Goal: Task Accomplishment & Management: Use online tool/utility

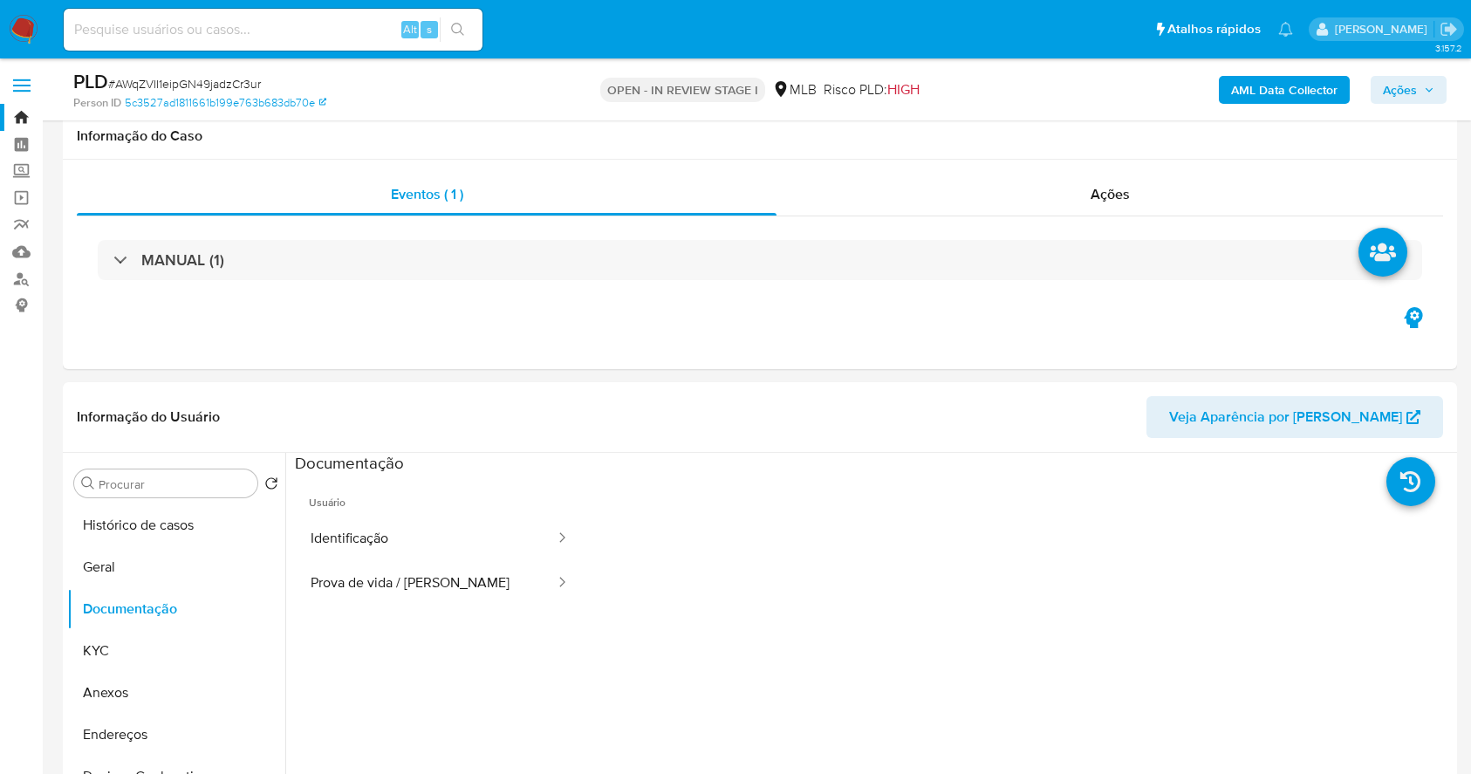
select select "10"
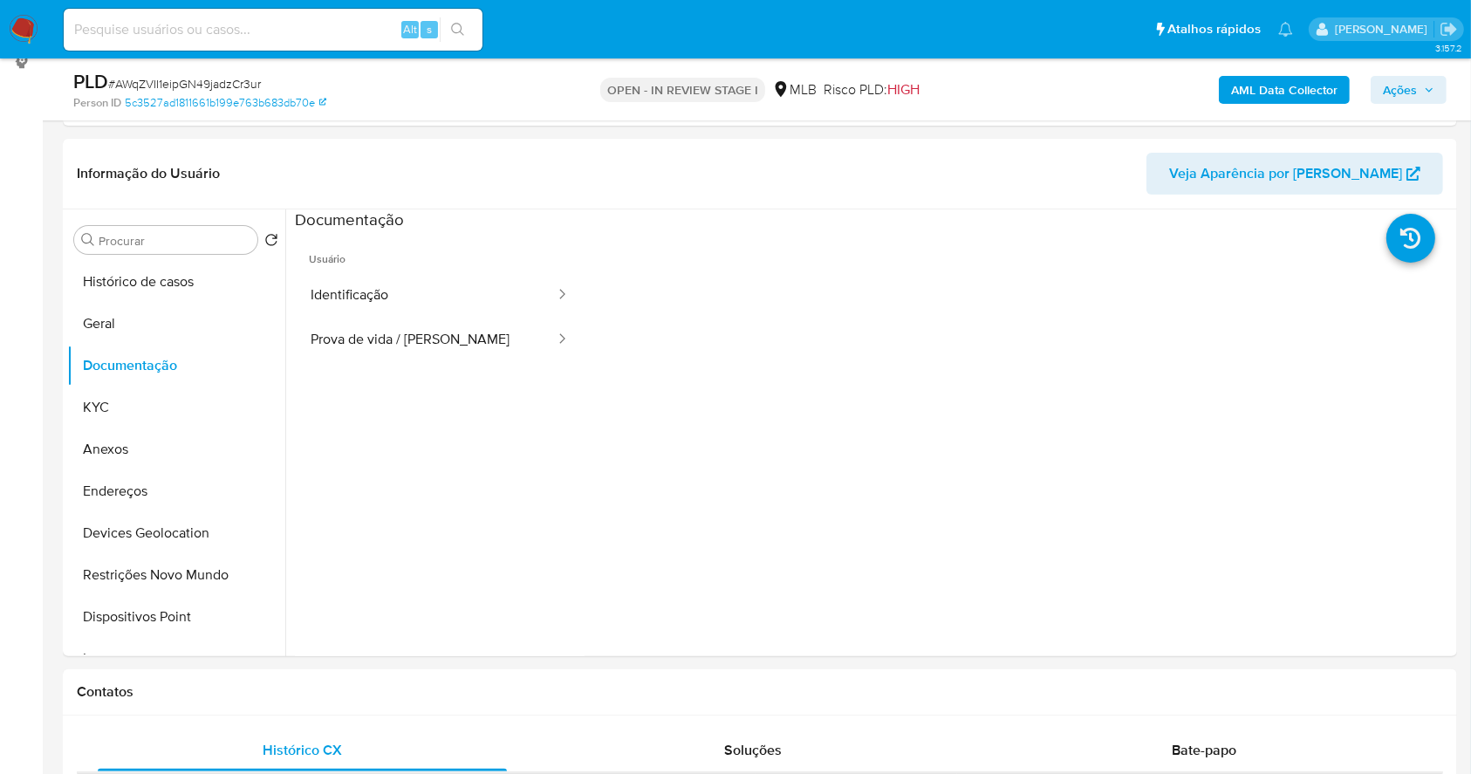
scroll to position [42, 0]
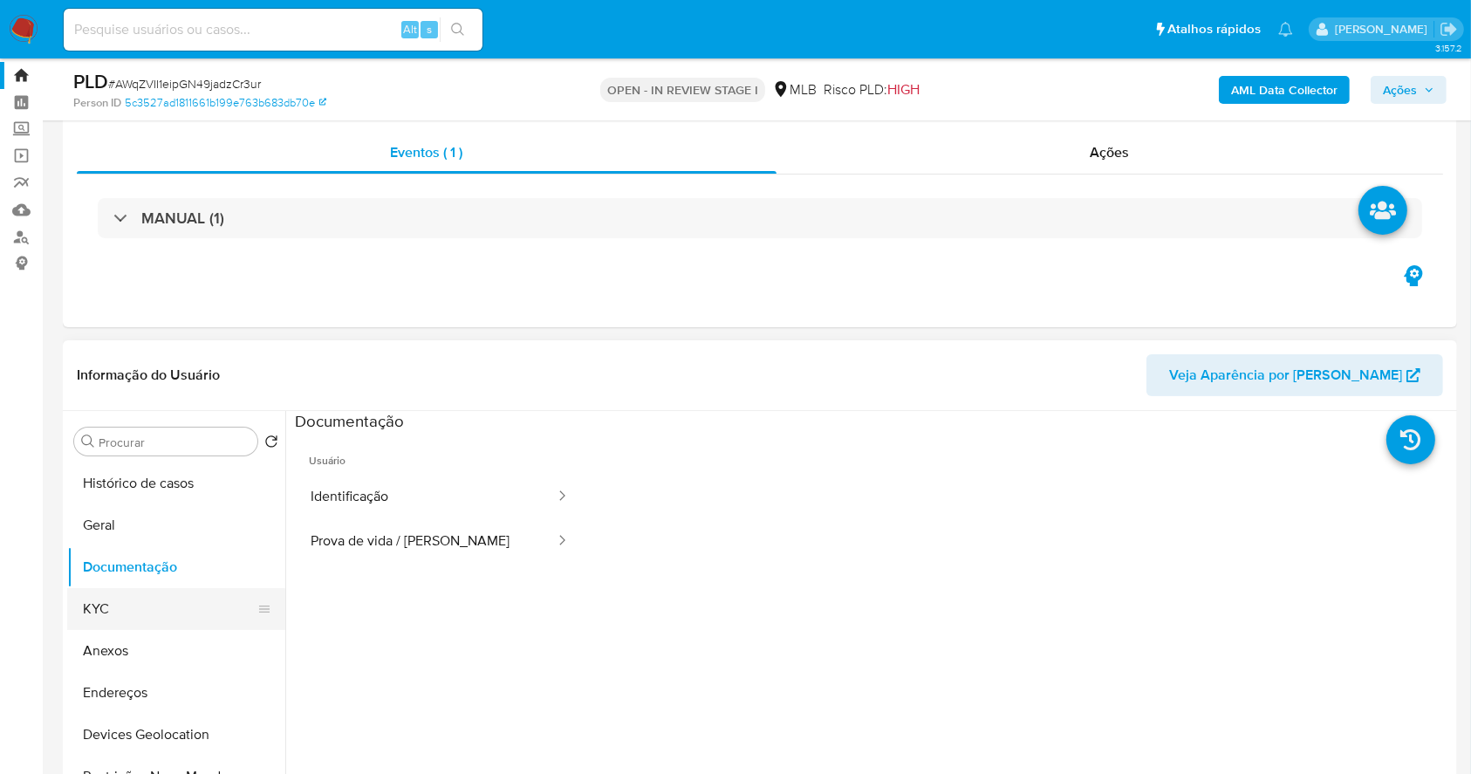
click at [127, 593] on button "KYC" at bounding box center [169, 609] width 204 height 42
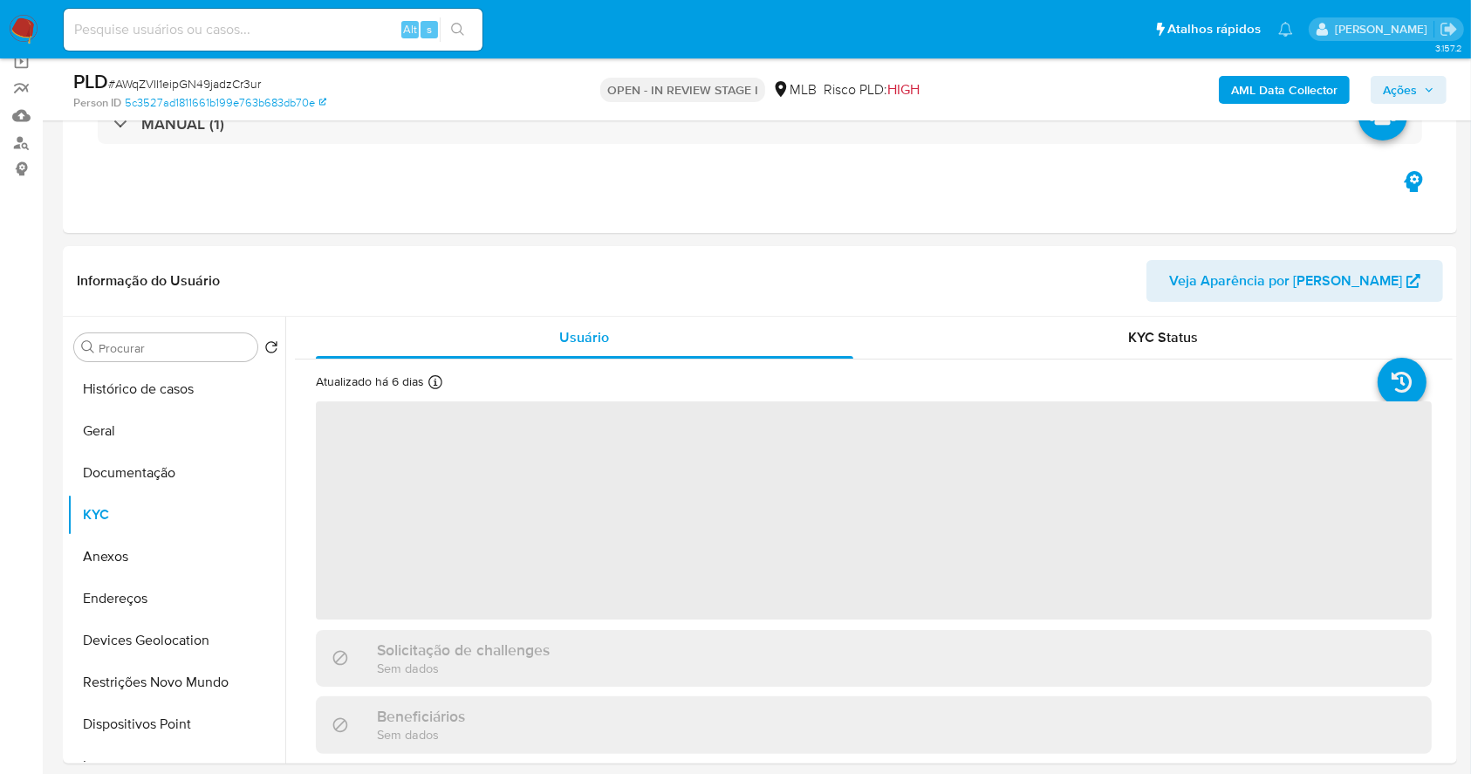
scroll to position [152, 0]
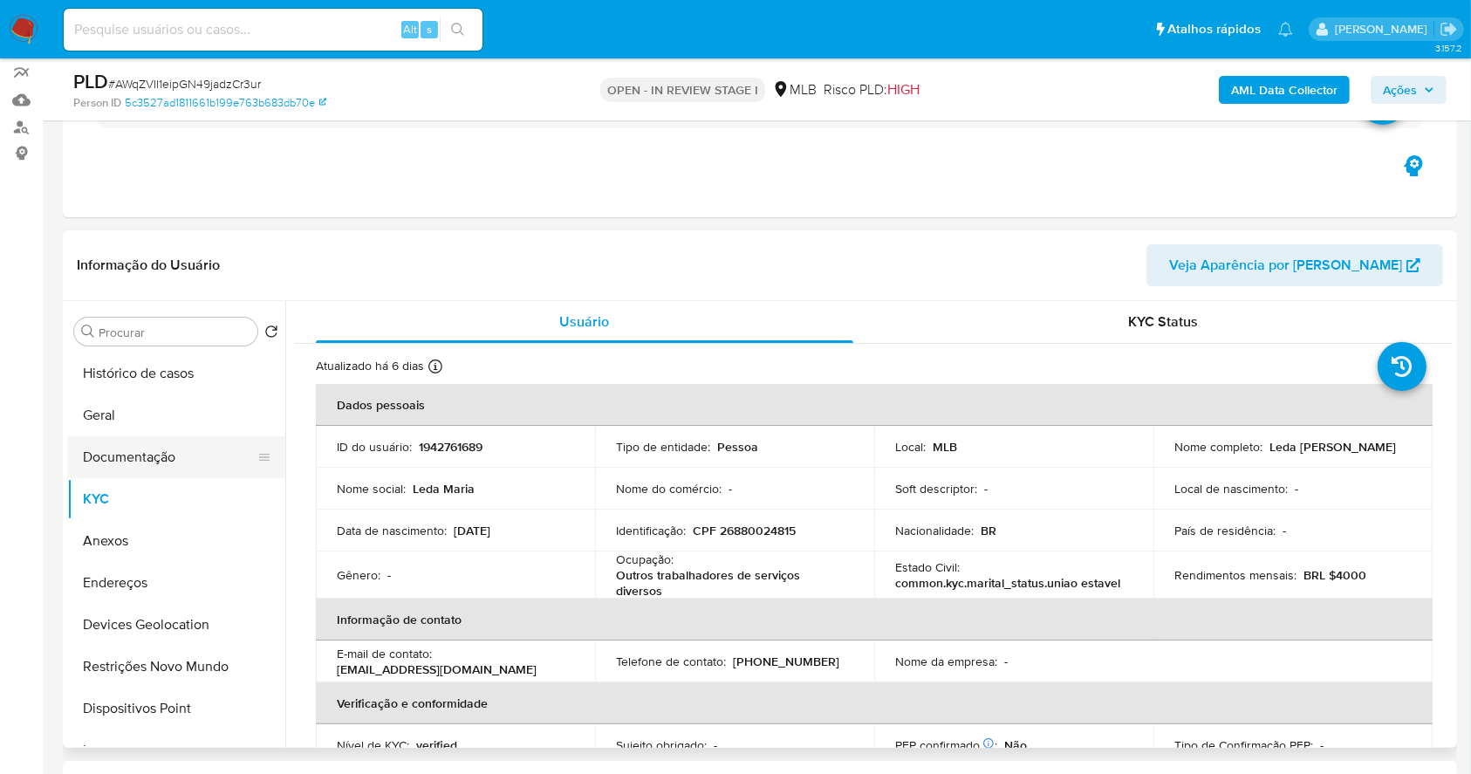
click at [154, 454] on button "Documentação" at bounding box center [169, 457] width 204 height 42
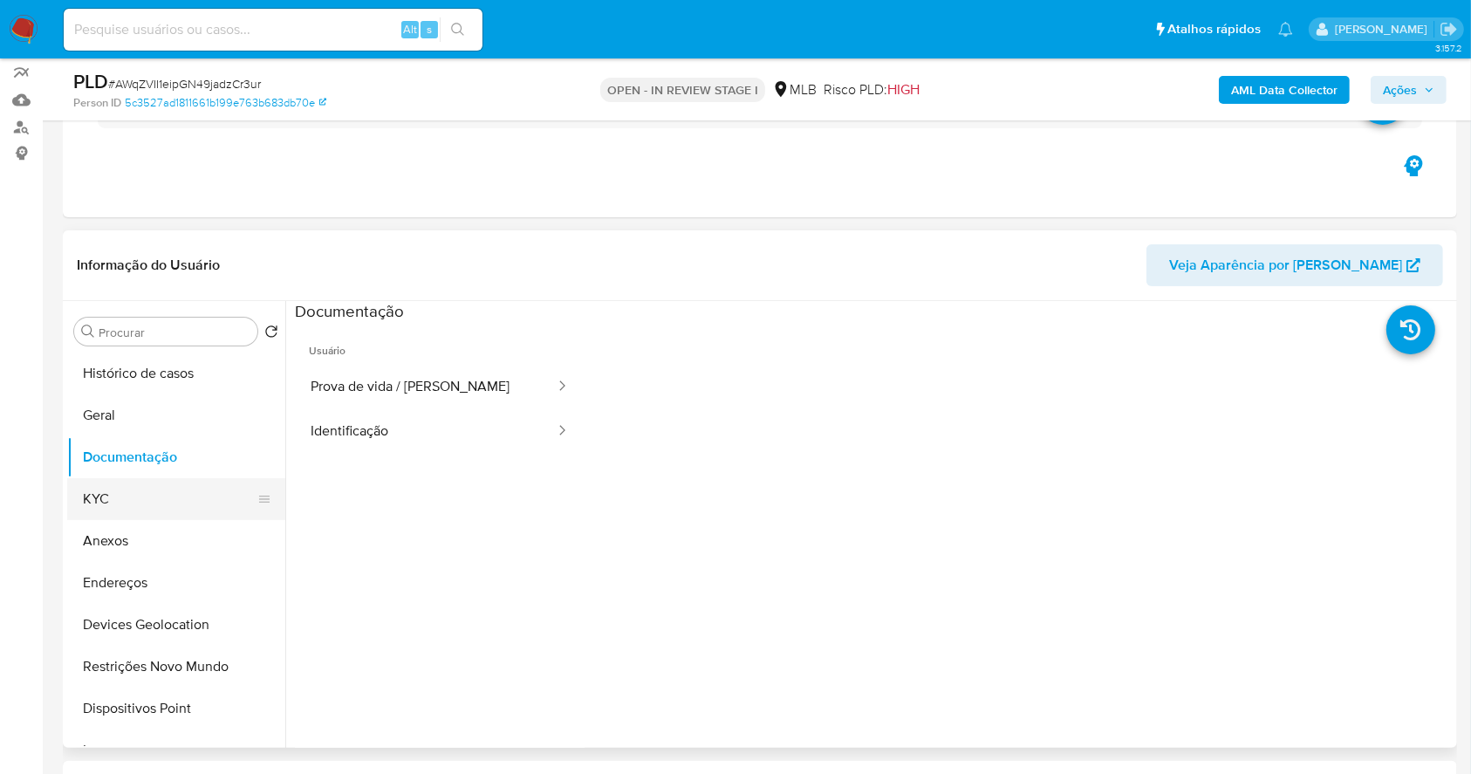
click at [134, 498] on button "KYC" at bounding box center [169, 499] width 204 height 42
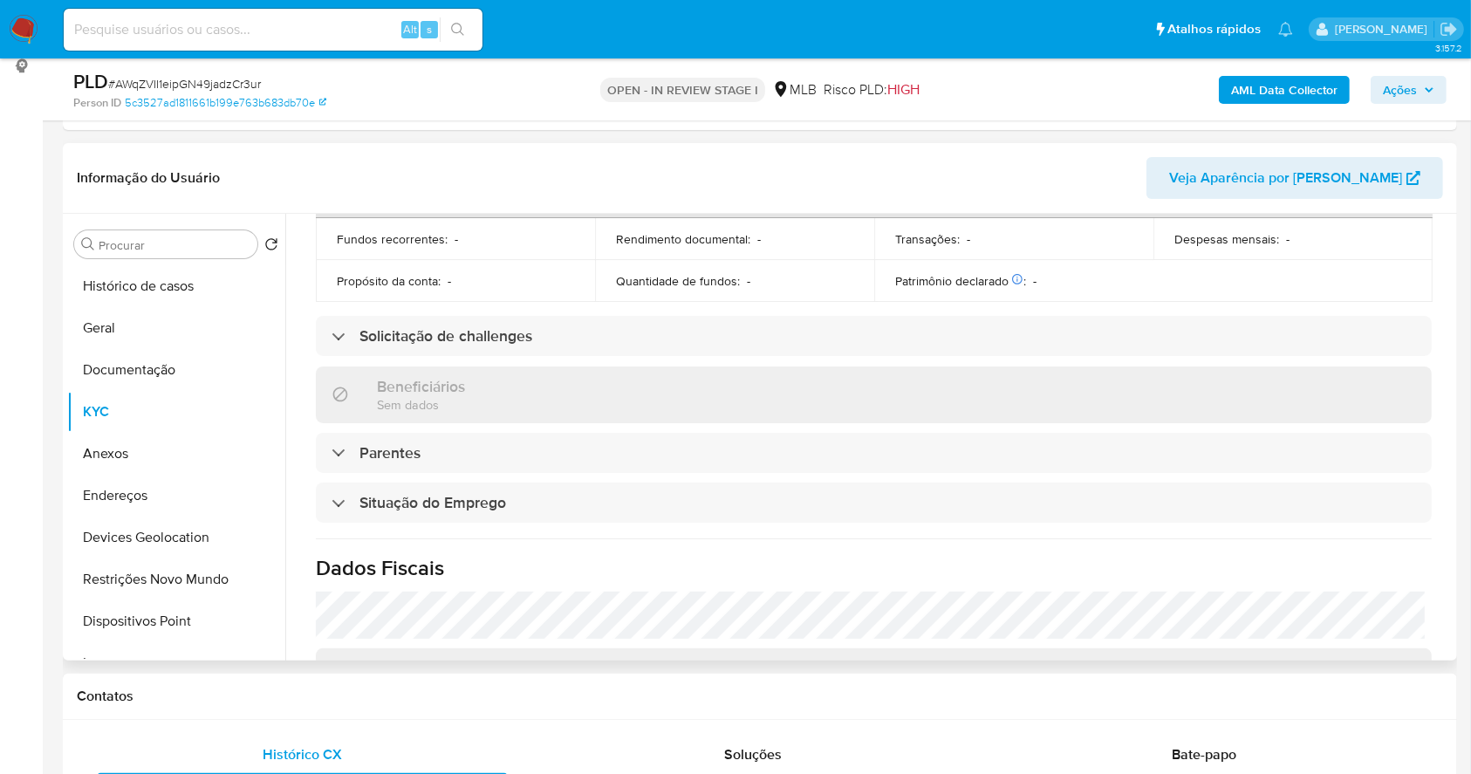
scroll to position [747, 0]
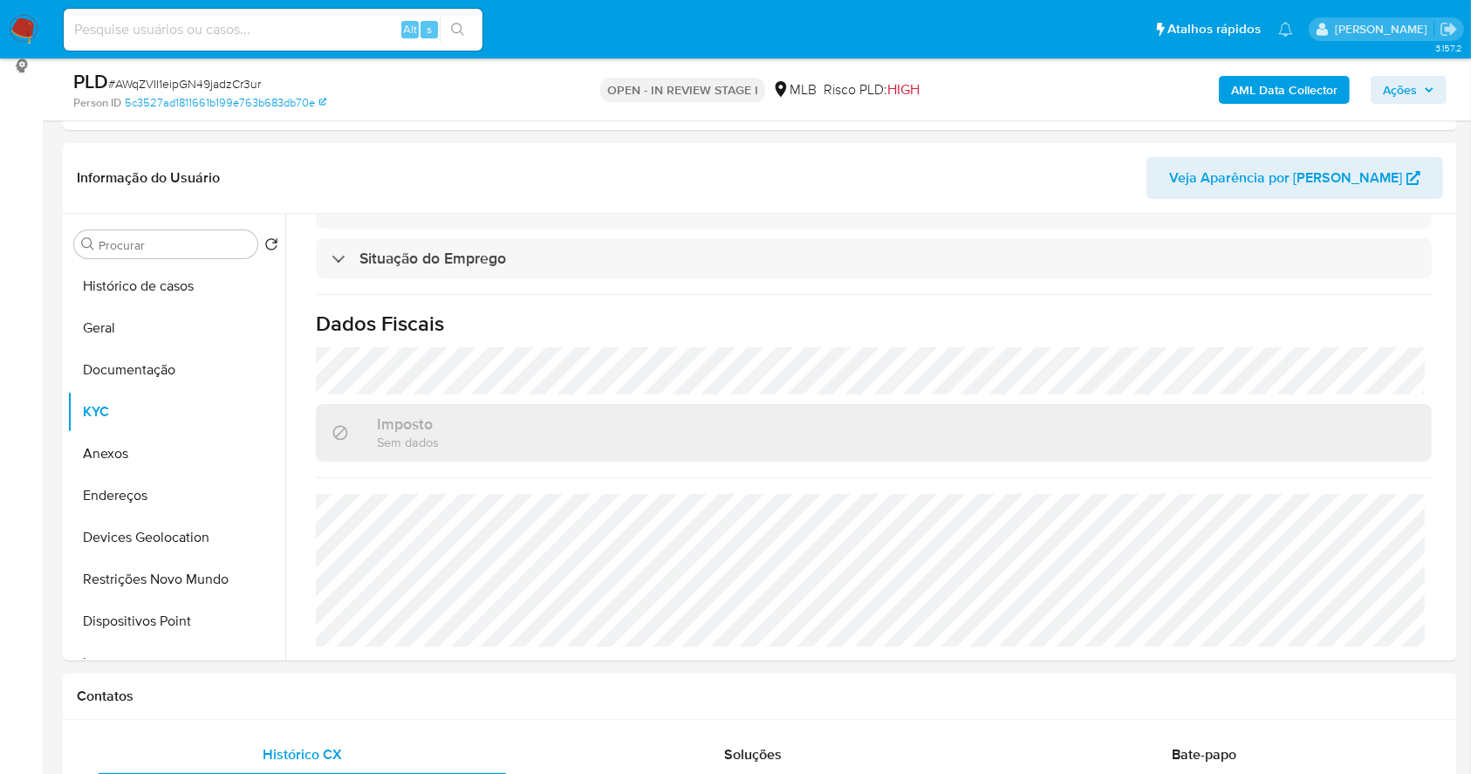
click at [1274, 93] on b "AML Data Collector" at bounding box center [1284, 90] width 106 height 28
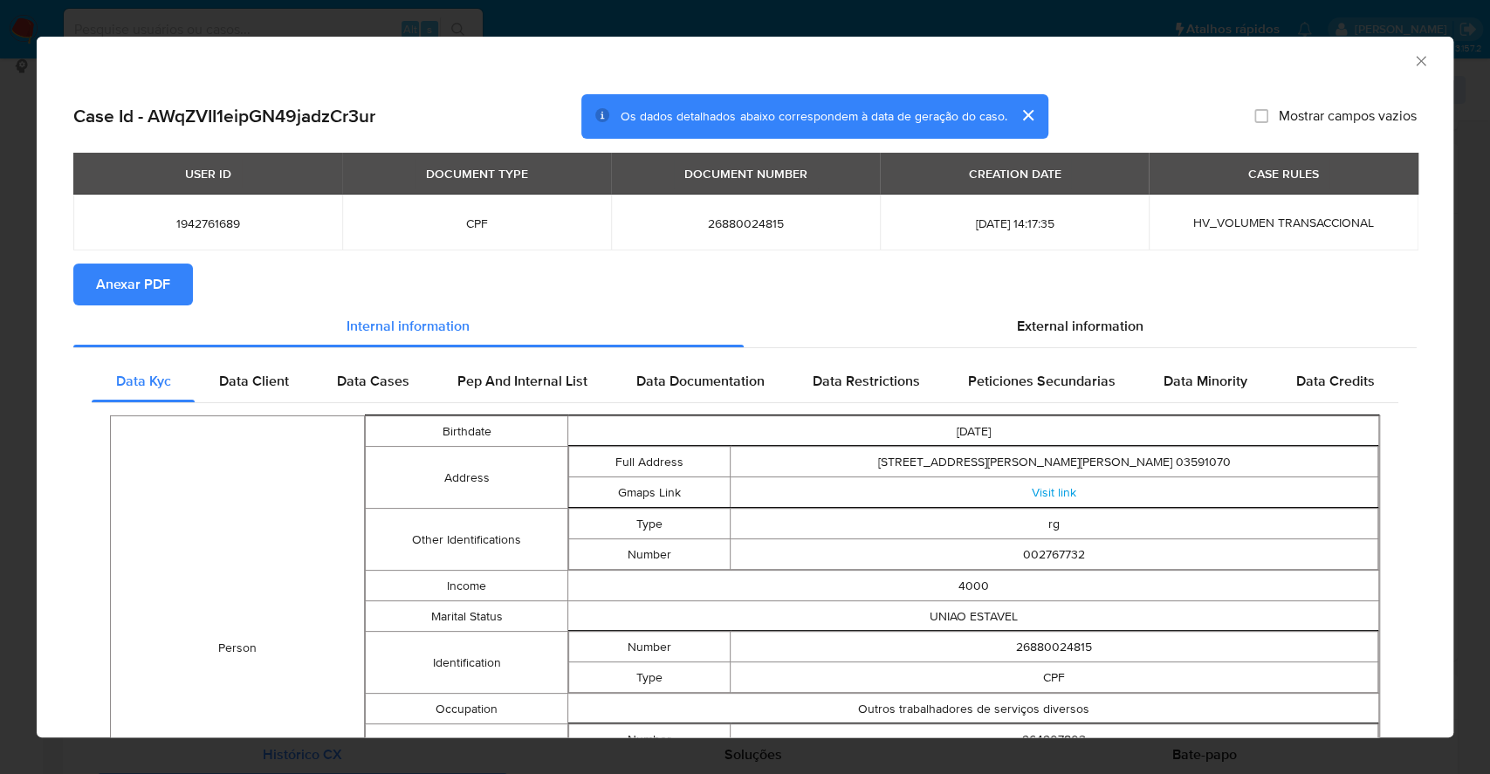
click at [106, 289] on span "Anexar PDF" at bounding box center [133, 284] width 74 height 38
click at [0, 219] on div "AML Data Collector Case Id - AWqZVII1eipGN49jadzCr3ur Os dados detalhados abaix…" at bounding box center [745, 387] width 1490 height 774
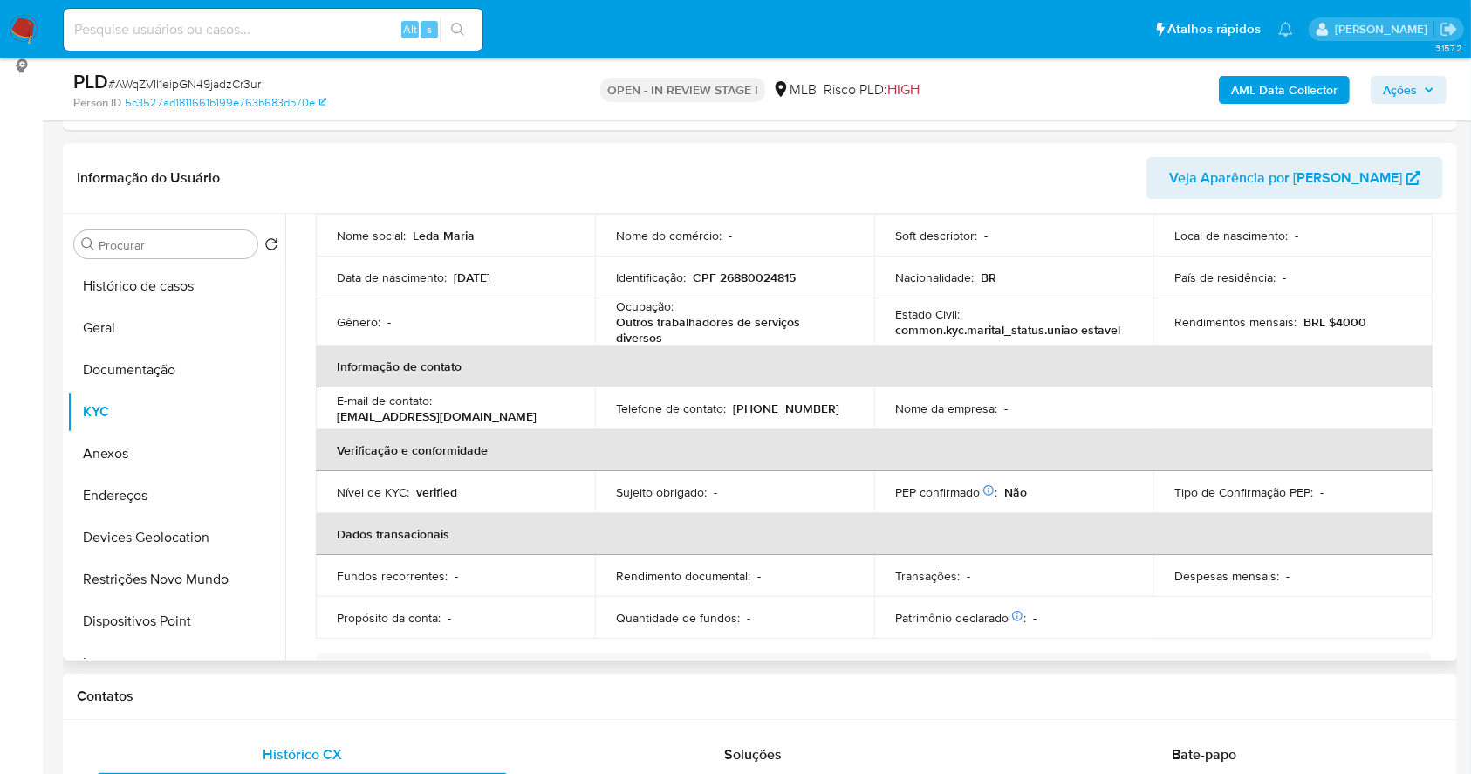
scroll to position [0, 0]
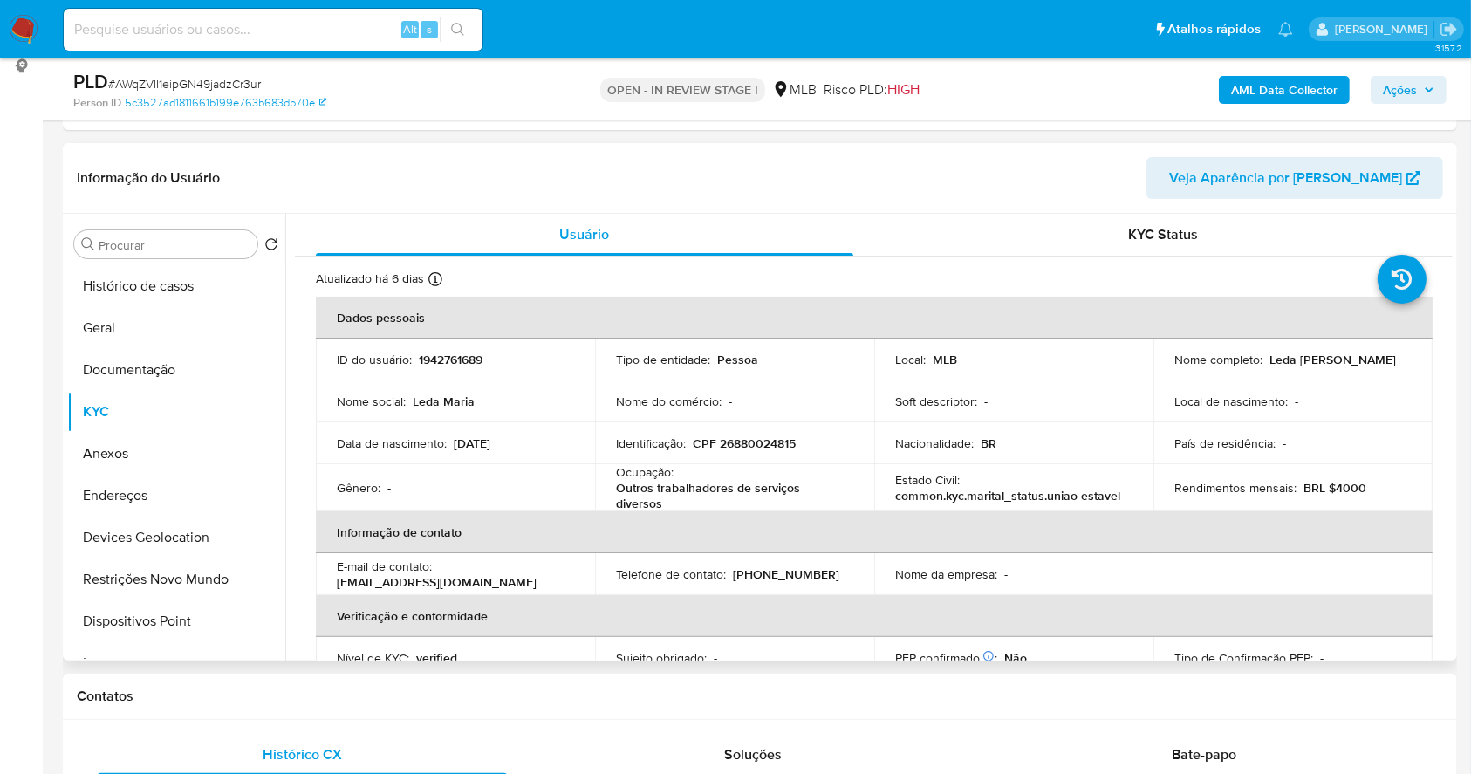
click at [756, 446] on p "CPF 26880024815" at bounding box center [744, 443] width 103 height 16
copy p "26880024815"
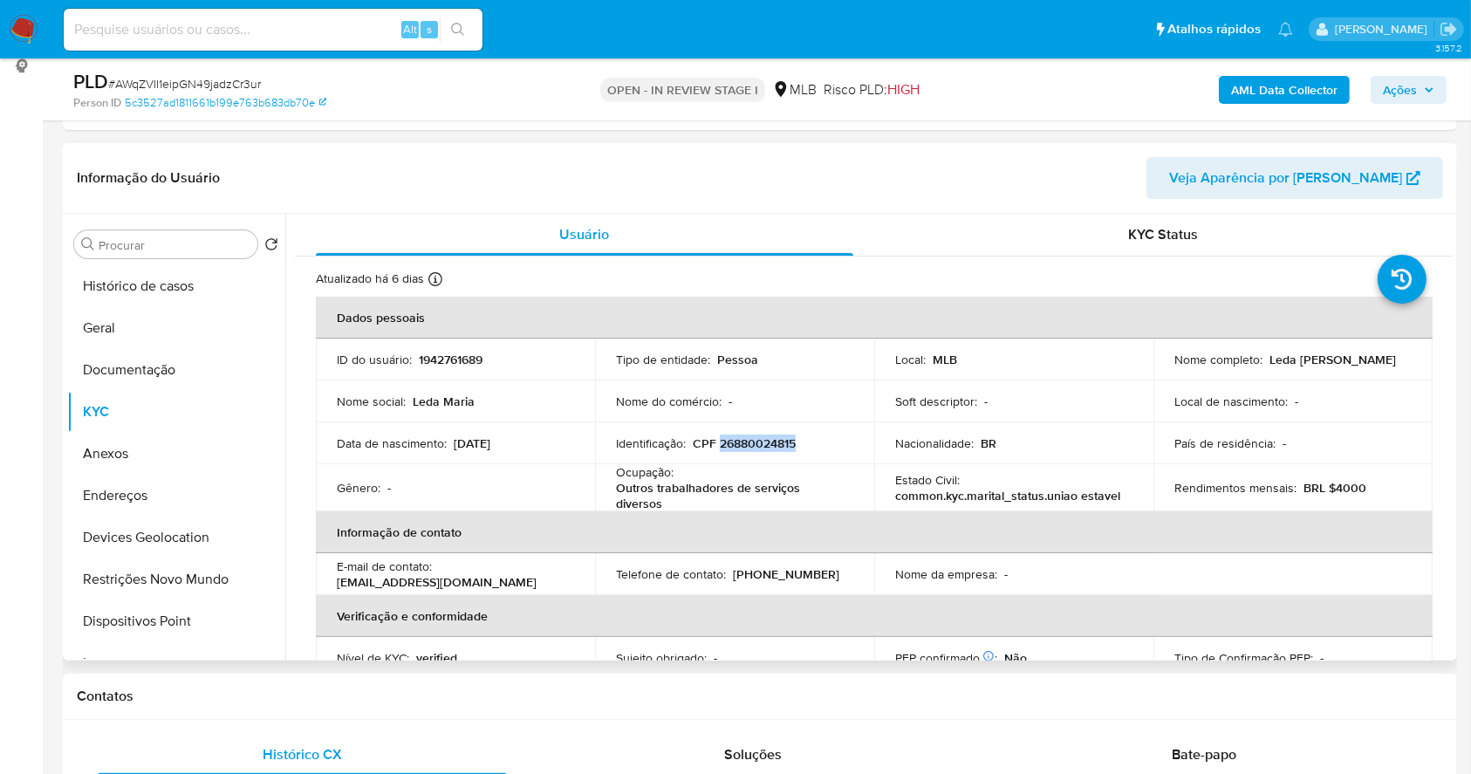
drag, startPoint x: 1306, startPoint y: 369, endPoint x: 1164, endPoint y: 369, distance: 142.2
click at [1164, 369] on td "Nome completo : Leda Maria de Lima Sena" at bounding box center [1293, 360] width 279 height 42
copy p "Leda Maria de Lima Sena"
drag, startPoint x: 80, startPoint y: 313, endPoint x: 998, endPoint y: 194, distance: 925.7
click at [90, 313] on button "Geral" at bounding box center [176, 328] width 218 height 42
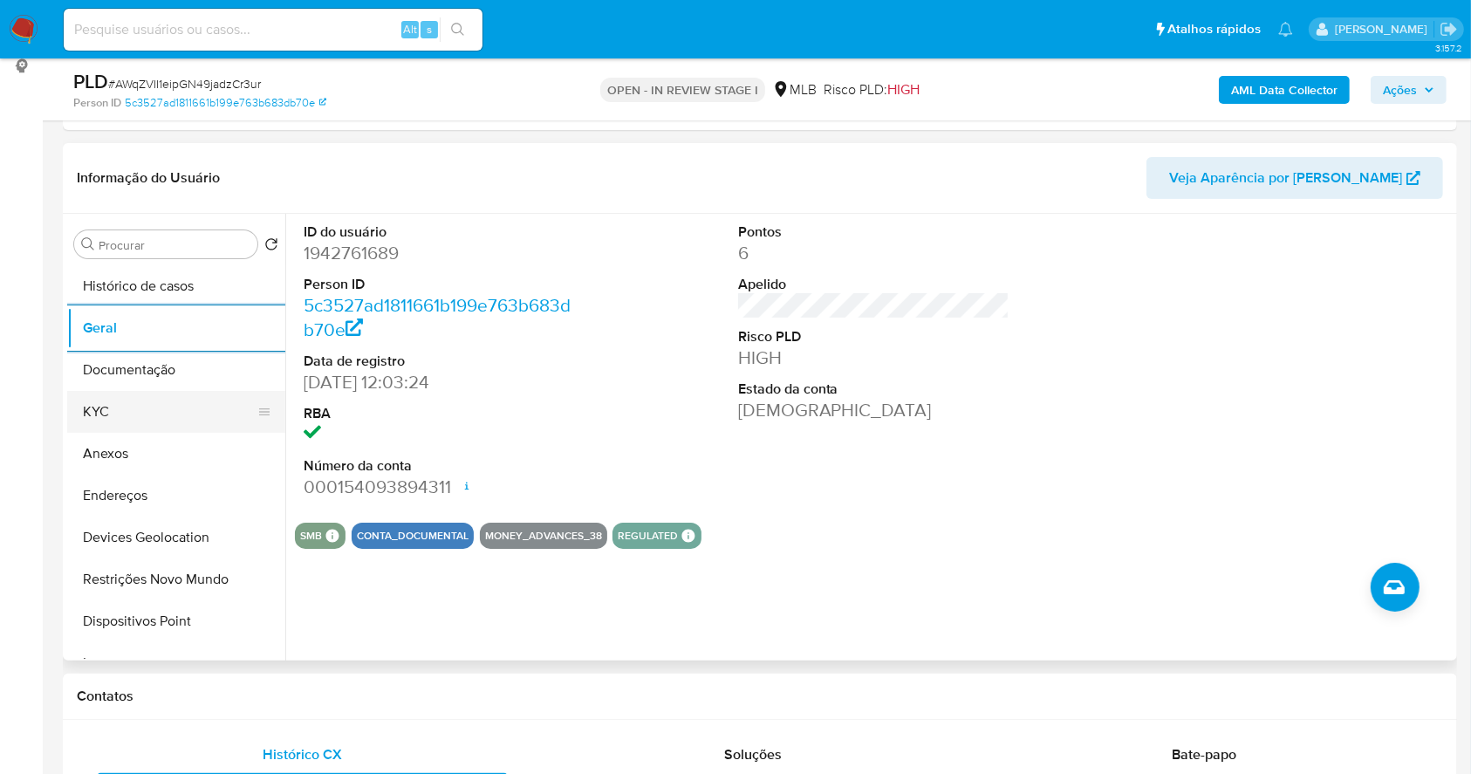
click at [130, 427] on button "KYC" at bounding box center [169, 412] width 204 height 42
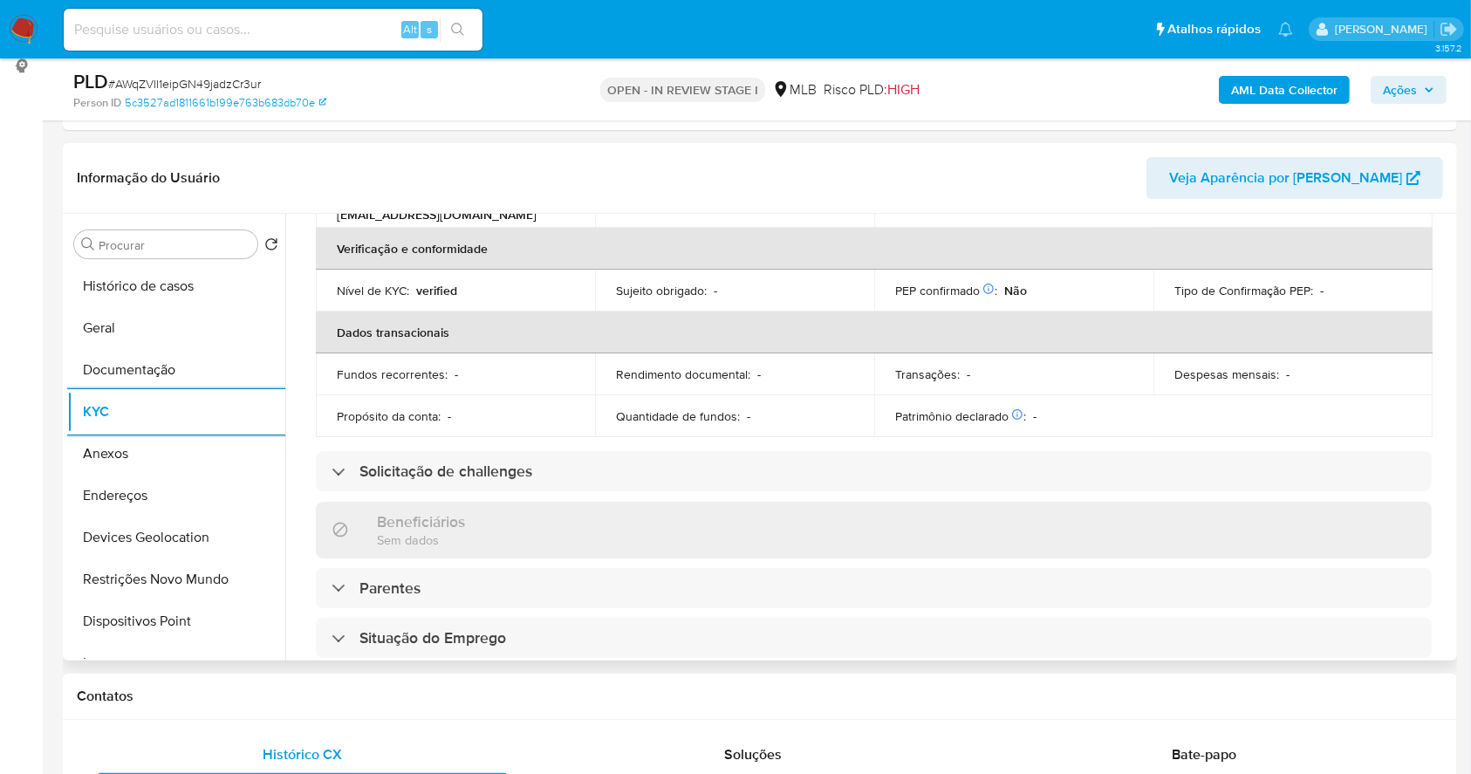
scroll to position [747, 0]
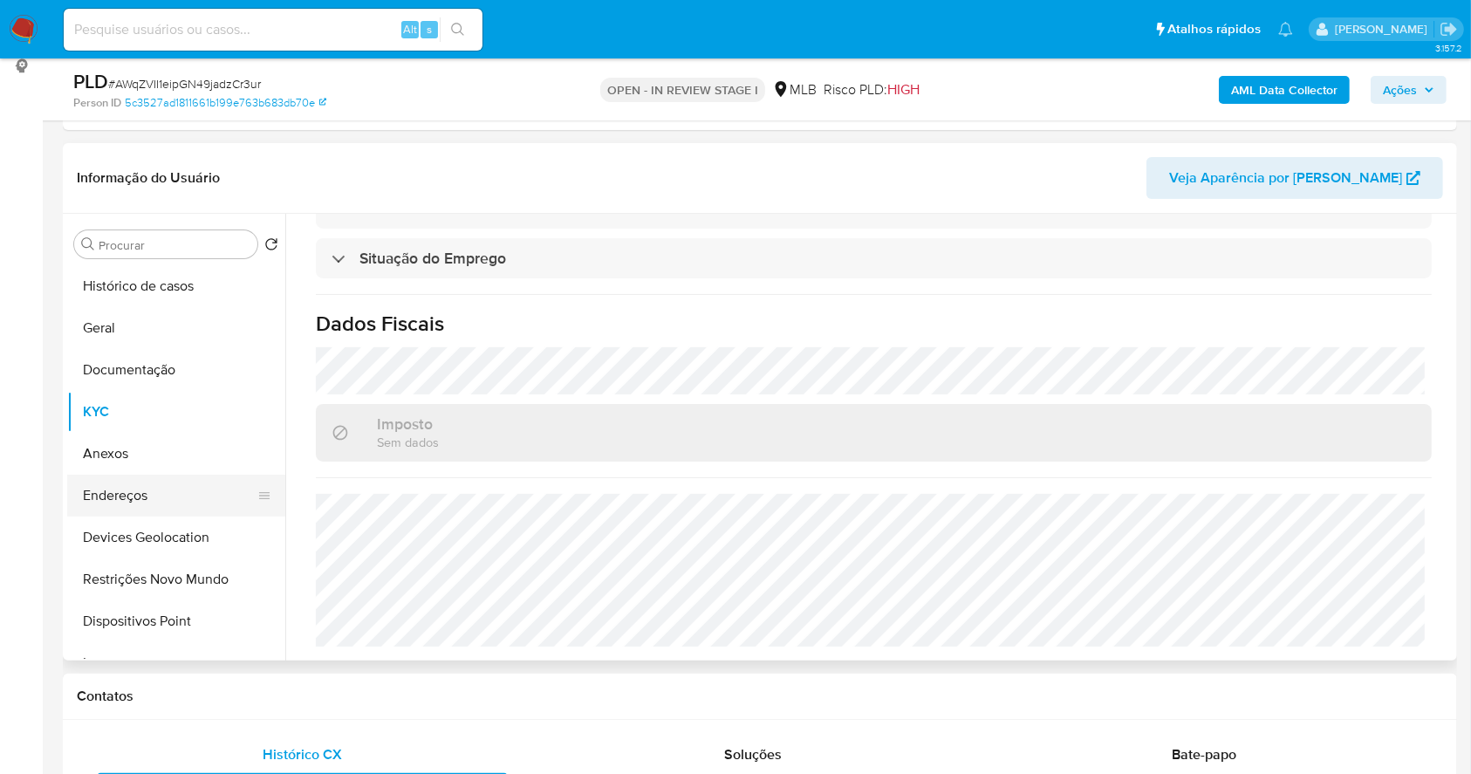
click at [137, 503] on button "Endereços" at bounding box center [169, 496] width 204 height 42
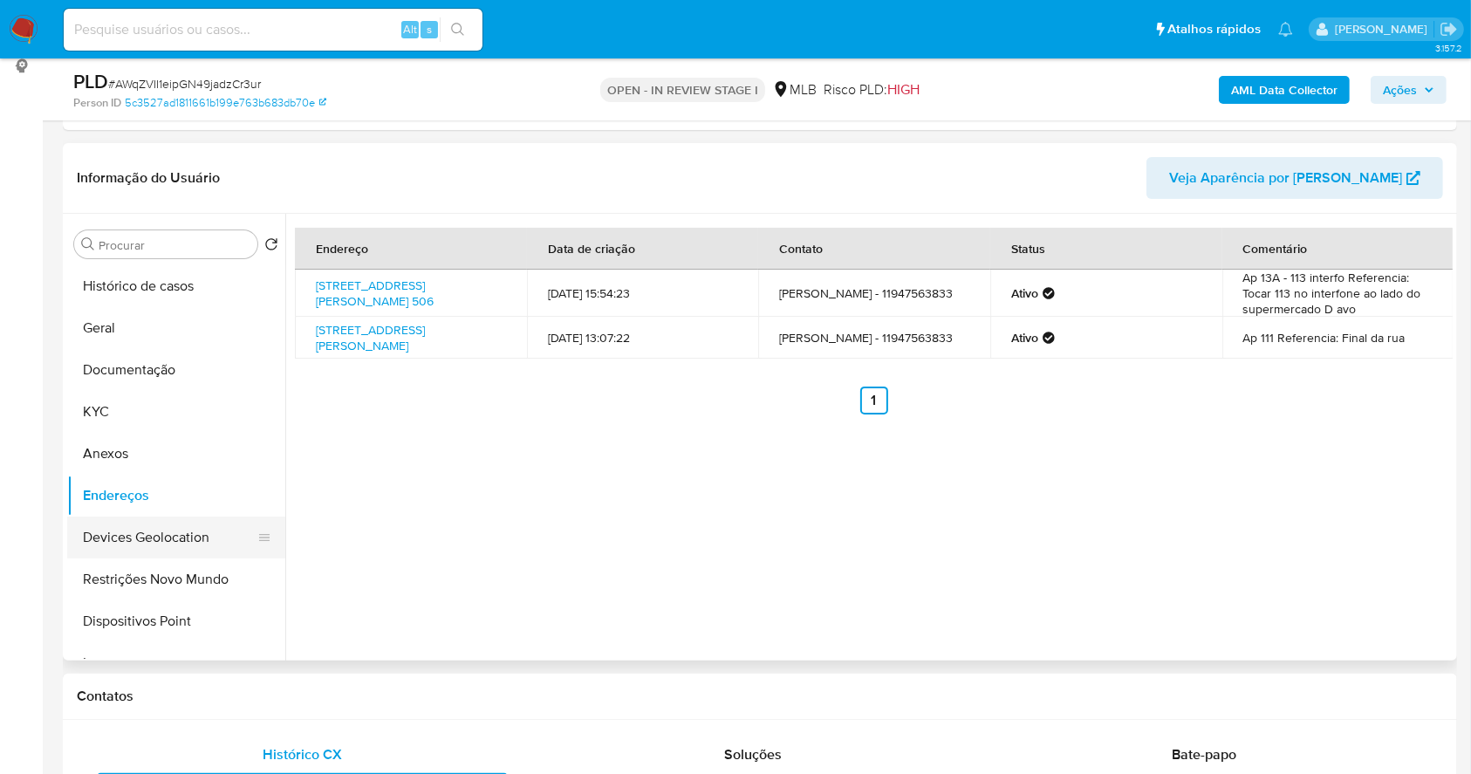
click at [191, 543] on button "Devices Geolocation" at bounding box center [169, 538] width 204 height 42
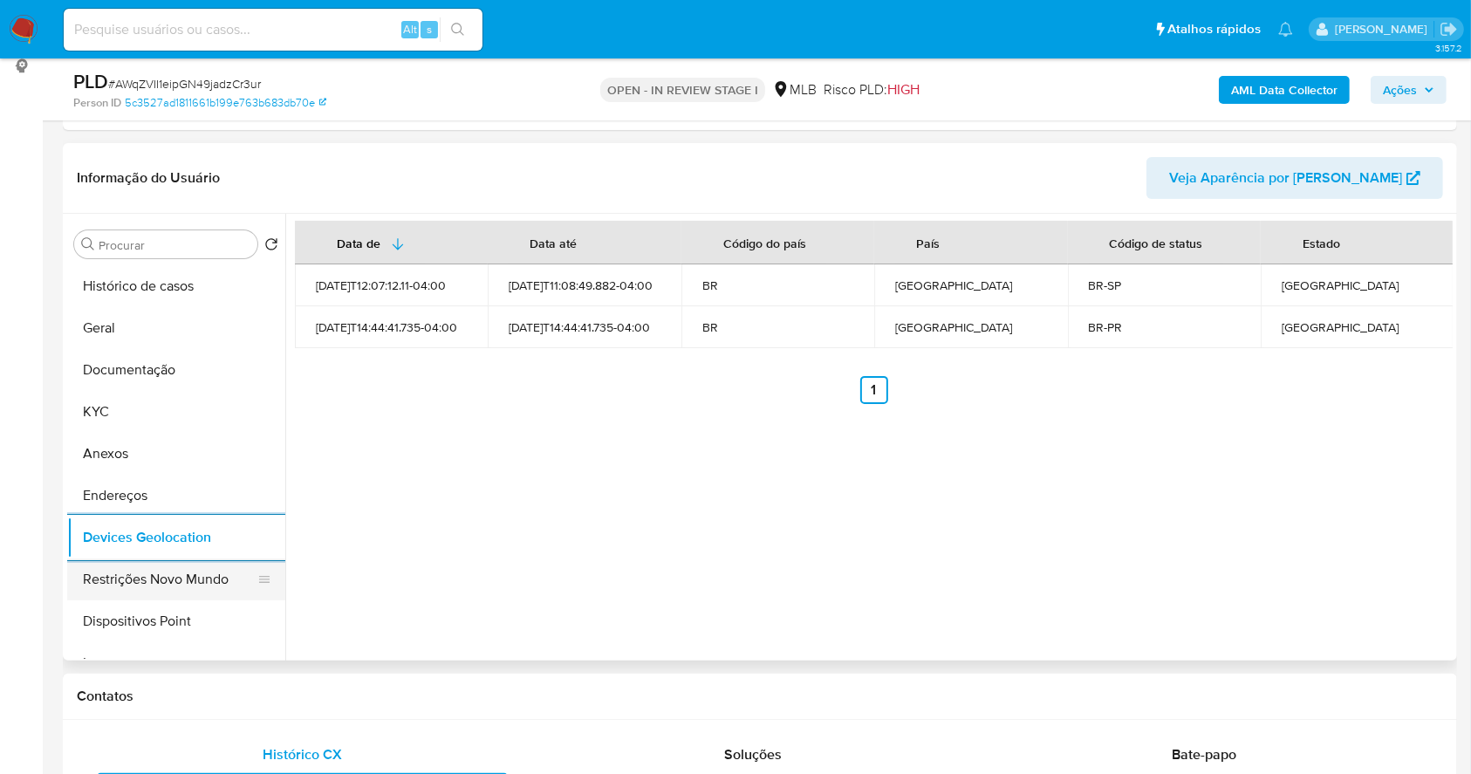
click at [180, 581] on button "Restrições Novo Mundo" at bounding box center [169, 579] width 204 height 42
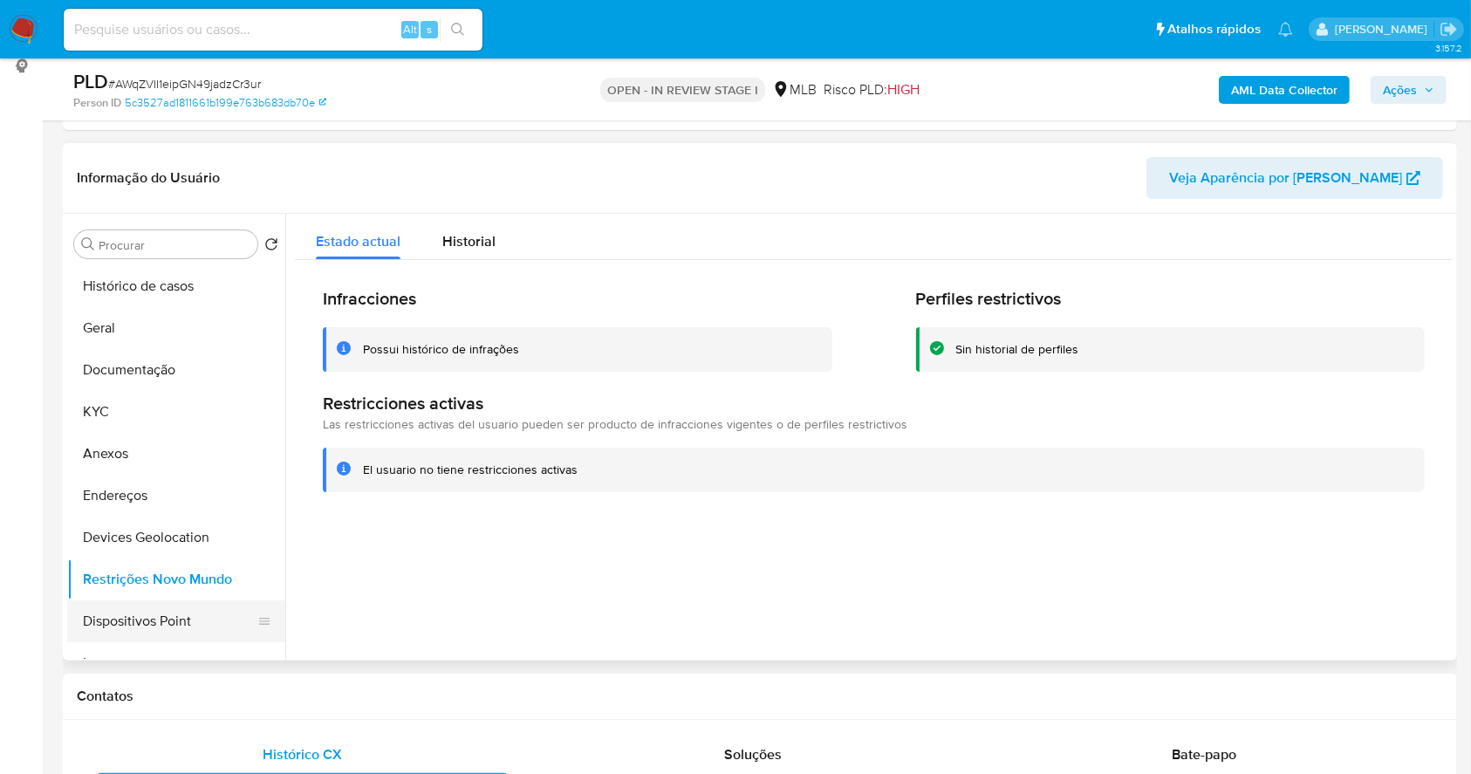
click at [196, 614] on button "Dispositivos Point" at bounding box center [169, 621] width 204 height 42
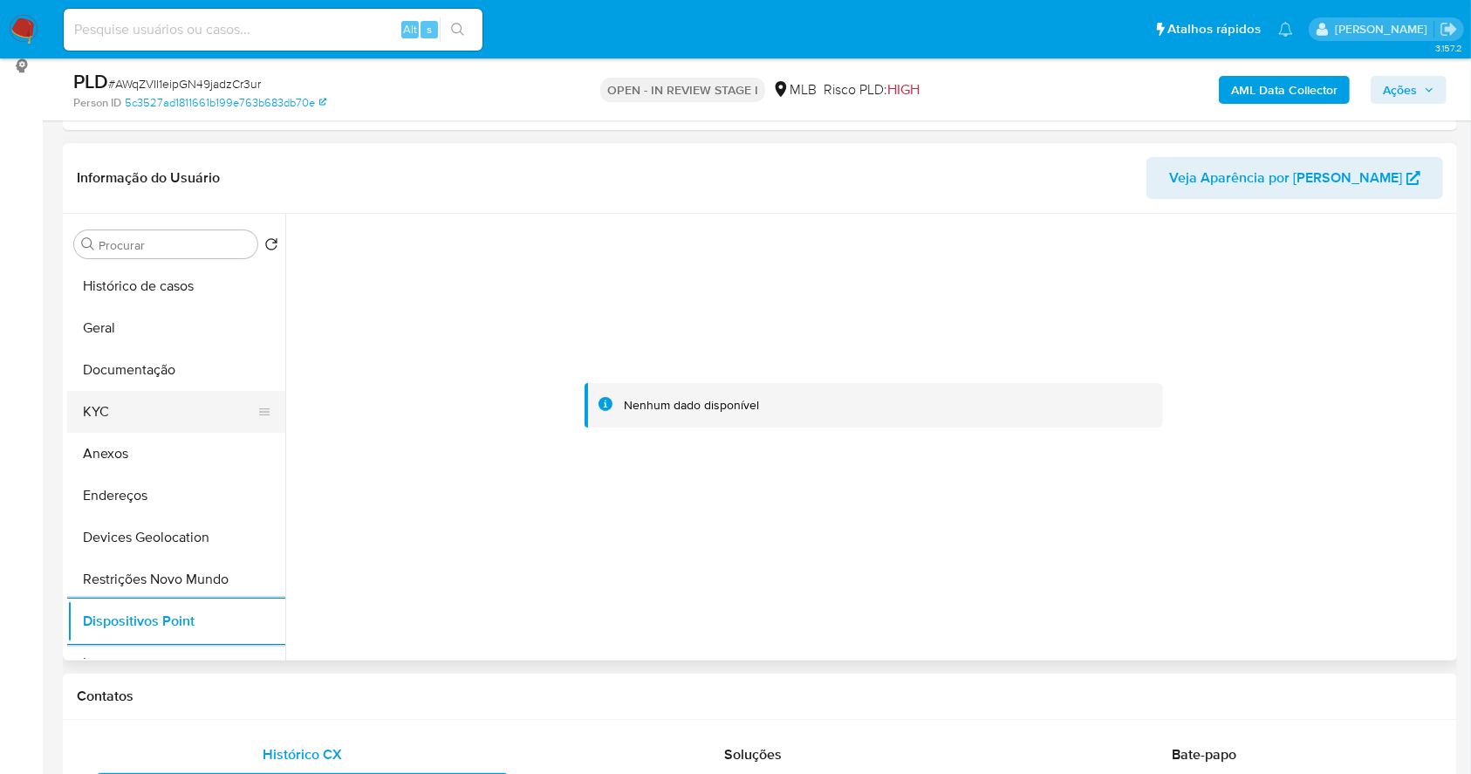
click at [146, 393] on button "KYC" at bounding box center [169, 412] width 204 height 42
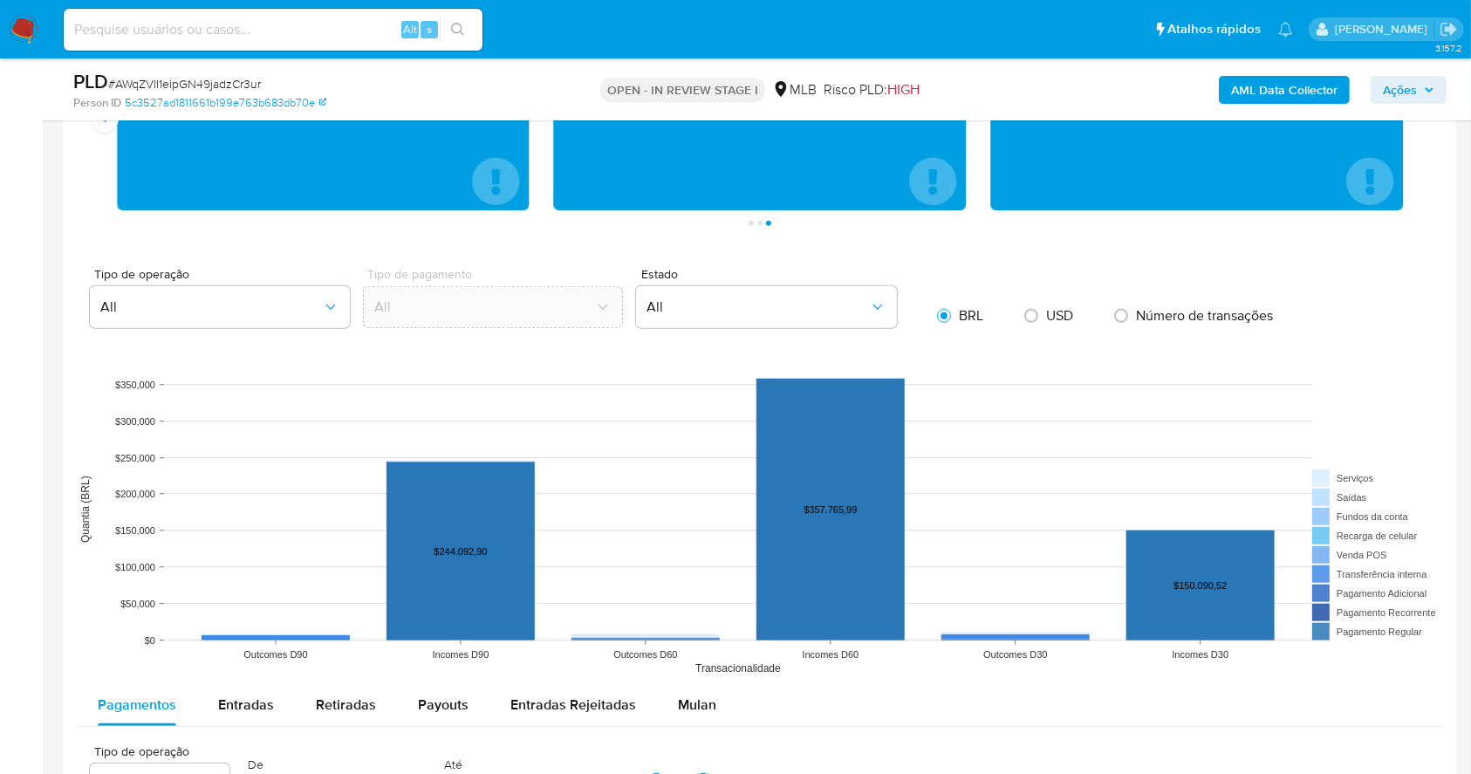
scroll to position [1473, 0]
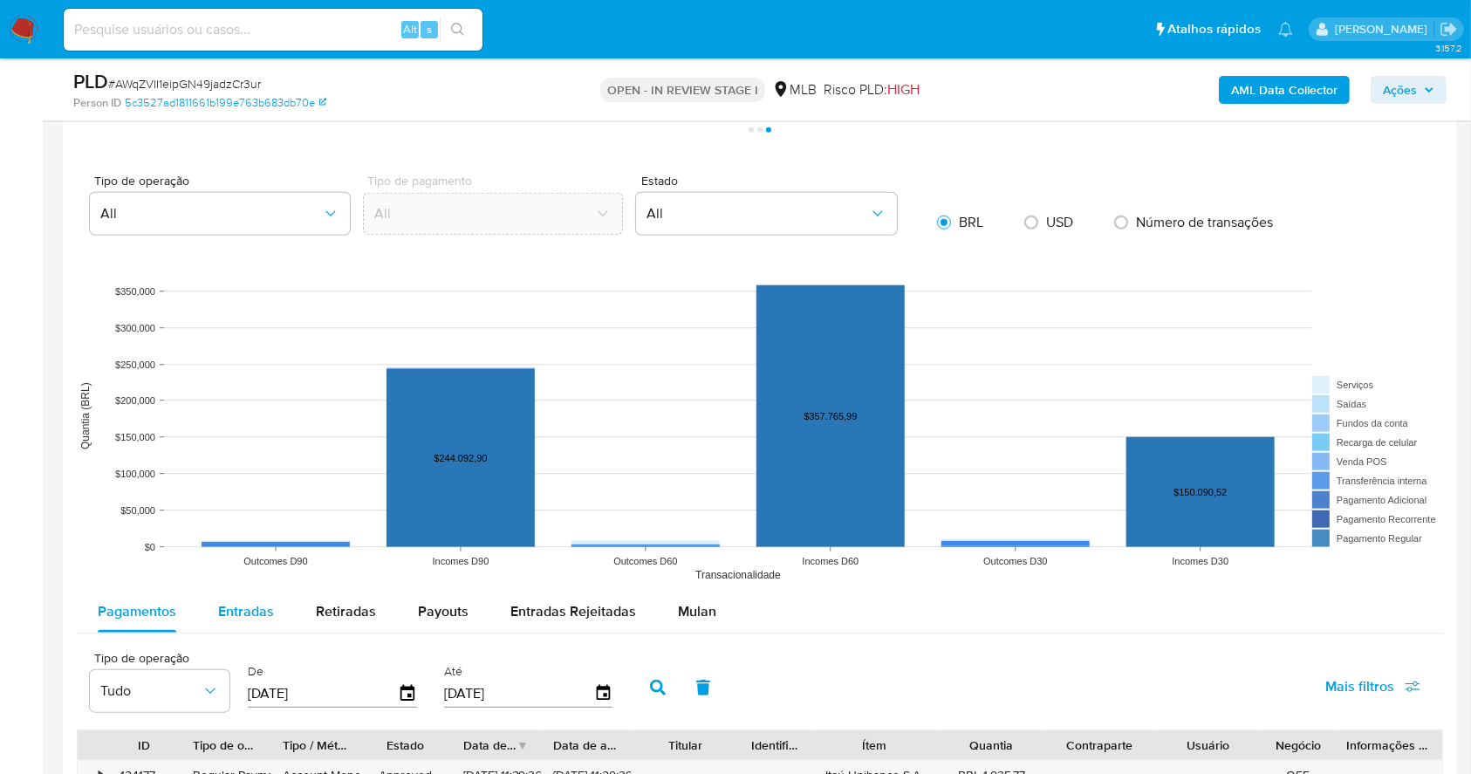
click at [262, 602] on span "Entradas" at bounding box center [246, 611] width 56 height 20
select select "10"
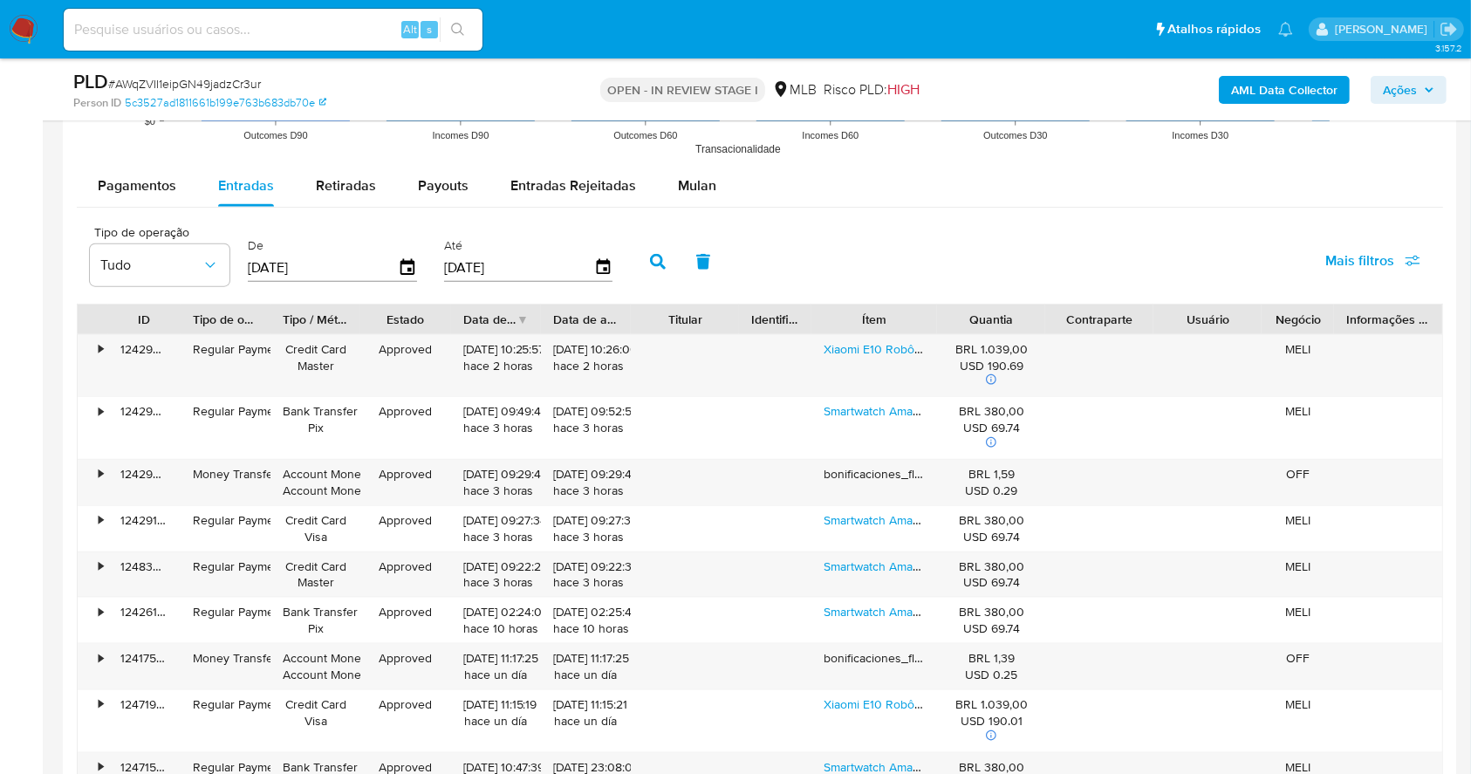
scroll to position [1952, 0]
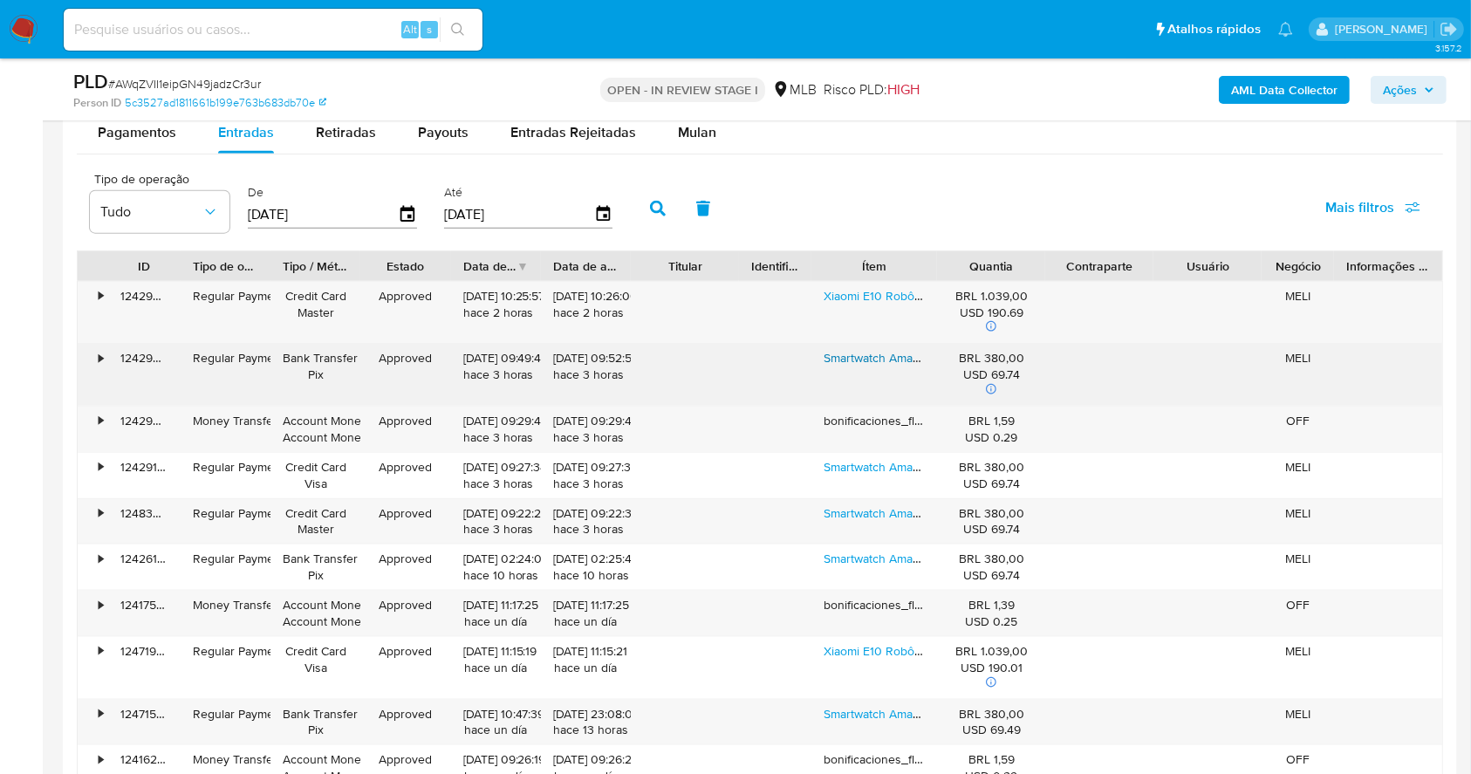
click at [850, 353] on link "Smartwatch Amazfit Bip 5 Gps, Amoled, Tela De 1.91 Com Pulseira De Silicone" at bounding box center [1031, 357] width 415 height 17
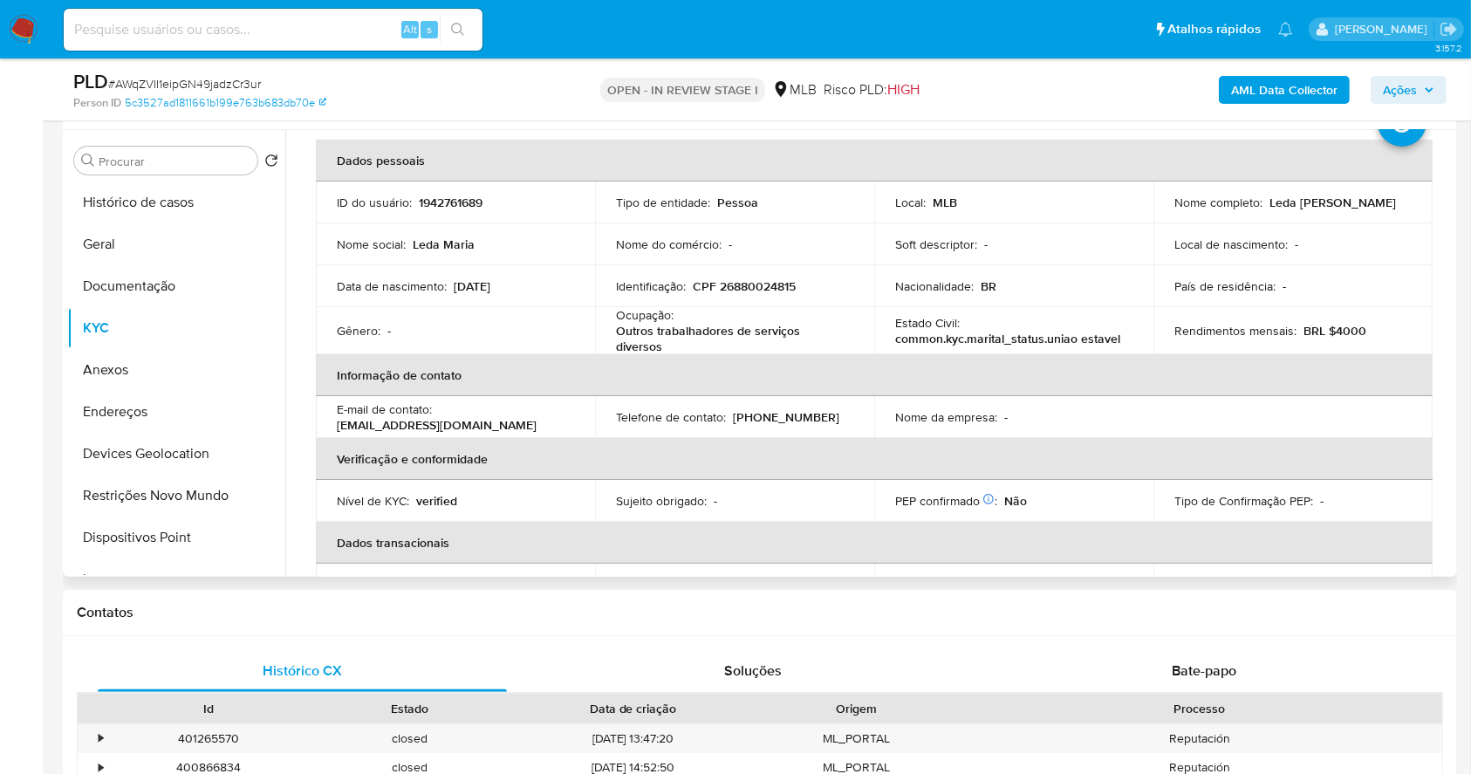
scroll to position [0, 0]
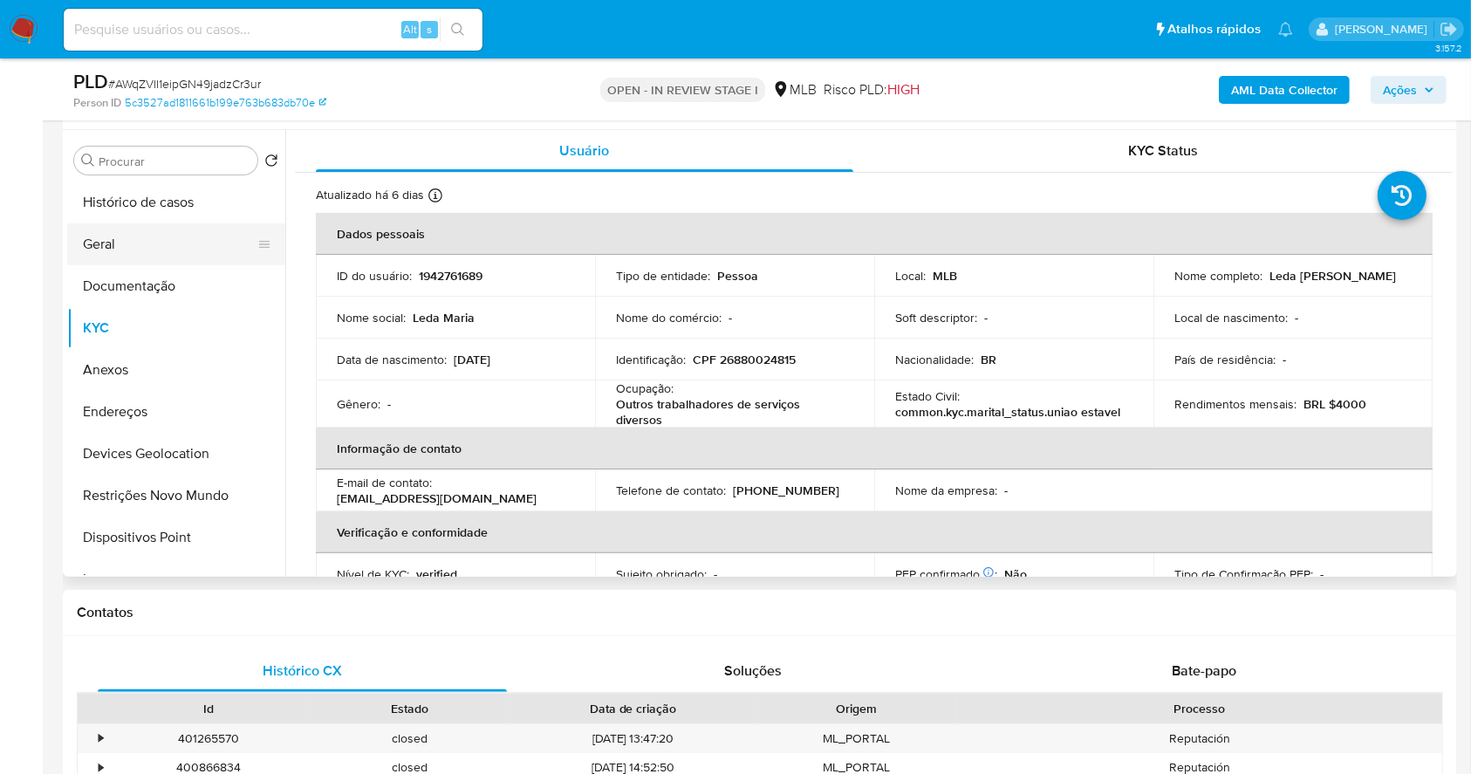
click at [134, 243] on button "Geral" at bounding box center [169, 244] width 204 height 42
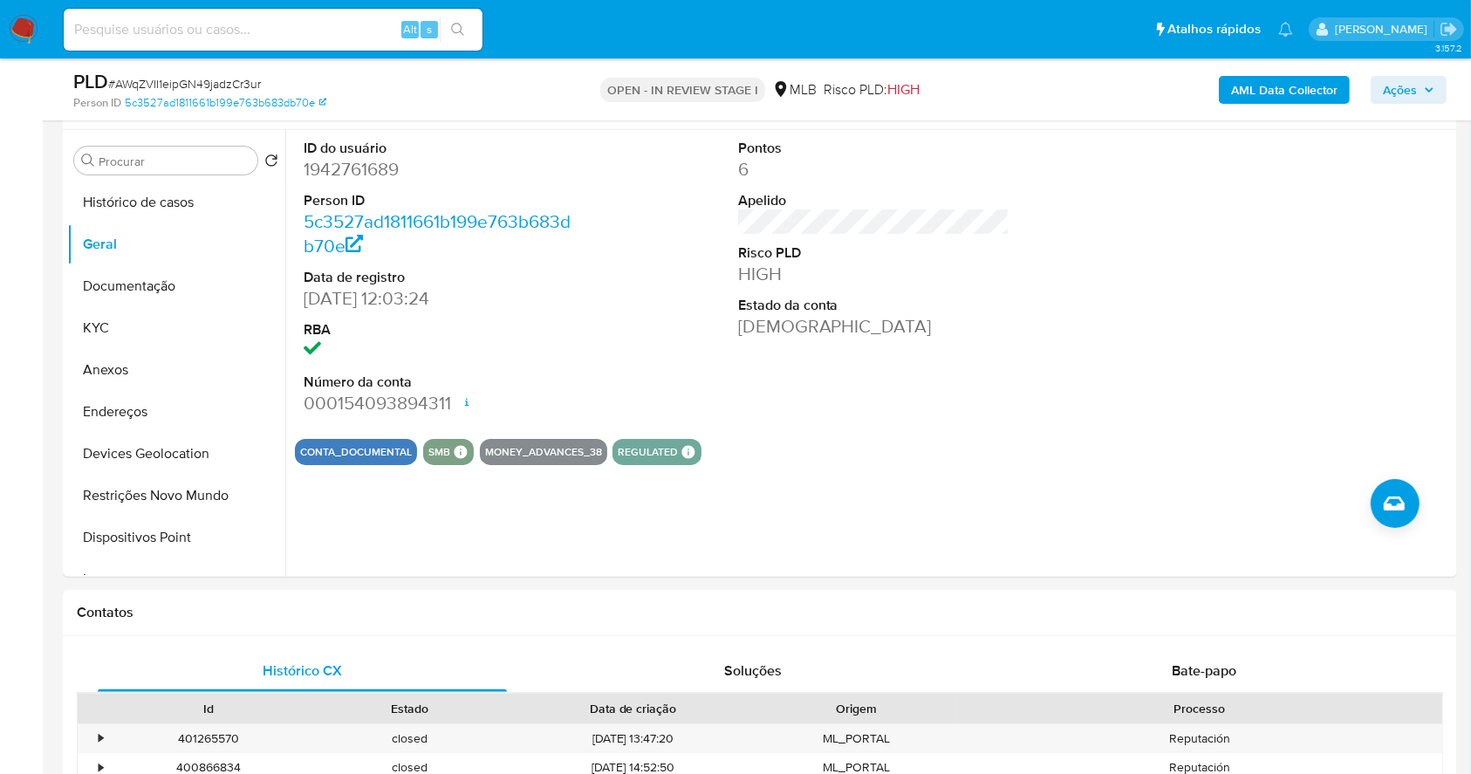
click at [1415, 88] on span "Ações" at bounding box center [1400, 90] width 34 height 28
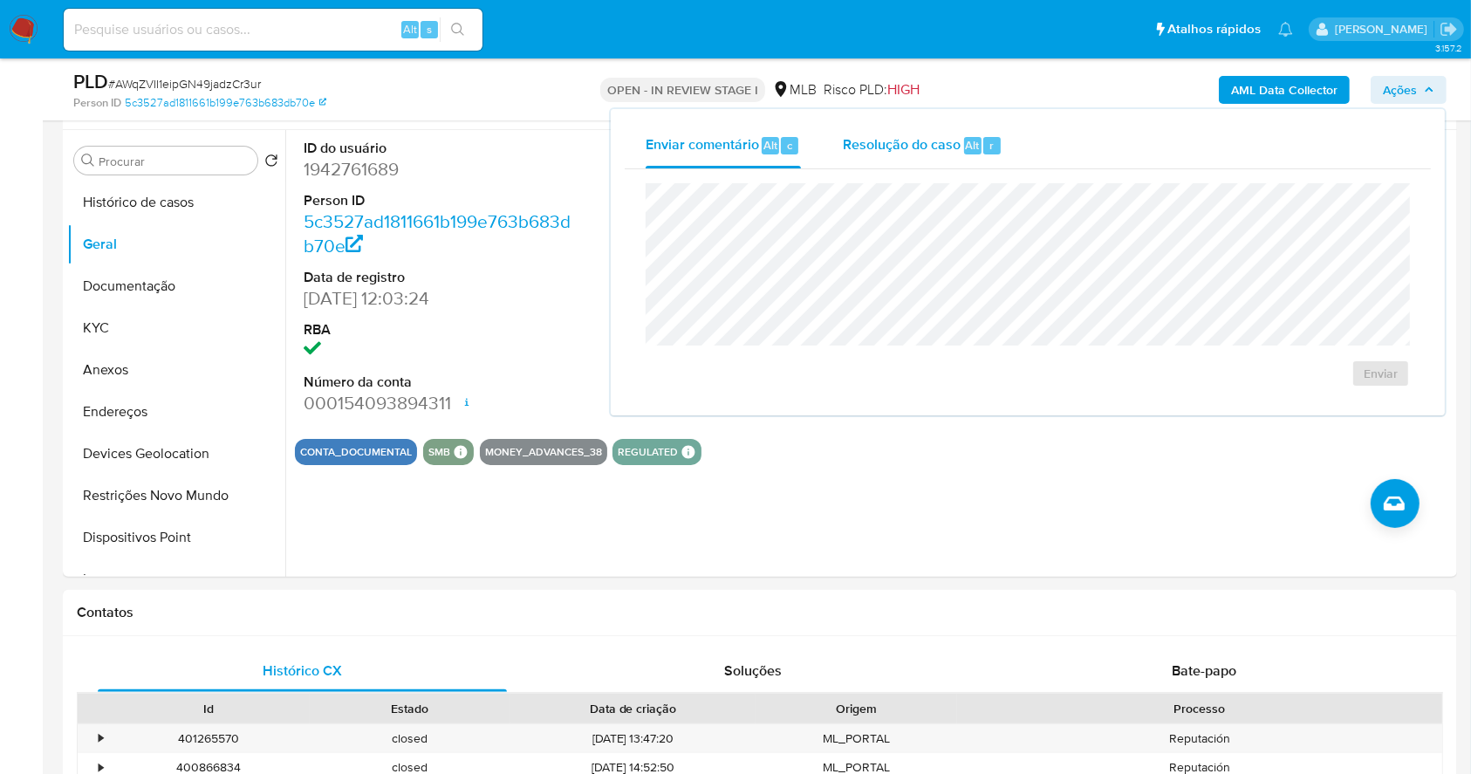
click at [911, 136] on span "Resolução do caso" at bounding box center [902, 144] width 118 height 20
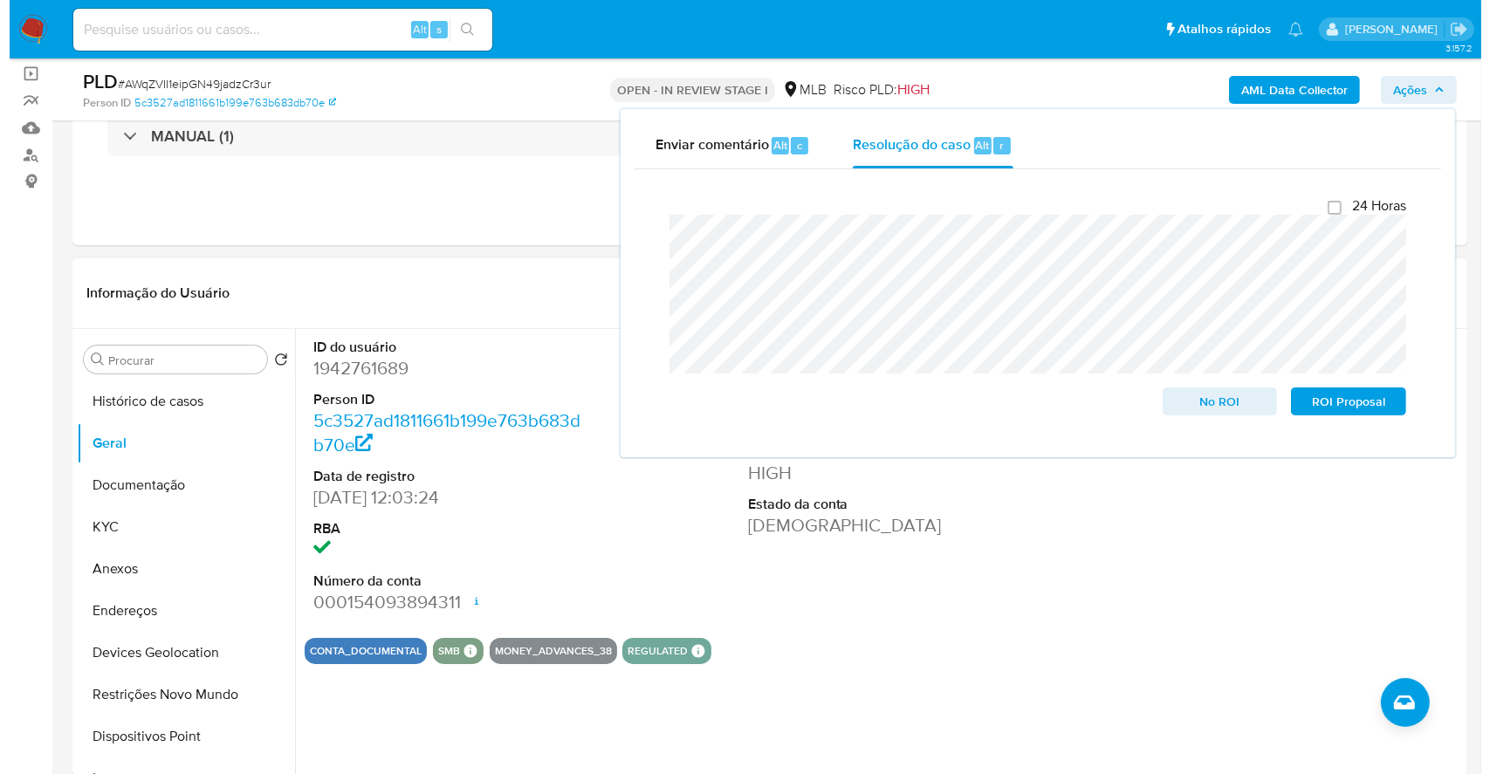
scroll to position [232, 0]
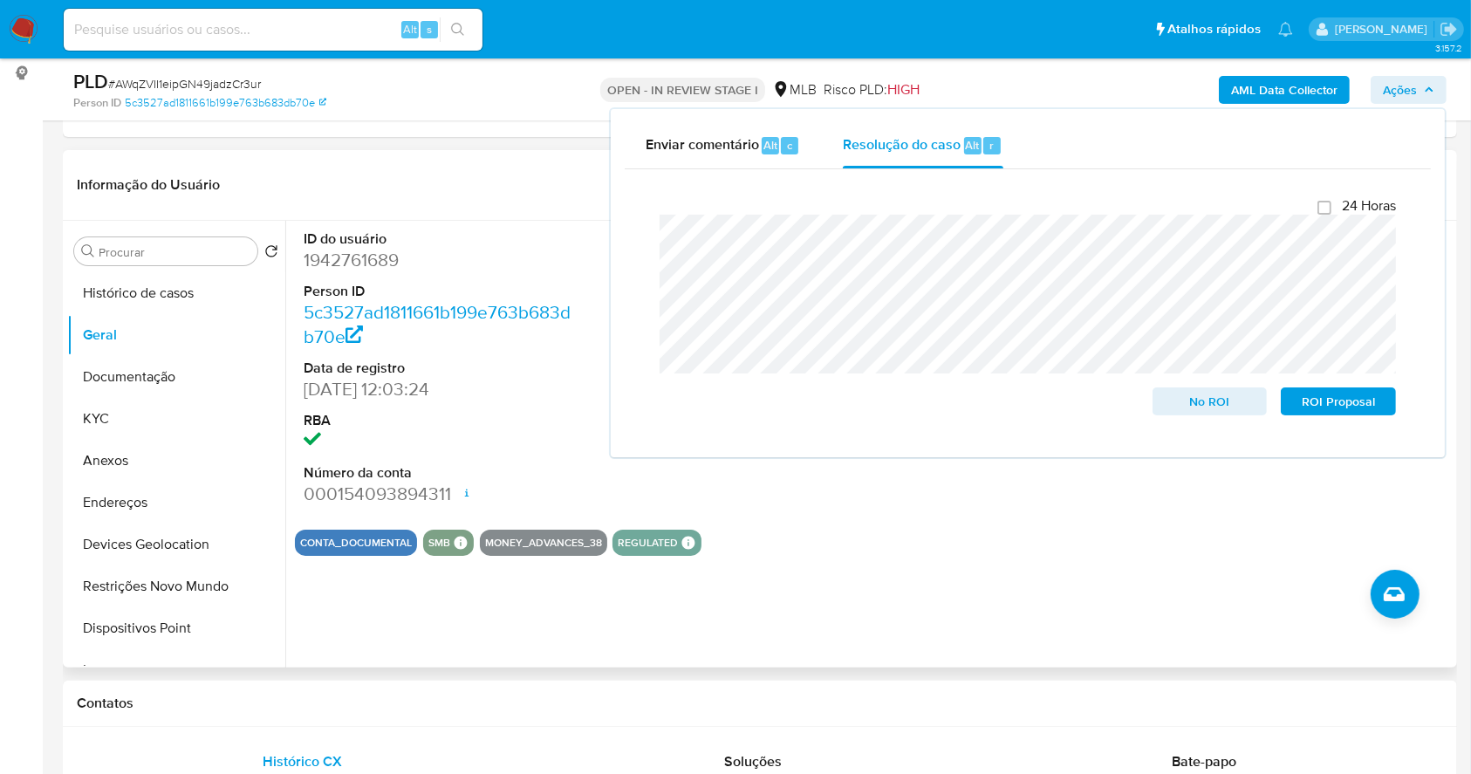
drag, startPoint x: 161, startPoint y: 460, endPoint x: 692, endPoint y: 529, distance: 535.9
click at [161, 457] on button "Anexos" at bounding box center [176, 461] width 218 height 42
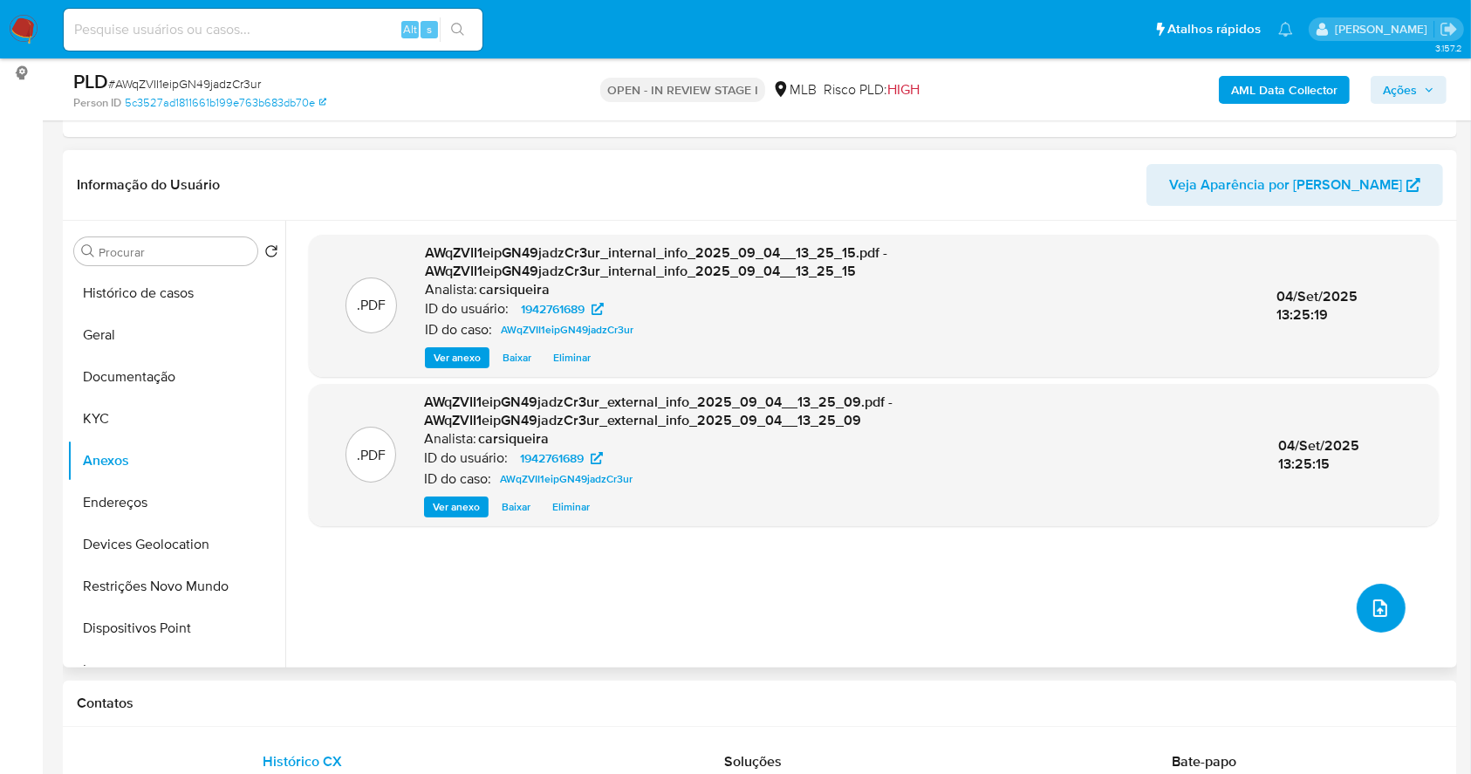
click at [1379, 618] on button "upload-file" at bounding box center [1381, 608] width 49 height 49
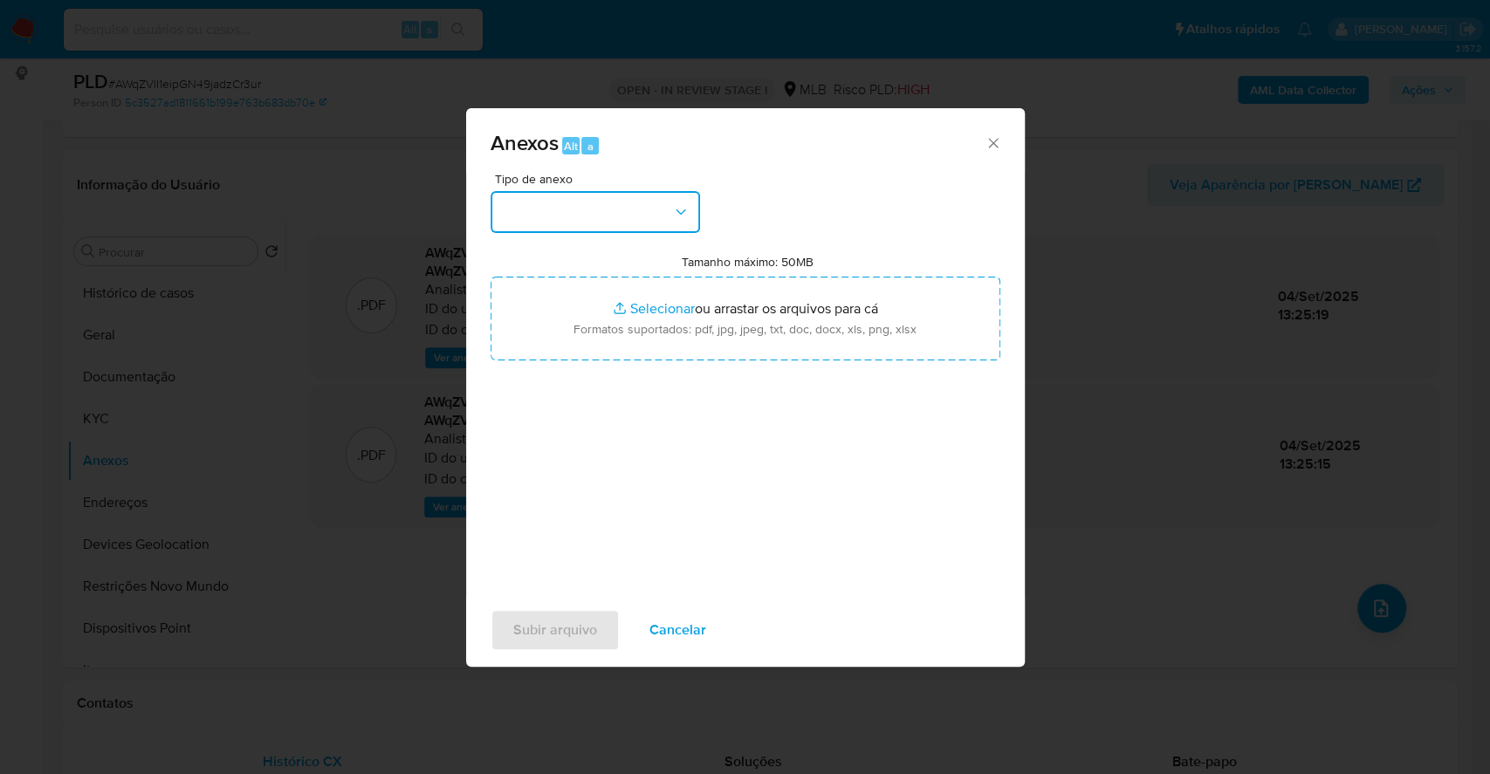
click at [620, 199] on button "button" at bounding box center [594, 212] width 209 height 42
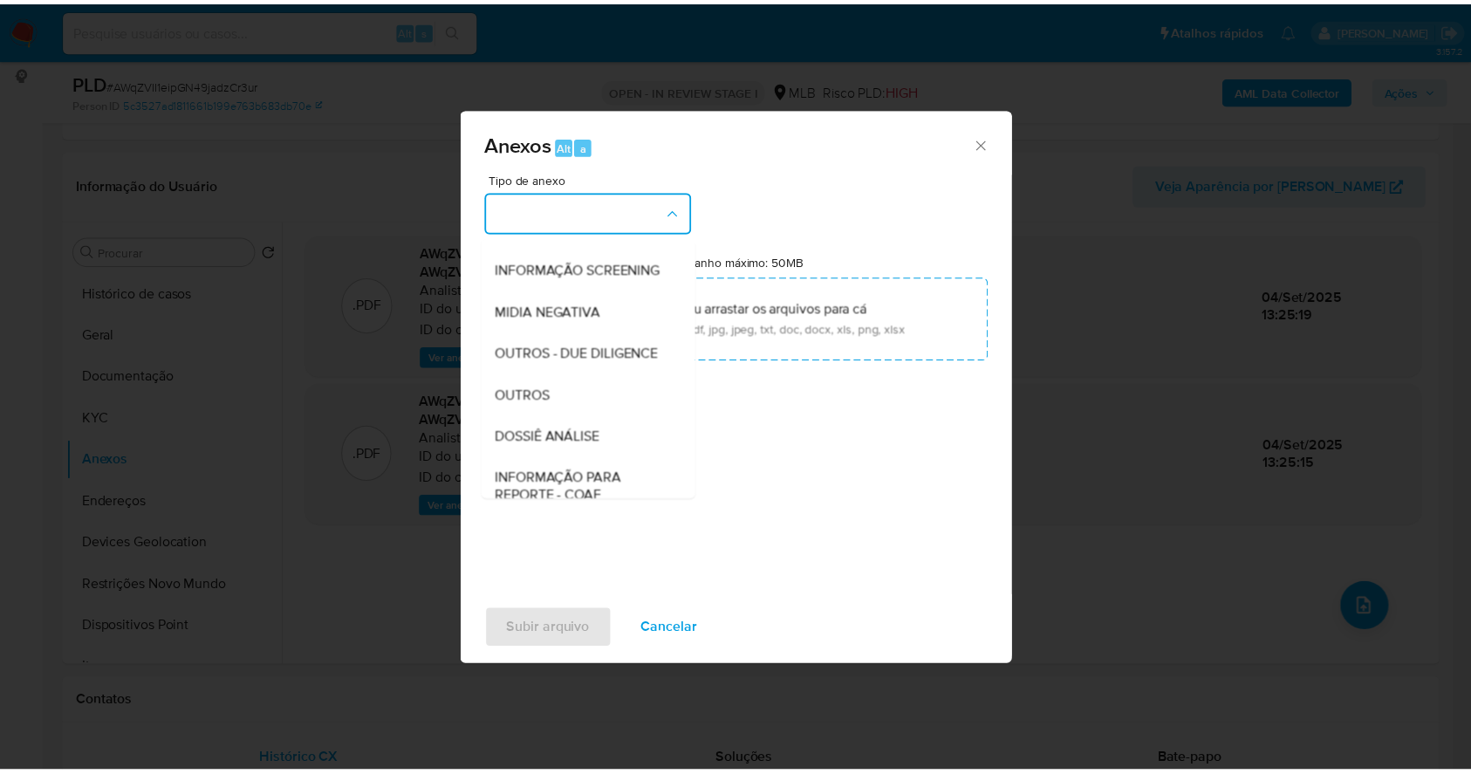
scroll to position [268, 0]
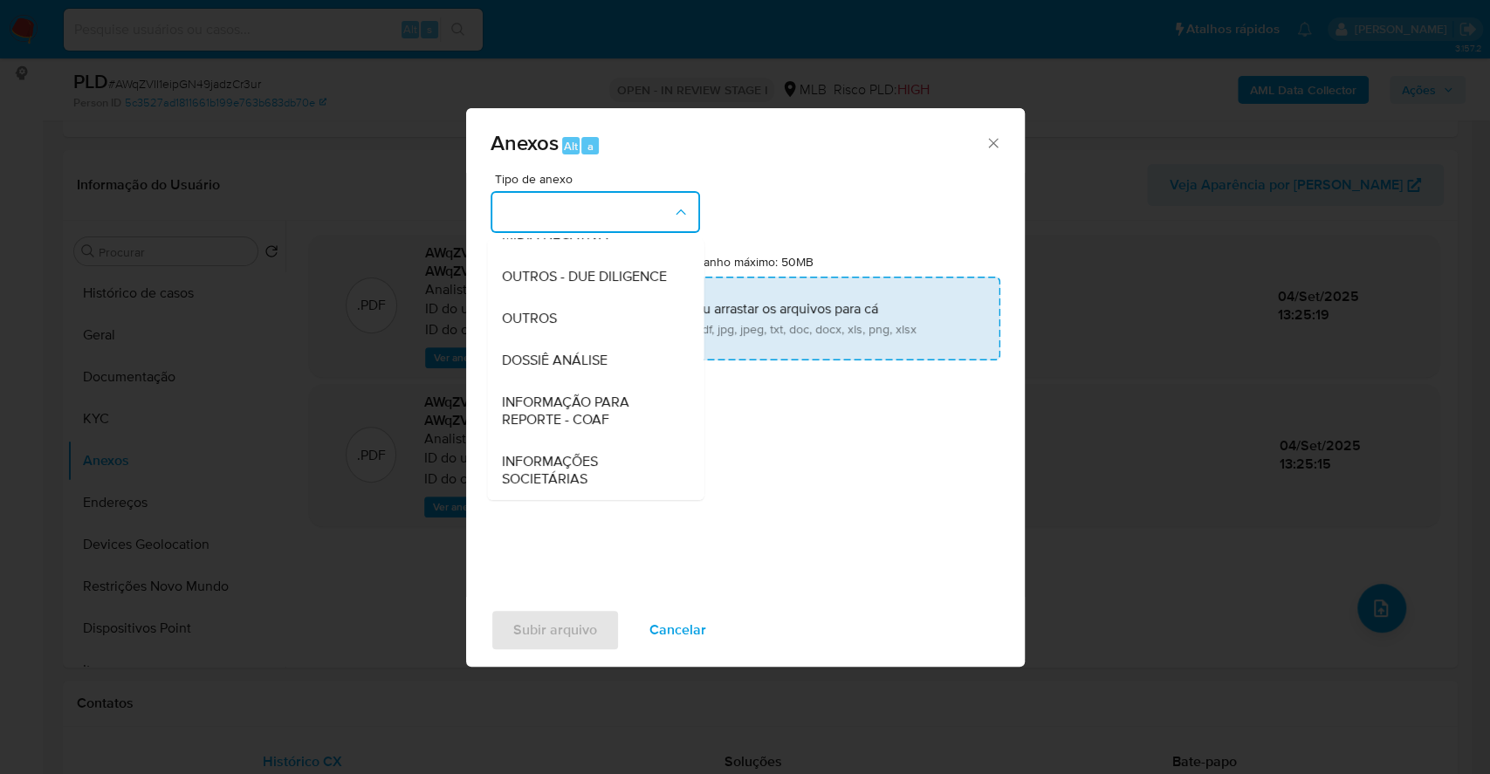
drag, startPoint x: 584, startPoint y: 313, endPoint x: 602, endPoint y: 307, distance: 19.3
click at [585, 312] on div "OUTROS" at bounding box center [590, 319] width 178 height 42
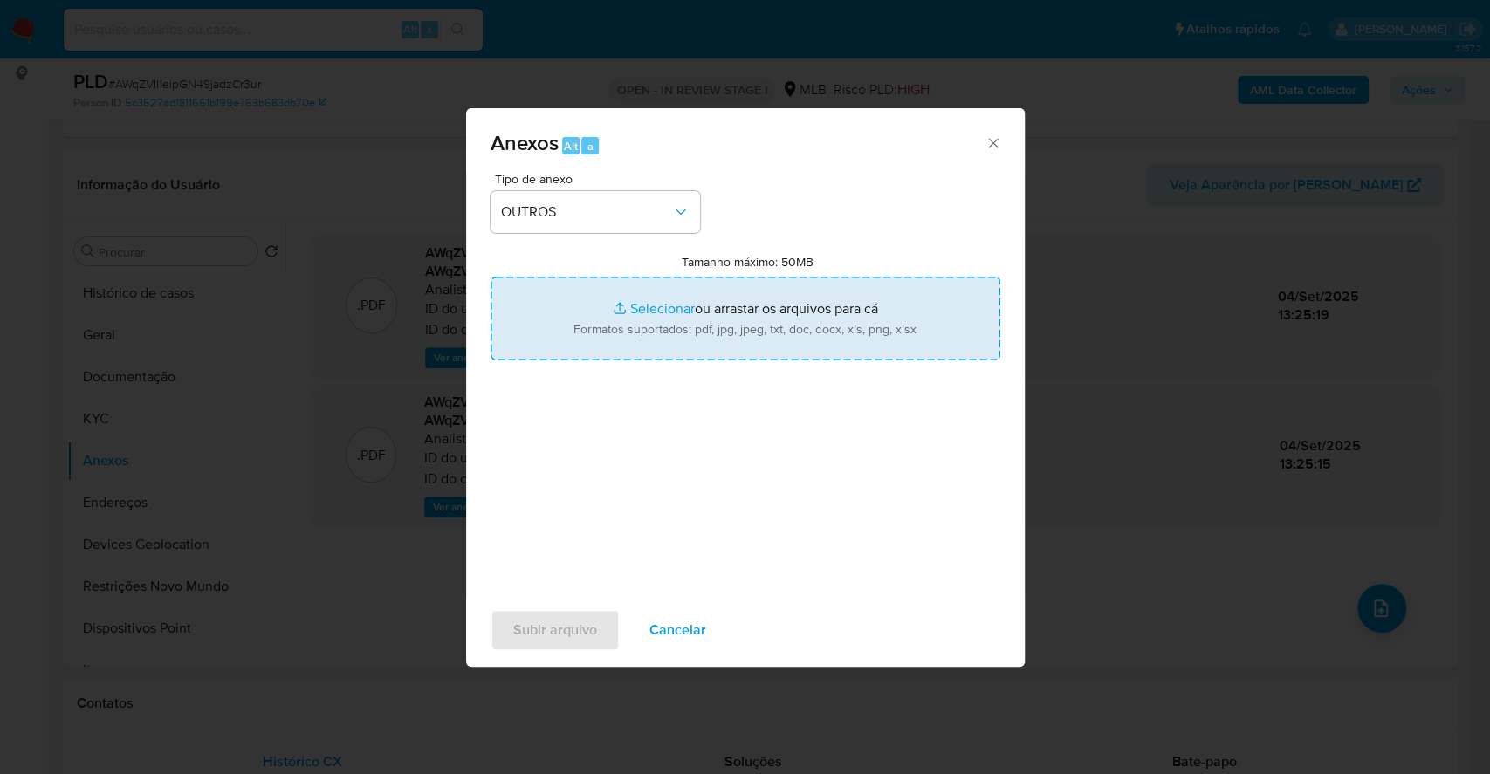
click at [636, 304] on input "Tamanho máximo: 50MB Selecionar arquivos" at bounding box center [745, 319] width 510 height 84
type input "C:\fakepath\Mulan 1942761689_2025_09_03_15_32_17.xlsx"
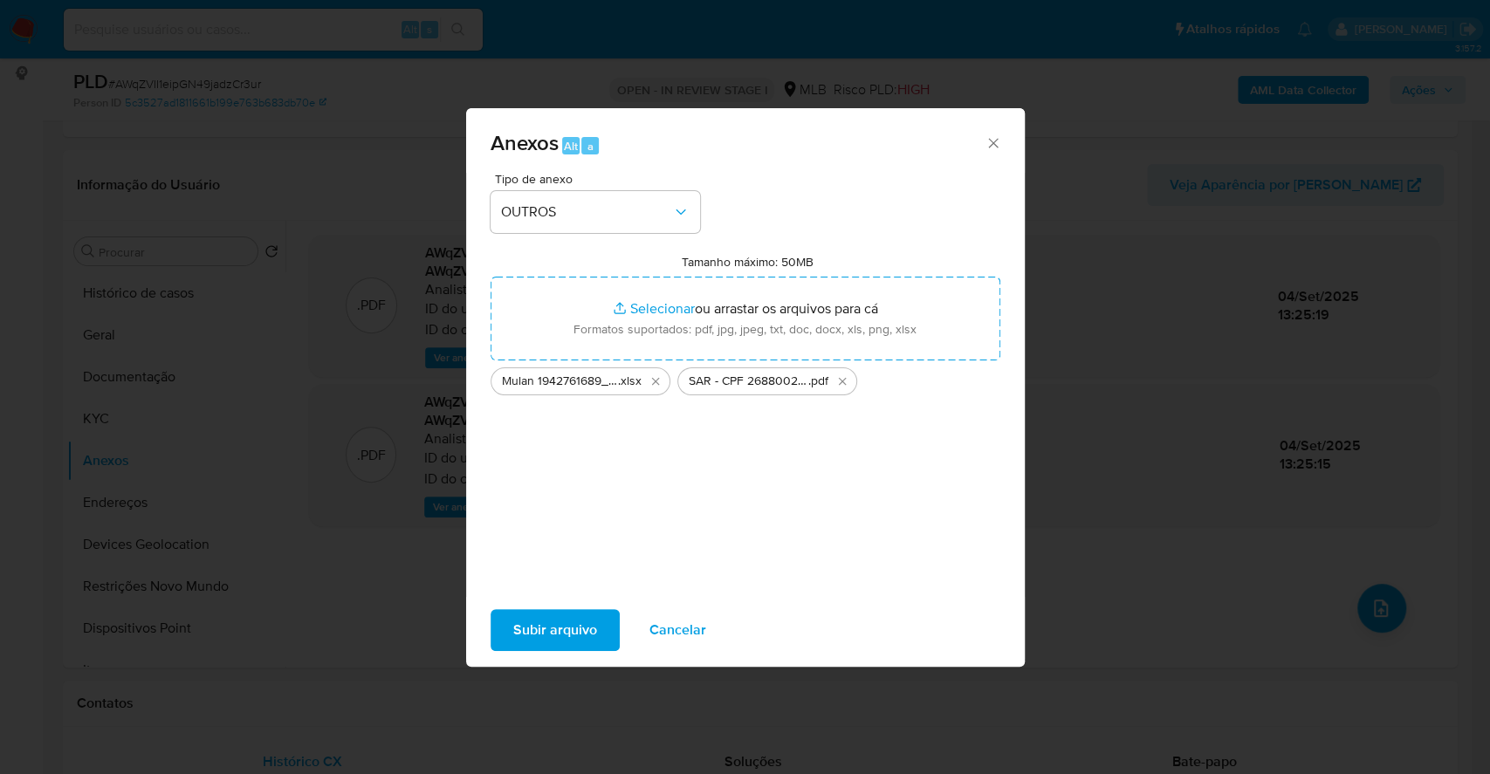
click at [510, 625] on button "Subir arquivo" at bounding box center [554, 630] width 129 height 42
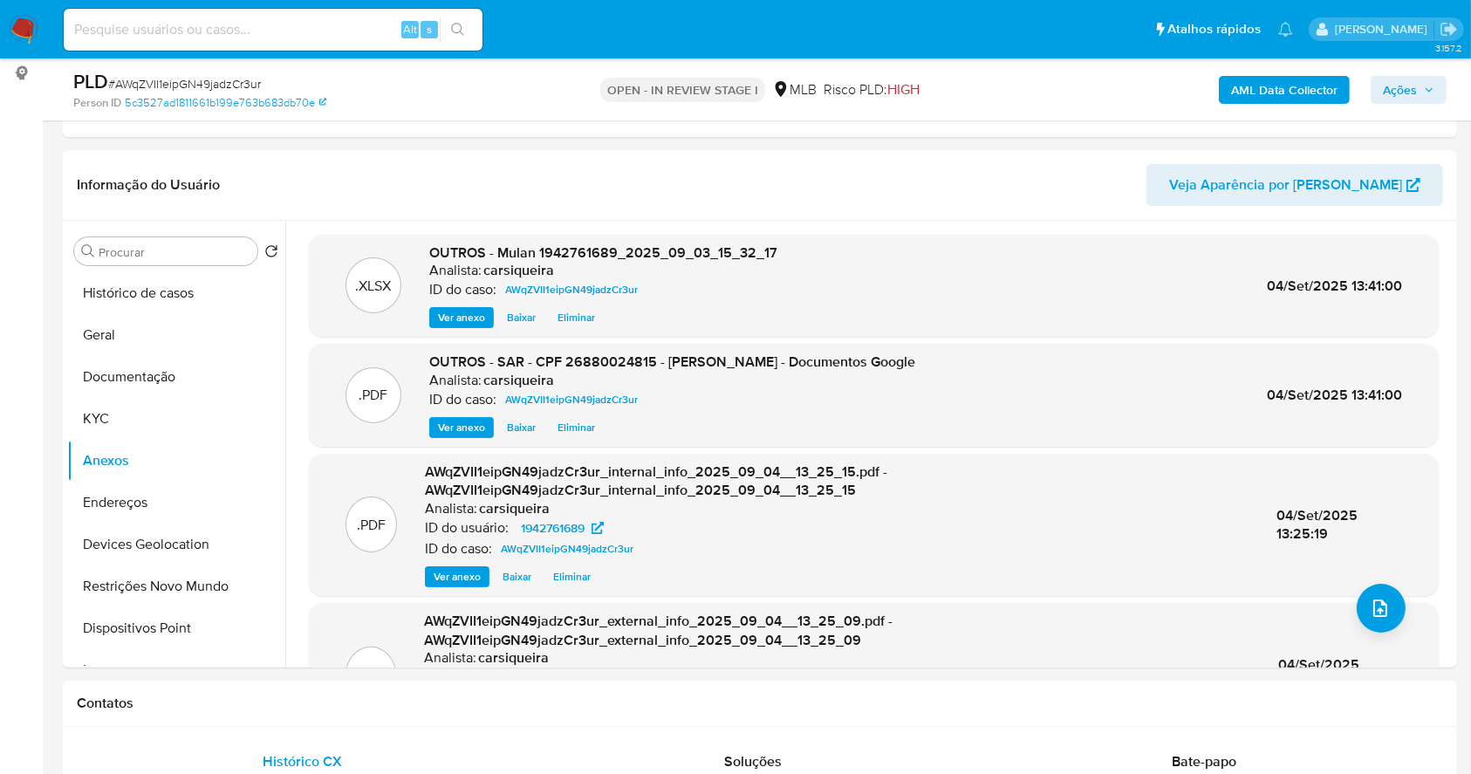
click at [1399, 76] on span "Ações" at bounding box center [1400, 90] width 34 height 28
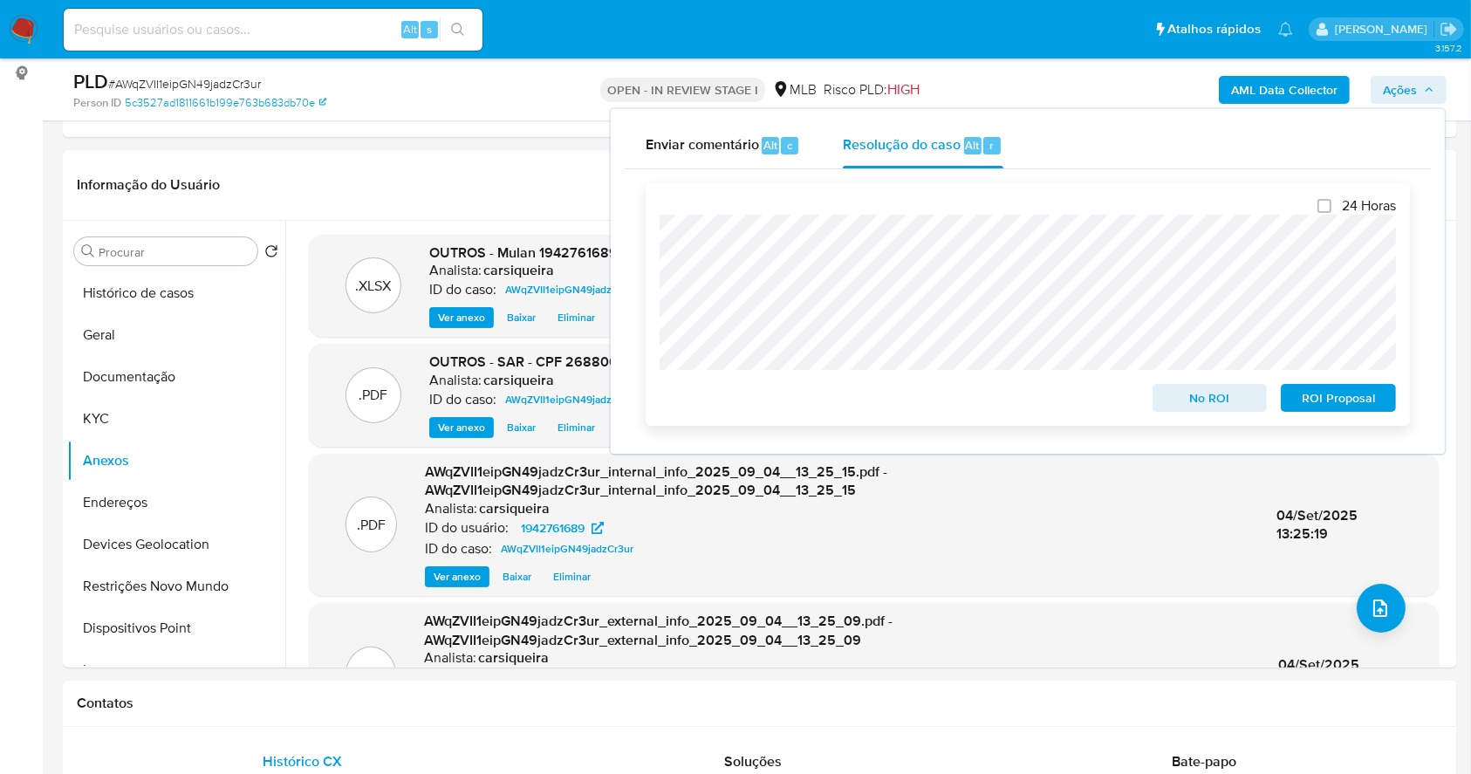
click at [1353, 403] on span "ROI Proposal" at bounding box center [1338, 398] width 91 height 24
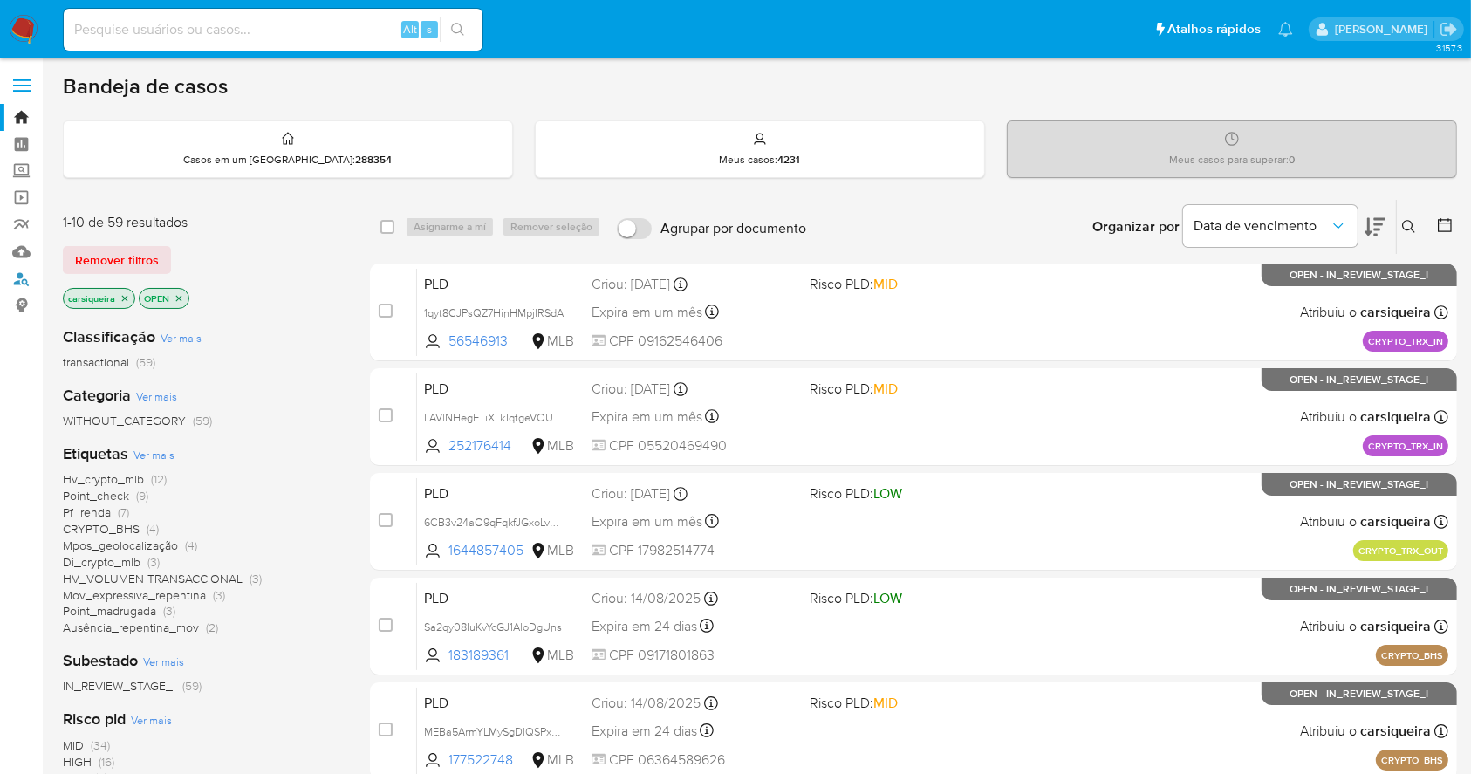
drag, startPoint x: 24, startPoint y: 279, endPoint x: 266, endPoint y: 212, distance: 250.9
click at [24, 279] on link "Localizador de pessoas" at bounding box center [104, 278] width 208 height 27
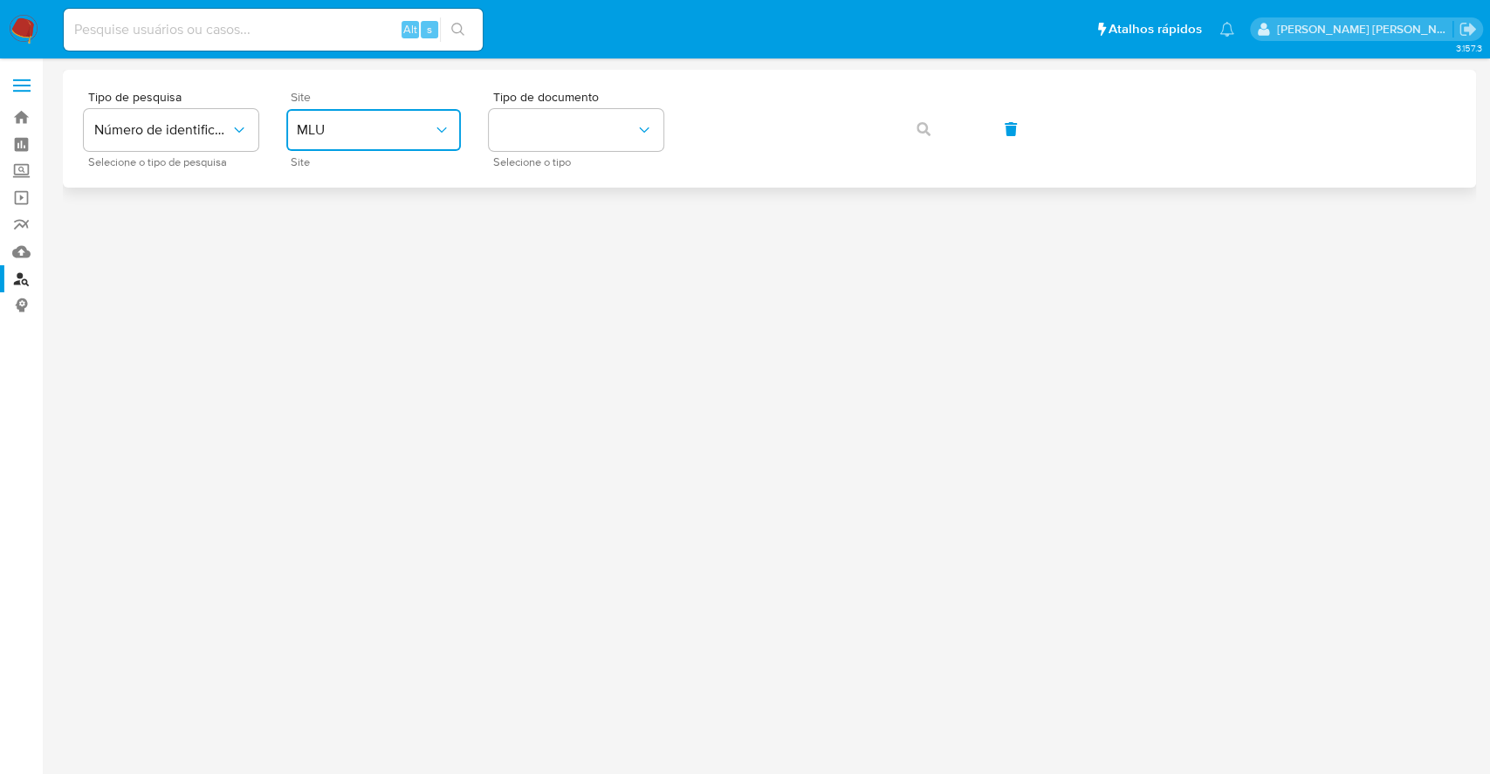
click at [395, 115] on button "MLU" at bounding box center [373, 130] width 175 height 42
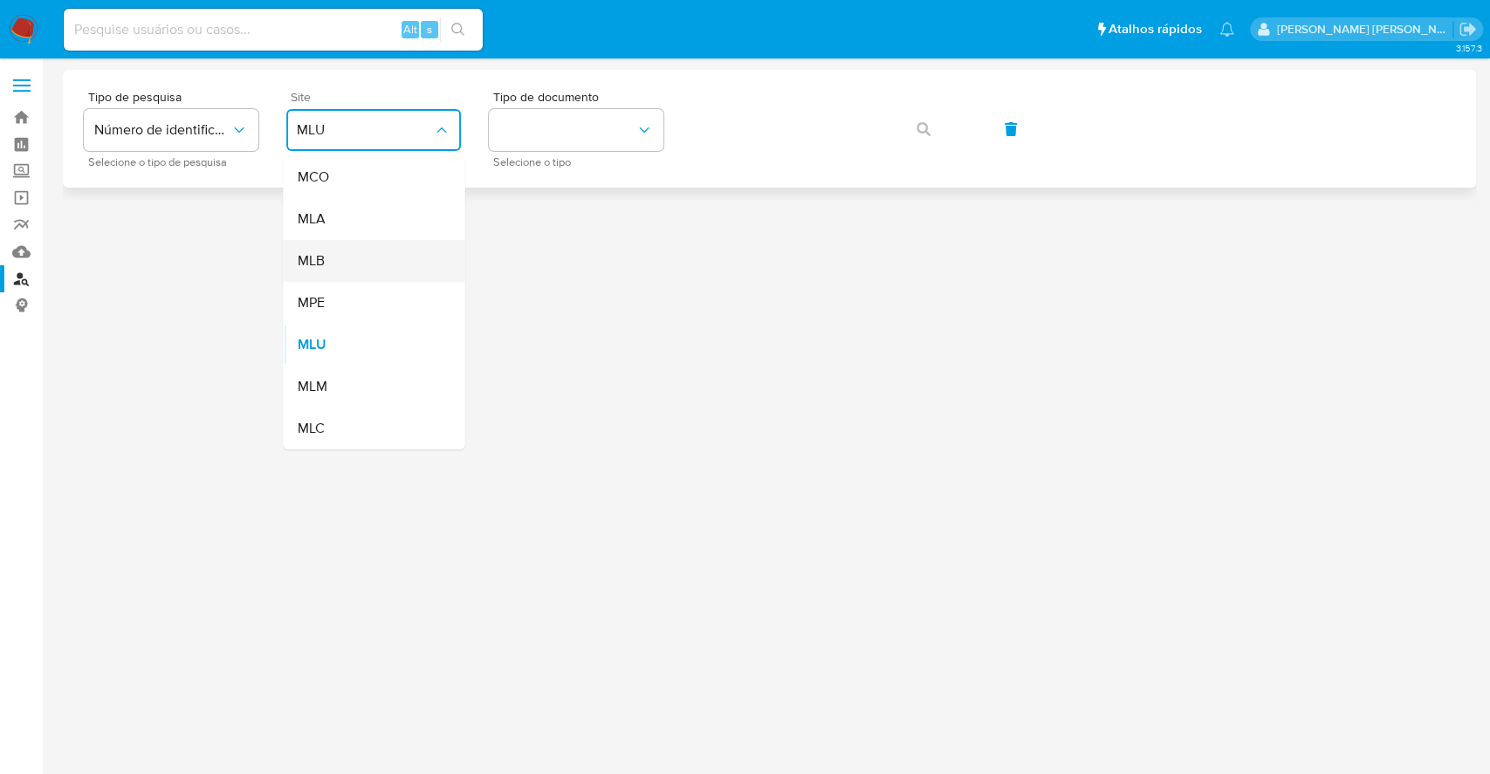
click at [378, 253] on div "MLB" at bounding box center [368, 261] width 143 height 42
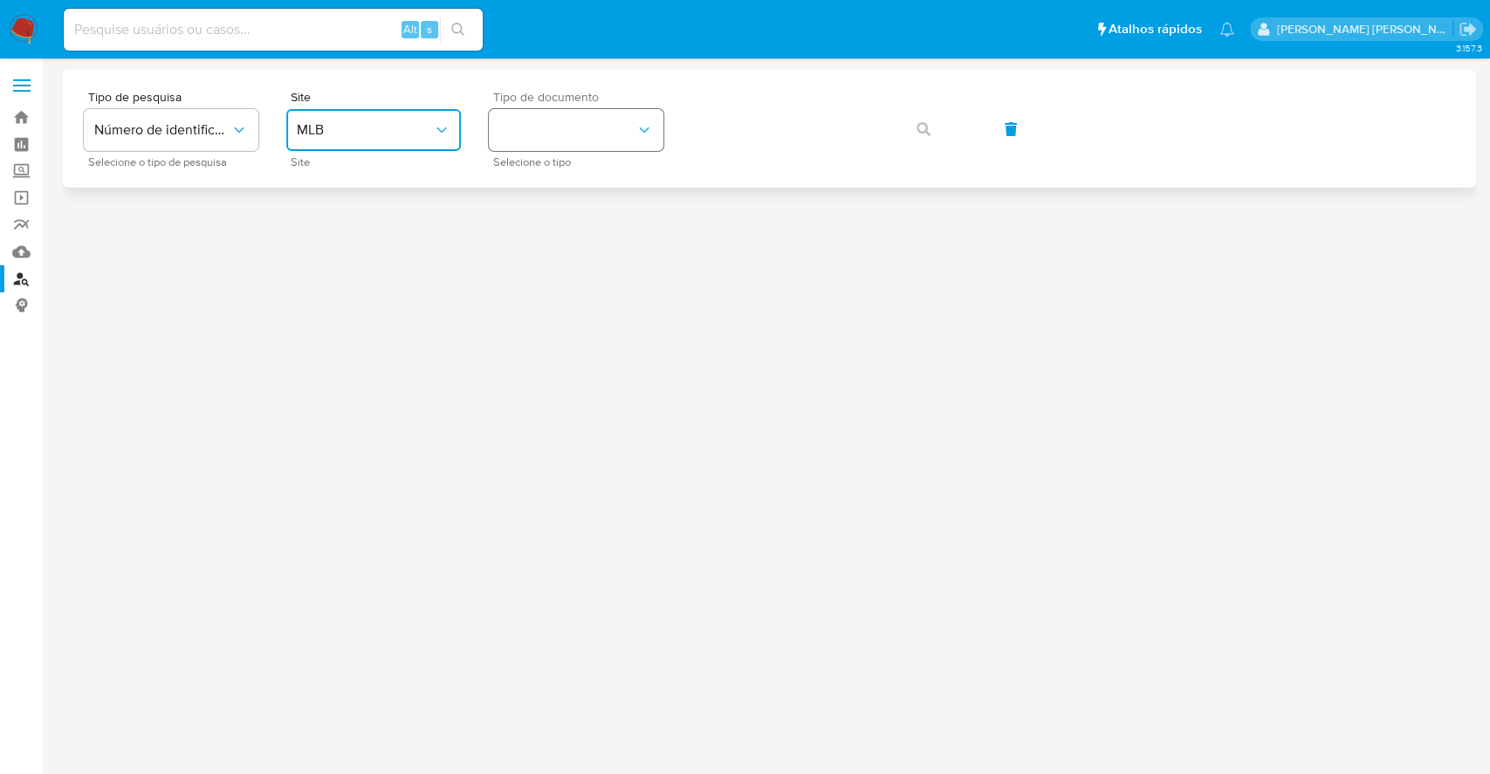
click at [561, 133] on button "identificationType" at bounding box center [576, 130] width 175 height 42
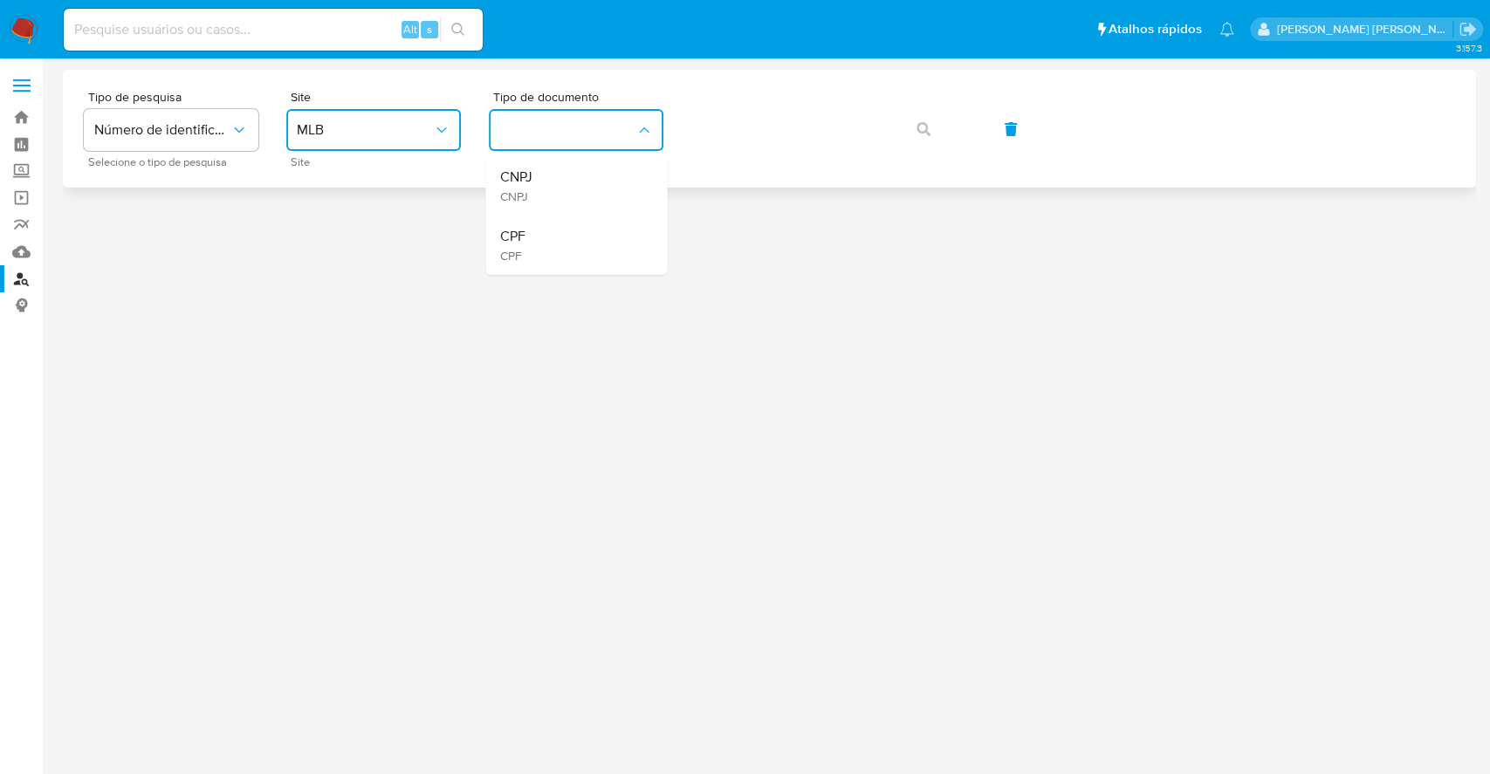
drag, startPoint x: 563, startPoint y: 241, endPoint x: 769, endPoint y: 176, distance: 215.8
click at [563, 240] on div "CPF CPF" at bounding box center [570, 245] width 143 height 59
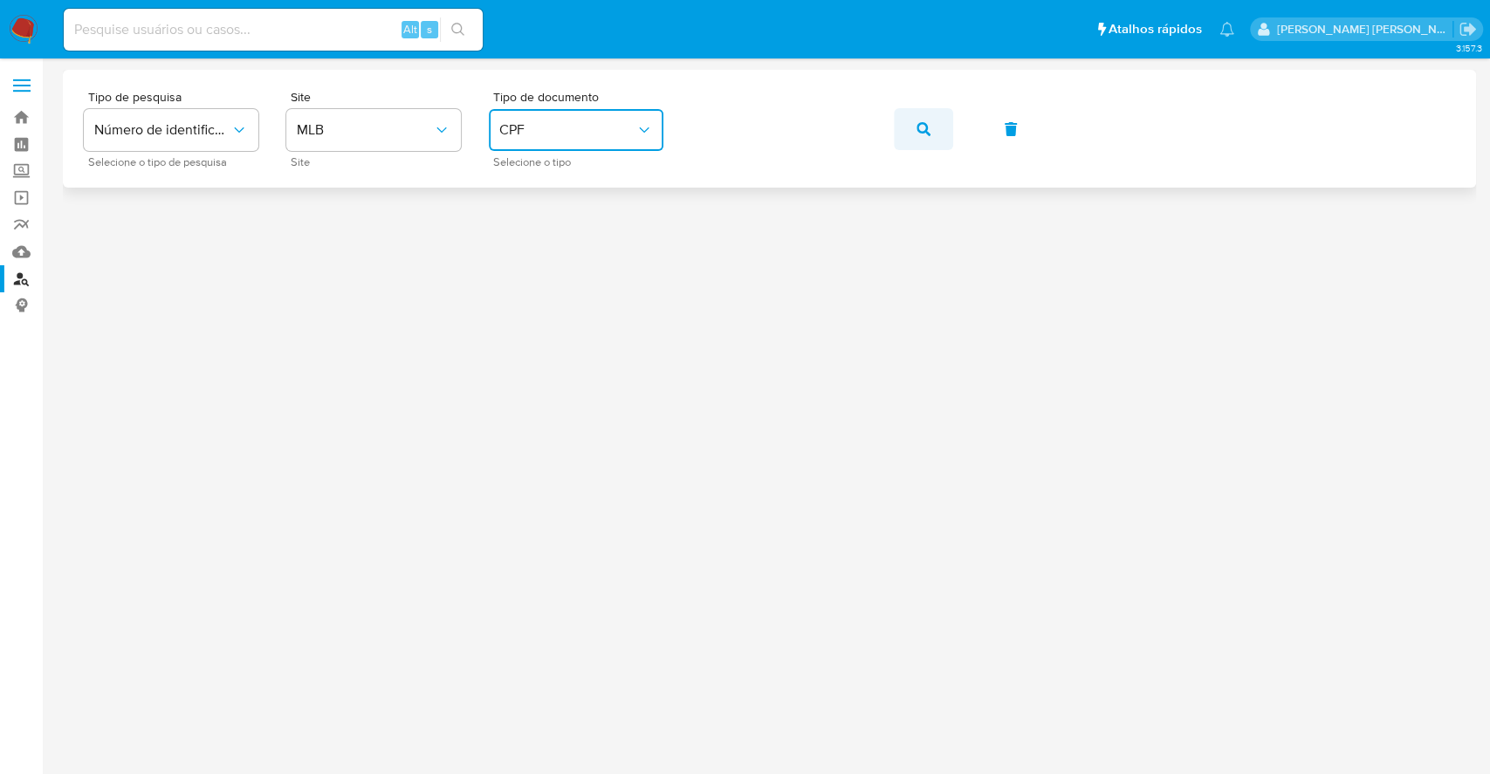
click at [921, 113] on span "button" at bounding box center [923, 129] width 14 height 38
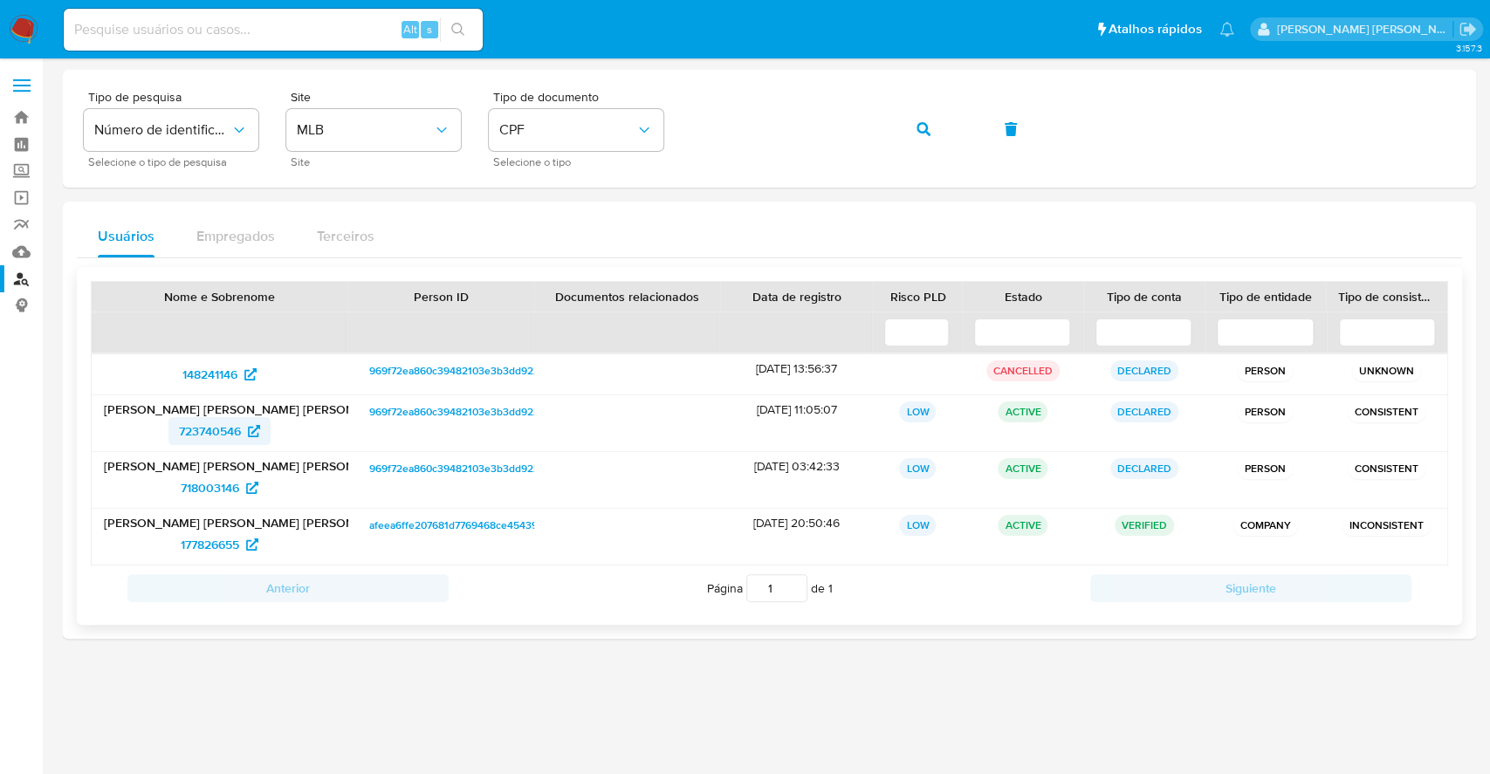
click at [219, 428] on span "723740546" at bounding box center [210, 431] width 62 height 28
click at [215, 481] on span "718003146" at bounding box center [210, 488] width 58 height 28
click at [689, 127] on div "Tipo de pesquisa Número de identificação Selecione o tipo de pesquisa Site MLB …" at bounding box center [769, 129] width 1371 height 76
click at [913, 111] on button "button" at bounding box center [923, 129] width 59 height 42
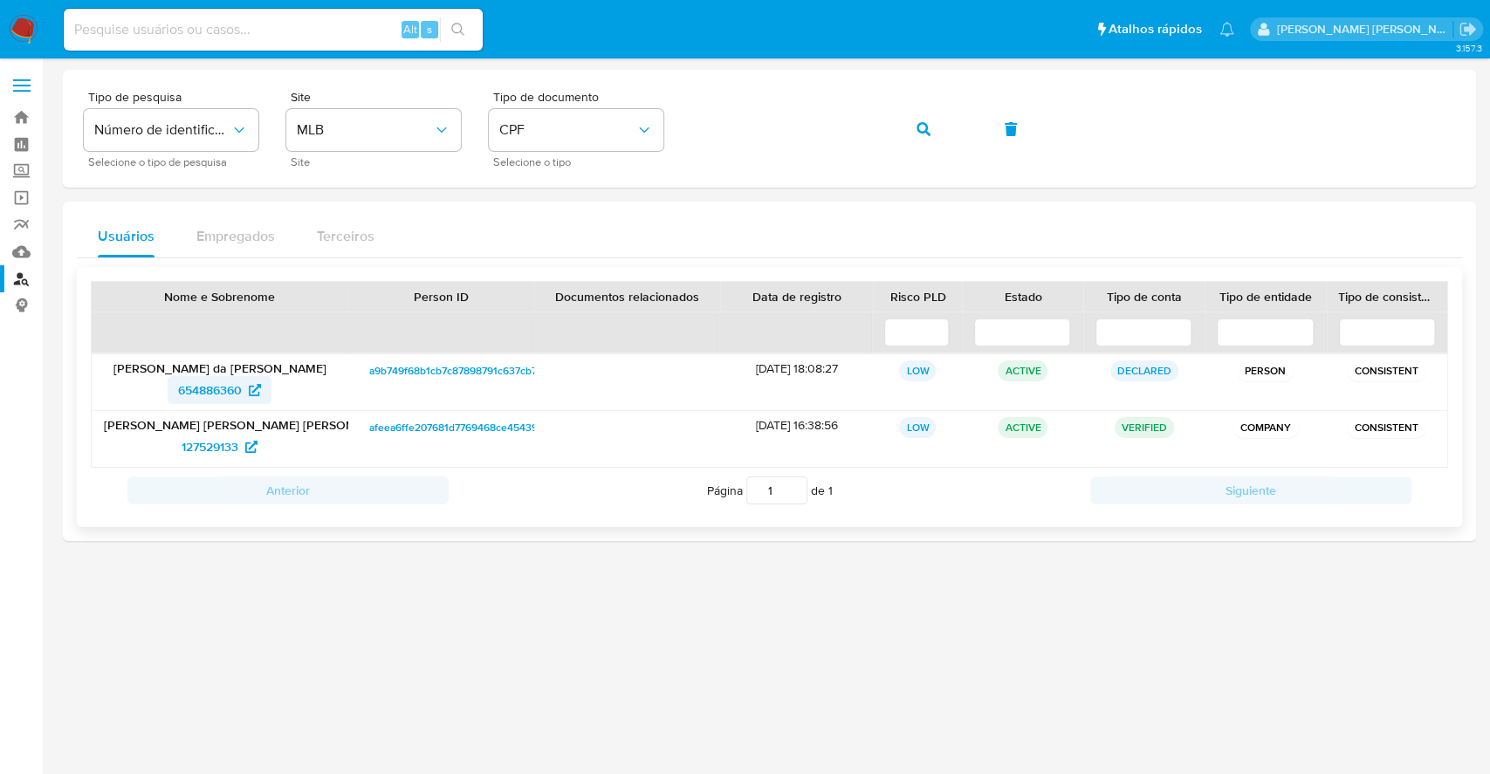
click at [200, 388] on span "654886360" at bounding box center [210, 390] width 64 height 28
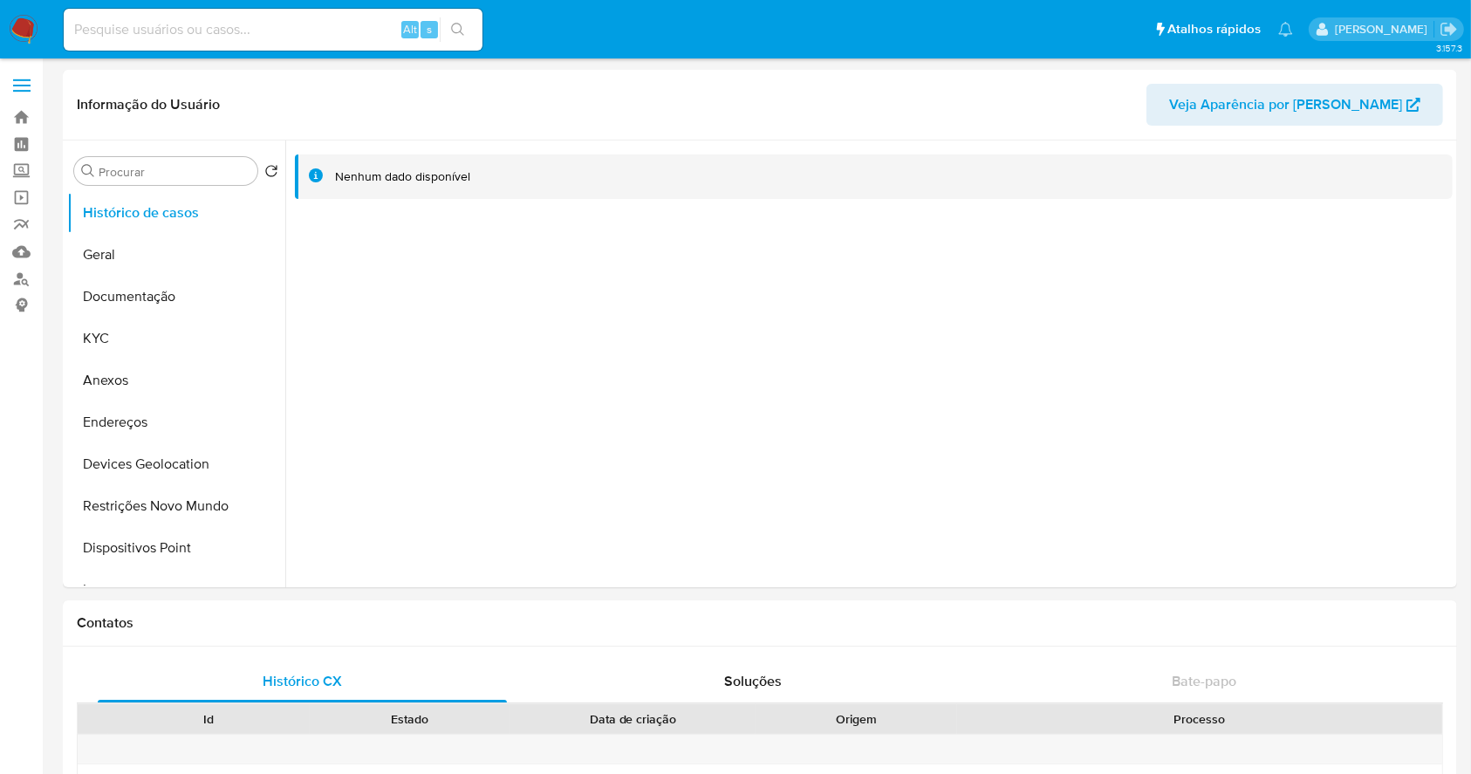
select select "10"
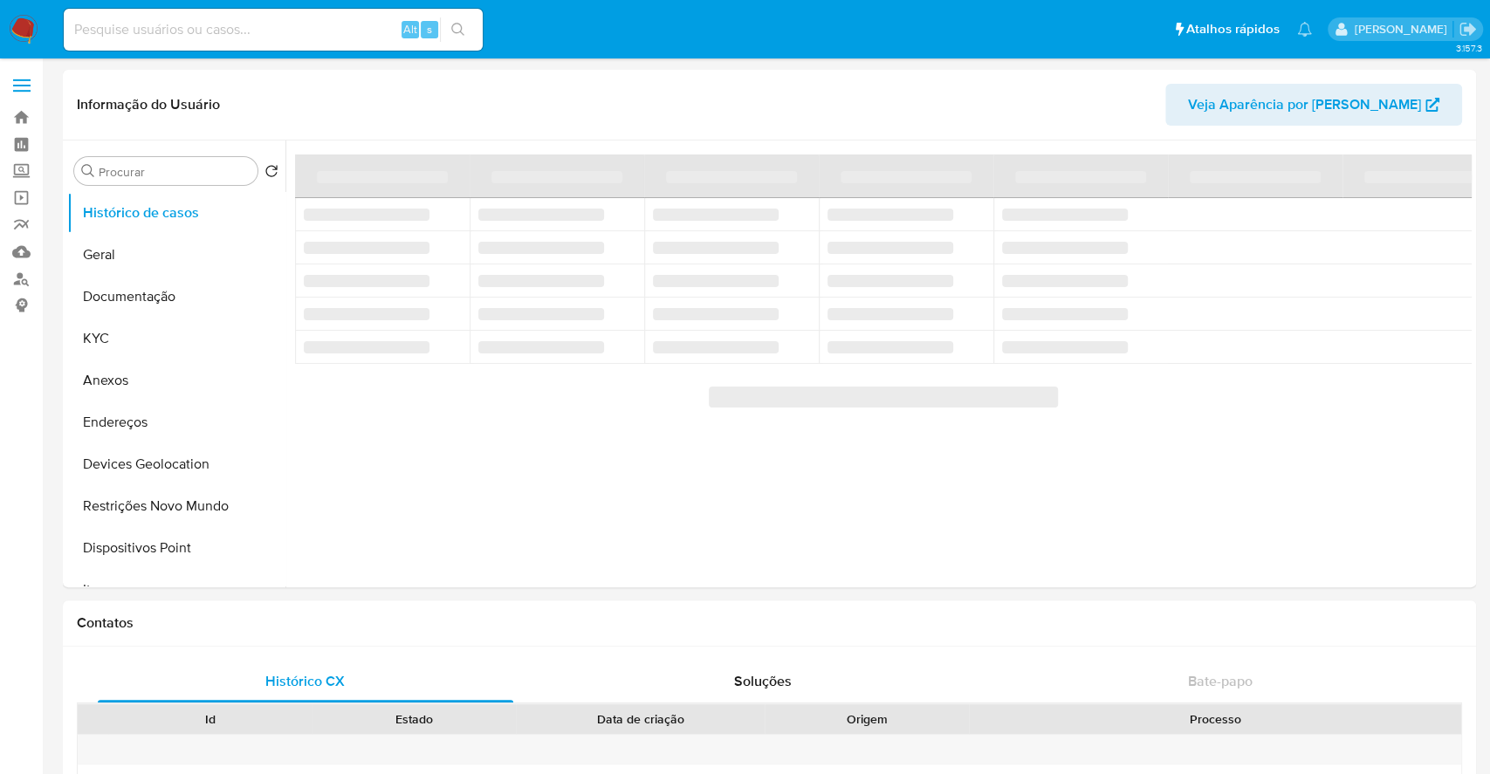
select select "10"
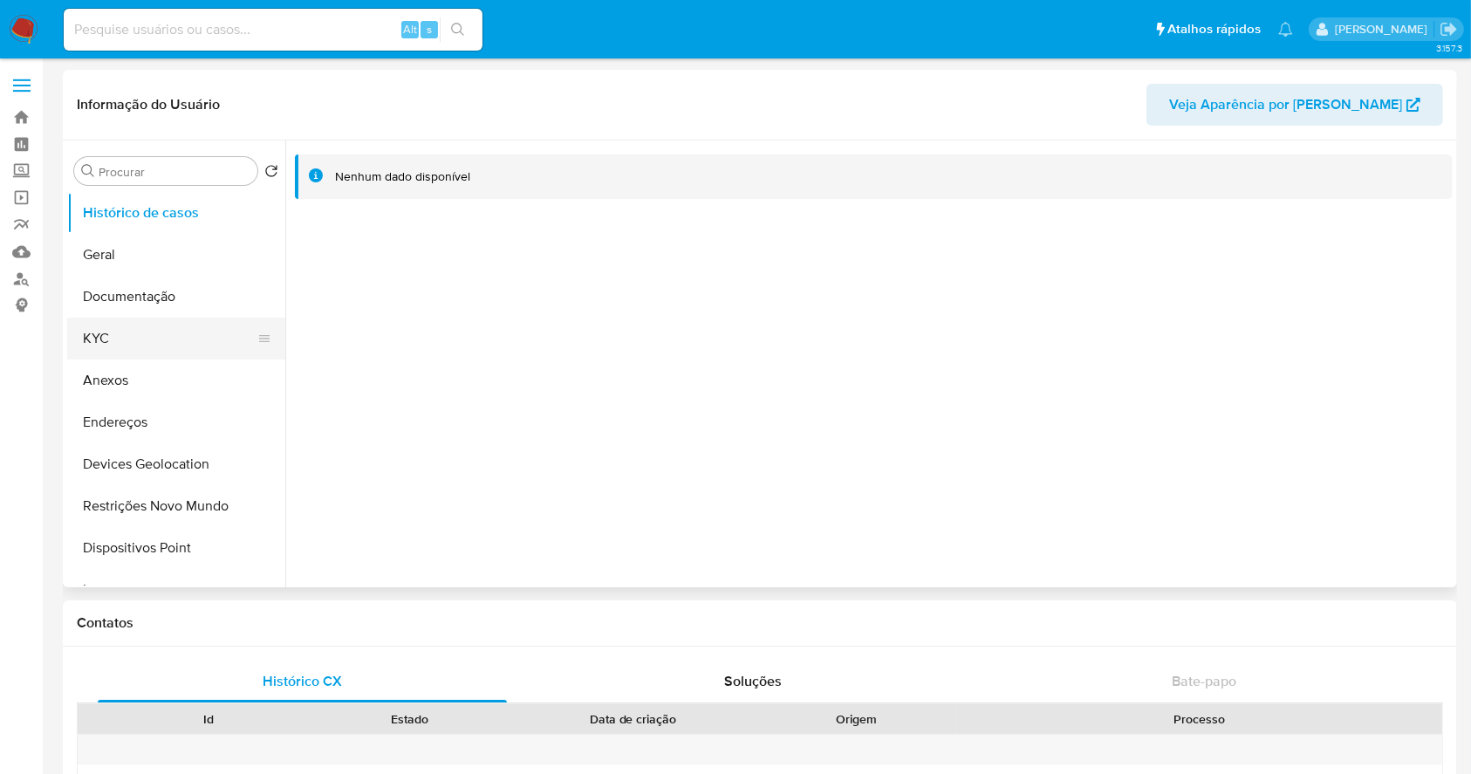
click at [117, 342] on button "KYC" at bounding box center [169, 339] width 204 height 42
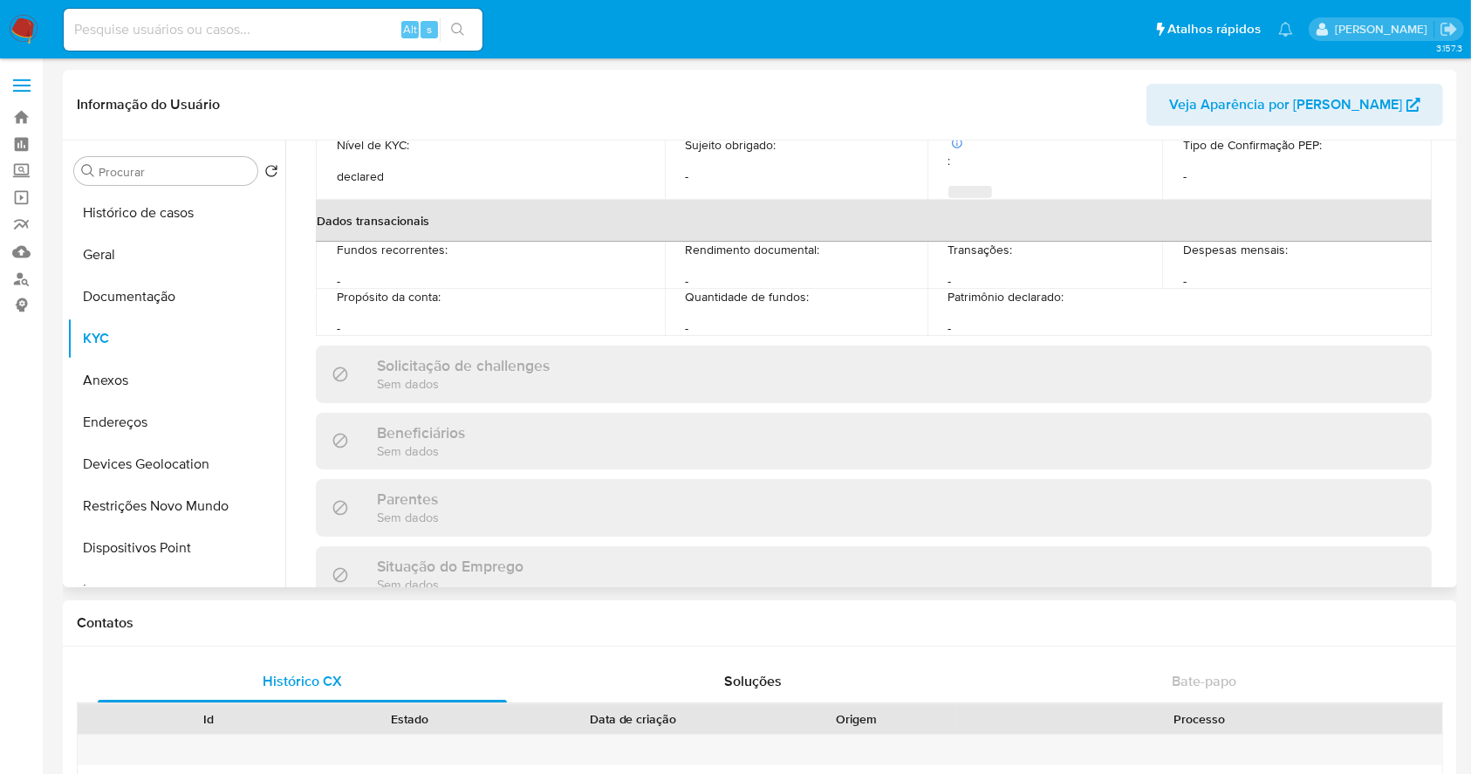
scroll to position [750, 0]
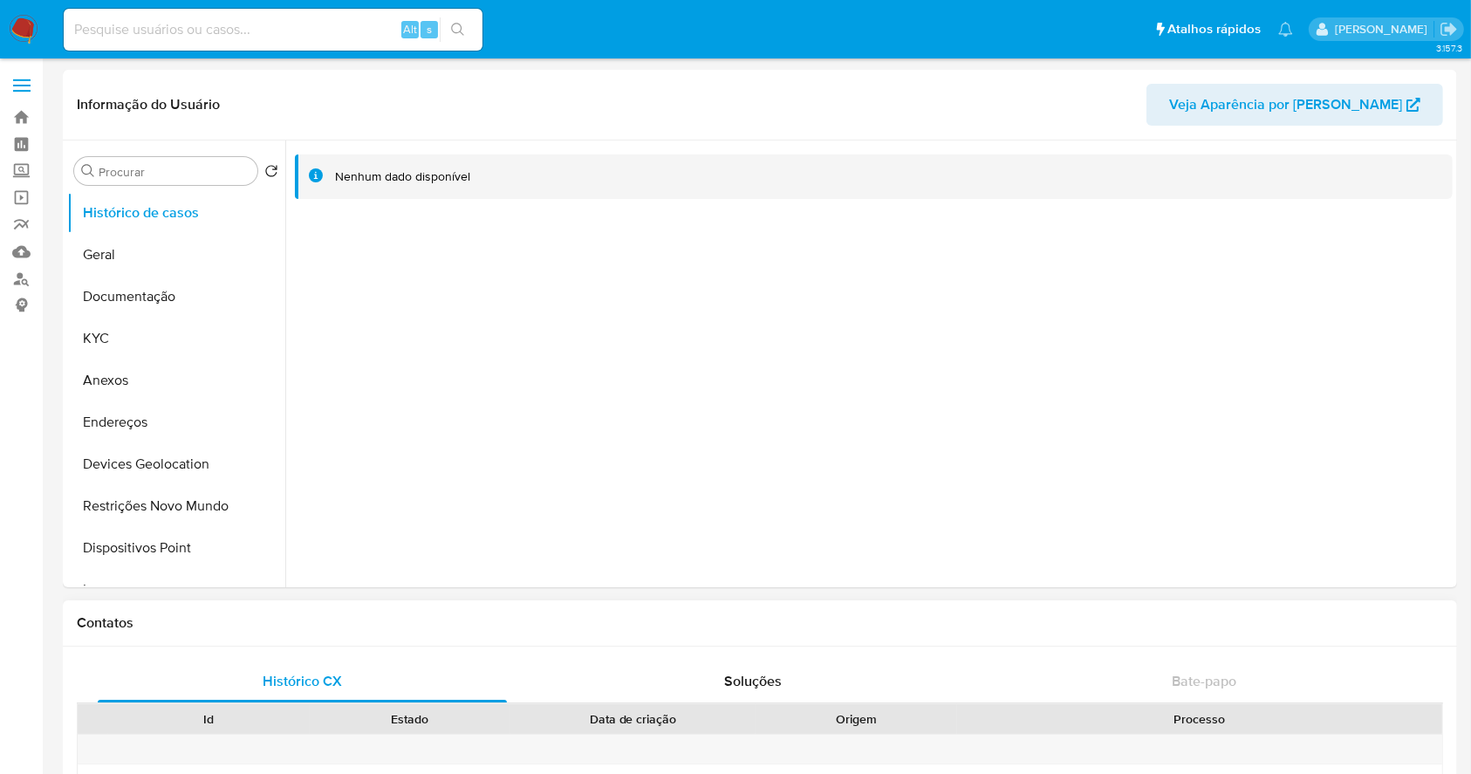
select select "10"
click at [161, 329] on button "KYC" at bounding box center [169, 339] width 204 height 42
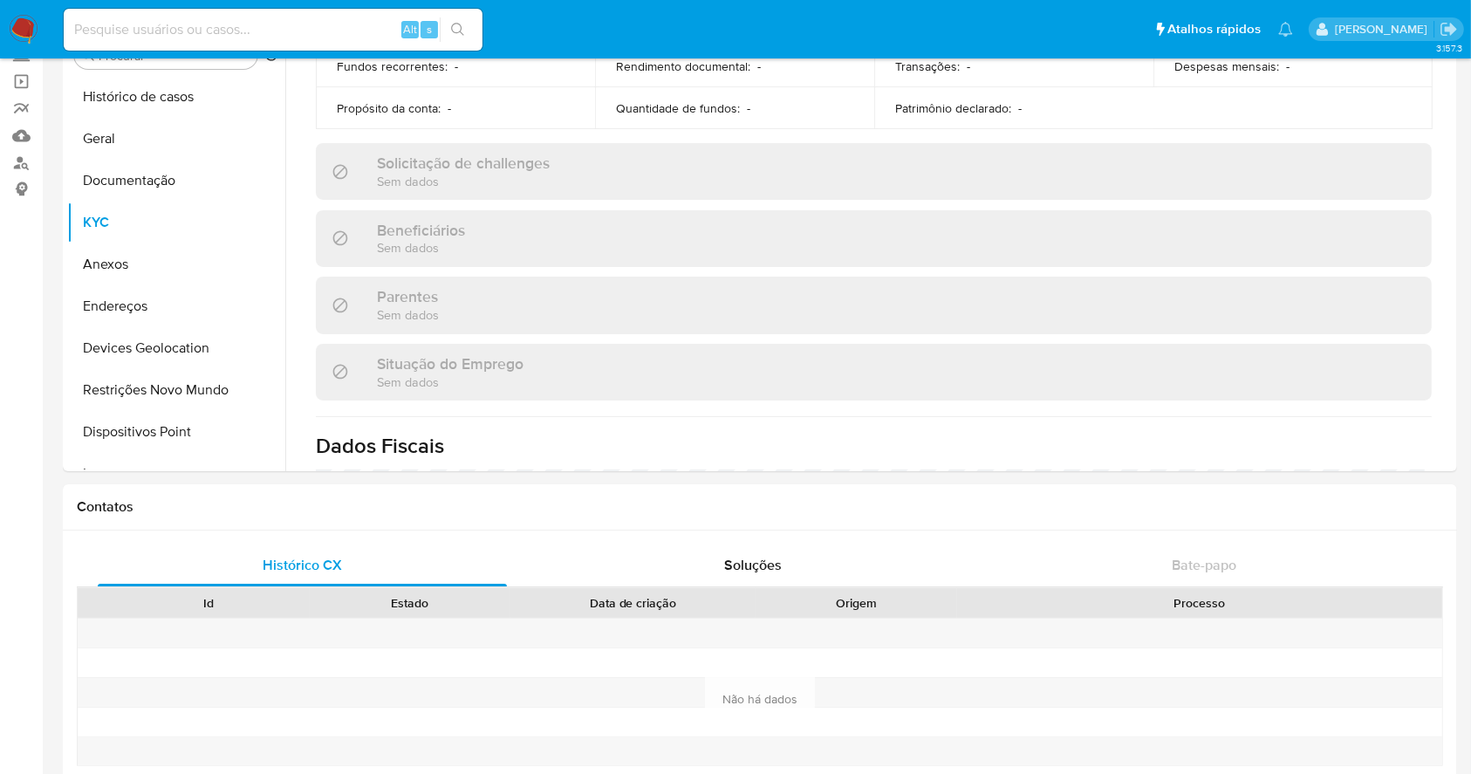
scroll to position [768, 0]
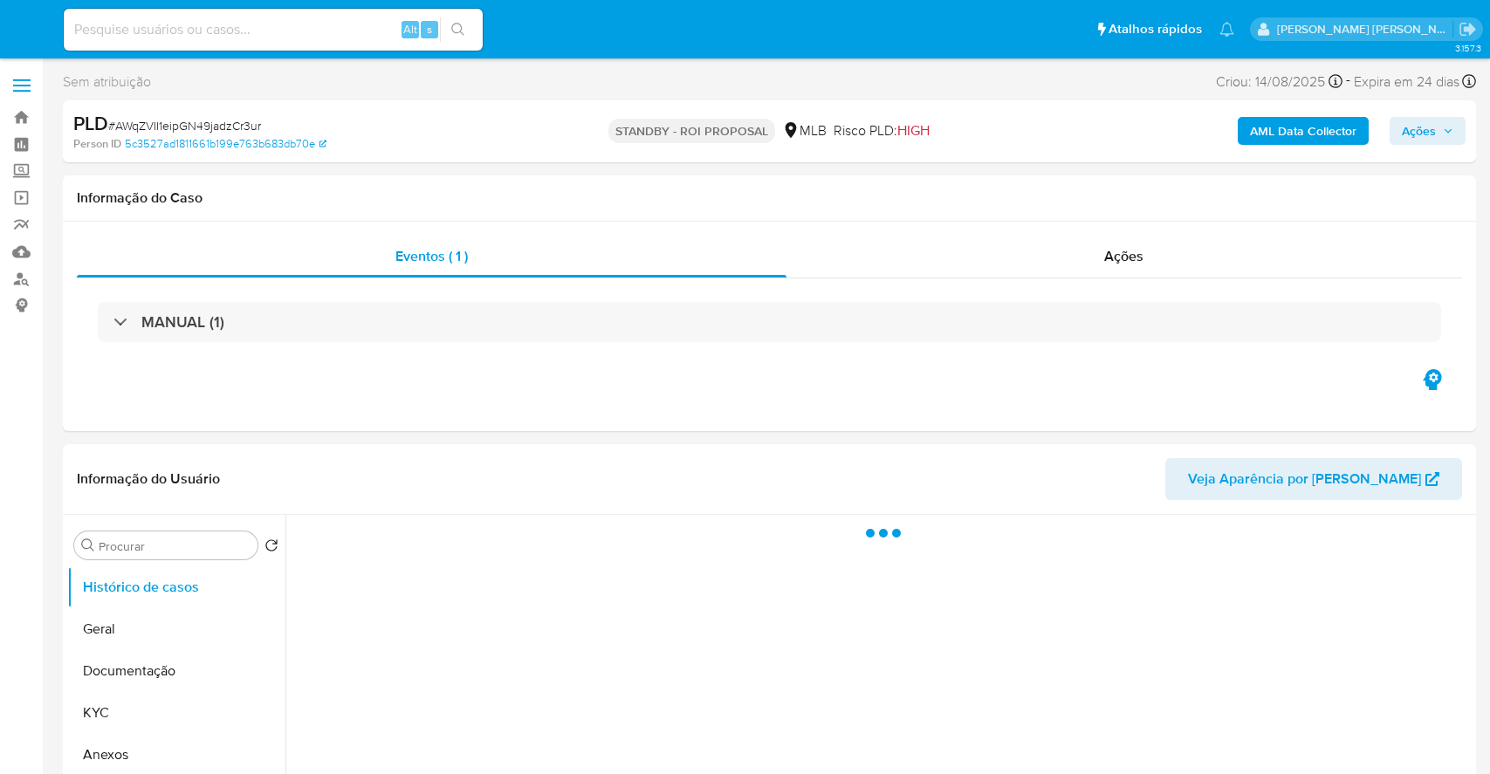
select select "10"
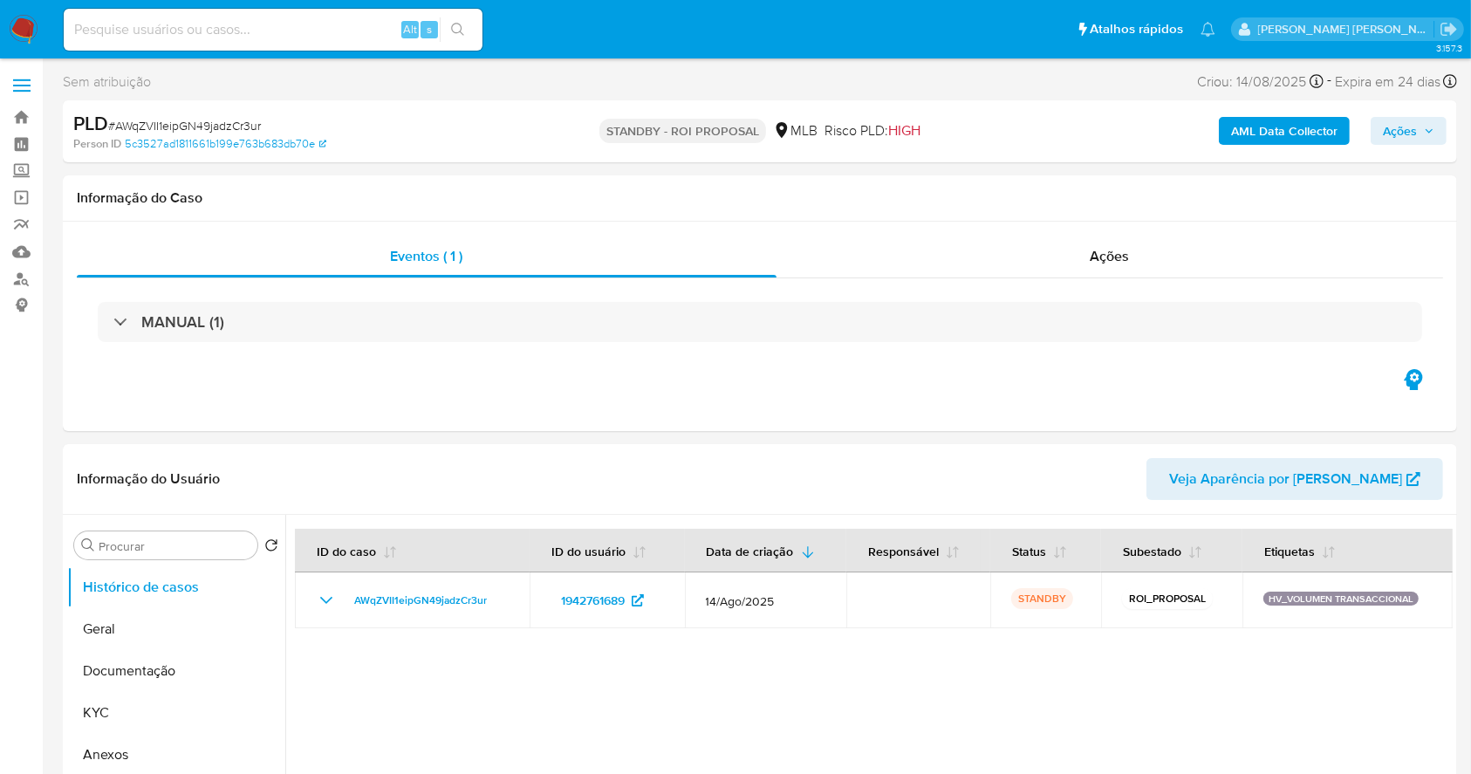
click at [23, 17] on img at bounding box center [24, 30] width 30 height 30
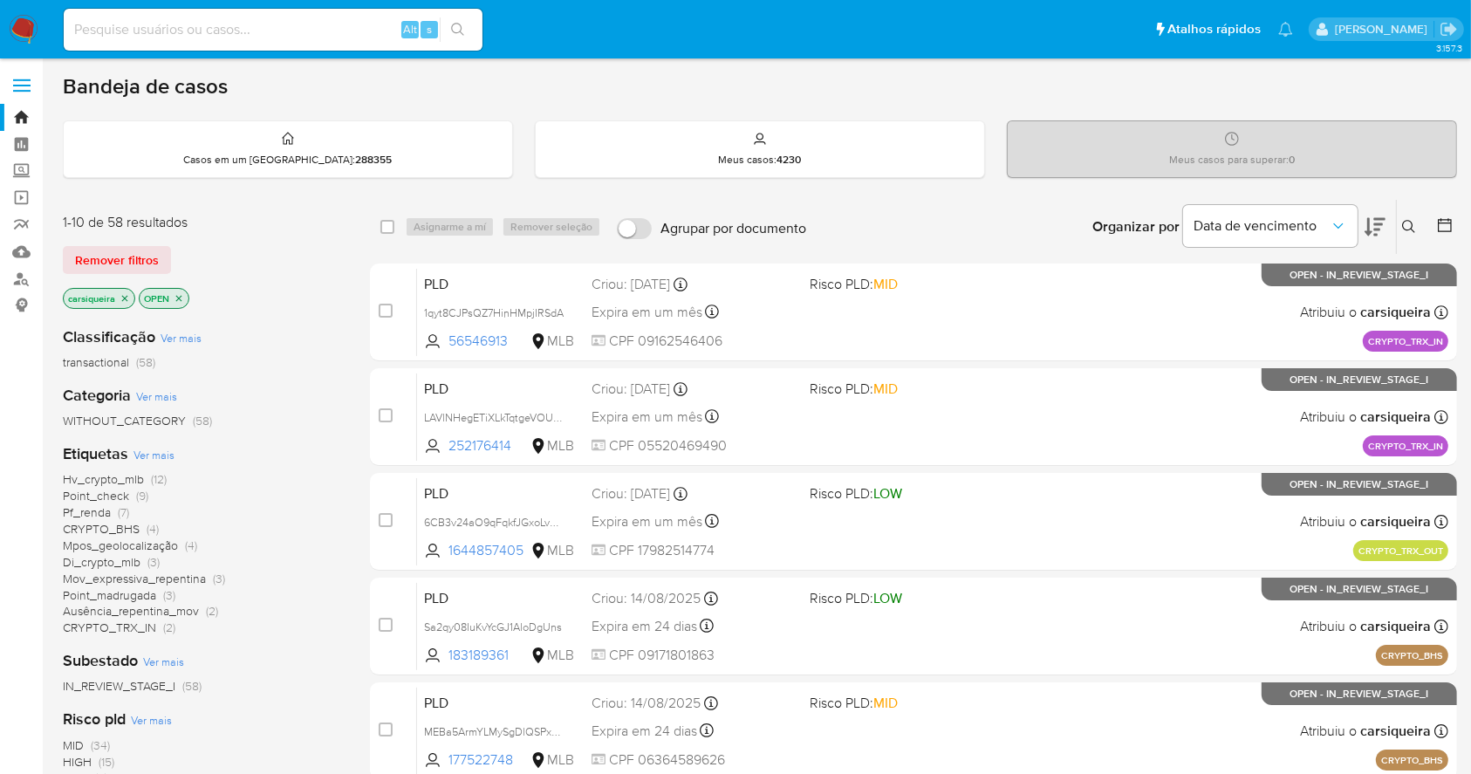
click at [188, 30] on input at bounding box center [273, 29] width 419 height 23
paste input "Pj3hdA5vT4sSx8BBEV5AMfSv"
type input "Pj3hdA5vT4sSx8BBEV5AMfSv"
click at [451, 33] on icon "search-icon" at bounding box center [458, 30] width 14 height 14
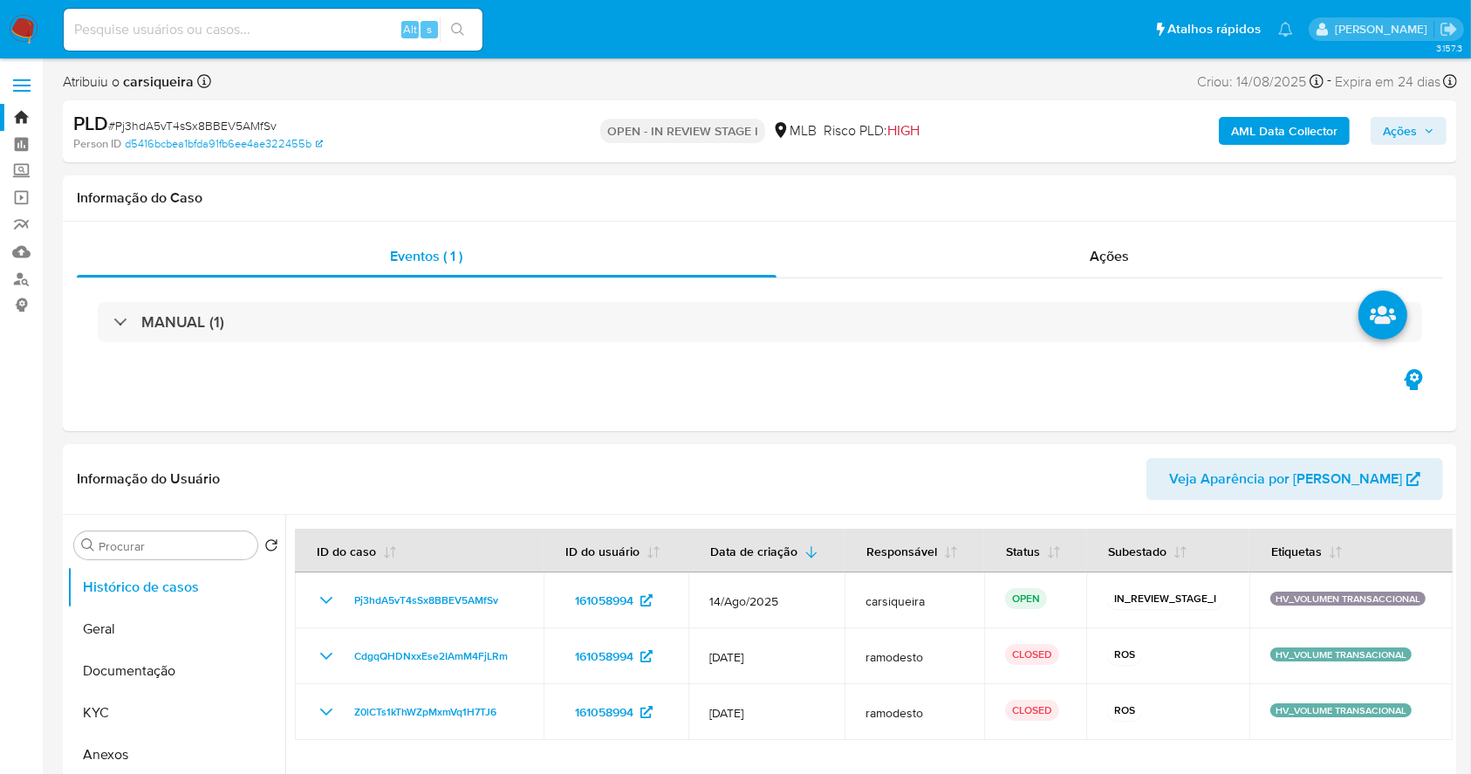
select select "10"
click at [106, 701] on button "KYC" at bounding box center [169, 713] width 204 height 42
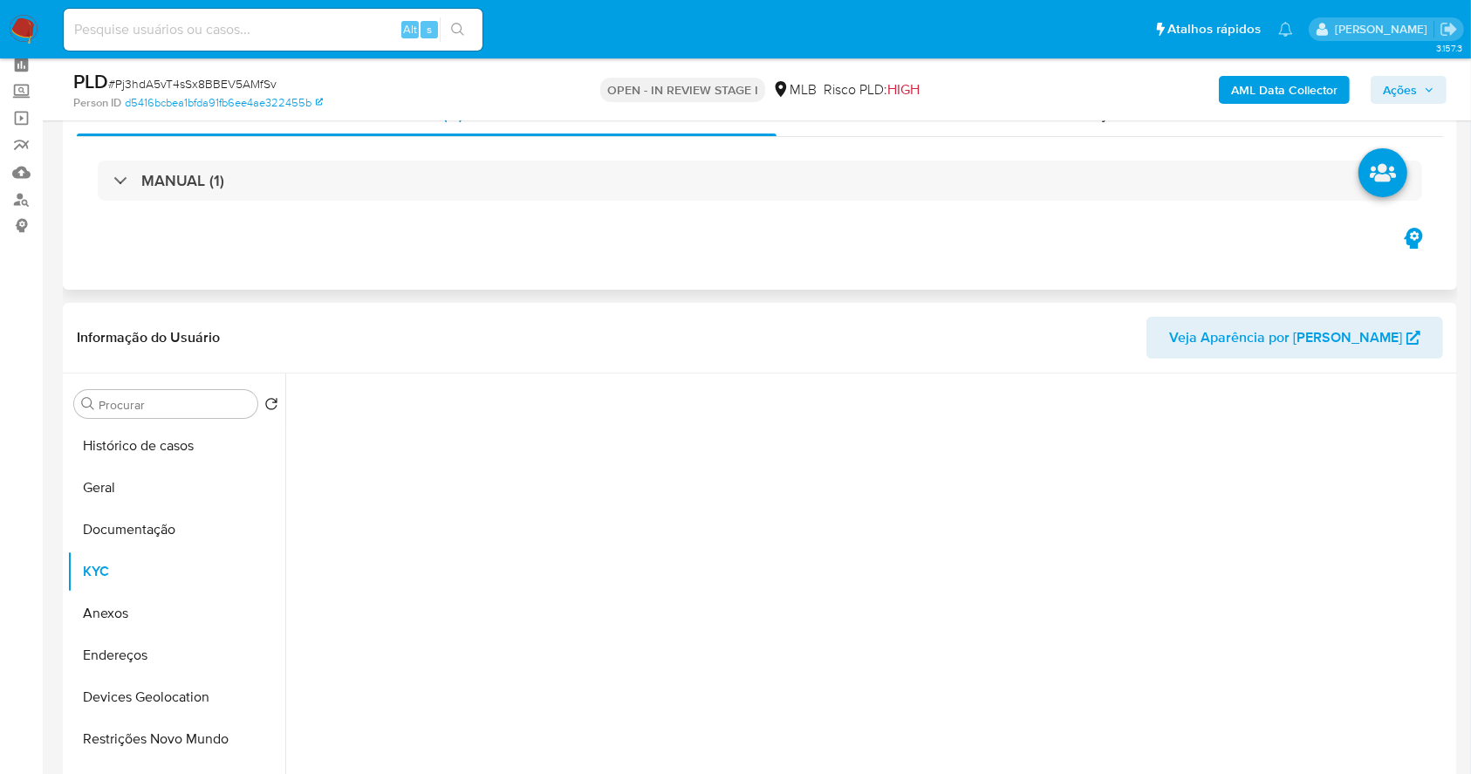
scroll to position [116, 0]
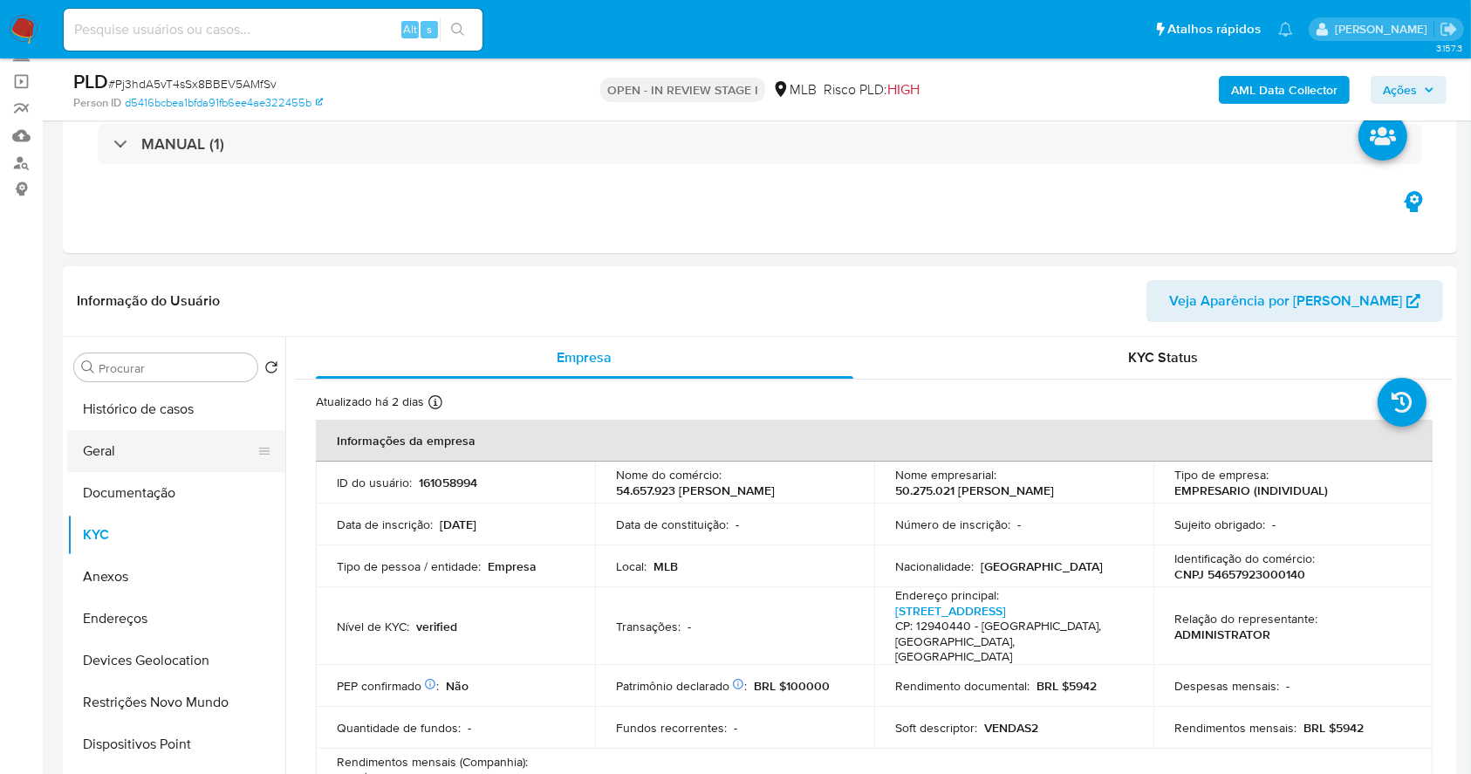
click at [91, 445] on button "Geral" at bounding box center [169, 451] width 204 height 42
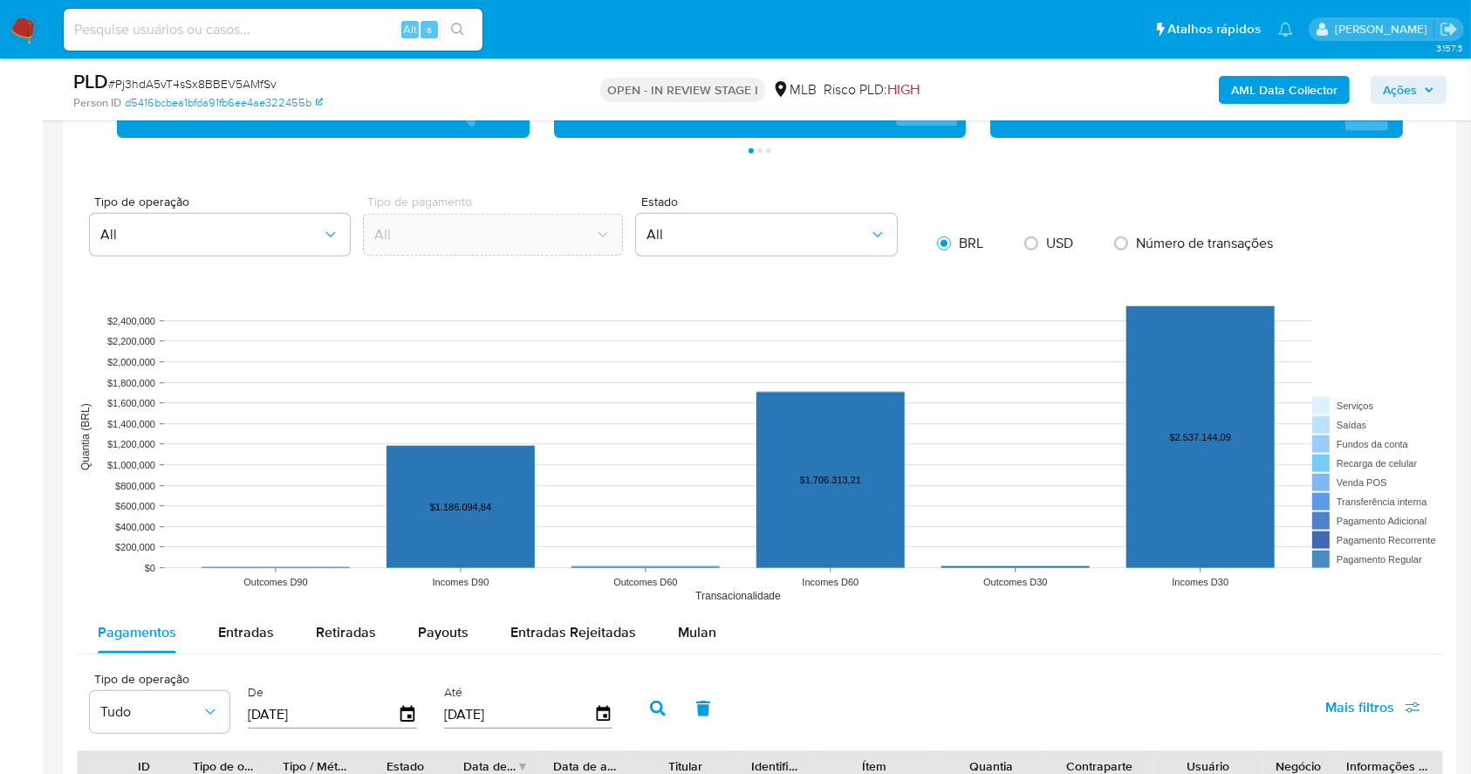
scroll to position [1127, 0]
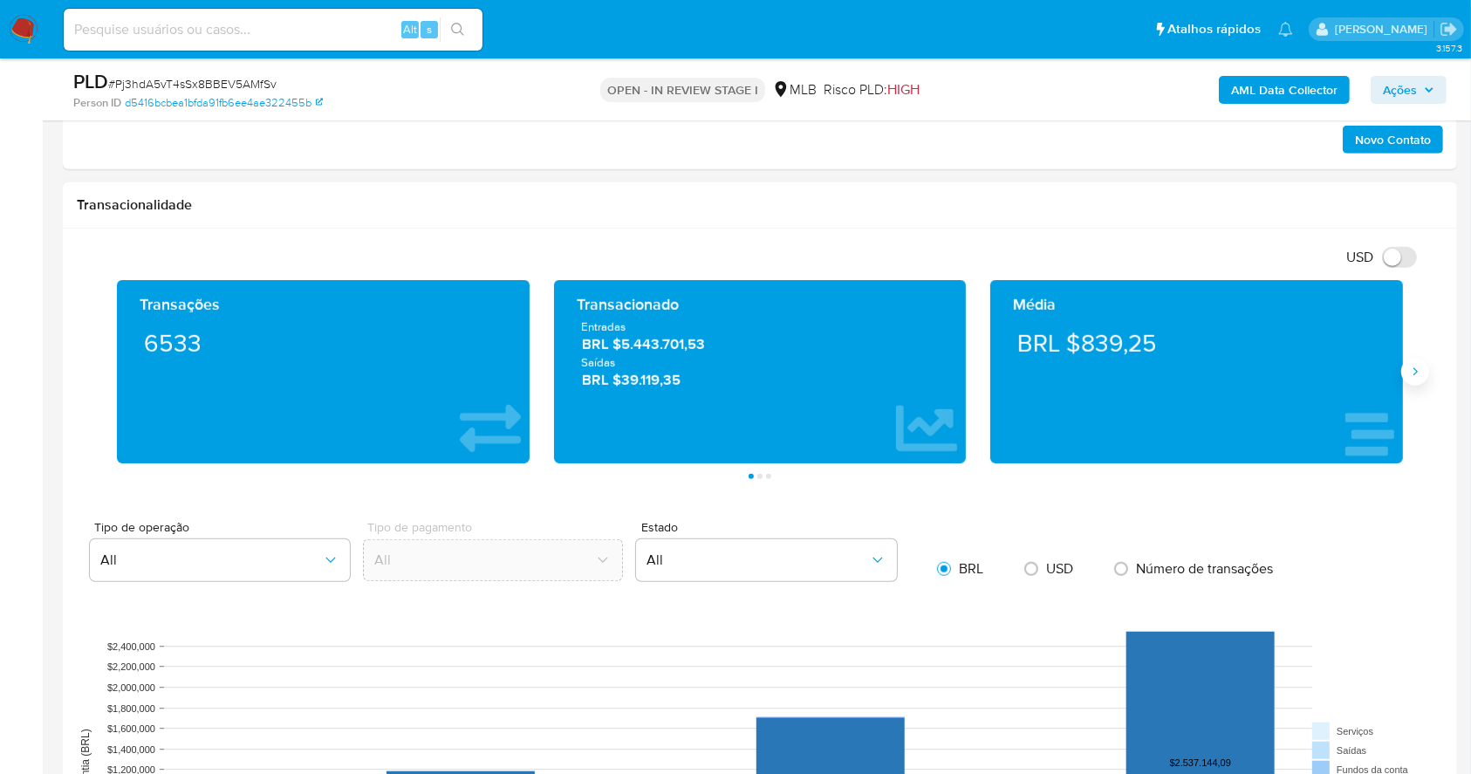
click at [1405, 371] on button "Siguiente" at bounding box center [1415, 372] width 28 height 28
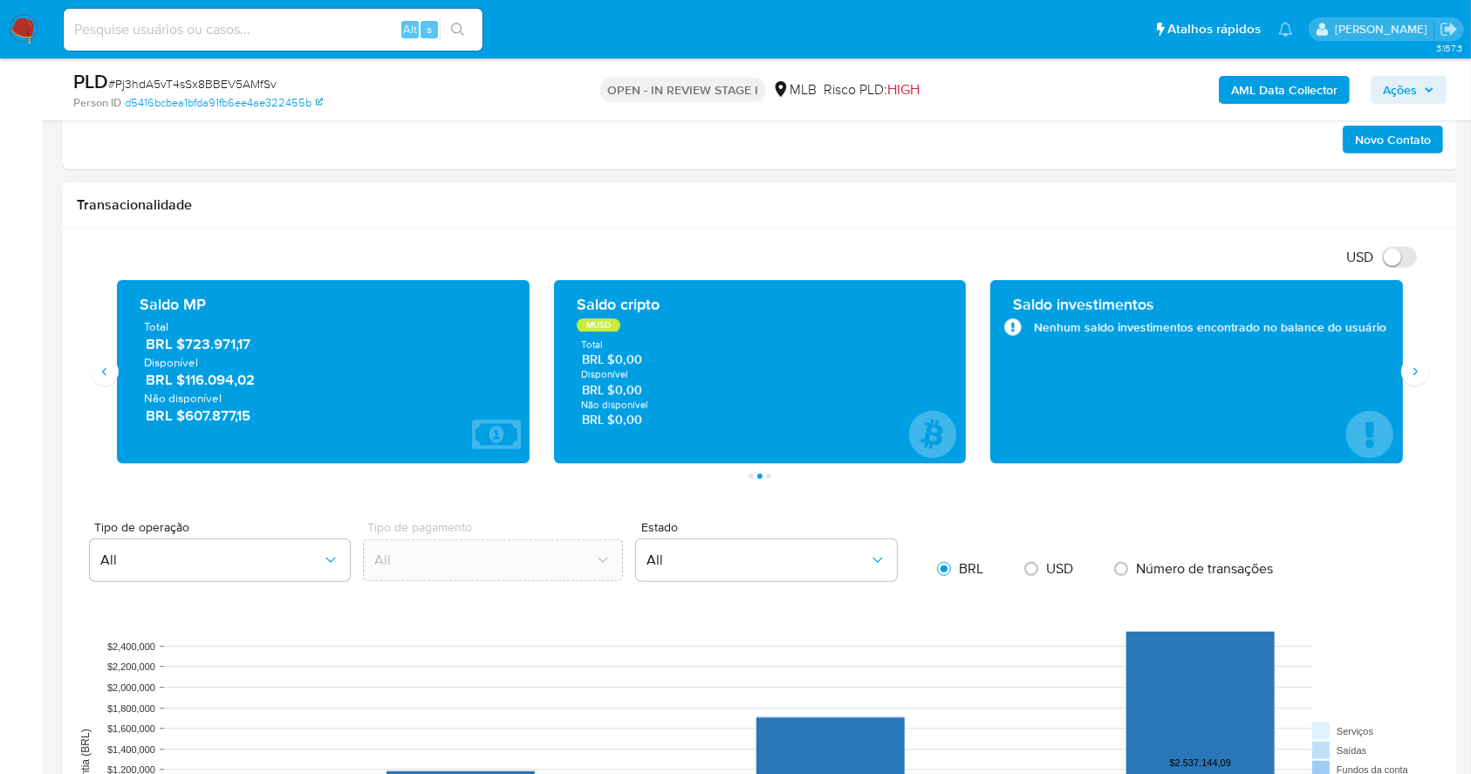
drag, startPoint x: 273, startPoint y: 380, endPoint x: 184, endPoint y: 377, distance: 89.0
click at [184, 377] on span "BRL $116.094,02" at bounding box center [324, 380] width 357 height 20
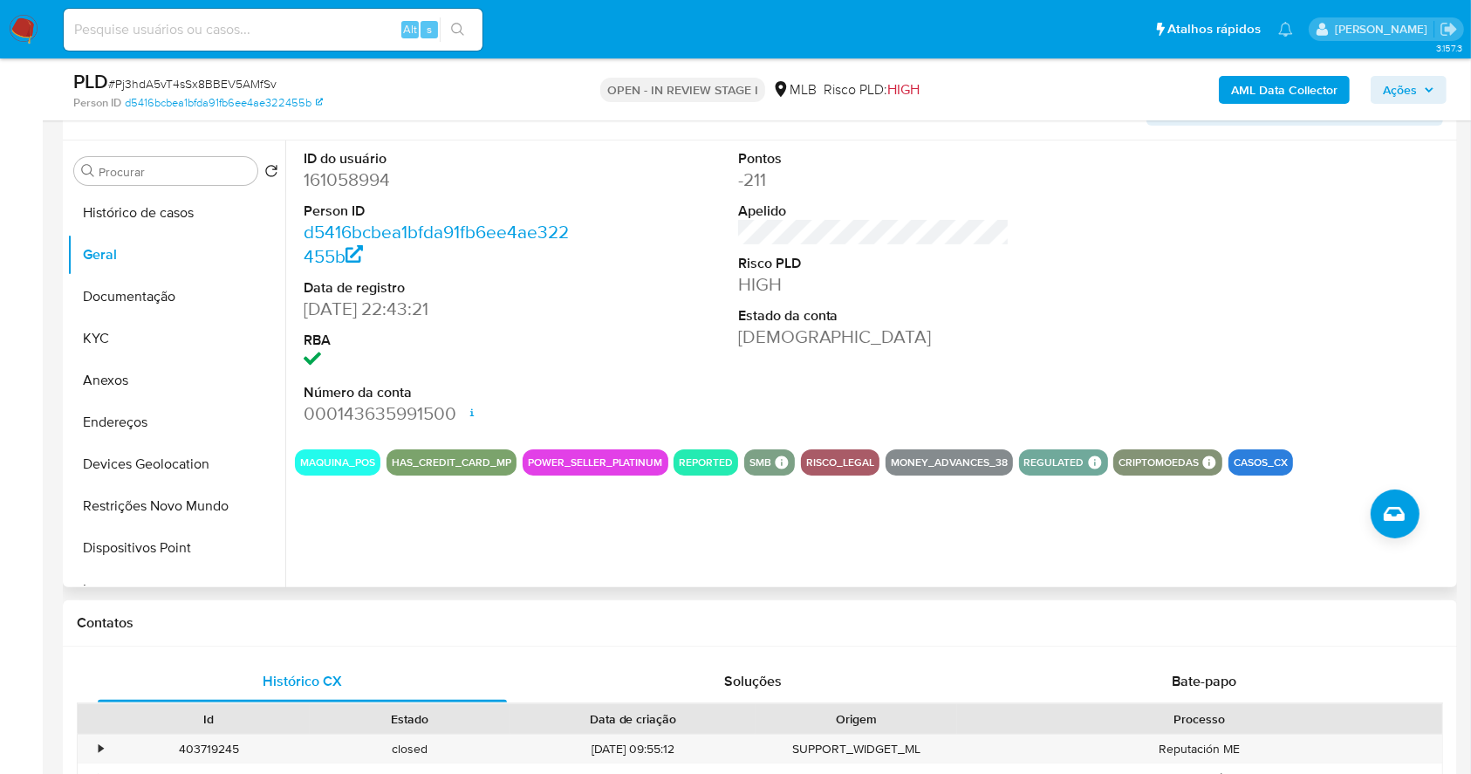
click at [82, 332] on button "KYC" at bounding box center [169, 339] width 204 height 42
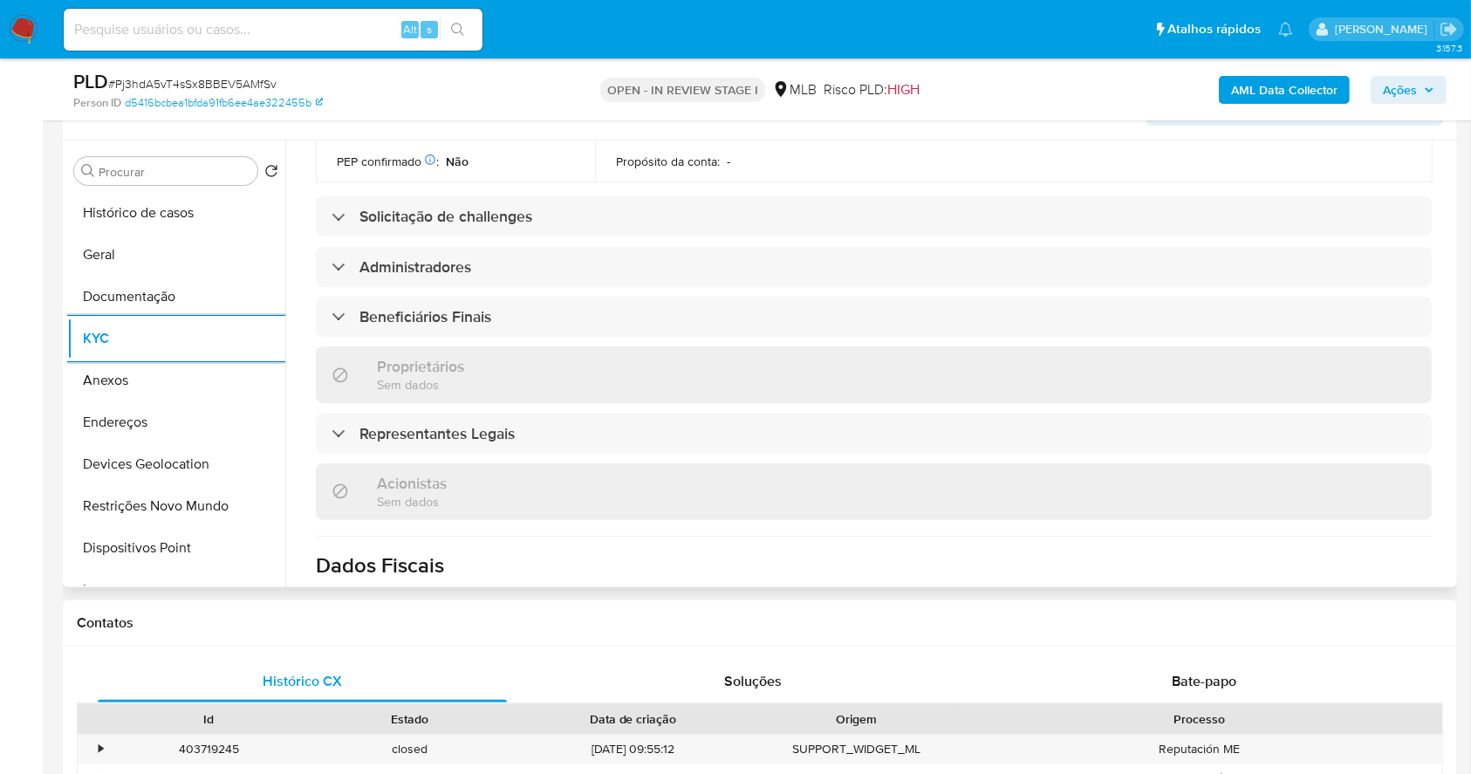
scroll to position [1003, 0]
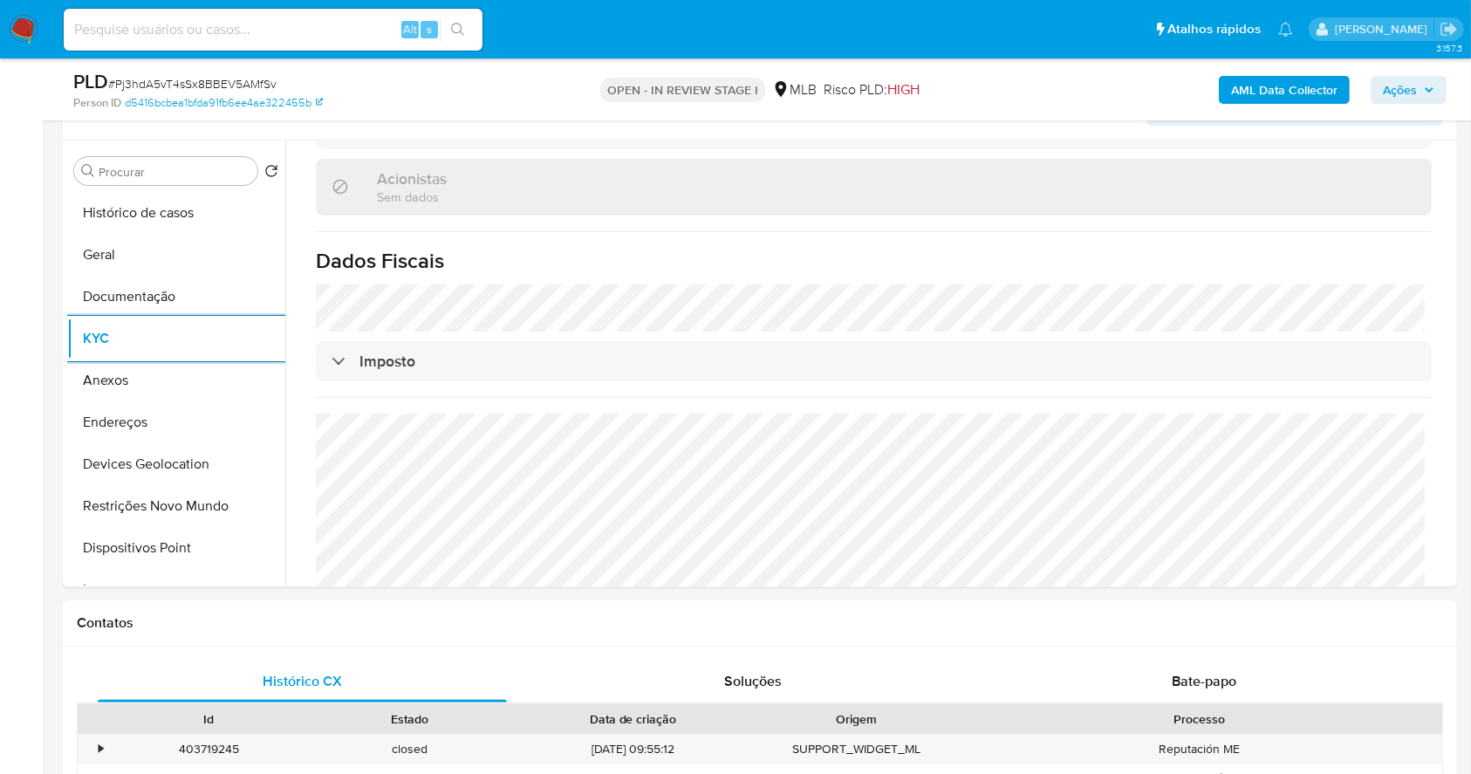
click at [1419, 92] on span "Ações" at bounding box center [1408, 90] width 51 height 24
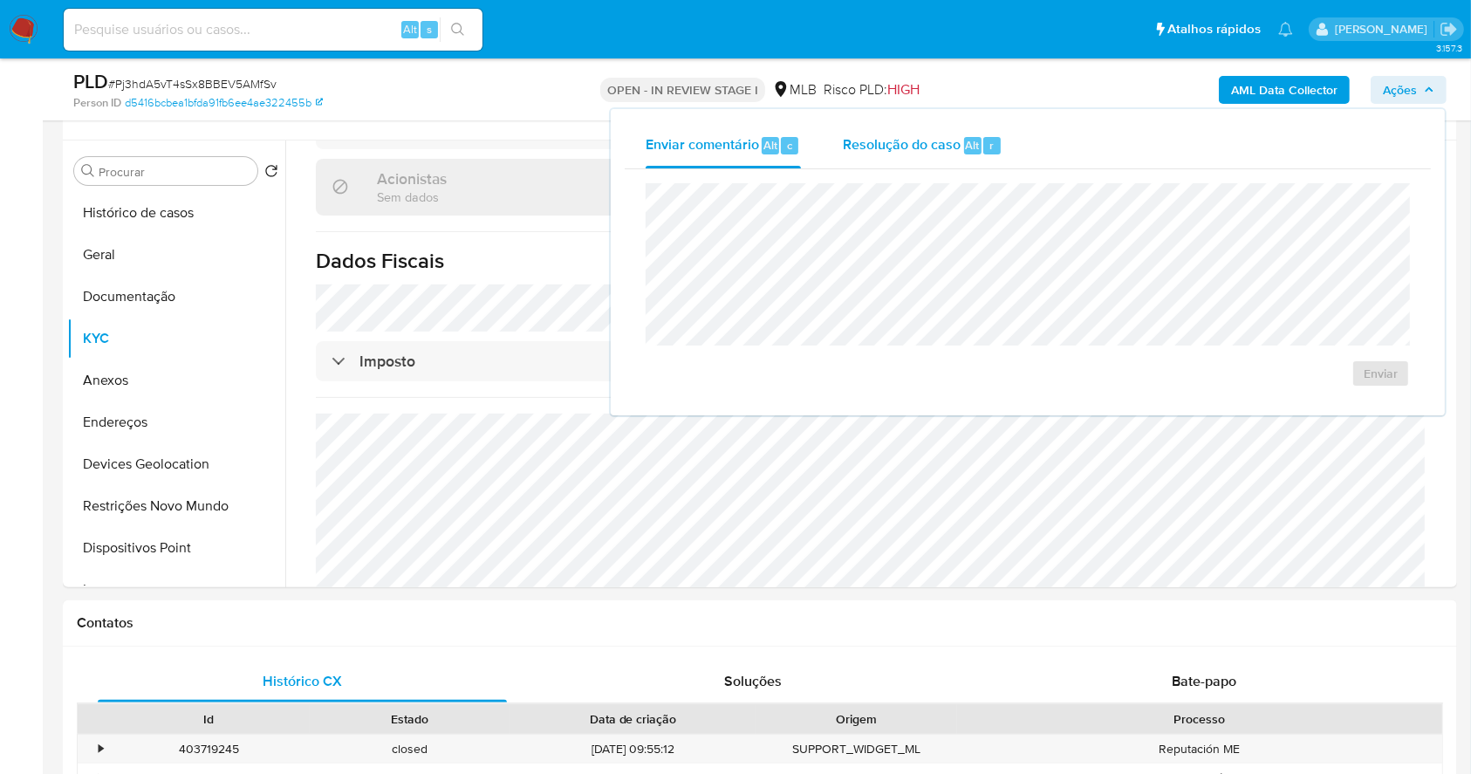
click at [897, 140] on span "Resolução do caso" at bounding box center [902, 144] width 118 height 20
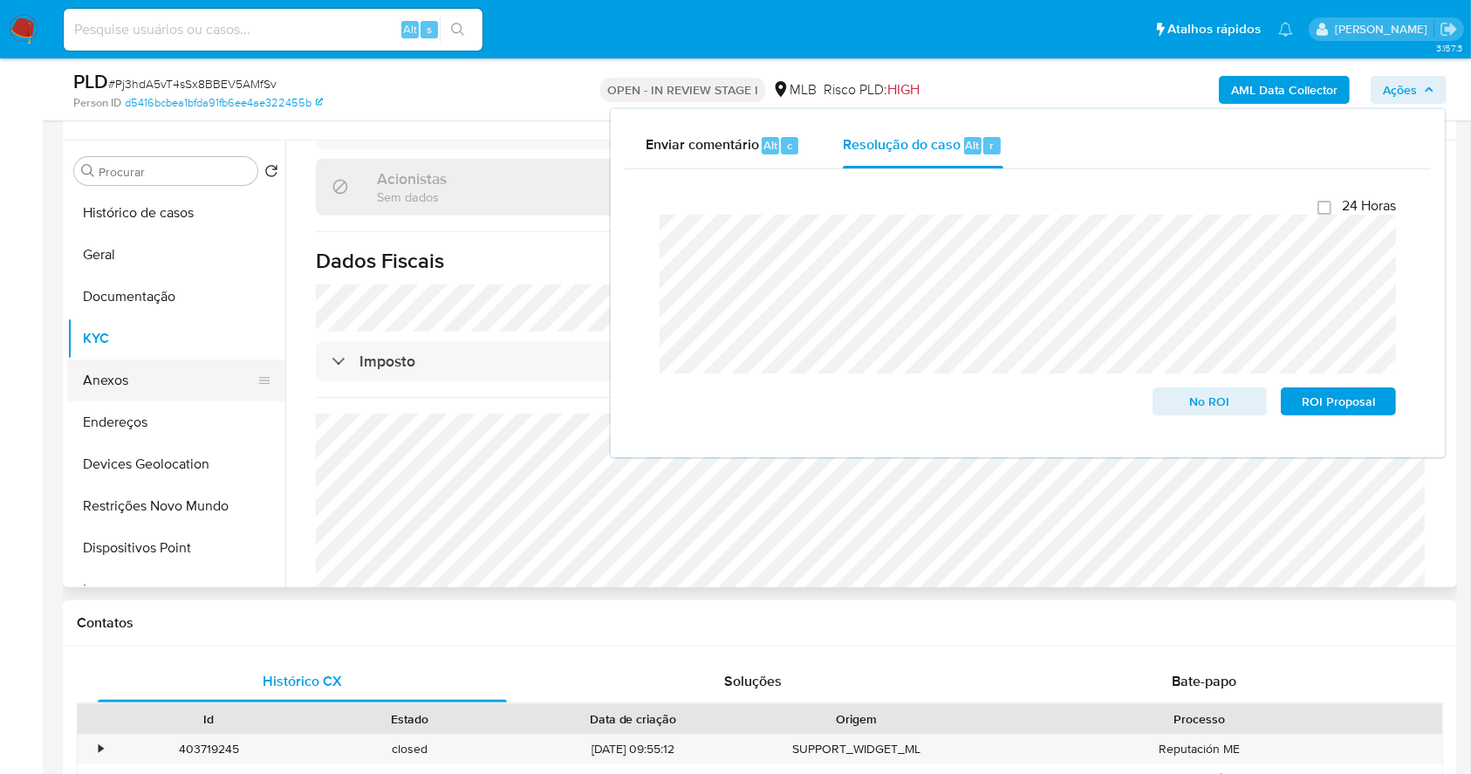
click at [125, 384] on button "Anexos" at bounding box center [169, 381] width 204 height 42
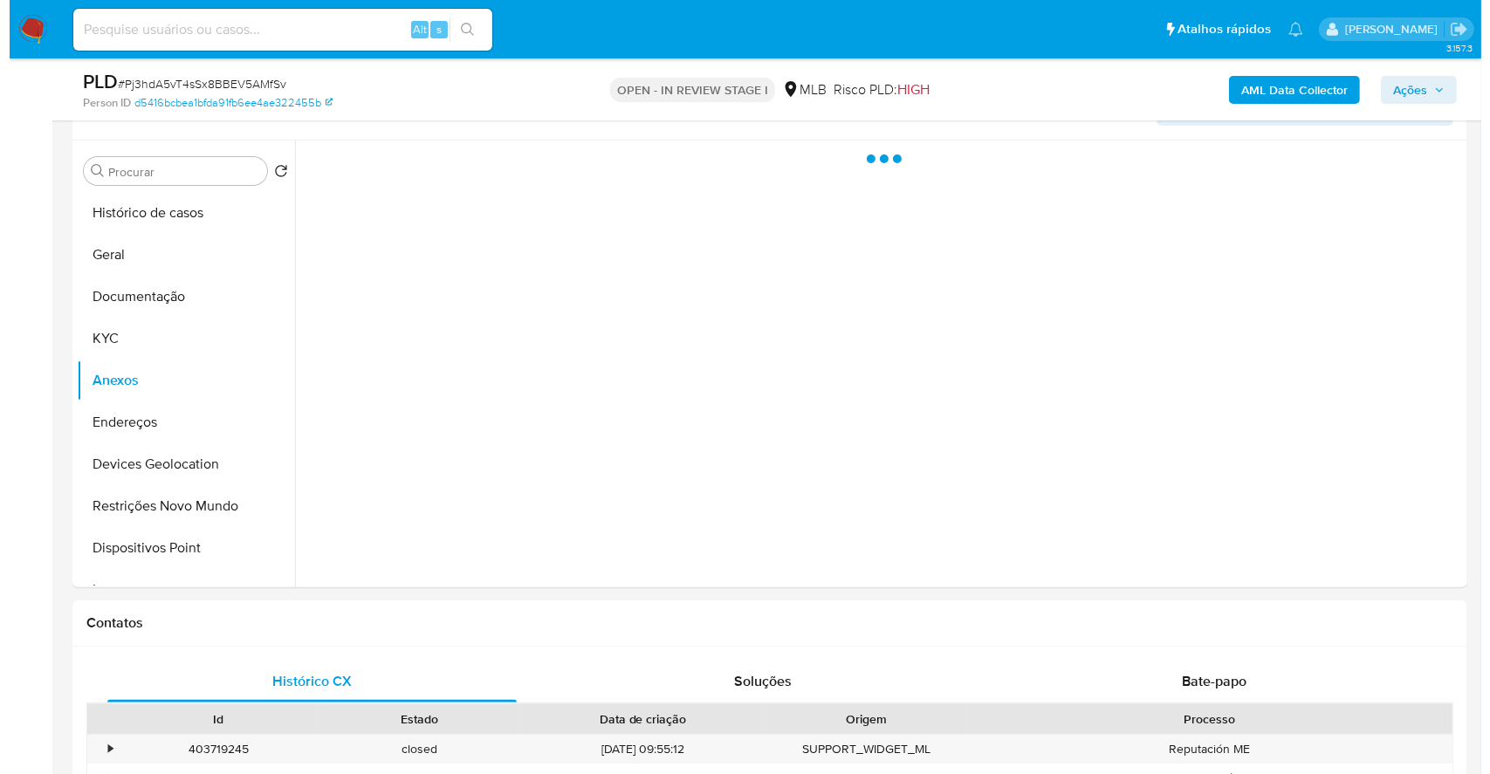
scroll to position [0, 0]
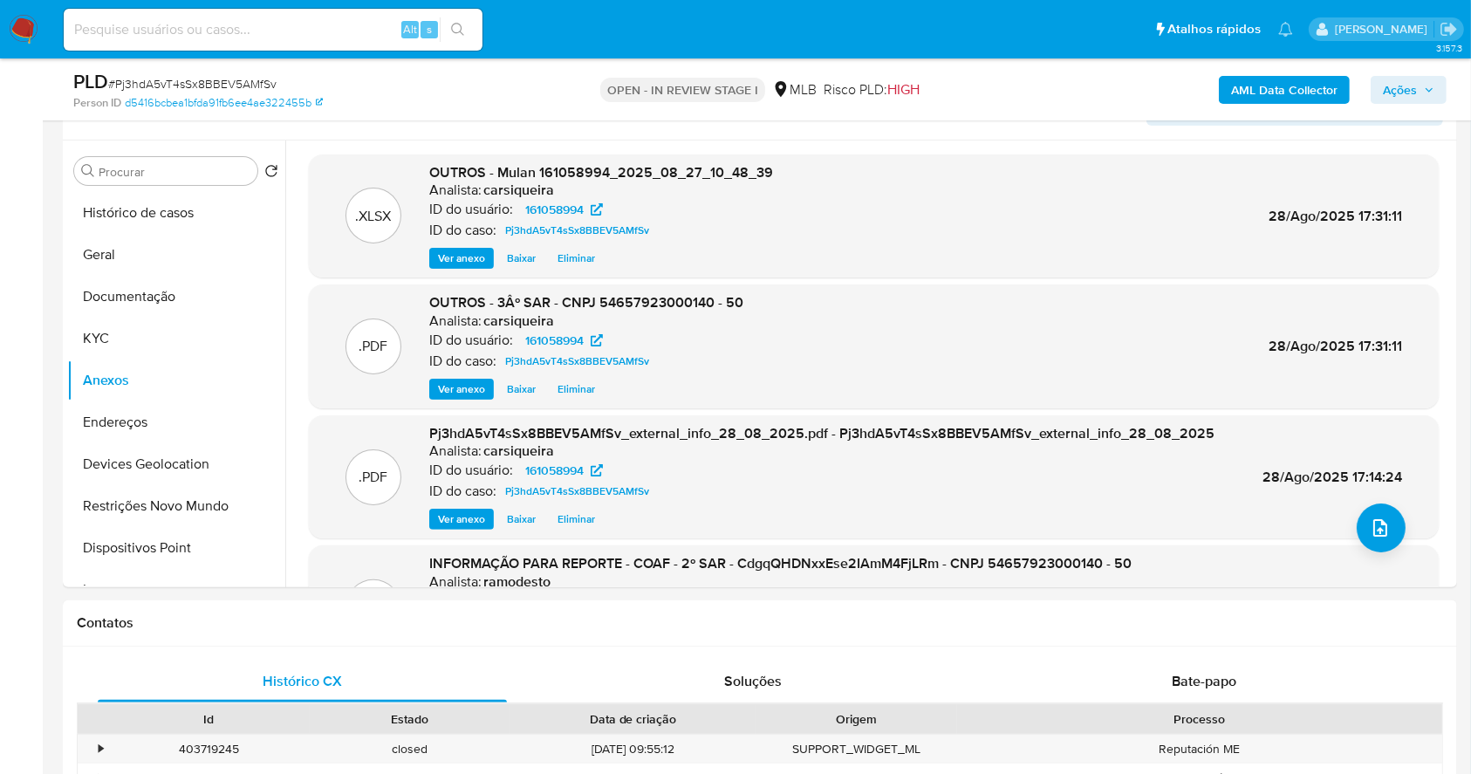
click at [1434, 85] on icon "button" at bounding box center [1429, 90] width 10 height 10
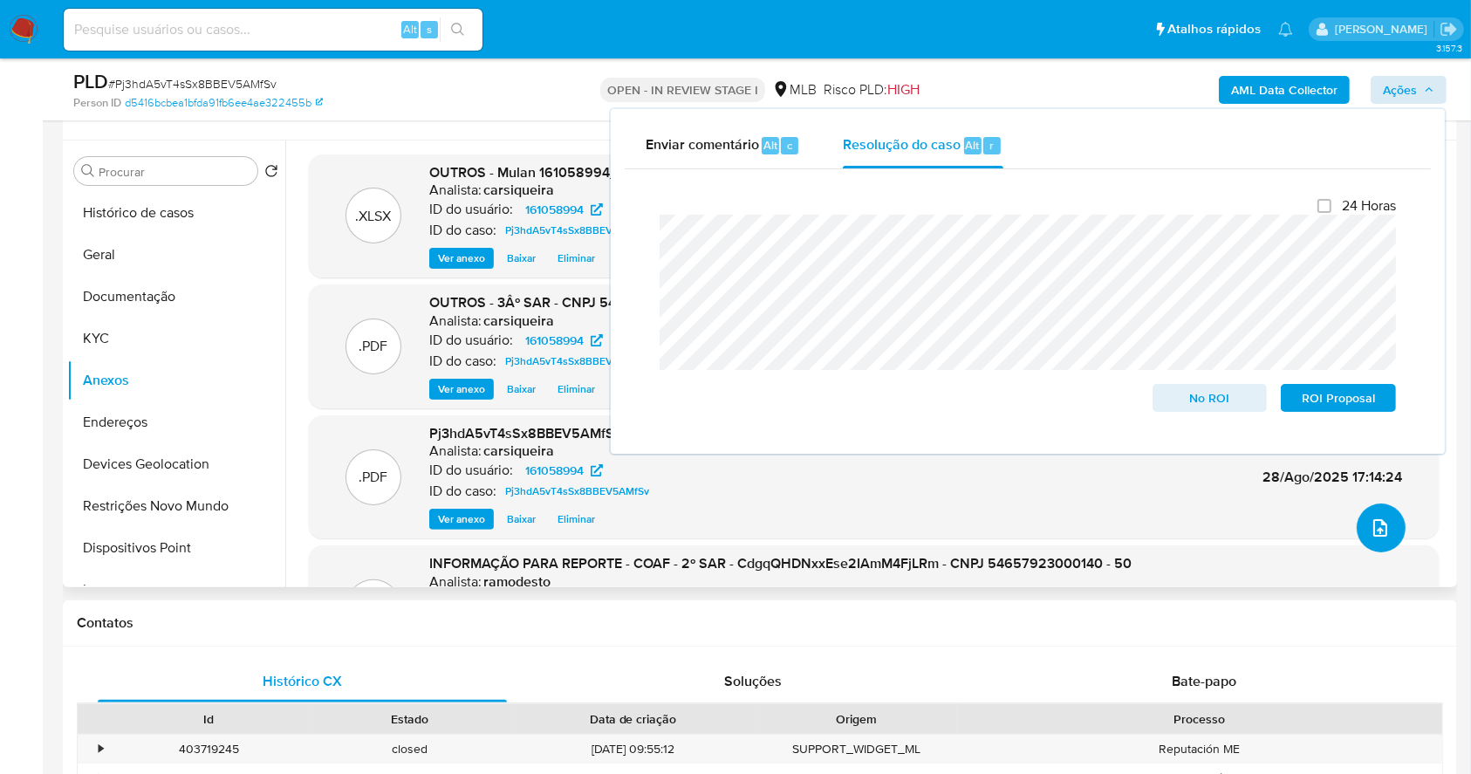
click at [1381, 519] on span "upload-file" at bounding box center [1380, 527] width 21 height 21
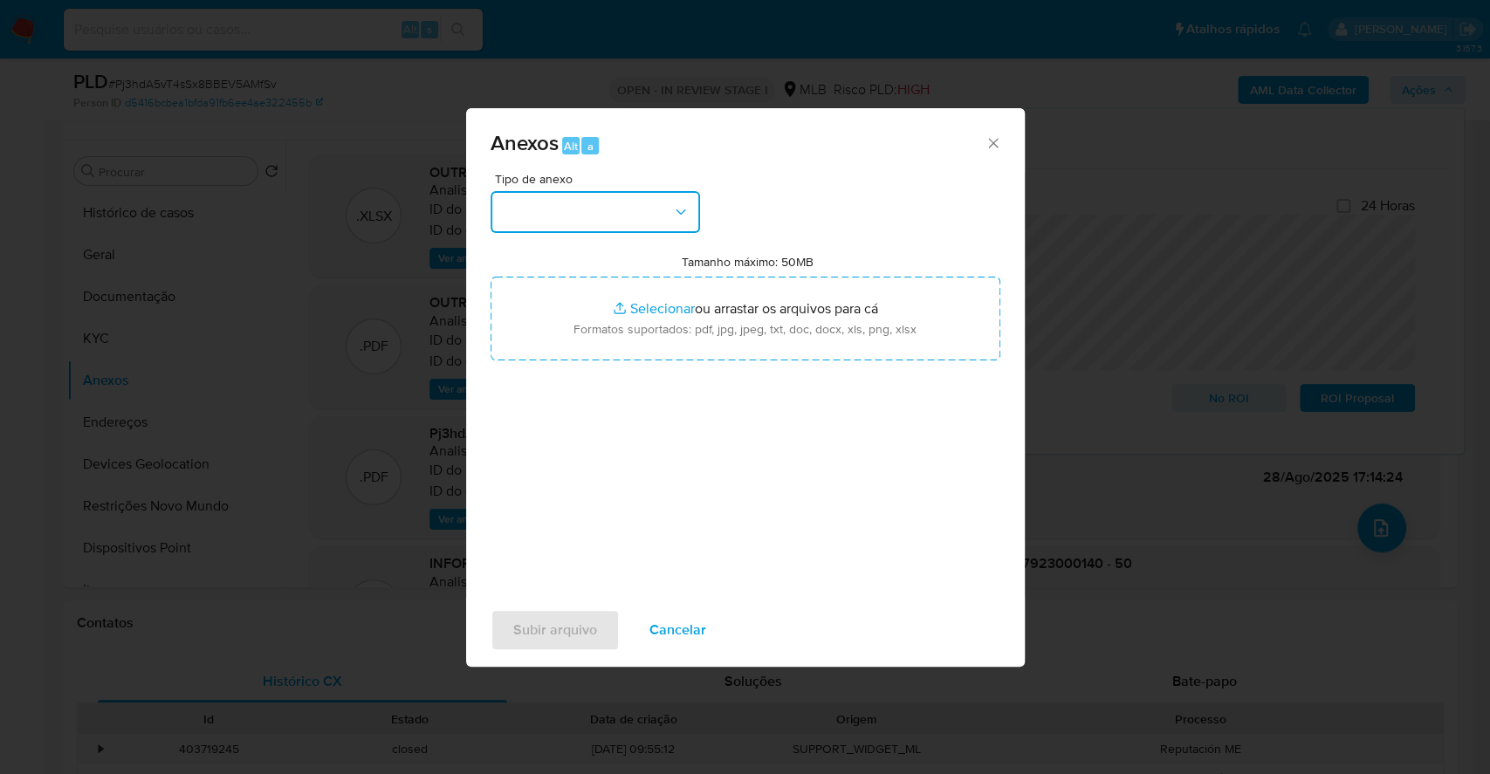
click at [654, 215] on button "button" at bounding box center [594, 212] width 209 height 42
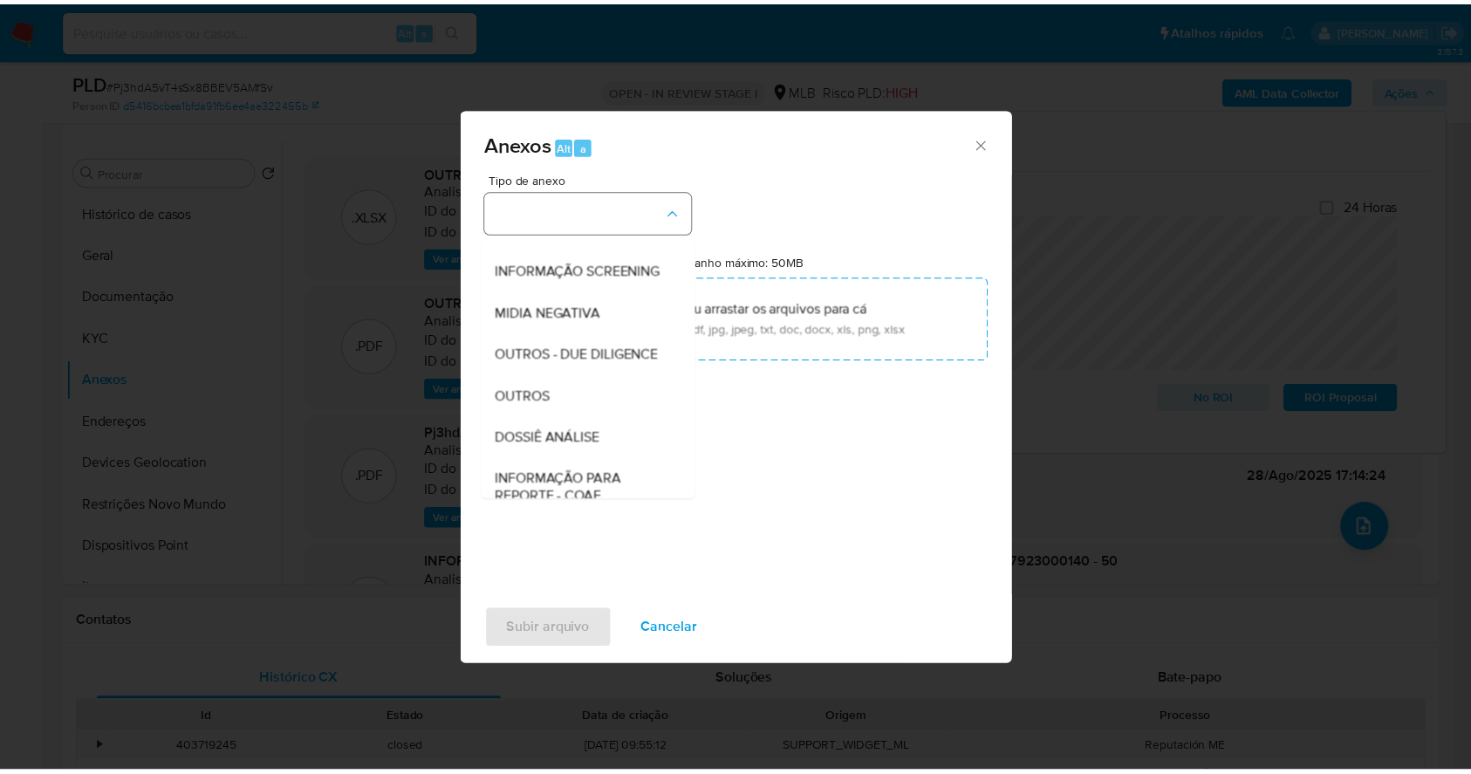
scroll to position [268, 0]
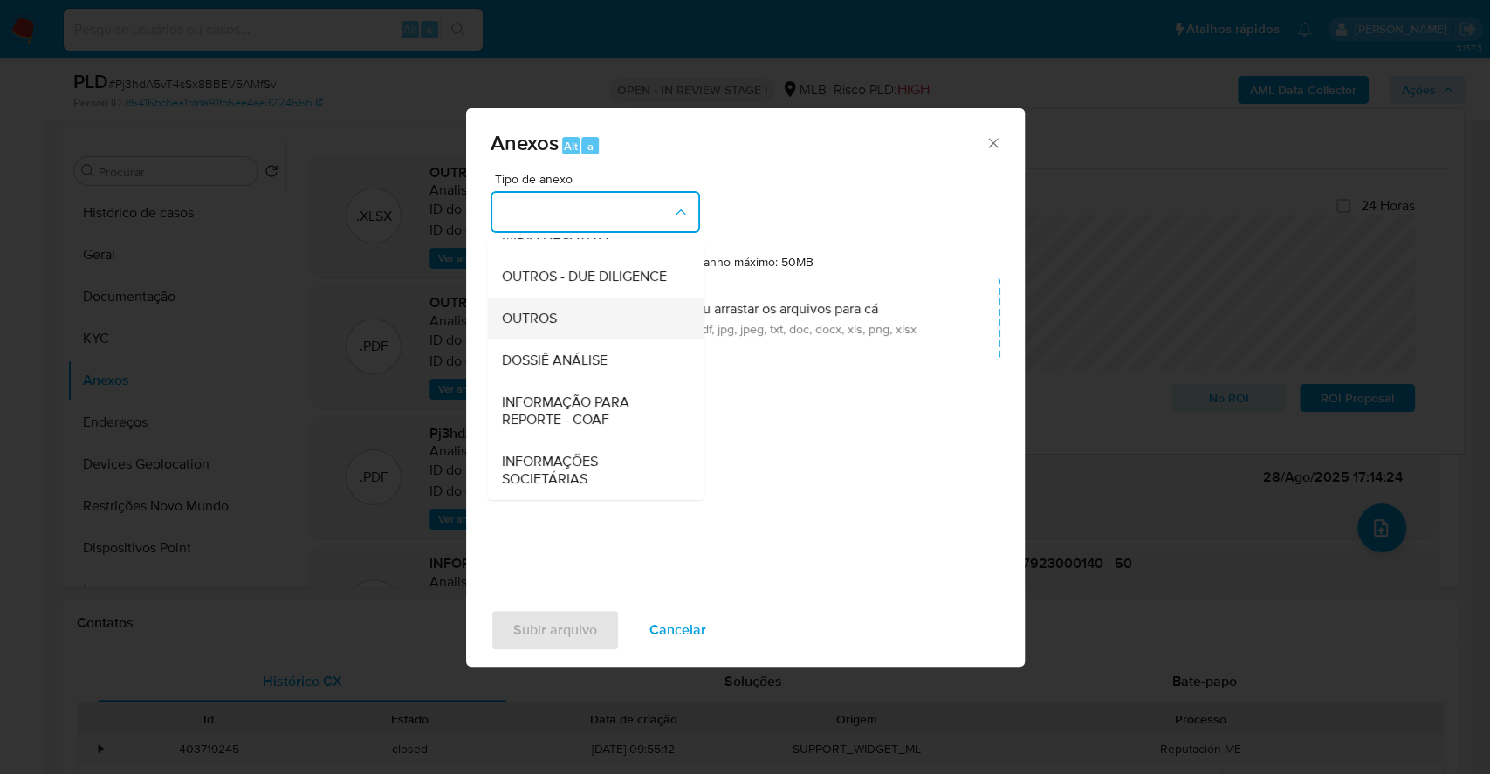
click at [595, 305] on div "OUTROS" at bounding box center [590, 319] width 178 height 42
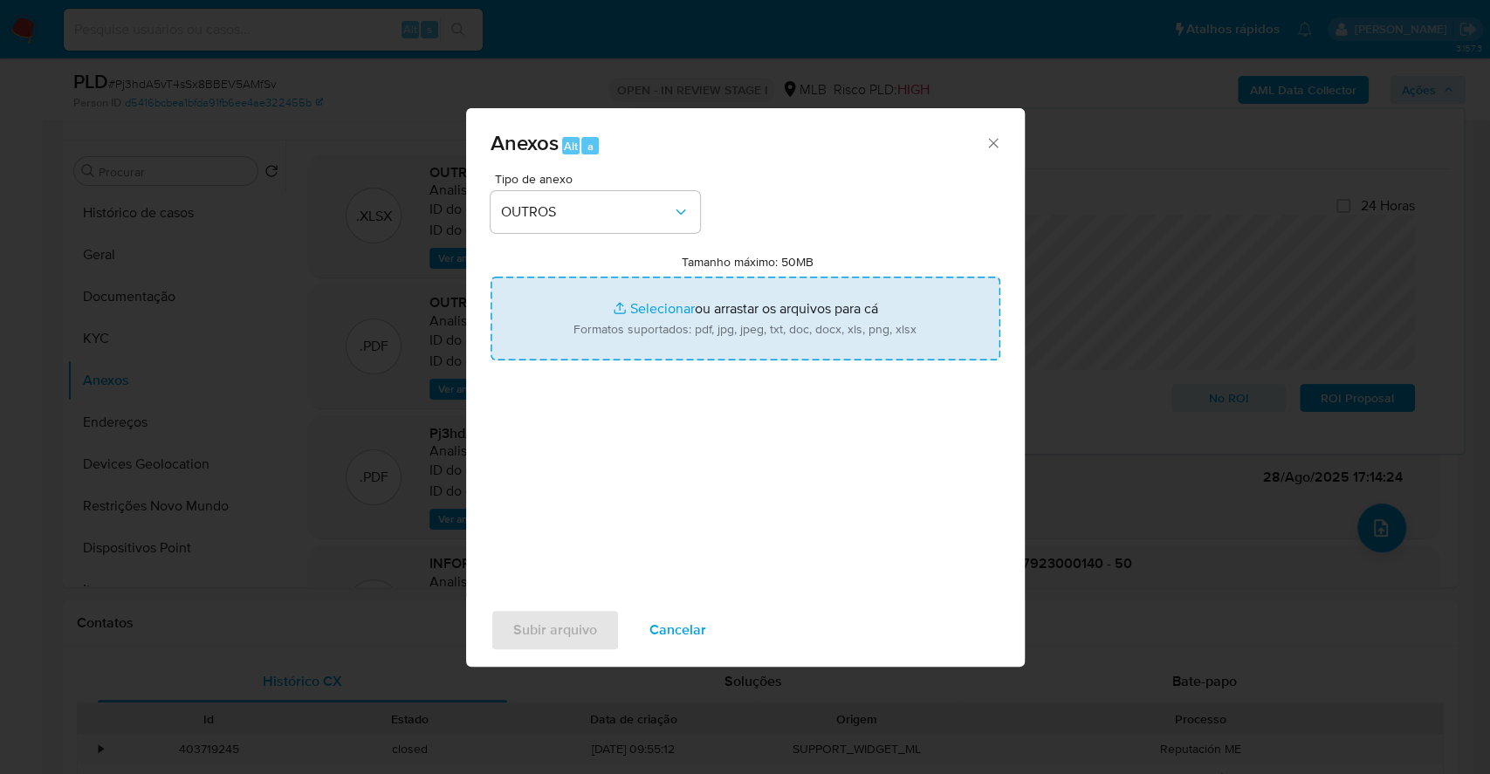
click at [656, 308] on input "Tamanho máximo: 50MB Selecionar arquivos" at bounding box center [745, 319] width 510 height 84
type input "C:\fakepath\3° SAR - CNPJ 54657923000140 - 50.275.021 ARIANE RENATA SANTOS DE O…"
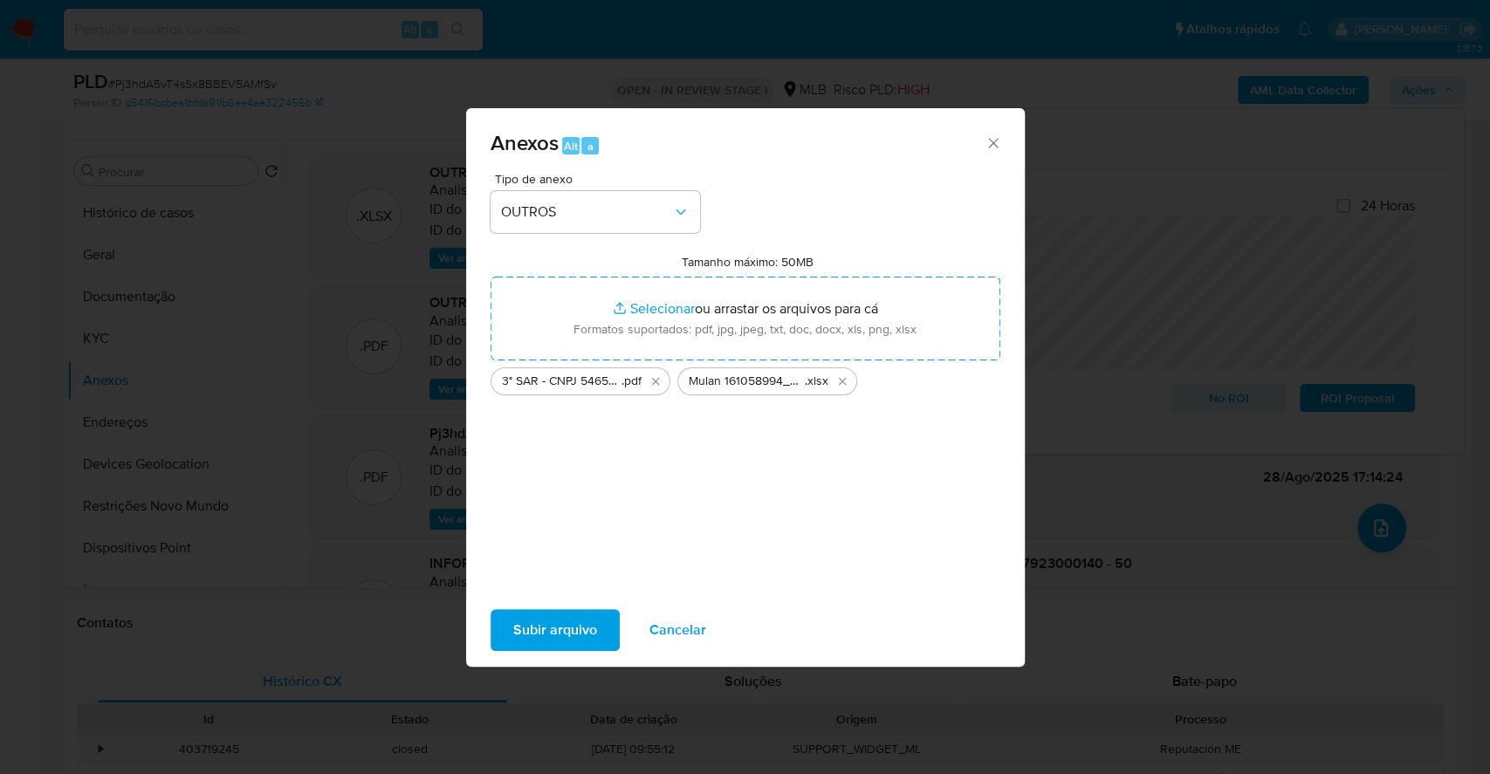
click at [573, 628] on span "Subir arquivo" at bounding box center [555, 630] width 84 height 38
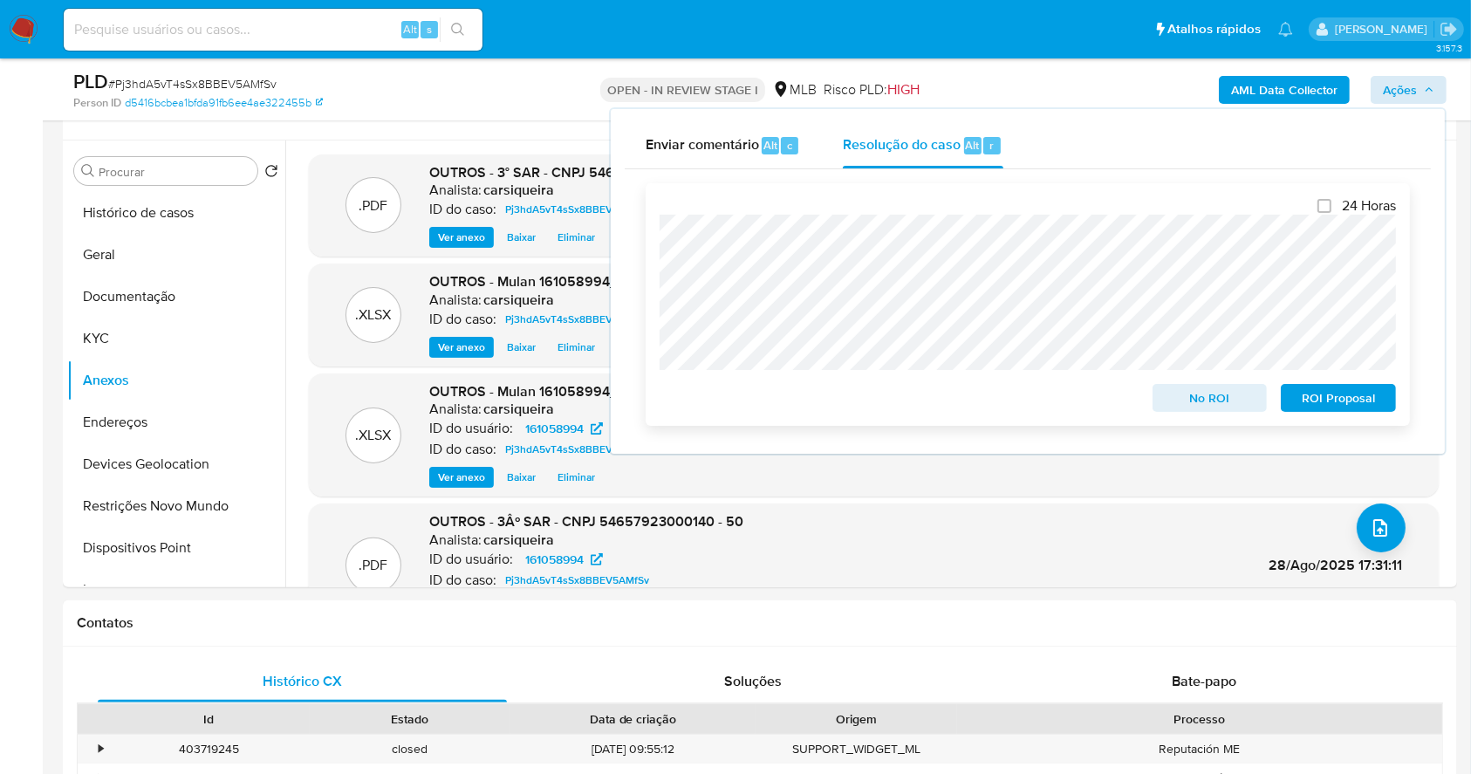
click at [1353, 403] on span "ROI Proposal" at bounding box center [1338, 398] width 91 height 24
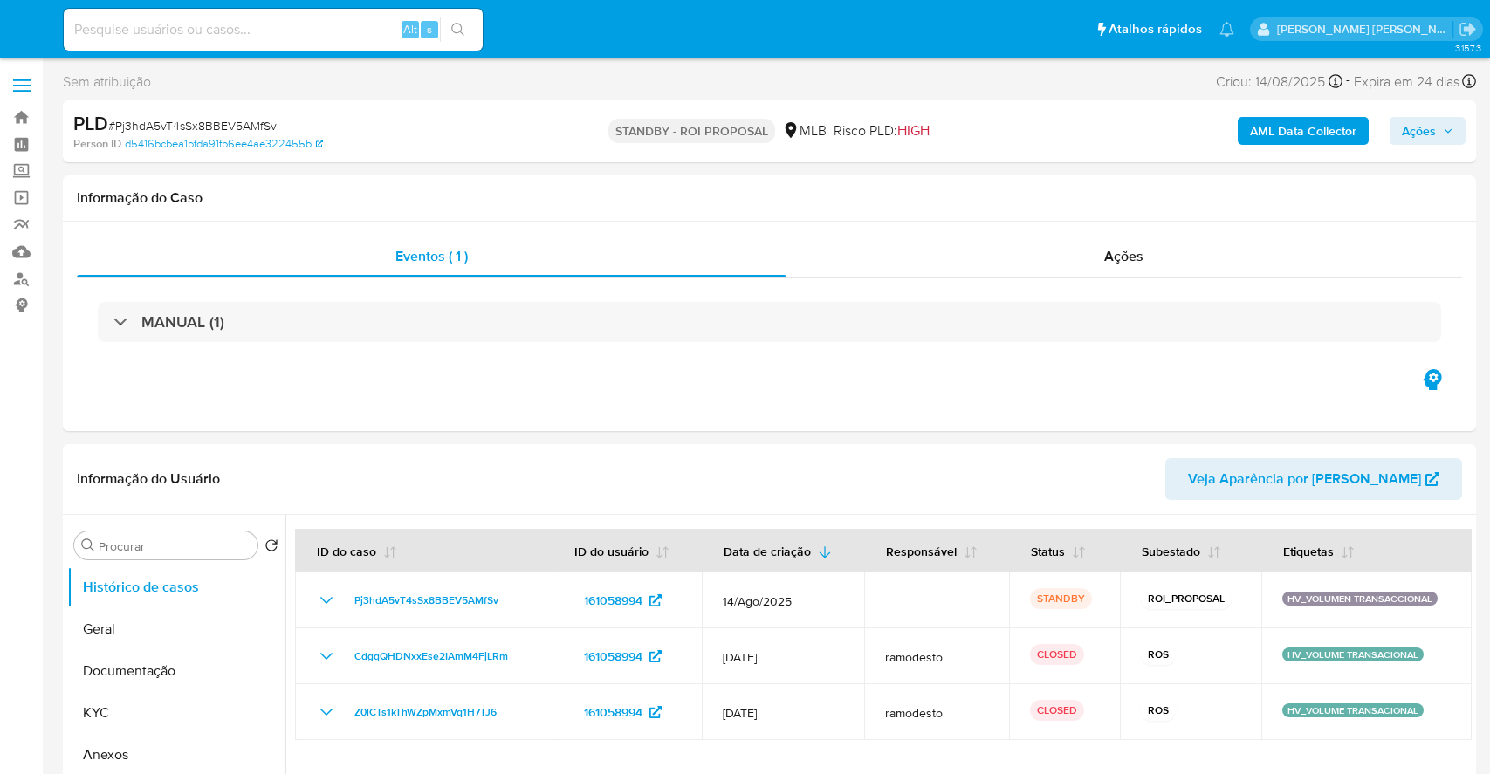
select select "10"
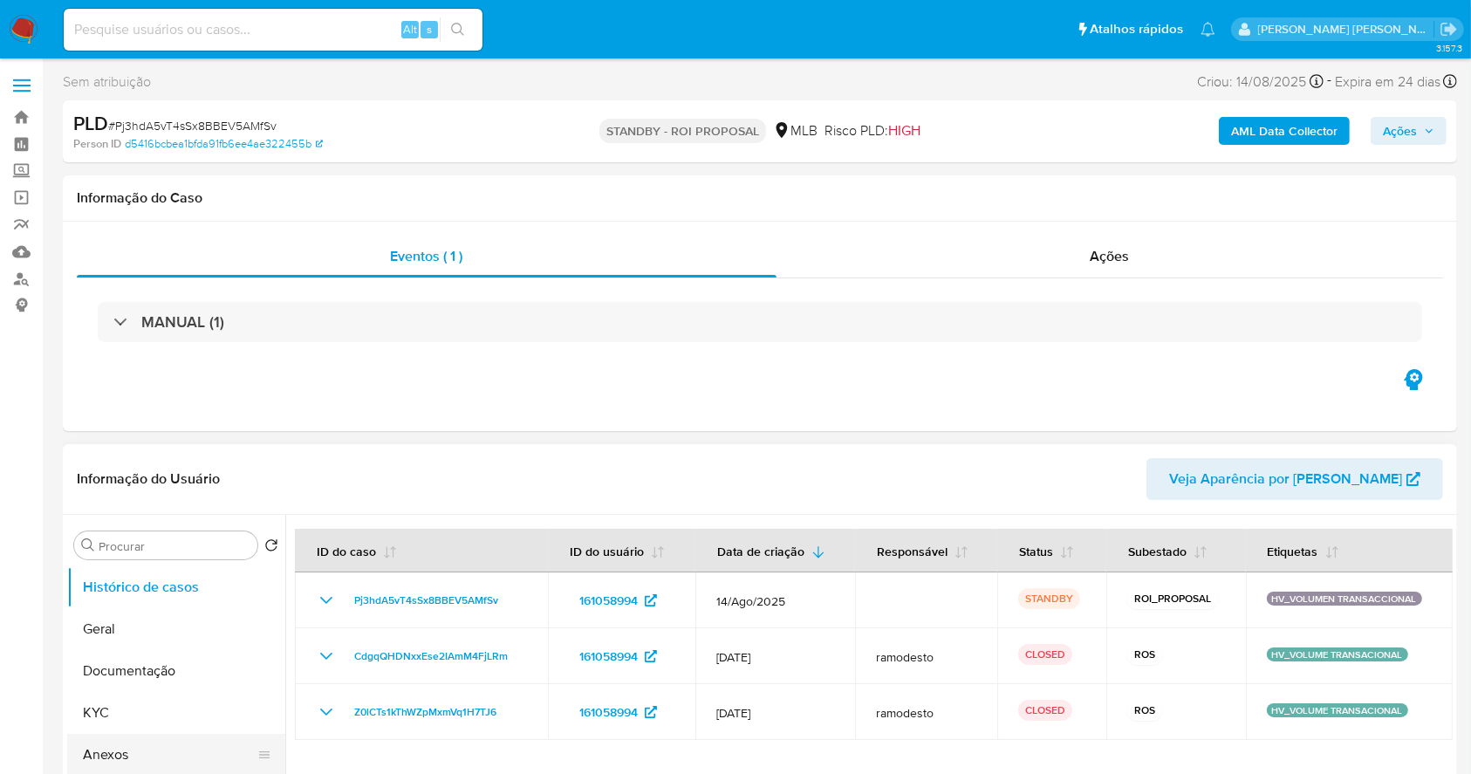
click at [145, 738] on button "Anexos" at bounding box center [169, 755] width 204 height 42
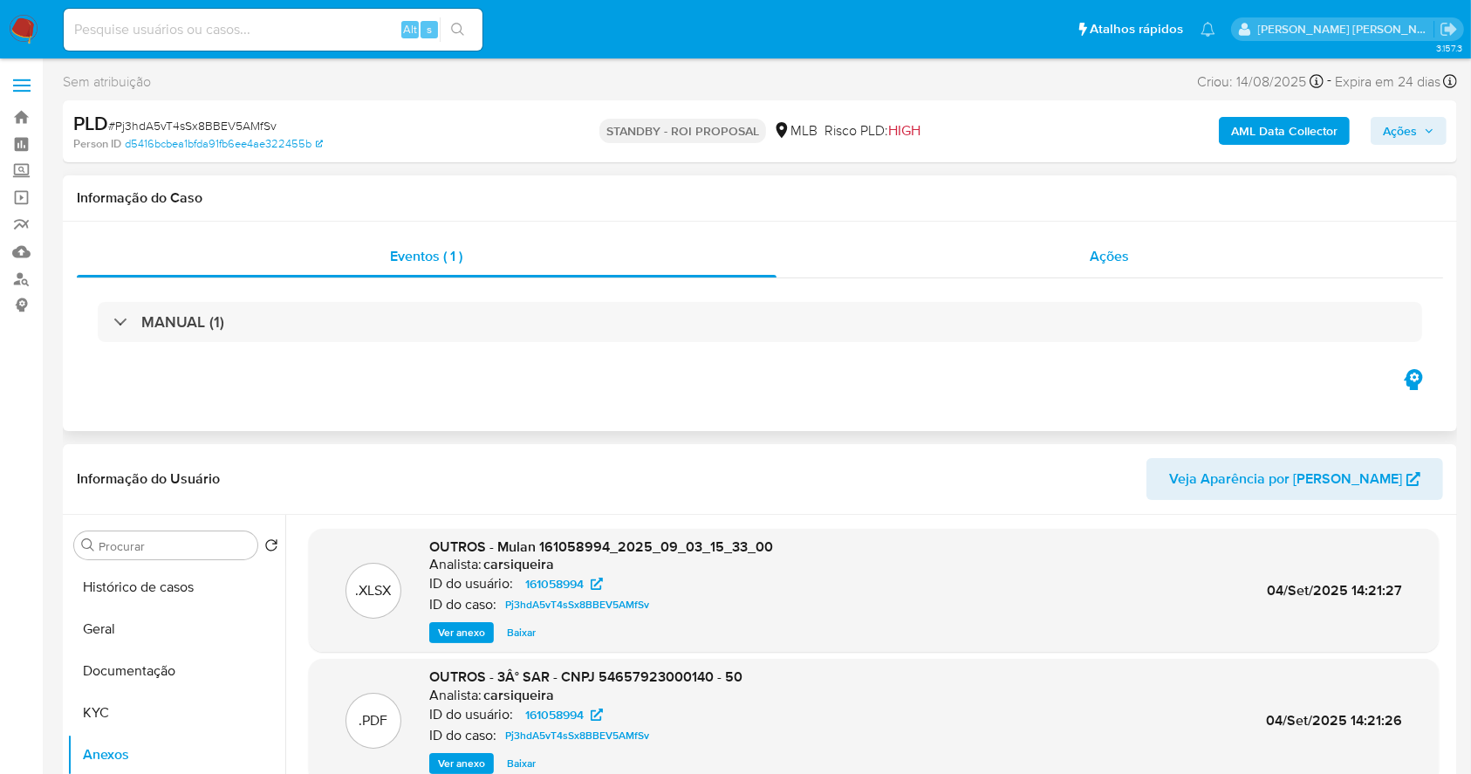
click at [1106, 250] on span "Ações" at bounding box center [1110, 256] width 39 height 20
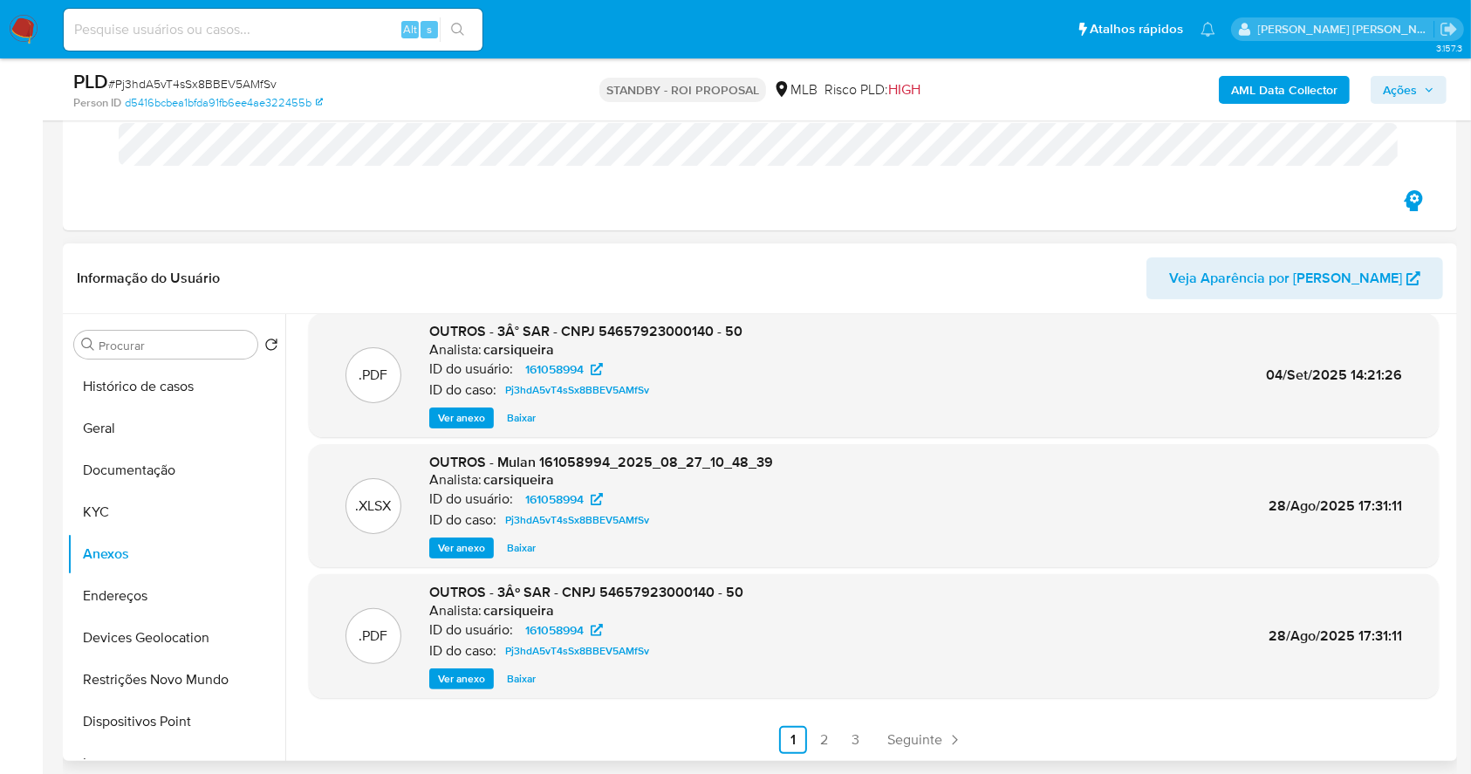
scroll to position [147, 0]
click at [820, 730] on link "2" at bounding box center [825, 738] width 28 height 28
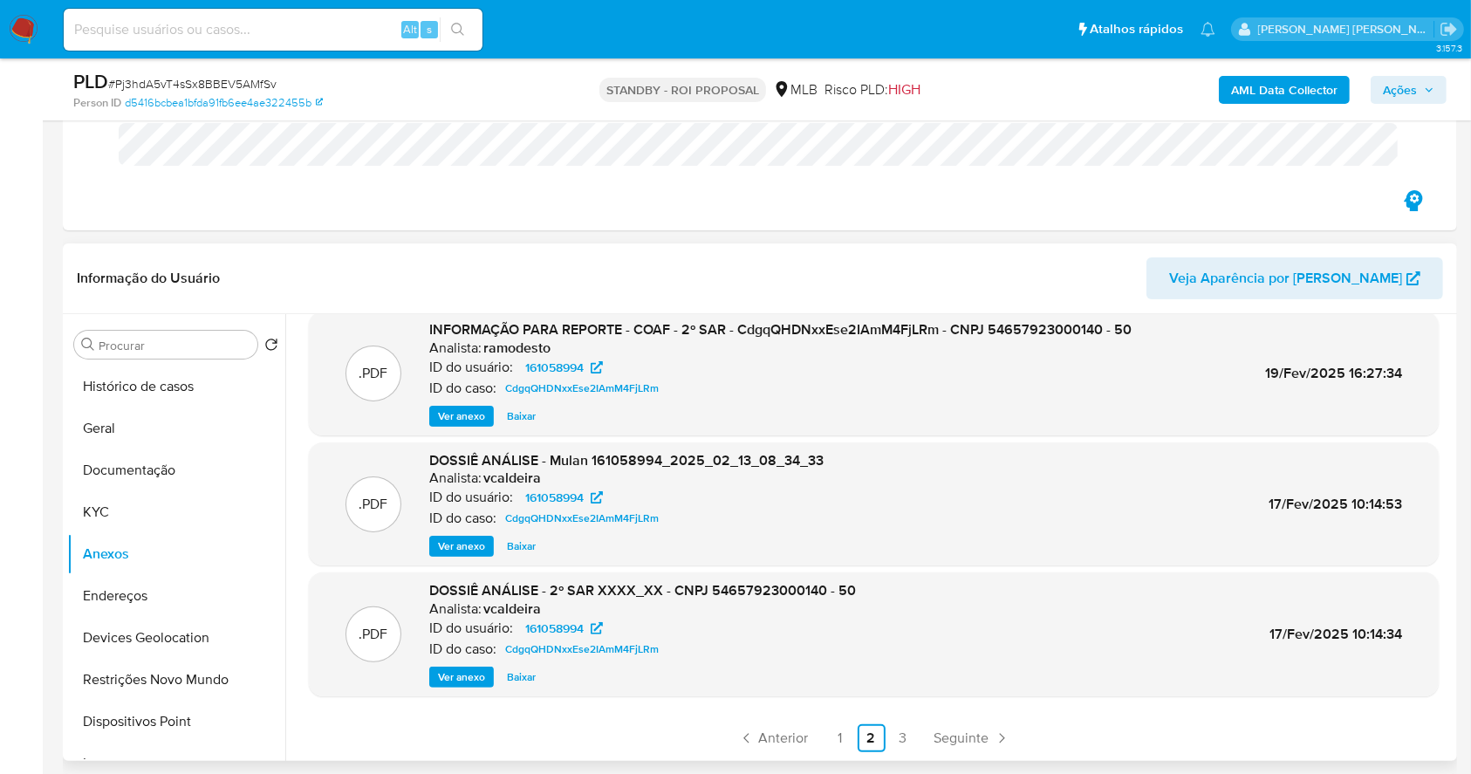
scroll to position [384, 0]
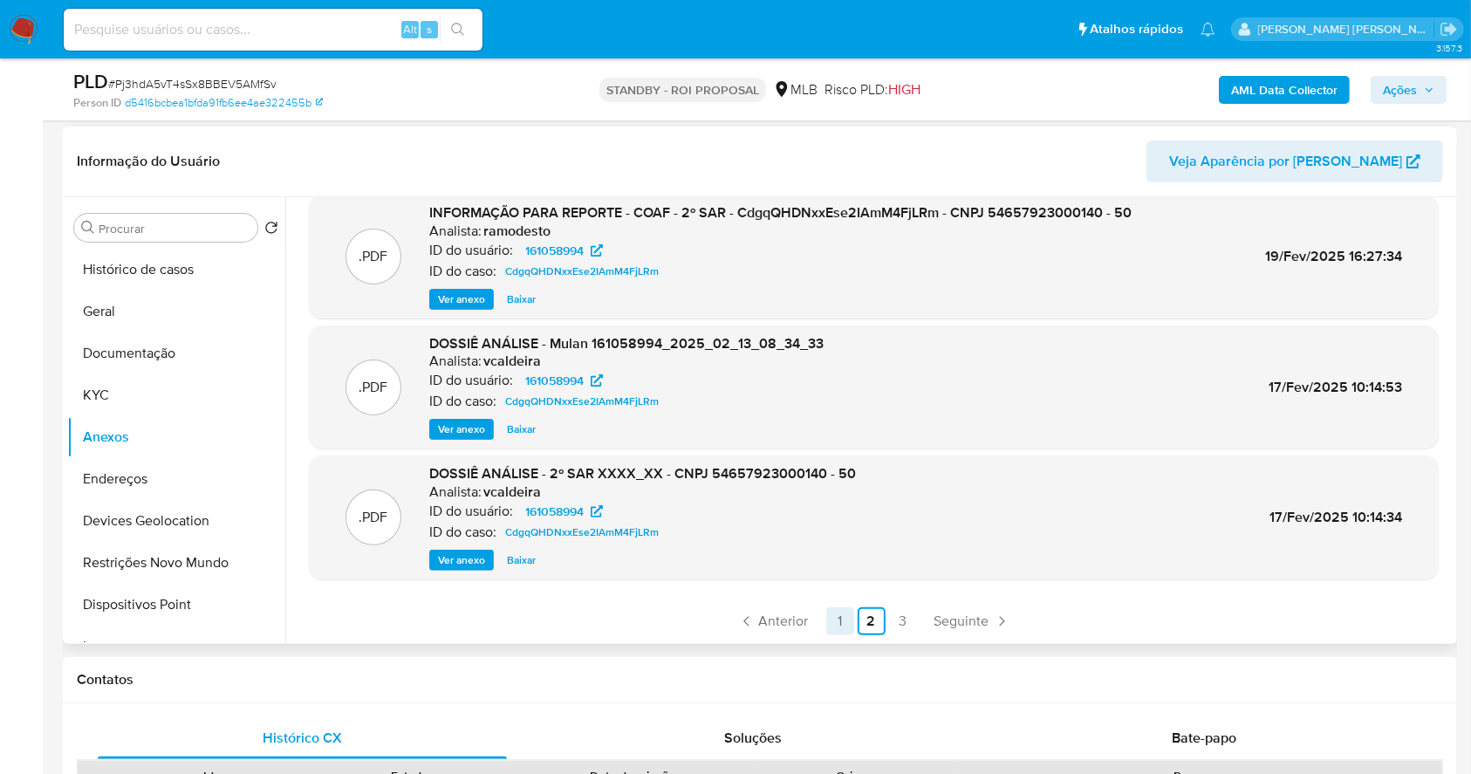
click at [840, 617] on link "1" at bounding box center [840, 621] width 28 height 28
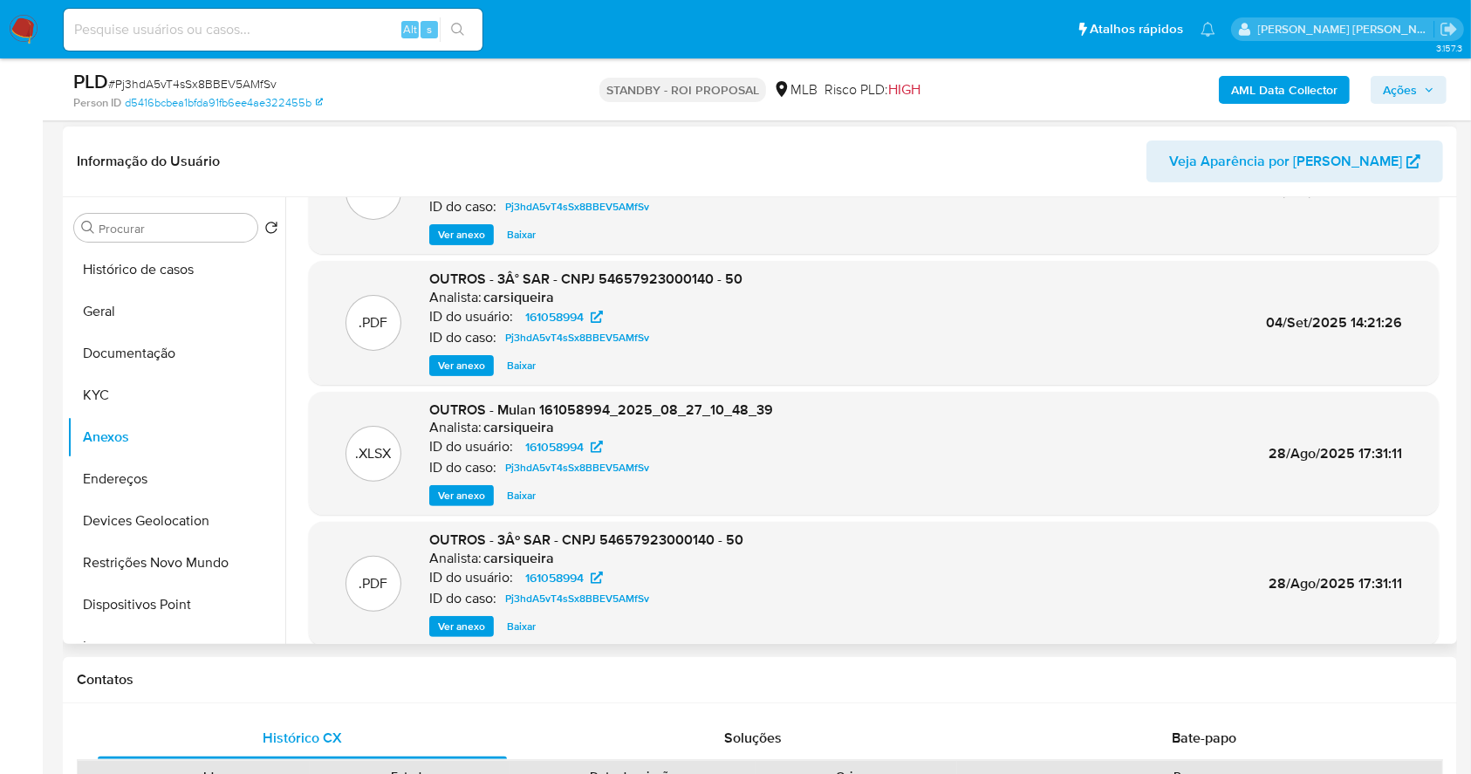
scroll to position [116, 0]
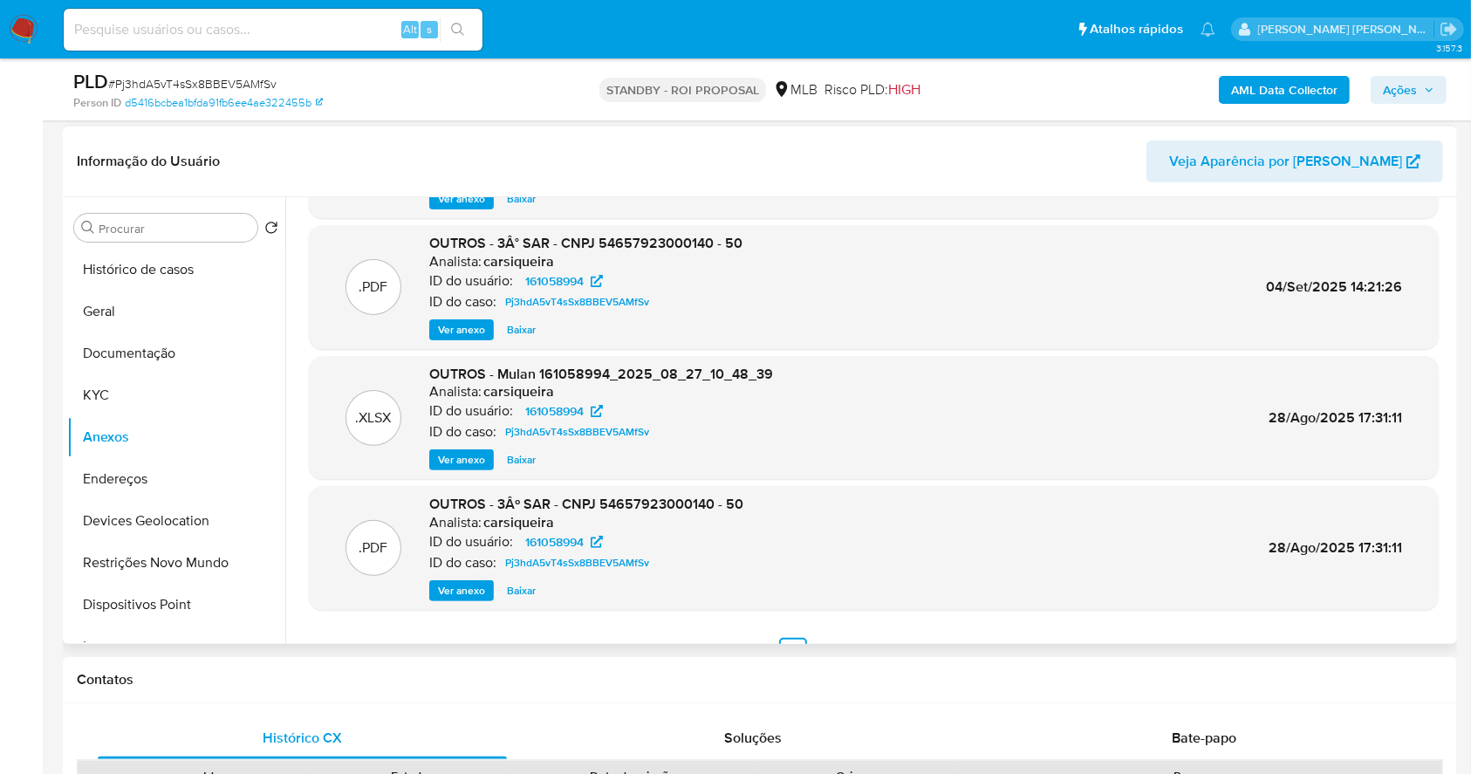
click at [459, 590] on span "Ver anexo" at bounding box center [461, 590] width 47 height 17
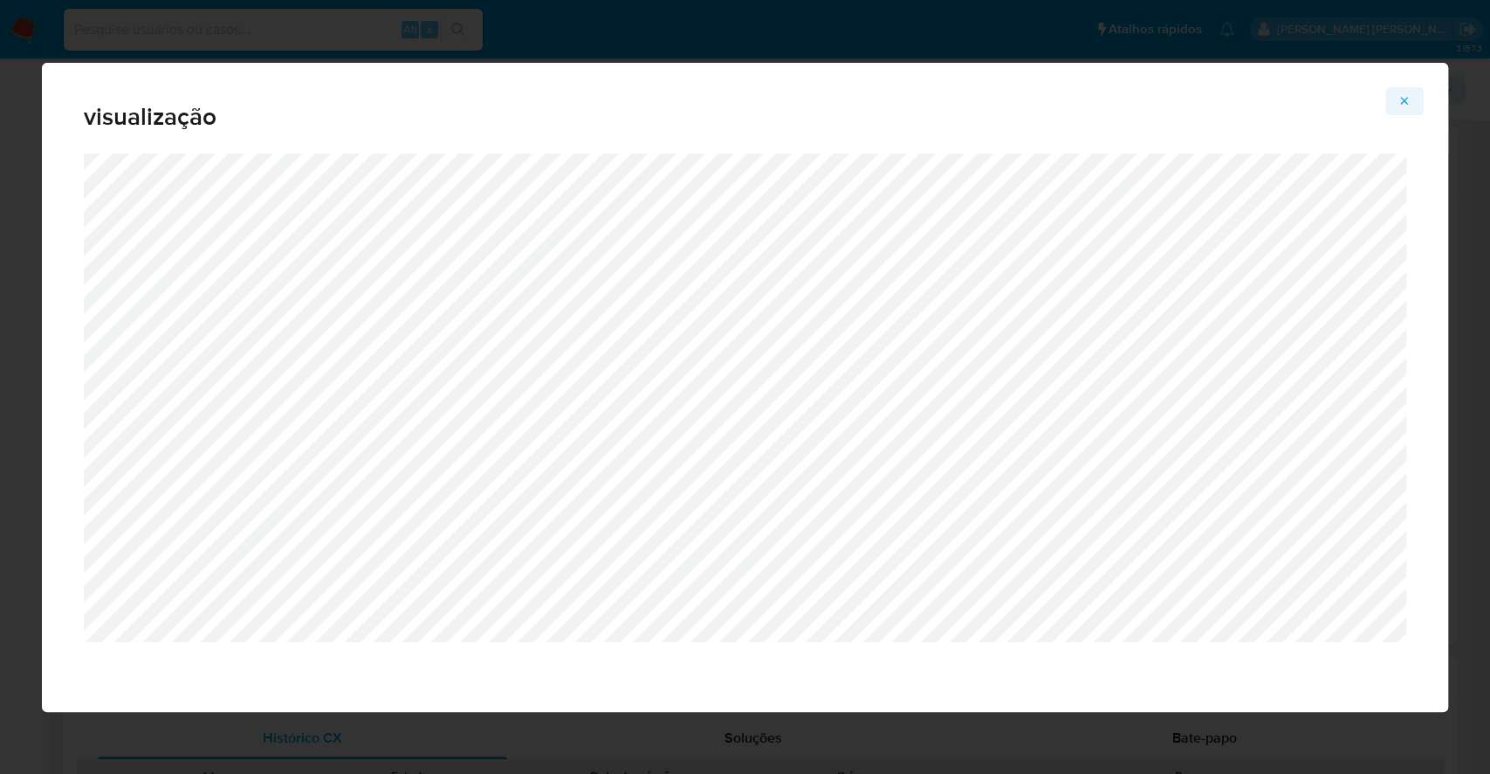
click at [1403, 99] on icon "Attachment preview" at bounding box center [1404, 101] width 14 height 14
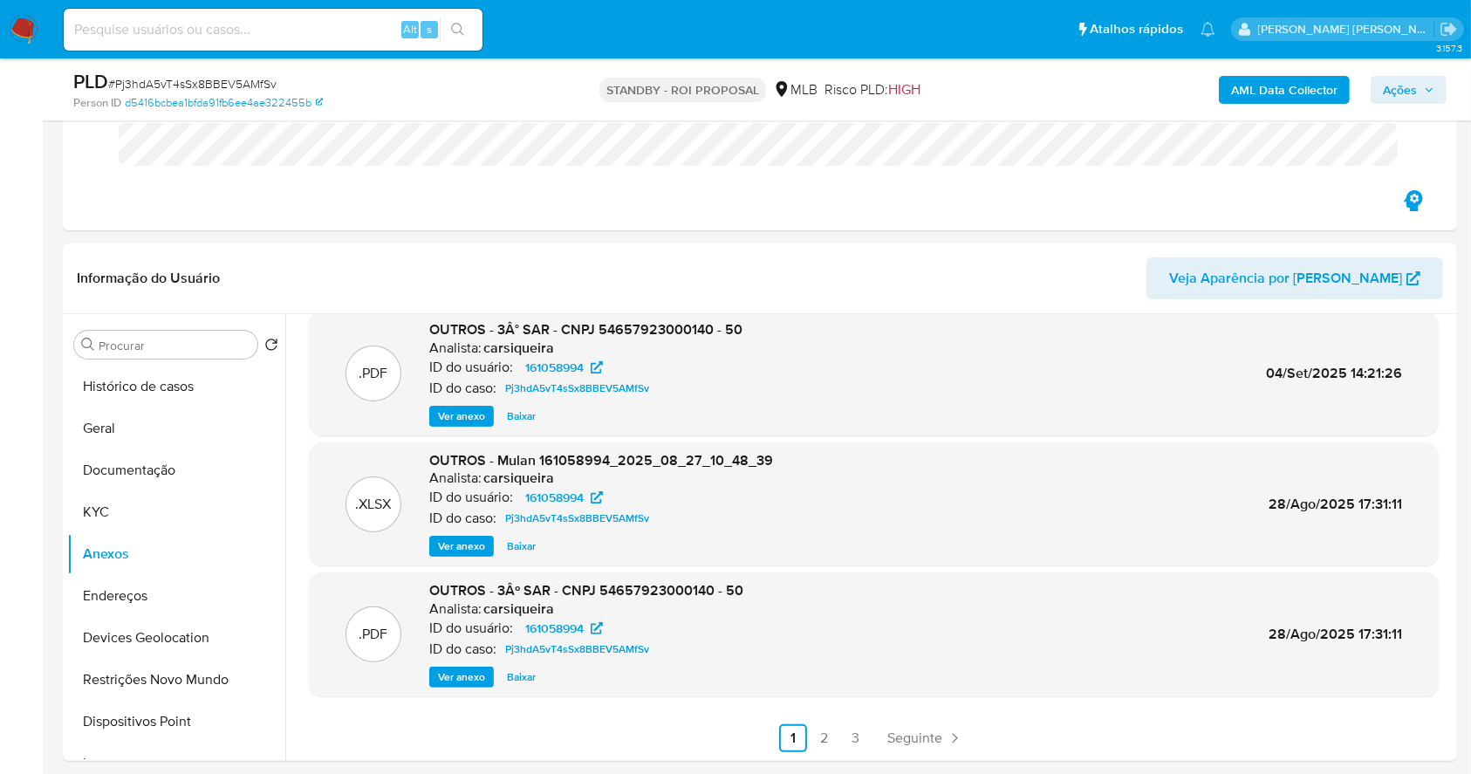
scroll to position [0, 0]
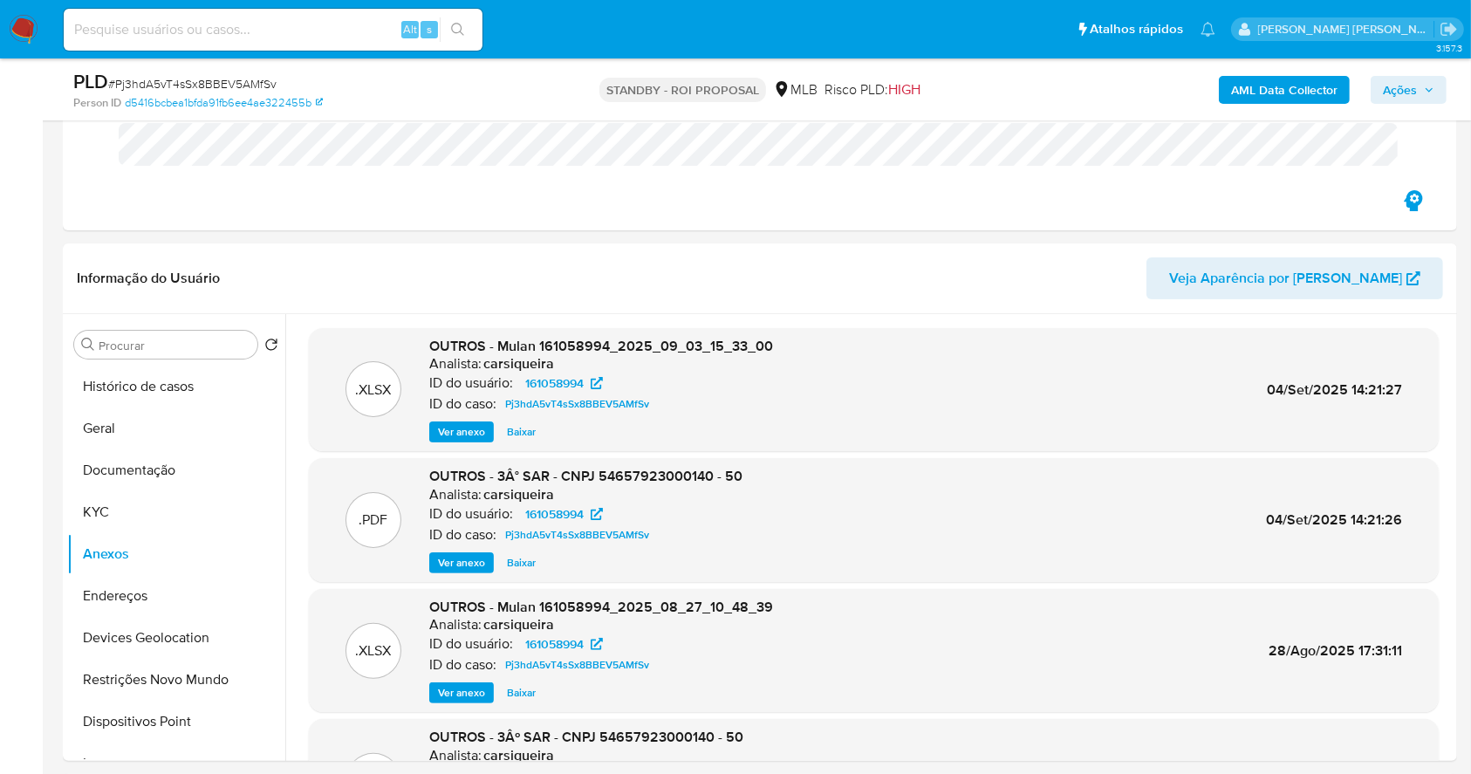
click at [21, 15] on img at bounding box center [24, 30] width 30 height 30
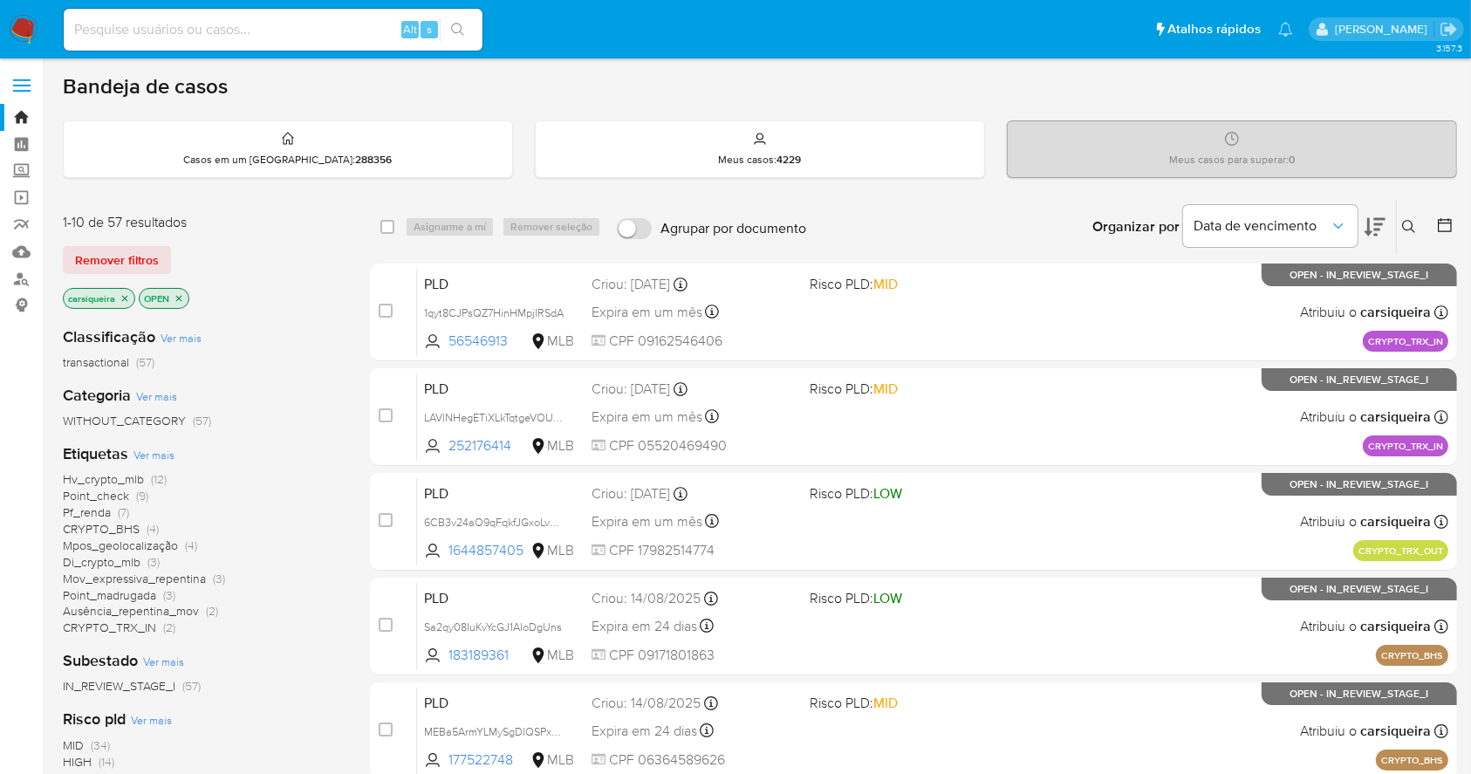
drag, startPoint x: 21, startPoint y: 17, endPoint x: 86, endPoint y: 22, distance: 65.6
click at [21, 17] on img at bounding box center [24, 30] width 30 height 30
click at [312, 15] on div "Alt s" at bounding box center [273, 30] width 419 height 42
click at [335, 29] on input at bounding box center [273, 29] width 419 height 23
paste input "BfISPAEkKZs1bZdFv0EBkHrT"
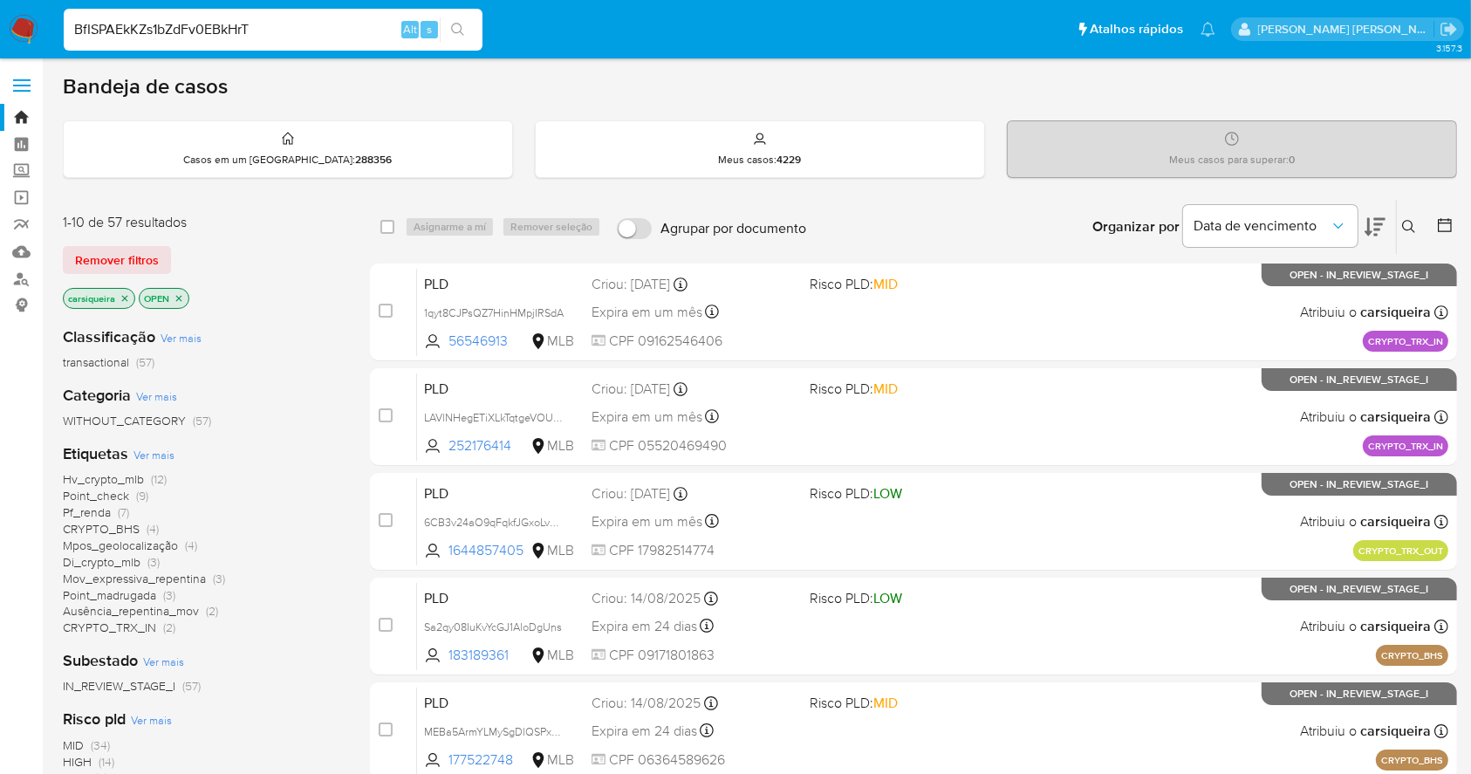
type input "BfISPAEkKZs1bZdFv0EBkHrT"
click at [468, 28] on button "search-icon" at bounding box center [458, 29] width 36 height 24
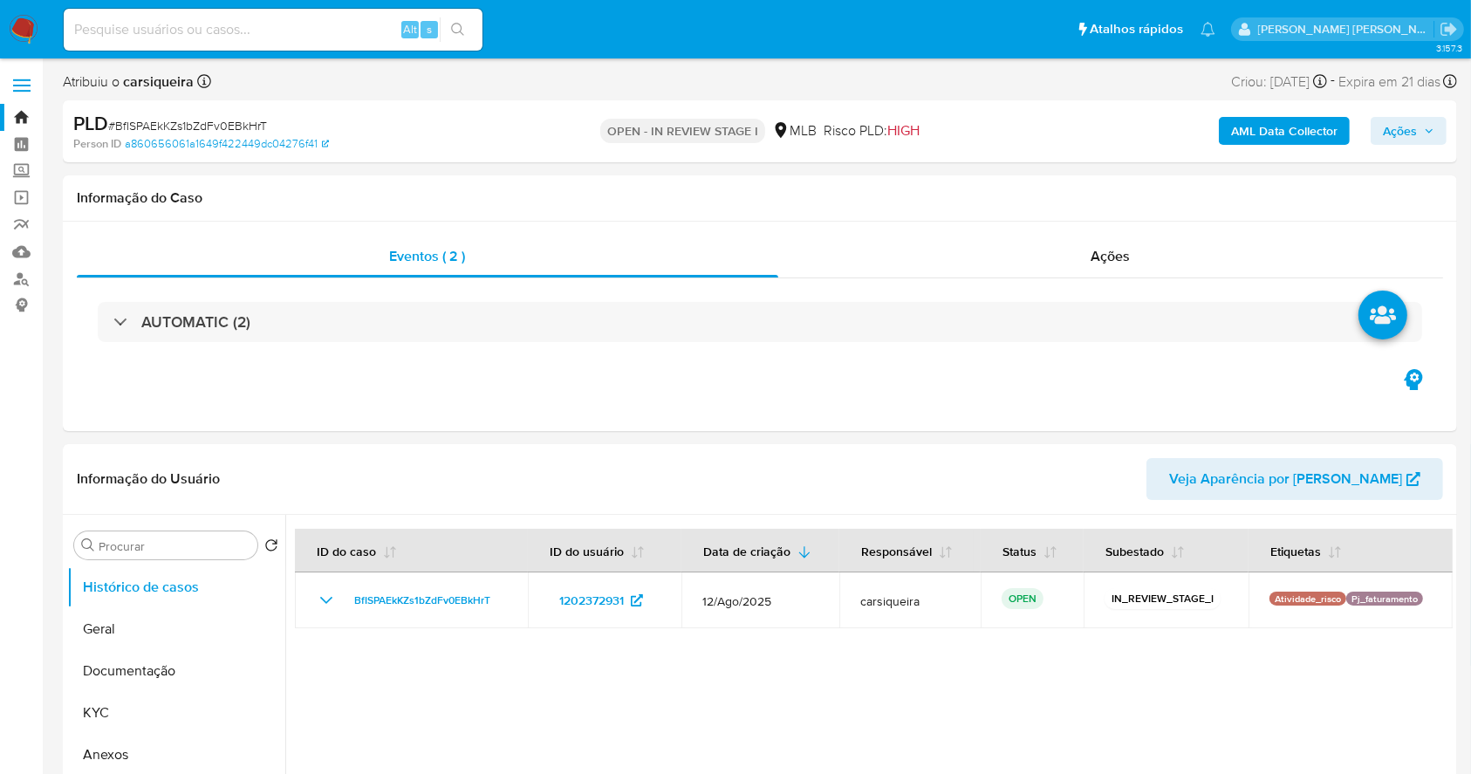
select select "10"
click at [252, 18] on input at bounding box center [273, 29] width 419 height 23
paste input "BfISPAEkKZs1bZdFv0EBkHrT"
type input "BfISPAEkKZs1bZdFv0EBkHrT"
click at [447, 28] on button "search-icon" at bounding box center [458, 29] width 36 height 24
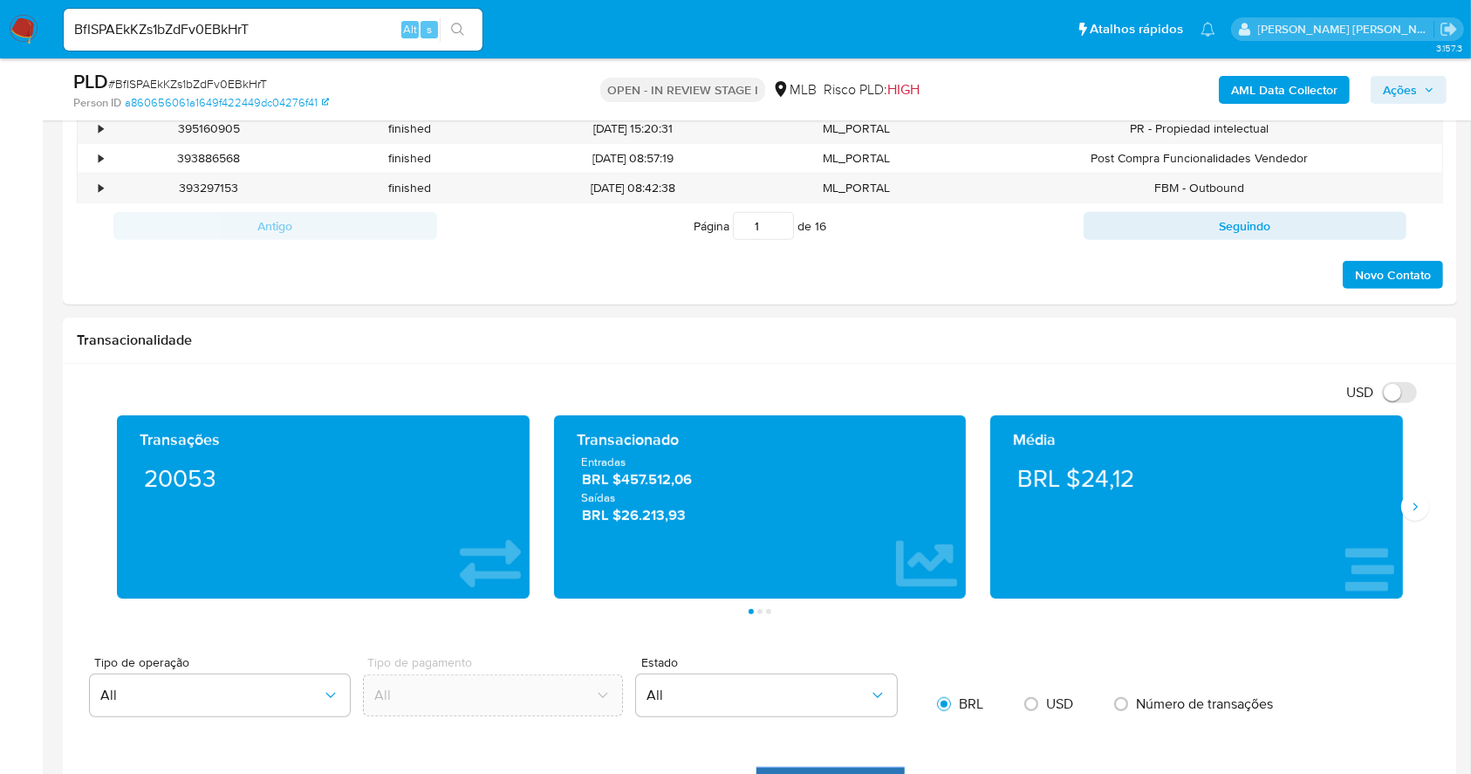
scroll to position [1086, 0]
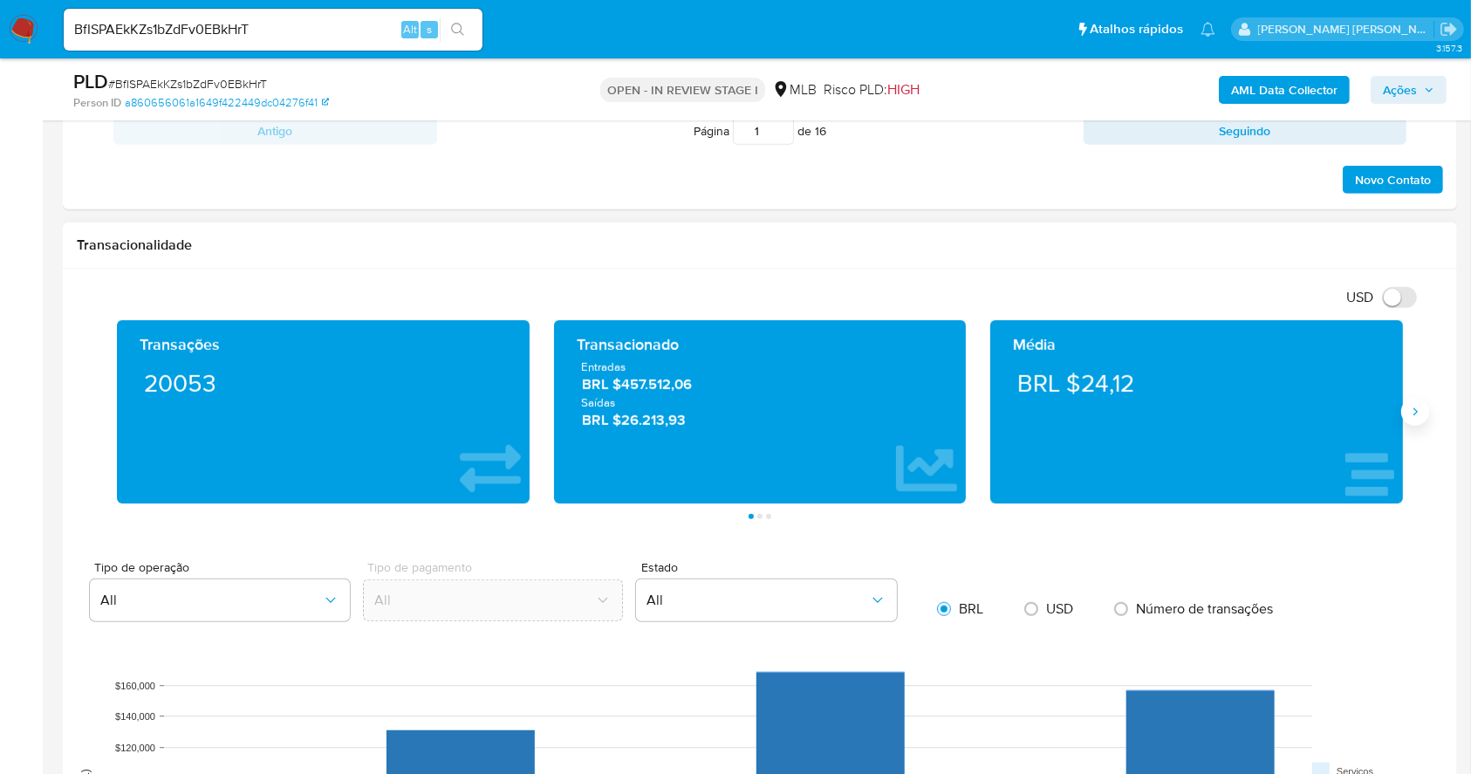
click at [1408, 417] on icon "Siguiente" at bounding box center [1415, 412] width 14 height 14
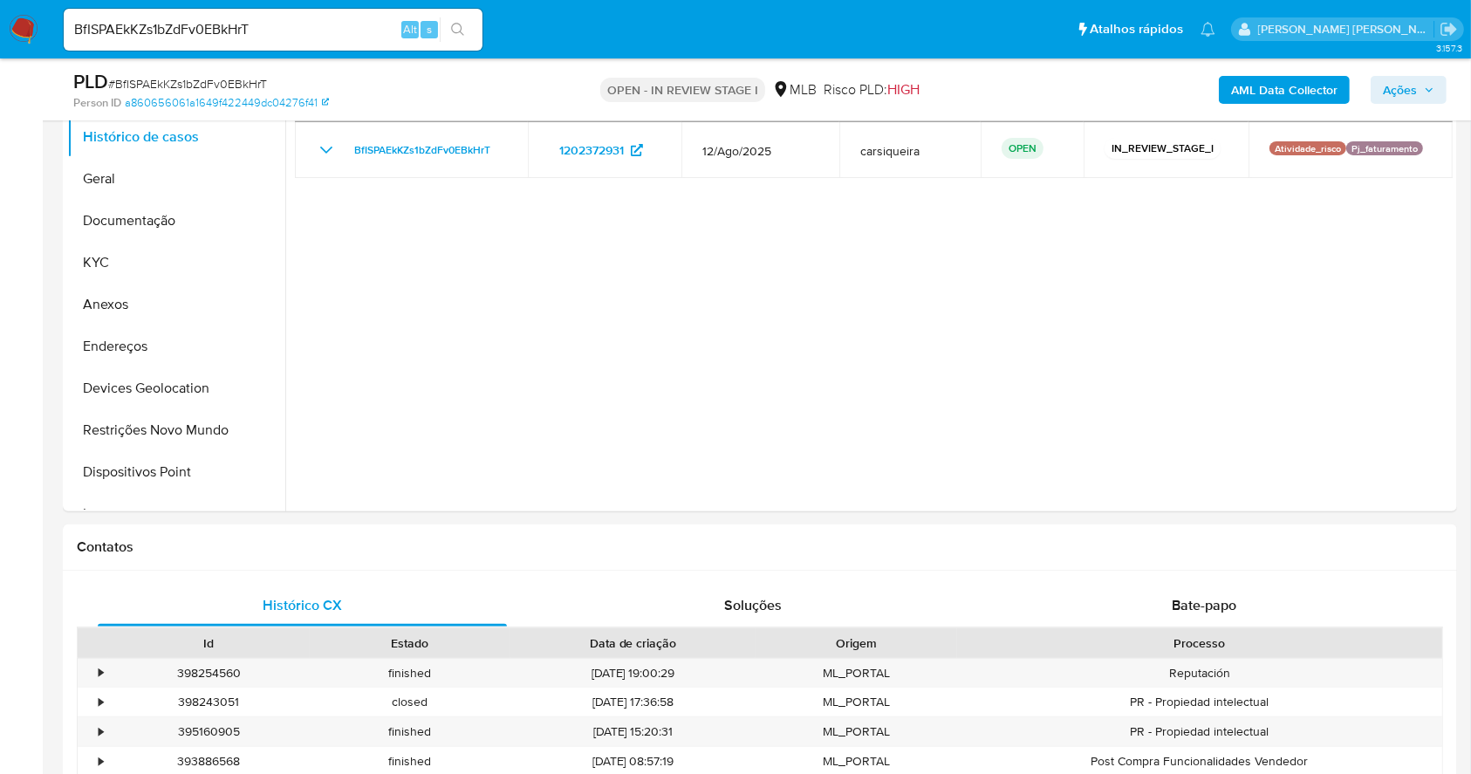
scroll to position [272, 0]
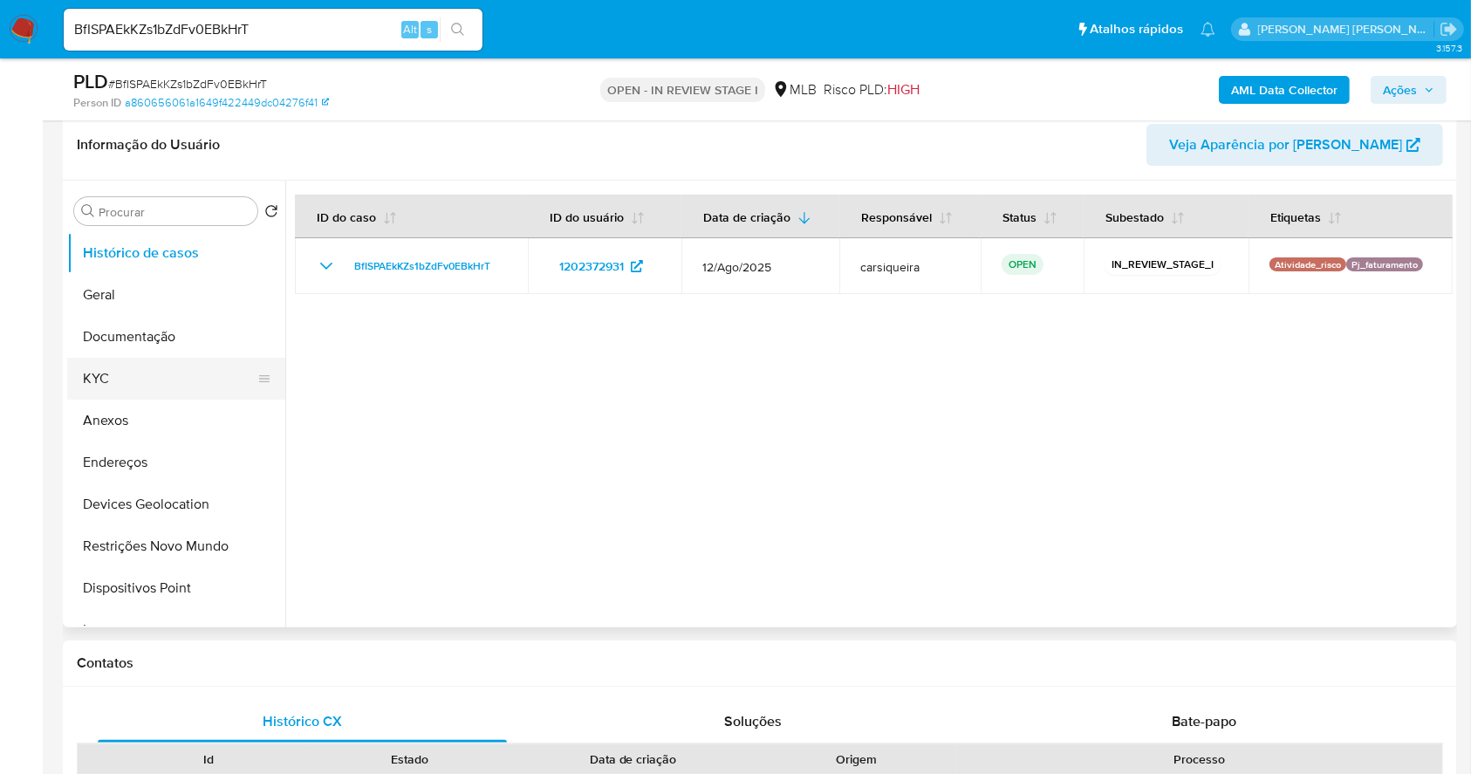
click at [98, 364] on button "KYC" at bounding box center [169, 379] width 204 height 42
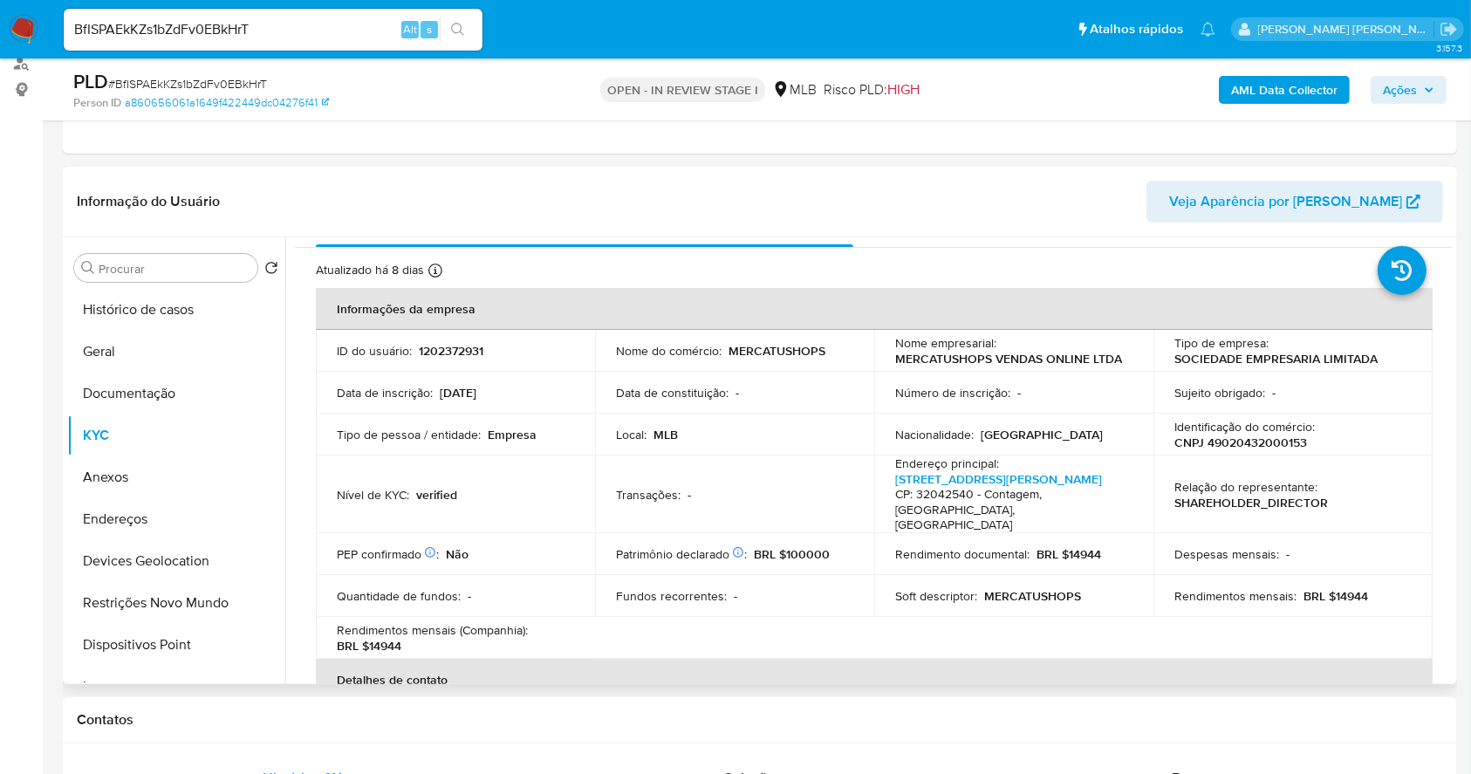
scroll to position [45, 0]
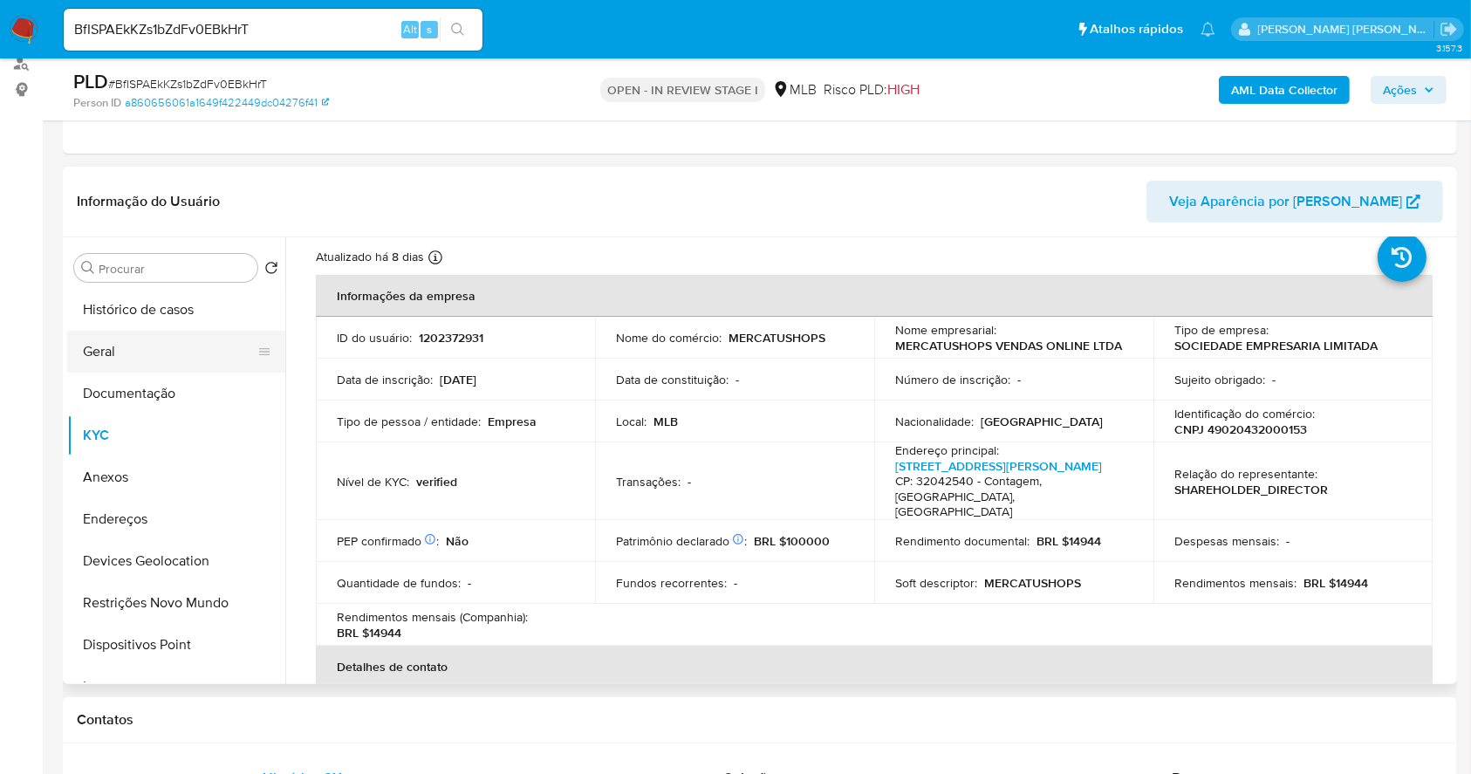
click at [121, 343] on button "Geral" at bounding box center [169, 352] width 204 height 42
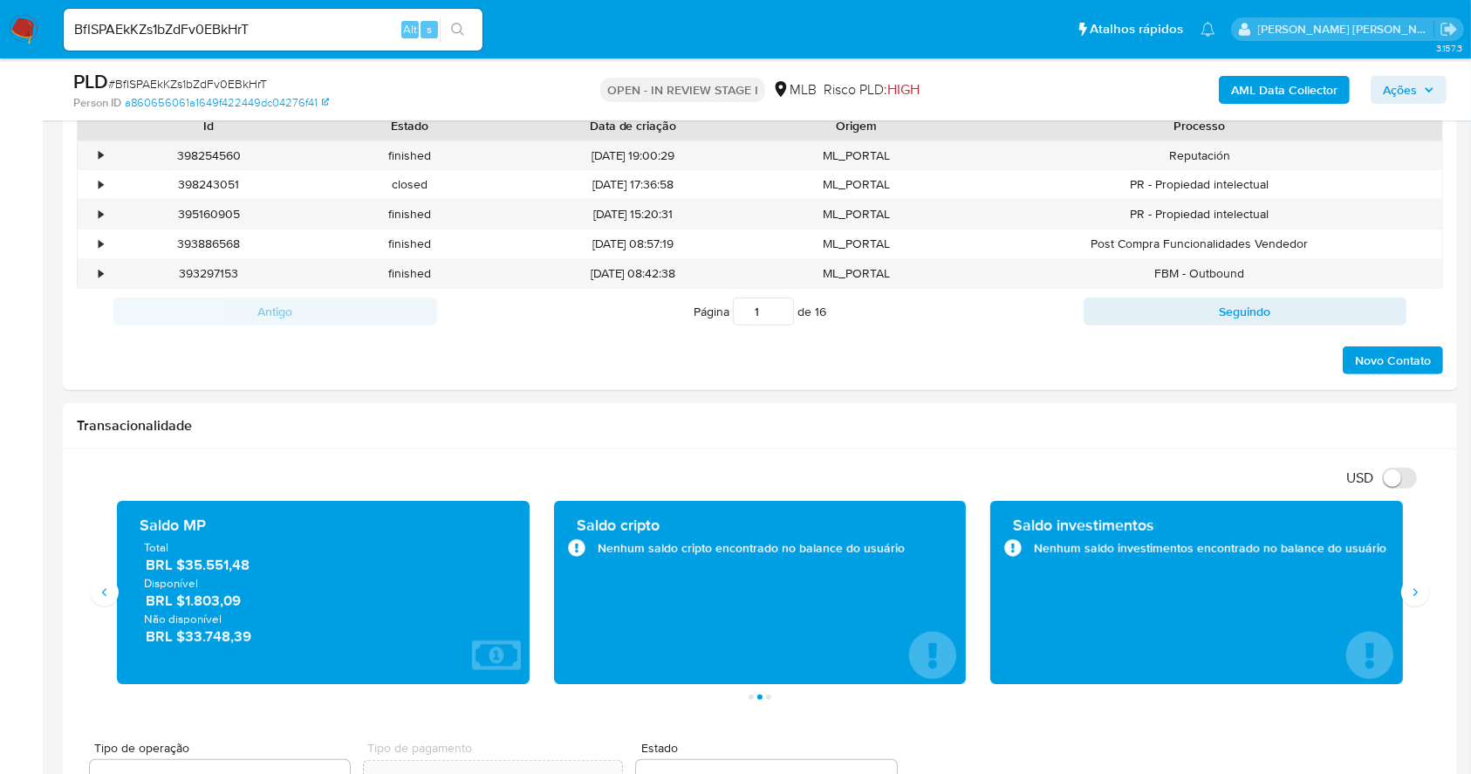
scroll to position [956, 0]
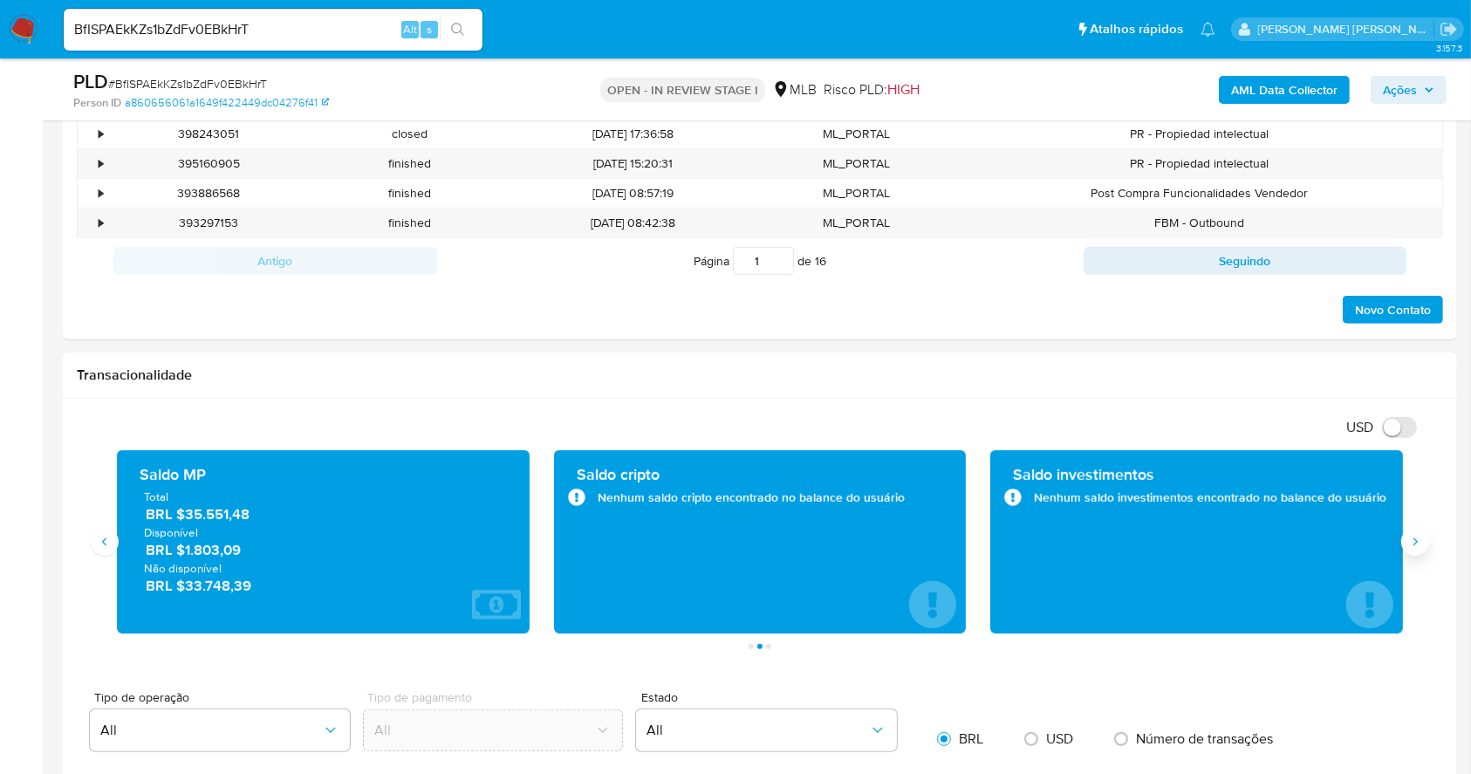
click at [1408, 532] on button "Siguiente" at bounding box center [1415, 542] width 28 height 28
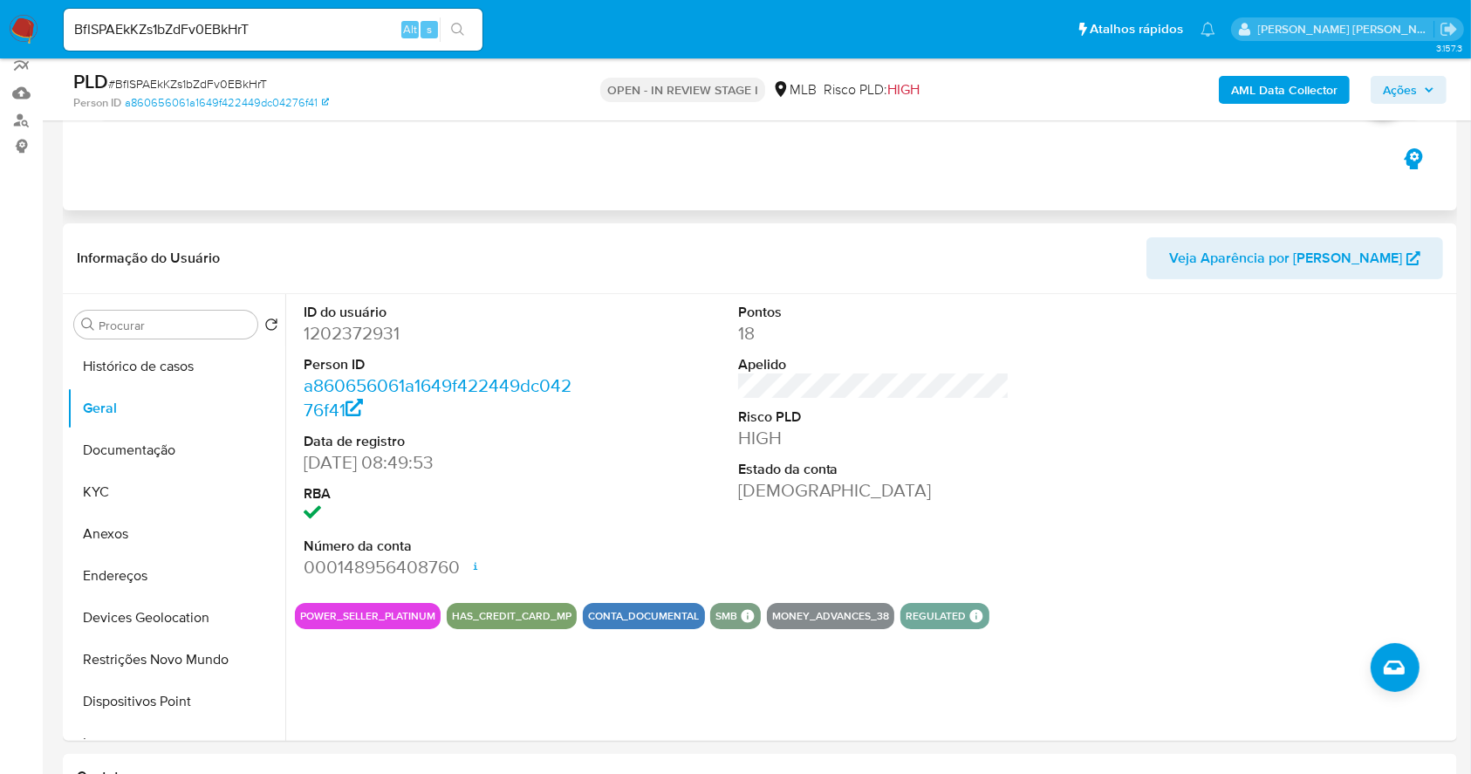
scroll to position [258, 0]
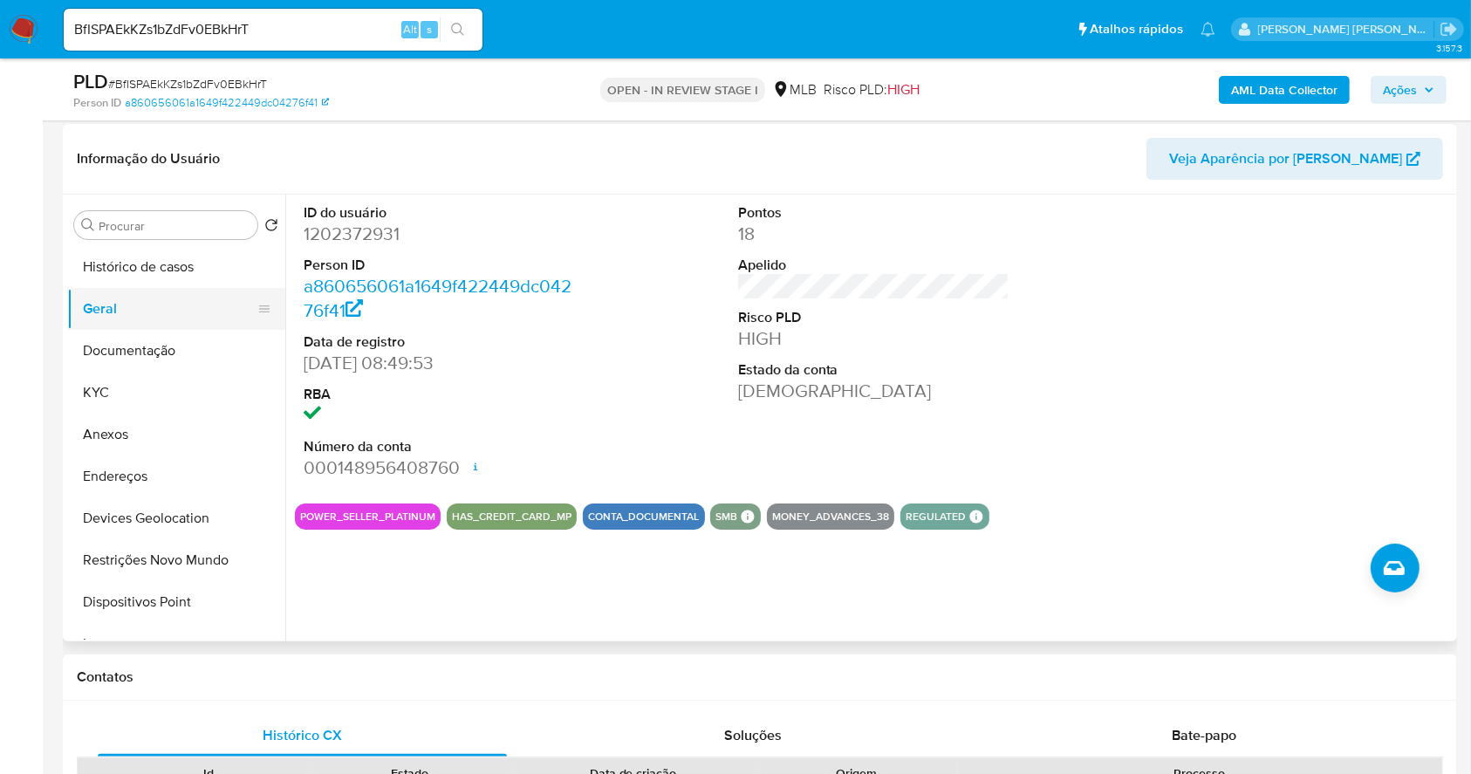
click at [172, 325] on button "Geral" at bounding box center [169, 309] width 204 height 42
click at [175, 348] on button "Documentação" at bounding box center [169, 351] width 204 height 42
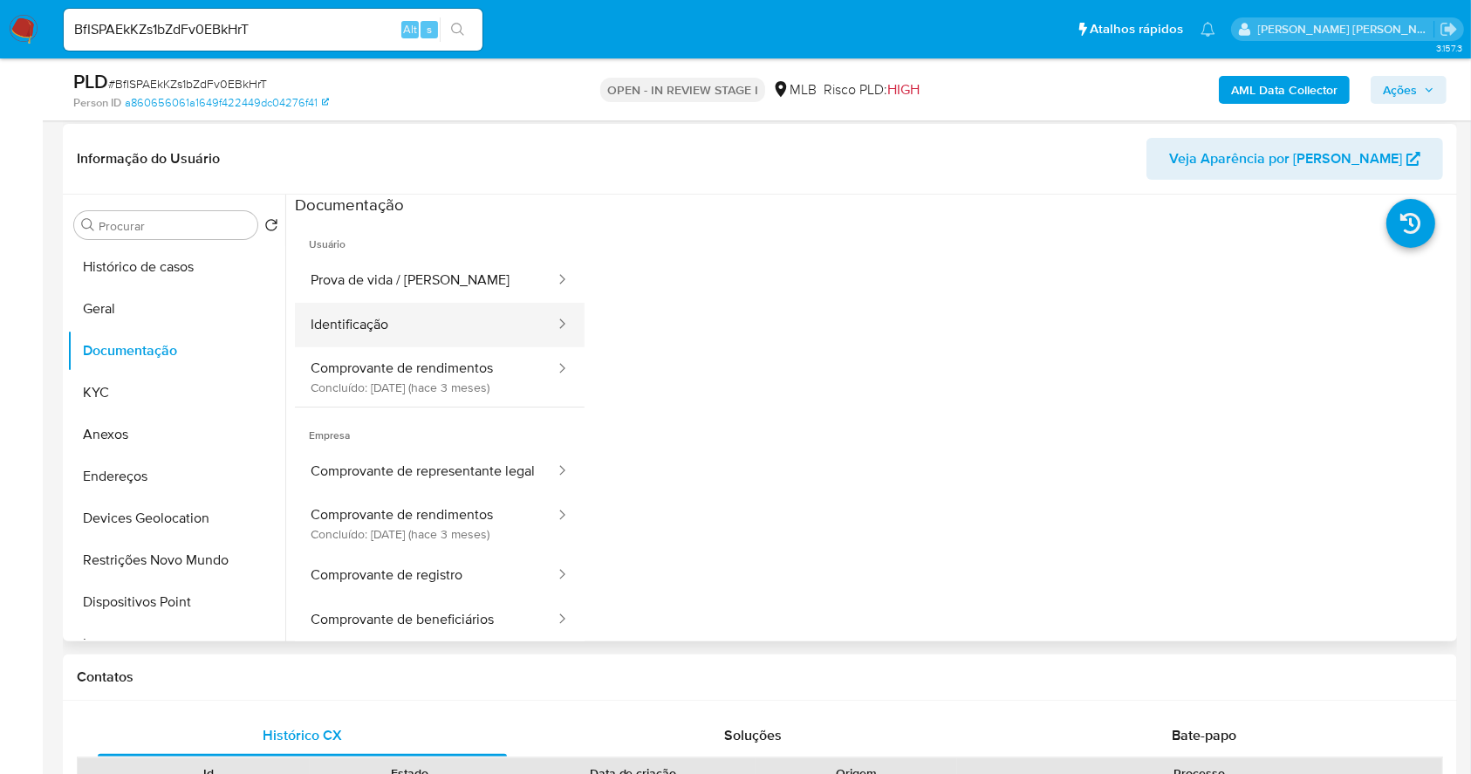
click at [463, 341] on button "Identificação" at bounding box center [426, 325] width 262 height 45
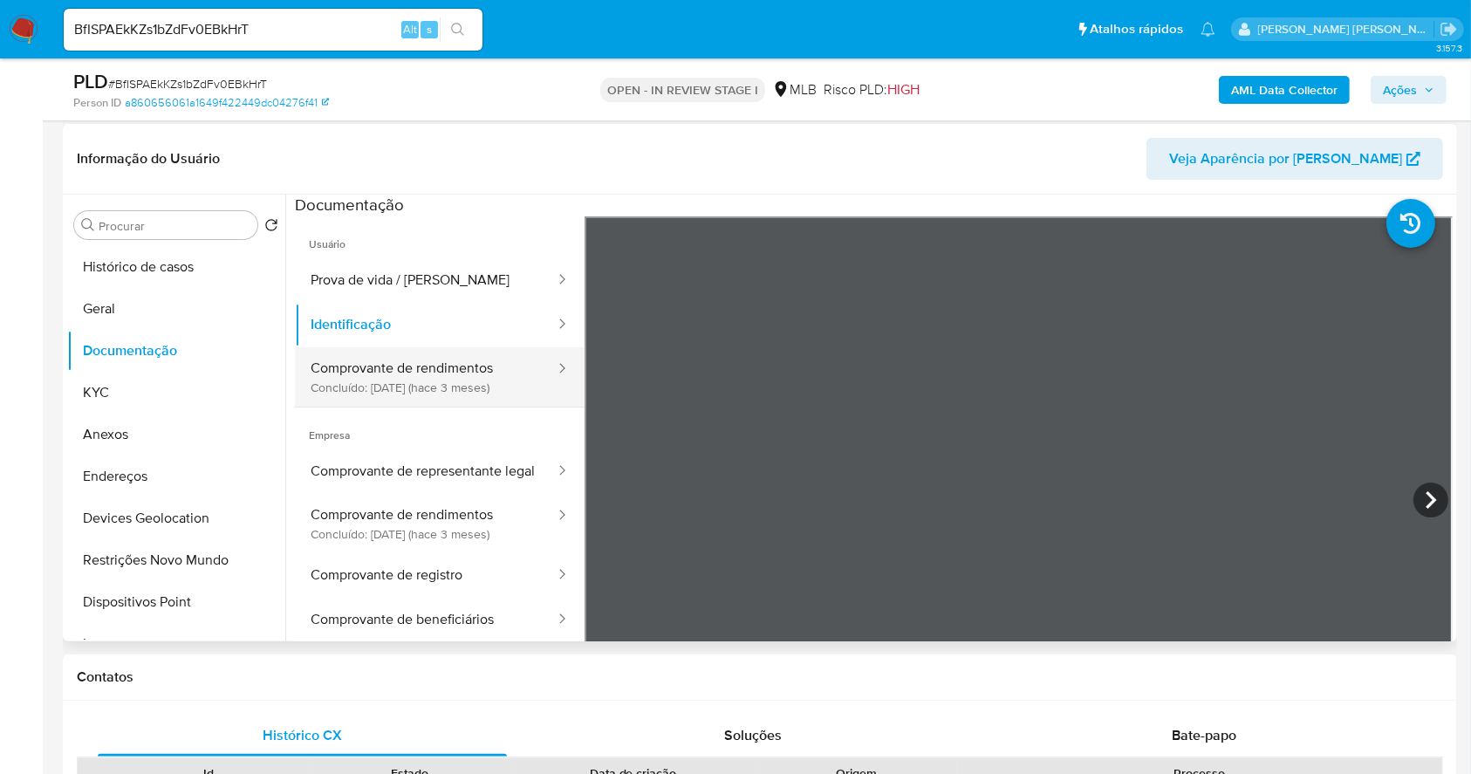
click at [463, 379] on button "Comprovante de rendimentos Concluído: 09/06/2025 (hace 3 meses)" at bounding box center [426, 376] width 262 height 59
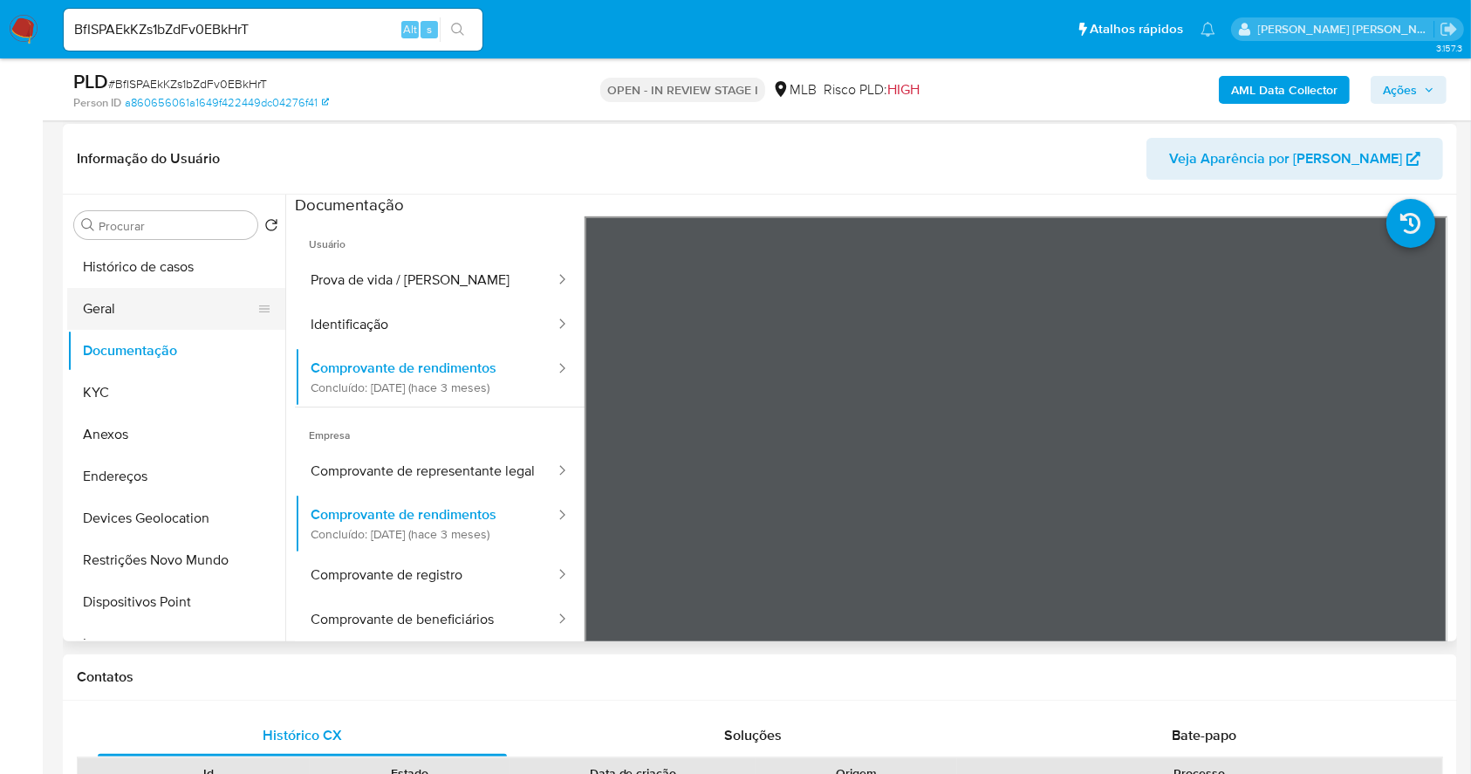
click at [126, 298] on button "Geral" at bounding box center [169, 309] width 204 height 42
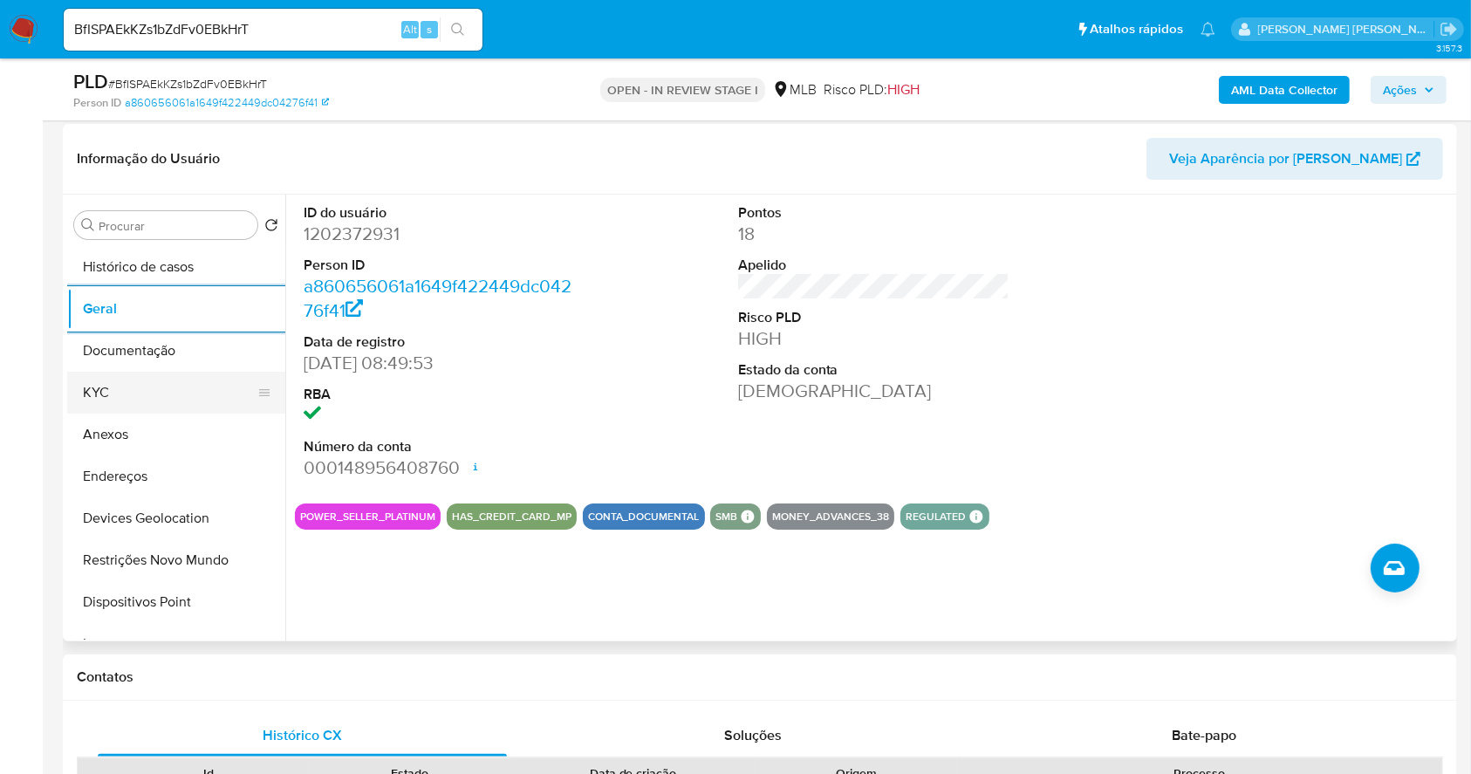
click at [90, 410] on button "KYC" at bounding box center [169, 393] width 204 height 42
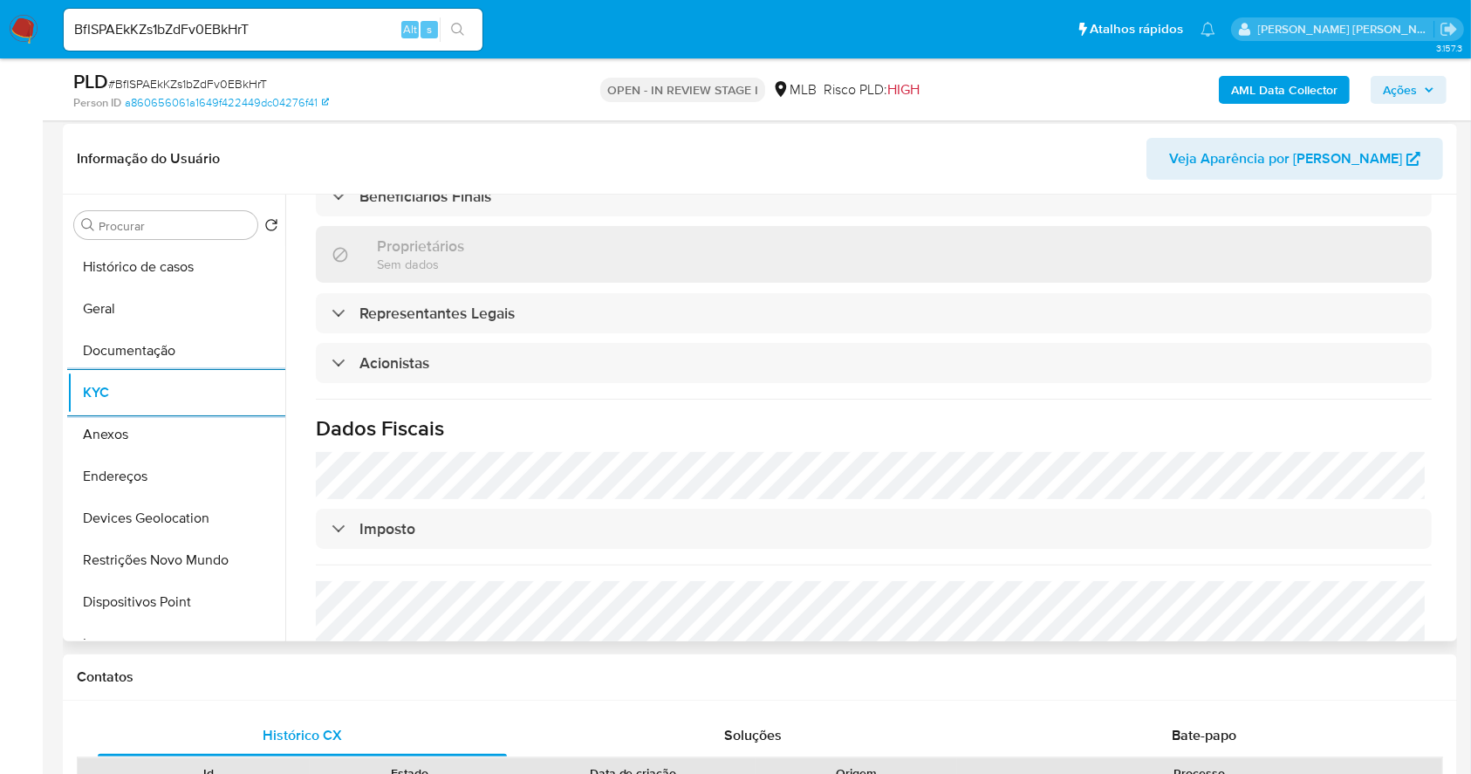
scroll to position [877, 0]
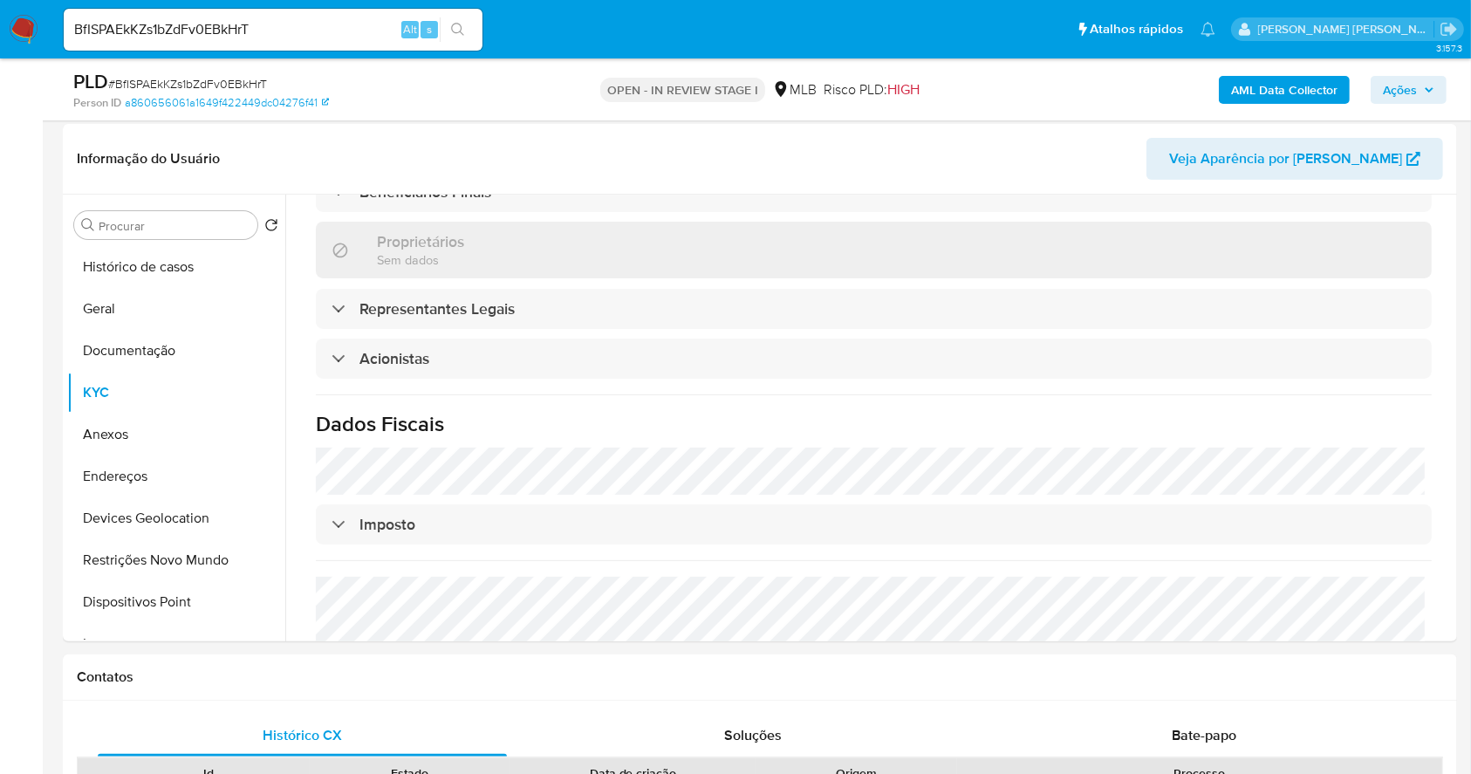
click at [1292, 103] on div "AML Data Collector Ações" at bounding box center [1220, 89] width 453 height 41
click at [1283, 81] on b "AML Data Collector" at bounding box center [1284, 90] width 106 height 28
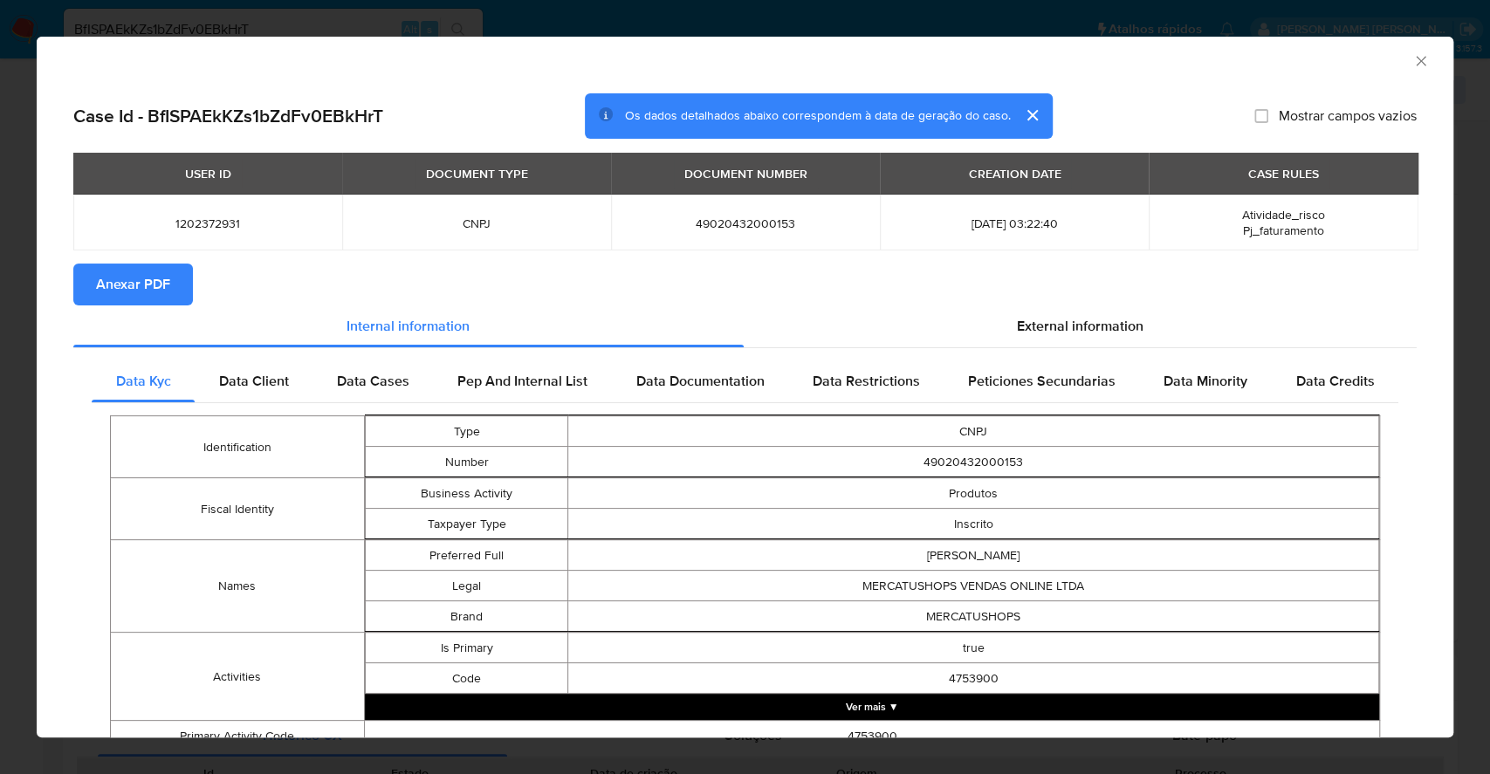
click at [167, 283] on span "Anexar PDF" at bounding box center [133, 284] width 74 height 38
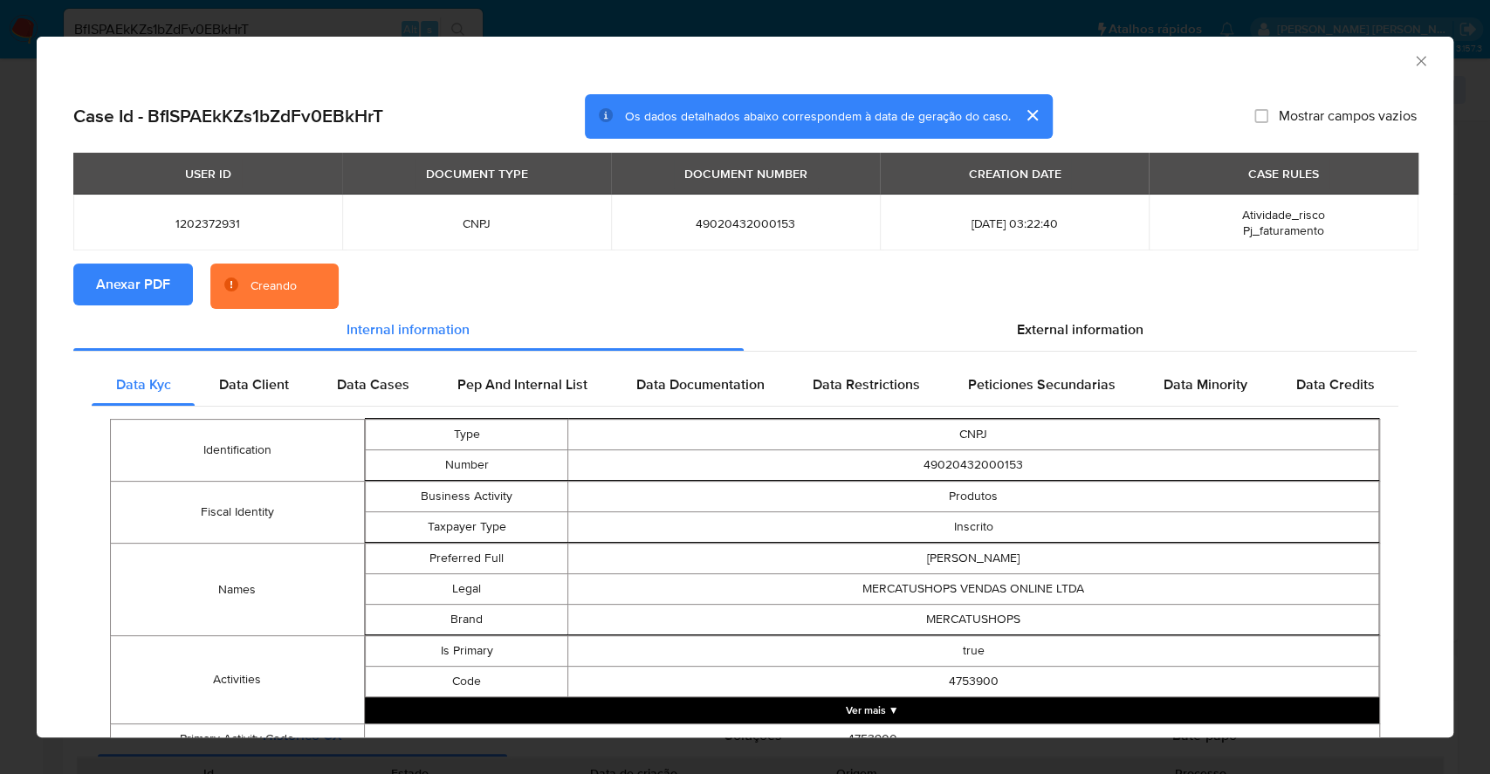
click at [0, 523] on div "AML Data Collector Case Id - BfISPAEkKZs1bZdFv0EBkHrT Os dados detalhados abaix…" at bounding box center [745, 387] width 1490 height 774
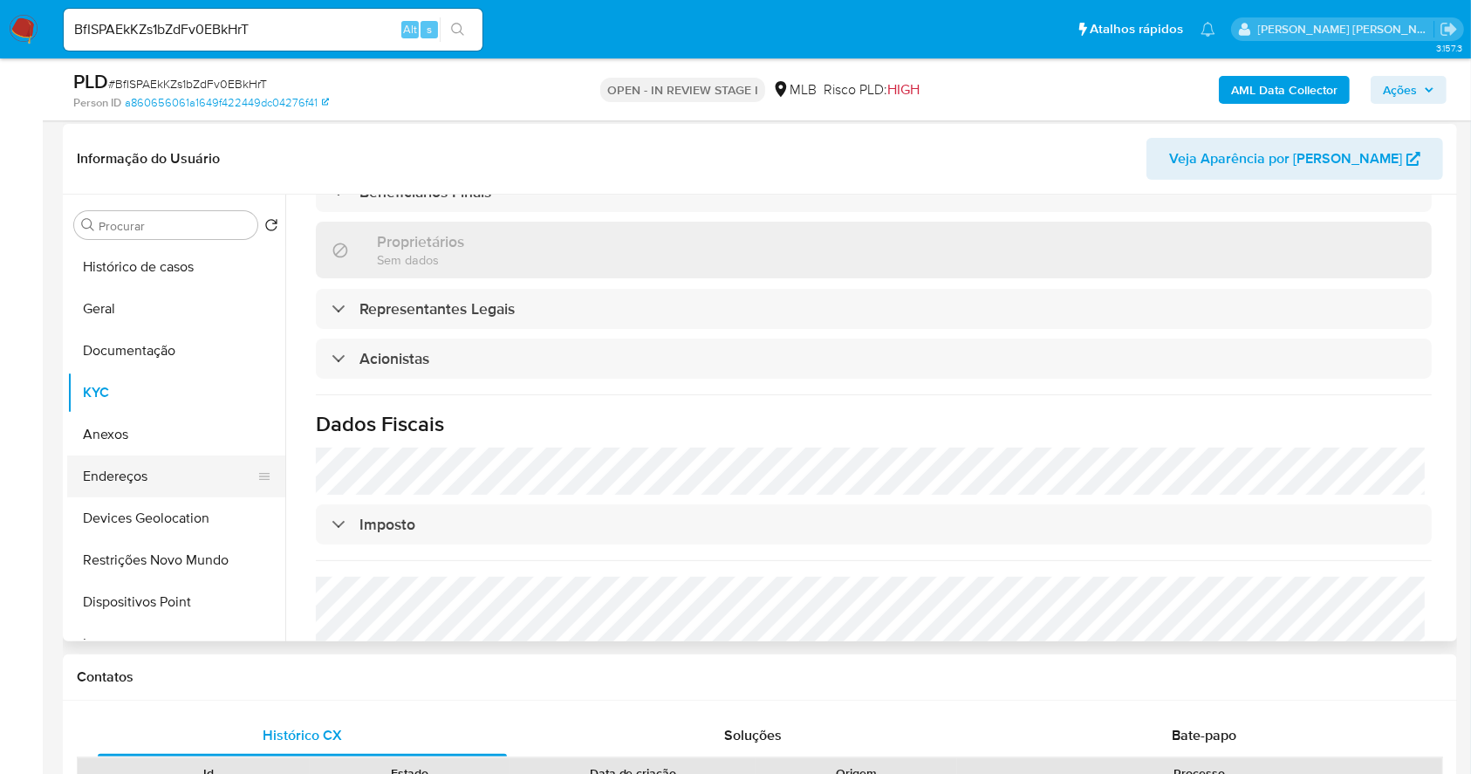
click at [184, 476] on button "Endereços" at bounding box center [169, 477] width 204 height 42
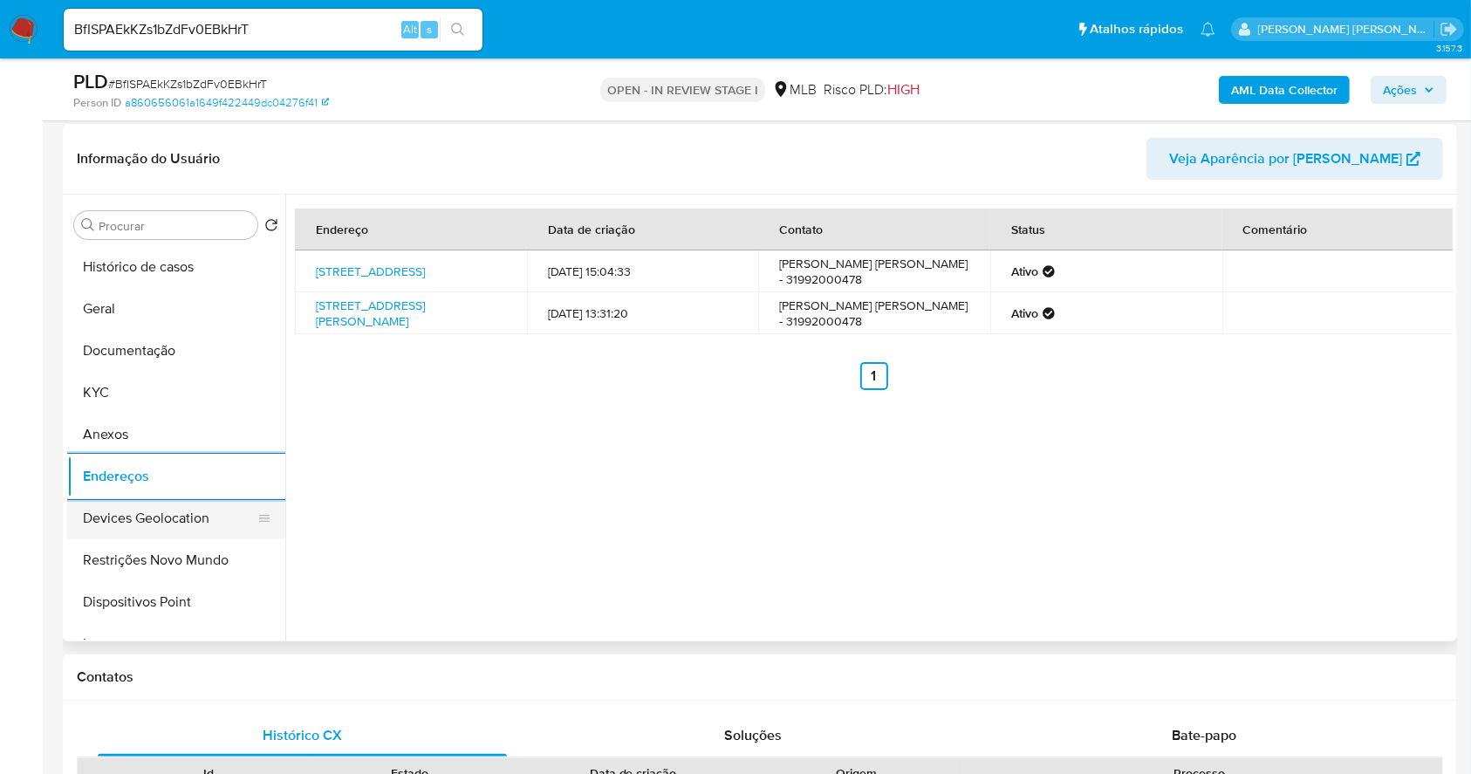
click at [185, 520] on button "Devices Geolocation" at bounding box center [169, 518] width 204 height 42
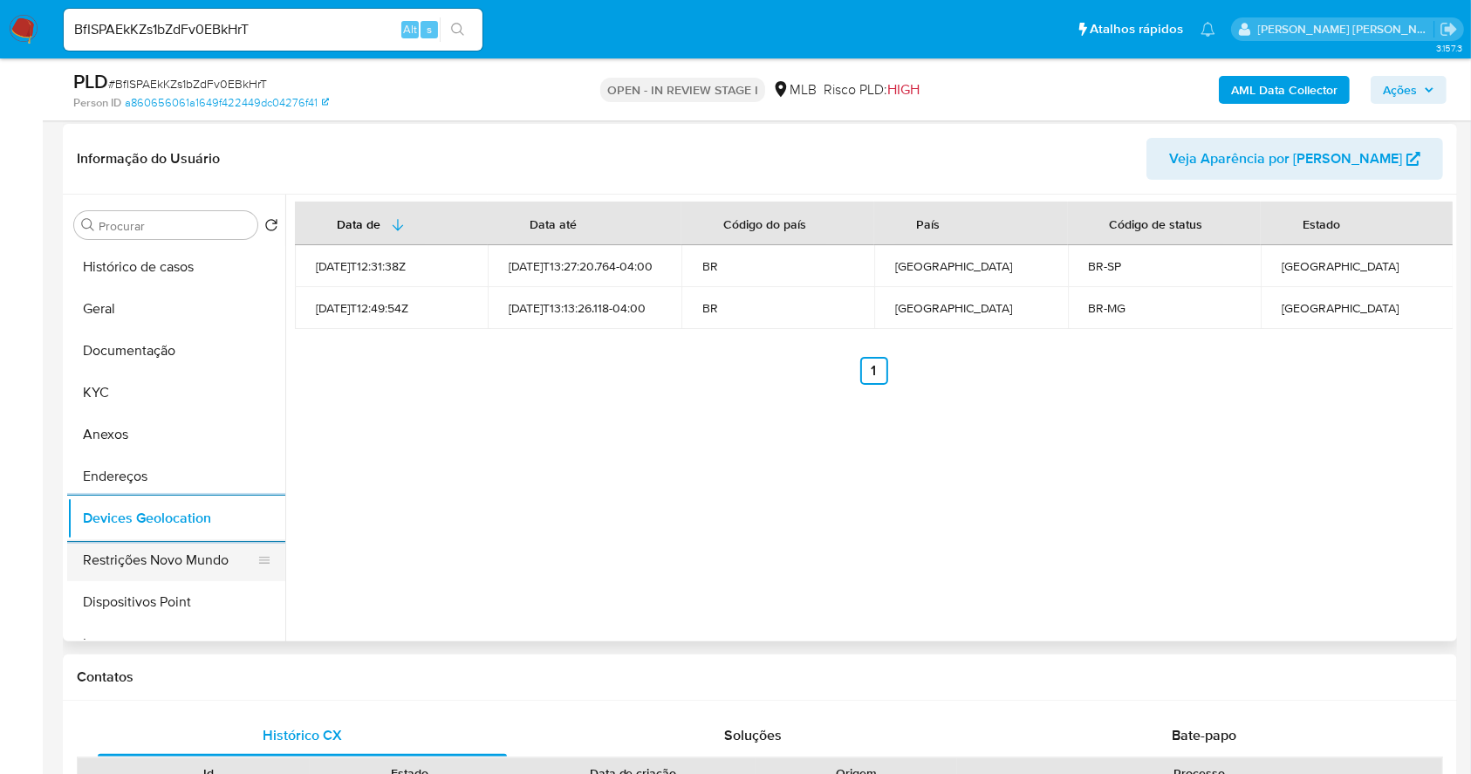
click at [167, 564] on button "Restrições Novo Mundo" at bounding box center [169, 560] width 204 height 42
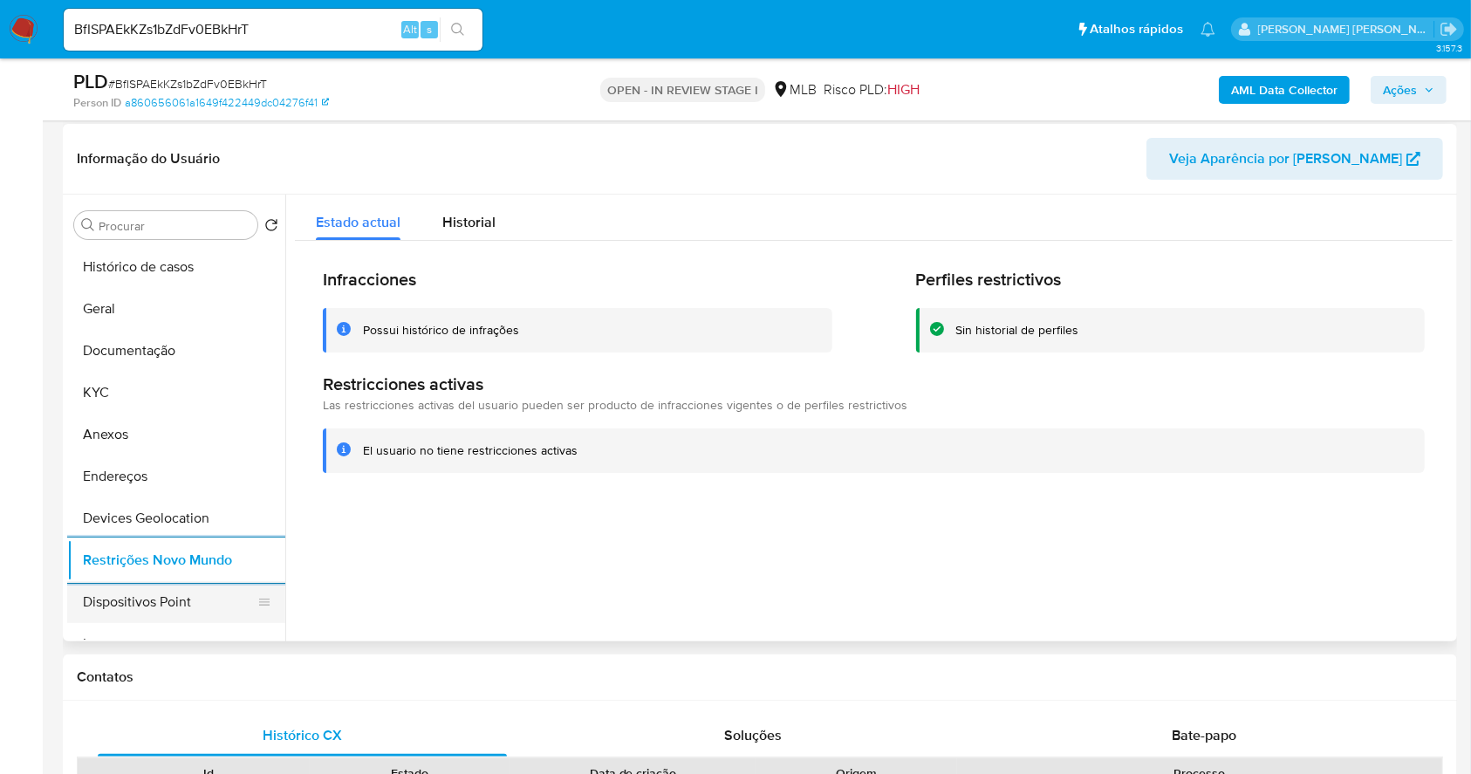
click at [160, 598] on button "Dispositivos Point" at bounding box center [169, 602] width 204 height 42
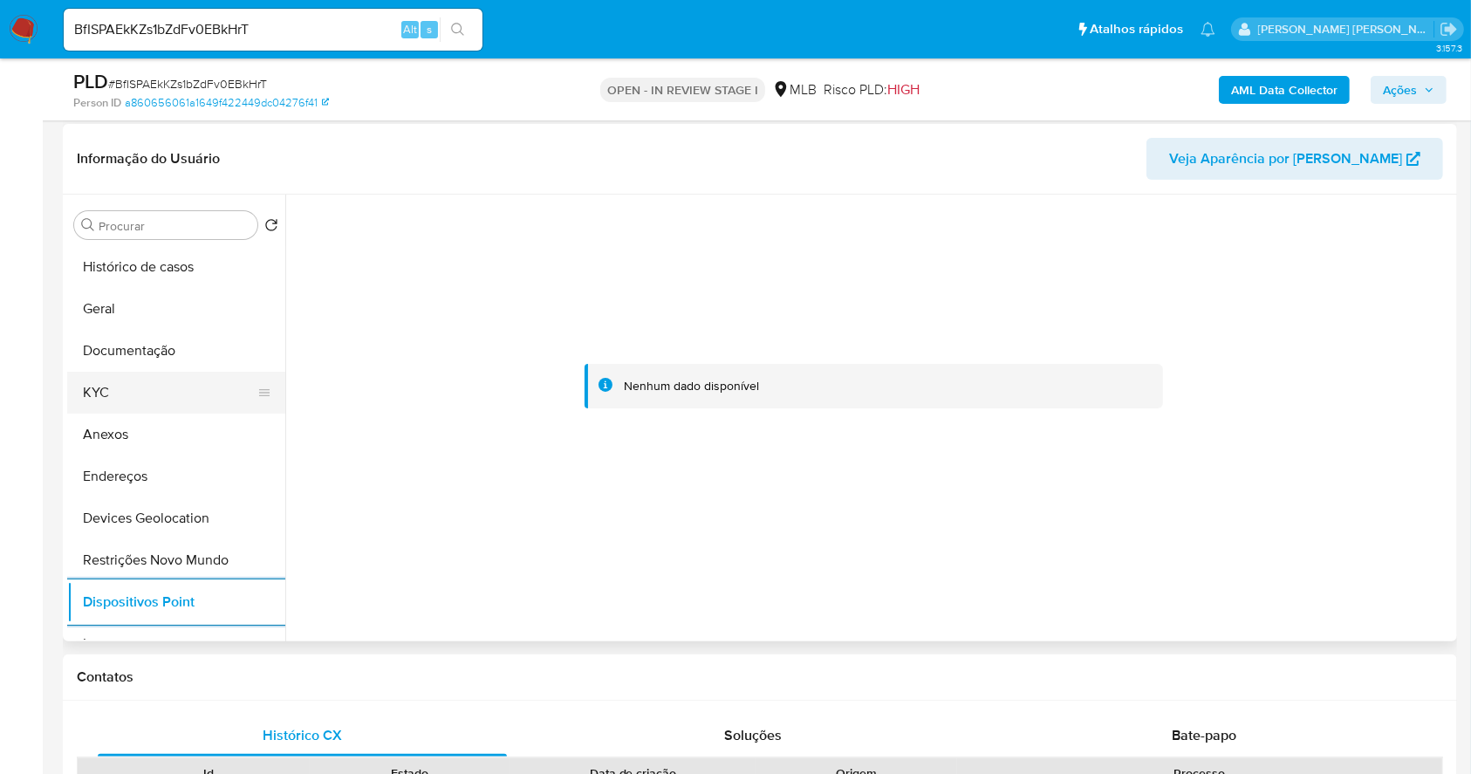
click at [152, 408] on button "KYC" at bounding box center [169, 393] width 204 height 42
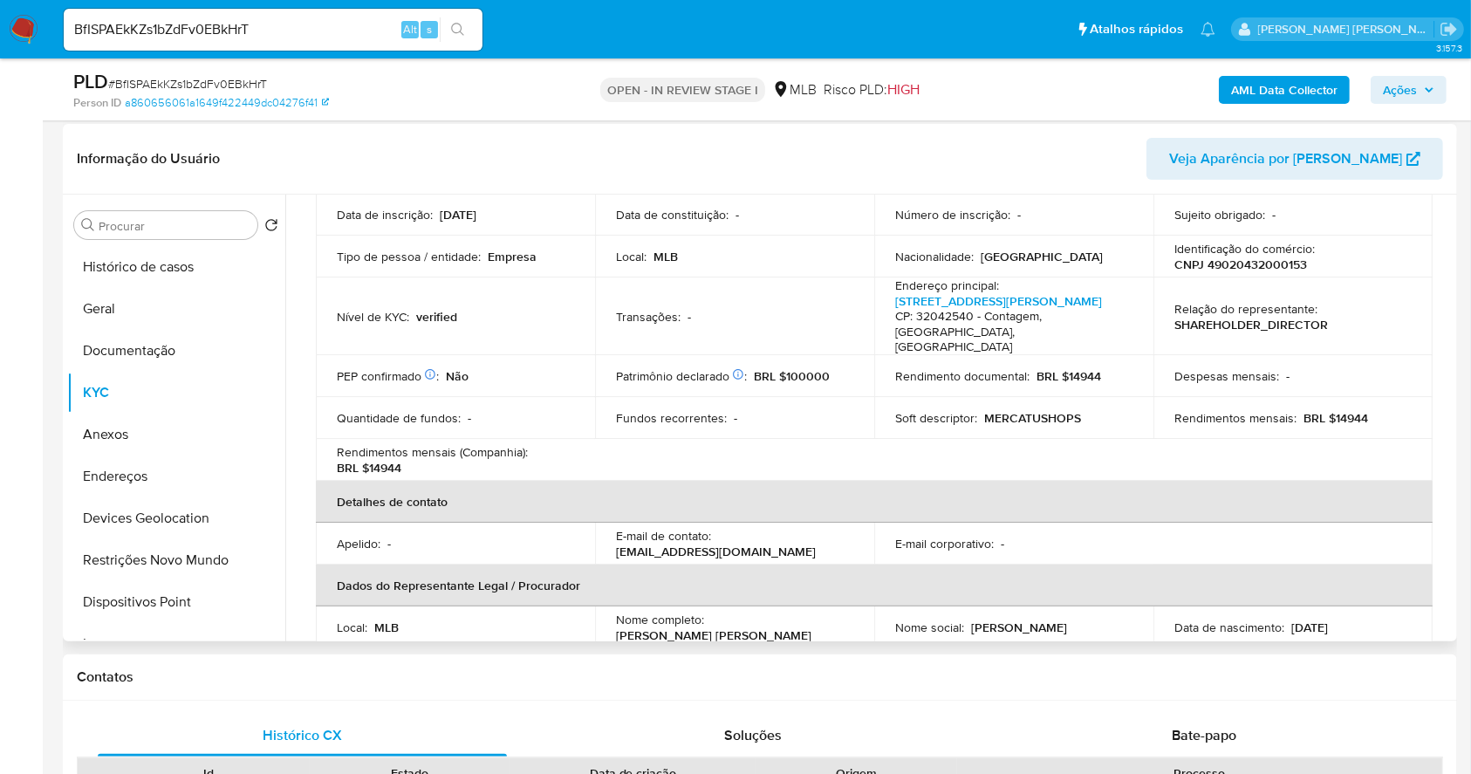
scroll to position [79, 0]
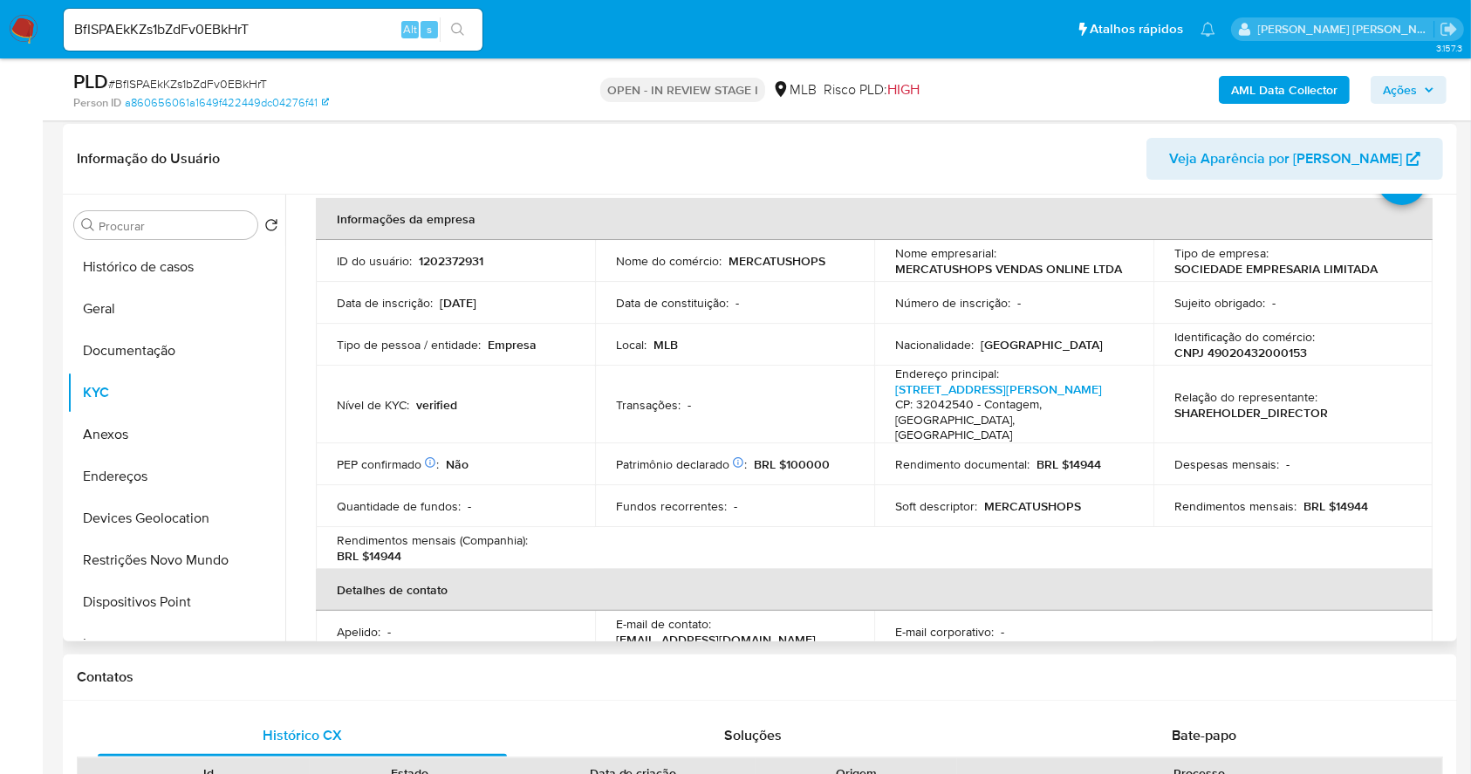
click at [1273, 353] on p "CNPJ 49020432000153" at bounding box center [1241, 353] width 133 height 16
copy p "49020432000153"
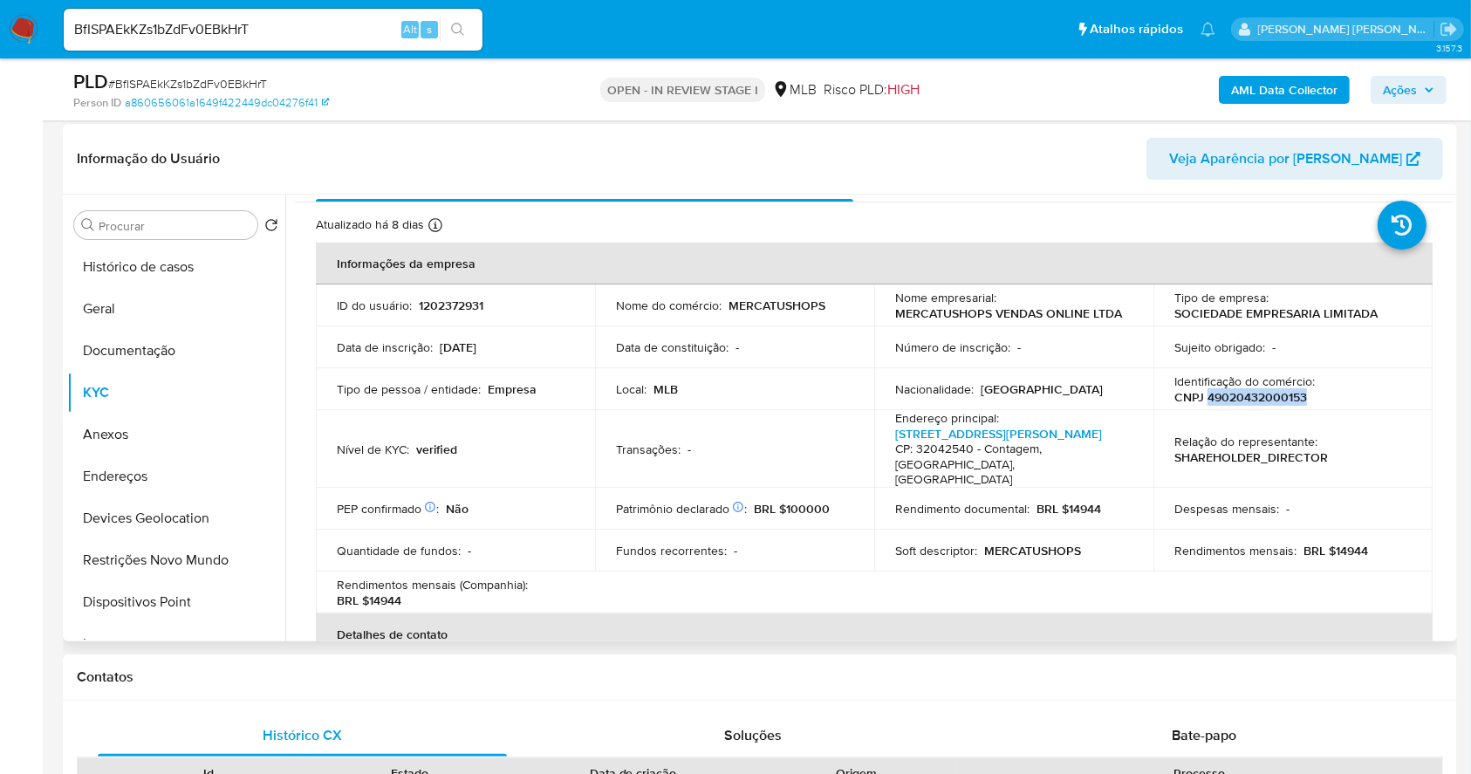
scroll to position [0, 0]
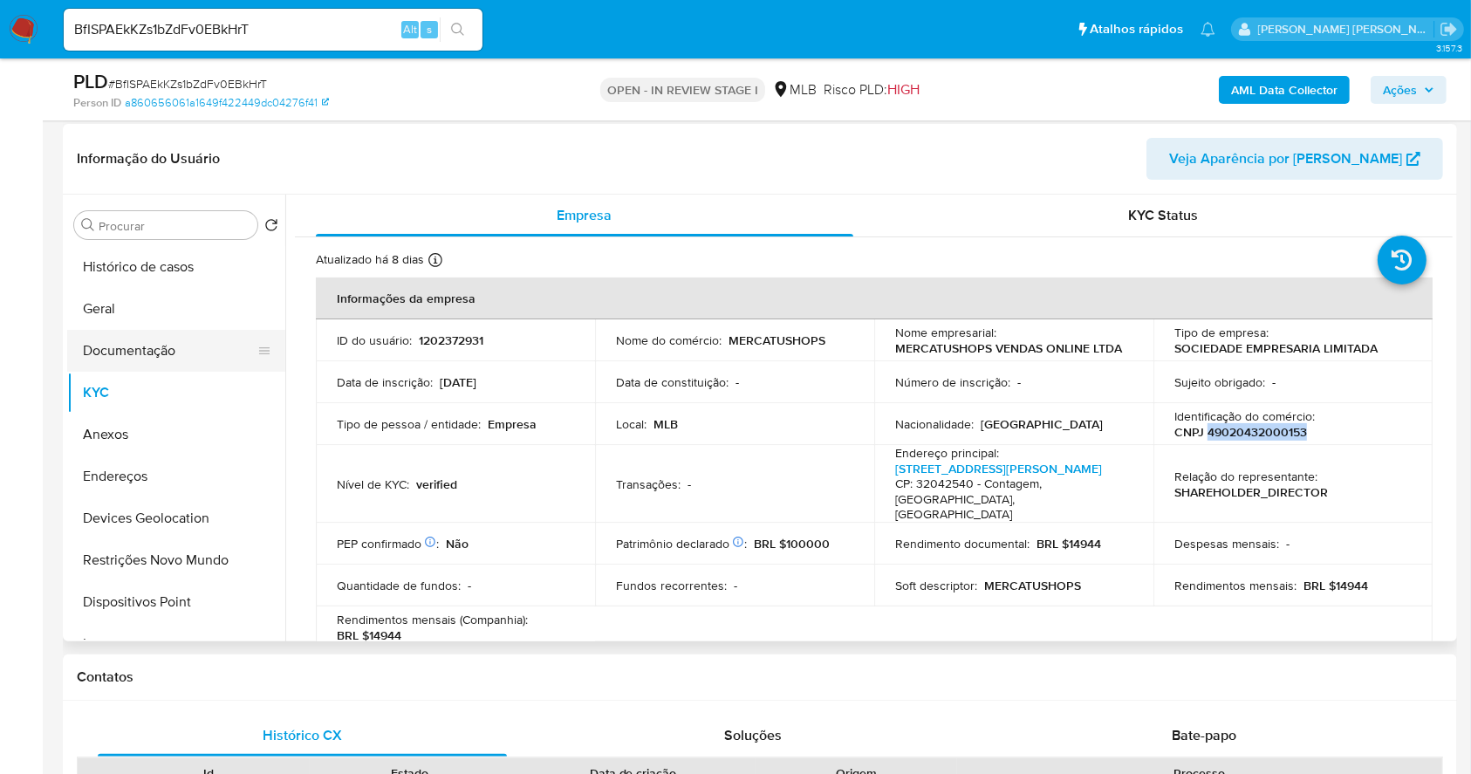
click at [138, 356] on button "Documentação" at bounding box center [169, 351] width 204 height 42
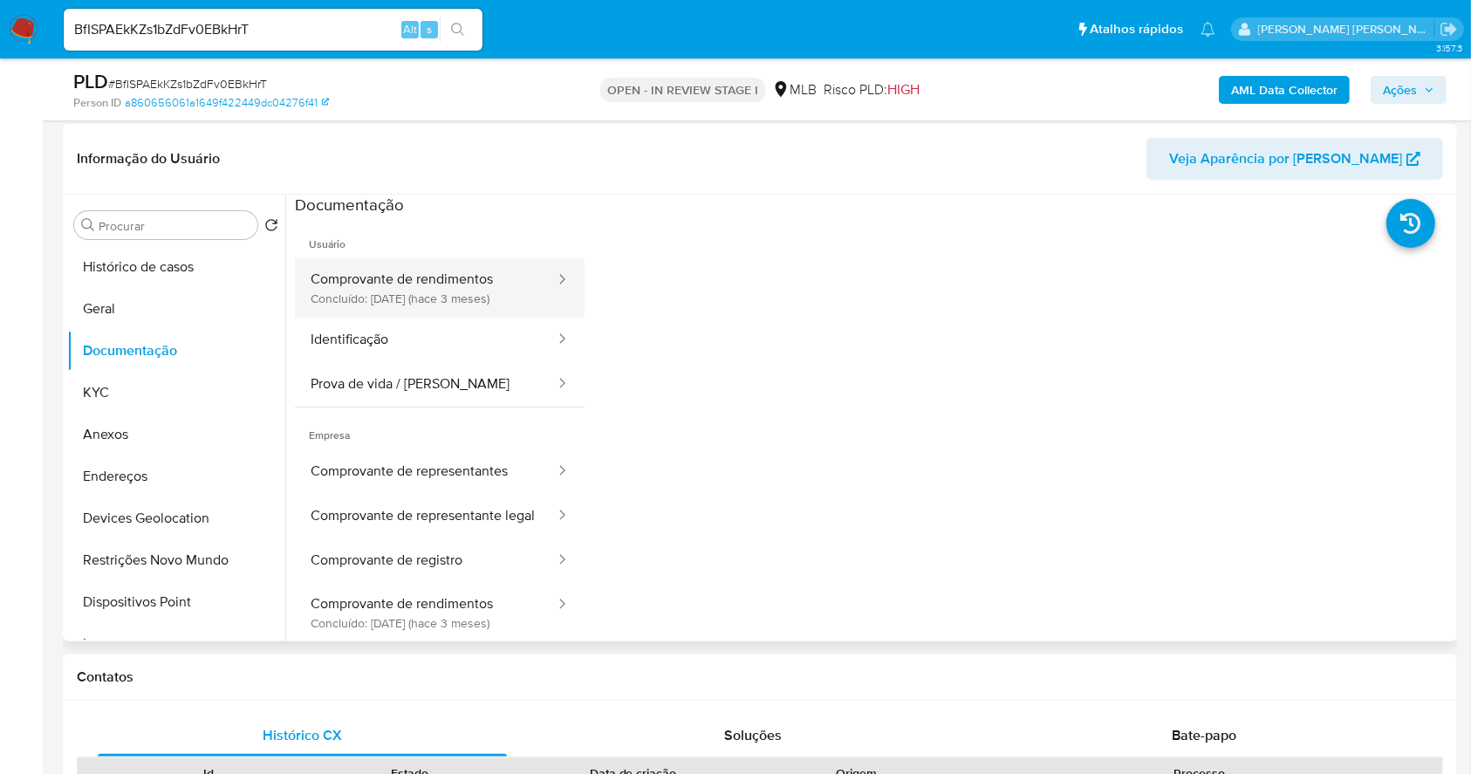
click at [438, 288] on button "Comprovante de rendimentos Concluído: 09/06/2025 (hace 3 meses)" at bounding box center [426, 287] width 262 height 59
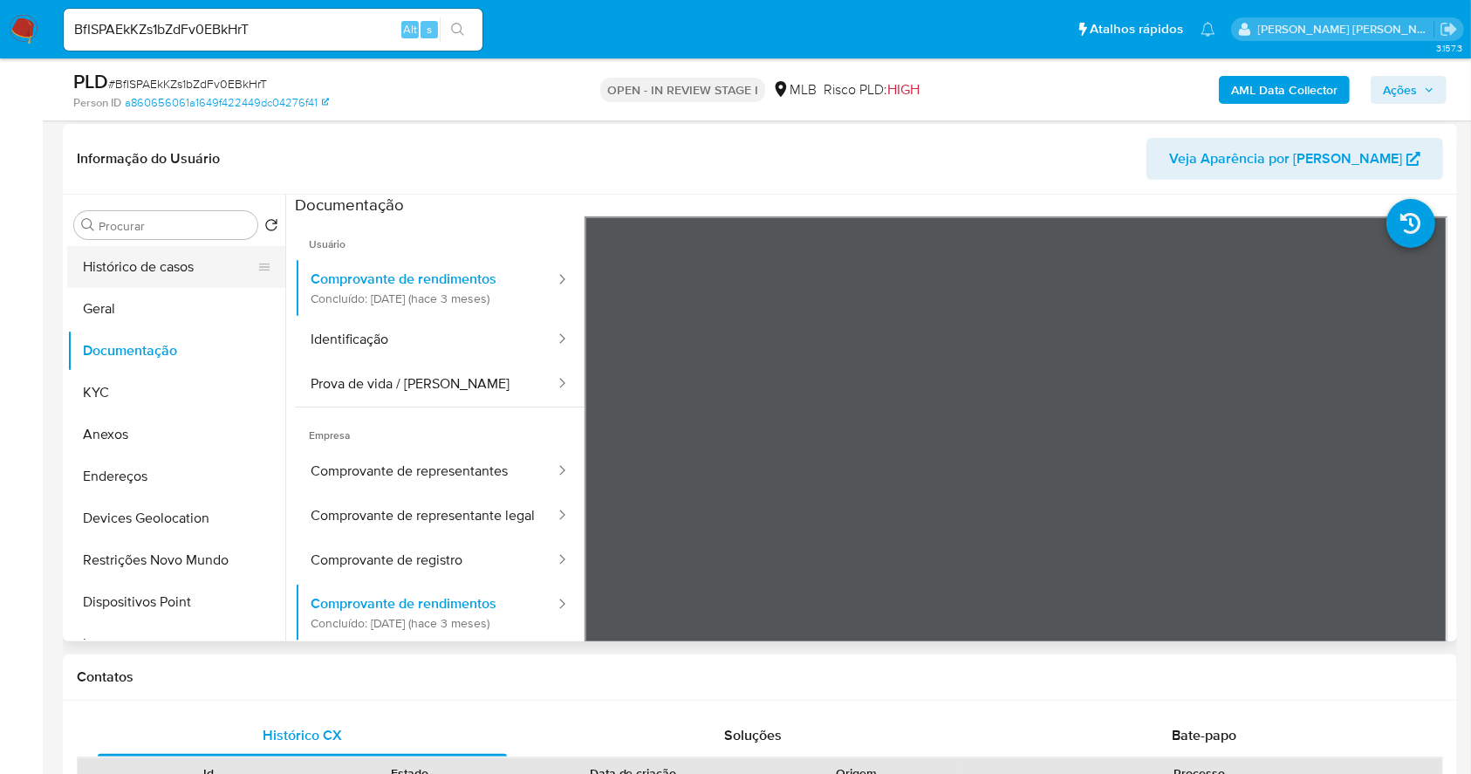
click at [113, 258] on button "Histórico de casos" at bounding box center [169, 267] width 204 height 42
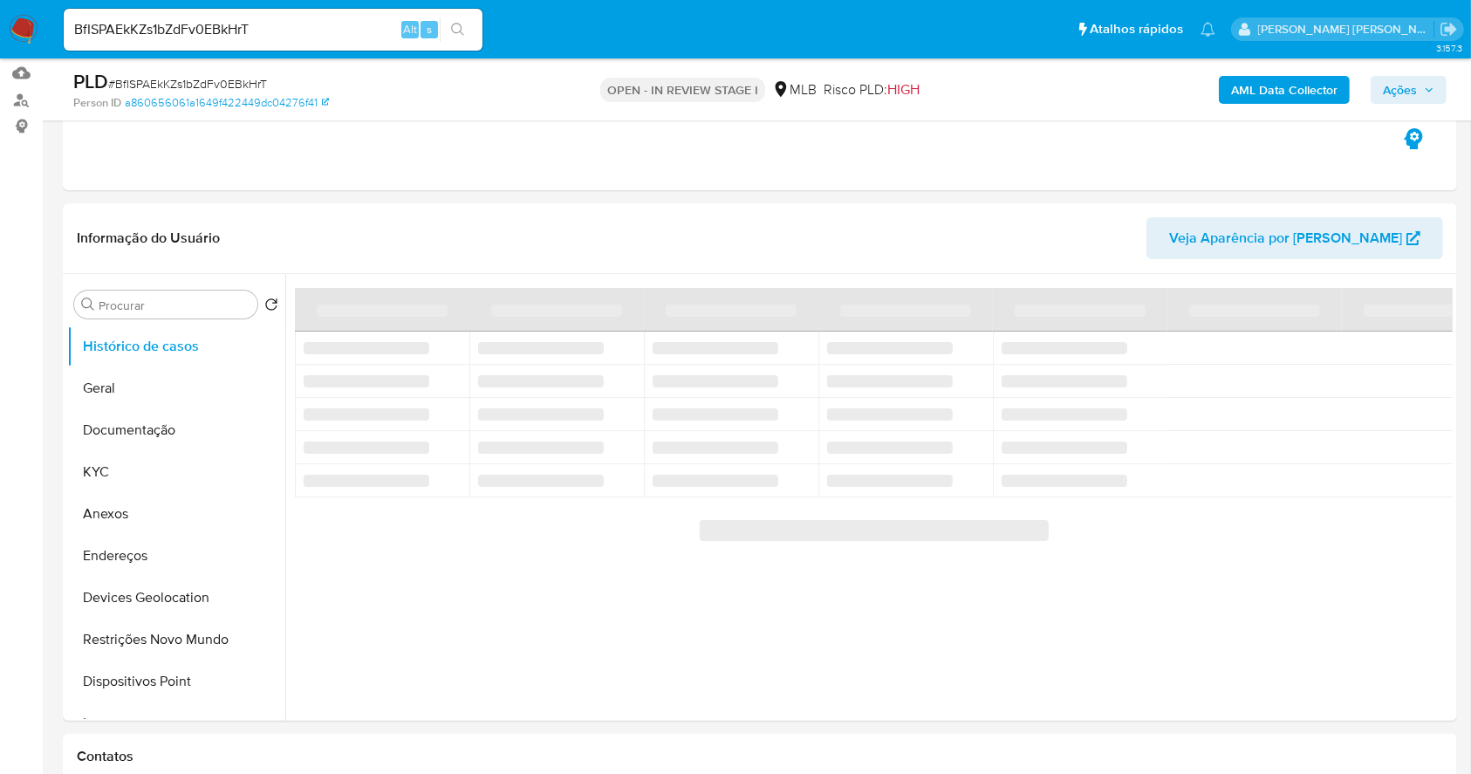
scroll to position [142, 0]
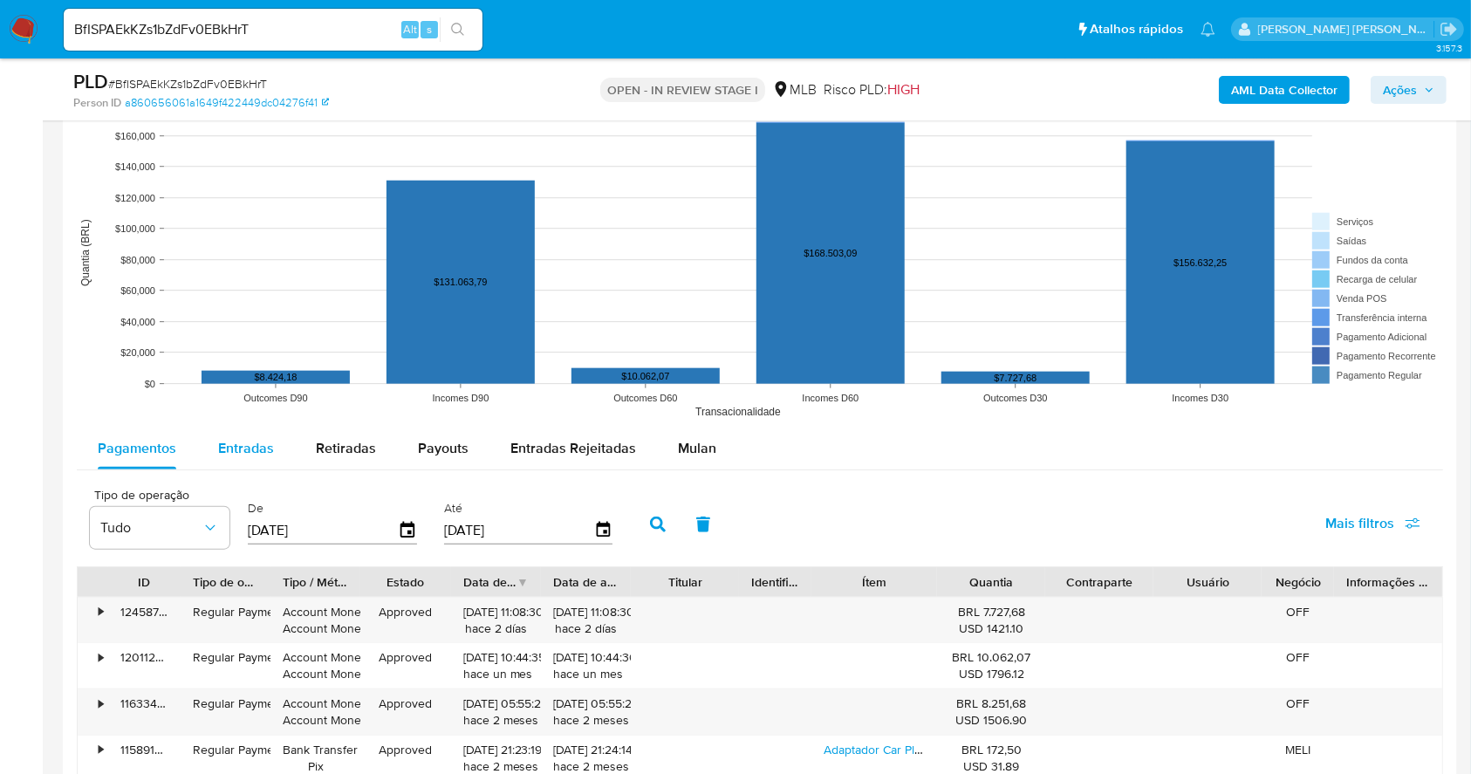
click at [238, 450] on span "Entradas" at bounding box center [246, 448] width 56 height 20
select select "10"
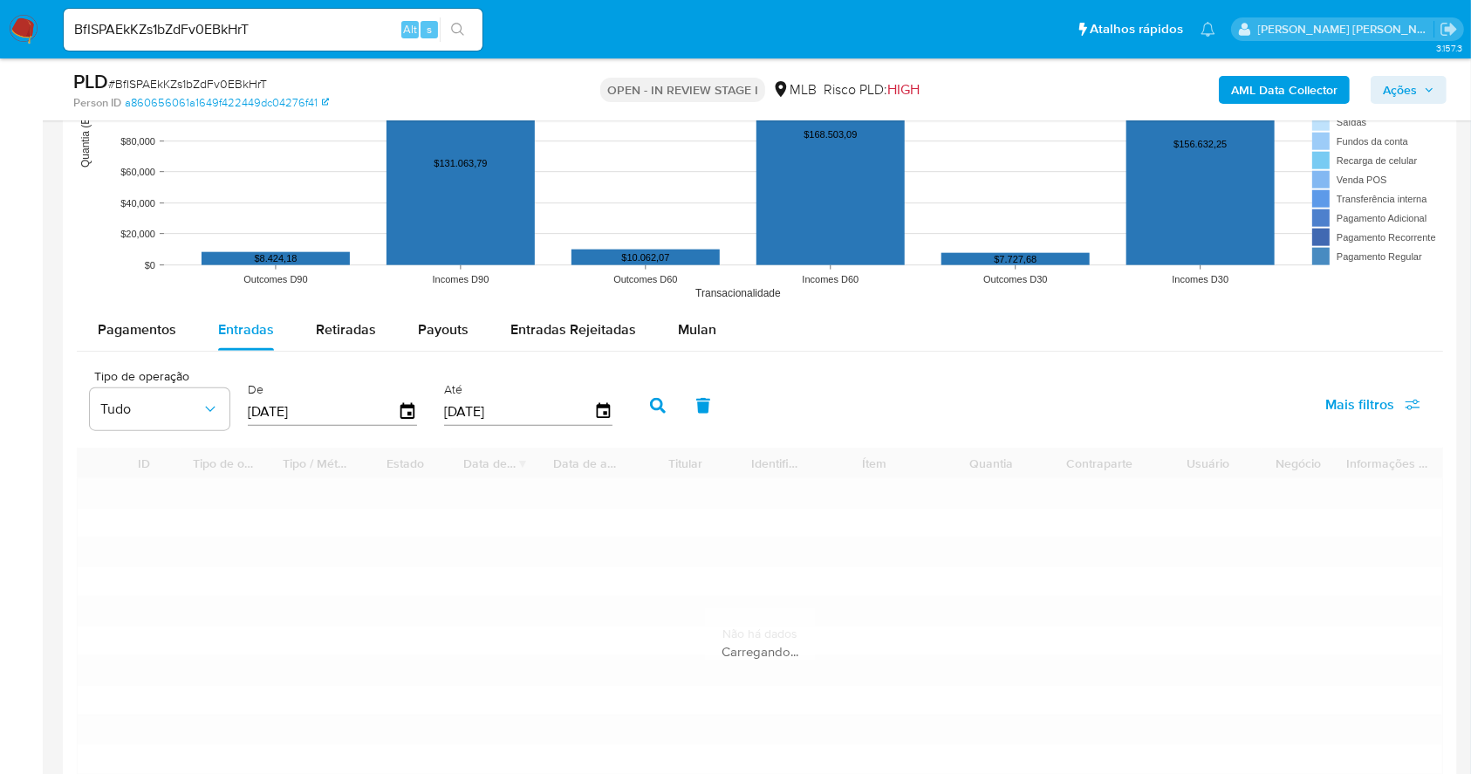
scroll to position [1869, 0]
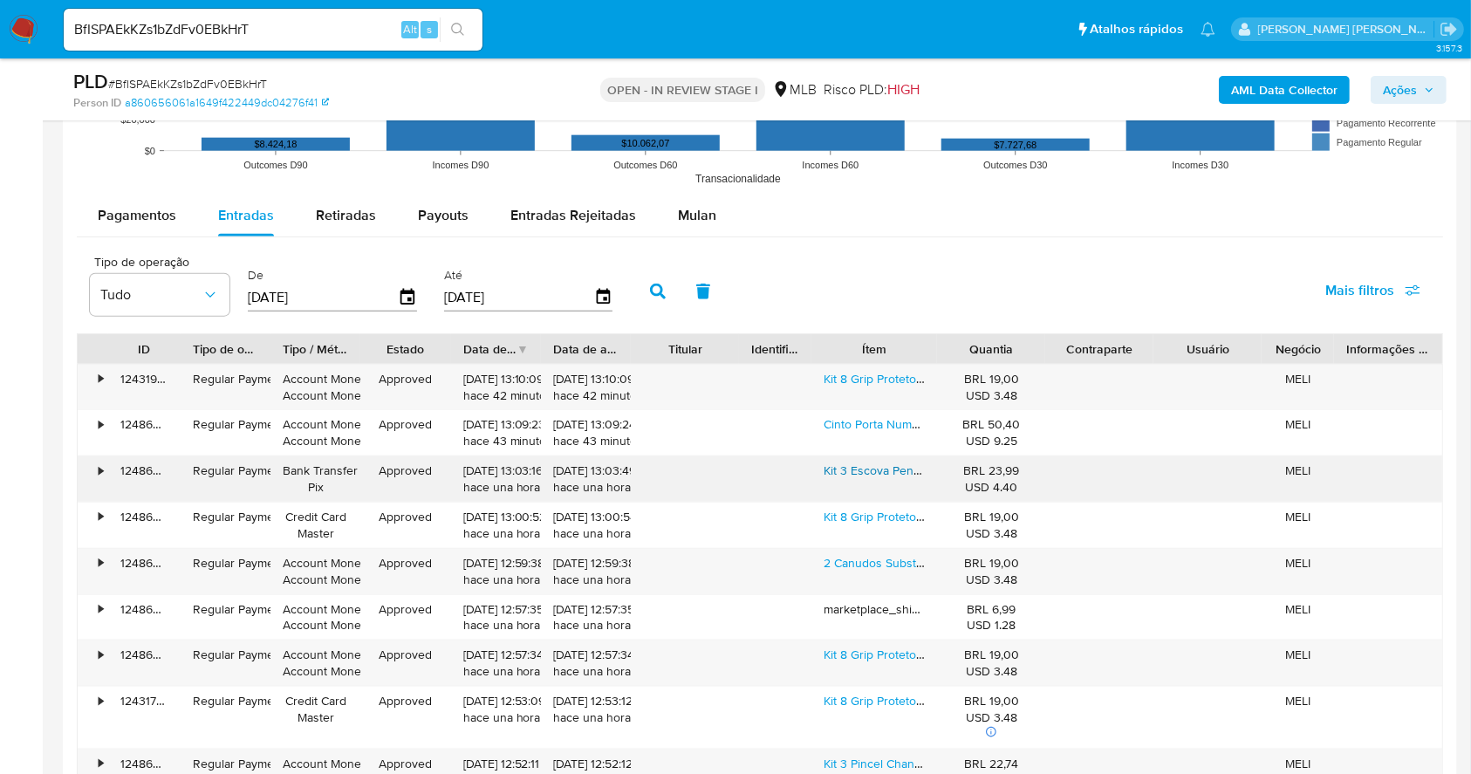
click at [882, 469] on link "Kit 3 Escova Pente Baby Hair Escovinha Sobrancelha Lace" at bounding box center [981, 470] width 314 height 17
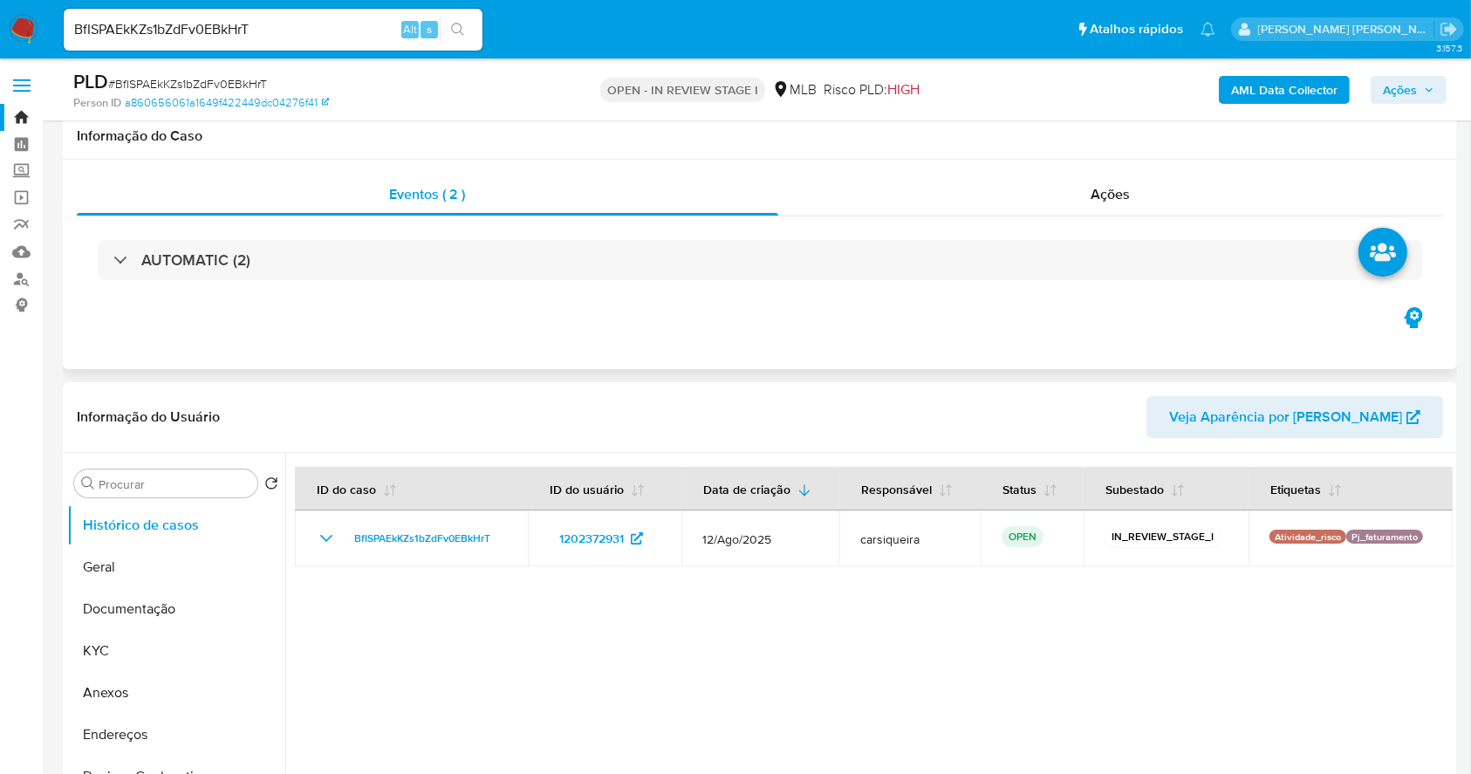
scroll to position [116, 0]
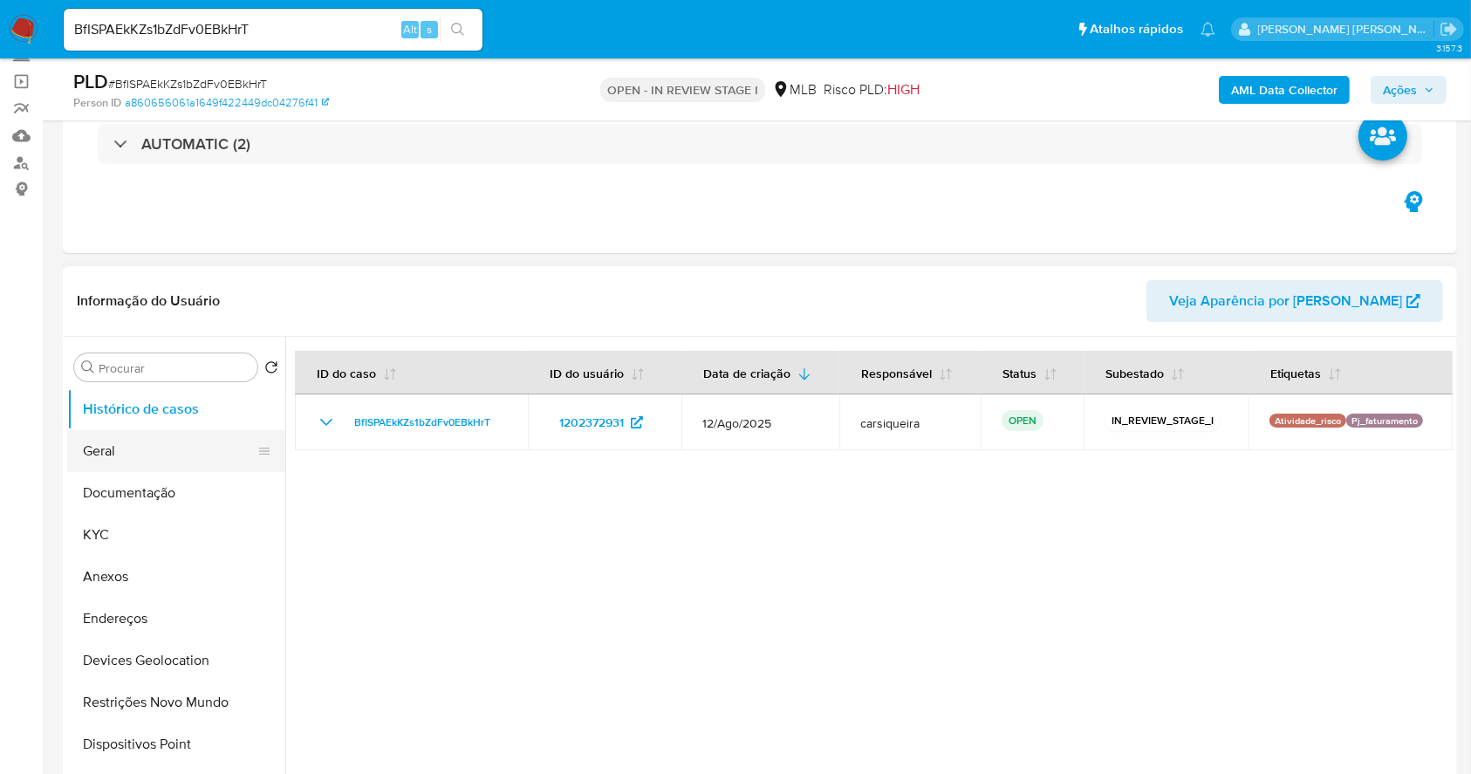
click at [122, 450] on button "Geral" at bounding box center [169, 451] width 204 height 42
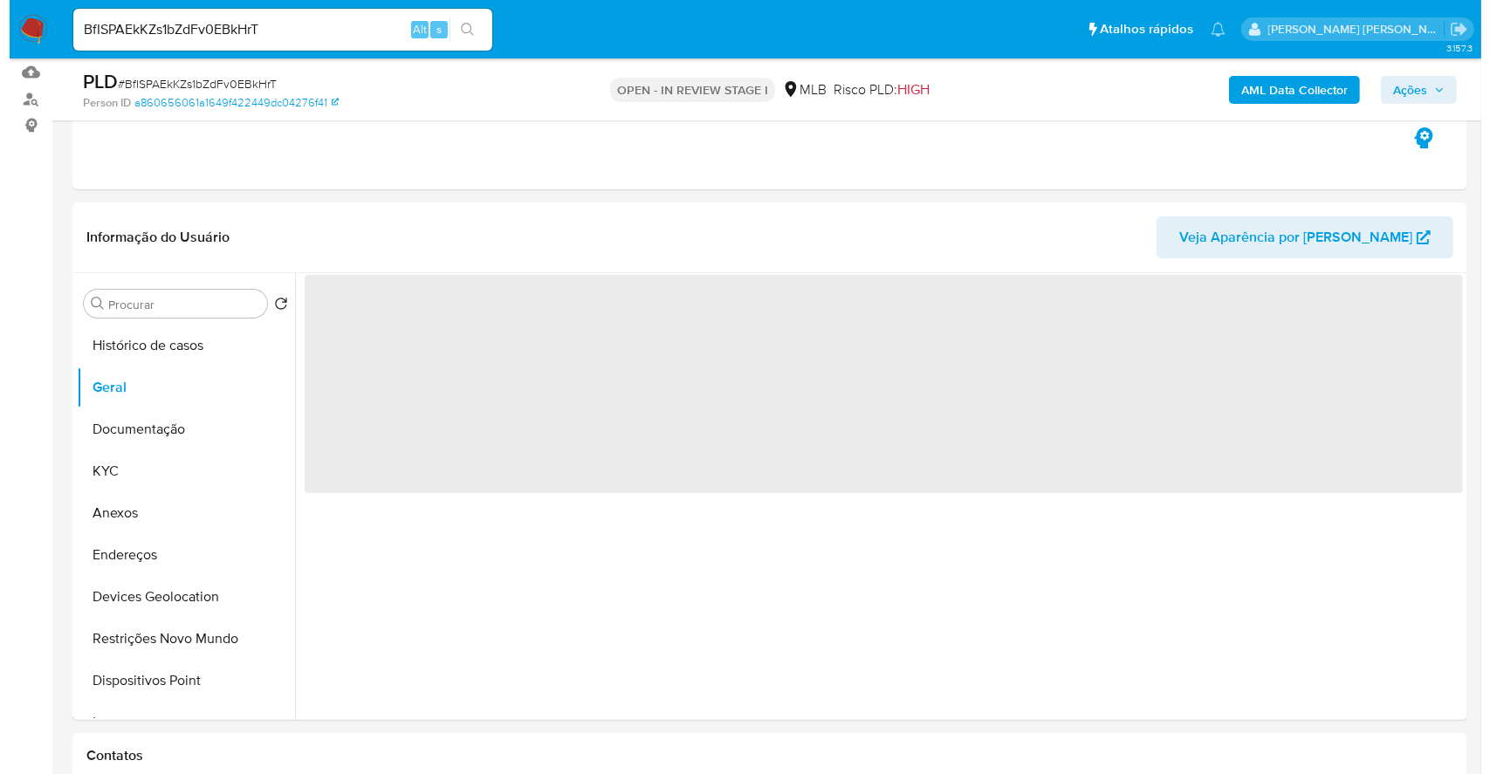
scroll to position [232, 0]
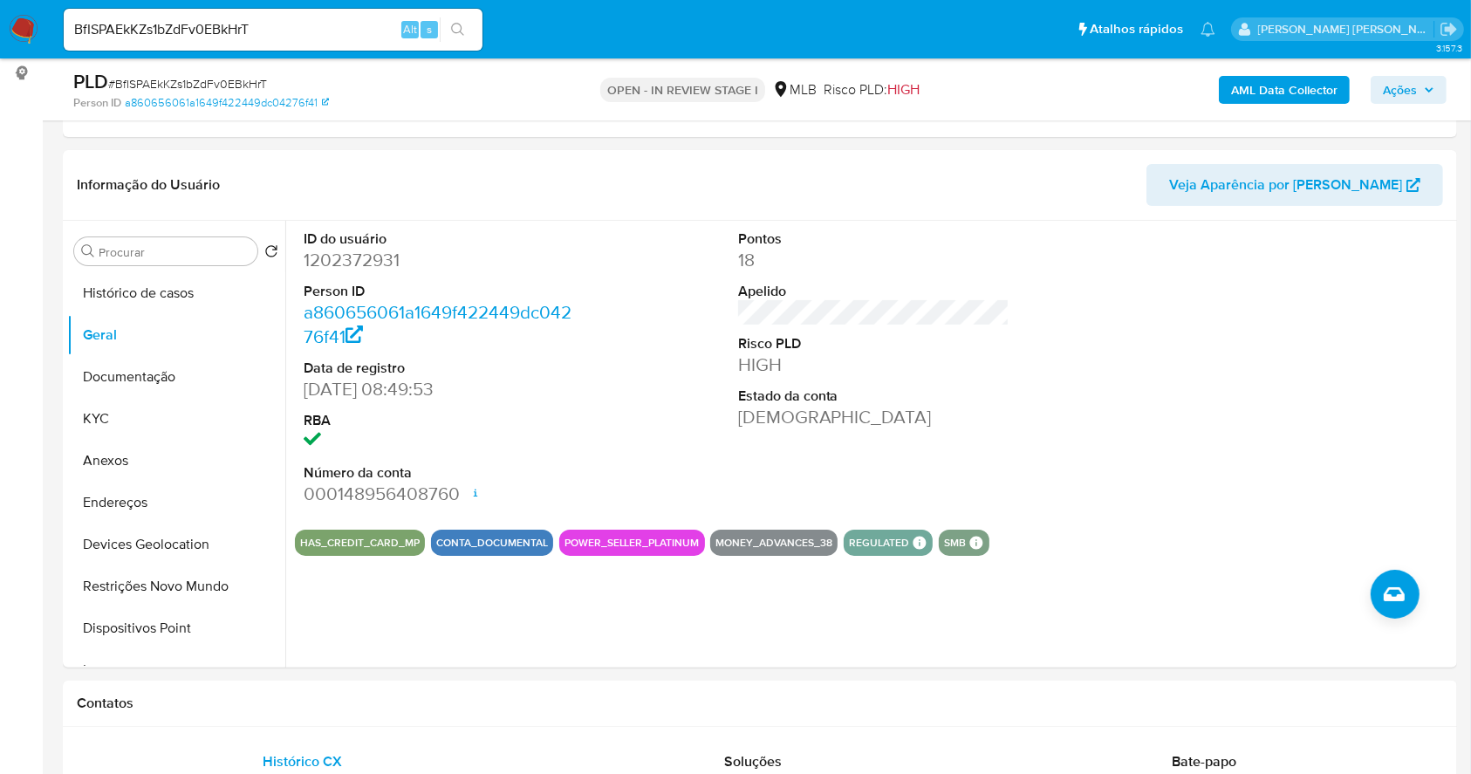
click at [1402, 77] on span "Ações" at bounding box center [1400, 90] width 34 height 28
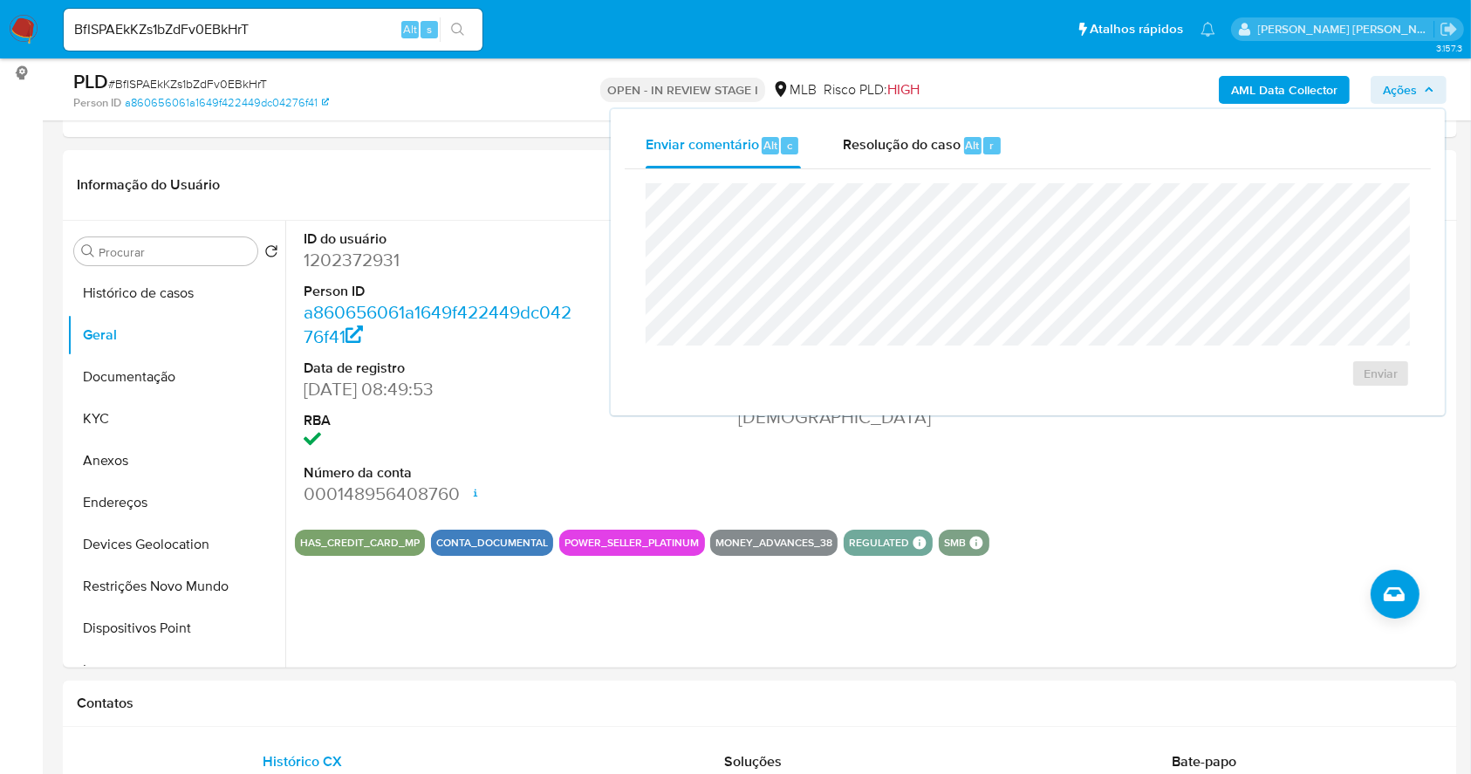
click at [1402, 86] on span "Ações" at bounding box center [1400, 90] width 34 height 28
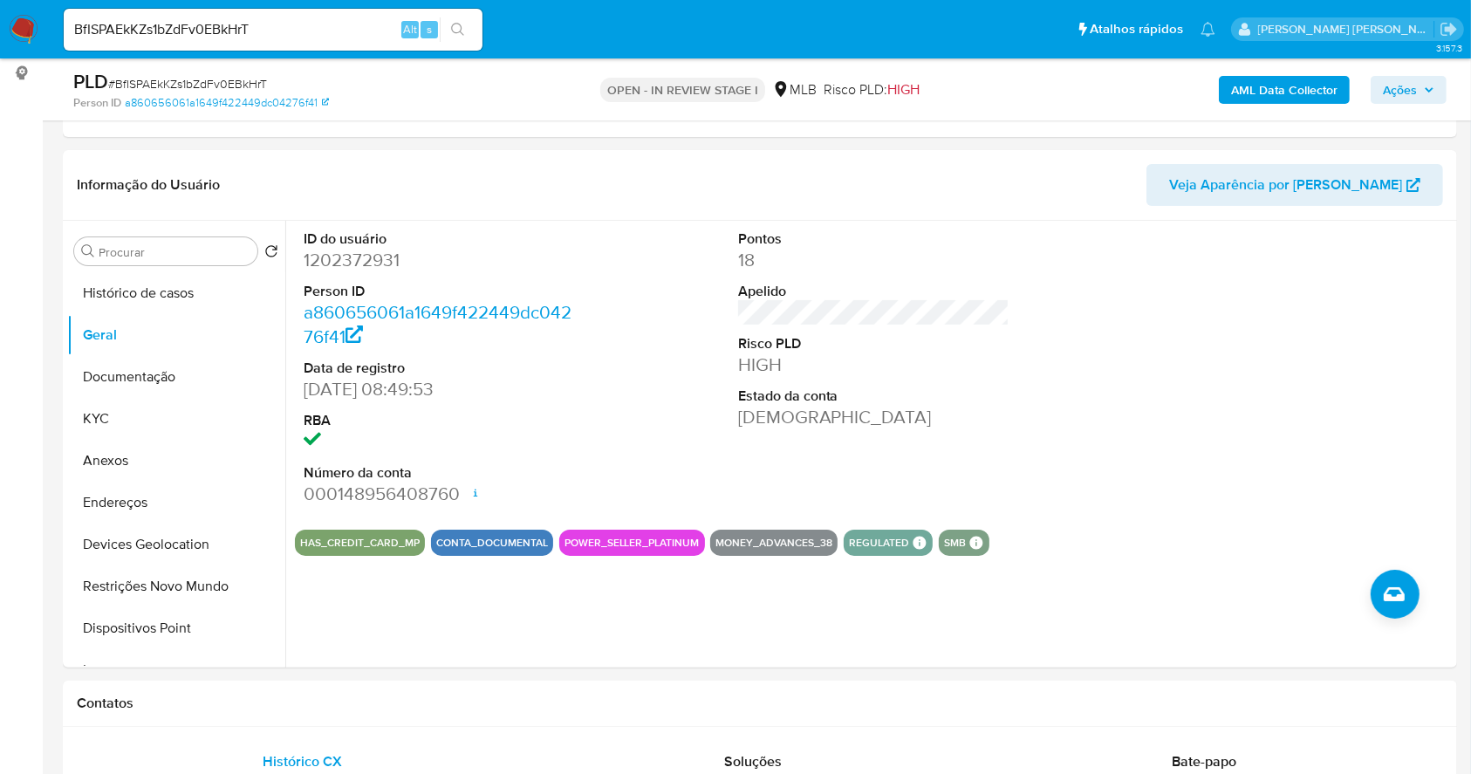
click at [1404, 88] on span "Ações" at bounding box center [1400, 90] width 34 height 28
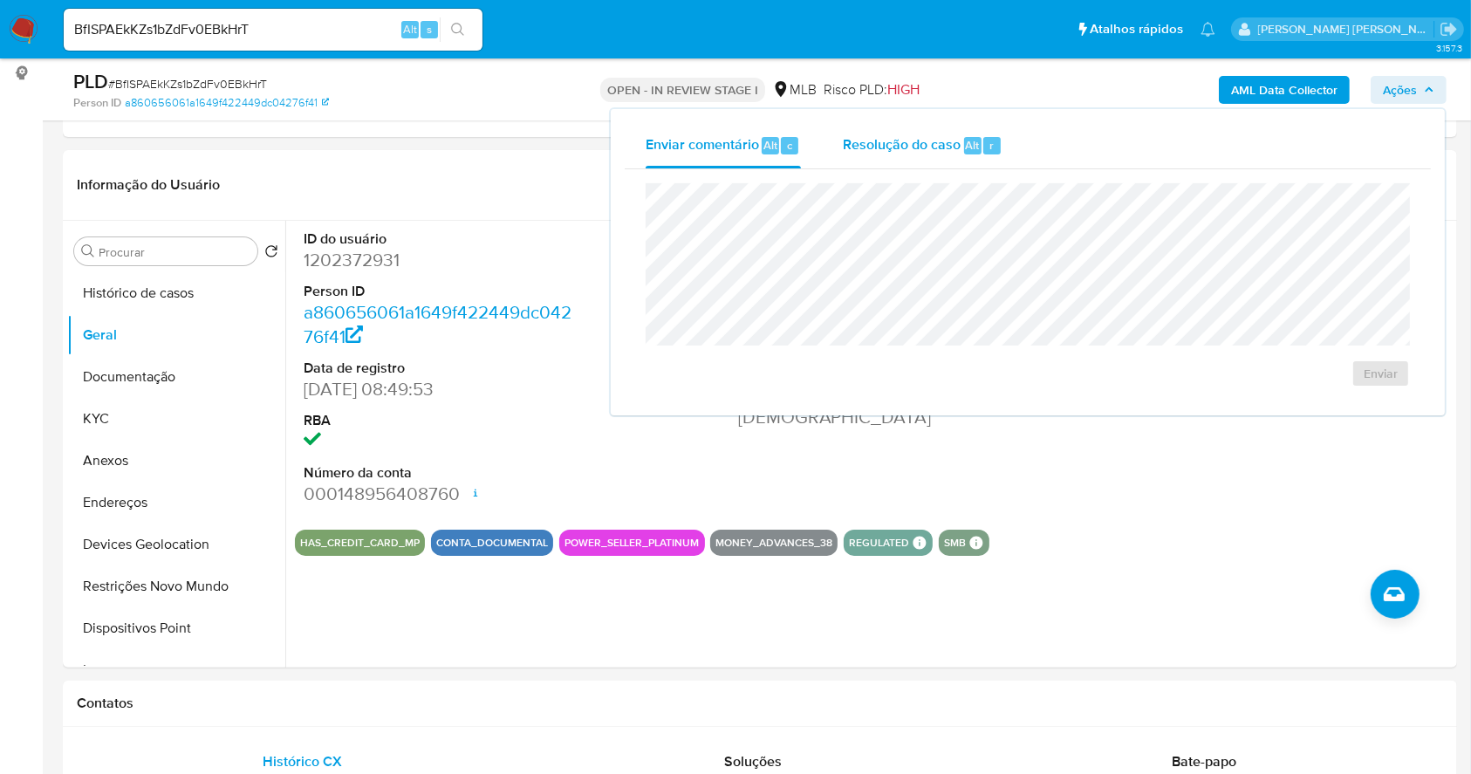
click at [963, 129] on div "Resolução do caso Alt r" at bounding box center [923, 145] width 160 height 45
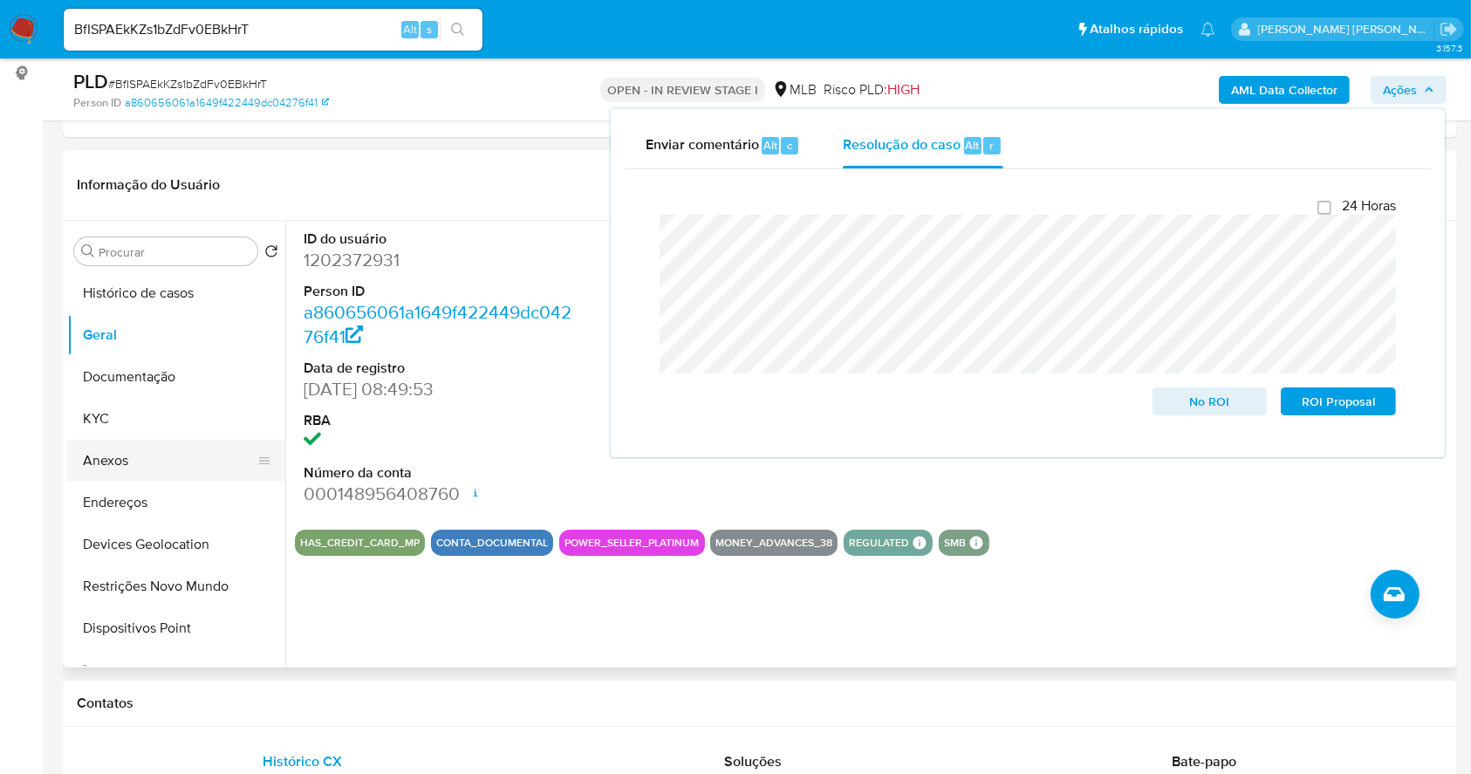
click at [116, 450] on button "Anexos" at bounding box center [169, 461] width 204 height 42
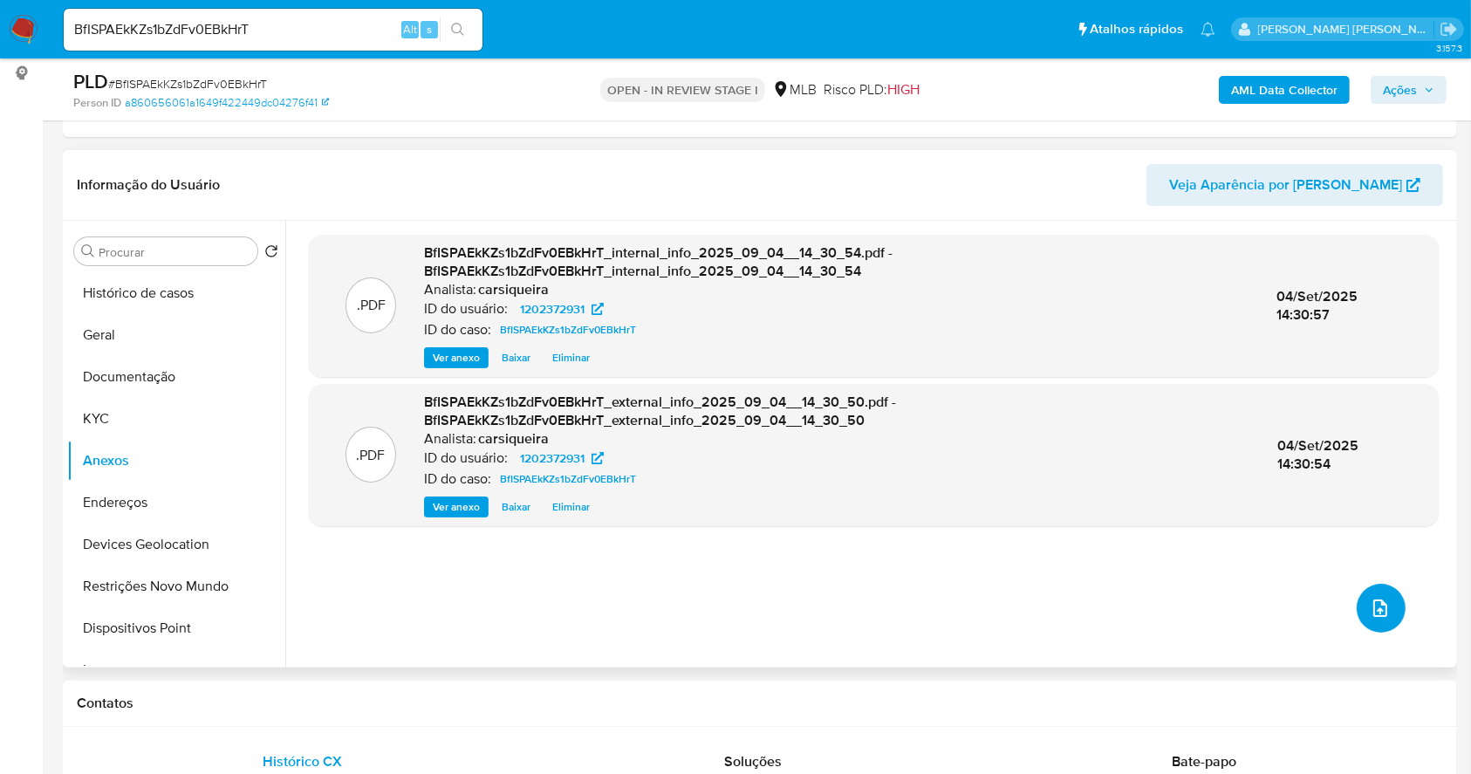
click at [1373, 593] on button "upload-file" at bounding box center [1381, 608] width 49 height 49
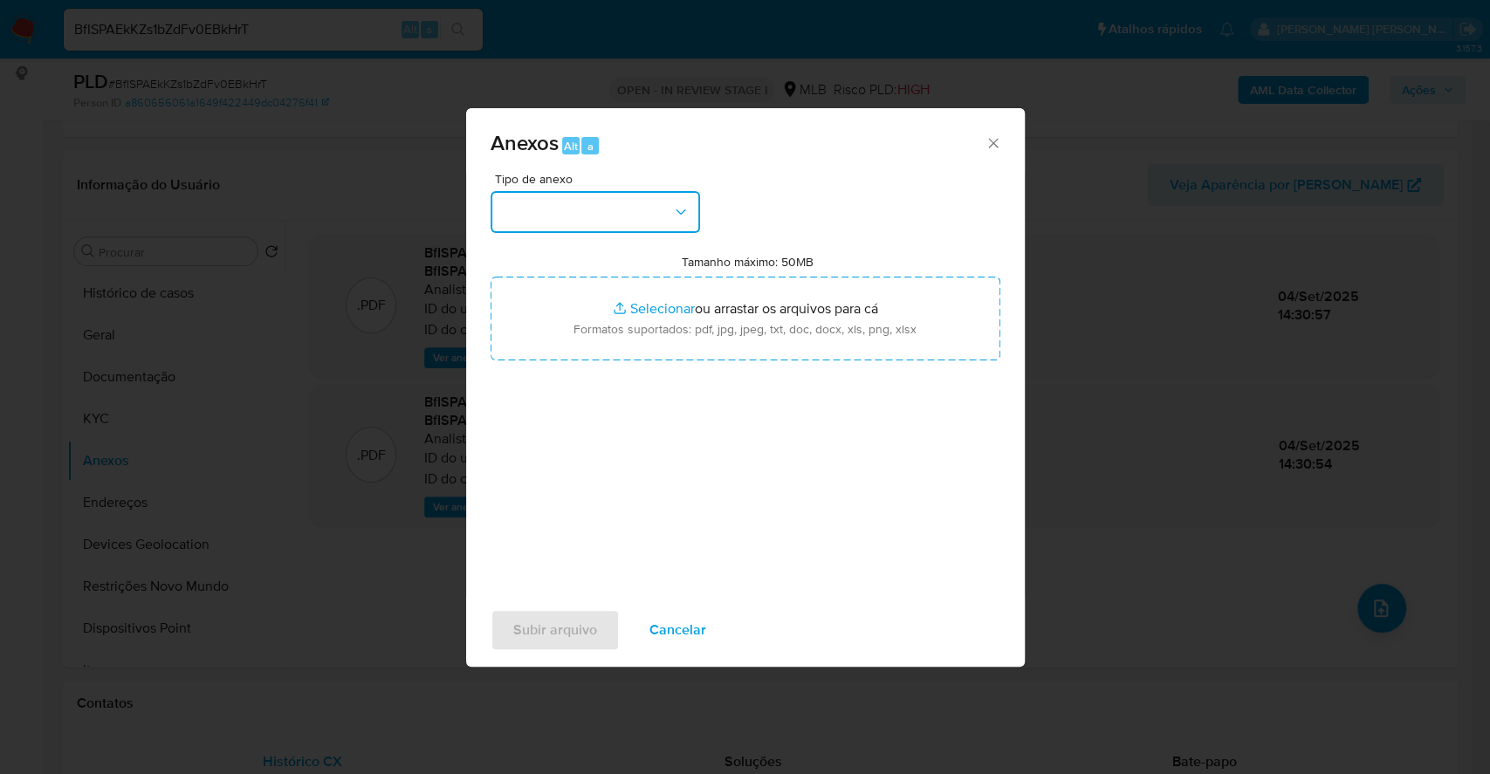
click at [614, 197] on button "button" at bounding box center [594, 212] width 209 height 42
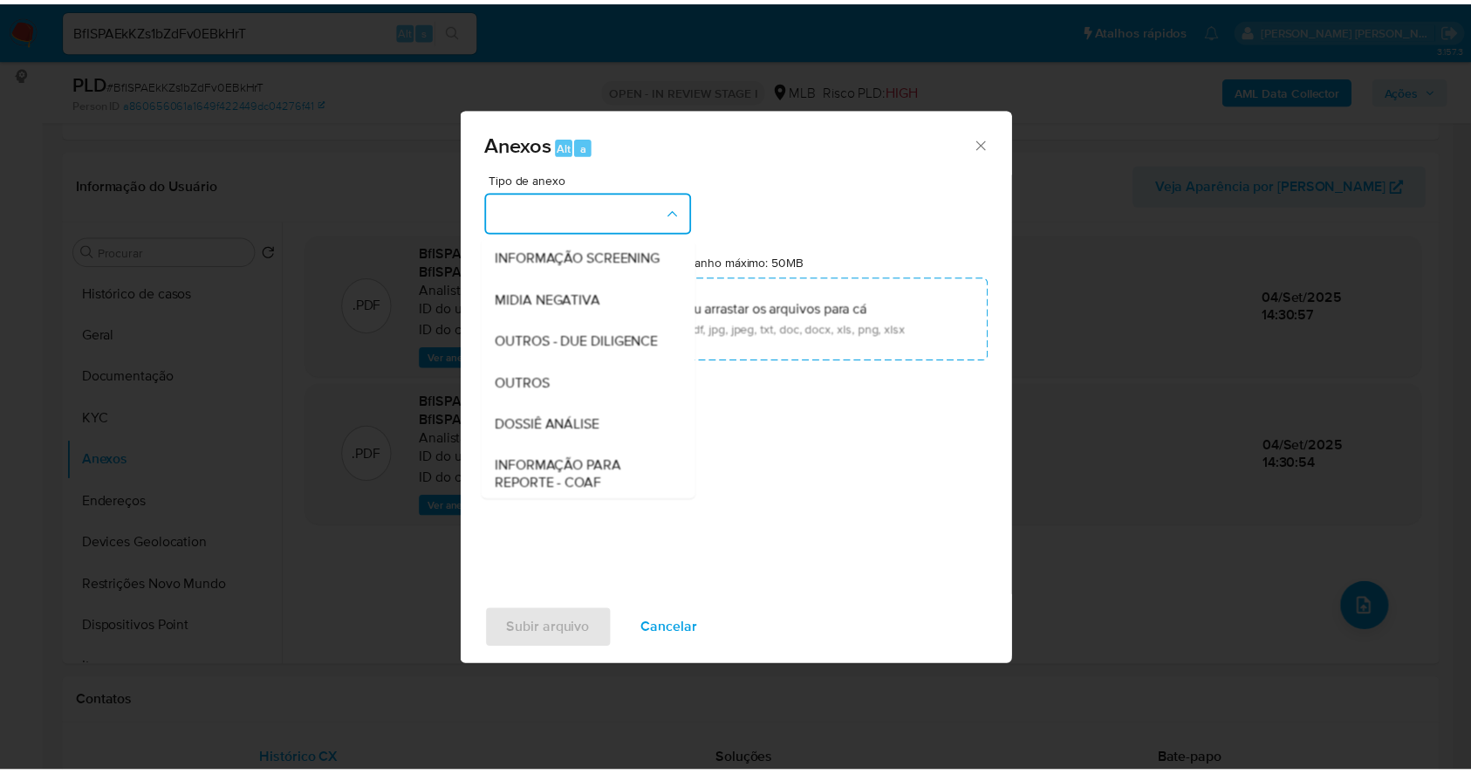
scroll to position [268, 0]
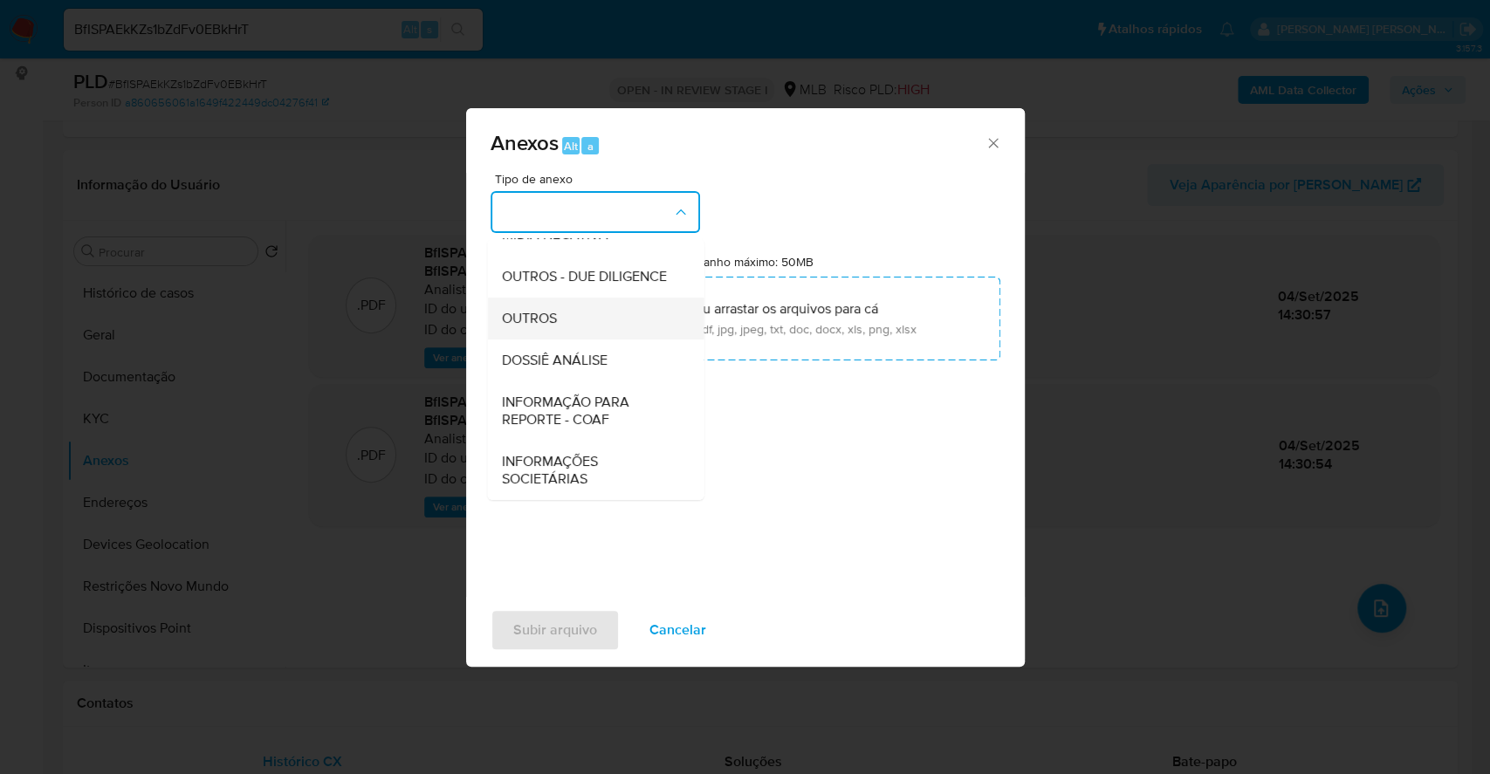
click at [586, 315] on div "OUTROS" at bounding box center [590, 319] width 178 height 42
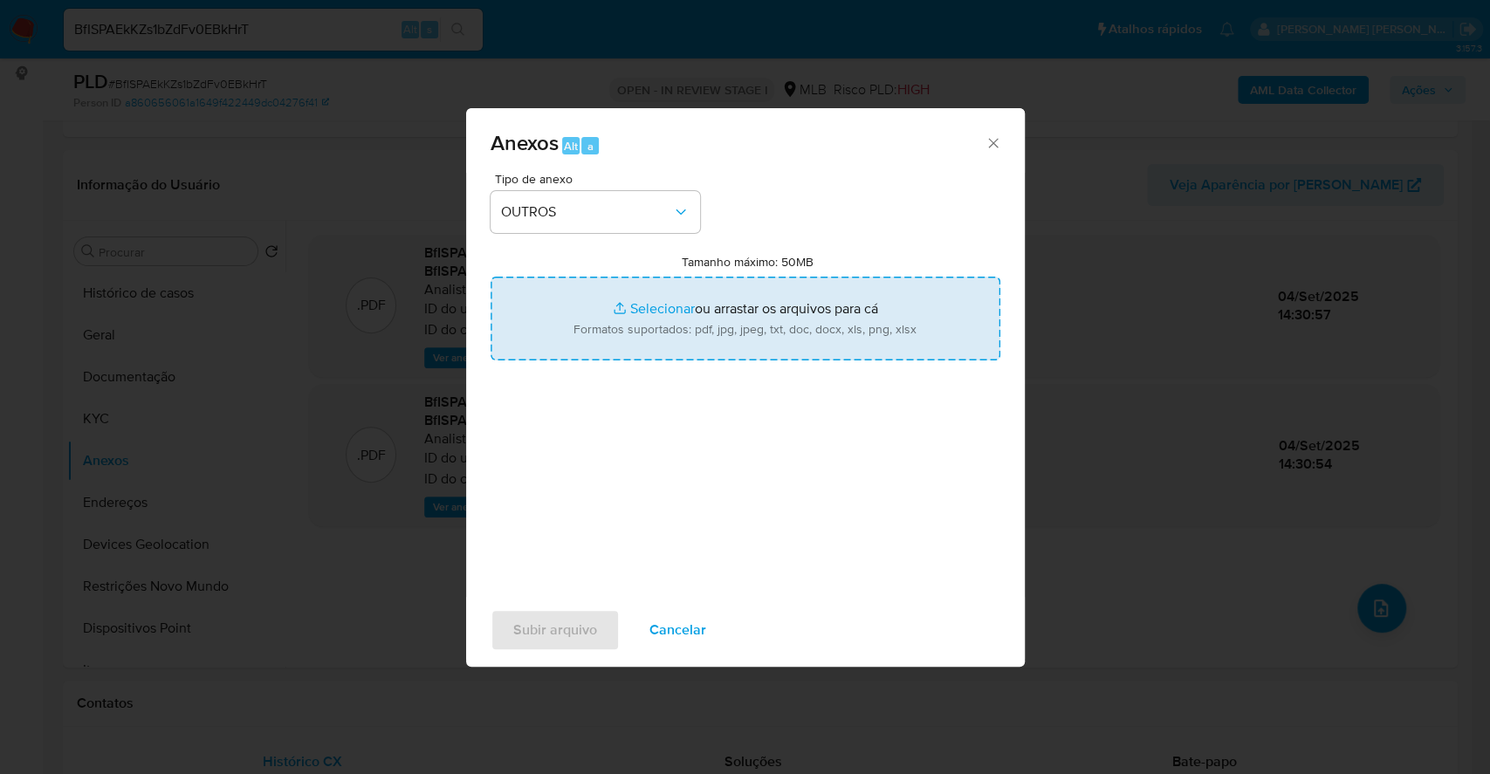
click at [640, 301] on input "Tamanho máximo: 50MB Selecionar arquivos" at bounding box center [745, 319] width 510 height 84
type input "C:\fakepath\CNPJ 49020432000153 - MERCATUSHOPS VENDAS ONLINE LTDA - Documentos …"
click at [563, 636] on span "Subir arquivo" at bounding box center [555, 630] width 84 height 38
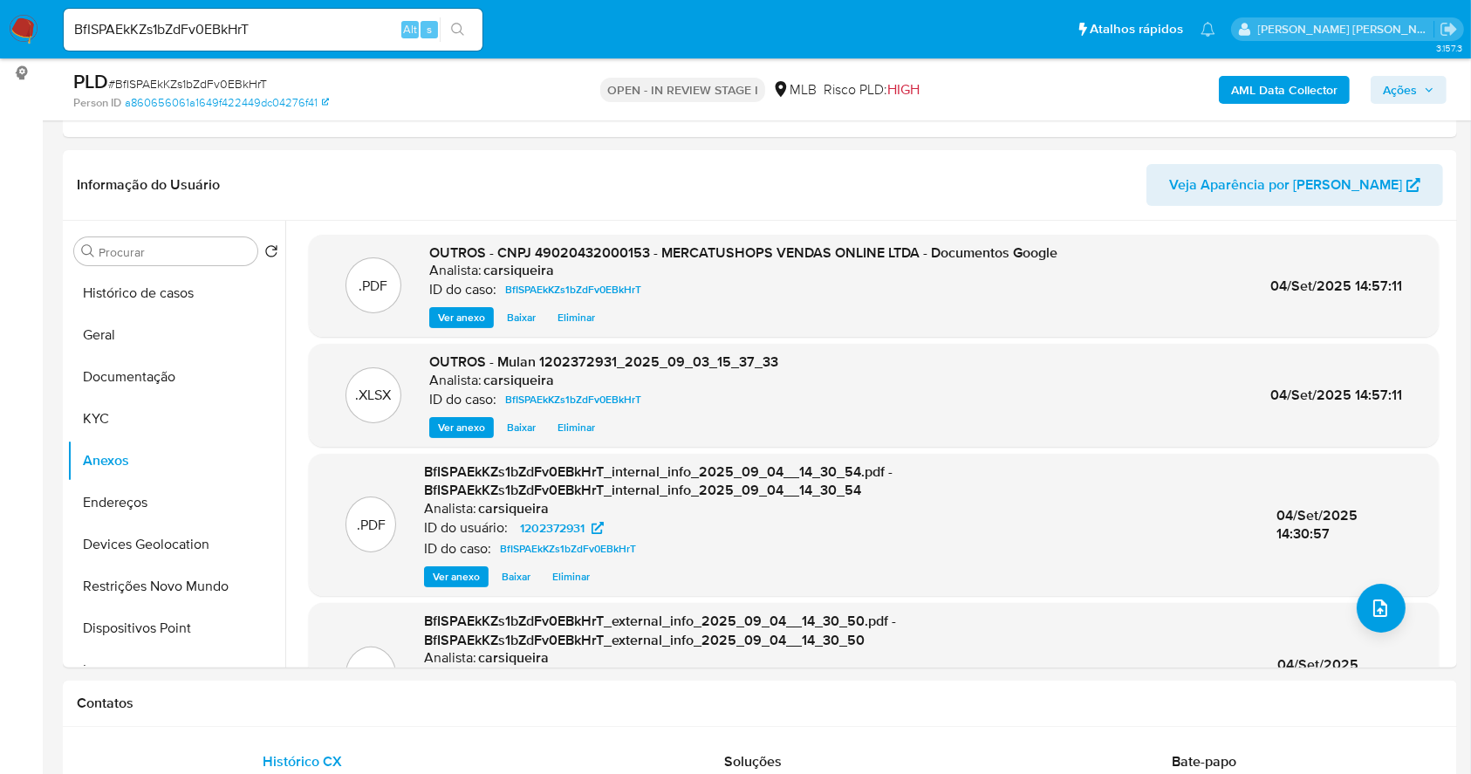
click at [1382, 79] on button "Ações" at bounding box center [1409, 90] width 76 height 28
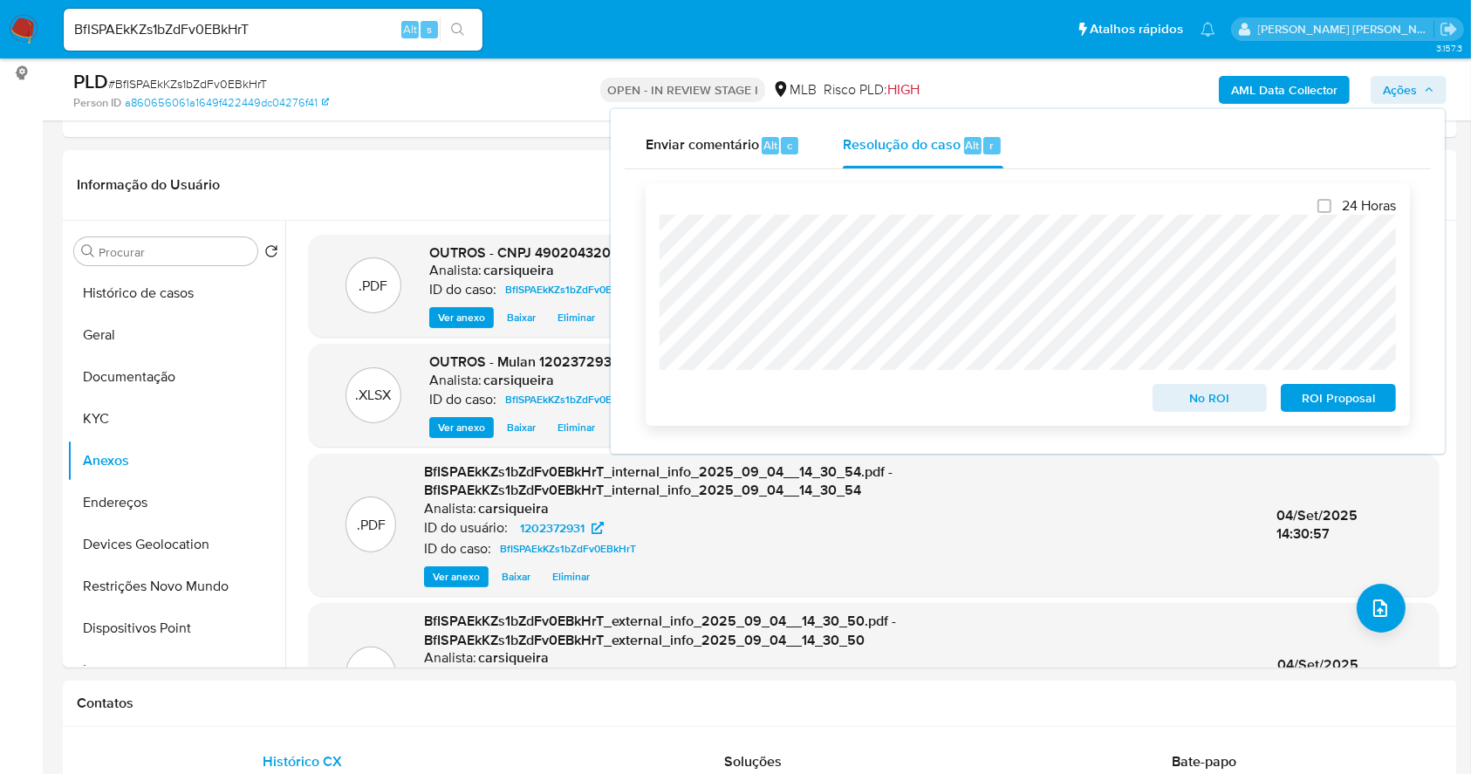
click at [1199, 403] on span "No ROI" at bounding box center [1210, 398] width 91 height 24
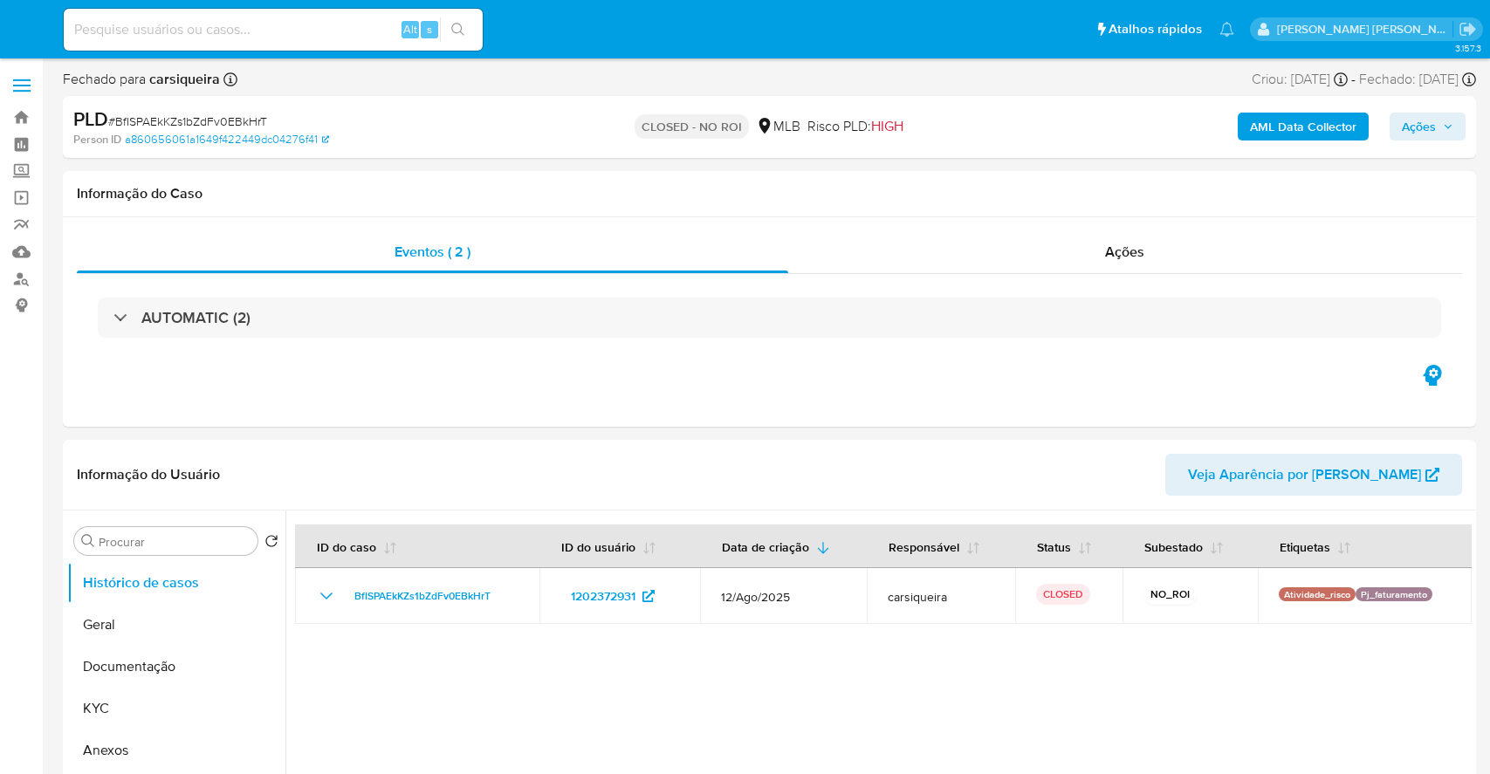
select select "10"
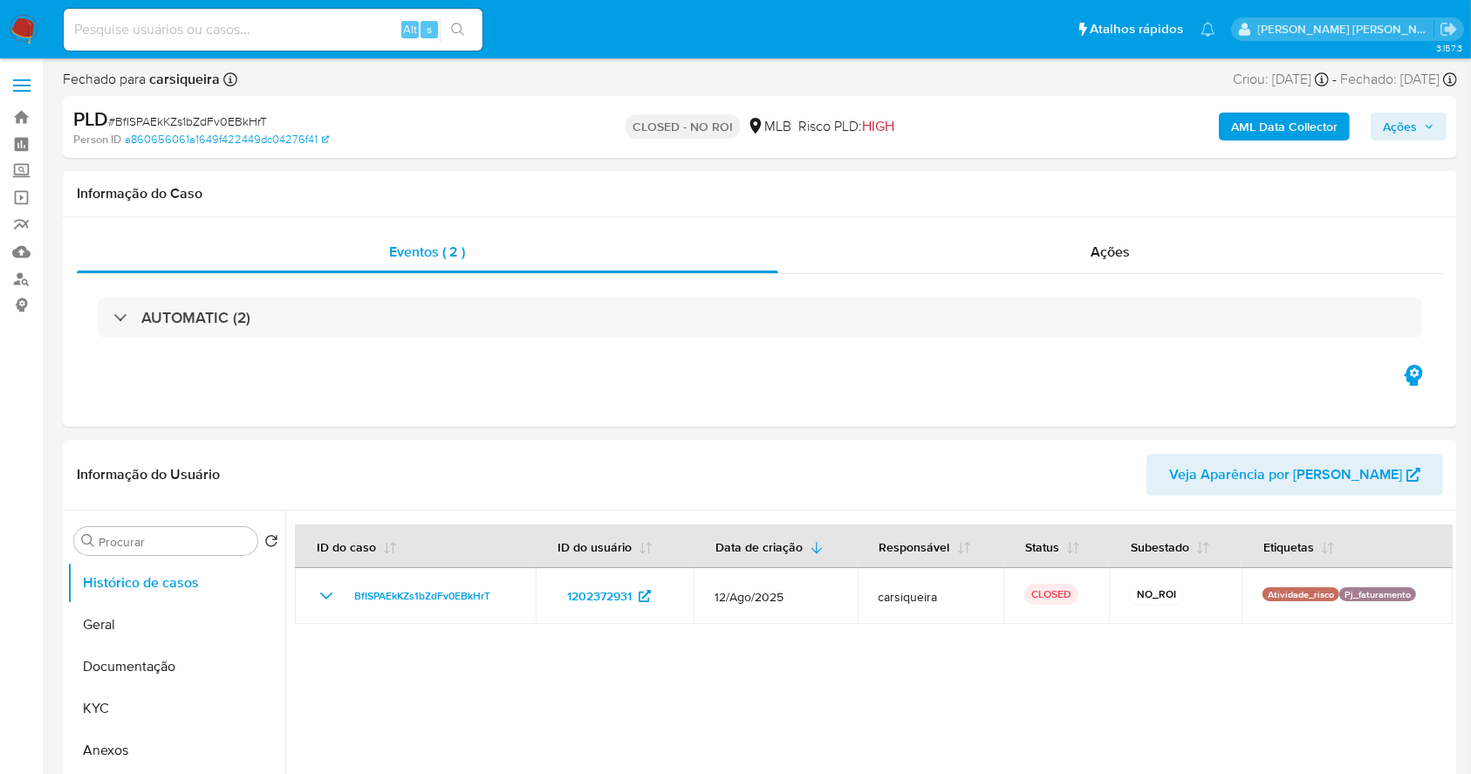
click at [25, 25] on img at bounding box center [24, 30] width 30 height 30
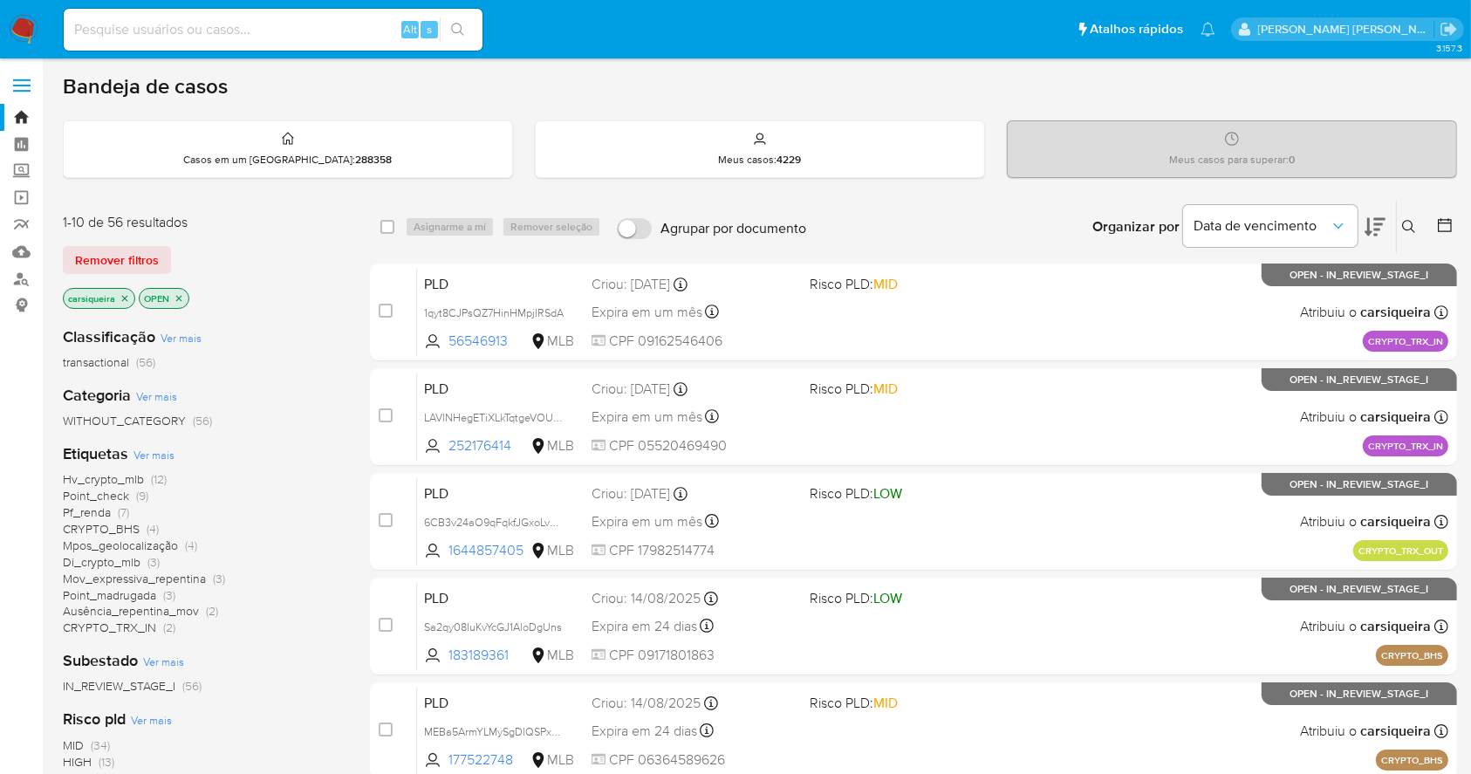
click at [333, 29] on input at bounding box center [273, 29] width 419 height 23
paste input "p5hzzeeRPEqFlFsaPyszFXPm"
type input "p5hzzeeRPEqFlFsaPyszFXPm"
click at [465, 18] on button "search-icon" at bounding box center [458, 29] width 36 height 24
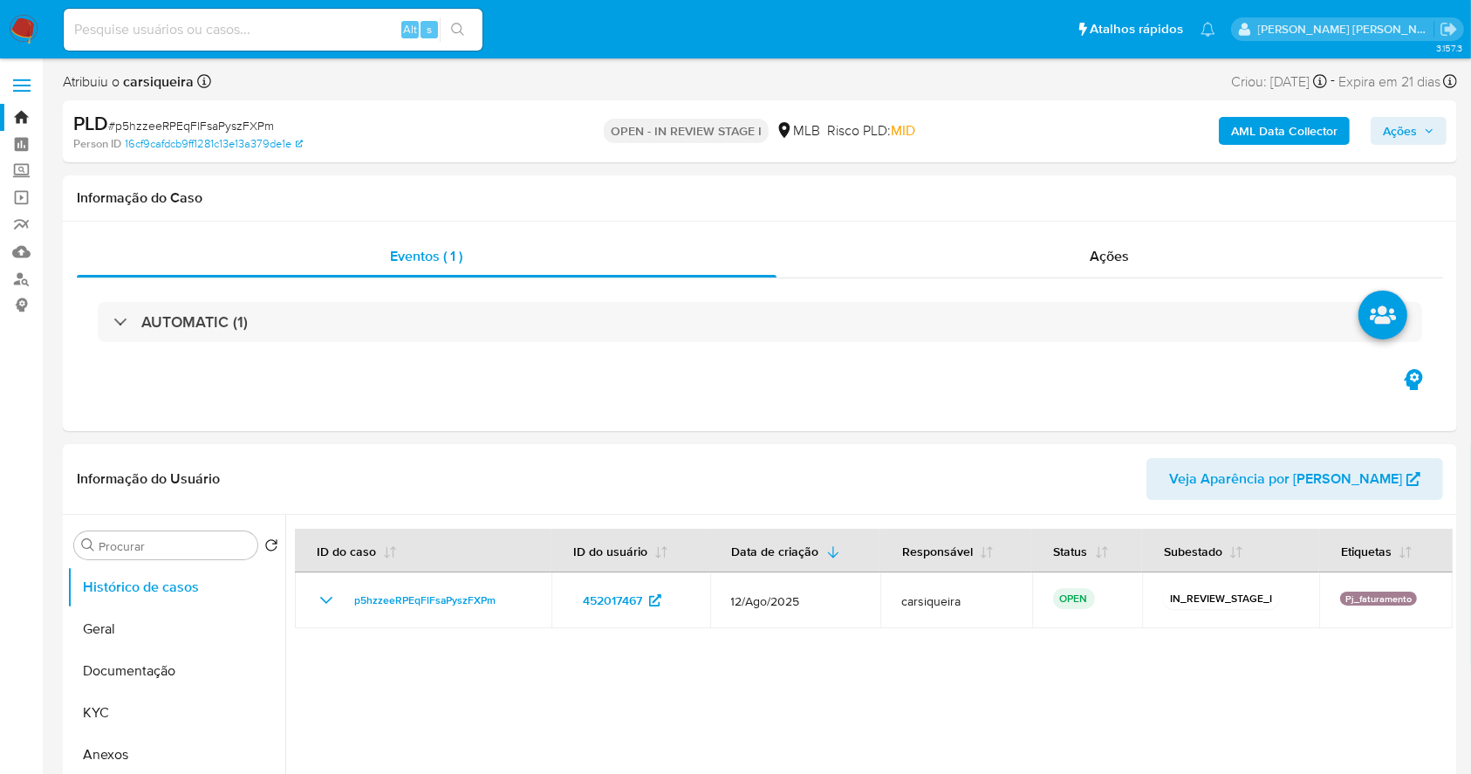
select select "10"
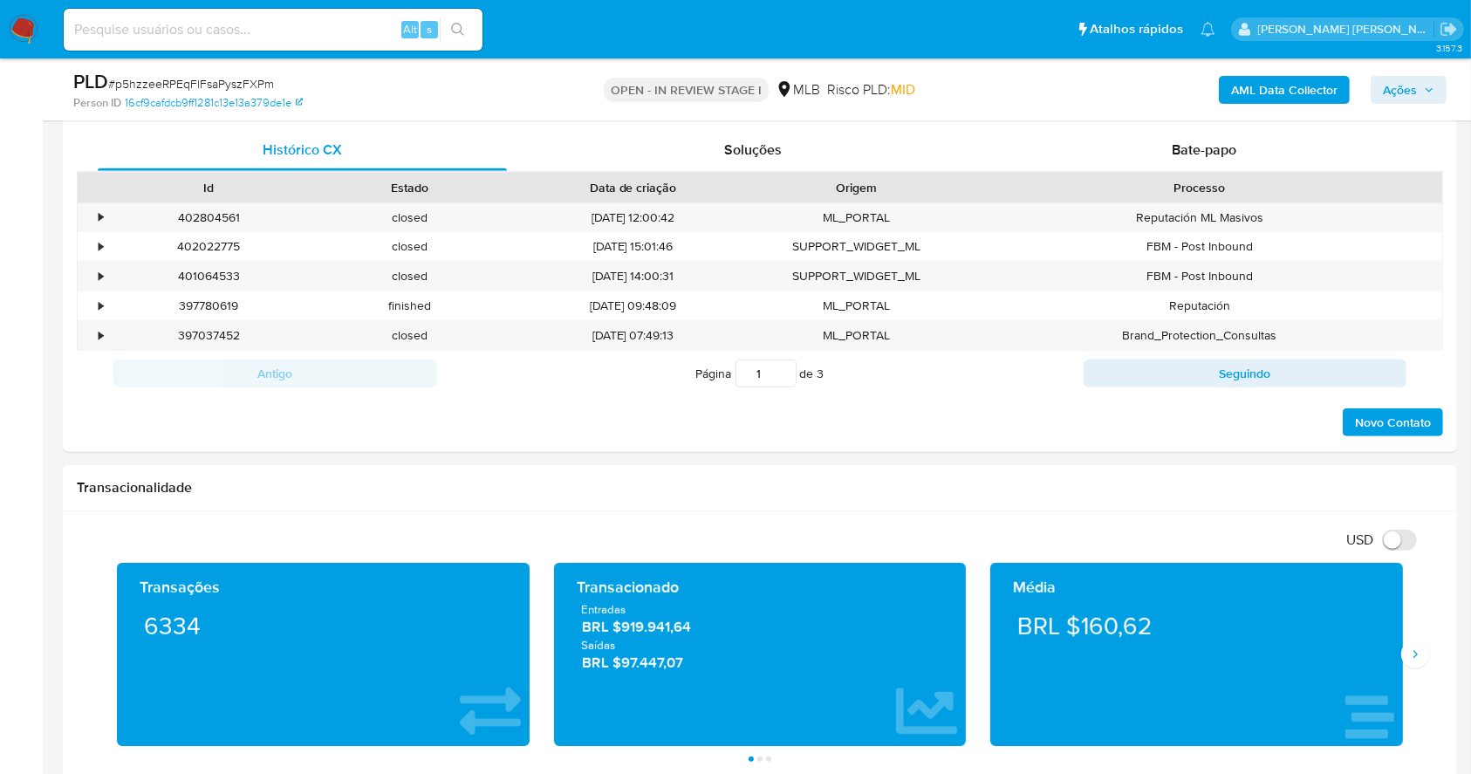
scroll to position [1004, 0]
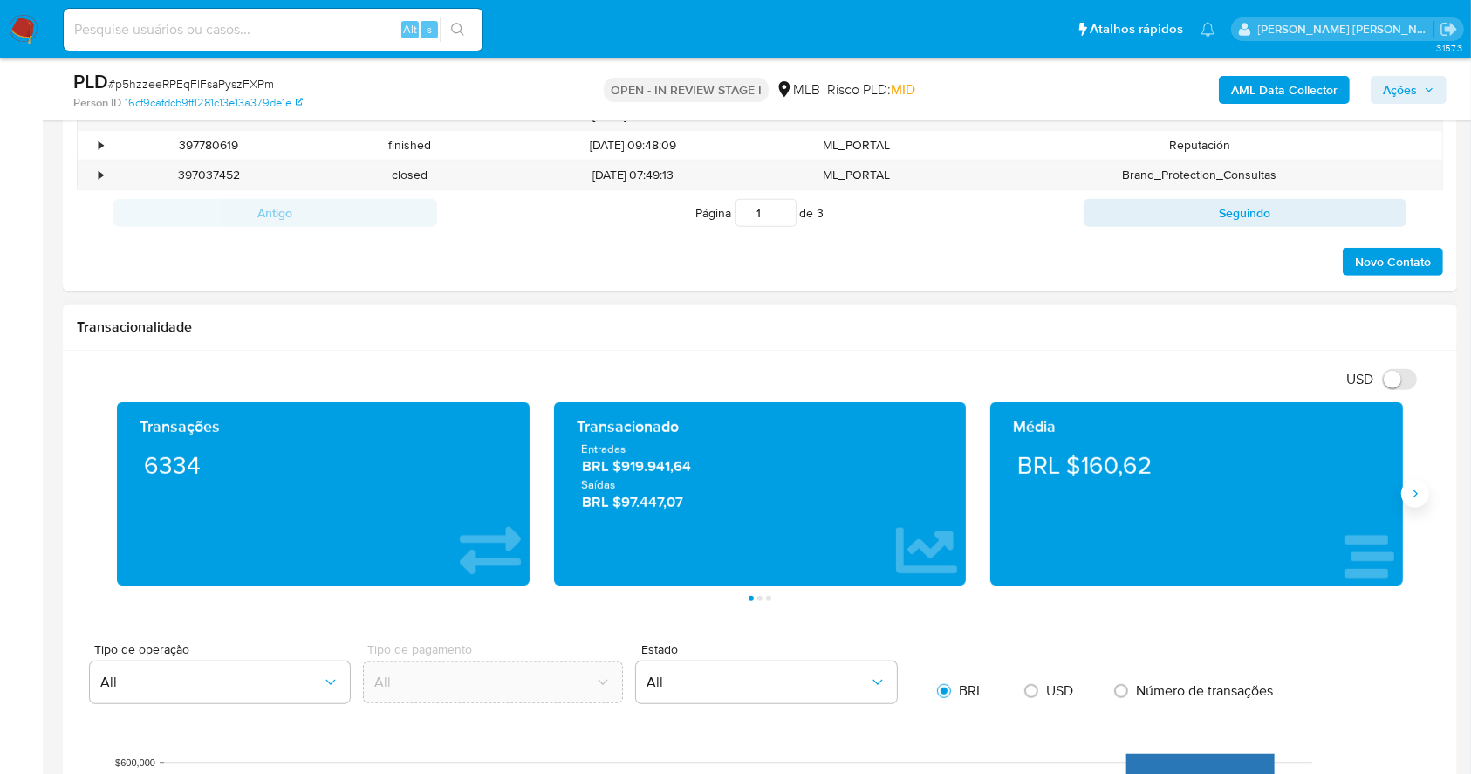
click at [1413, 497] on icon "Siguiente" at bounding box center [1415, 494] width 14 height 14
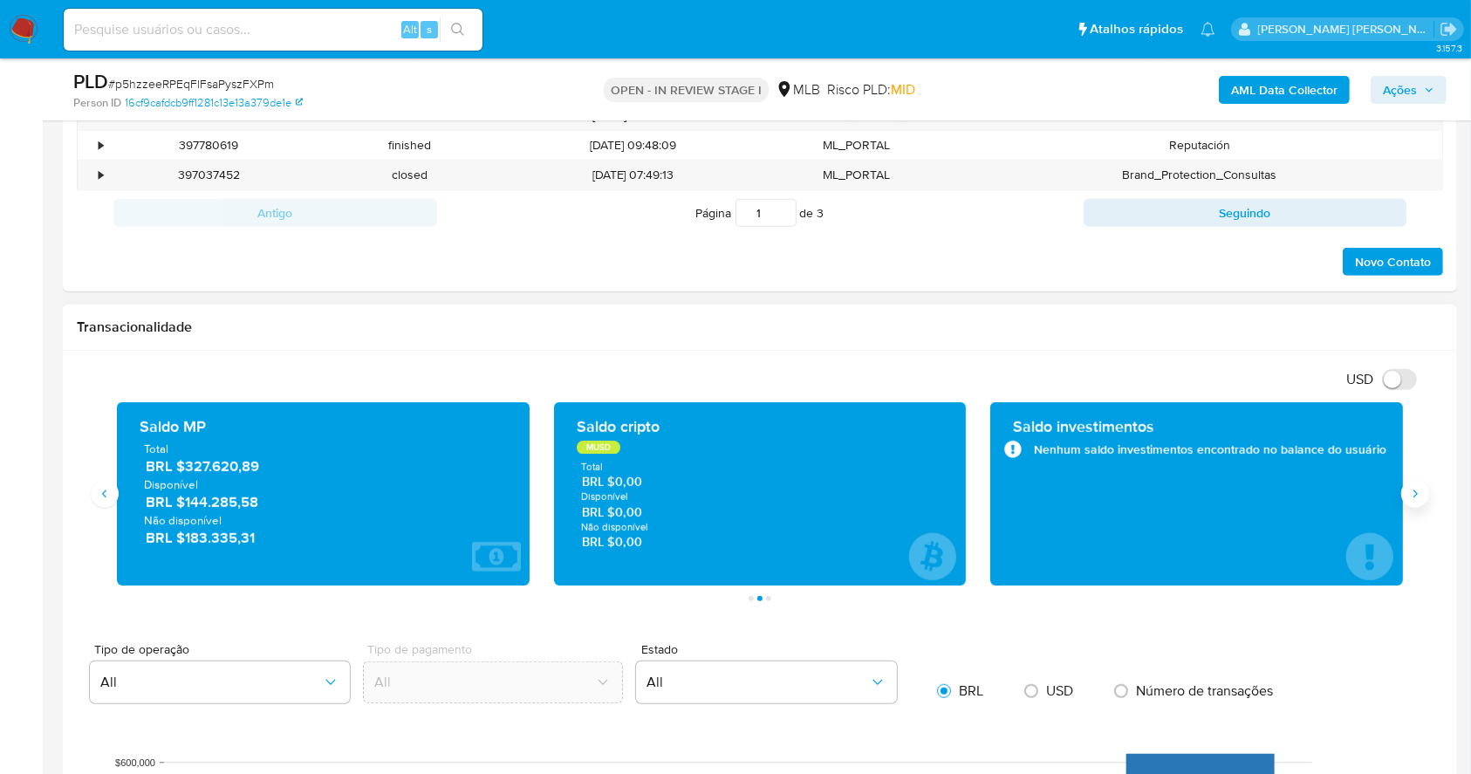
click at [1419, 487] on icon "Siguiente" at bounding box center [1415, 494] width 14 height 14
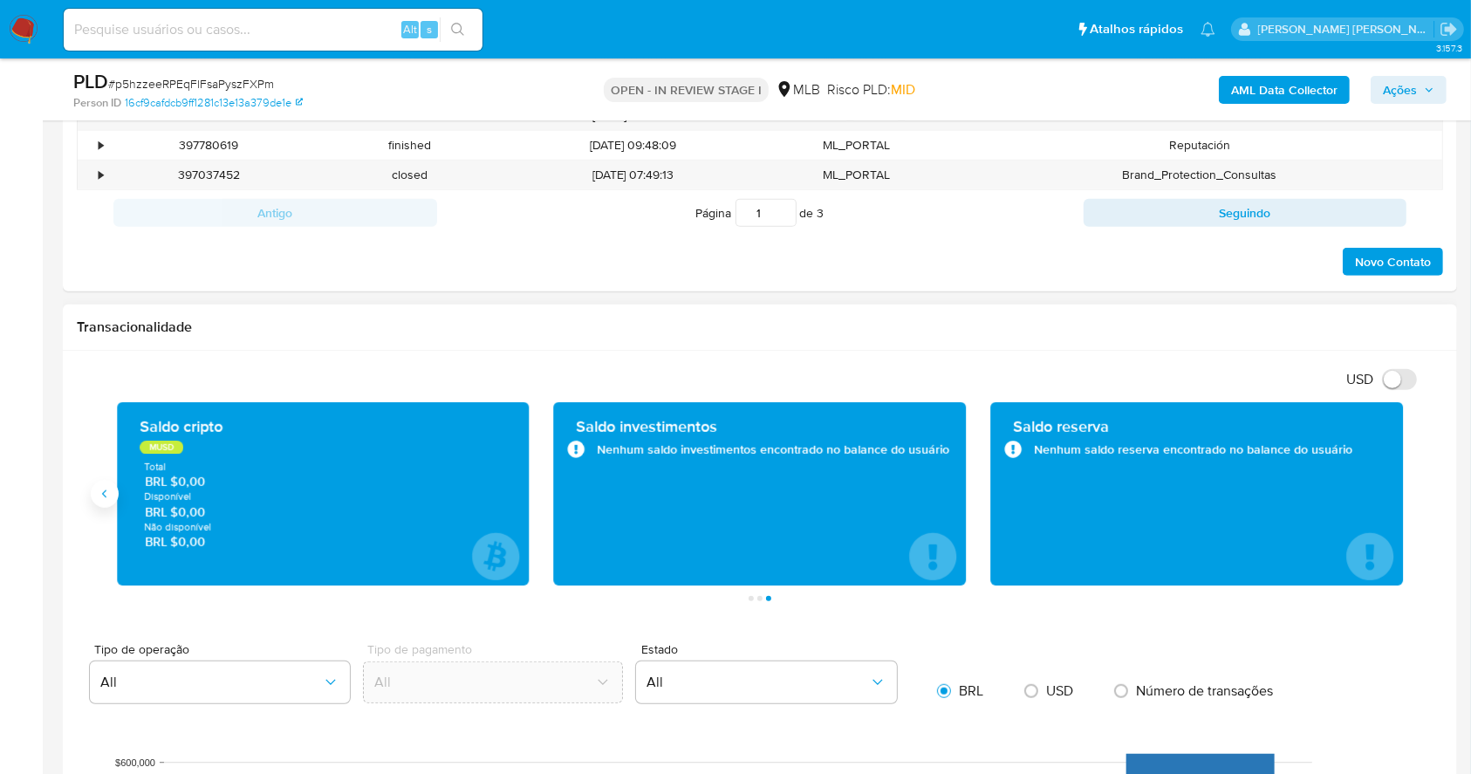
click at [108, 494] on icon "Anterior" at bounding box center [105, 494] width 14 height 14
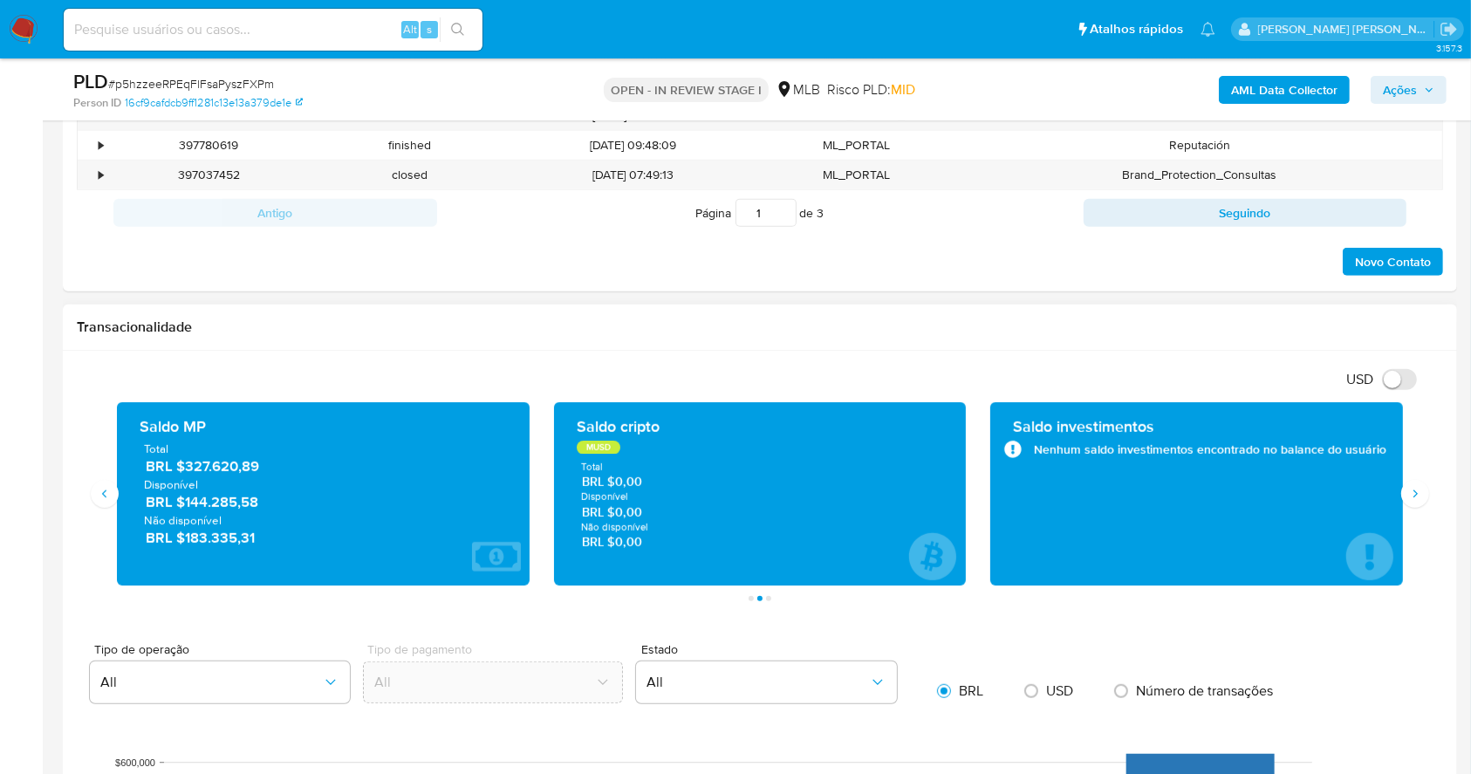
drag, startPoint x: 297, startPoint y: 506, endPoint x: 182, endPoint y: 503, distance: 114.4
click at [182, 503] on span "BRL $144.285,58" at bounding box center [324, 502] width 357 height 20
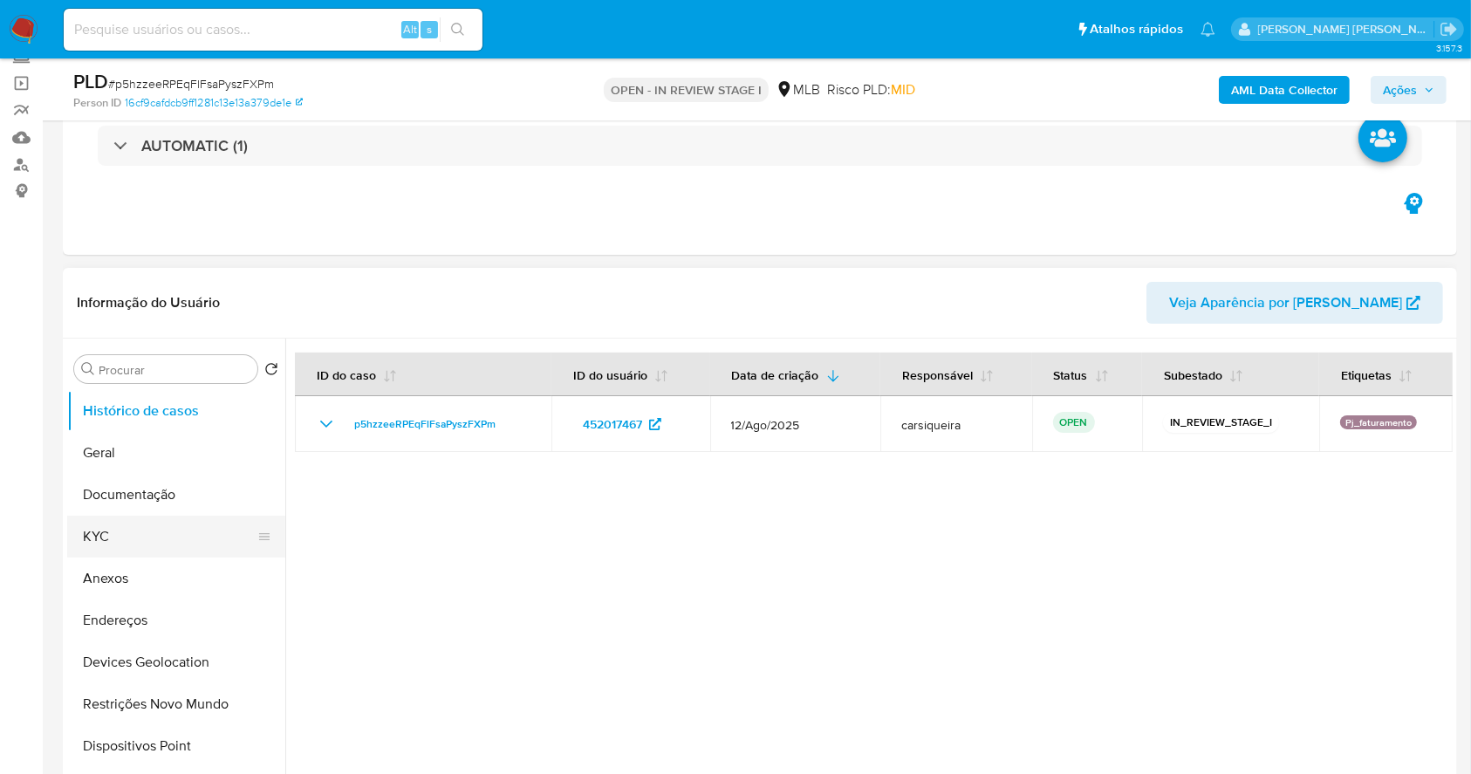
scroll to position [116, 0]
click at [171, 491] on button "Documentação" at bounding box center [169, 493] width 204 height 42
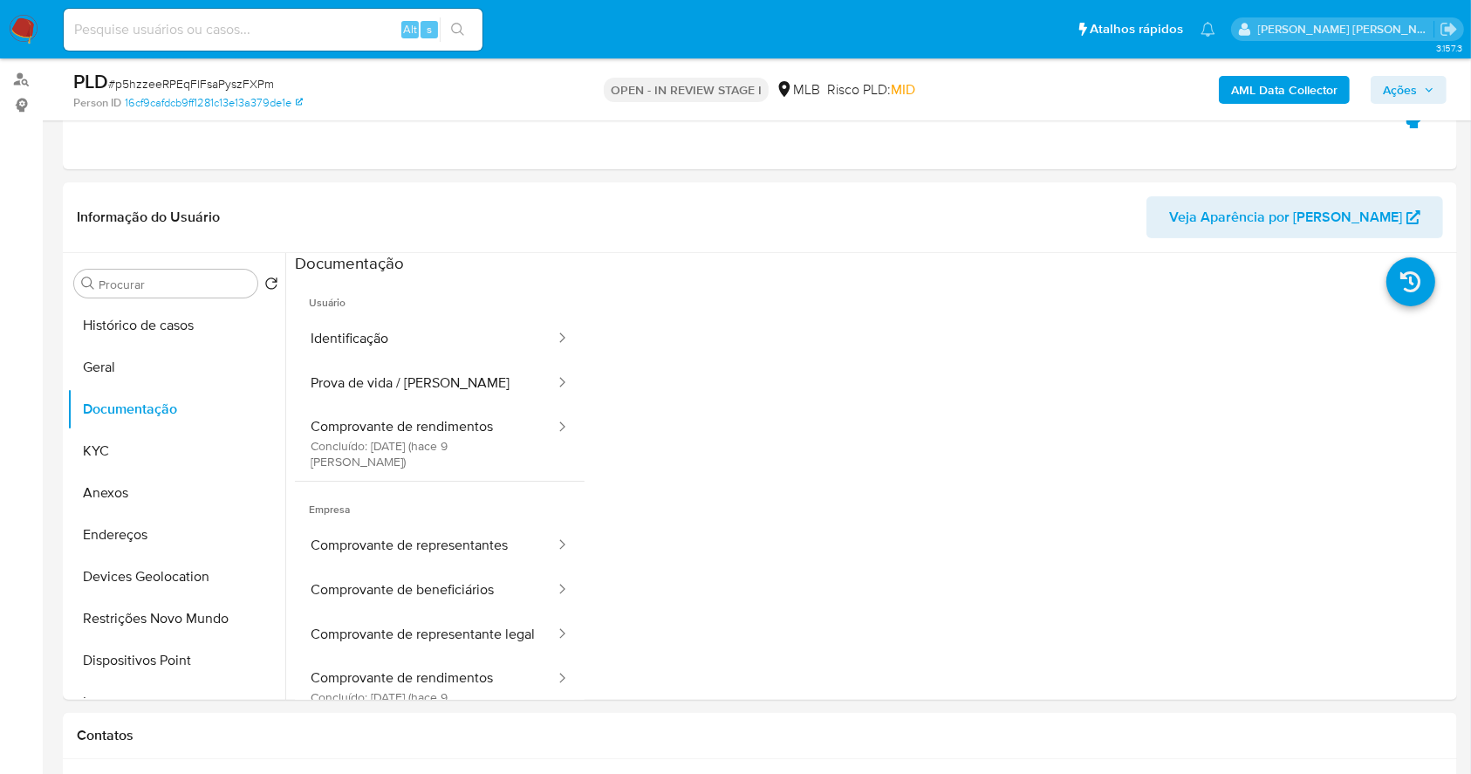
scroll to position [264, 0]
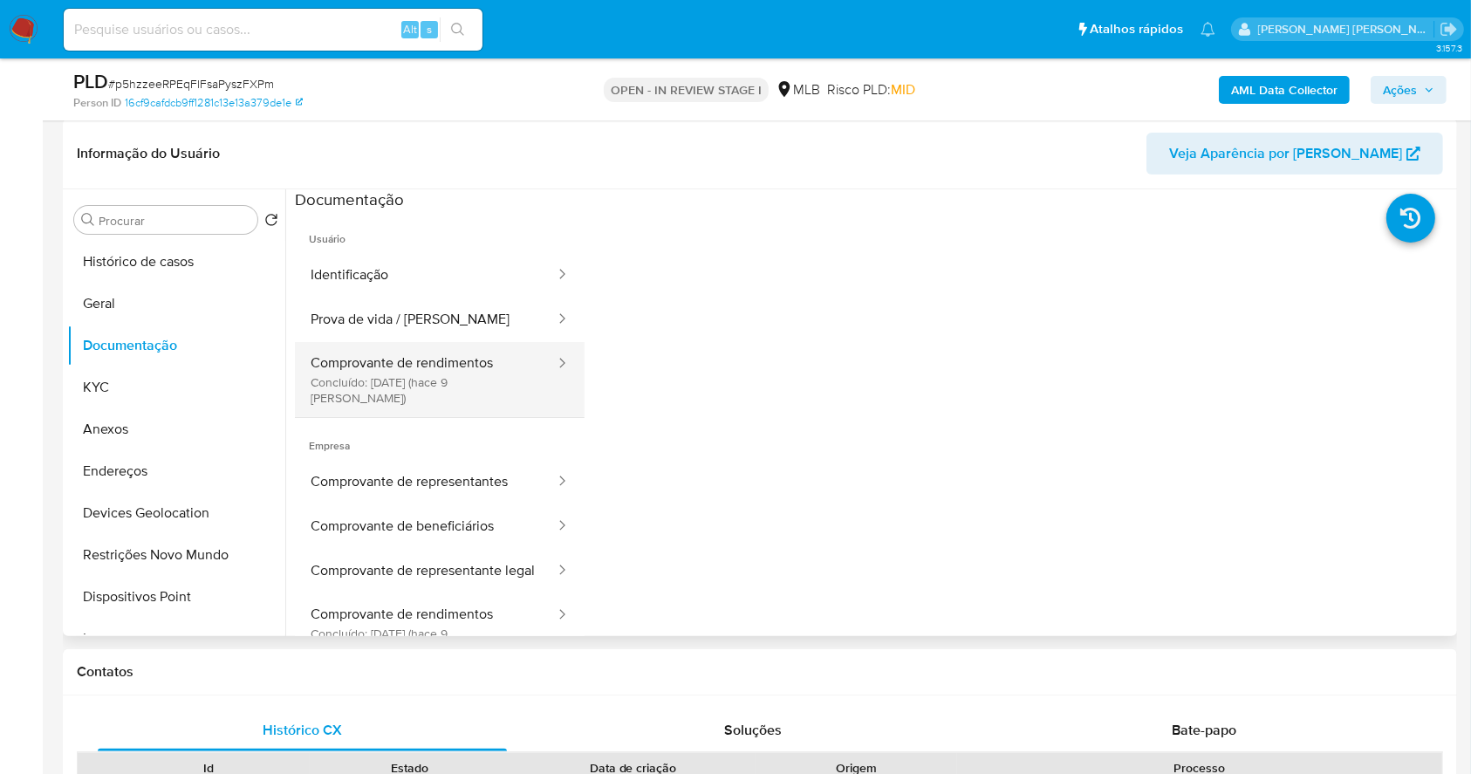
click at [419, 372] on button "Comprovante de rendimentos Concluído: [DATE] (hace 9 [PERSON_NAME])" at bounding box center [426, 379] width 262 height 75
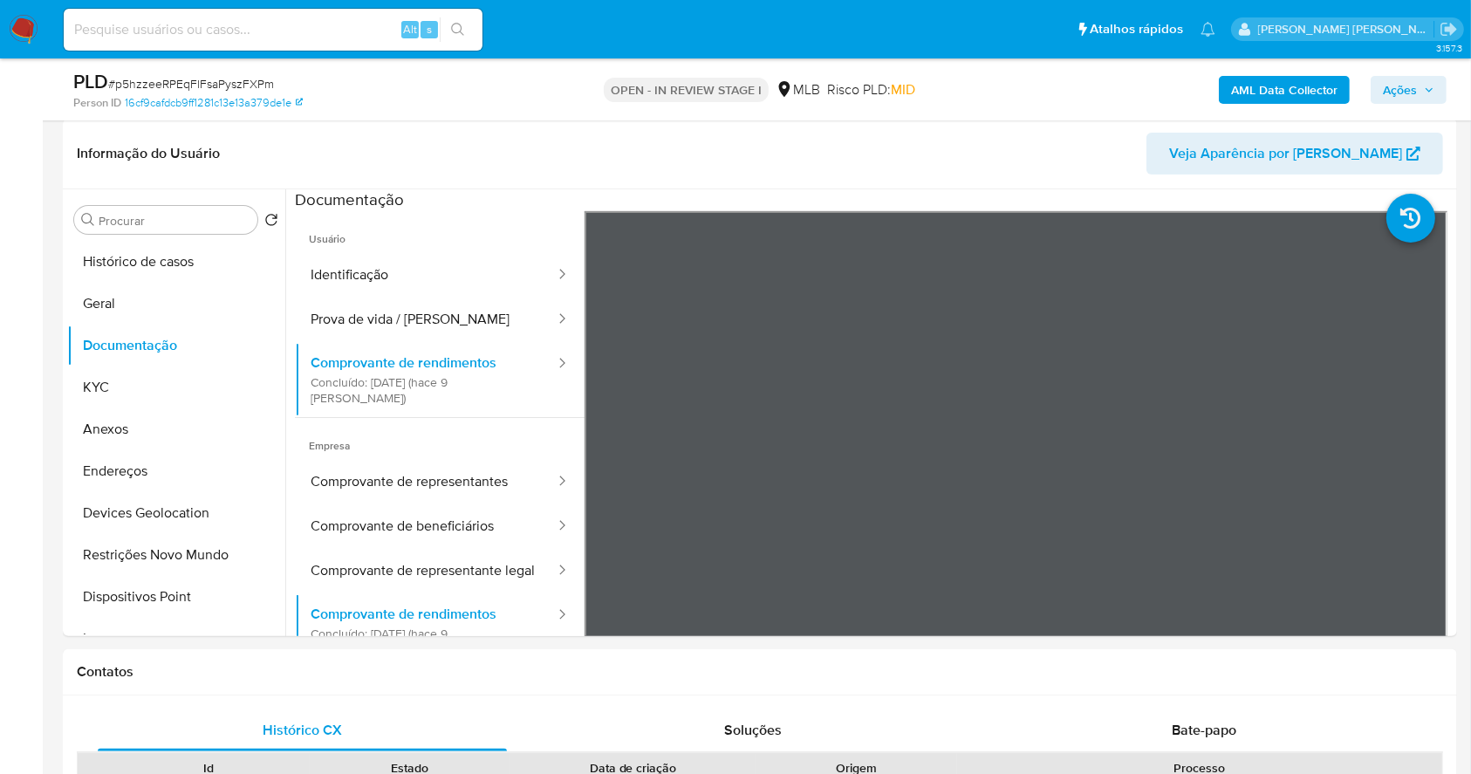
click at [265, 21] on input at bounding box center [273, 29] width 419 height 23
paste input "aySeDmW7w0UxXoyhR03mjavX"
type input "aySeDmW7w0UxXoyhR03mjavX"
click at [448, 25] on button "search-icon" at bounding box center [458, 29] width 36 height 24
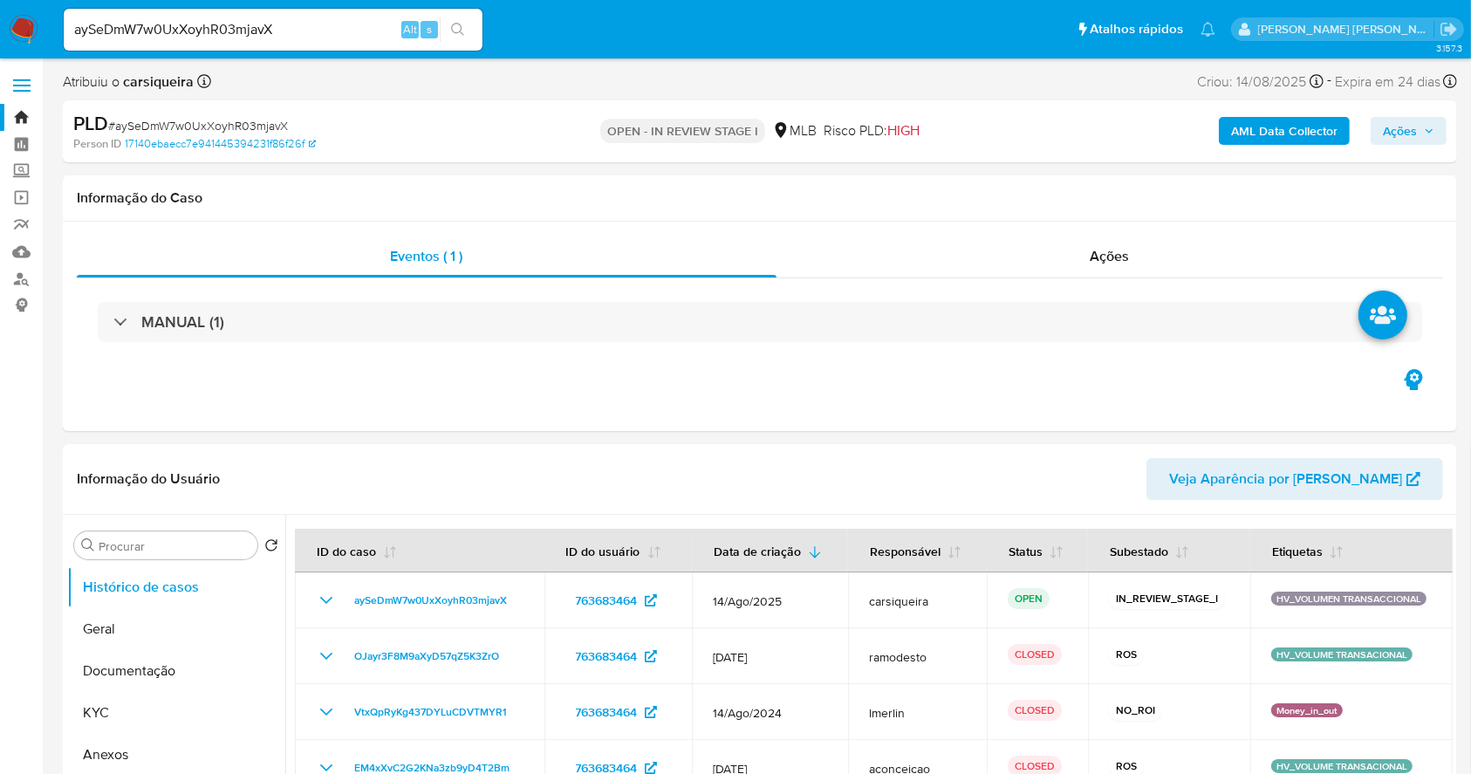
select select "10"
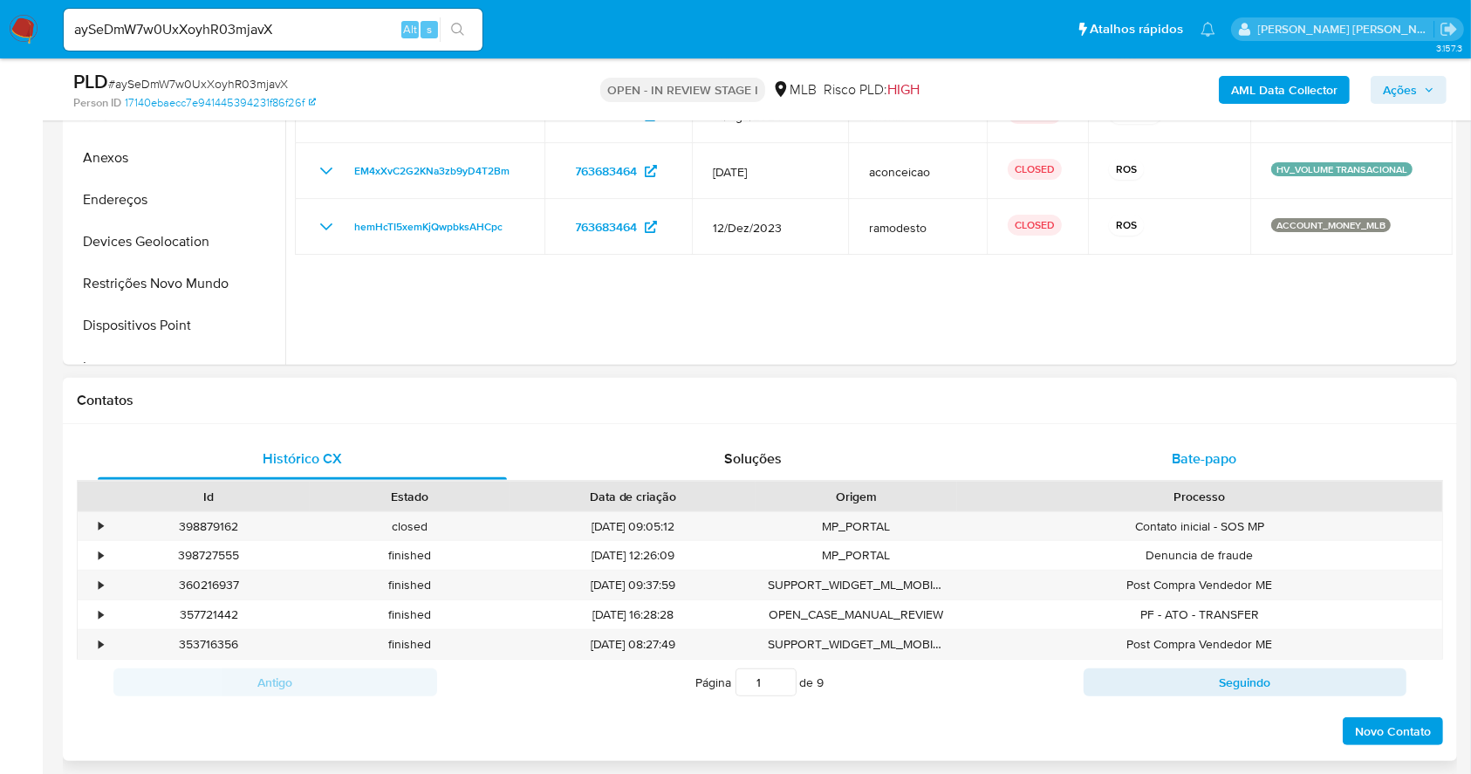
scroll to position [534, 0]
click at [1219, 462] on span "Bate-papo" at bounding box center [1204, 459] width 65 height 20
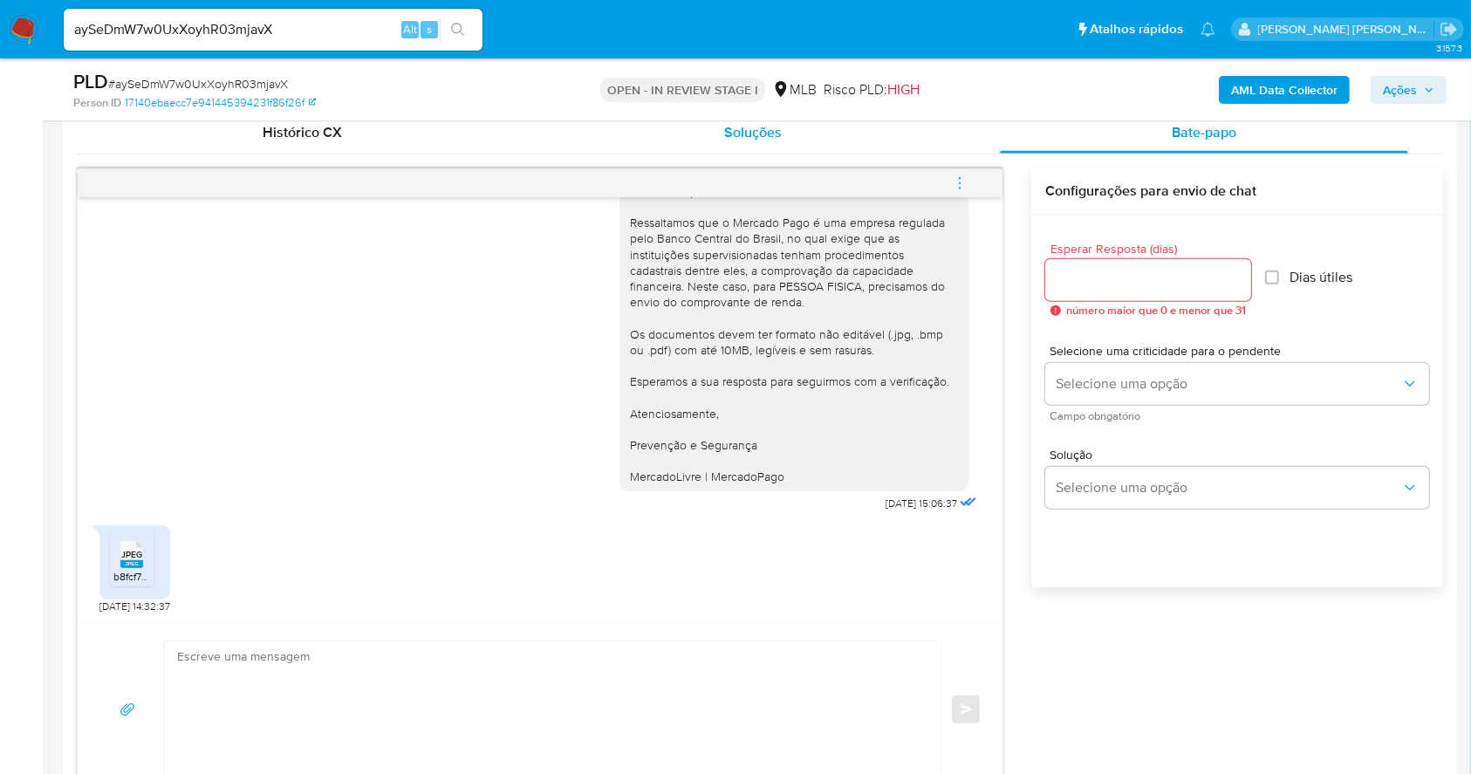
scroll to position [883, 0]
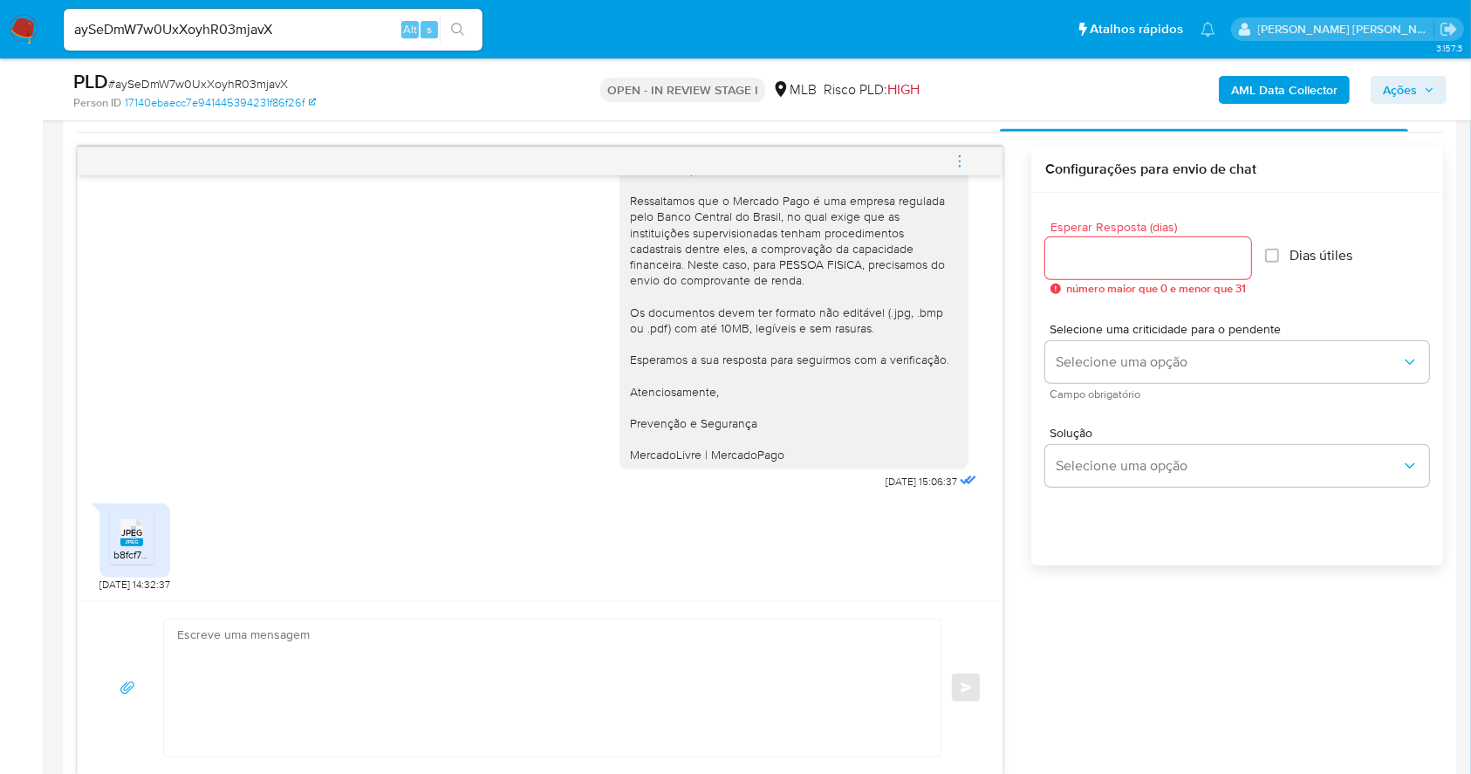
click at [133, 534] on span "JPEG" at bounding box center [131, 532] width 21 height 11
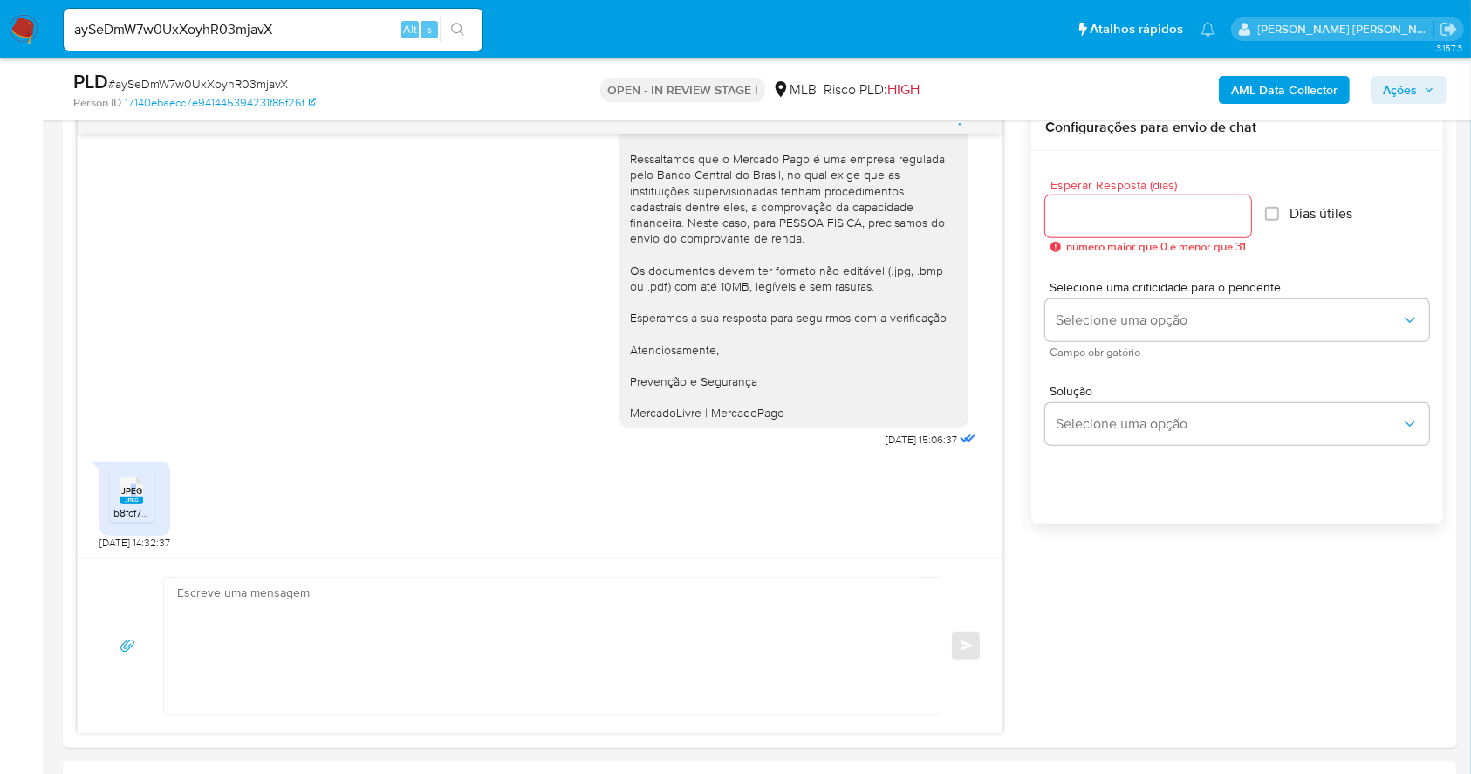
scroll to position [1560, 0]
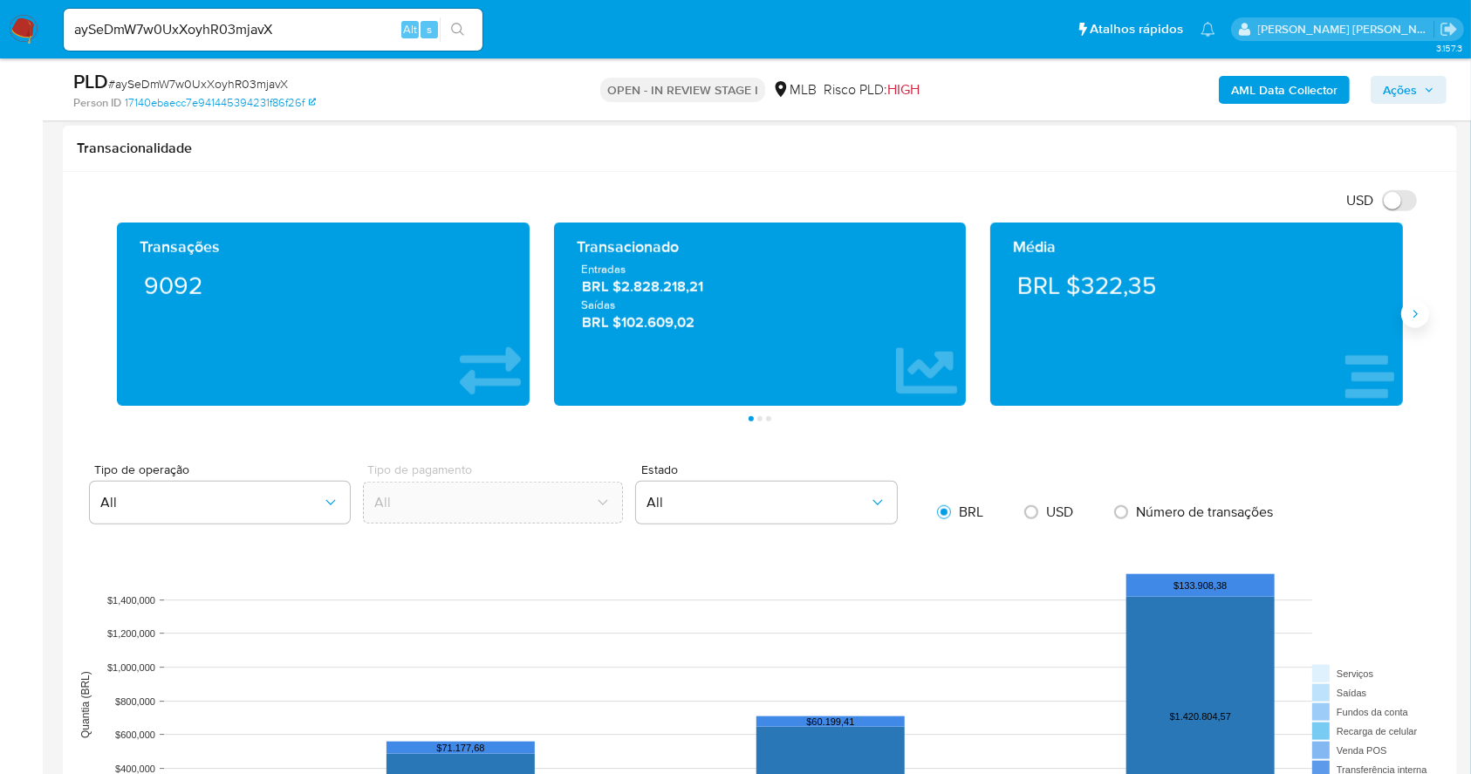
click at [1426, 318] on button "Siguiente" at bounding box center [1415, 314] width 28 height 28
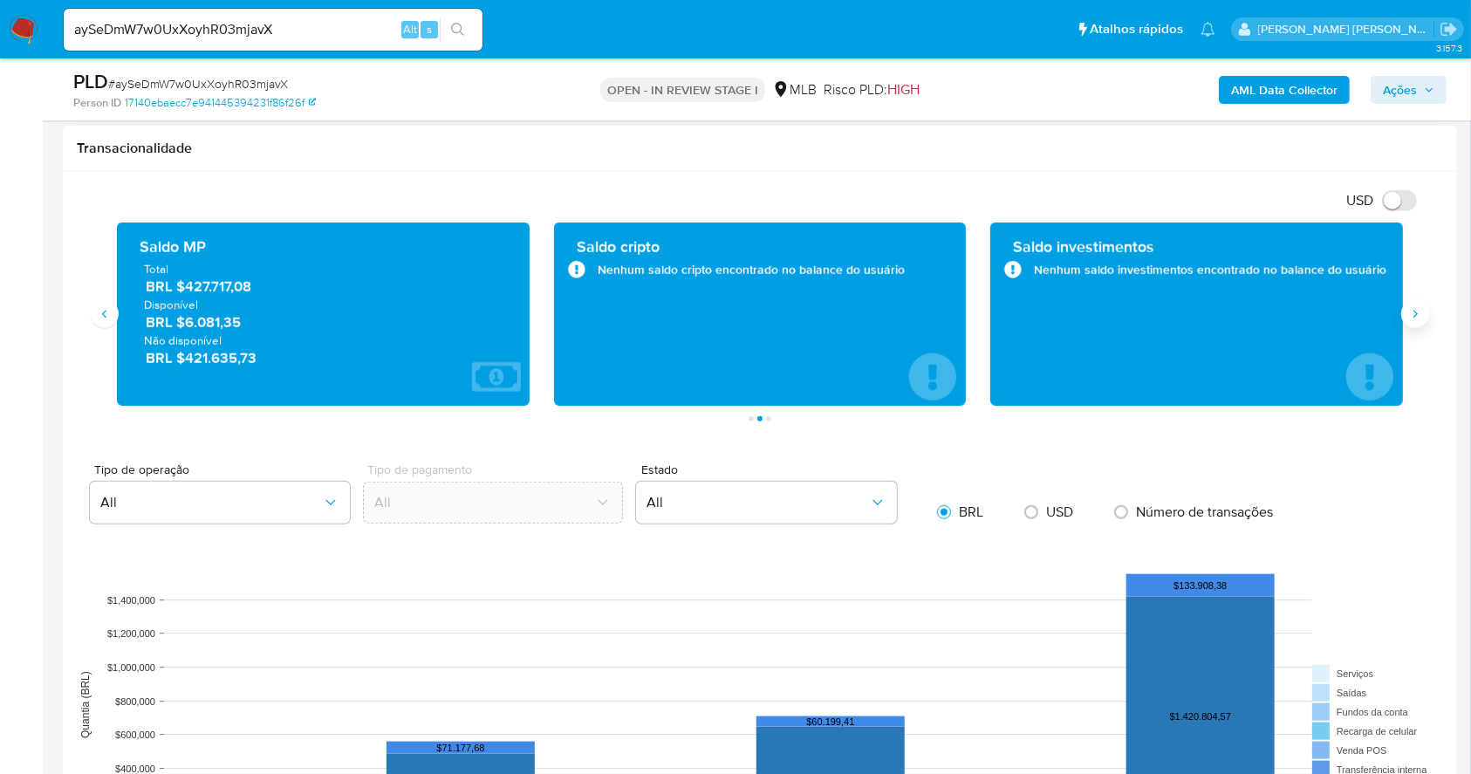
click at [1420, 314] on icon "Siguiente" at bounding box center [1415, 314] width 14 height 14
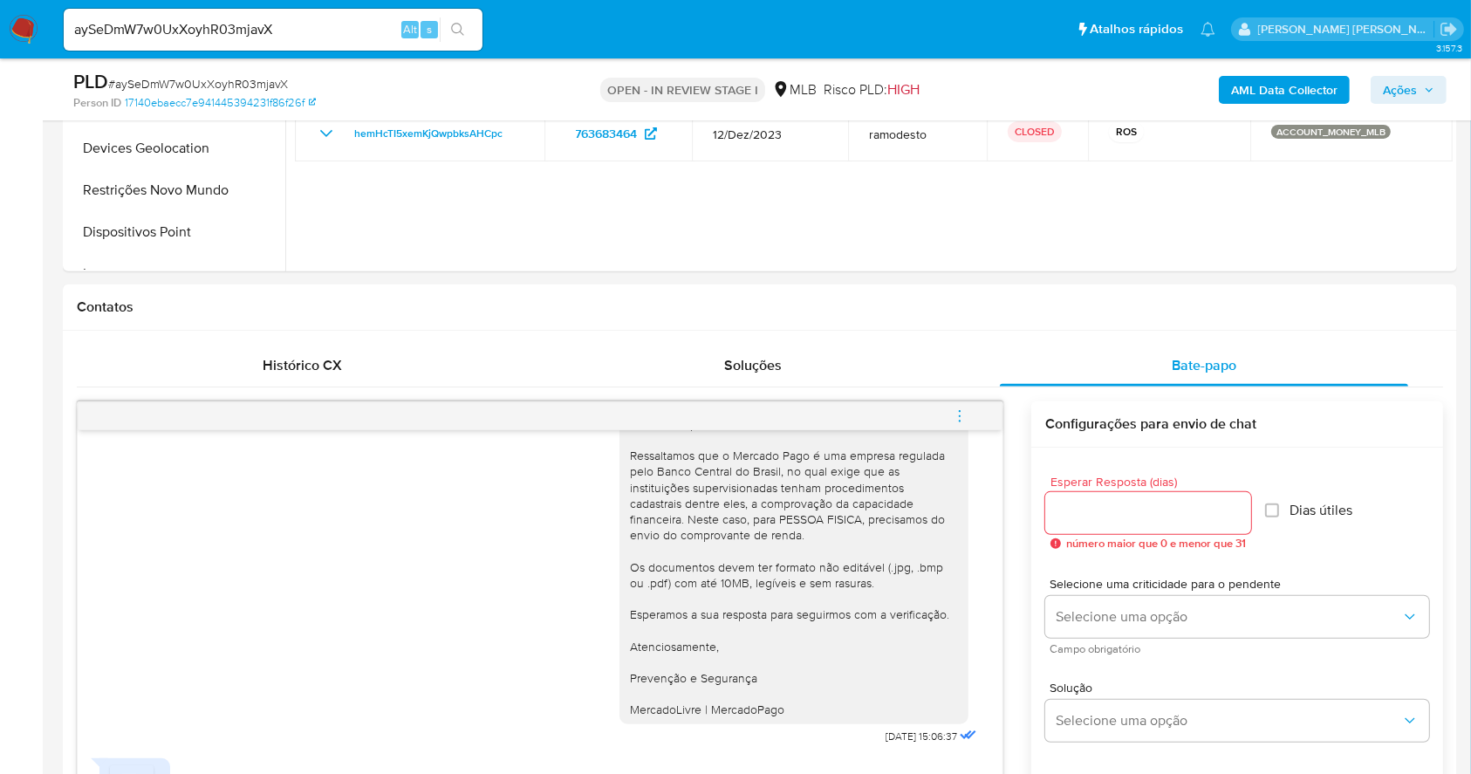
scroll to position [164, 0]
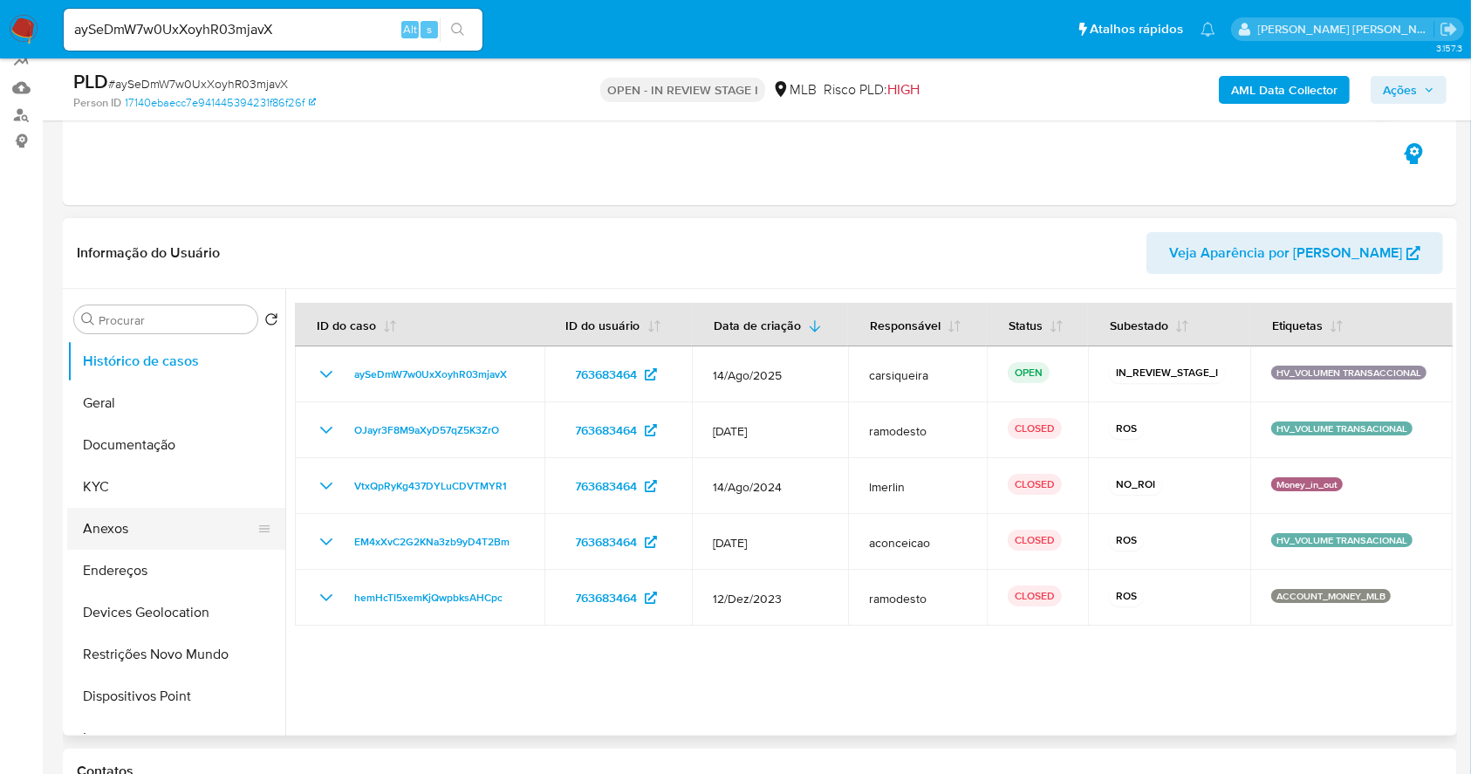
click at [142, 510] on button "Anexos" at bounding box center [169, 529] width 204 height 42
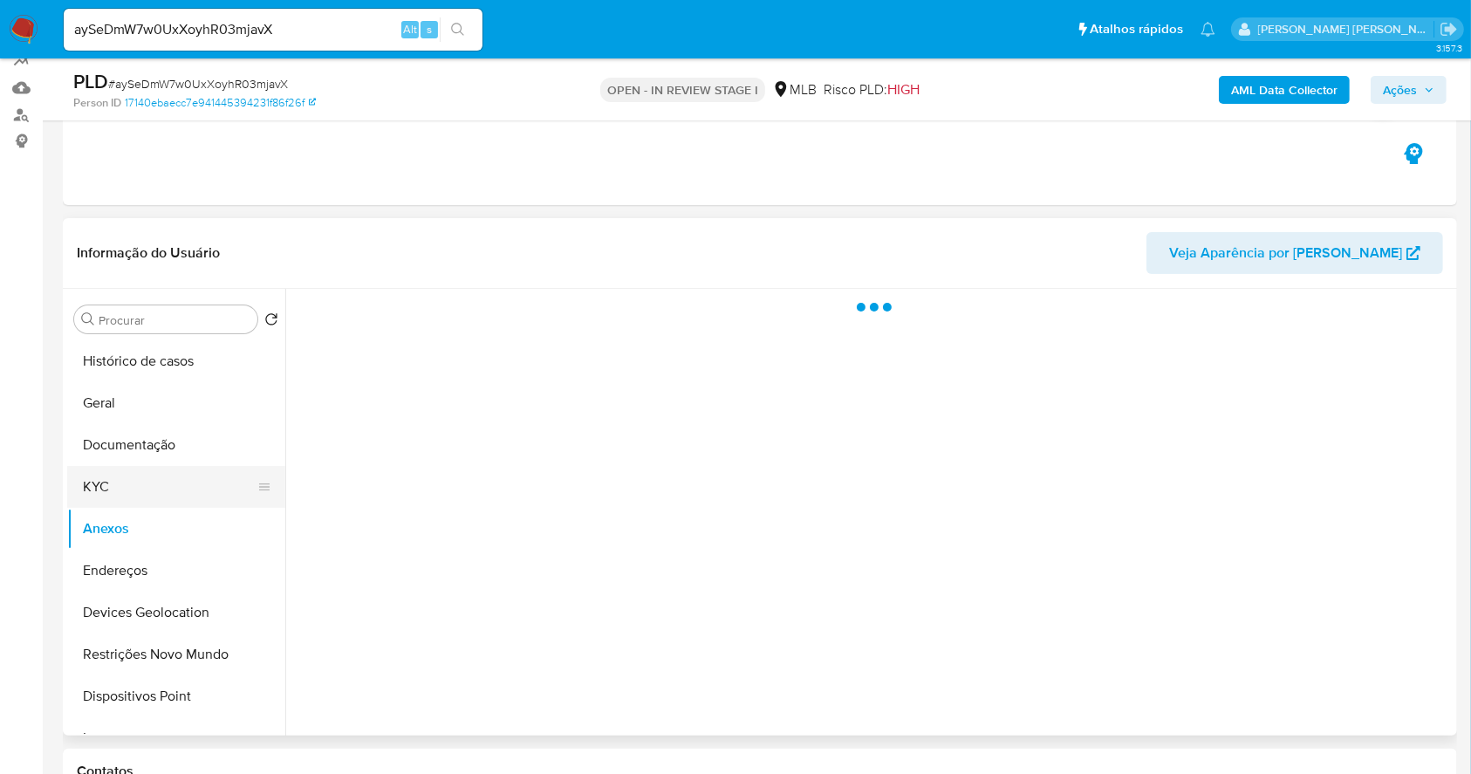
click at [135, 495] on button "KYC" at bounding box center [169, 487] width 204 height 42
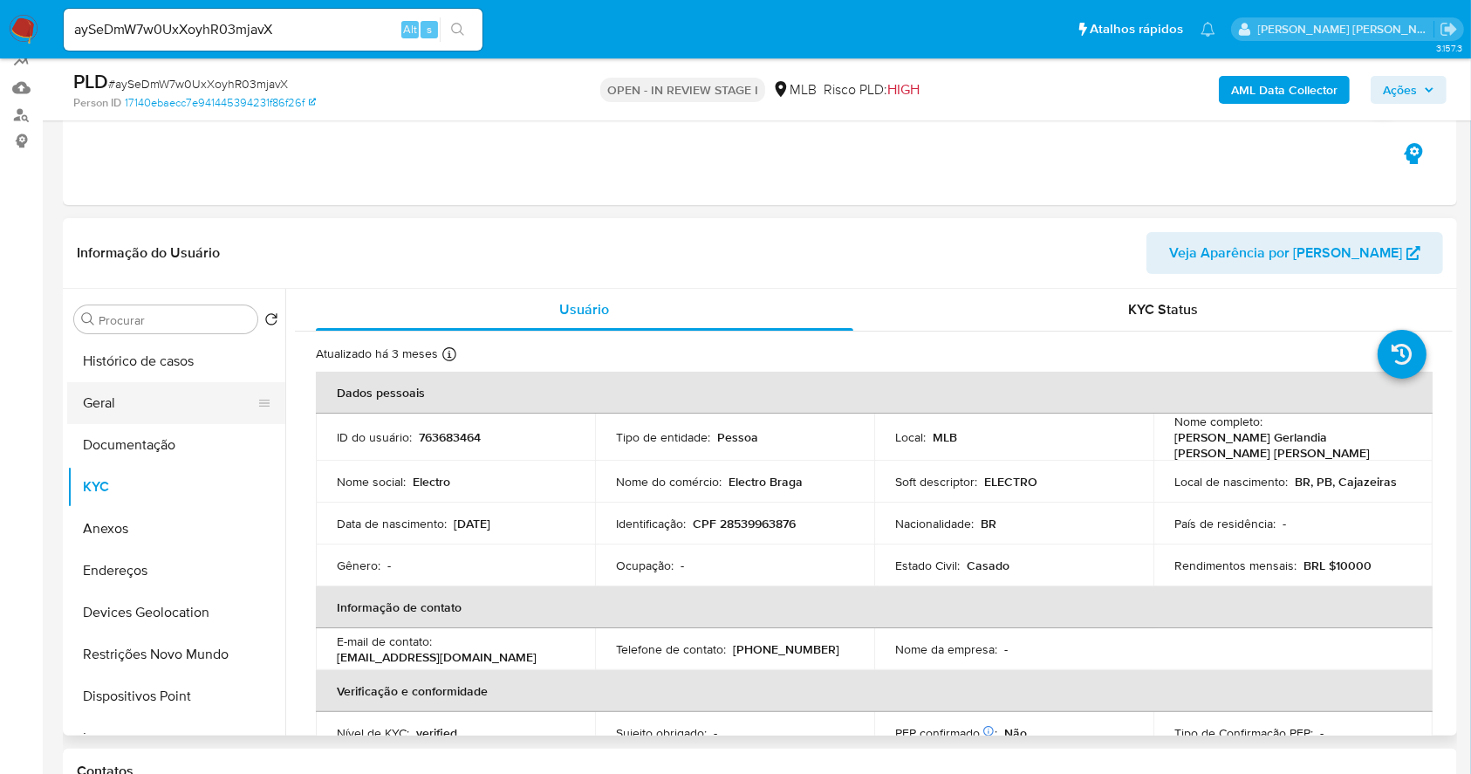
click at [93, 394] on button "Geral" at bounding box center [169, 403] width 204 height 42
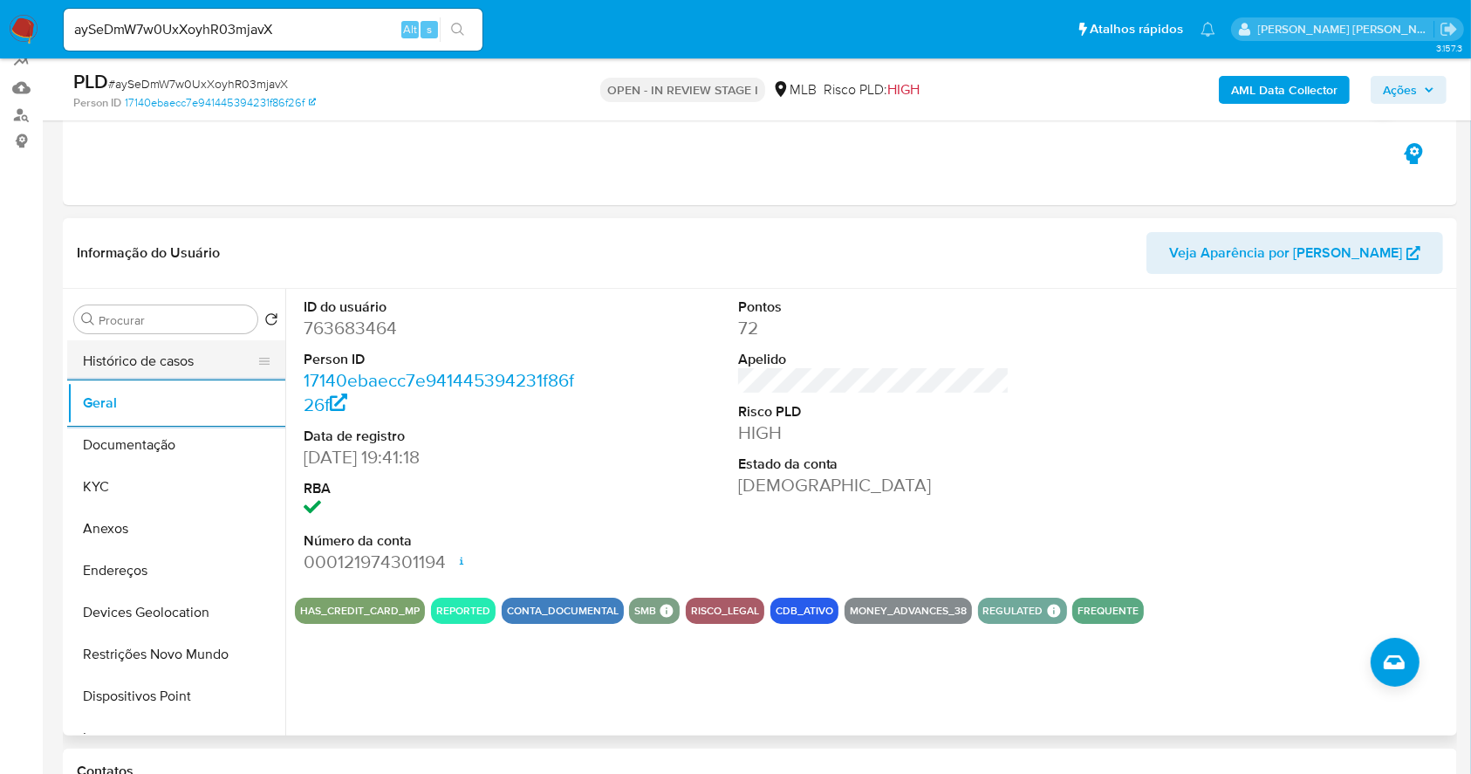
click at [185, 363] on button "Histórico de casos" at bounding box center [169, 361] width 204 height 42
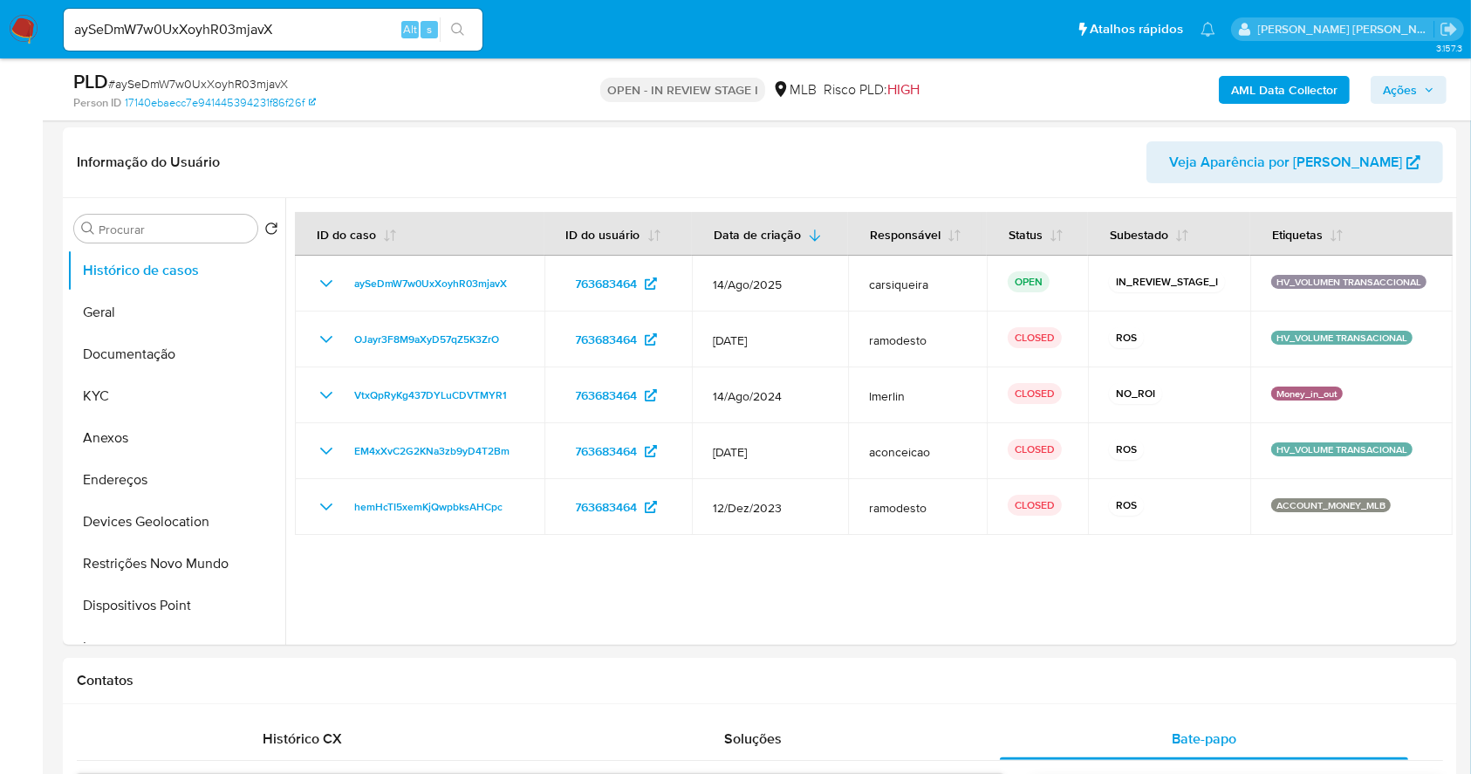
scroll to position [298, 0]
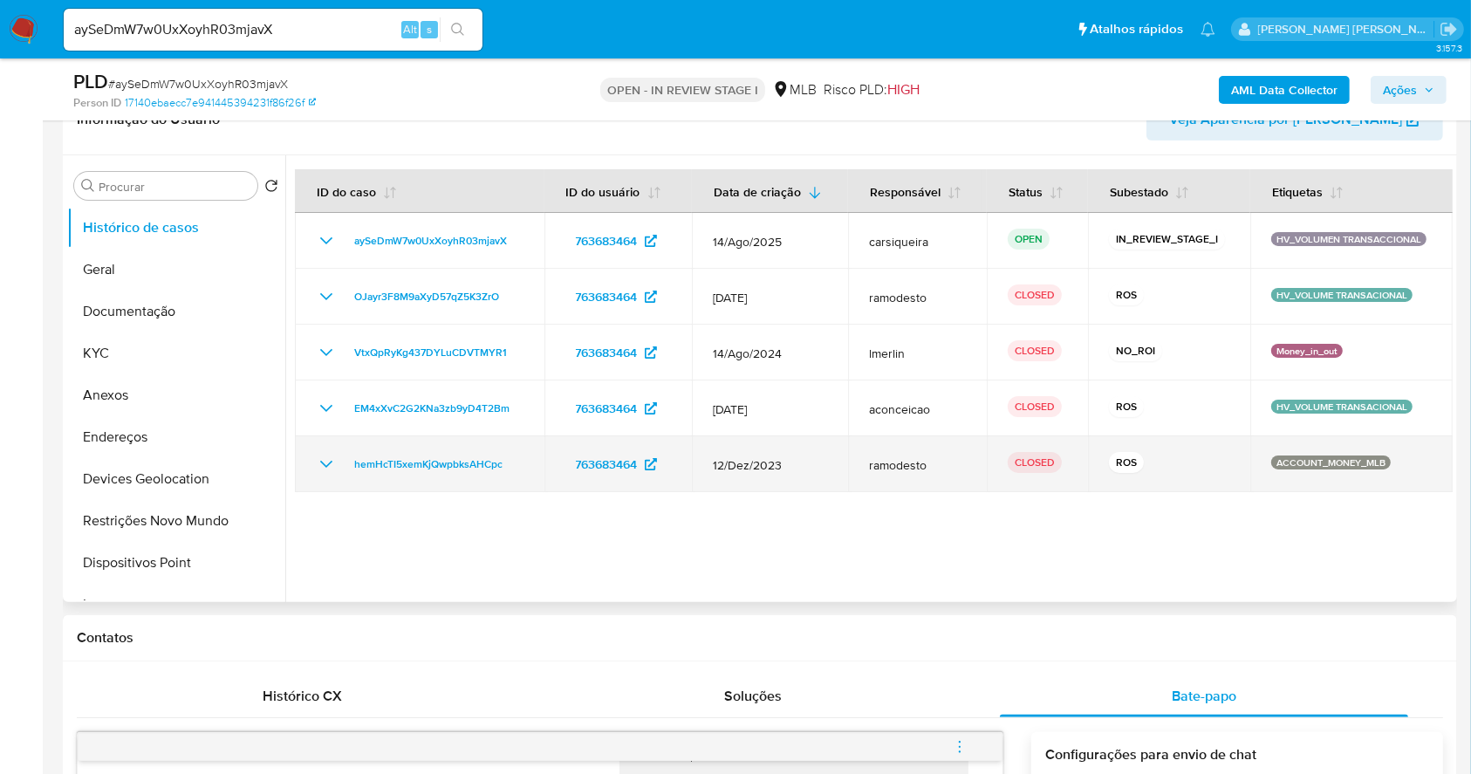
click at [325, 462] on icon "Mostrar/Ocultar" at bounding box center [326, 464] width 21 height 21
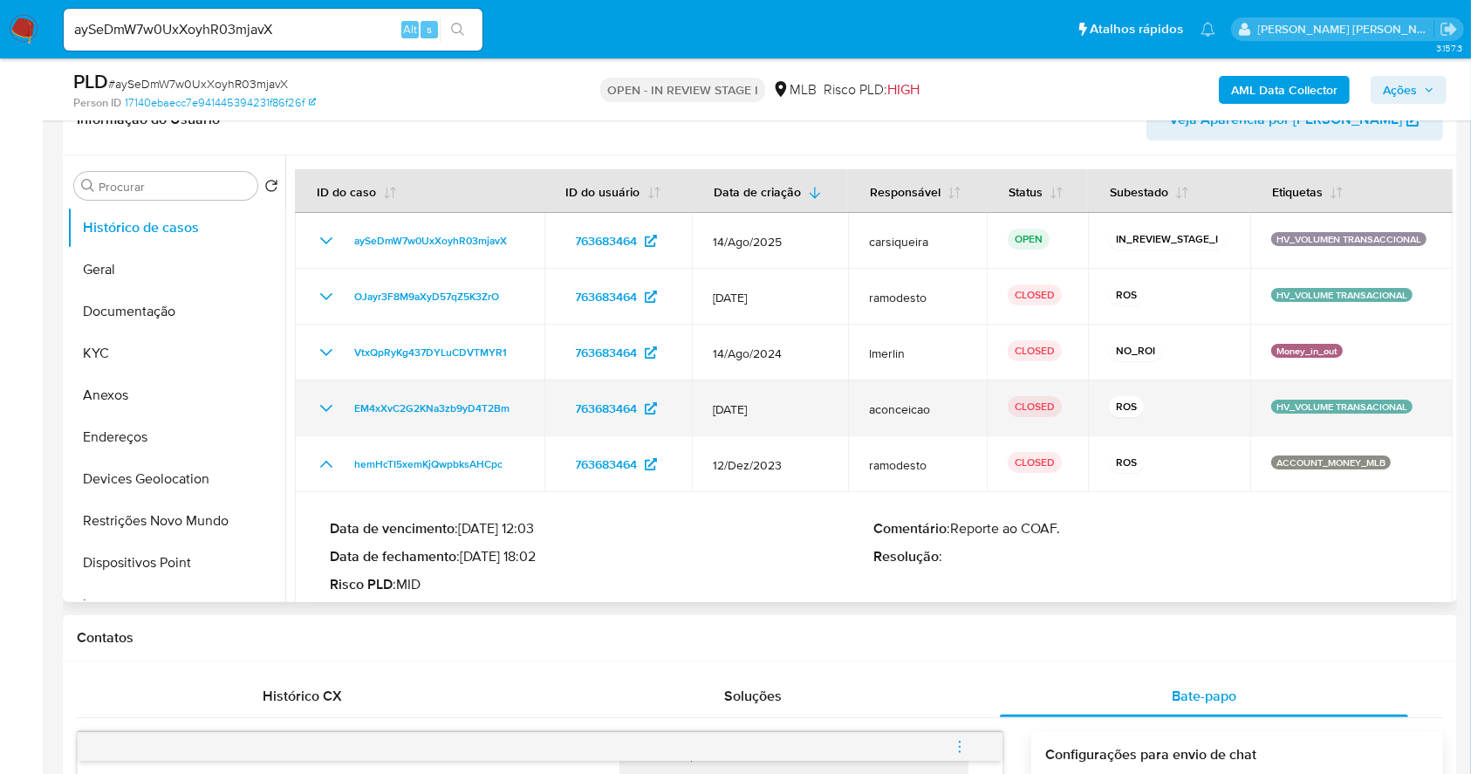
click at [321, 408] on icon "Mostrar/Ocultar" at bounding box center [326, 408] width 21 height 21
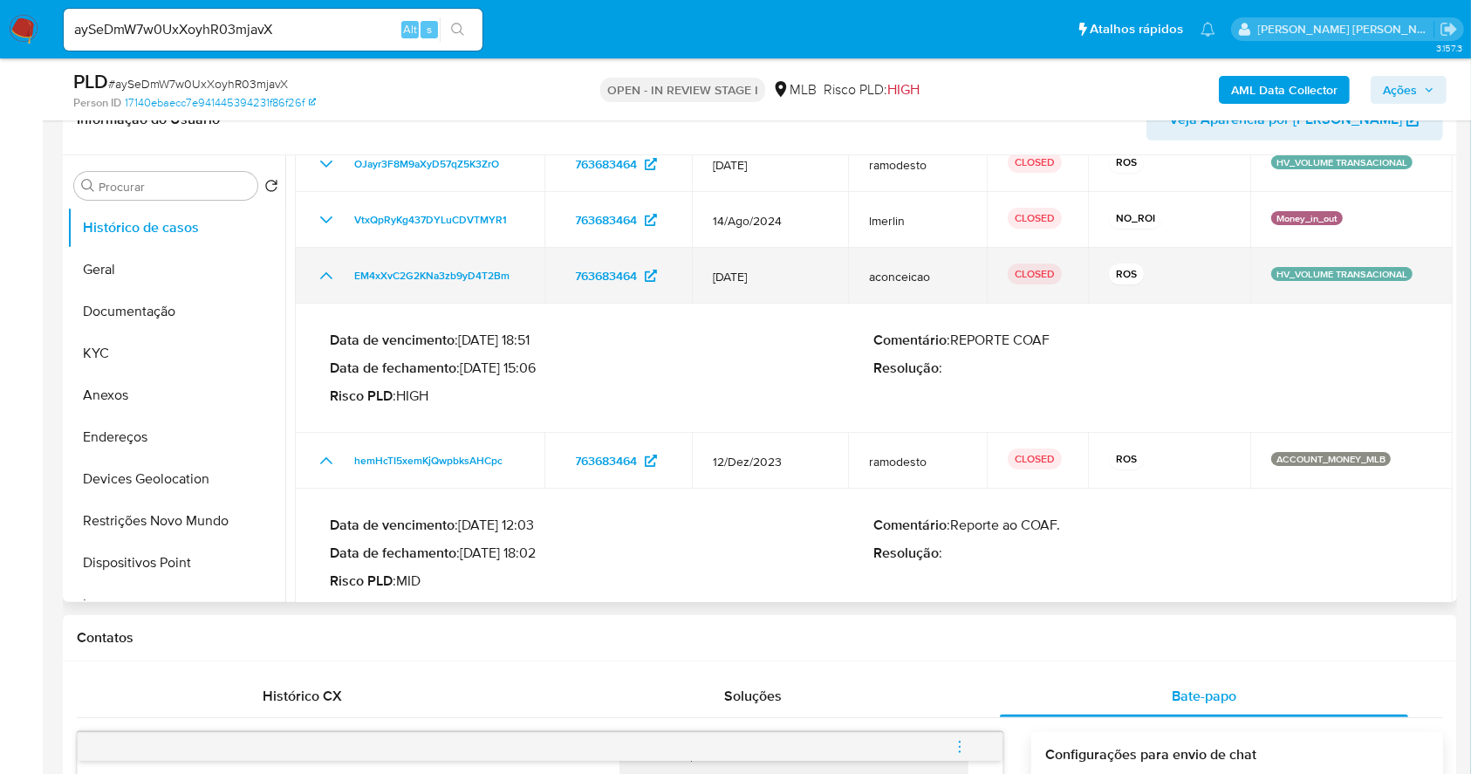
scroll to position [157, 0]
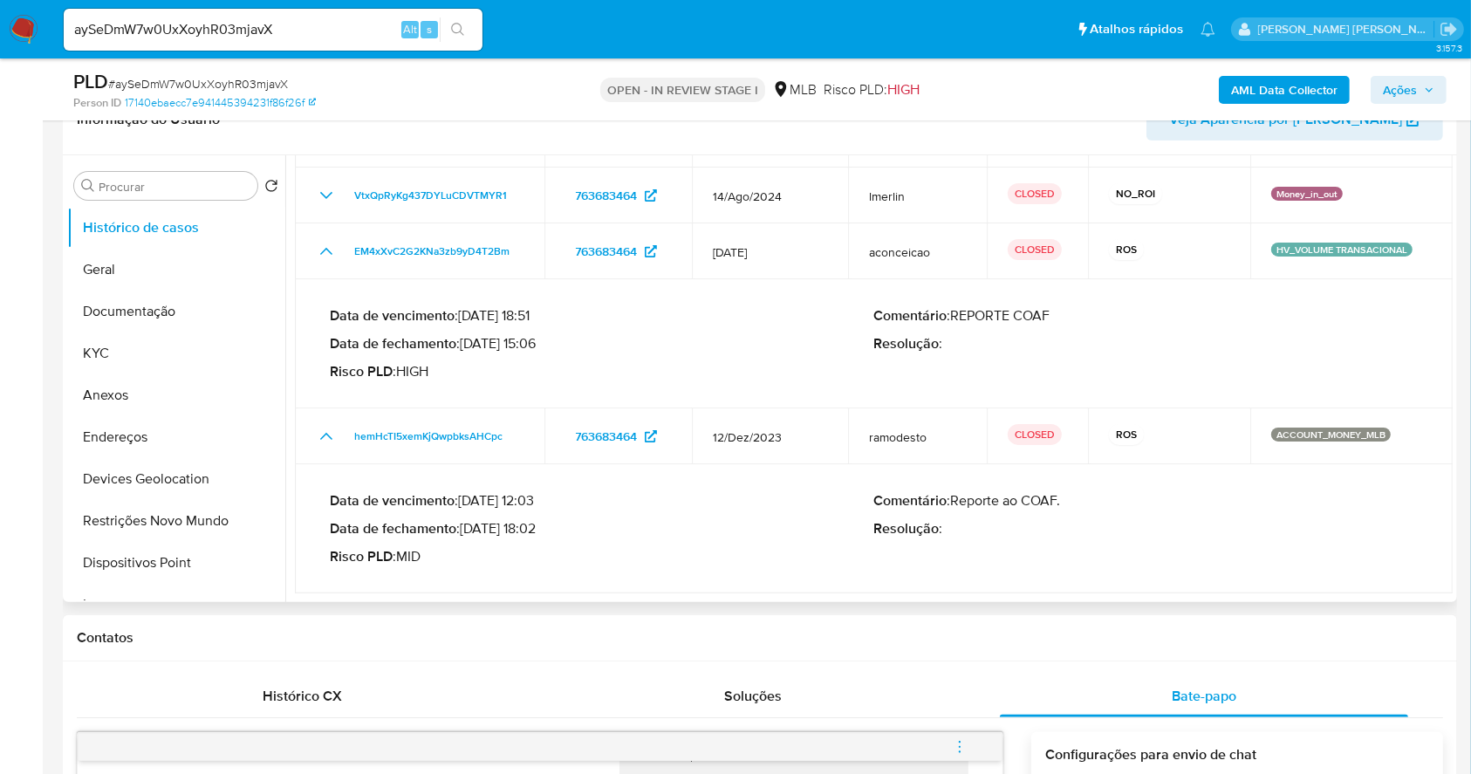
drag, startPoint x: 466, startPoint y: 525, endPoint x: 533, endPoint y: 527, distance: 67.2
click at [533, 527] on p "Data de fechamento : 22/01/2024 18:02" at bounding box center [602, 528] width 545 height 17
drag, startPoint x: 468, startPoint y: 339, endPoint x: 535, endPoint y: 341, distance: 67.2
click at [535, 341] on p "Data de fechamento : 16/07/2024 15:06" at bounding box center [602, 343] width 545 height 17
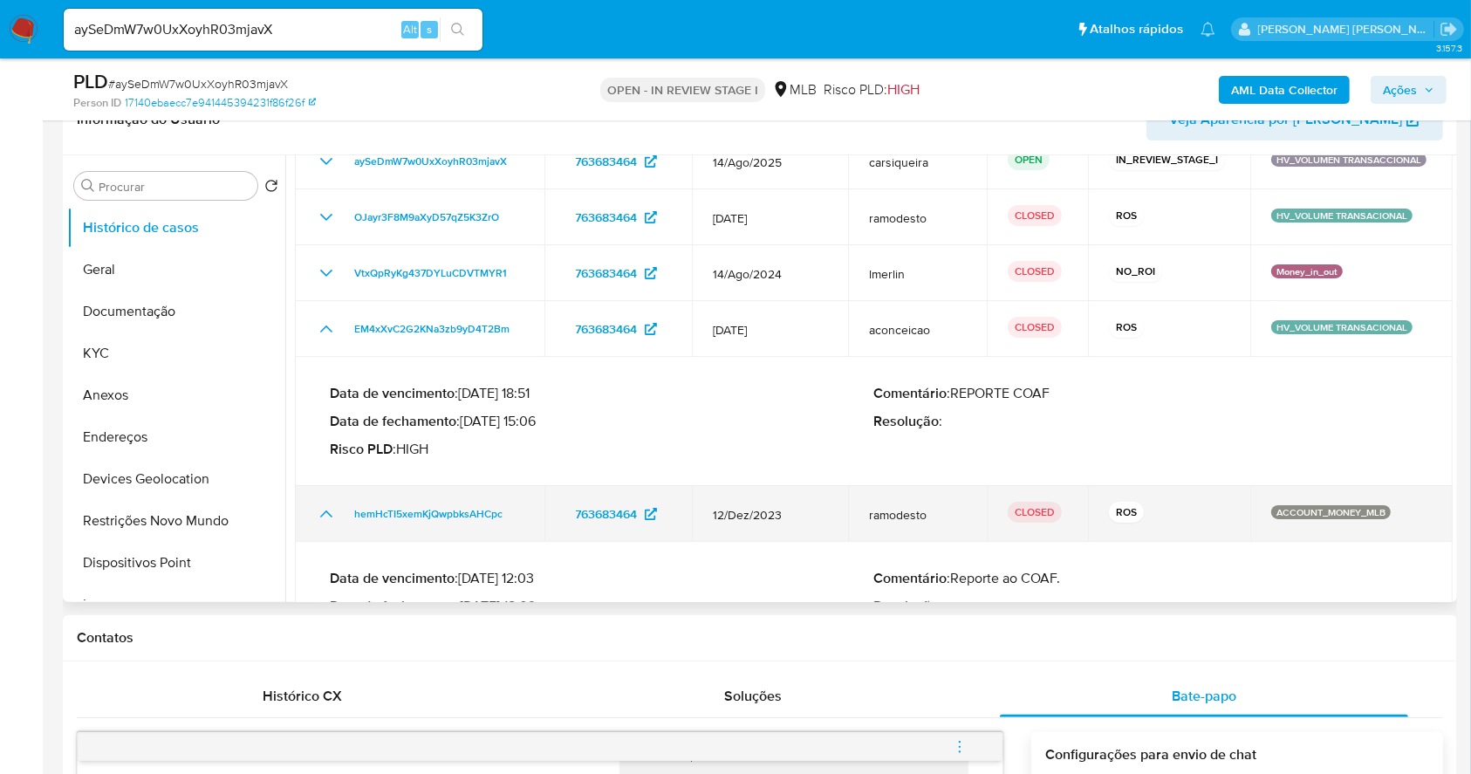
scroll to position [0, 0]
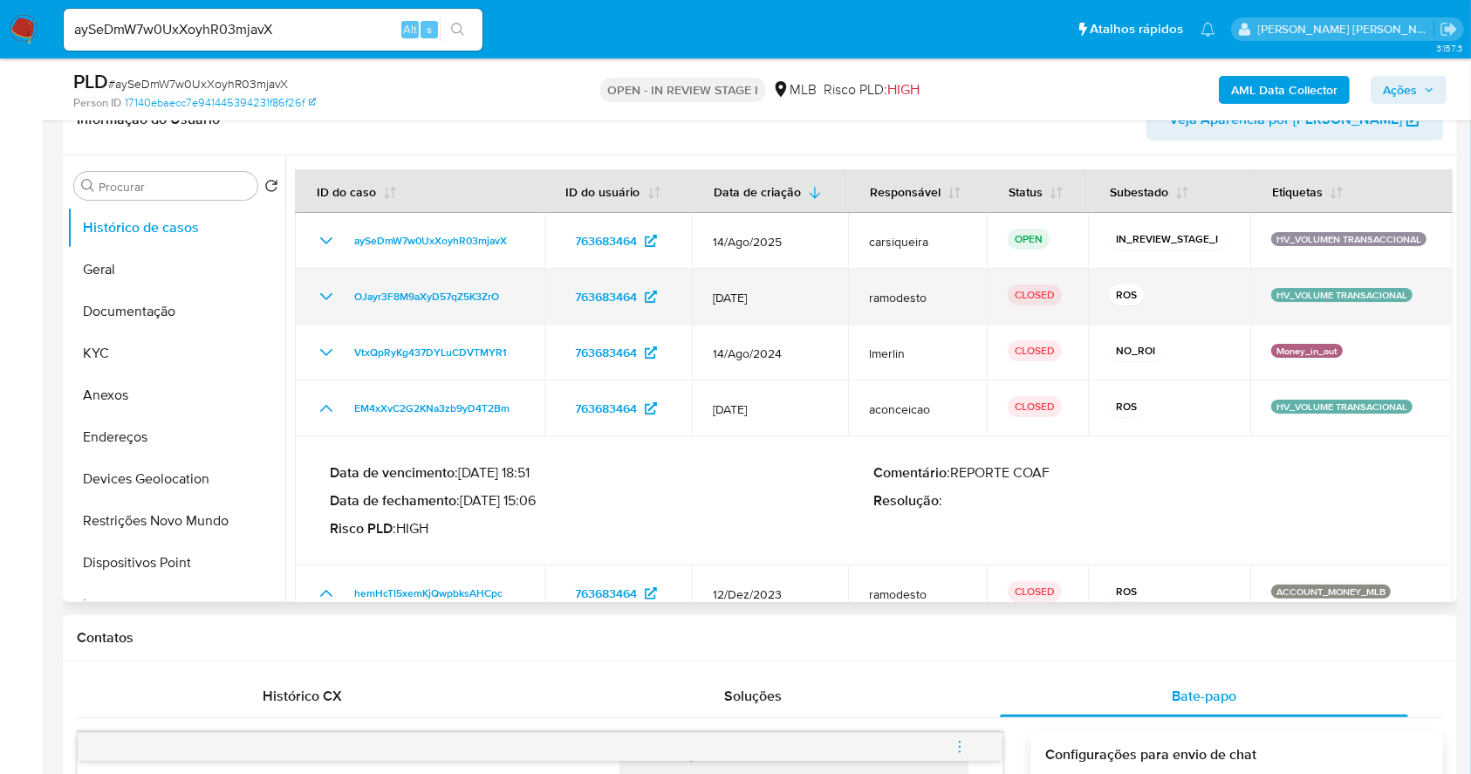
click at [327, 294] on icon "Mostrar/Ocultar" at bounding box center [326, 296] width 21 height 21
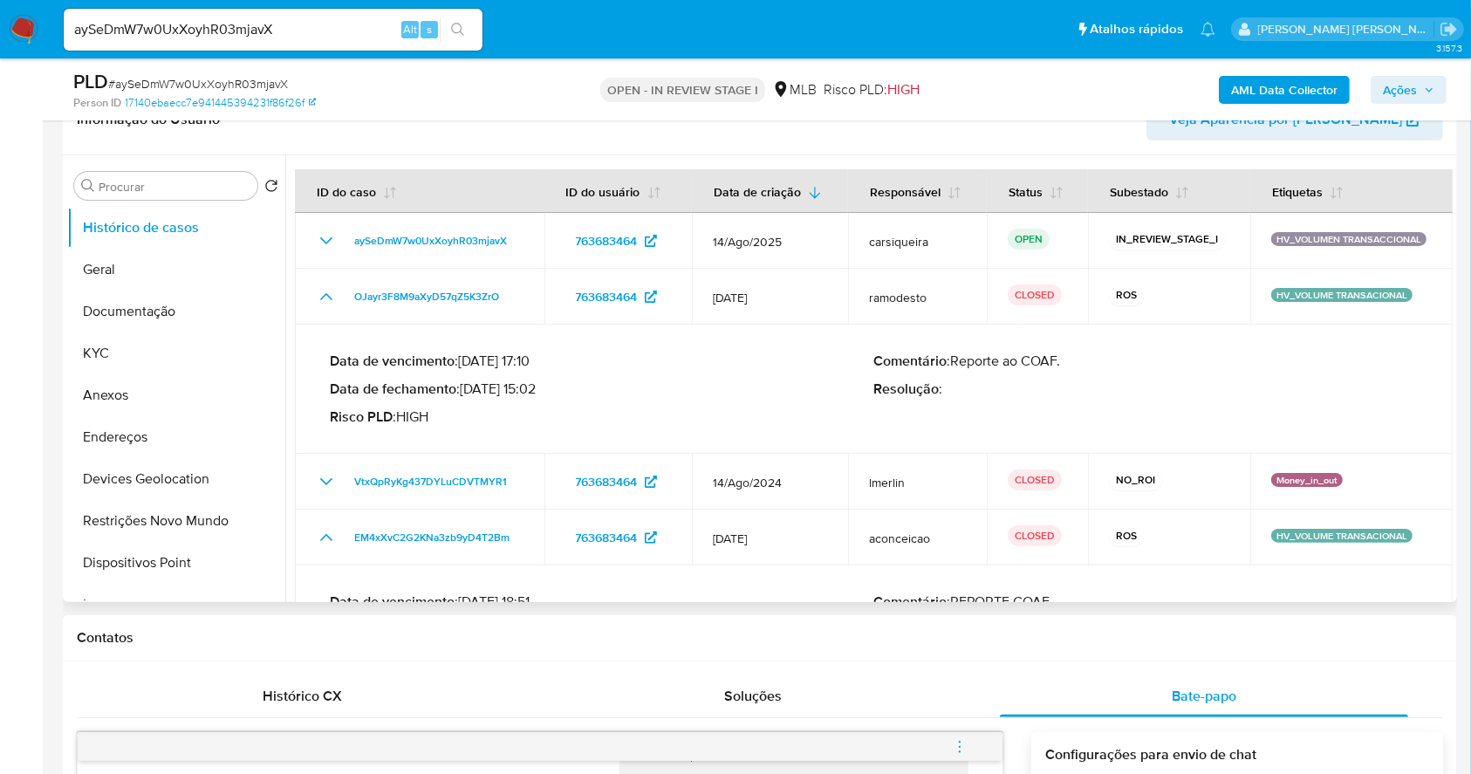
drag, startPoint x: 467, startPoint y: 393, endPoint x: 538, endPoint y: 397, distance: 70.8
click at [538, 397] on div "Data de vencimento : 01/03/2025 17:10 Data de fechamento : 07/02/2025 15:02 Ris…" at bounding box center [602, 389] width 545 height 73
click at [144, 401] on button "Anexos" at bounding box center [169, 395] width 204 height 42
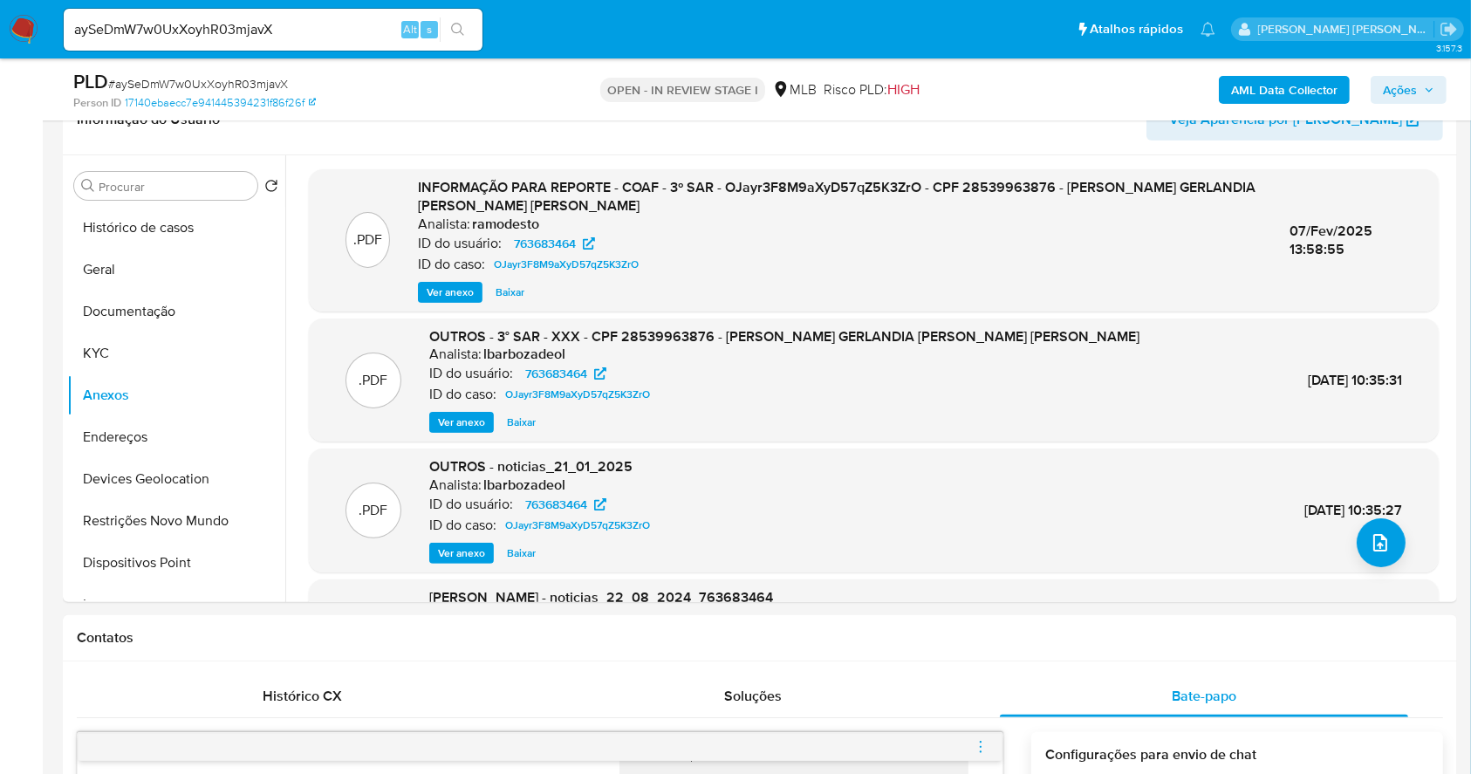
click at [1295, 80] on b "AML Data Collector" at bounding box center [1284, 90] width 106 height 28
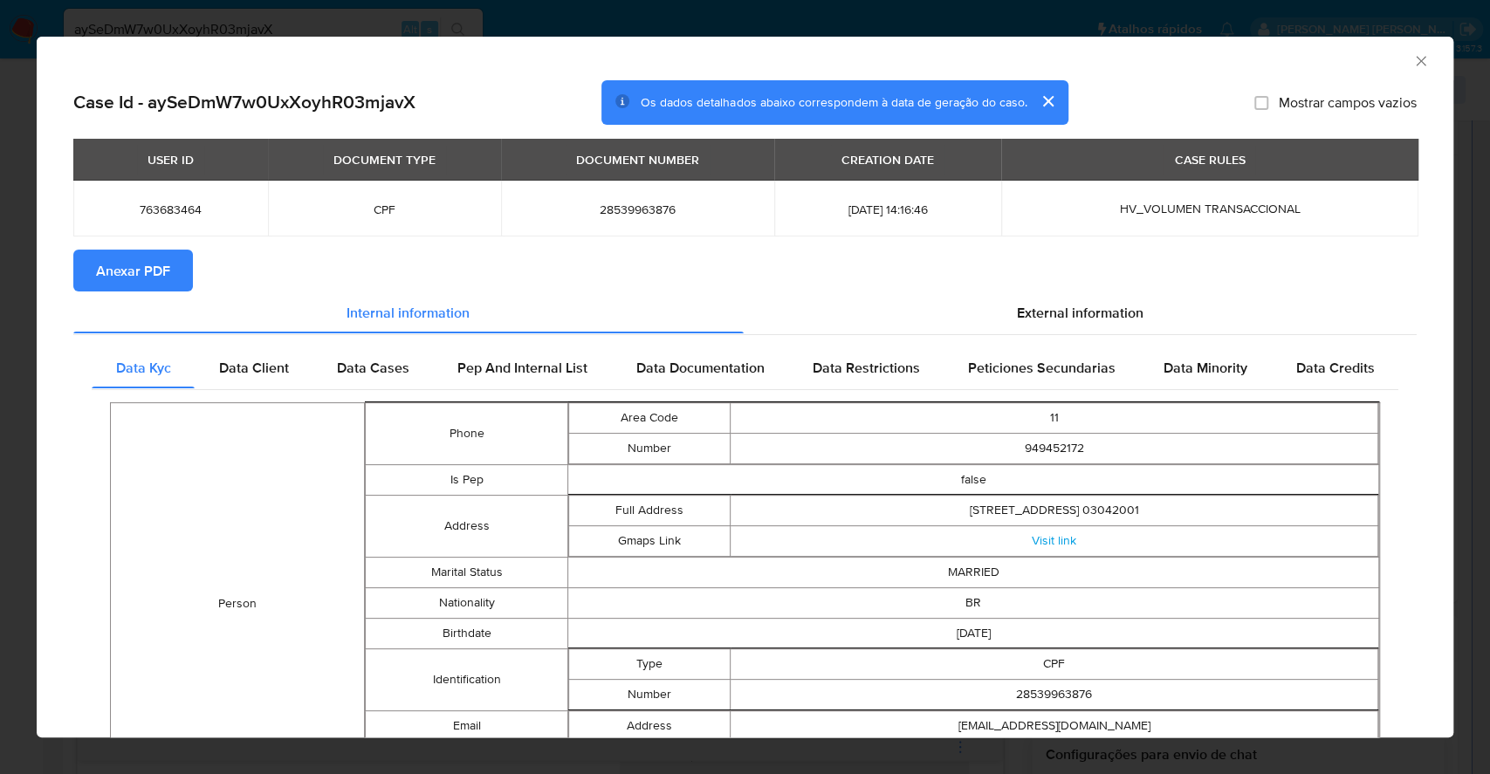
click at [148, 261] on span "Anexar PDF" at bounding box center [133, 270] width 74 height 38
click at [0, 181] on div "AML Data Collector Case Id - aySeDmW7w0UxXoyhR03mjavX Os dados detalhados abaix…" at bounding box center [745, 387] width 1490 height 774
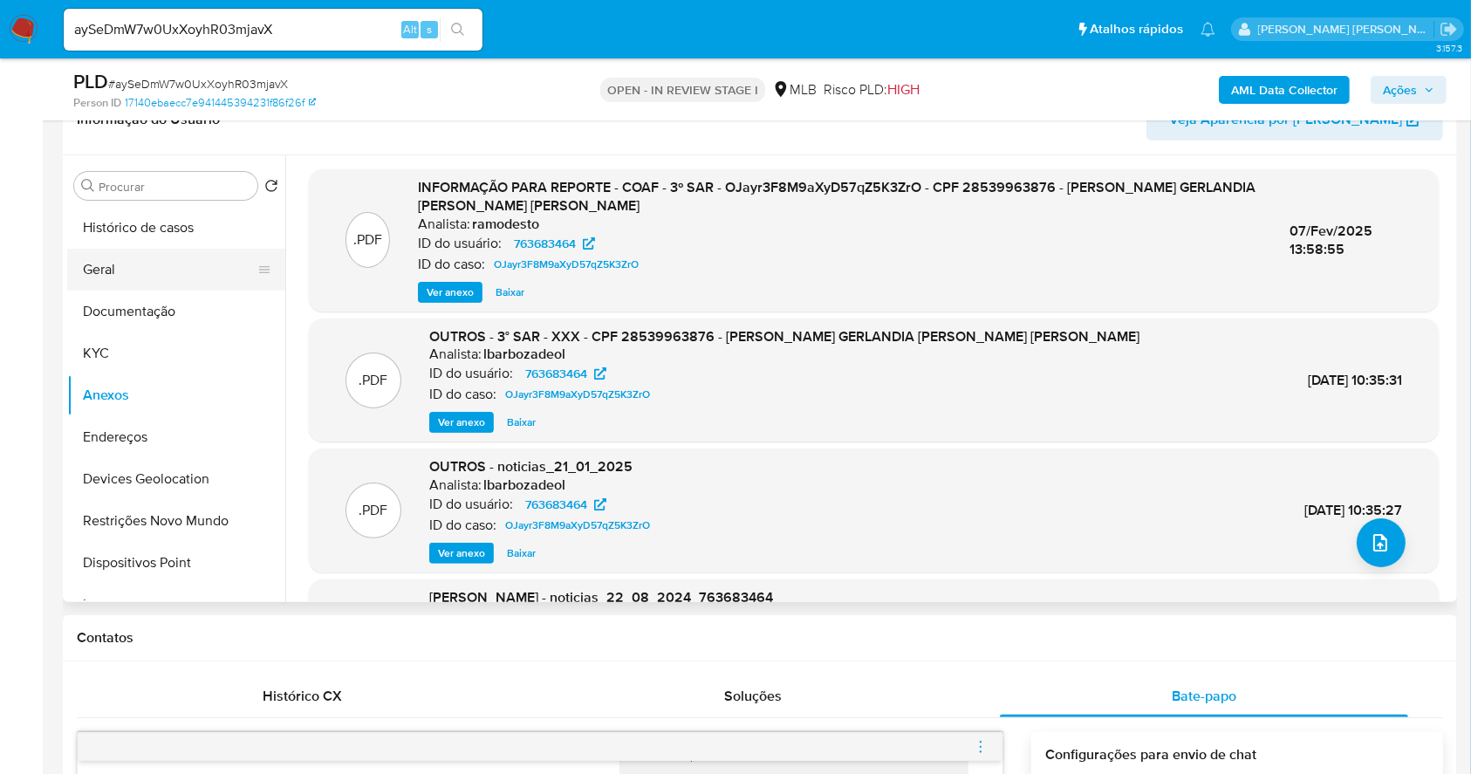
click at [161, 271] on button "Geral" at bounding box center [169, 270] width 204 height 42
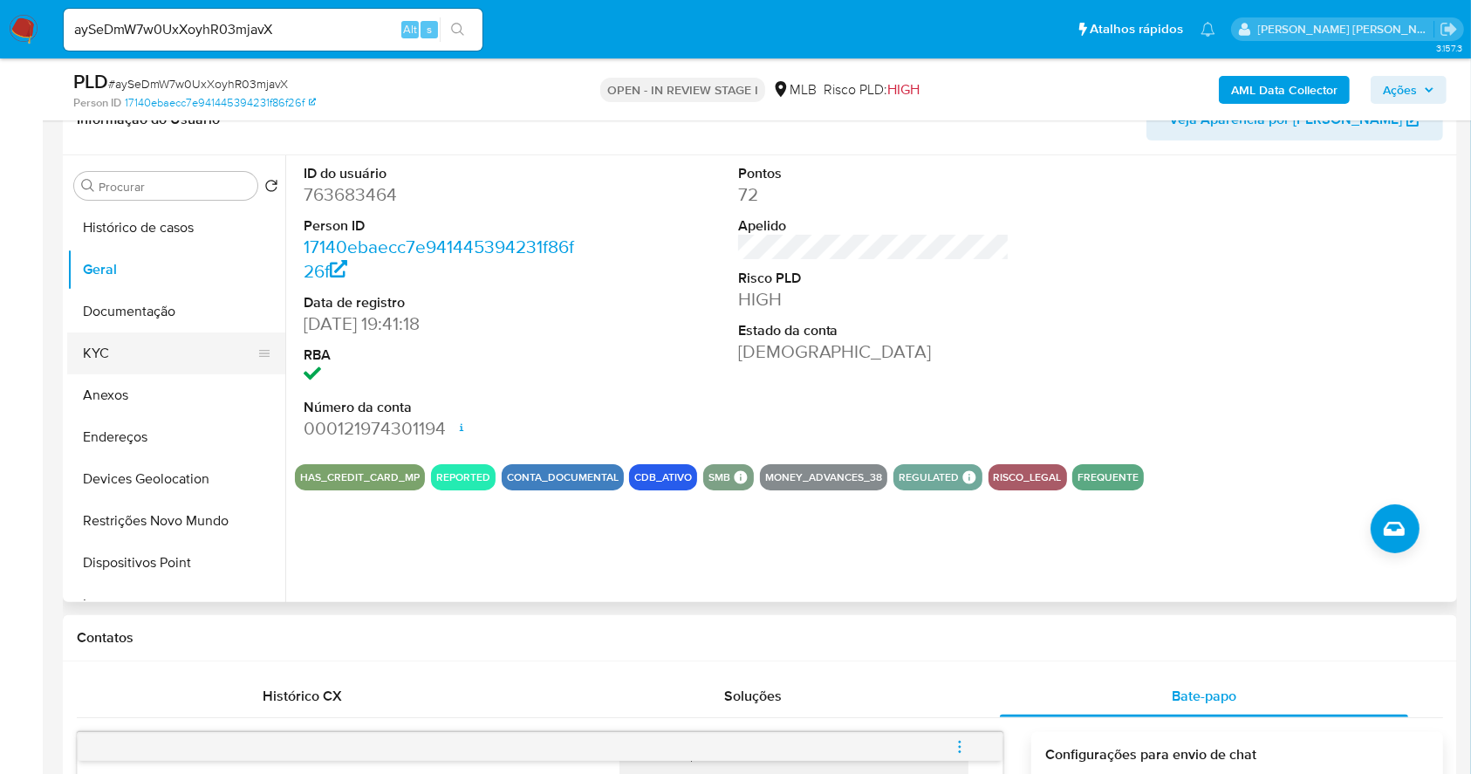
click at [212, 333] on button "KYC" at bounding box center [169, 353] width 204 height 42
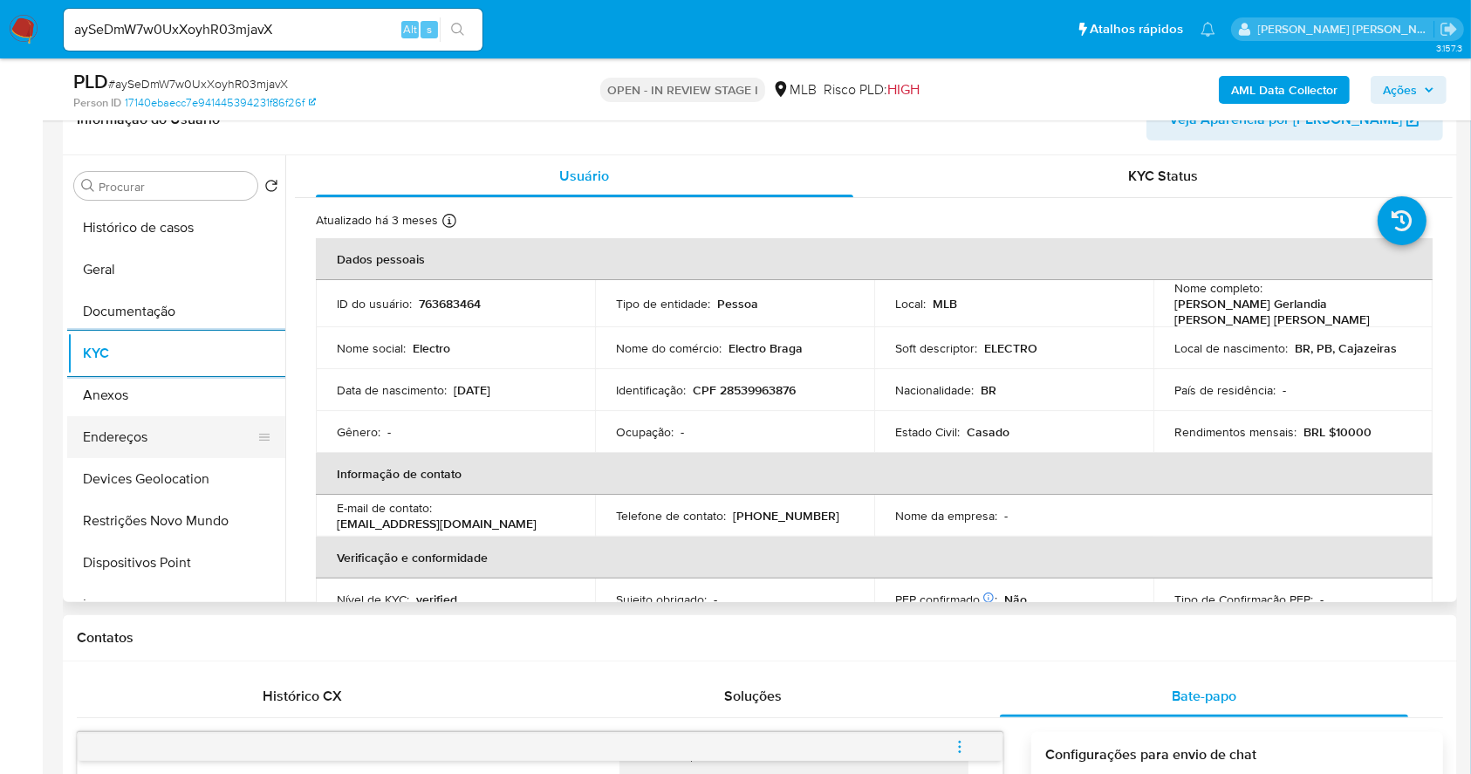
click at [112, 419] on button "Endereços" at bounding box center [169, 437] width 204 height 42
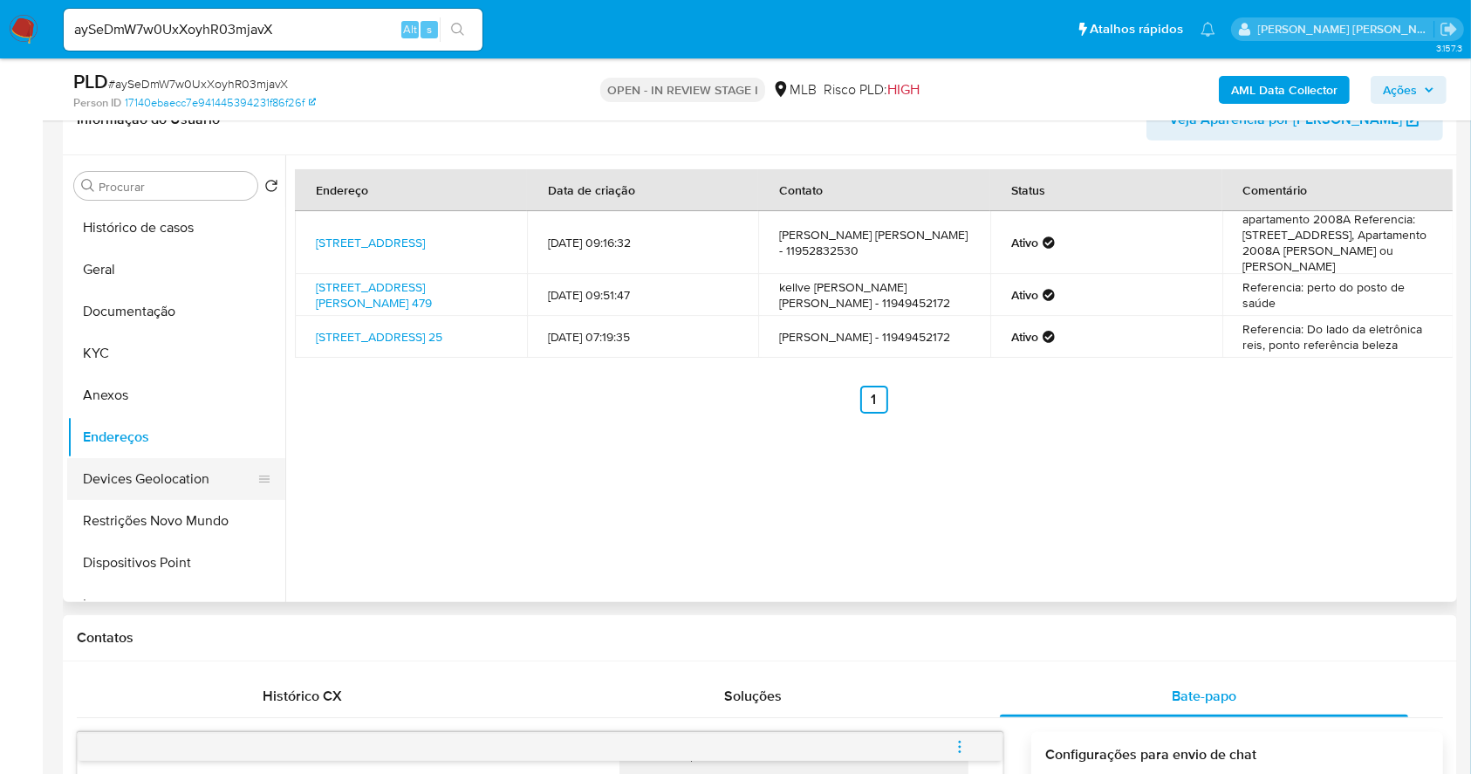
click at [210, 484] on button "Devices Geolocation" at bounding box center [169, 479] width 204 height 42
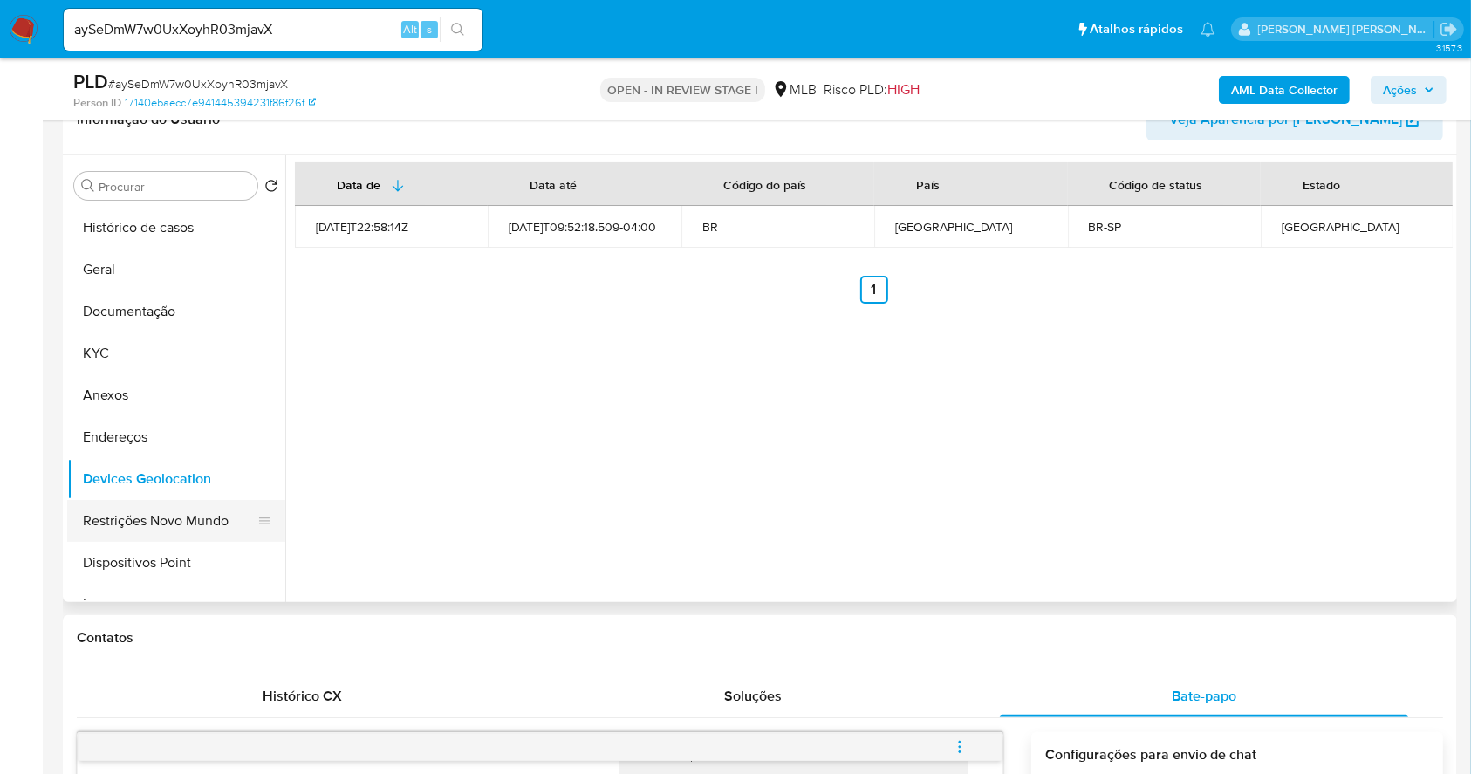
click at [182, 513] on button "Restrições Novo Mundo" at bounding box center [169, 521] width 204 height 42
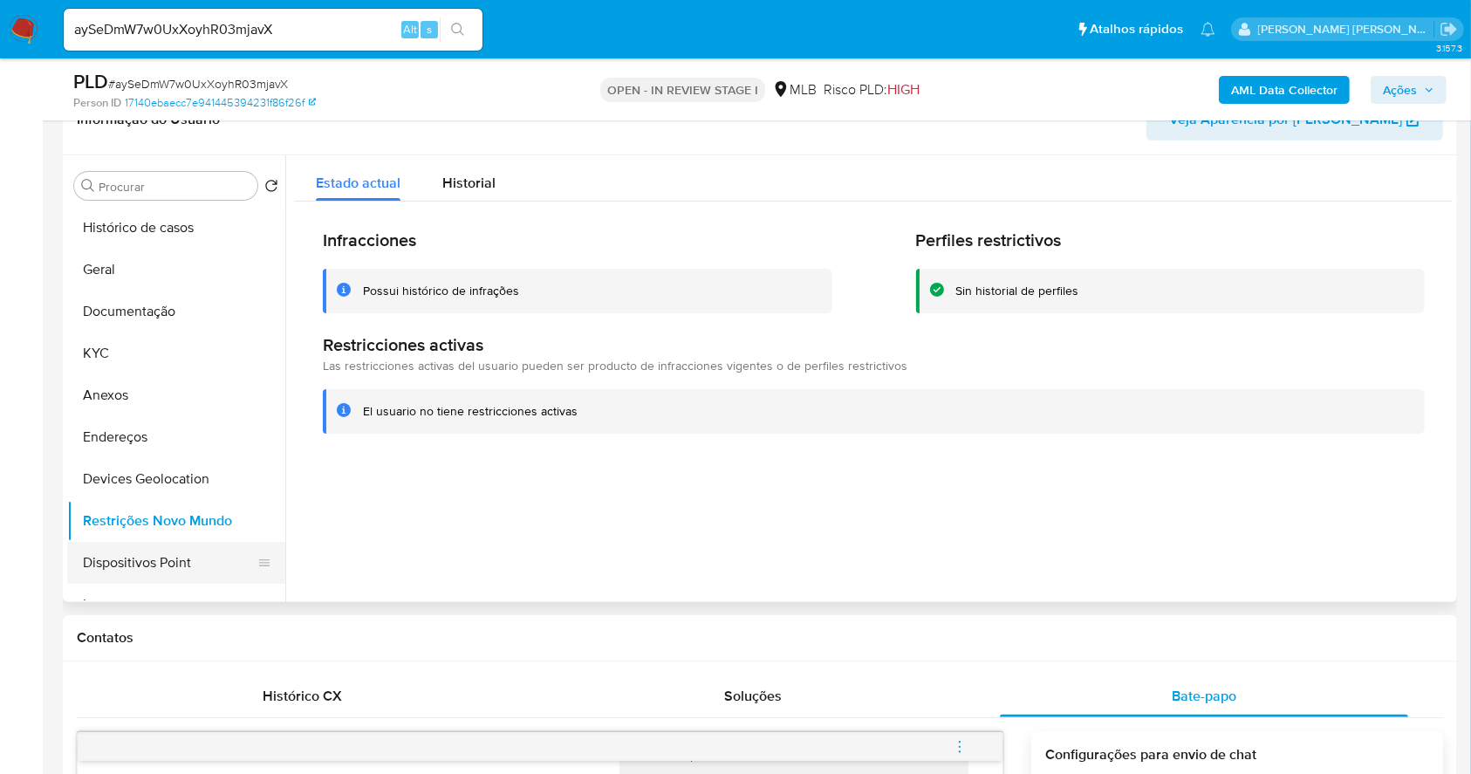
click at [202, 570] on button "Dispositivos Point" at bounding box center [169, 563] width 204 height 42
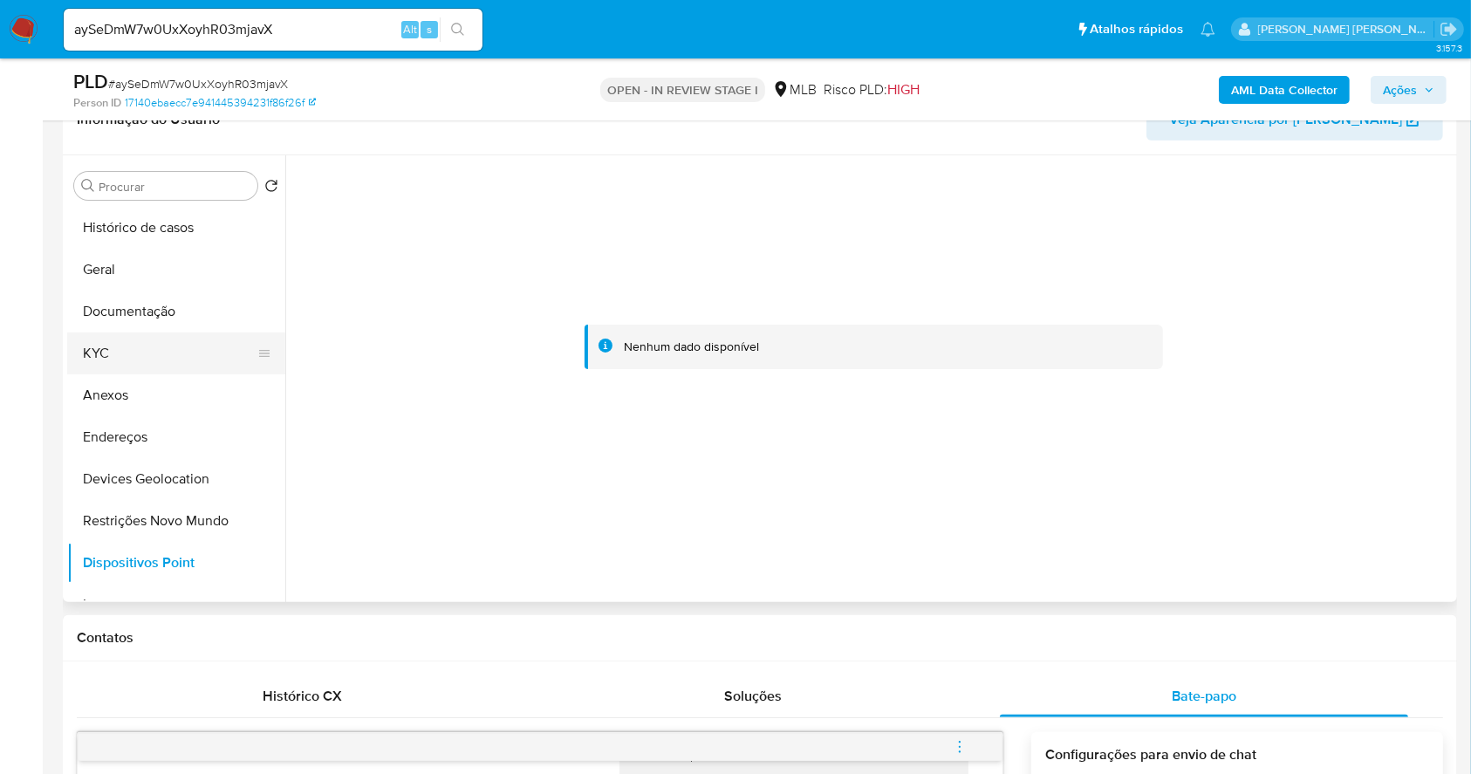
click at [155, 344] on button "KYC" at bounding box center [169, 353] width 204 height 42
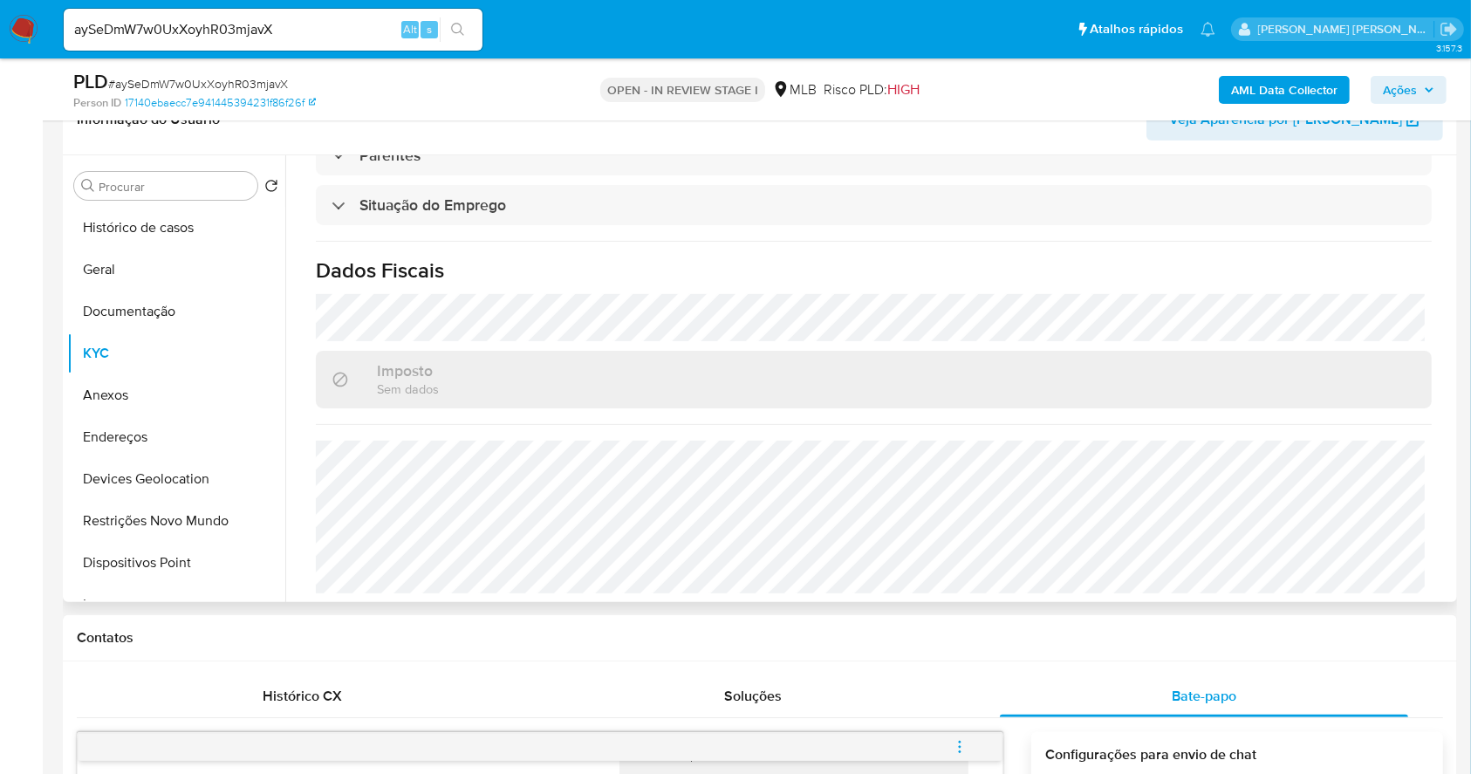
scroll to position [44, 0]
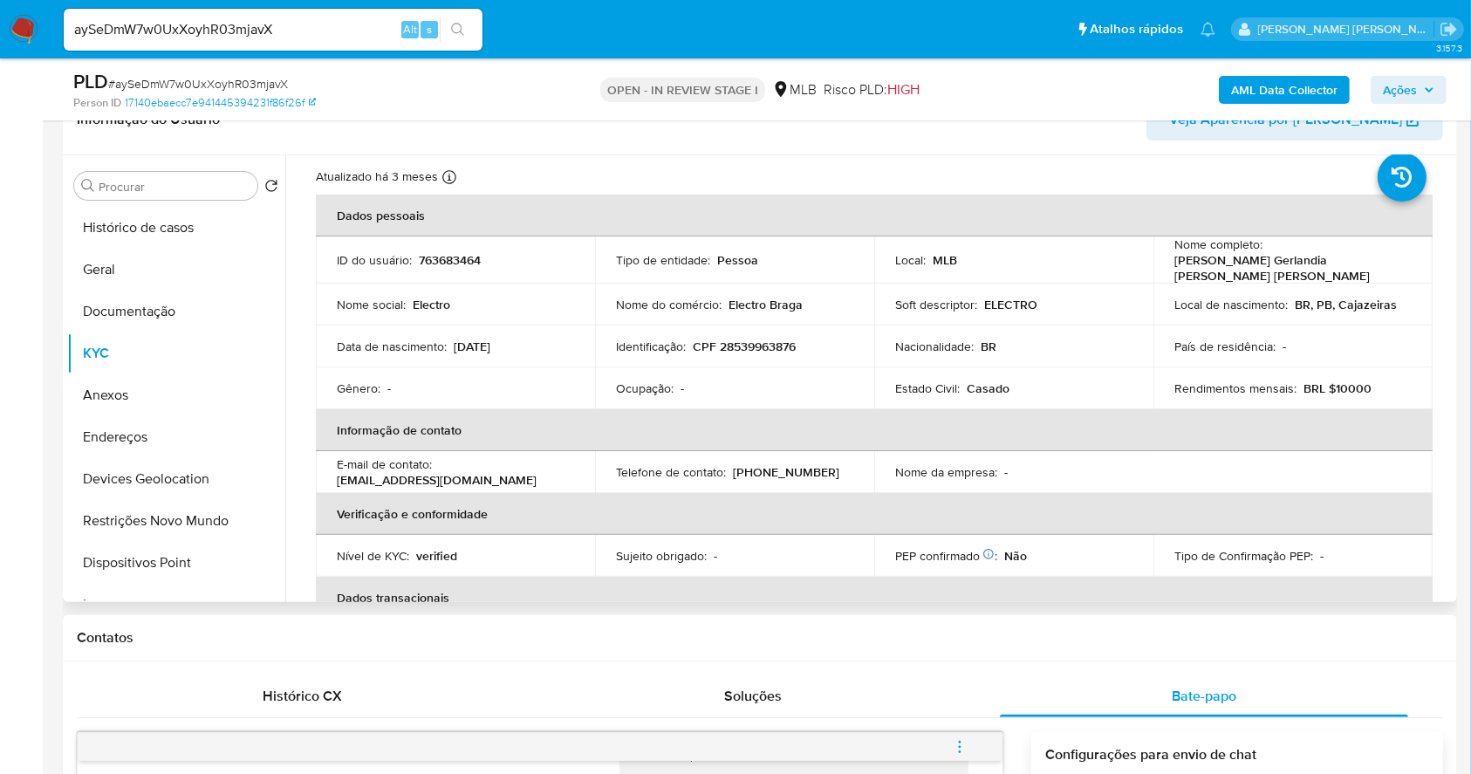
click at [777, 339] on p "CPF 28539963876" at bounding box center [744, 347] width 103 height 16
copy p "28539963876"
drag, startPoint x: 1355, startPoint y: 266, endPoint x: 1168, endPoint y: 271, distance: 186.8
click at [1175, 271] on div "Nome completo : Josefa Gerlandia Braga Batista" at bounding box center [1293, 259] width 237 height 47
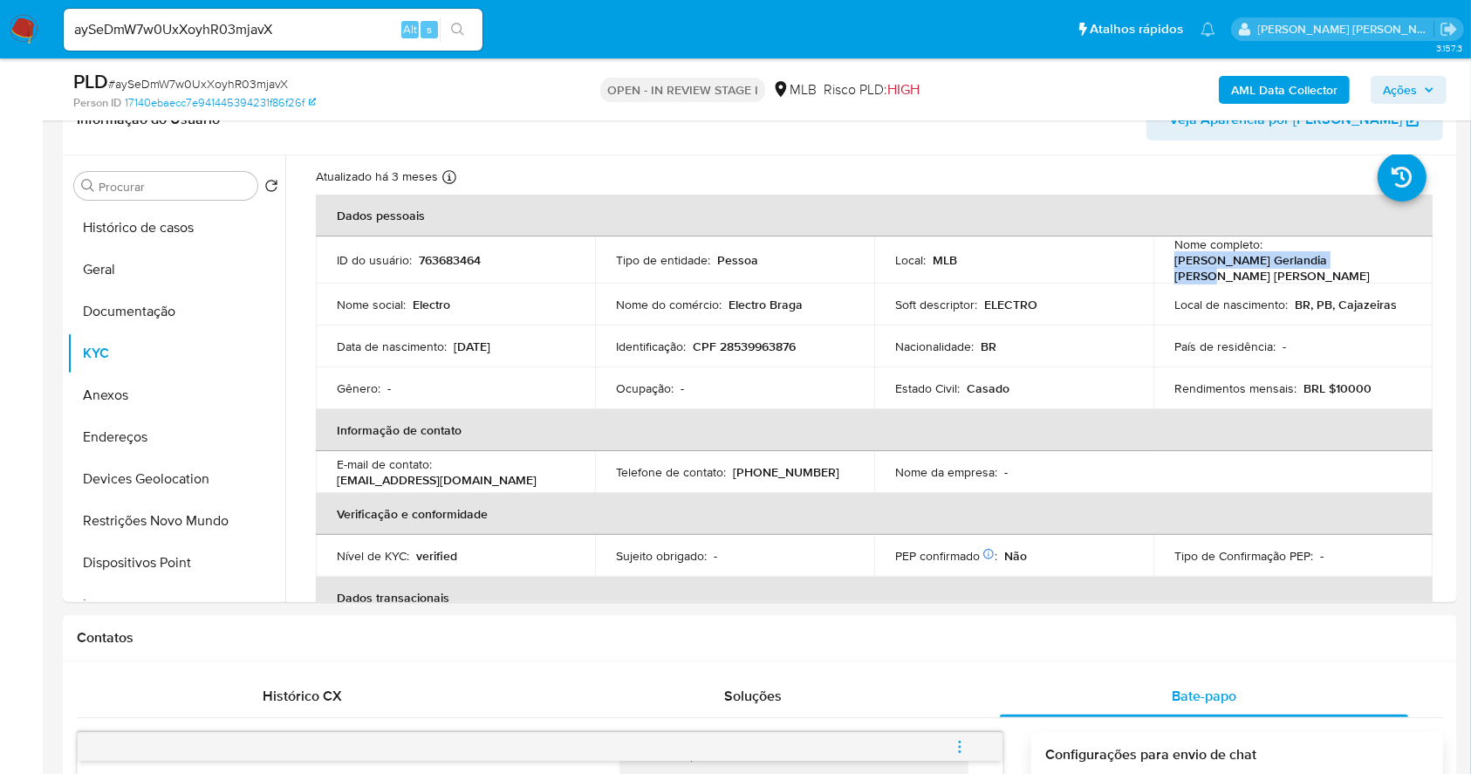
copy p "Josefa Gerlandia Braga Batista"
click at [1420, 80] on span "Ações" at bounding box center [1408, 90] width 51 height 24
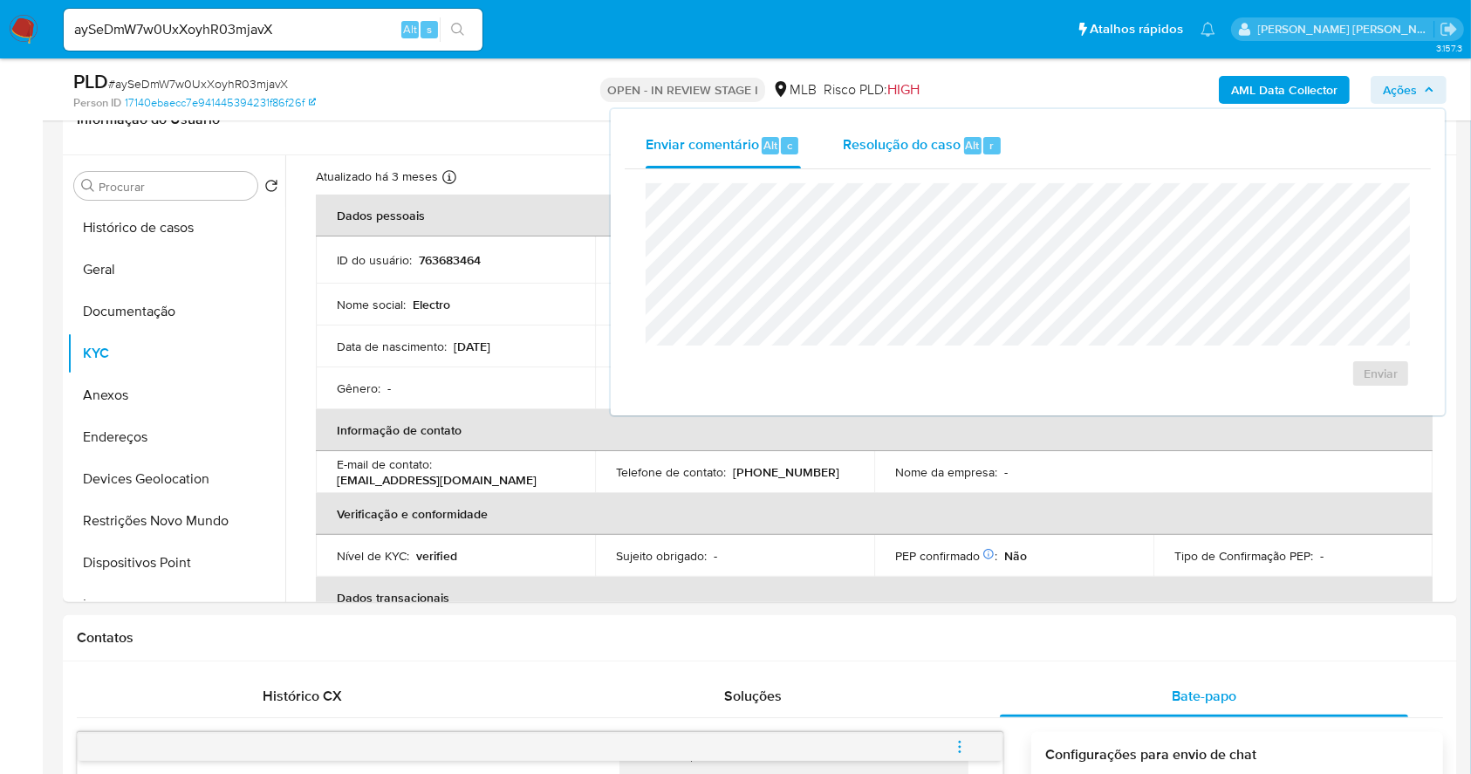
click at [964, 146] on div "Alt" at bounding box center [972, 145] width 17 height 17
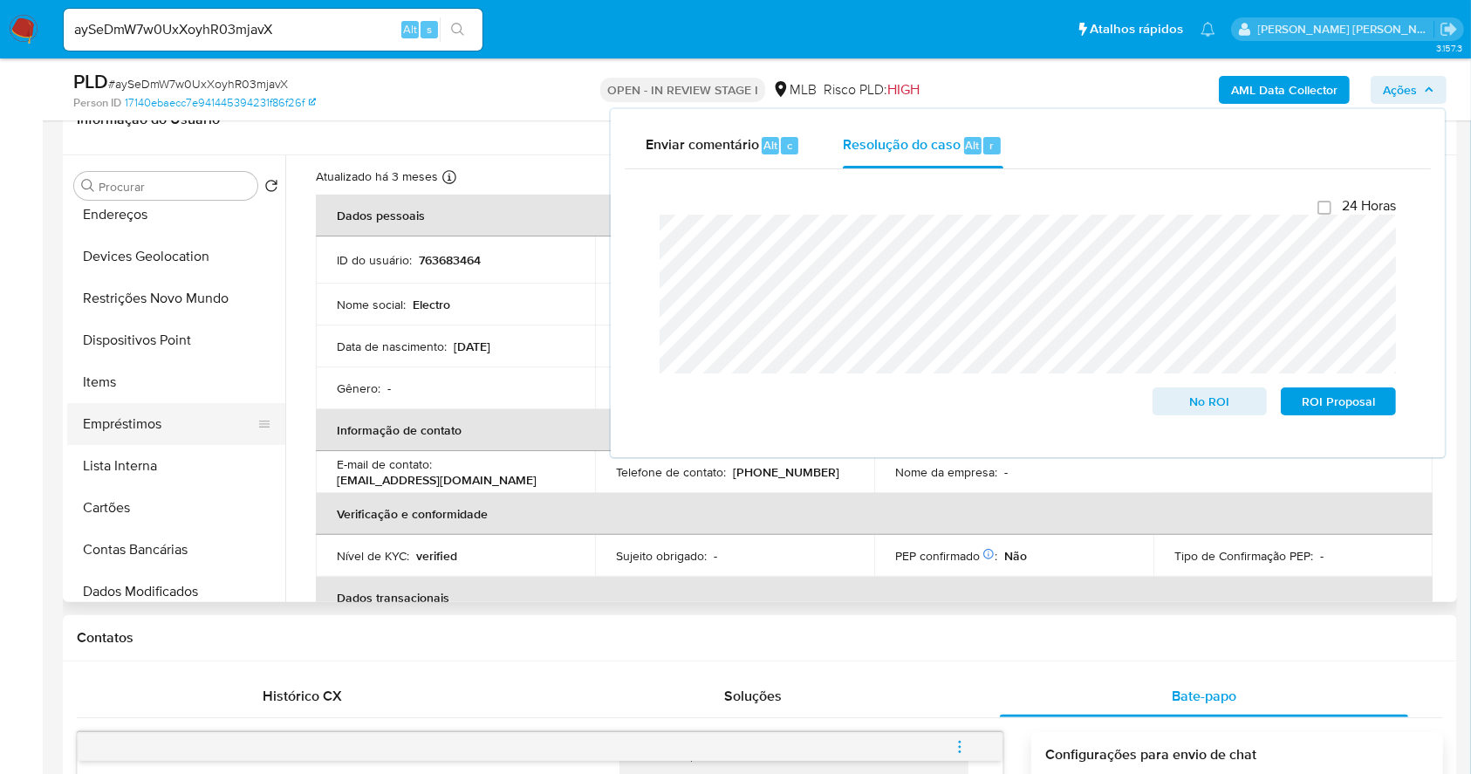
scroll to position [232, 0]
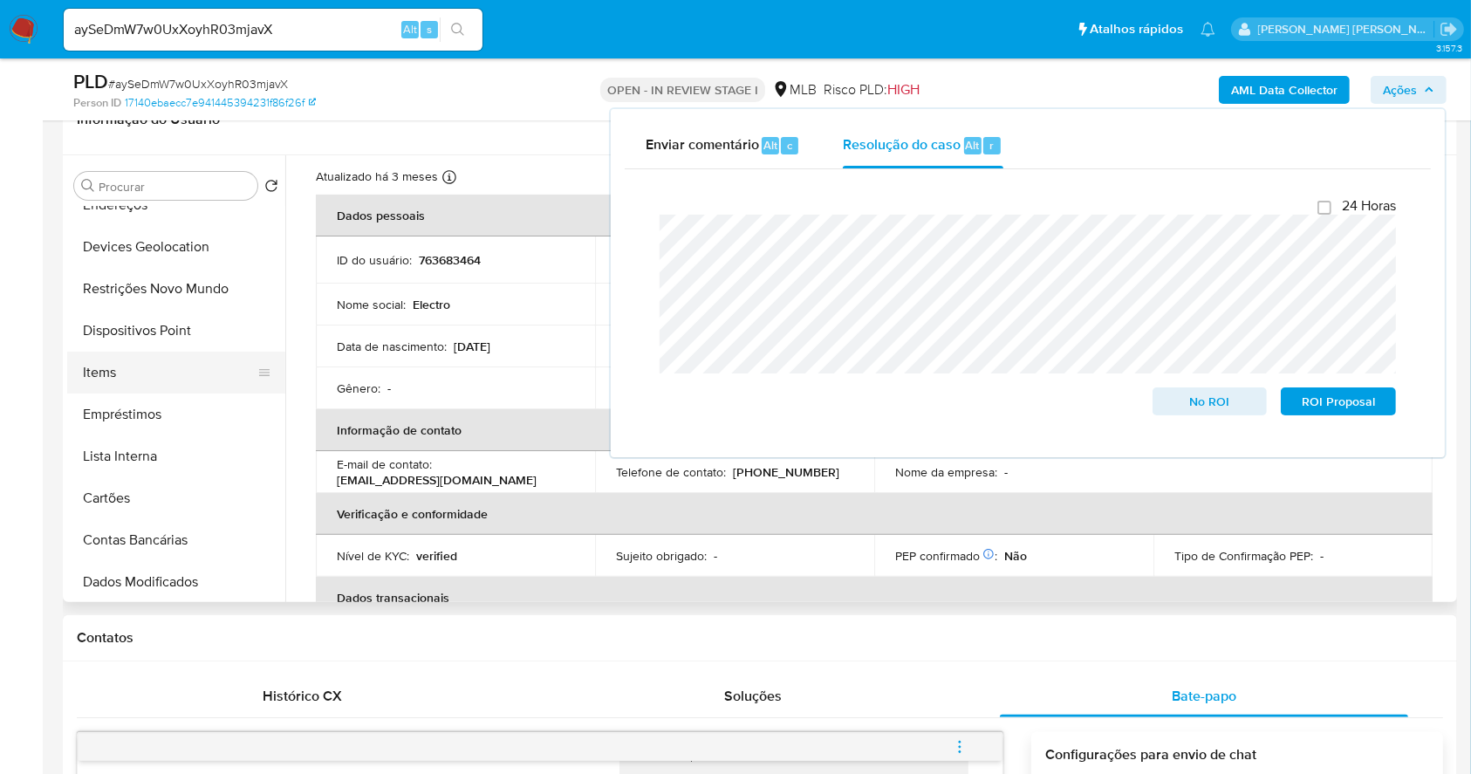
click at [106, 373] on button "Items" at bounding box center [169, 373] width 204 height 42
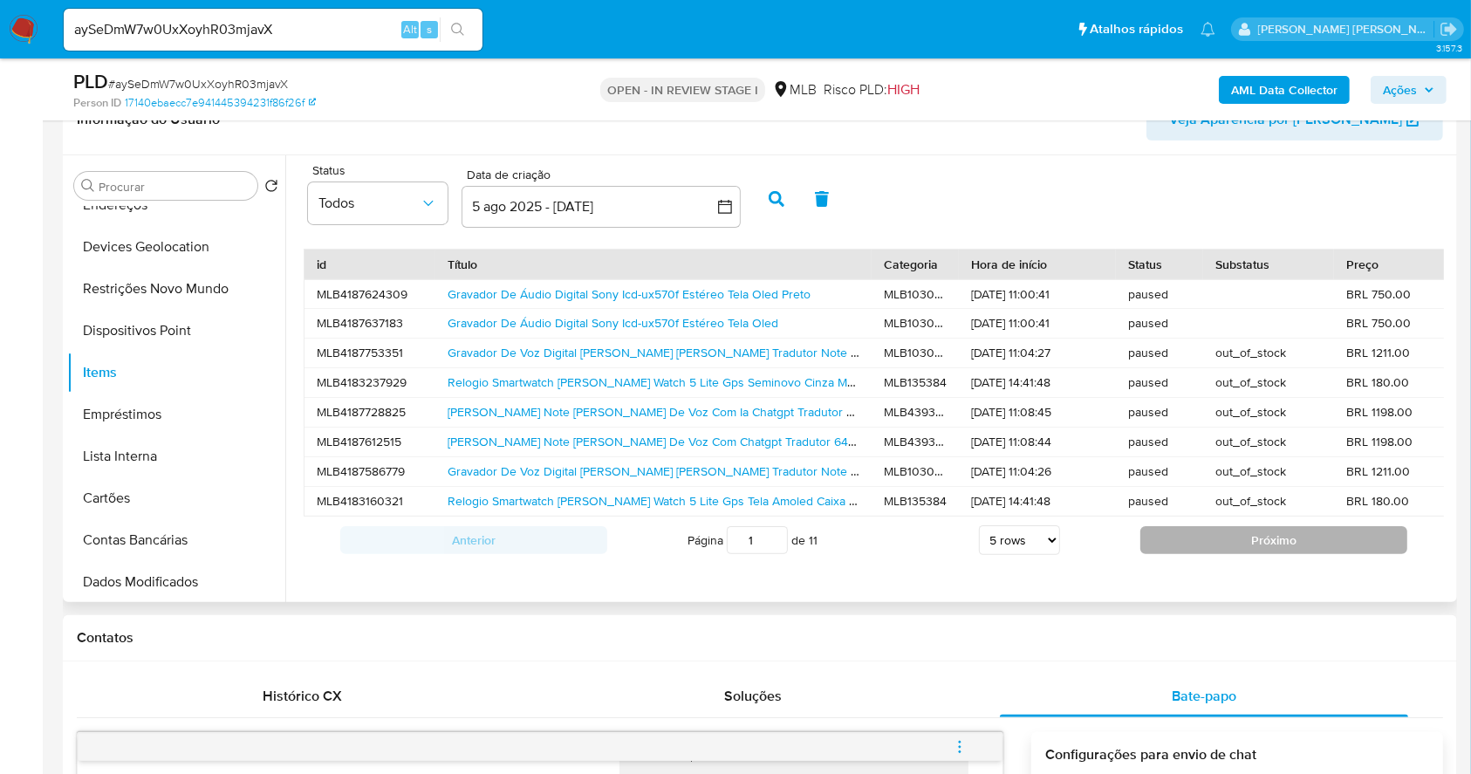
click at [1213, 545] on button "Próximo" at bounding box center [1273, 540] width 267 height 28
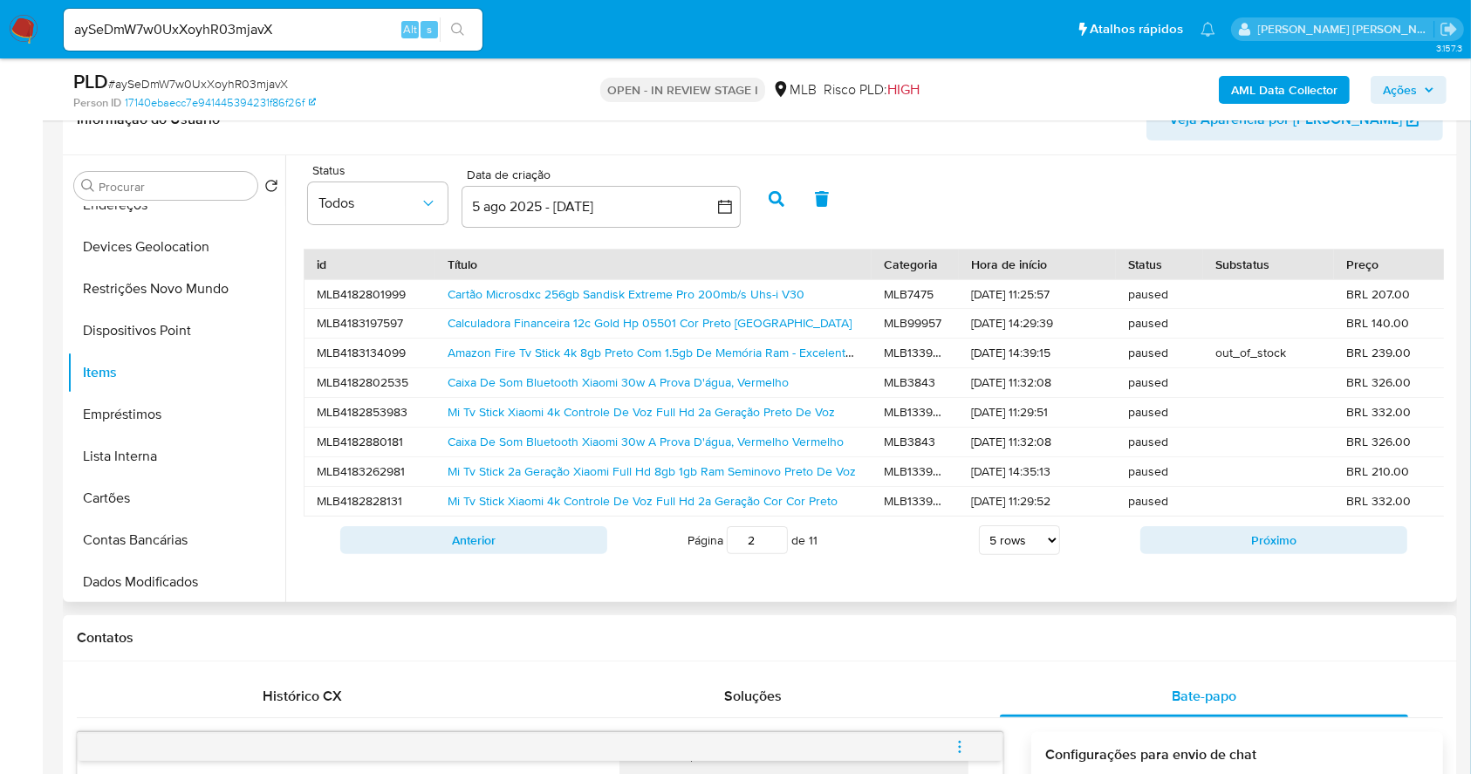
click at [1213, 545] on button "Próximo" at bounding box center [1273, 540] width 267 height 28
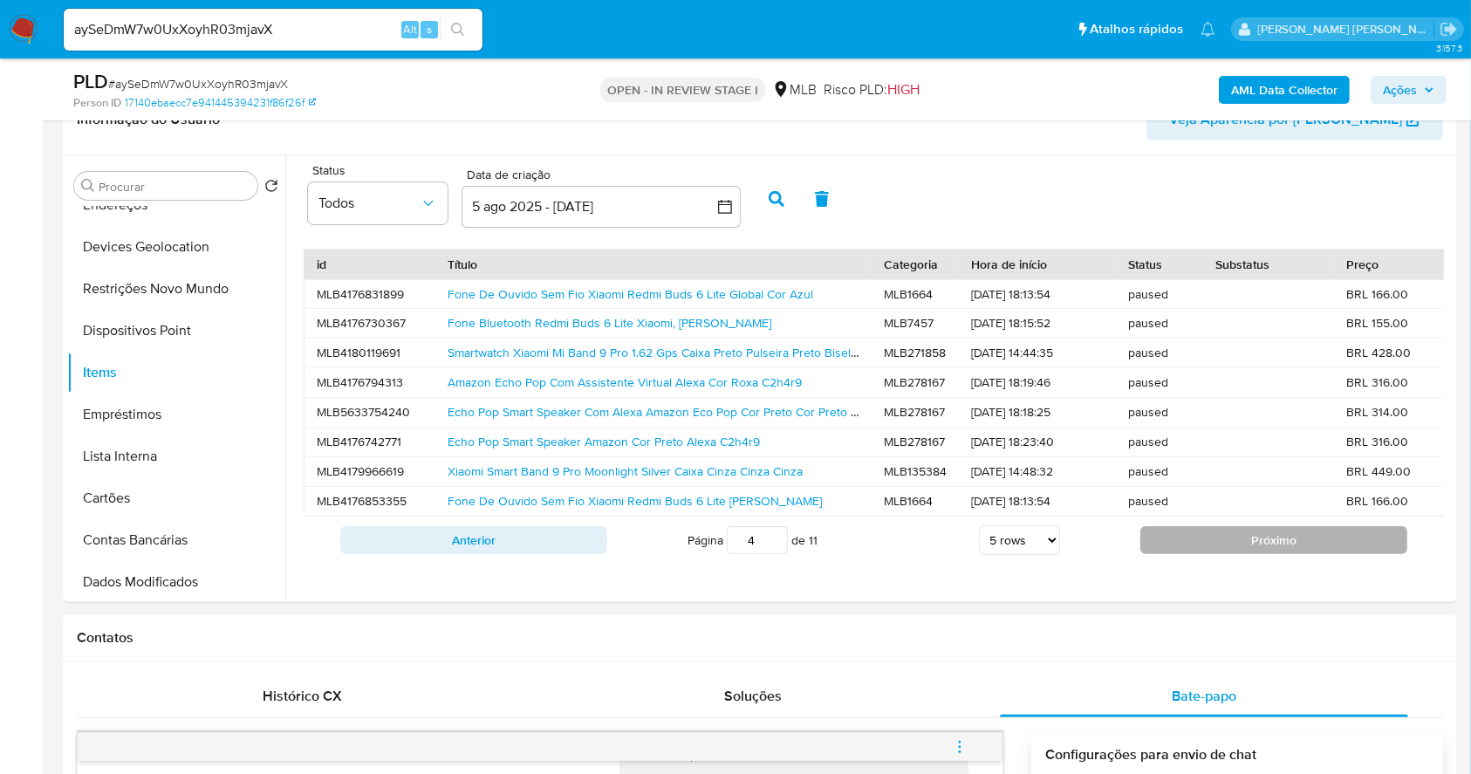
click at [1212, 545] on button "Próximo" at bounding box center [1273, 540] width 267 height 28
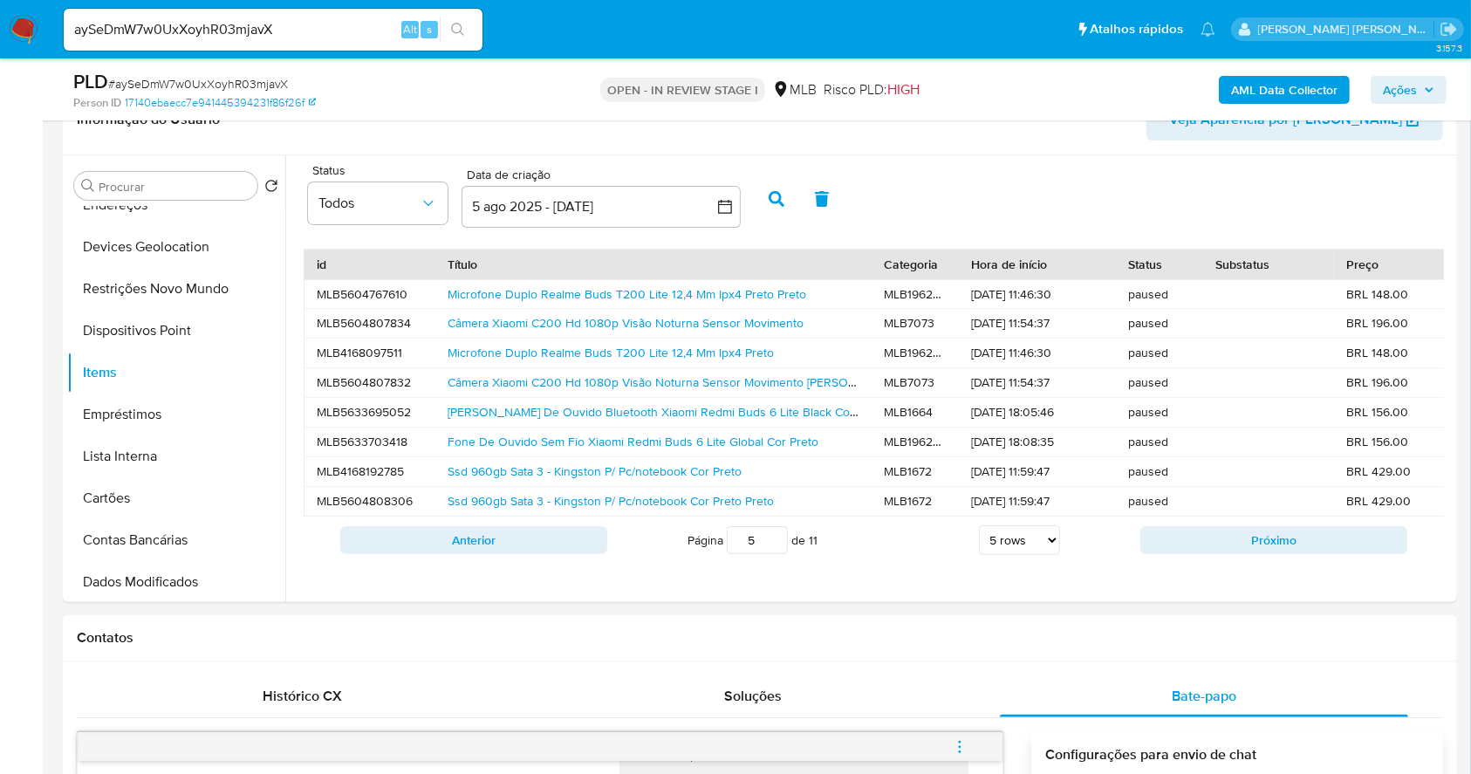
click at [1212, 545] on button "Próximo" at bounding box center [1273, 540] width 267 height 28
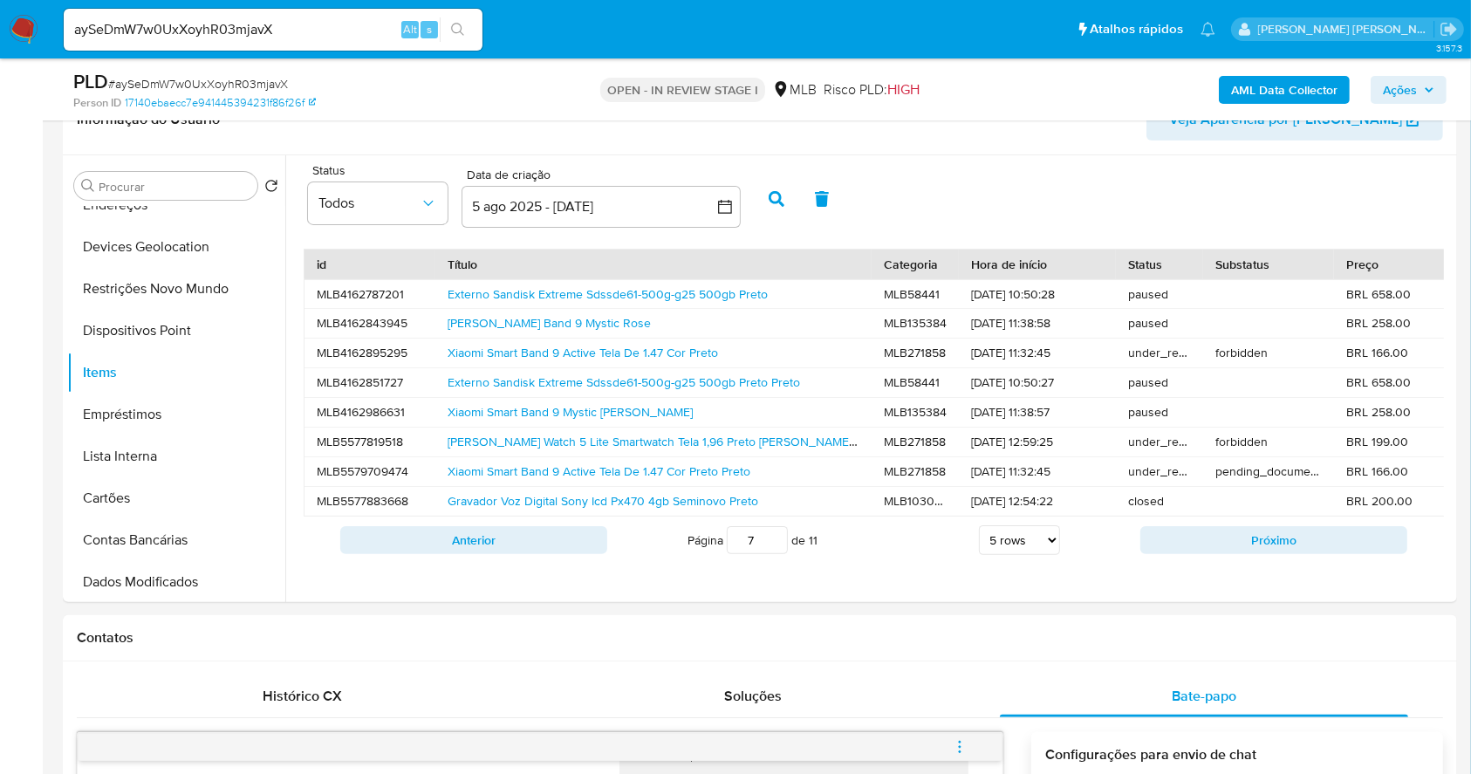
click at [1212, 545] on button "Próximo" at bounding box center [1273, 540] width 267 height 28
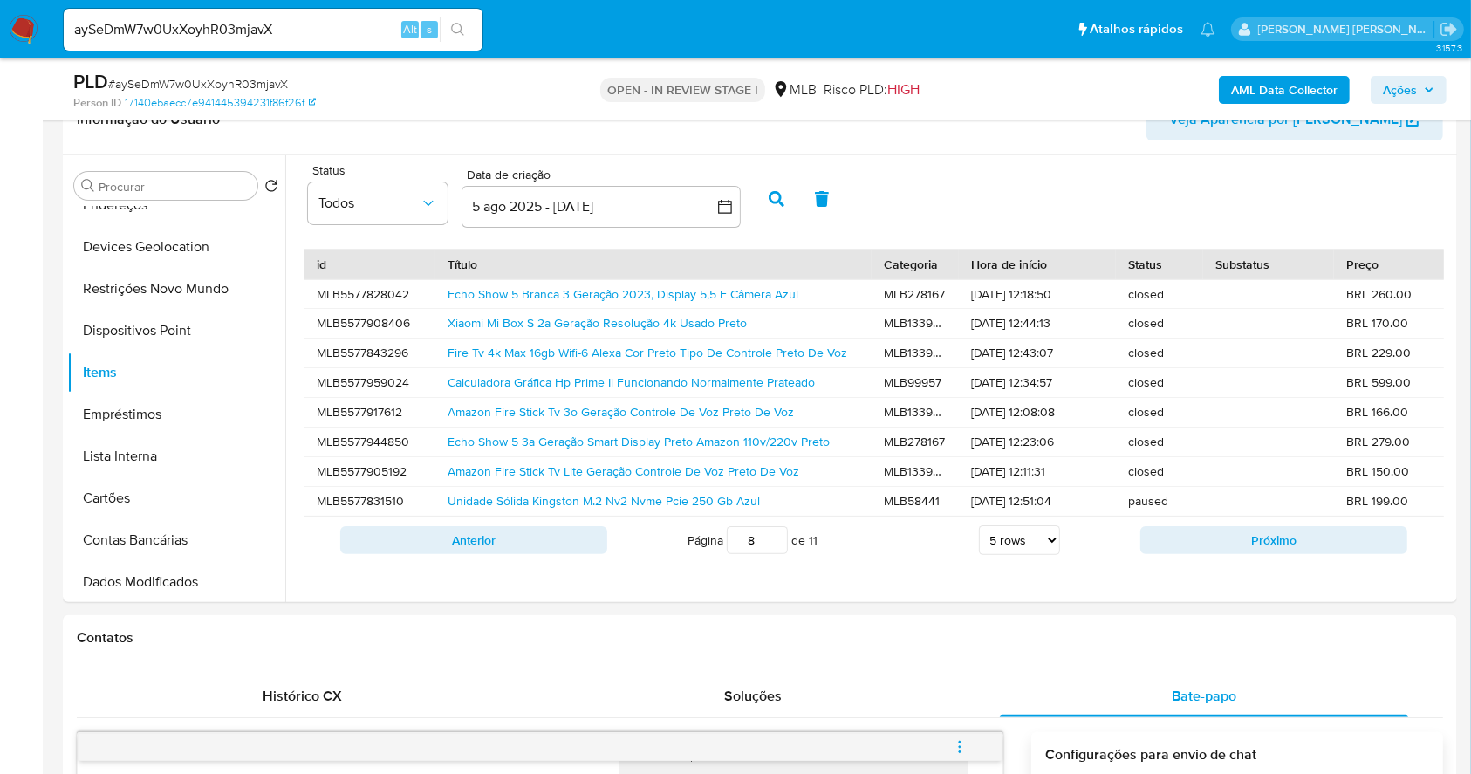
click at [1212, 545] on button "Próximo" at bounding box center [1273, 540] width 267 height 28
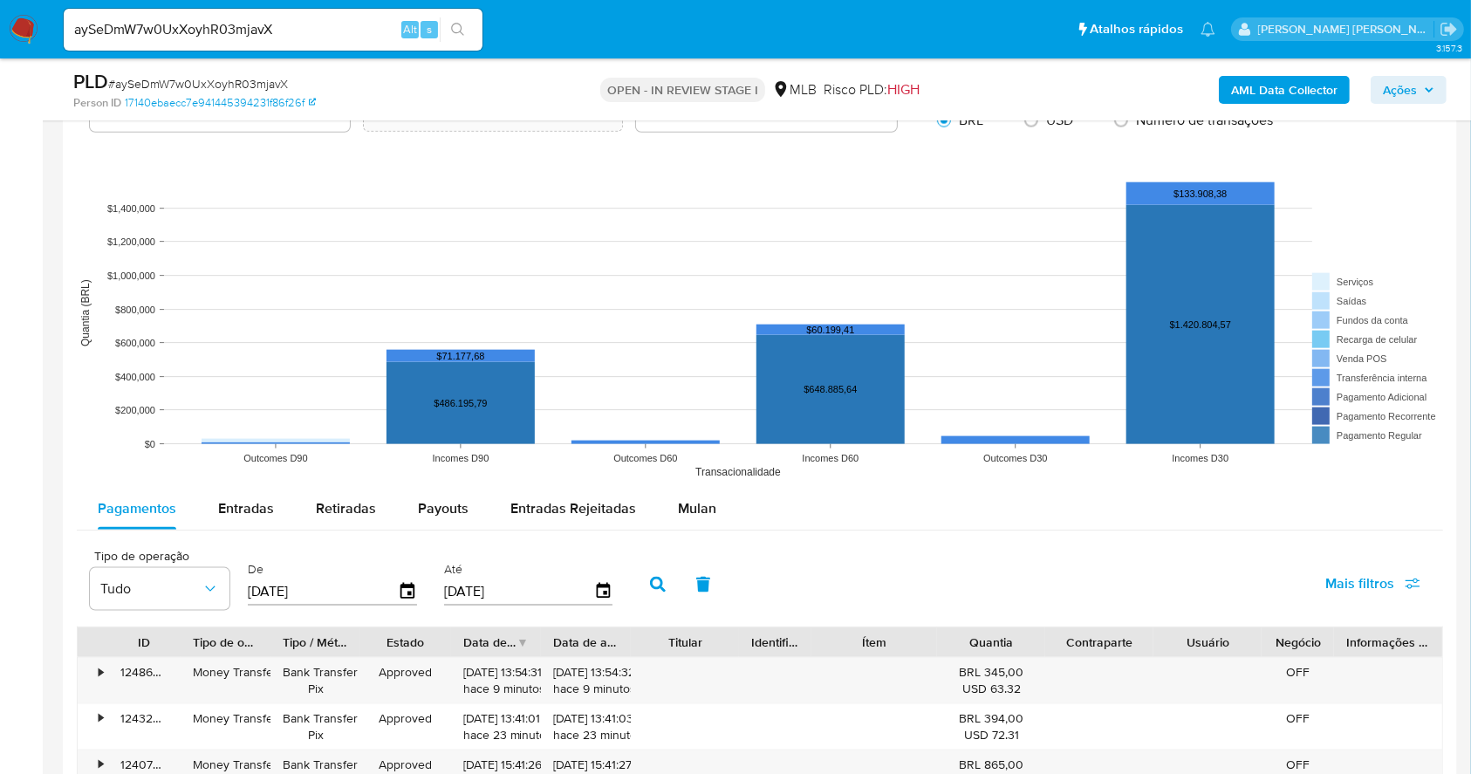
scroll to position [1956, 0]
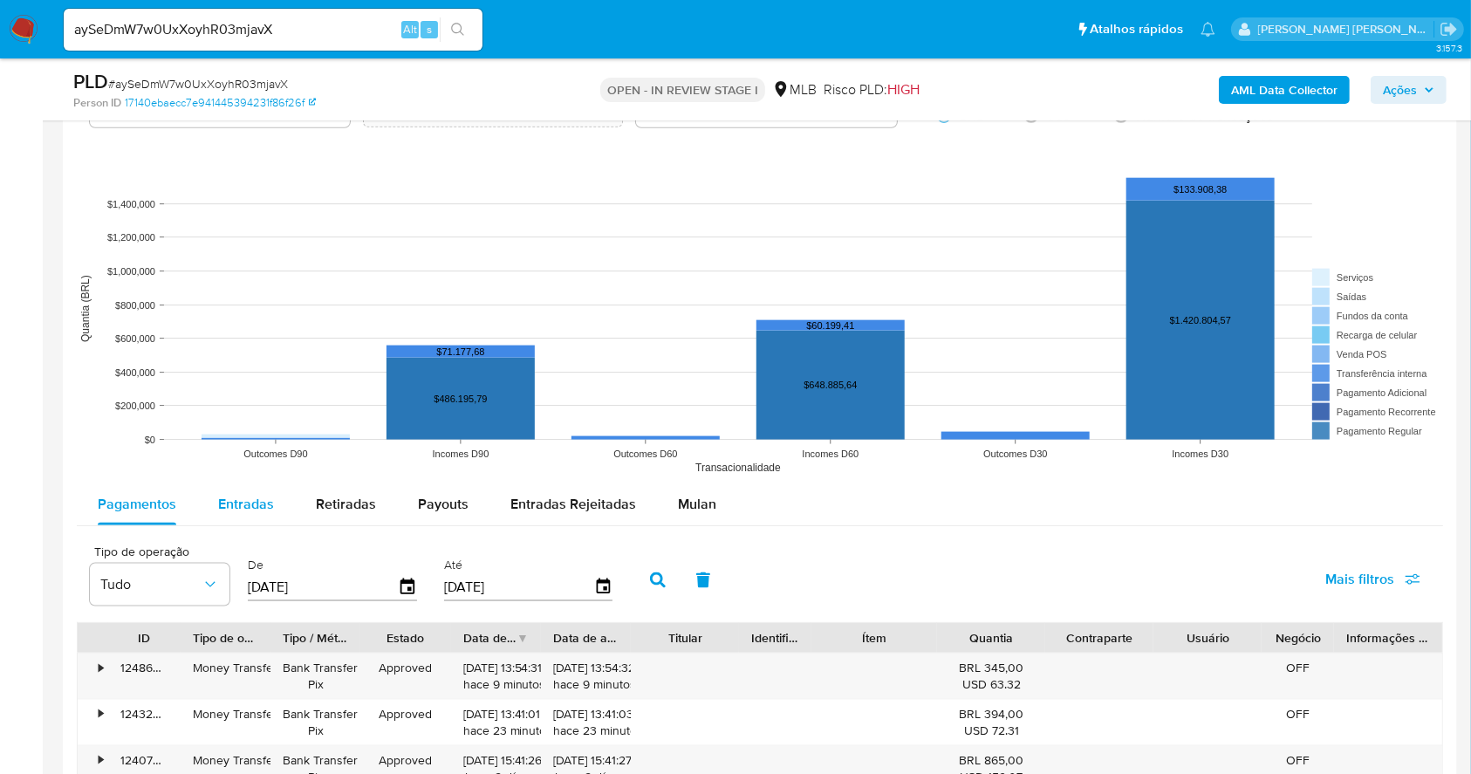
click at [236, 497] on span "Entradas" at bounding box center [246, 504] width 56 height 20
select select "10"
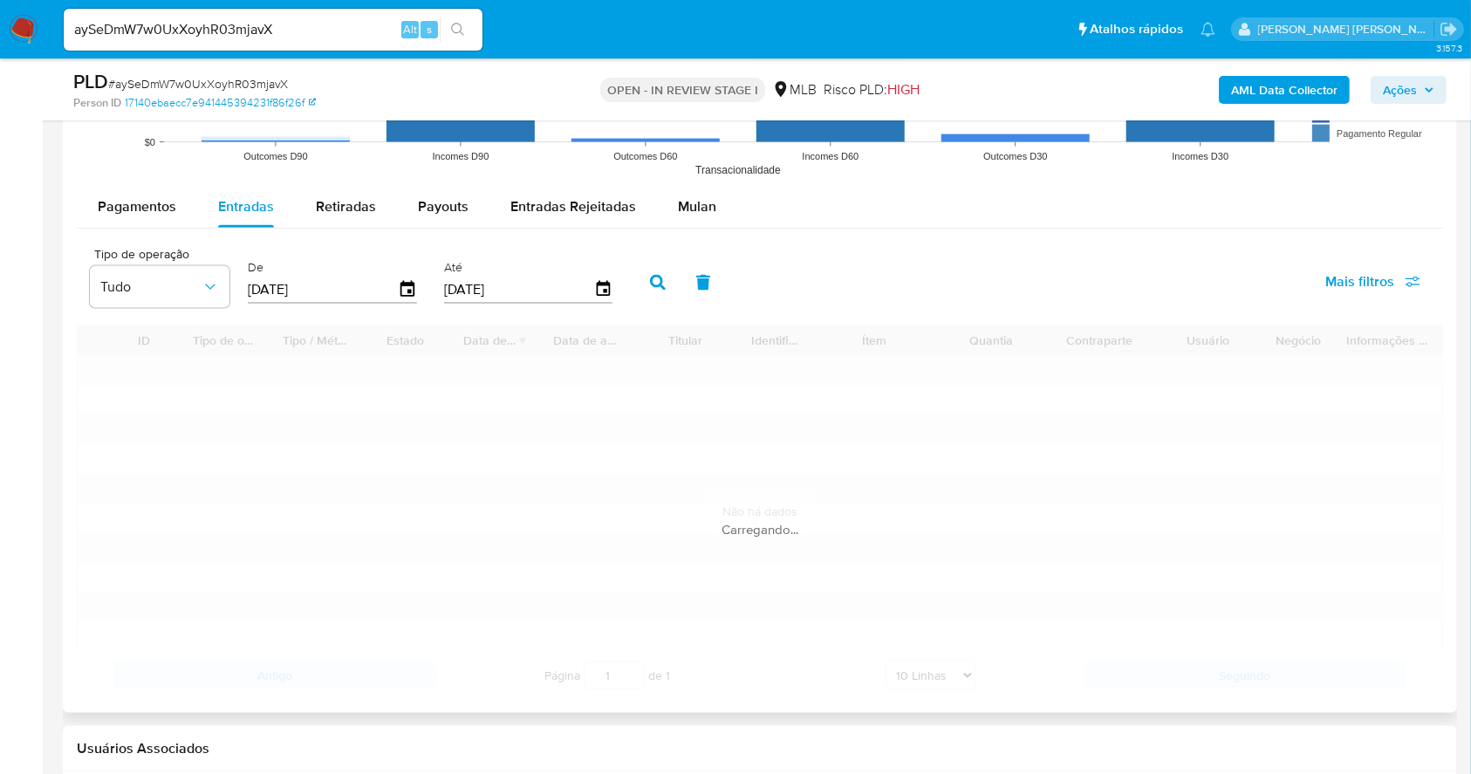
scroll to position [2305, 0]
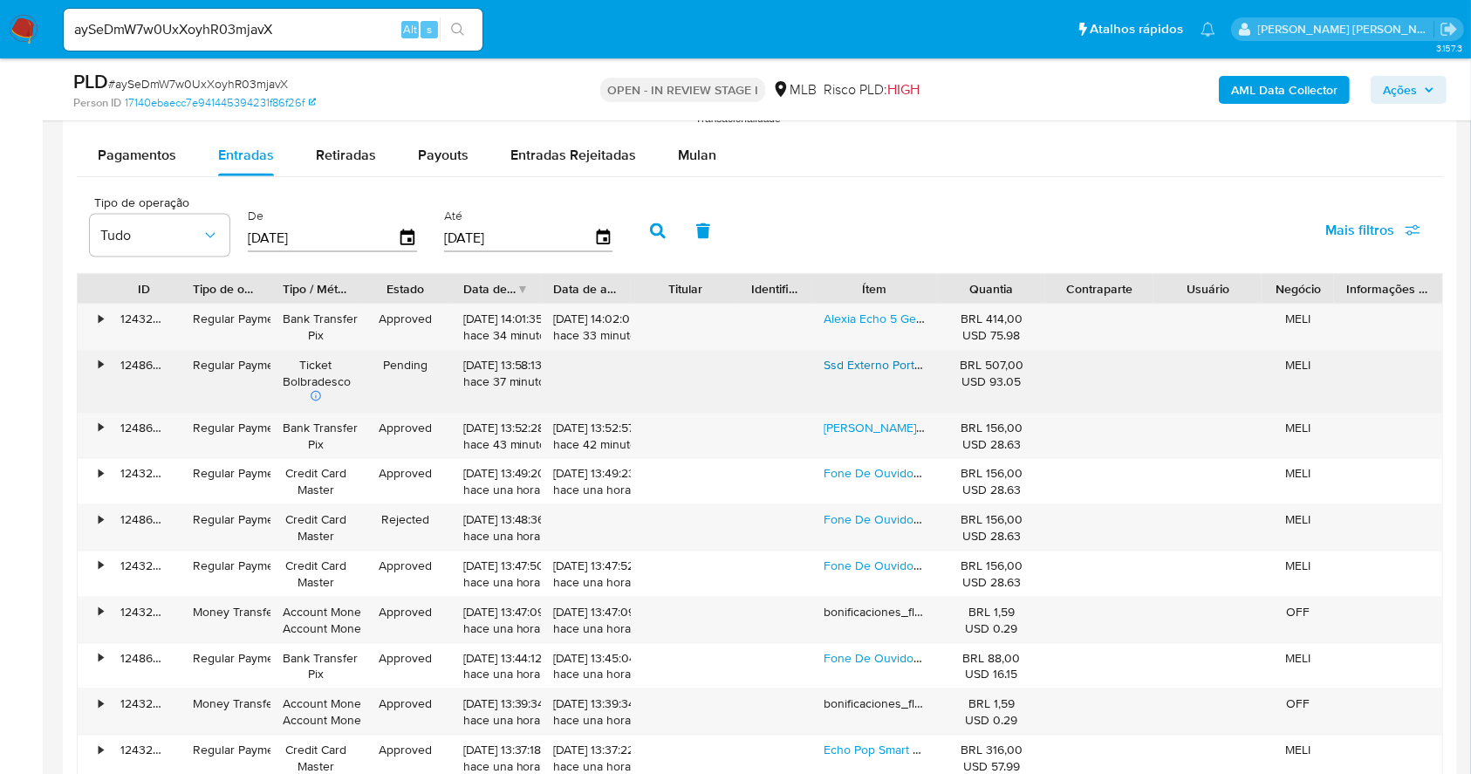
click at [866, 366] on link "Ssd Externo Portátil 1tb Interface Usb 3.2 Sandisk Sdssde30-1t00 Velocidade De …" at bounding box center [1113, 364] width 579 height 17
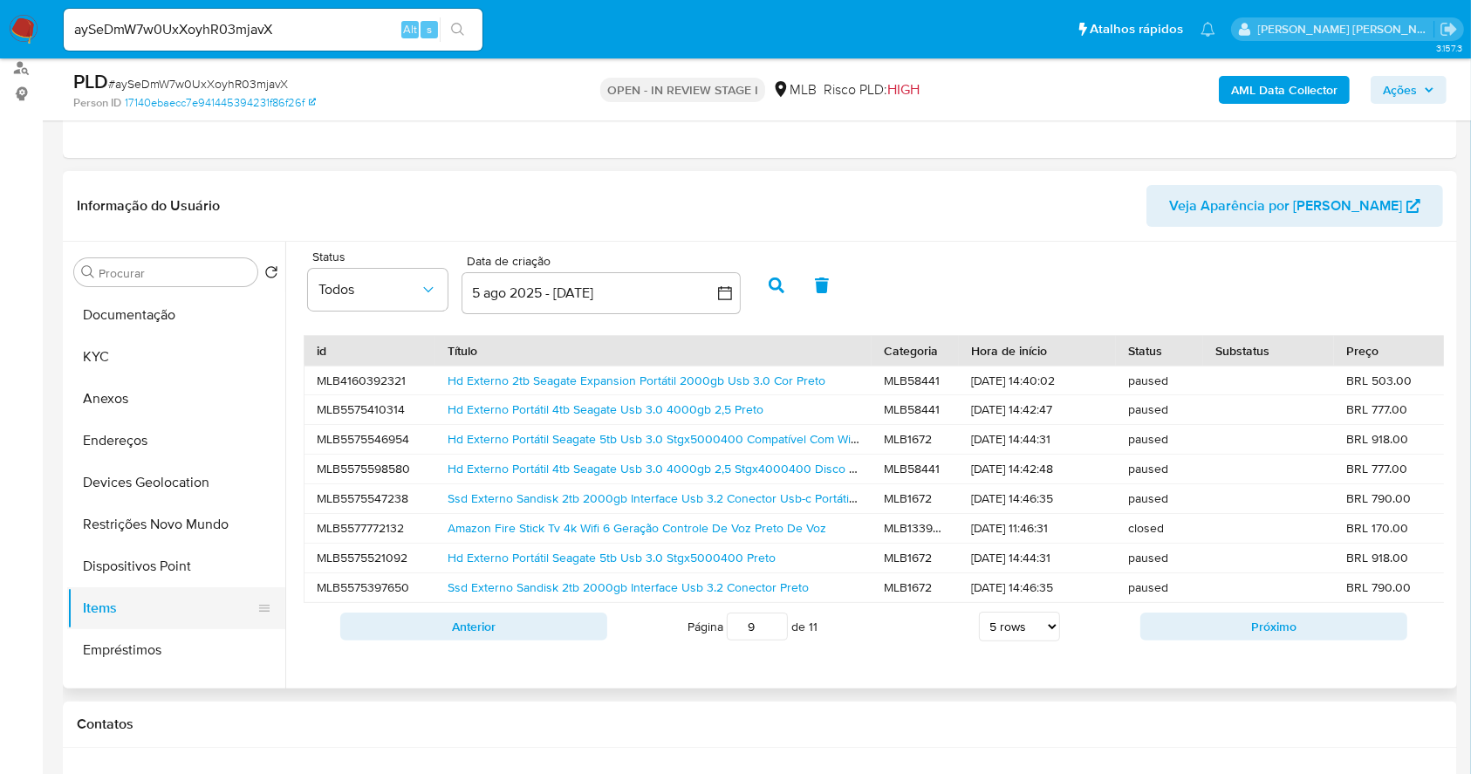
scroll to position [0, 0]
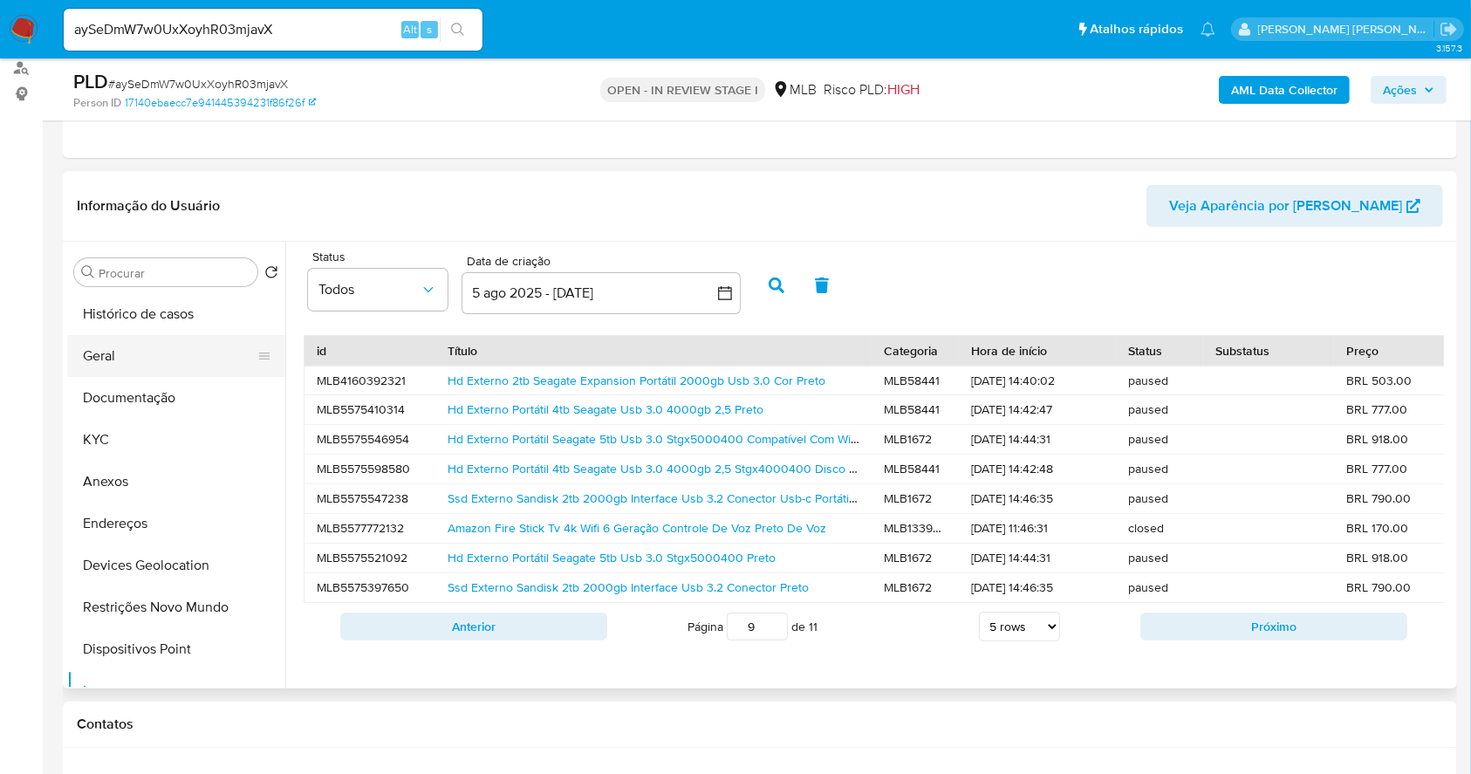
click at [154, 370] on button "Geral" at bounding box center [169, 356] width 204 height 42
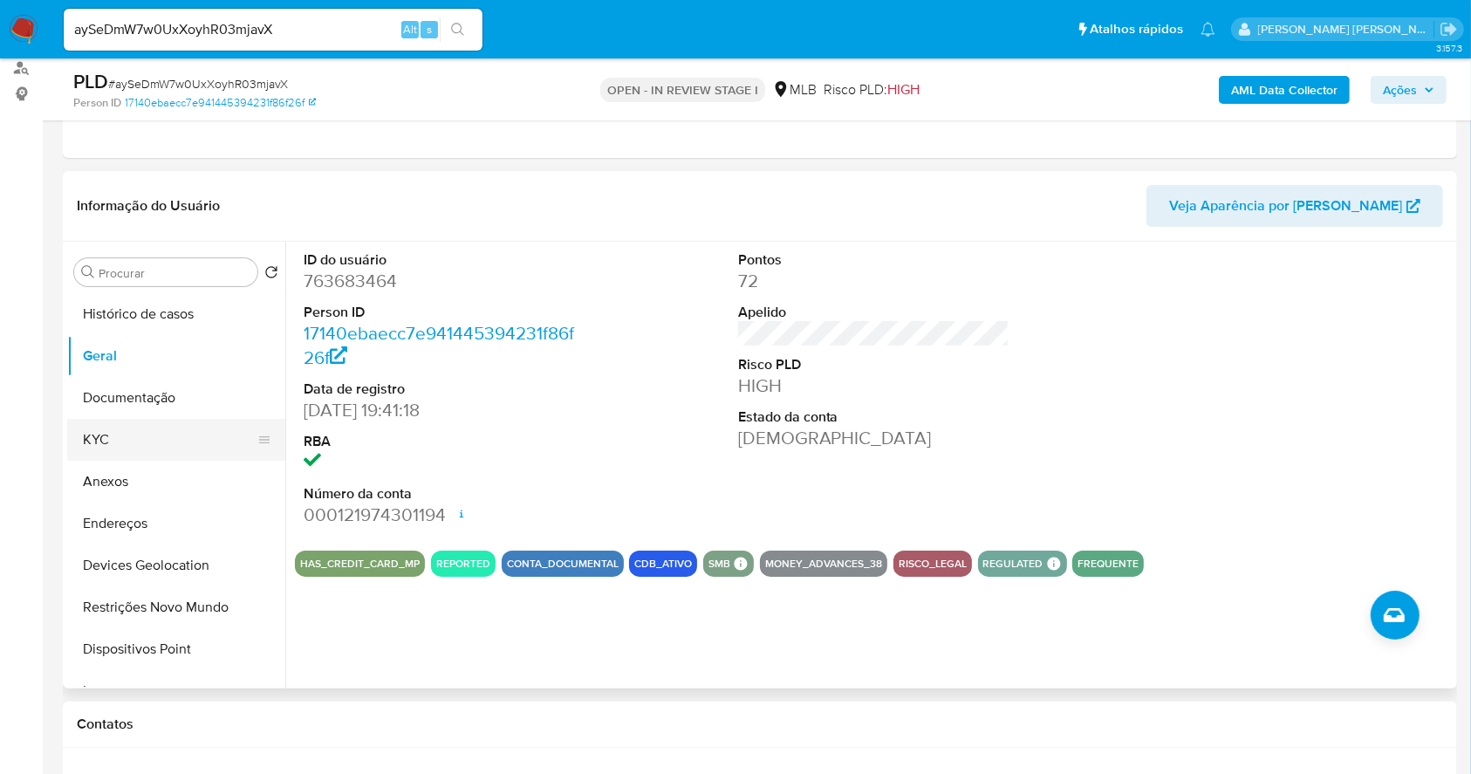
click at [171, 436] on button "KYC" at bounding box center [169, 440] width 204 height 42
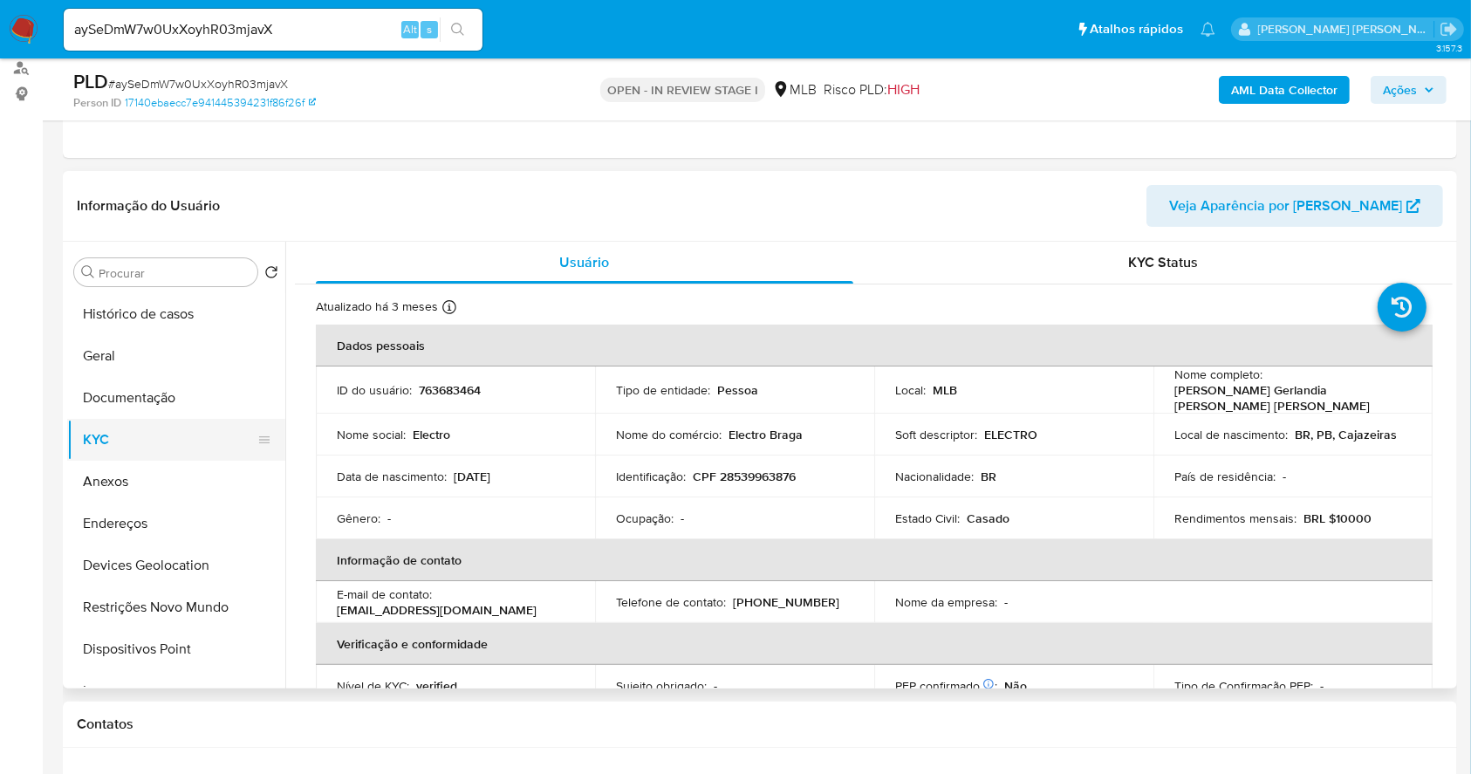
scroll to position [116, 0]
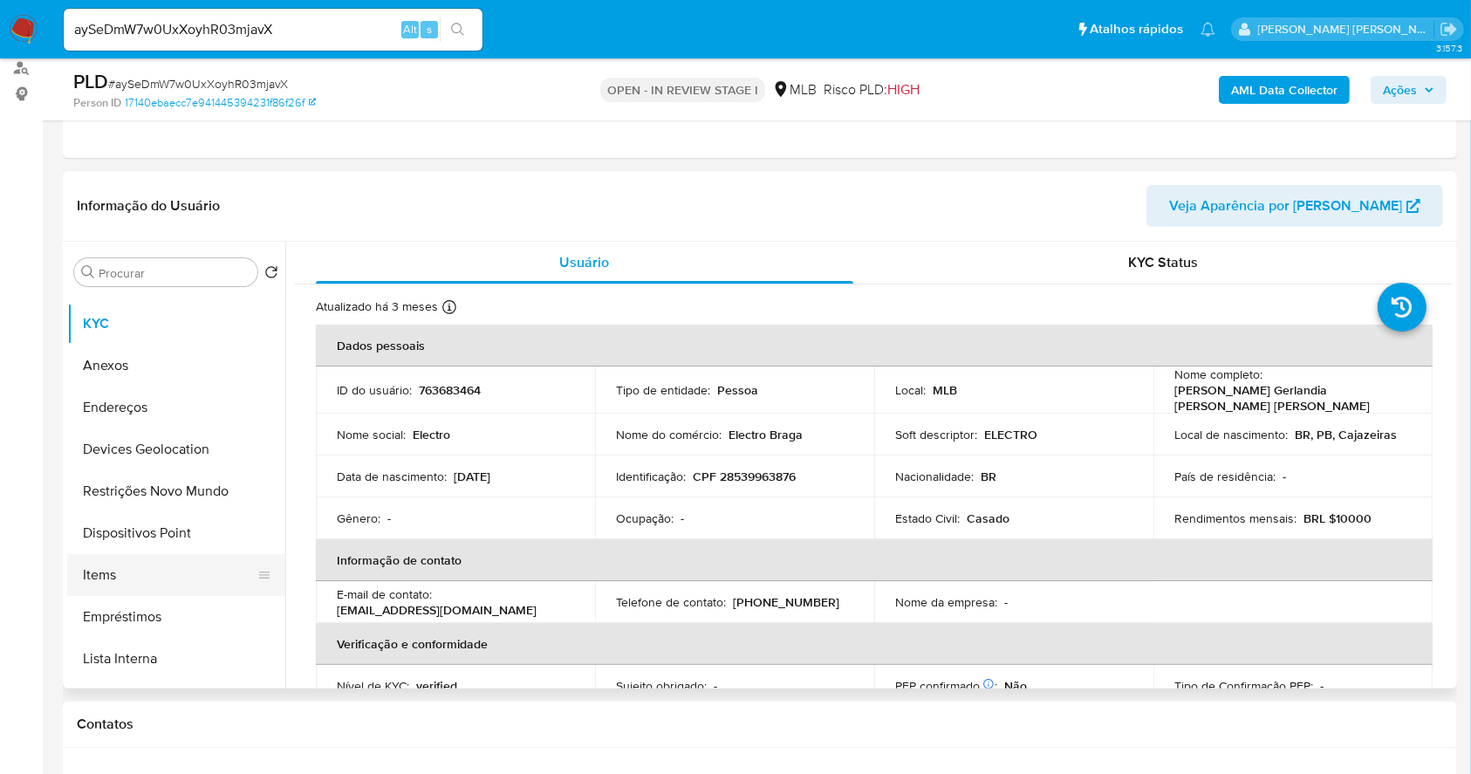
click at [154, 575] on button "Items" at bounding box center [169, 575] width 204 height 42
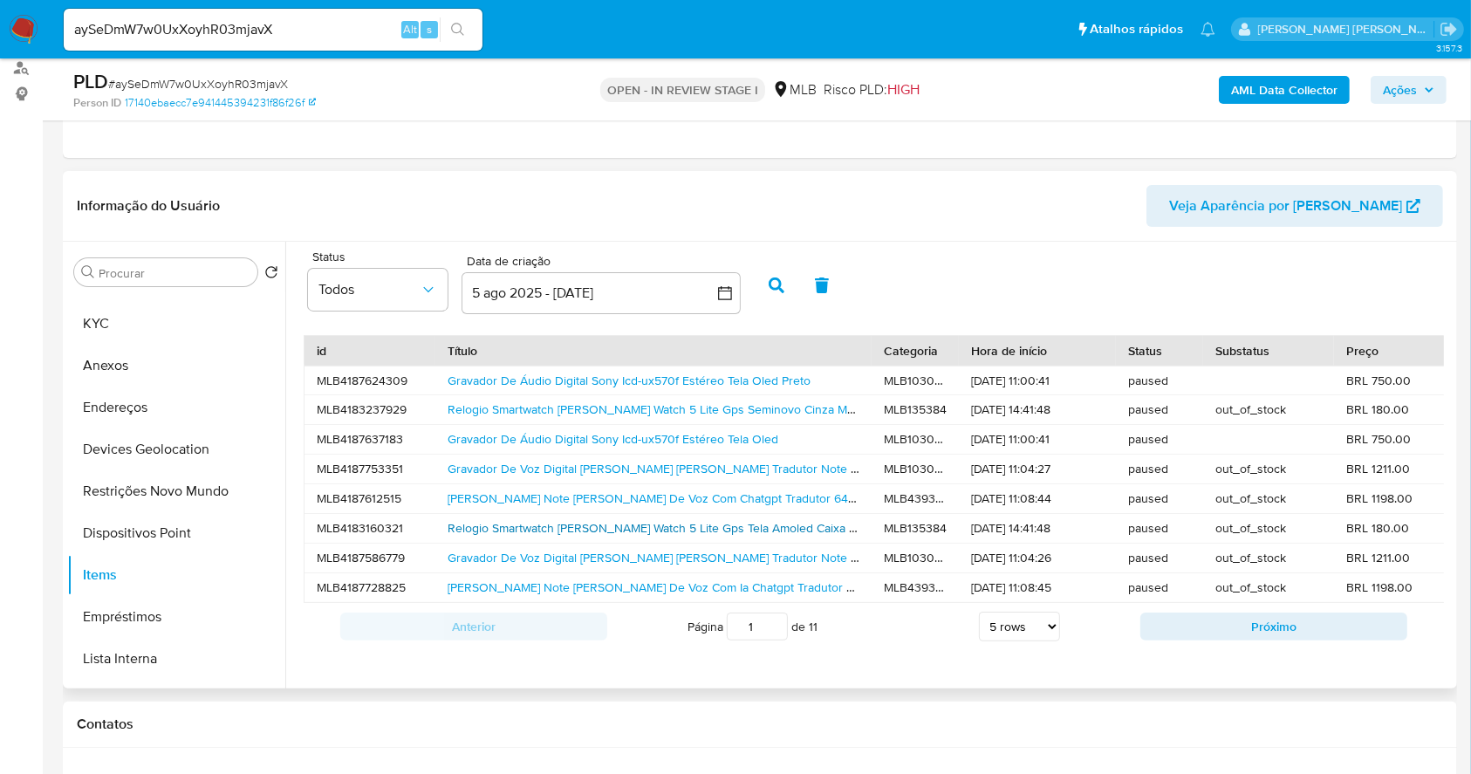
click at [735, 519] on link "Relogio Smartwatch Xiaomi Redmi Watch 5 Lite Gps Tela Amoled Caixa Cinza Pulsei…" at bounding box center [911, 527] width 926 height 17
click at [574, 284] on button "5 ago 2025 - 4 sep 2025" at bounding box center [601, 293] width 279 height 42
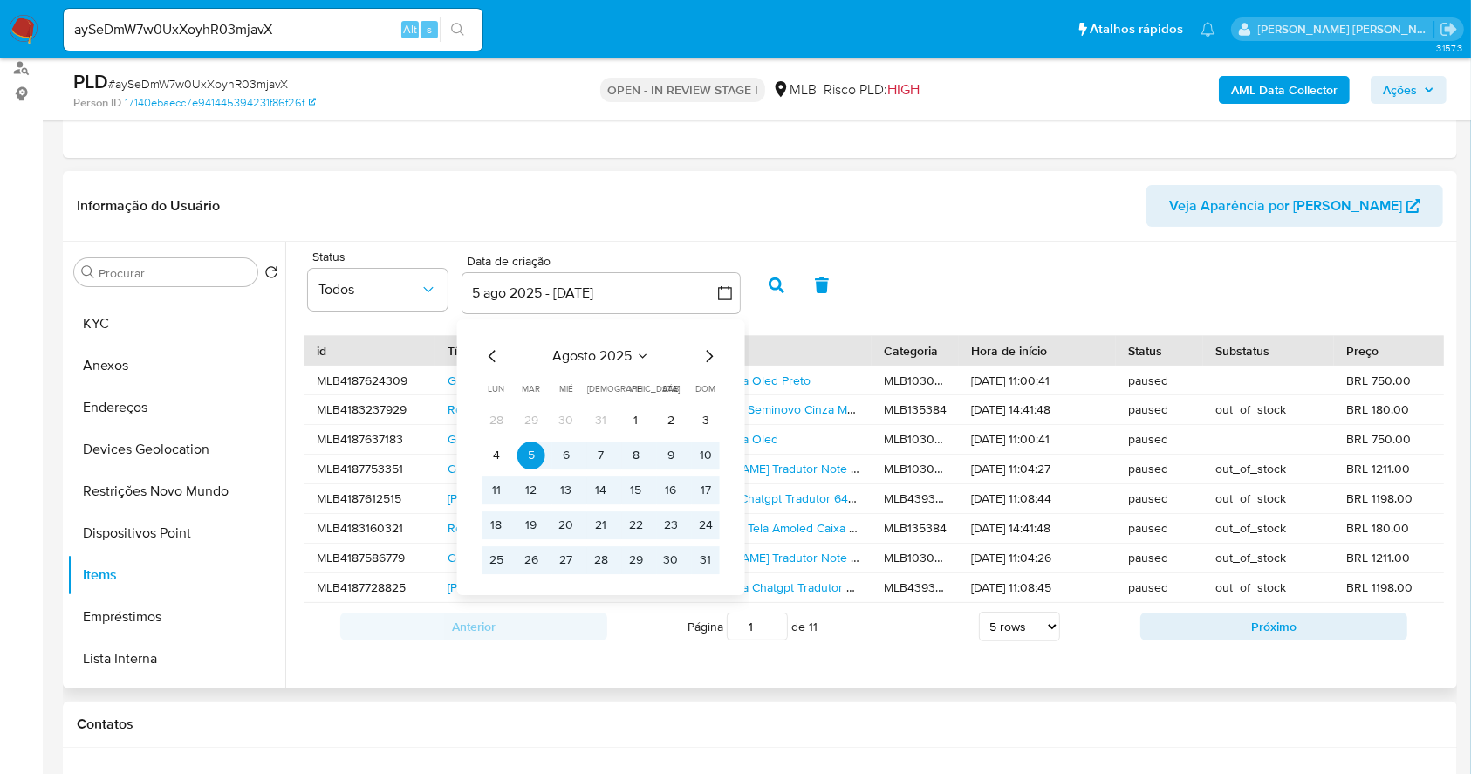
click at [492, 357] on icon "Mes anterior" at bounding box center [493, 356] width 21 height 21
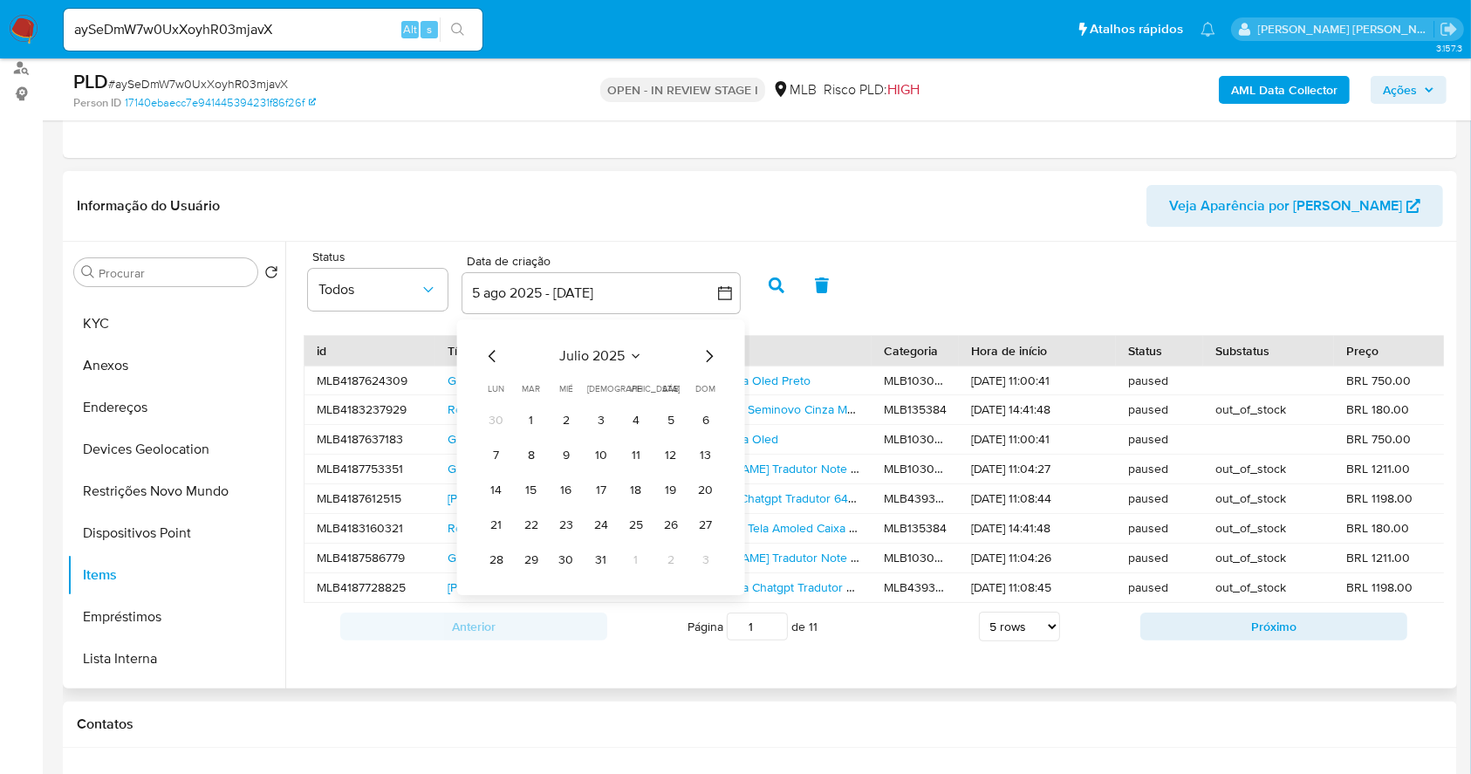
click at [492, 357] on icon "Mes anterior" at bounding box center [493, 356] width 21 height 21
click at [664, 422] on button "1" at bounding box center [671, 421] width 28 height 28
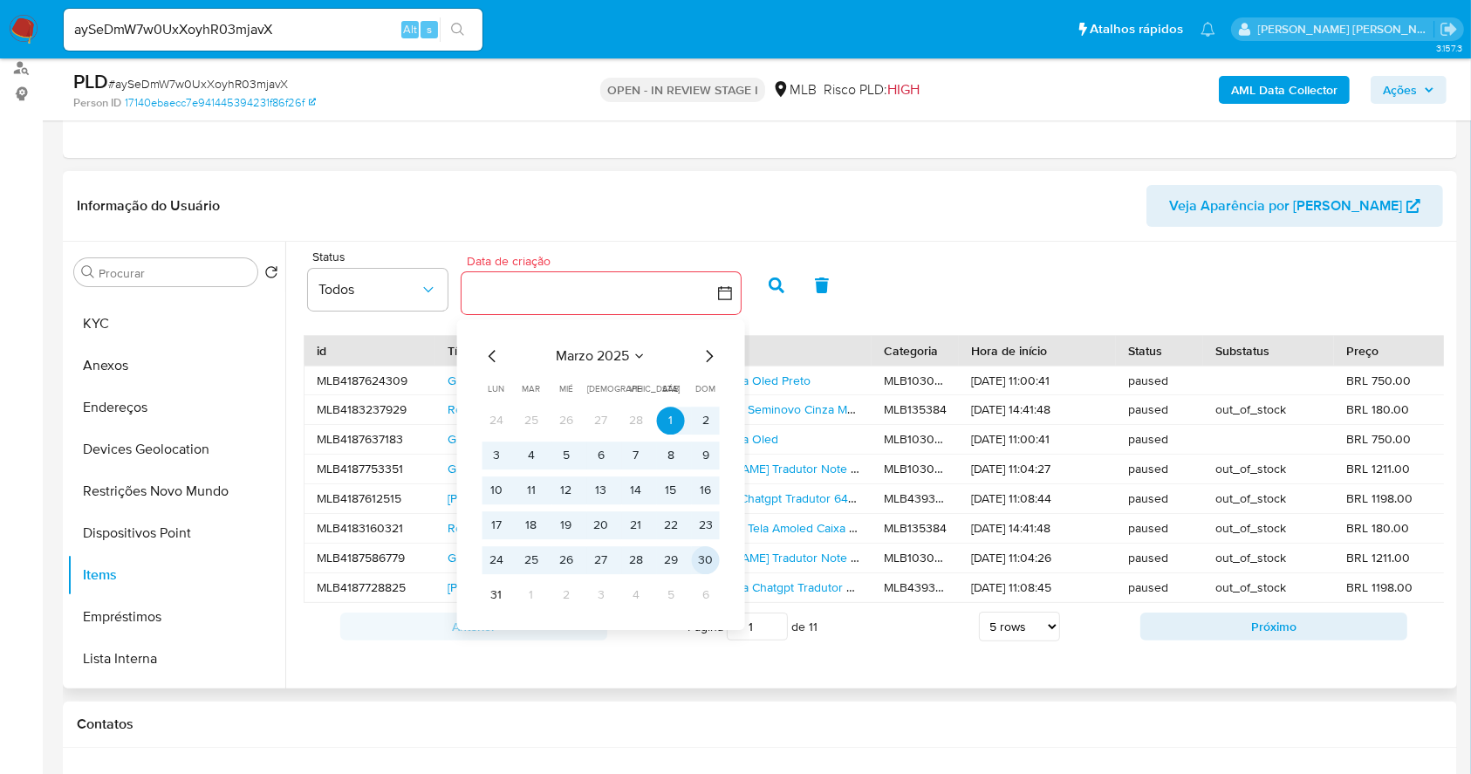
scroll to position [5, 0]
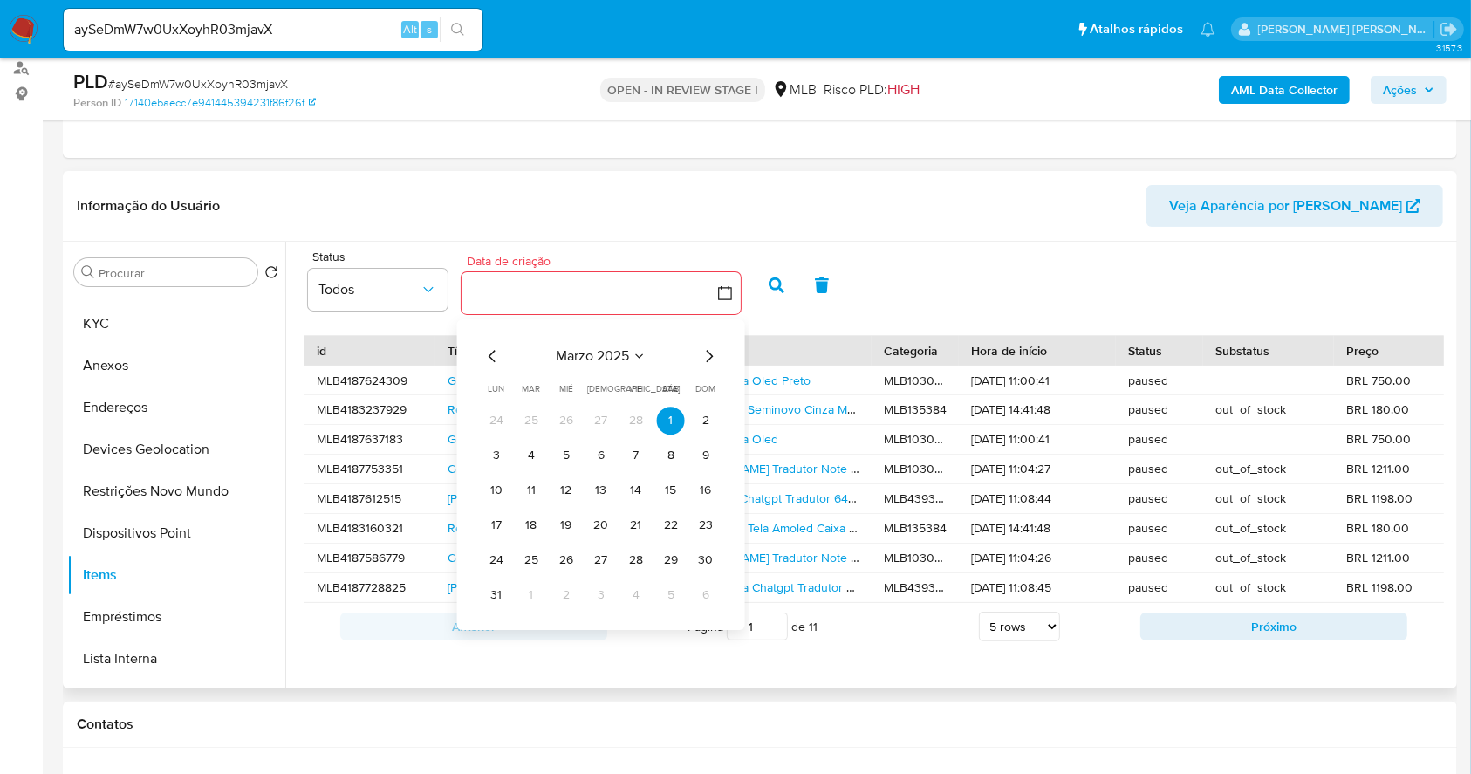
click at [707, 361] on div "marzo 2025 marzo 2025 lun lunes mar martes mié miércoles jue jueves vie viernes…" at bounding box center [601, 478] width 237 height 264
click at [706, 356] on icon "Mes siguiente" at bounding box center [709, 356] width 21 height 21
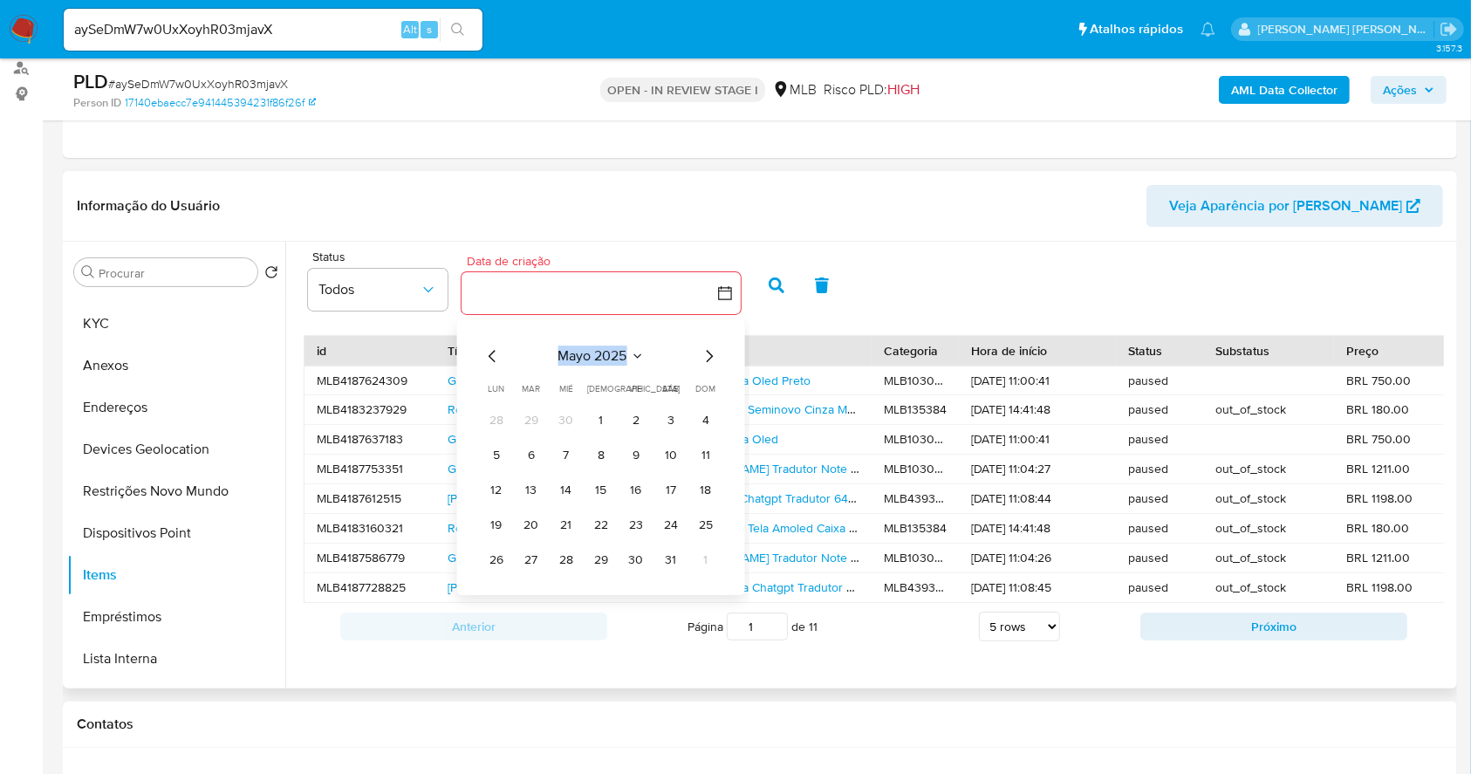
click at [706, 356] on icon "Mes siguiente" at bounding box center [709, 356] width 21 height 21
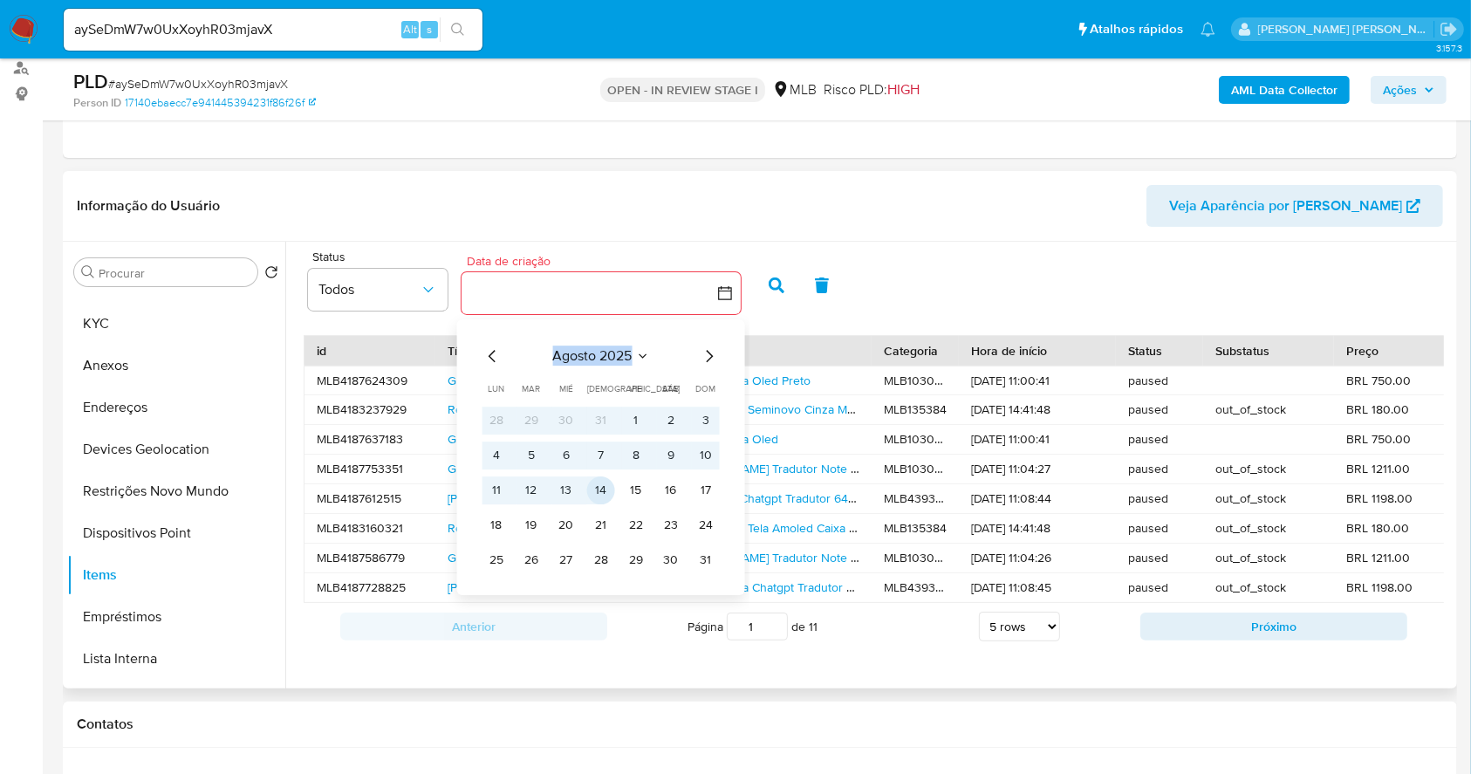
click at [600, 485] on button "14" at bounding box center [601, 490] width 28 height 28
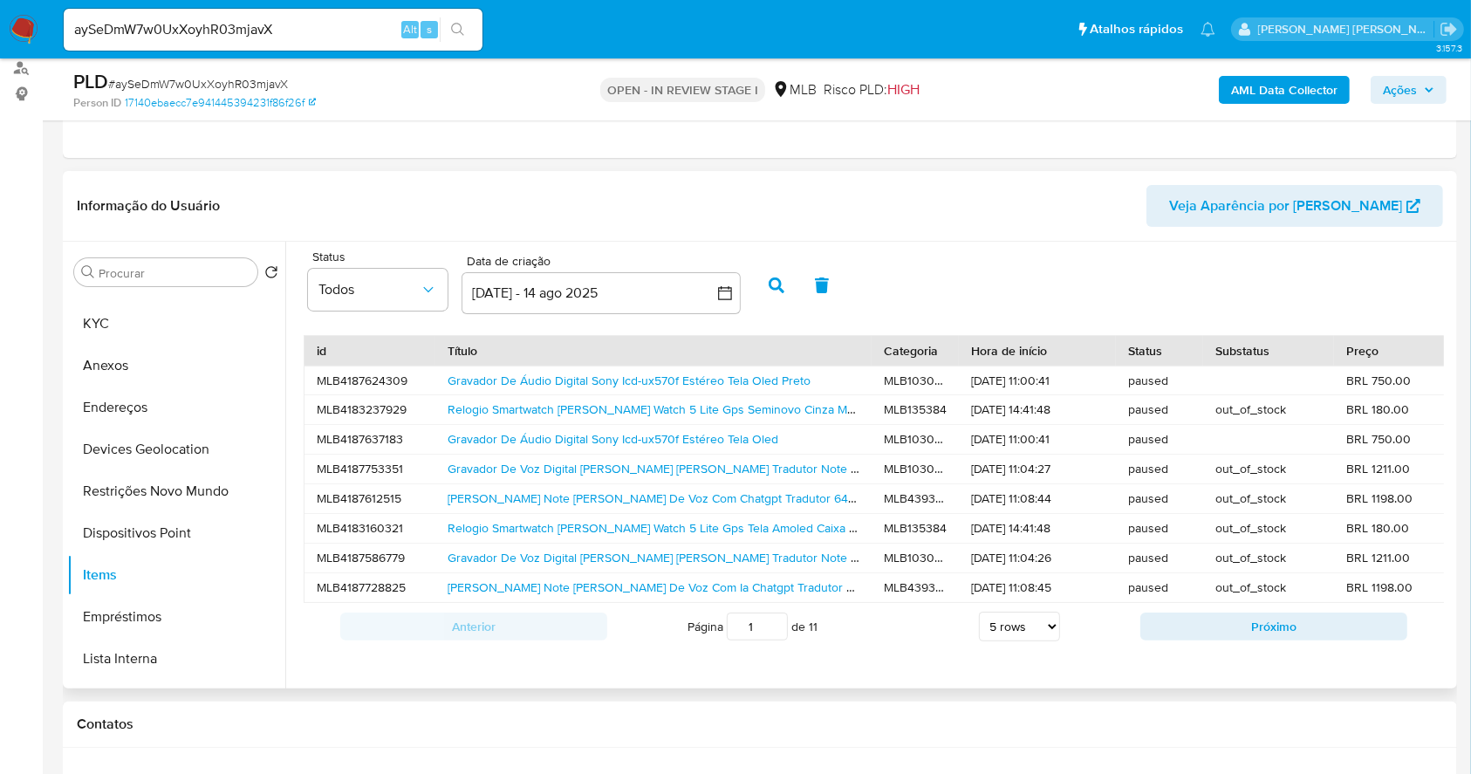
click at [778, 280] on icon "button" at bounding box center [777, 285] width 16 height 16
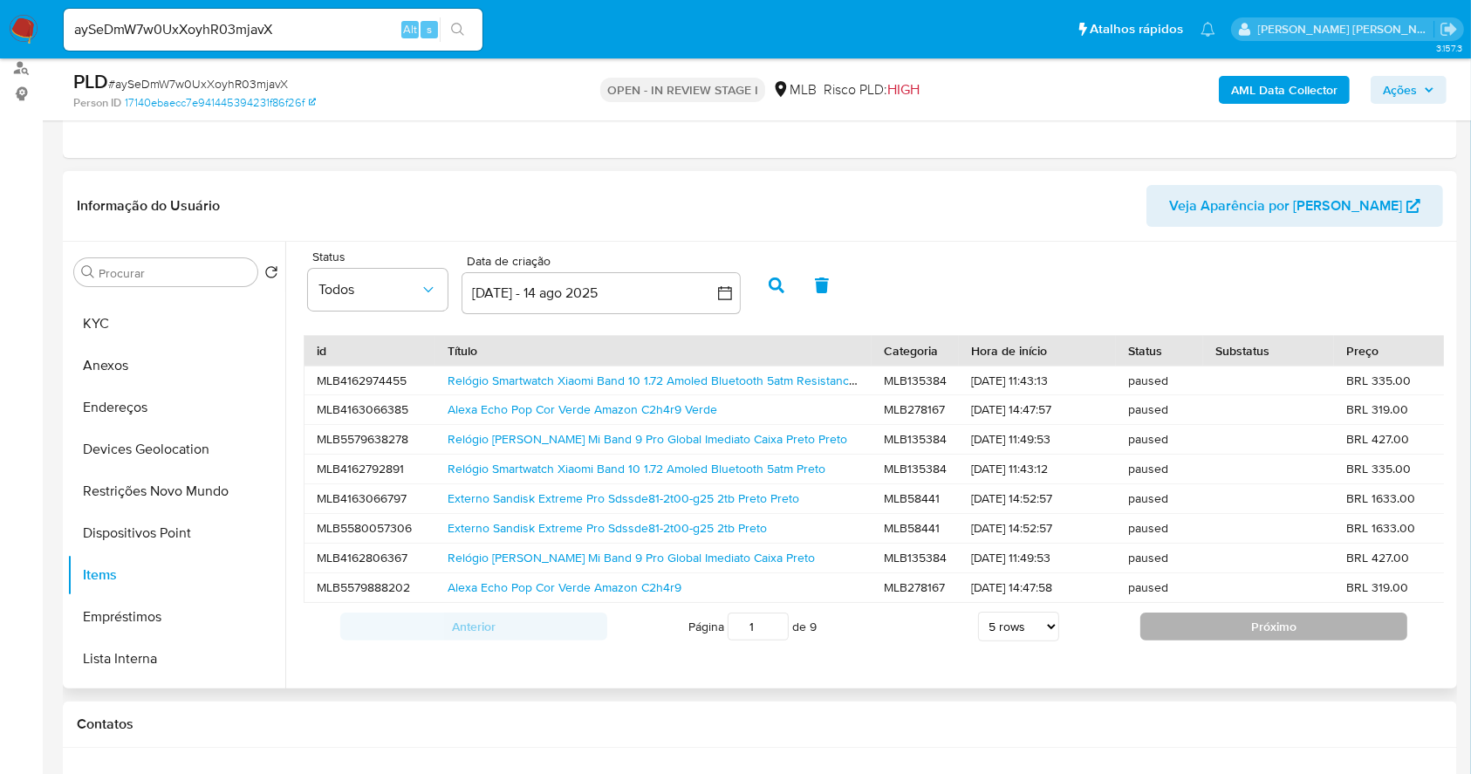
click at [1257, 640] on button "Próximo" at bounding box center [1273, 627] width 267 height 28
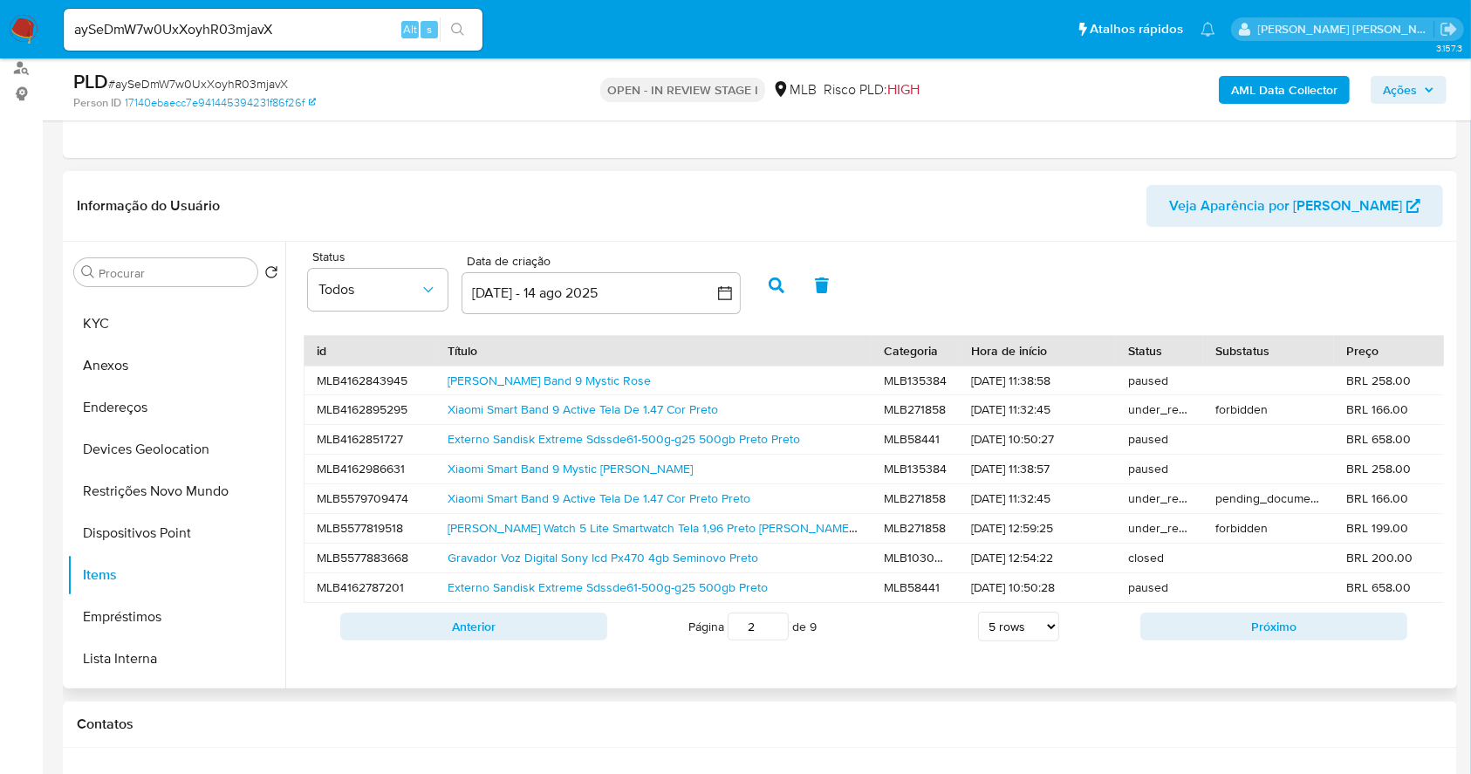
click at [1257, 640] on button "Próximo" at bounding box center [1273, 627] width 267 height 28
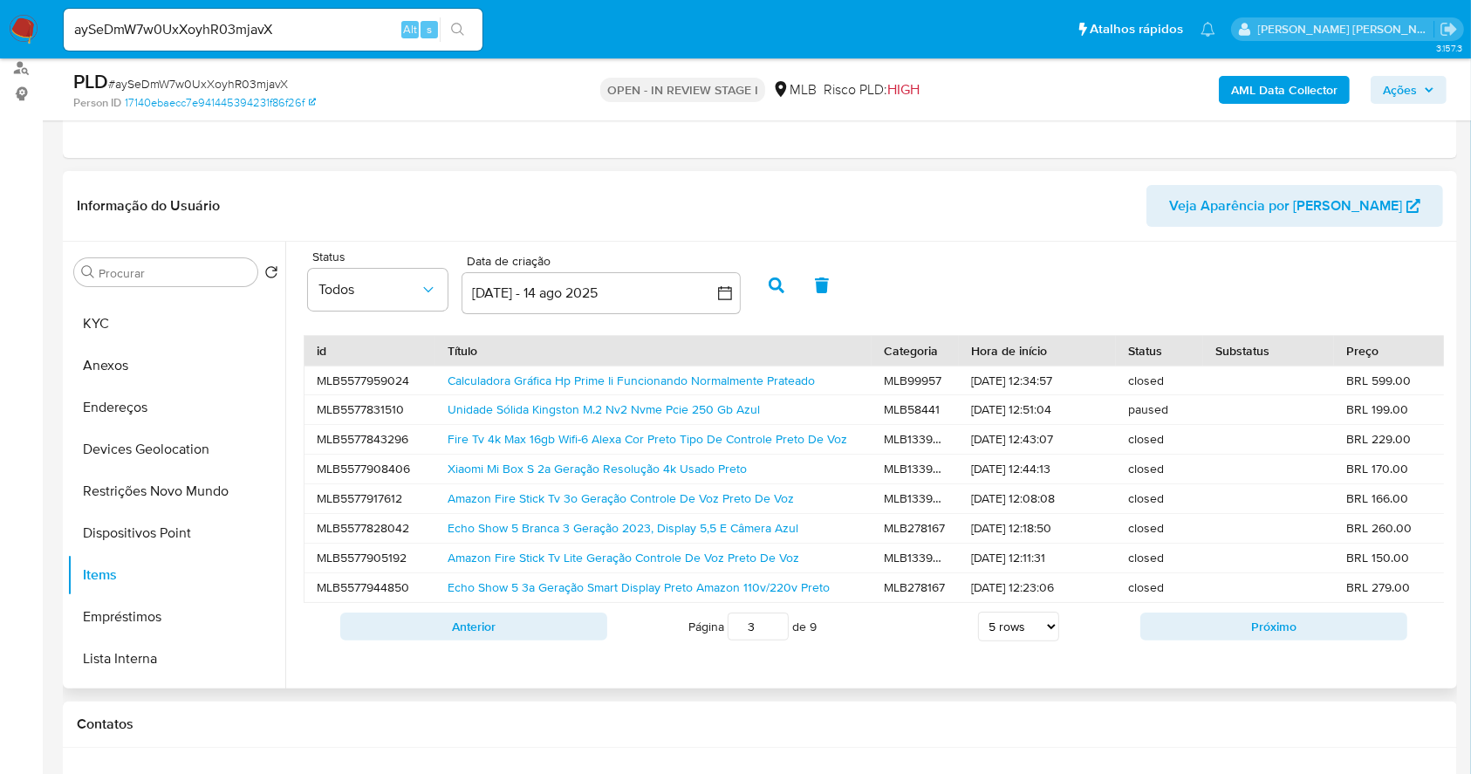
click at [1257, 640] on button "Próximo" at bounding box center [1273, 627] width 267 height 28
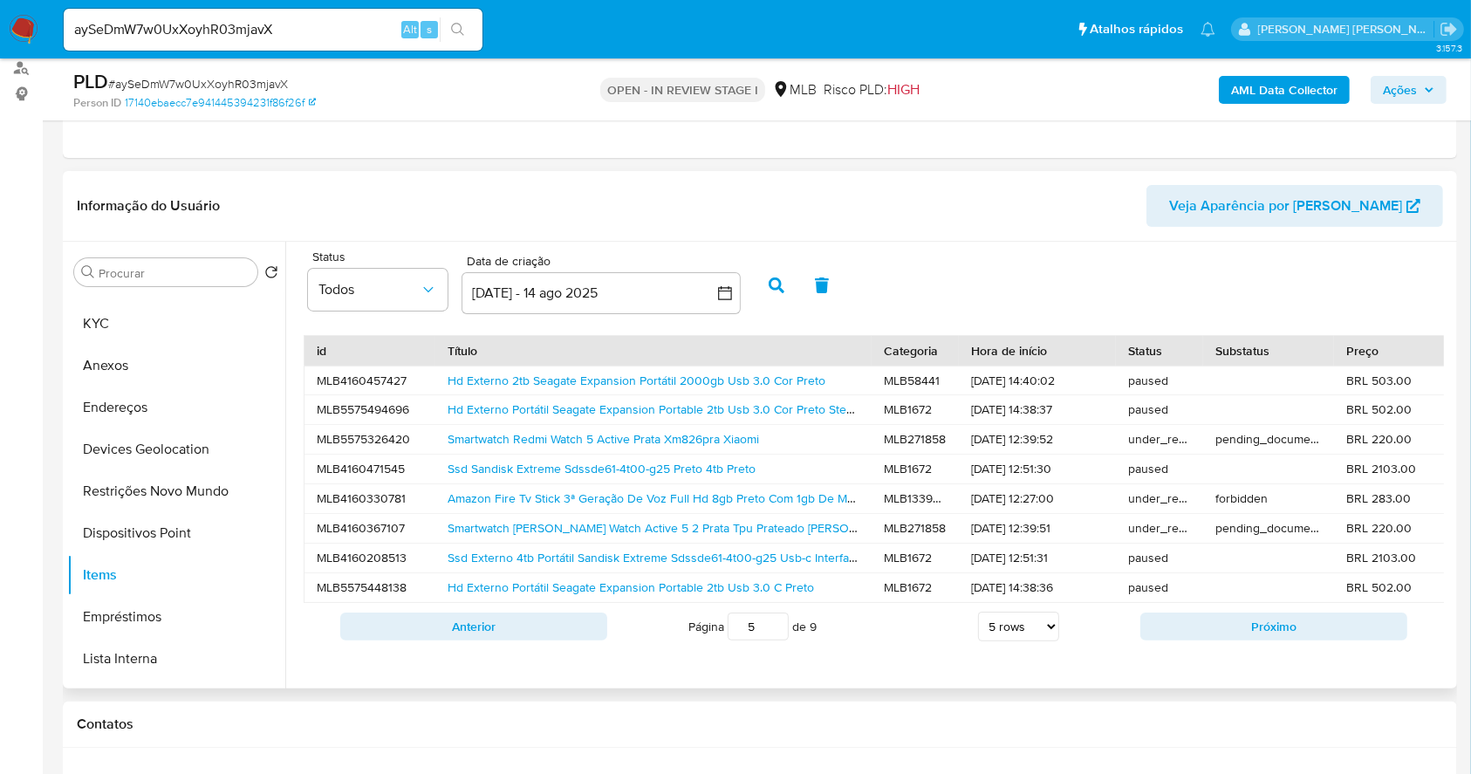
click at [1257, 640] on button "Próximo" at bounding box center [1273, 627] width 267 height 28
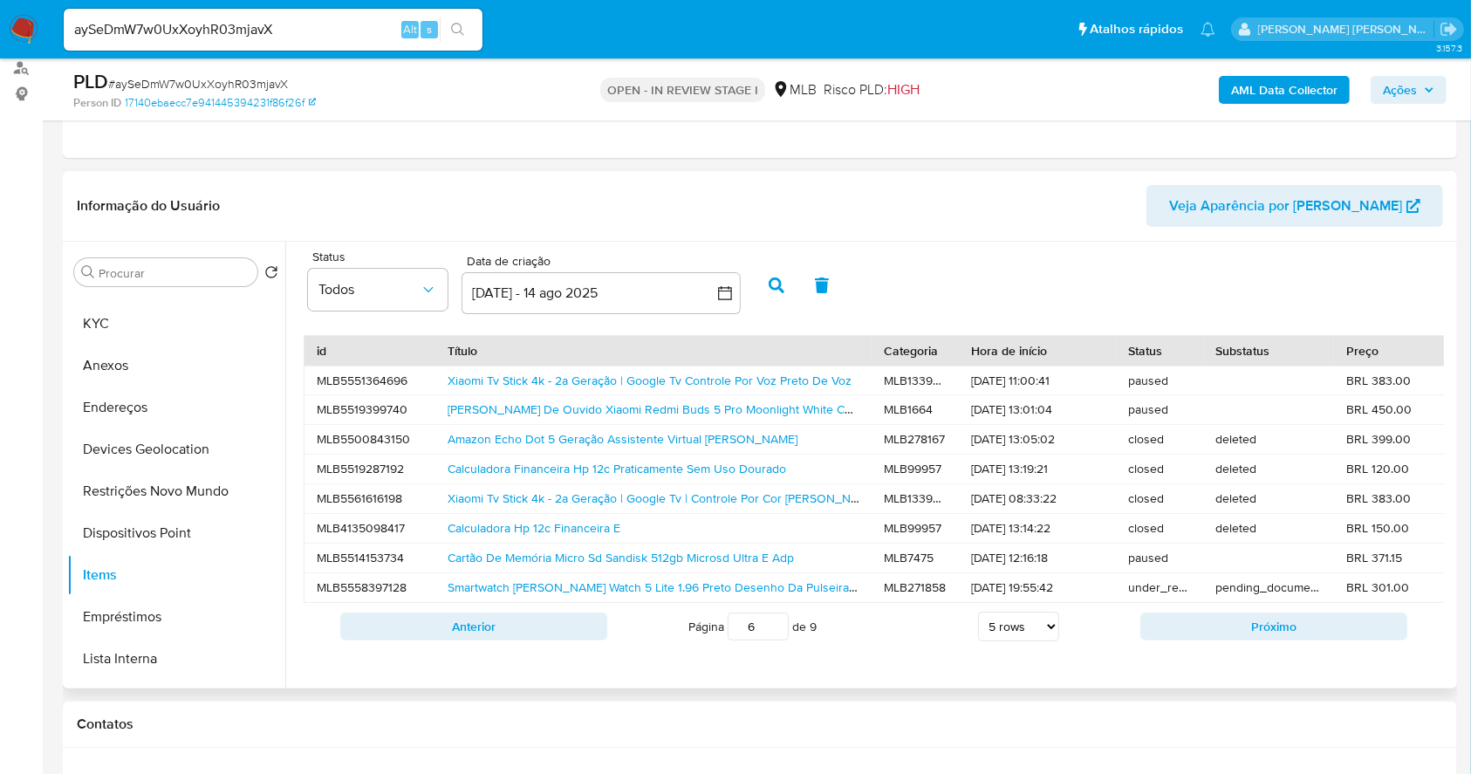
click at [1257, 640] on button "Próximo" at bounding box center [1273, 627] width 267 height 28
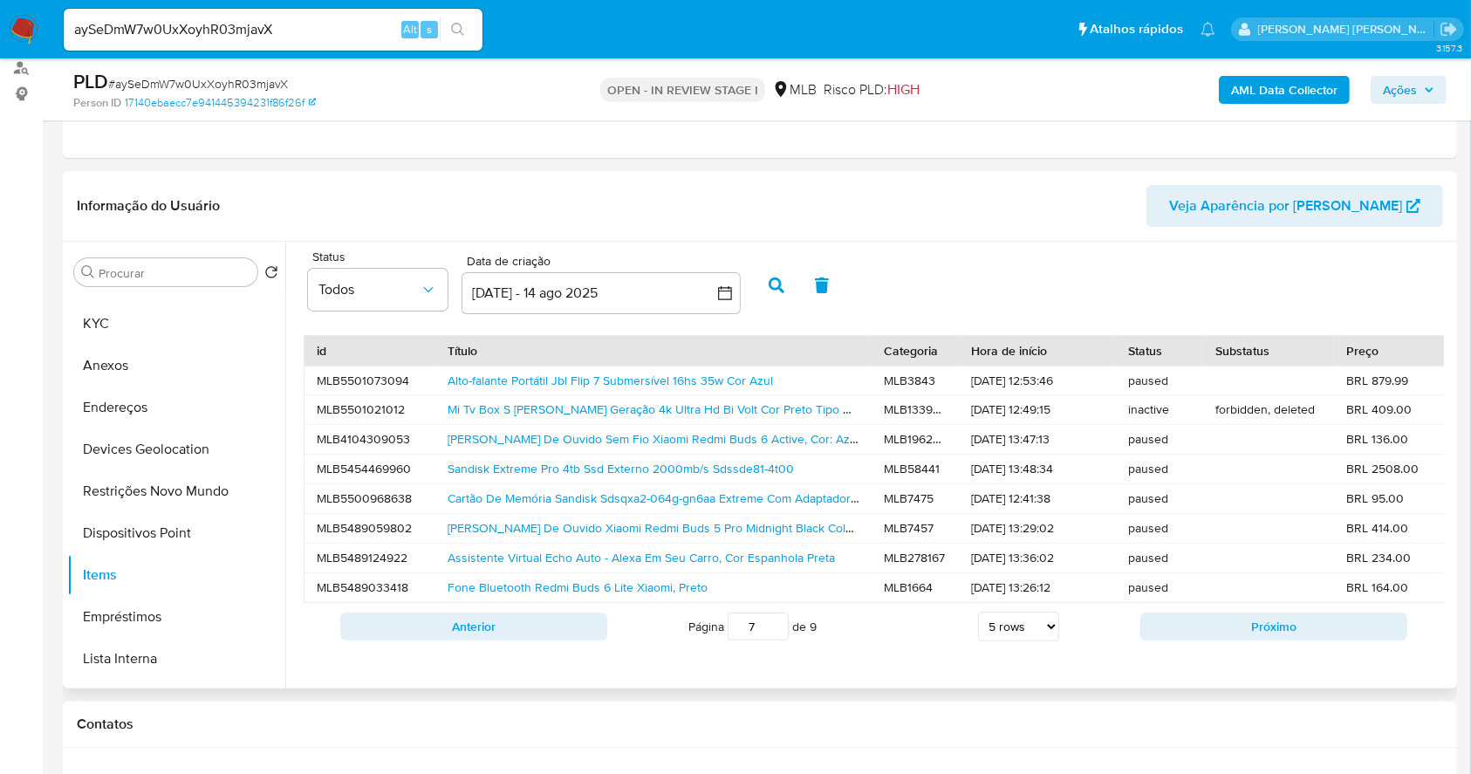
click at [1257, 640] on button "Próximo" at bounding box center [1273, 627] width 267 height 28
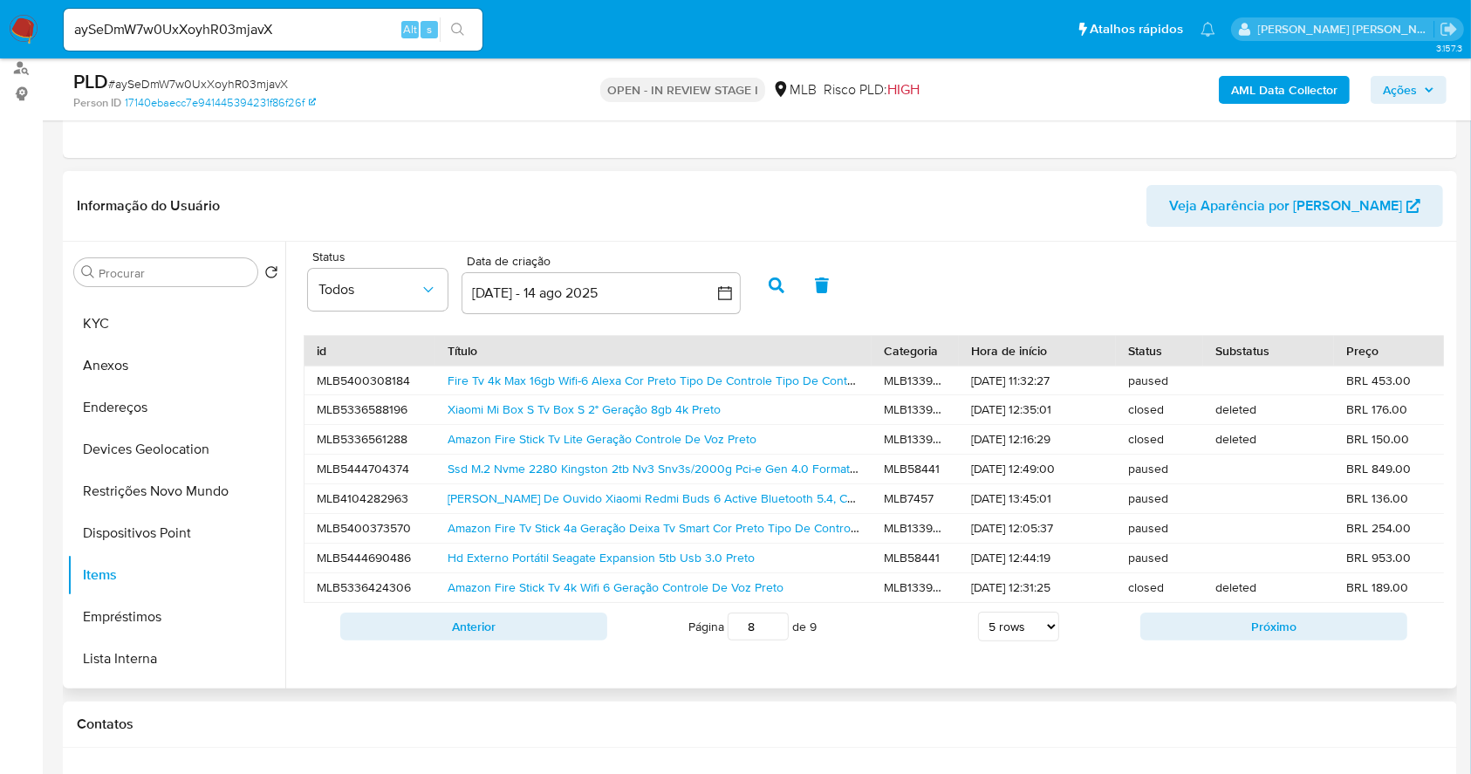
click at [1257, 640] on button "Próximo" at bounding box center [1273, 627] width 267 height 28
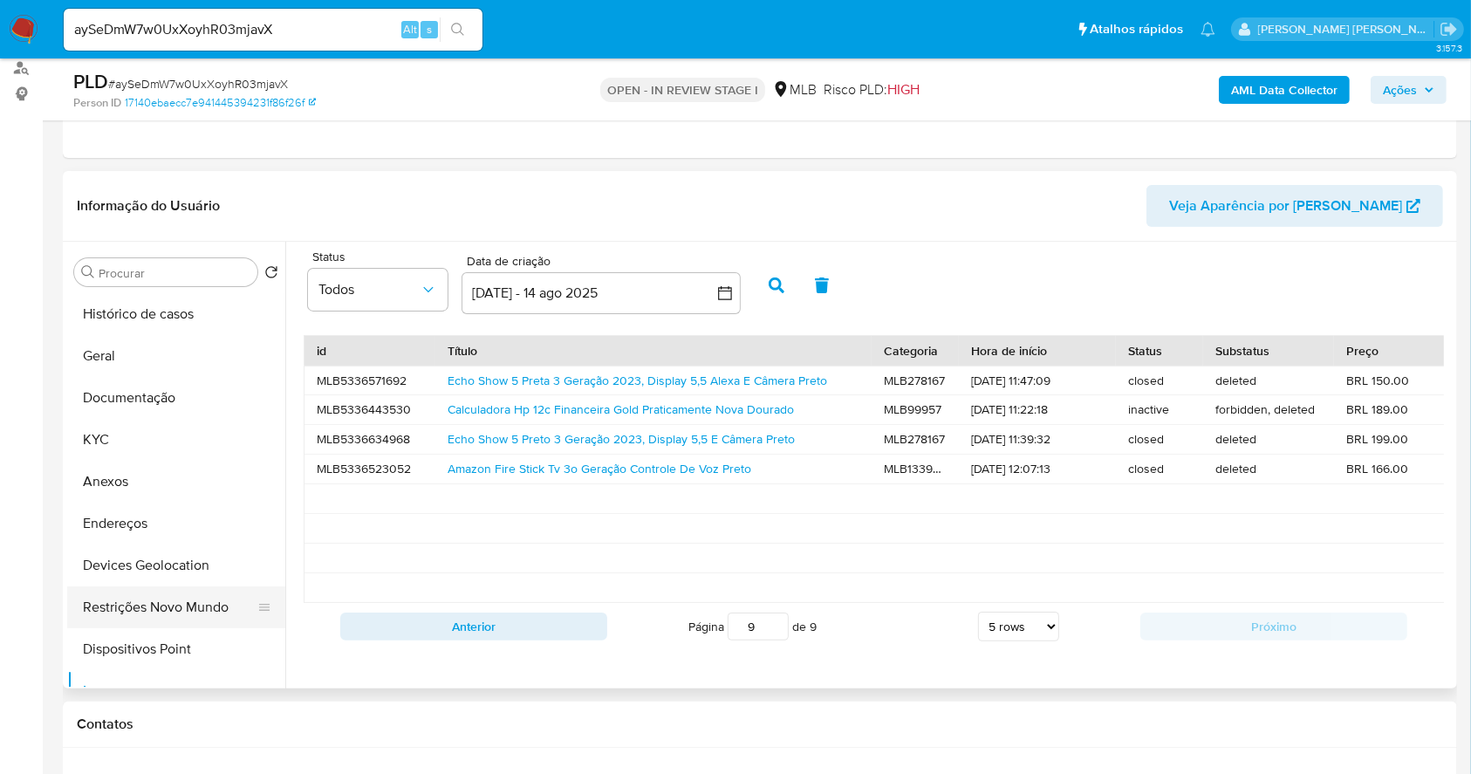
click at [117, 603] on button "Restrições Novo Mundo" at bounding box center [169, 607] width 204 height 42
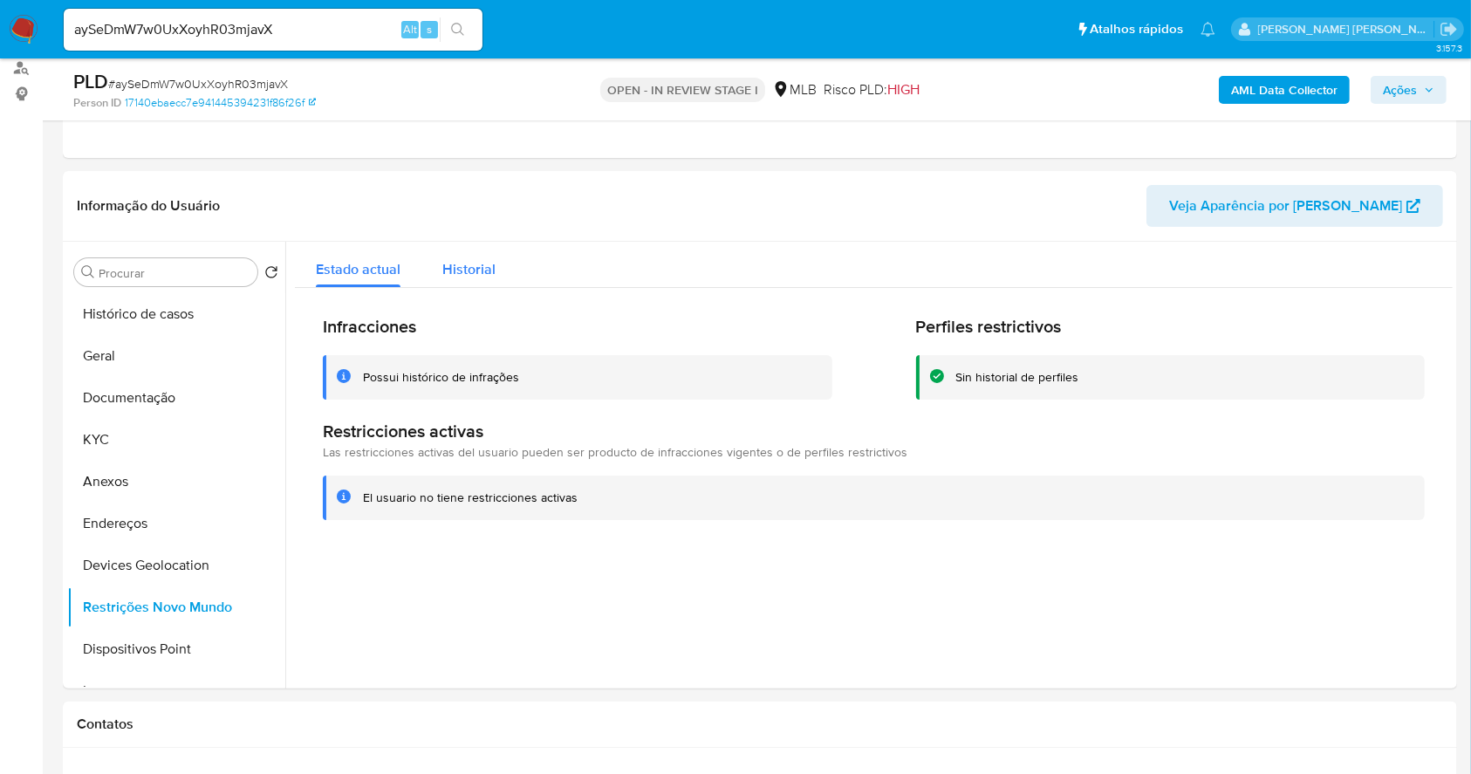
click at [449, 269] on span "Historial" at bounding box center [468, 269] width 53 height 20
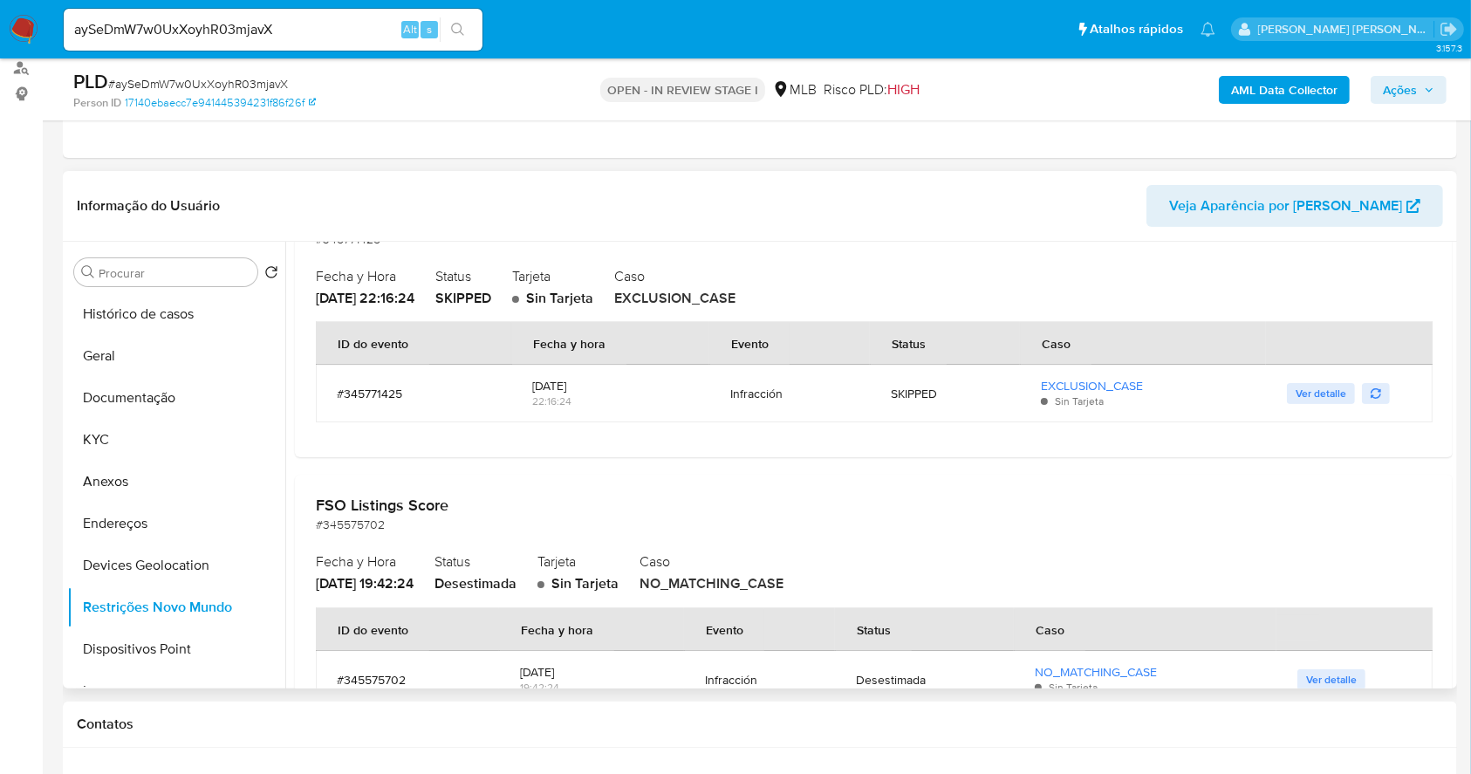
scroll to position [4189, 0]
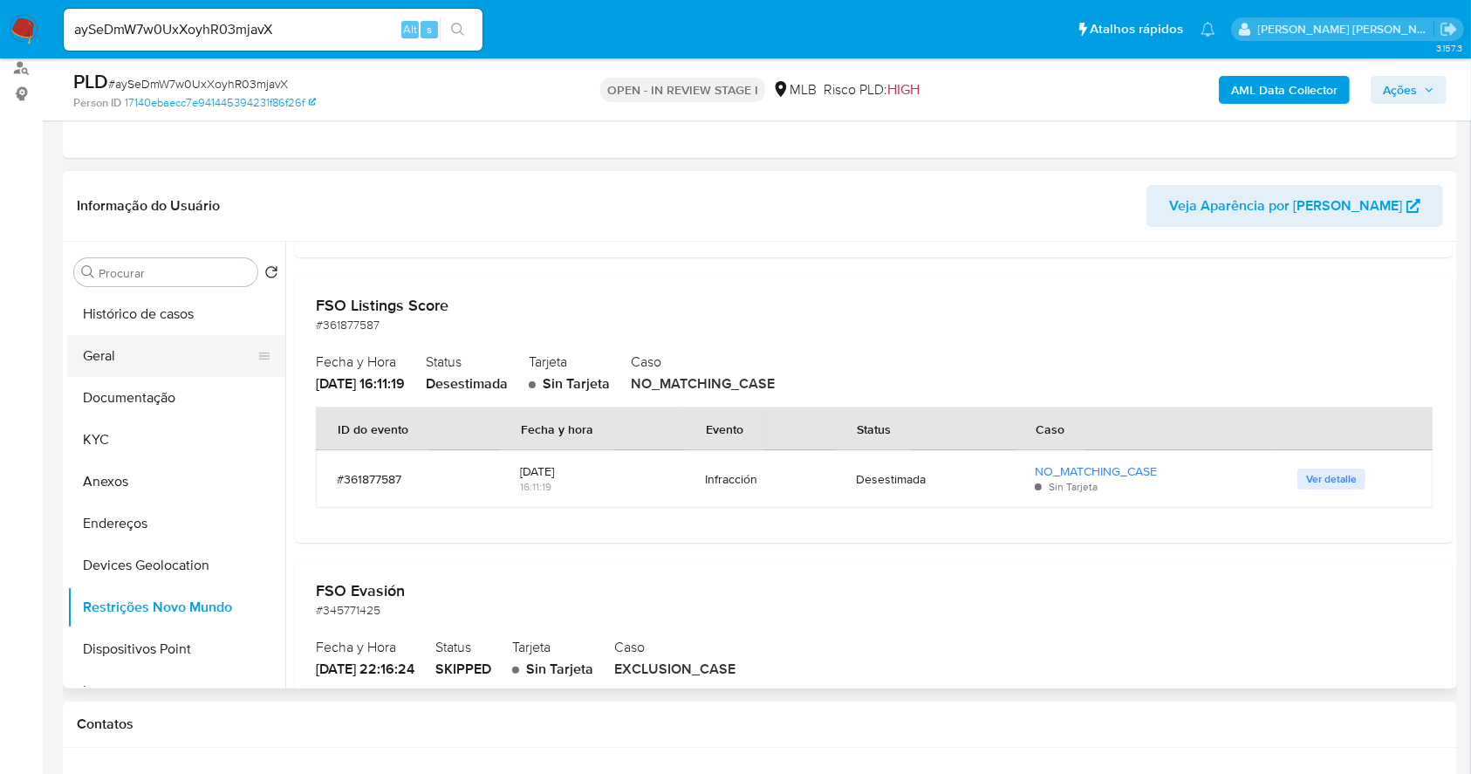
click at [137, 358] on button "Geral" at bounding box center [169, 356] width 204 height 42
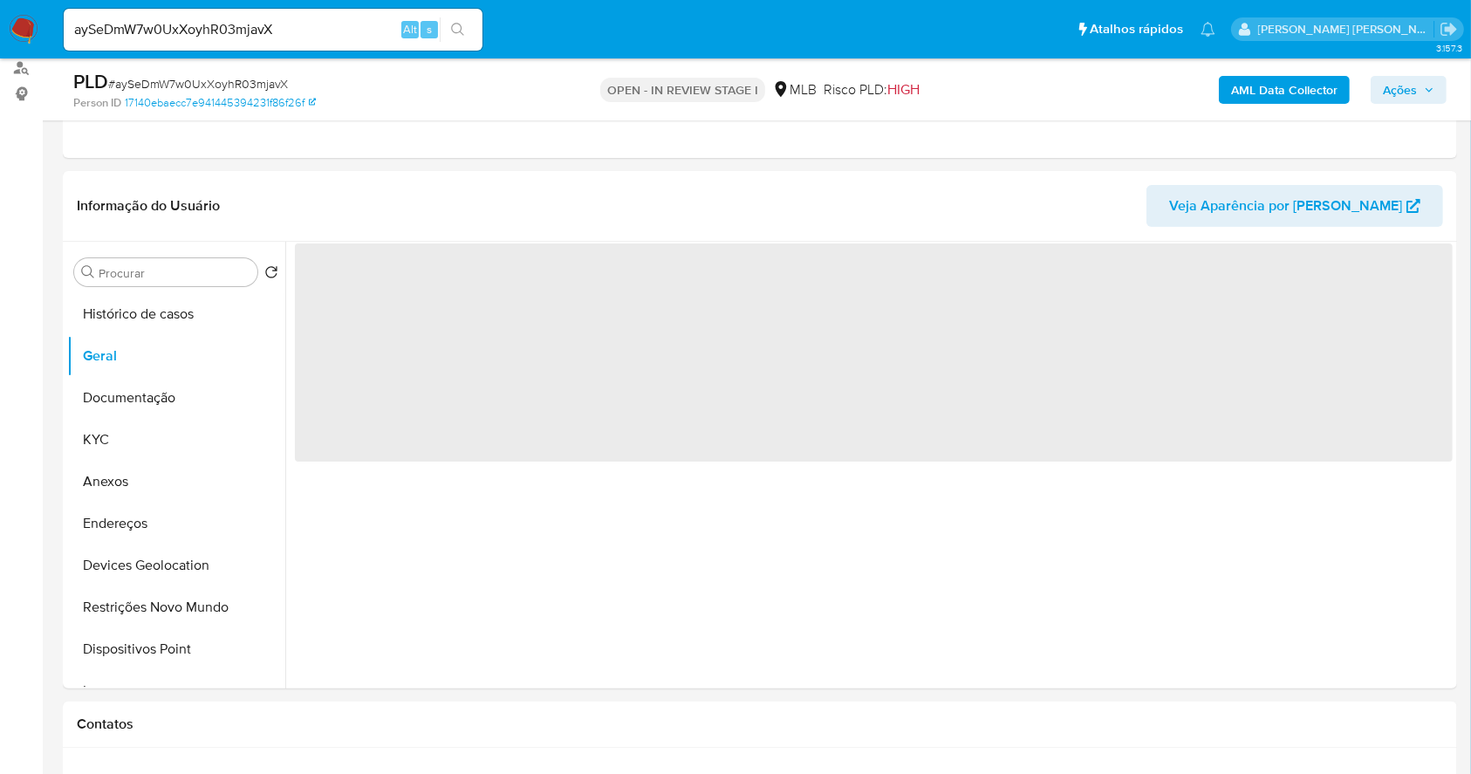
scroll to position [0, 0]
click at [111, 487] on button "Anexos" at bounding box center [169, 482] width 204 height 42
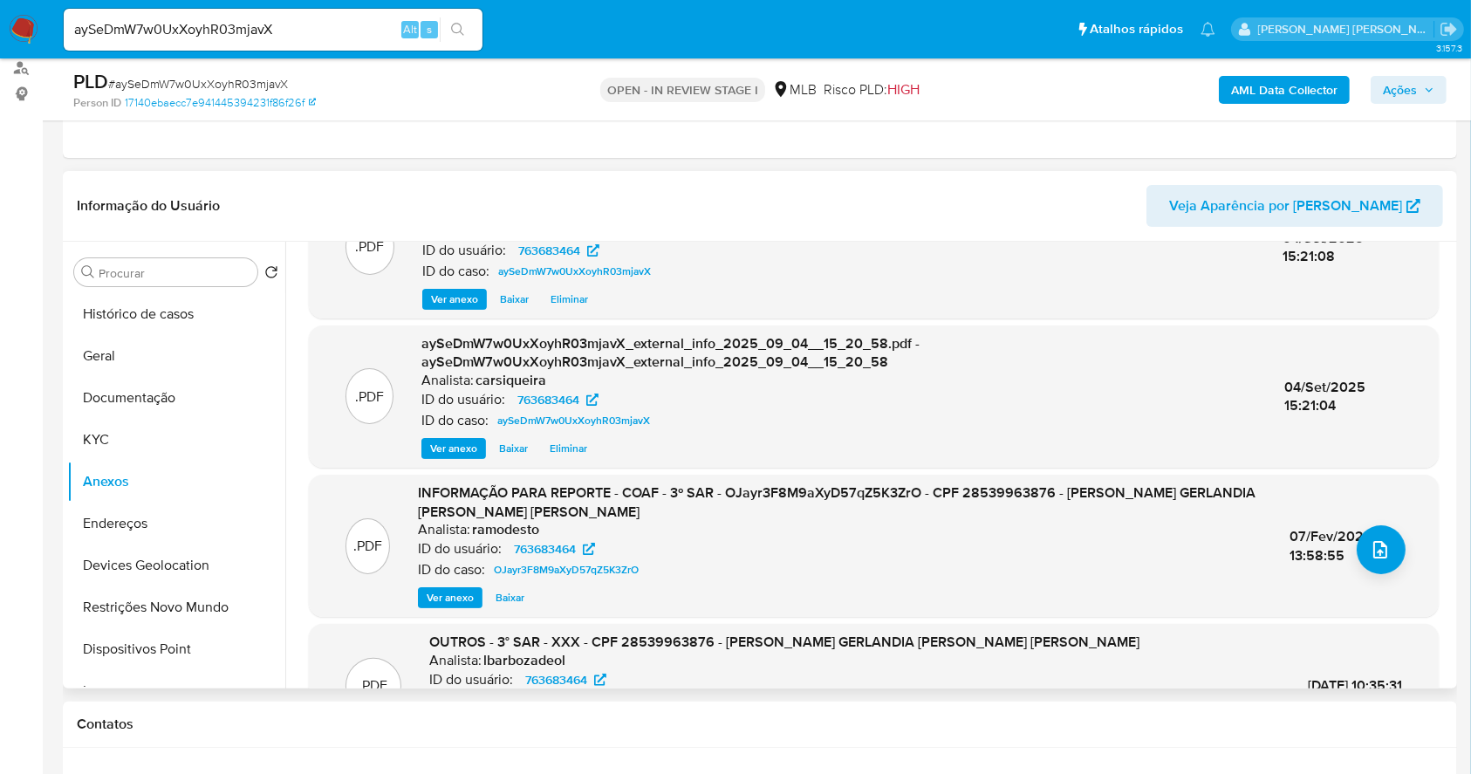
scroll to position [116, 0]
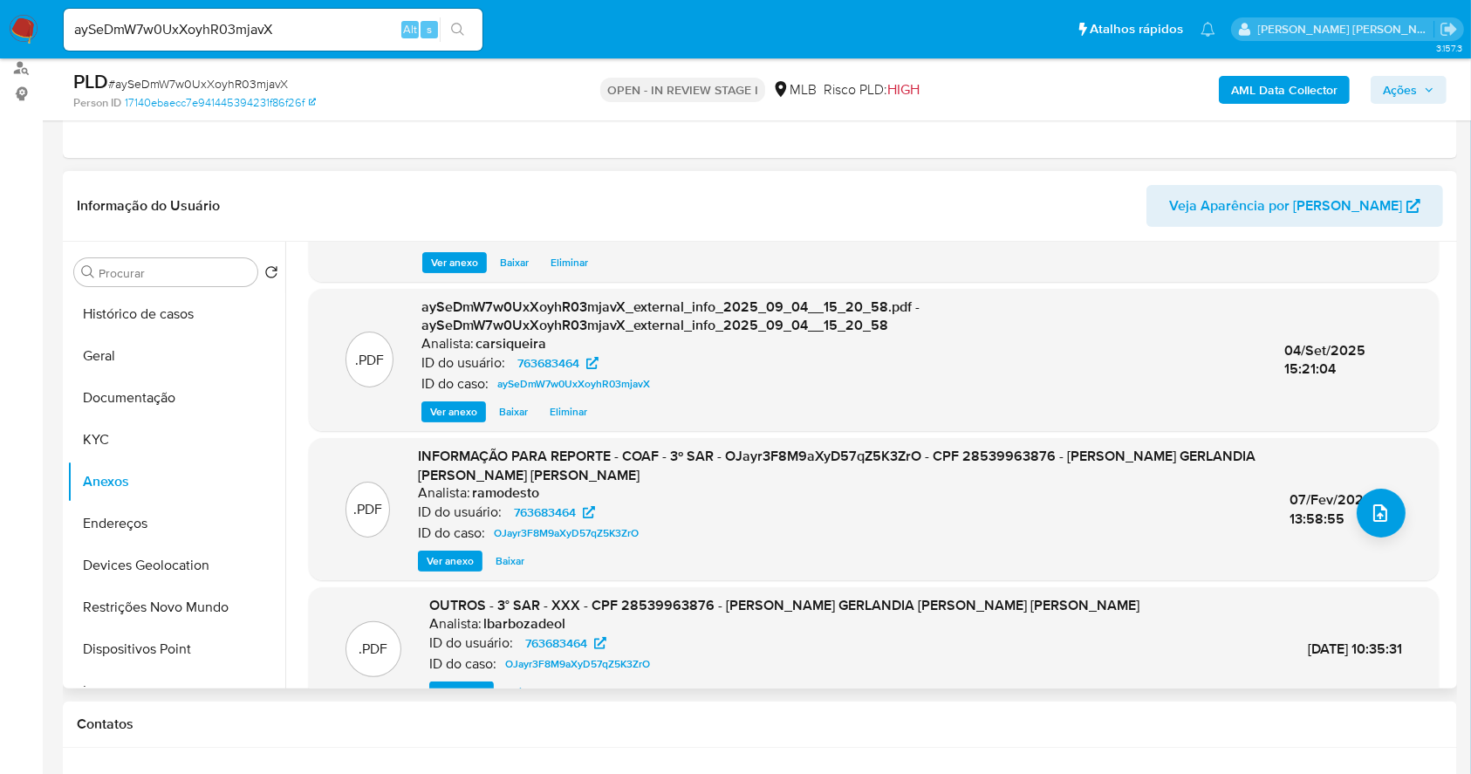
click at [463, 562] on span "Ver anexo" at bounding box center [450, 560] width 47 height 17
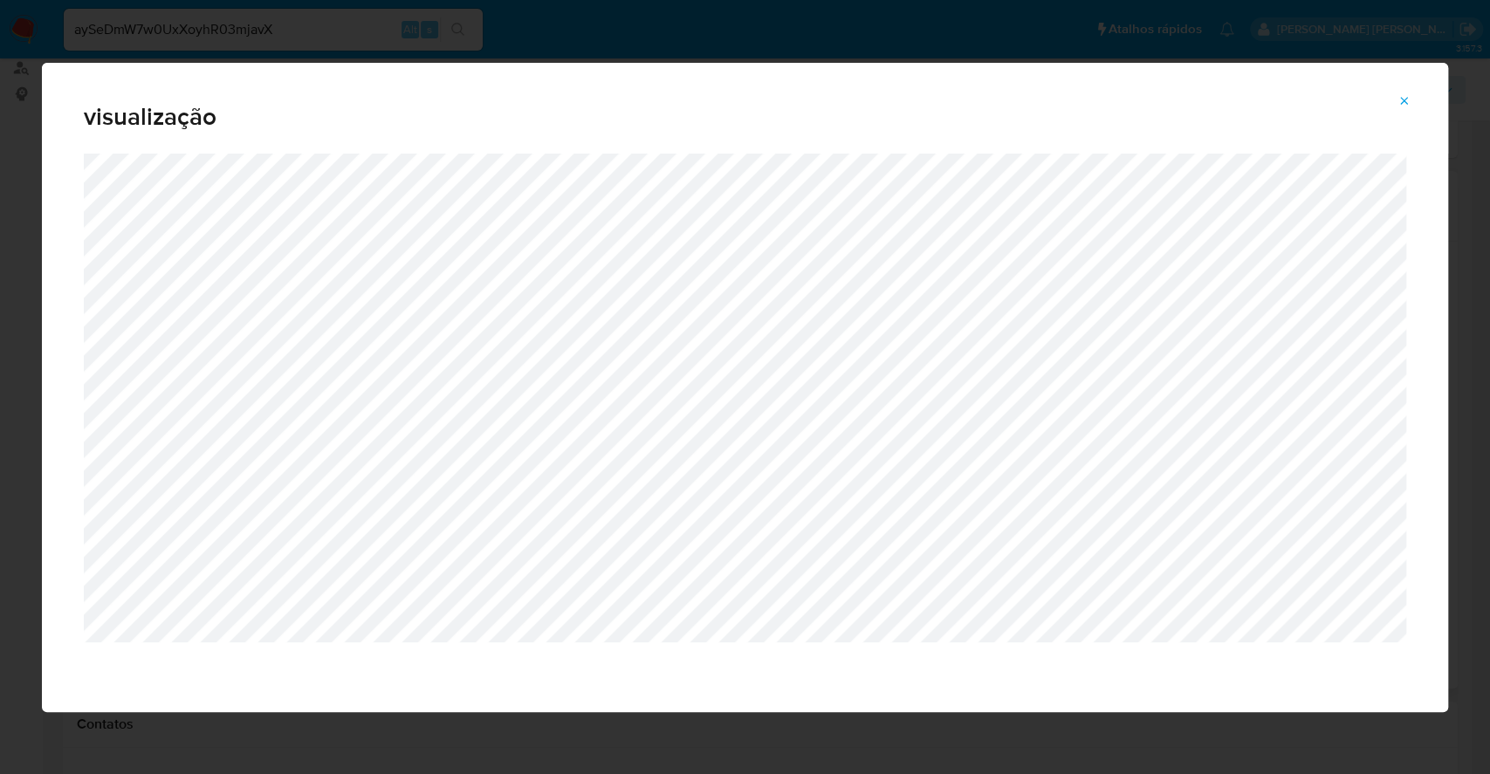
click at [0, 298] on div "visualização" at bounding box center [745, 387] width 1490 height 774
click at [1397, 97] on icon "Attachment preview" at bounding box center [1404, 101] width 14 height 14
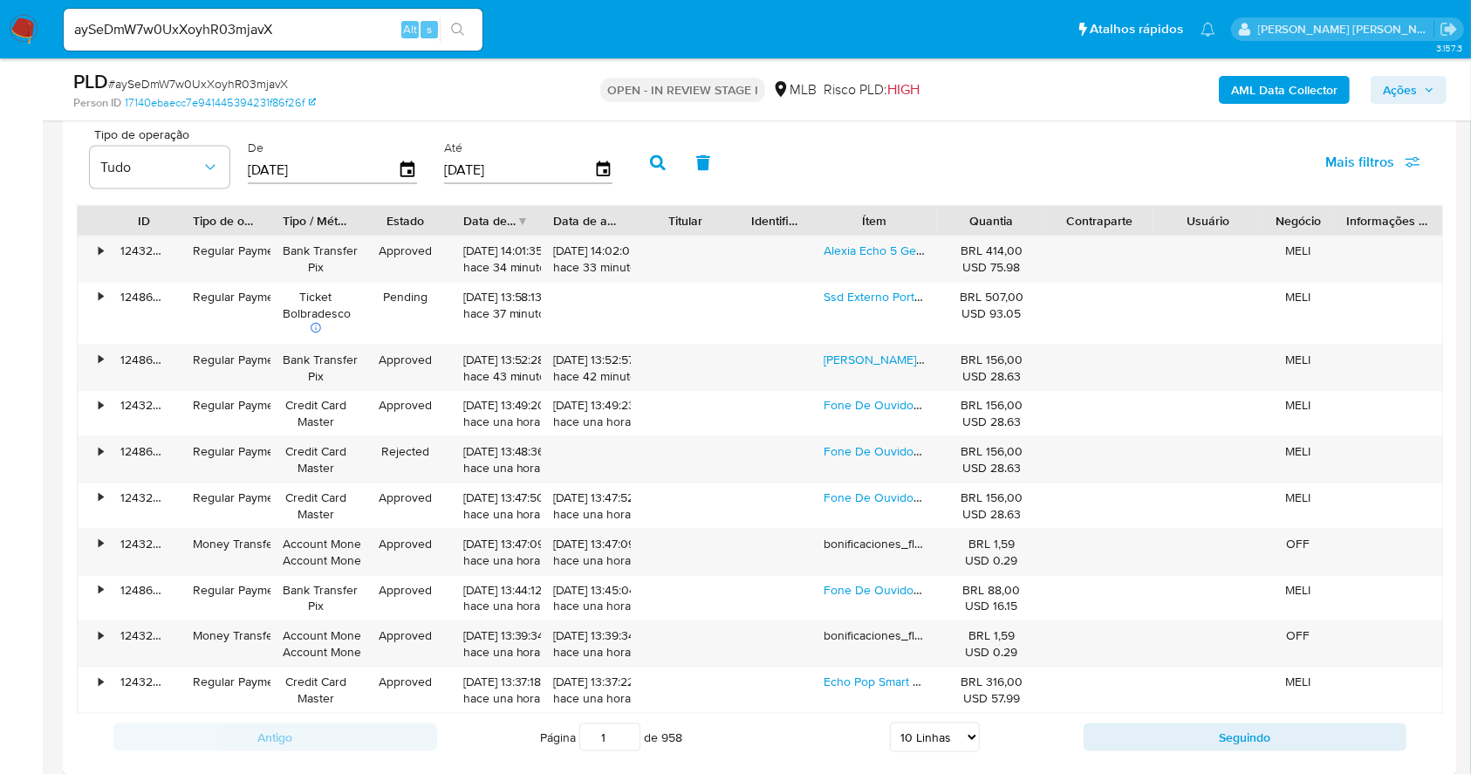
scroll to position [2387, 0]
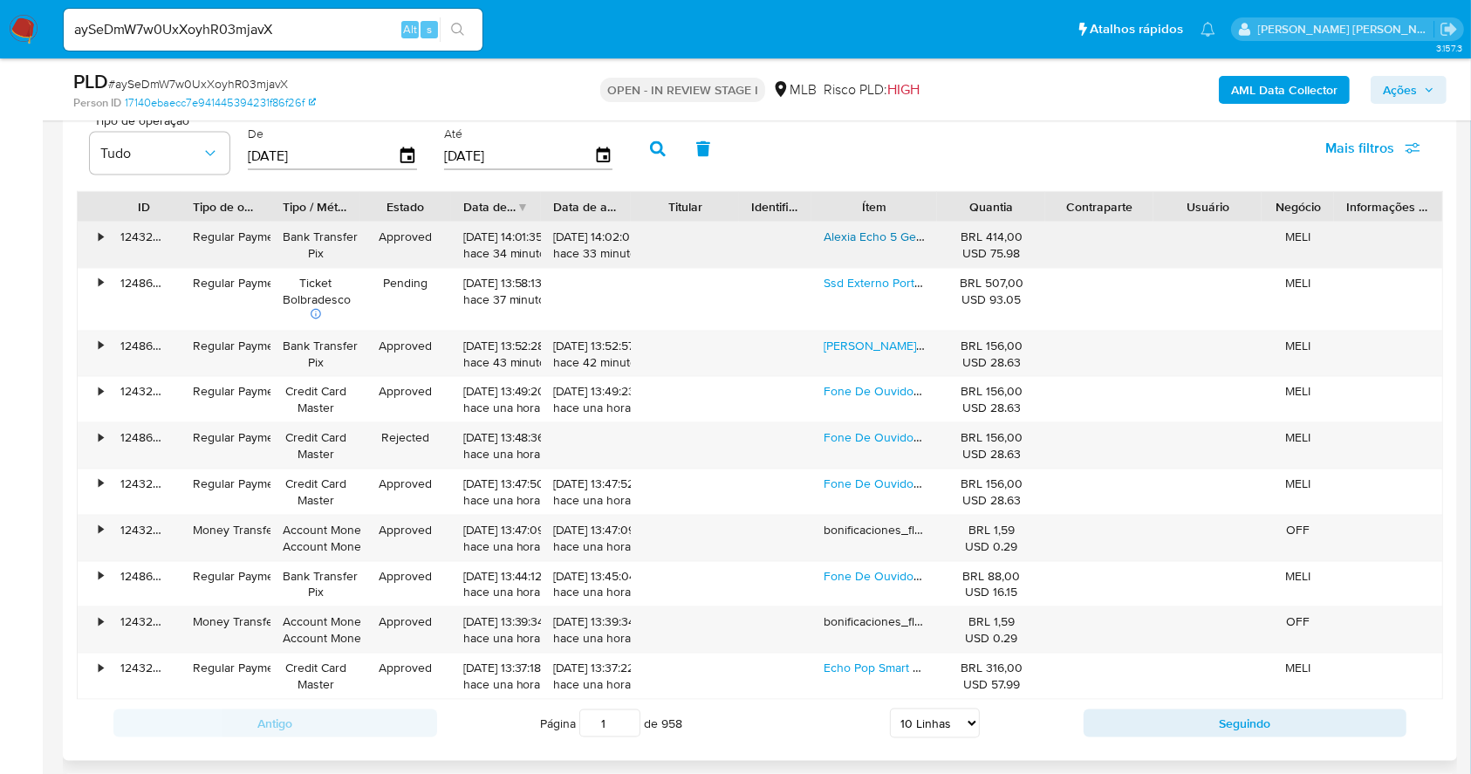
click at [894, 238] on link "Alexia Echo 5 Geração Dot Alto-falante Inteligente Blue Cor Azul-marinho" at bounding box center [1021, 236] width 394 height 17
click at [880, 346] on link "Fones De Ouvido Bluetooth Xiaomi Redmi Buds 6 Lite Black Cor Preto" at bounding box center [1043, 345] width 439 height 17
click at [1430, 86] on icon "button" at bounding box center [1429, 90] width 10 height 10
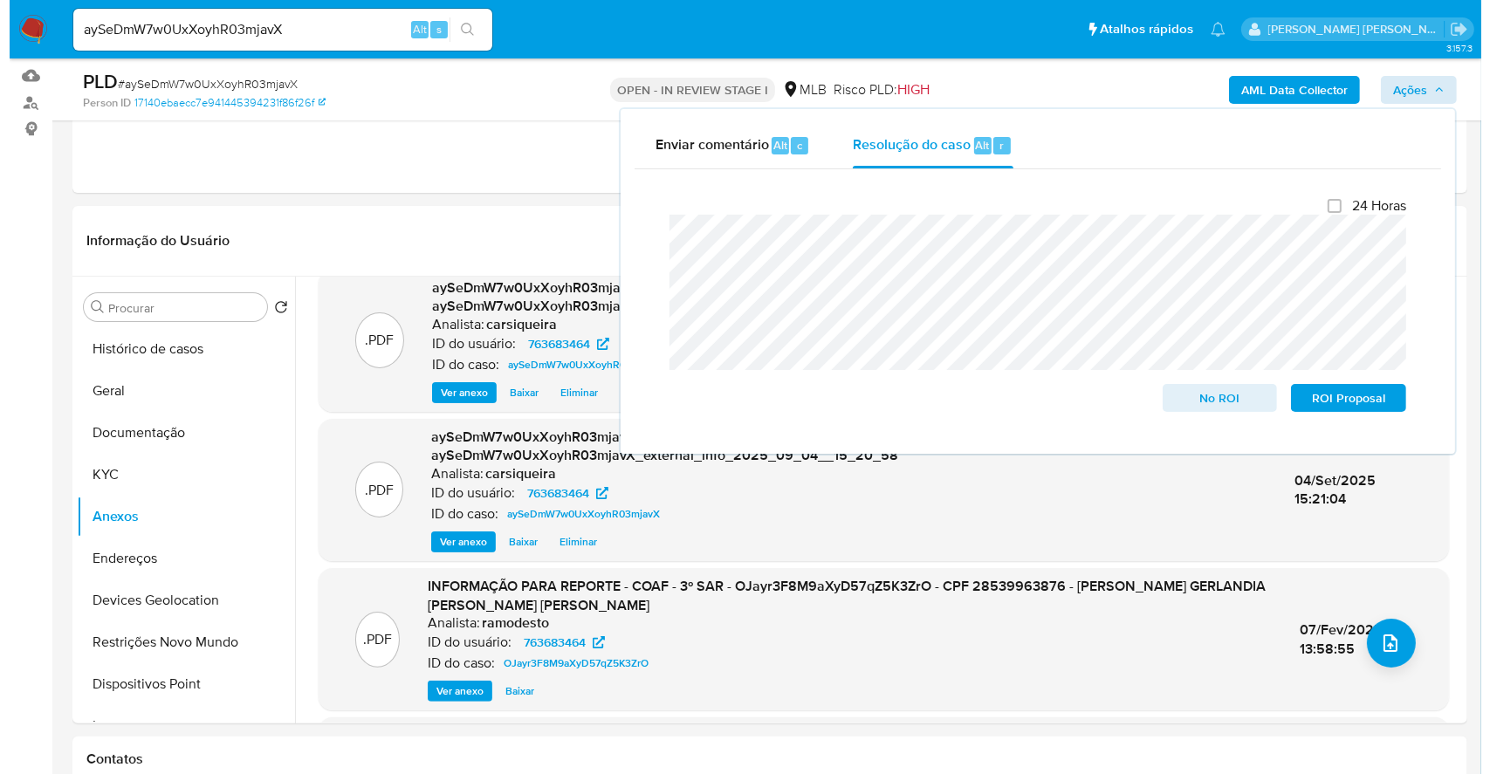
scroll to position [0, 0]
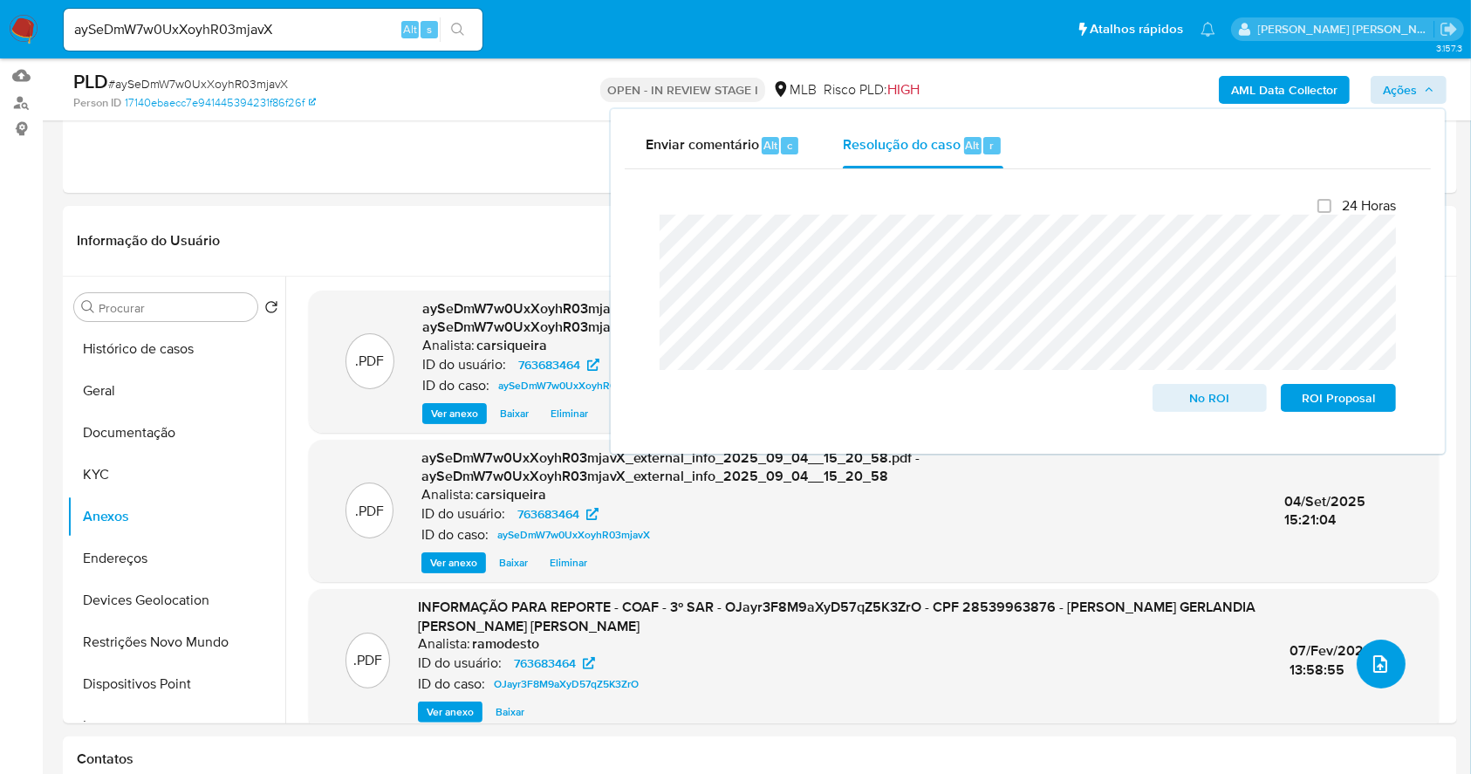
click at [1380, 662] on icon "upload-file" at bounding box center [1380, 664] width 21 height 21
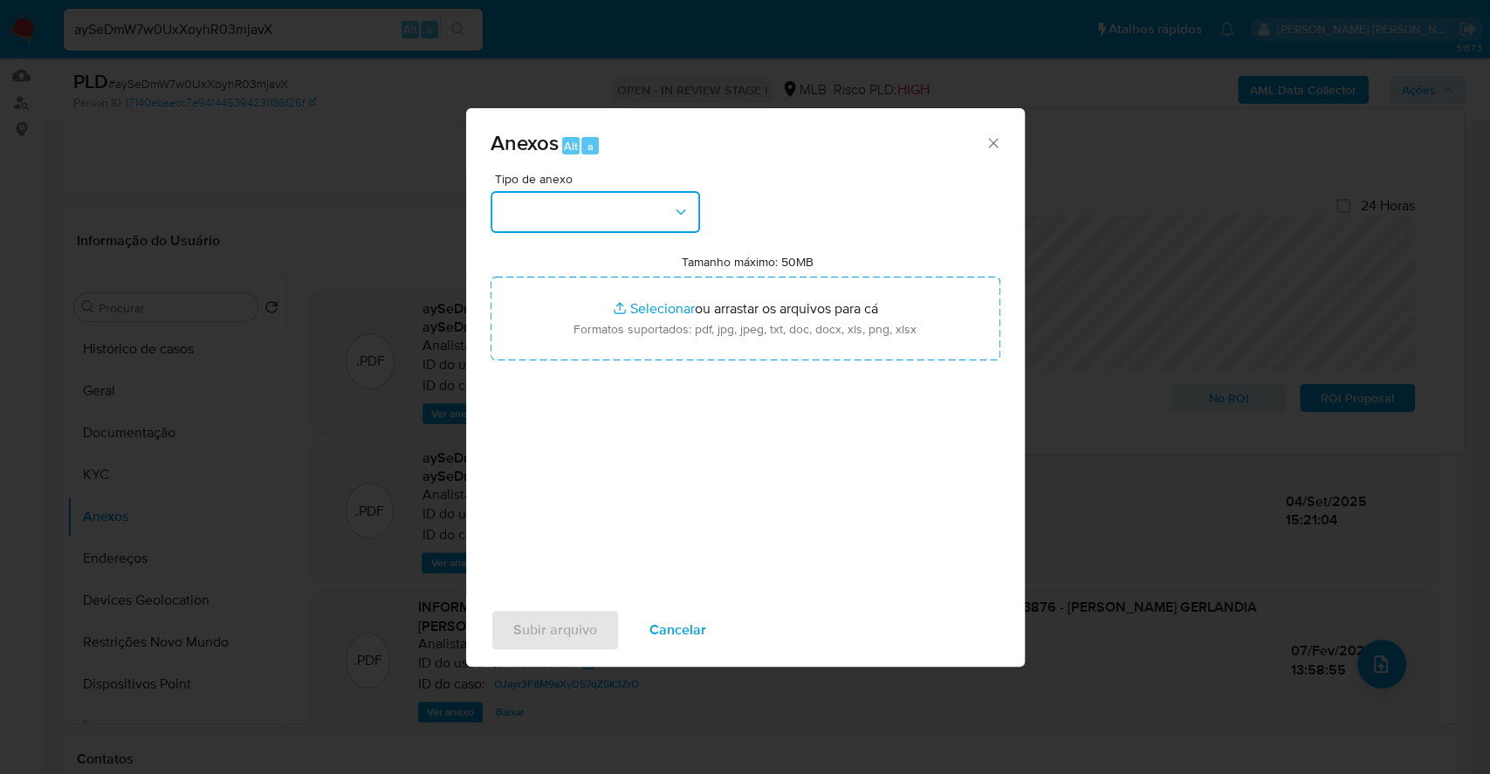
click at [596, 214] on button "button" at bounding box center [594, 212] width 209 height 42
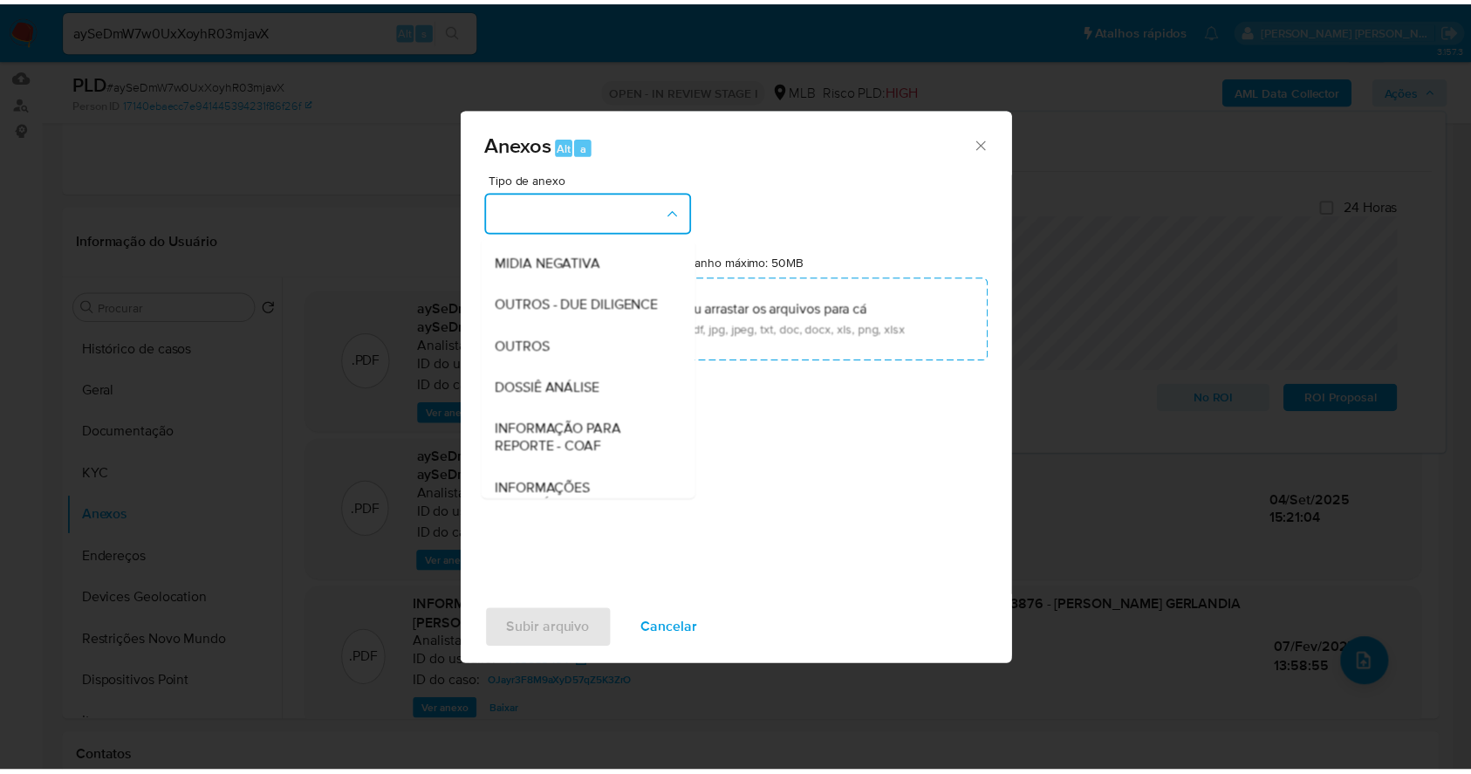
scroll to position [268, 0]
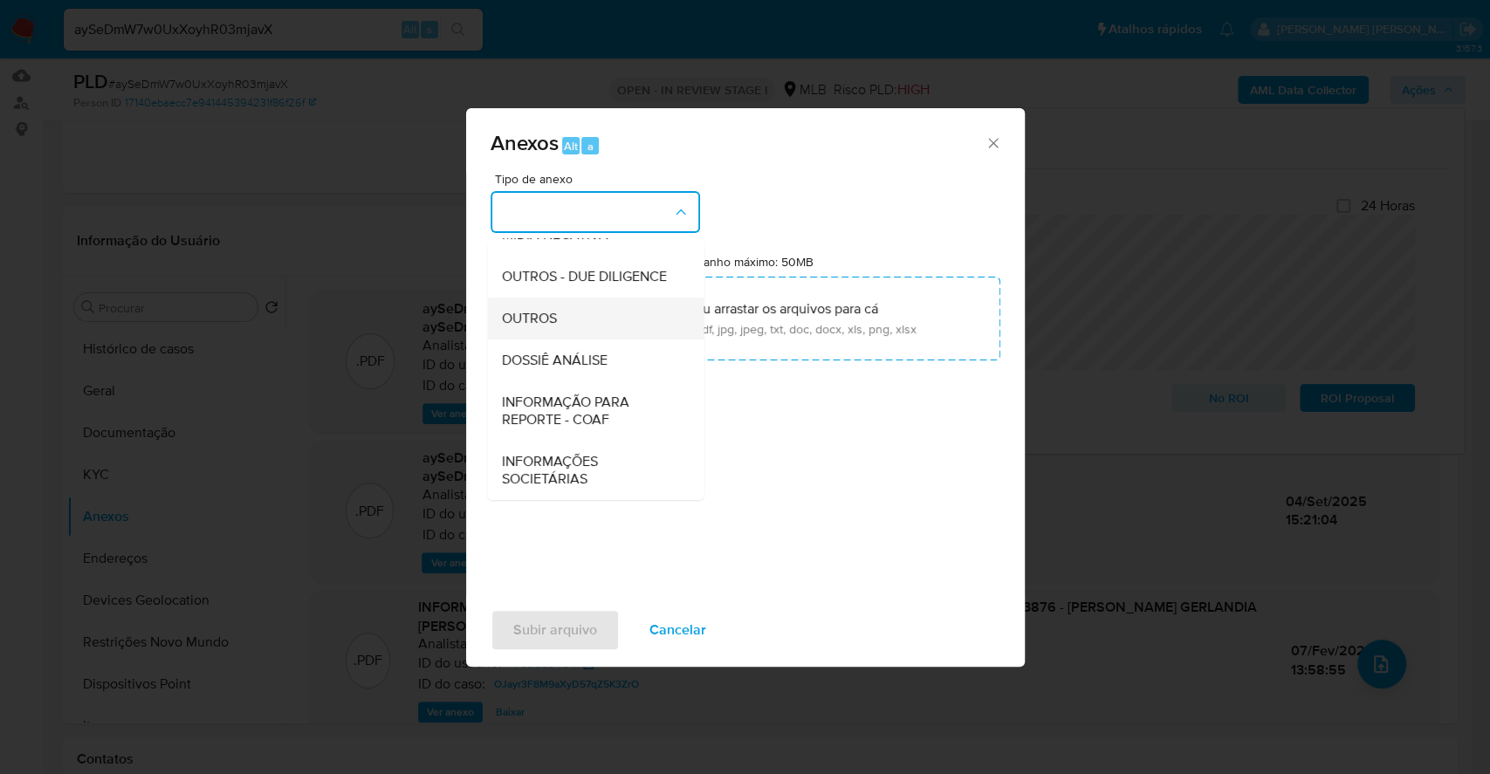
click at [555, 307] on div "OUTROS" at bounding box center [590, 319] width 178 height 42
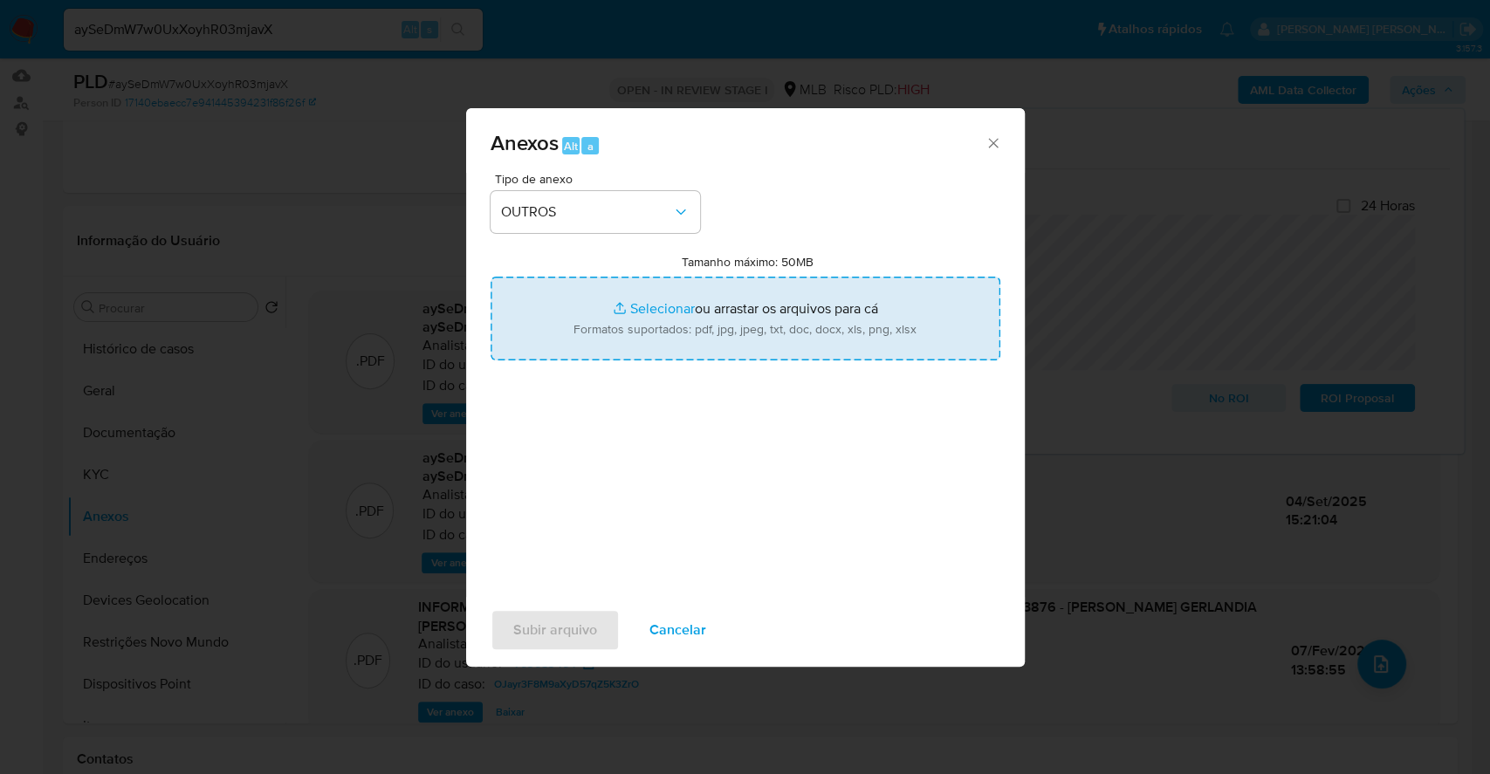
click at [641, 300] on input "Tamanho máximo: 50MB Selecionar arquivos" at bounding box center [745, 319] width 510 height 84
type input "C:\fakepath\4º SAR - CPF 28539963876 - JOSEFA GERLANDIA BRAGA BATISTA - Documen…"
click at [647, 303] on input "Tamanho máximo: 50MB Selecionar arquivos" at bounding box center [745, 319] width 510 height 84
type input "C:\fakepath\Mulan 763683464_2025_09_03_15_33_31.xlsx"
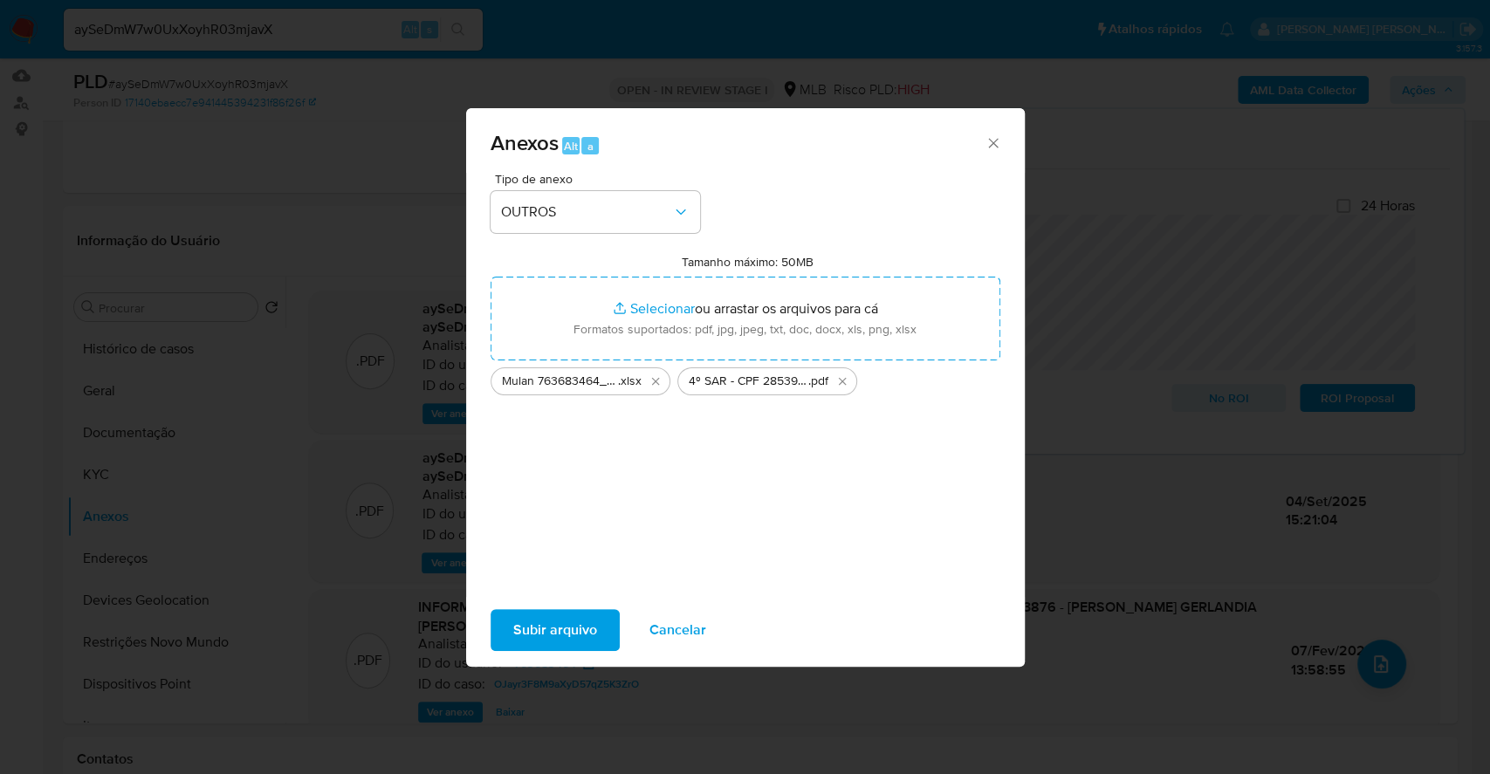
click at [547, 618] on span "Subir arquivo" at bounding box center [555, 630] width 84 height 38
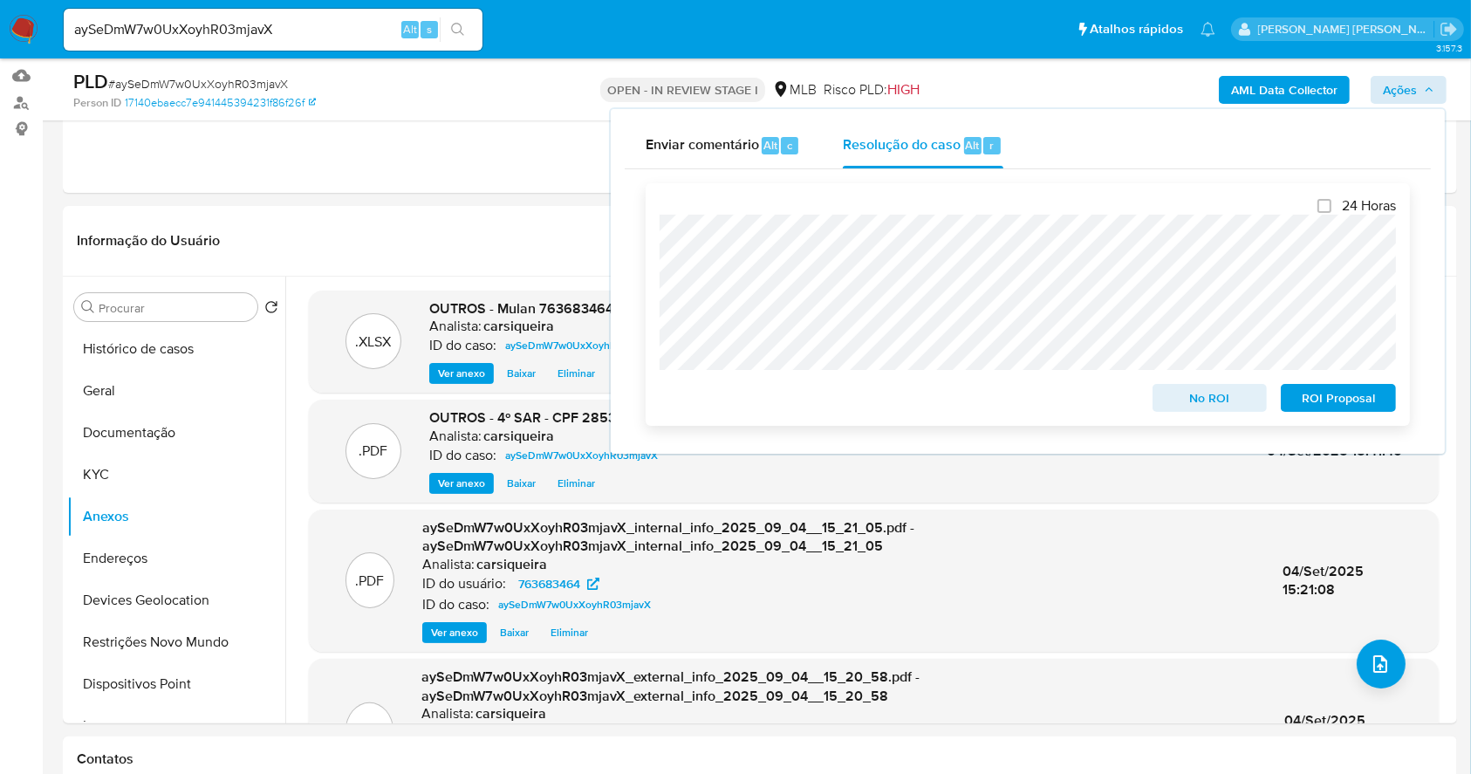
click at [1319, 397] on span "ROI Proposal" at bounding box center [1338, 398] width 91 height 24
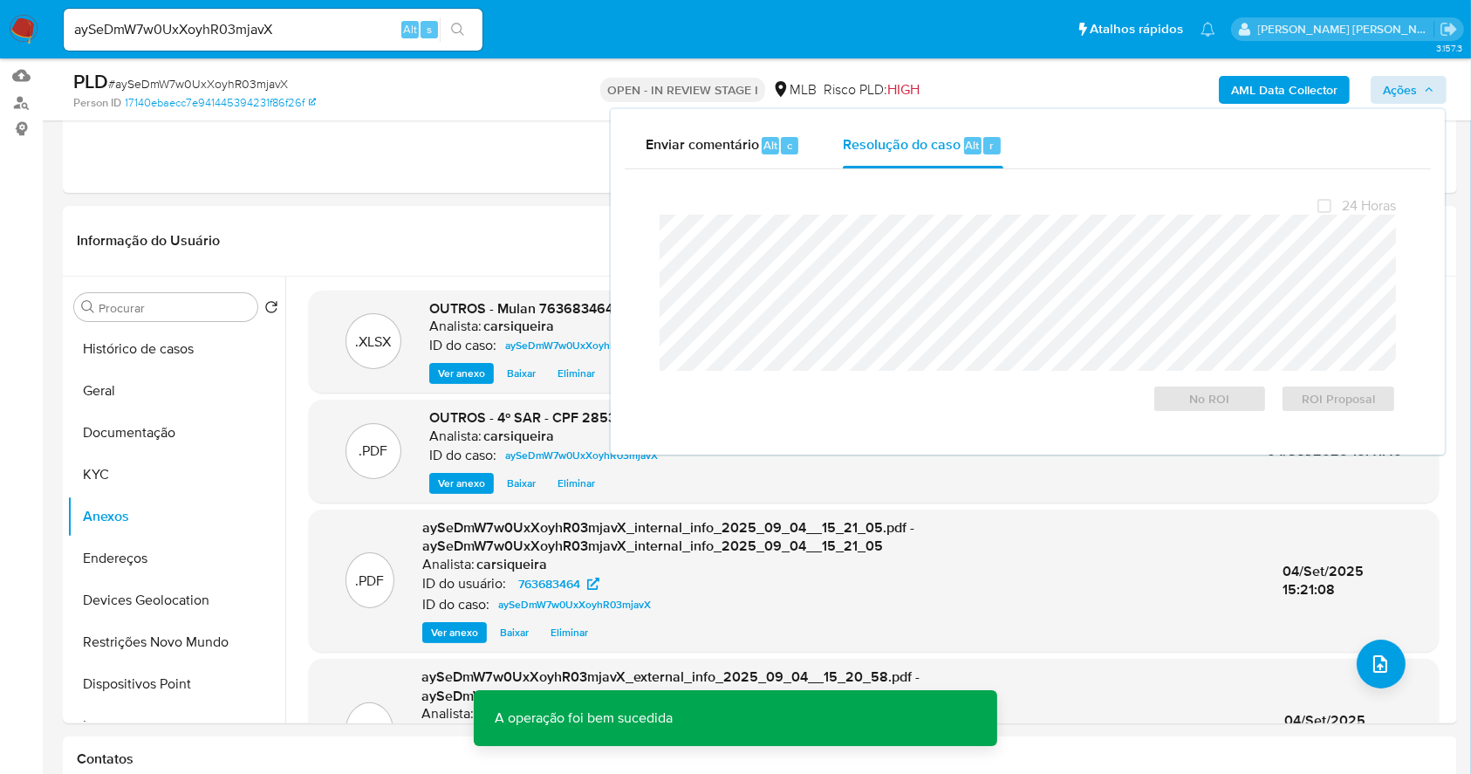
click at [236, 91] on span "# aySeDmW7w0UxXoyhR03mjavX" at bounding box center [198, 83] width 180 height 17
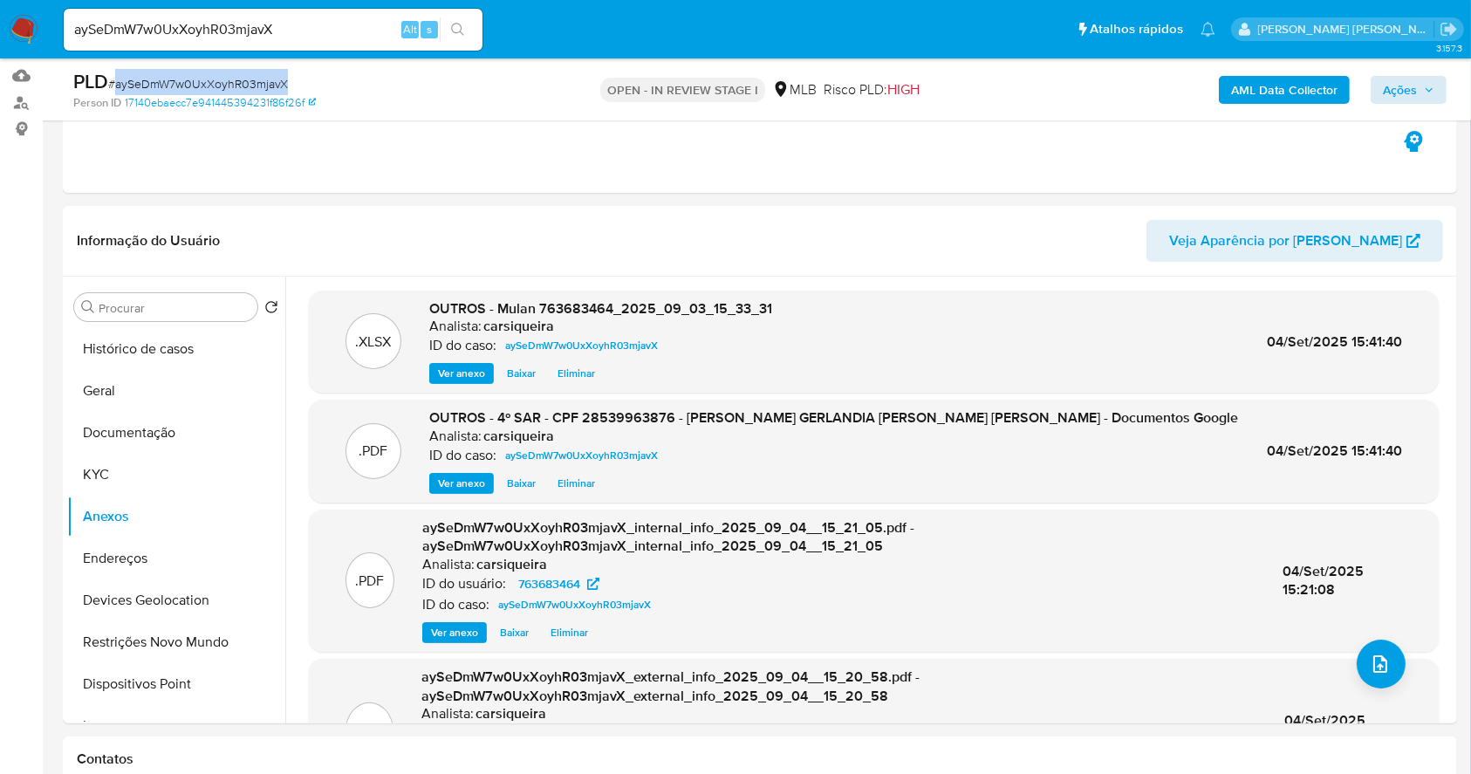
click at [236, 91] on span "# aySeDmW7w0UxXoyhR03mjavX" at bounding box center [198, 83] width 180 height 17
copy span "aySeDmW7w0UxXoyhR03mjavX"
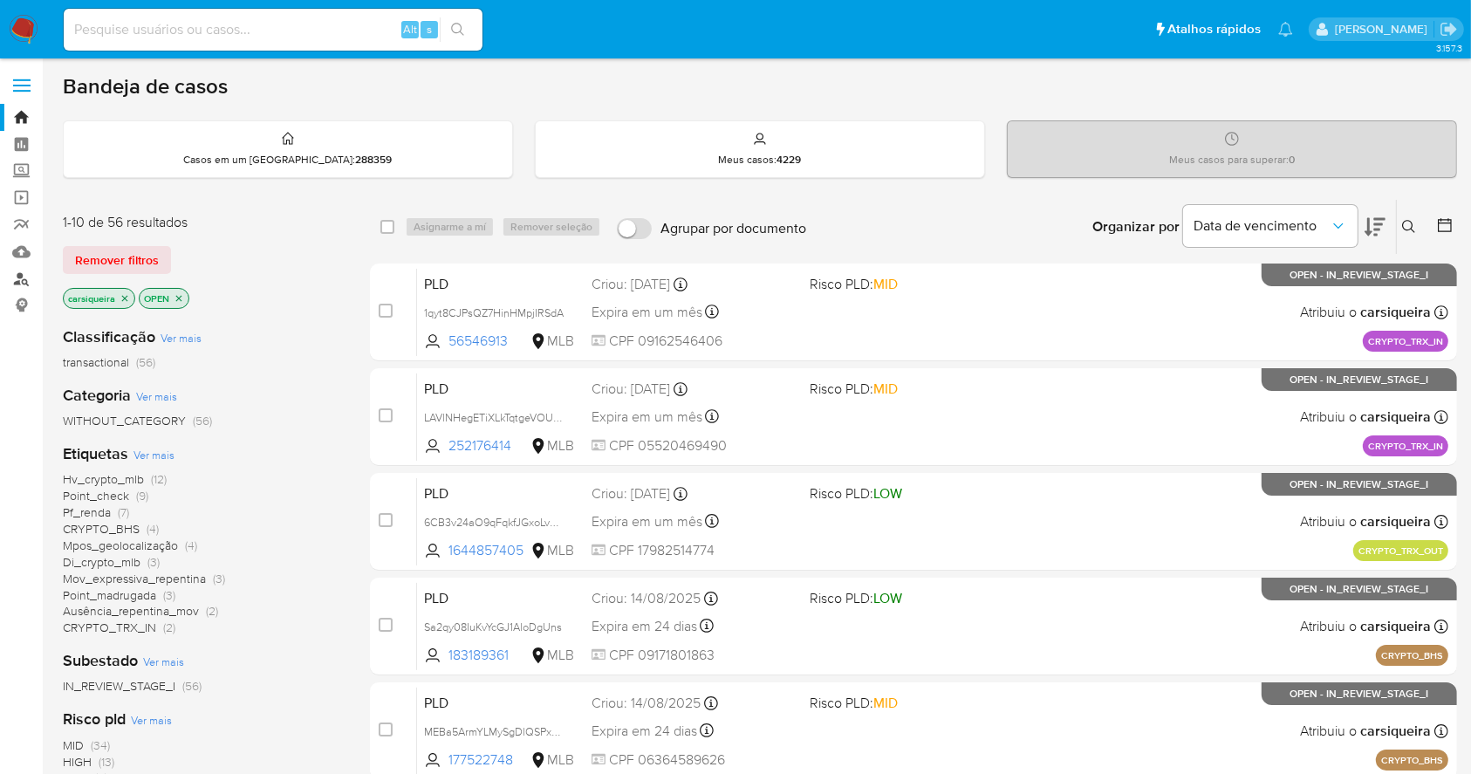
click at [24, 280] on link "Localizador de pessoas" at bounding box center [104, 278] width 208 height 27
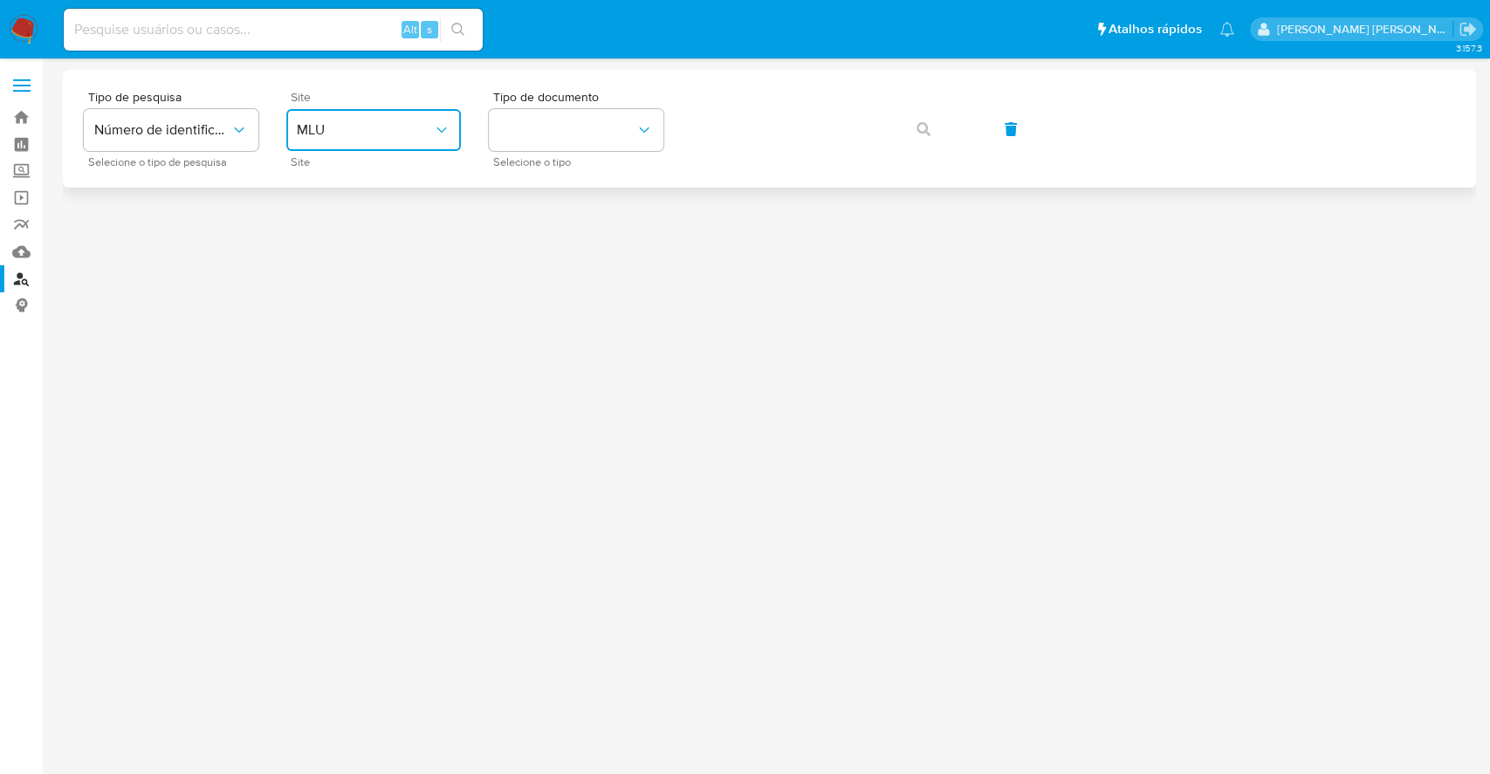
click at [390, 129] on span "MLU" at bounding box center [365, 129] width 136 height 17
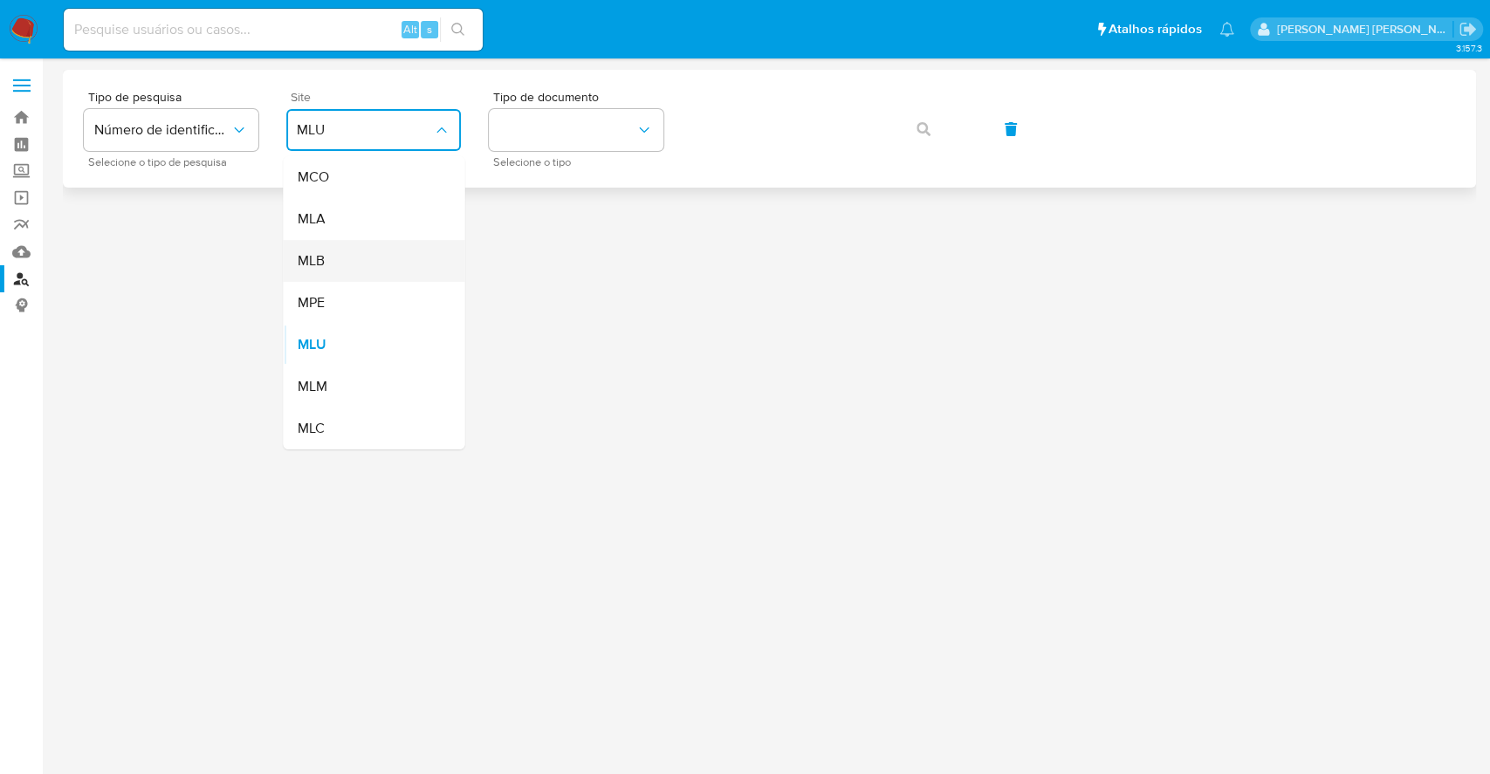
click at [433, 244] on div "MLB" at bounding box center [368, 261] width 143 height 42
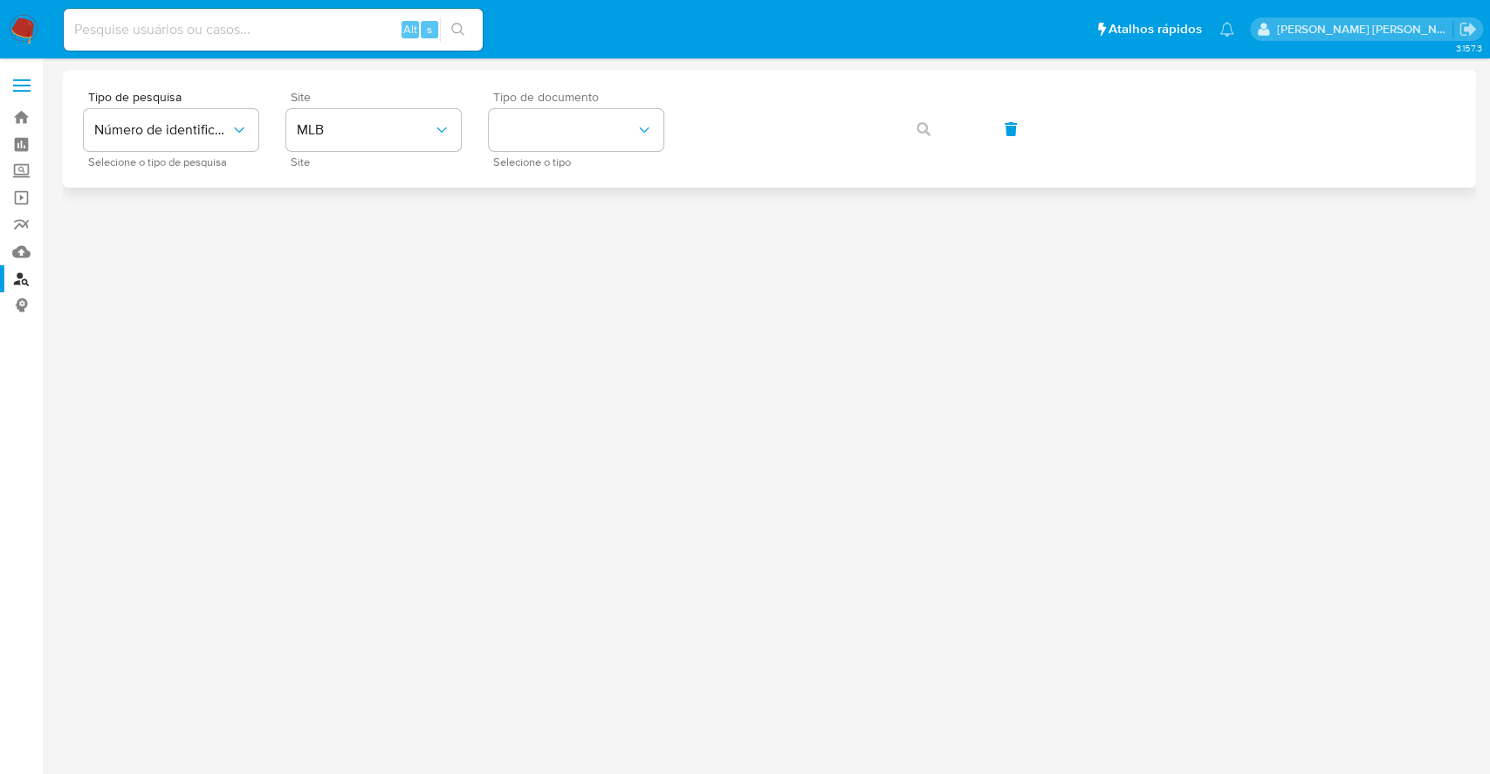
click at [597, 96] on span "Tipo de documento" at bounding box center [580, 97] width 175 height 12
click at [597, 130] on button "identificationType" at bounding box center [576, 130] width 175 height 42
click at [596, 238] on div "CPF CPF" at bounding box center [570, 245] width 143 height 59
click at [906, 124] on button "button" at bounding box center [923, 129] width 59 height 42
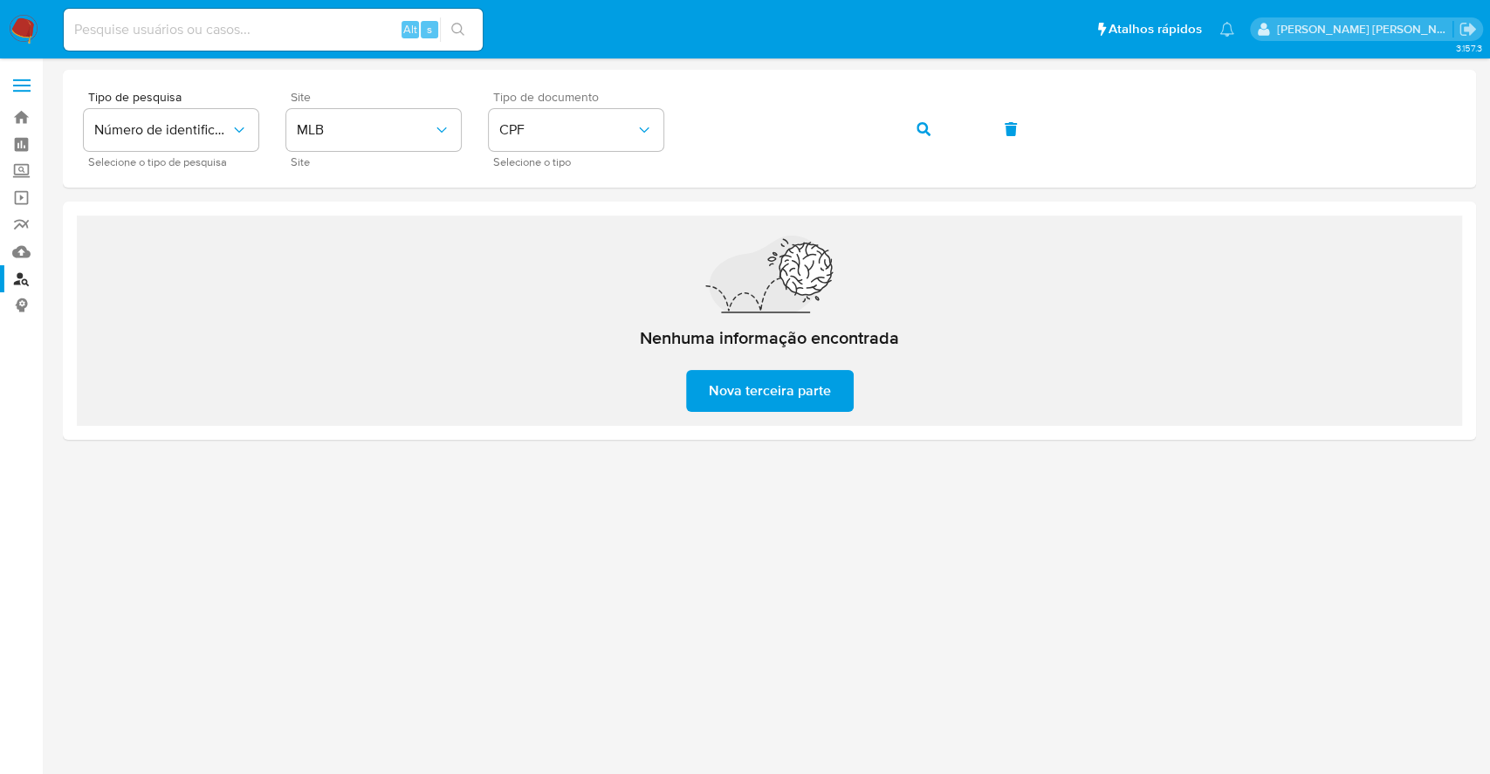
click at [349, 30] on input at bounding box center [273, 29] width 419 height 23
paste input "2027469966"
click at [476, 20] on input "2027469966" at bounding box center [273, 29] width 419 height 23
type input "2027469966"
click at [461, 30] on icon "search-icon" at bounding box center [457, 29] width 13 height 13
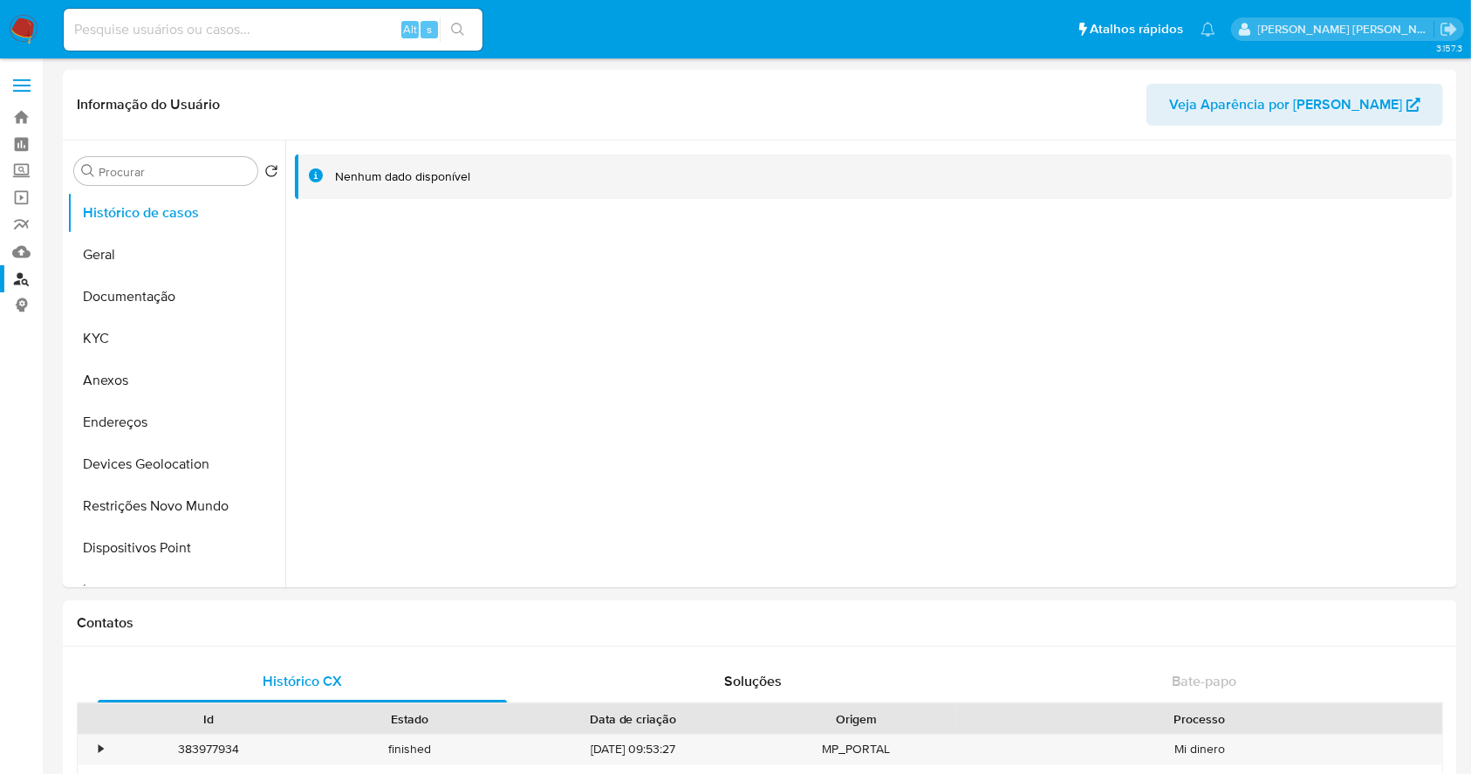
select select "10"
click at [146, 339] on button "KYC" at bounding box center [169, 339] width 204 height 42
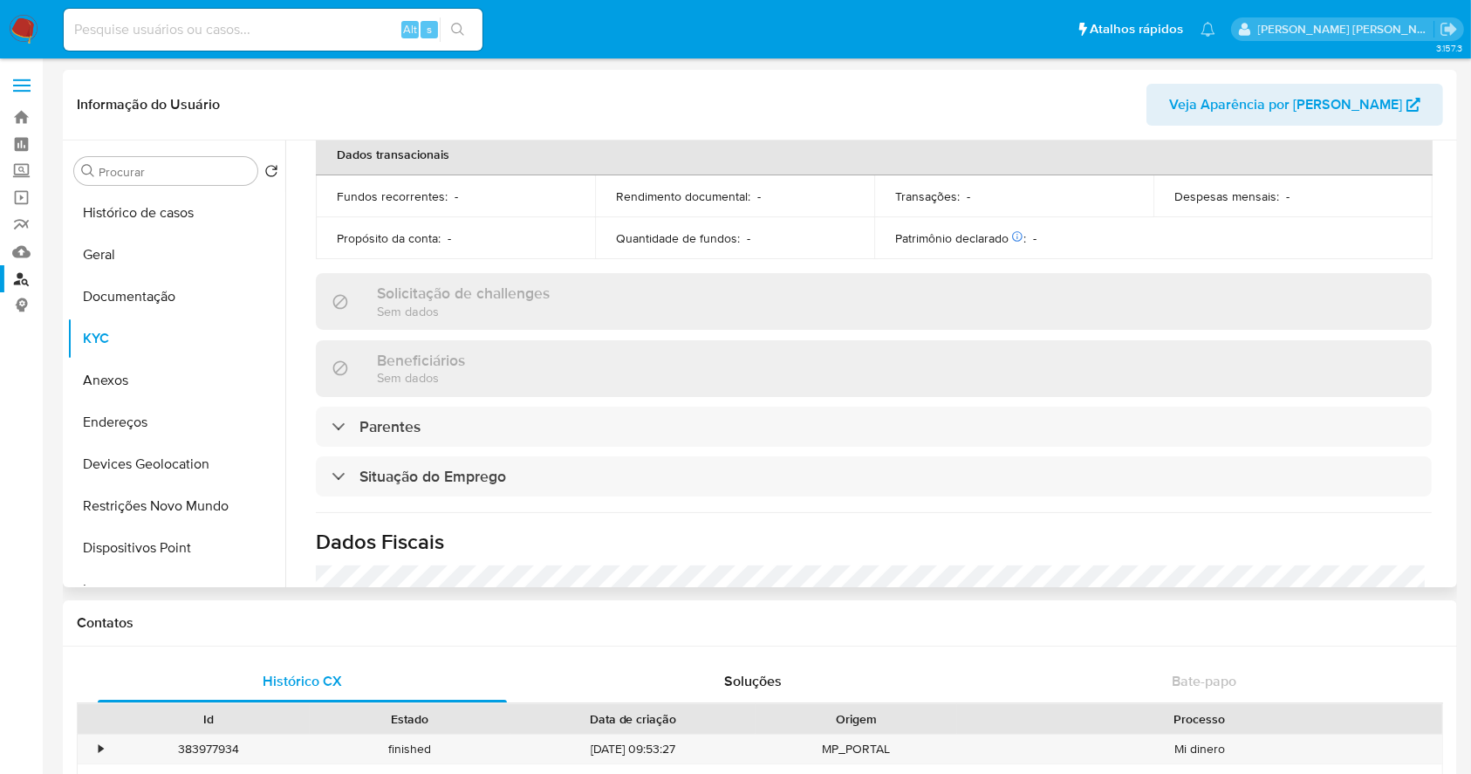
scroll to position [759, 0]
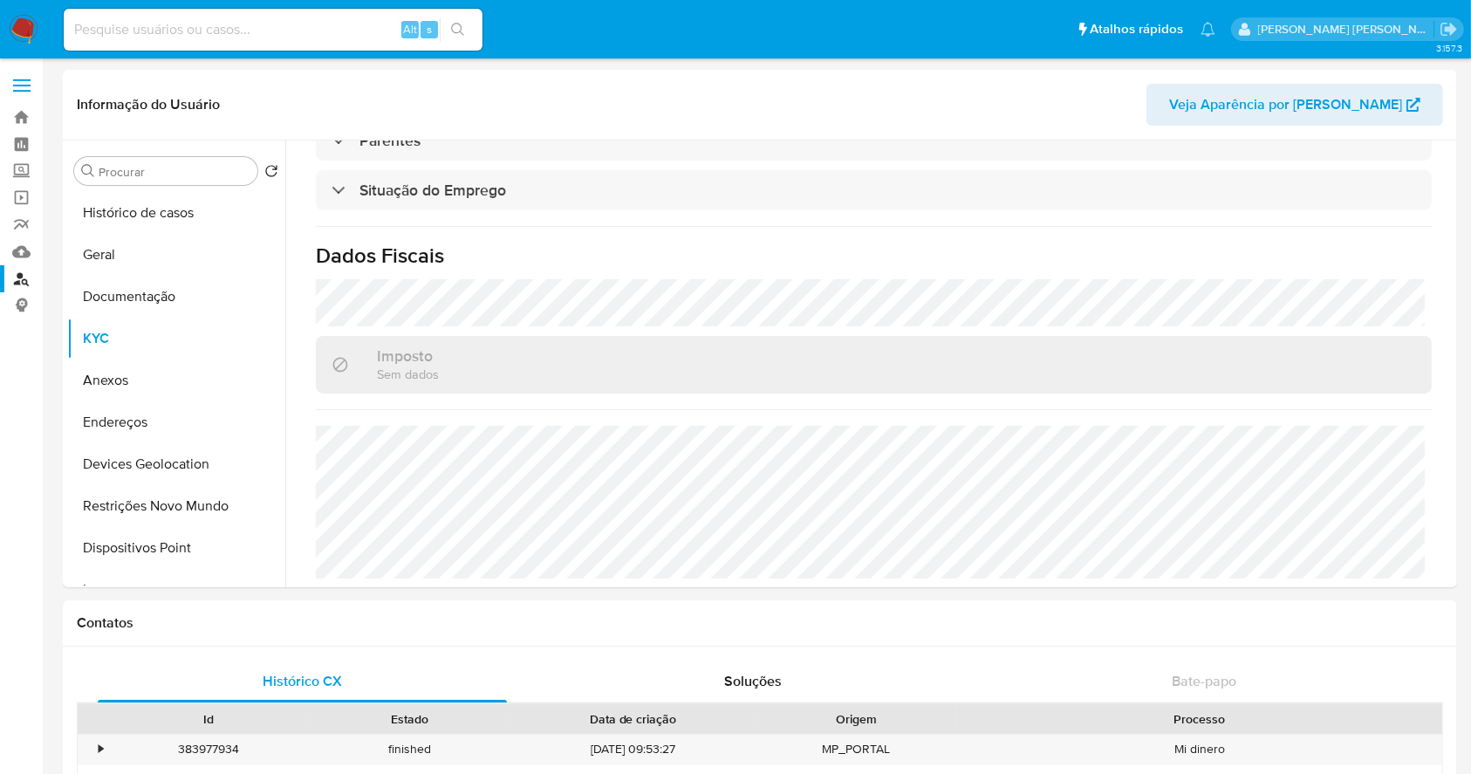
click at [17, 279] on link "Localizador de pessoas" at bounding box center [104, 278] width 208 height 27
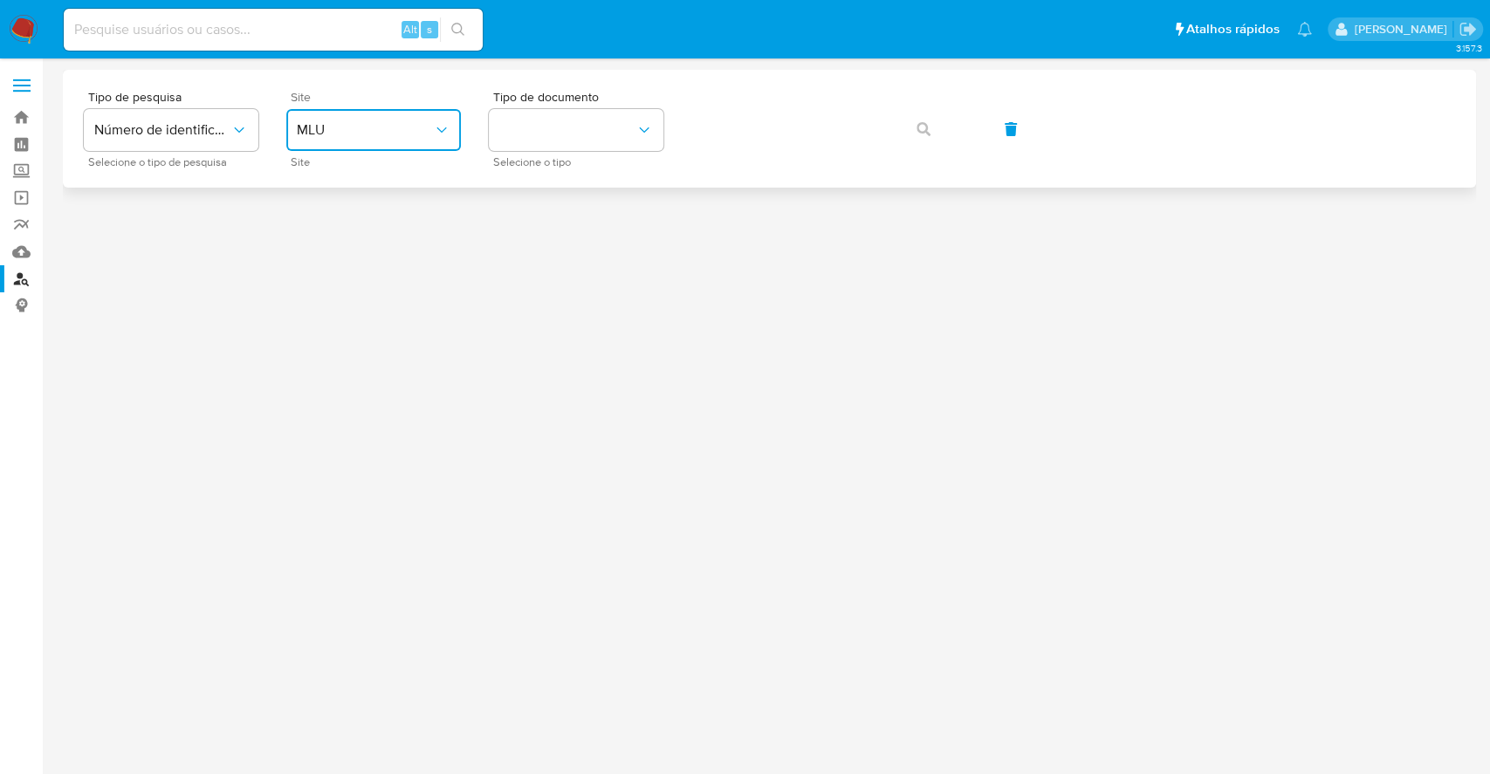
click at [402, 111] on button "MLU" at bounding box center [373, 130] width 175 height 42
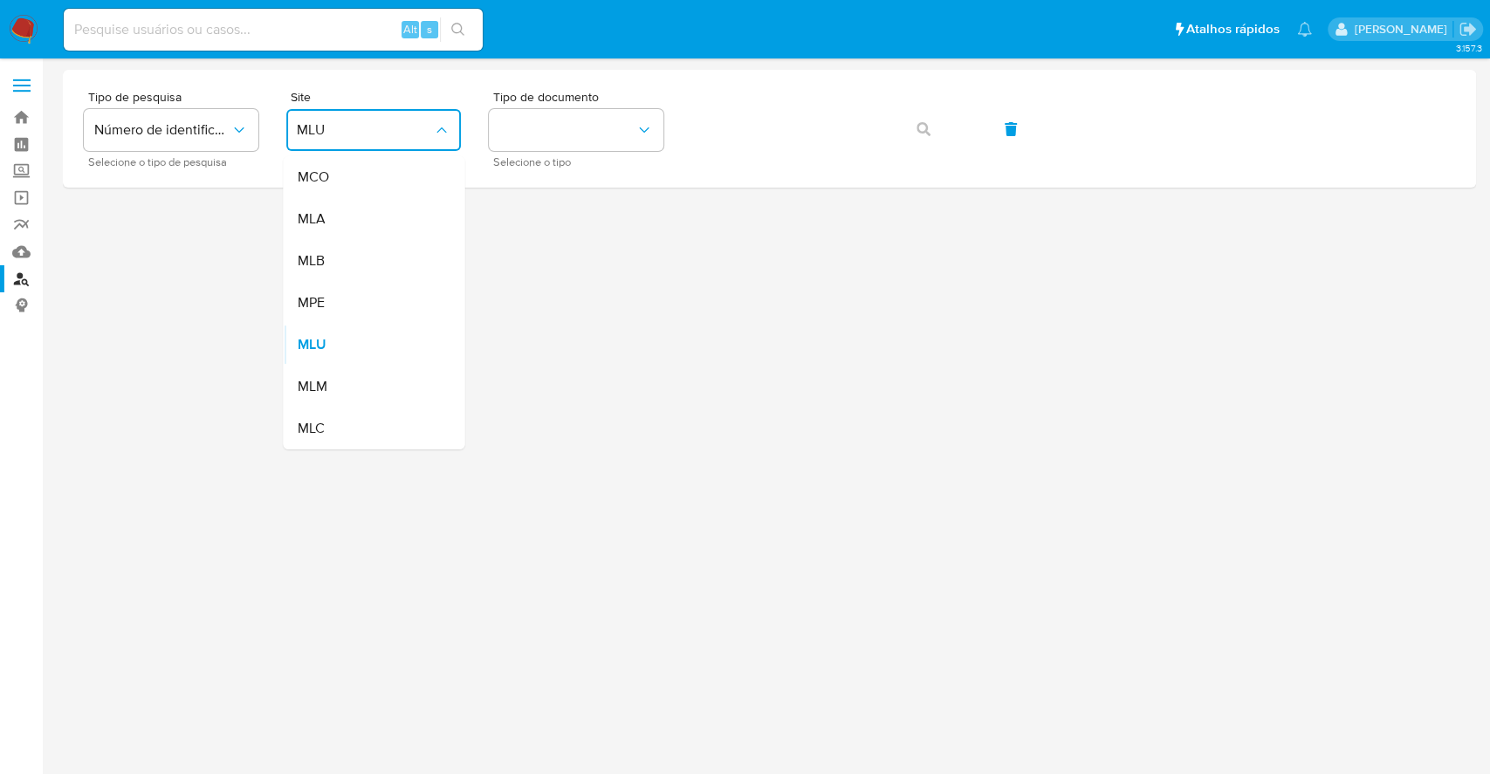
drag, startPoint x: 396, startPoint y: 244, endPoint x: 449, endPoint y: 241, distance: 52.5
click at [399, 246] on div "MLB" at bounding box center [368, 261] width 143 height 42
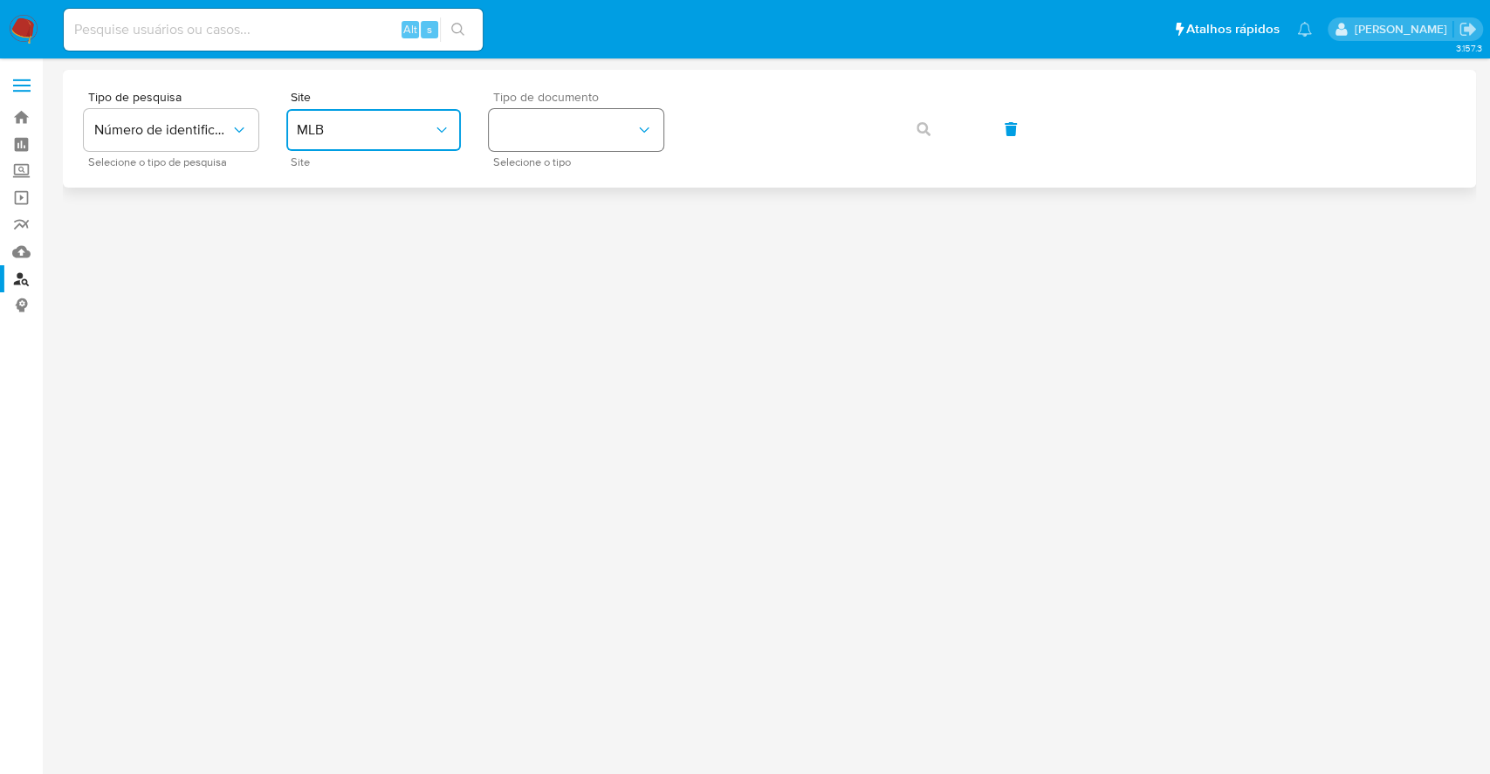
click at [558, 134] on button "identificationType" at bounding box center [576, 130] width 175 height 42
click at [554, 169] on div "CNPJ CNPJ" at bounding box center [570, 185] width 143 height 59
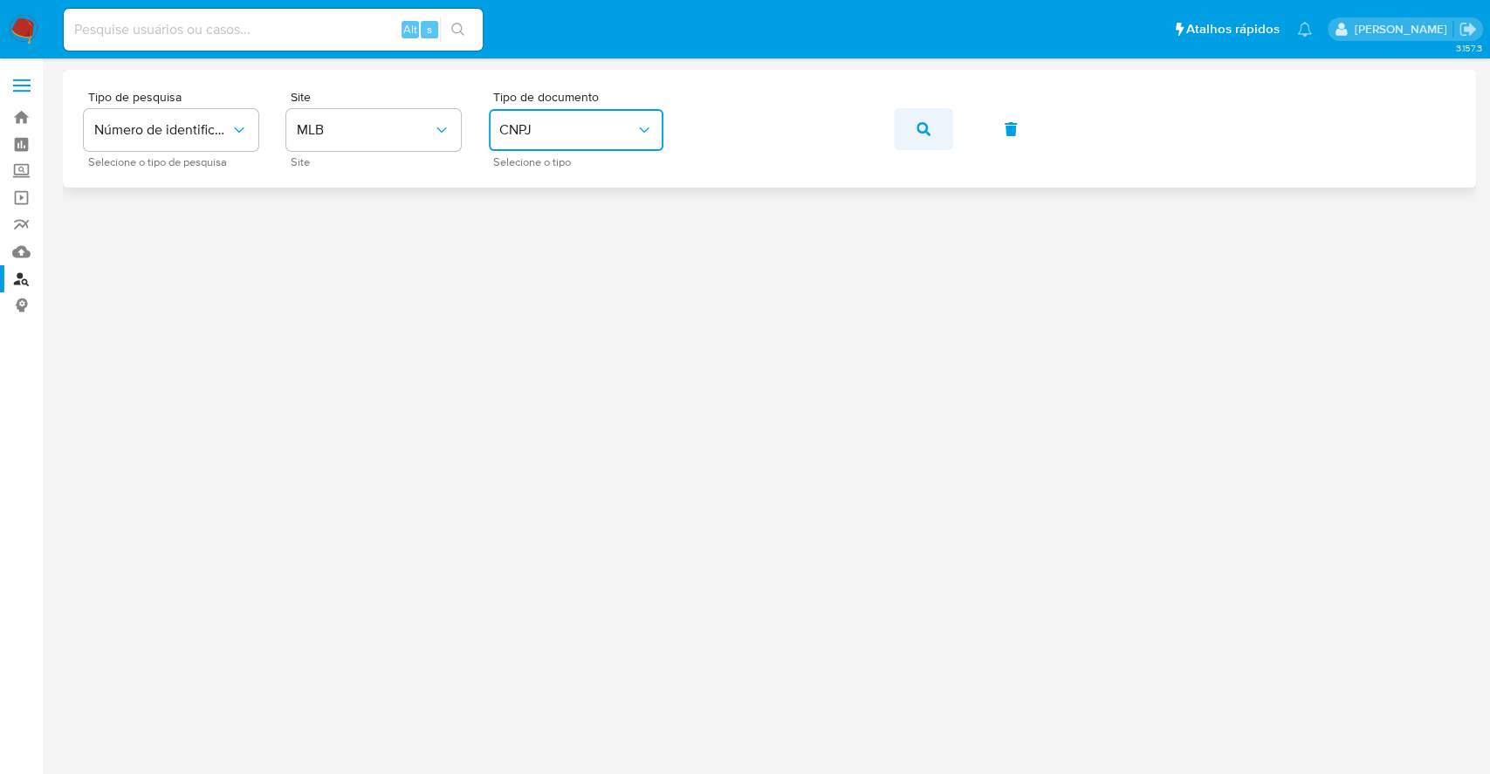
click at [939, 143] on button "button" at bounding box center [923, 129] width 59 height 42
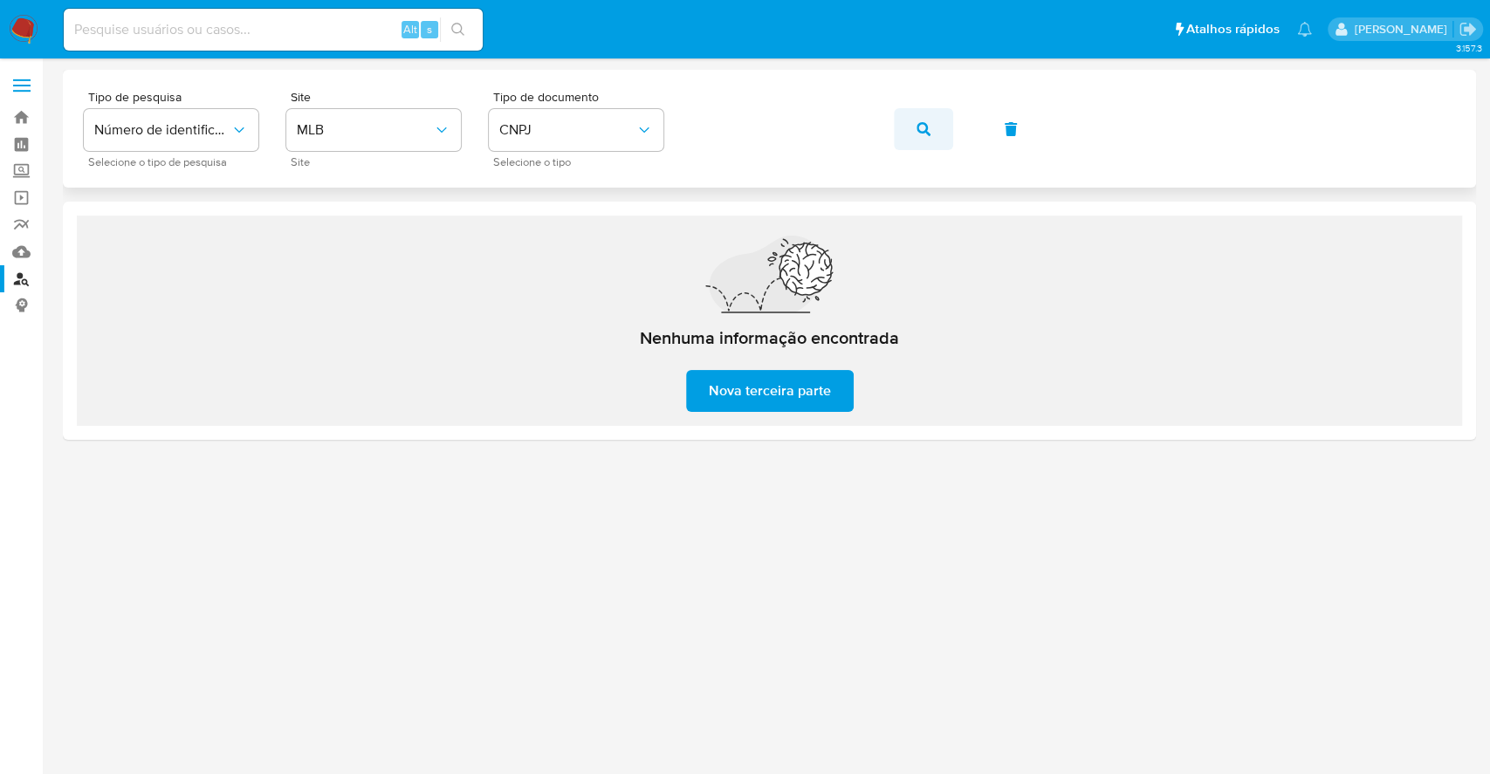
click at [916, 120] on span "button" at bounding box center [923, 129] width 14 height 38
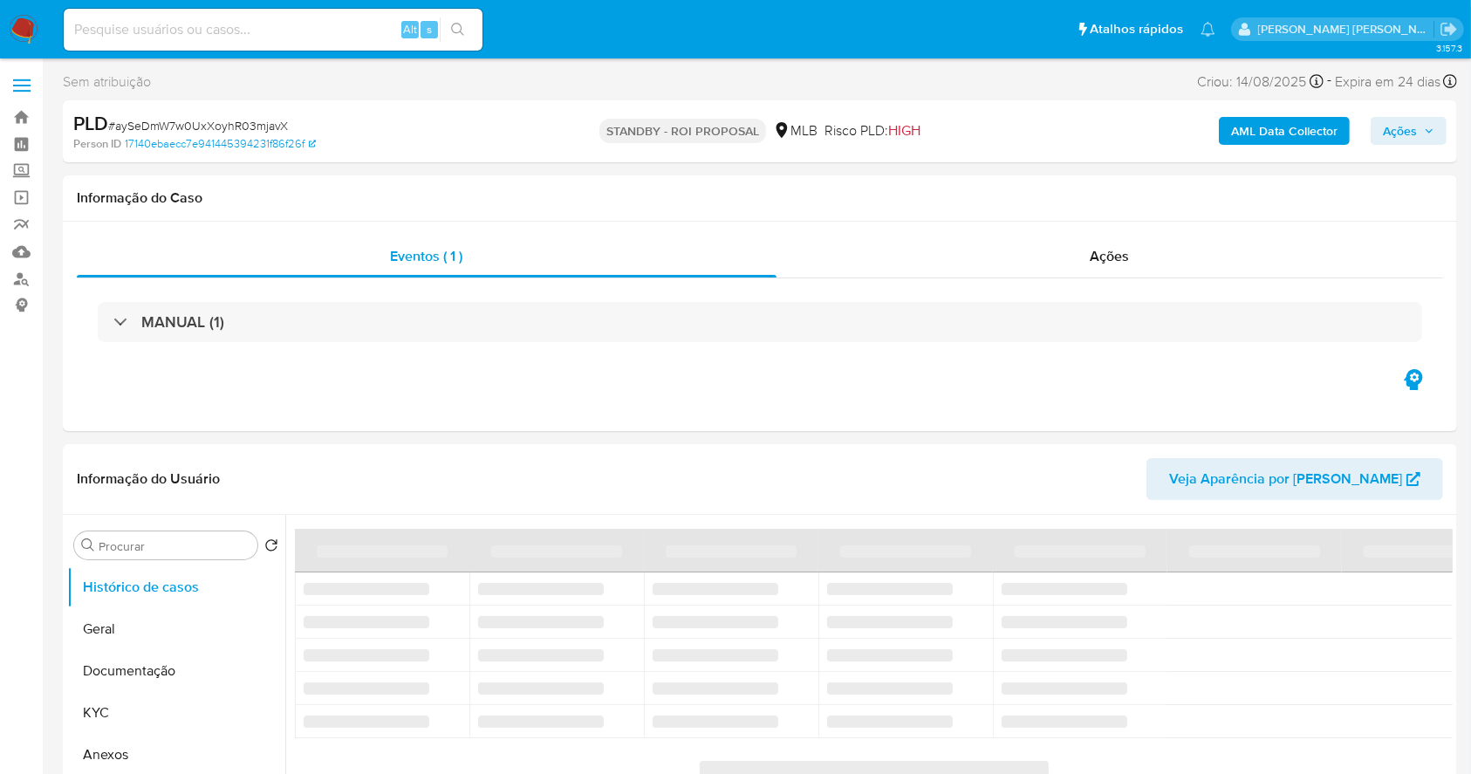
click at [249, 118] on span "# aySeDmW7w0UxXoyhR03mjavX" at bounding box center [198, 125] width 180 height 17
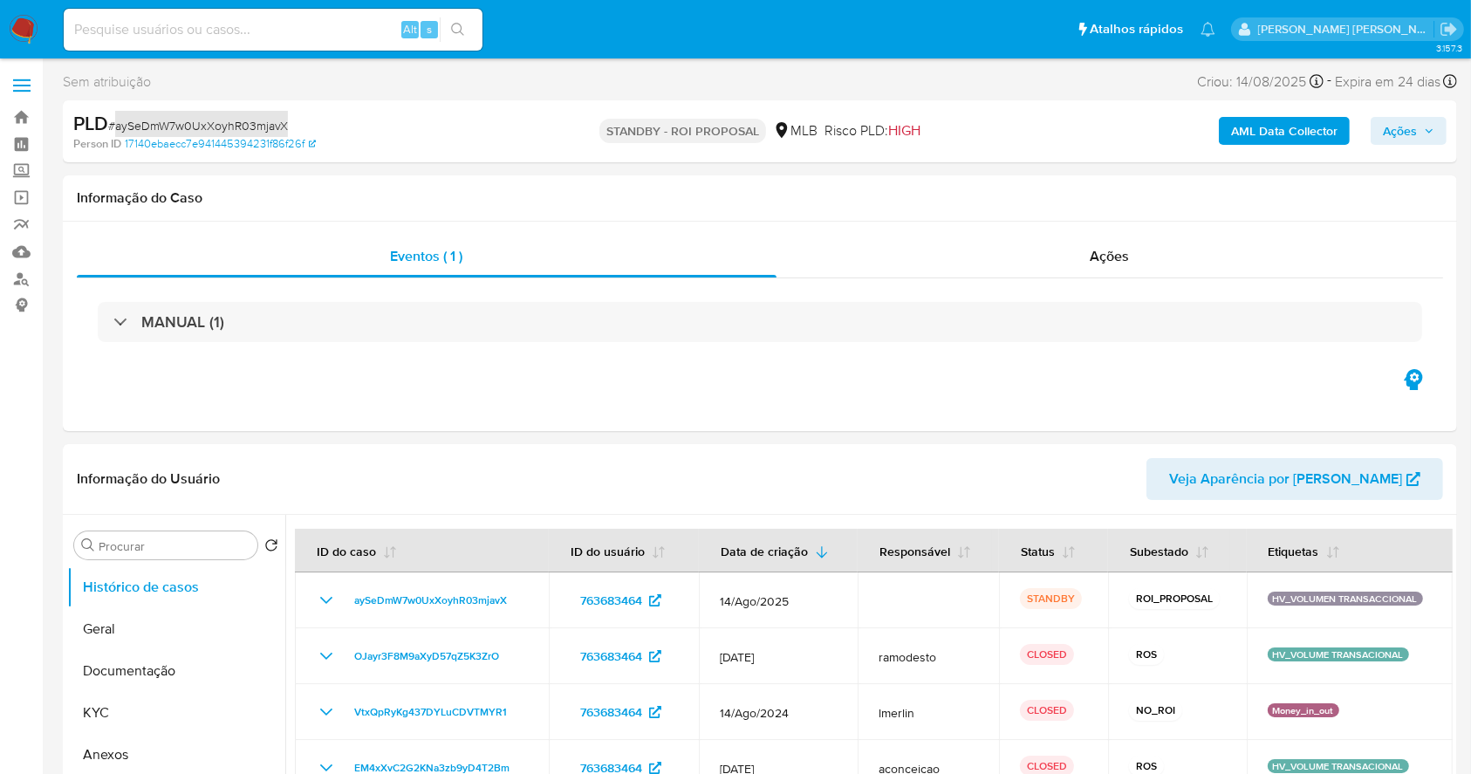
select select "10"
click at [26, 29] on img at bounding box center [24, 30] width 30 height 30
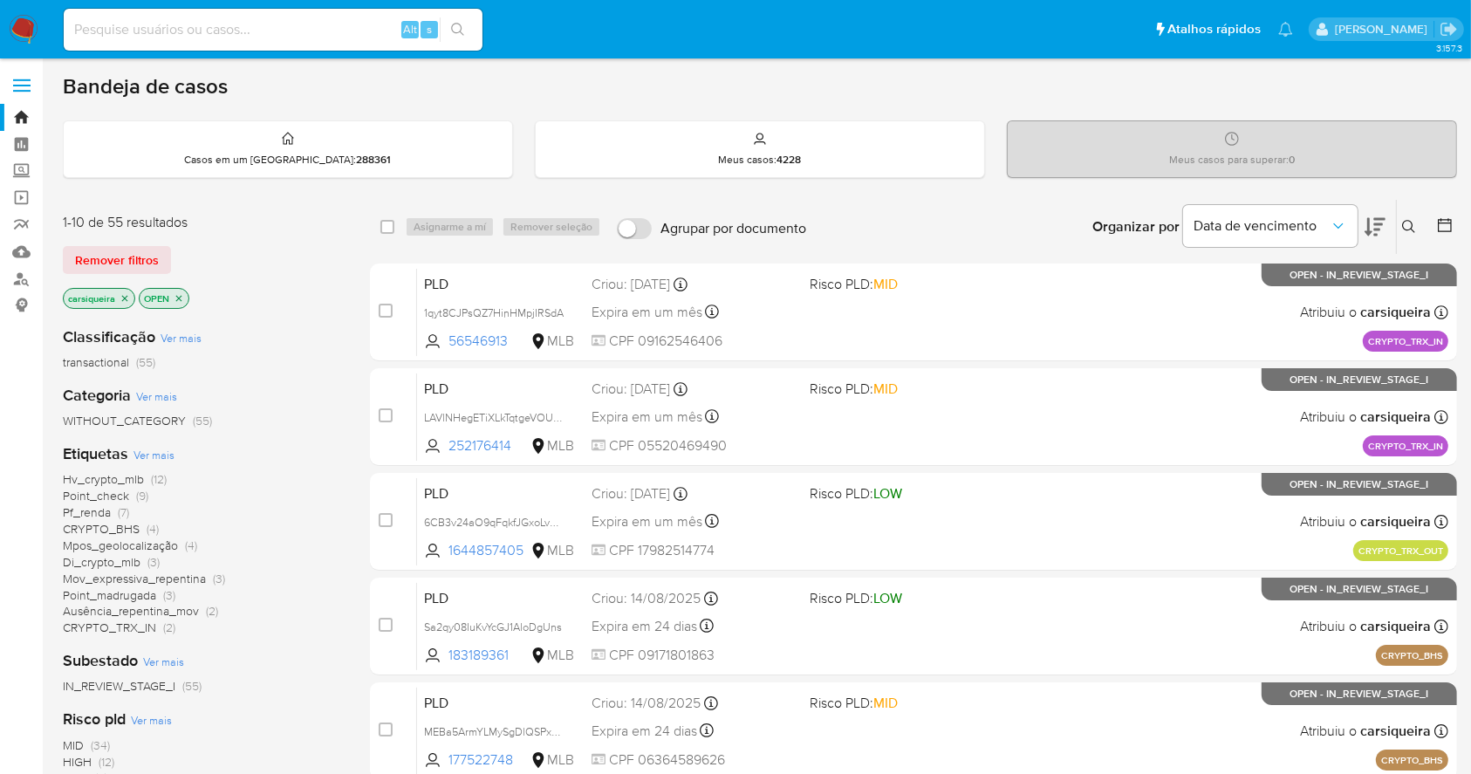
click at [9, 24] on img at bounding box center [24, 30] width 30 height 30
click at [119, 294] on p "carsiqueira" at bounding box center [99, 298] width 71 height 19
click at [126, 297] on icon "close-filter" at bounding box center [125, 298] width 10 height 10
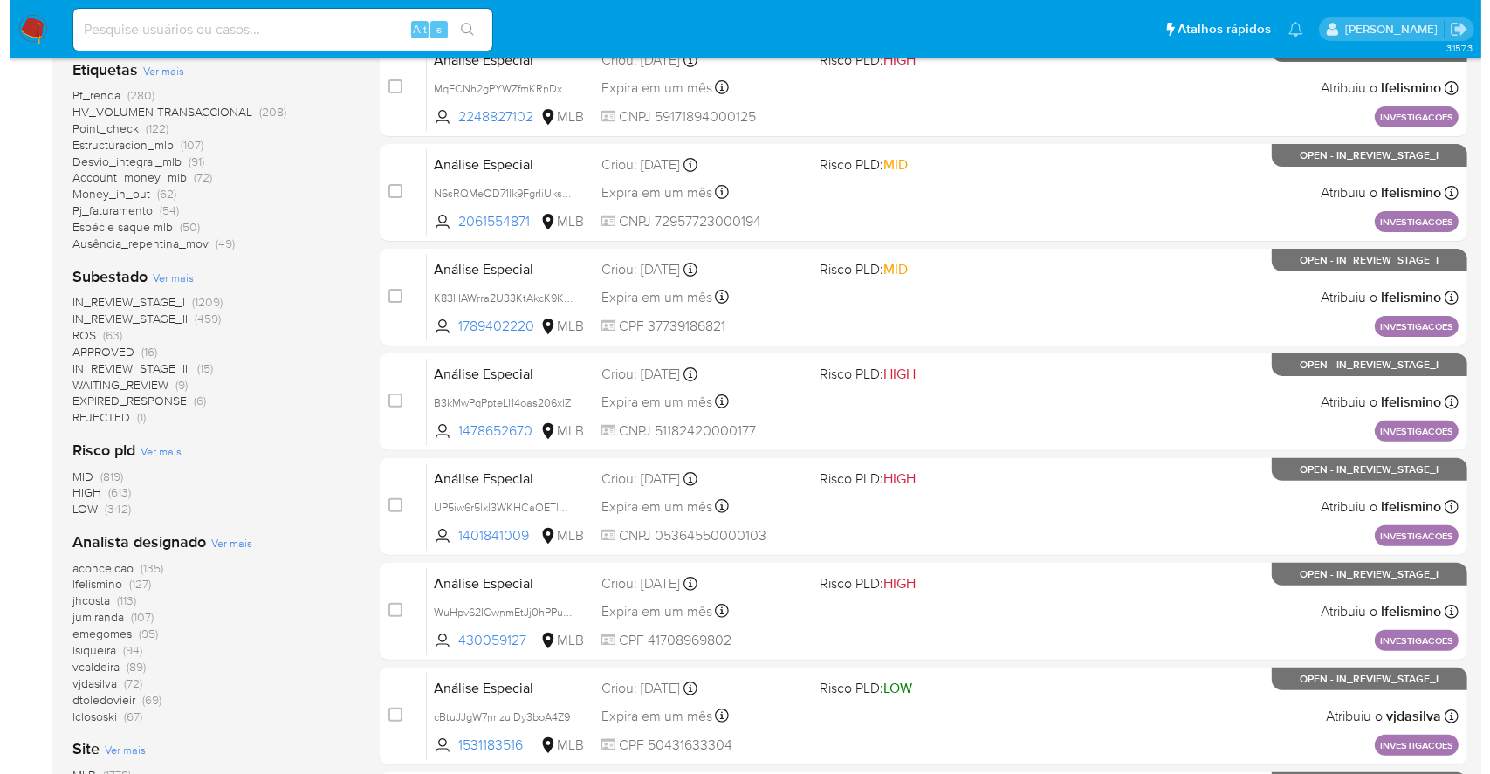
scroll to position [581, 0]
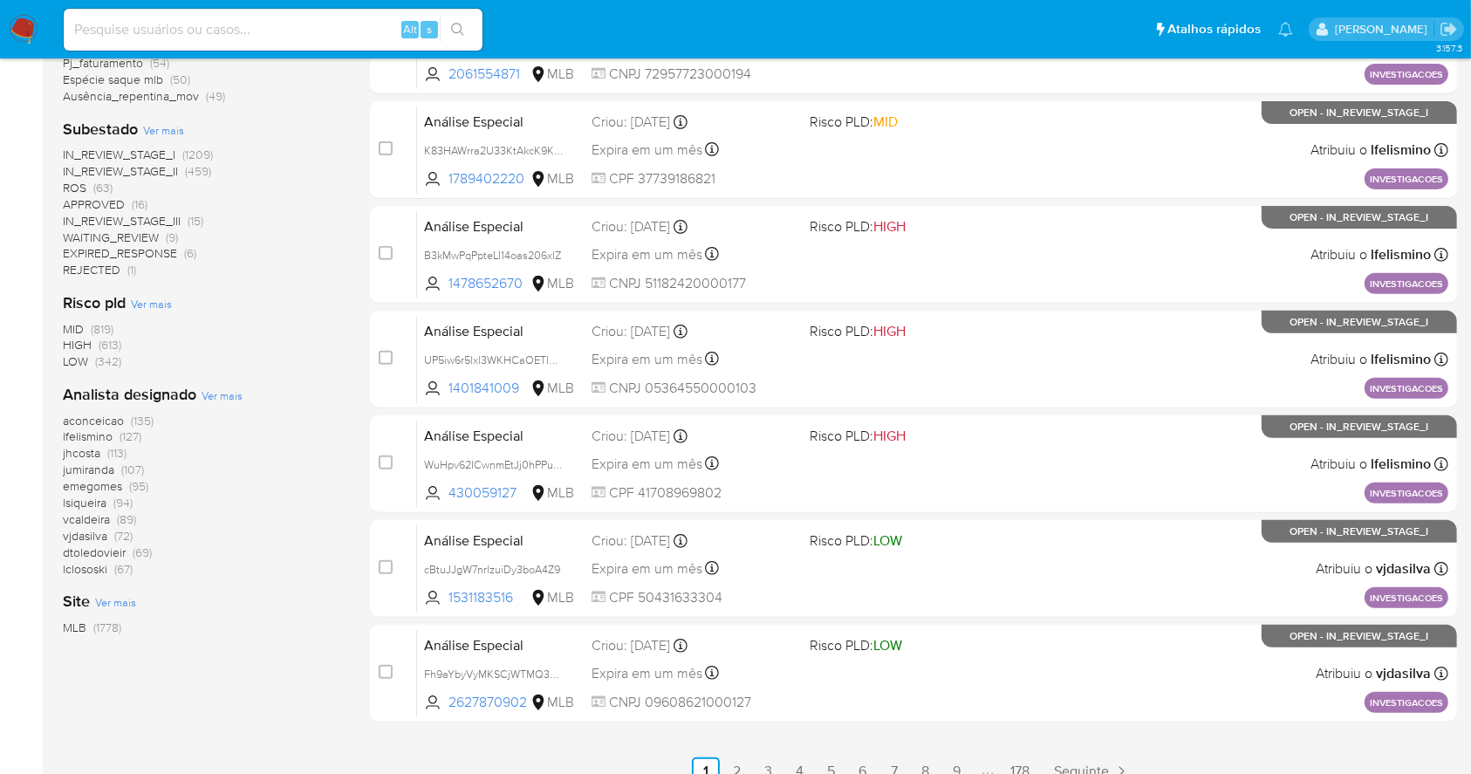
click at [223, 401] on span "Ver mais" at bounding box center [222, 395] width 41 height 16
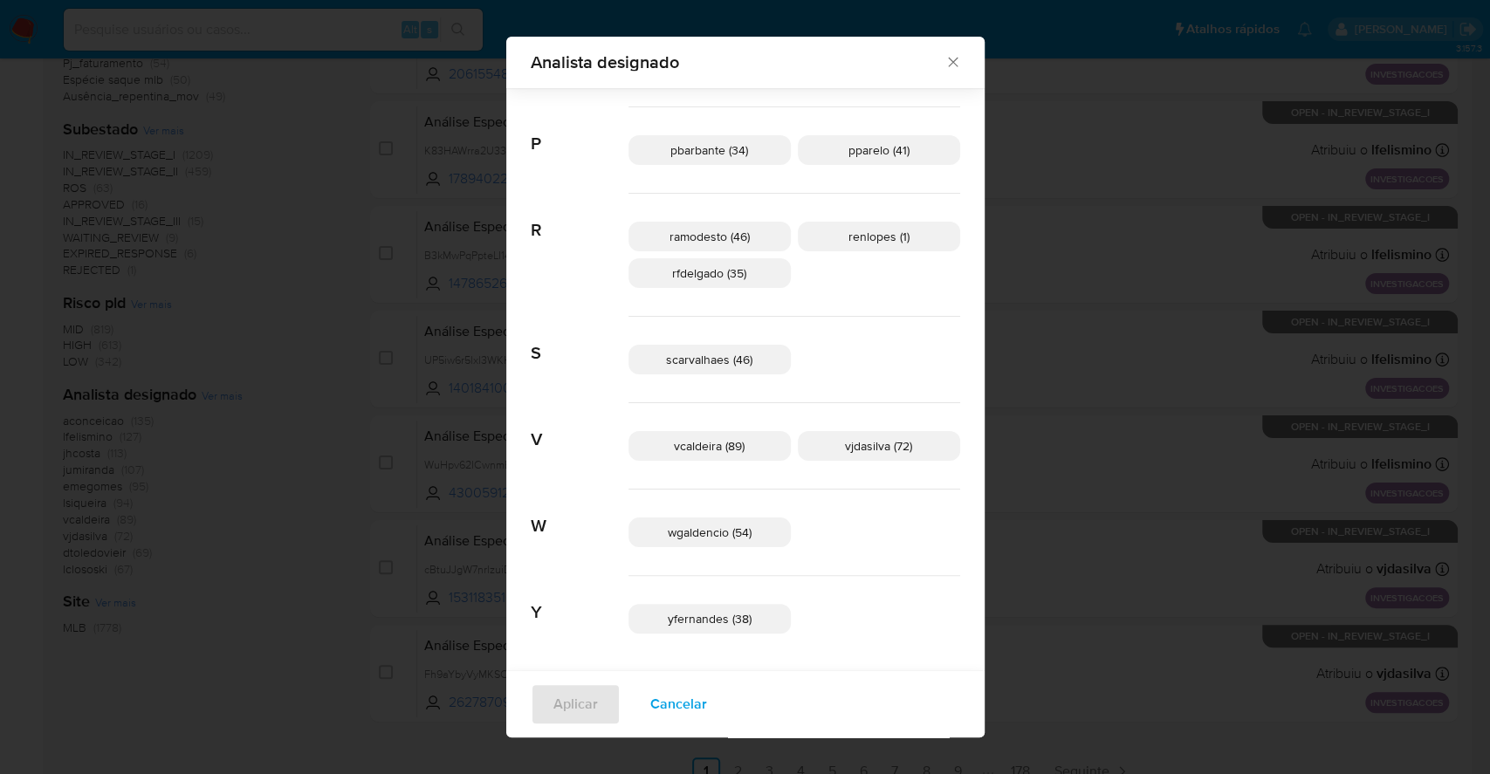
scroll to position [922, 0]
click at [744, 447] on span "vcaldeira (89)" at bounding box center [709, 444] width 71 height 17
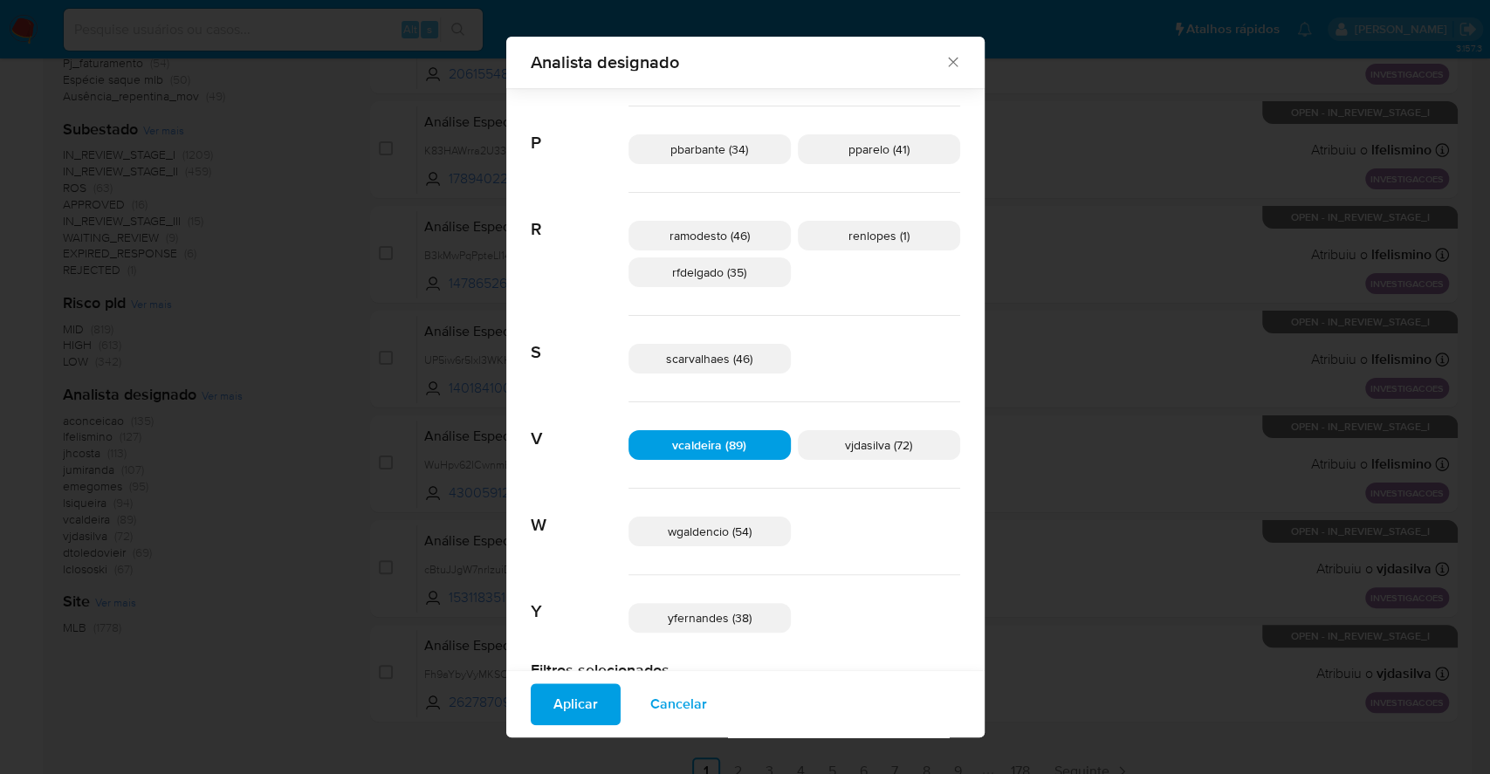
click at [598, 706] on span "Aplicar" at bounding box center [575, 704] width 45 height 38
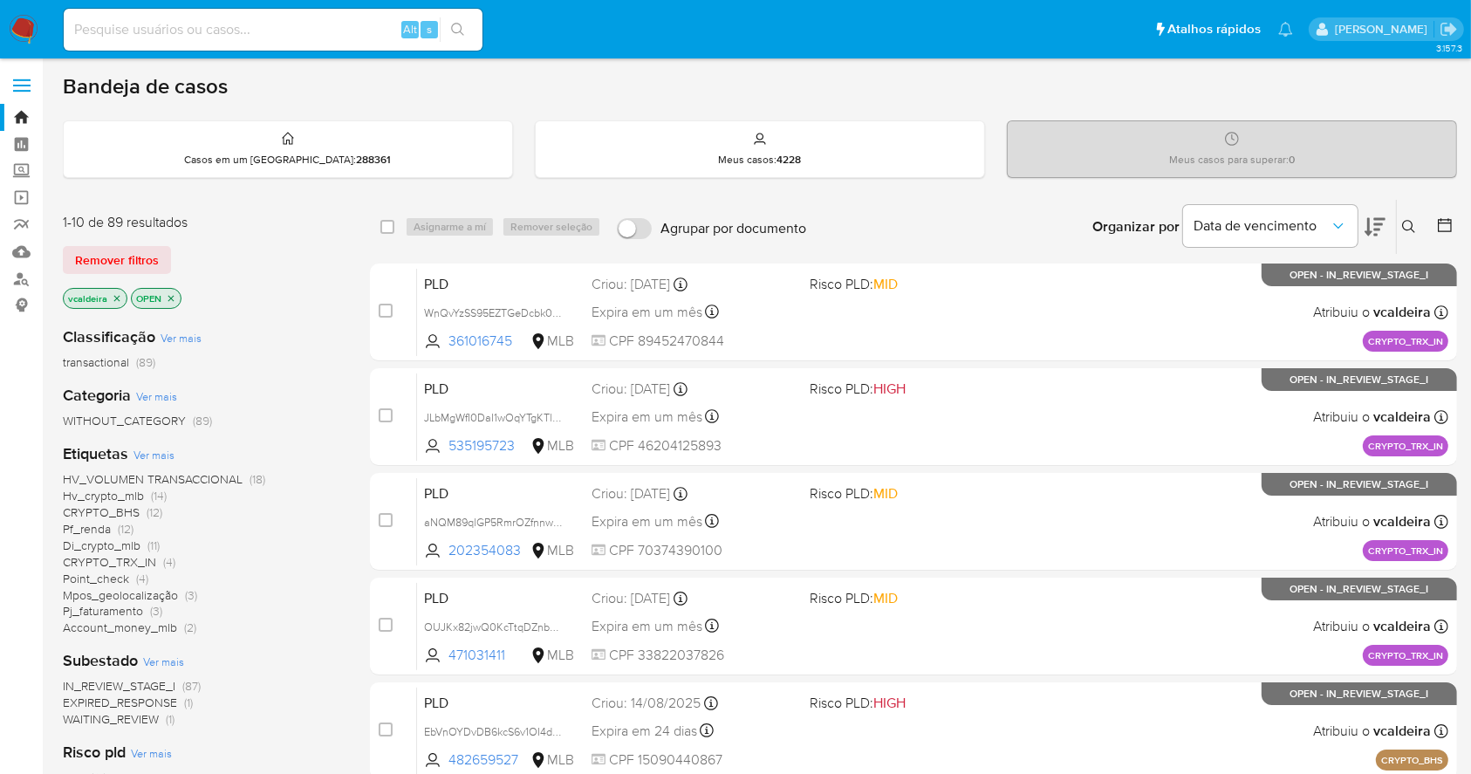
click at [168, 448] on span "Ver mais" at bounding box center [154, 455] width 41 height 16
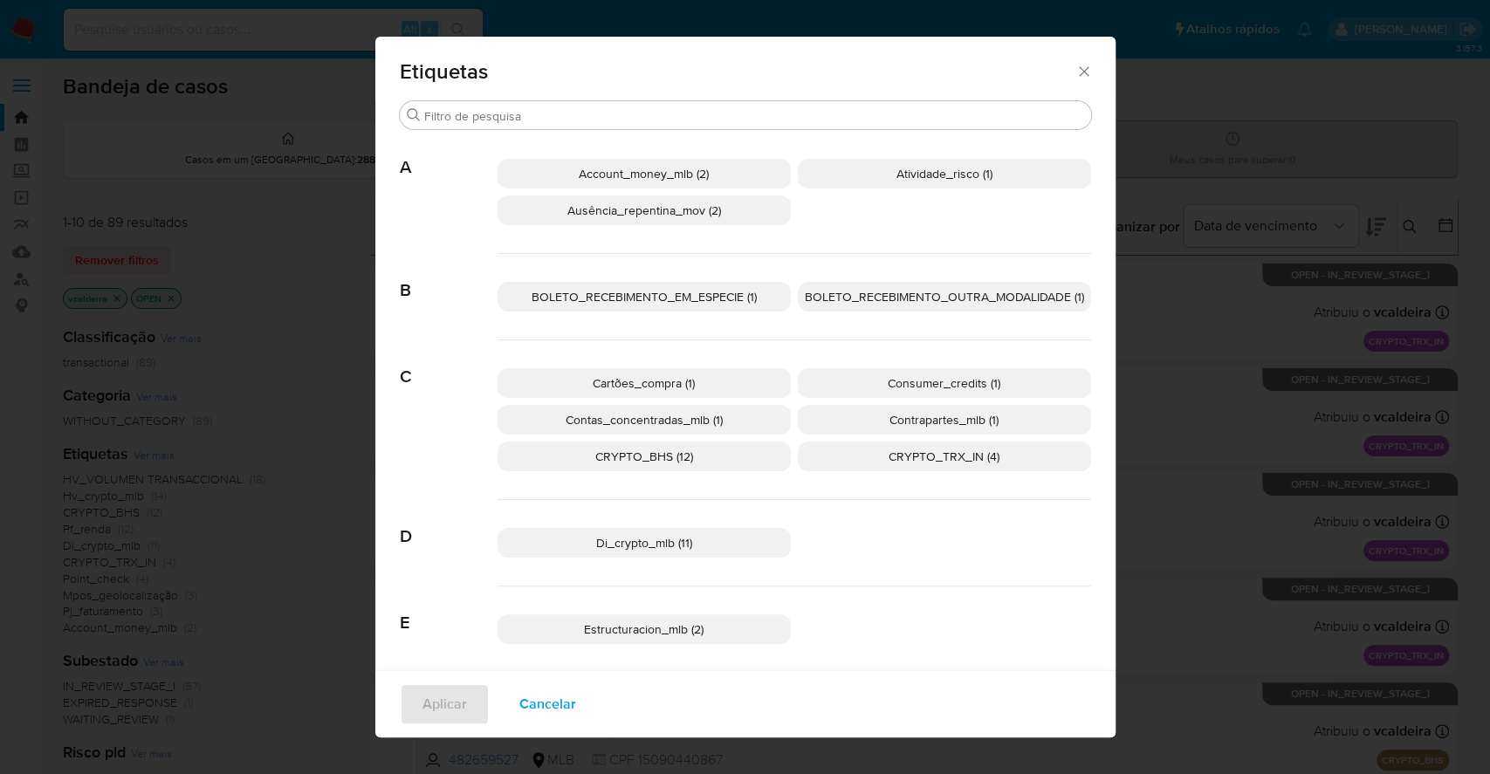
click at [527, 701] on span "Cancelar" at bounding box center [547, 704] width 57 height 38
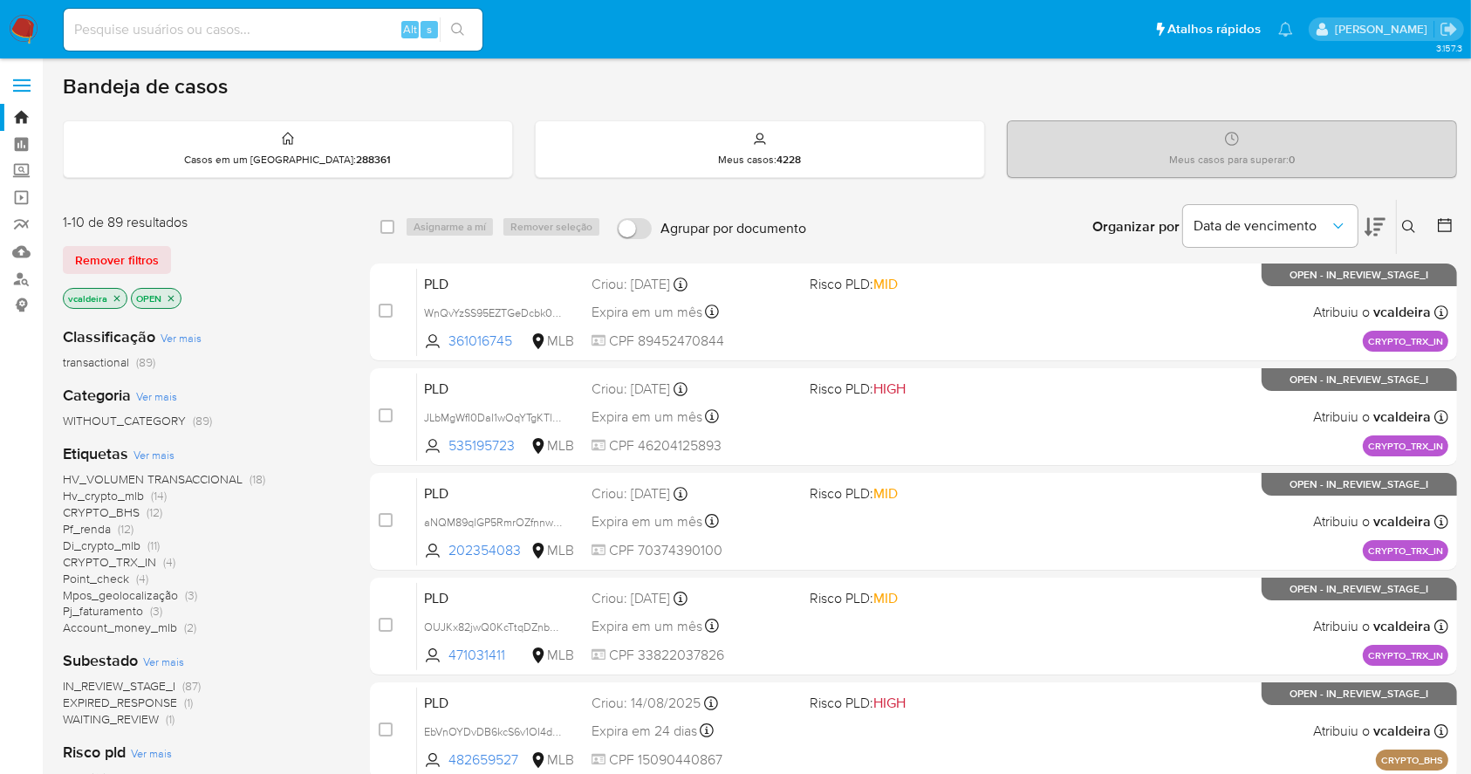
click at [19, 17] on img at bounding box center [24, 30] width 30 height 30
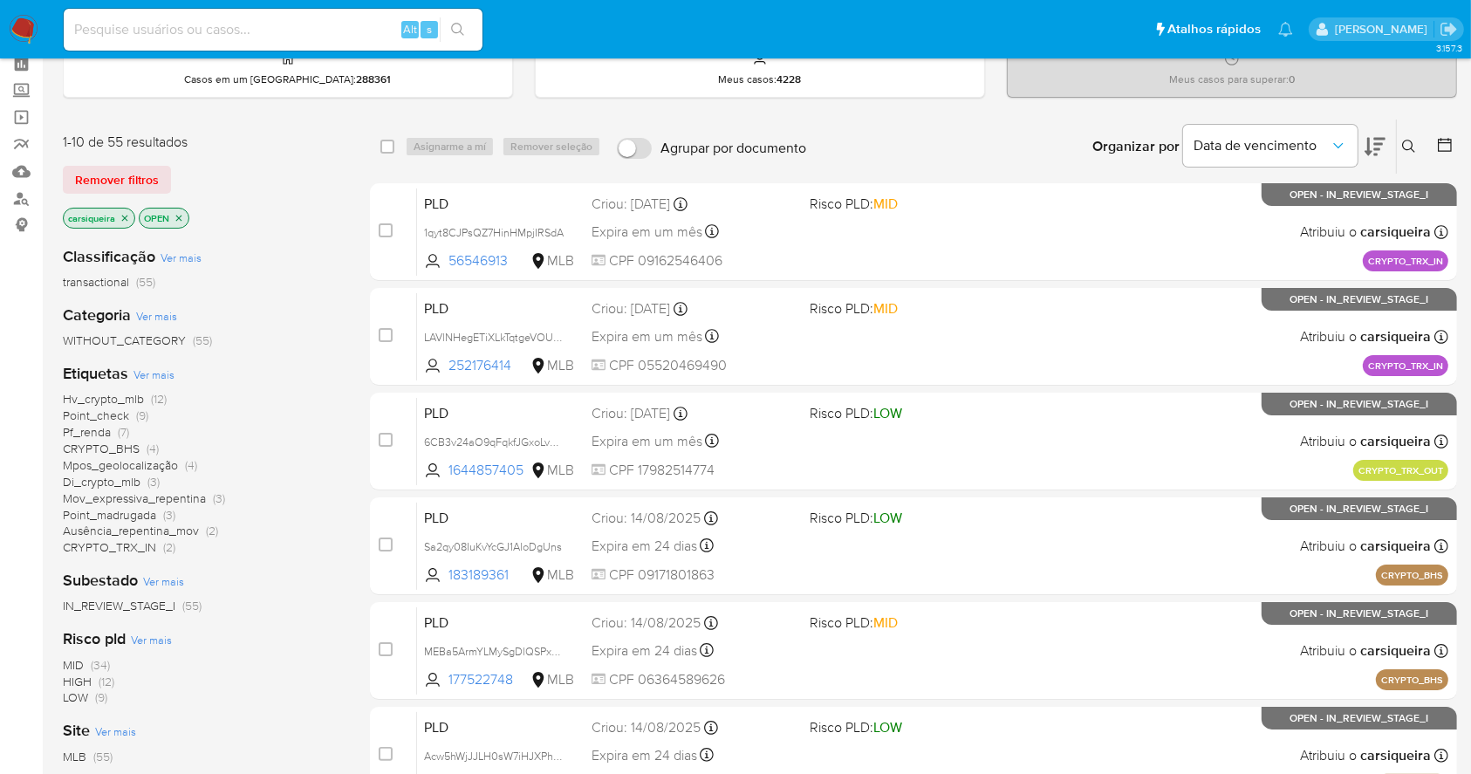
scroll to position [116, 0]
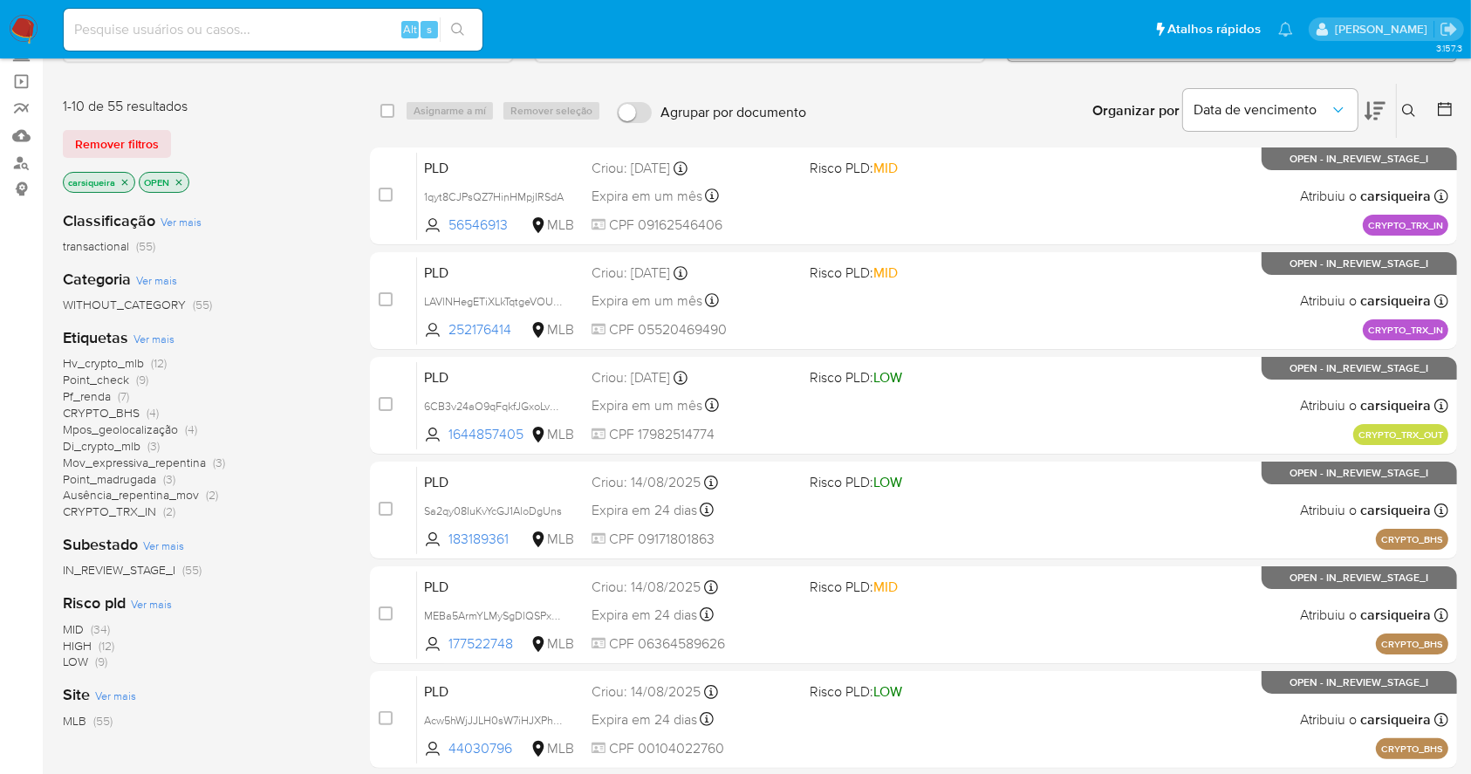
click at [18, 24] on img at bounding box center [24, 30] width 30 height 30
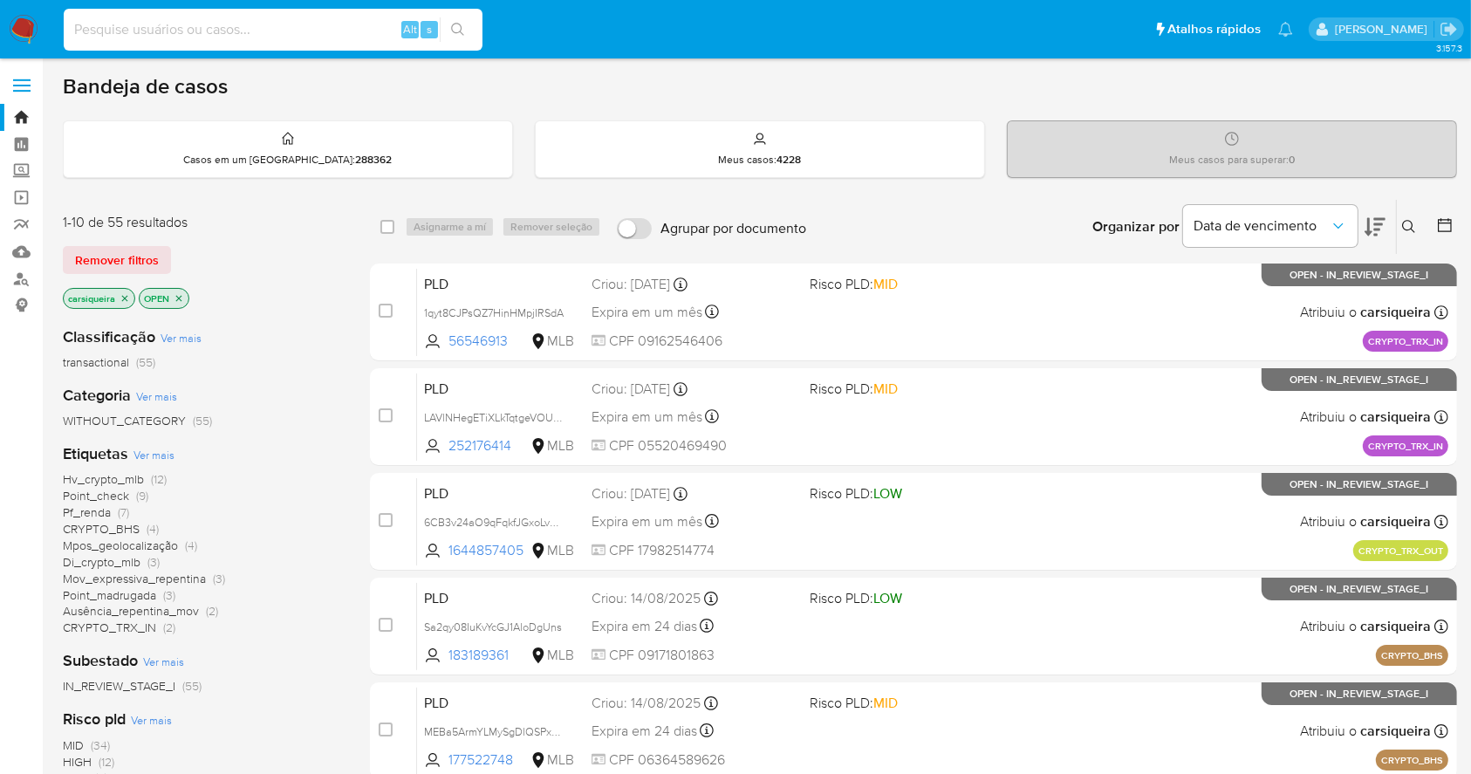
click at [240, 29] on input at bounding box center [273, 29] width 419 height 23
paste input "QollfBYJIxxLCn71P3TXaVH3"
type input "QollfBYJIxxLCn71P3TXaVH3"
click at [462, 38] on button "search-icon" at bounding box center [458, 29] width 36 height 24
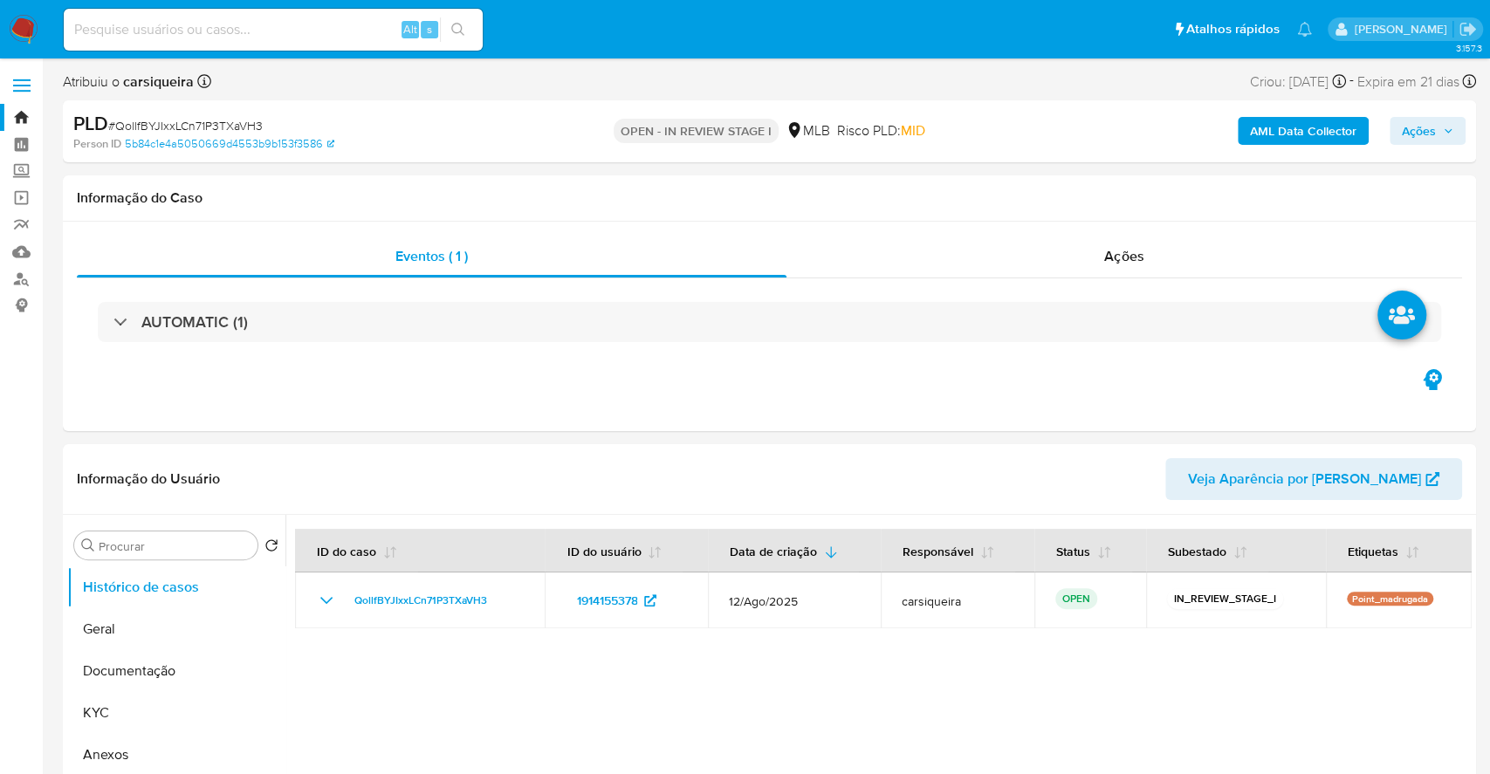
select select "10"
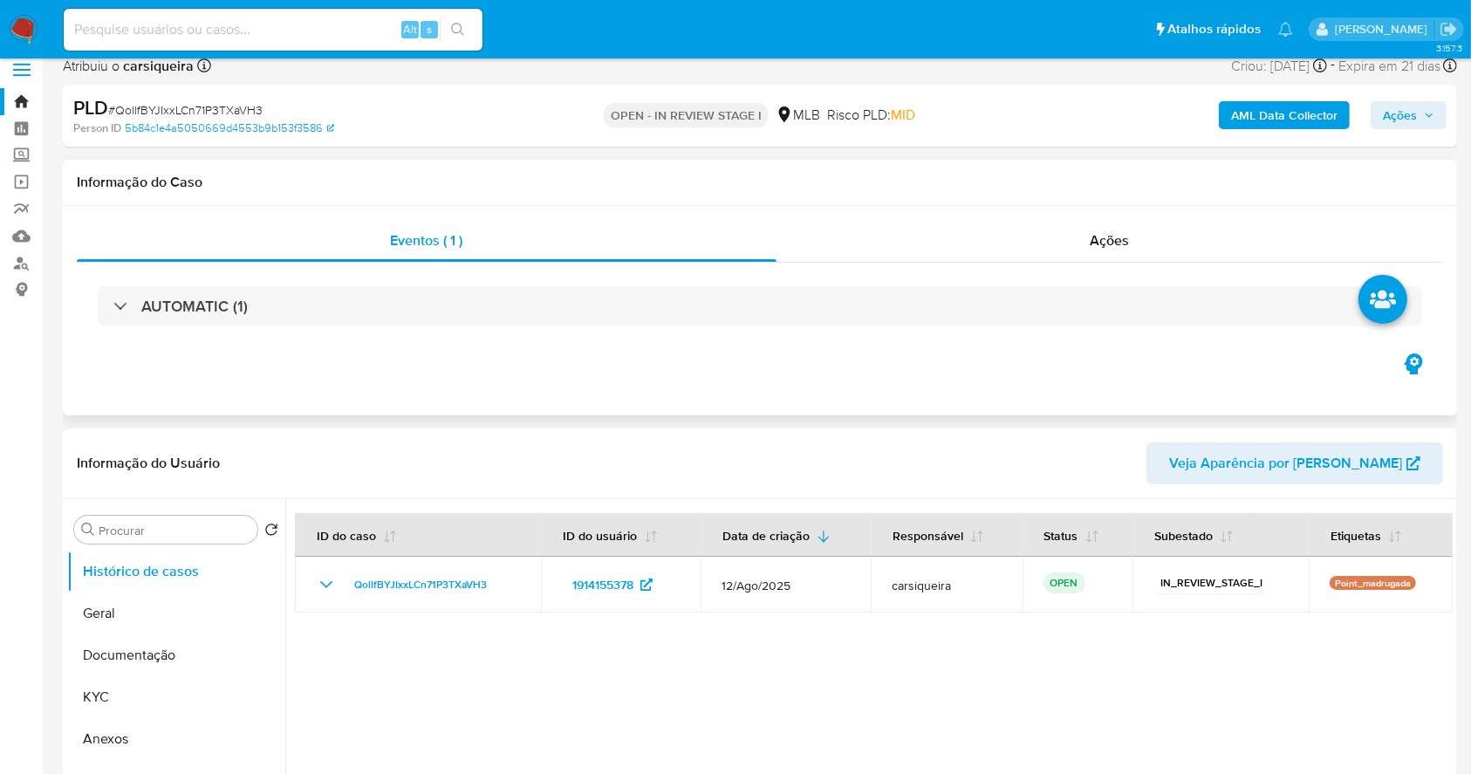
scroll to position [116, 0]
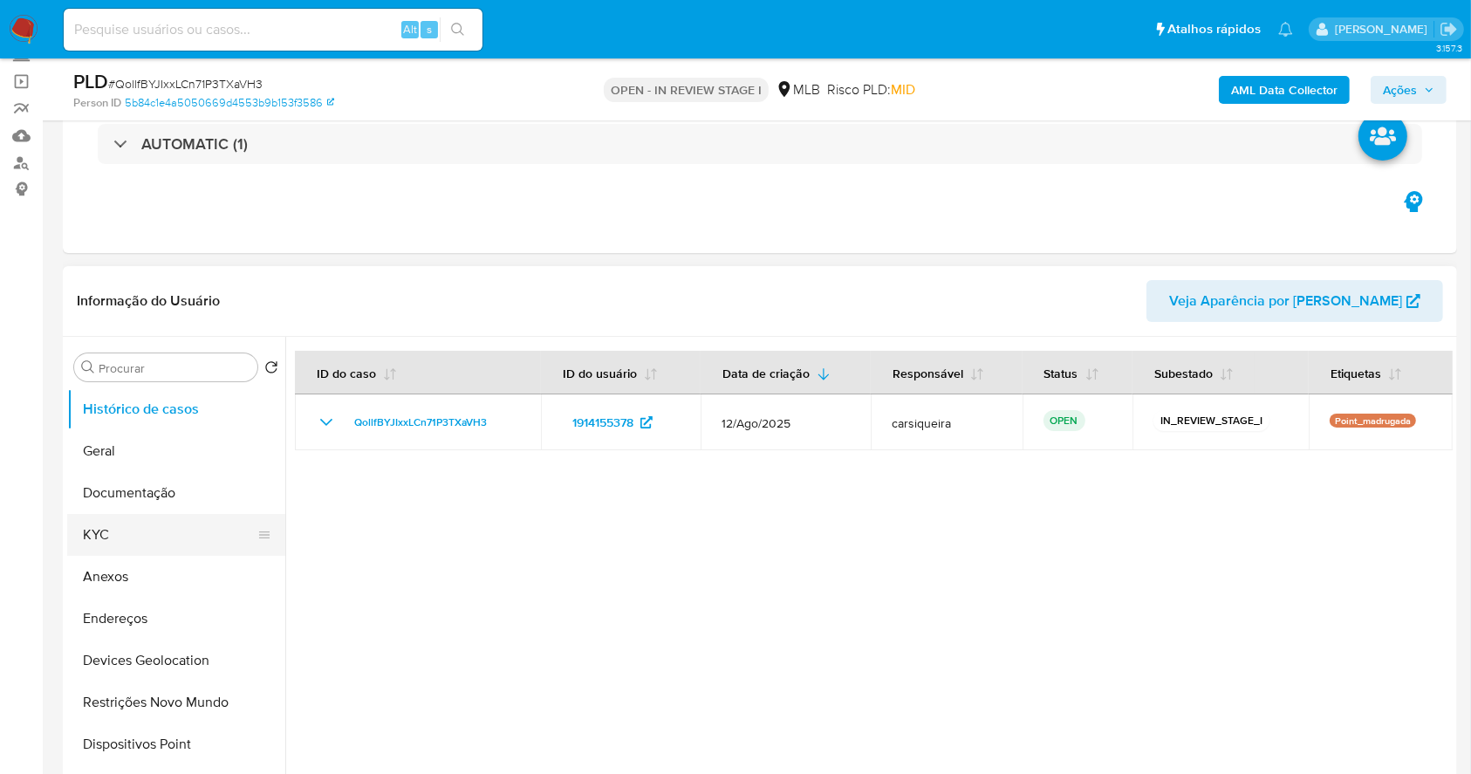
click at [143, 537] on button "KYC" at bounding box center [169, 535] width 204 height 42
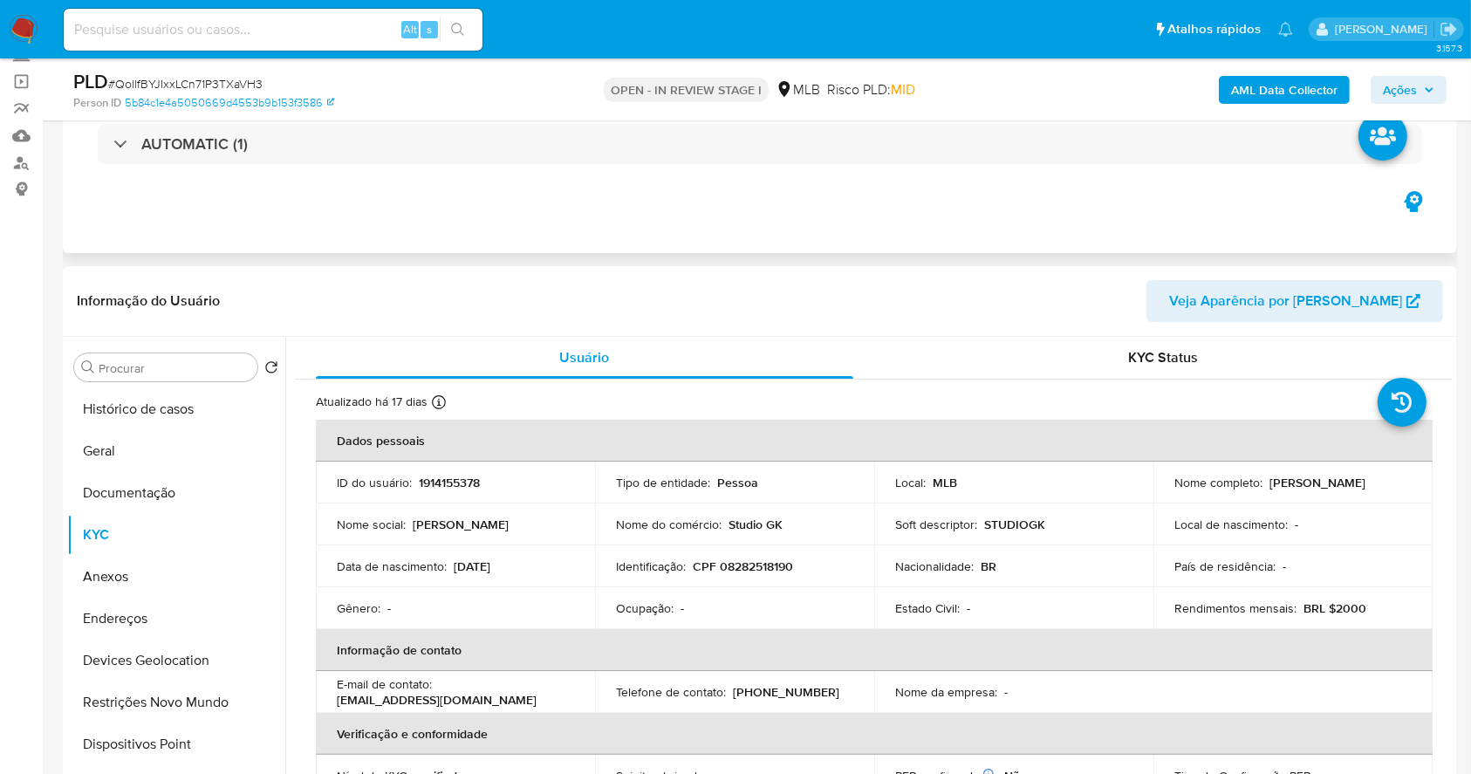
scroll to position [232, 0]
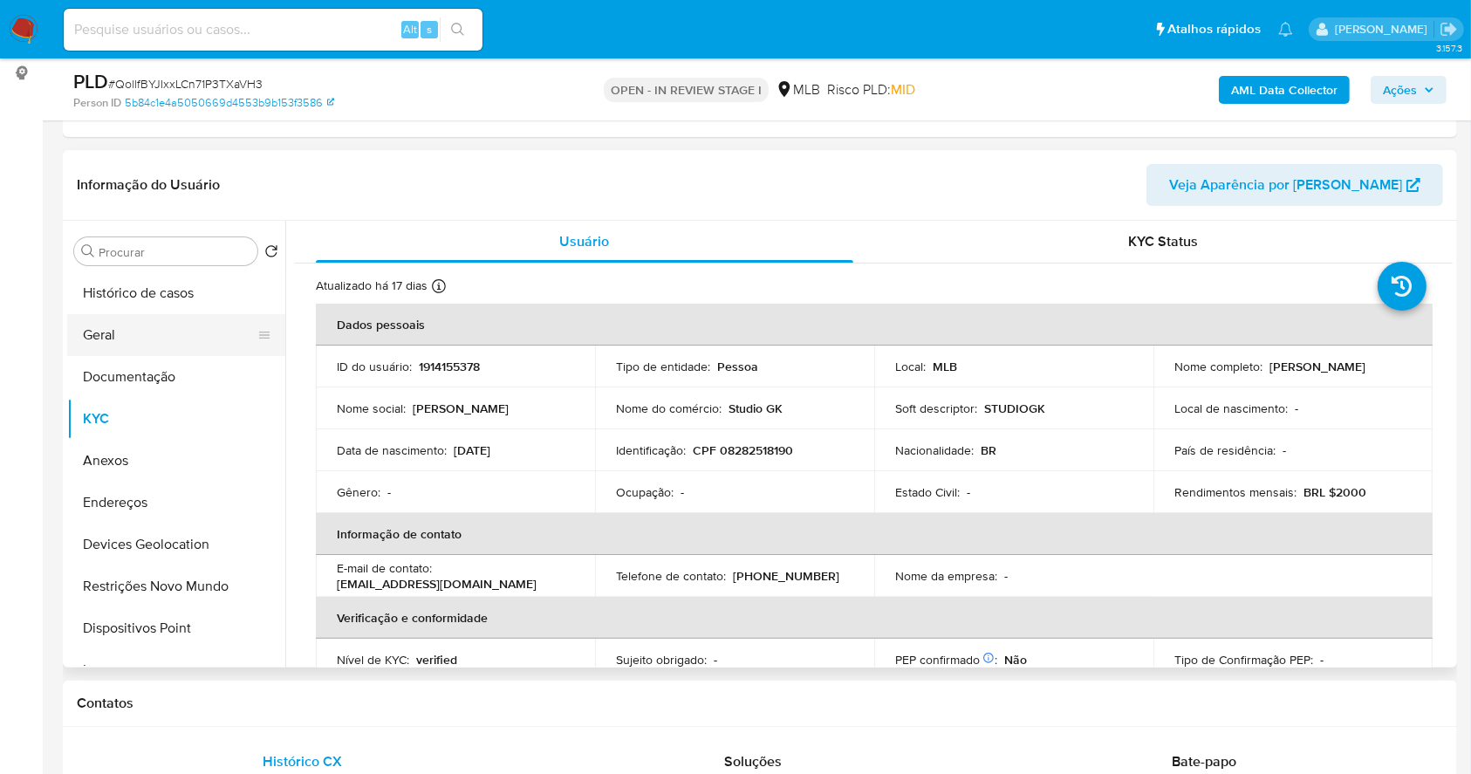
click at [124, 345] on button "Geral" at bounding box center [169, 335] width 204 height 42
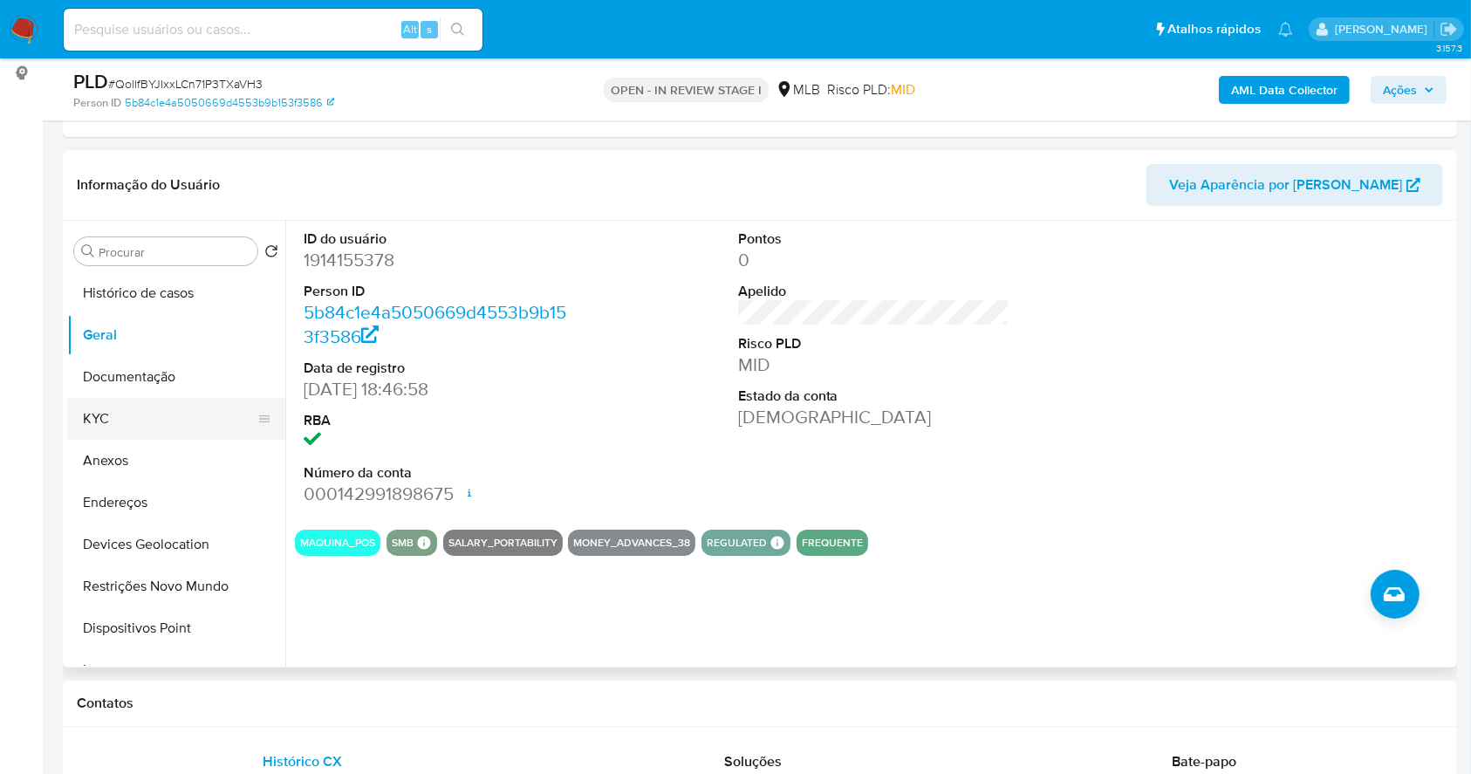
click at [162, 422] on button "KYC" at bounding box center [169, 419] width 204 height 42
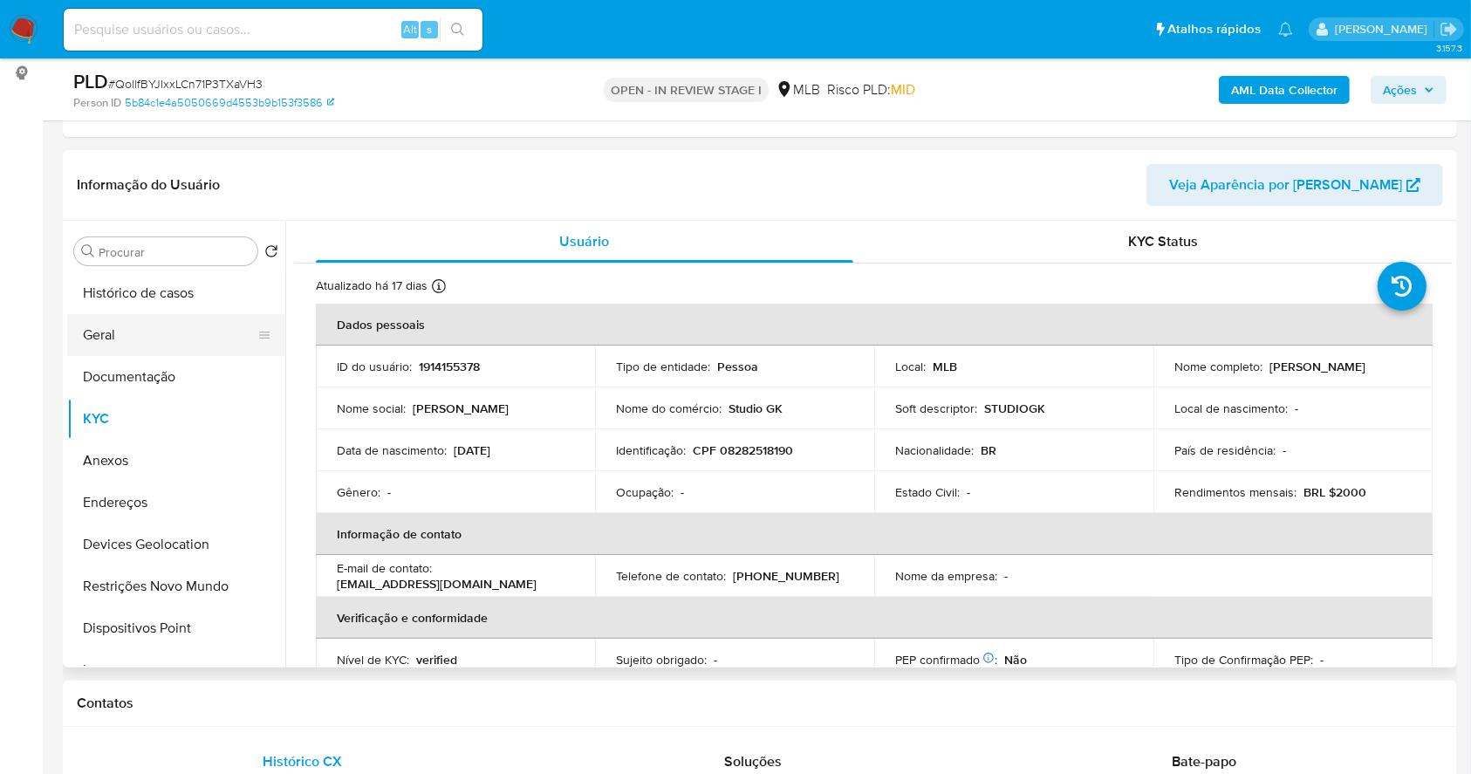
click at [133, 336] on button "Geral" at bounding box center [169, 335] width 204 height 42
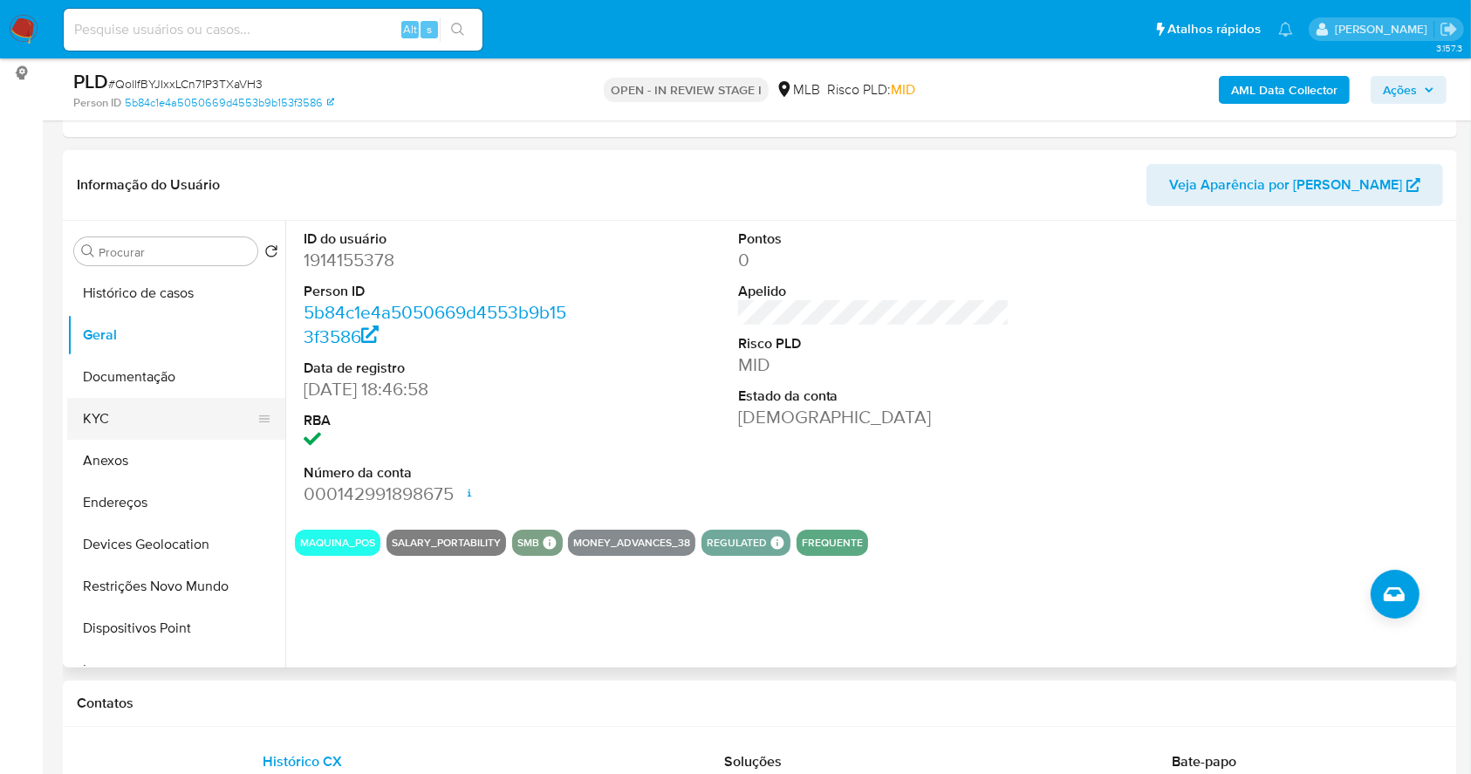
click at [120, 427] on button "KYC" at bounding box center [169, 419] width 204 height 42
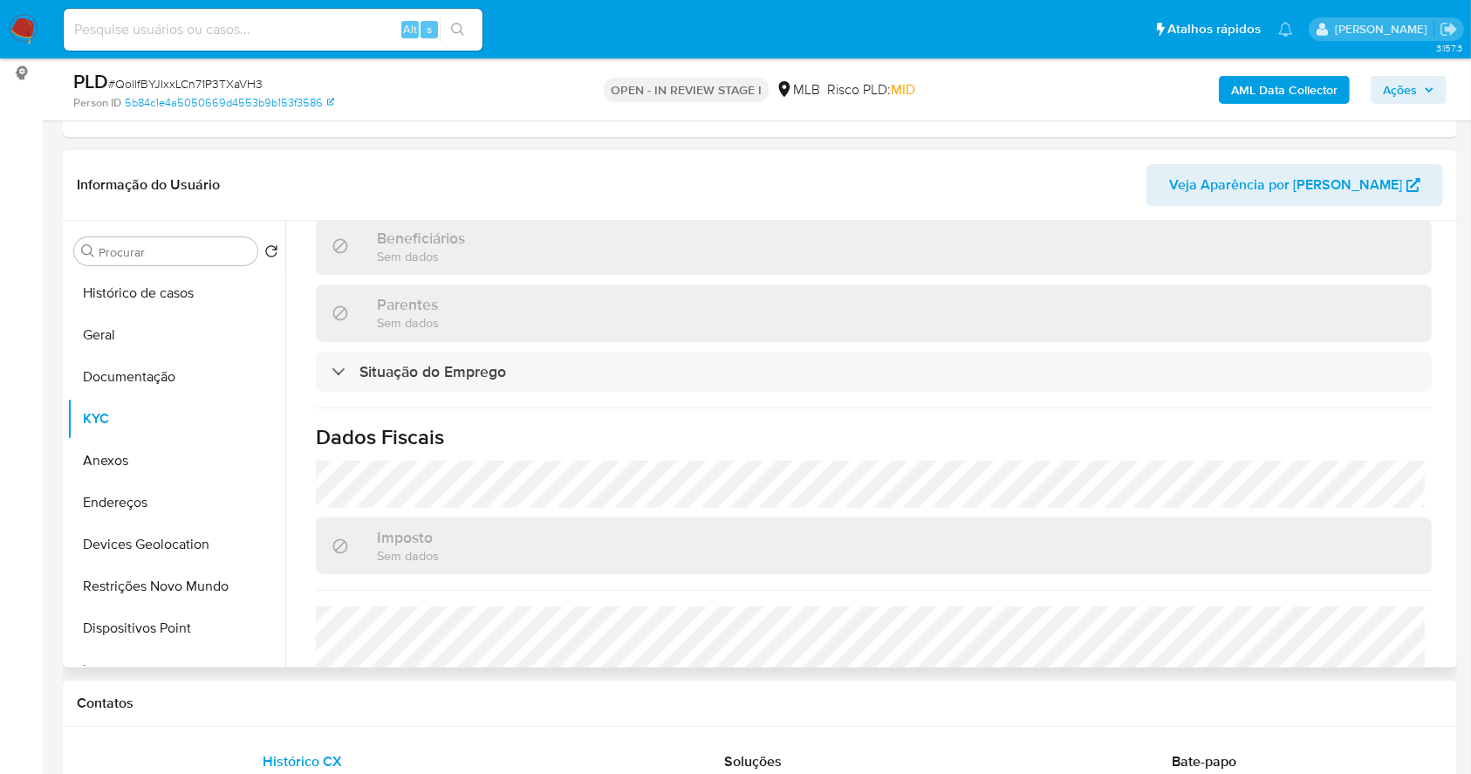
scroll to position [759, 0]
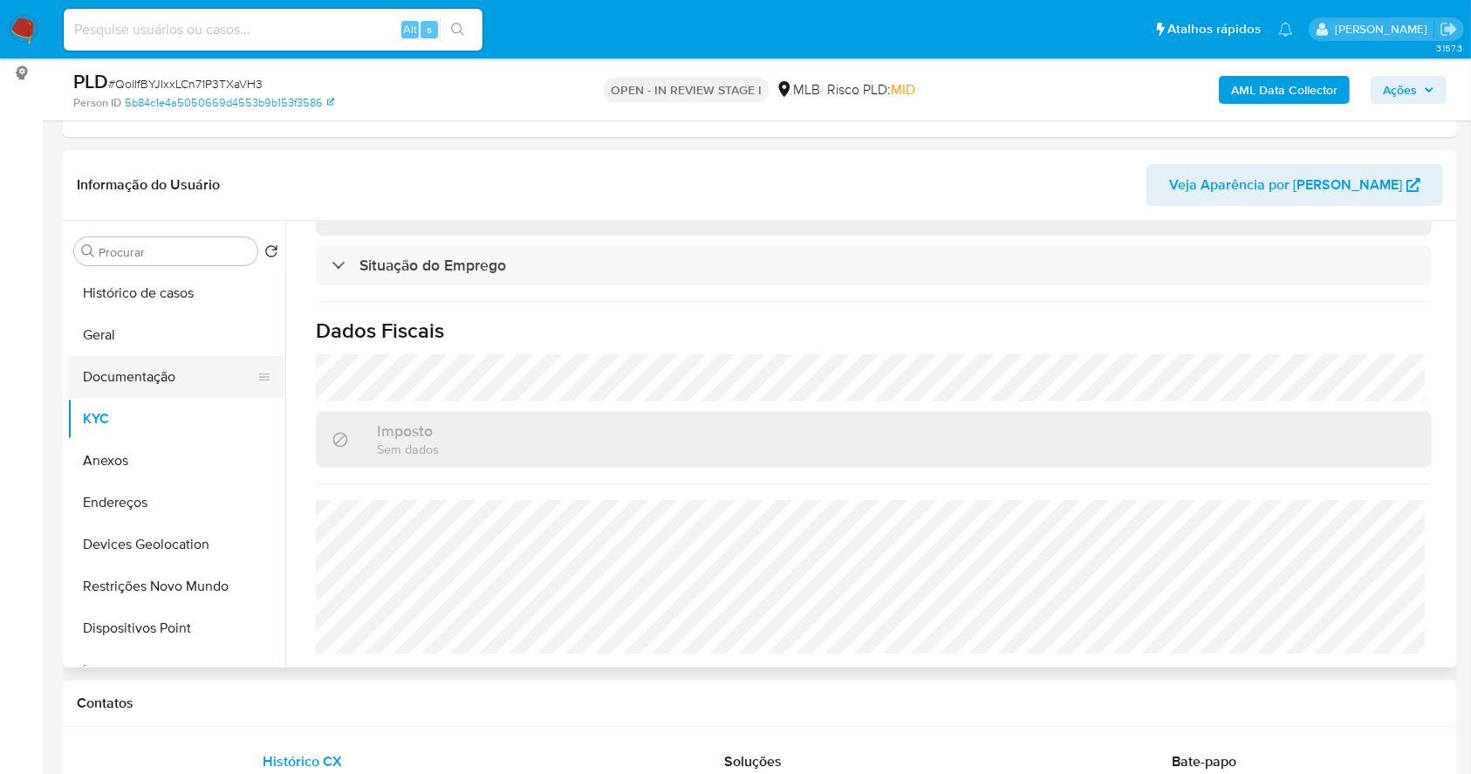
click at [113, 380] on button "Documentação" at bounding box center [169, 377] width 204 height 42
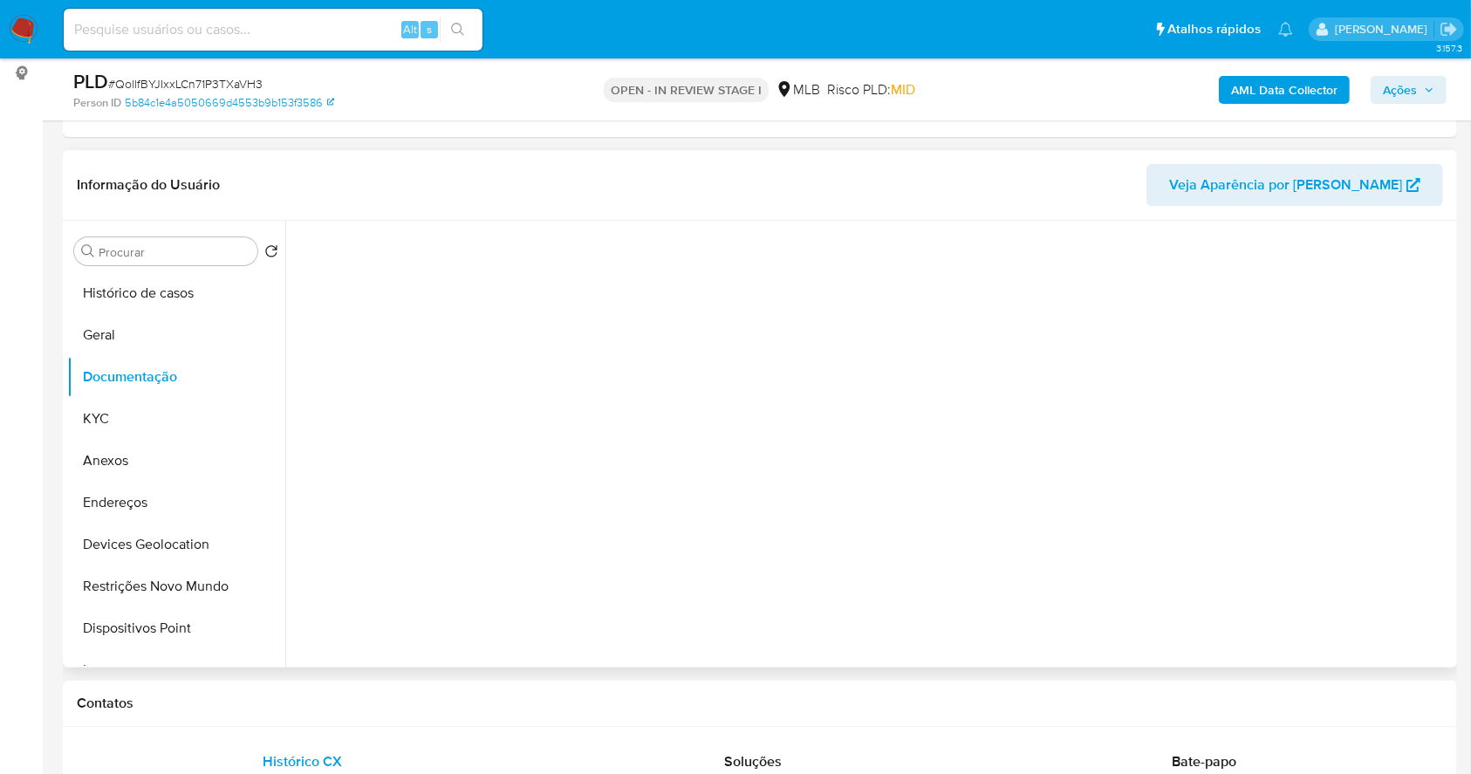
scroll to position [0, 0]
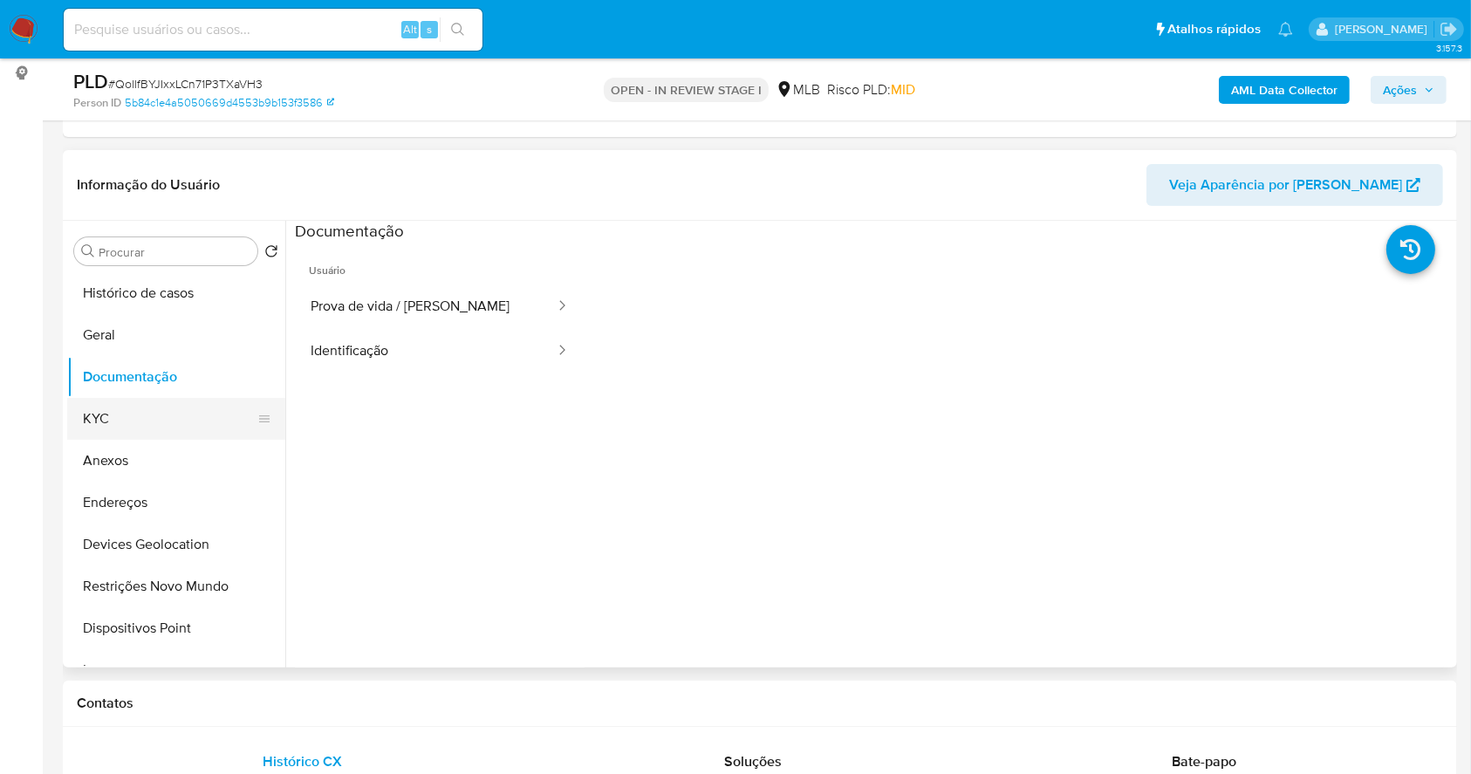
click at [116, 411] on button "KYC" at bounding box center [169, 419] width 204 height 42
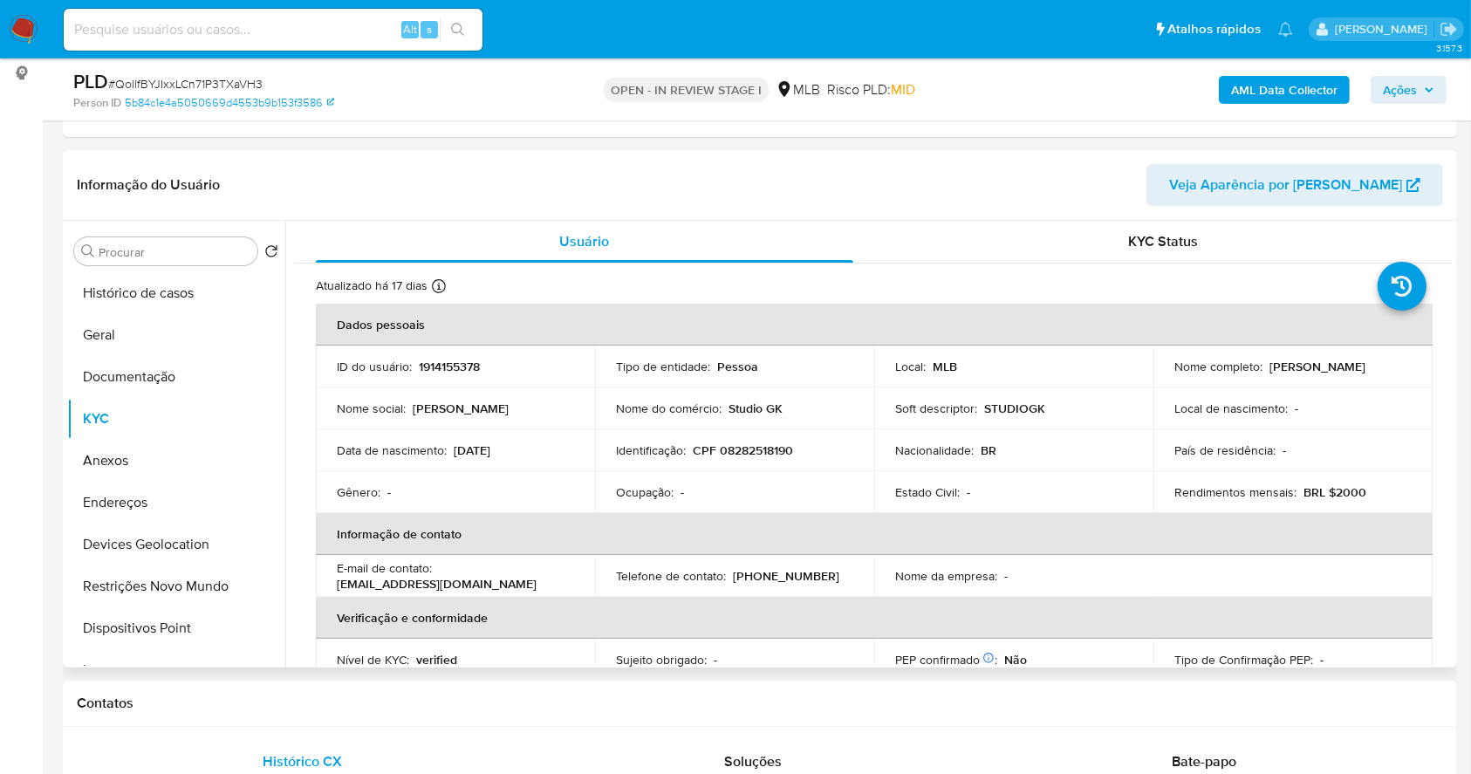
click at [752, 446] on p "CPF 08282518190" at bounding box center [743, 450] width 100 height 16
copy p "08282518190"
click at [121, 332] on button "Geral" at bounding box center [169, 335] width 204 height 42
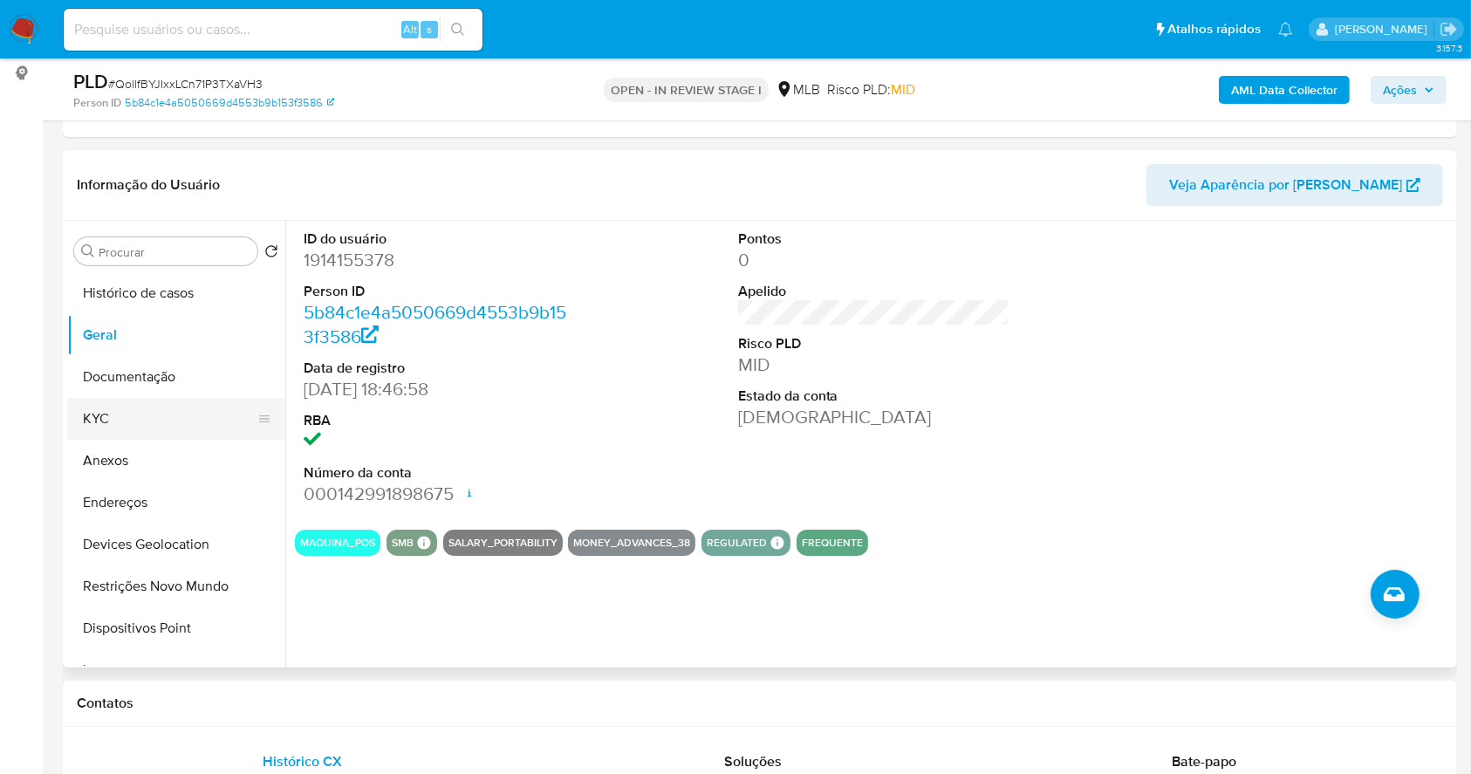
click at [108, 429] on button "KYC" at bounding box center [169, 419] width 204 height 42
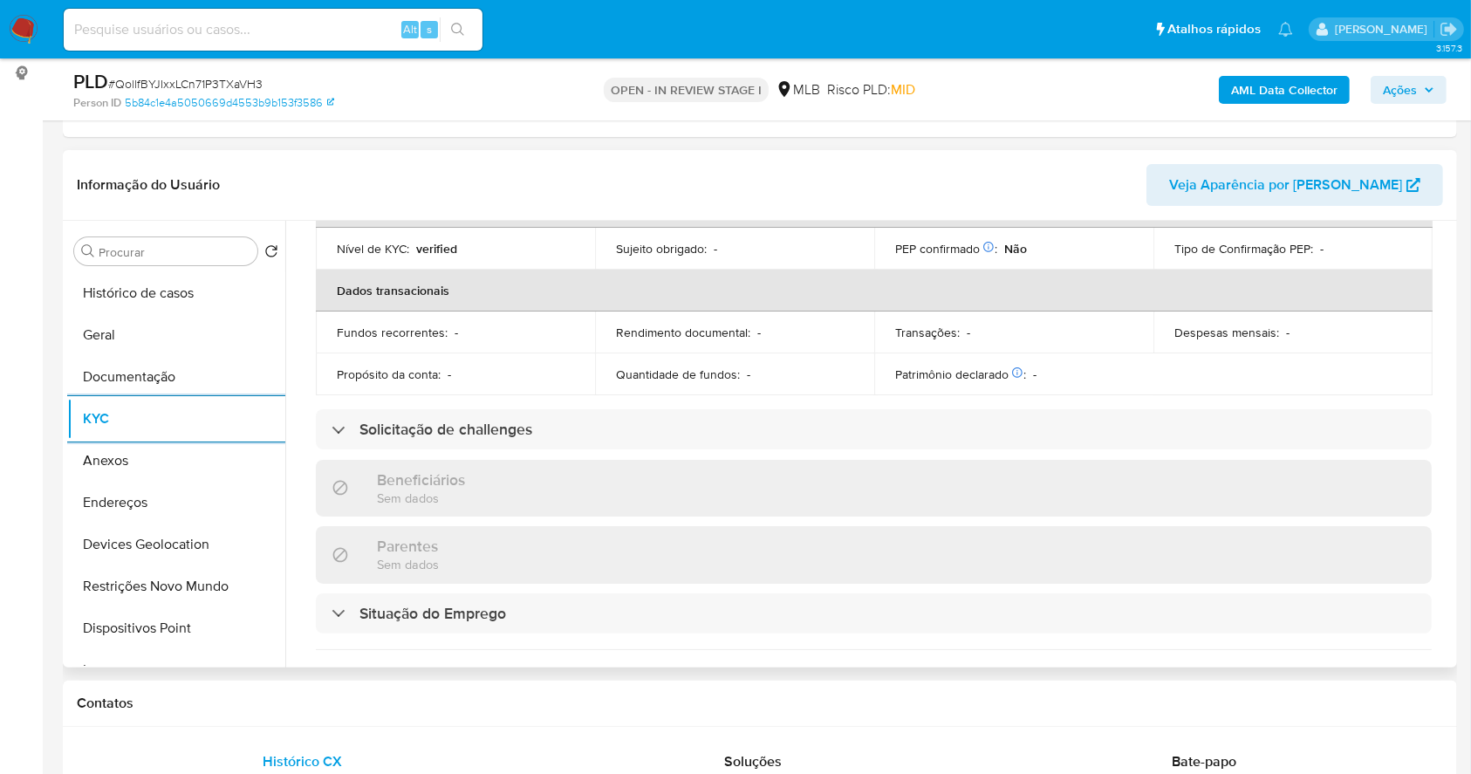
scroll to position [759, 0]
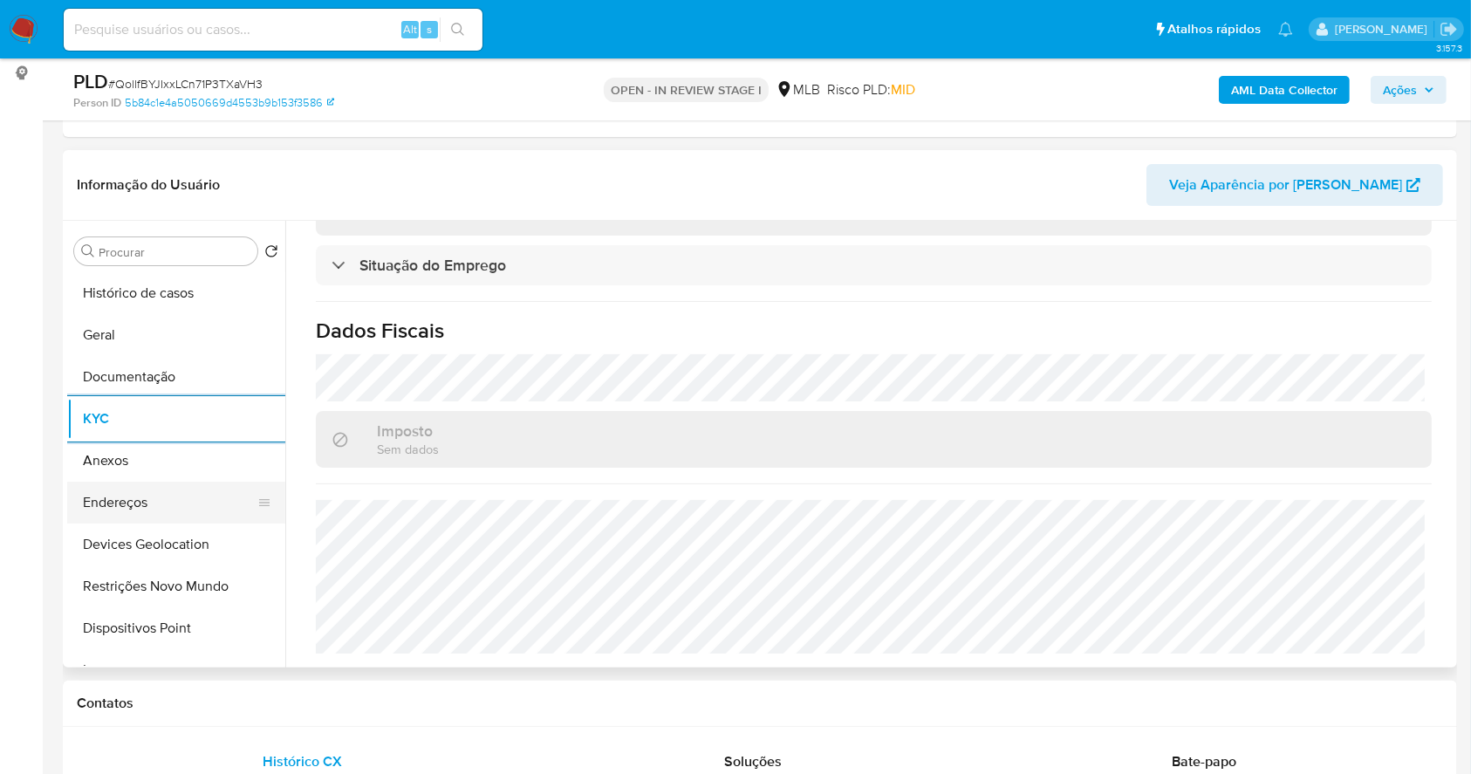
click at [111, 516] on button "Endereços" at bounding box center [169, 503] width 204 height 42
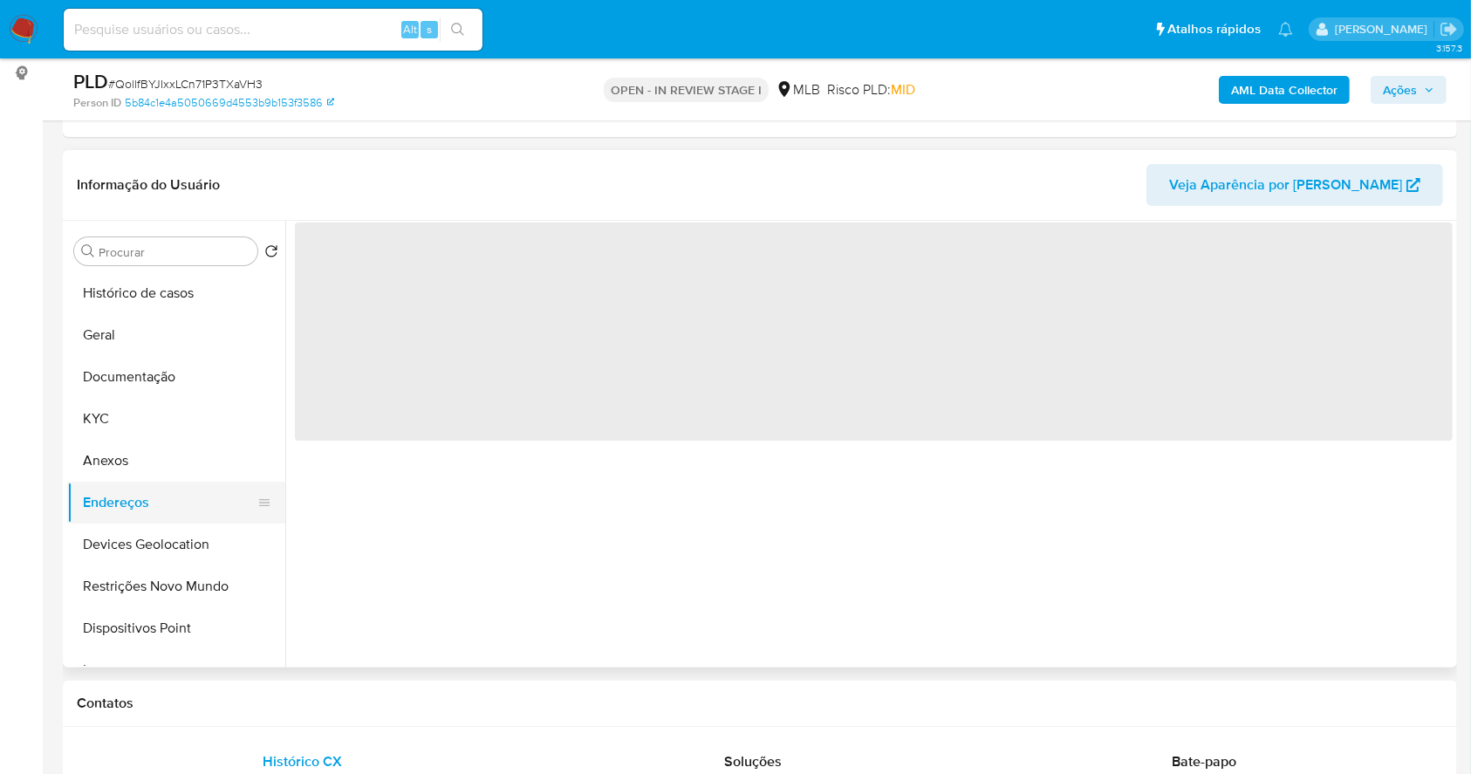
scroll to position [0, 0]
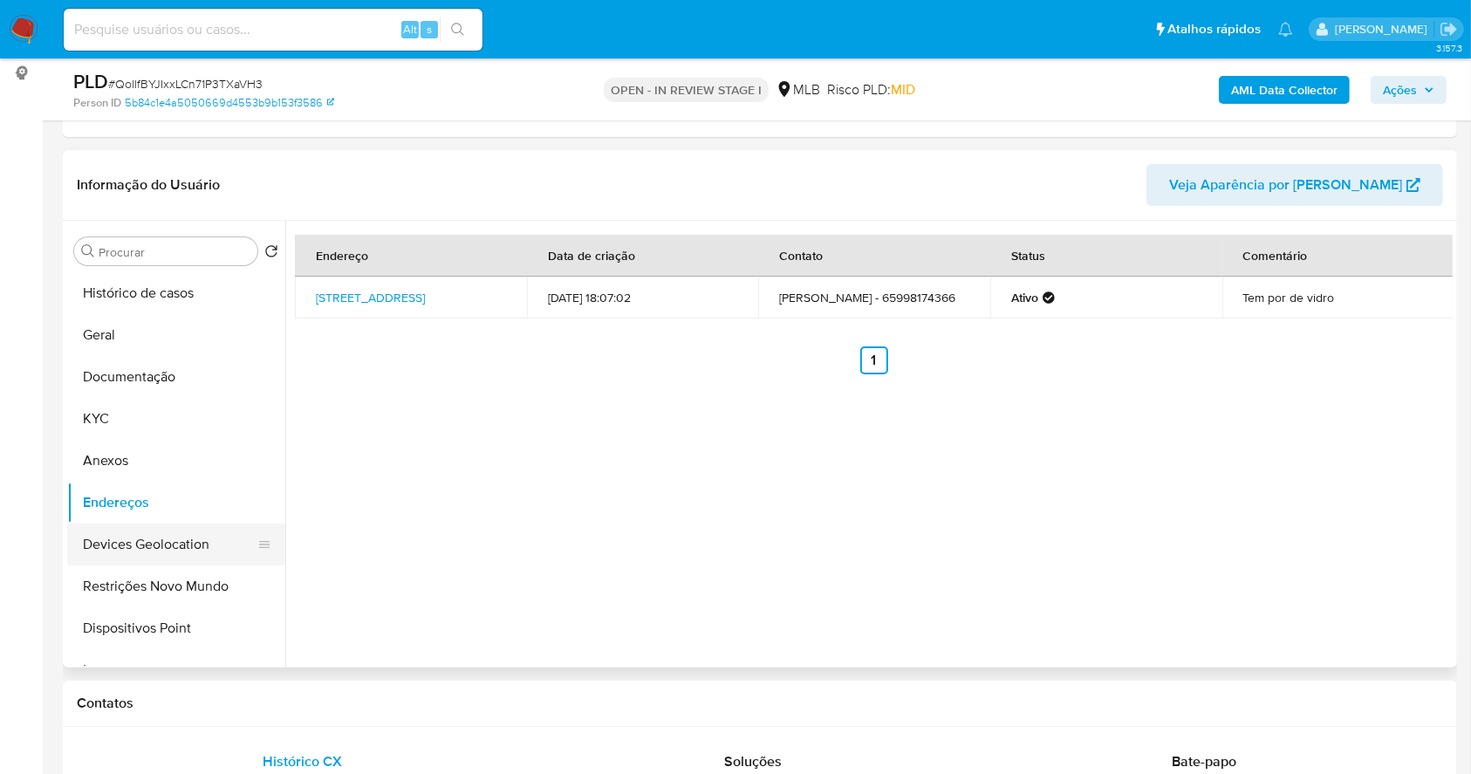
click at [216, 534] on button "Devices Geolocation" at bounding box center [169, 545] width 204 height 42
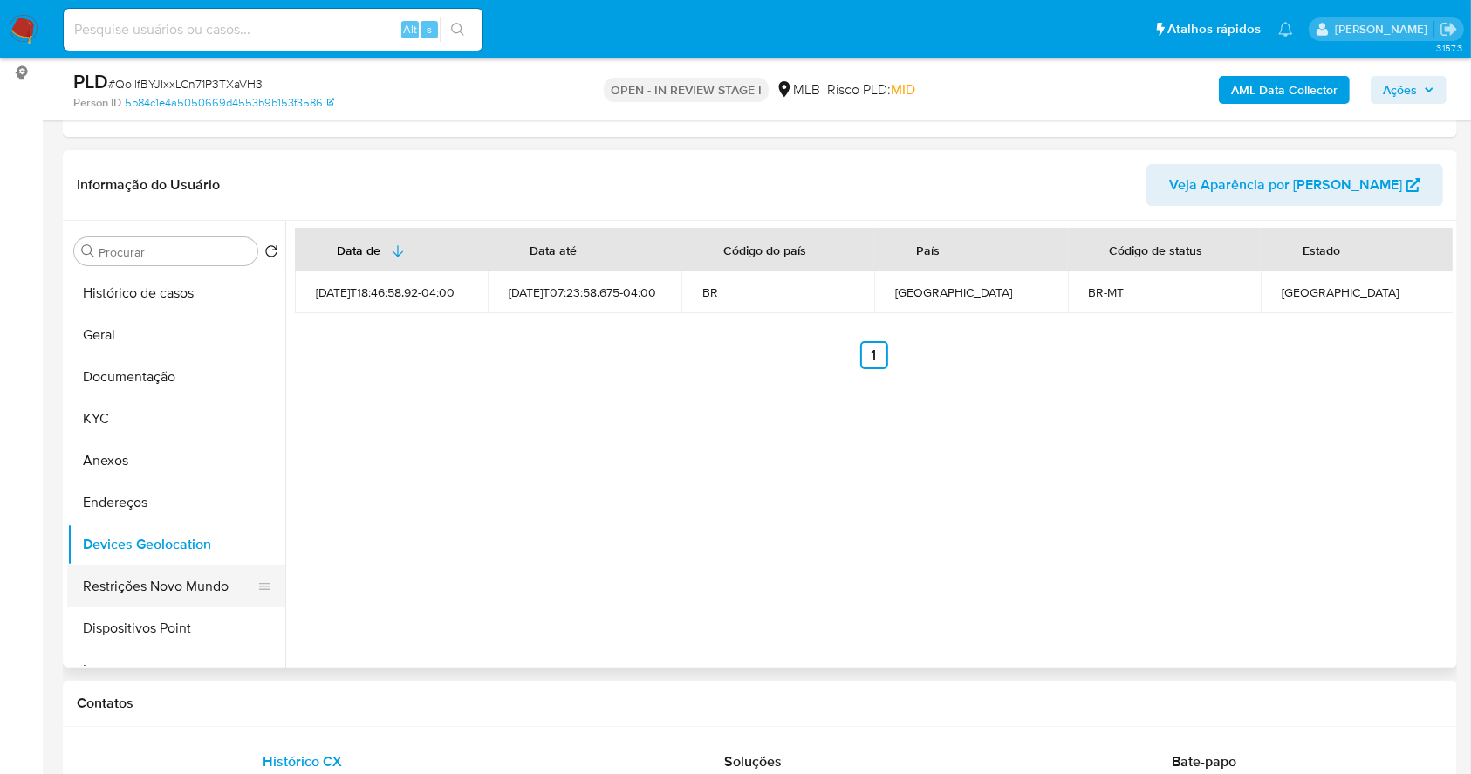
click at [182, 602] on button "Restrições Novo Mundo" at bounding box center [169, 586] width 204 height 42
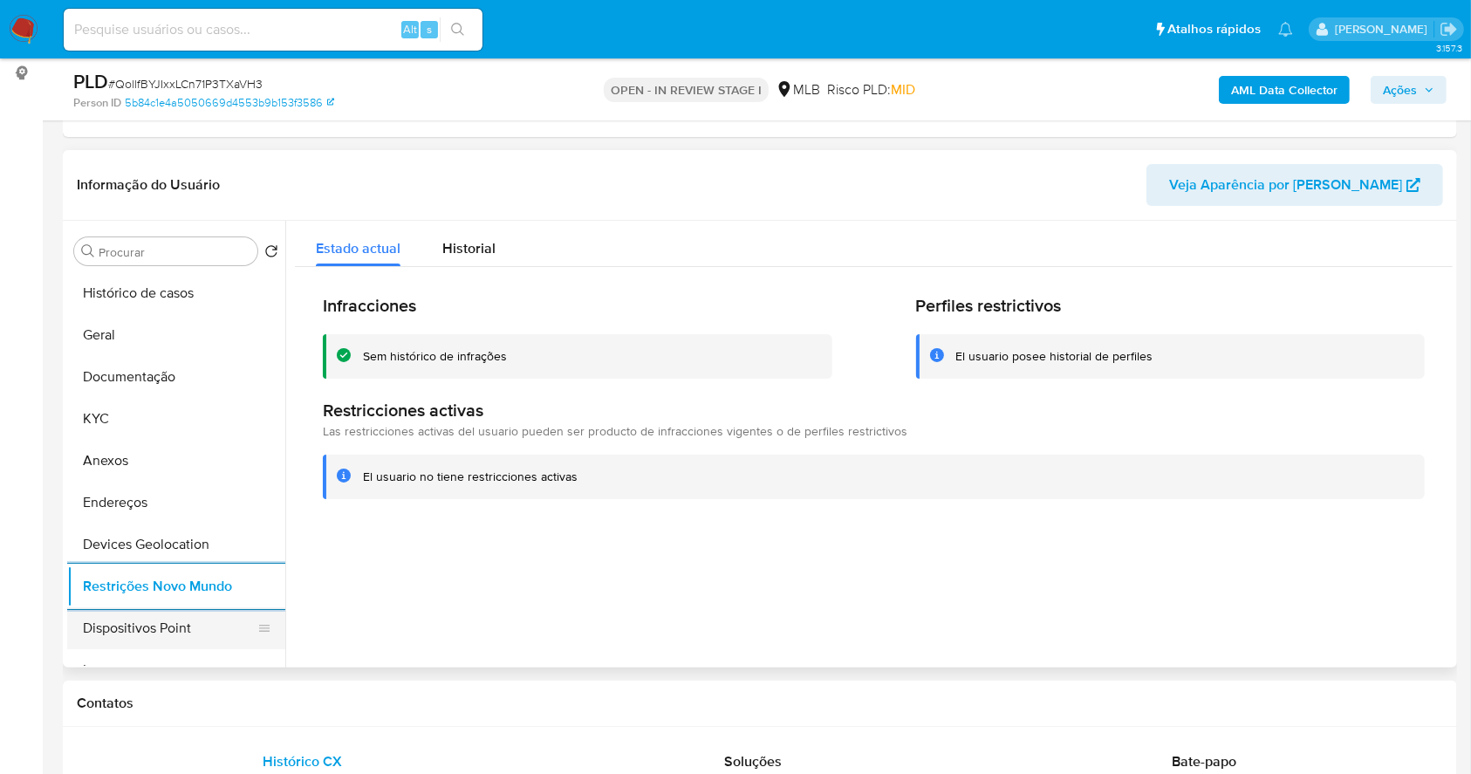
click at [211, 635] on button "Dispositivos Point" at bounding box center [169, 628] width 204 height 42
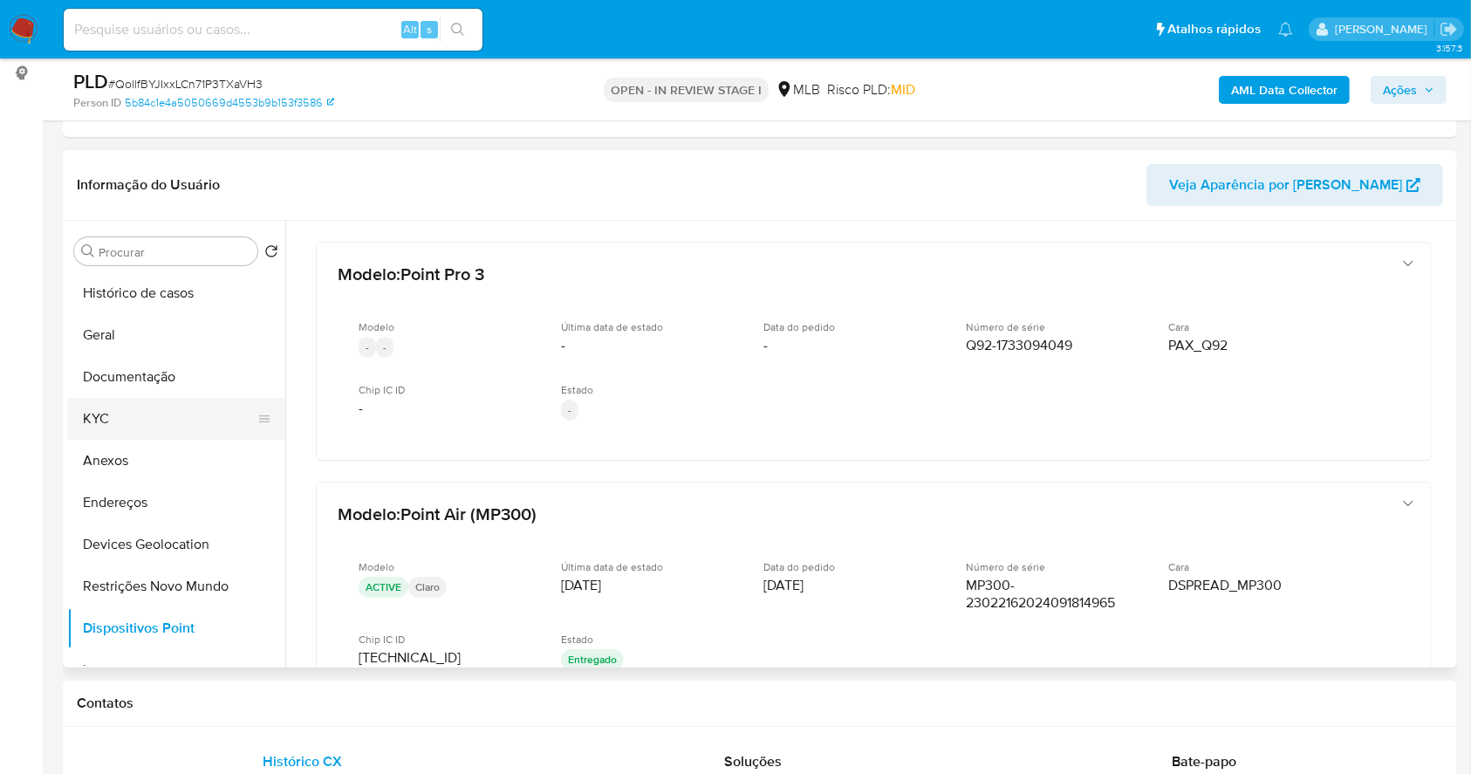
click at [125, 407] on button "KYC" at bounding box center [169, 419] width 204 height 42
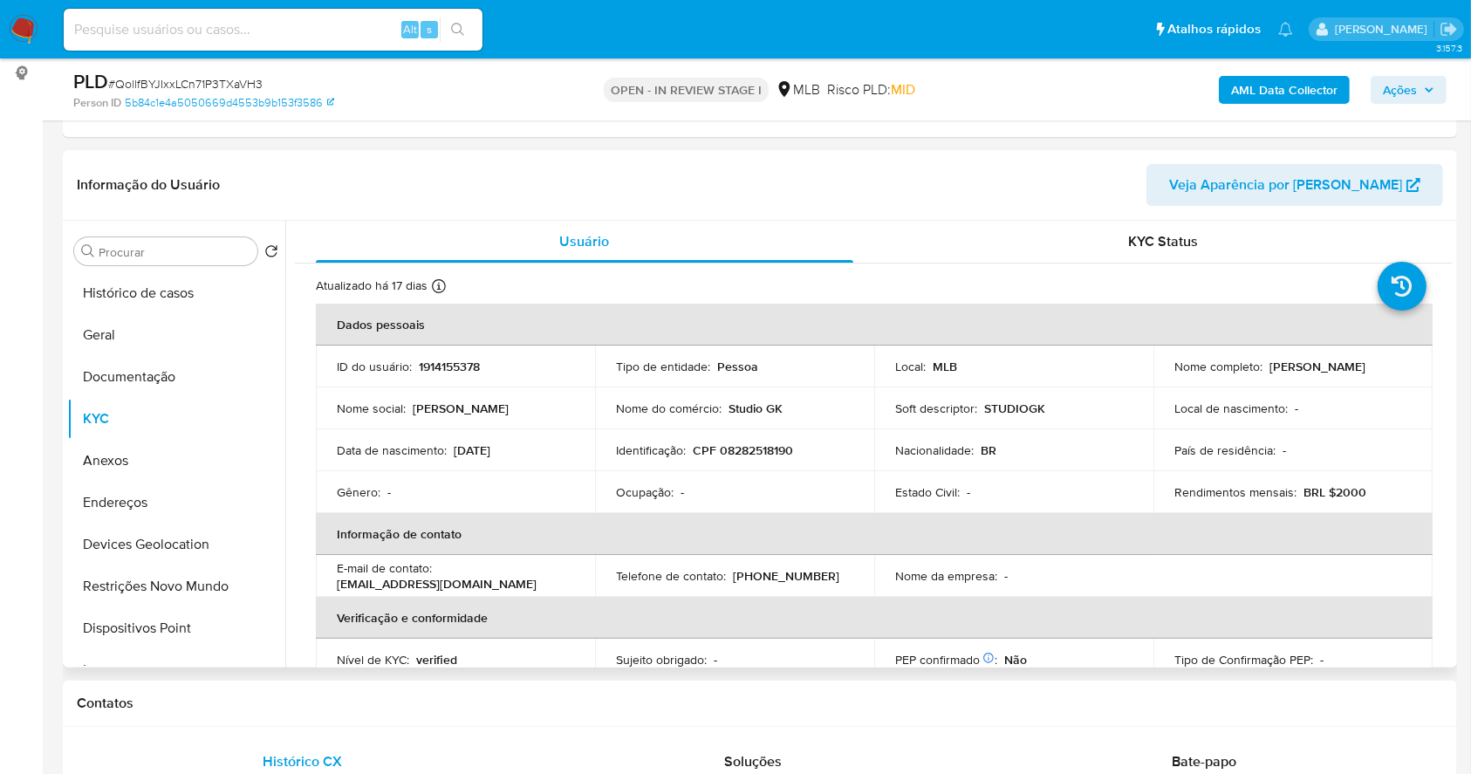
drag, startPoint x: 1366, startPoint y: 377, endPoint x: 1161, endPoint y: 373, distance: 205.1
click at [1161, 373] on td "Nome completo : [PERSON_NAME]" at bounding box center [1293, 367] width 279 height 42
copy p "[PERSON_NAME]"
click at [770, 447] on p "CPF 08282518190" at bounding box center [743, 450] width 100 height 16
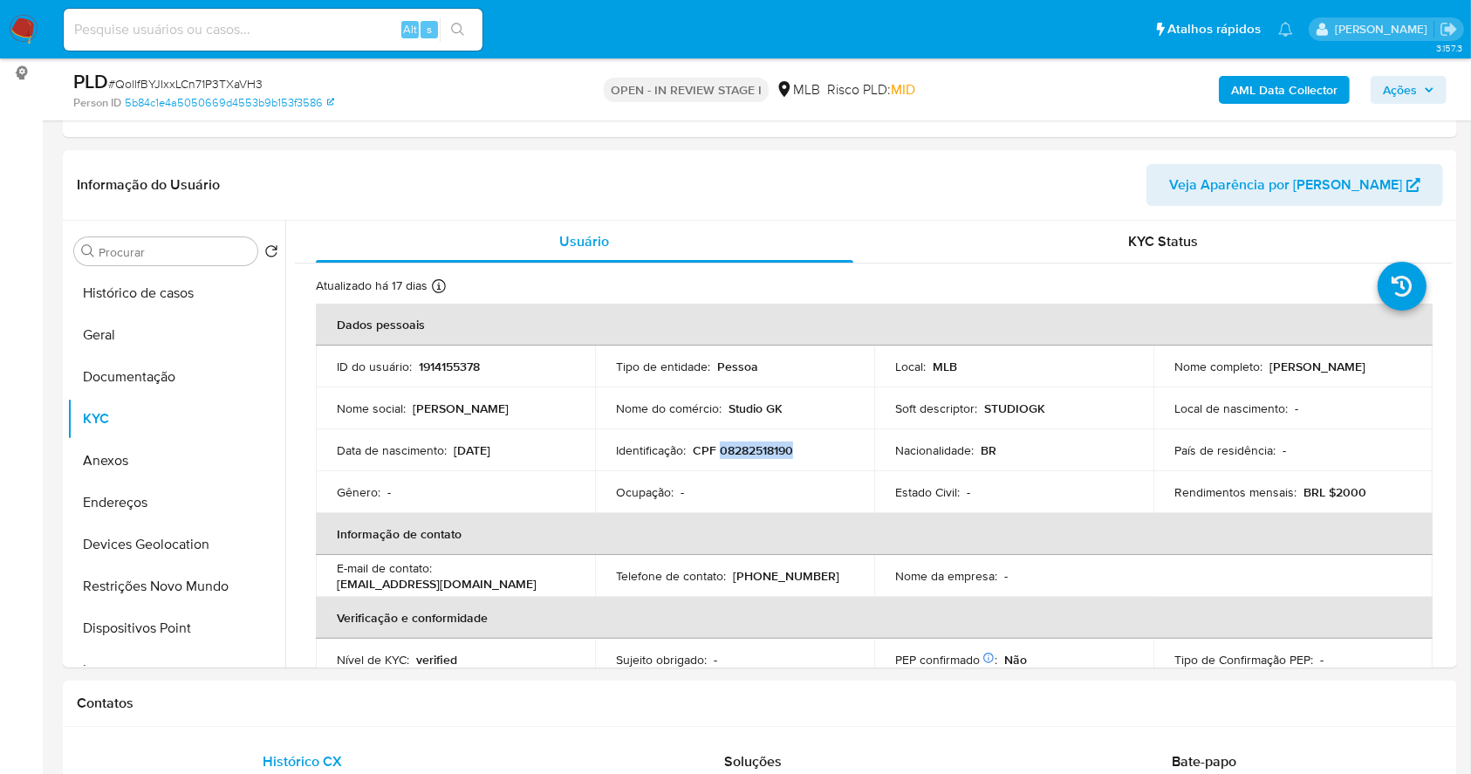
copy p "08282518190"
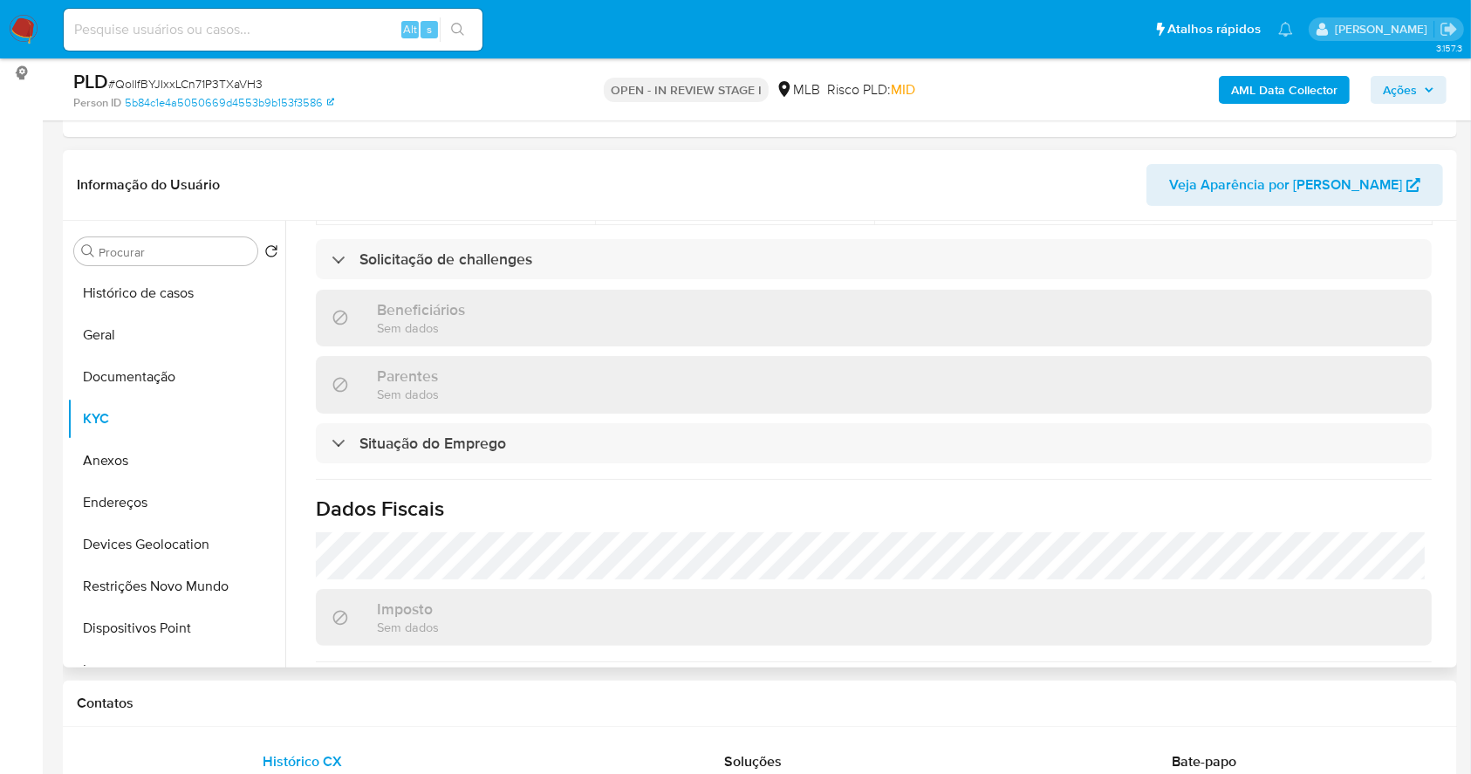
scroll to position [759, 0]
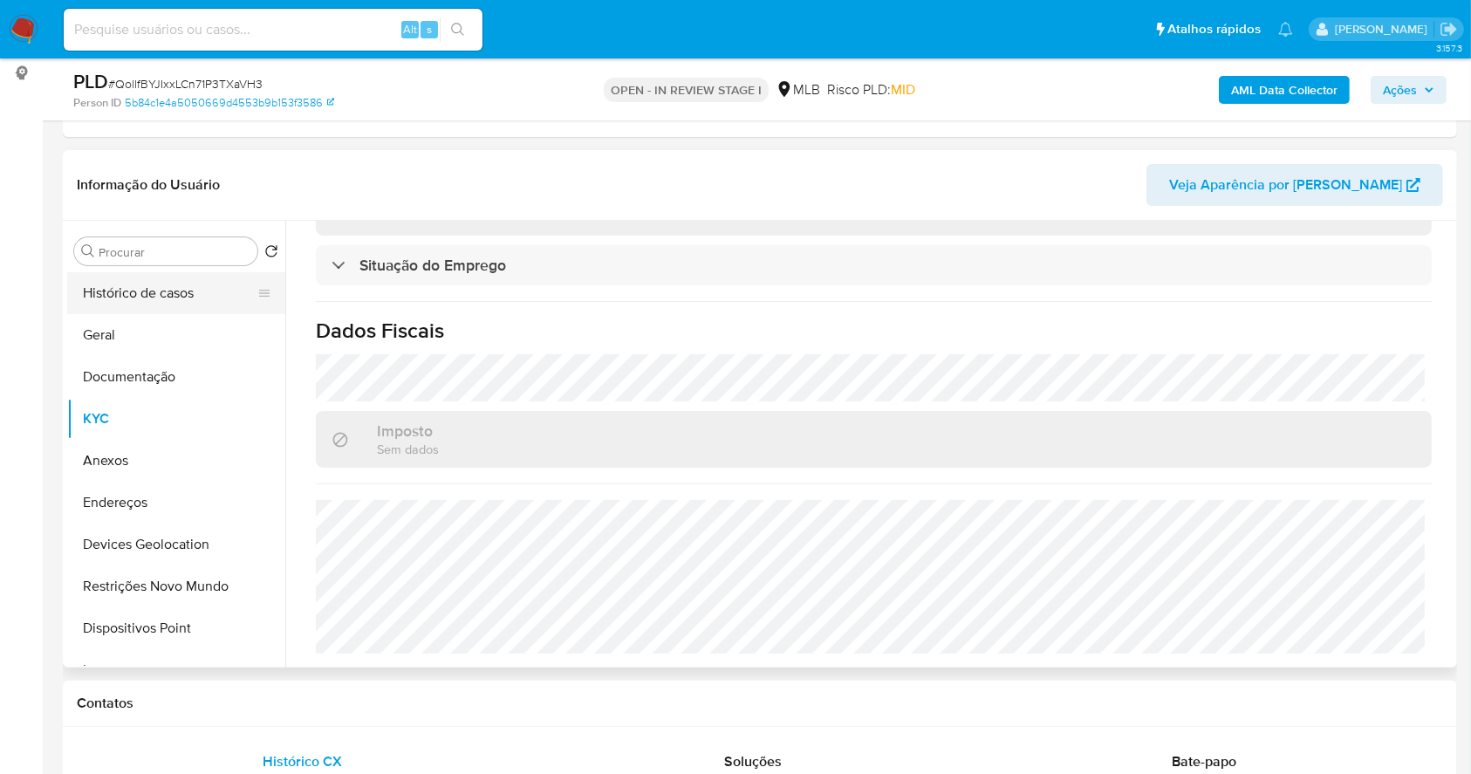
click at [138, 289] on button "Histórico de casos" at bounding box center [169, 293] width 204 height 42
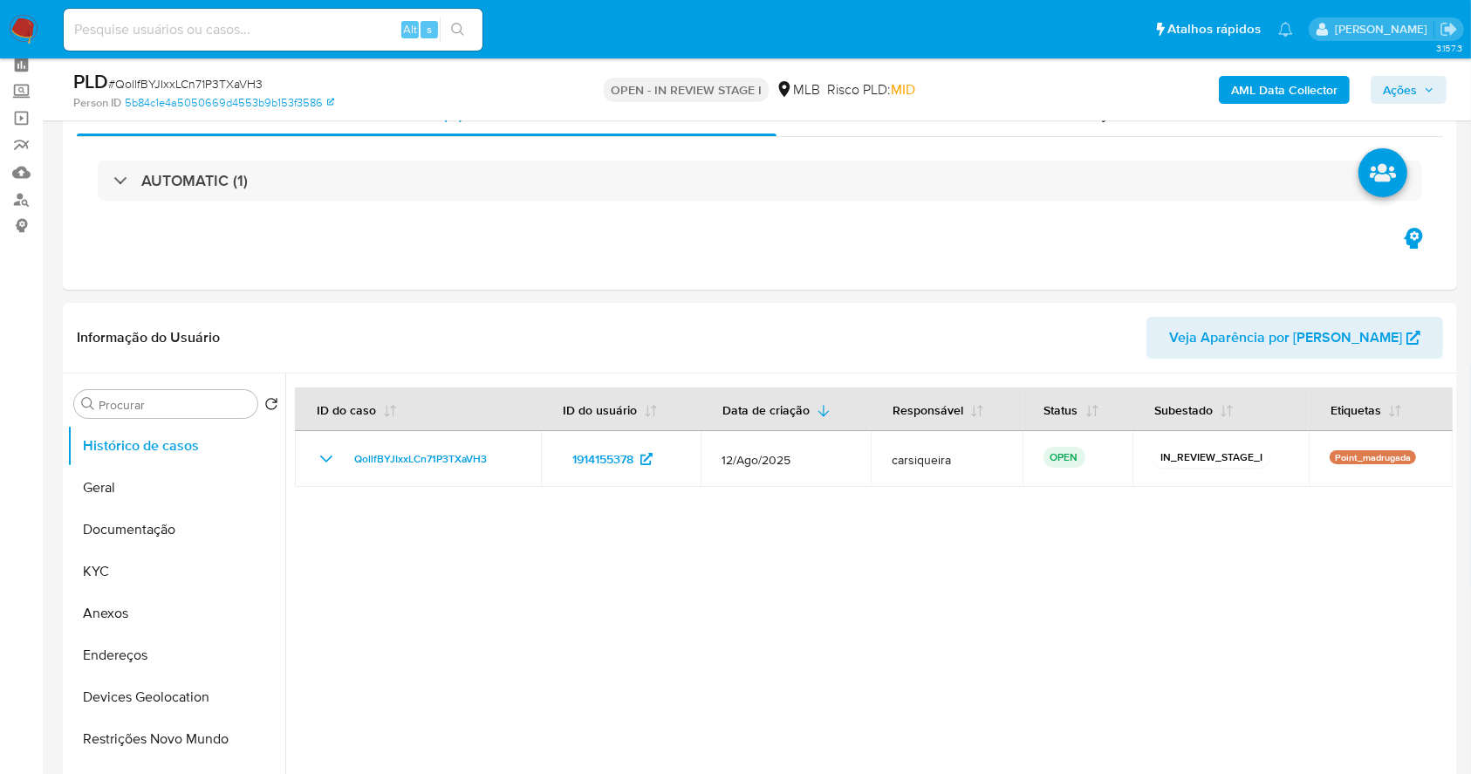
scroll to position [77, 0]
click at [1413, 89] on span "Ações" at bounding box center [1400, 90] width 34 height 28
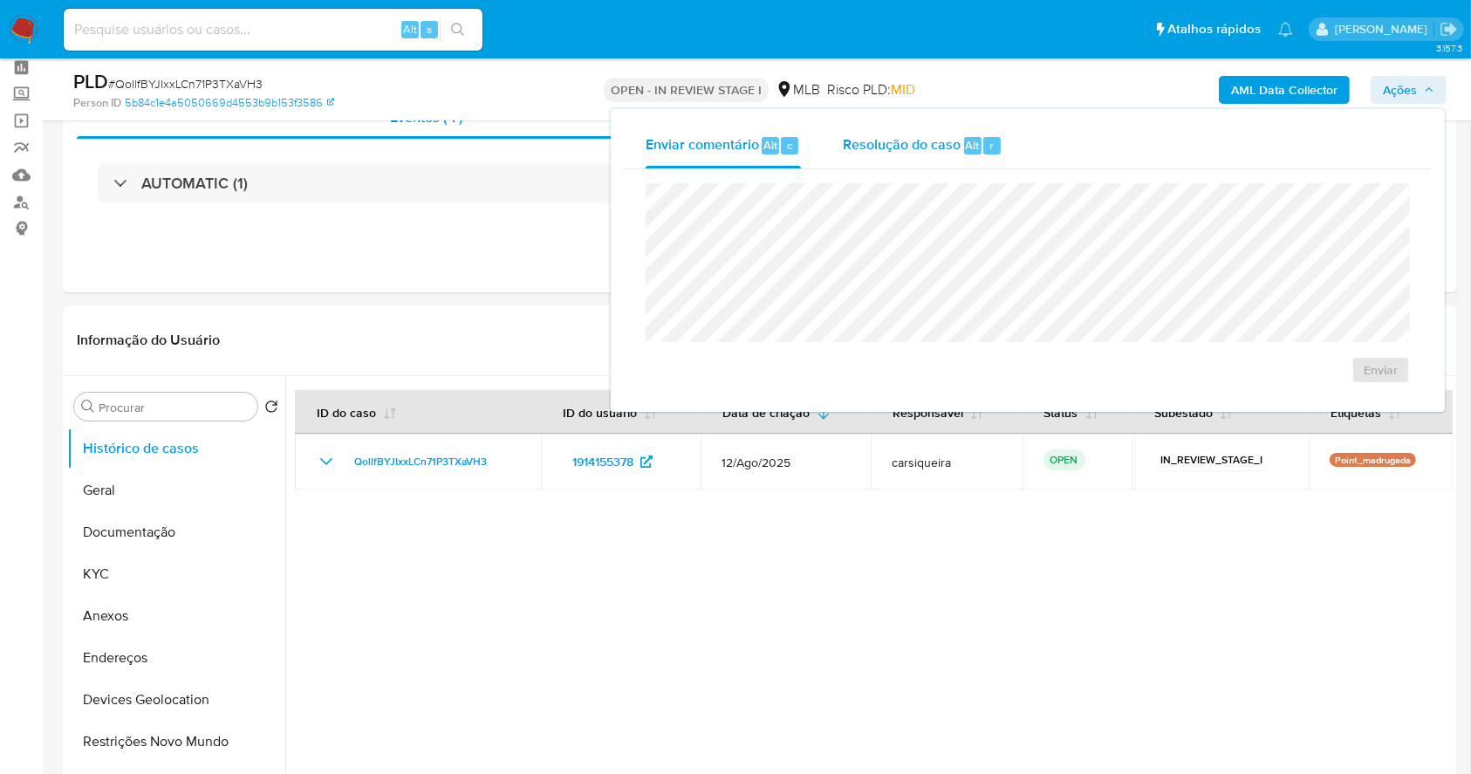
click at [930, 137] on span "Resolução do caso" at bounding box center [902, 144] width 118 height 20
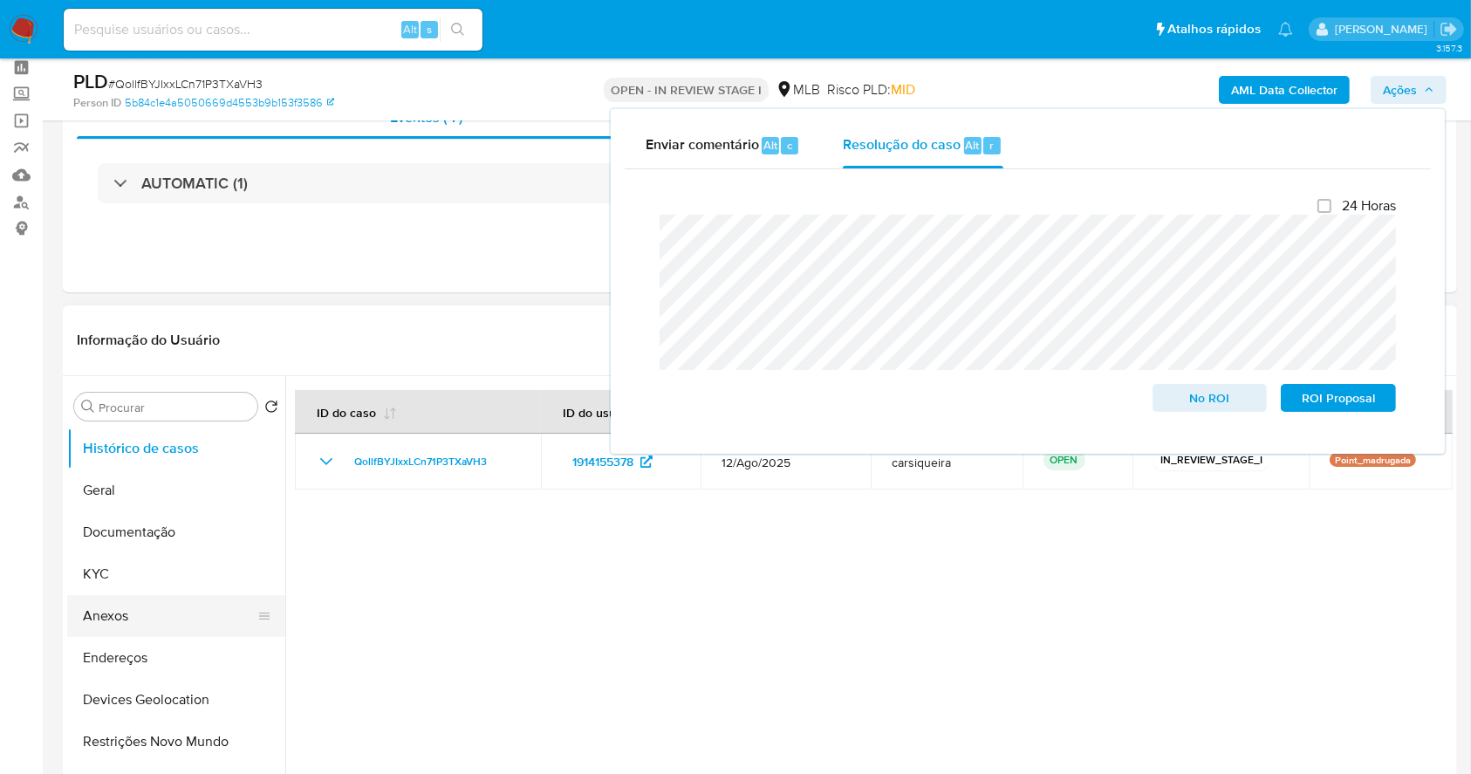
click at [133, 616] on button "Anexos" at bounding box center [169, 616] width 204 height 42
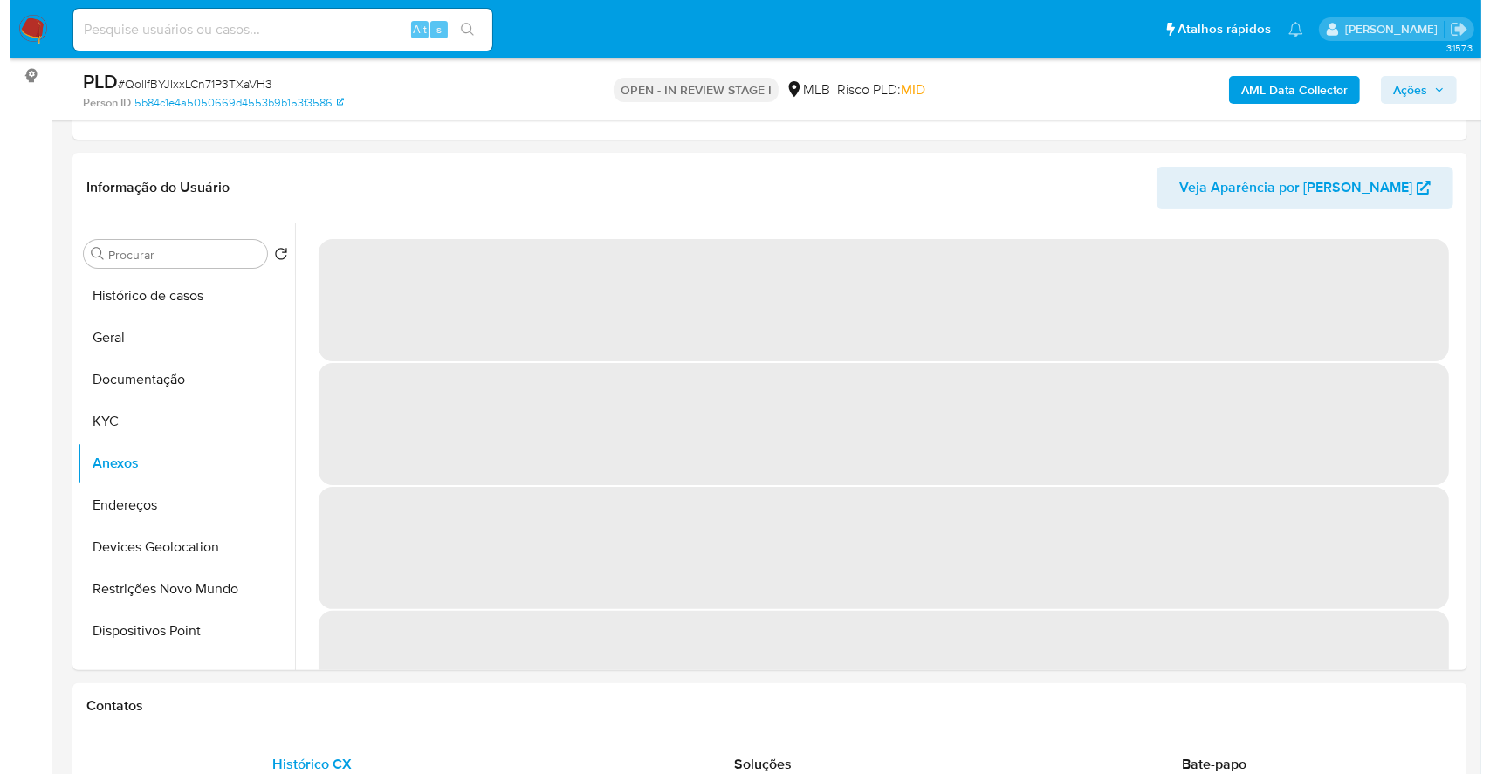
scroll to position [256, 0]
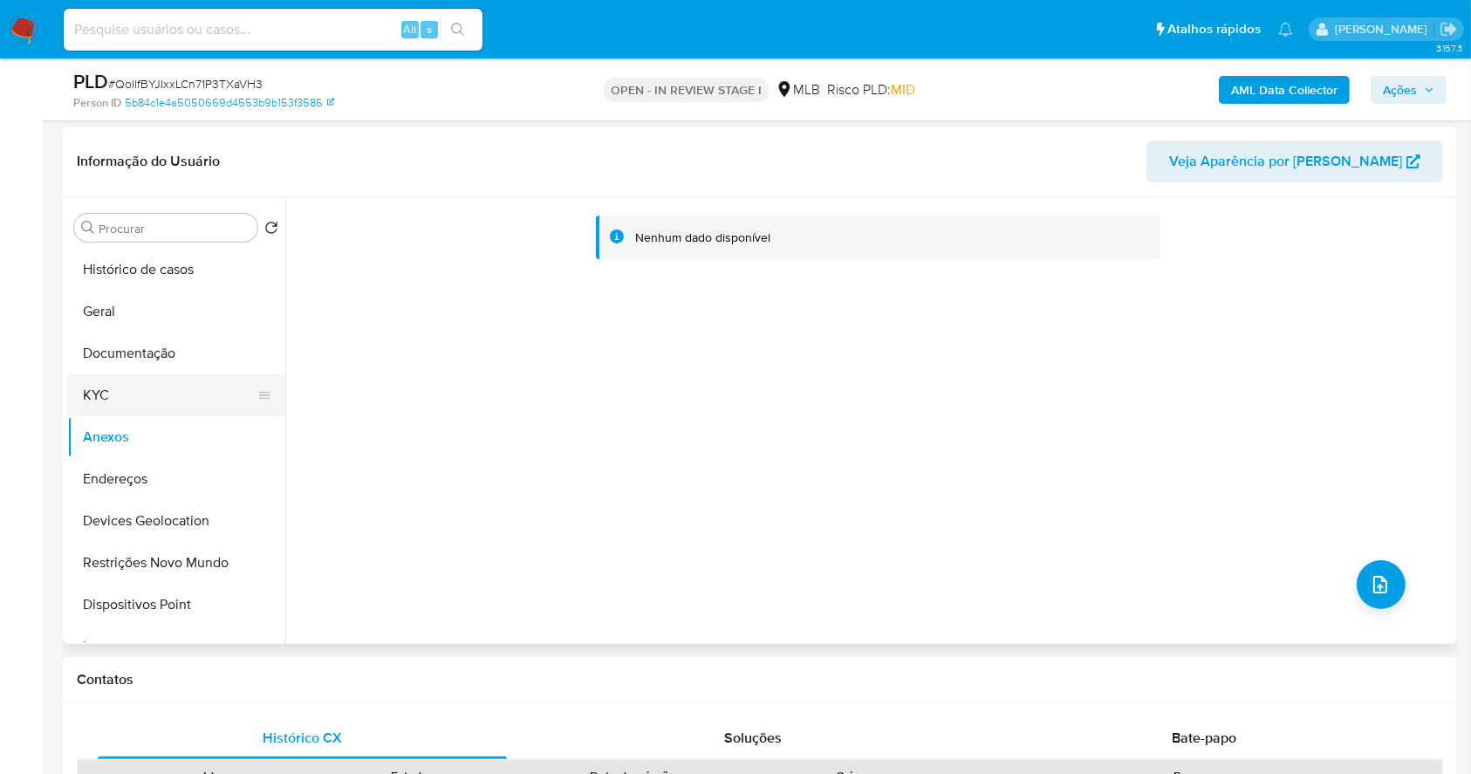
click at [110, 408] on button "KYC" at bounding box center [169, 395] width 204 height 42
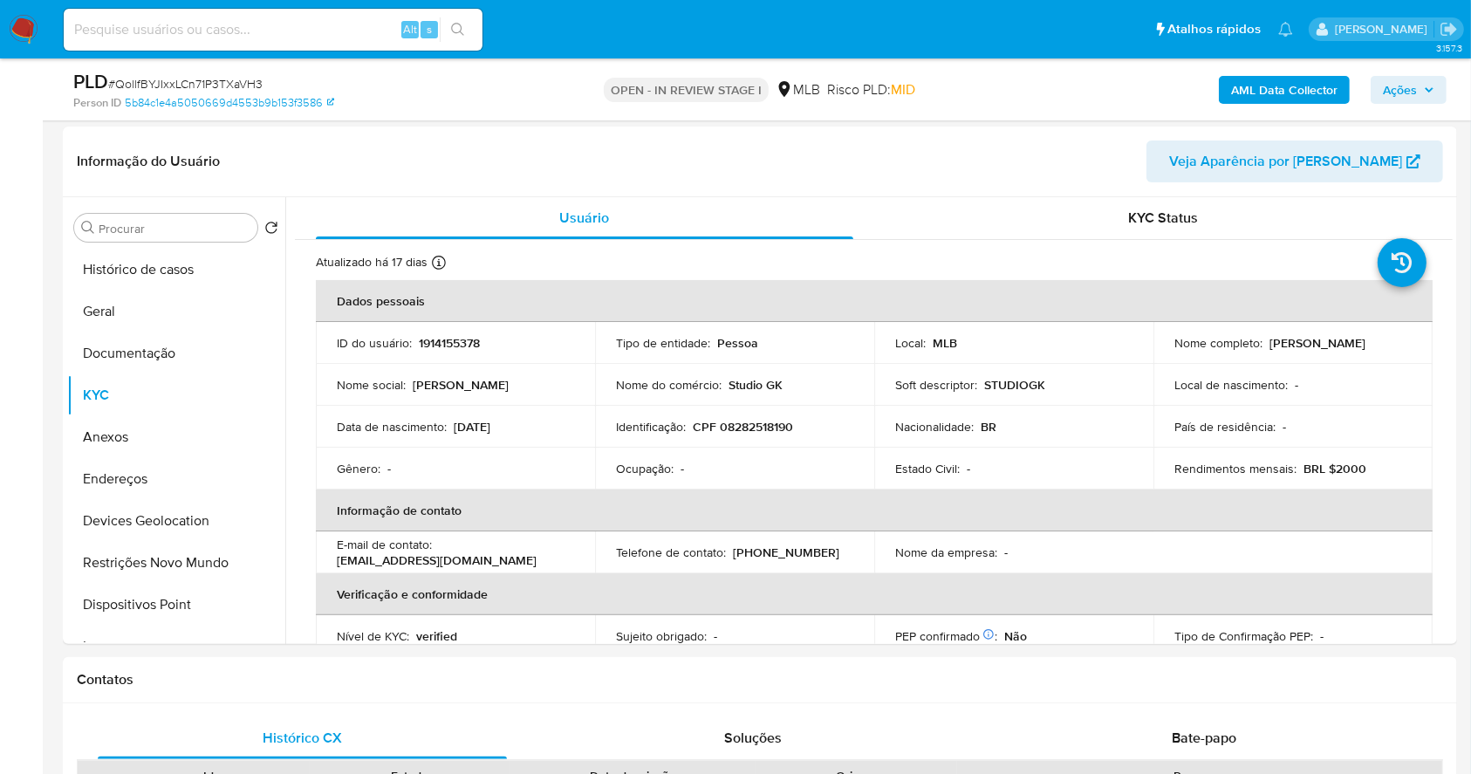
click at [1402, 76] on span "Ações" at bounding box center [1400, 90] width 34 height 28
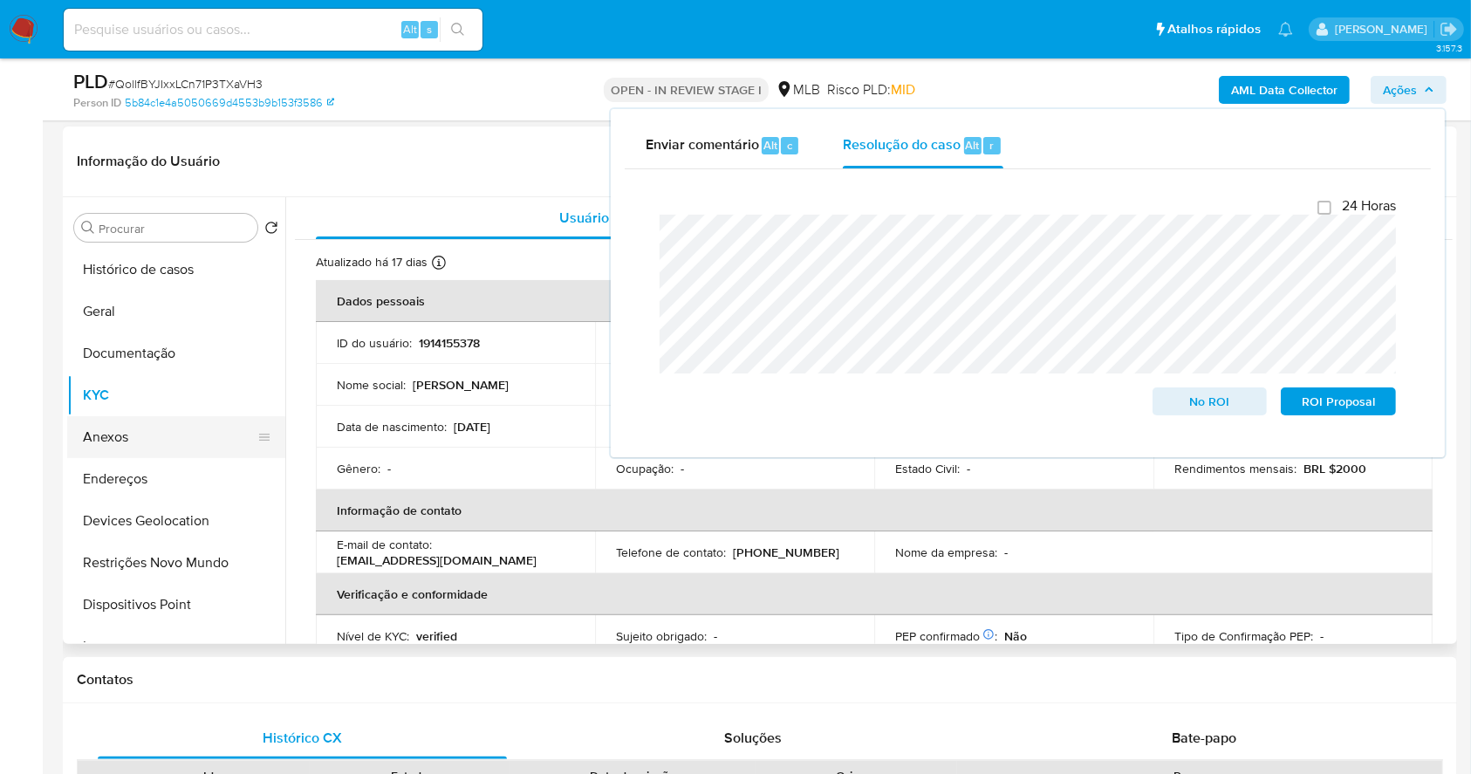
click at [197, 429] on button "Anexos" at bounding box center [169, 437] width 204 height 42
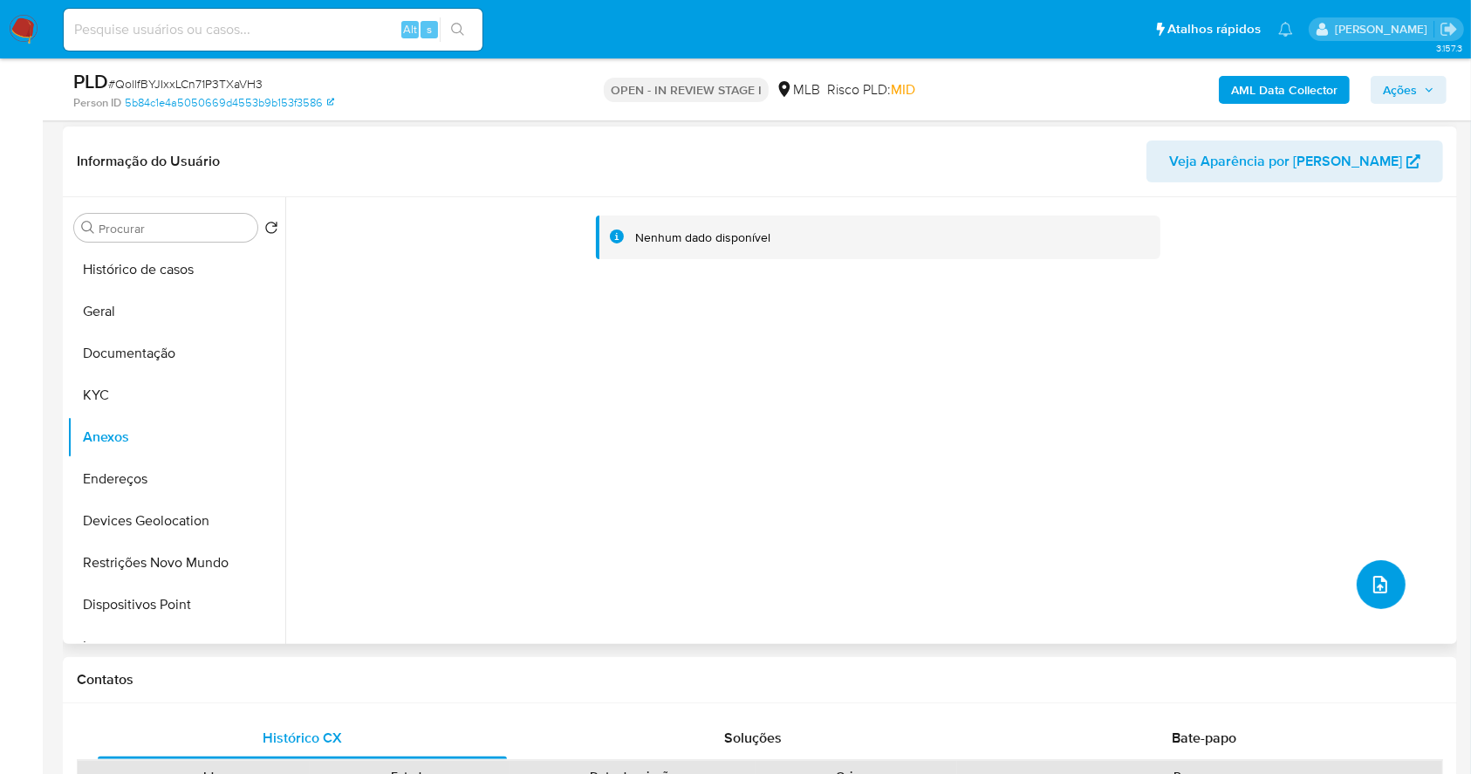
click at [1386, 589] on button "upload-file" at bounding box center [1381, 584] width 49 height 49
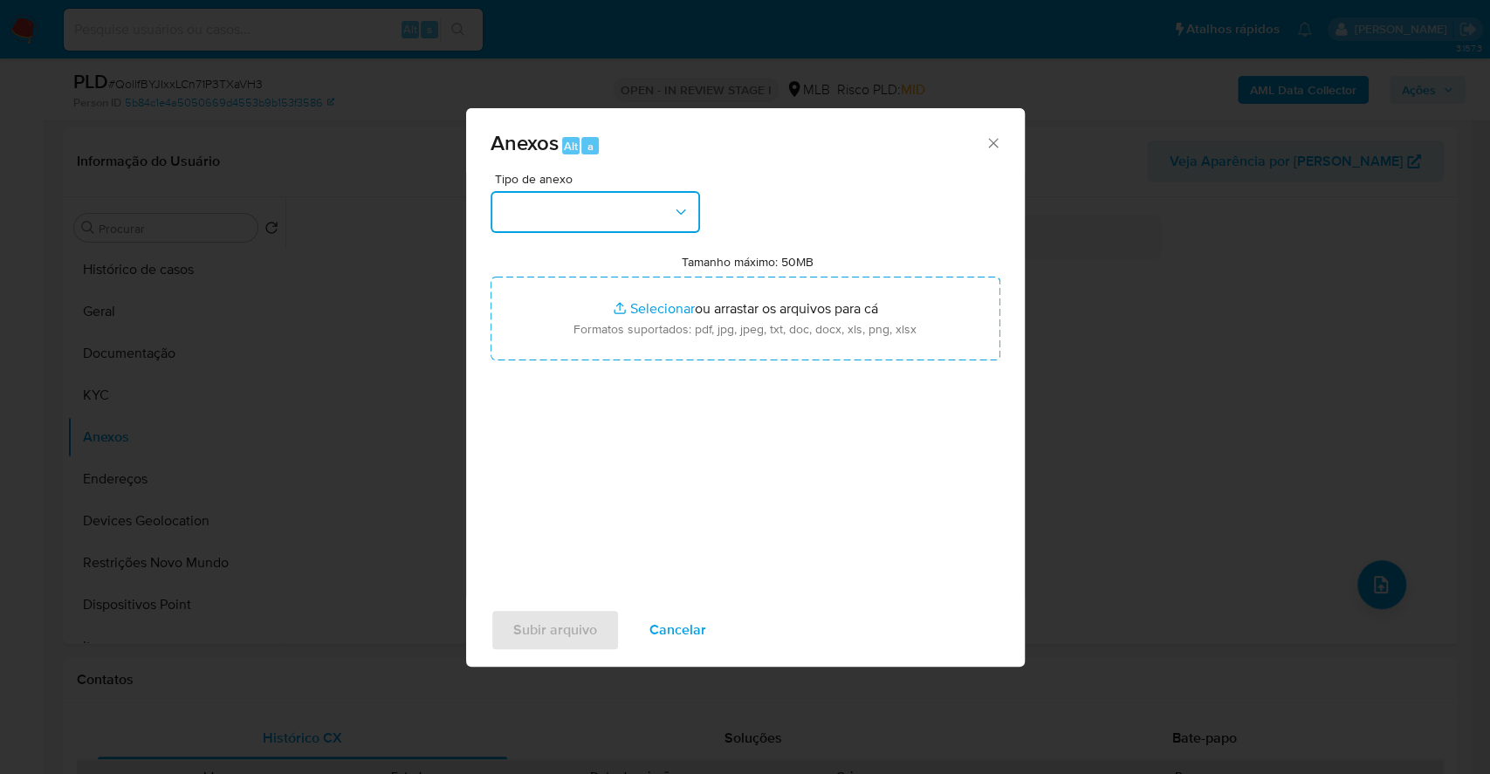
click at [625, 215] on button "button" at bounding box center [594, 212] width 209 height 42
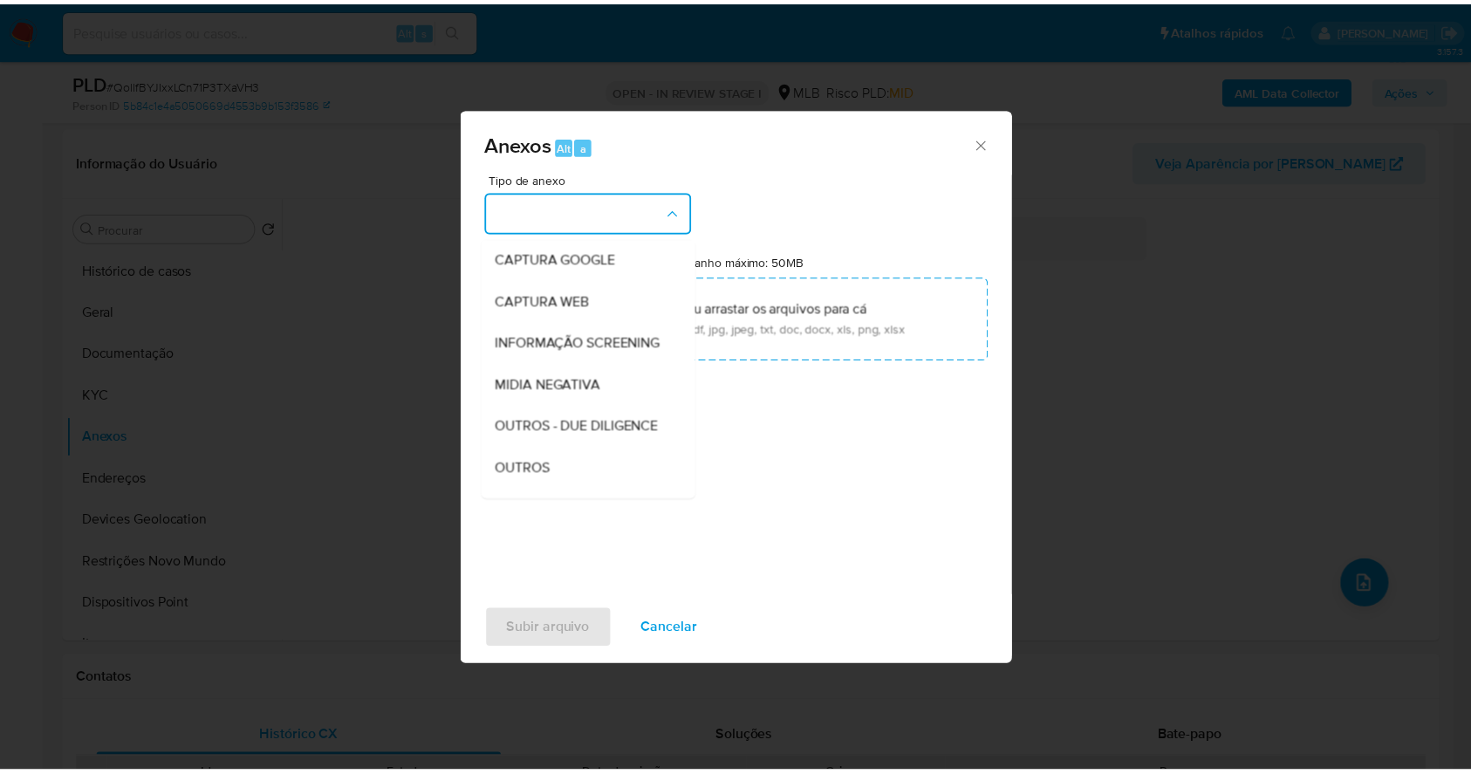
scroll to position [268, 0]
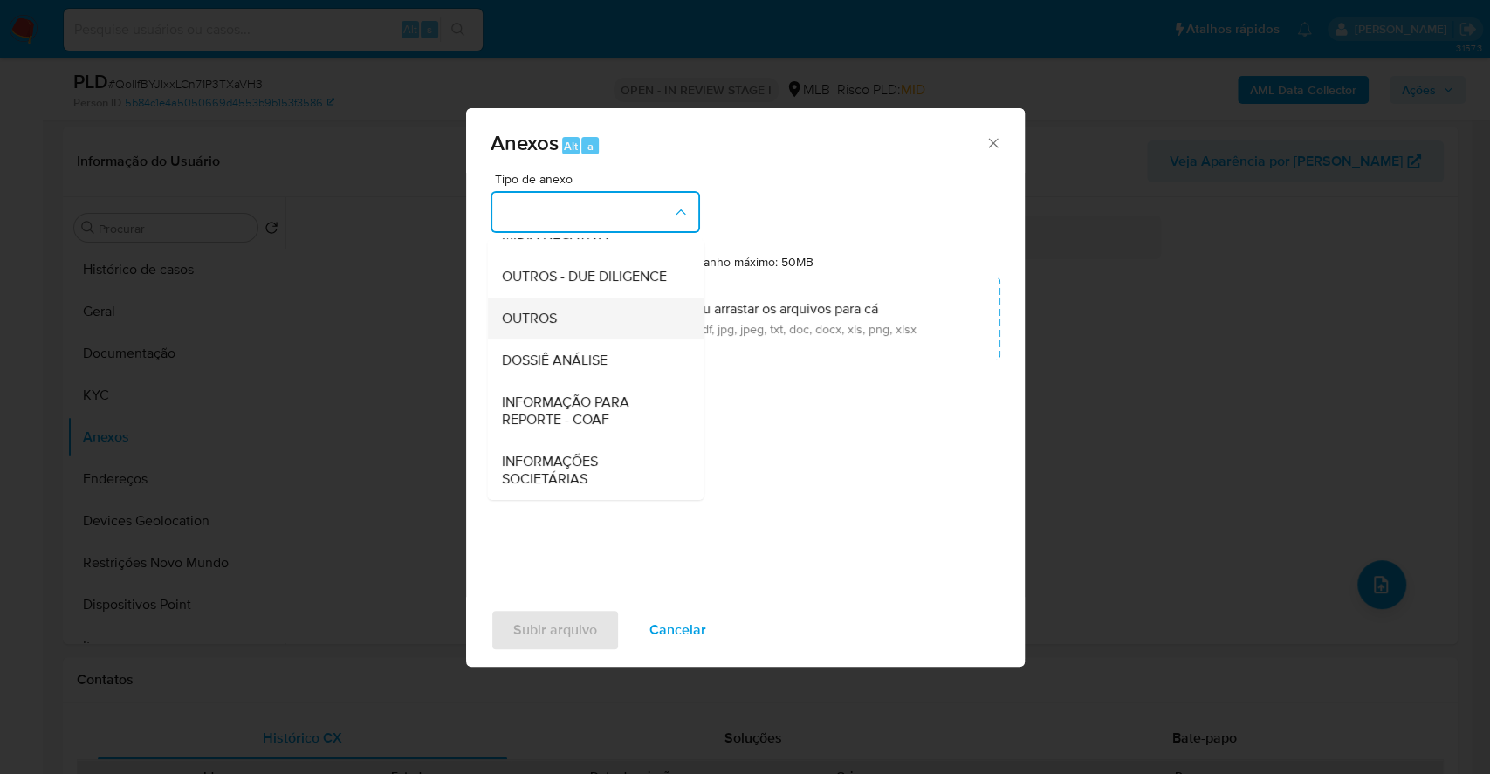
click at [579, 306] on div "OUTROS" at bounding box center [590, 319] width 178 height 42
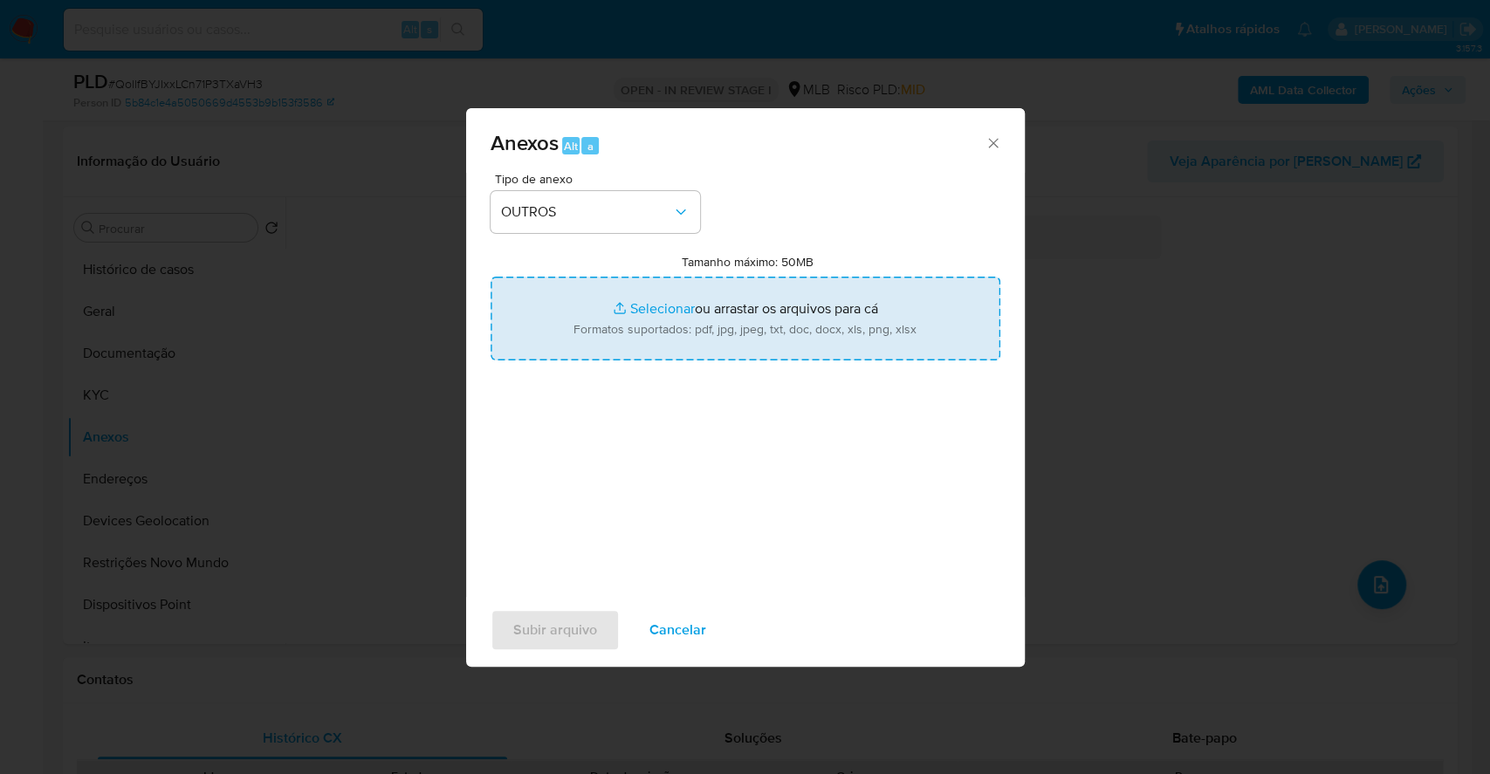
click at [660, 301] on input "Tamanho máximo: 50MB Selecionar arquivos" at bounding box center [745, 319] width 510 height 84
type input "C:\fakepath\Mulan 1914155378_2025_09_03_15_39_11.xlsx"
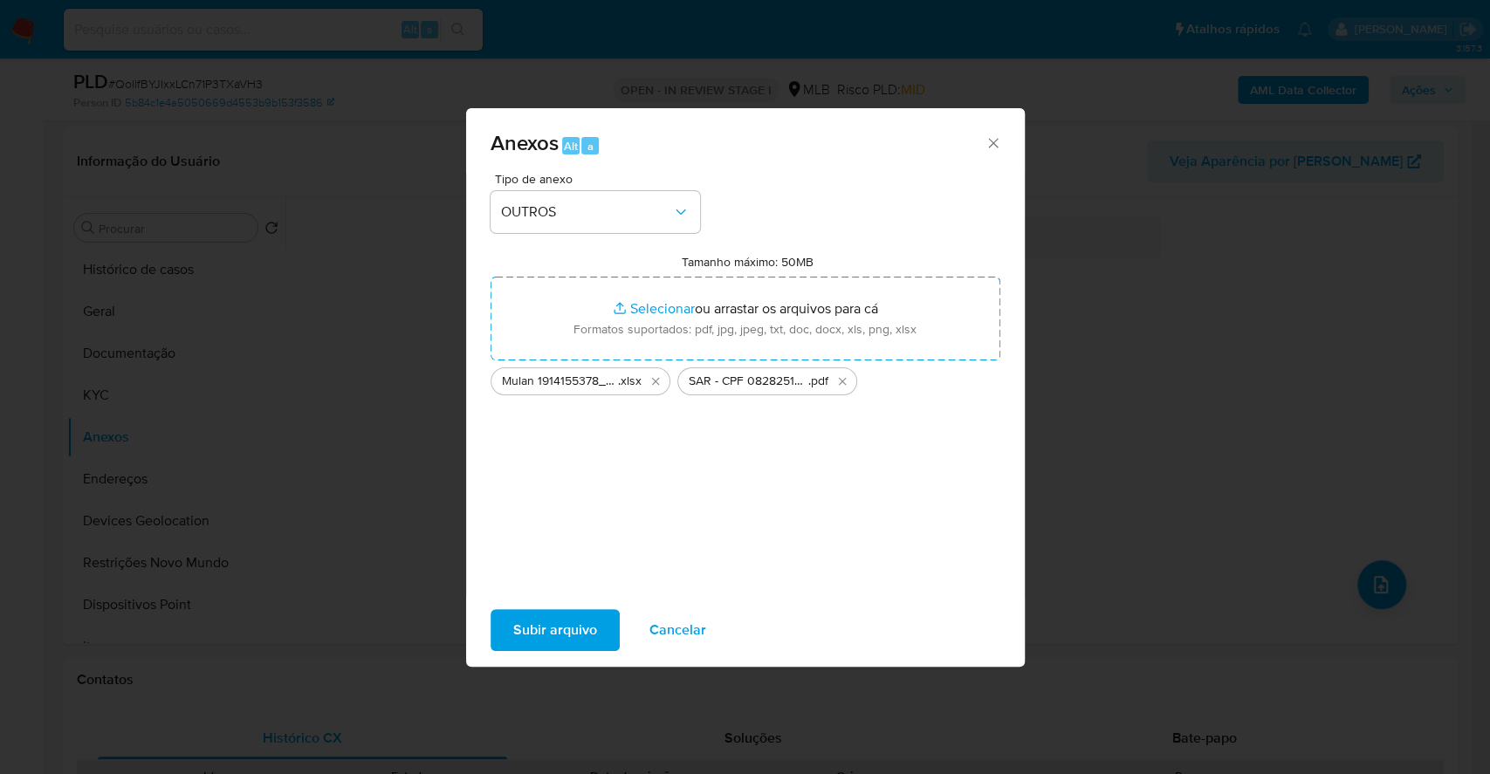
click at [579, 623] on span "Subir arquivo" at bounding box center [555, 630] width 84 height 38
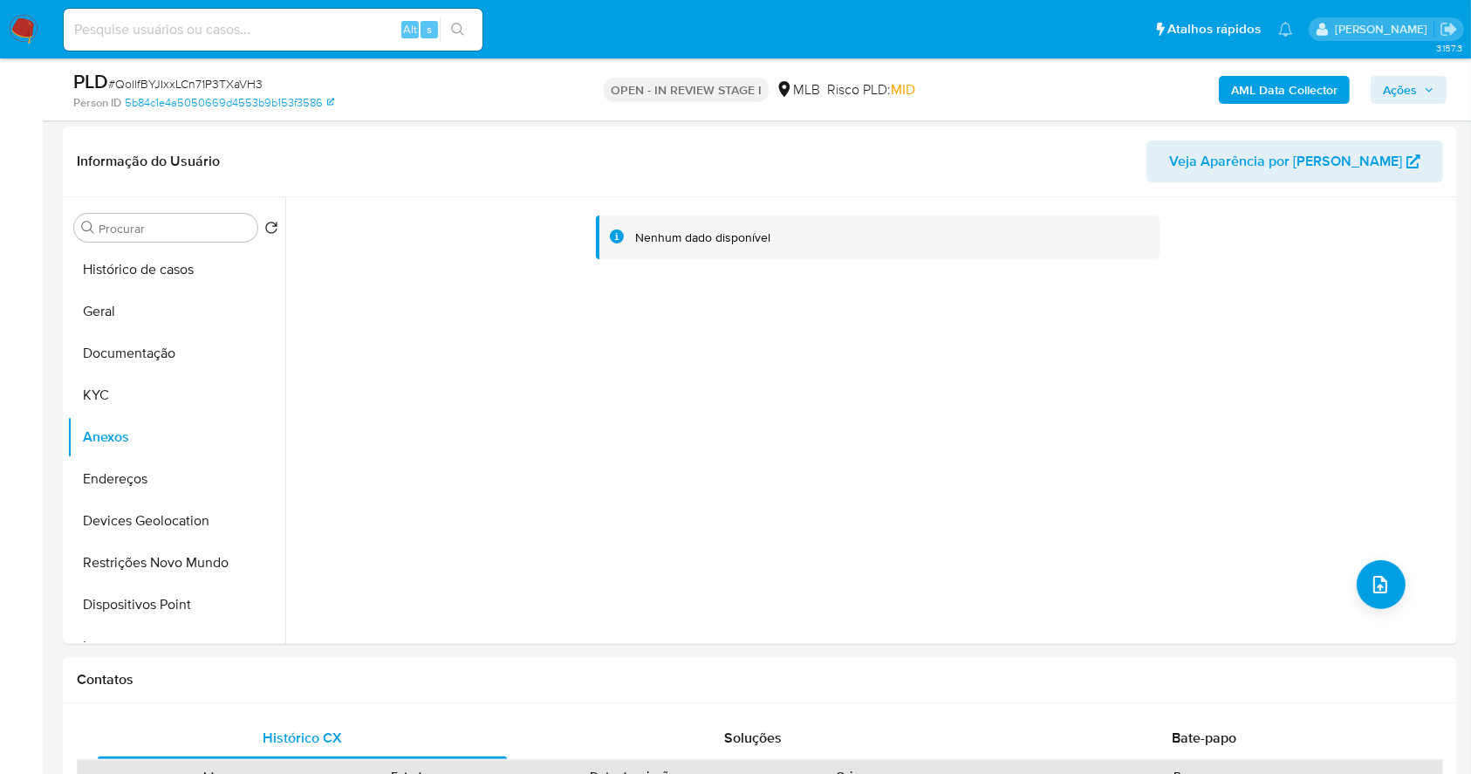
click at [1283, 79] on b "AML Data Collector" at bounding box center [1284, 90] width 106 height 28
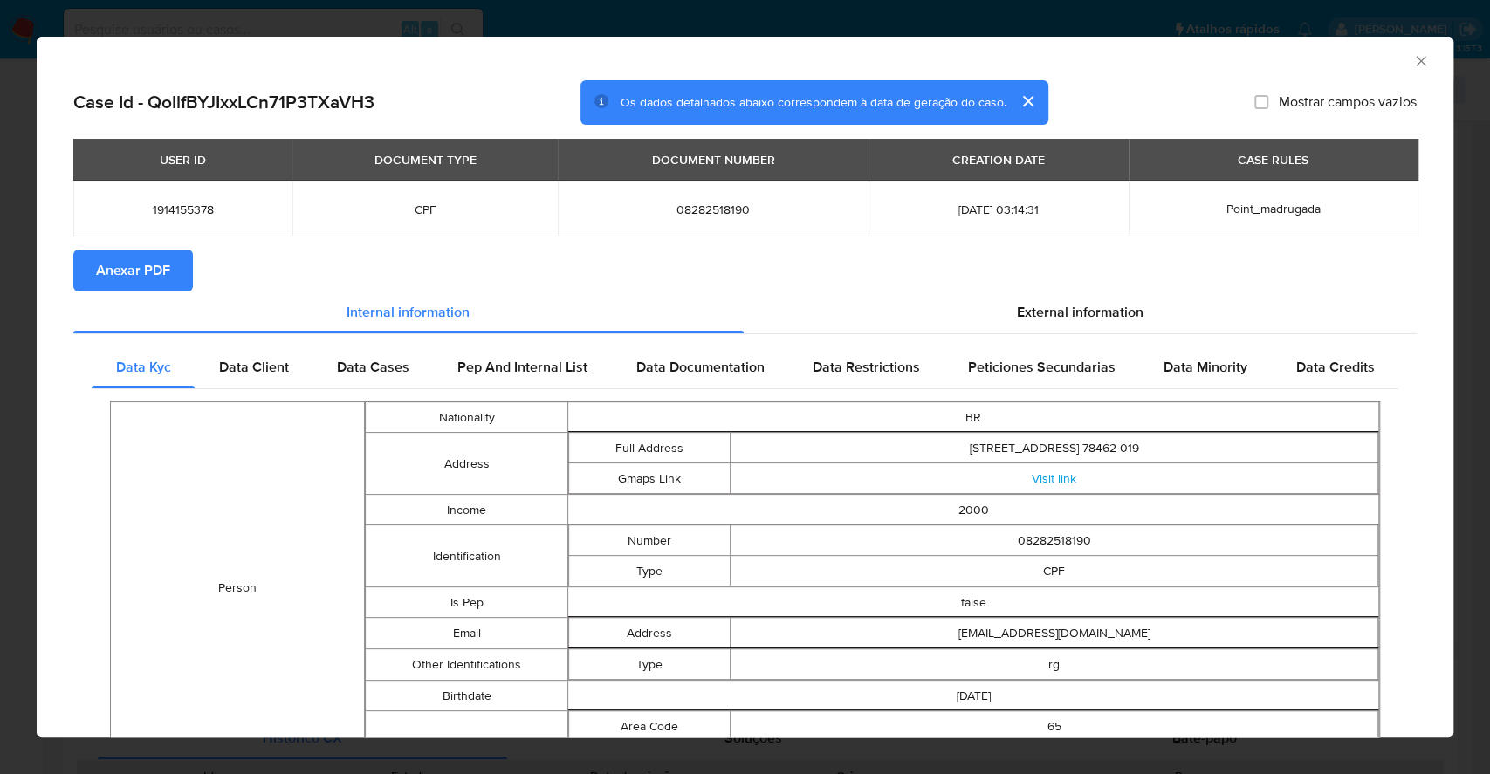
click at [154, 267] on span "Anexar PDF" at bounding box center [133, 270] width 74 height 38
click at [0, 209] on div "AML Data Collector Case Id - QollfBYJIxxLCn71P3TXaVH3 Os dados detalhados abaix…" at bounding box center [745, 387] width 1490 height 774
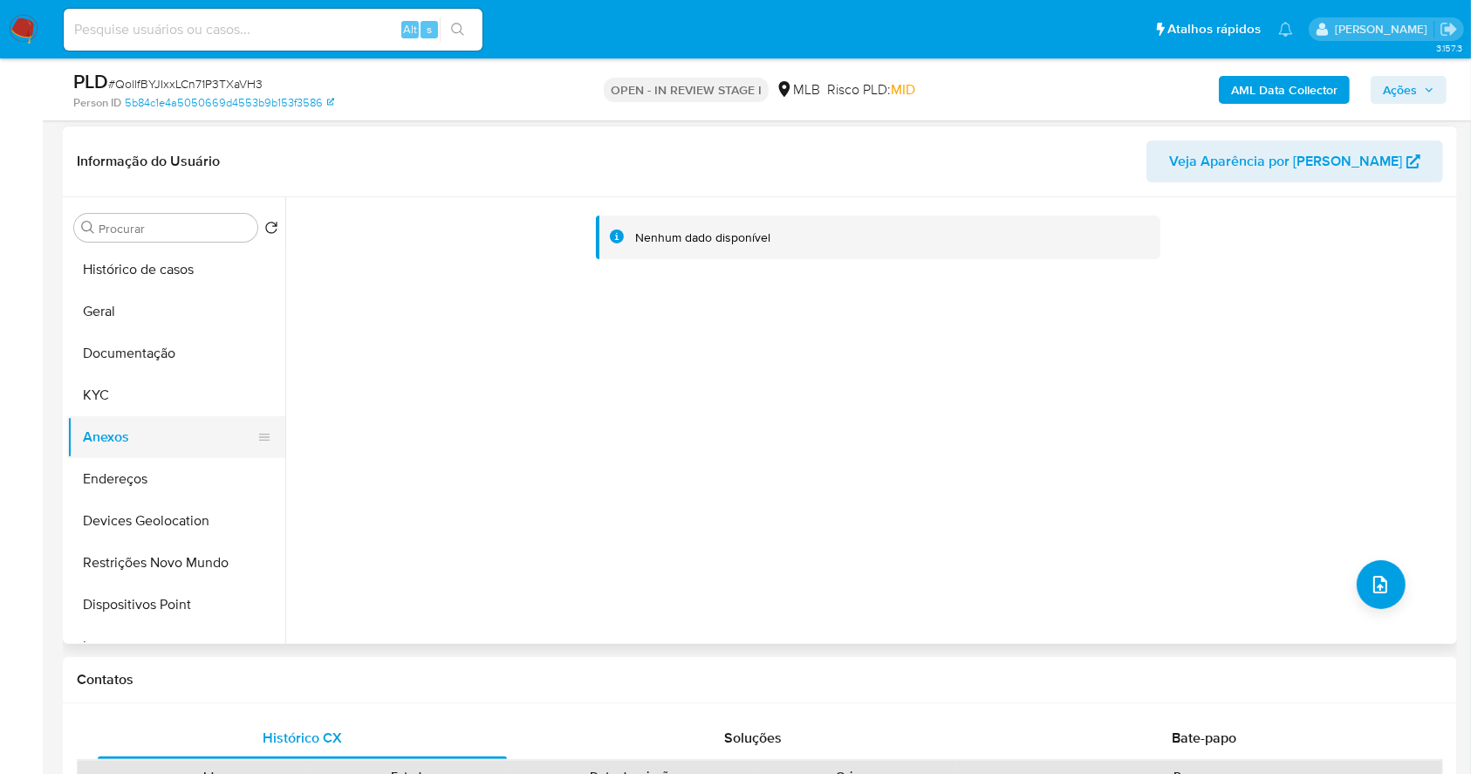
click at [140, 453] on button "Anexos" at bounding box center [169, 437] width 204 height 42
click at [127, 401] on button "KYC" at bounding box center [169, 395] width 204 height 42
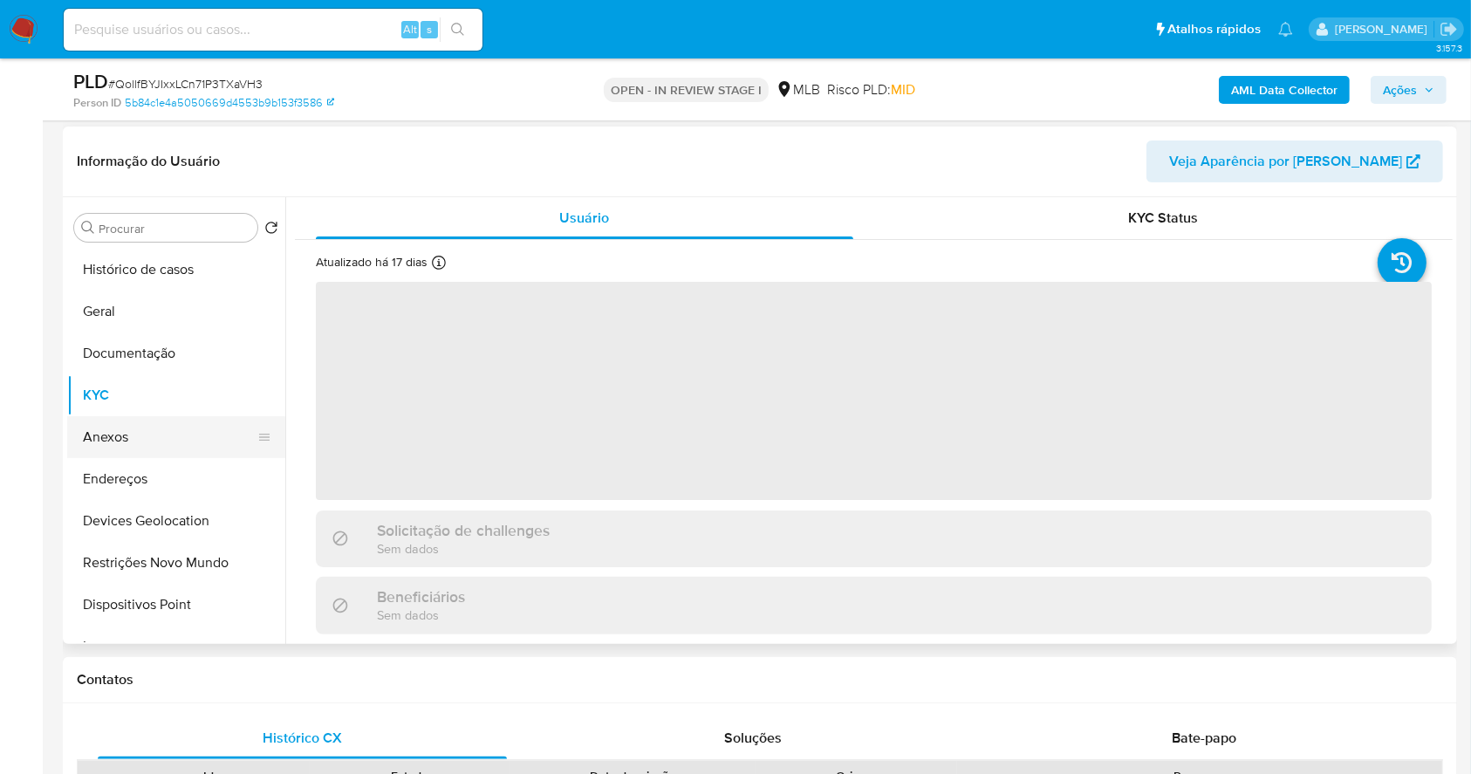
click at [148, 438] on button "Anexos" at bounding box center [169, 437] width 204 height 42
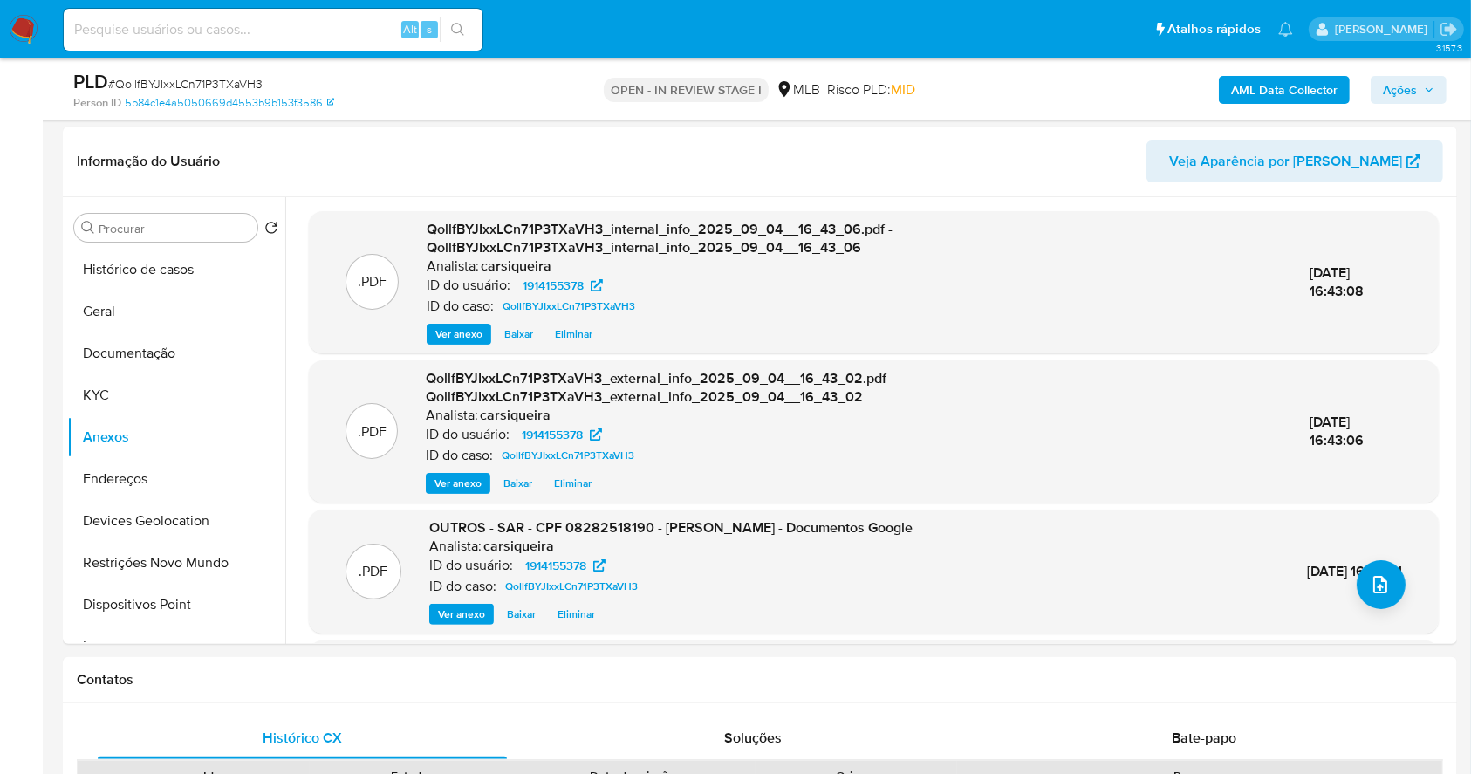
click at [1410, 85] on span "Ações" at bounding box center [1400, 90] width 34 height 28
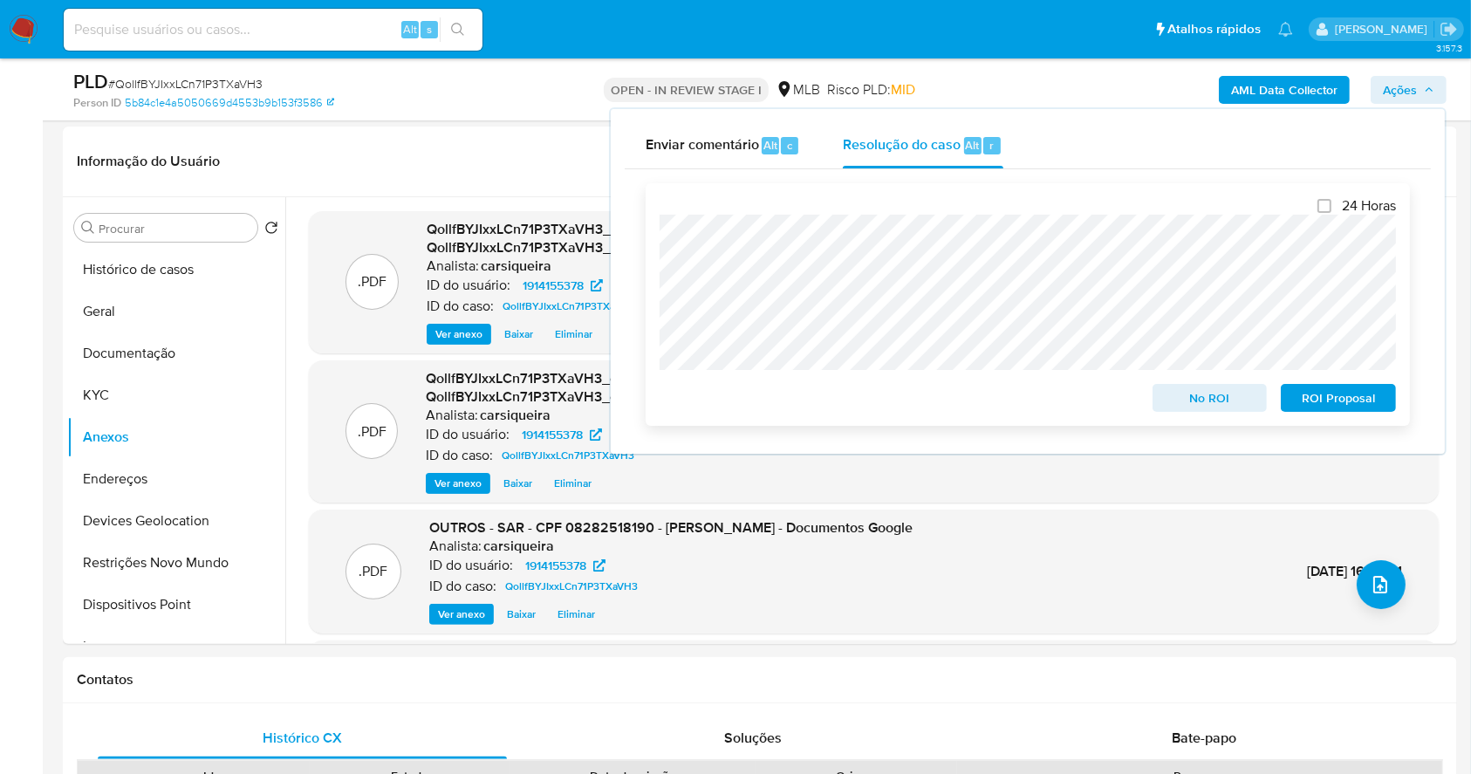
click at [1355, 406] on span "ROI Proposal" at bounding box center [1338, 398] width 91 height 24
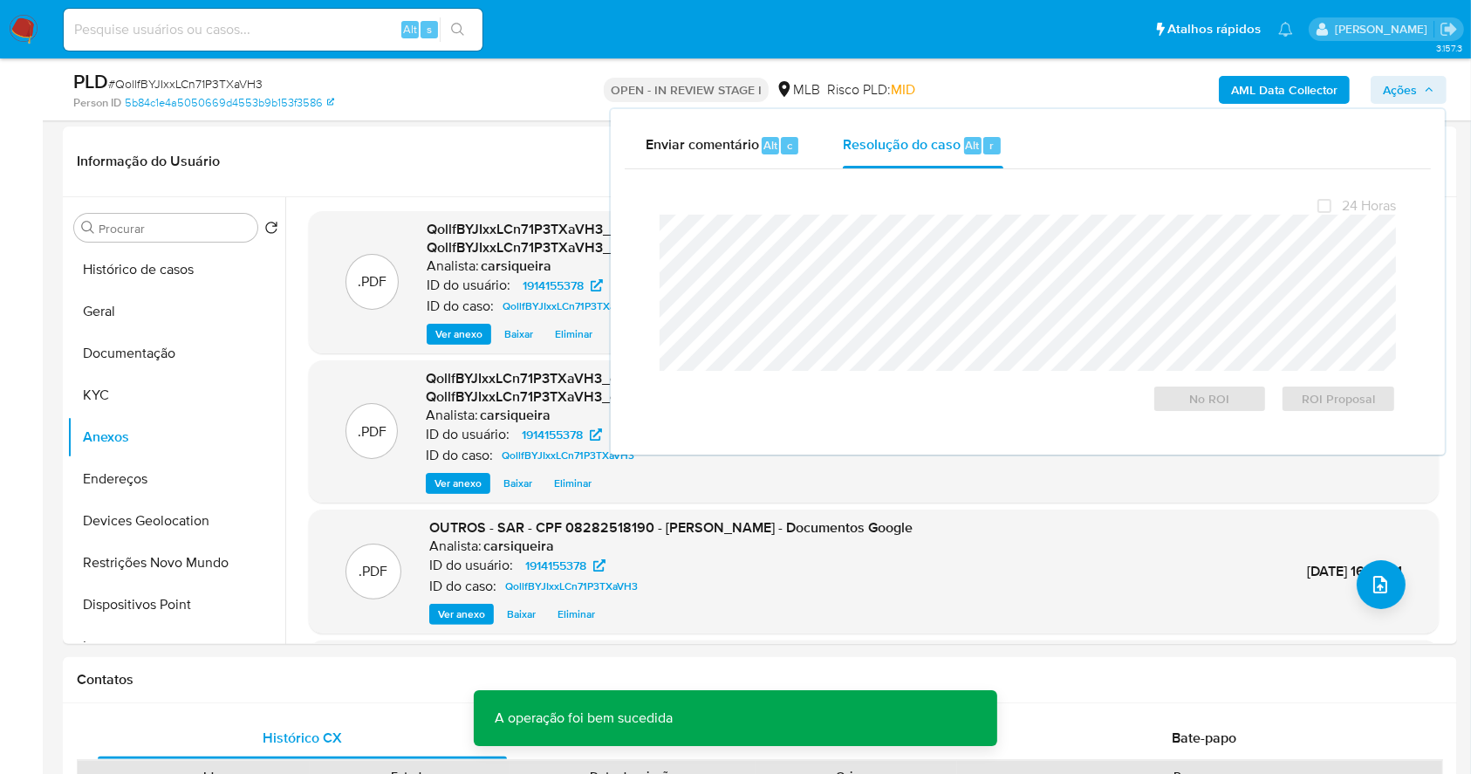
click at [227, 78] on span "# QollfBYJIxxLCn71P3TXaVH3" at bounding box center [185, 83] width 154 height 17
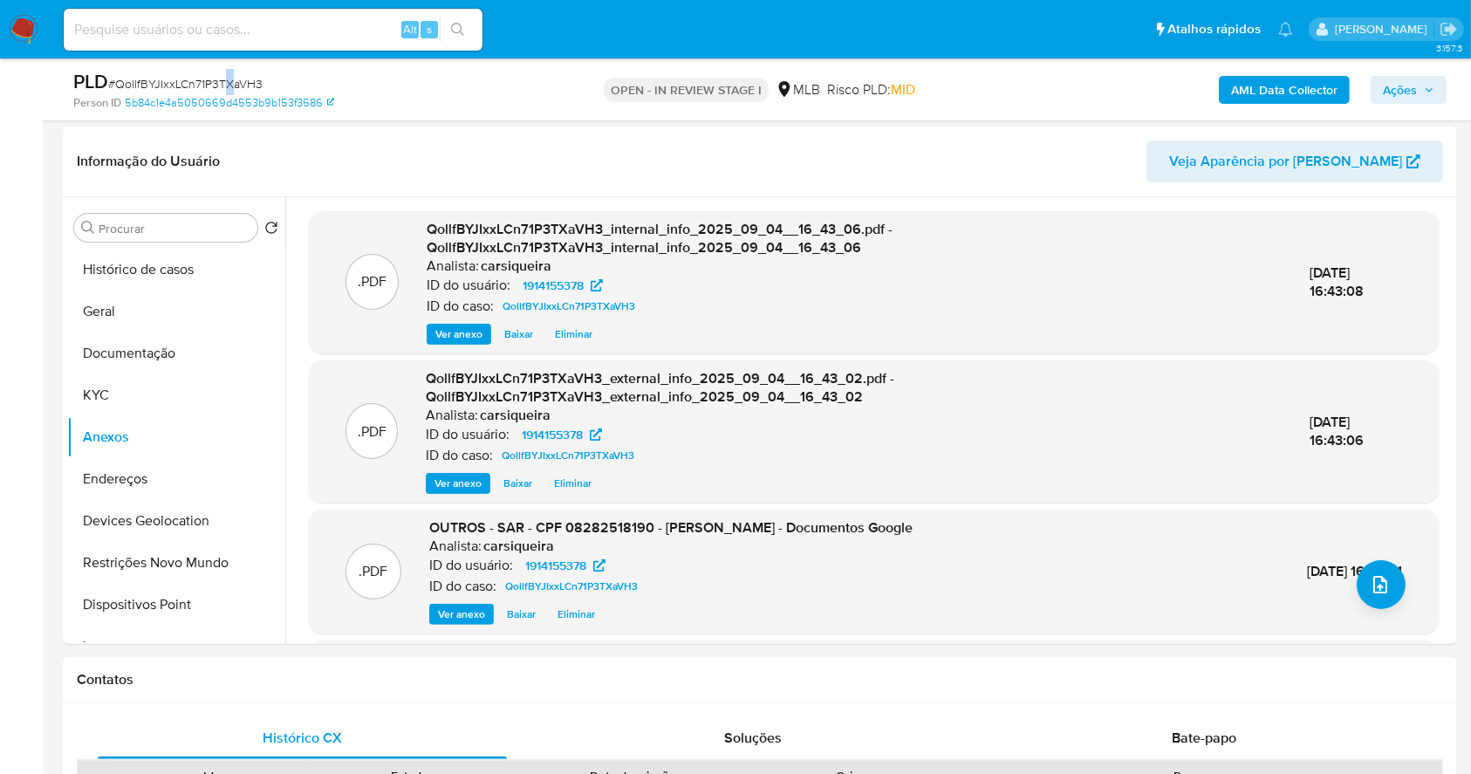
click at [227, 78] on span "# QollfBYJIxxLCn71P3TXaVH3" at bounding box center [185, 83] width 154 height 17
click at [225, 86] on span "# QollfBYJIxxLCn71P3TXaVH3" at bounding box center [185, 83] width 154 height 17
click at [1427, 87] on icon "button" at bounding box center [1429, 90] width 10 height 10
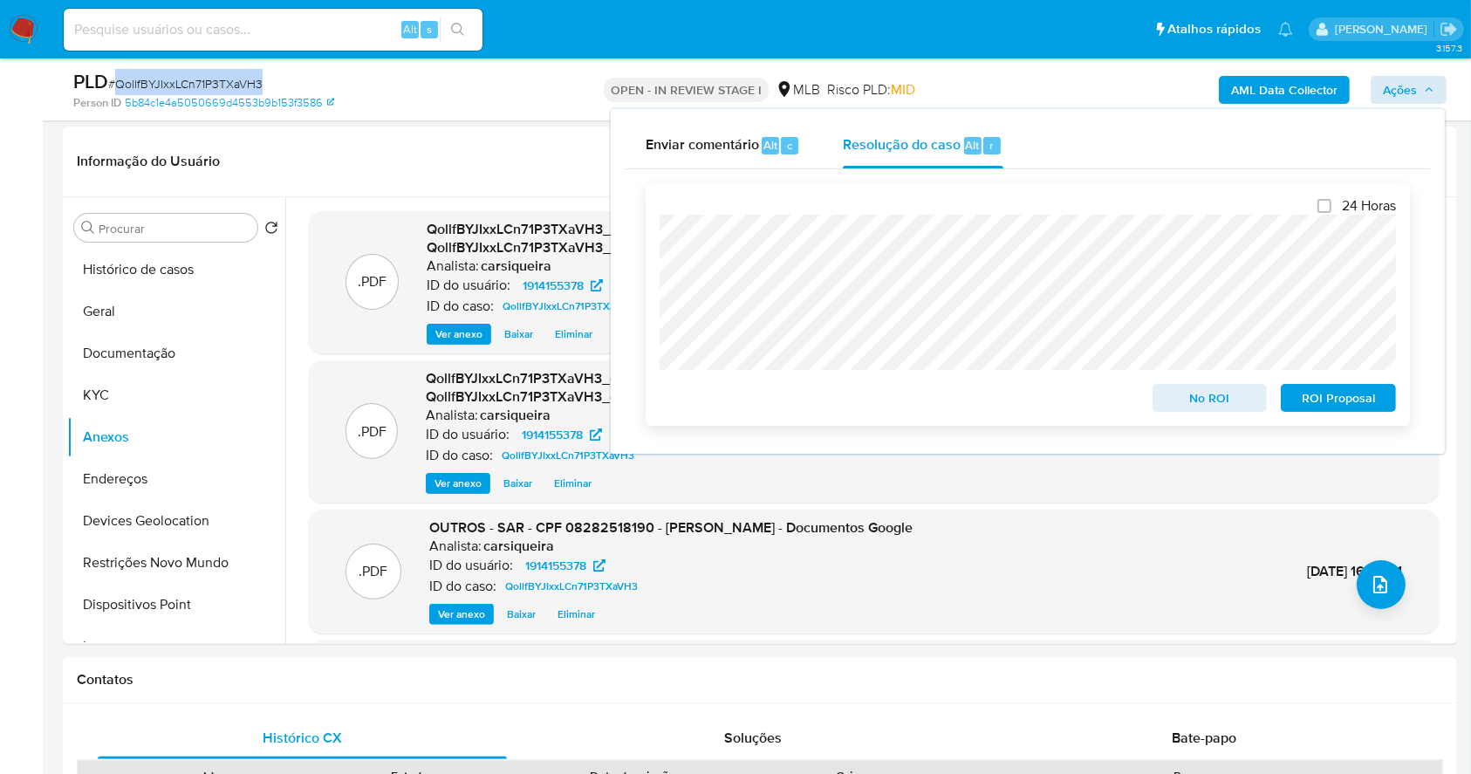
click at [1334, 403] on span "ROI Proposal" at bounding box center [1338, 398] width 91 height 24
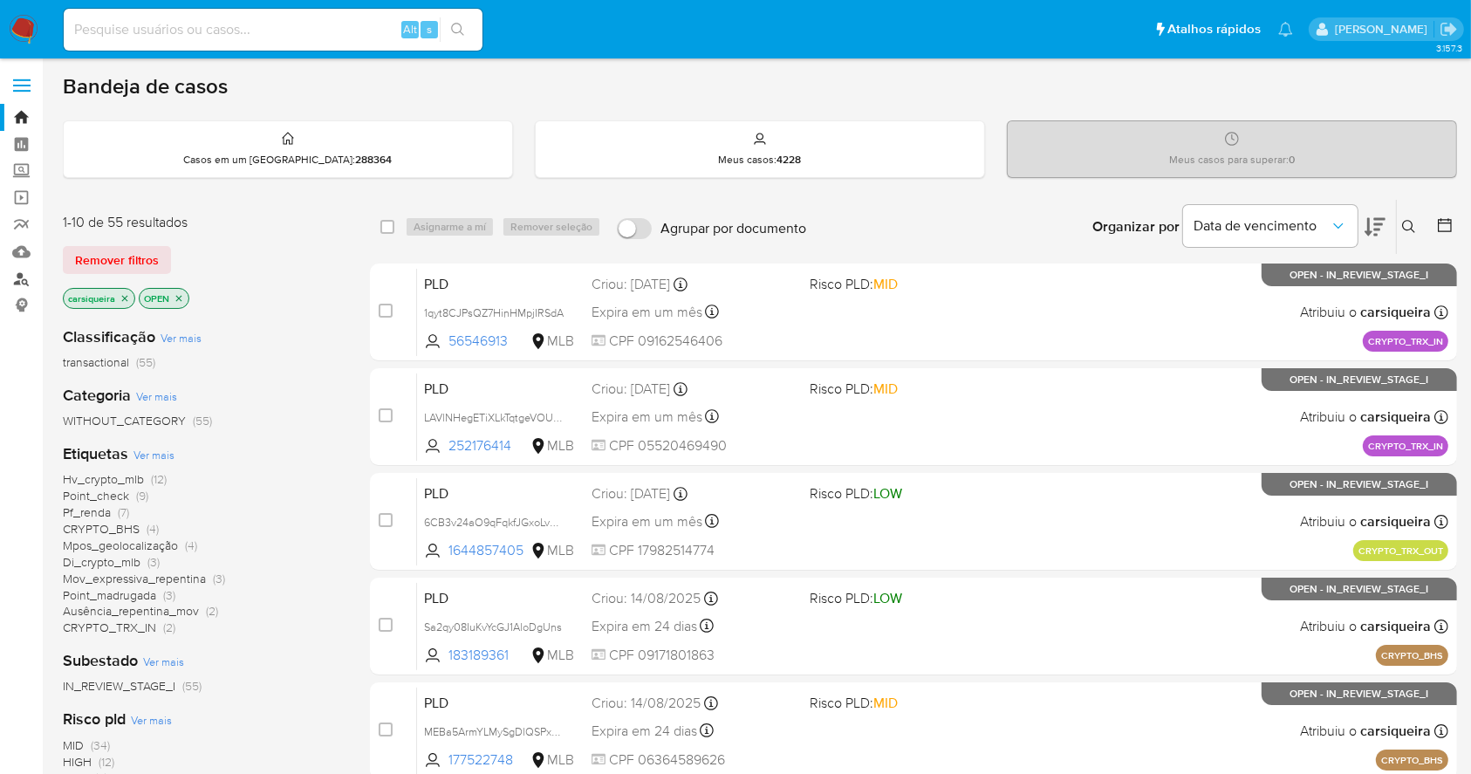
click at [23, 269] on link "Localizador de pessoas" at bounding box center [104, 278] width 208 height 27
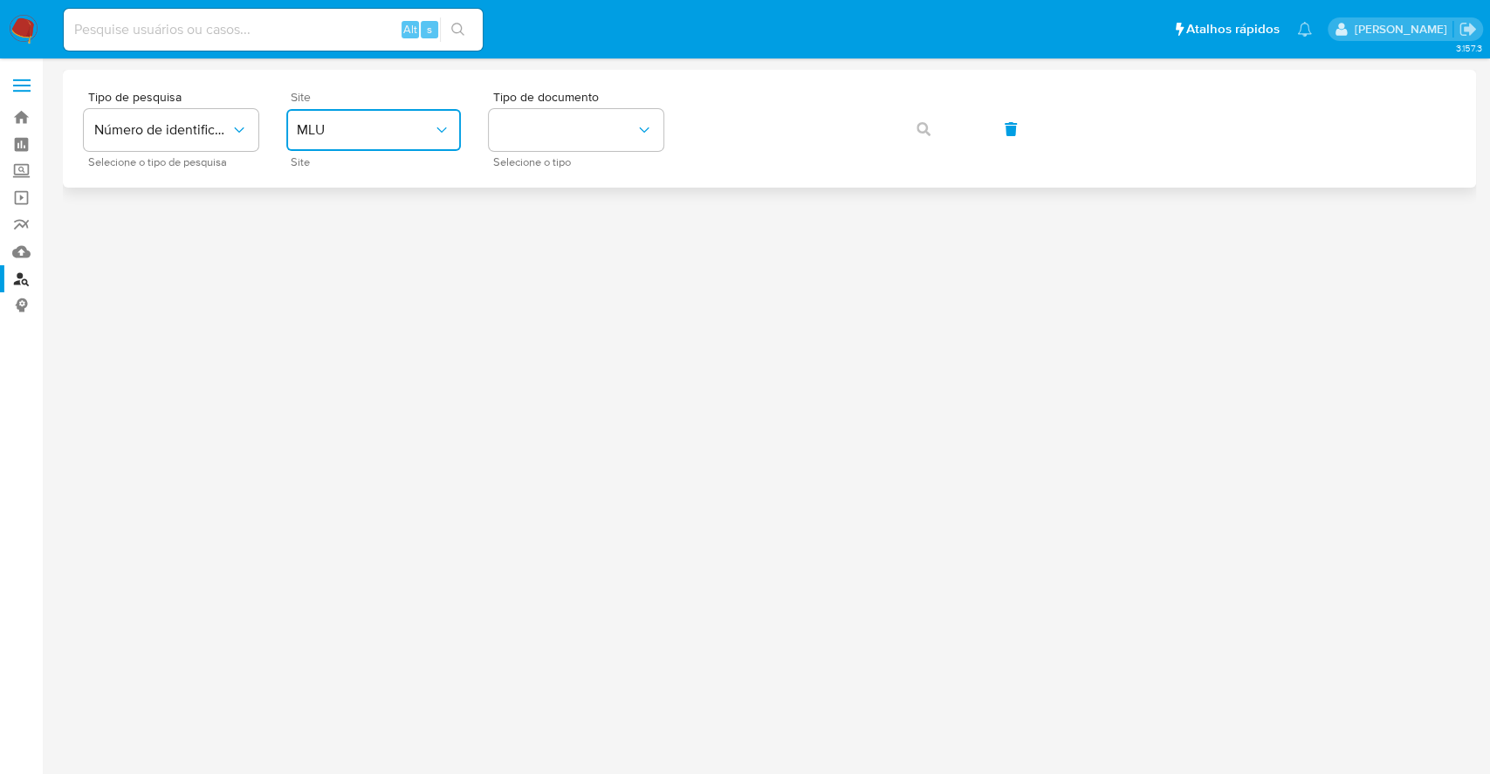
click at [442, 140] on button "MLU" at bounding box center [373, 130] width 175 height 42
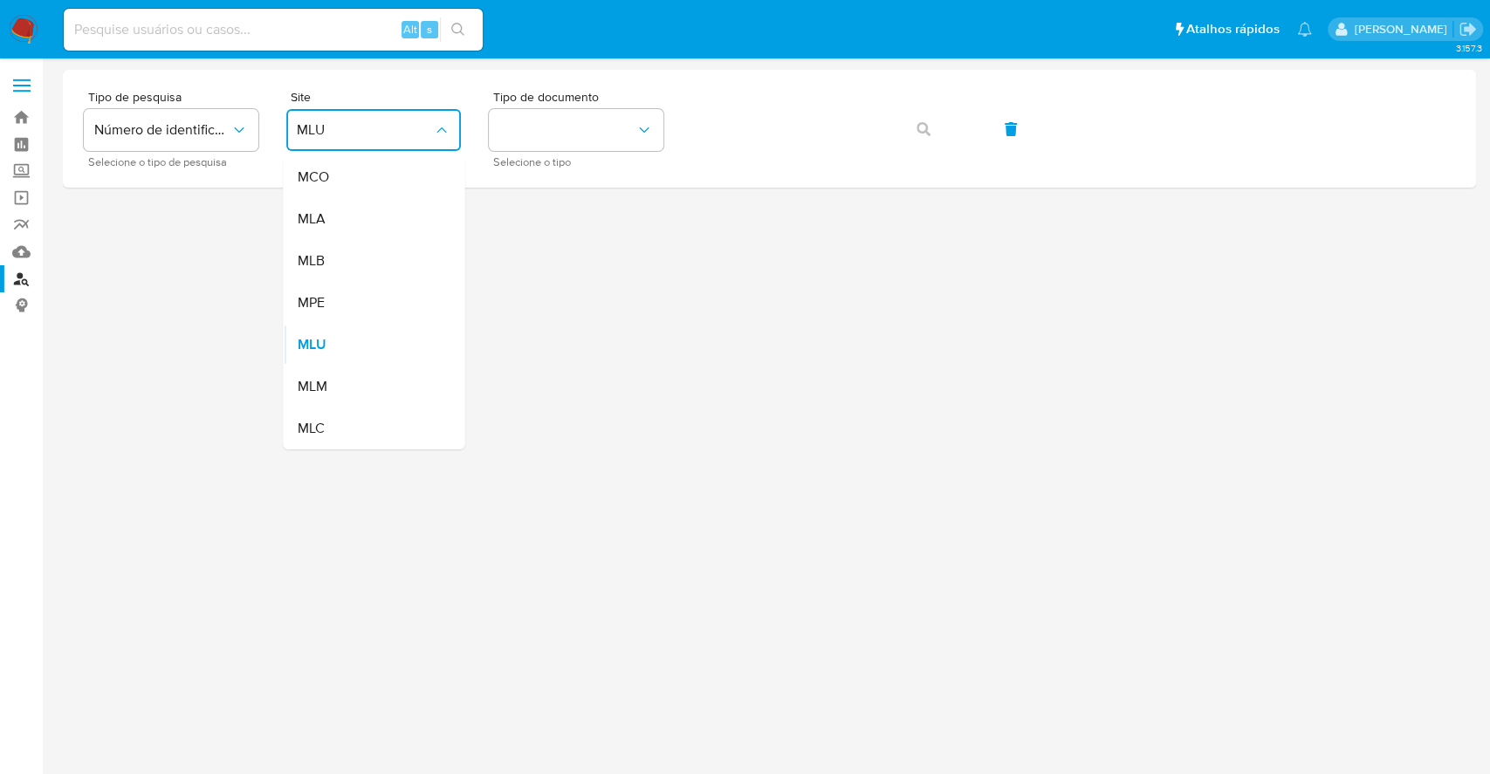
drag, startPoint x: 346, startPoint y: 246, endPoint x: 423, endPoint y: 203, distance: 87.9
click at [354, 240] on div "MLB" at bounding box center [368, 261] width 143 height 42
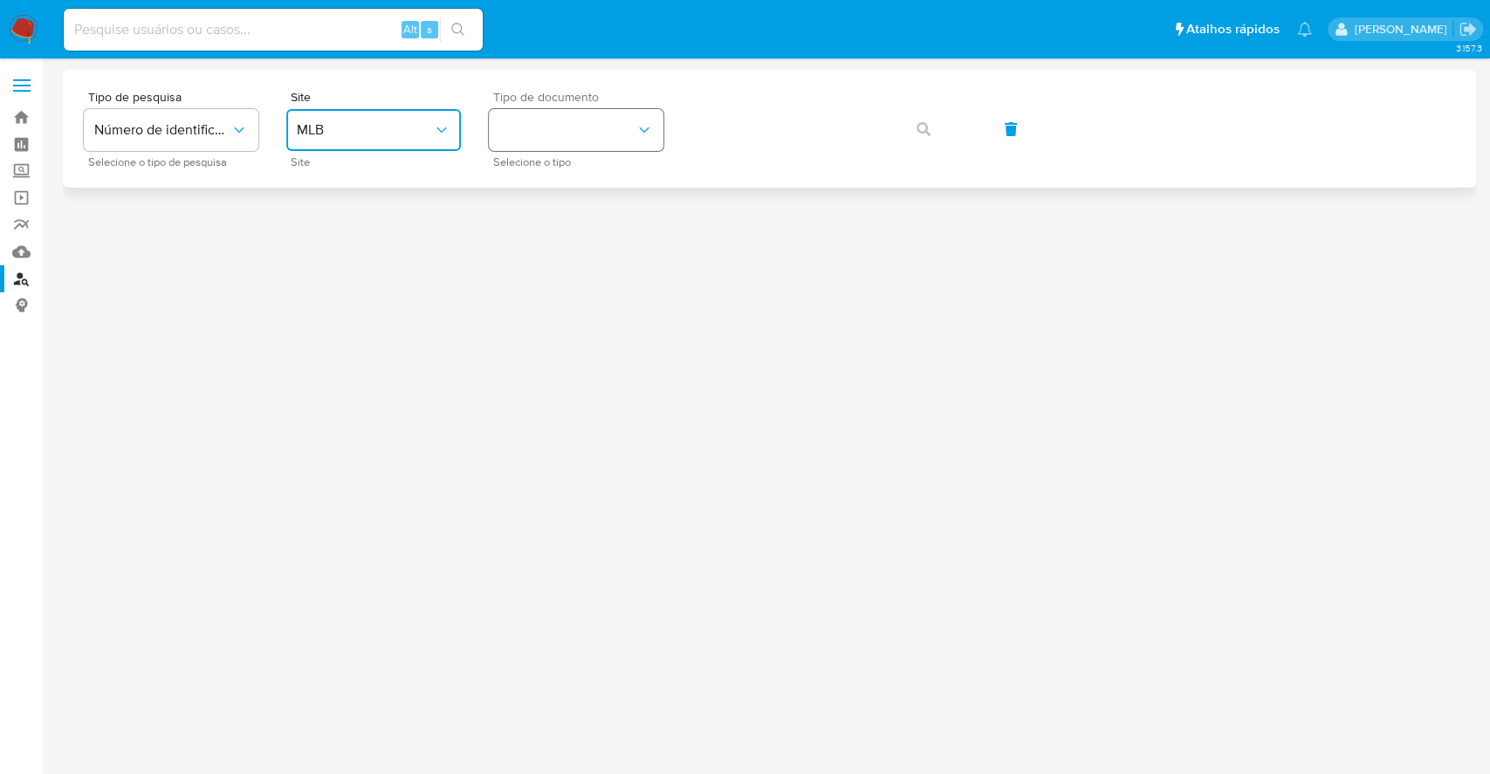
click at [604, 122] on button "identificationType" at bounding box center [576, 130] width 175 height 42
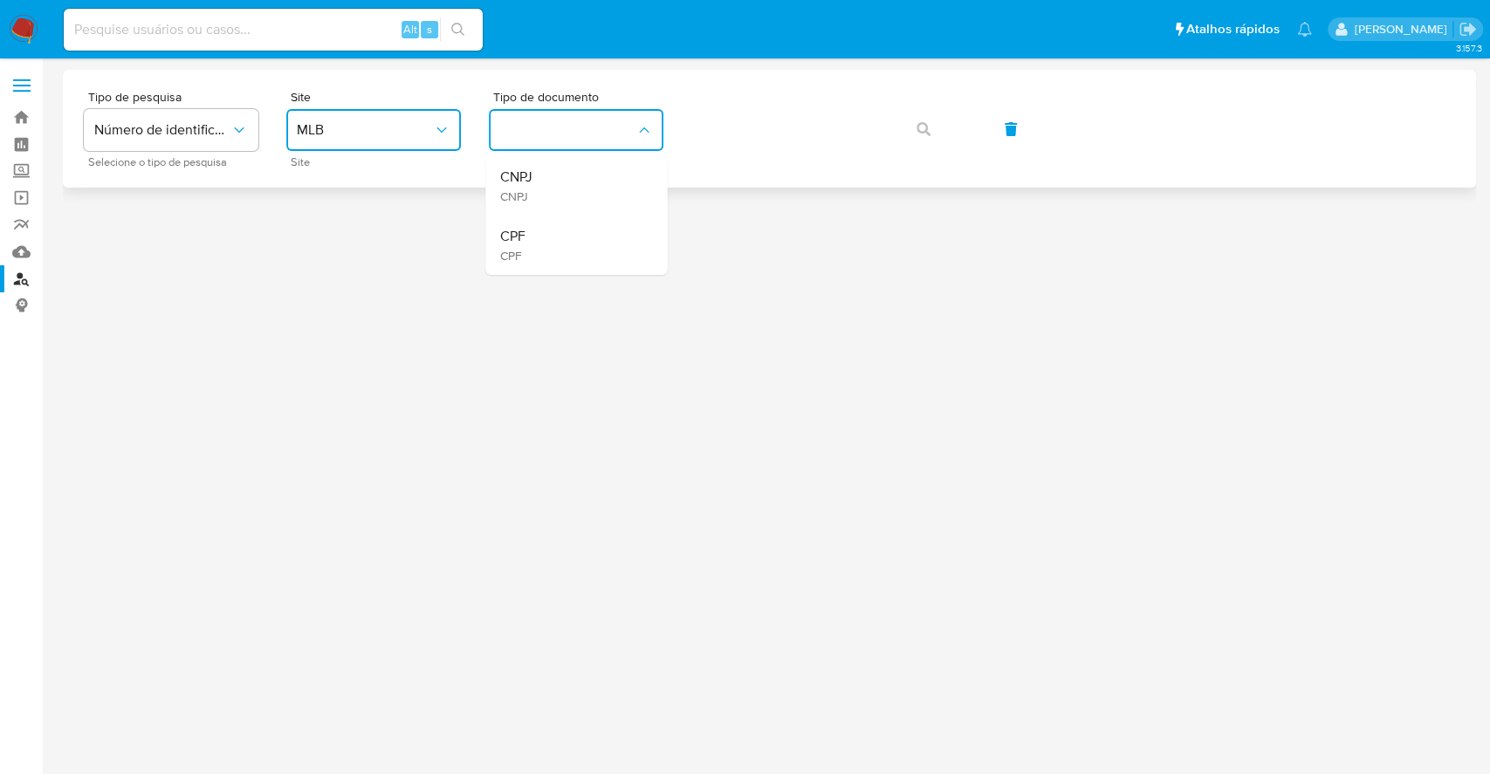
drag, startPoint x: 597, startPoint y: 233, endPoint x: 717, endPoint y: 157, distance: 142.4
click at [598, 229] on div "CPF CPF" at bounding box center [570, 245] width 143 height 59
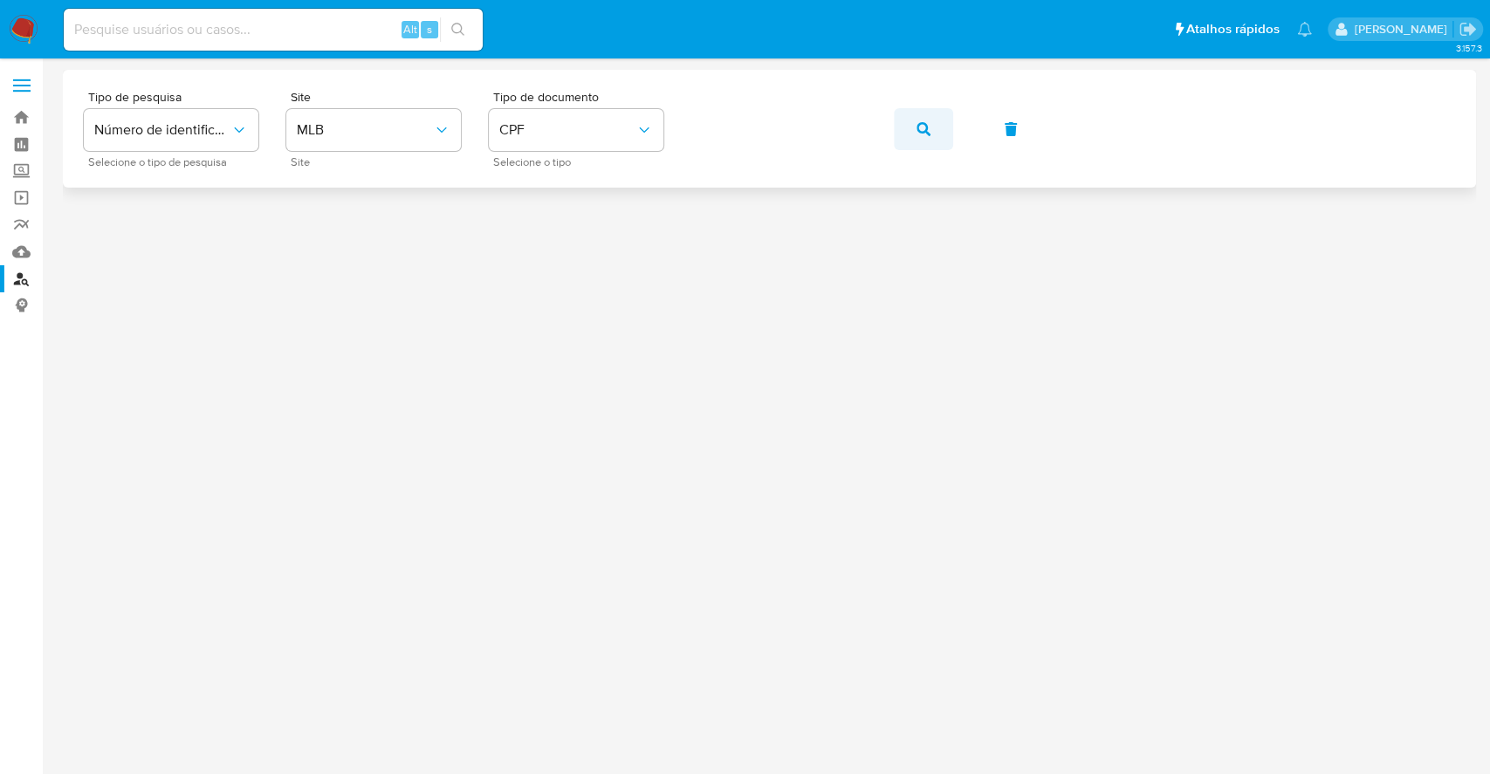
click at [931, 125] on button "button" at bounding box center [923, 129] width 59 height 42
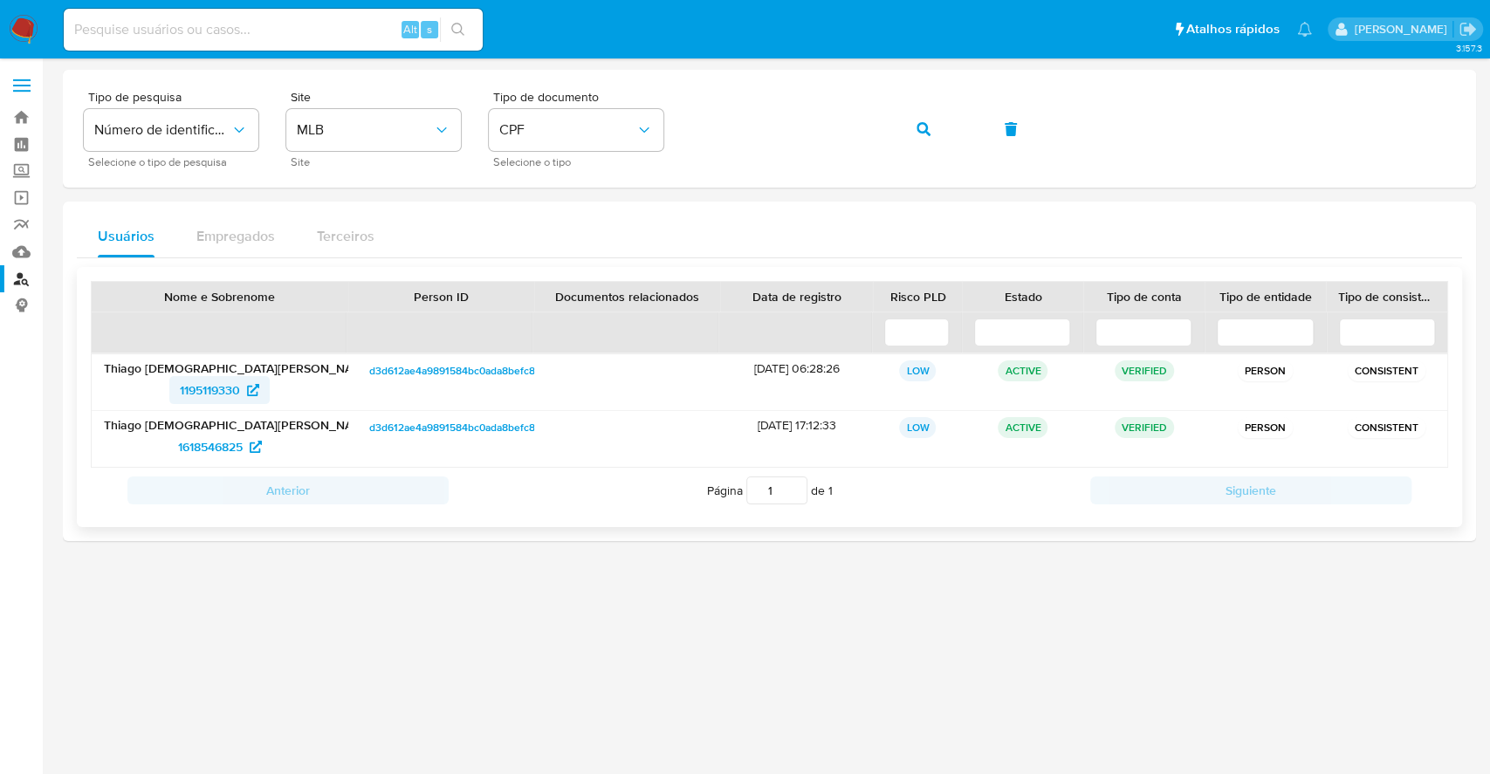
click at [216, 387] on span "1195119330" at bounding box center [210, 390] width 60 height 28
click at [224, 443] on span "1618546825" at bounding box center [210, 447] width 65 height 28
click at [595, 133] on span "CPF" at bounding box center [567, 129] width 136 height 17
click at [540, 169] on div "CNPJ CNPJ" at bounding box center [570, 185] width 143 height 59
click at [917, 136] on span "button" at bounding box center [923, 129] width 14 height 38
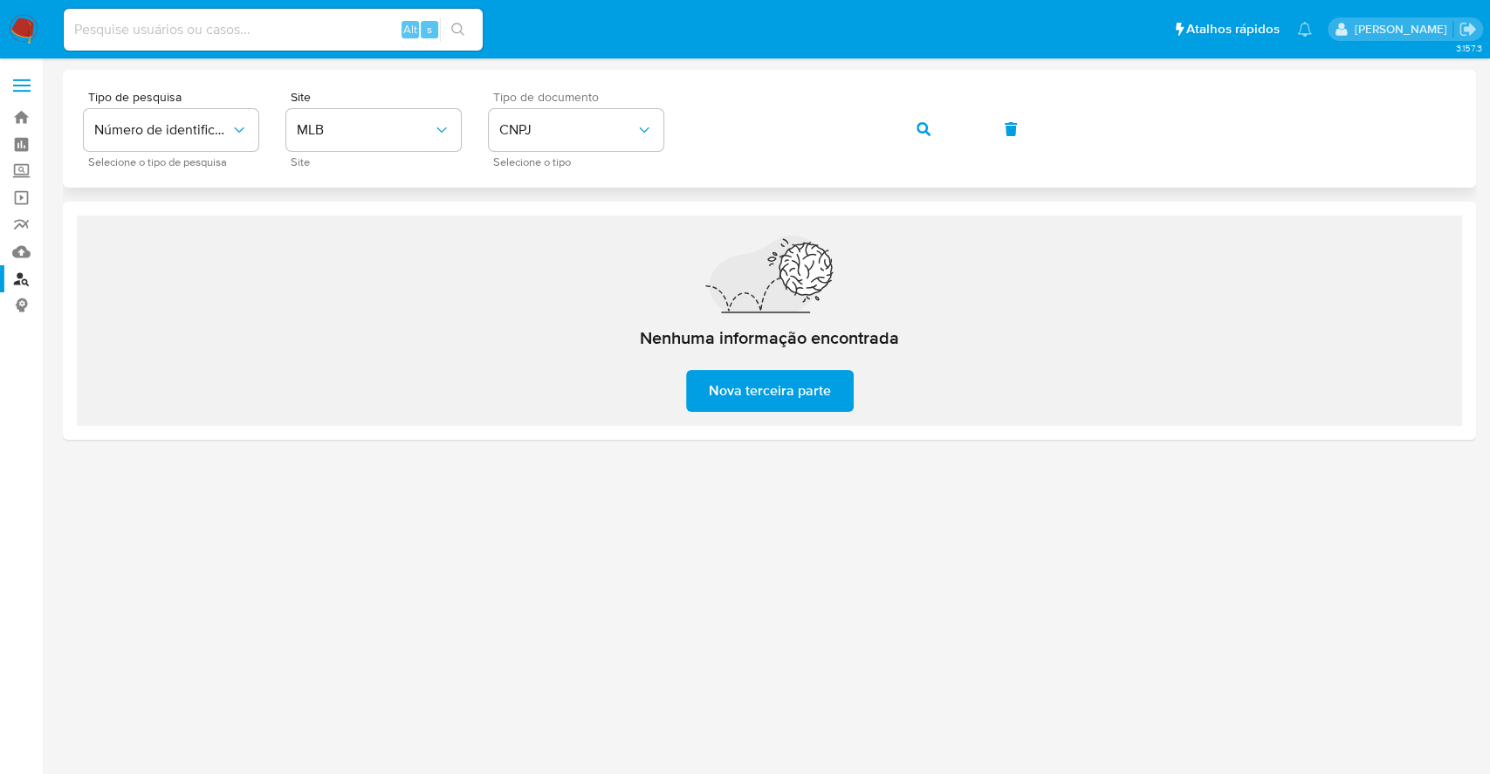
click at [941, 121] on button "button" at bounding box center [923, 129] width 59 height 42
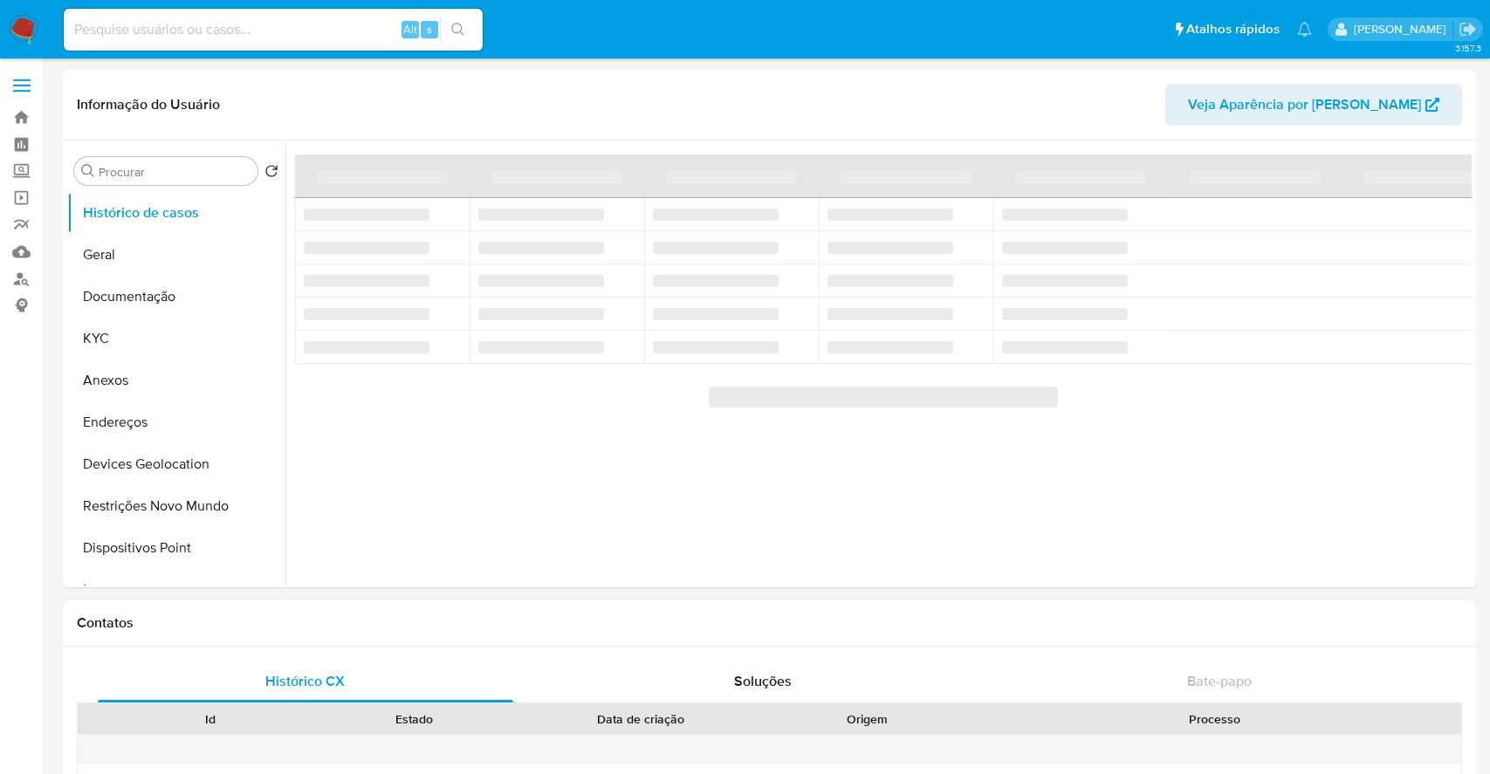
select select "10"
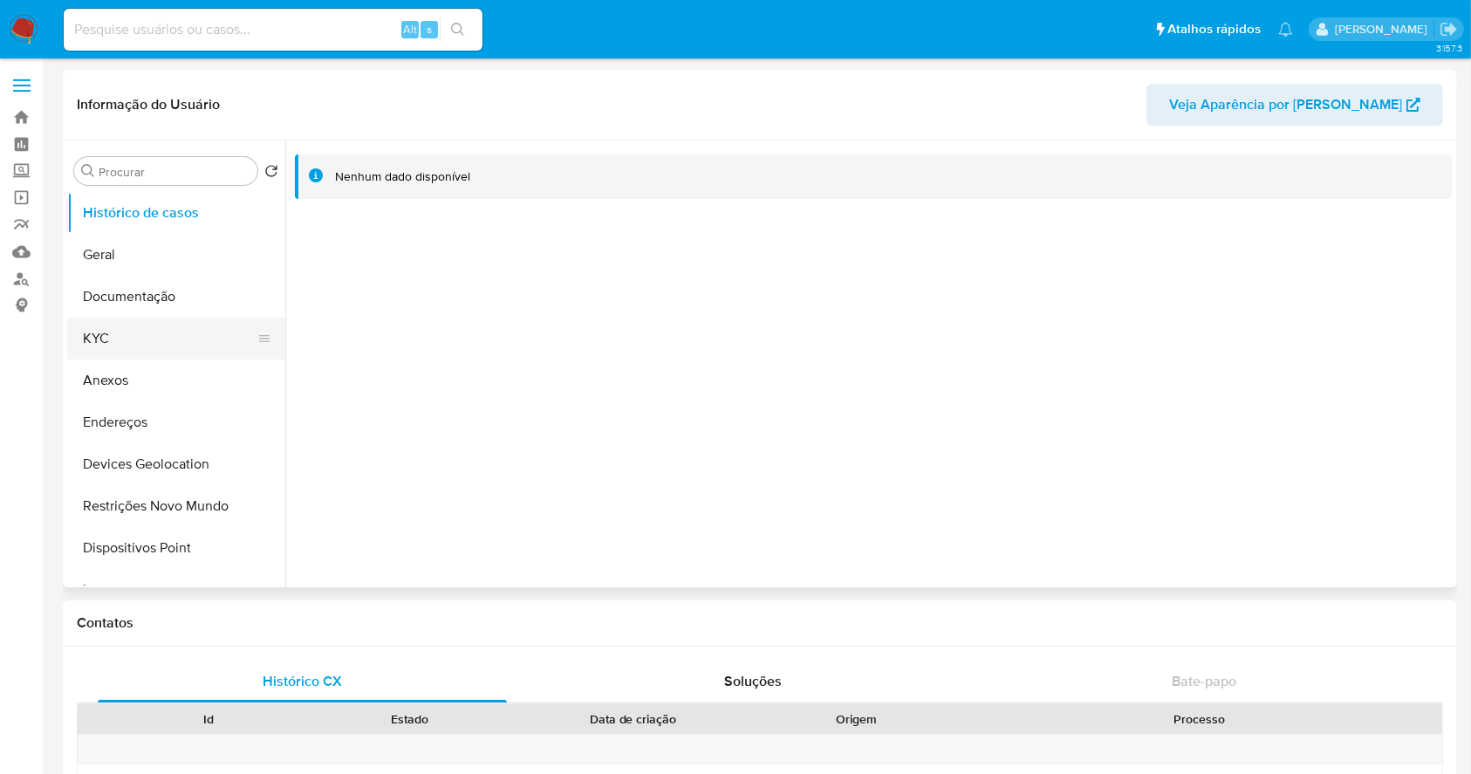
click at [147, 330] on button "KYC" at bounding box center [169, 339] width 204 height 42
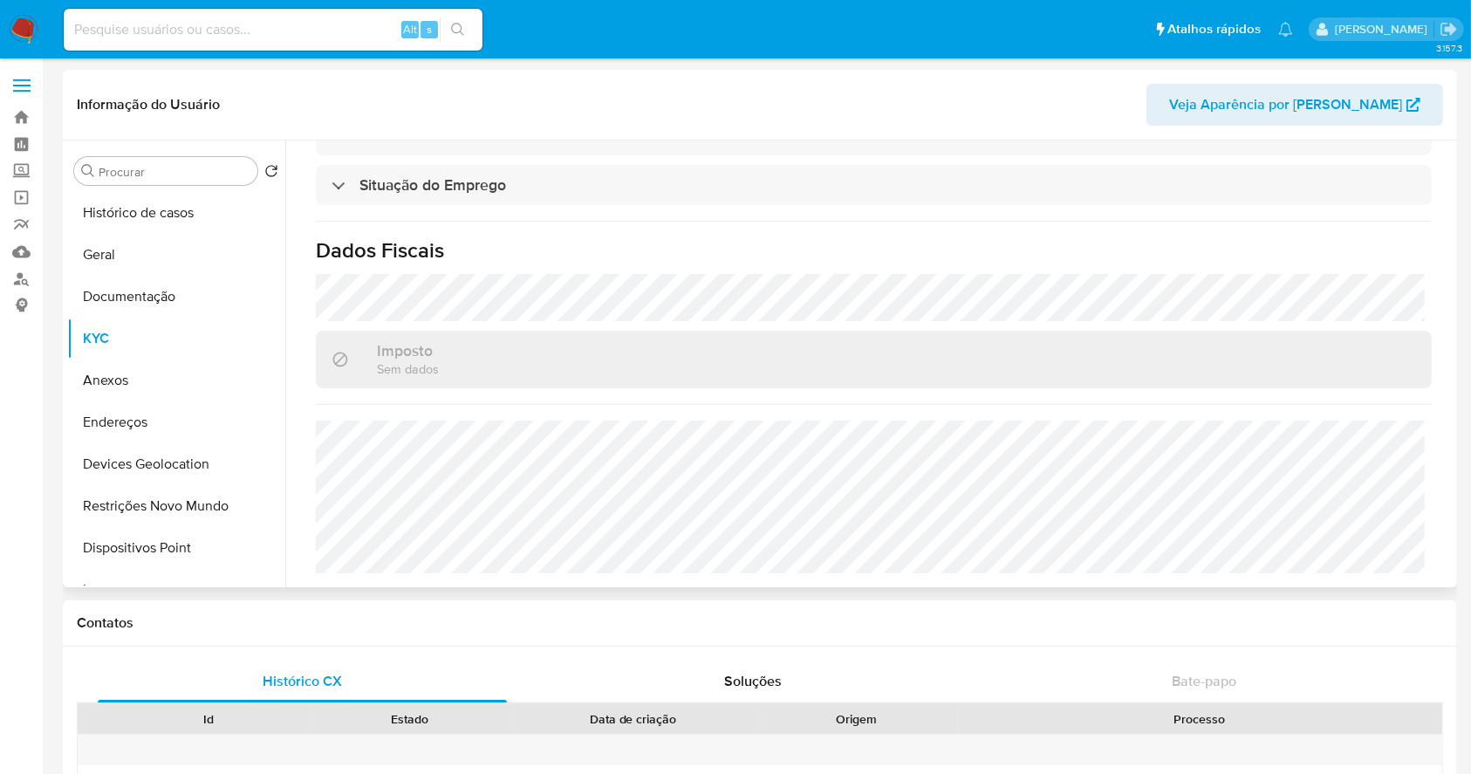
scroll to position [764, 0]
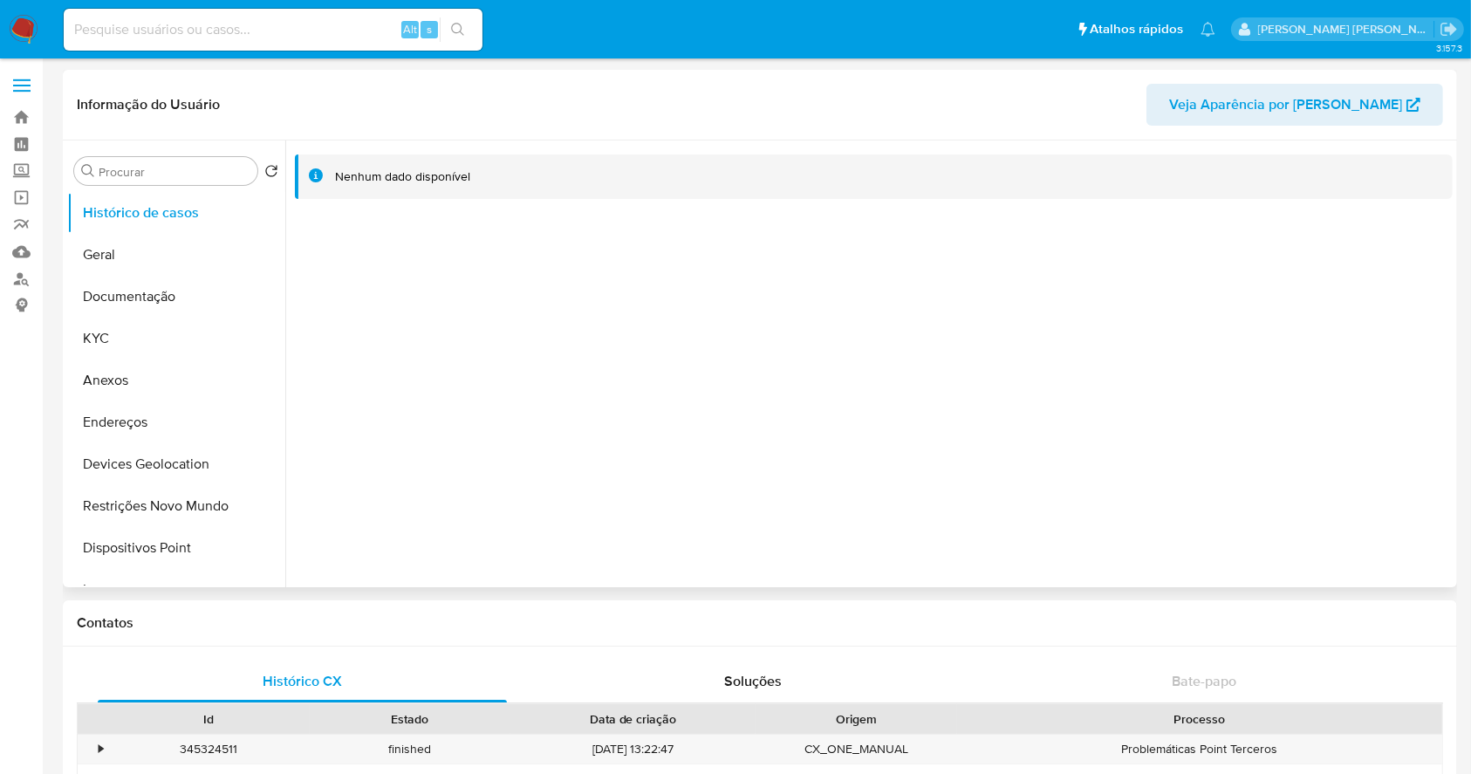
select select "10"
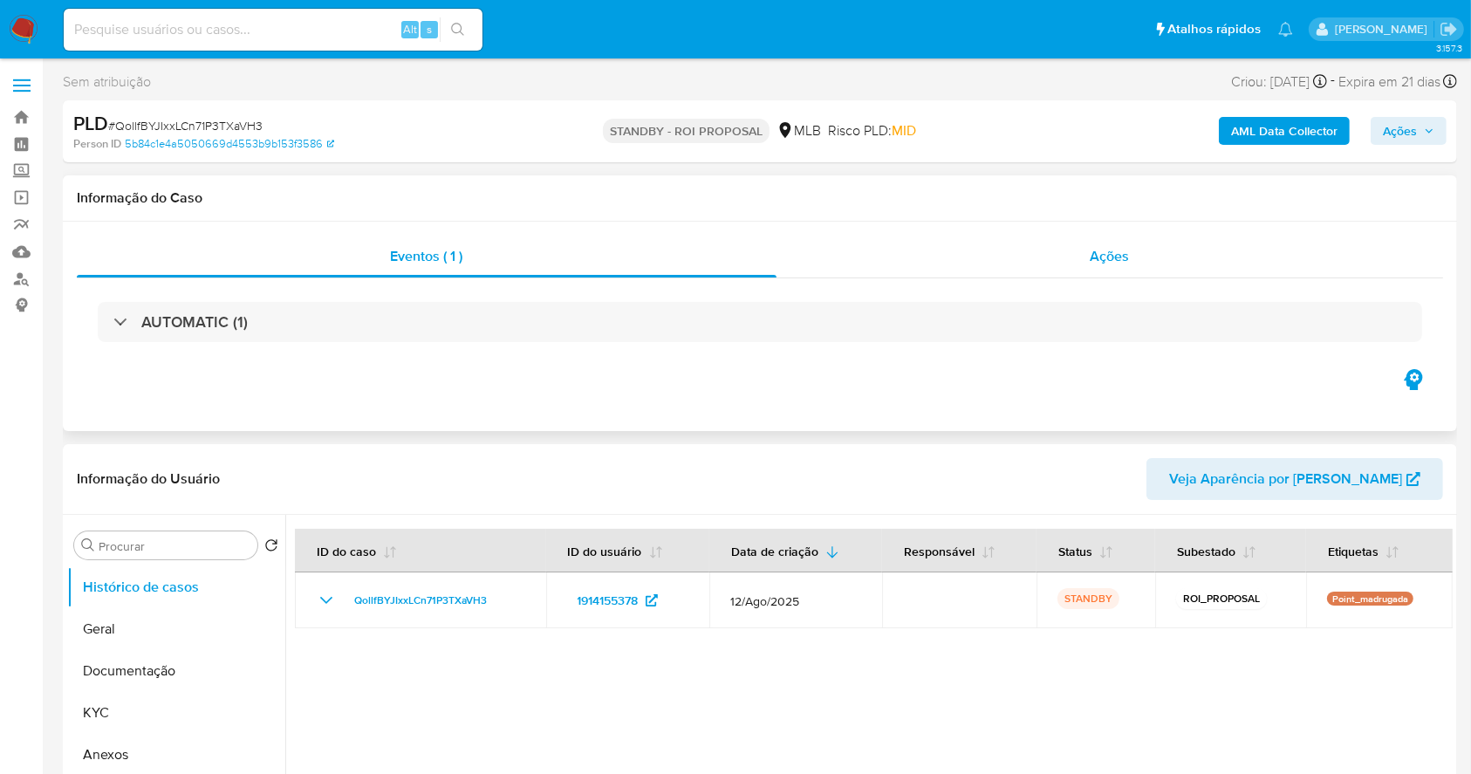
click at [1001, 246] on div "Ações" at bounding box center [1110, 257] width 667 height 42
select select "10"
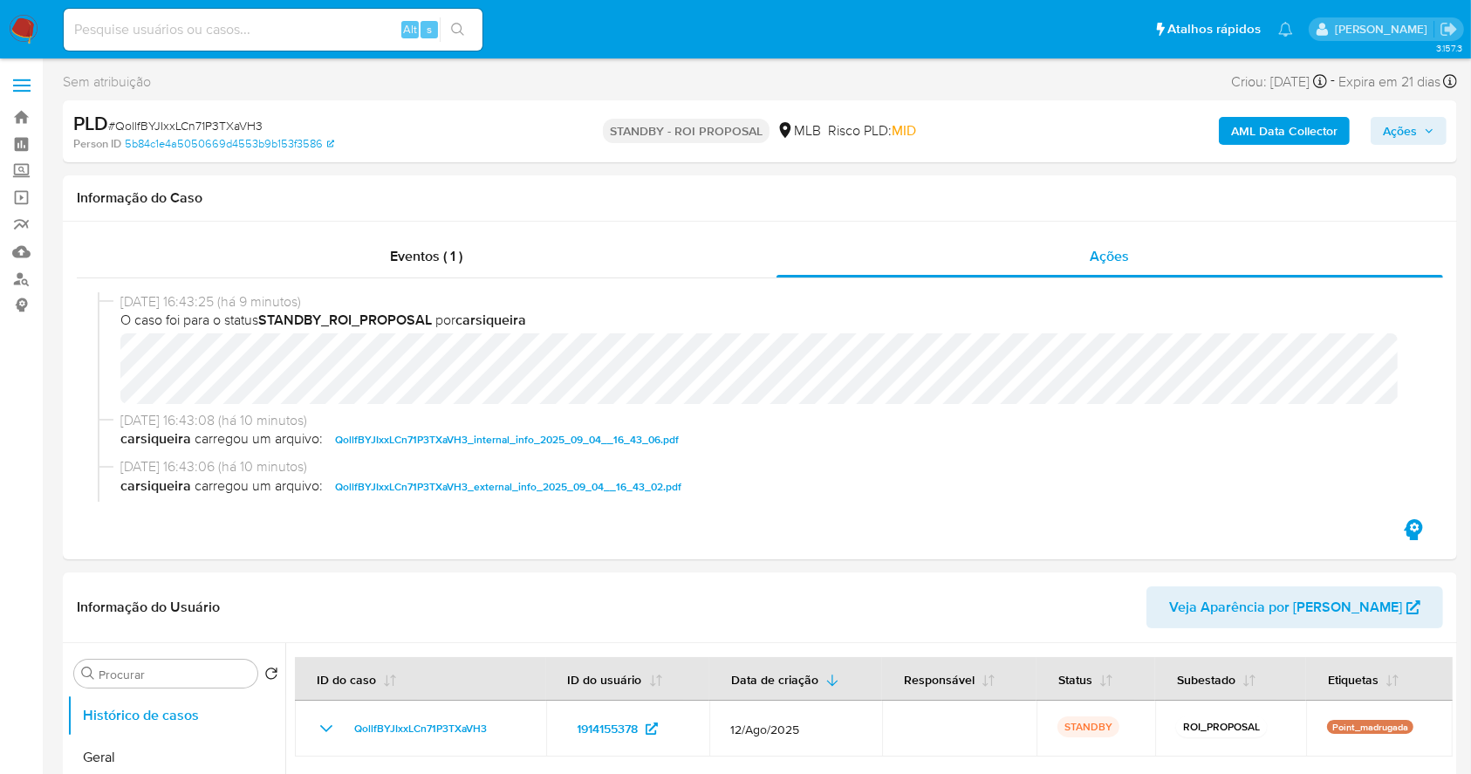
click at [28, 16] on img at bounding box center [24, 30] width 30 height 30
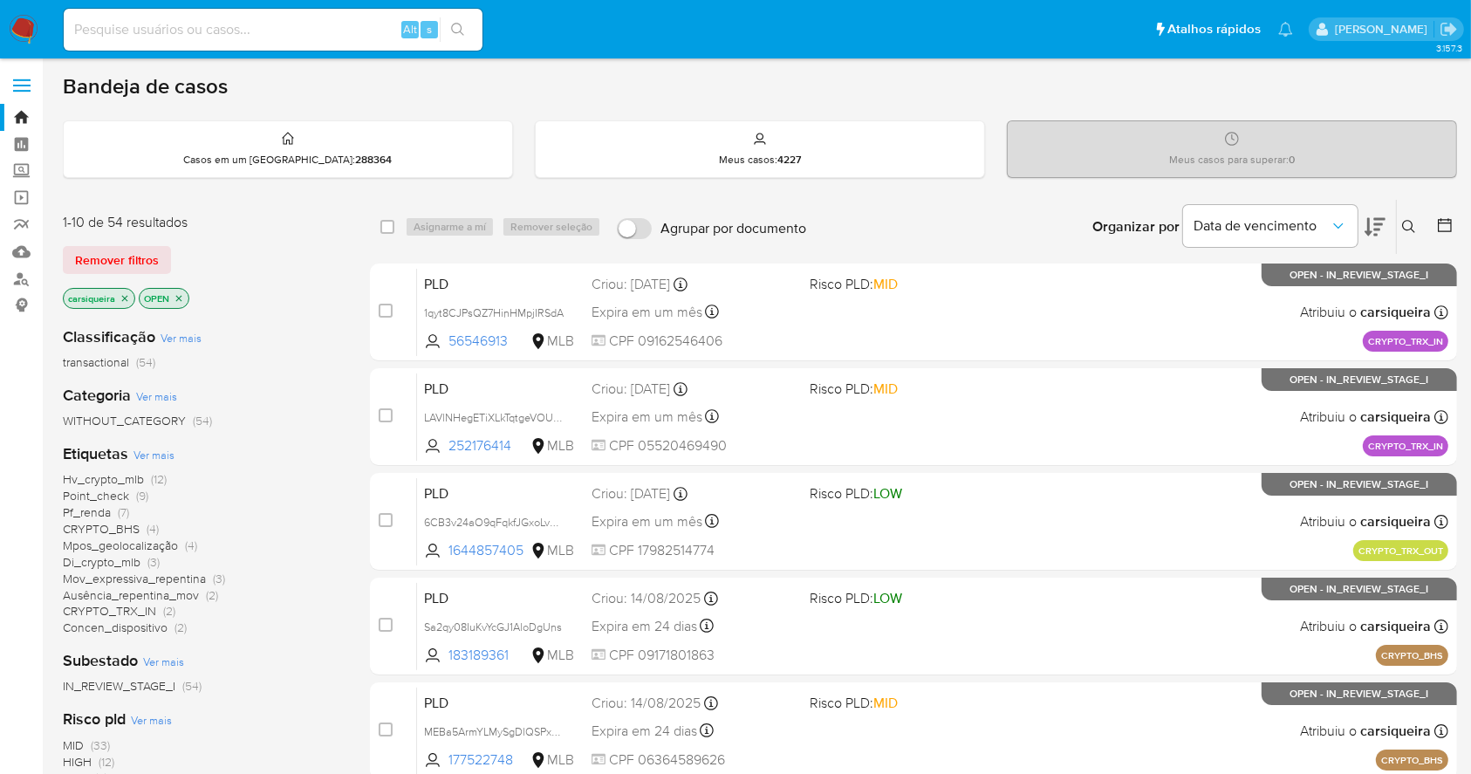
click at [247, 29] on input at bounding box center [273, 29] width 419 height 23
paste input "G2jF5ovXSwlHCeEF2b6h4aOS"
type input "G2jF5ovXSwlHCeEF2b6h4aOS"
click at [455, 15] on div "G2jF5ovXSwlHCeEF2b6h4aOS Alt s" at bounding box center [273, 30] width 419 height 42
click at [214, 24] on input "G2jF5ovXSwlHCeEF2b6h4aOS" at bounding box center [273, 29] width 419 height 23
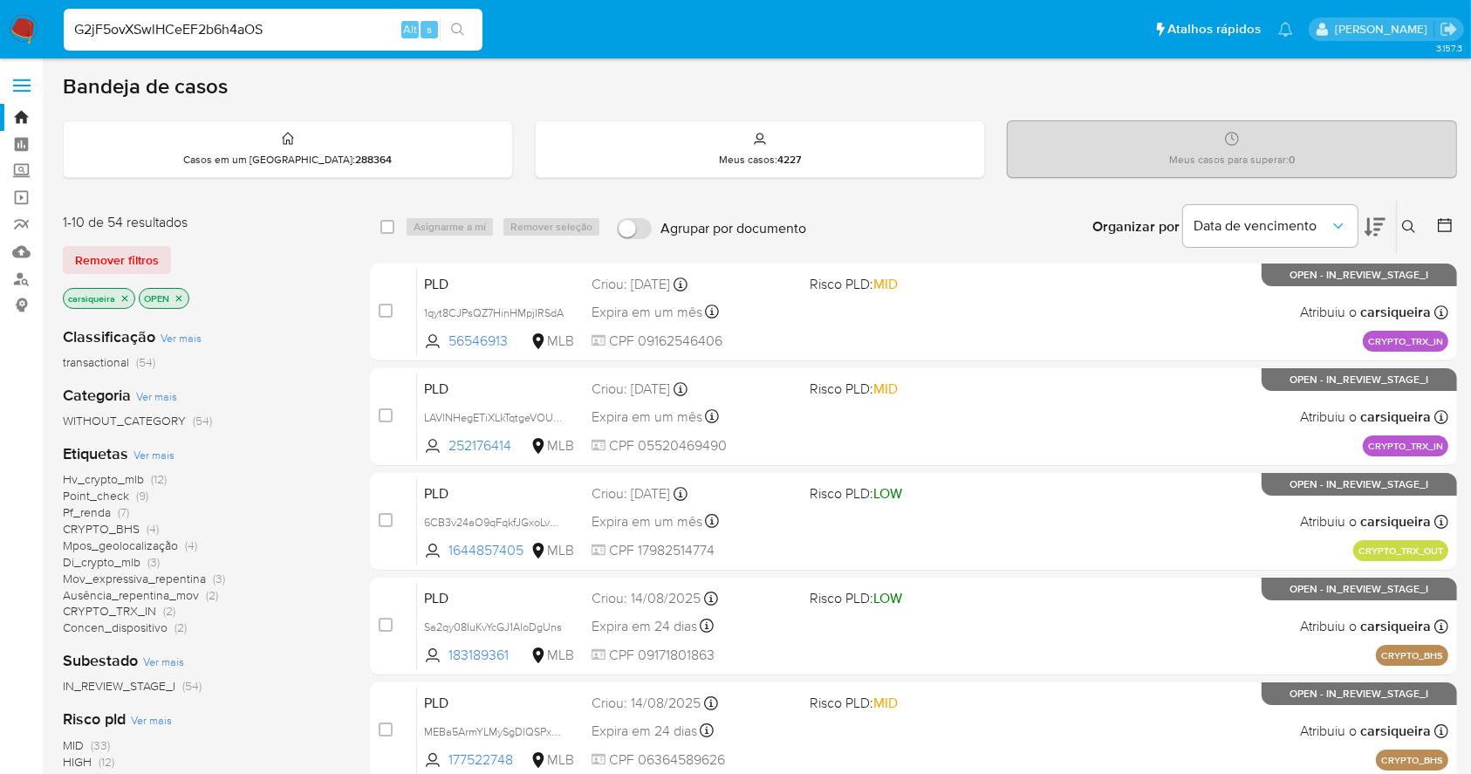
click at [215, 24] on input "G2jF5ovXSwlHCeEF2b6h4aOS" at bounding box center [273, 29] width 419 height 23
click at [460, 30] on icon "search-icon" at bounding box center [458, 30] width 14 height 14
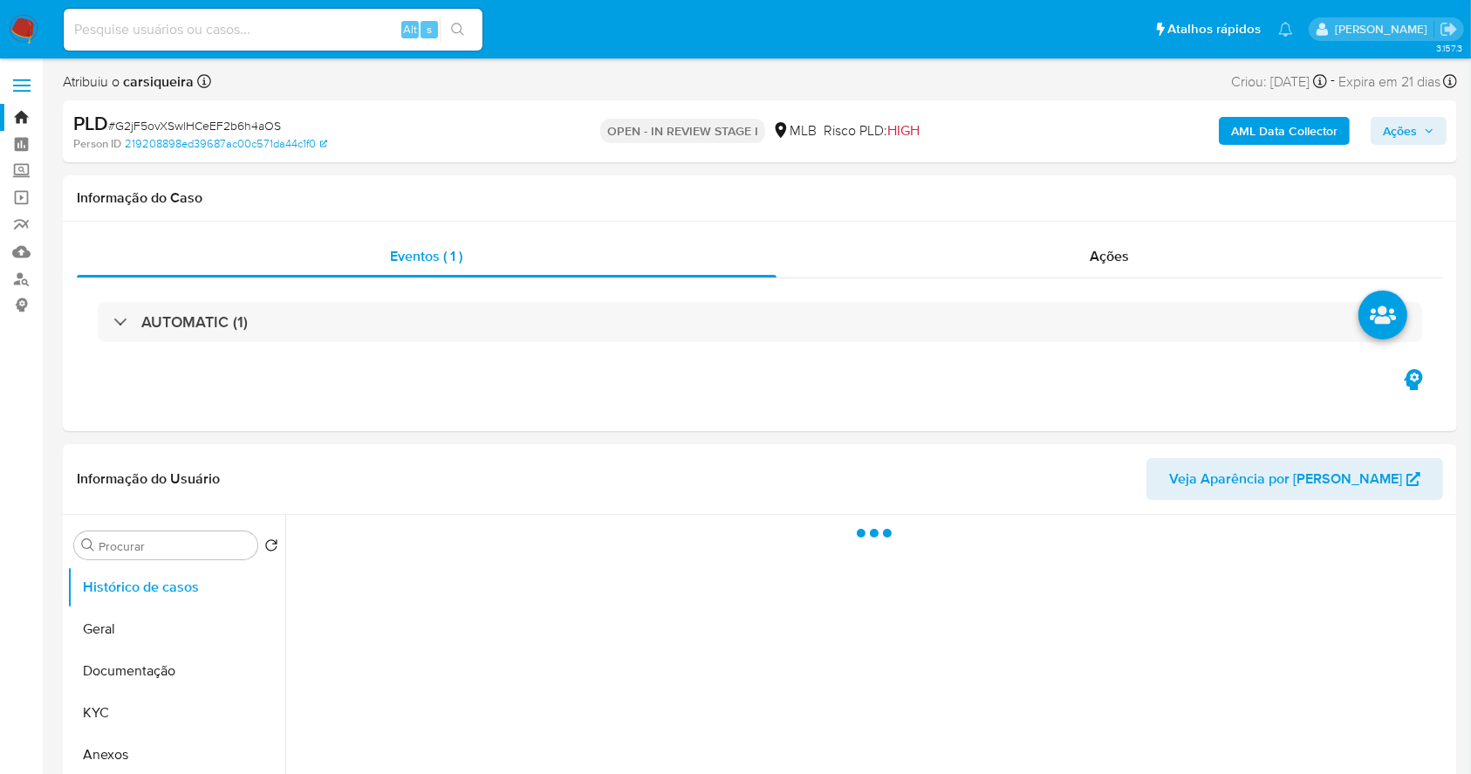
select select "10"
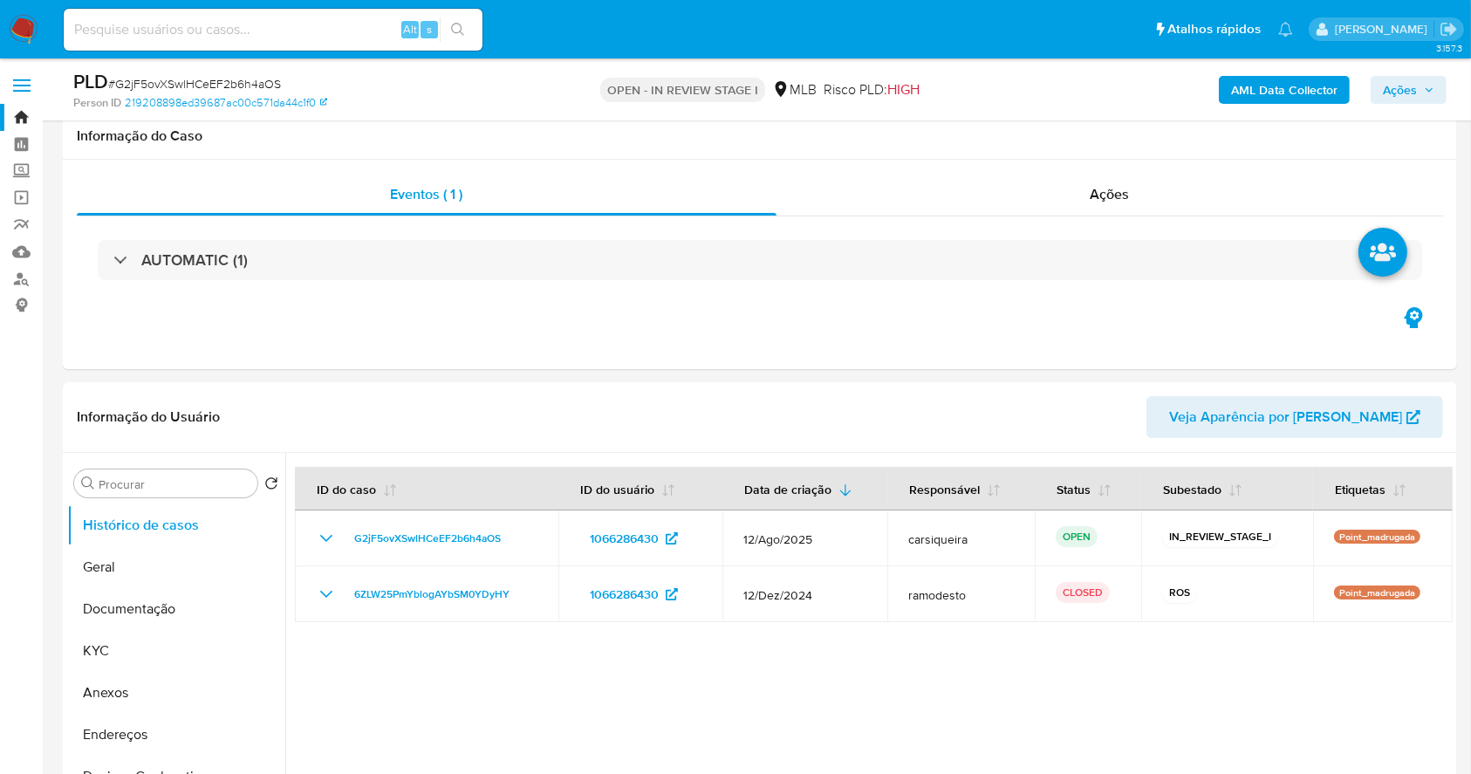
scroll to position [232, 0]
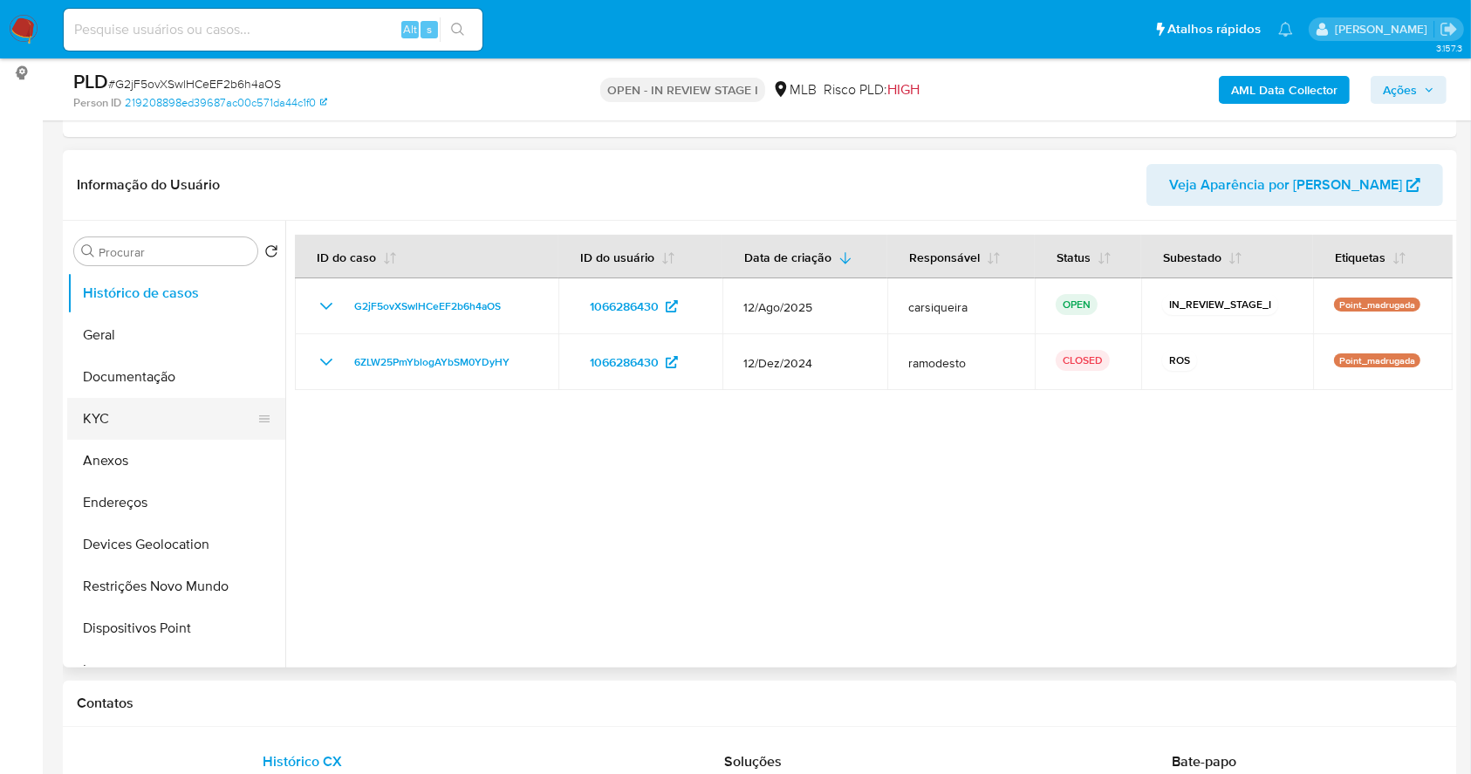
click at [155, 422] on button "KYC" at bounding box center [169, 419] width 204 height 42
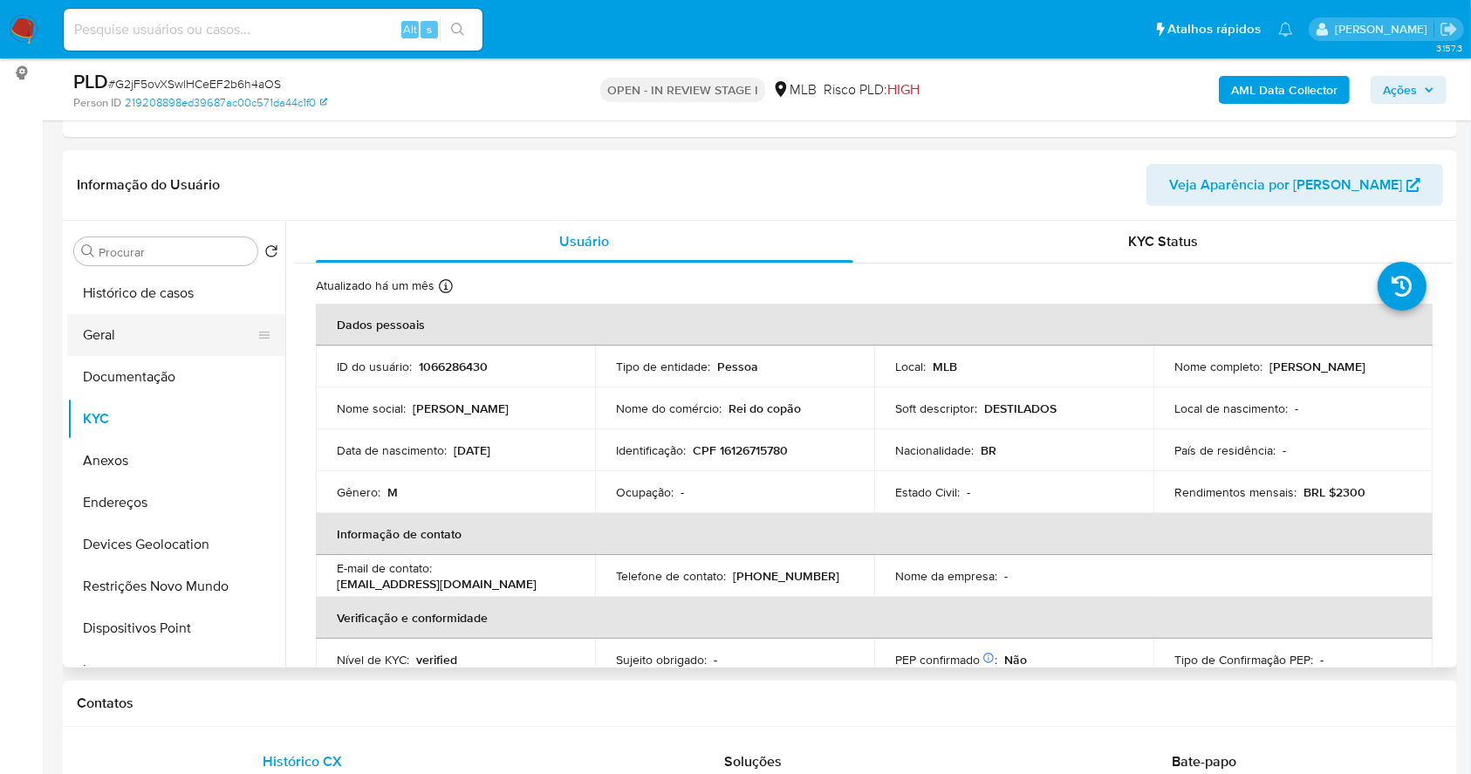
click at [113, 333] on button "Geral" at bounding box center [169, 335] width 204 height 42
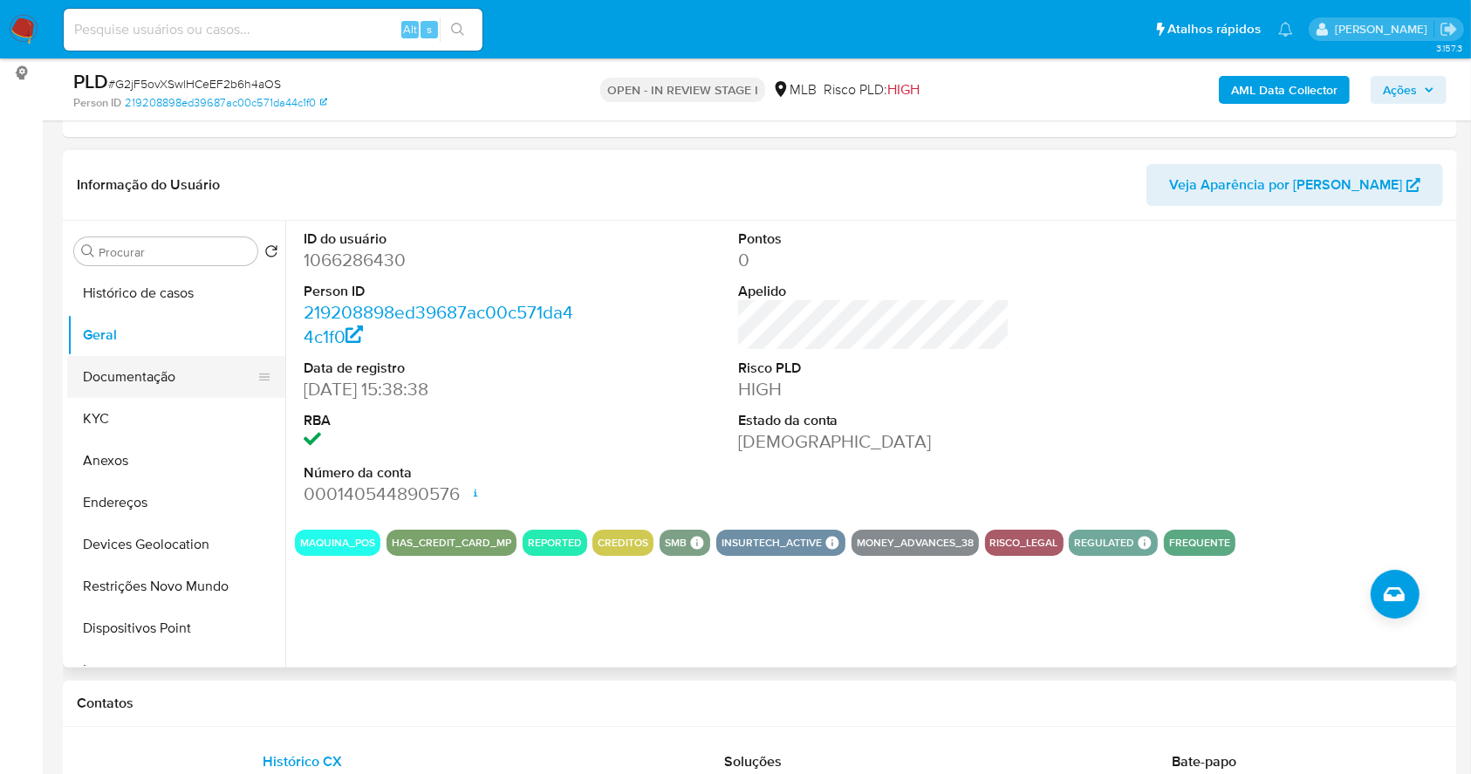
click at [171, 366] on button "Documentação" at bounding box center [169, 377] width 204 height 42
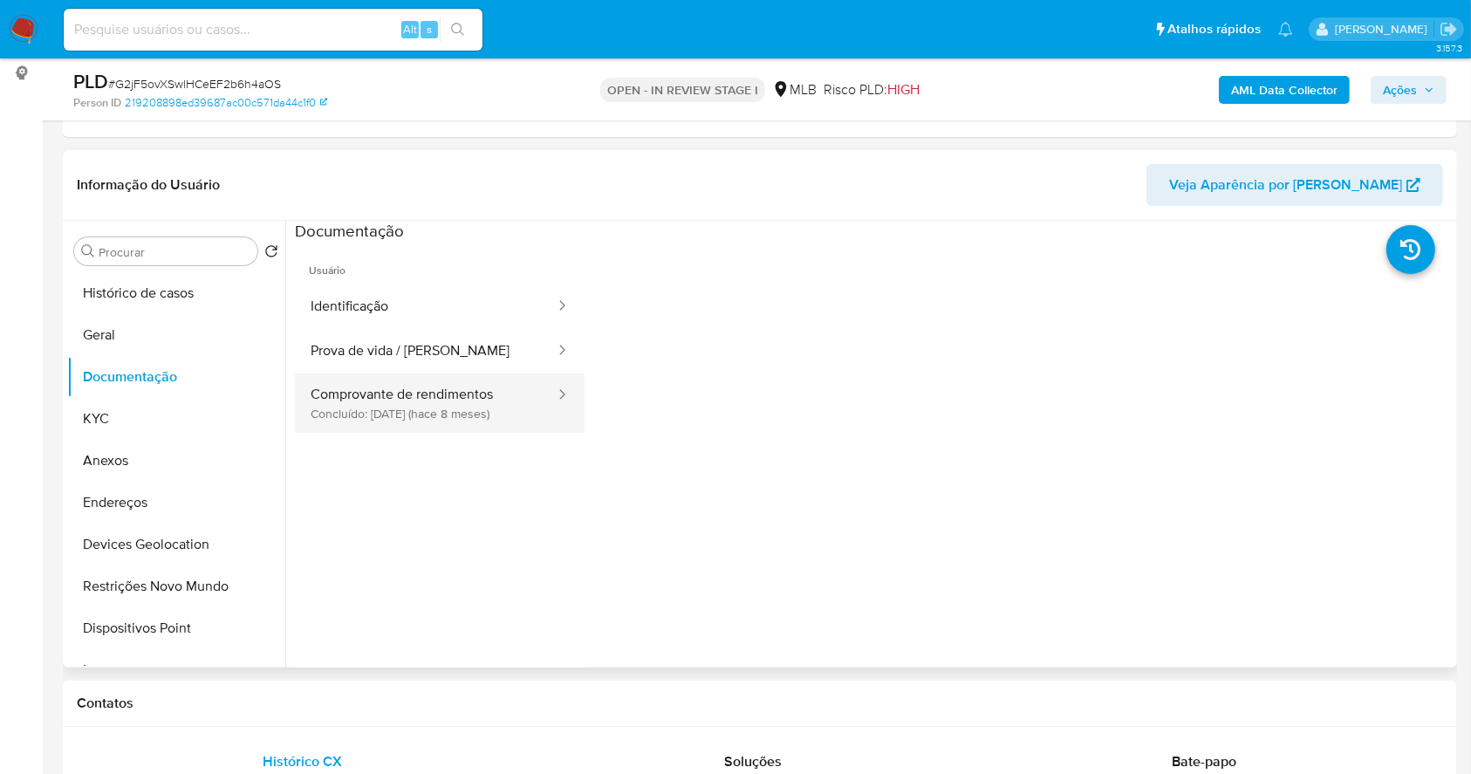
click at [499, 380] on button "Comprovante de rendimentos Concluído: [DATE] (hace 8 meses)" at bounding box center [426, 402] width 262 height 59
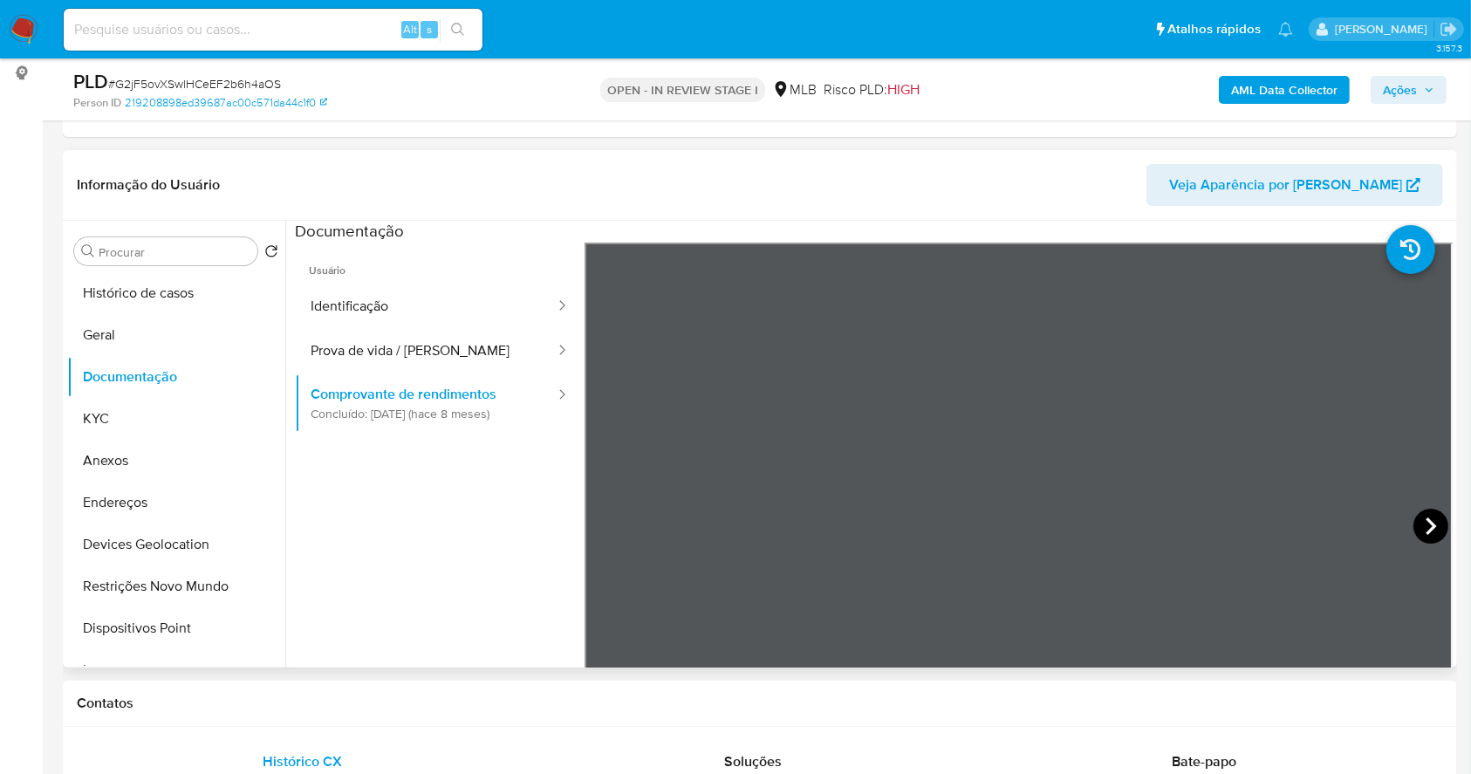
click at [1429, 517] on icon at bounding box center [1431, 526] width 35 height 35
click at [115, 420] on button "KYC" at bounding box center [169, 419] width 204 height 42
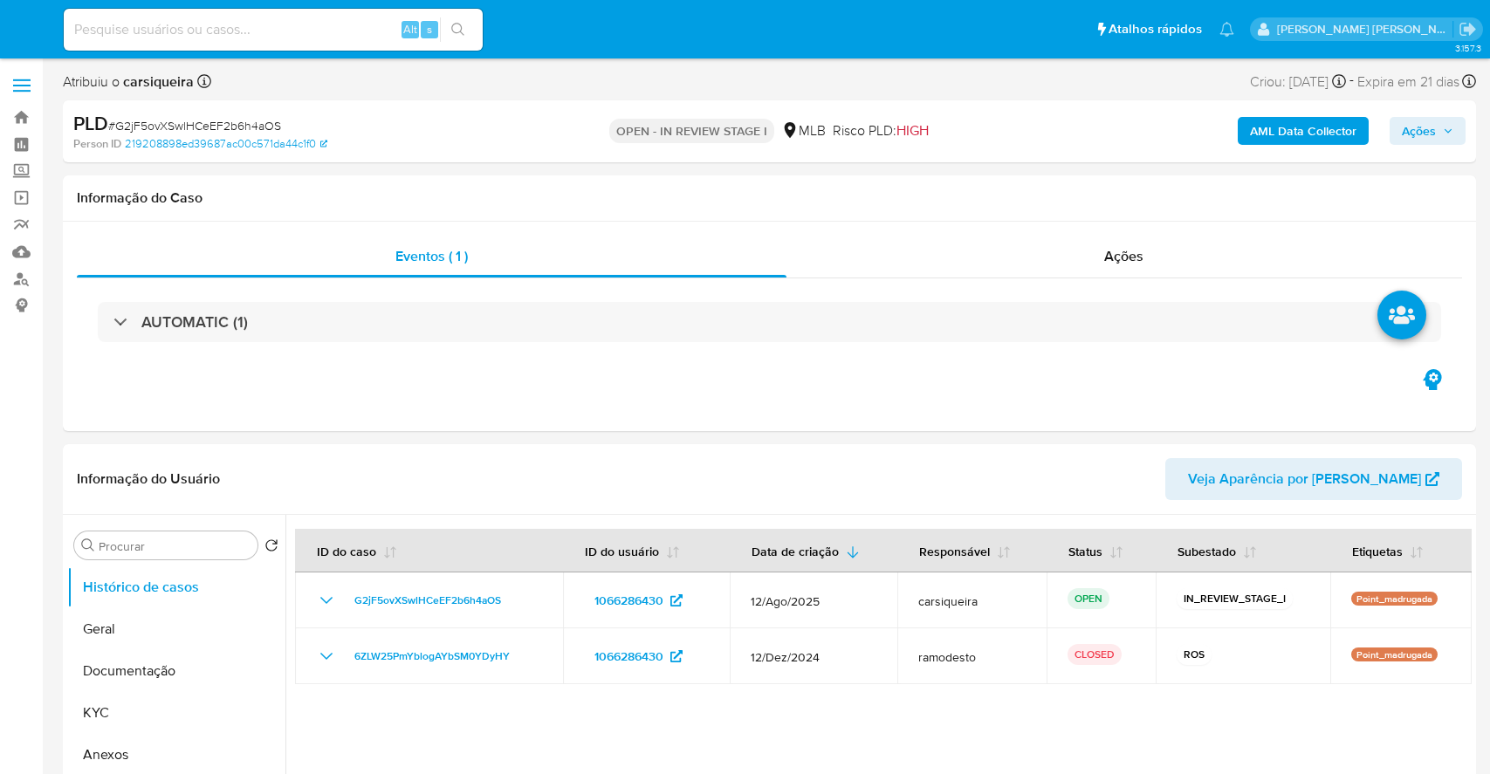
select select "10"
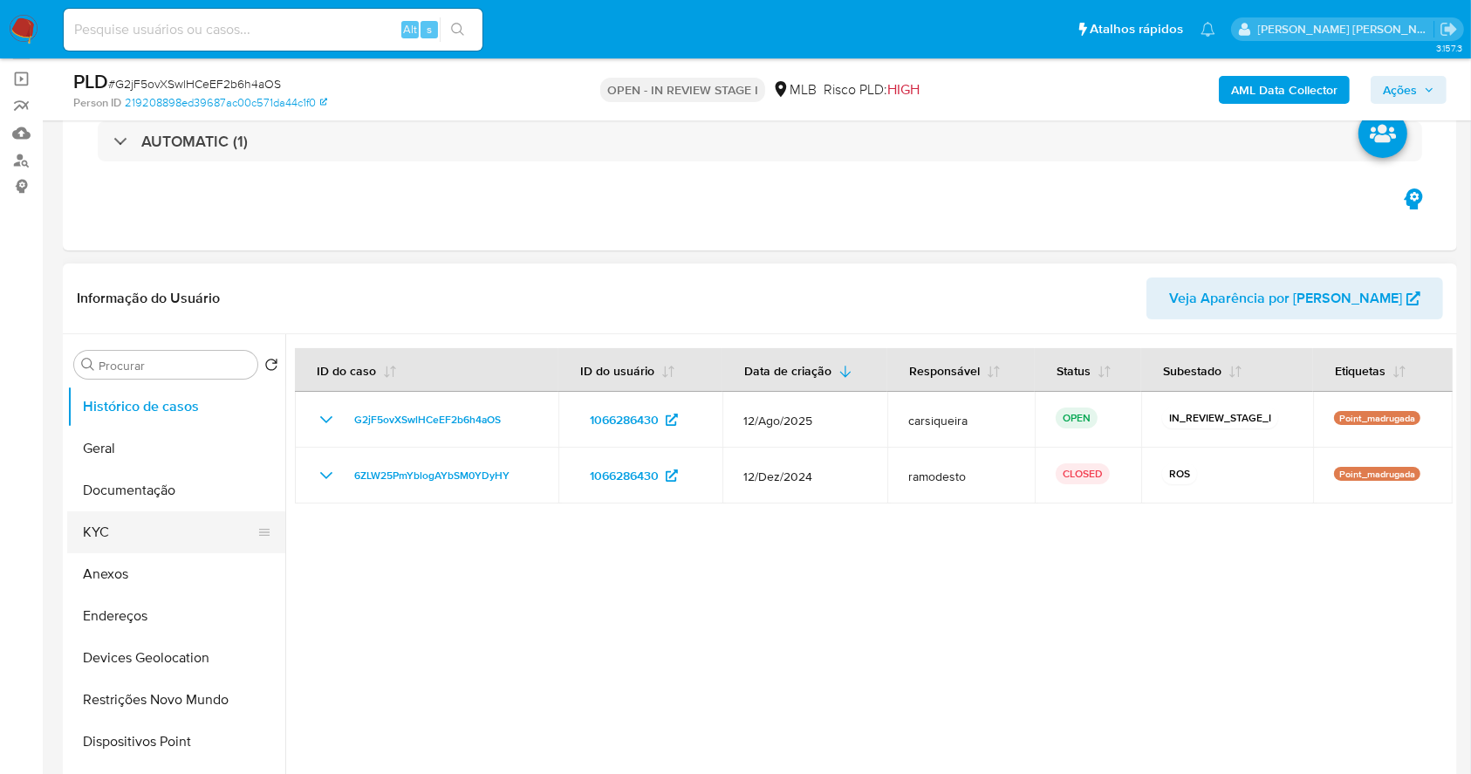
scroll to position [116, 0]
click at [115, 541] on button "KYC" at bounding box center [169, 535] width 204 height 42
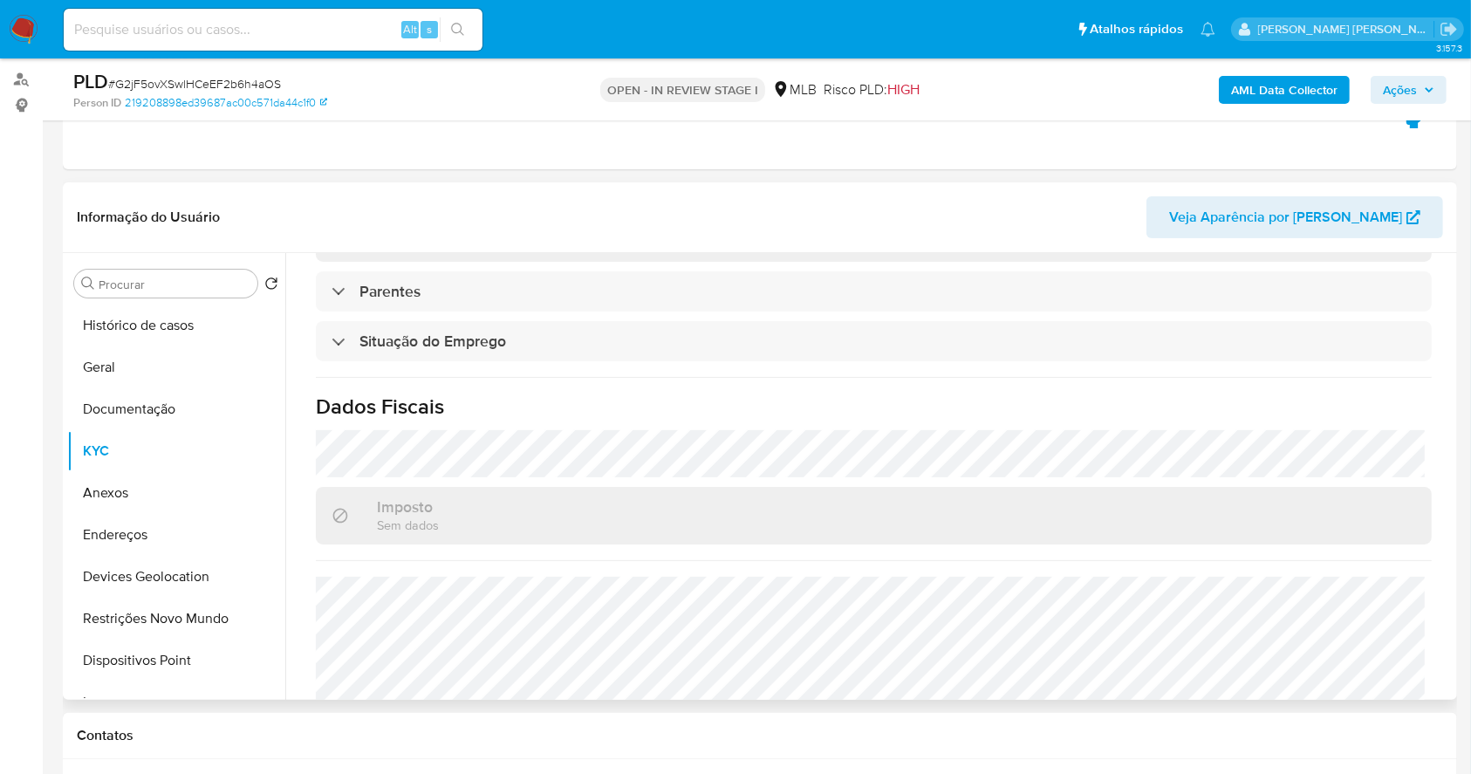
scroll to position [742, 0]
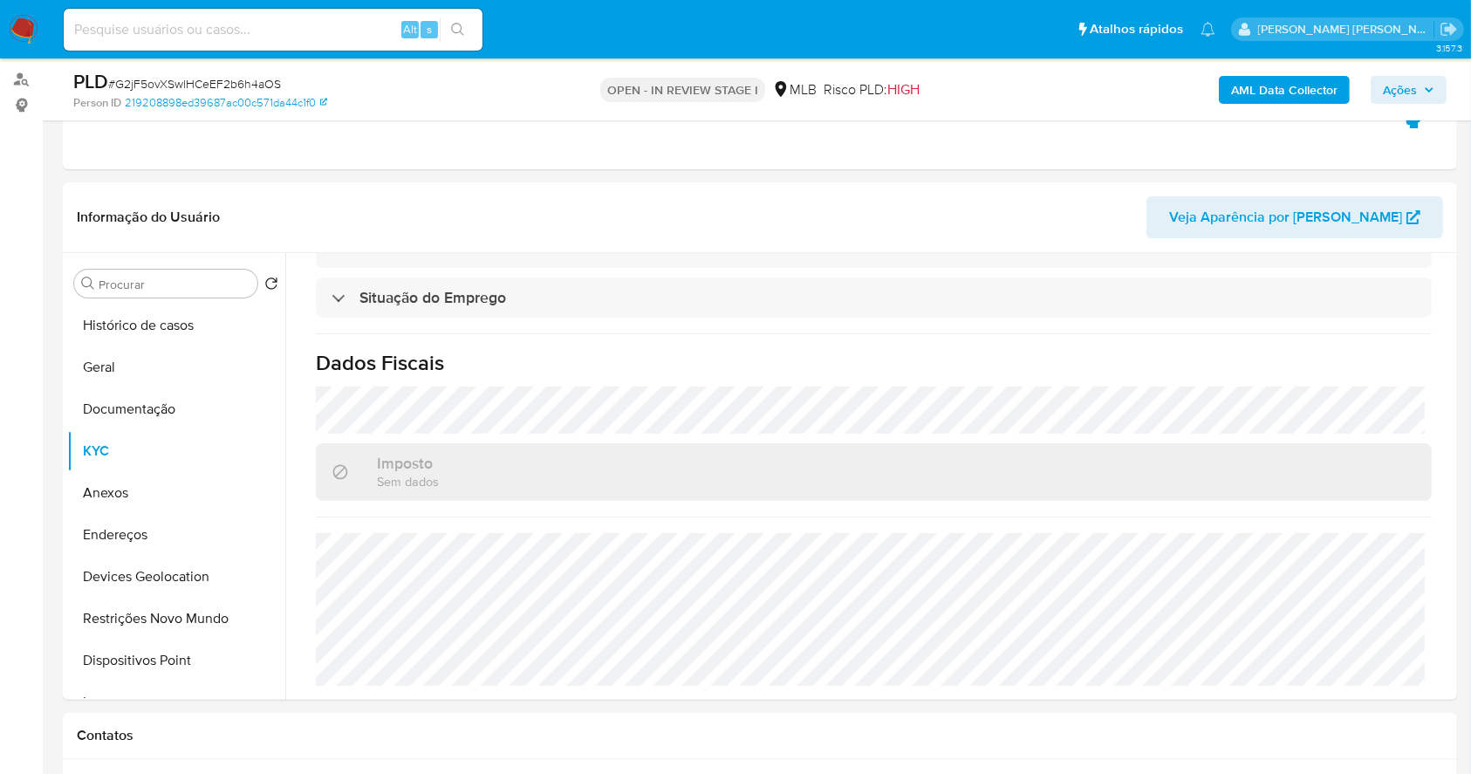
click at [1256, 85] on b "AML Data Collector" at bounding box center [1284, 90] width 106 height 28
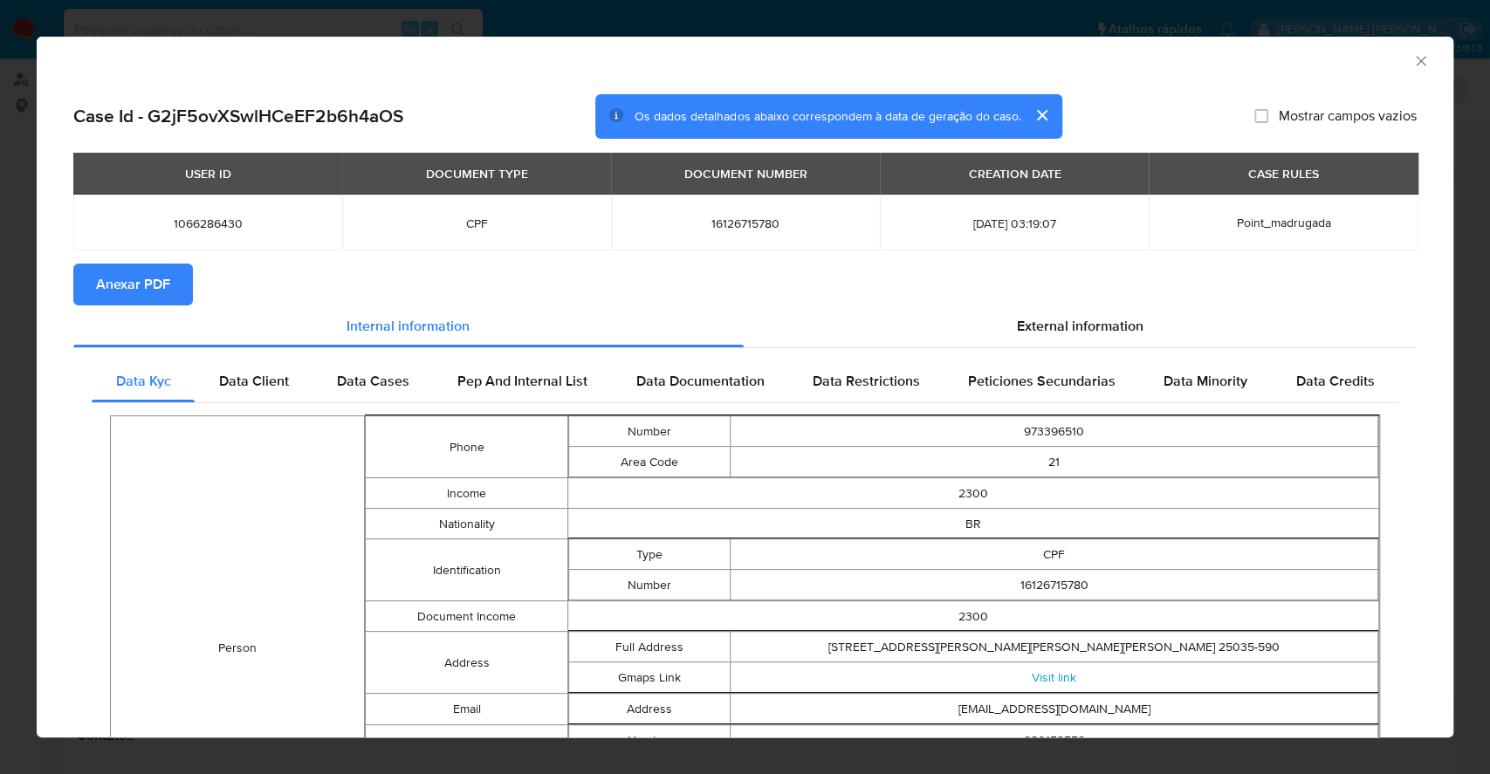
click at [127, 282] on span "Anexar PDF" at bounding box center [133, 284] width 74 height 38
click at [1463, 163] on div "AML Data Collector Case Id - G2jF5ovXSwlHCeEF2b6h4aOS Os dados detalhados abaix…" at bounding box center [745, 387] width 1490 height 774
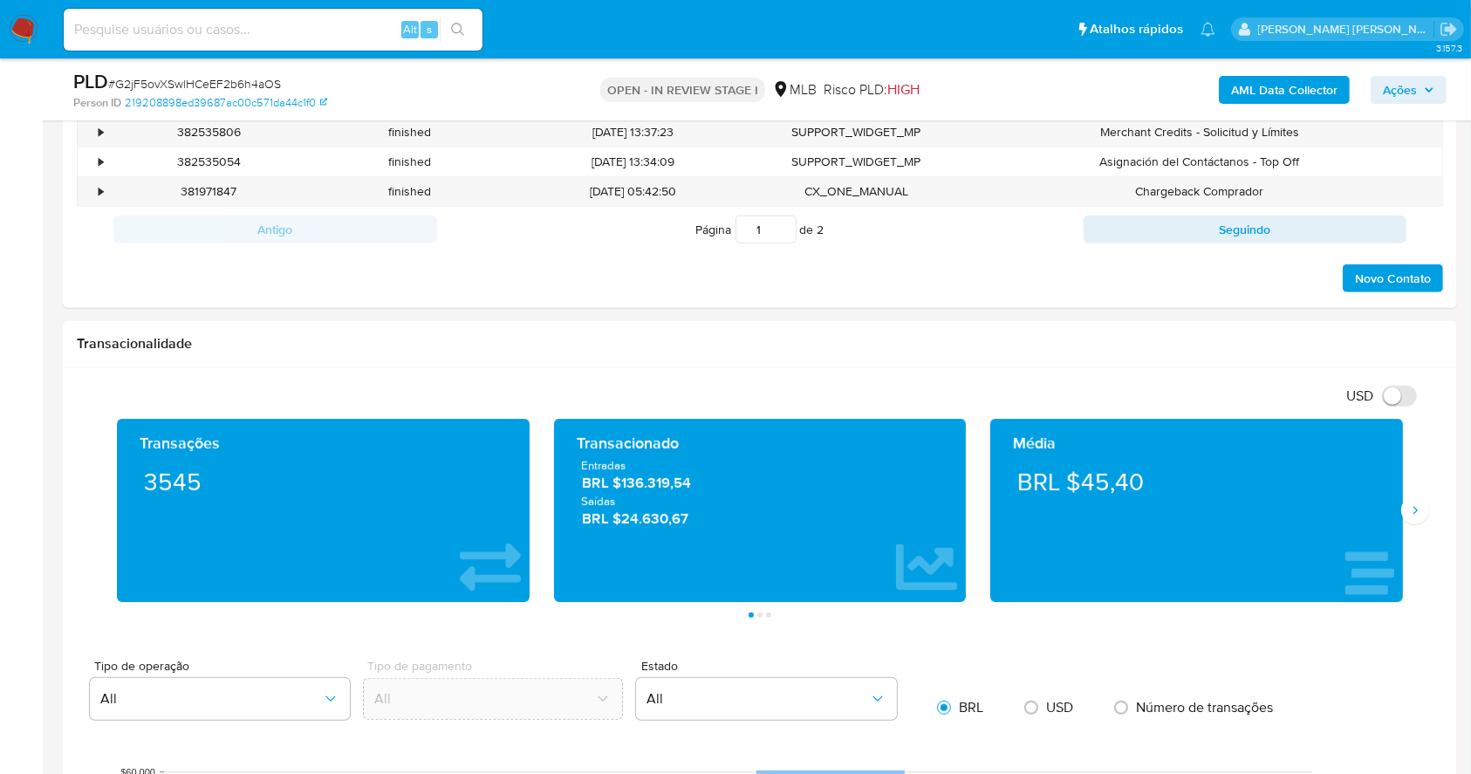
scroll to position [1129, 0]
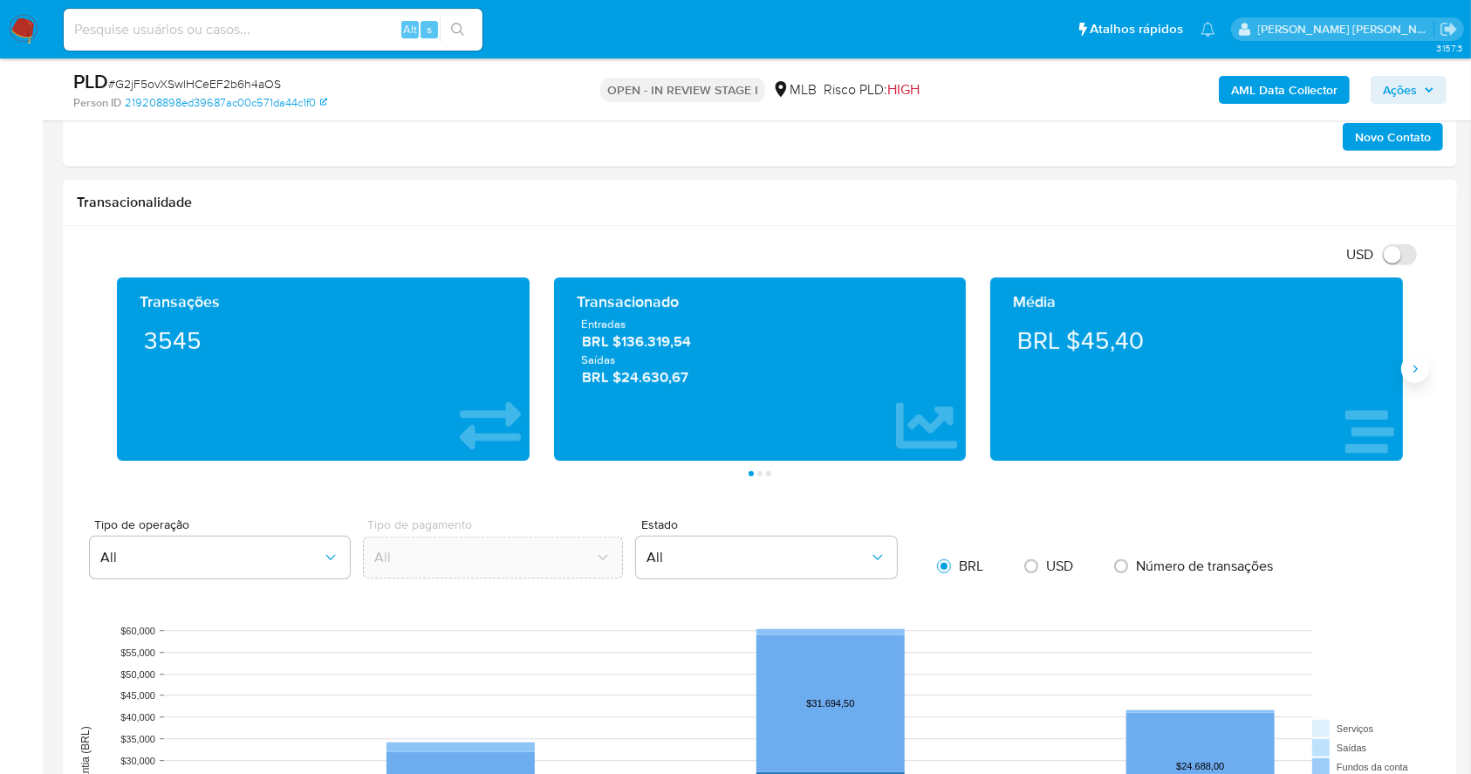
click at [1410, 379] on button "Siguiente" at bounding box center [1415, 369] width 28 height 28
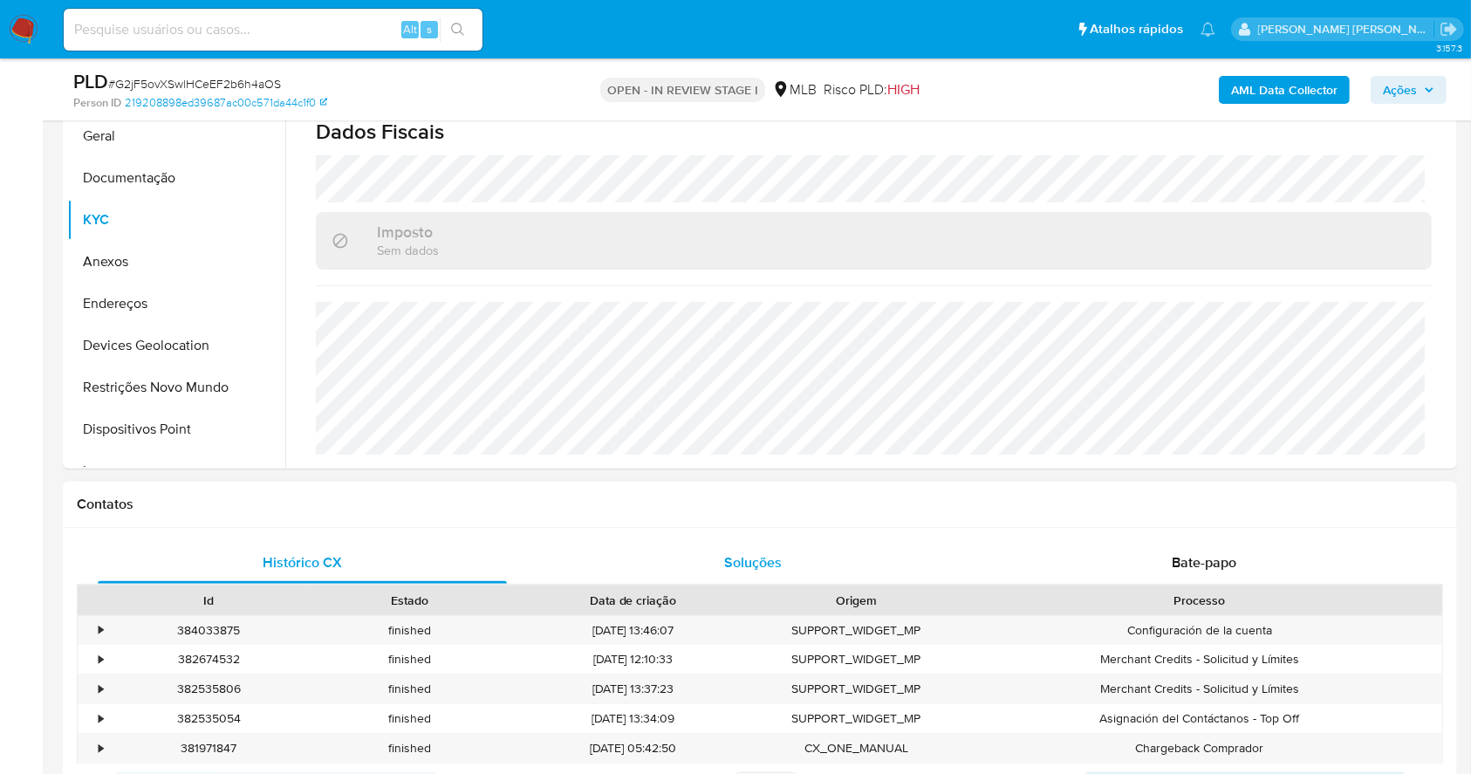
scroll to position [314, 0]
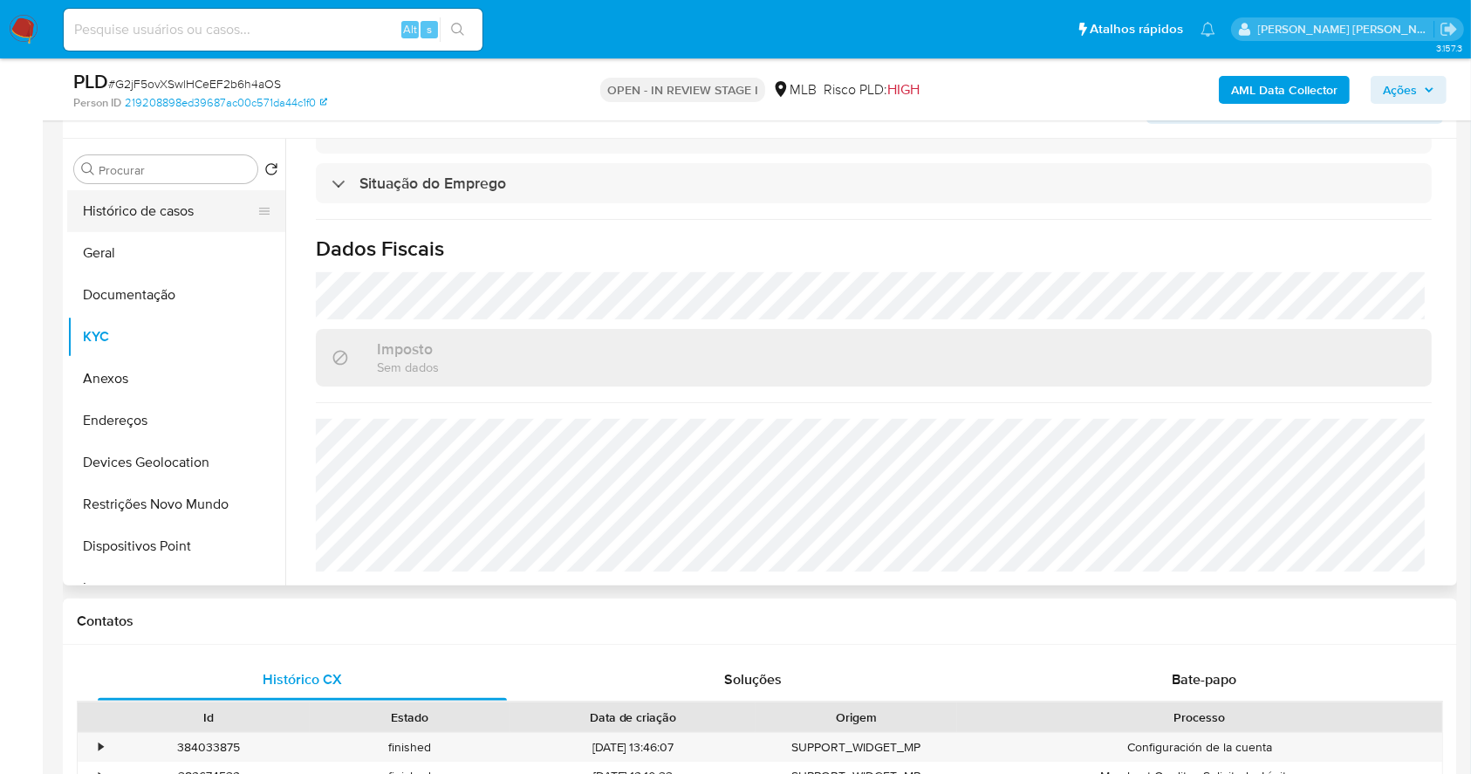
click at [215, 210] on button "Histórico de casos" at bounding box center [169, 211] width 204 height 42
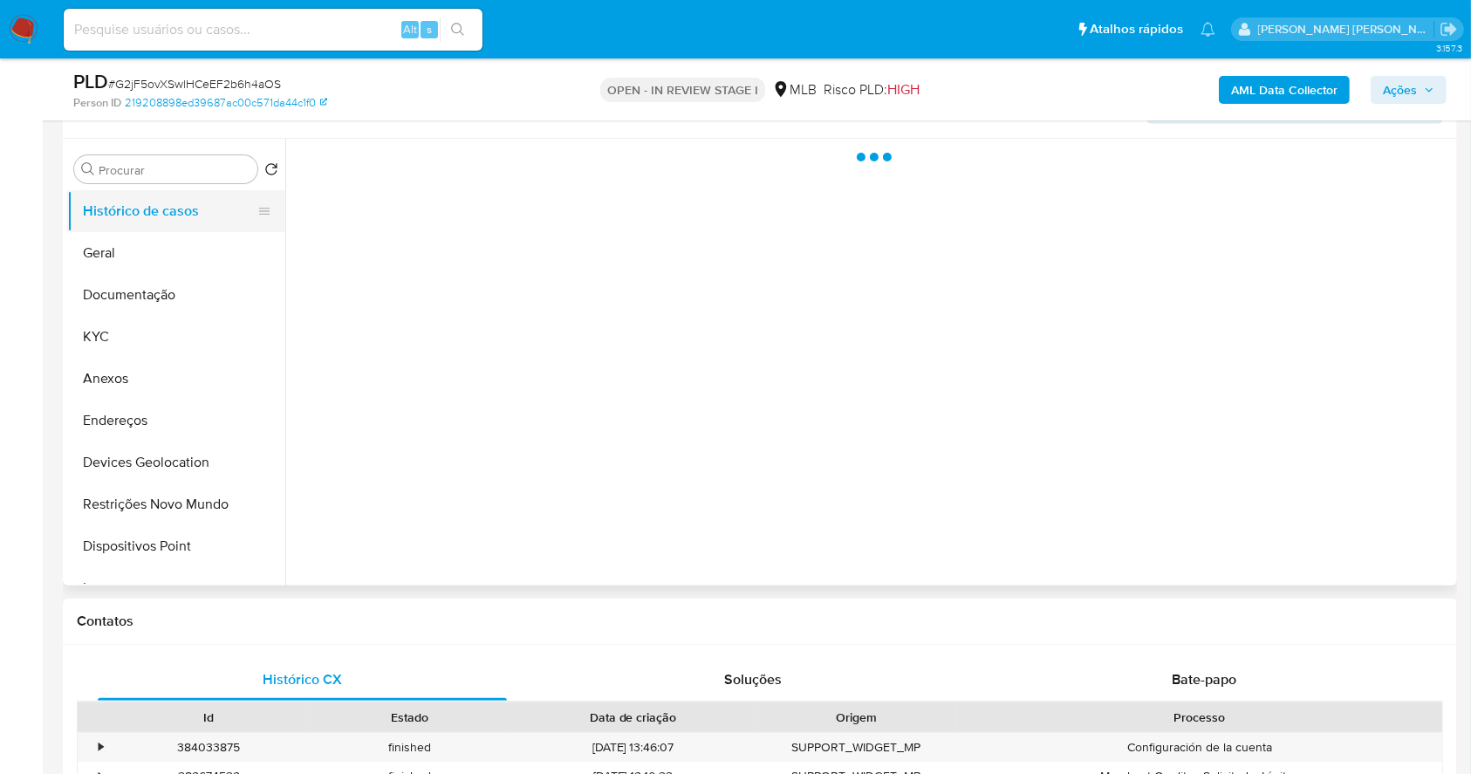
scroll to position [0, 0]
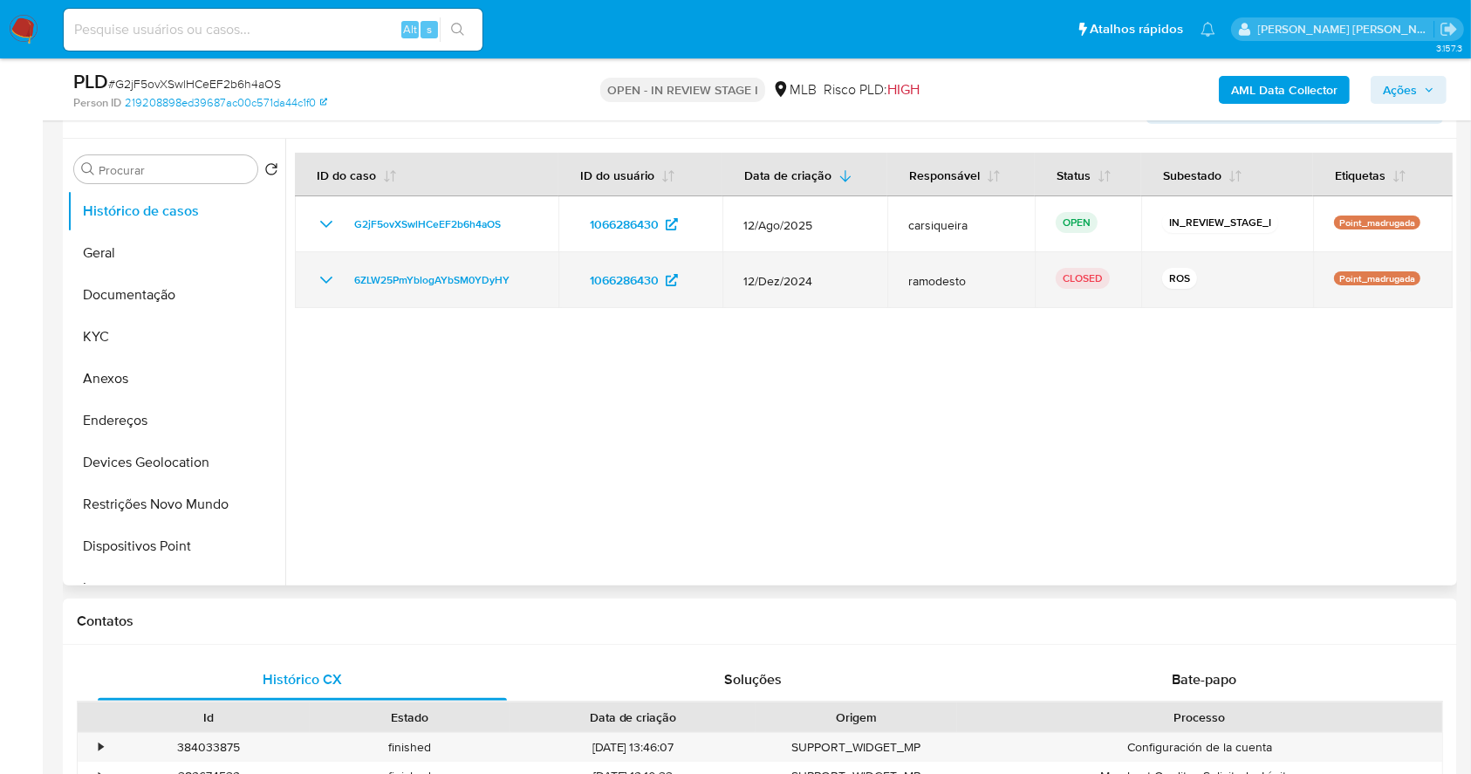
click at [330, 283] on icon "Mostrar/Ocultar" at bounding box center [326, 280] width 21 height 21
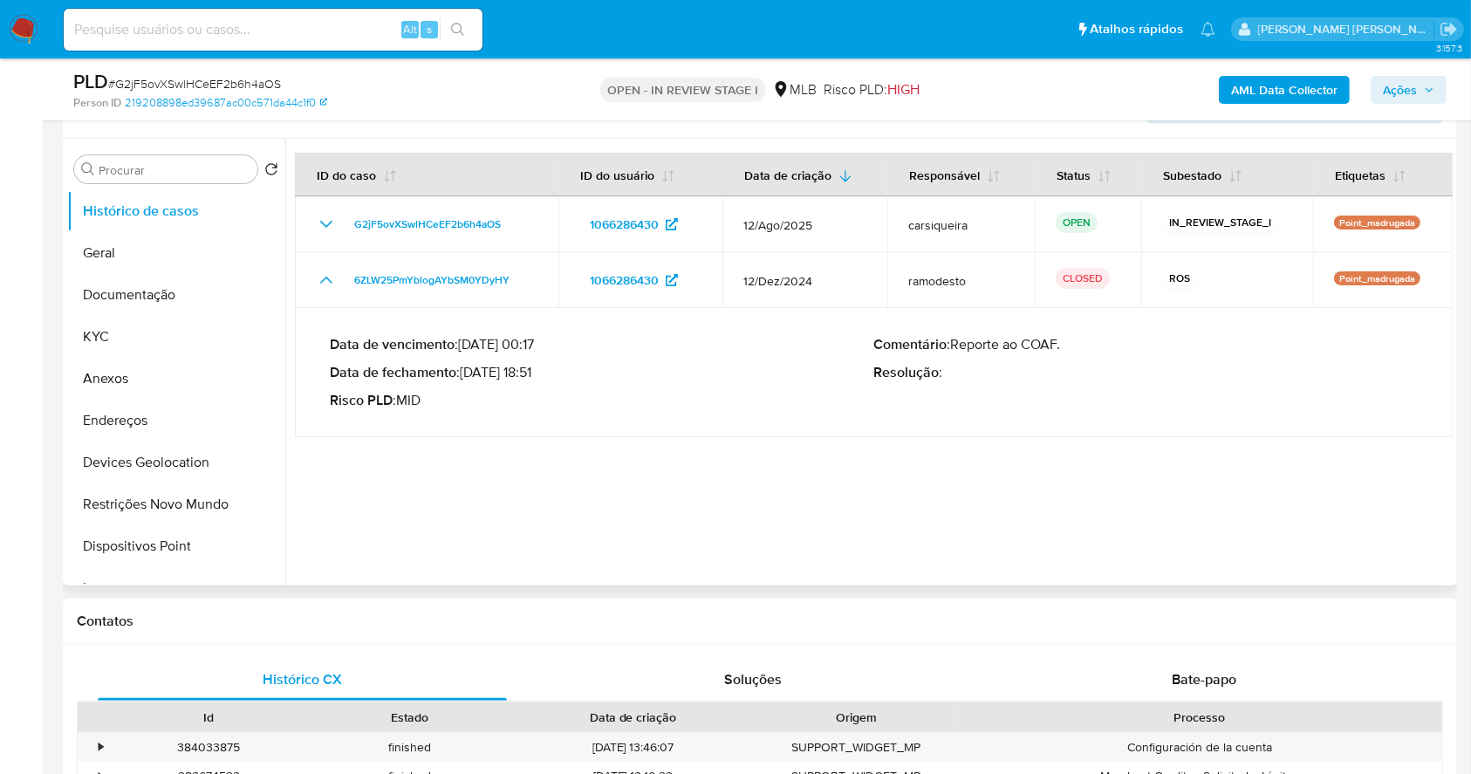
drag, startPoint x: 463, startPoint y: 373, endPoint x: 538, endPoint y: 373, distance: 74.2
click at [538, 373] on p "Data de fechamento : [DATE] 18:51" at bounding box center [602, 372] width 545 height 17
drag, startPoint x: 538, startPoint y: 373, endPoint x: 464, endPoint y: 367, distance: 73.5
click at [464, 367] on p "Data de fechamento : [DATE] 18:51" at bounding box center [602, 372] width 545 height 17
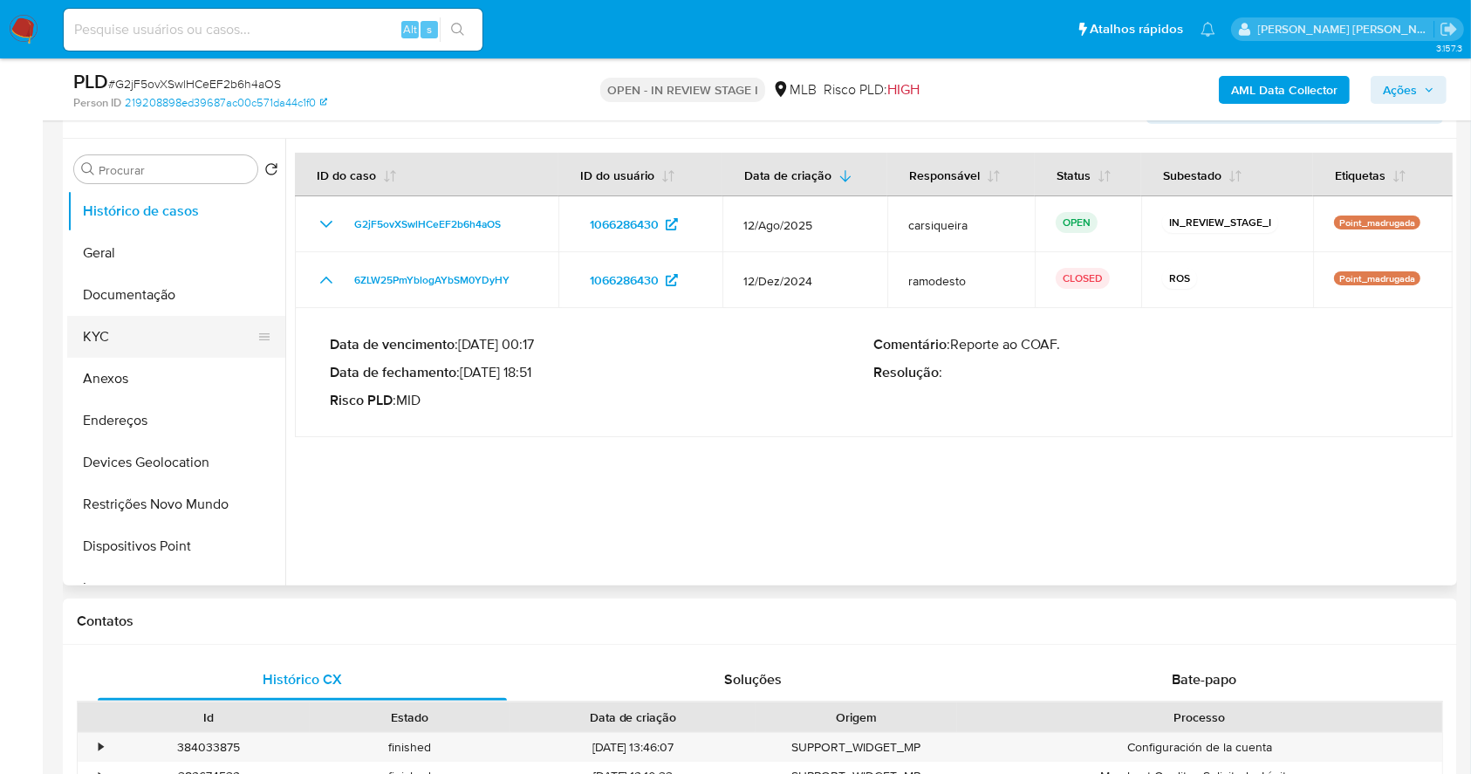
click at [124, 327] on button "KYC" at bounding box center [169, 337] width 204 height 42
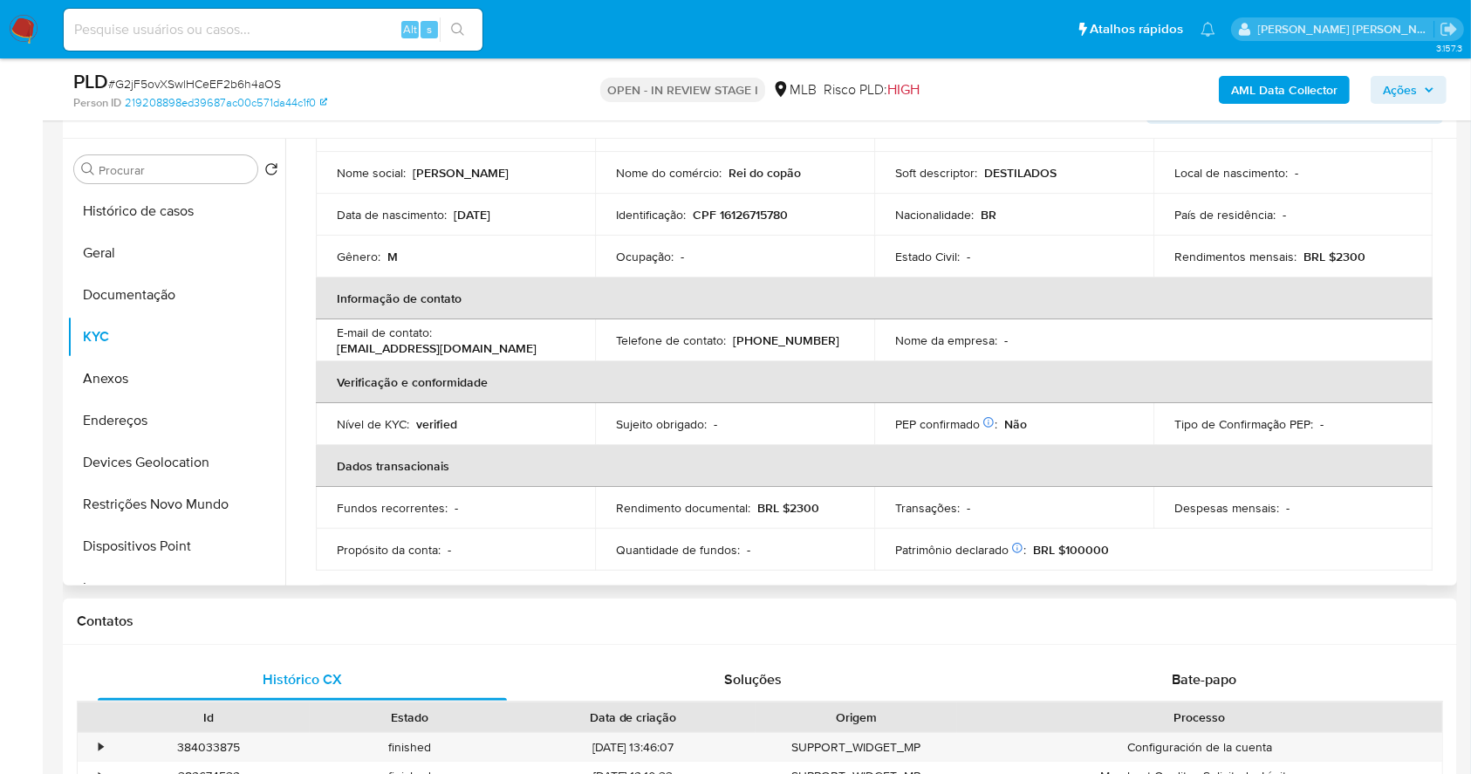
scroll to position [44, 0]
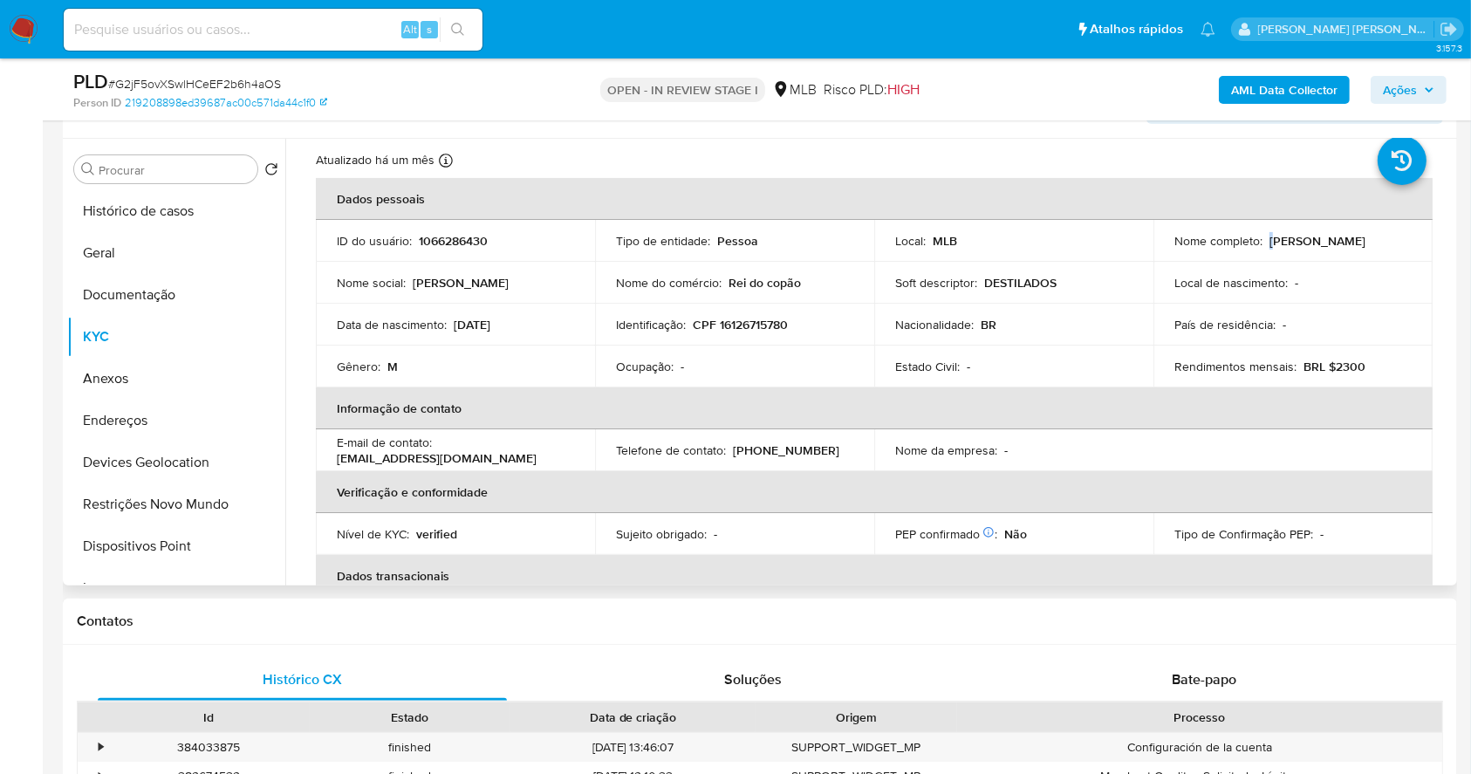
drag, startPoint x: 1327, startPoint y: 236, endPoint x: 970, endPoint y: 298, distance: 362.2
click at [1175, 243] on div "Nome completo : [PERSON_NAME]" at bounding box center [1293, 241] width 237 height 16
click at [754, 319] on p "CPF 16126715780" at bounding box center [740, 325] width 95 height 16
copy p "16126715780"
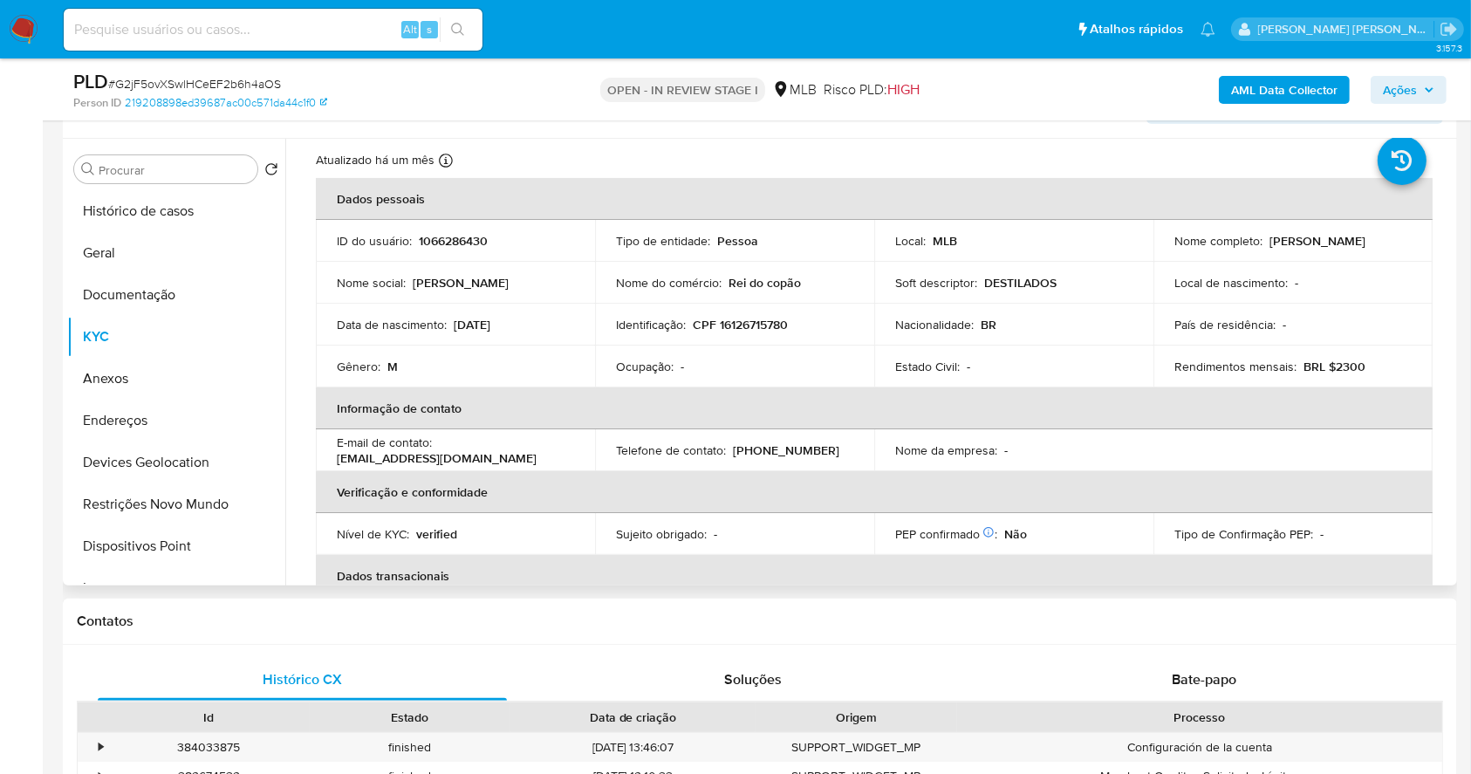
click at [765, 317] on p "CPF 16126715780" at bounding box center [740, 325] width 95 height 16
click at [765, 318] on p "CPF 16126715780" at bounding box center [740, 325] width 95 height 16
copy p "16126715780"
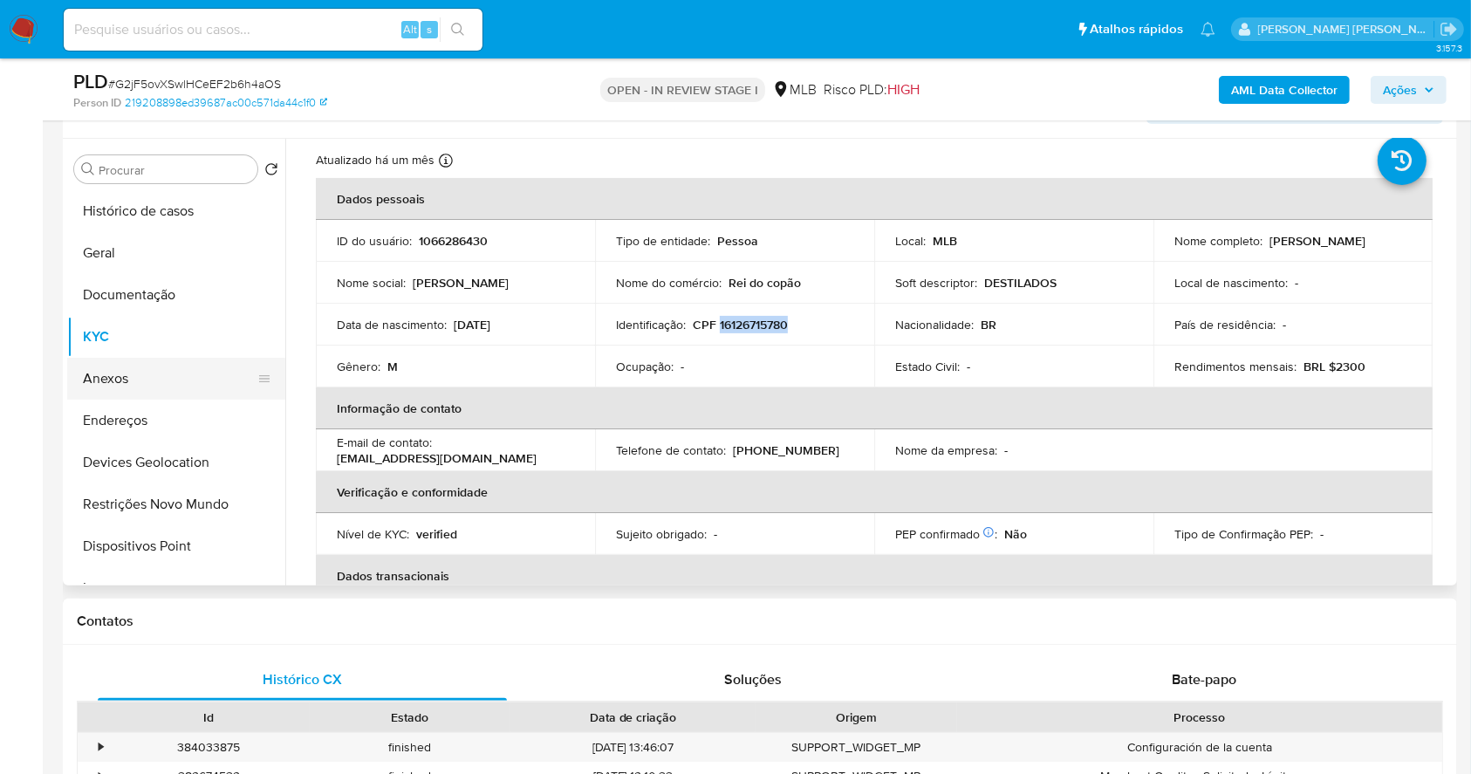
click at [152, 366] on button "Anexos" at bounding box center [169, 379] width 204 height 42
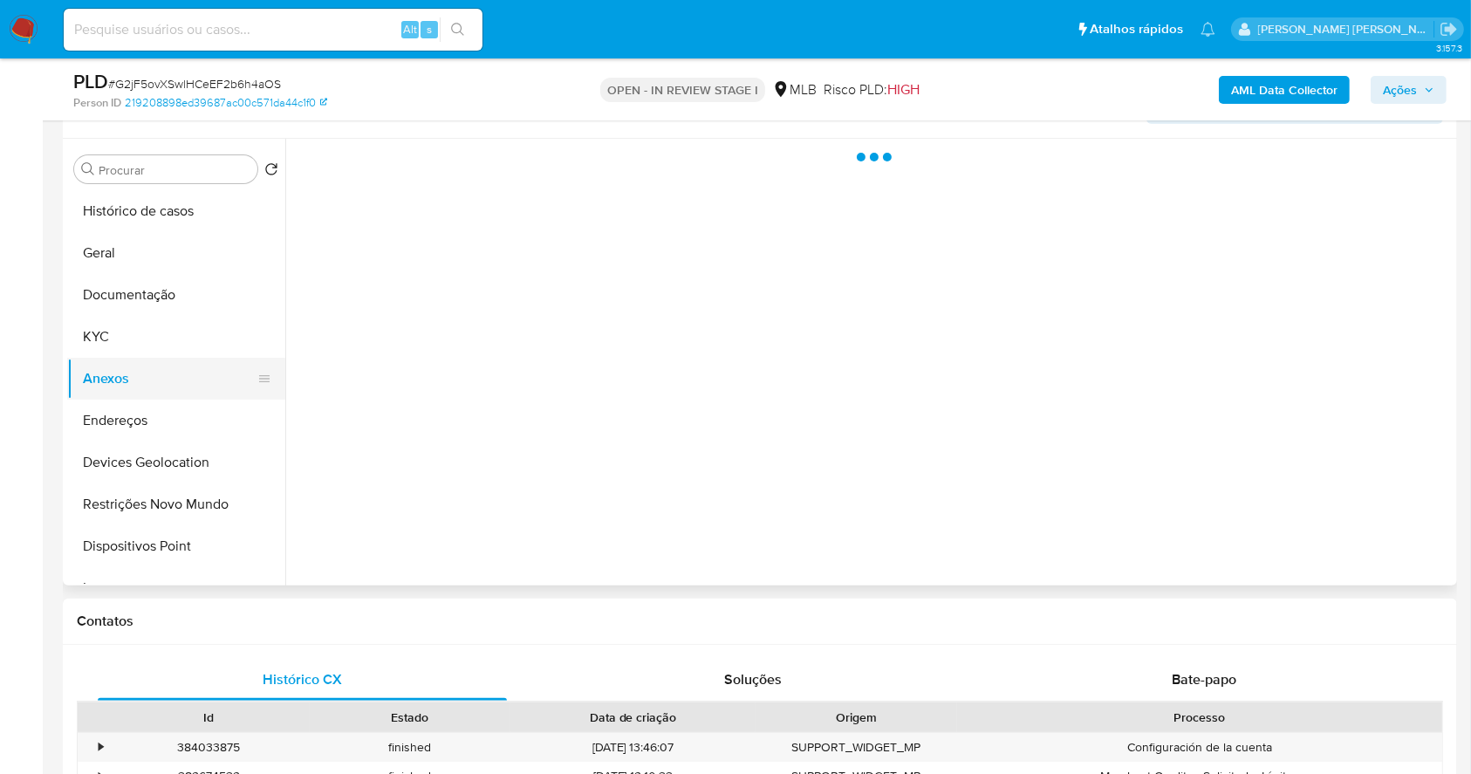
scroll to position [0, 0]
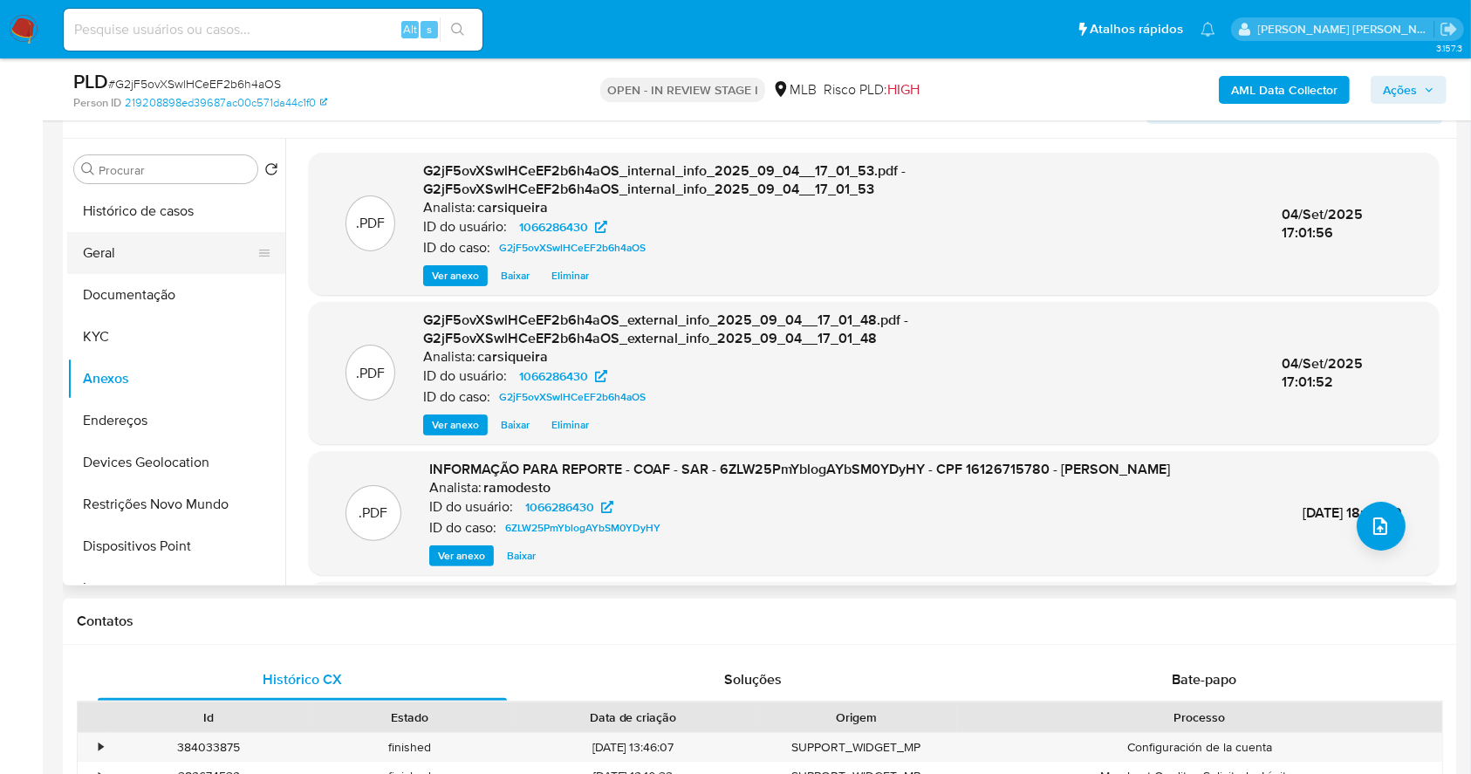
click at [147, 269] on button "Geral" at bounding box center [169, 253] width 204 height 42
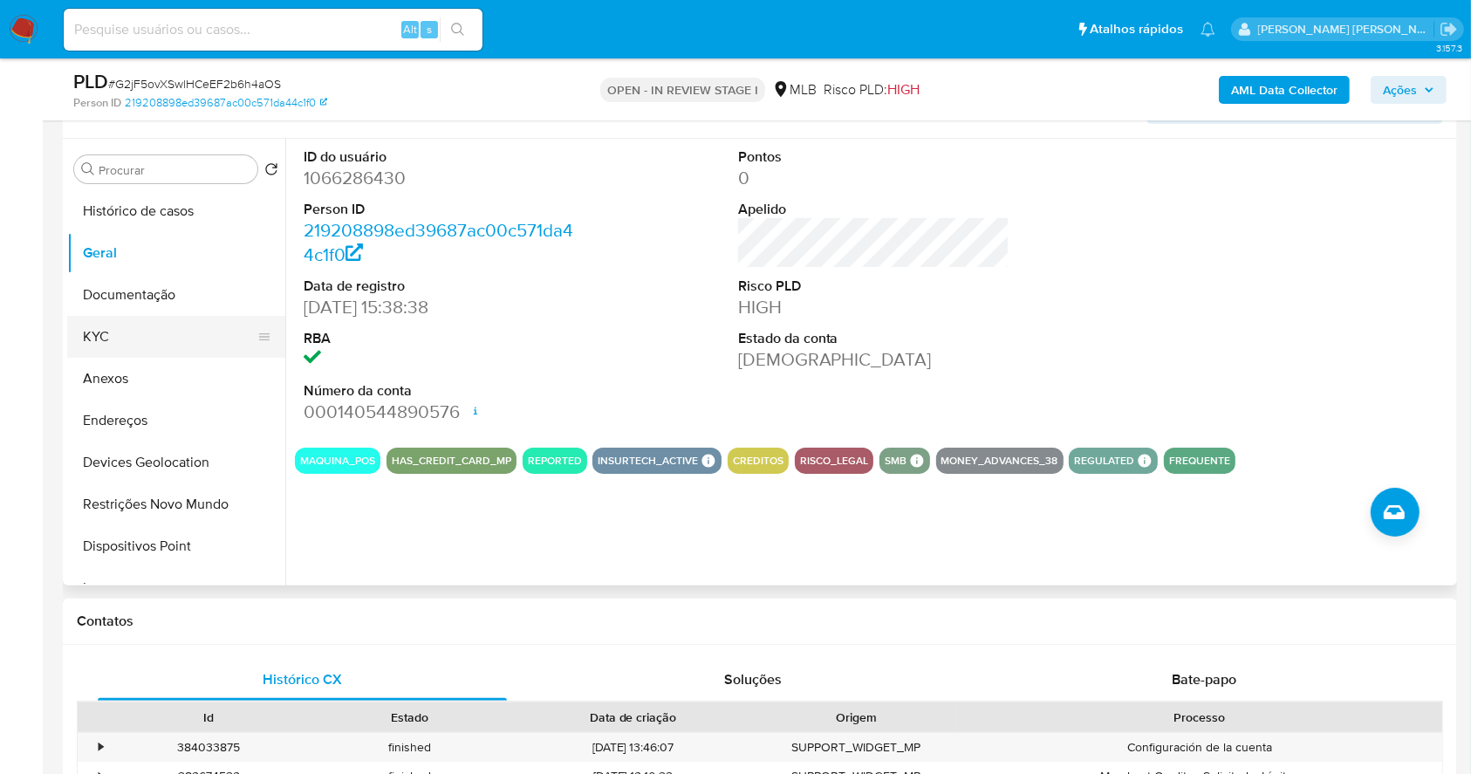
click at [129, 333] on button "KYC" at bounding box center [169, 337] width 204 height 42
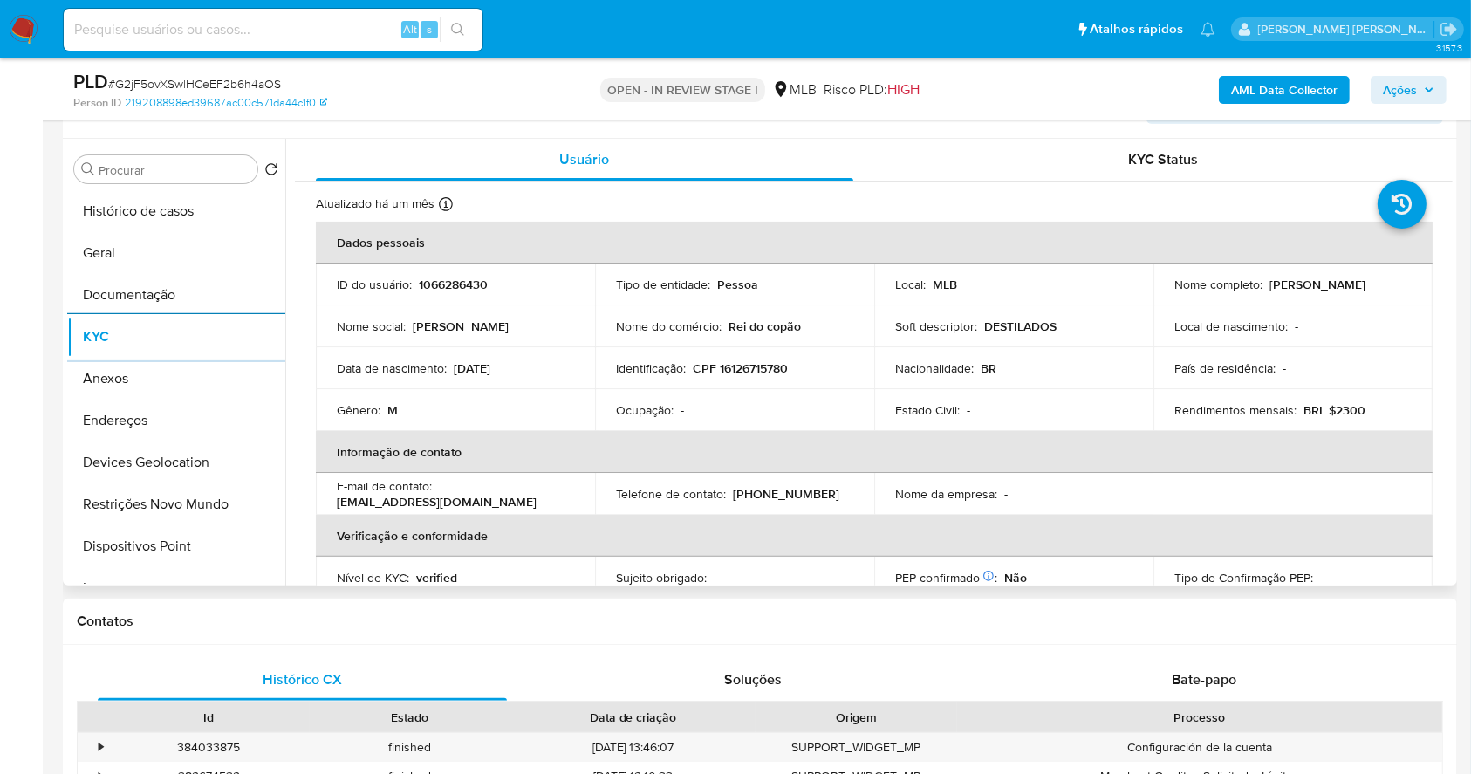
scroll to position [742, 0]
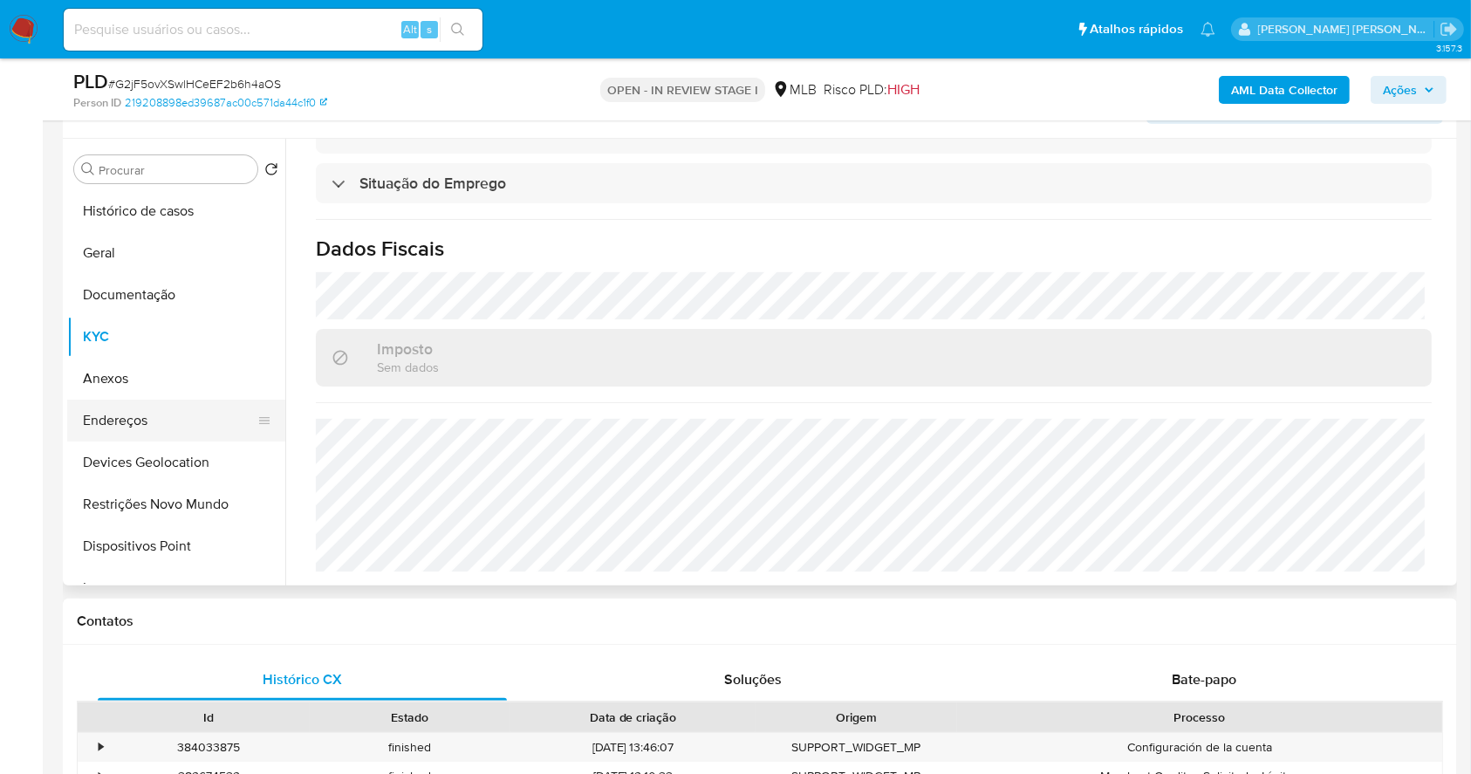
click at [173, 424] on button "Endereços" at bounding box center [169, 421] width 204 height 42
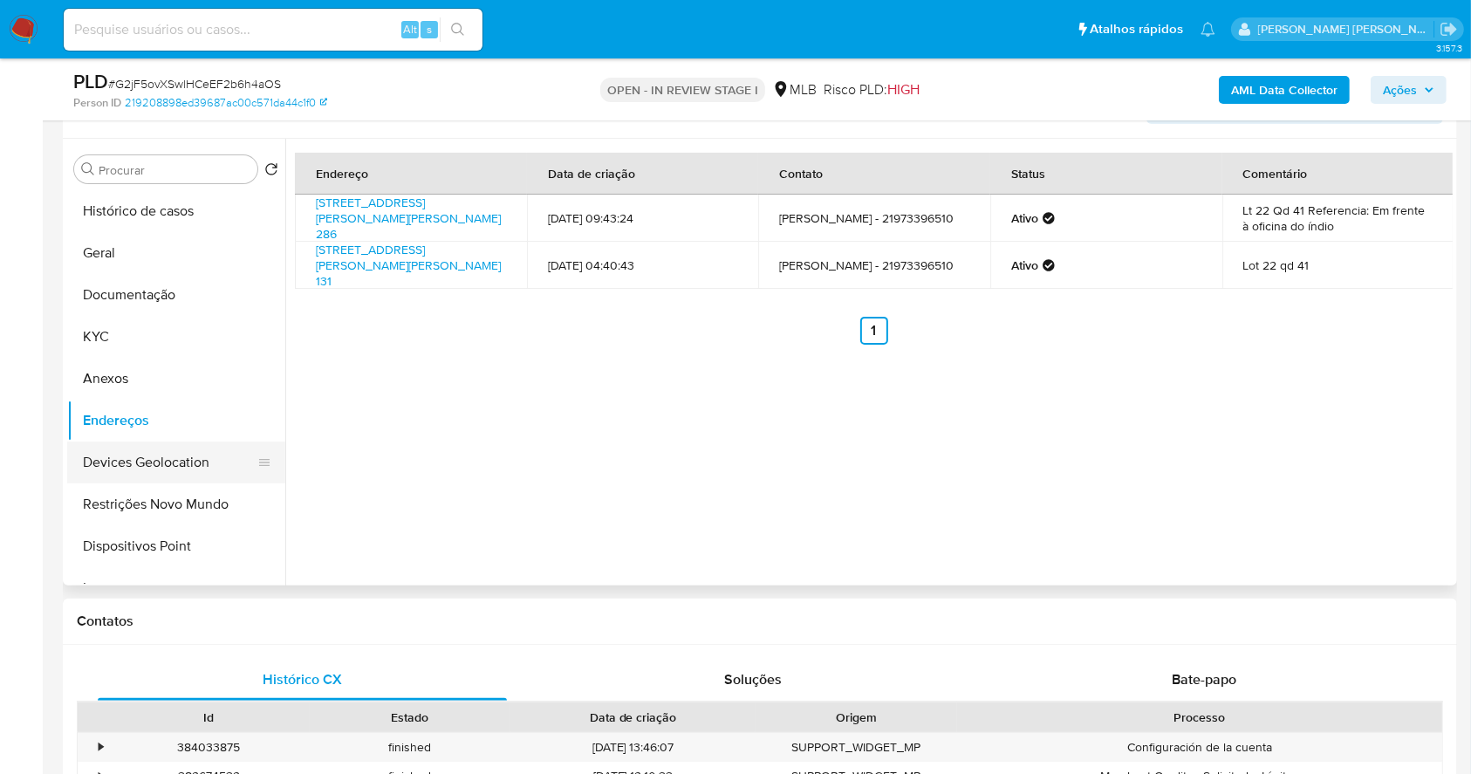
click at [190, 464] on button "Devices Geolocation" at bounding box center [169, 463] width 204 height 42
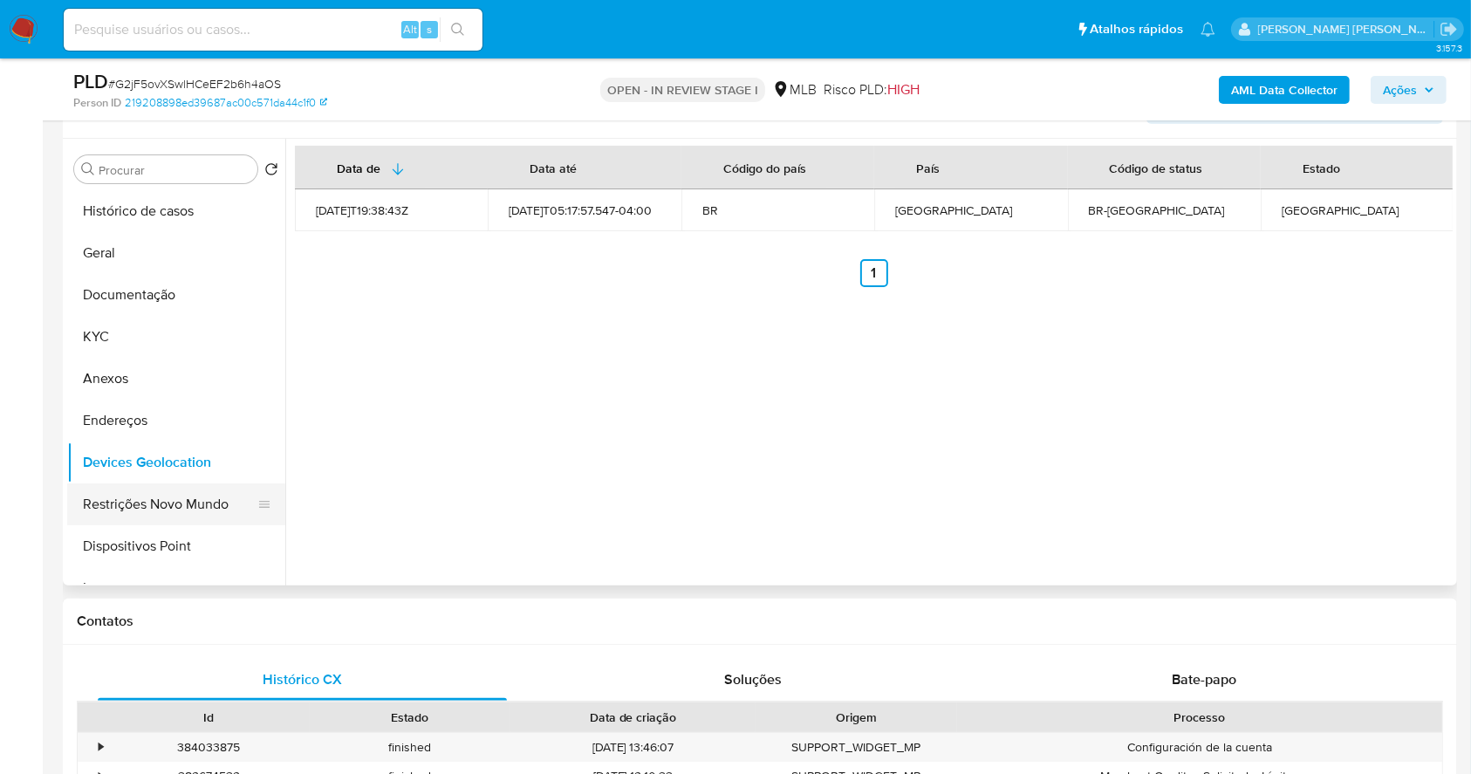
click at [155, 507] on button "Restrições Novo Mundo" at bounding box center [169, 504] width 204 height 42
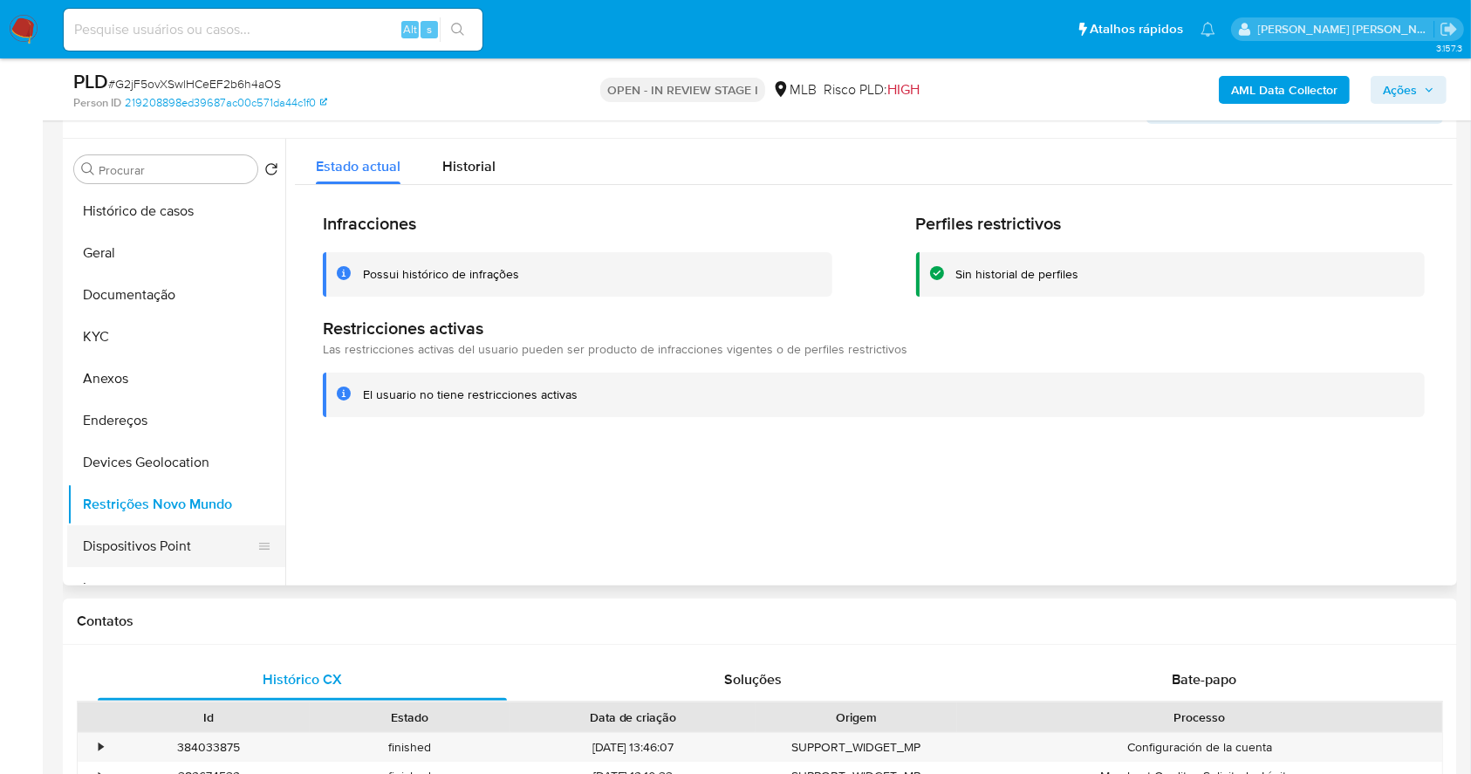
click at [202, 538] on button "Dispositivos Point" at bounding box center [169, 546] width 204 height 42
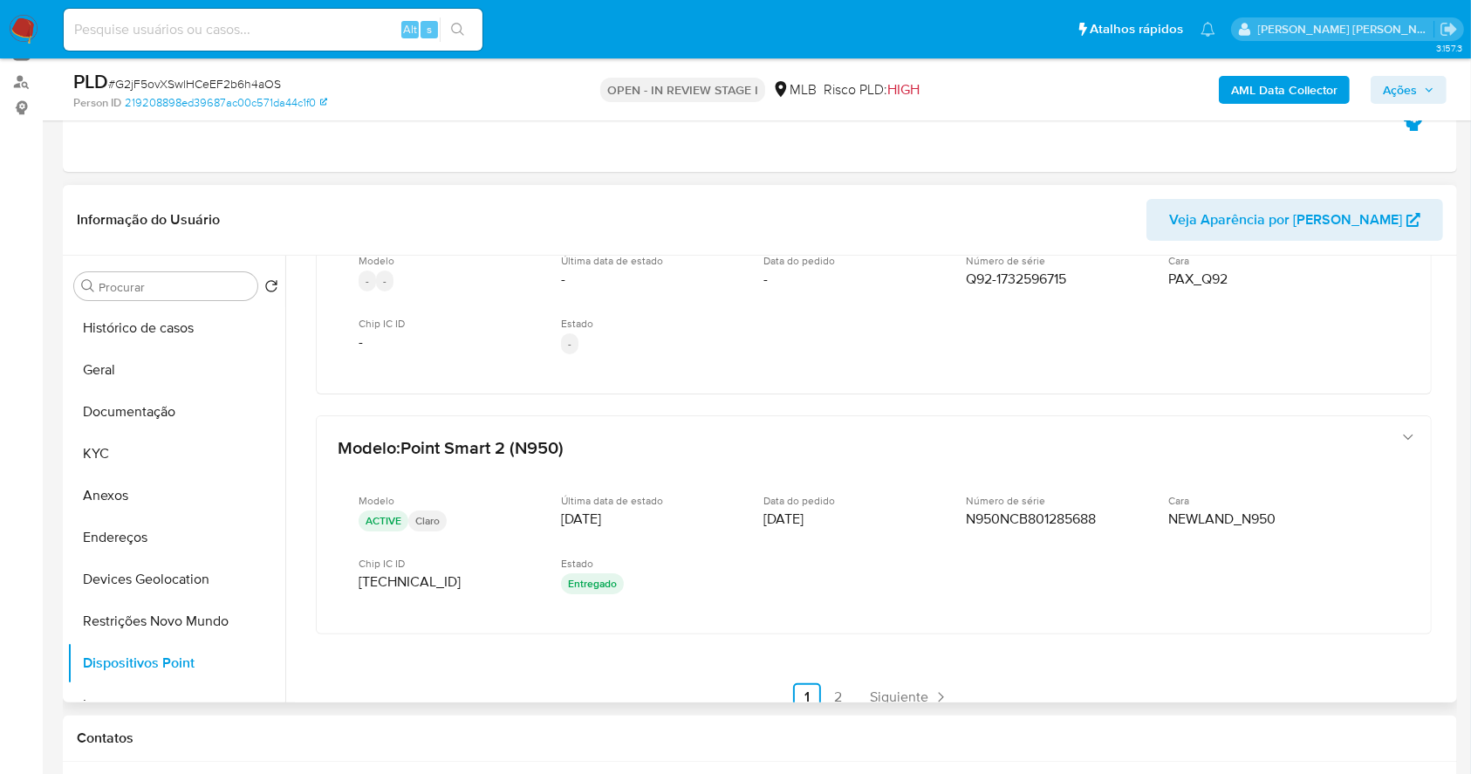
scroll to position [858, 0]
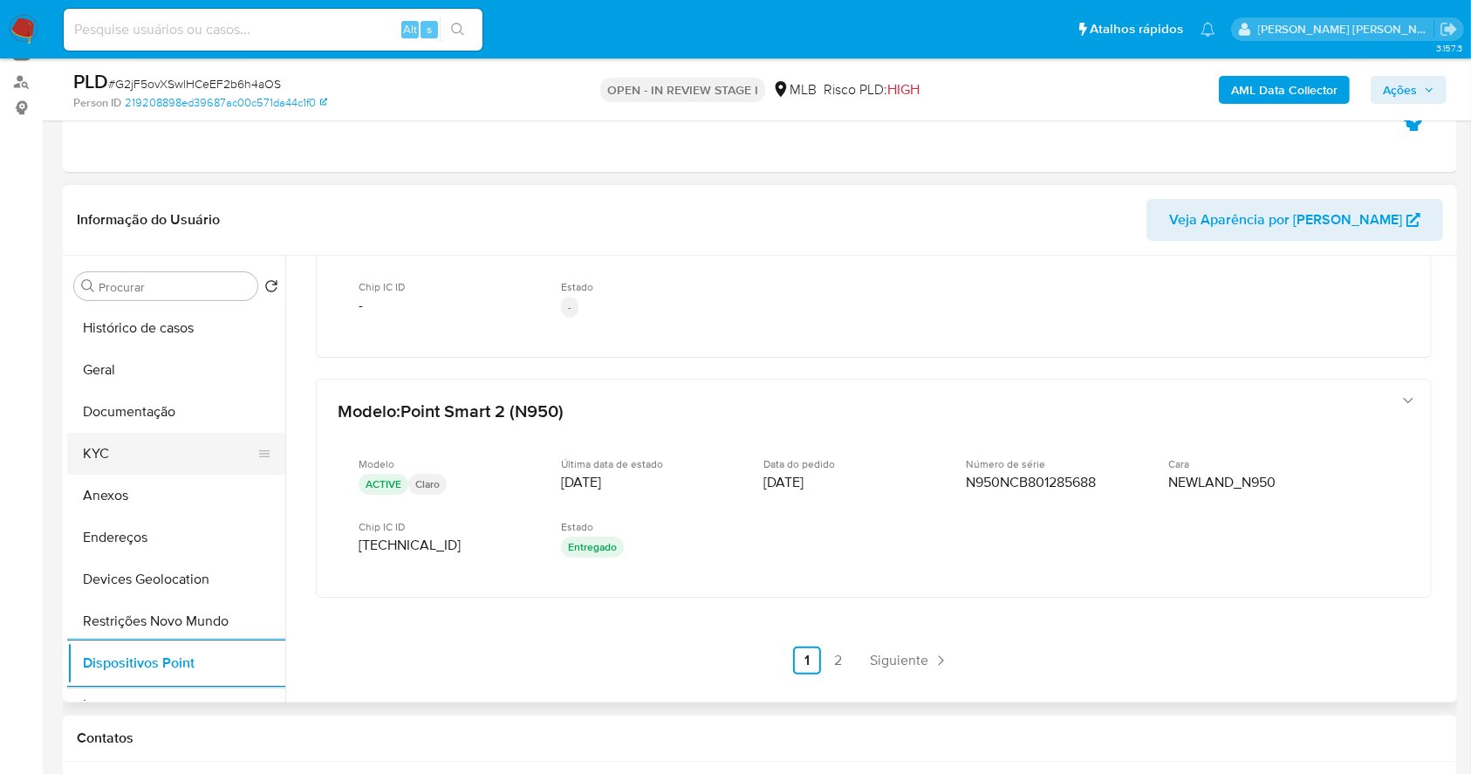
click at [143, 437] on button "KYC" at bounding box center [169, 454] width 204 height 42
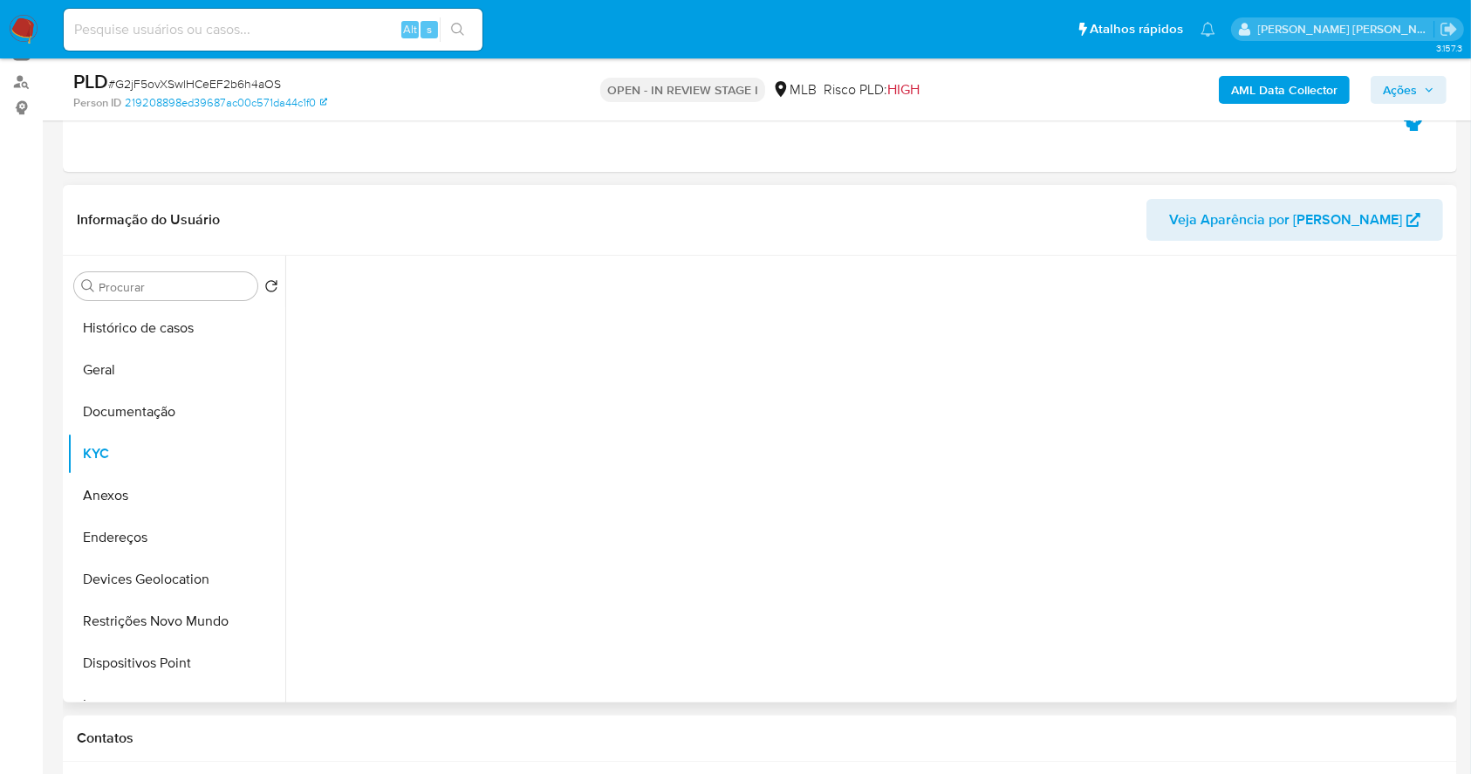
scroll to position [0, 0]
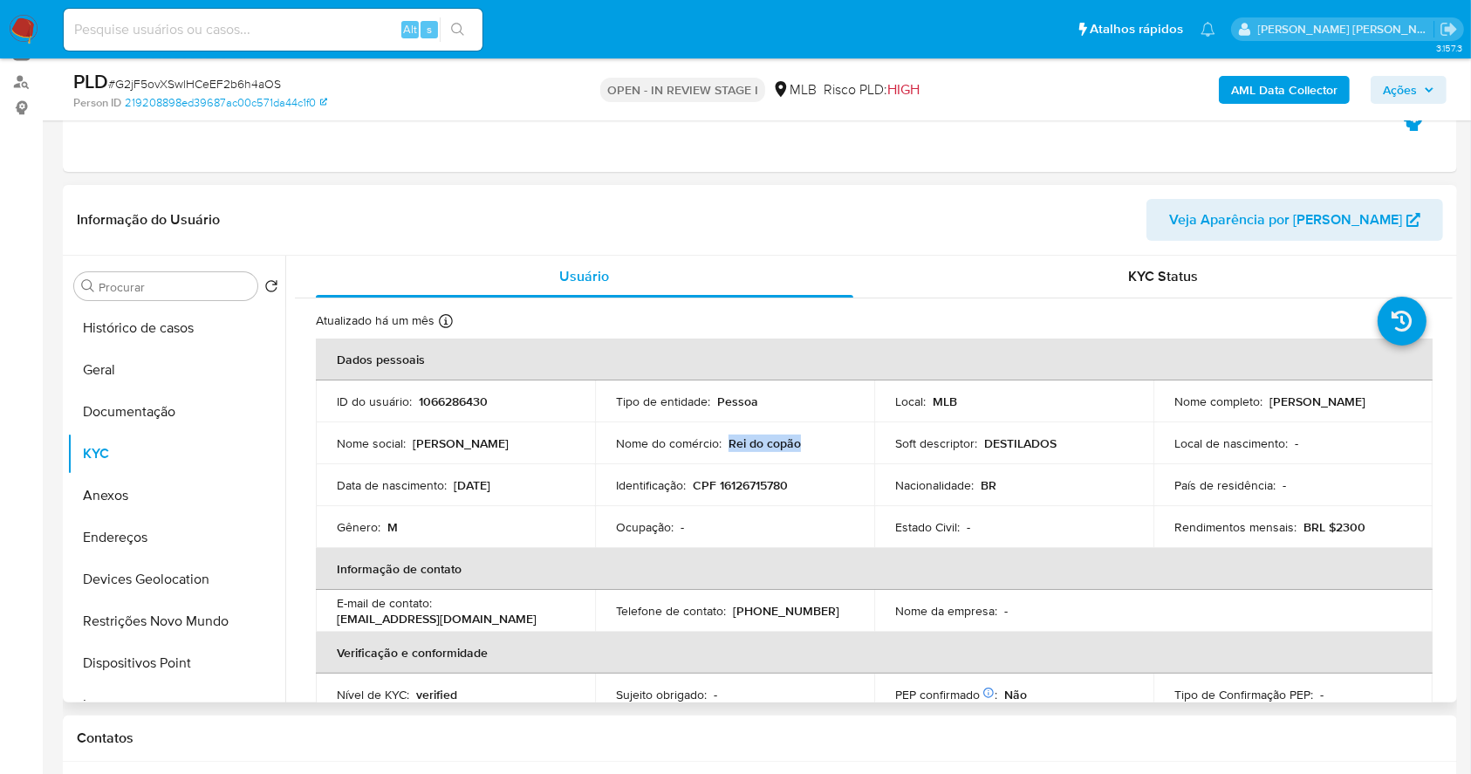
drag, startPoint x: 813, startPoint y: 439, endPoint x: 725, endPoint y: 437, distance: 88.2
click at [725, 437] on div "Nome do comércio : Rei do copão" at bounding box center [734, 443] width 237 height 16
copy p "Rei do copão"
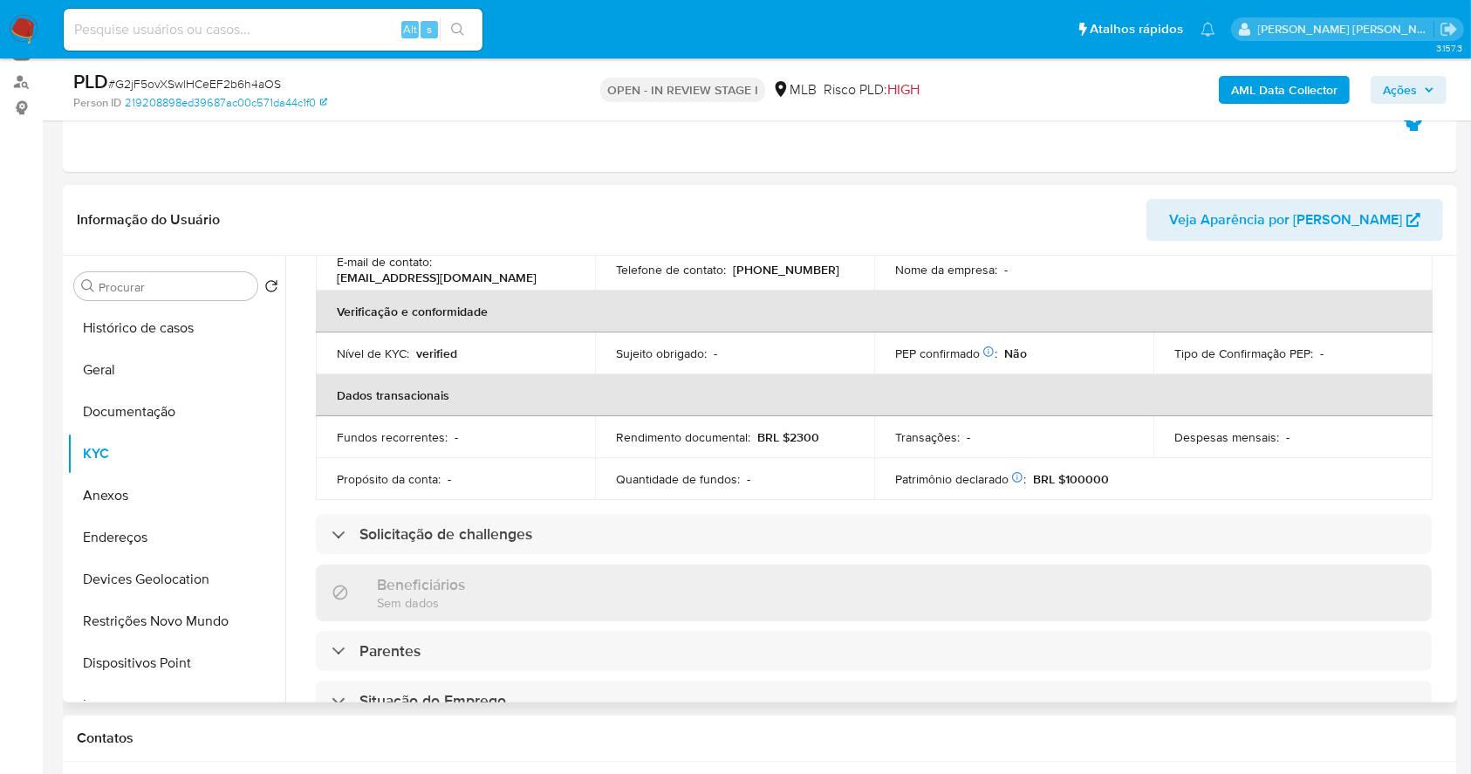
scroll to position [742, 0]
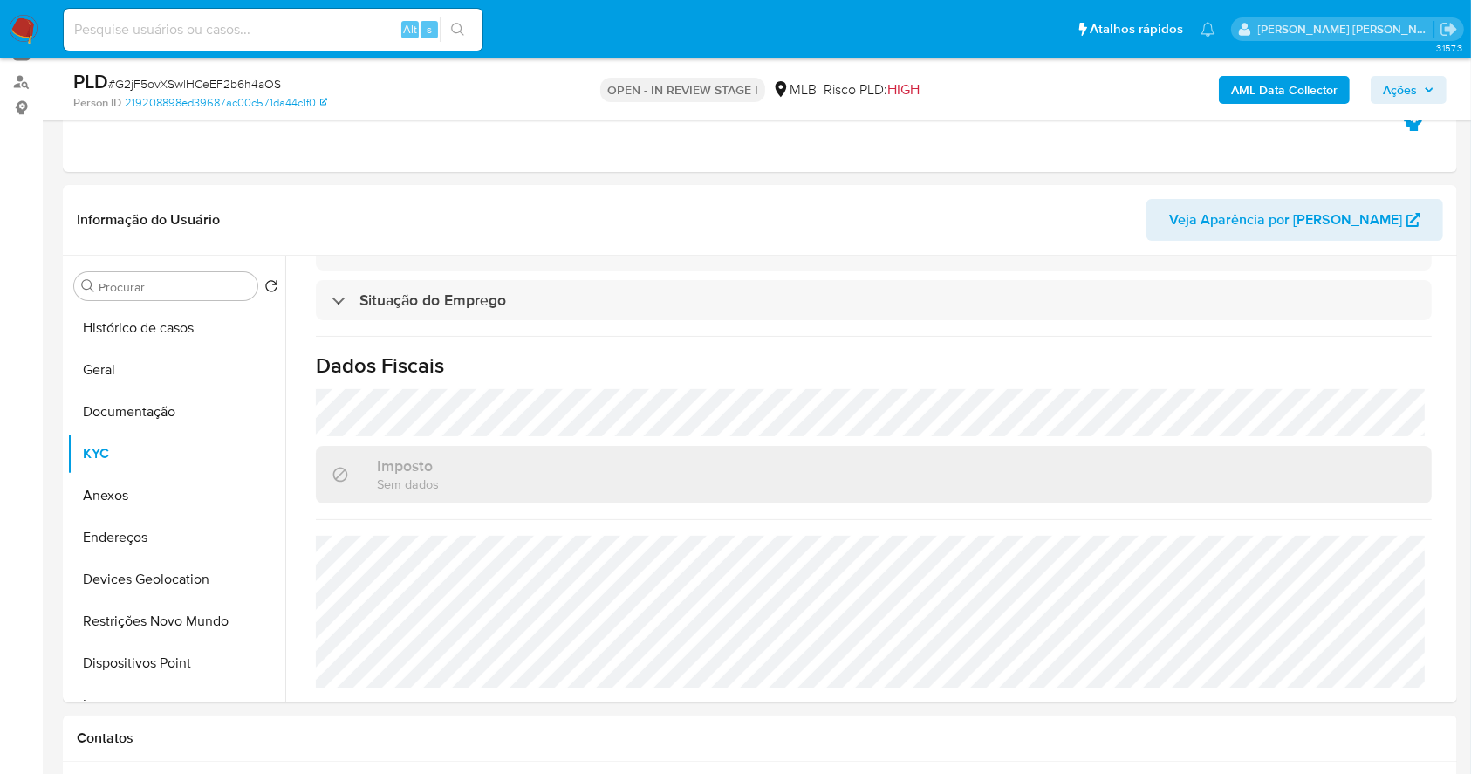
click at [1401, 90] on span "Ações" at bounding box center [1400, 90] width 34 height 28
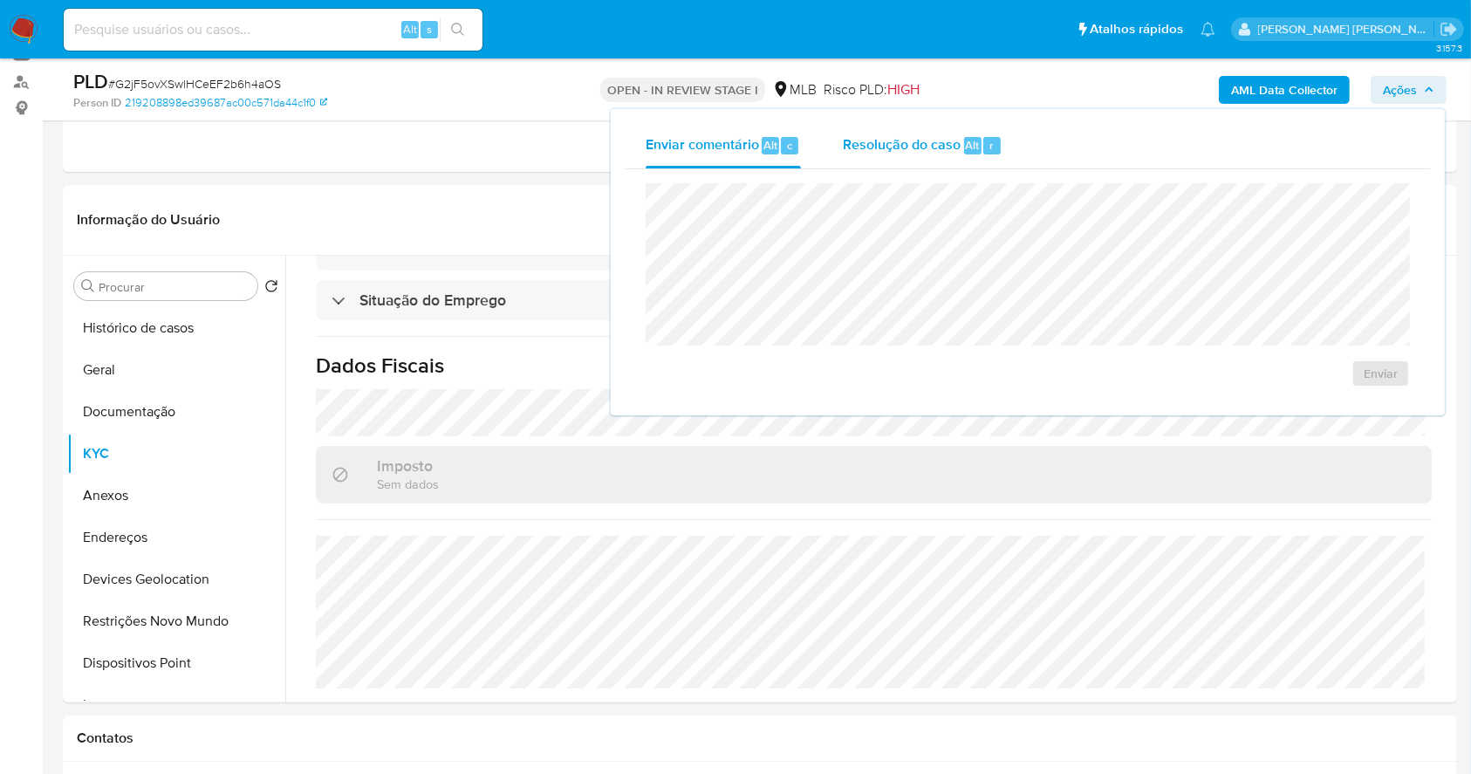
click at [966, 145] on span "Alt" at bounding box center [973, 145] width 14 height 17
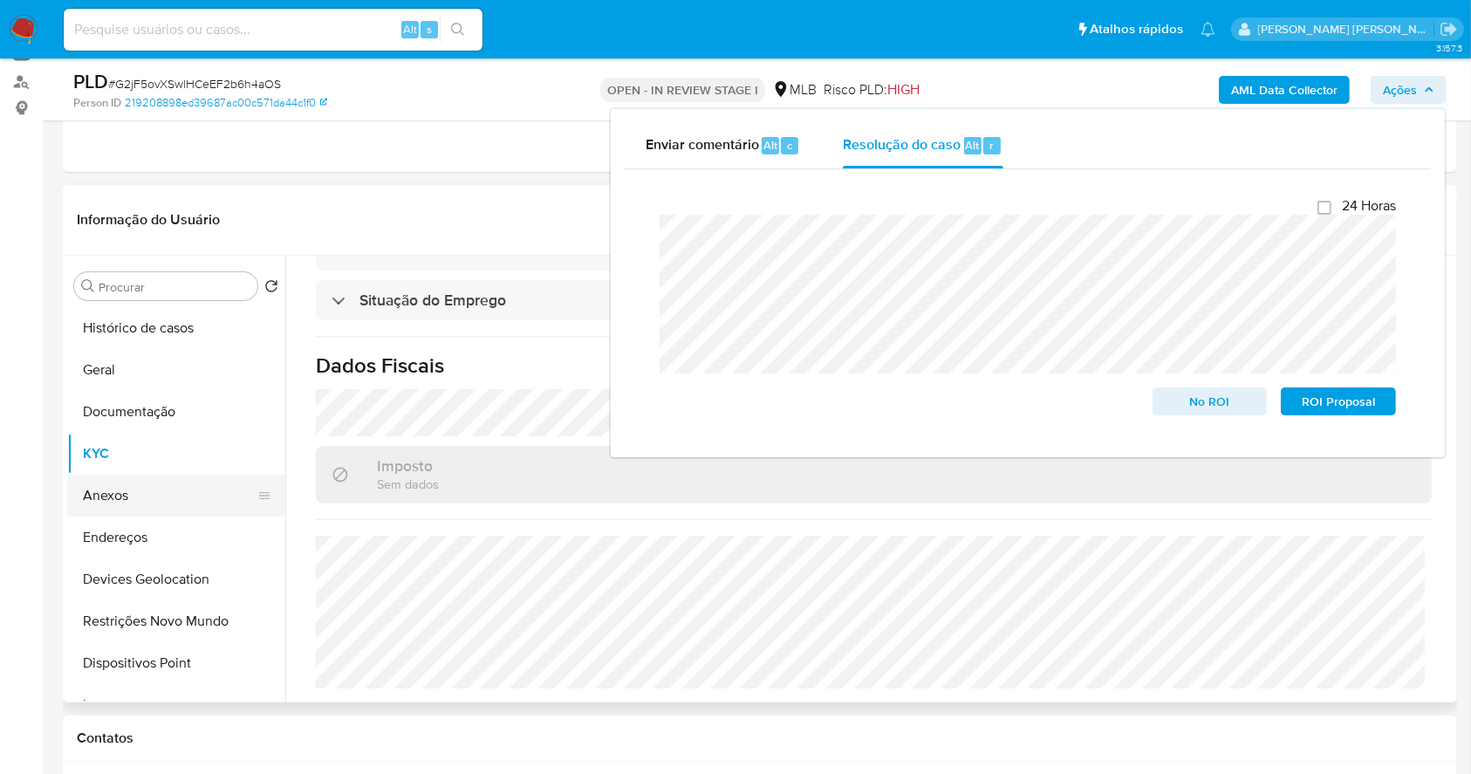
click at [168, 507] on button "Anexos" at bounding box center [169, 496] width 204 height 42
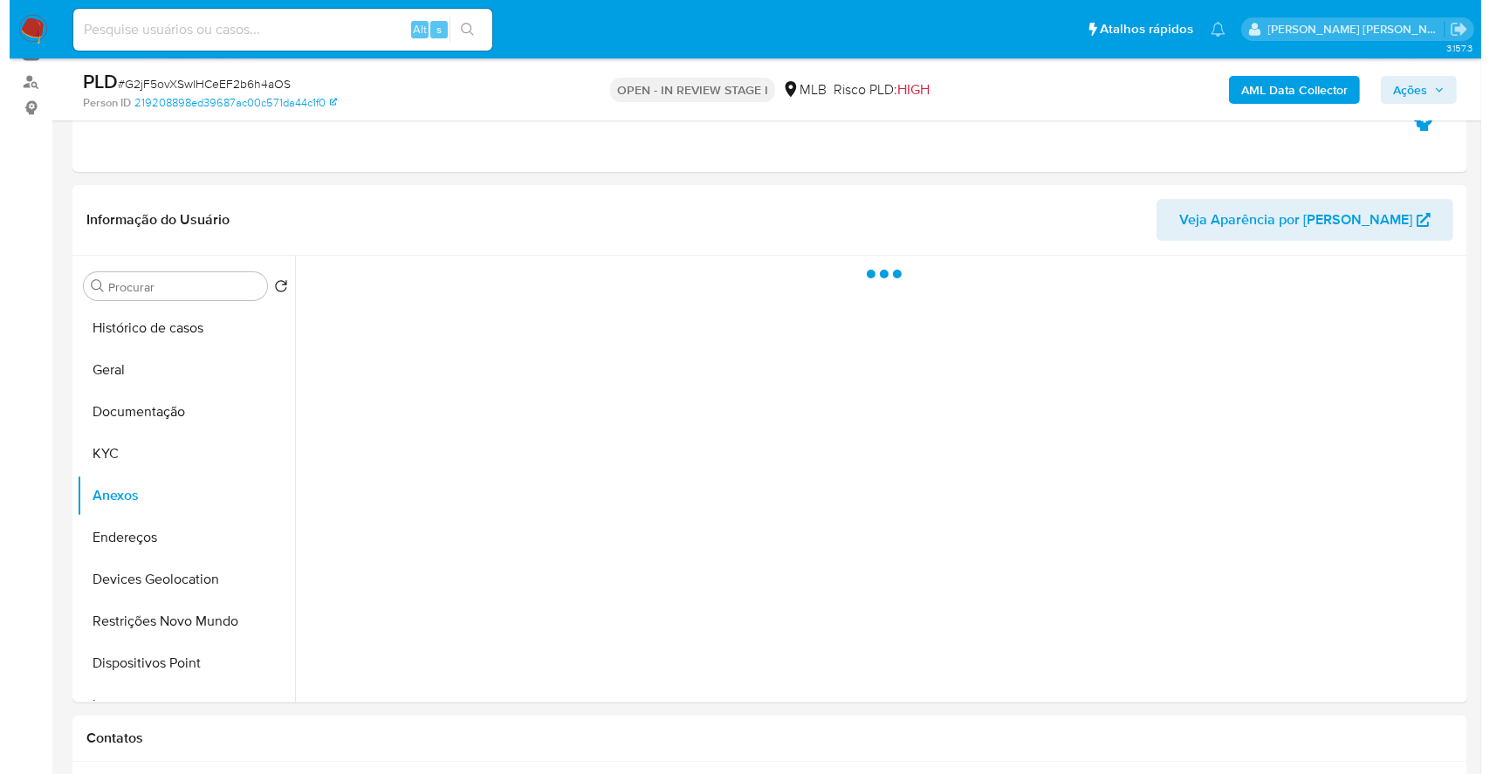
scroll to position [0, 0]
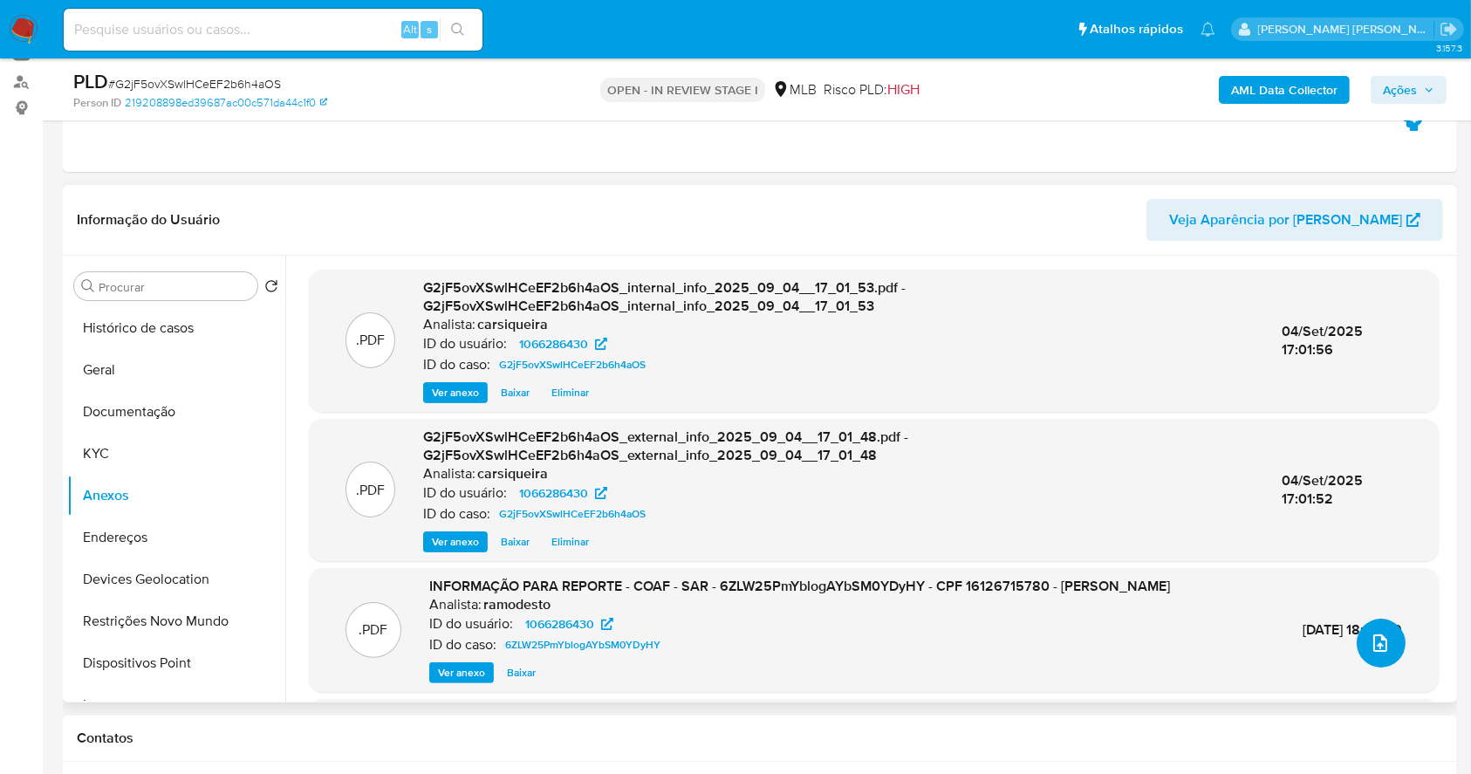
click at [1374, 636] on icon "upload-file" at bounding box center [1380, 643] width 21 height 21
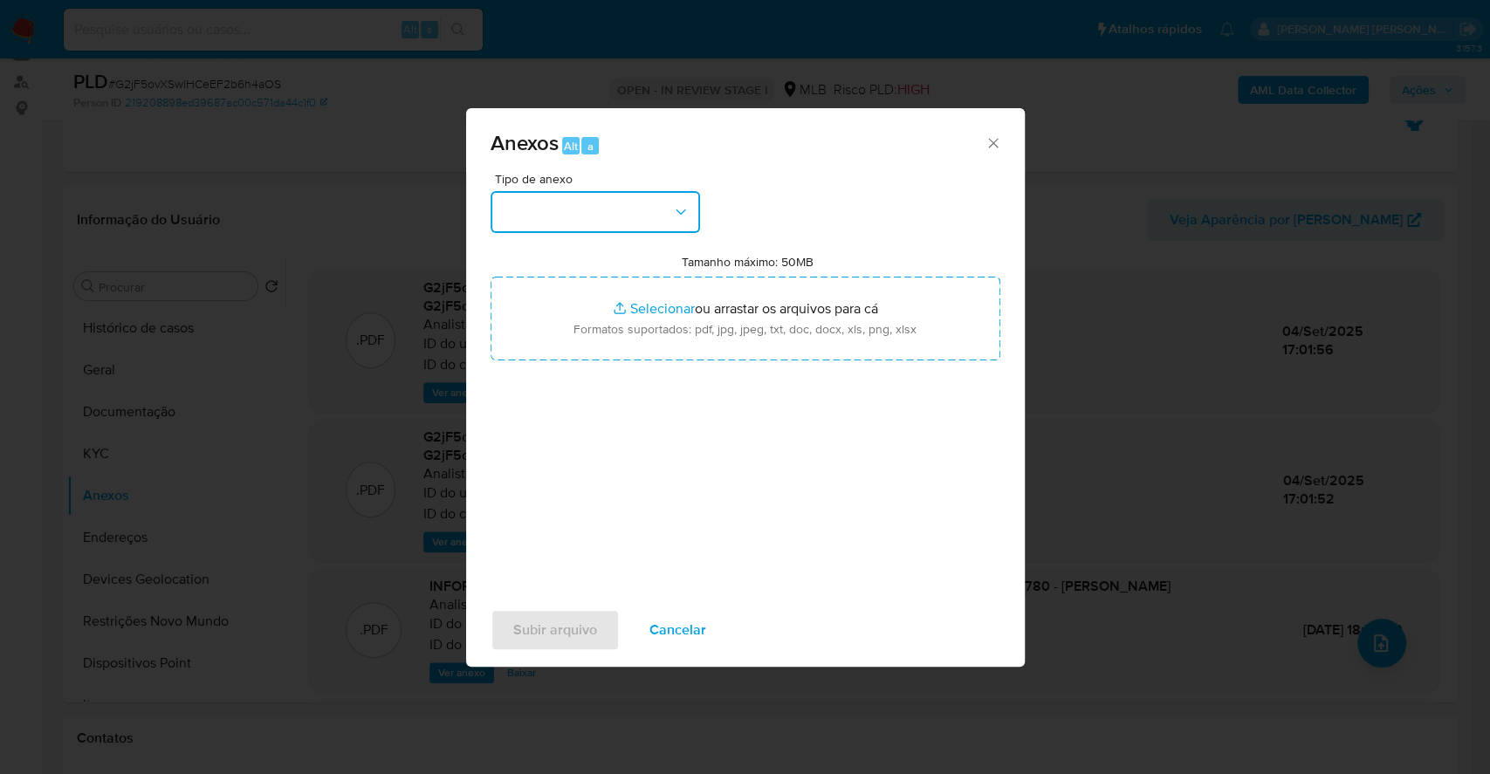
click at [644, 201] on button "button" at bounding box center [594, 212] width 209 height 42
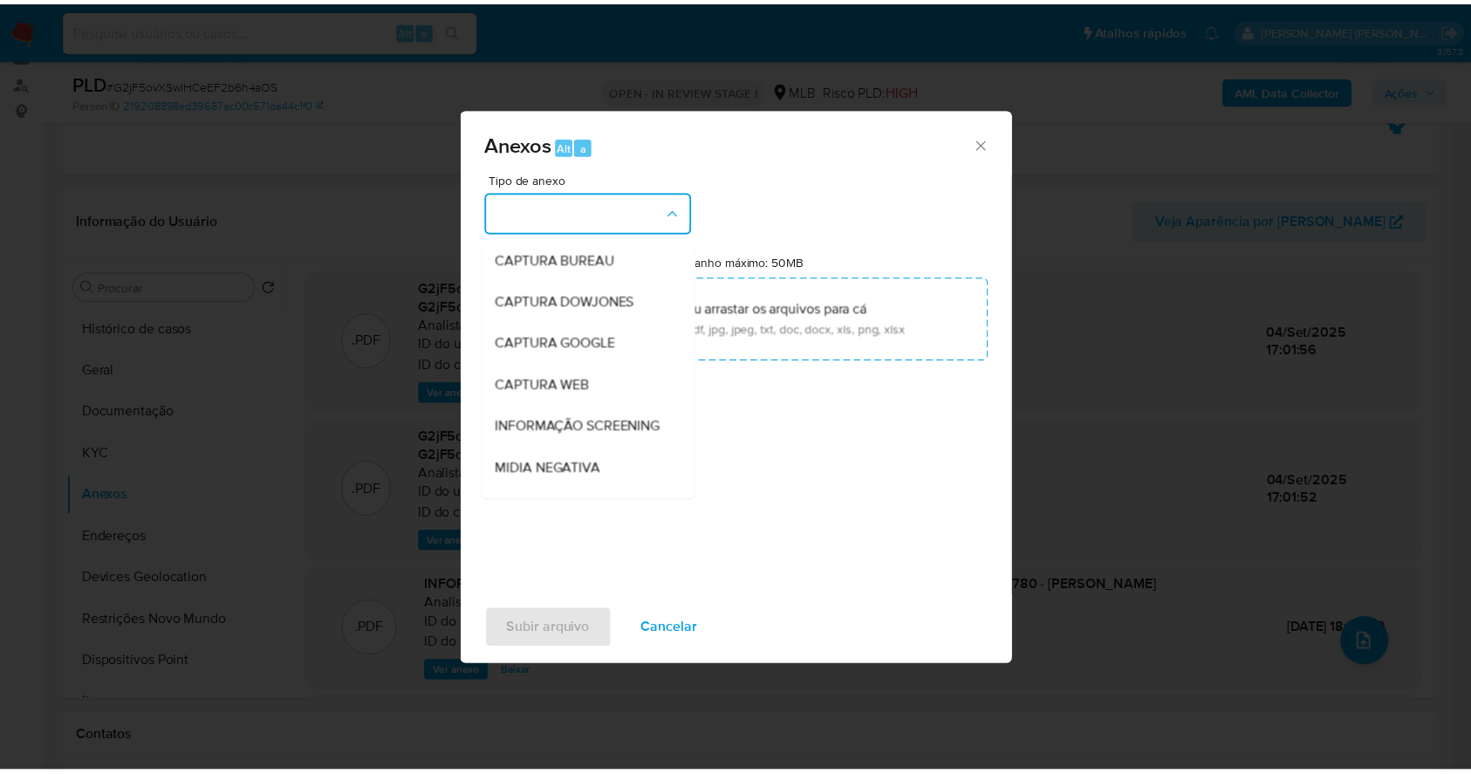
scroll to position [268, 0]
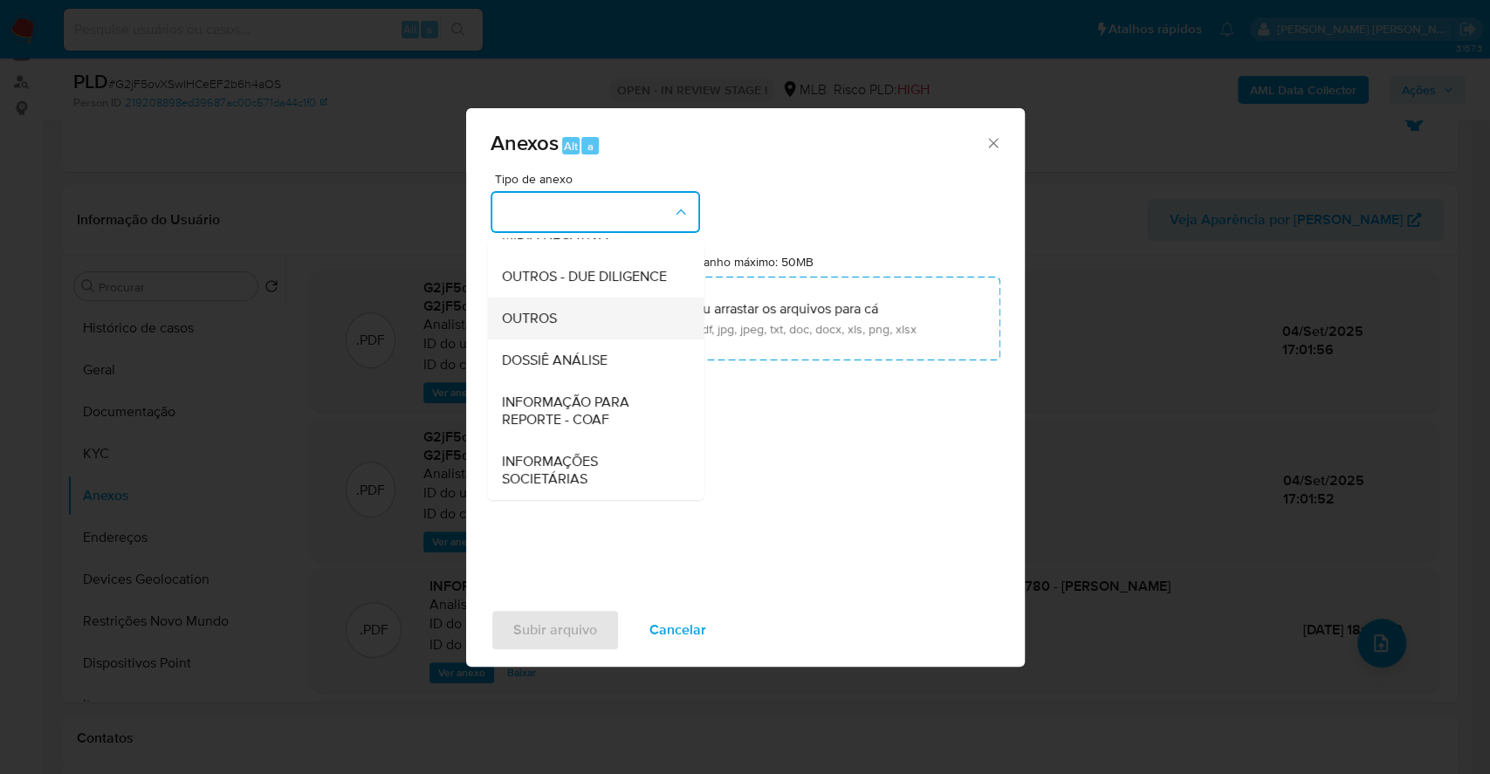
click at [584, 307] on div "OUTROS" at bounding box center [590, 319] width 178 height 42
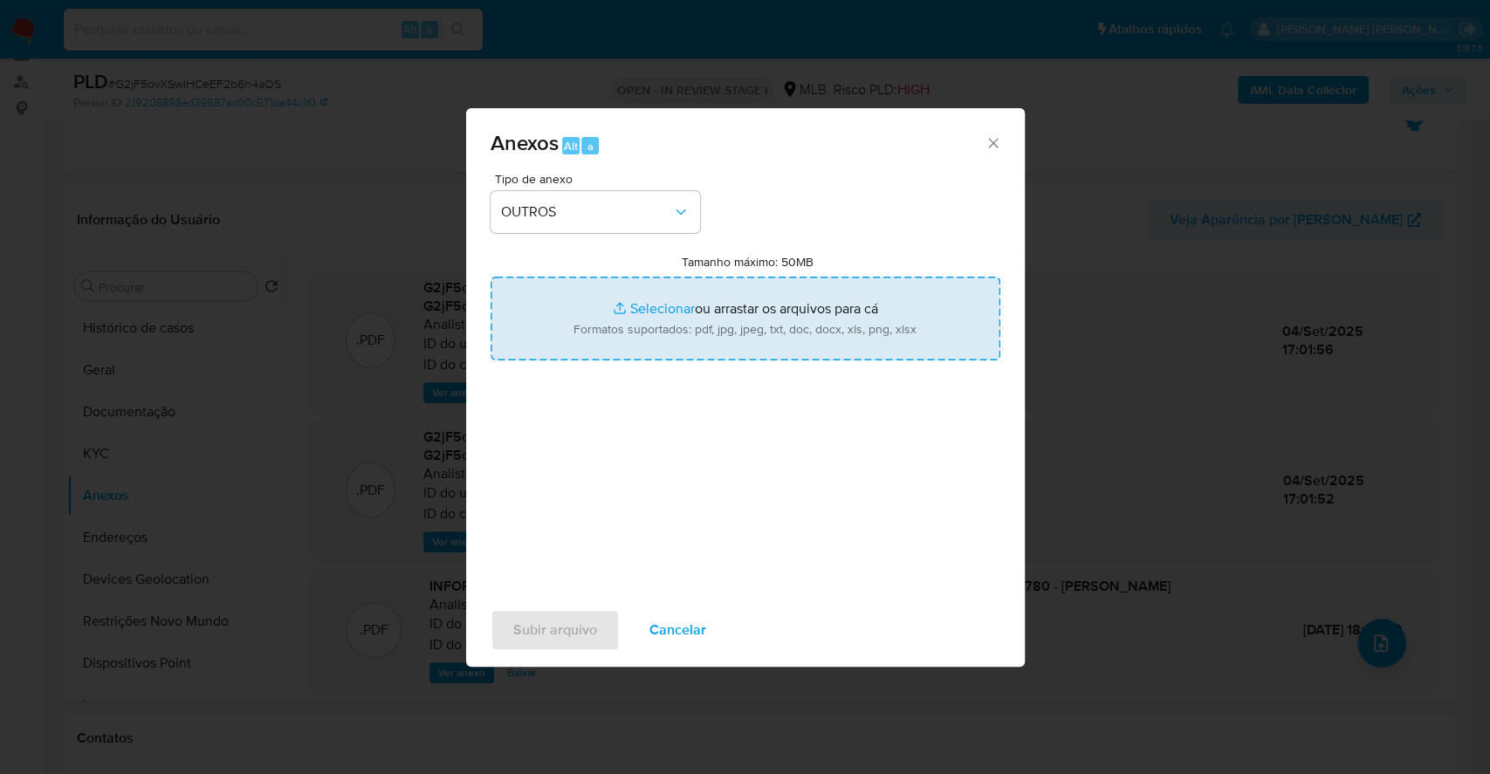
click at [621, 301] on input "Tamanho máximo: 50MB Selecionar arquivos" at bounding box center [745, 319] width 510 height 84
type input "C:\fakepath\2º SAR - CPF 16126715780 - JONATHAN FERNANDES COSTA - Documentos Go…"
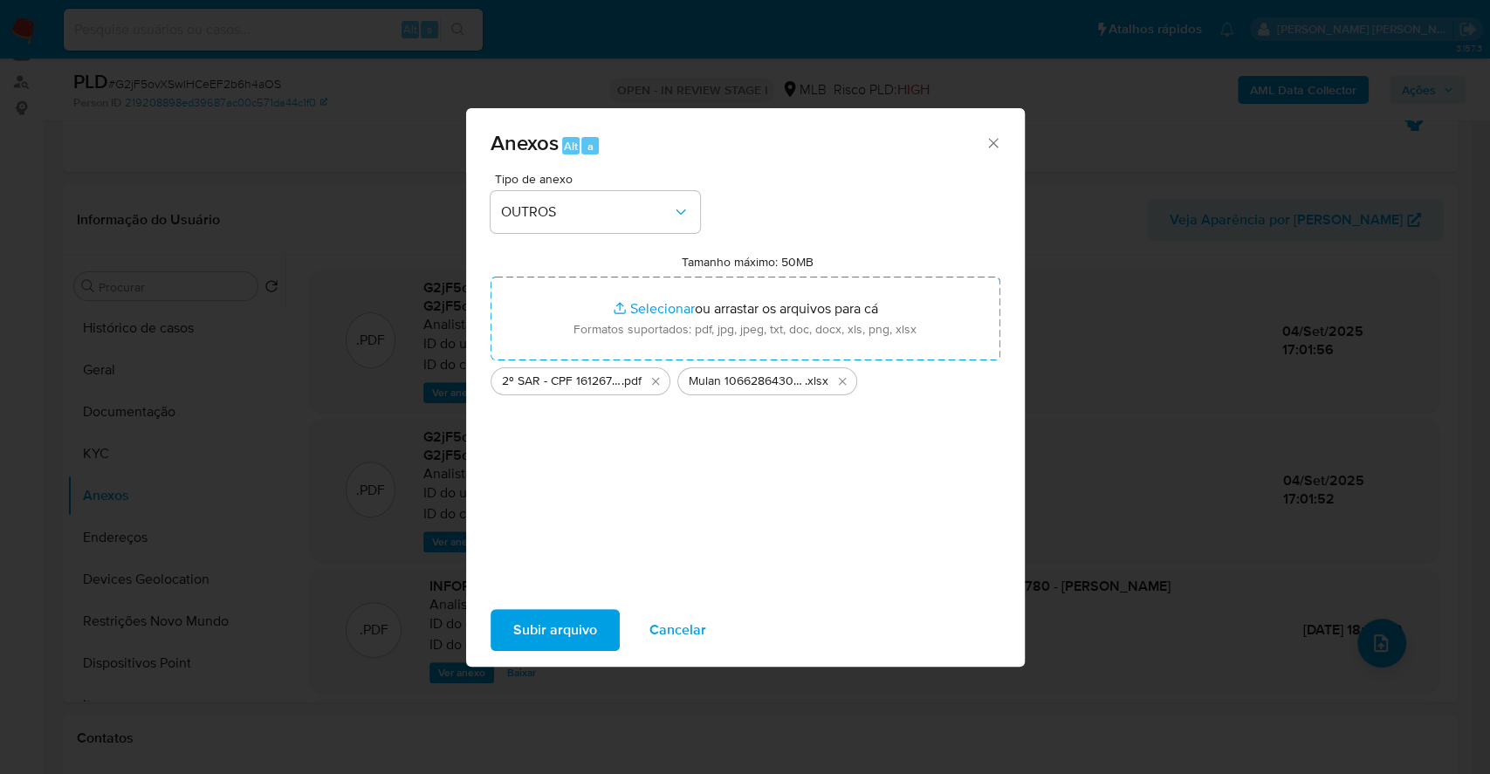
click at [564, 638] on span "Subir arquivo" at bounding box center [555, 630] width 84 height 38
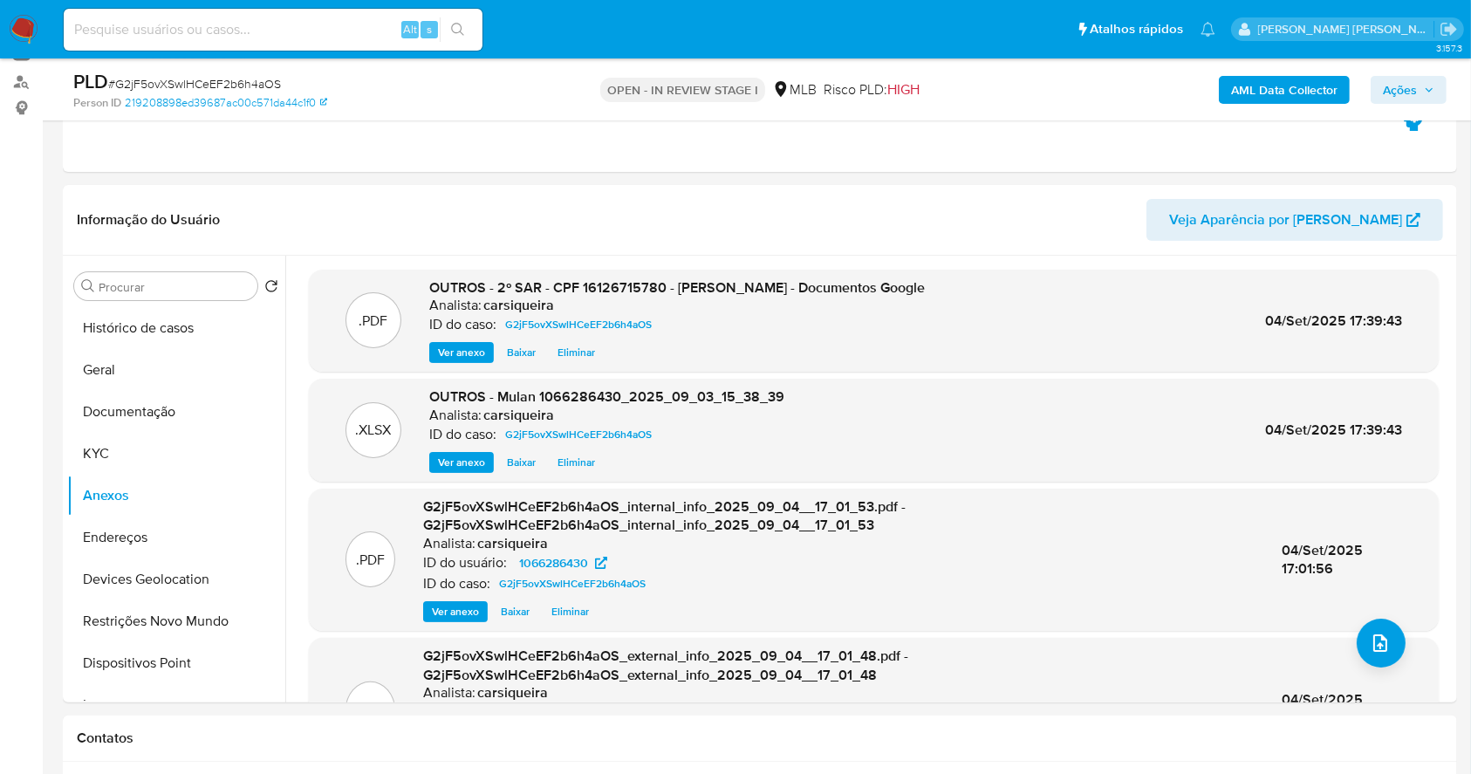
click at [1398, 104] on div "AML Data Collector Ações" at bounding box center [1220, 89] width 453 height 41
click at [1398, 101] on span "Ações" at bounding box center [1400, 90] width 34 height 28
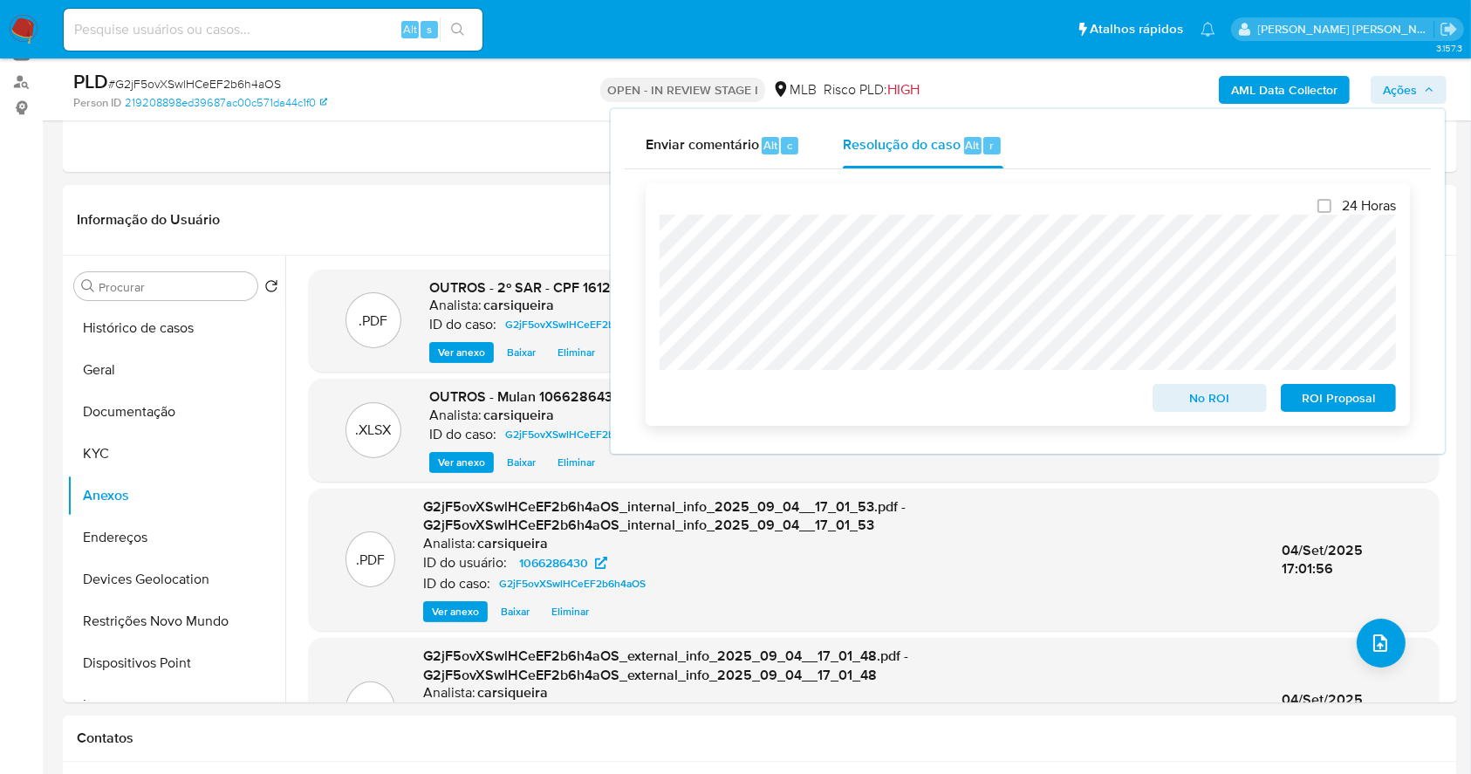
click at [1333, 401] on span "ROI Proposal" at bounding box center [1338, 398] width 91 height 24
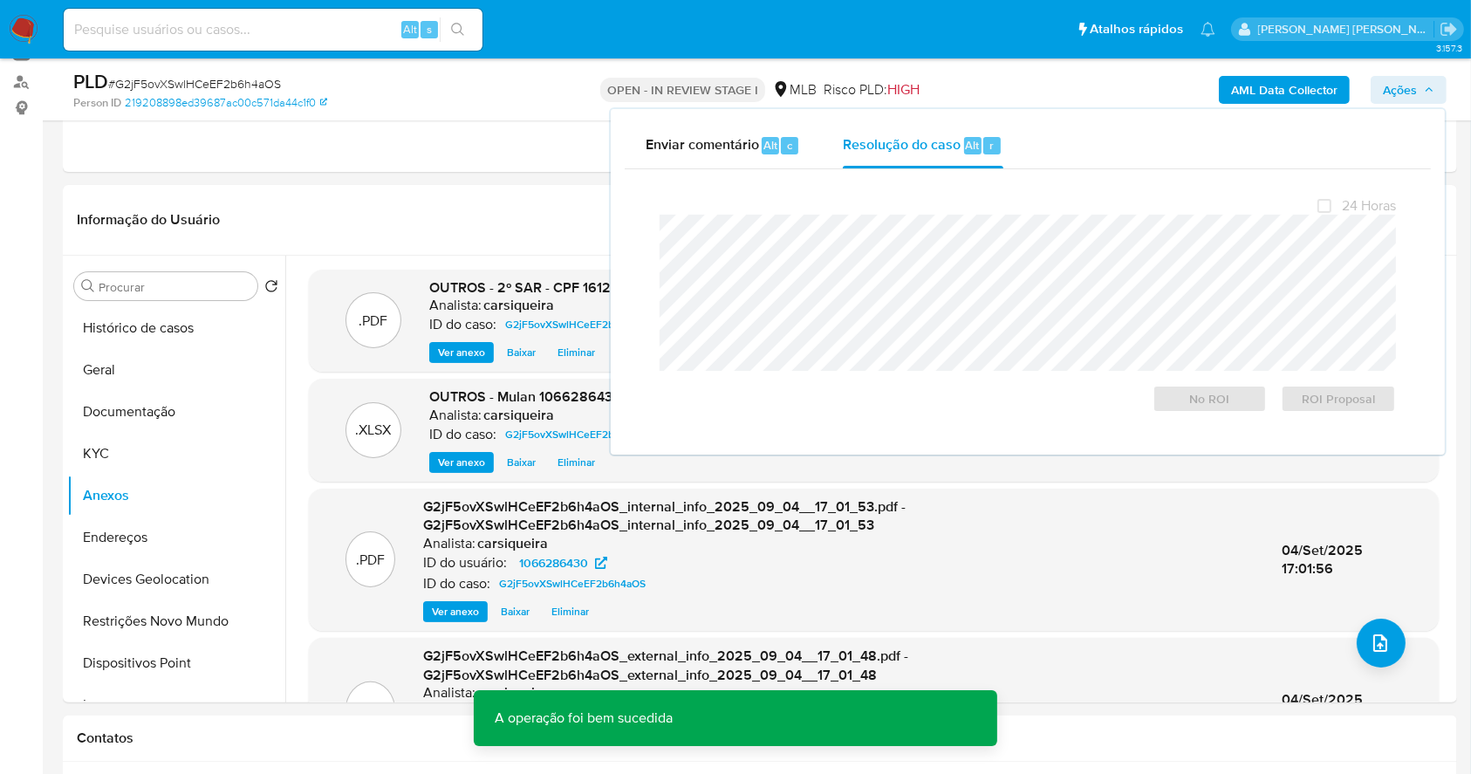
click at [259, 85] on span "# G2jF5ovXSwlHCeEF2b6h4aOS" at bounding box center [194, 83] width 173 height 17
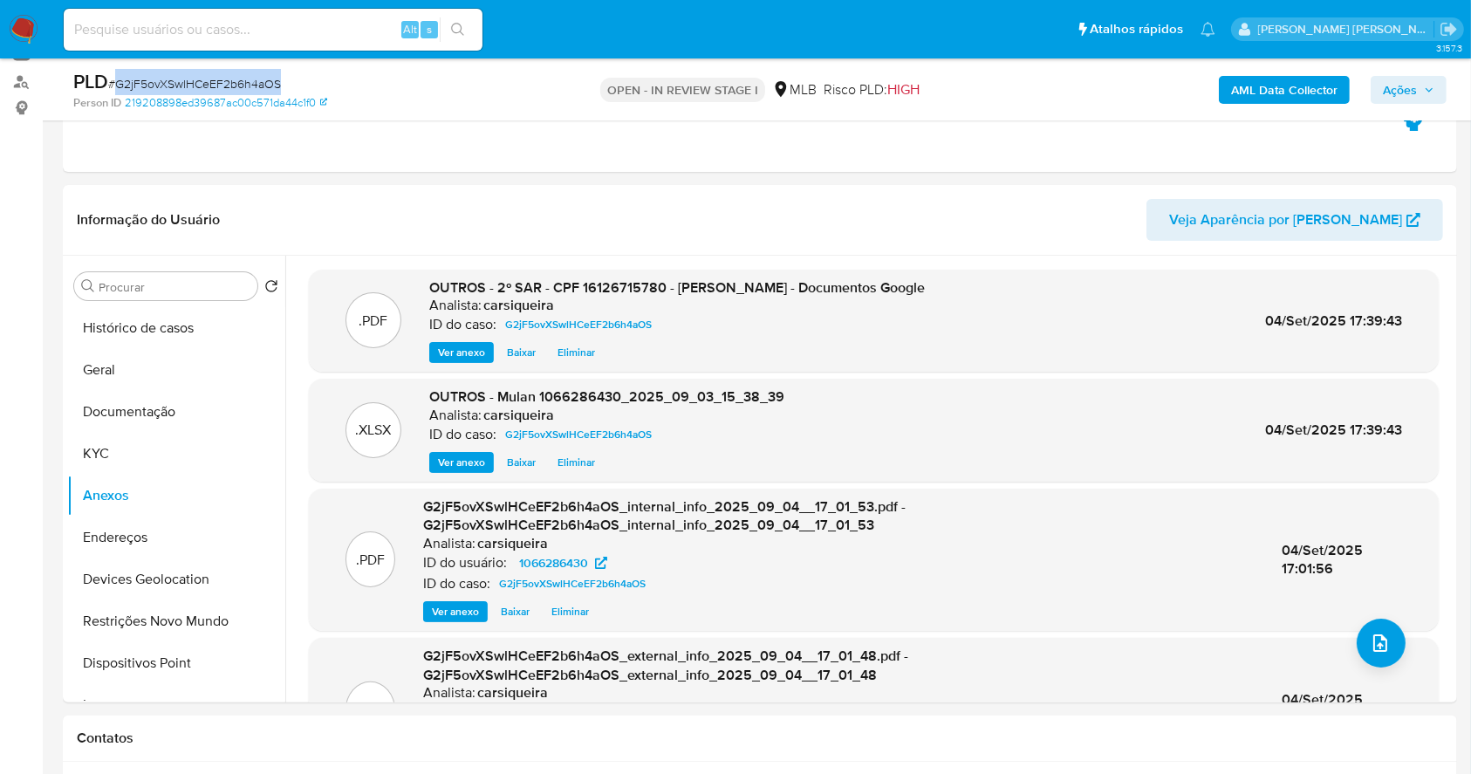
click at [259, 85] on span "# G2jF5ovXSwlHCeEF2b6h4aOS" at bounding box center [194, 83] width 173 height 17
copy span "G2jF5ovXSwlHCeEF2b6h4aOS"
click at [1406, 89] on span "Ações" at bounding box center [1400, 90] width 34 height 28
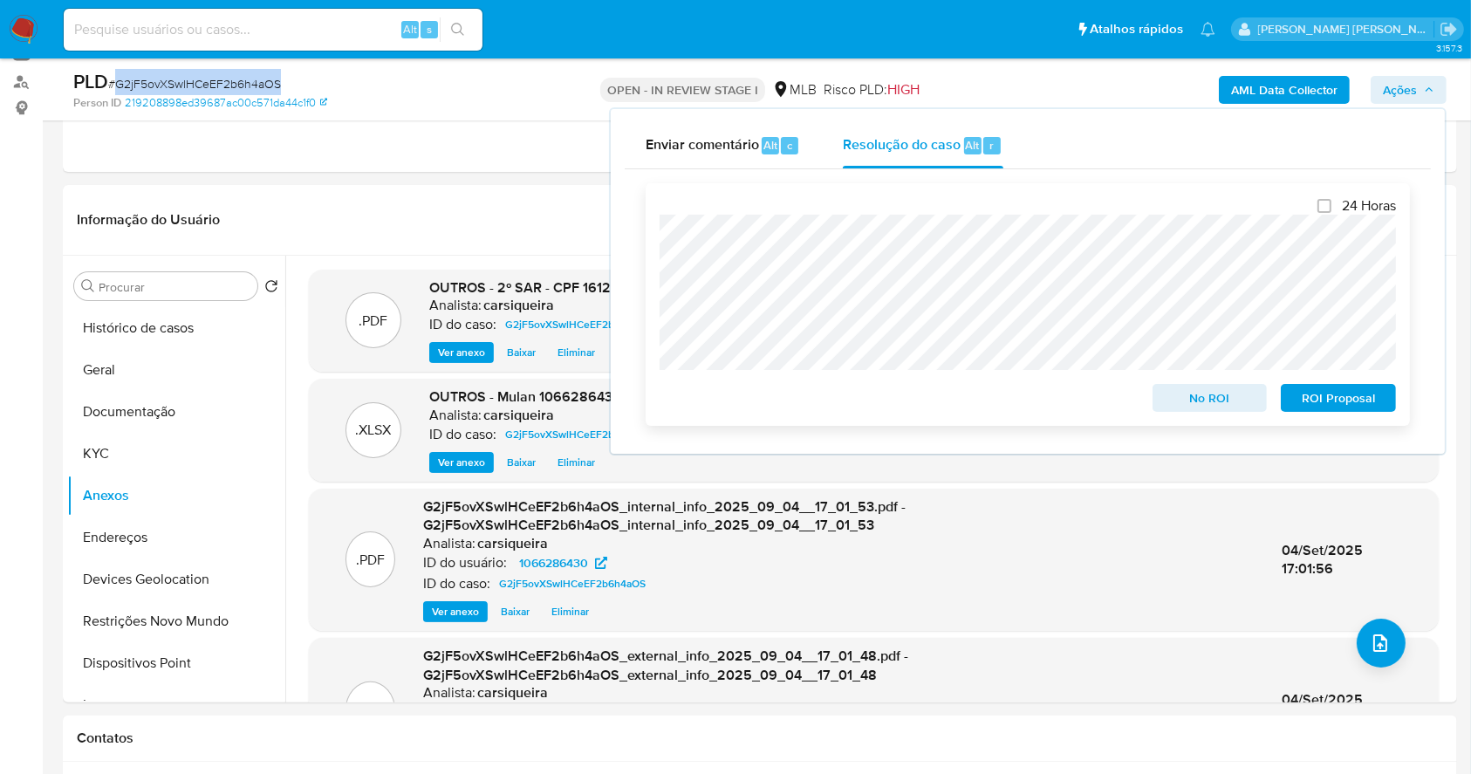
click at [1360, 400] on span "ROI Proposal" at bounding box center [1338, 398] width 91 height 24
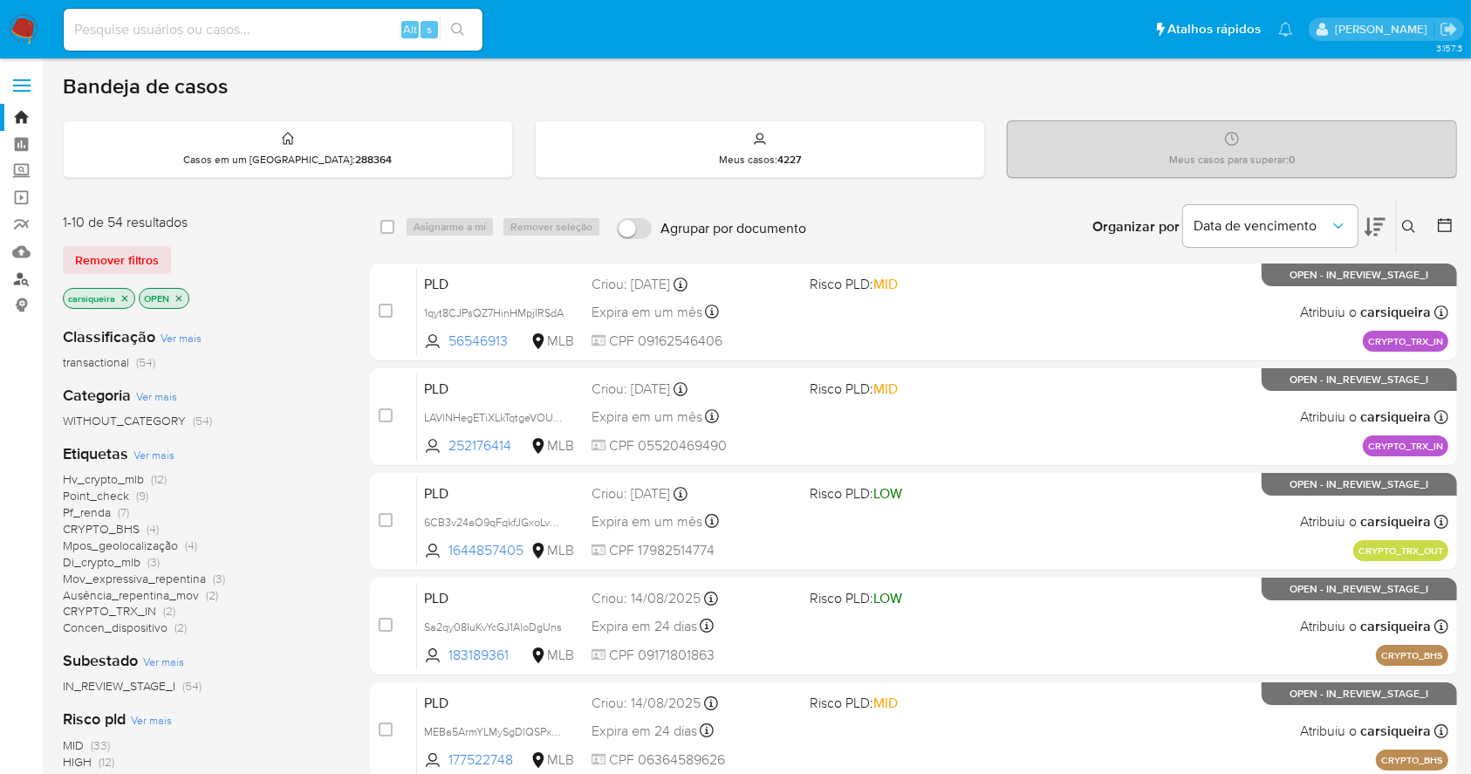
click at [18, 276] on link "Localizador de pessoas" at bounding box center [104, 278] width 208 height 27
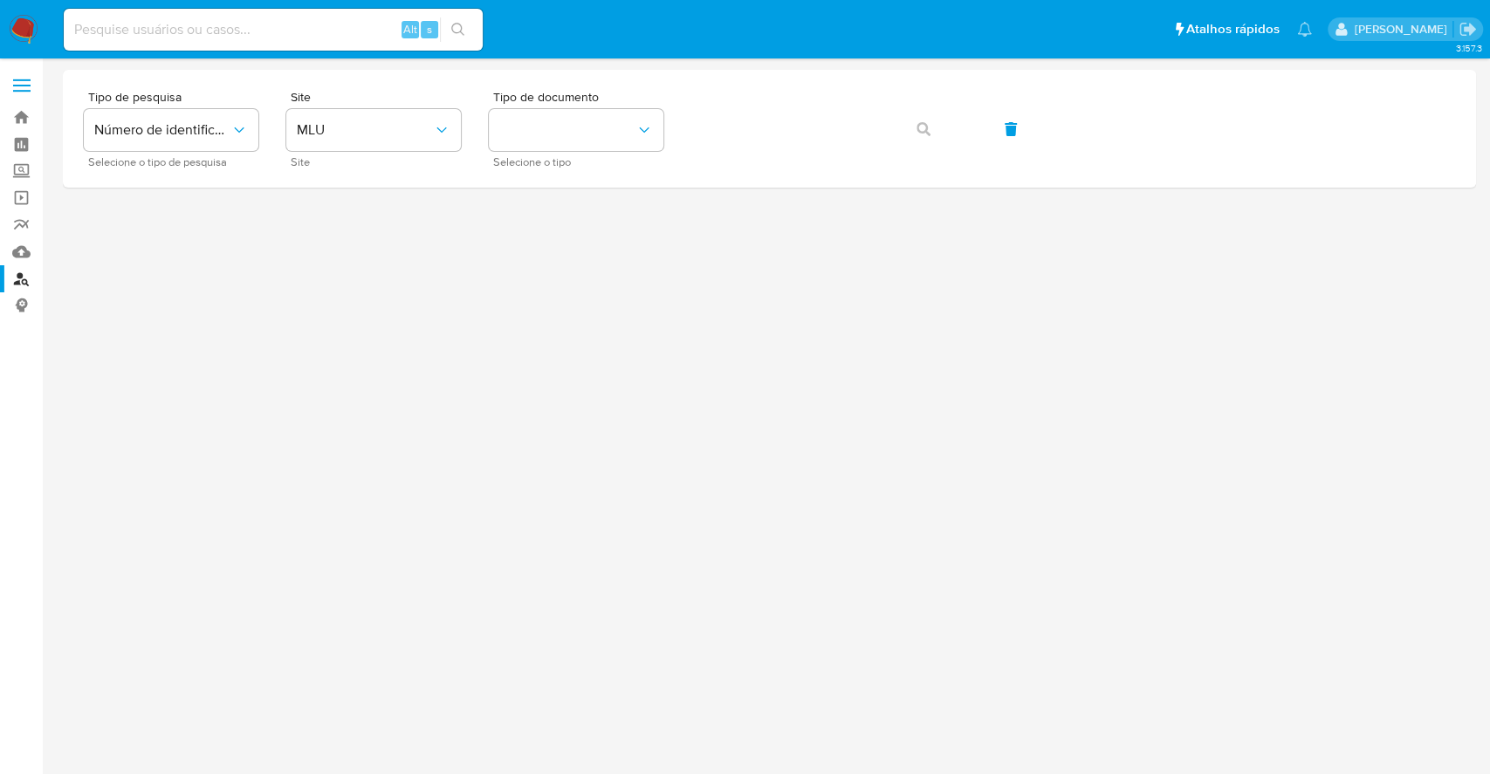
click at [27, 38] on img at bounding box center [24, 30] width 30 height 30
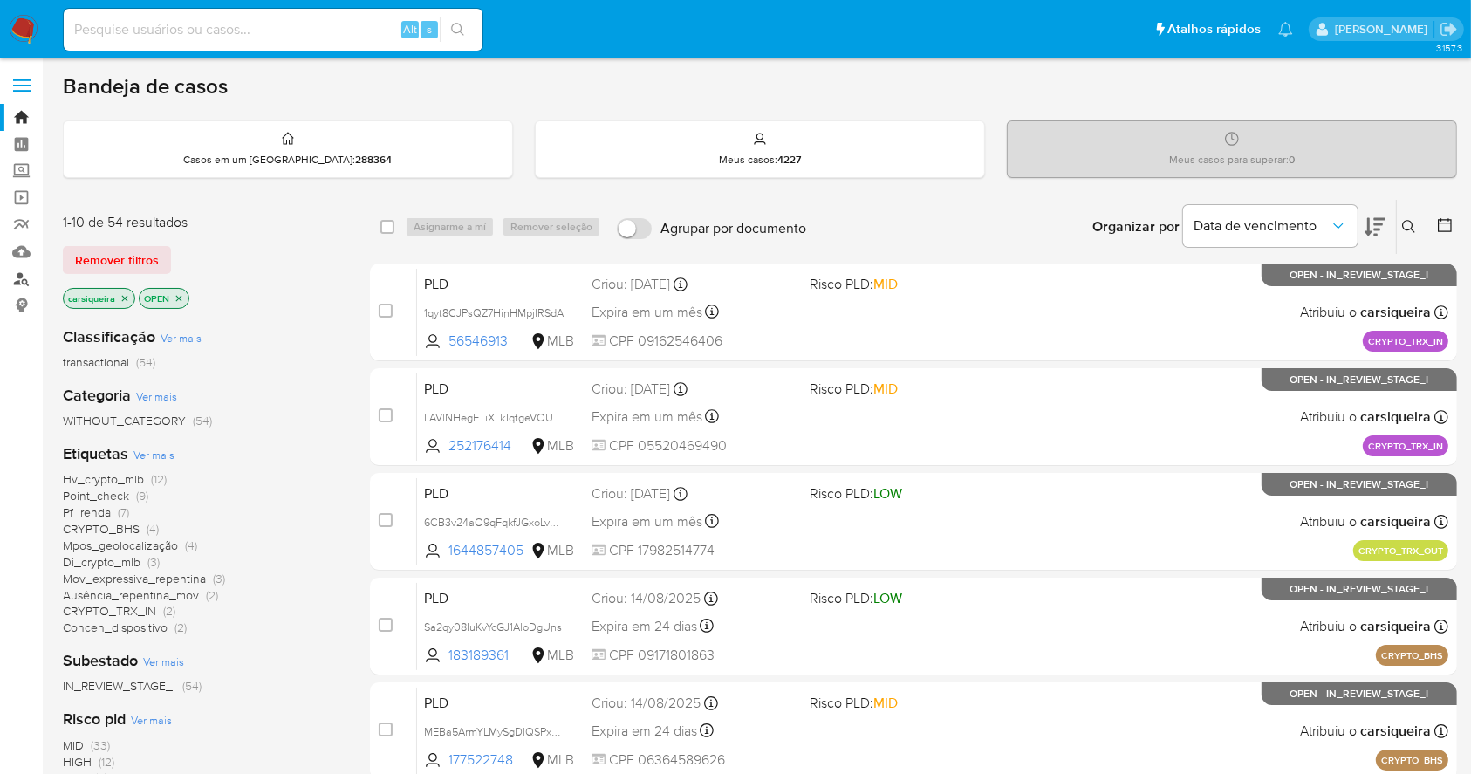
click at [25, 272] on link "Localizador de pessoas" at bounding box center [104, 278] width 208 height 27
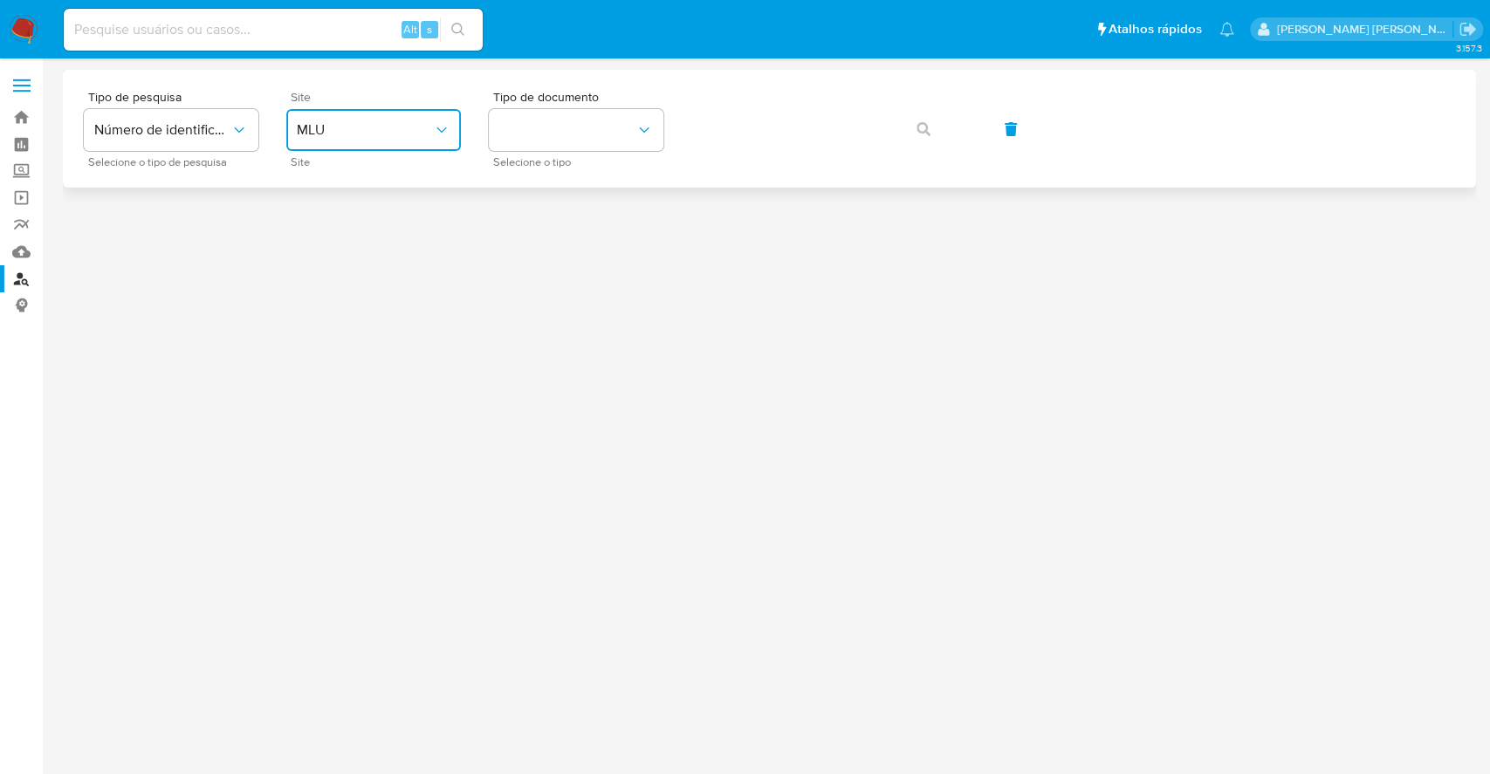
click at [353, 132] on span "MLU" at bounding box center [365, 129] width 136 height 17
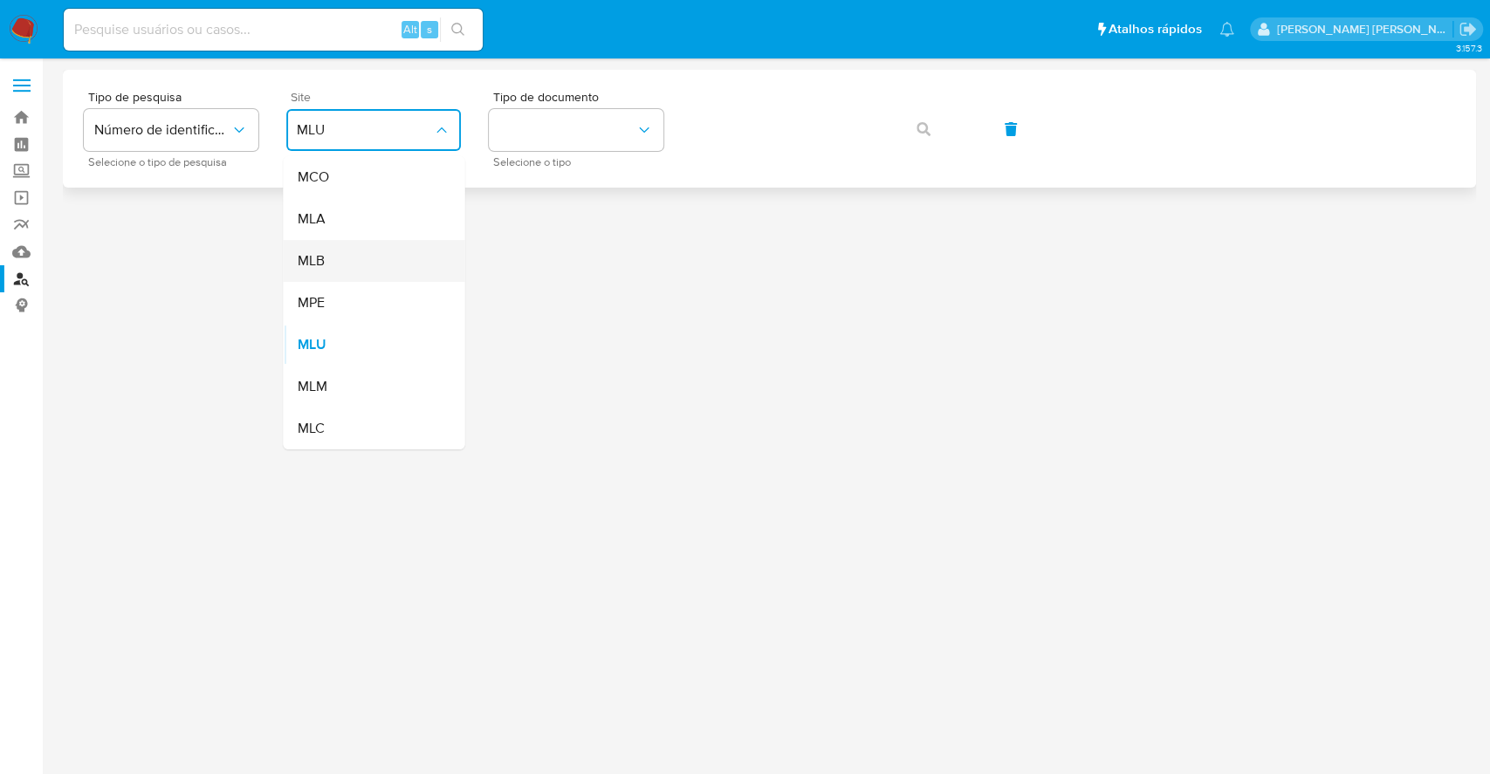
click at [380, 257] on div "MLB" at bounding box center [368, 261] width 143 height 42
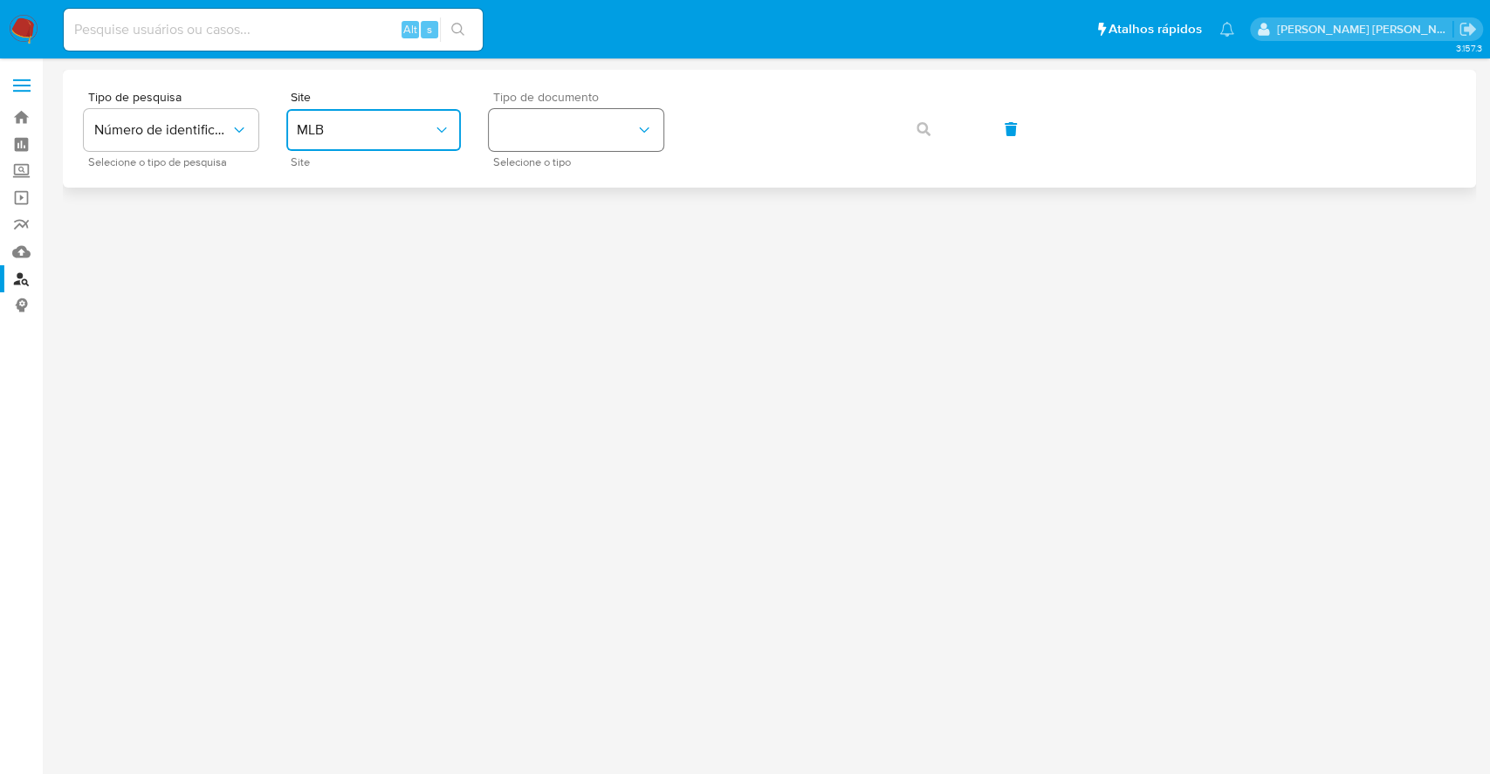
click at [621, 111] on button "identificationType" at bounding box center [576, 130] width 175 height 42
click at [649, 227] on li "CPF CPF" at bounding box center [576, 245] width 182 height 59
click at [930, 131] on button "button" at bounding box center [923, 129] width 59 height 42
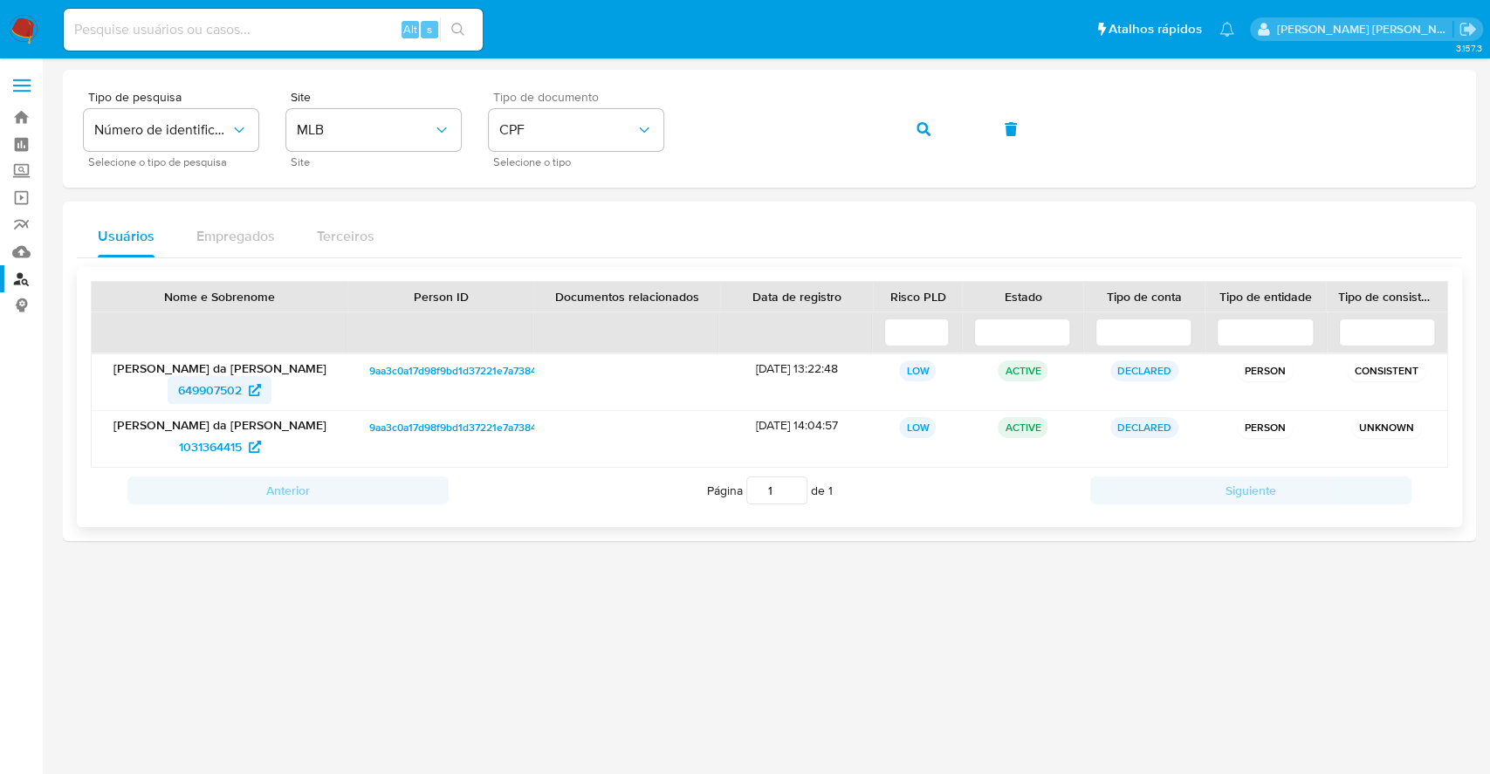
click at [228, 387] on span "649907502" at bounding box center [210, 390] width 64 height 28
click at [200, 442] on span "1031364415" at bounding box center [210, 447] width 63 height 28
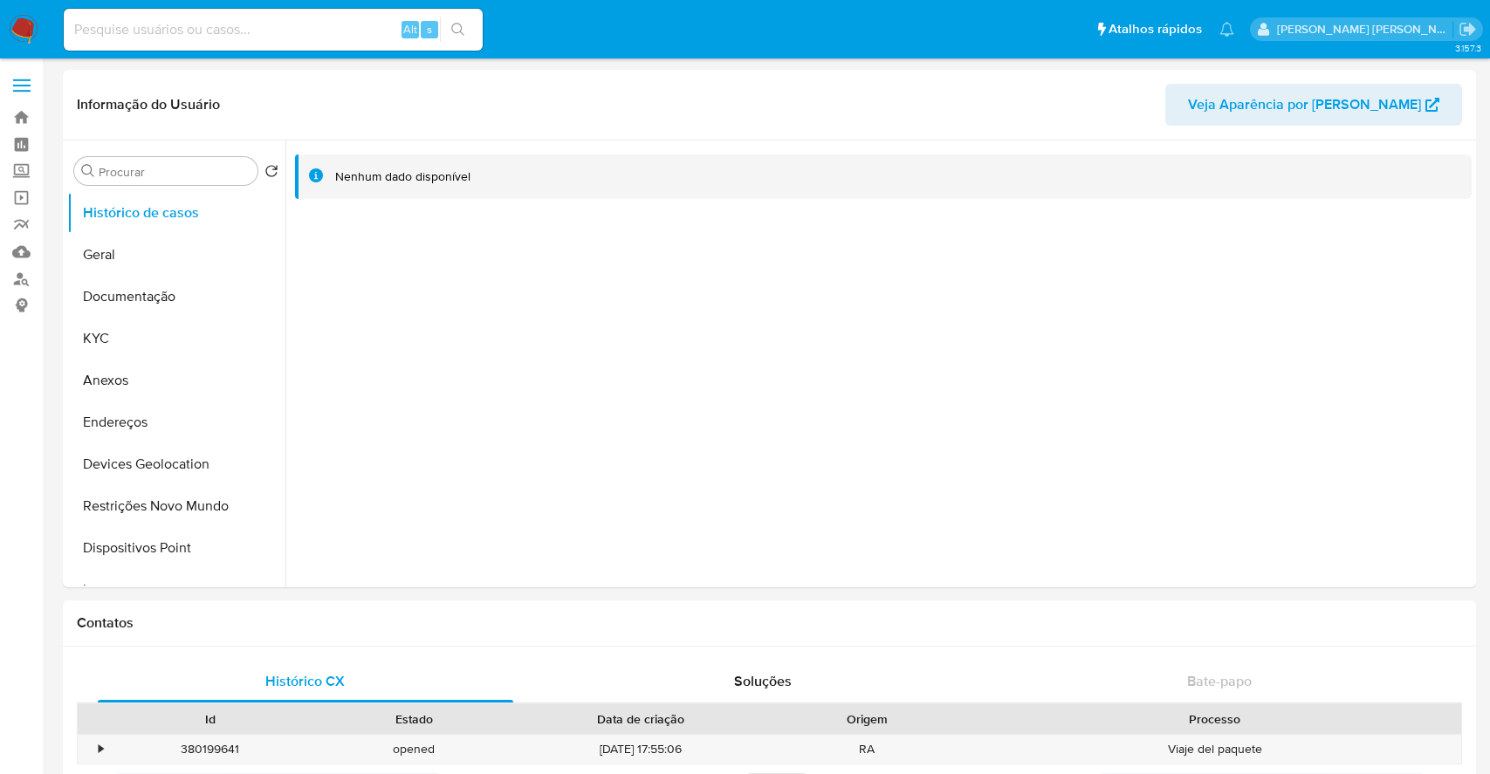
select select "10"
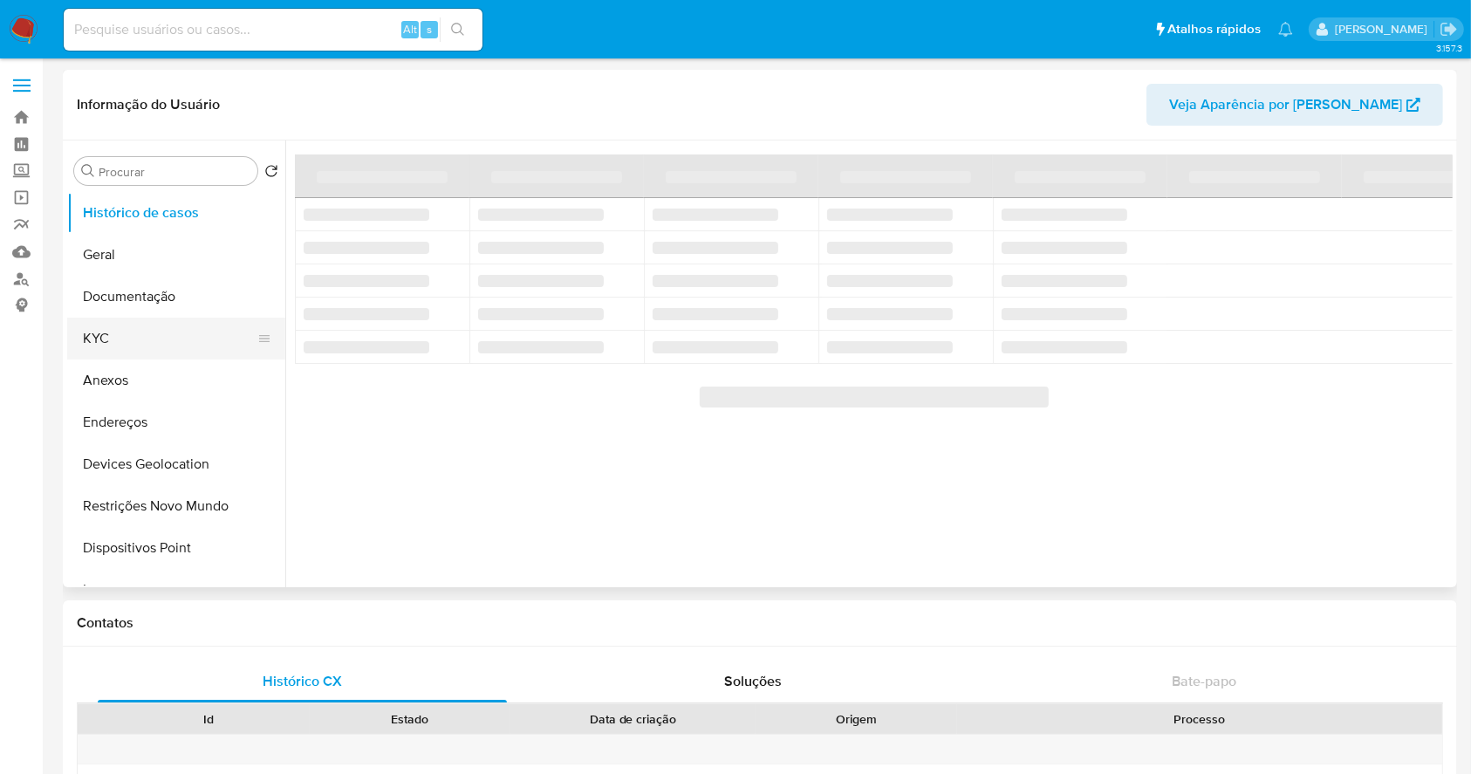
select select "10"
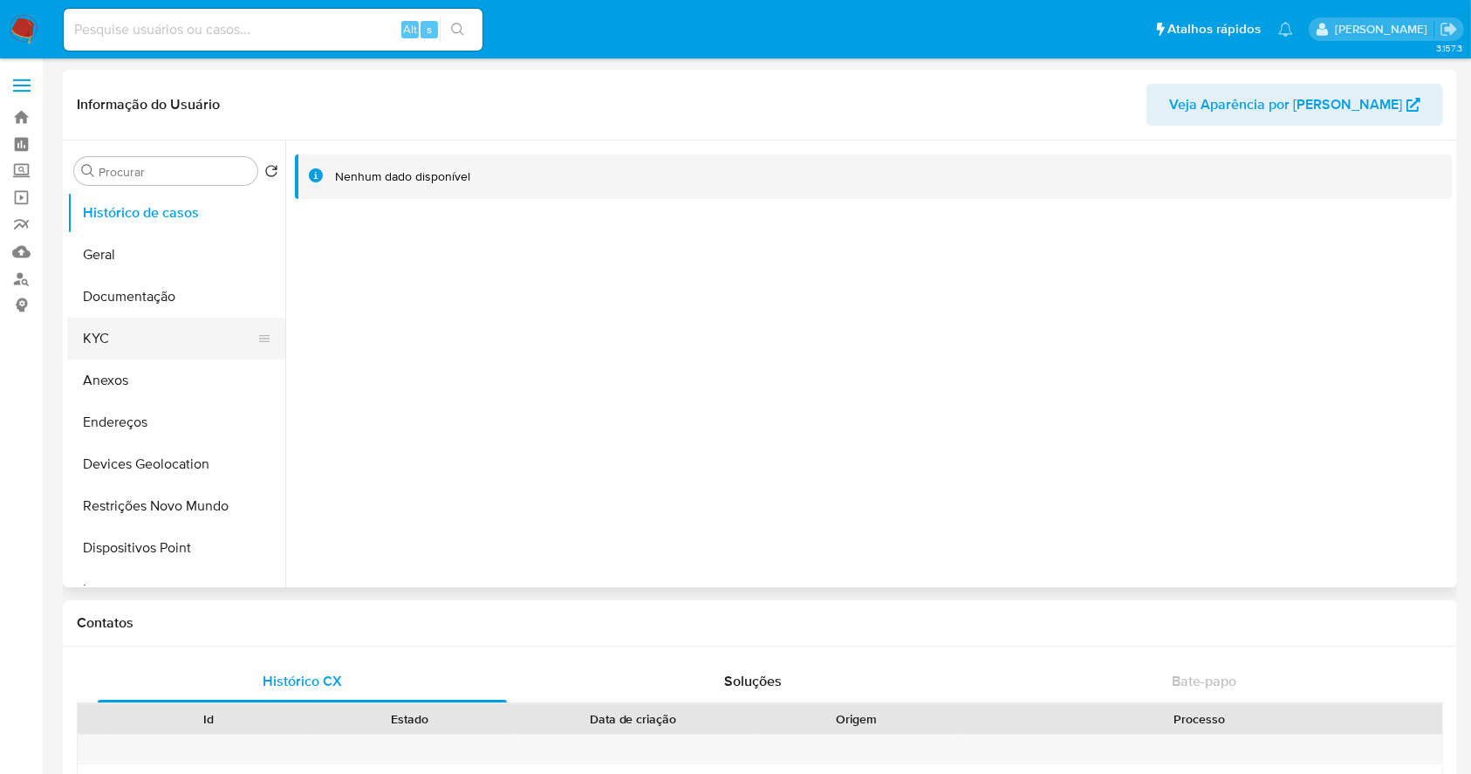
click at [157, 339] on button "KYC" at bounding box center [169, 339] width 204 height 42
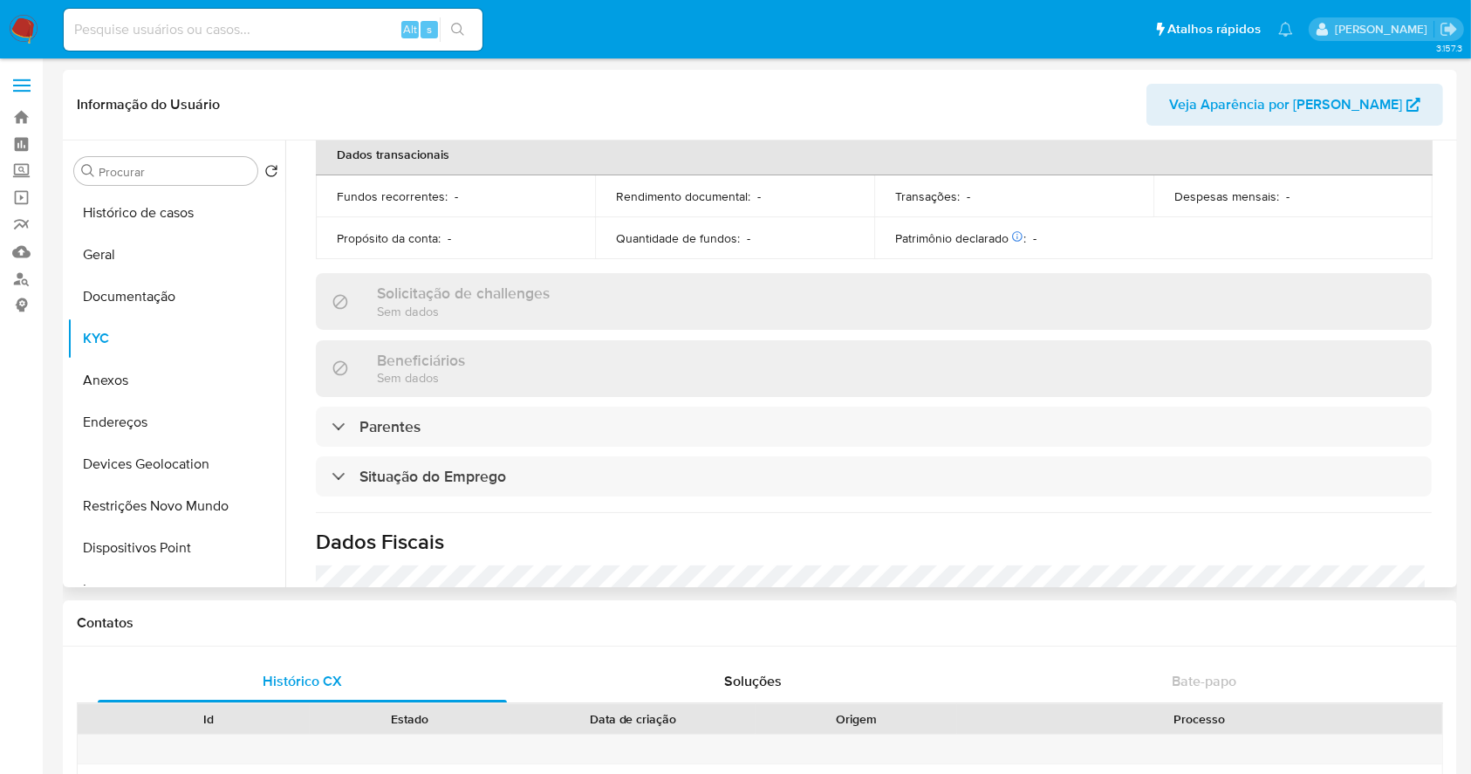
scroll to position [764, 0]
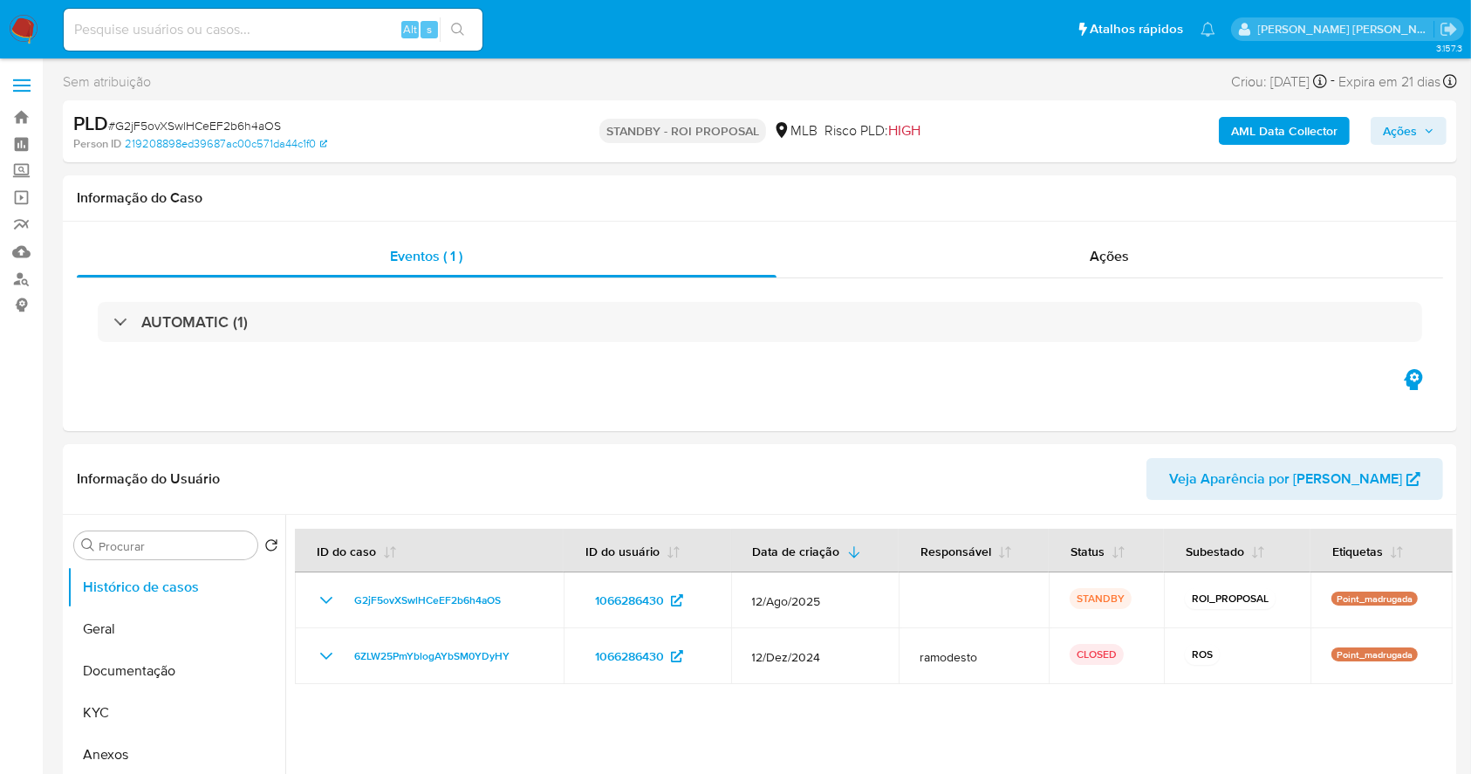
select select "10"
click at [26, 29] on img at bounding box center [24, 30] width 30 height 30
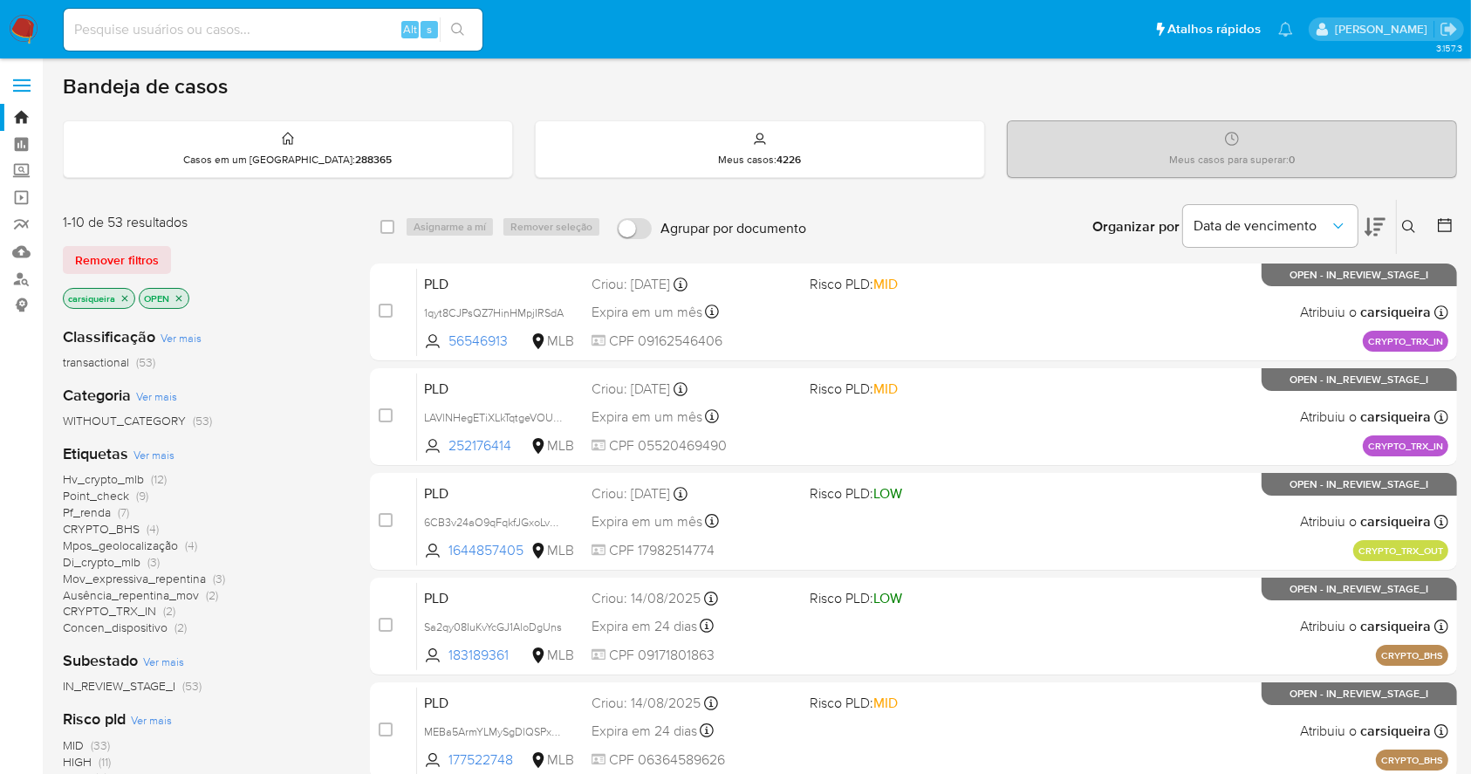
click at [7, 25] on nav "Pausado Ver notificaciones Alt s Atalhos rápidos Presiona las siguientes teclas…" at bounding box center [735, 29] width 1471 height 58
click at [31, 28] on img at bounding box center [24, 30] width 30 height 30
click at [492, 81] on div "Bandeja de casos" at bounding box center [760, 86] width 1394 height 26
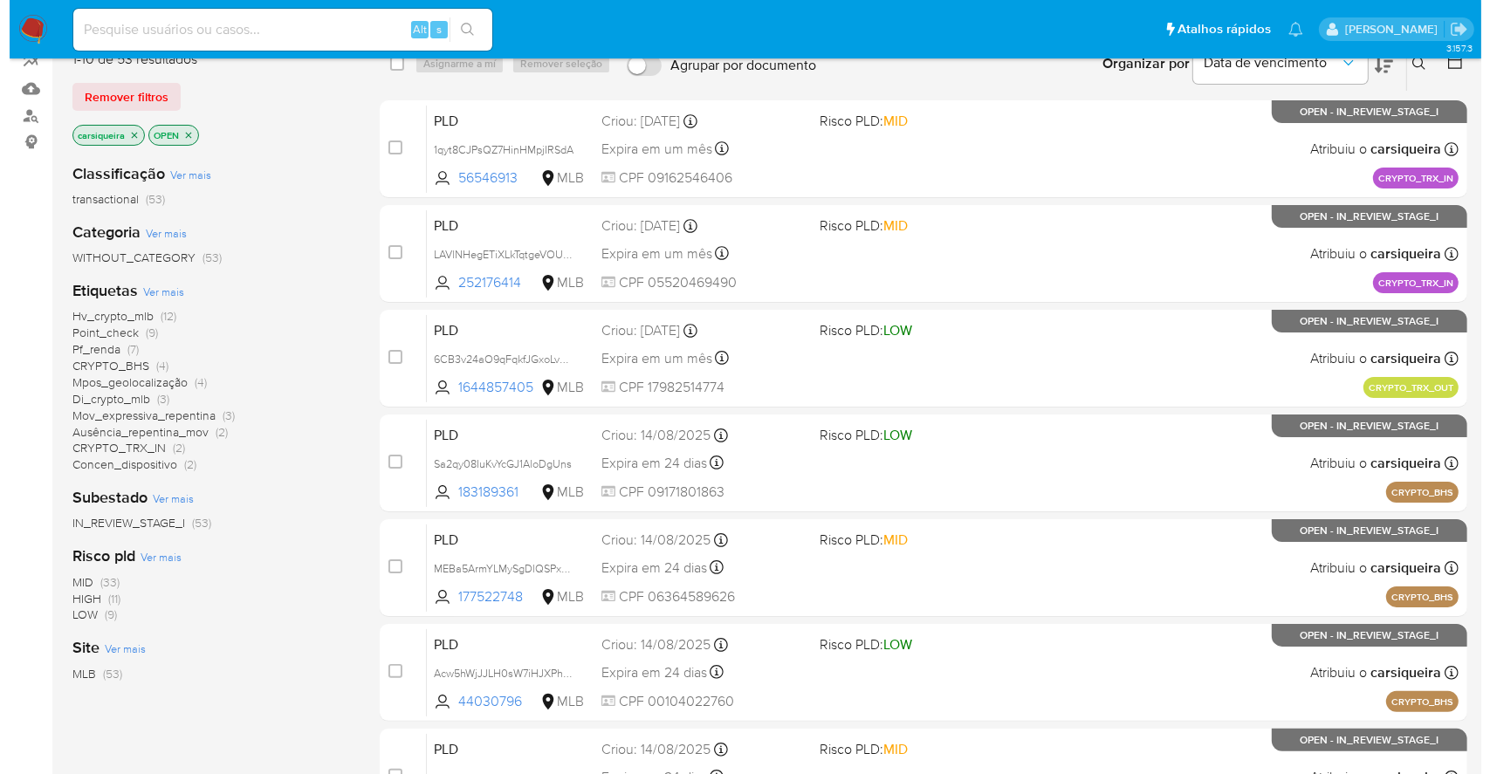
scroll to position [127, 0]
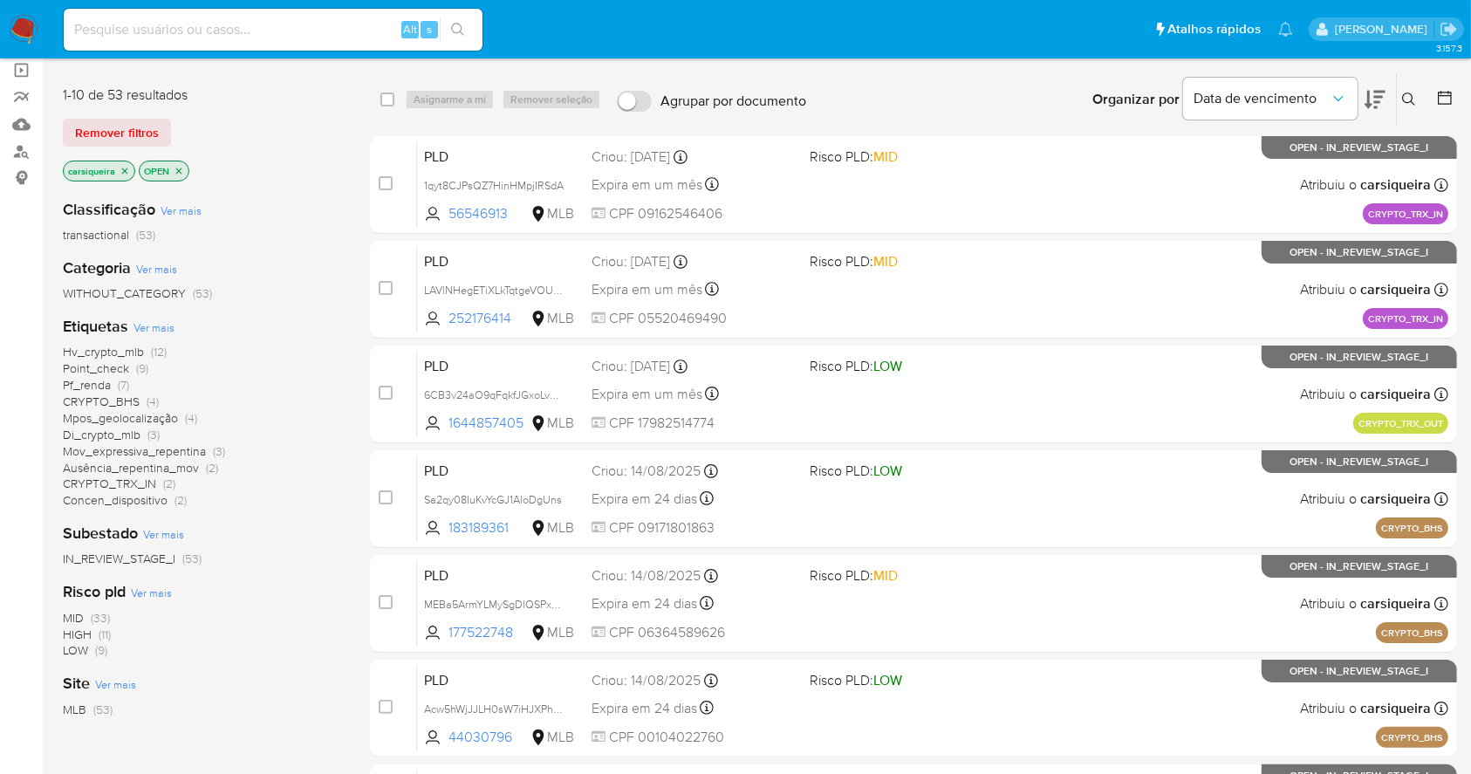
click at [202, 468] on span "Ausência_repentina_mov (2)" at bounding box center [140, 468] width 155 height 17
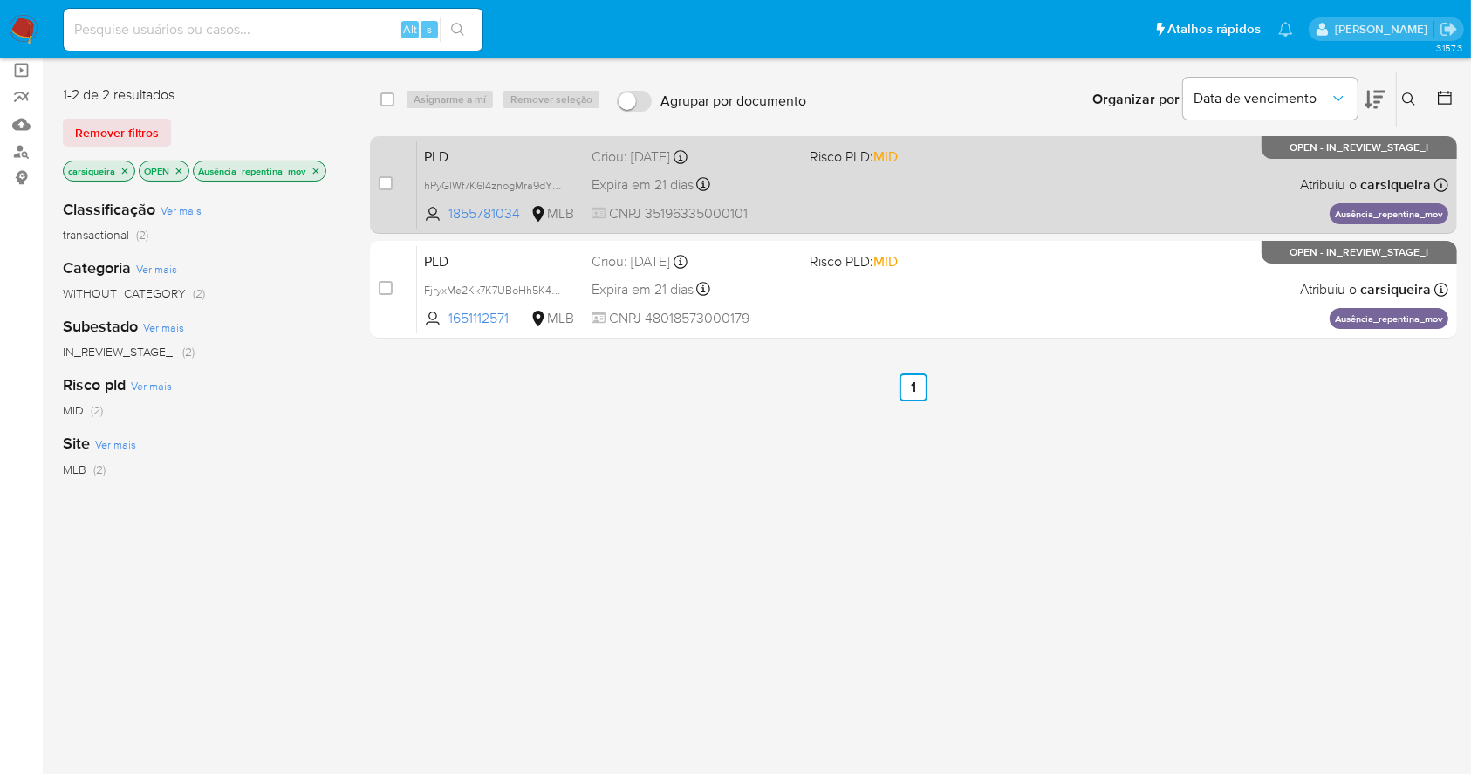
click at [956, 202] on div "PLD hPyGlWf7K6I4znogMra9dYK3 1855781034 MLB Risco PLD: MID Criou: 12/08/2025 Cr…" at bounding box center [932, 184] width 1031 height 88
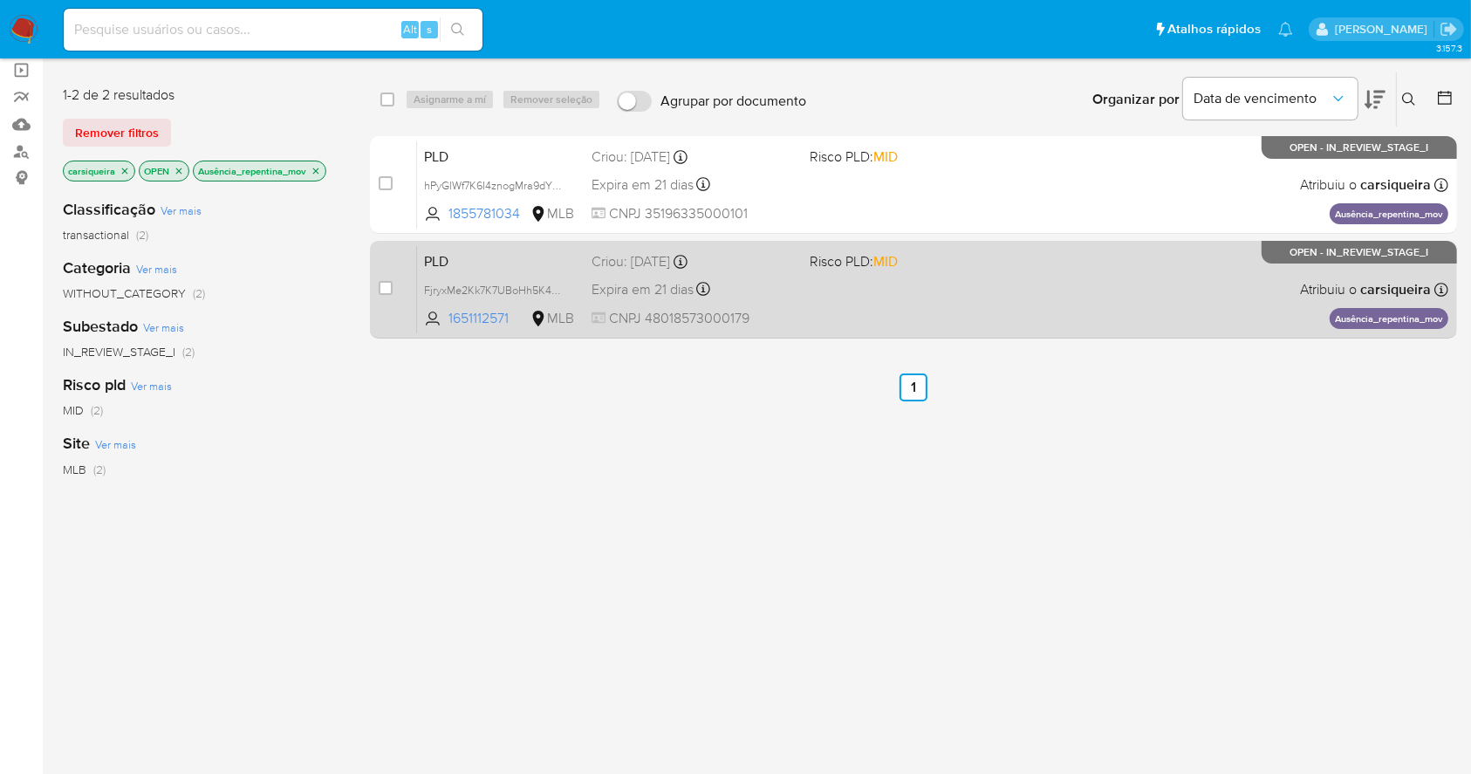
click at [1069, 311] on div "PLD FjryxMe2Kk7K7UBoHh5K48iL 1651112571 MLB Risco PLD: MID Criou: 12/08/2025 Cr…" at bounding box center [932, 289] width 1031 height 88
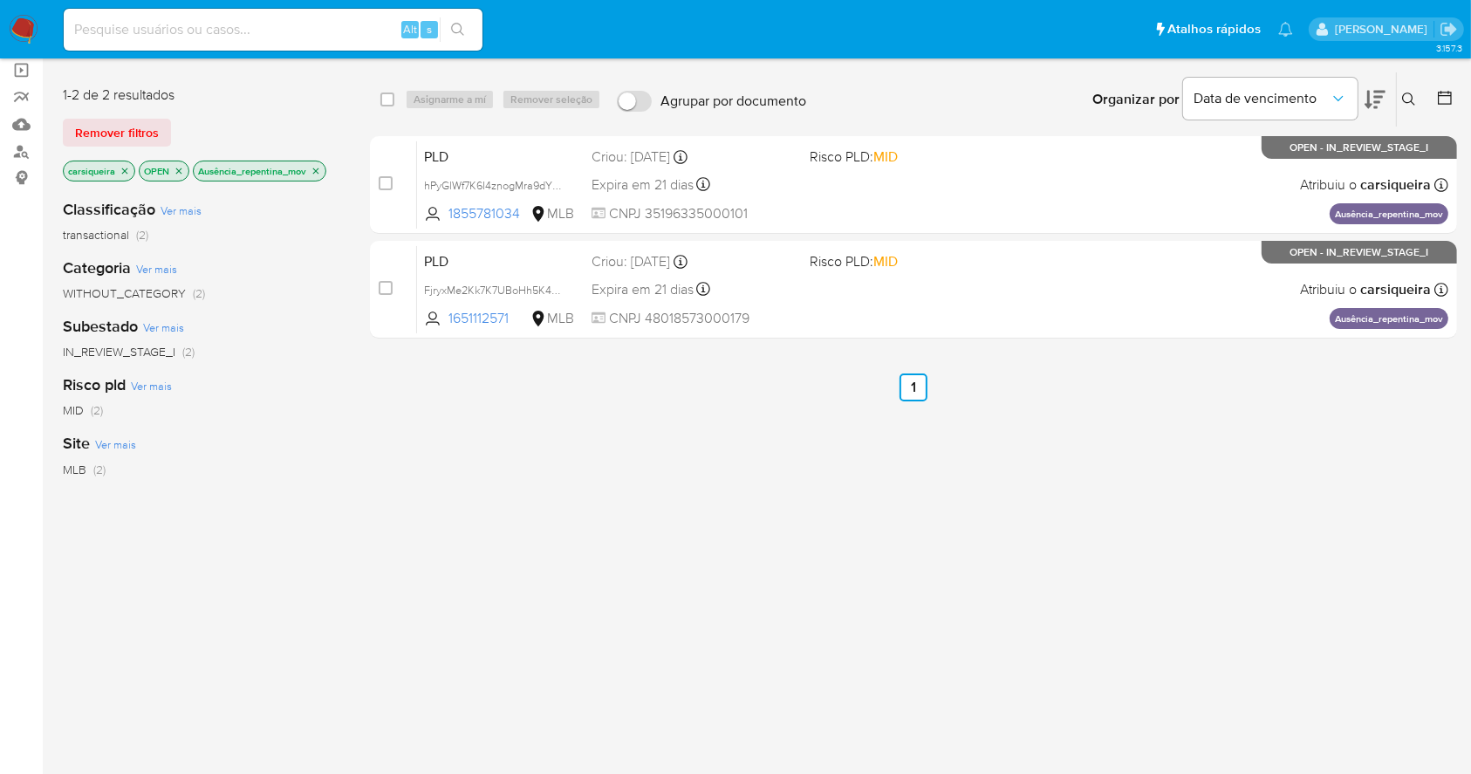
click at [317, 170] on icon "close-filter" at bounding box center [316, 171] width 10 height 10
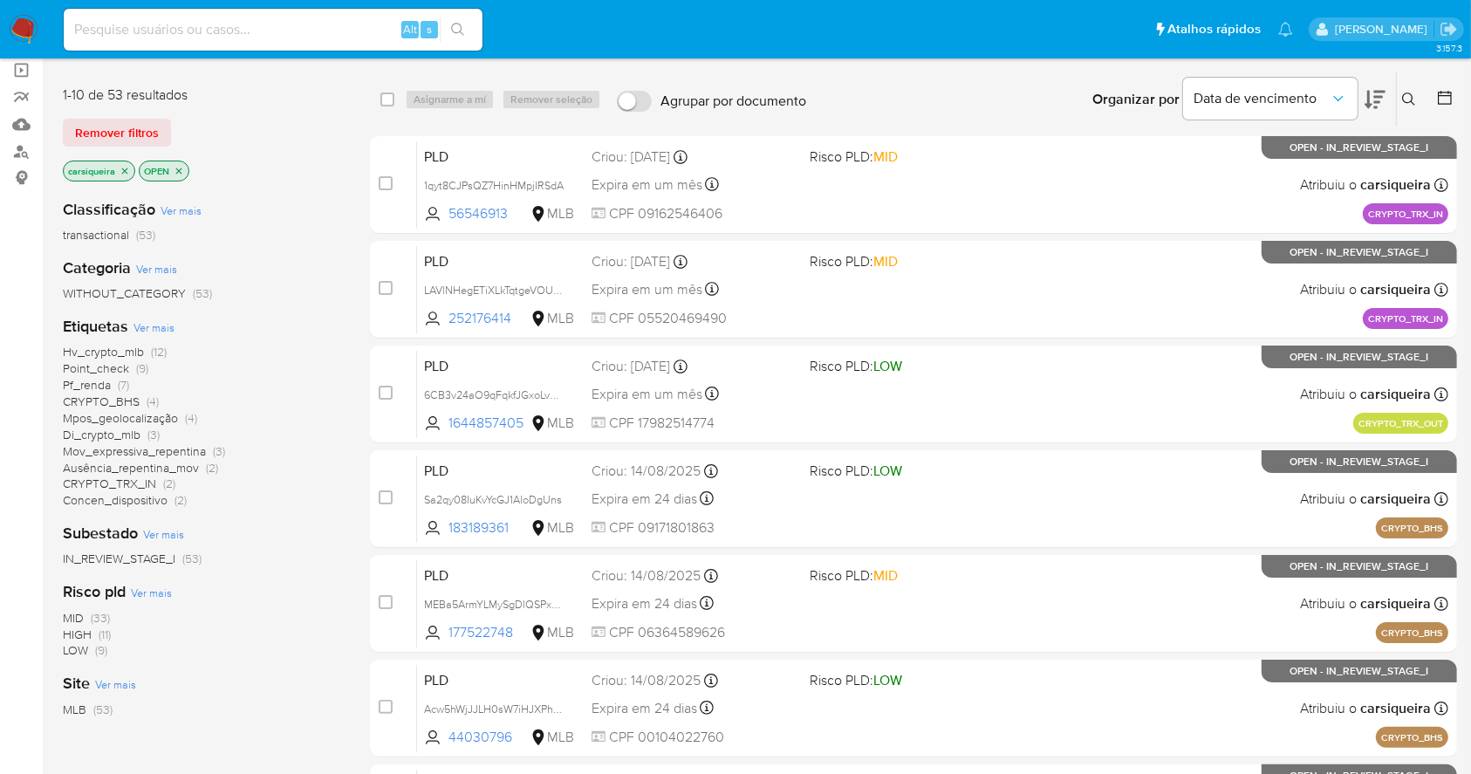
click at [197, 449] on span "Mov_expressiva_repentina" at bounding box center [134, 450] width 143 height 17
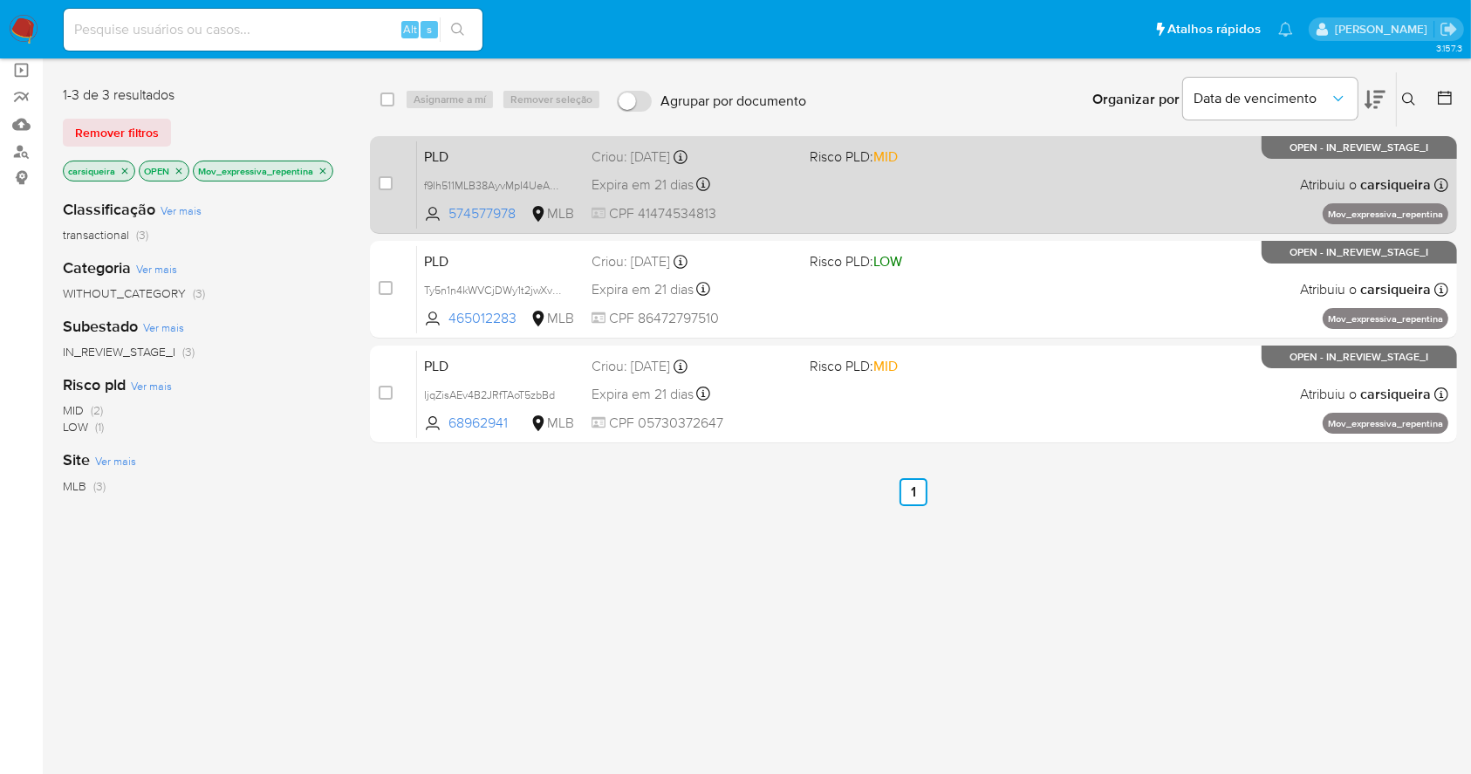
click at [730, 175] on div "Expira em 21 dias Expira em 26/09/2025 00:24:19" at bounding box center [693, 185] width 203 height 24
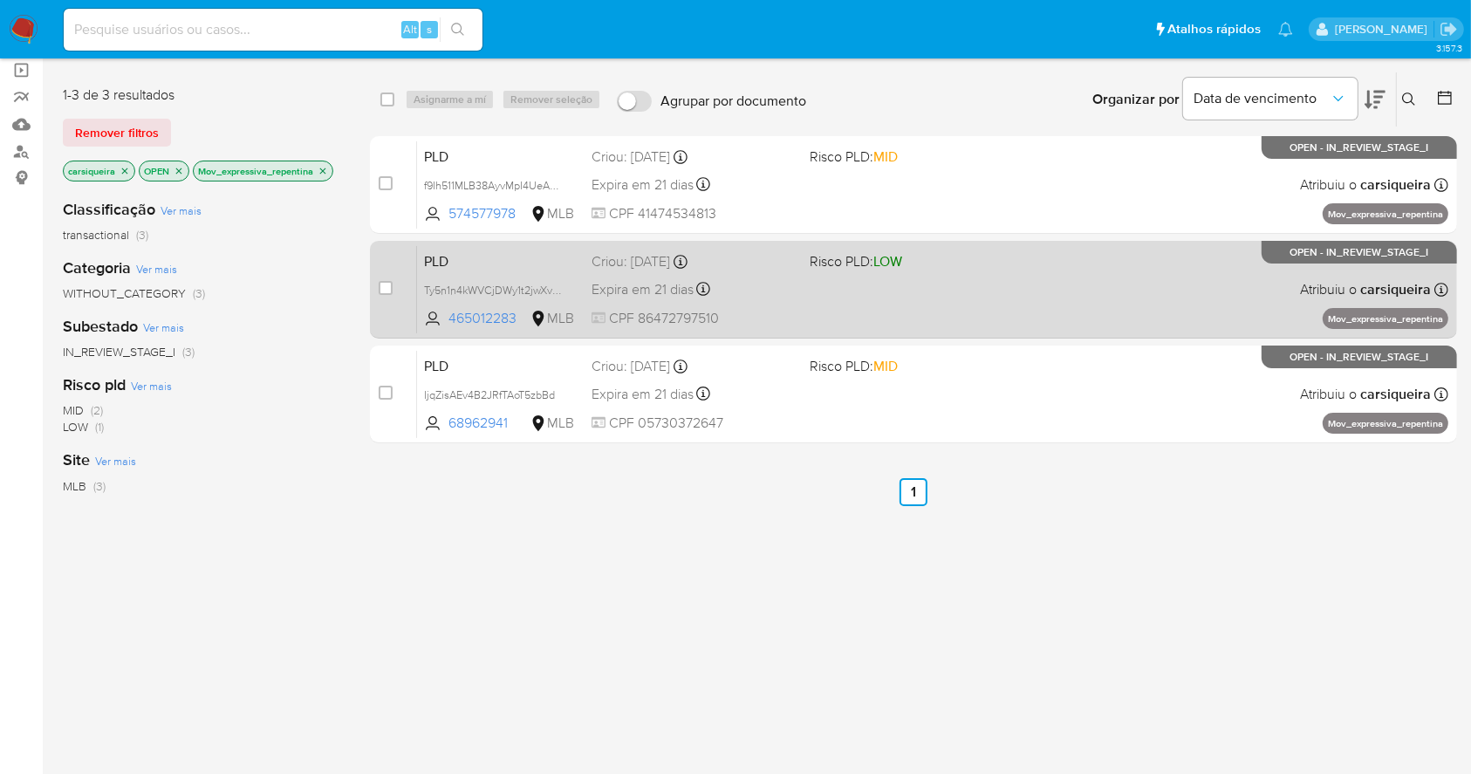
click at [893, 325] on div "PLD Ty5n1n4kWVCjDWy1t2jwXv0x 465012283 MLB Risco PLD: LOW Criou: 12/08/2025 Cri…" at bounding box center [932, 289] width 1031 height 88
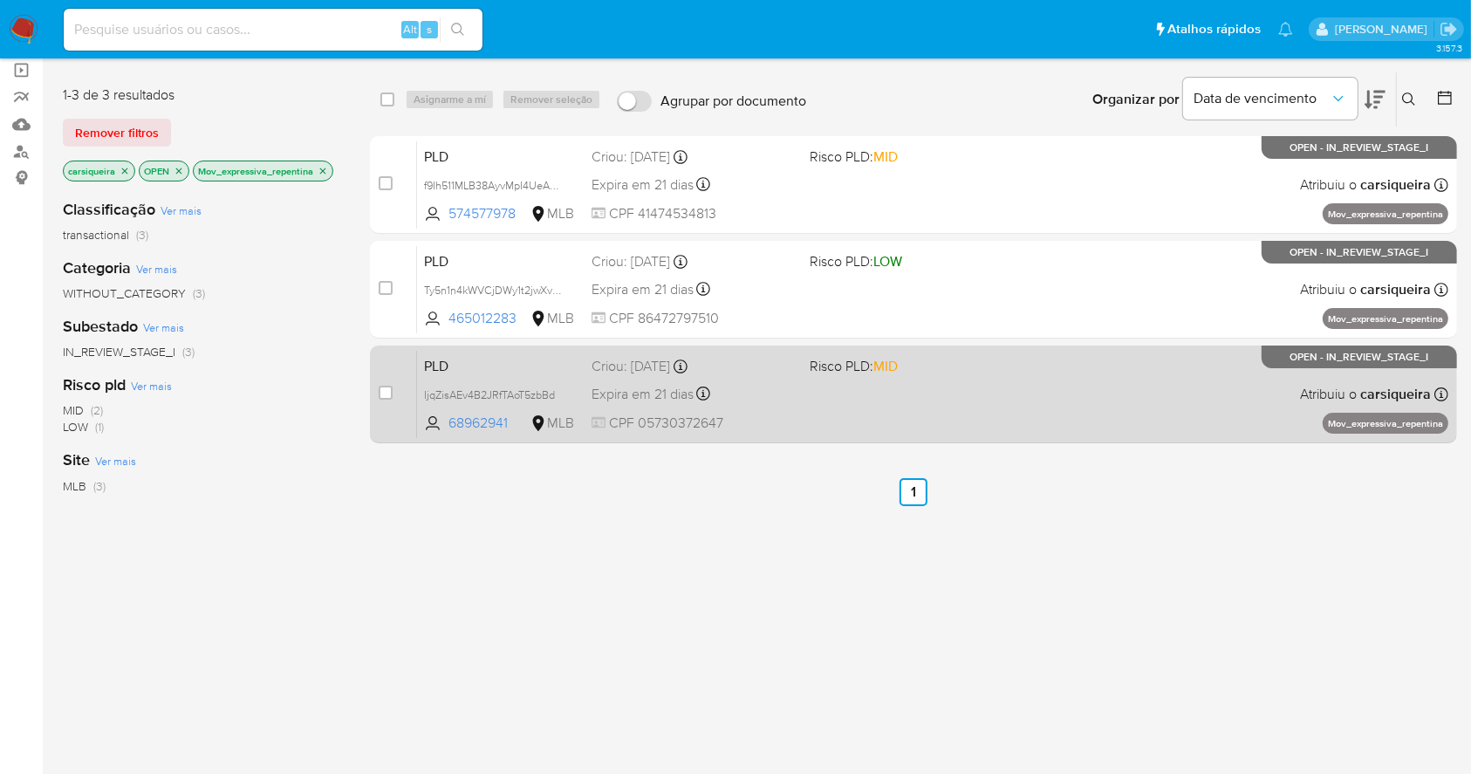
click at [1013, 418] on div "PLD IjqZisAEv4B2JRfTAoT5zbBd 68962941 MLB Risco PLD: MID Criou: 12/08/2025 Crio…" at bounding box center [932, 394] width 1031 height 88
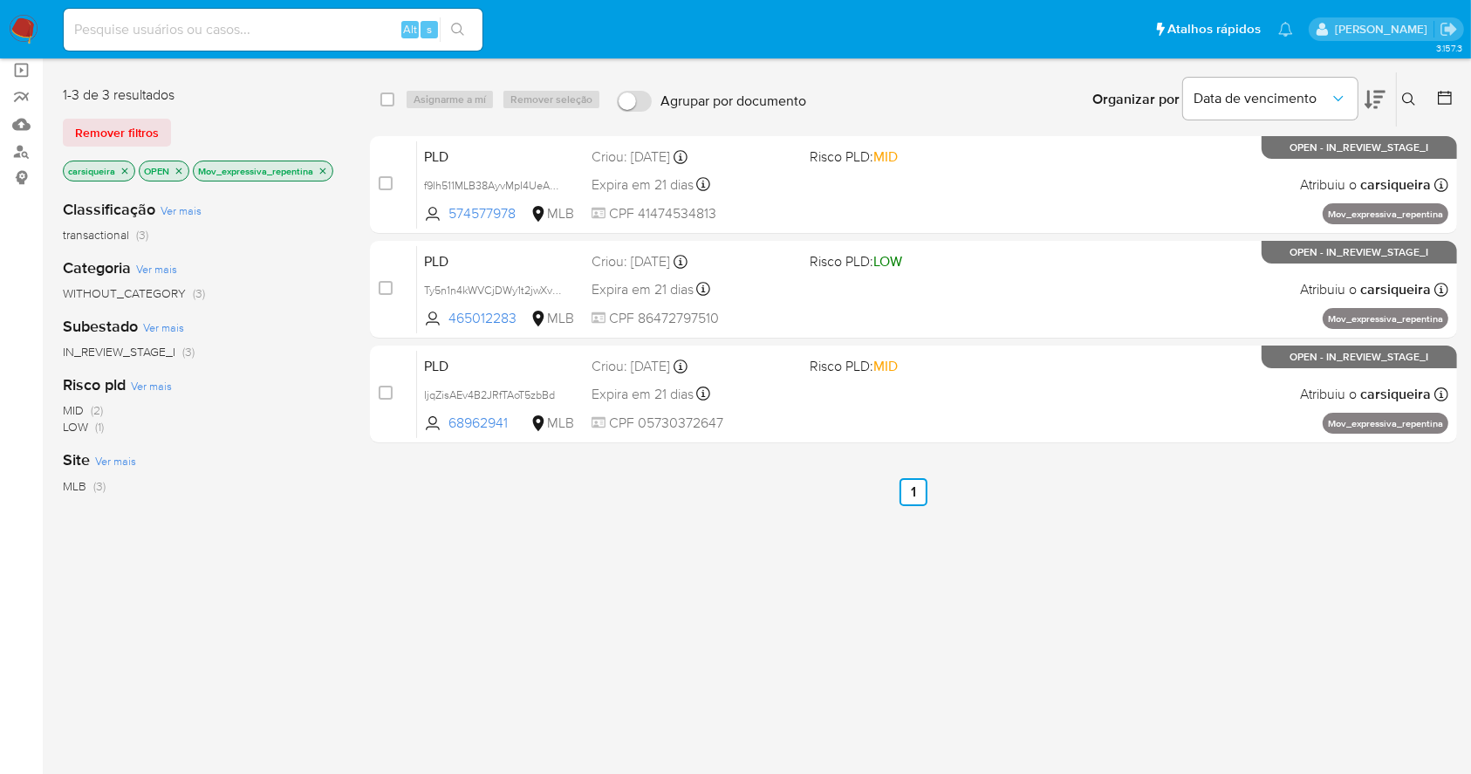
click at [322, 167] on icon "close-filter" at bounding box center [323, 171] width 10 height 10
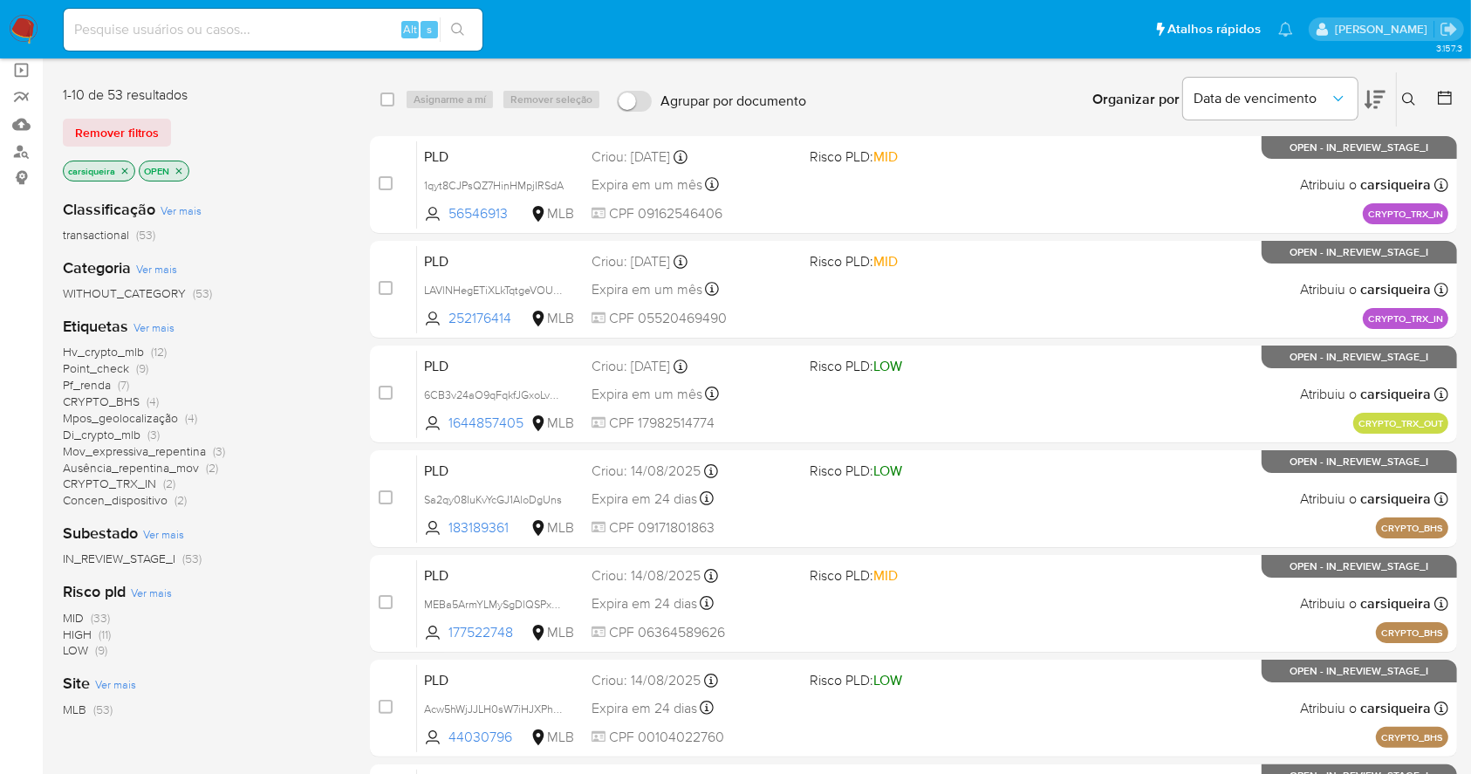
click at [323, 655] on div "MID (33) HIGH (11) LOW (9)" at bounding box center [202, 635] width 279 height 50
click at [186, 419] on span "(4)" at bounding box center [191, 417] width 12 height 17
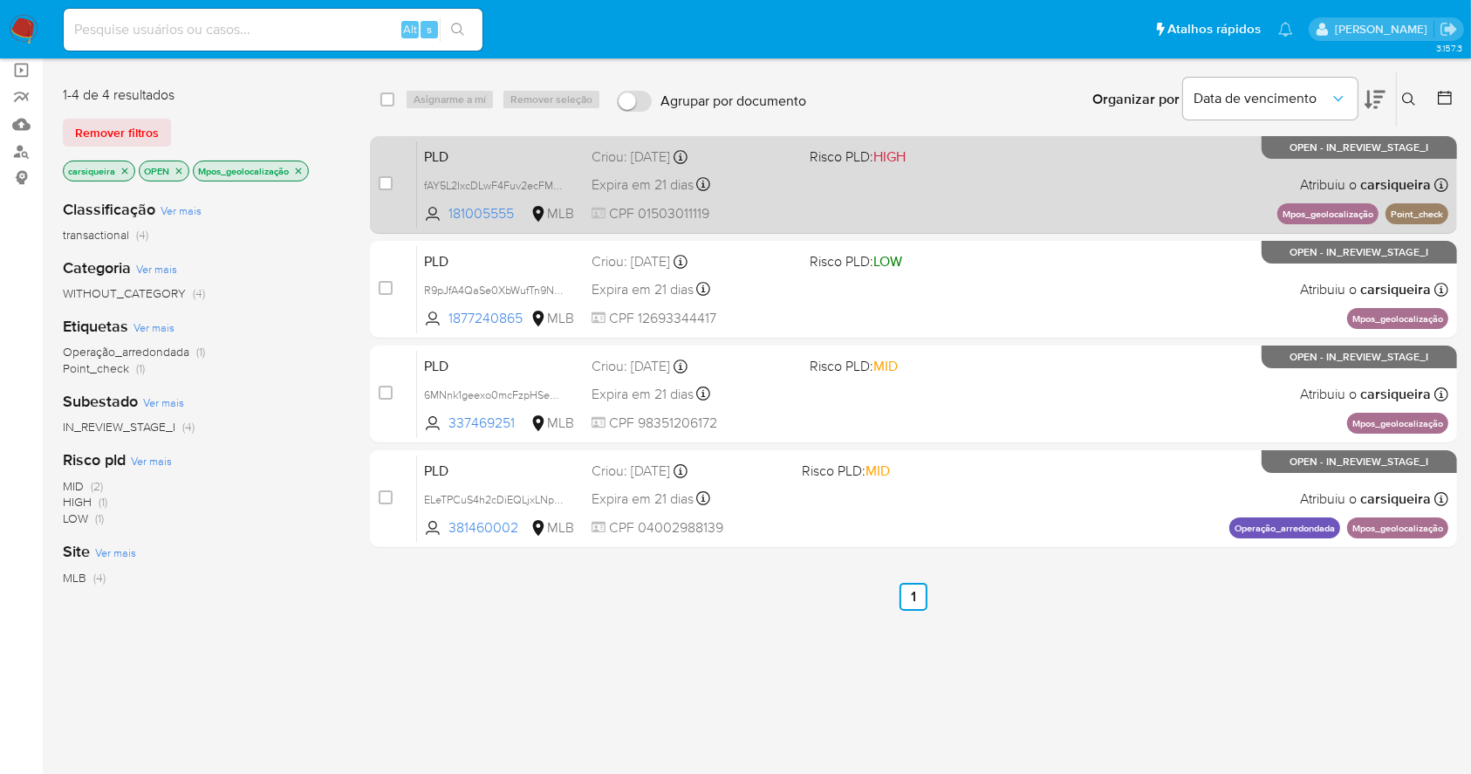
click at [942, 174] on div "PLD fAY5L2IxcDLwF4Fuv2ecFMFB 181005555 MLB Risco PLD: HIGH Criou: 12/08/2025 Cr…" at bounding box center [932, 184] width 1031 height 88
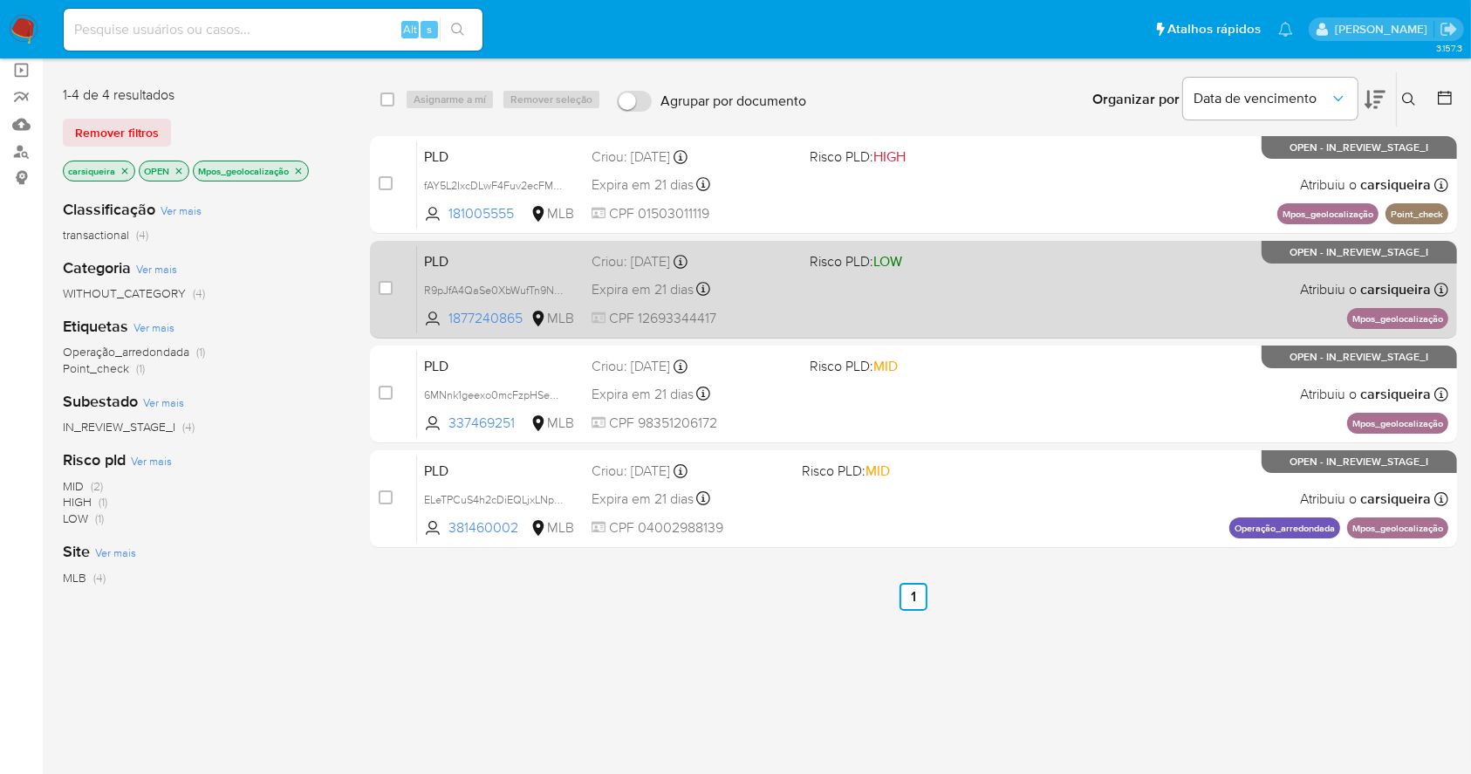
click at [1098, 306] on div "PLD R9pJfA4QaSe0XbWufTn9Np72 1877240865 MLB Risco PLD: LOW Criou: 12/08/2025 Cr…" at bounding box center [932, 289] width 1031 height 88
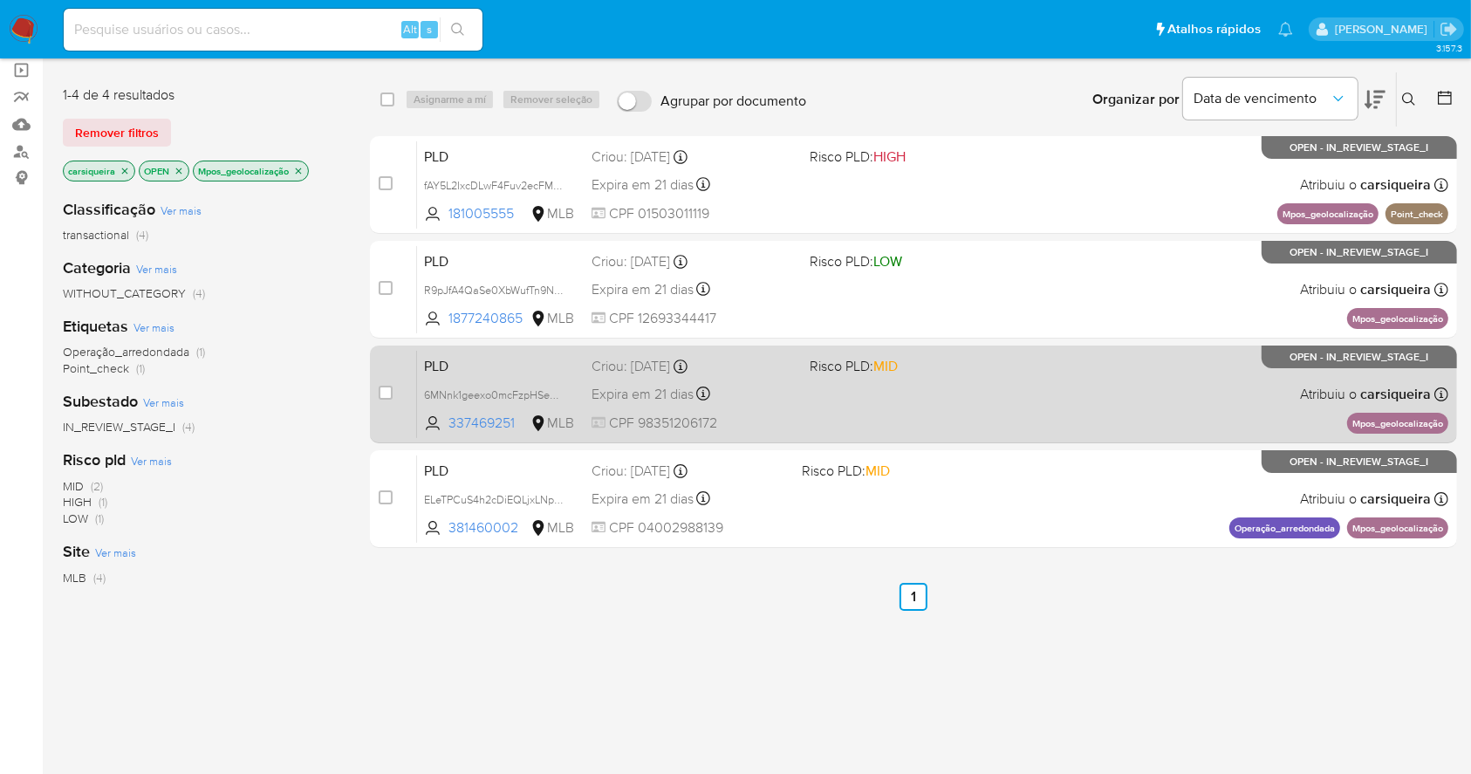
click at [1017, 389] on div "PLD 6MNnk1geexo0mcFzpHSeq24n 337469251 MLB Risco PLD: MID Criou: 12/08/2025 Cri…" at bounding box center [932, 394] width 1031 height 88
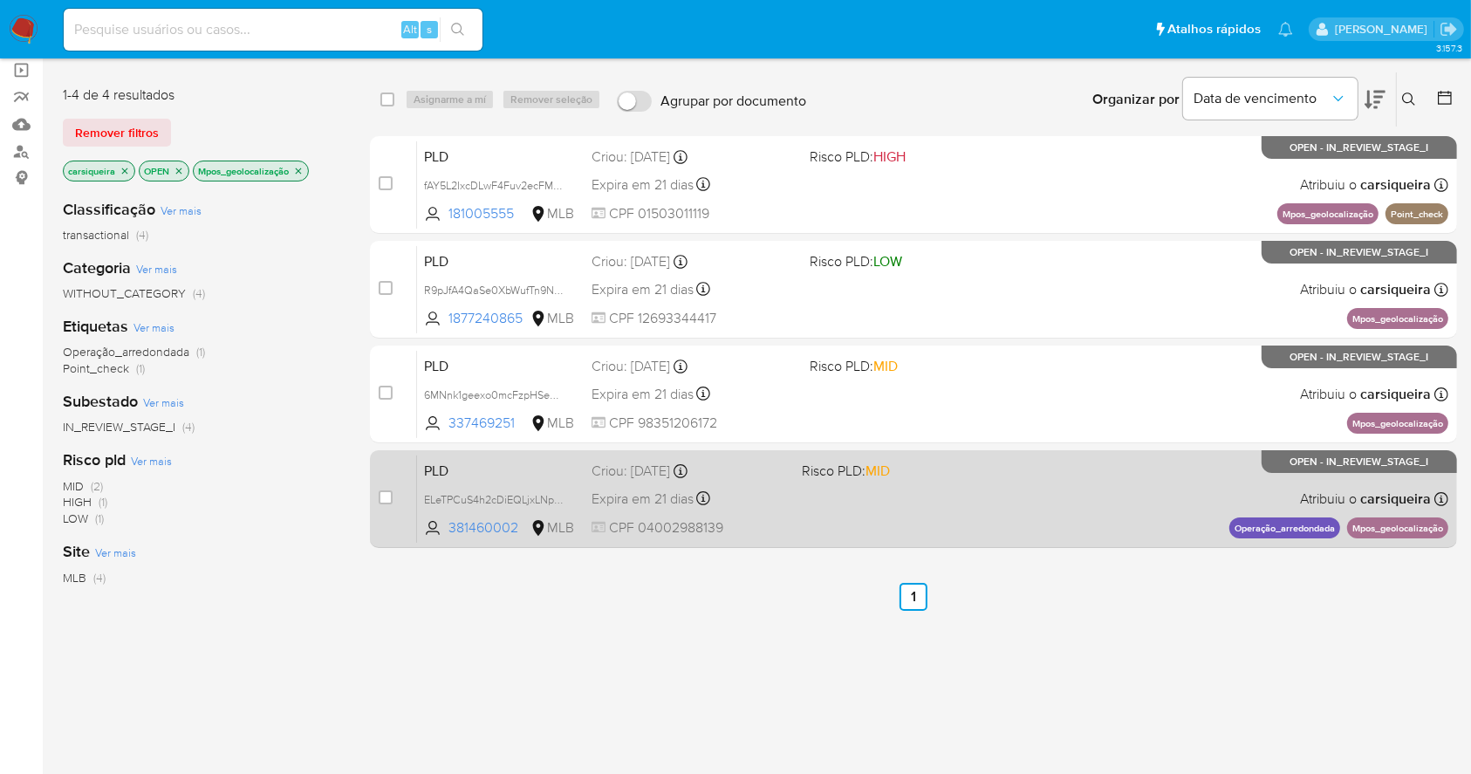
click at [974, 522] on div "PLD ELeTPCuS4h2cDiEQLjxLNpNW 381460002 MLB Risco PLD: MID Criou: 12/08/2025 Cri…" at bounding box center [932, 499] width 1031 height 88
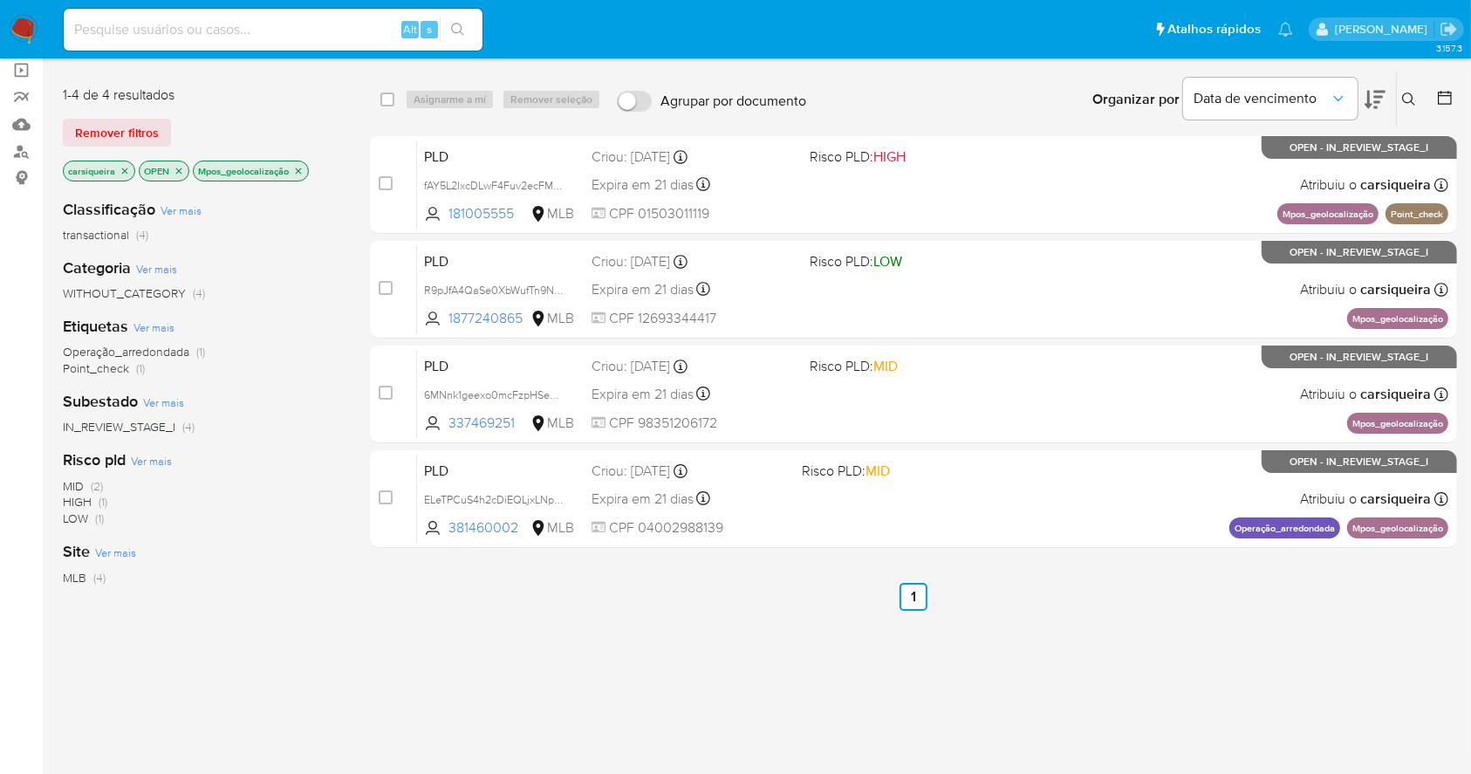
click at [296, 166] on icon "close-filter" at bounding box center [298, 171] width 10 height 10
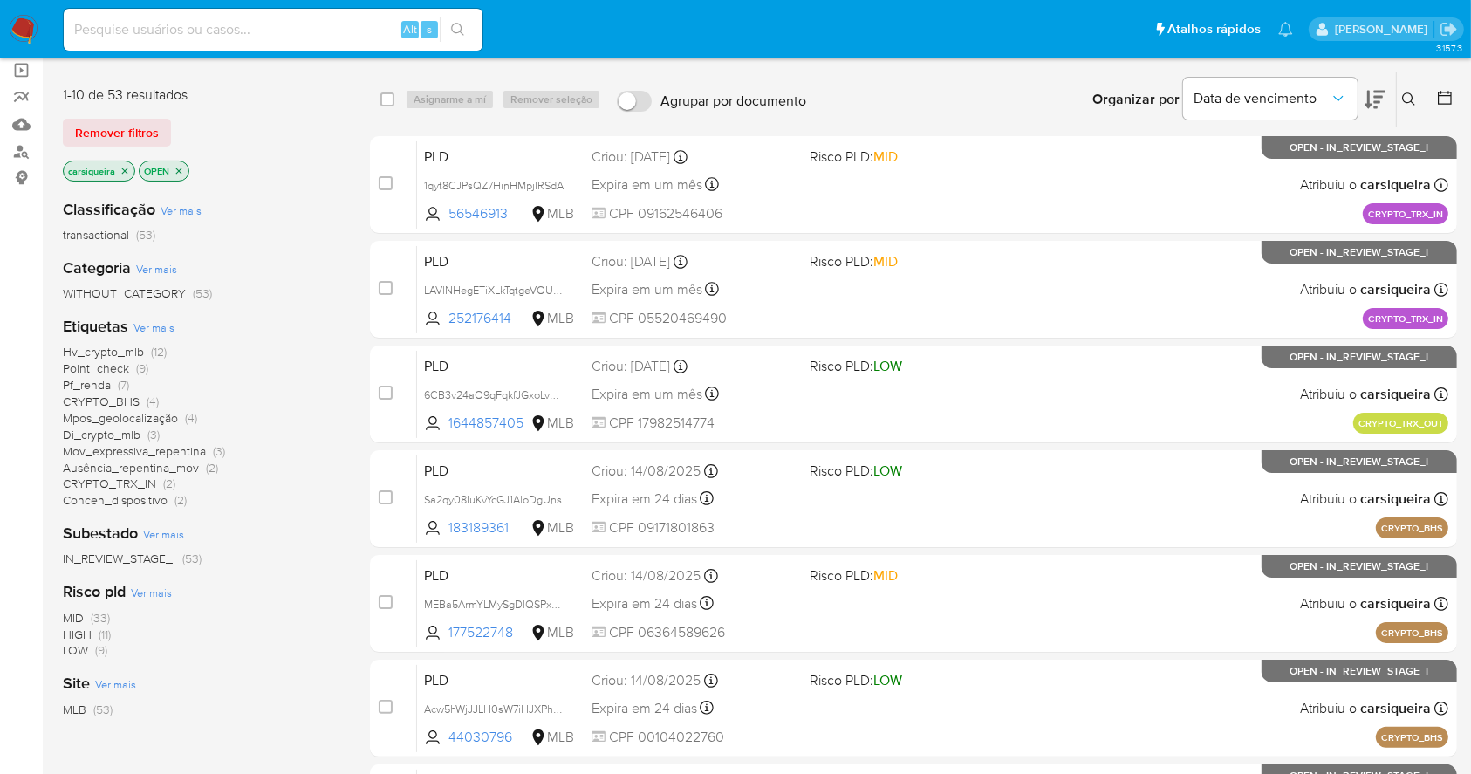
click at [155, 322] on span "Ver mais" at bounding box center [154, 327] width 41 height 16
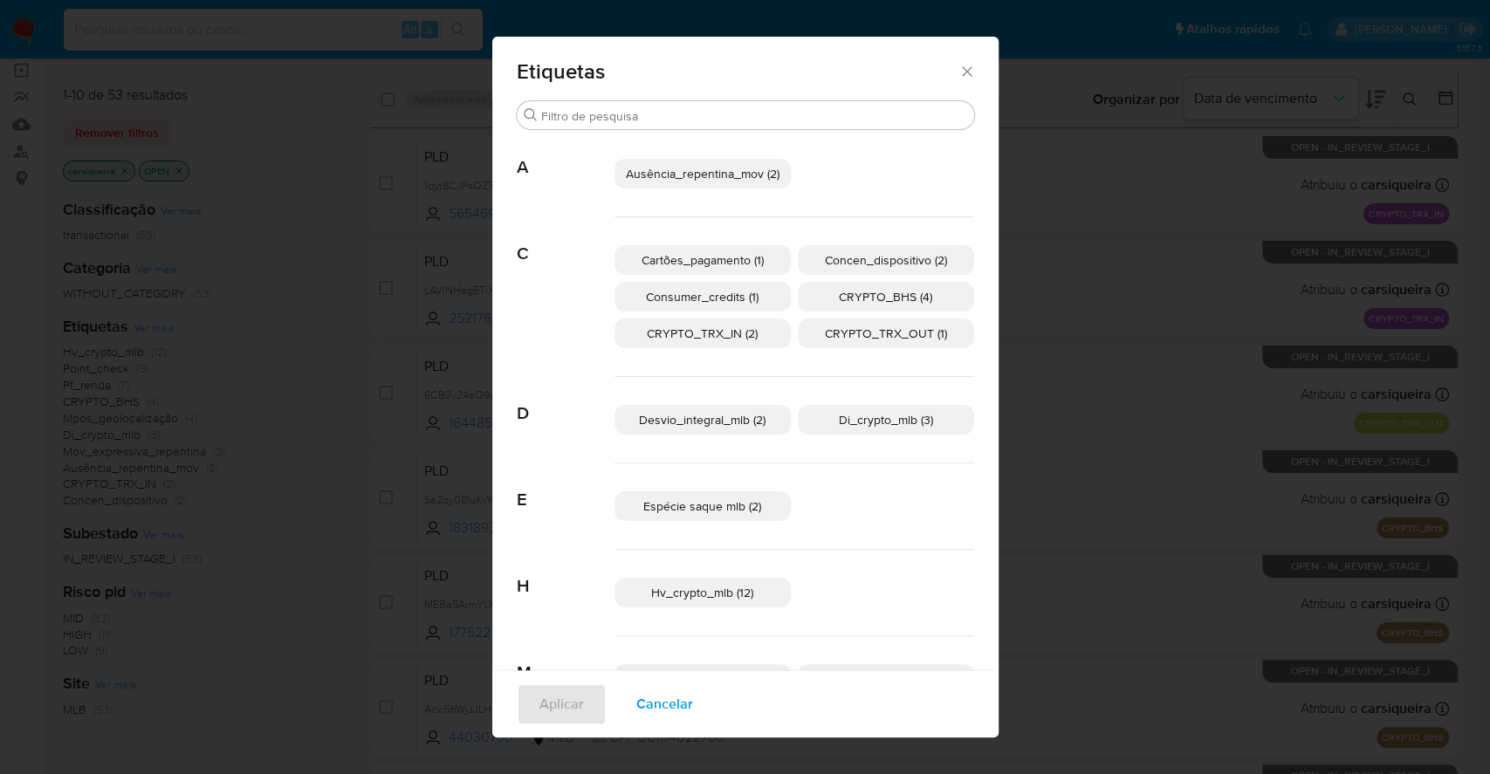
click at [705, 255] on span "Cartões_pagamento (1)" at bounding box center [702, 259] width 122 height 17
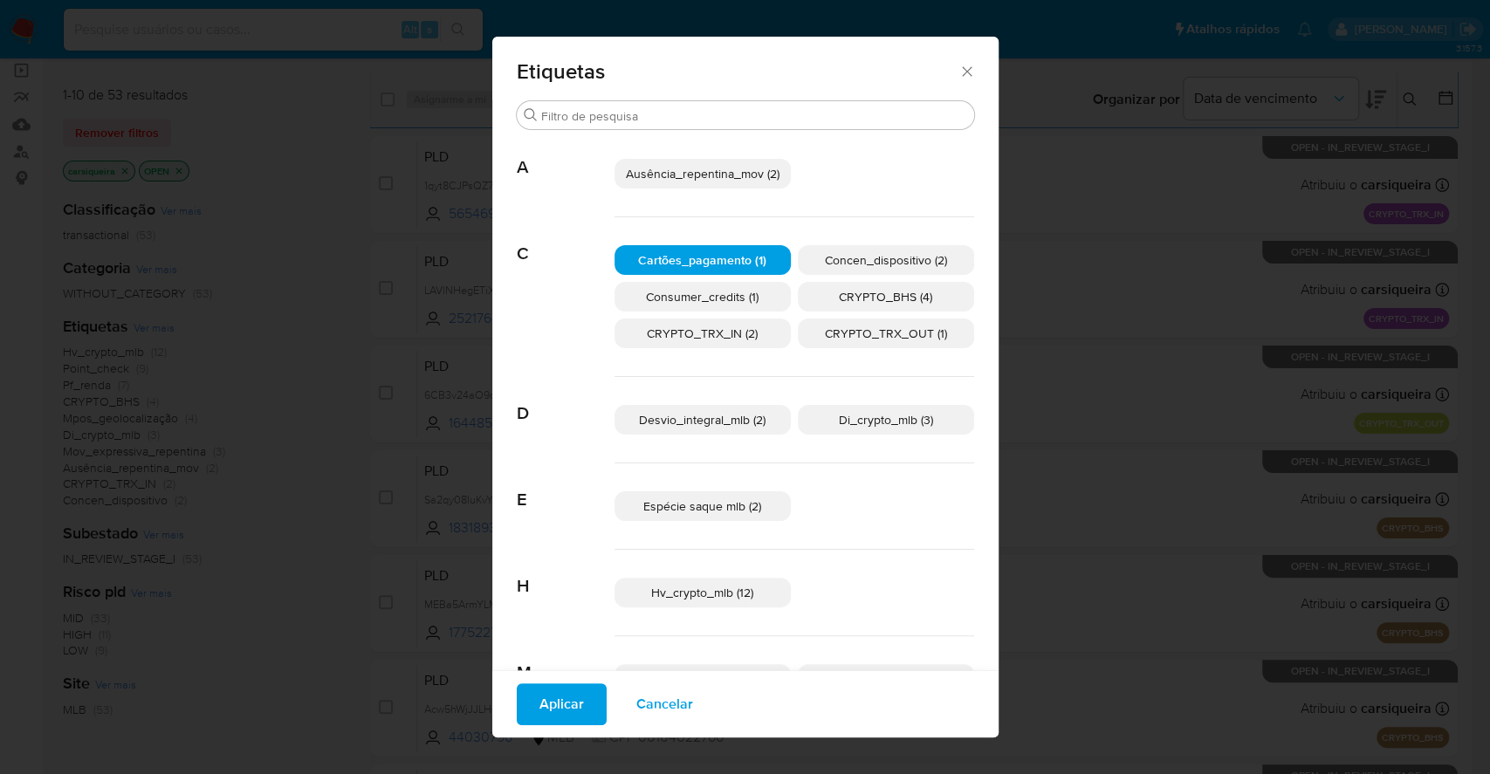
click at [707, 291] on span "Consumer_credits (1)" at bounding box center [702, 296] width 113 height 17
click at [546, 716] on span "Aplicar" at bounding box center [561, 704] width 45 height 38
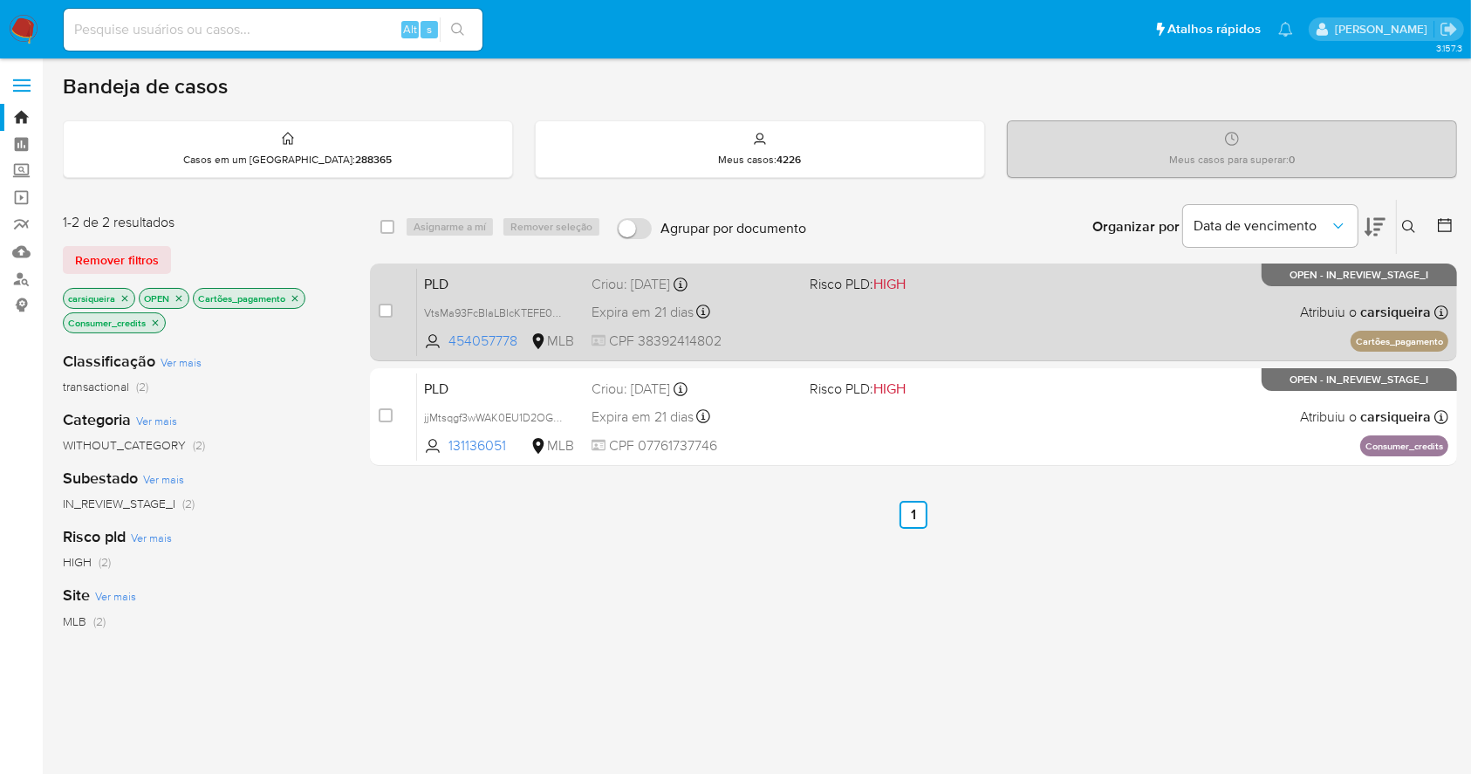
click at [1026, 275] on div "PLD VtsMa93FcBIaLBIcKTEFE0Mb 454057778 MLB Risco PLD: HIGH Criou: 12/08/2025 Cr…" at bounding box center [932, 312] width 1031 height 88
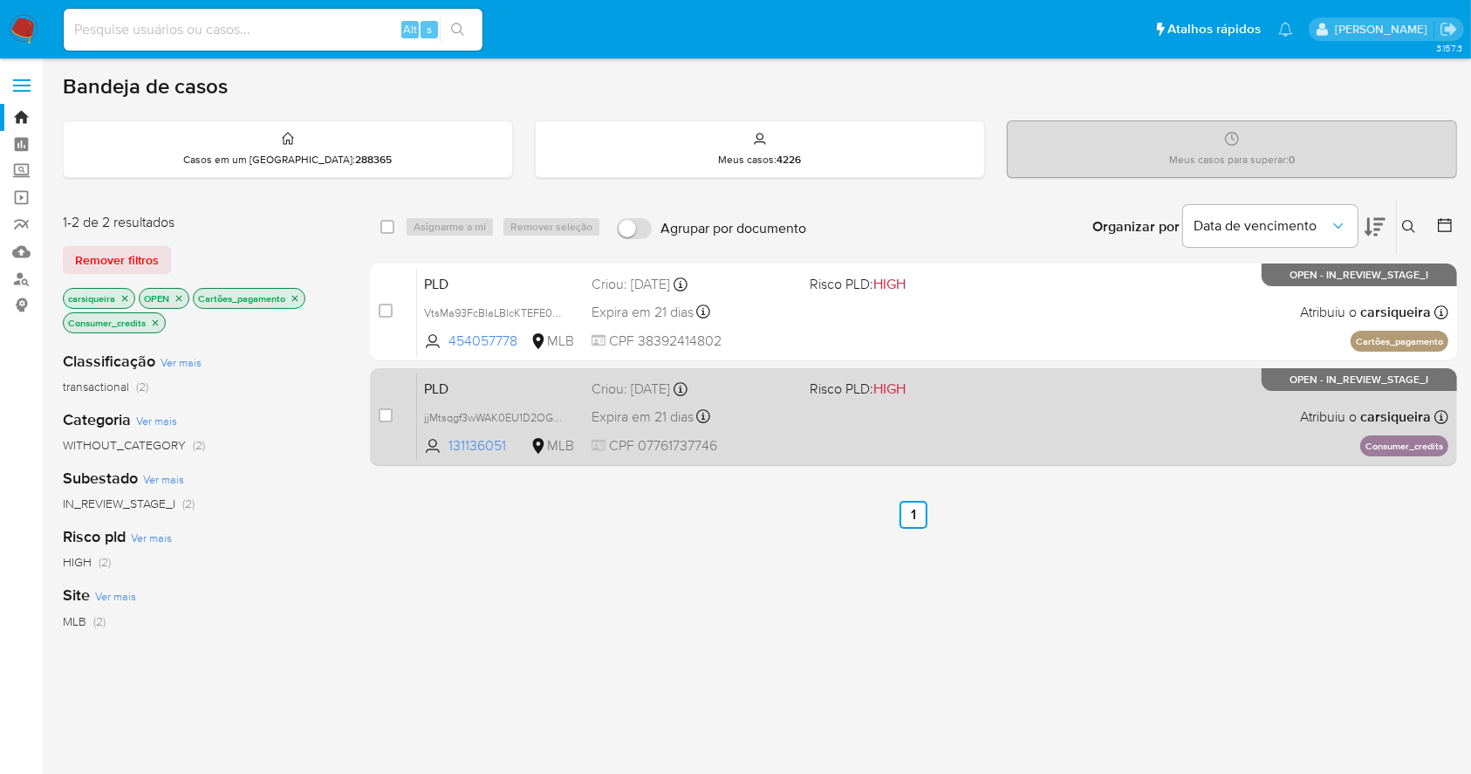
click at [935, 421] on div "PLD jjMtsqgf3wWAK0EU1D2OGiWg 131136051 MLB Risco PLD: HIGH Criou: 12/08/2025 Cr…" at bounding box center [932, 417] width 1031 height 88
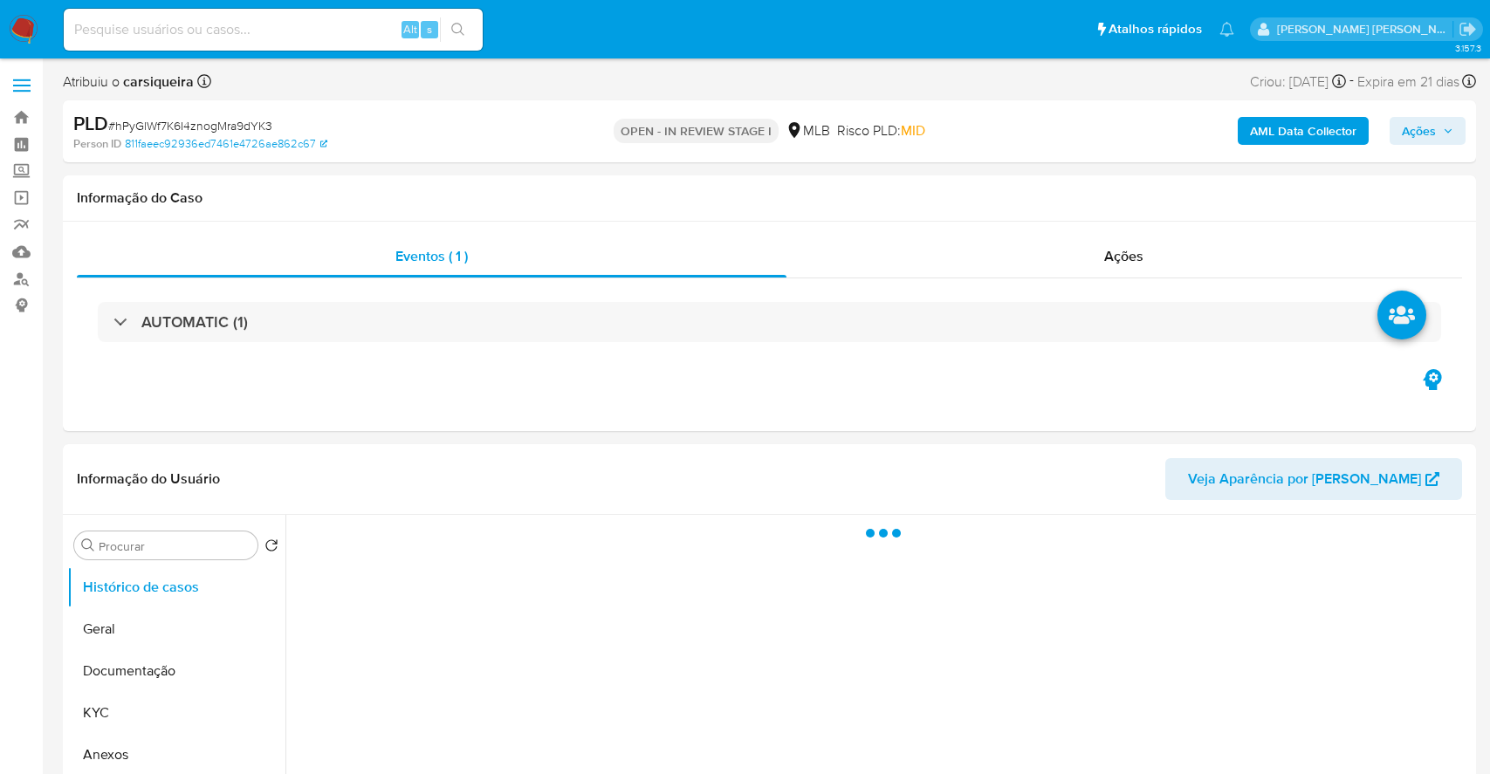
select select "10"
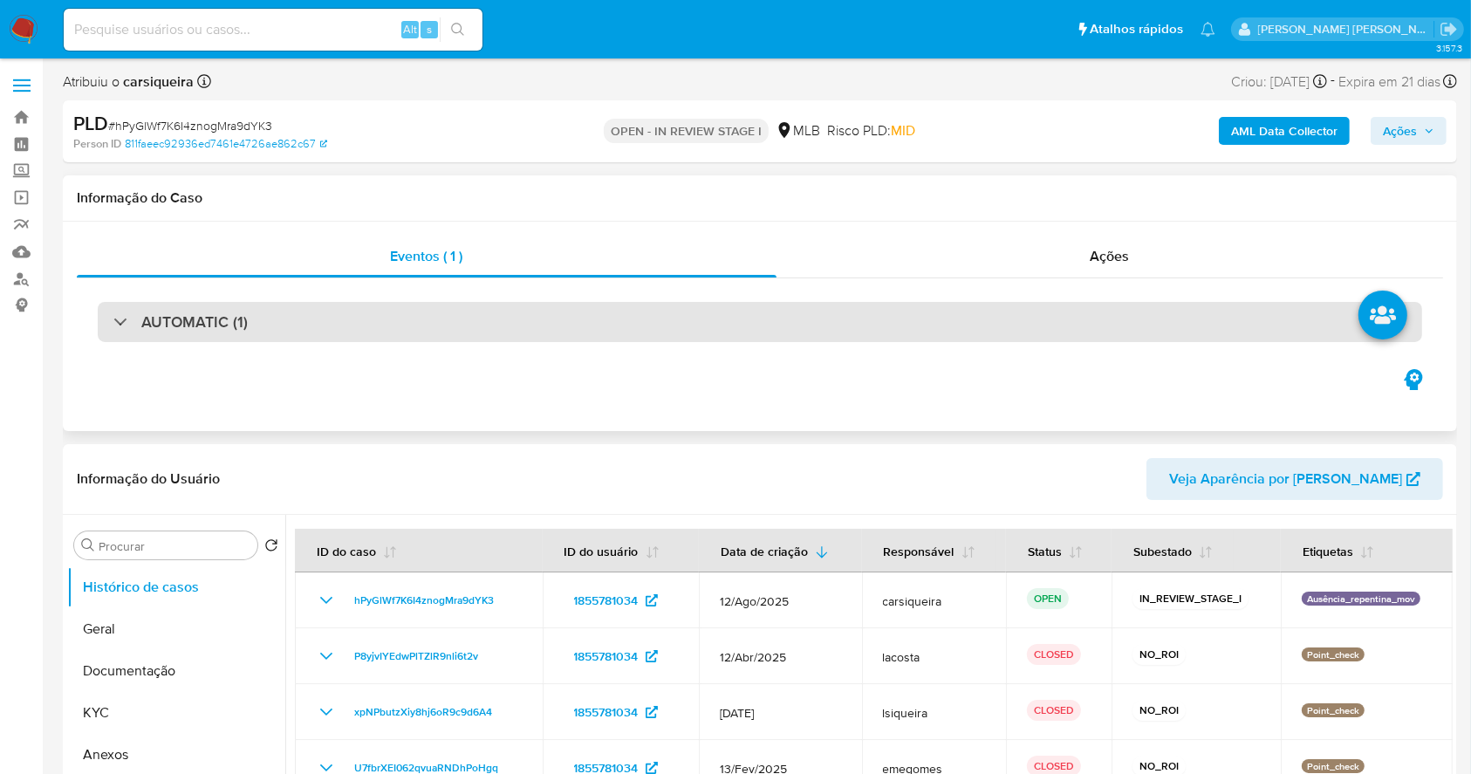
click at [253, 330] on div "AUTOMATIC (1)" at bounding box center [760, 322] width 1325 height 40
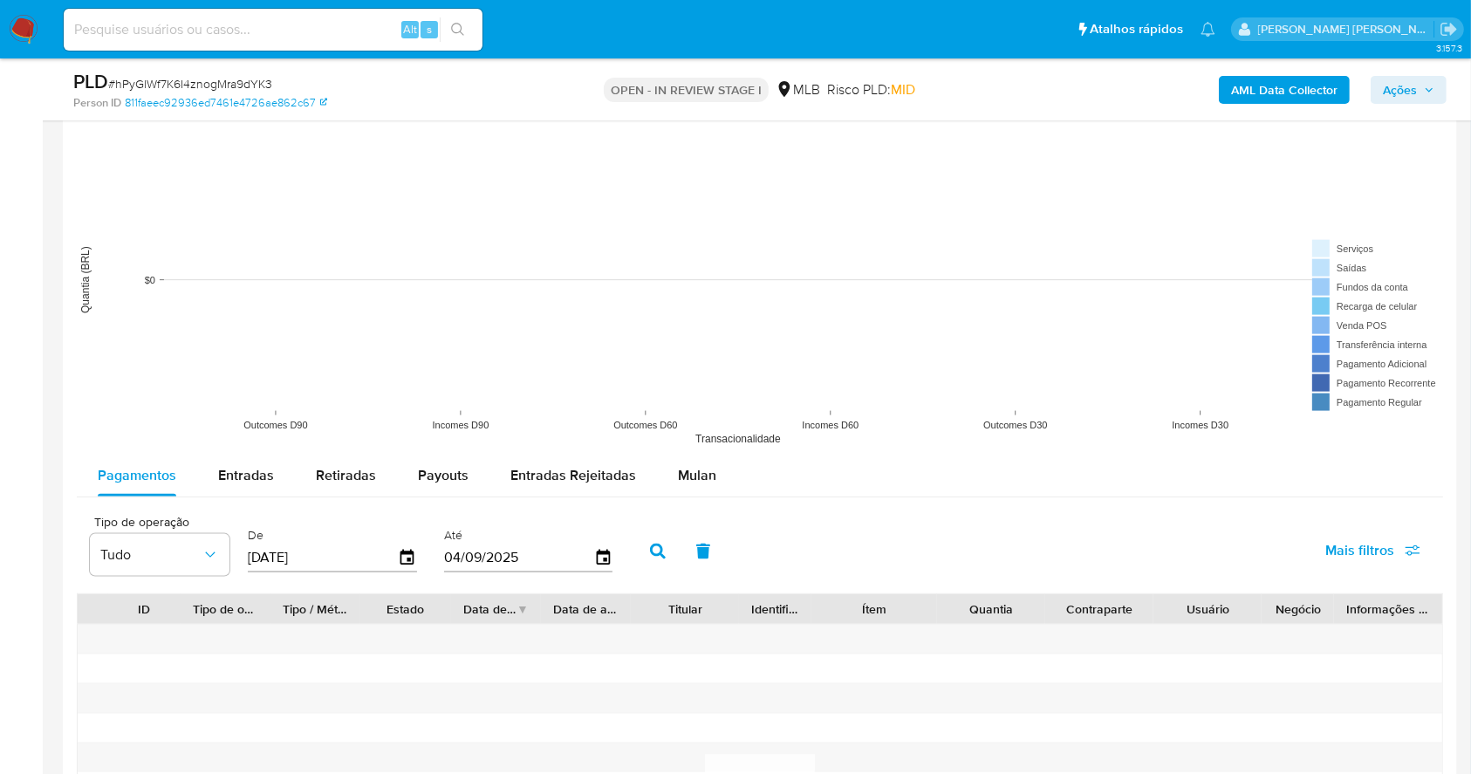
scroll to position [1993, 0]
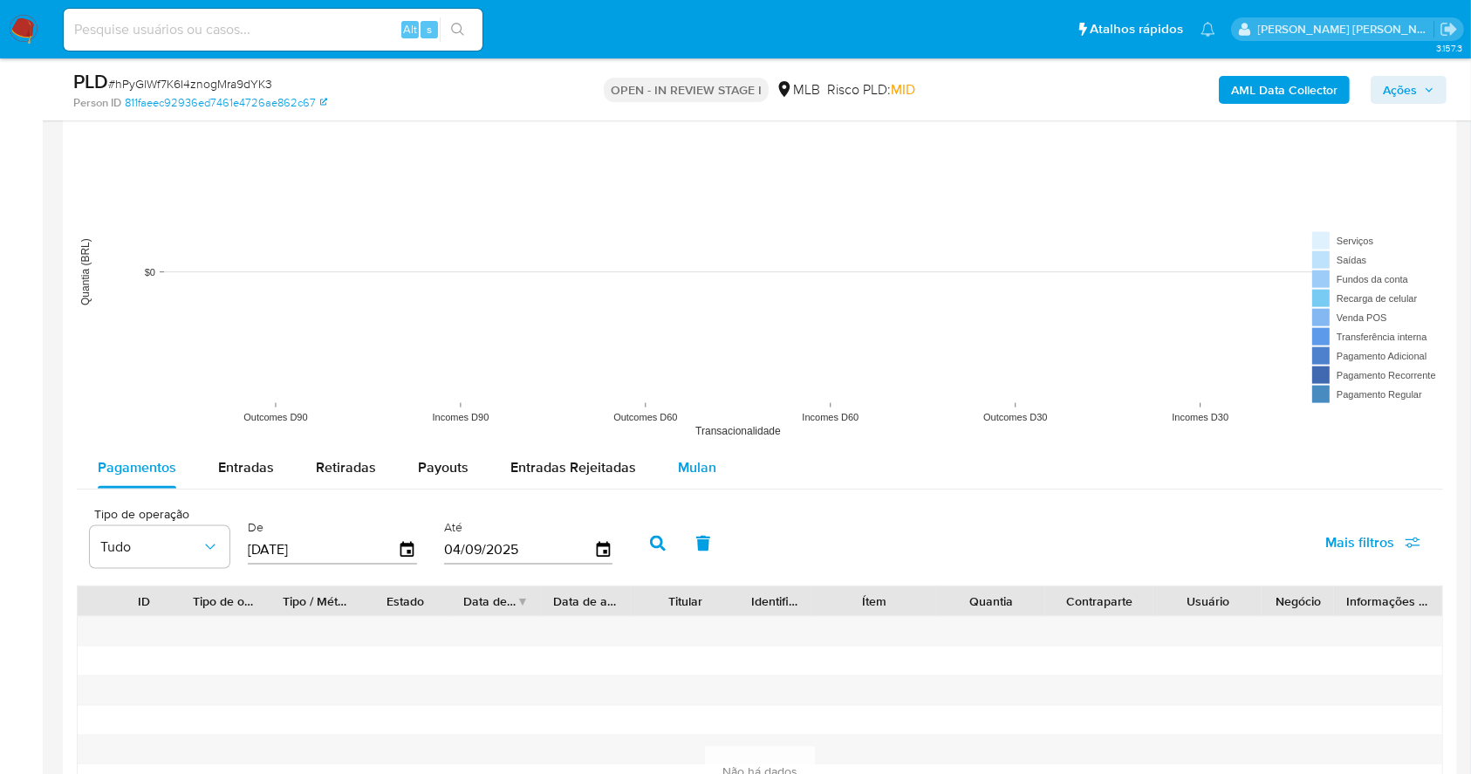
click at [697, 476] on span "Mulan" at bounding box center [697, 467] width 38 height 20
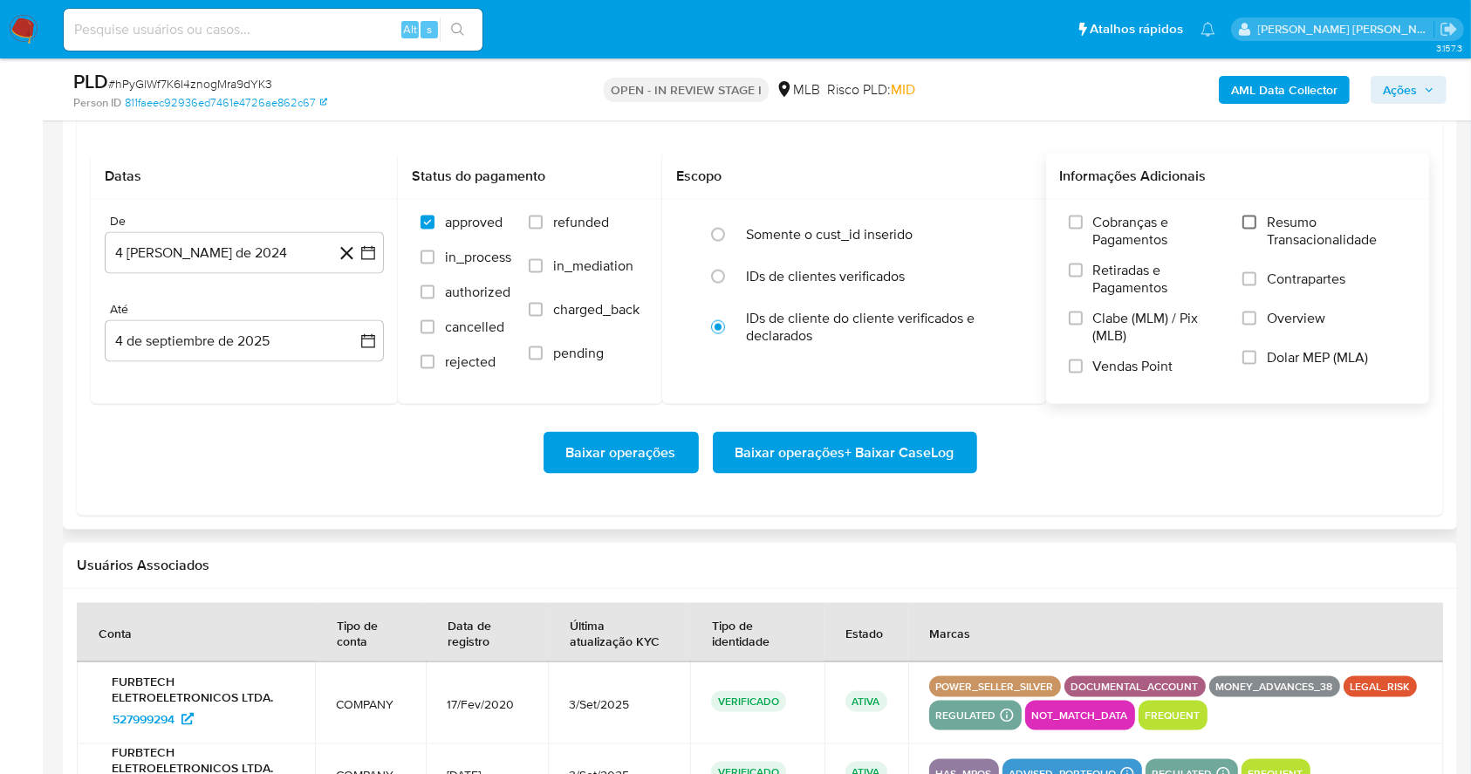
scroll to position [2342, 0]
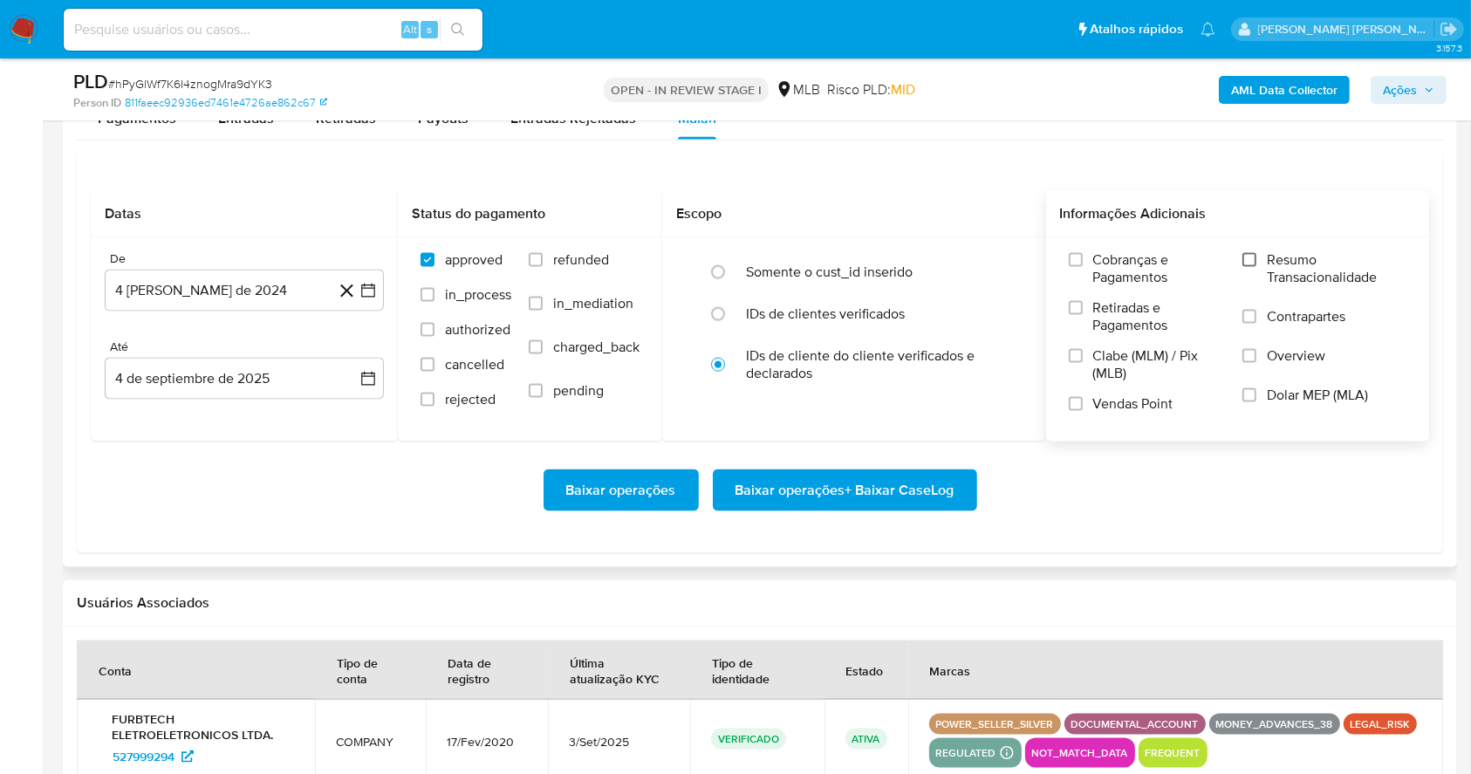
click at [1250, 254] on input "Resumo Transacionalidade" at bounding box center [1250, 260] width 14 height 14
click at [1079, 408] on input "Vendas Point" at bounding box center [1076, 404] width 14 height 14
click at [367, 301] on button "4 de agosto de 2024" at bounding box center [244, 291] width 279 height 42
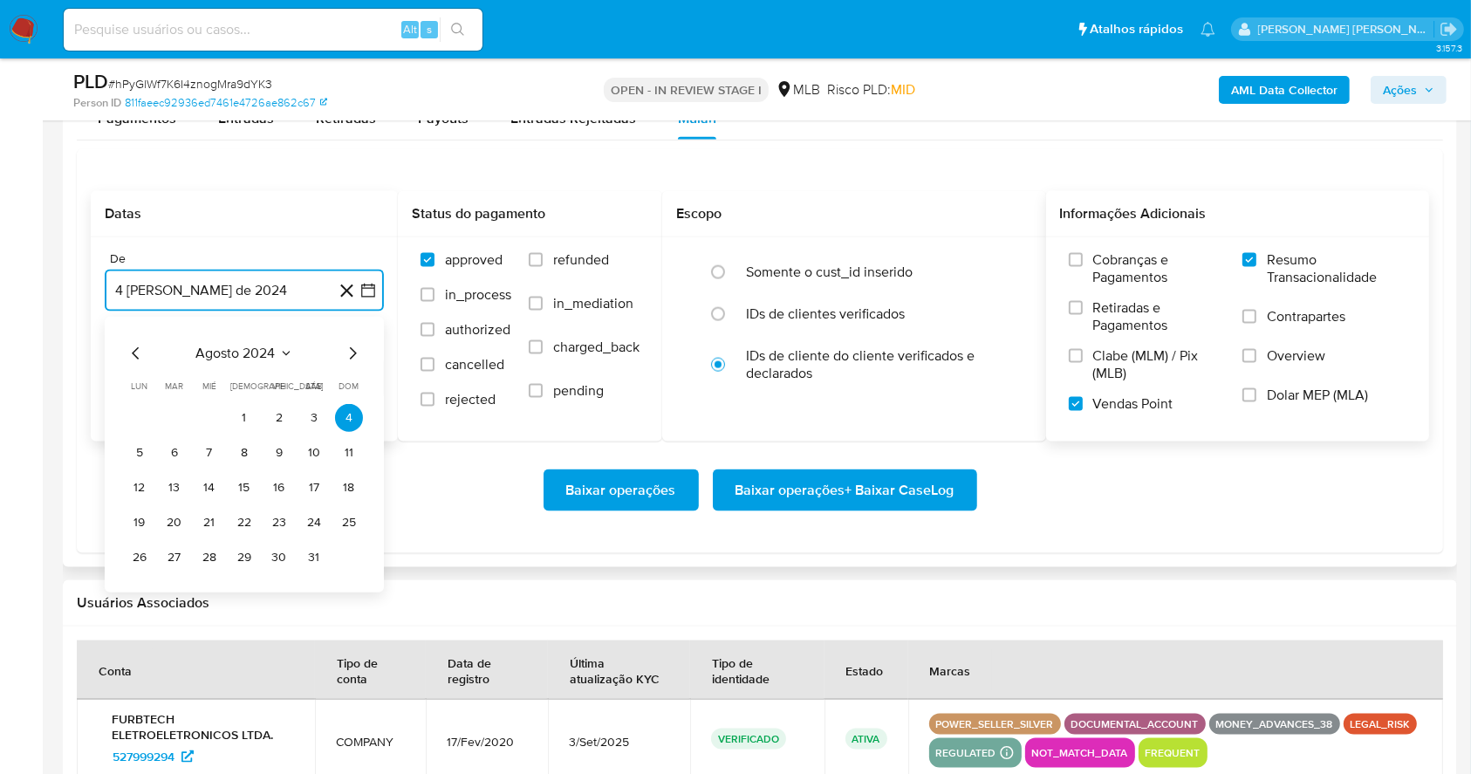
click at [346, 348] on icon "Mes siguiente" at bounding box center [352, 353] width 21 height 21
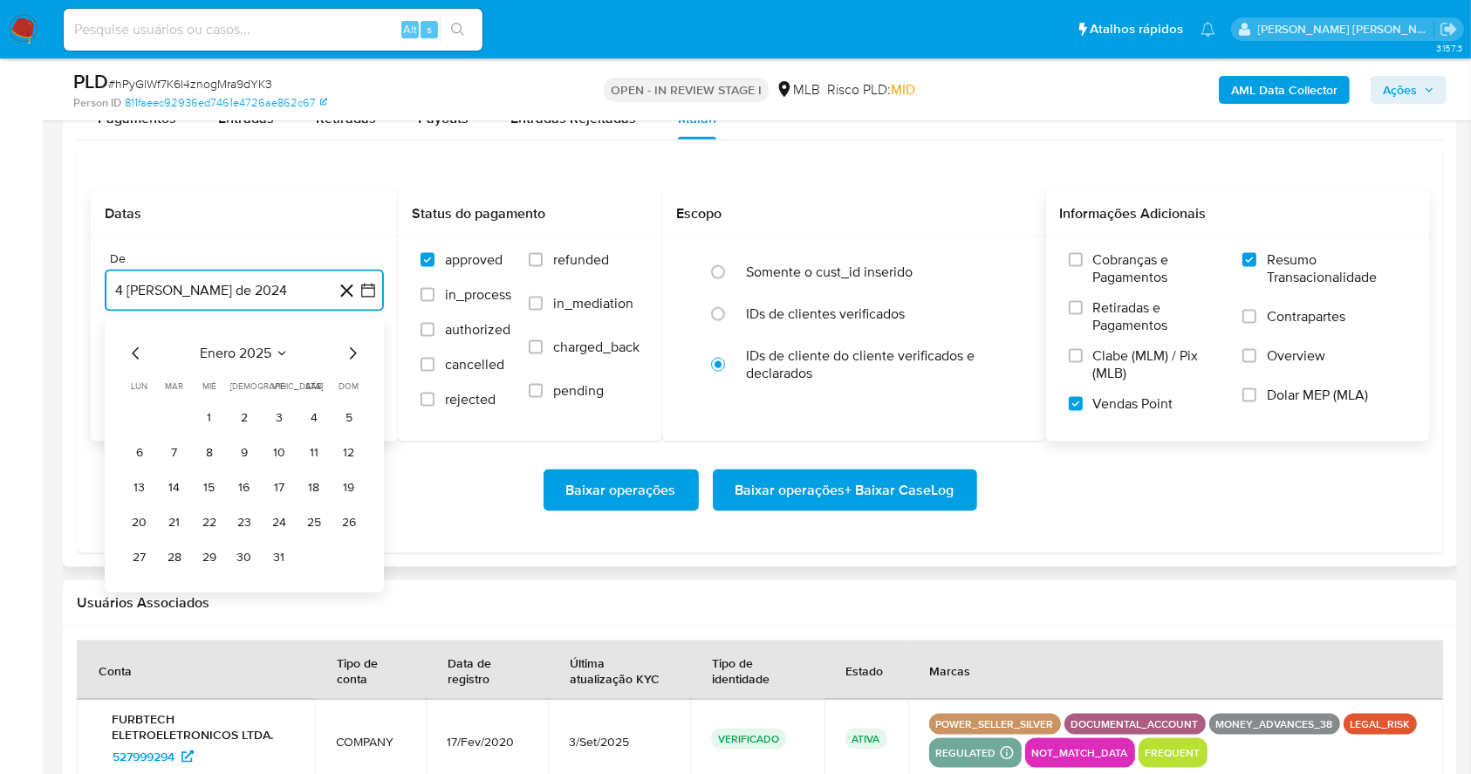
click at [346, 348] on icon "Mes siguiente" at bounding box center [352, 353] width 21 height 21
click at [134, 348] on icon "Mes anterior" at bounding box center [136, 353] width 21 height 21
click at [314, 412] on button "1" at bounding box center [314, 418] width 28 height 28
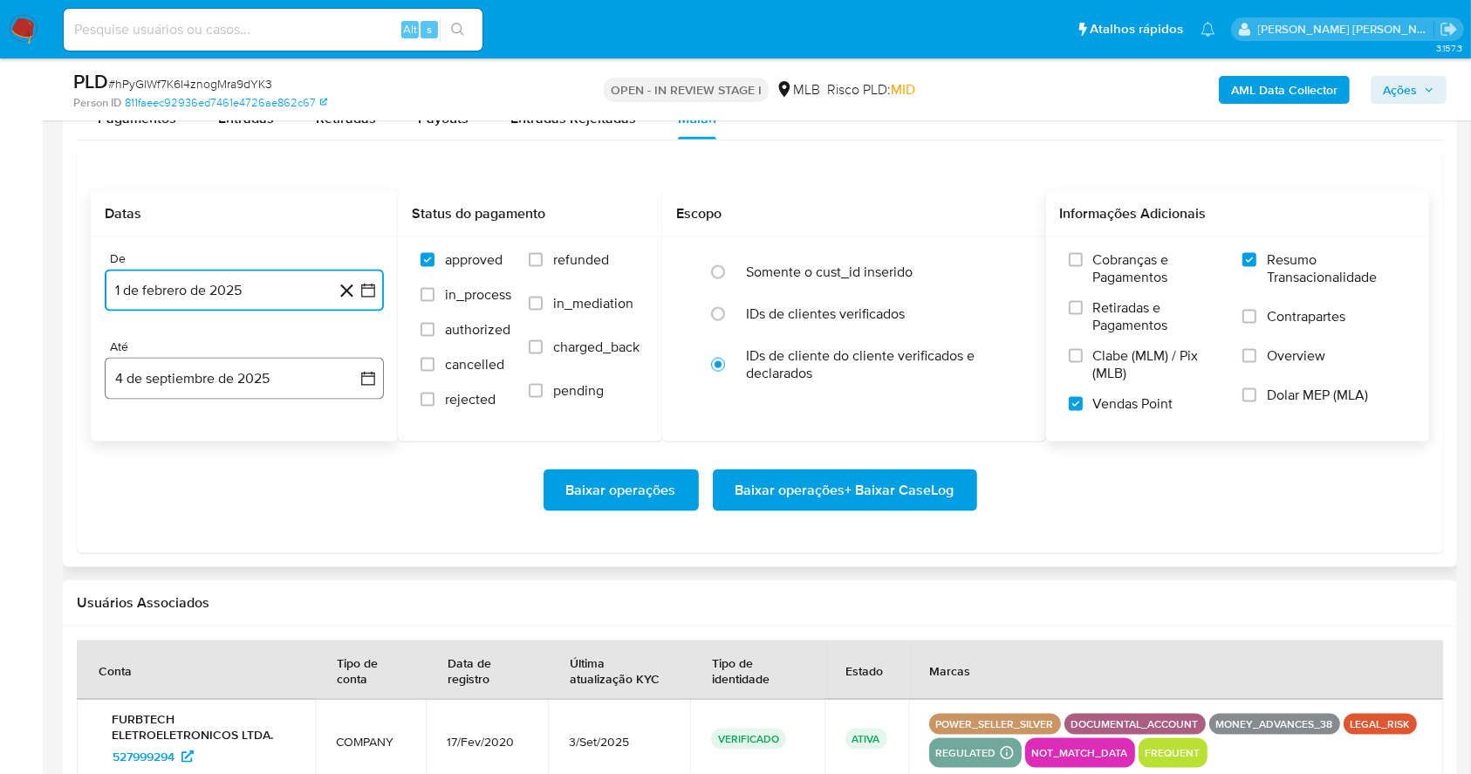
click at [250, 373] on button "4 de septiembre de 2025" at bounding box center [244, 379] width 279 height 42
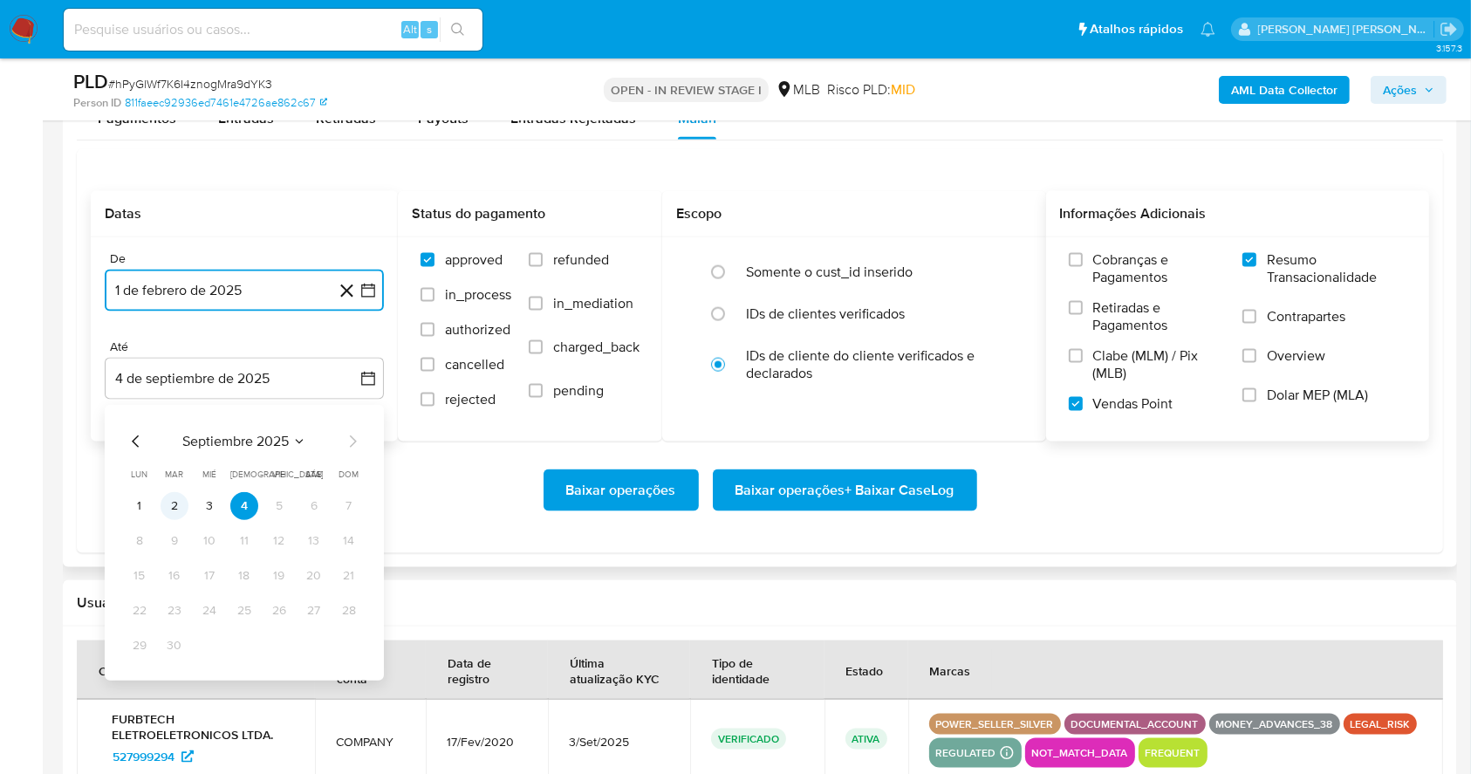
click at [175, 501] on button "2" at bounding box center [175, 506] width 28 height 28
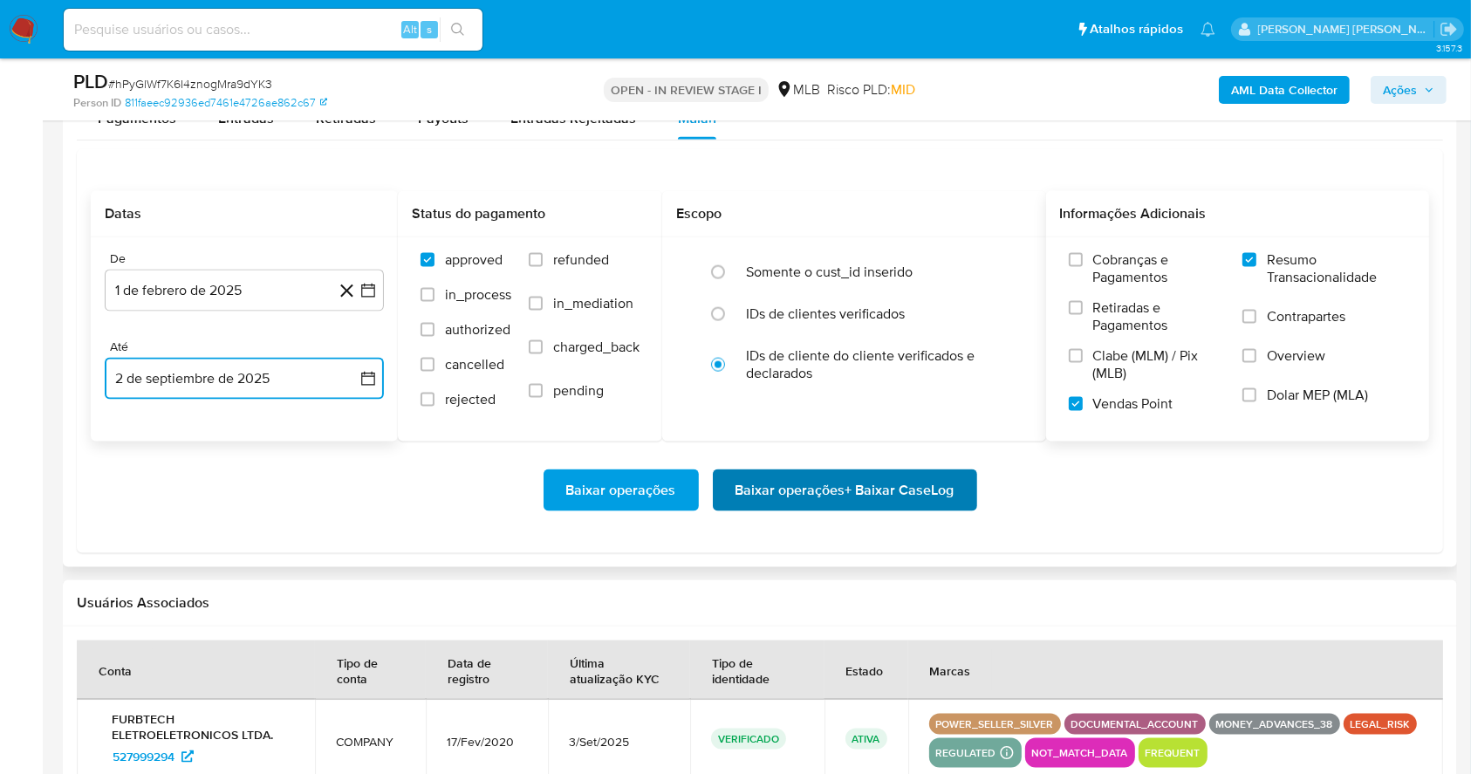
click at [919, 495] on span "Baixar operações + Baixar CaseLog" at bounding box center [845, 490] width 219 height 38
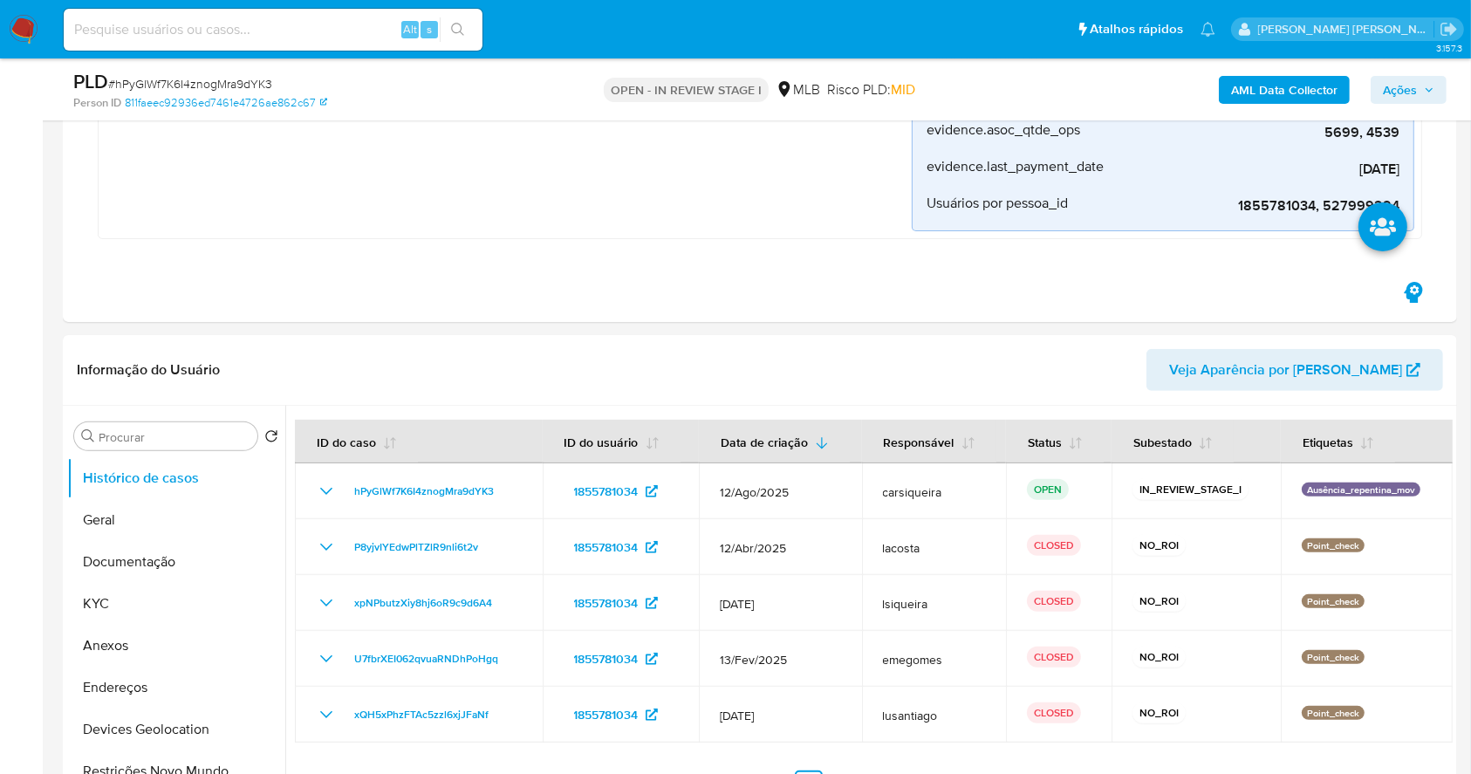
scroll to position [481, 0]
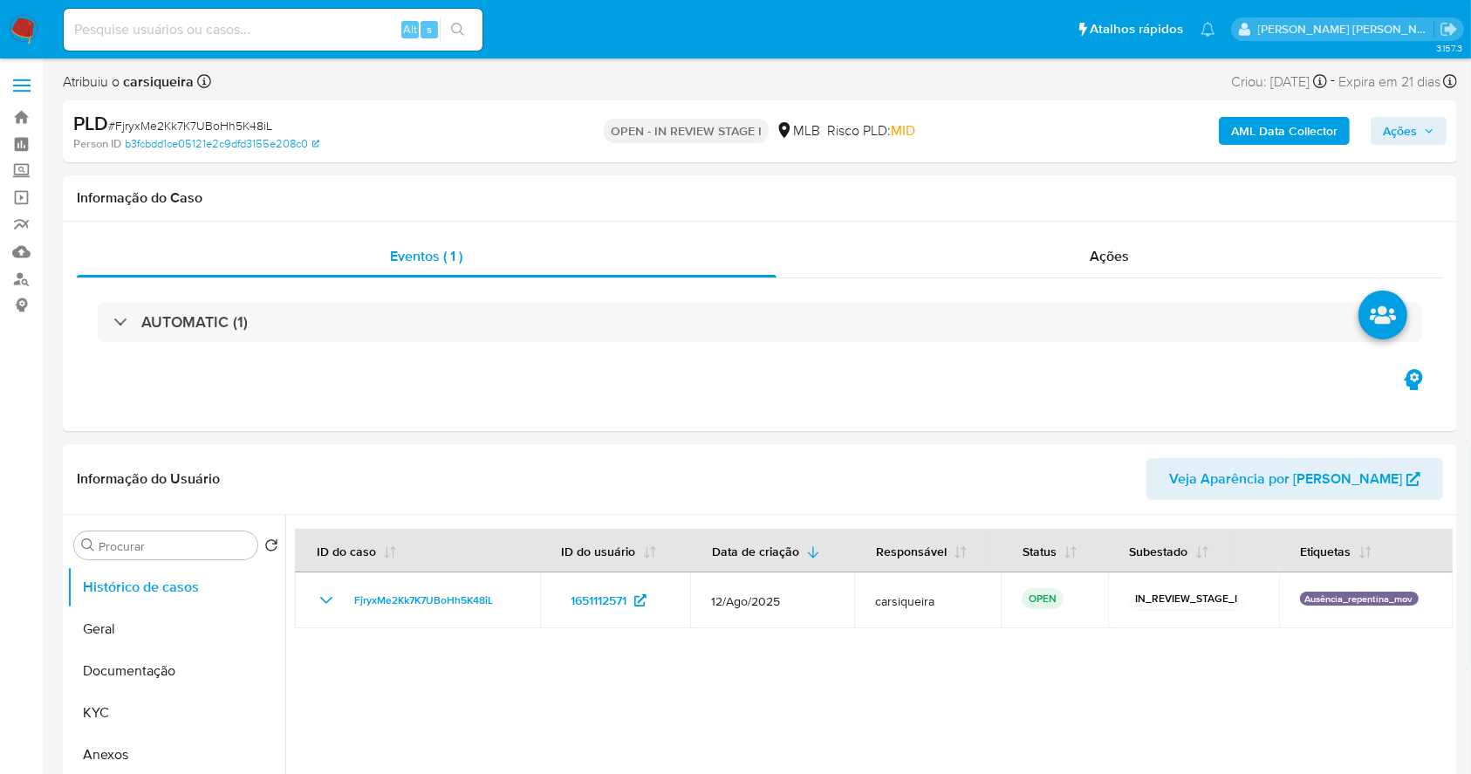
select select "10"
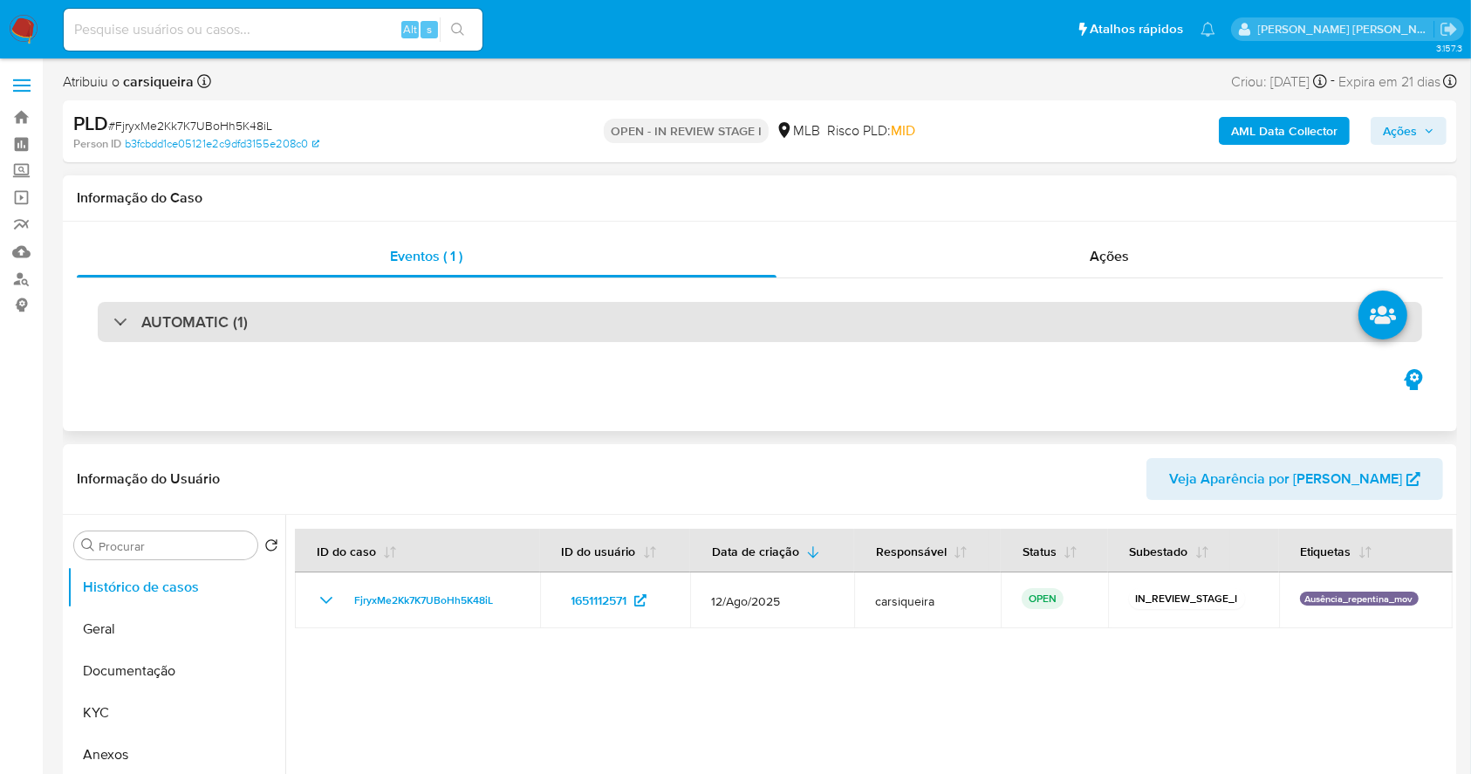
click at [812, 311] on div "AUTOMATIC (1)" at bounding box center [760, 322] width 1325 height 40
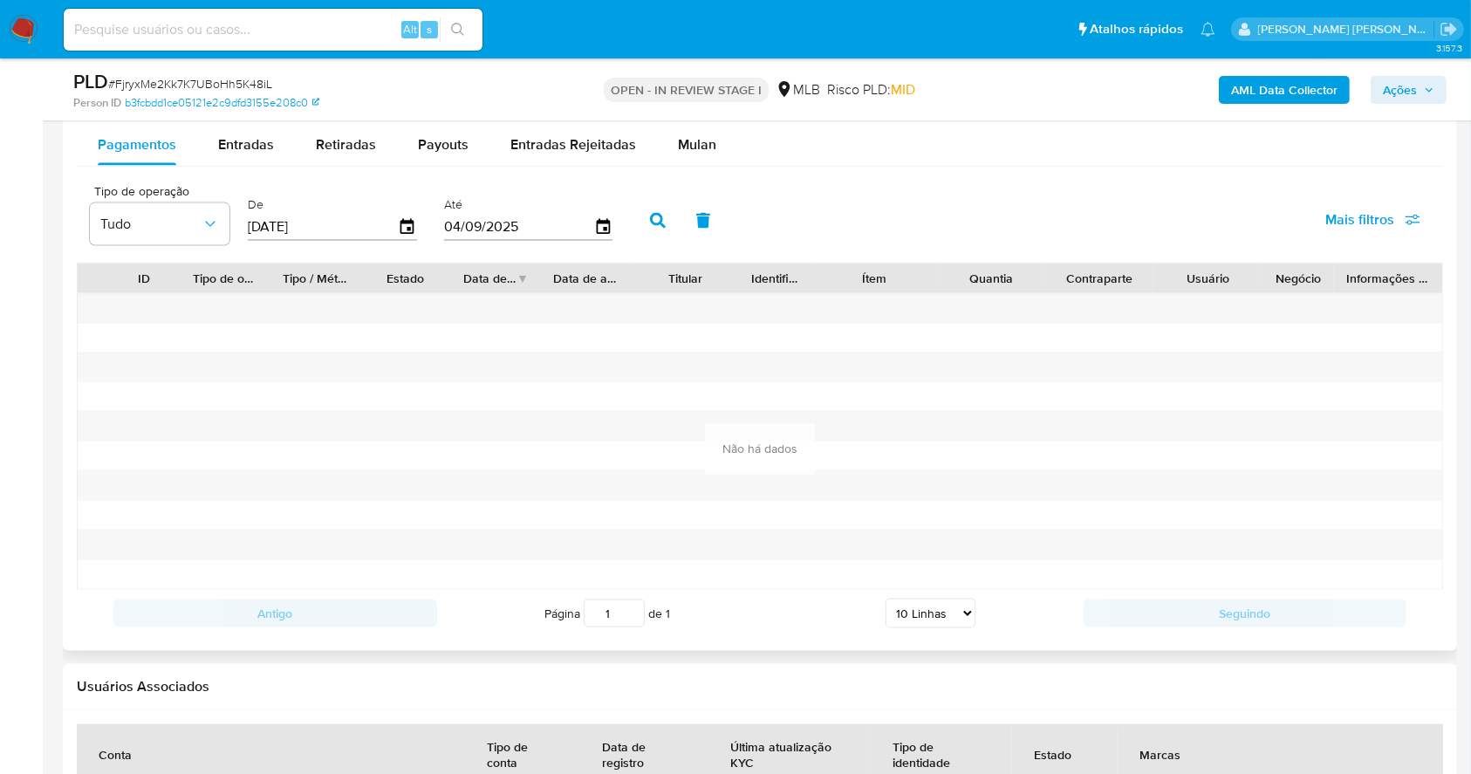
scroll to position [2042, 0]
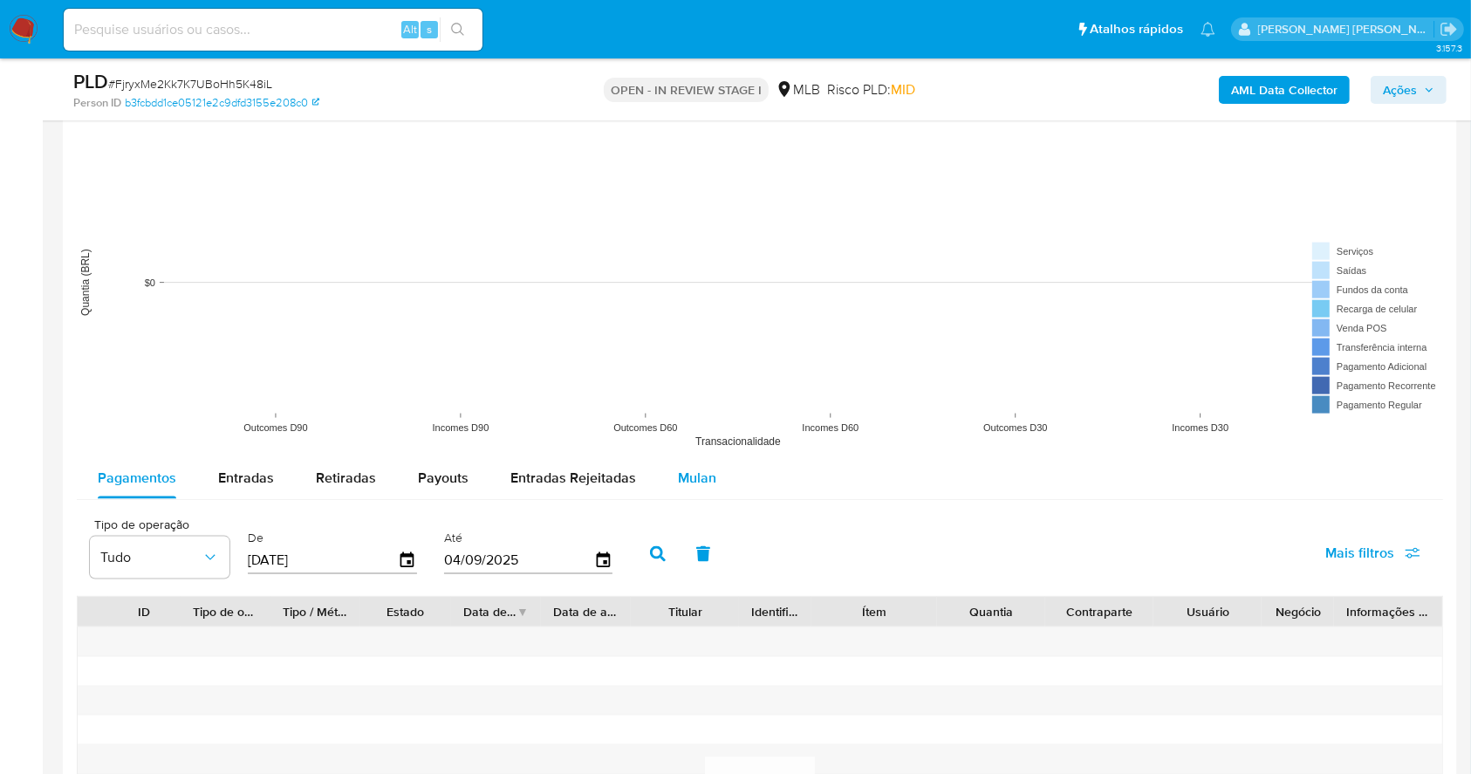
click at [688, 483] on span "Mulan" at bounding box center [697, 478] width 38 height 20
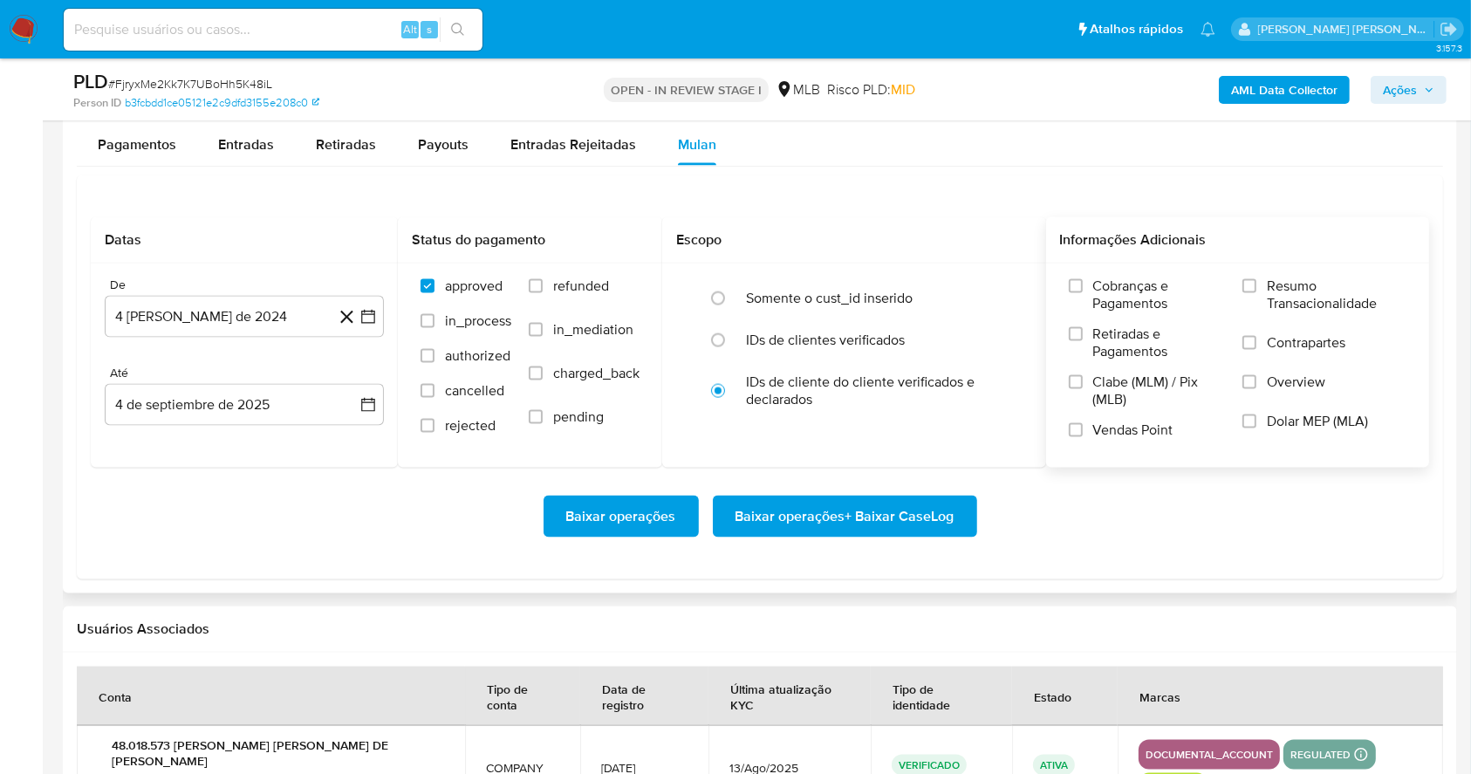
scroll to position [2391, 0]
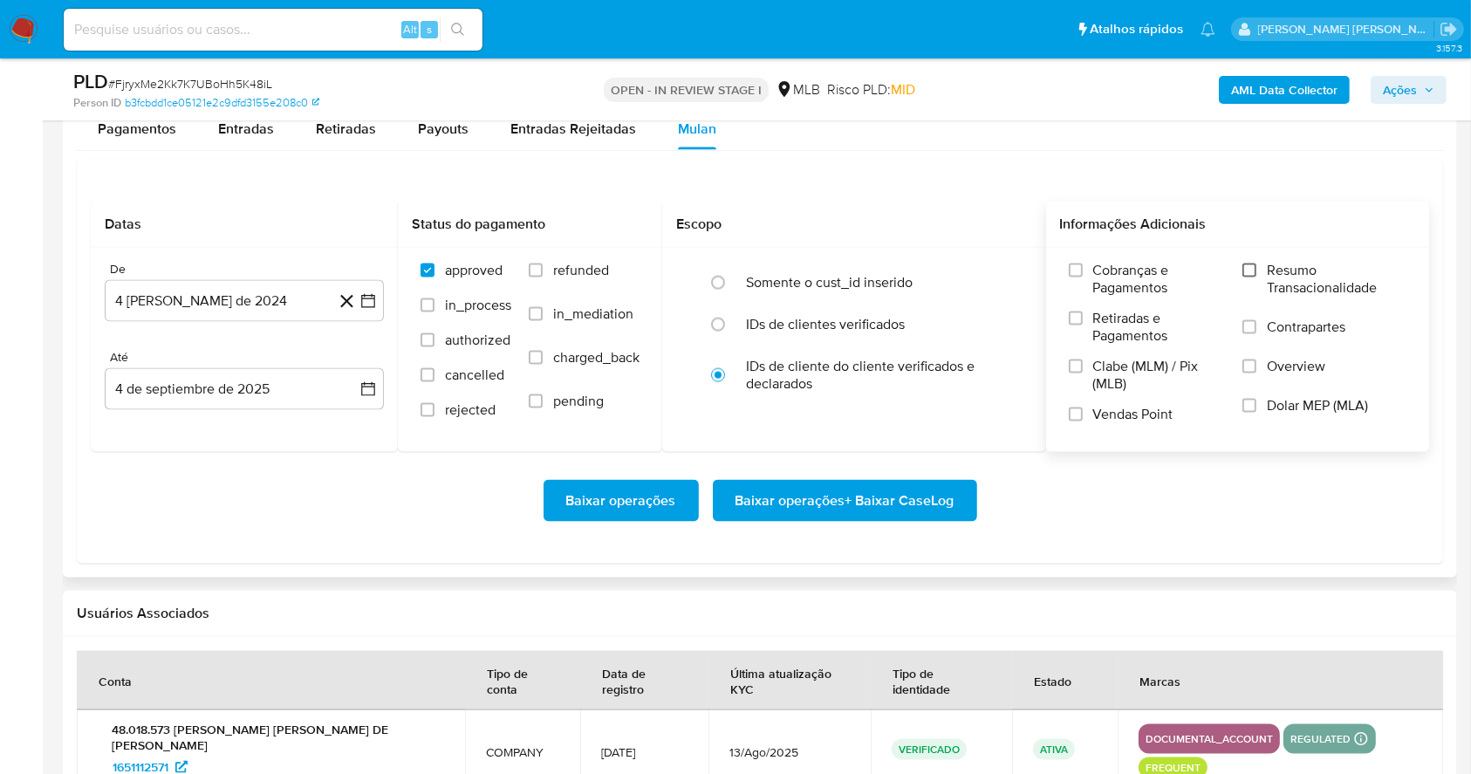
click at [1246, 266] on input "Resumo Transacionalidade" at bounding box center [1250, 271] width 14 height 14
click at [1077, 422] on label "Vendas Point" at bounding box center [1147, 421] width 156 height 31
click at [1077, 421] on input "Vendas Point" at bounding box center [1076, 415] width 14 height 14
click at [363, 301] on icon "button" at bounding box center [368, 300] width 17 height 17
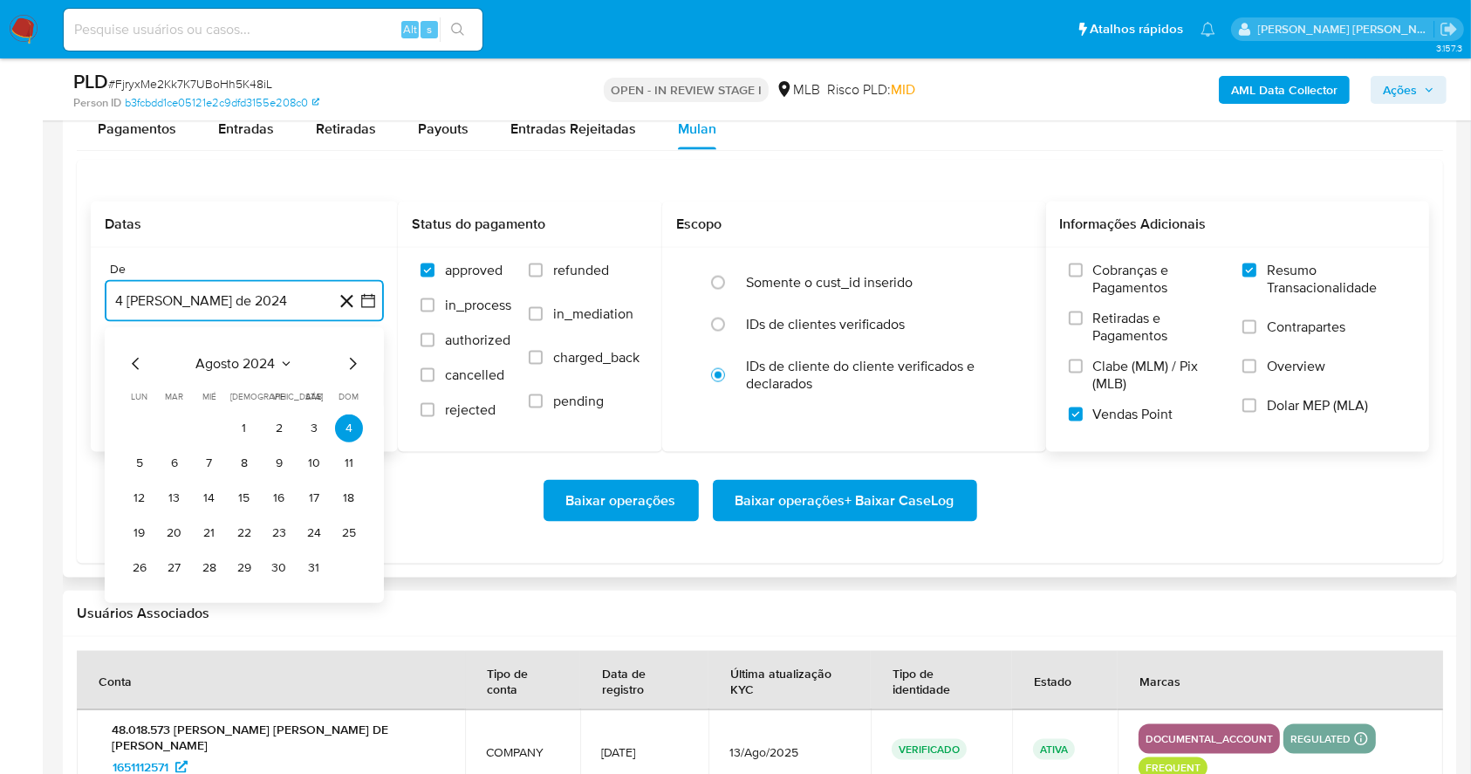
click at [348, 365] on icon "Mes siguiente" at bounding box center [352, 363] width 21 height 21
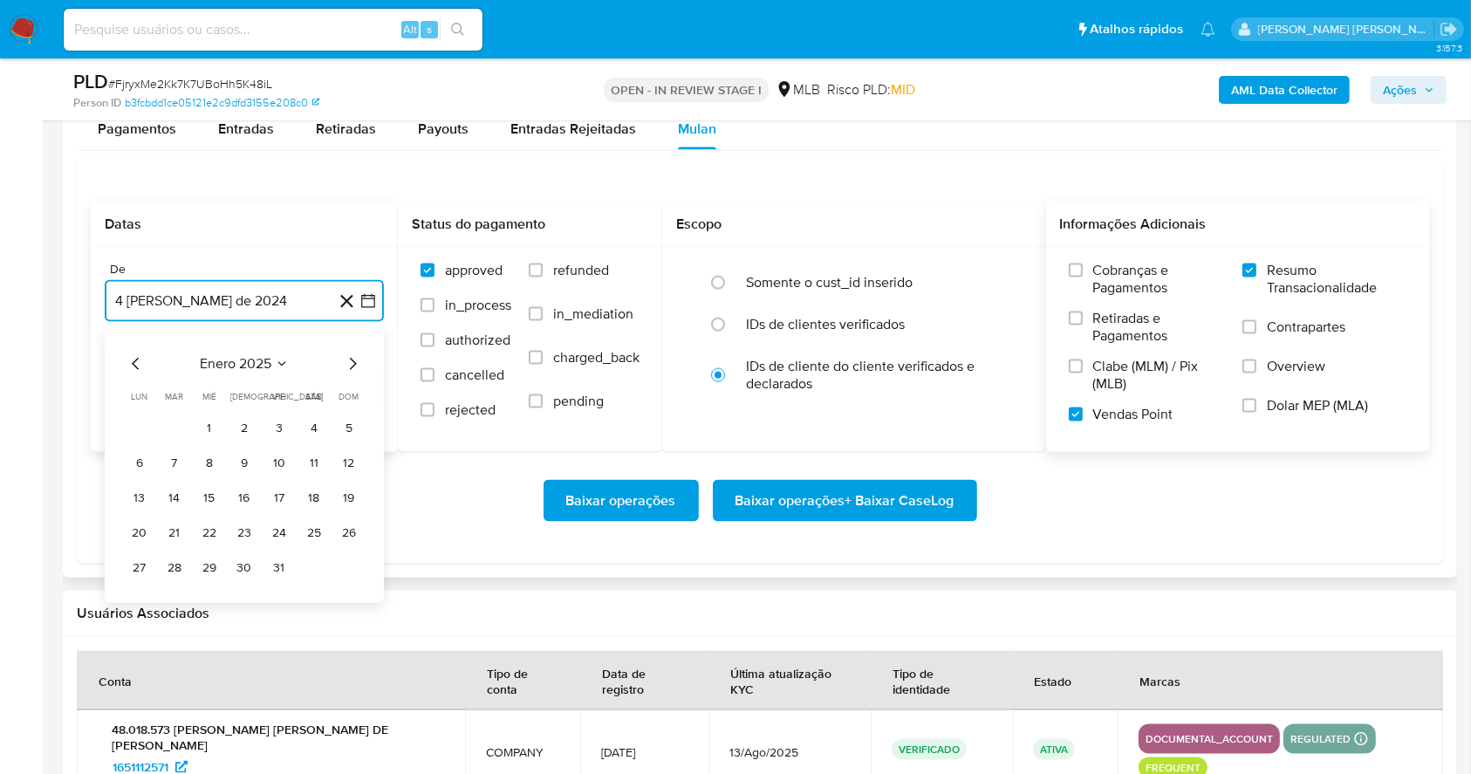
click at [348, 365] on icon "Mes siguiente" at bounding box center [352, 363] width 21 height 21
click at [134, 364] on icon "Mes anterior" at bounding box center [135, 364] width 7 height 12
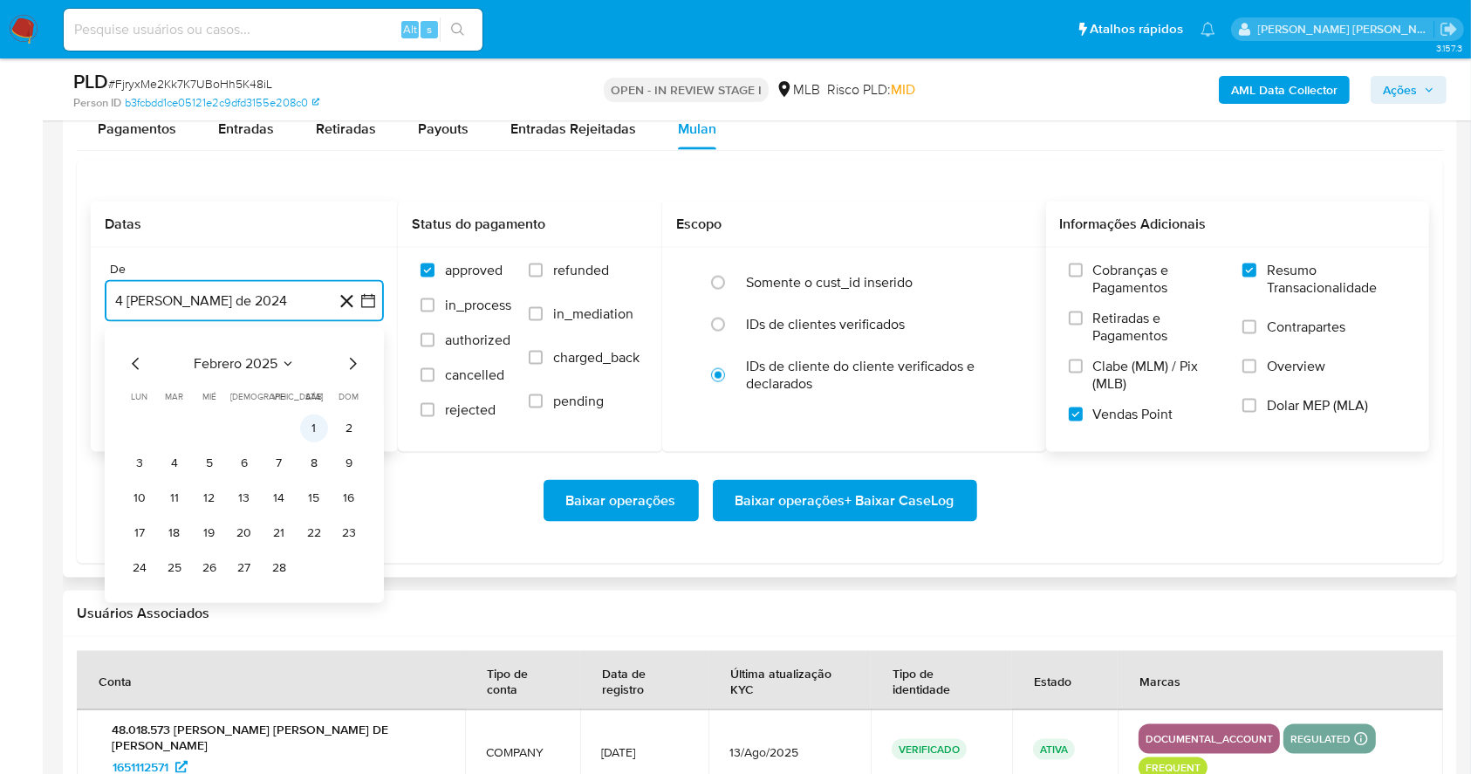
click at [313, 422] on button "1" at bounding box center [314, 428] width 28 height 28
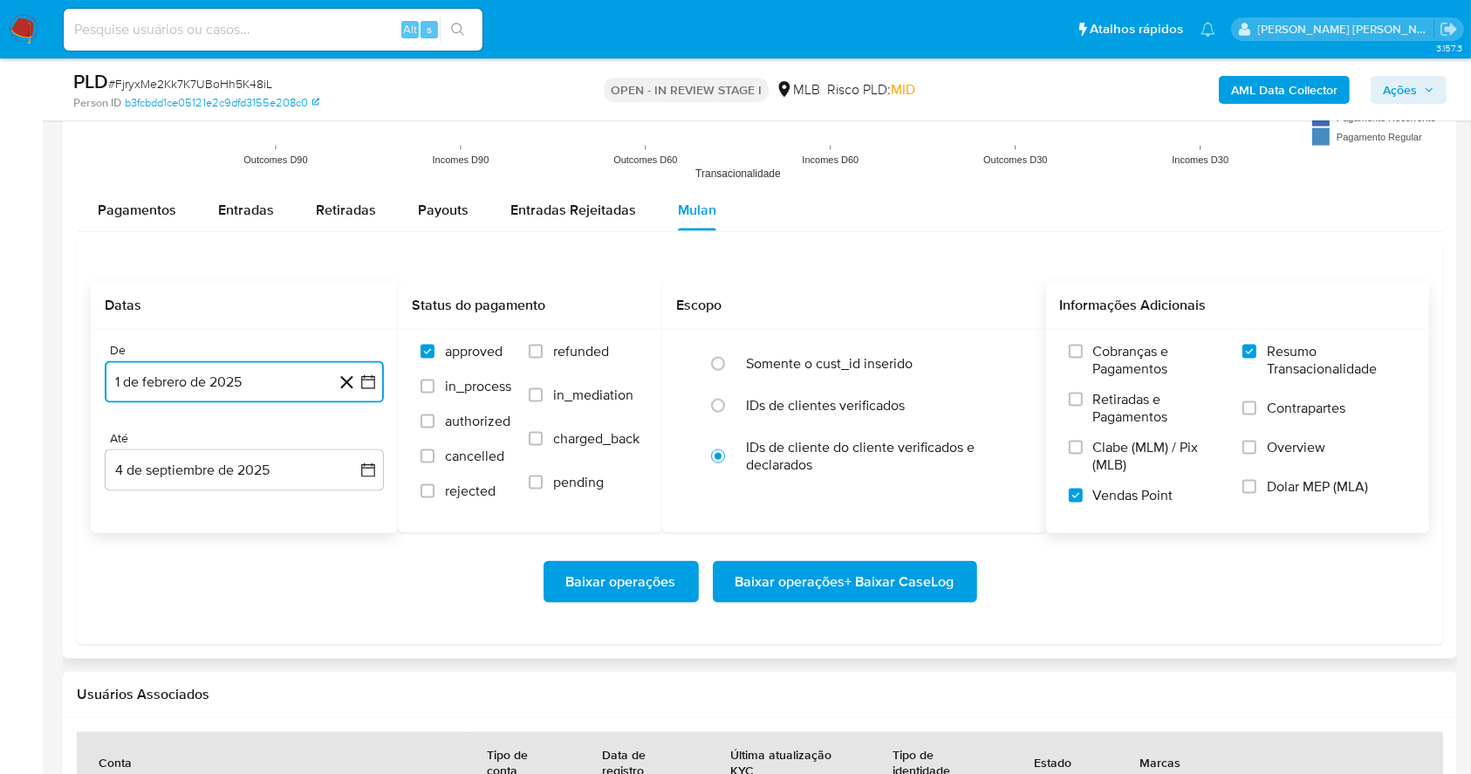
scroll to position [2408, 0]
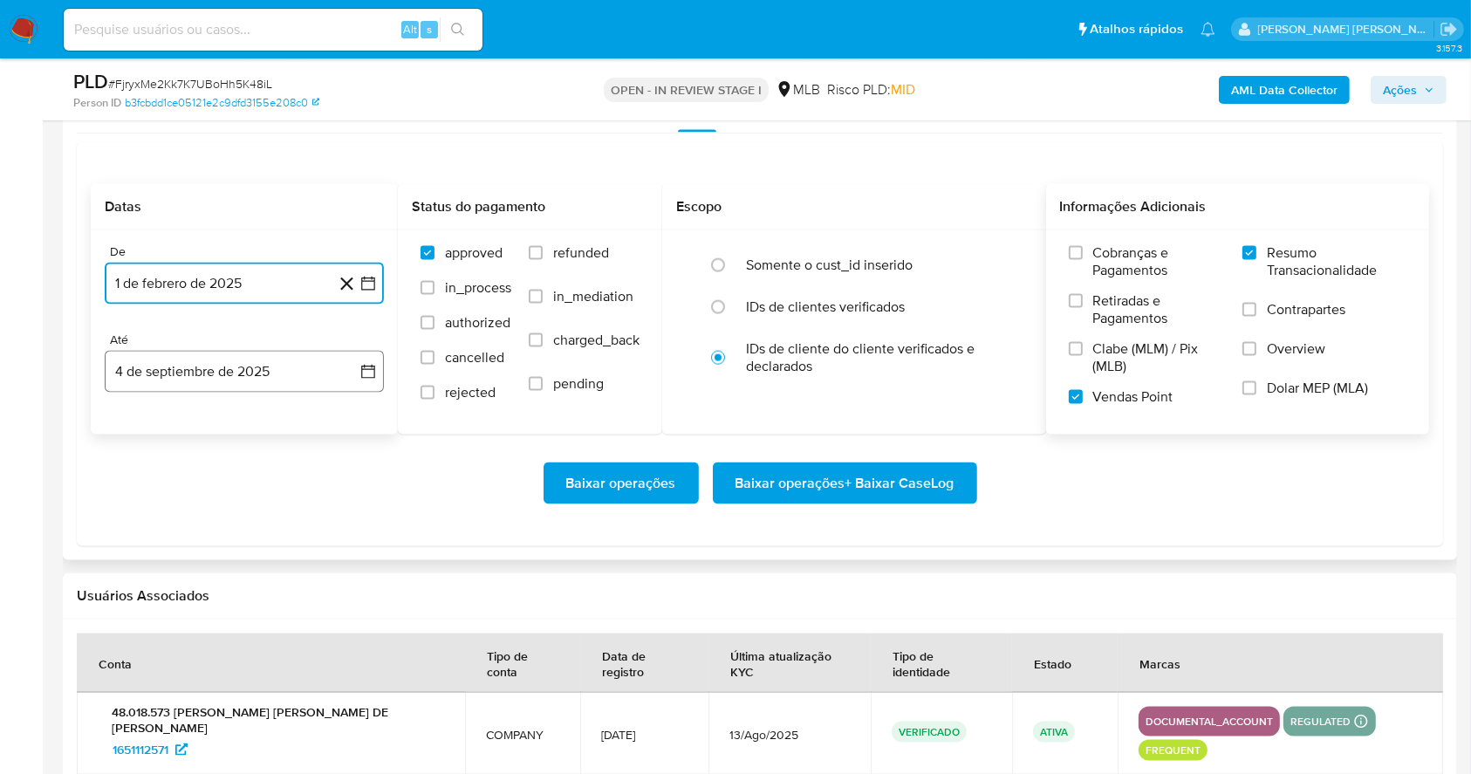
click at [371, 365] on icon "button" at bounding box center [368, 372] width 14 height 14
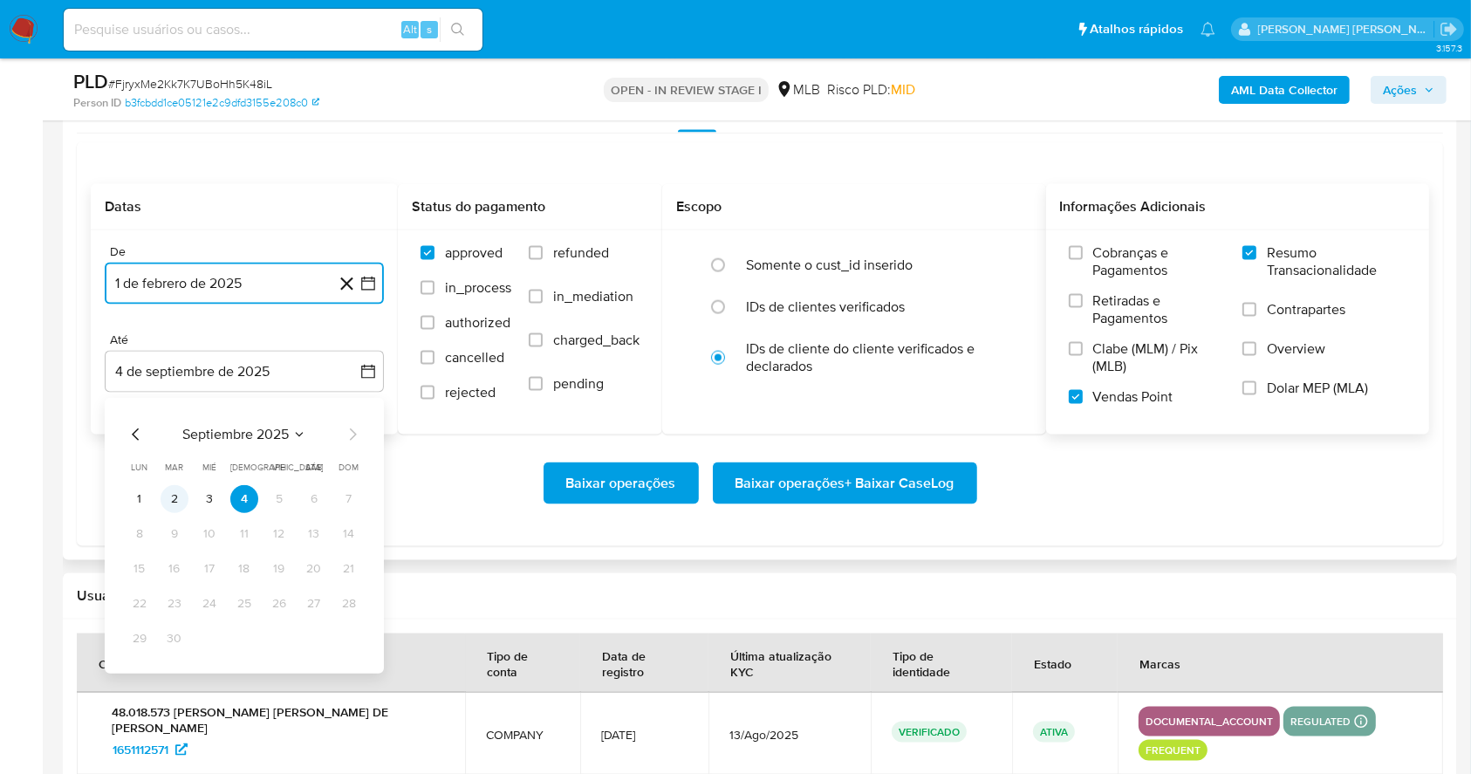
click at [175, 492] on button "2" at bounding box center [175, 499] width 28 height 28
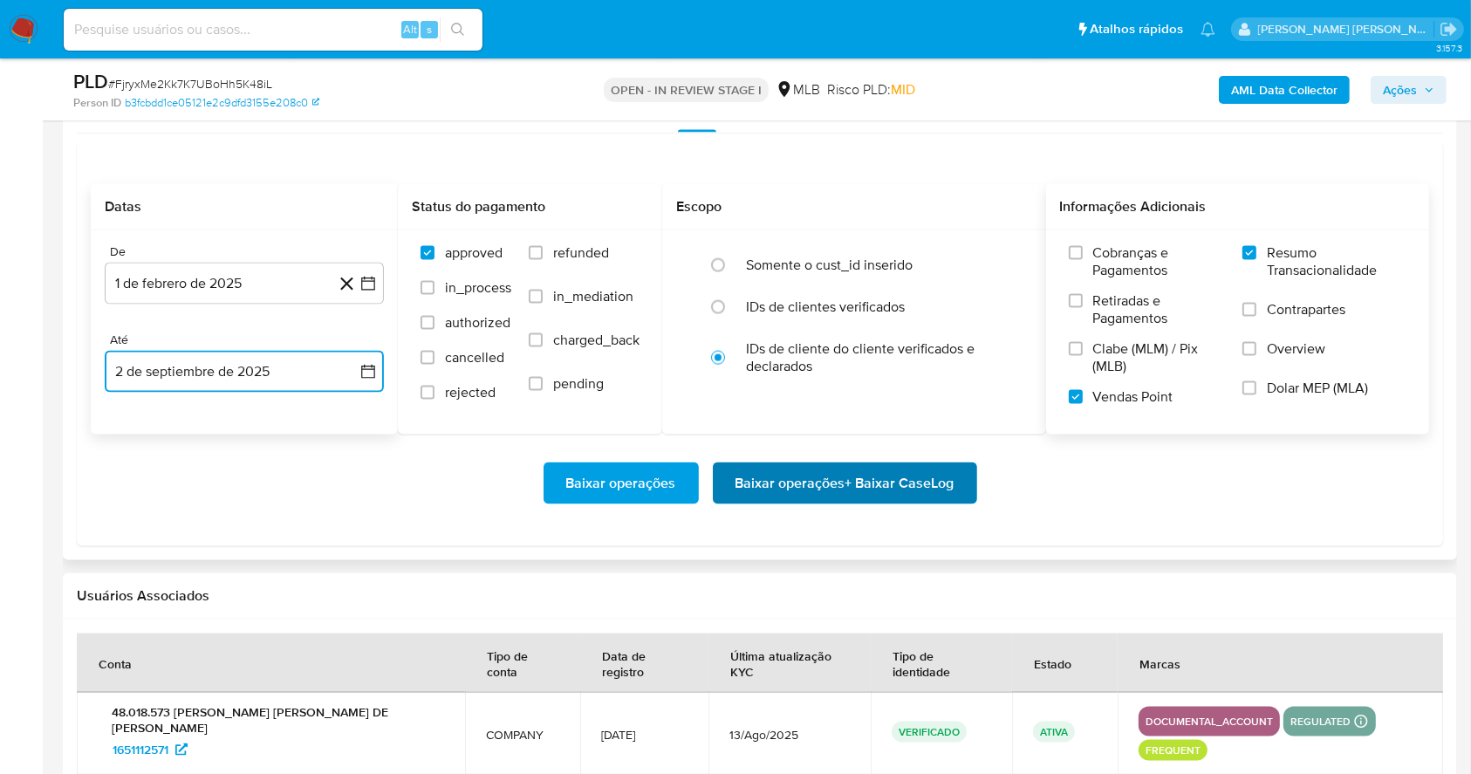
click at [819, 485] on span "Baixar operações + Baixar CaseLog" at bounding box center [845, 483] width 219 height 38
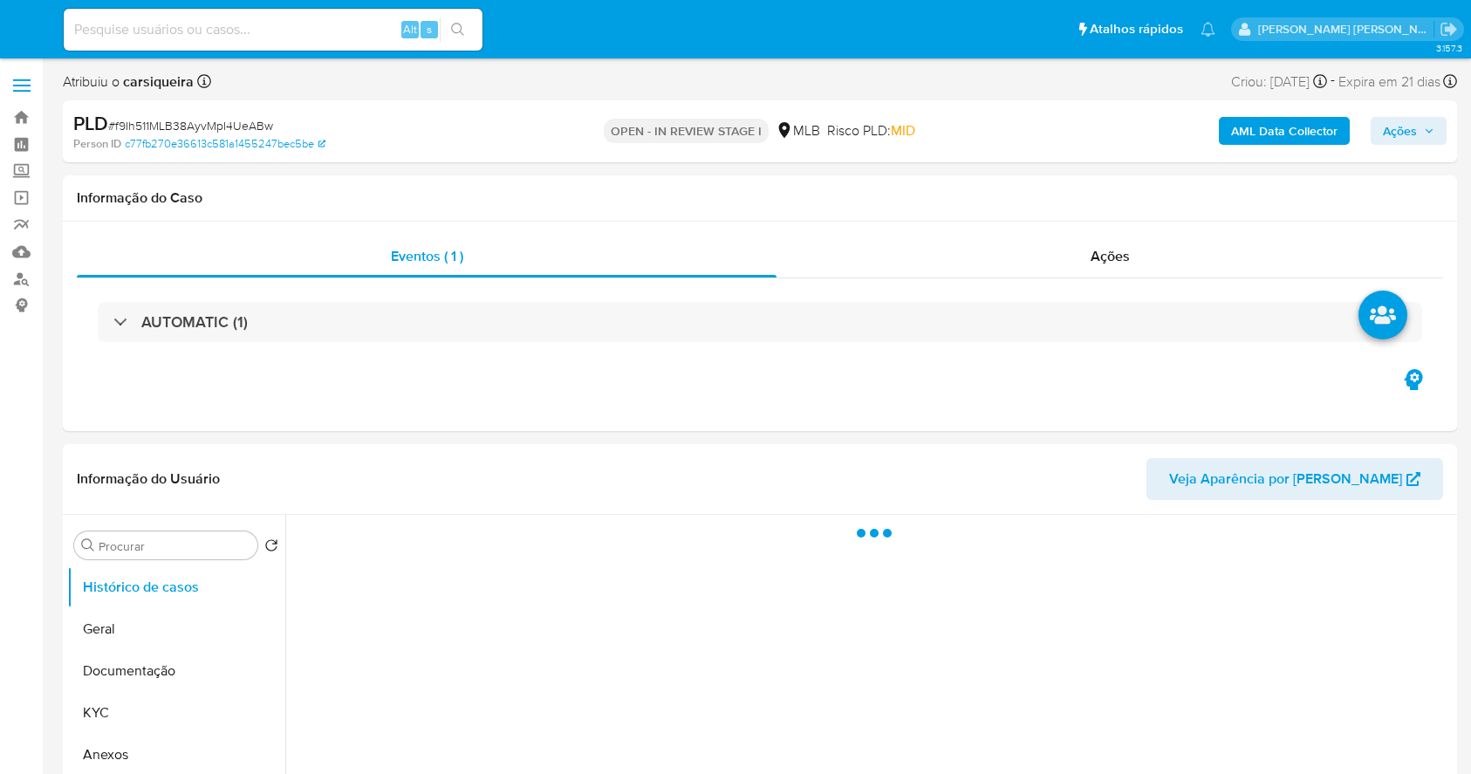
select select "10"
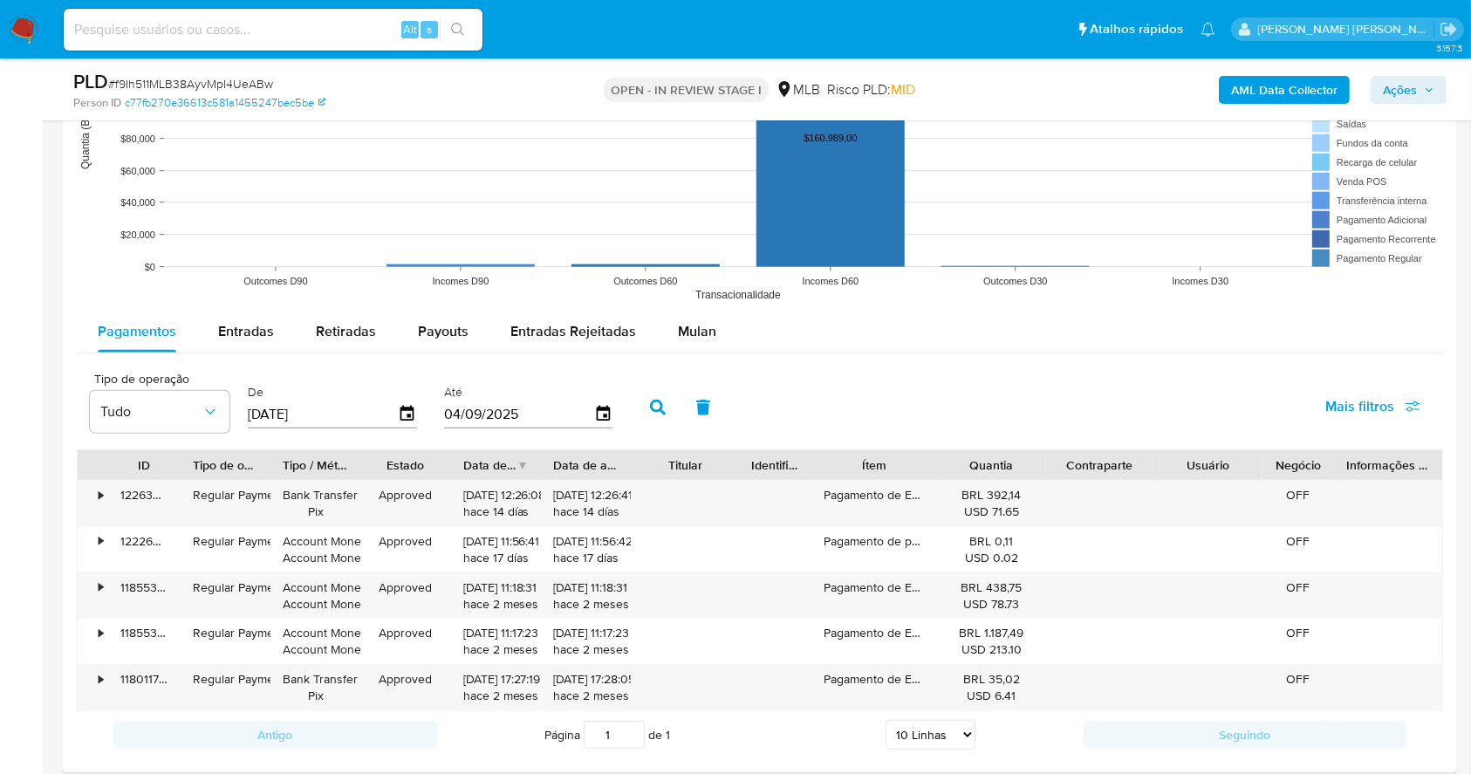
scroll to position [1675, 0]
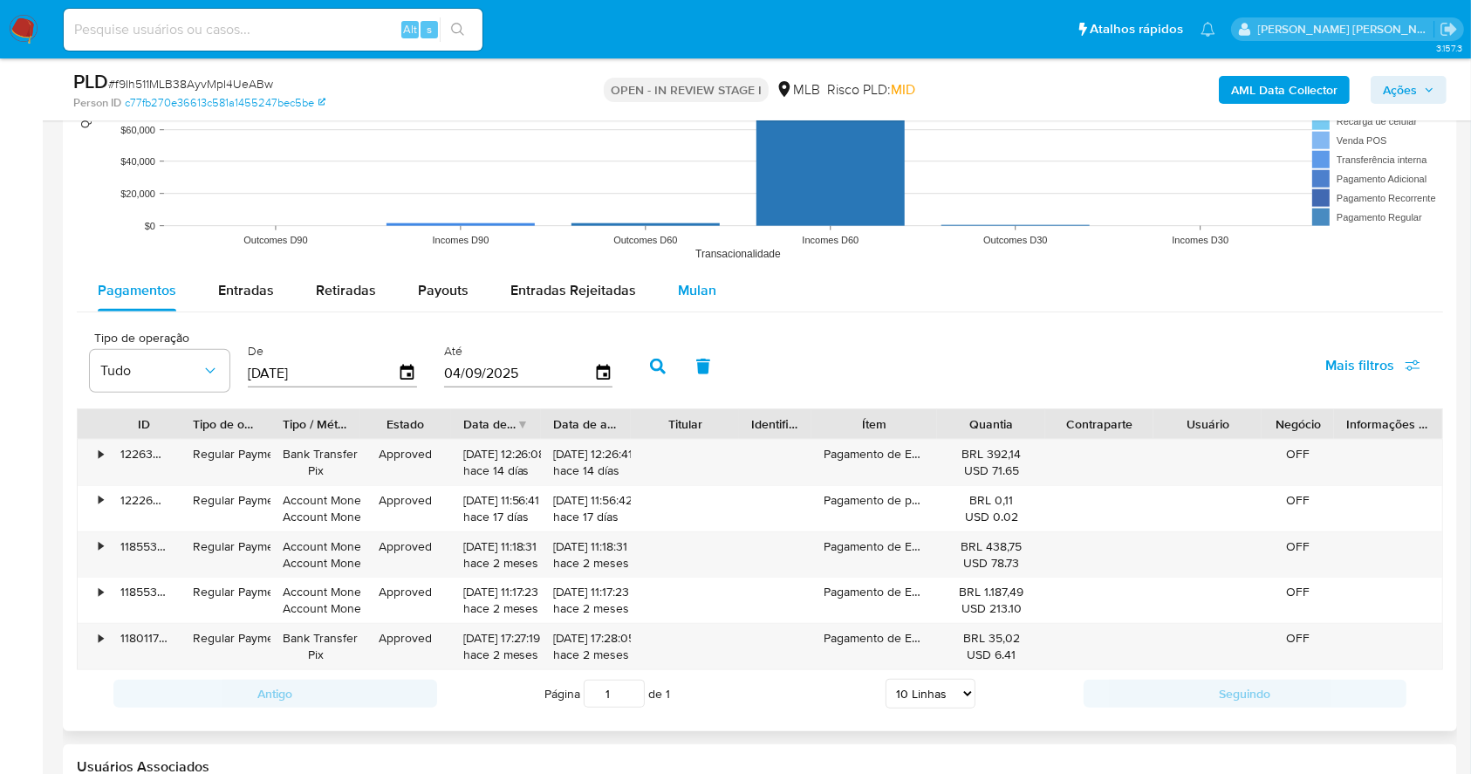
click at [668, 289] on button "Mulan" at bounding box center [697, 291] width 80 height 42
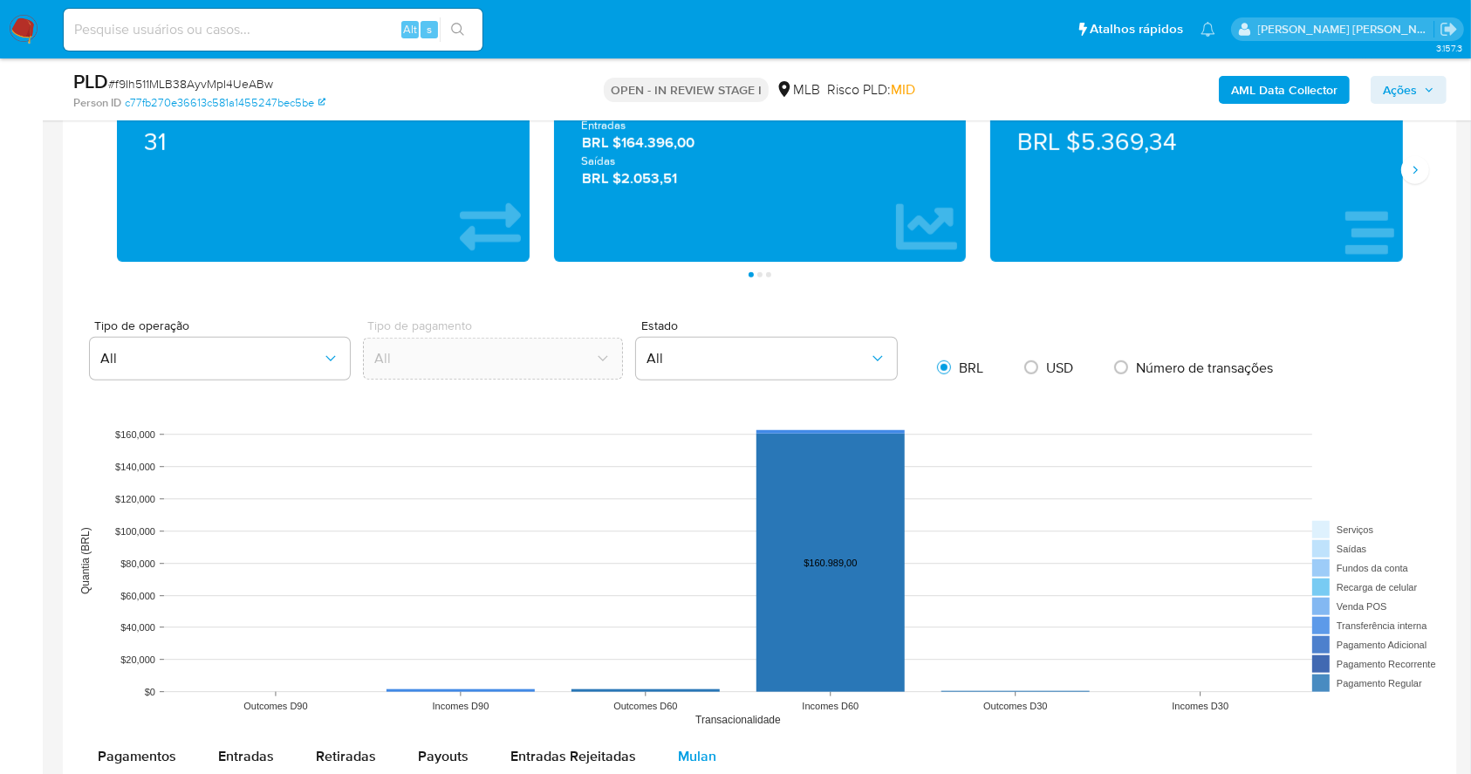
scroll to position [1791, 0]
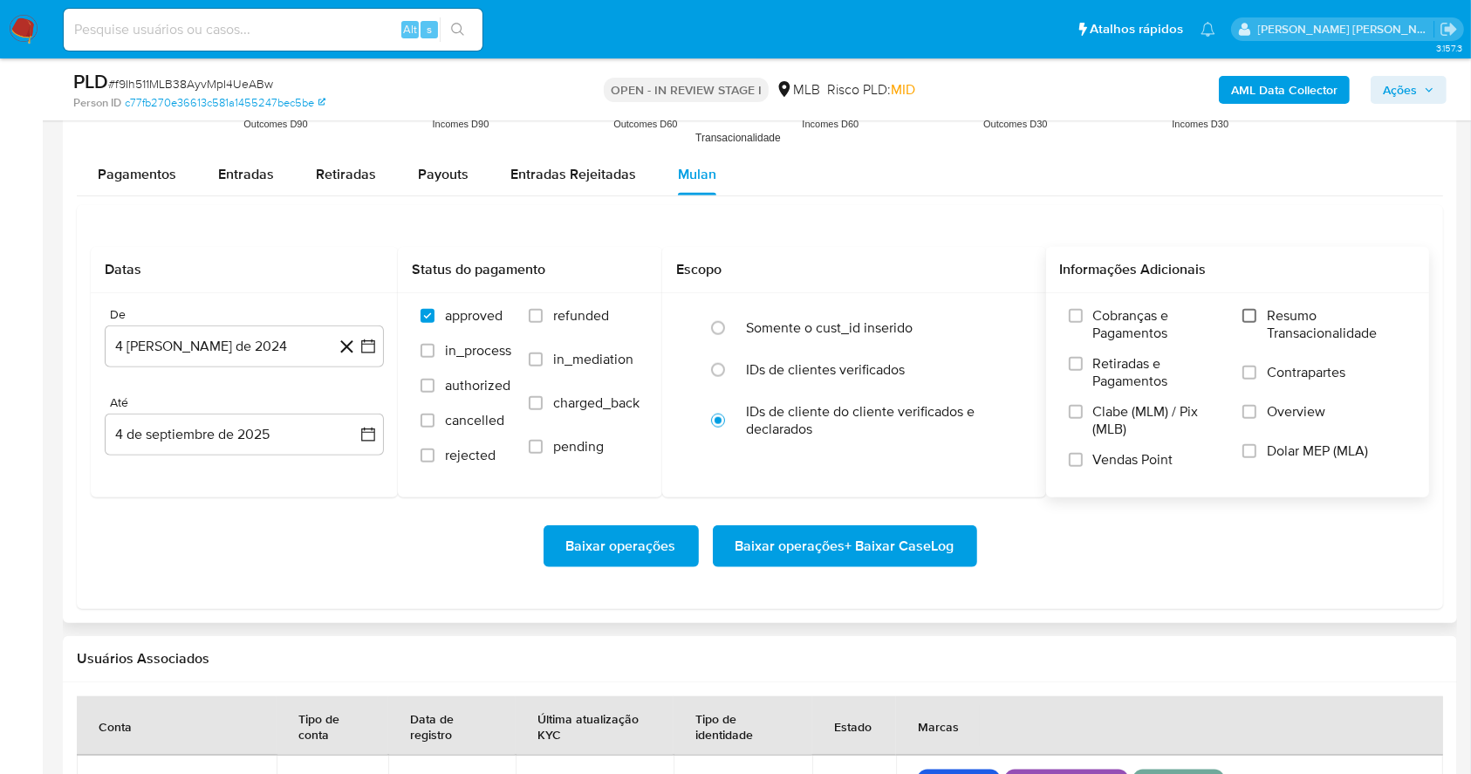
click at [1254, 313] on input "Resumo Transacionalidade" at bounding box center [1250, 316] width 14 height 14
drag, startPoint x: 1079, startPoint y: 456, endPoint x: 1049, endPoint y: 462, distance: 31.1
click at [1079, 457] on input "Vendas Point" at bounding box center [1076, 460] width 14 height 14
click at [380, 353] on button "4 [PERSON_NAME] de 2024" at bounding box center [244, 346] width 279 height 42
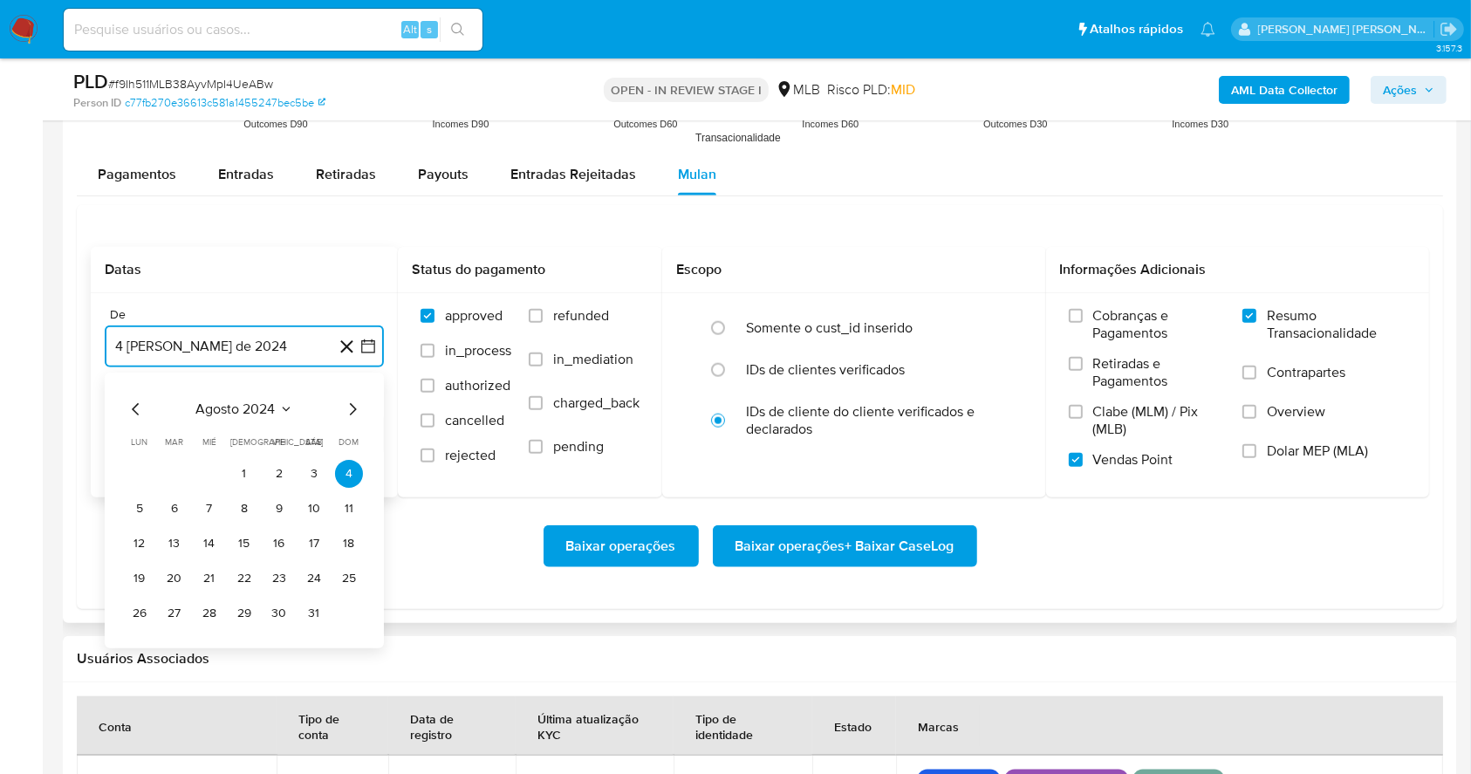
click at [355, 408] on icon "Mes siguiente" at bounding box center [353, 409] width 7 height 12
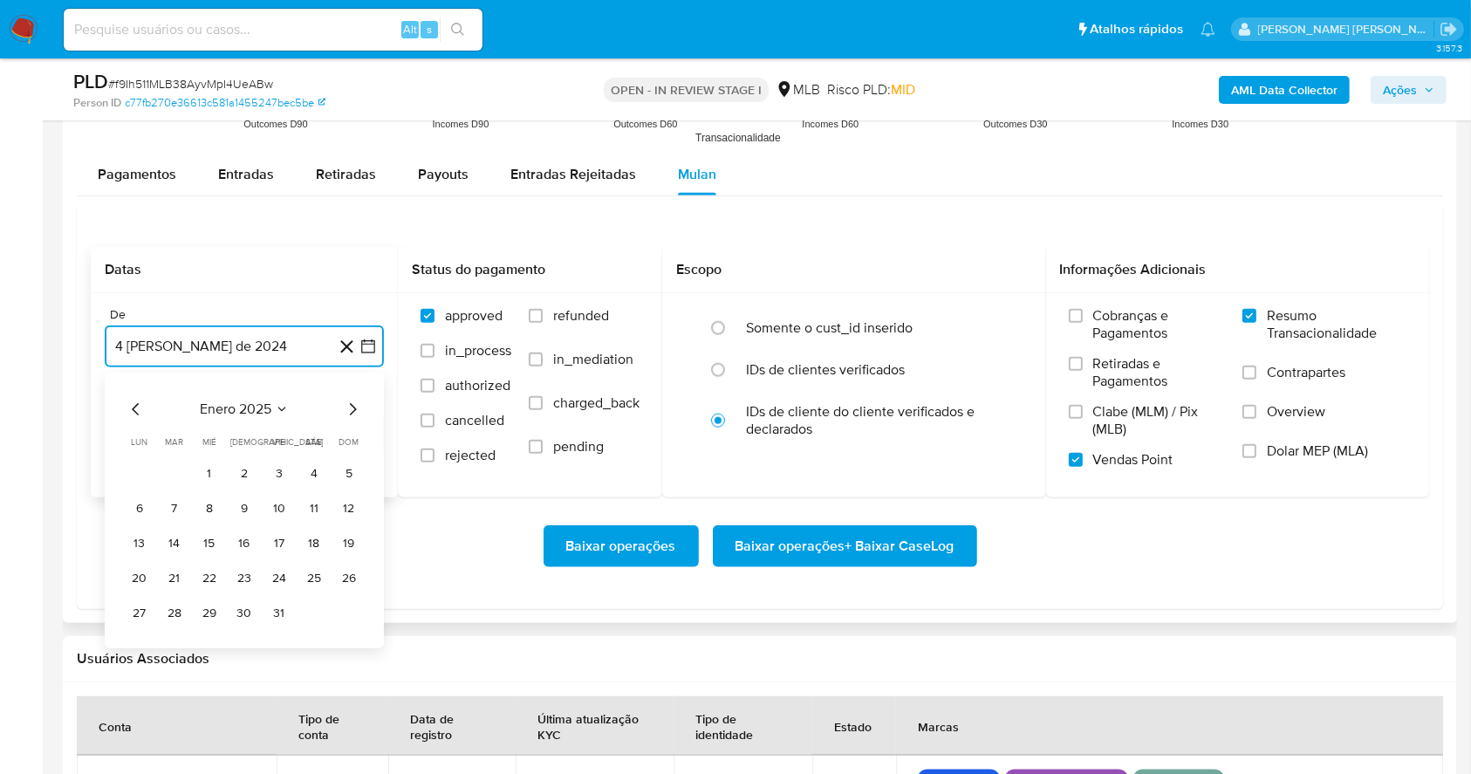
click at [355, 408] on icon "Mes siguiente" at bounding box center [353, 409] width 7 height 12
click at [303, 475] on button "1" at bounding box center [314, 474] width 28 height 28
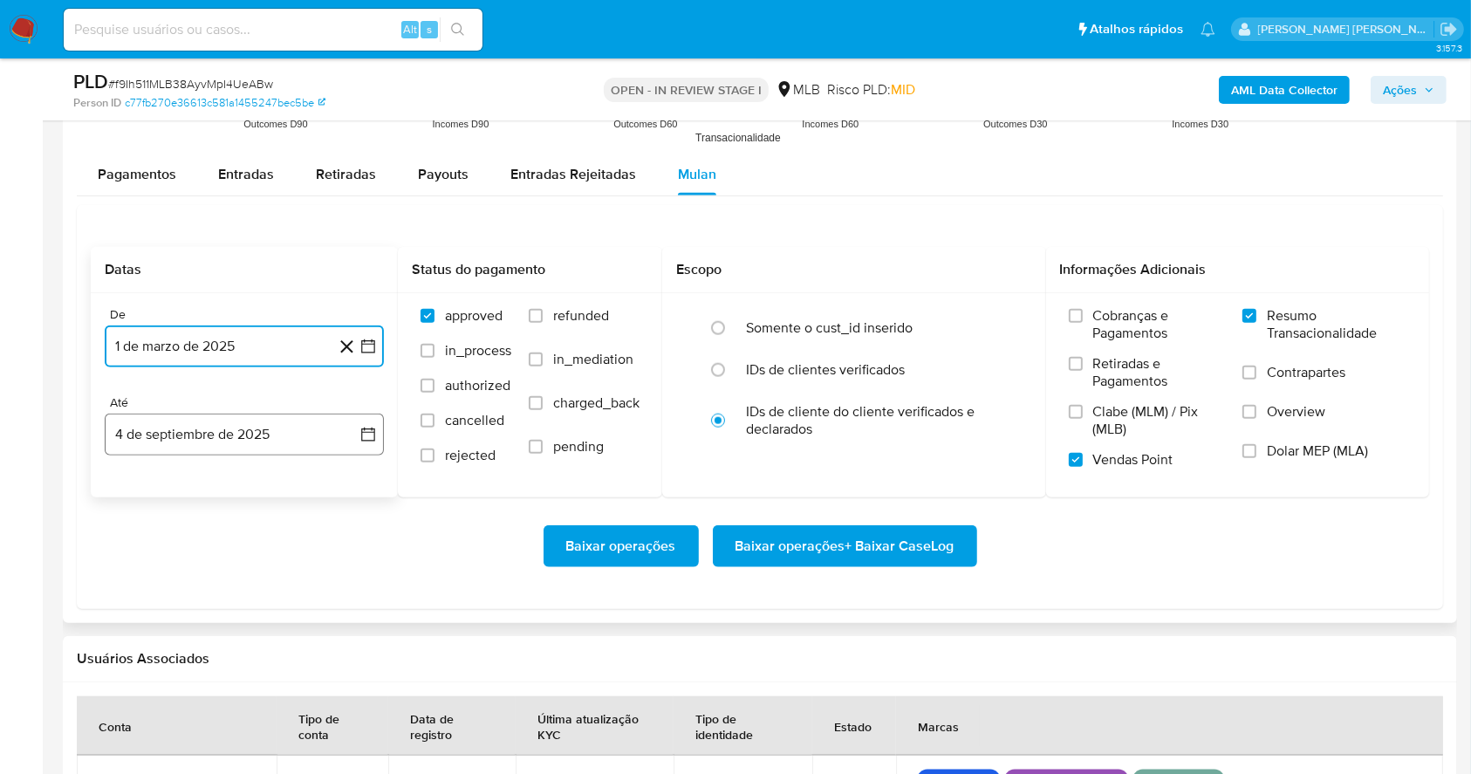
click at [251, 433] on button "4 de septiembre de 2025" at bounding box center [244, 435] width 279 height 42
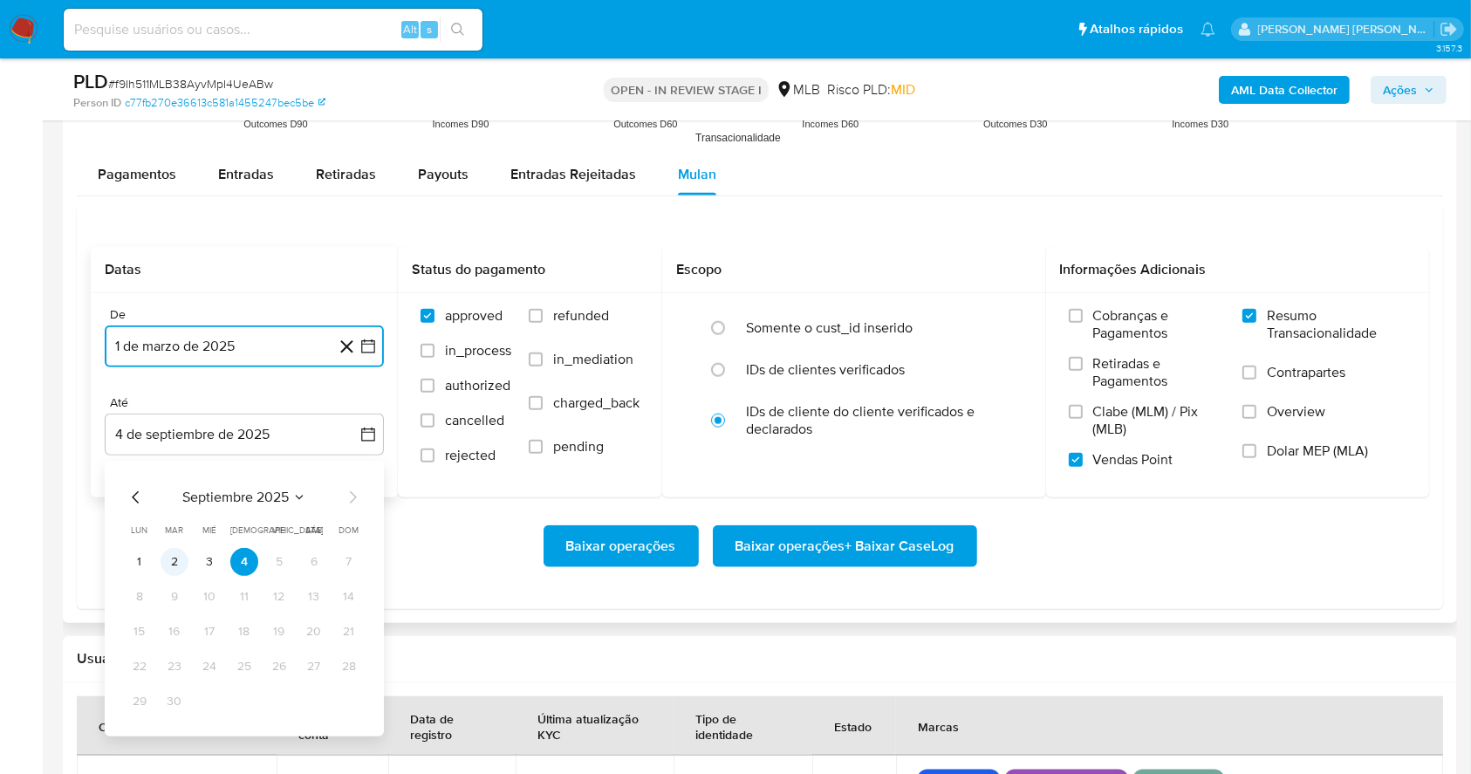
click at [181, 555] on button "2" at bounding box center [175, 562] width 28 height 28
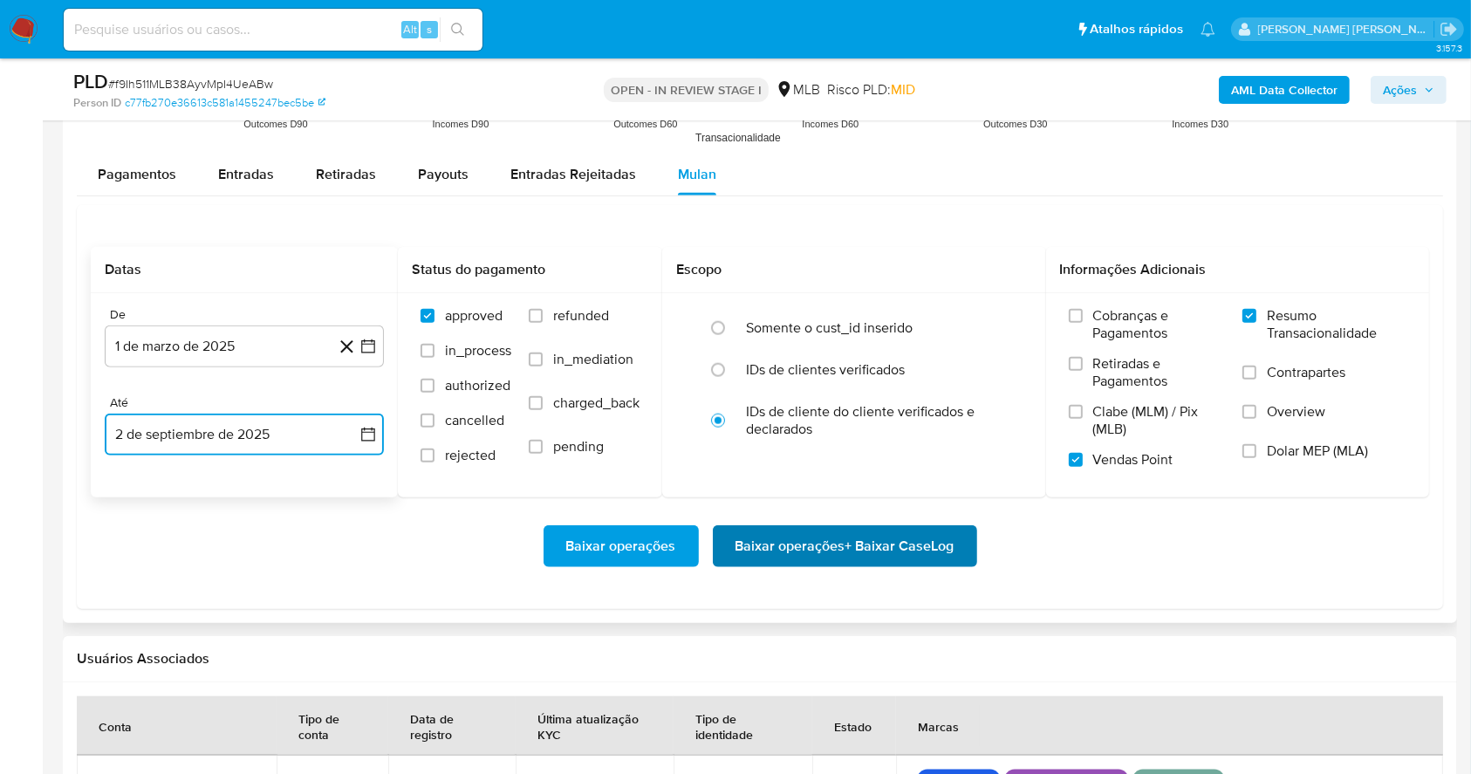
click at [853, 534] on span "Baixar operações + Baixar CaseLog" at bounding box center [845, 546] width 219 height 38
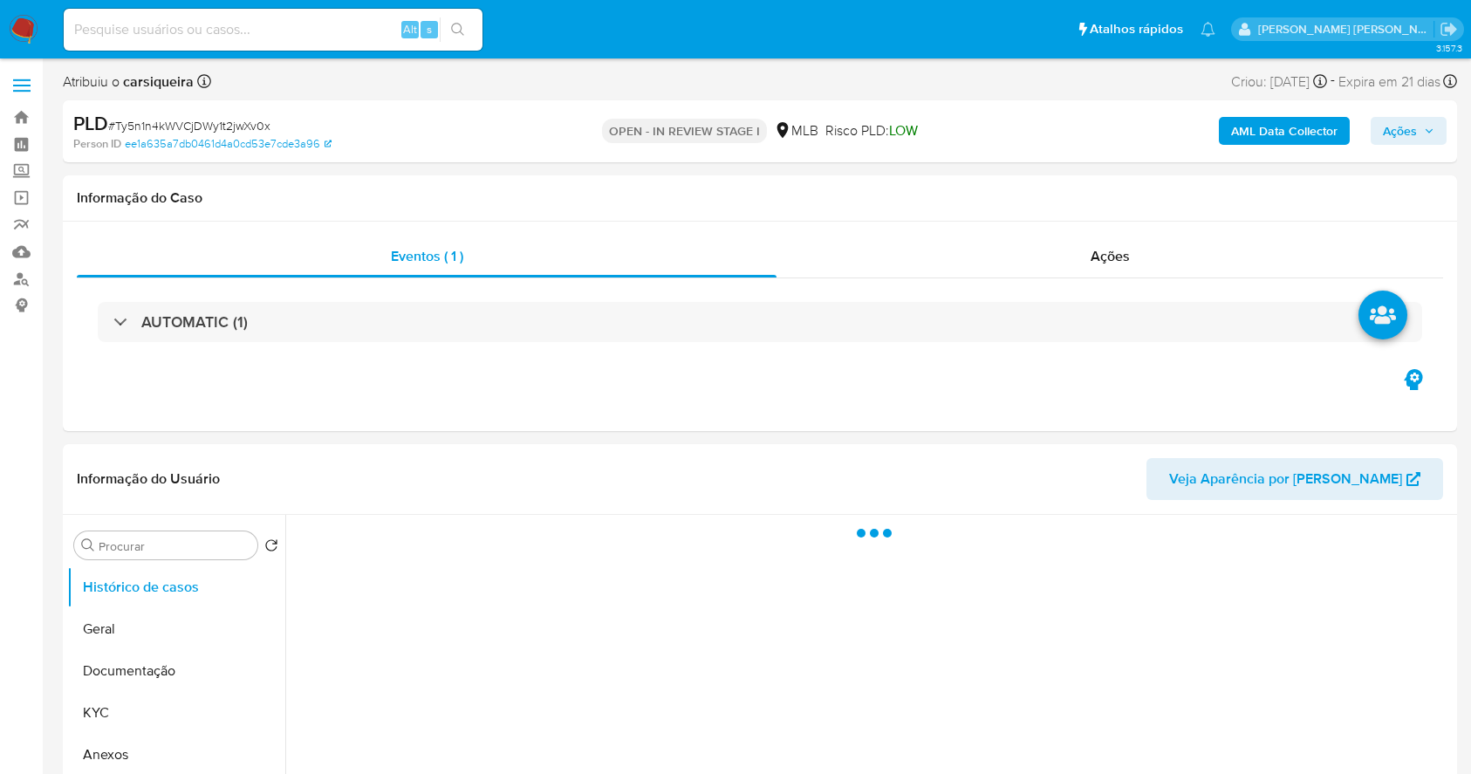
select select "10"
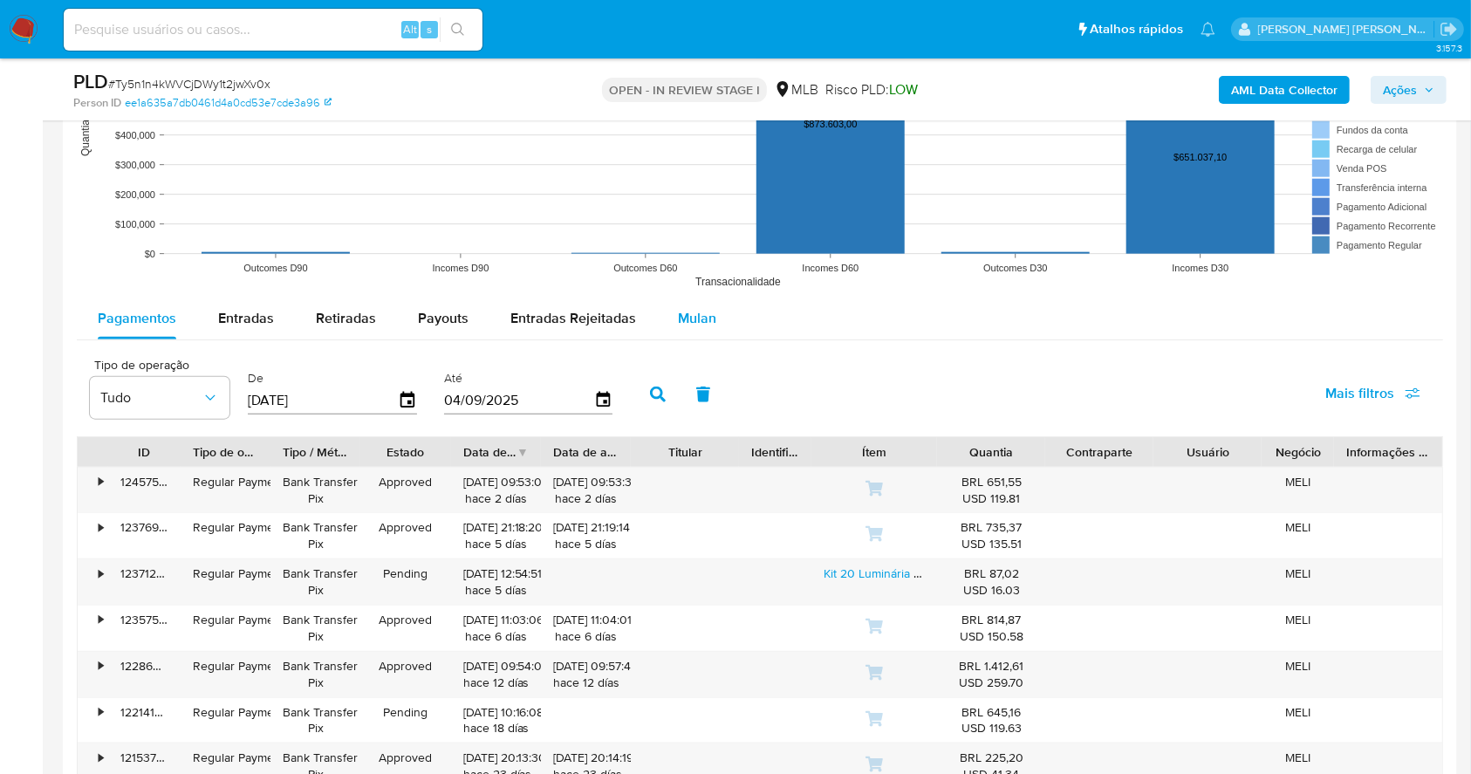
click at [678, 318] on span "Mulan" at bounding box center [697, 318] width 38 height 20
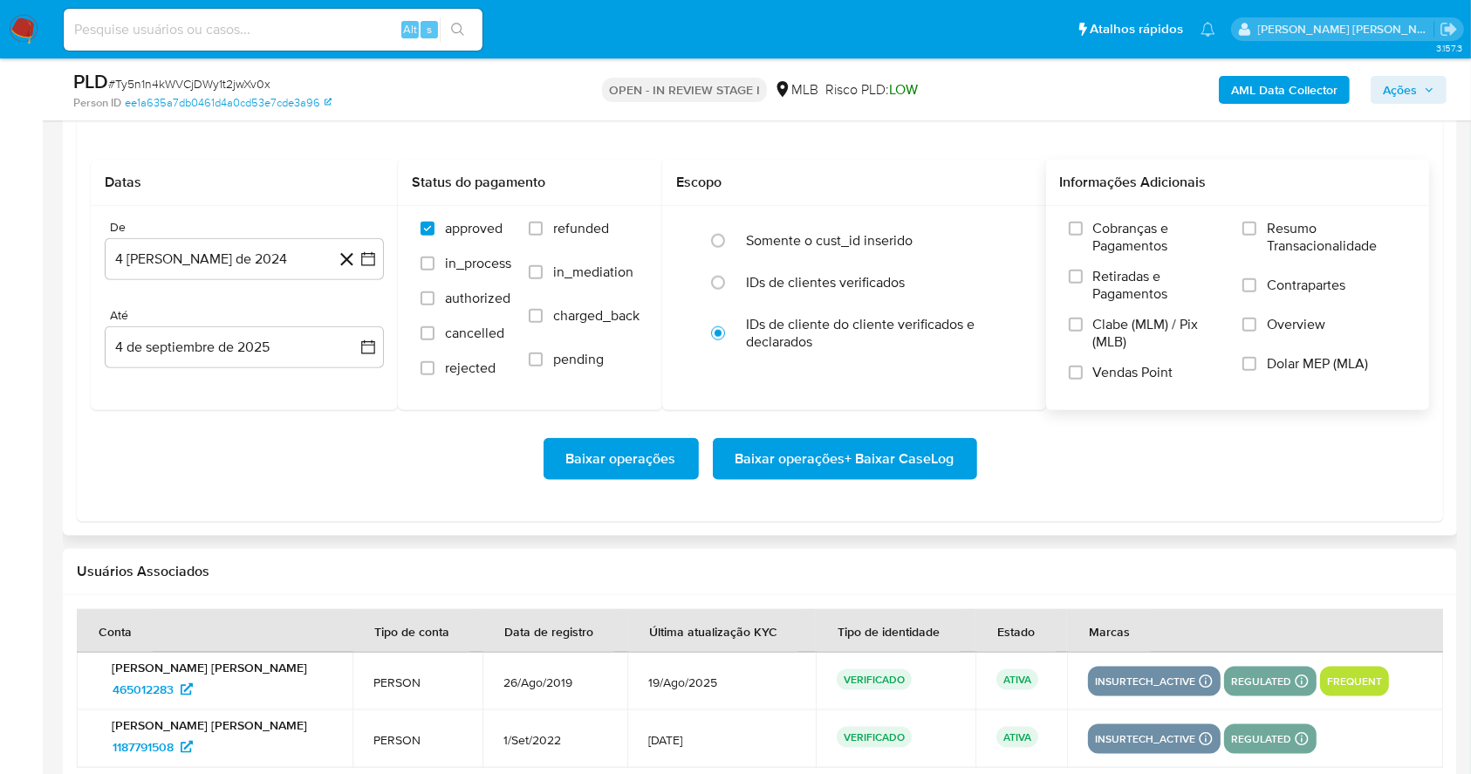
scroll to position [1998, 0]
click at [1262, 223] on label "Resumo Transacionalidade" at bounding box center [1325, 247] width 164 height 57
click at [1257, 223] on input "Resumo Transacionalidade" at bounding box center [1250, 228] width 14 height 14
click at [1076, 372] on input "Vendas Point" at bounding box center [1076, 372] width 14 height 14
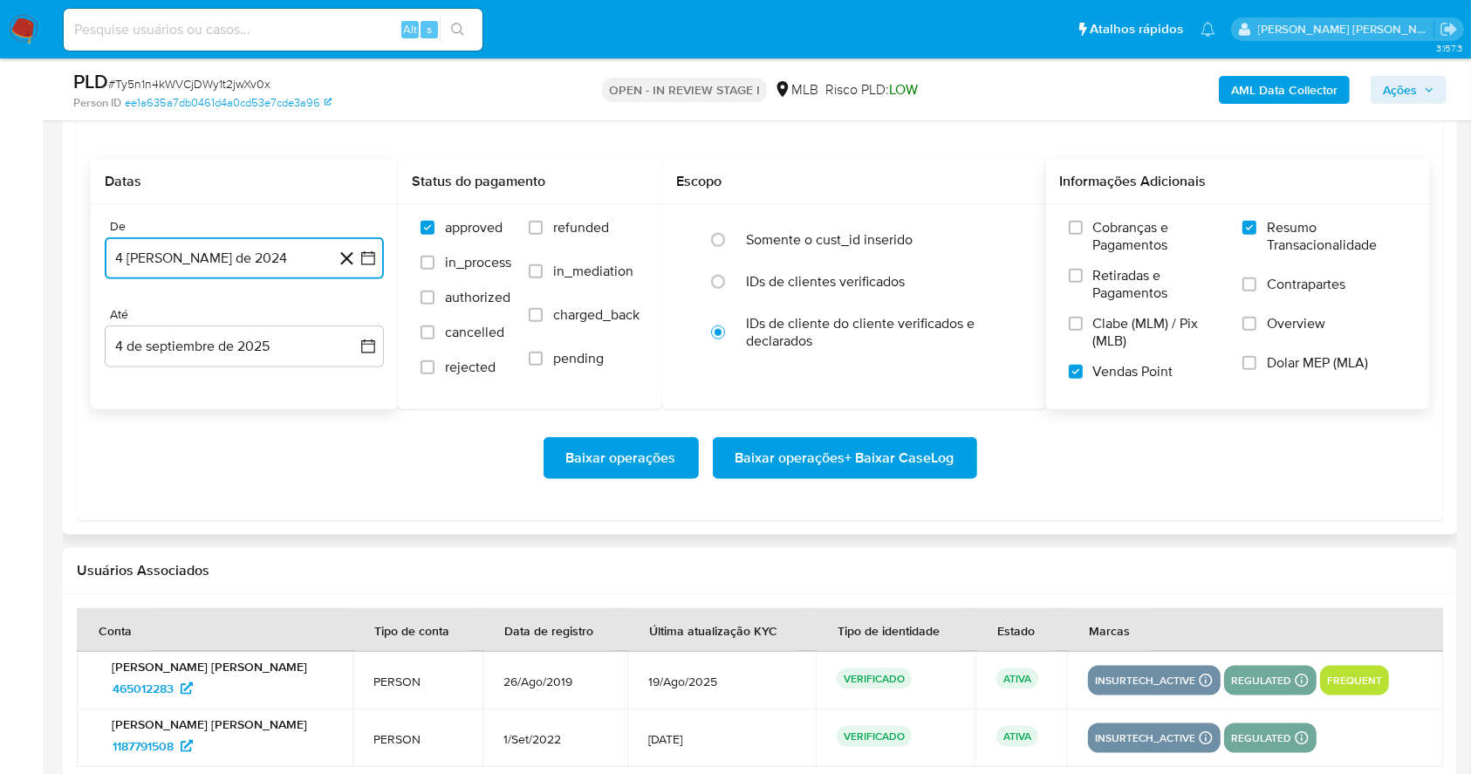
click at [373, 251] on icon "button" at bounding box center [368, 258] width 14 height 14
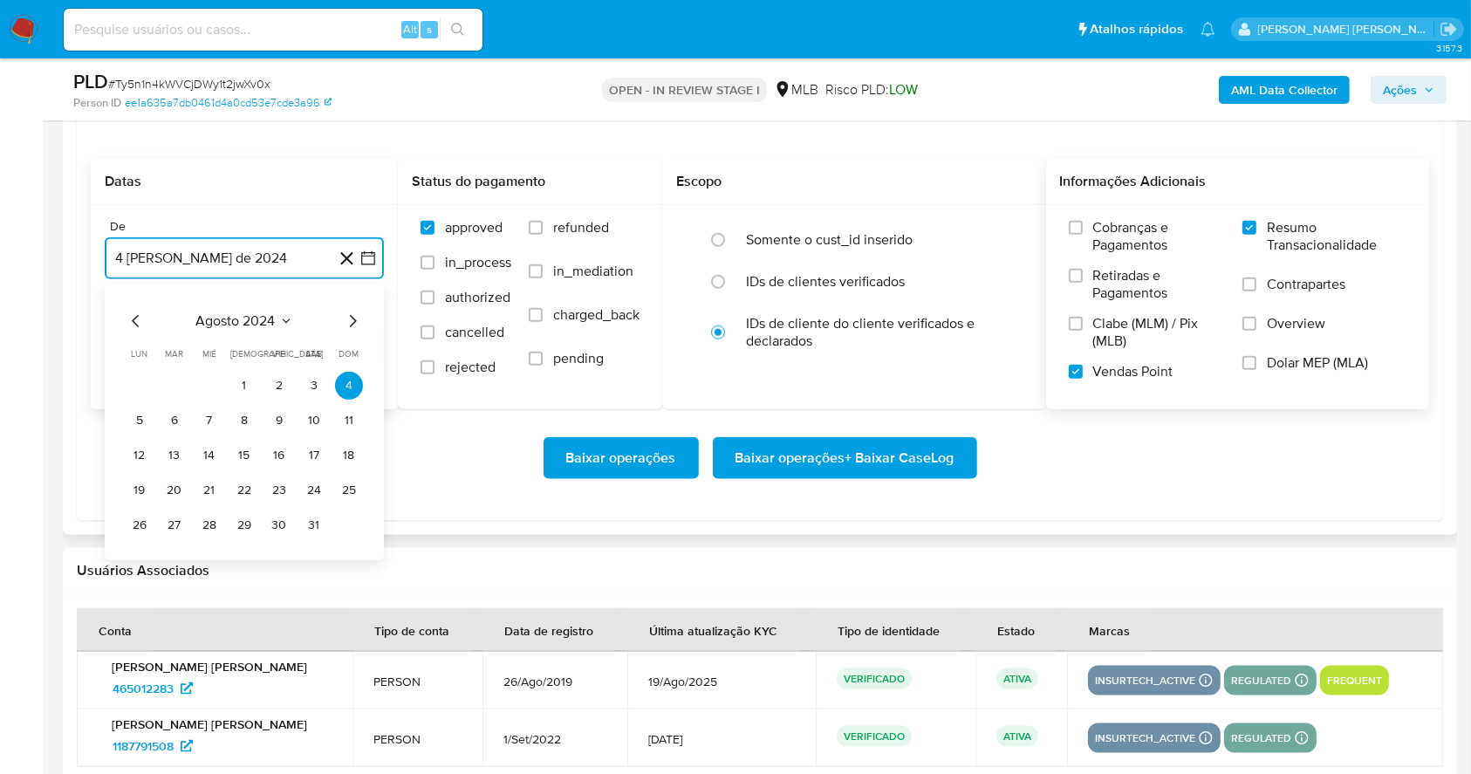
click at [349, 319] on icon "Mes siguiente" at bounding box center [352, 321] width 21 height 21
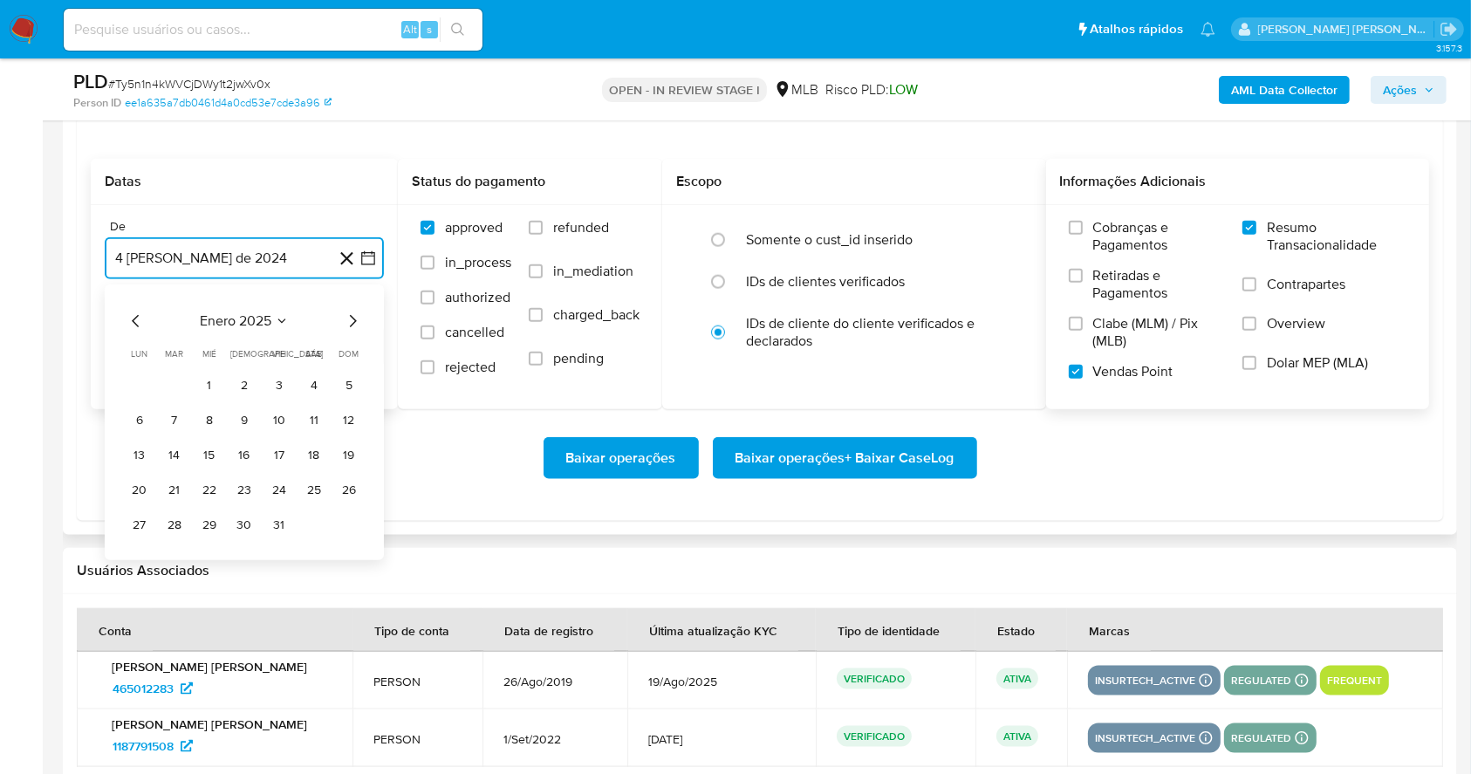
click at [349, 319] on icon "Mes siguiente" at bounding box center [352, 321] width 21 height 21
click at [307, 381] on button "1" at bounding box center [314, 386] width 28 height 28
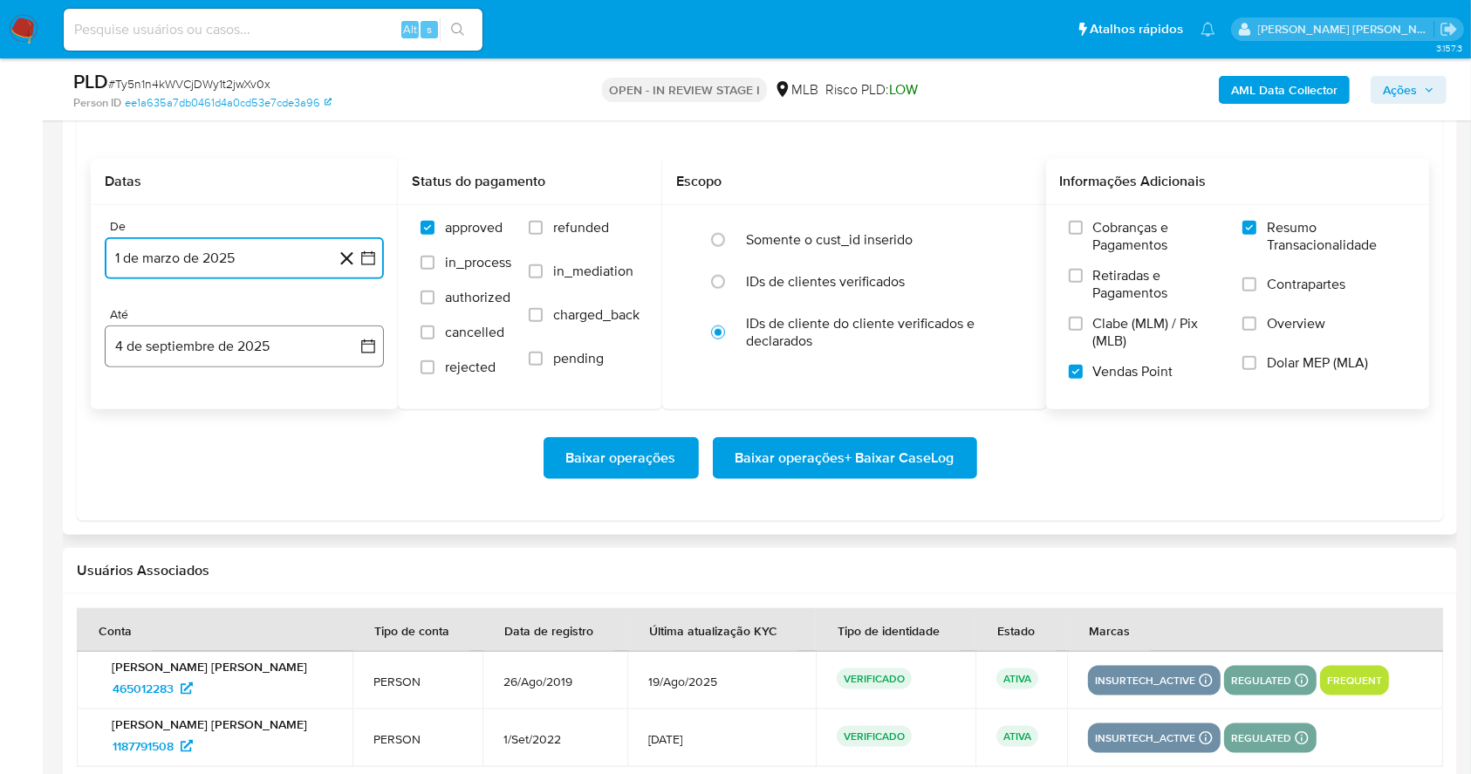
click at [277, 340] on button "4 de septiembre de 2025" at bounding box center [244, 346] width 279 height 42
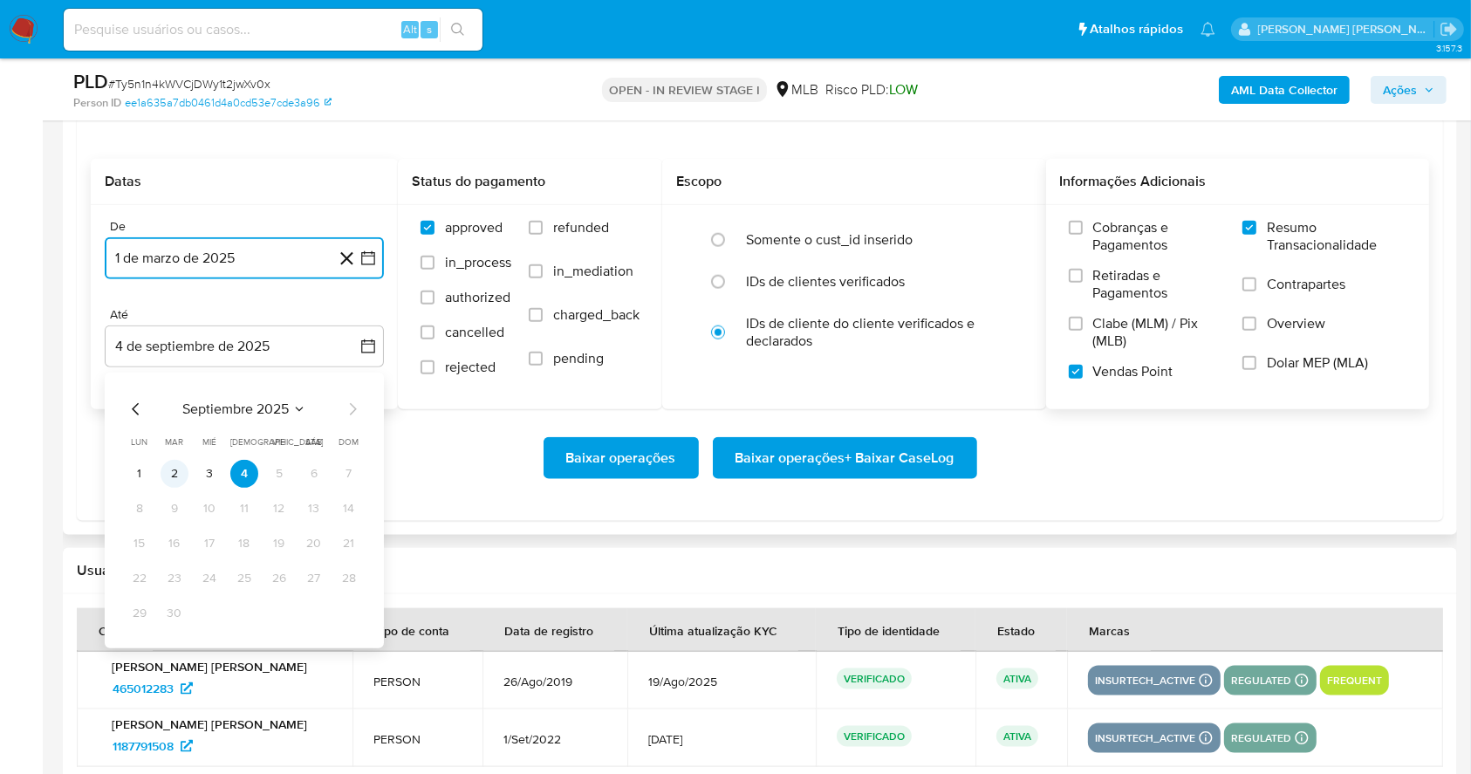
click at [165, 469] on button "2" at bounding box center [175, 474] width 28 height 28
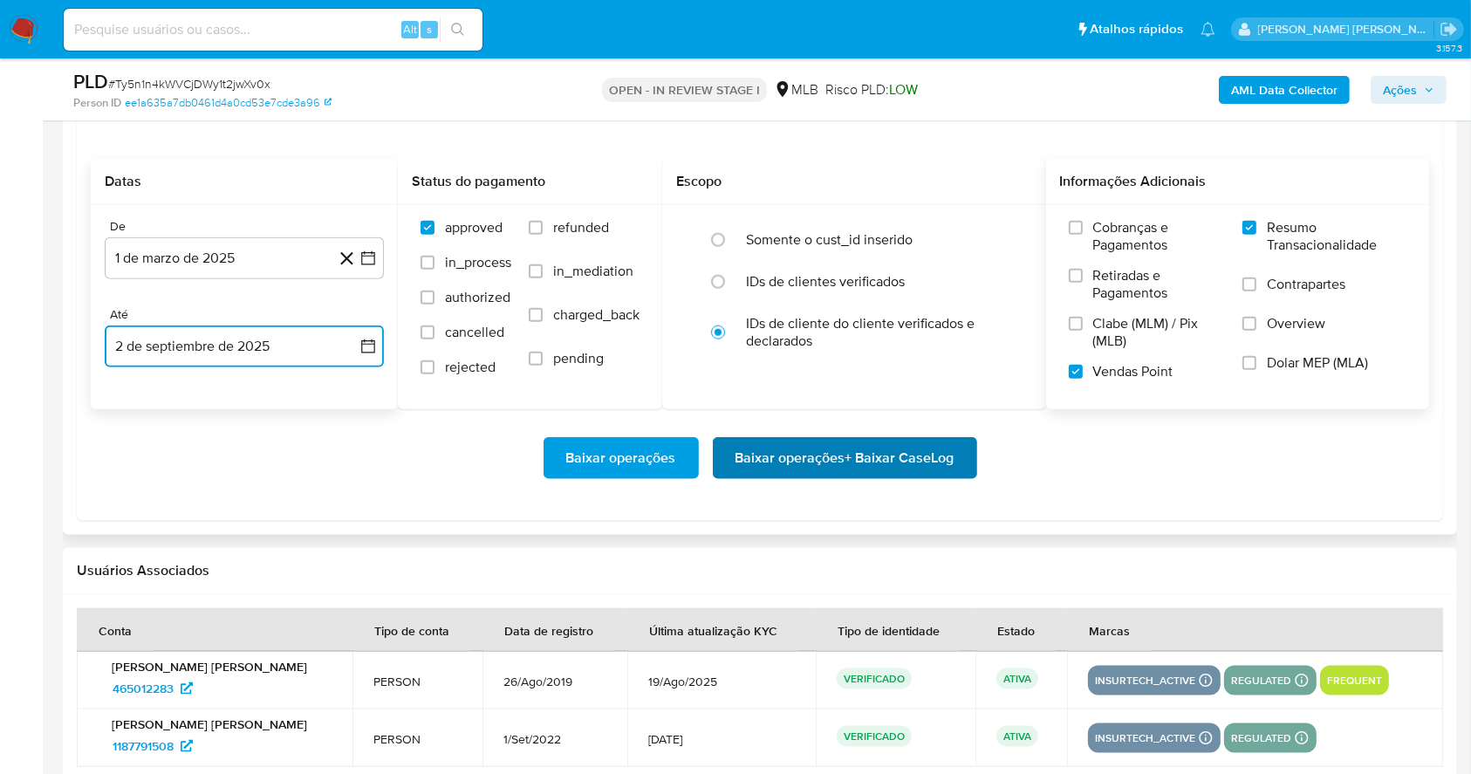
click at [883, 464] on span "Baixar operações + Baixar CaseLog" at bounding box center [845, 458] width 219 height 38
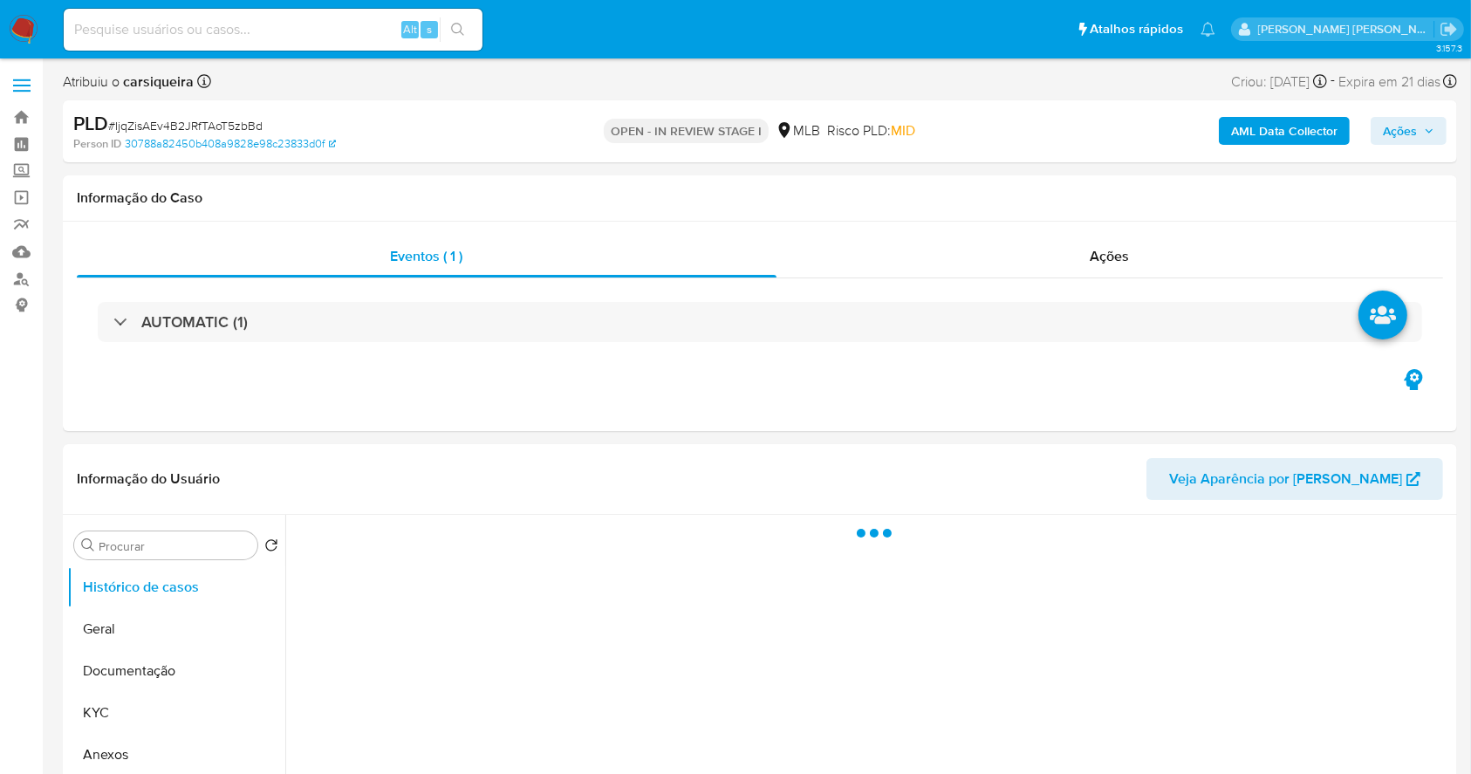
select select "10"
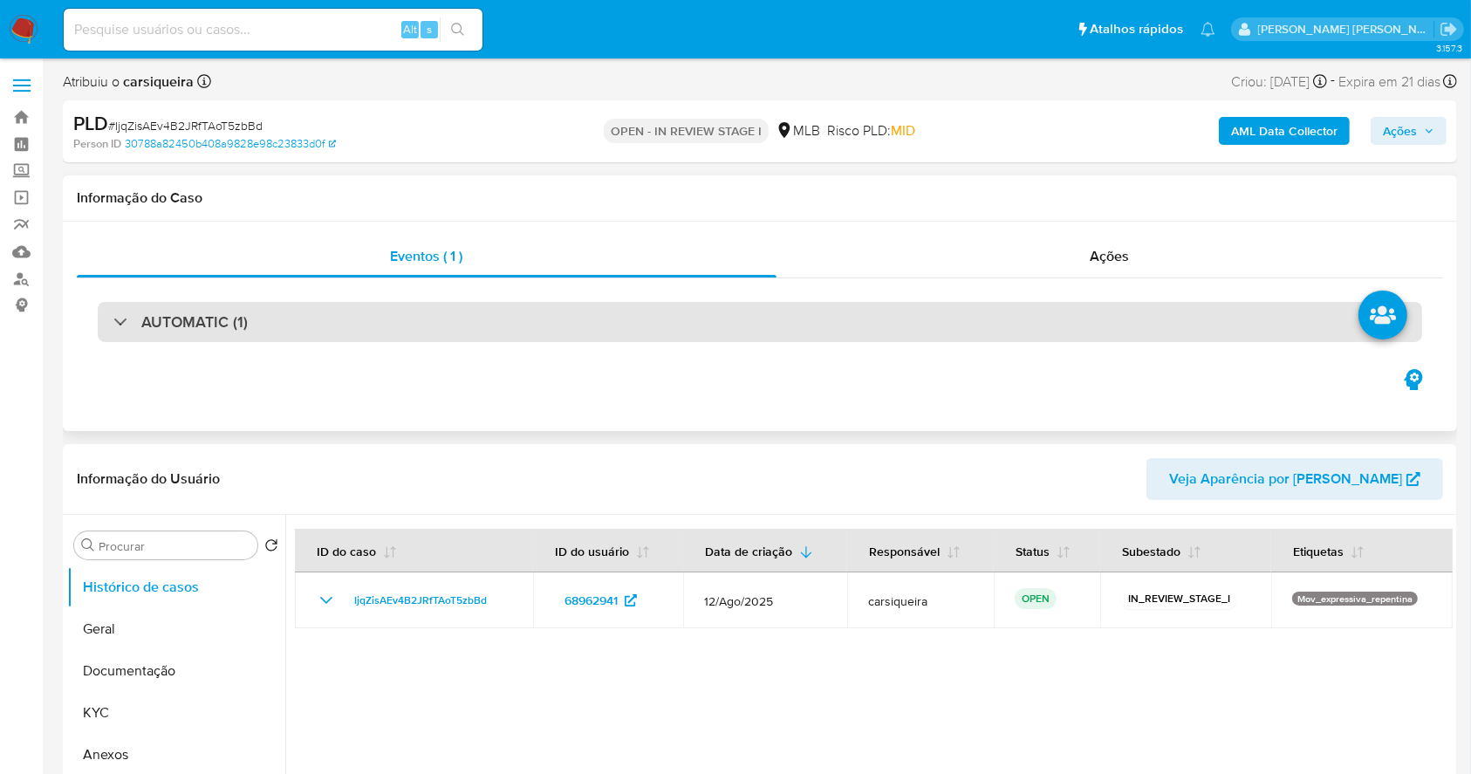
click at [359, 322] on div "AUTOMATIC (1)" at bounding box center [760, 322] width 1325 height 40
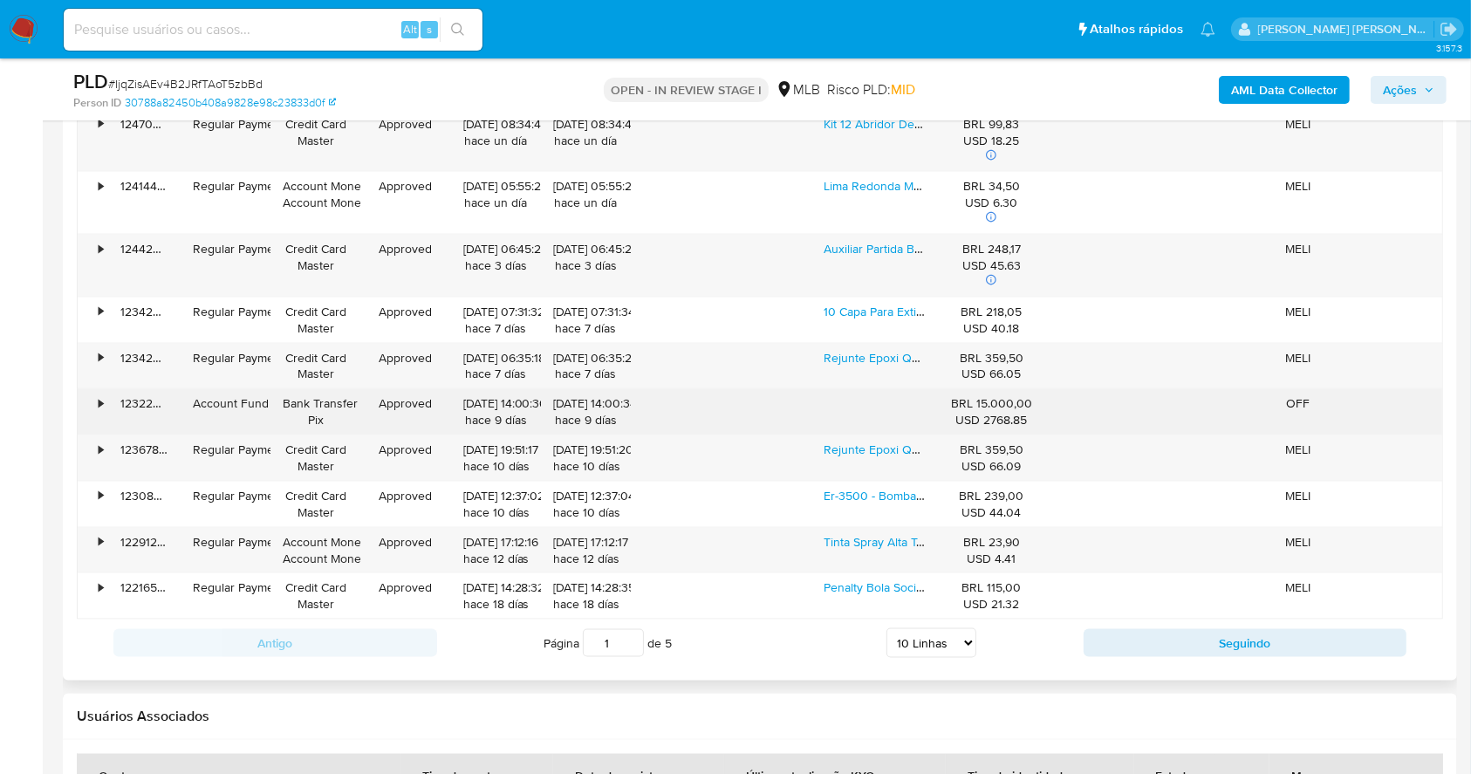
scroll to position [1977, 0]
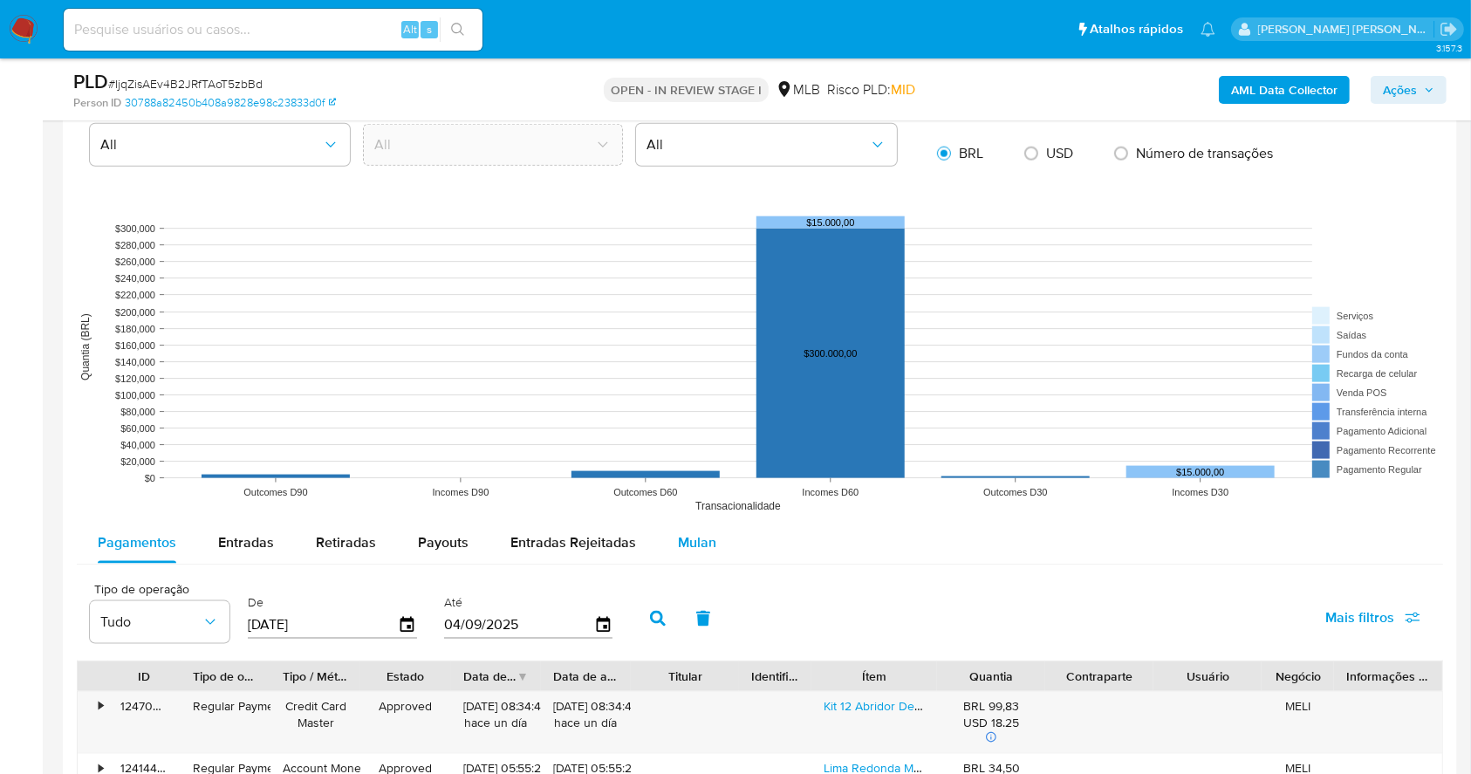
click at [678, 539] on span "Mulan" at bounding box center [697, 542] width 38 height 20
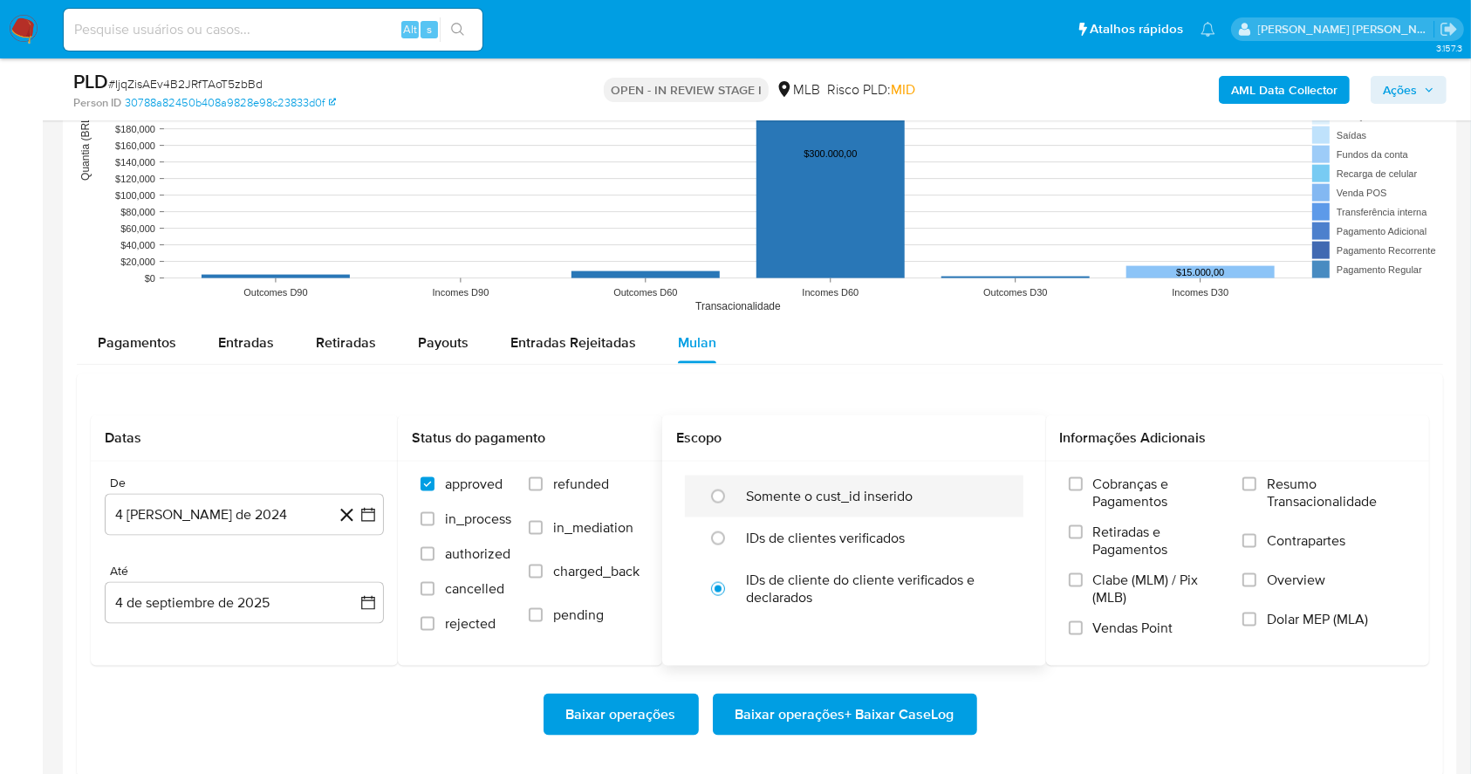
scroll to position [2326, 0]
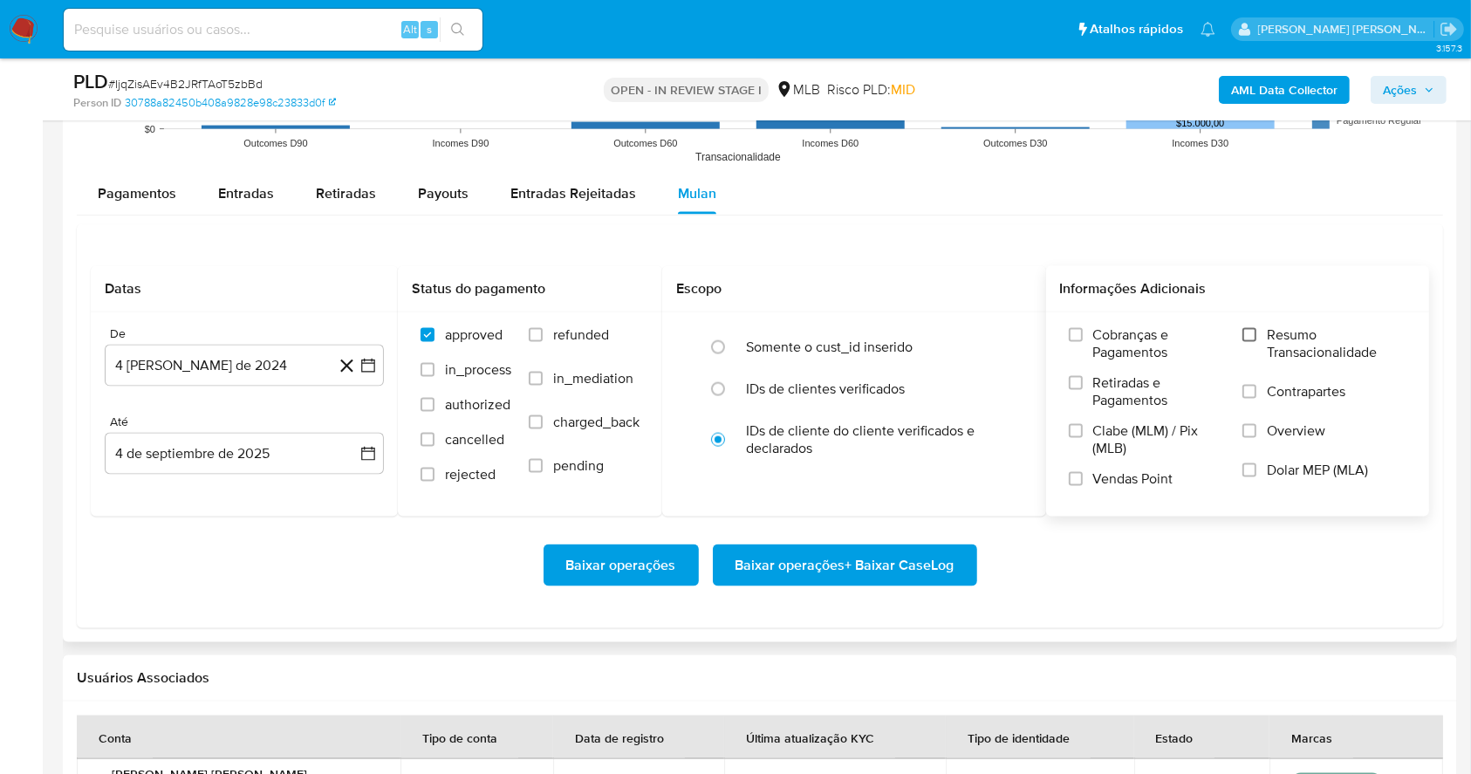
click at [1254, 336] on input "Resumo Transacionalidade" at bounding box center [1250, 335] width 14 height 14
drag, startPoint x: 1074, startPoint y: 478, endPoint x: 687, endPoint y: 534, distance: 391.4
click at [1071, 478] on input "Vendas Point" at bounding box center [1076, 479] width 14 height 14
click at [356, 360] on icon at bounding box center [347, 366] width 22 height 22
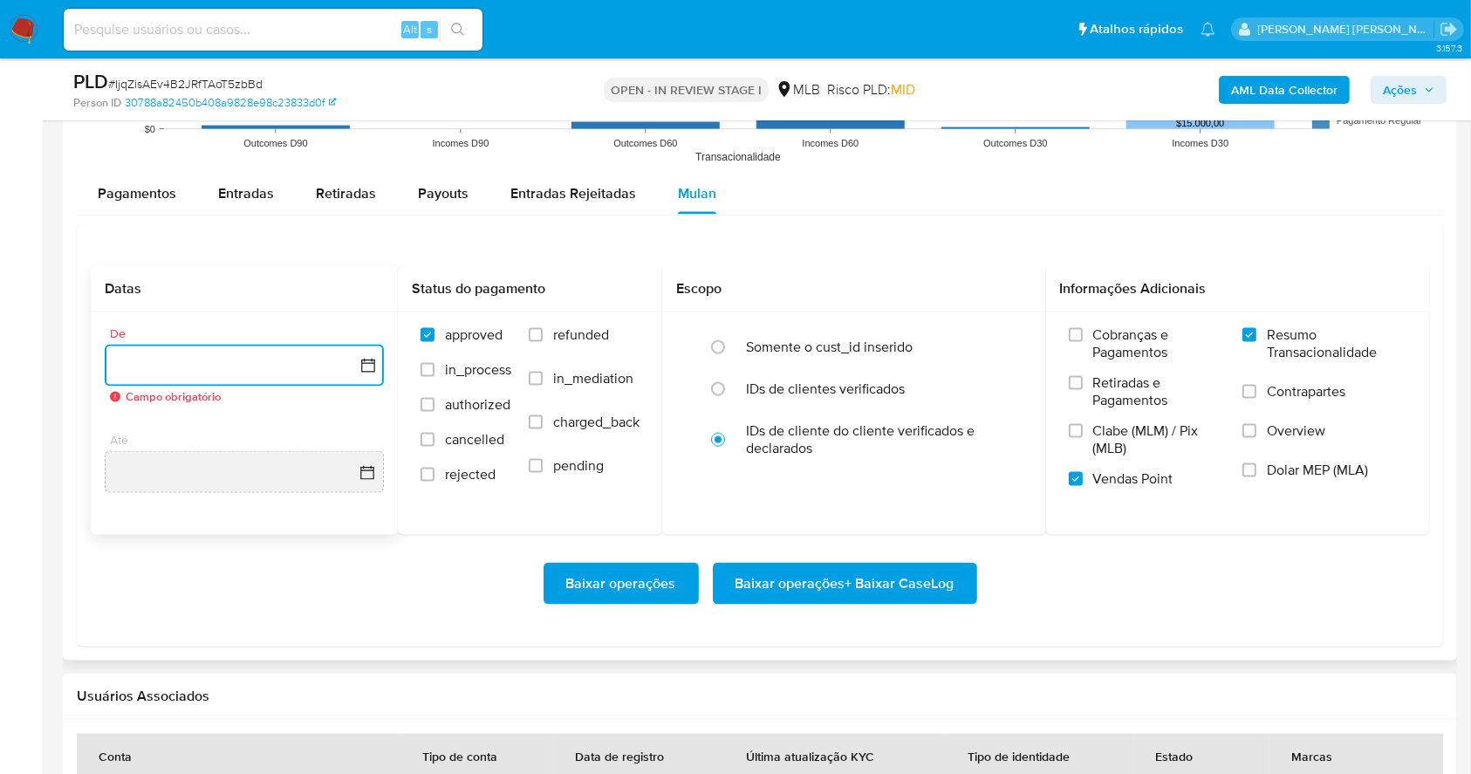
click at [357, 372] on button "button" at bounding box center [244, 366] width 279 height 42
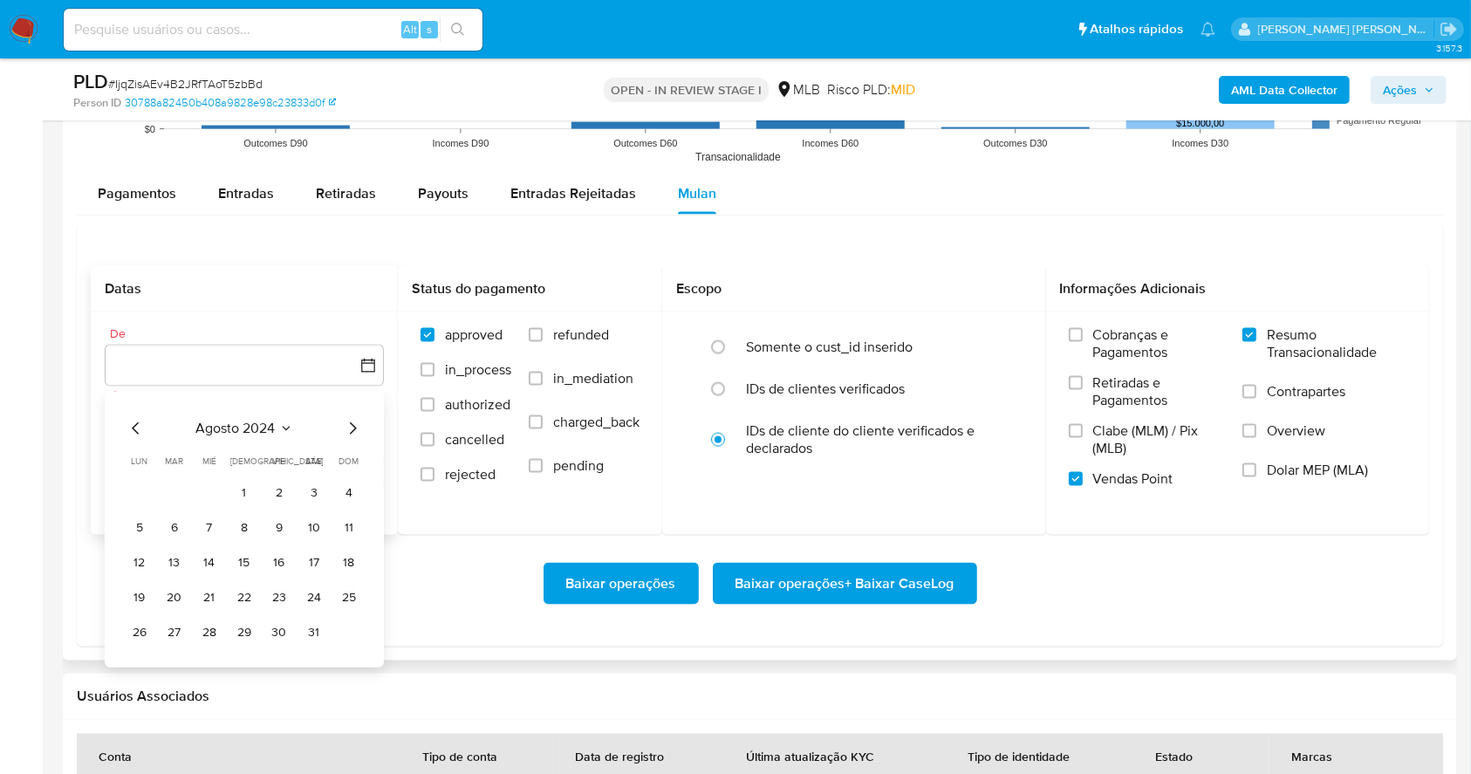
click at [340, 429] on div "agosto 2024" at bounding box center [244, 428] width 237 height 21
click at [347, 430] on icon "Mes siguiente" at bounding box center [352, 428] width 21 height 21
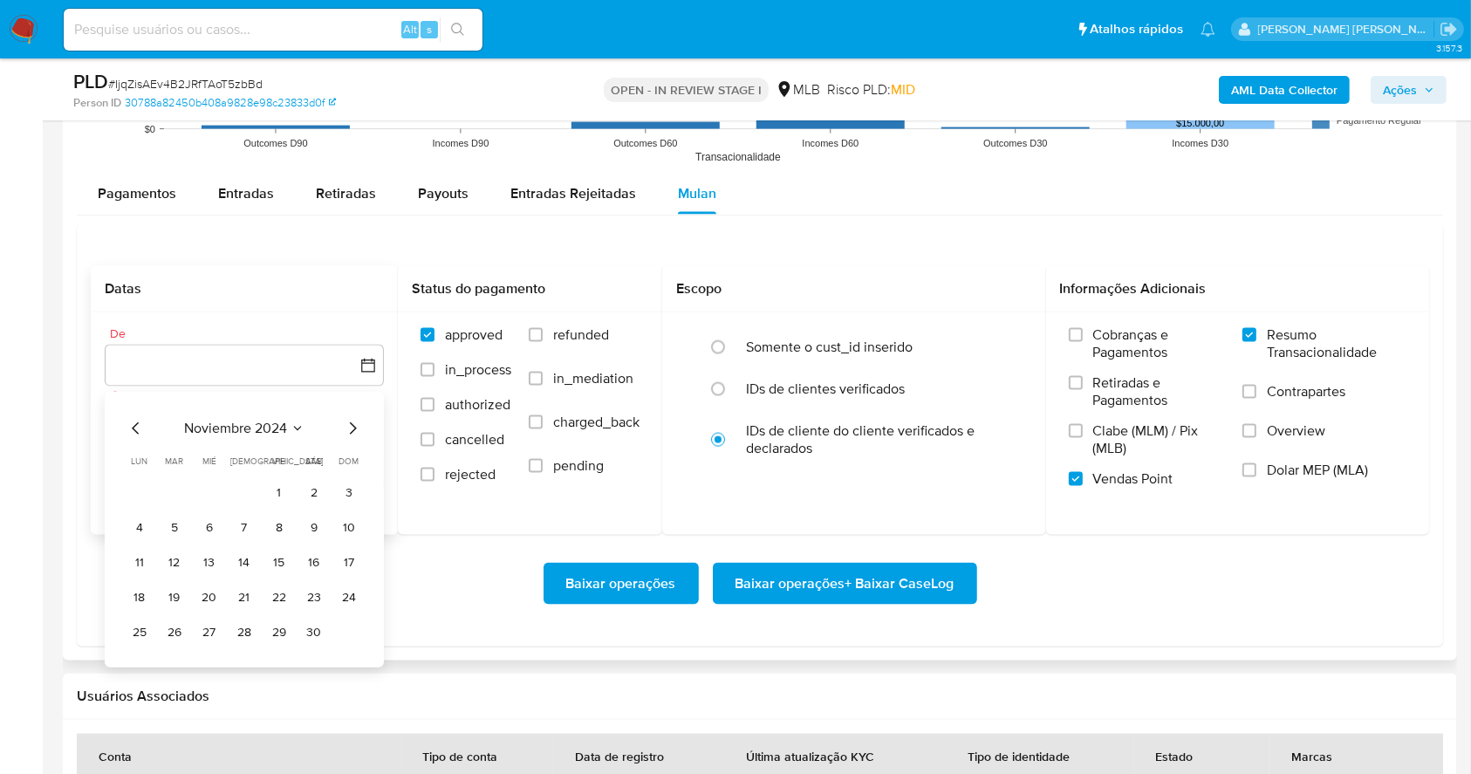
click at [347, 430] on icon "Mes siguiente" at bounding box center [352, 428] width 21 height 21
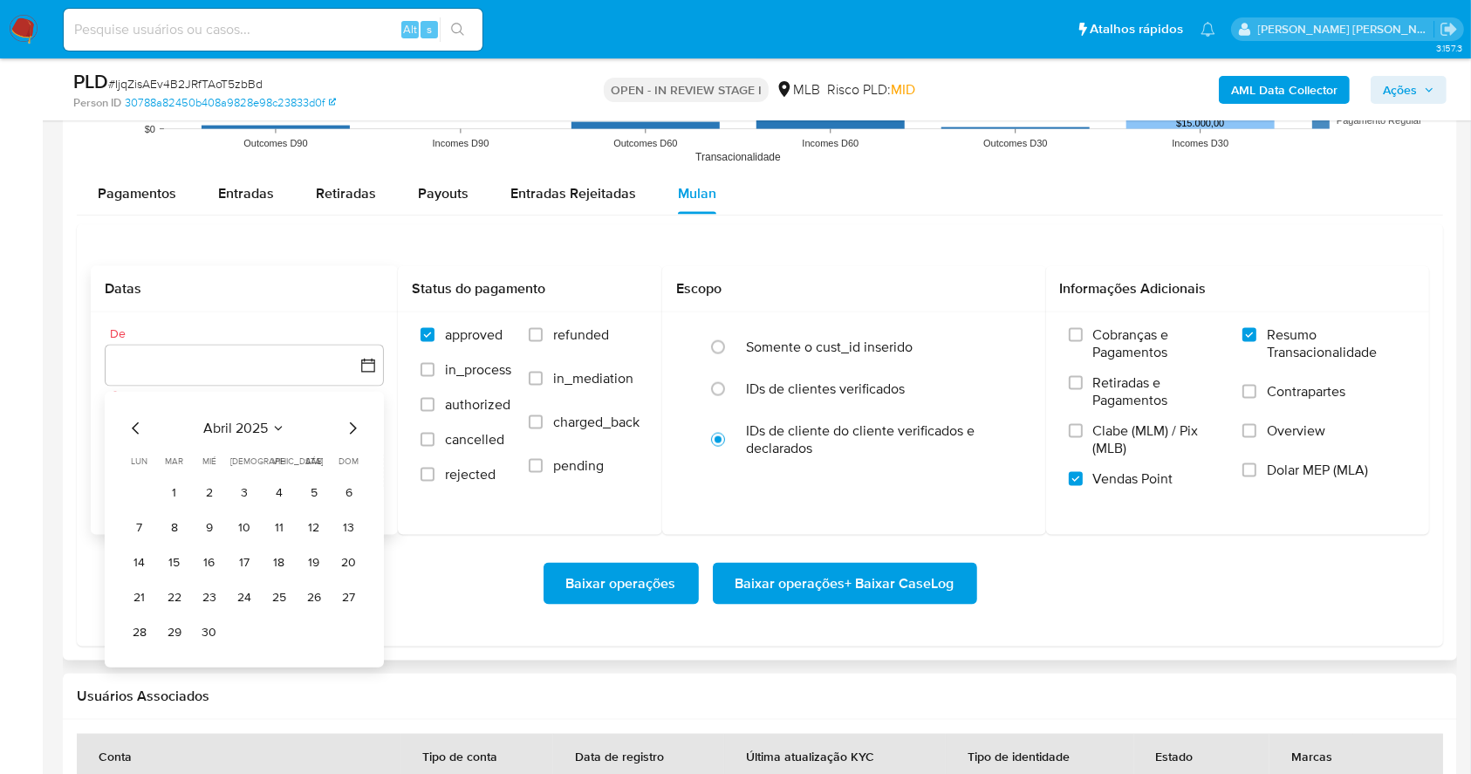
click at [134, 429] on icon "Mes anterior" at bounding box center [135, 428] width 7 height 12
click at [311, 490] on button "1" at bounding box center [314, 493] width 28 height 28
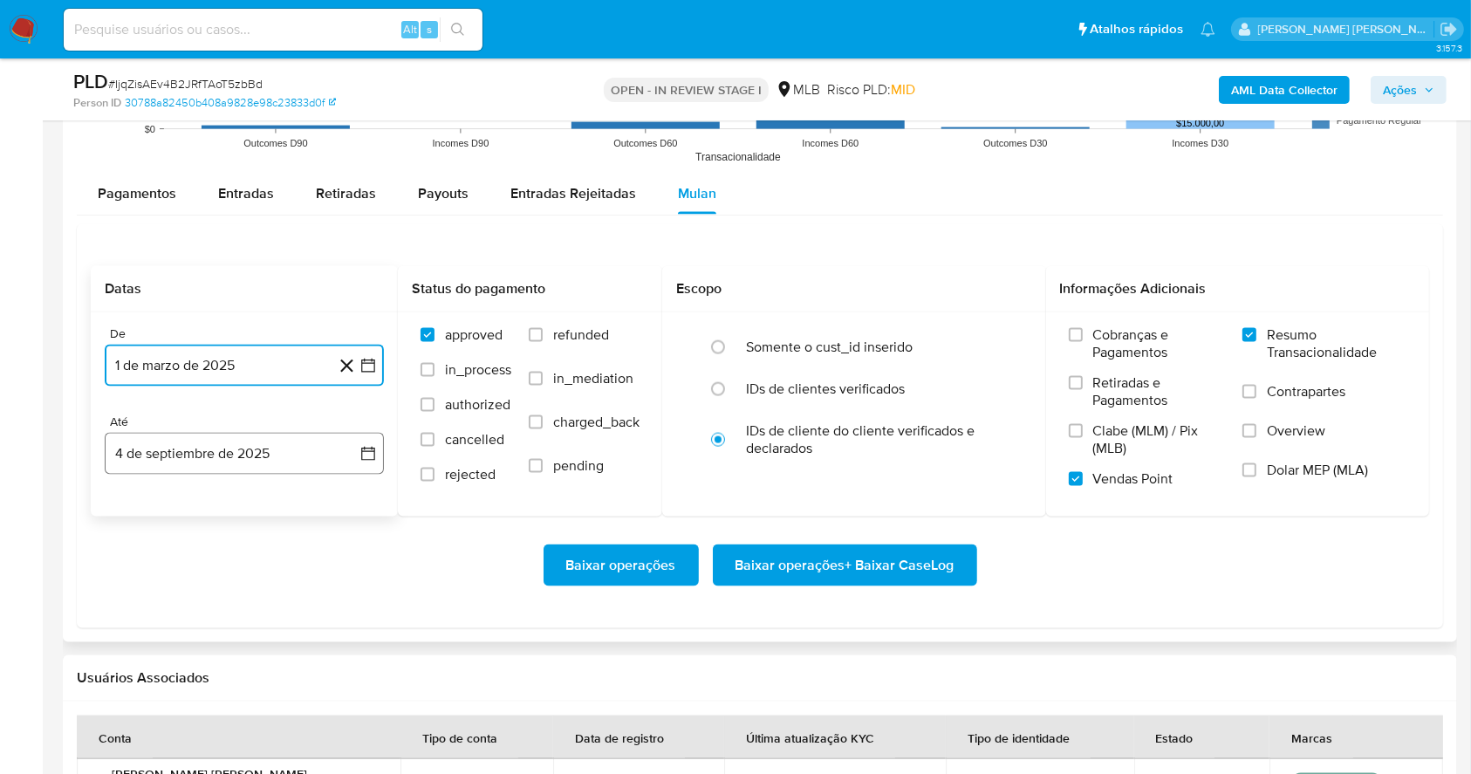
click at [285, 441] on button "4 de septiembre de 2025" at bounding box center [244, 454] width 279 height 42
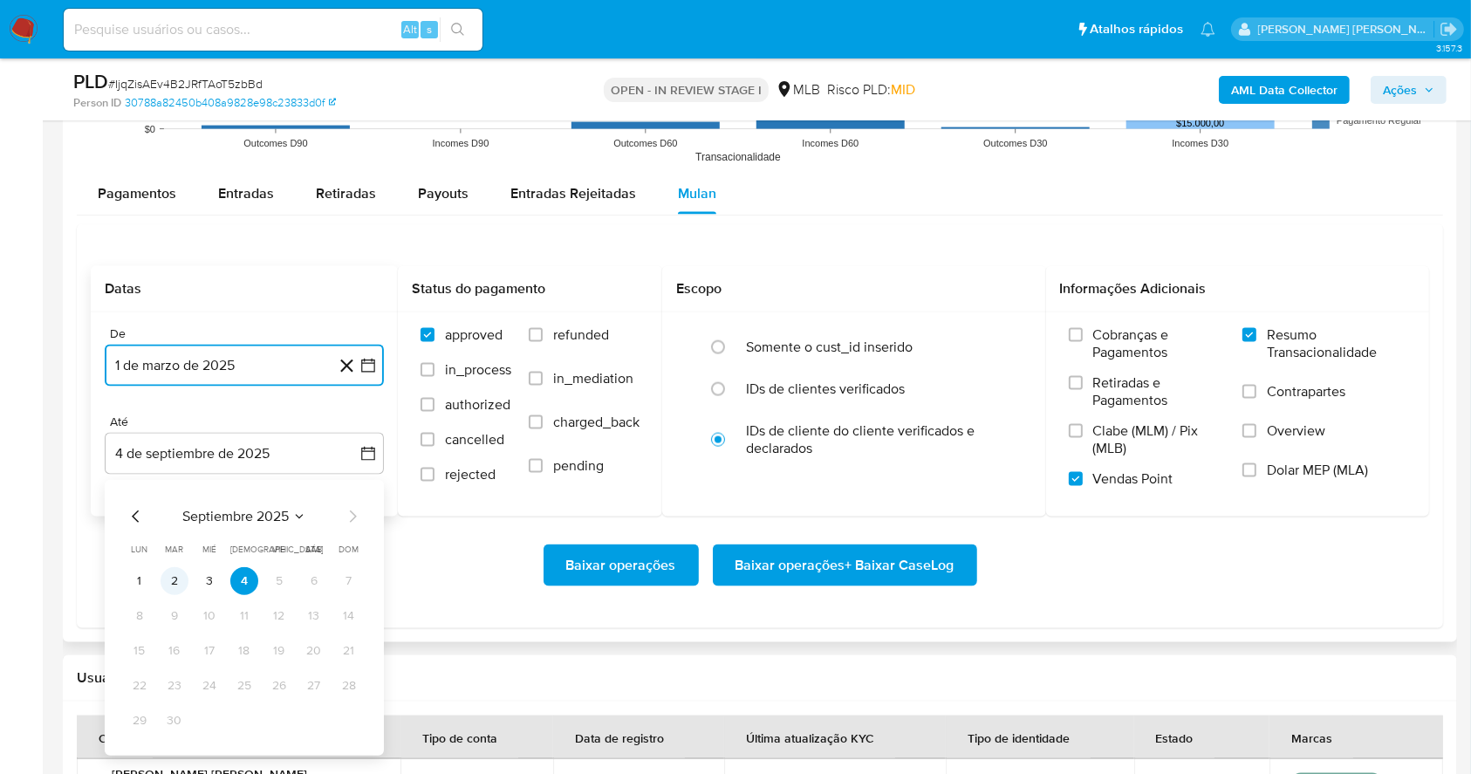
click at [177, 573] on button "2" at bounding box center [175, 581] width 28 height 28
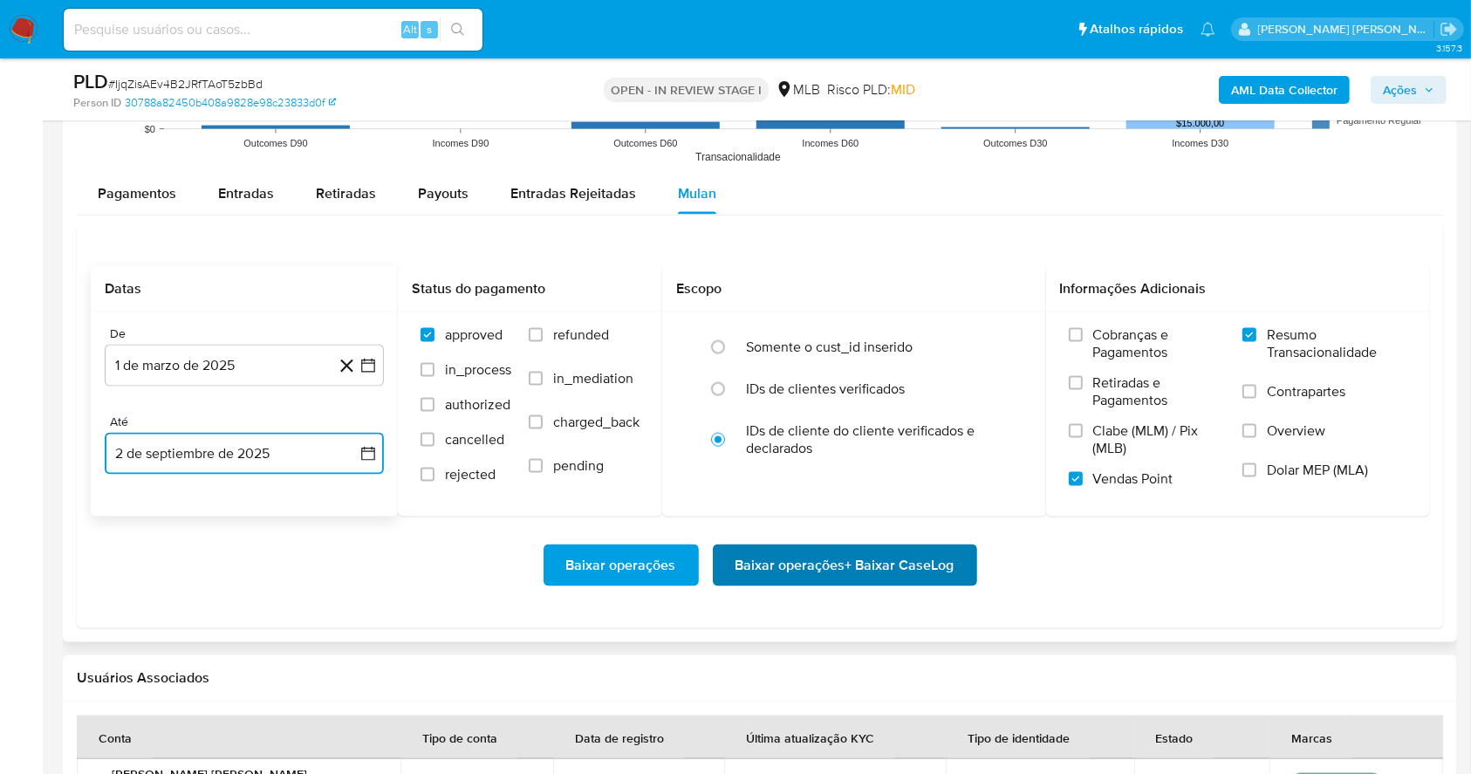
click at [769, 558] on span "Baixar operações + Baixar CaseLog" at bounding box center [845, 565] width 219 height 38
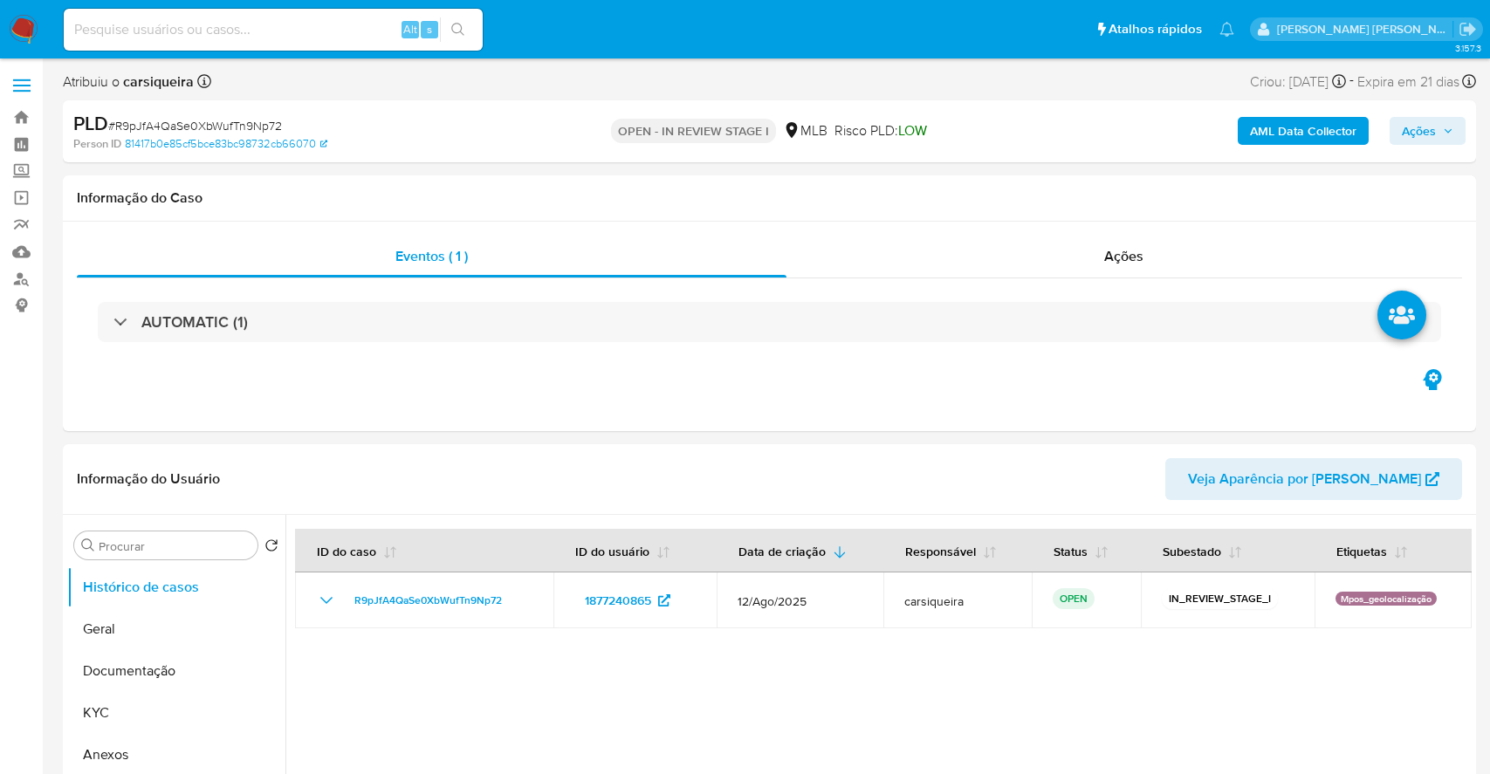
select select "10"
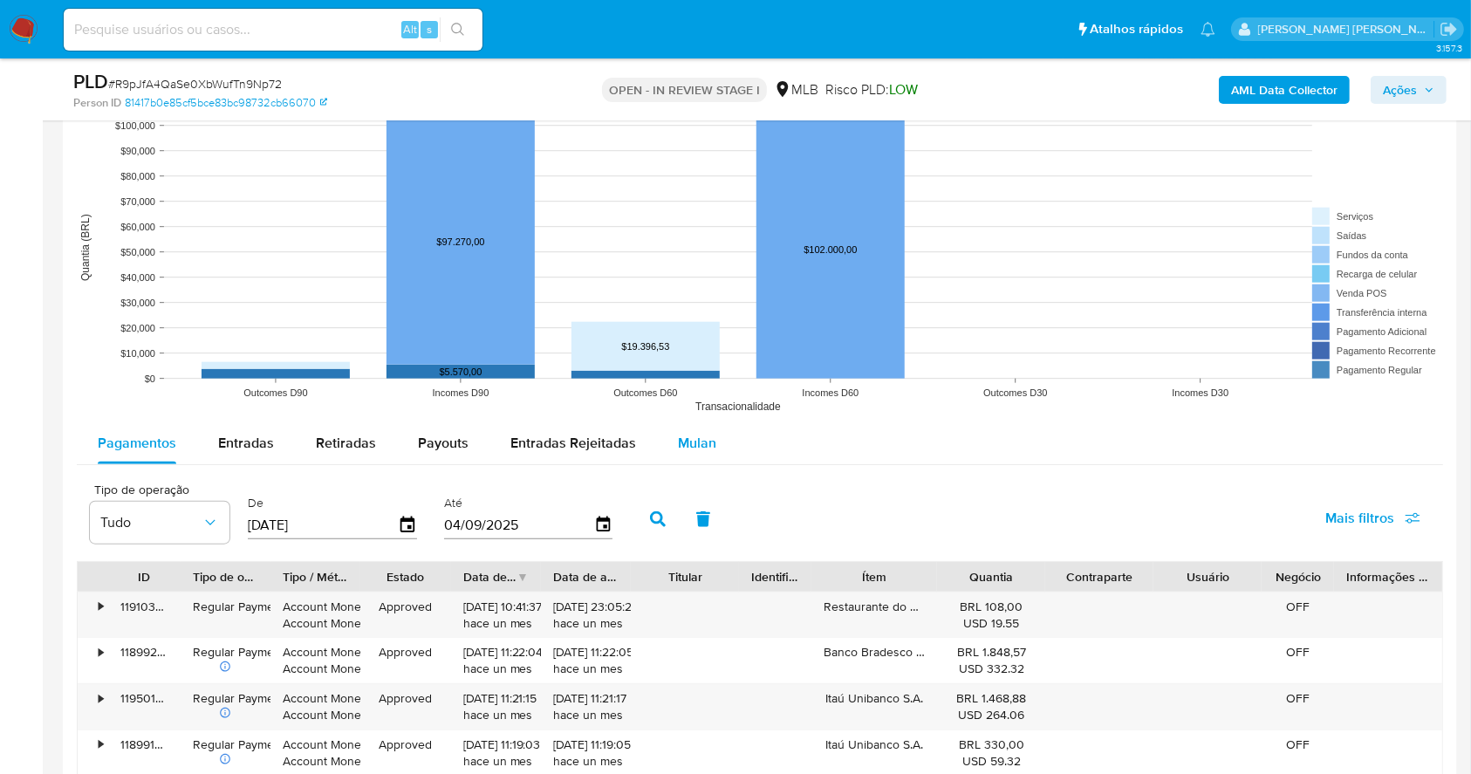
click at [678, 449] on span "Mulan" at bounding box center [697, 443] width 38 height 20
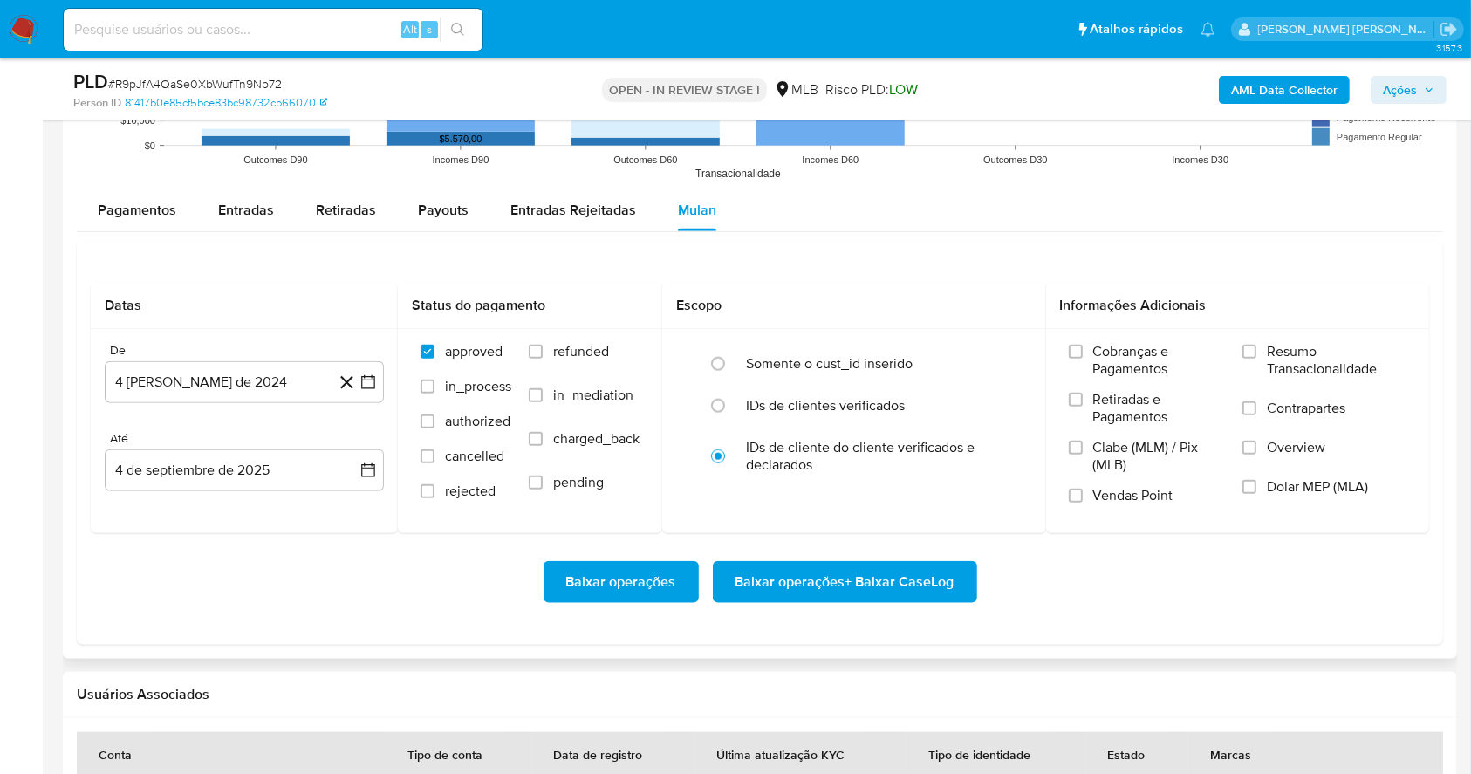
scroll to position [1990, 0]
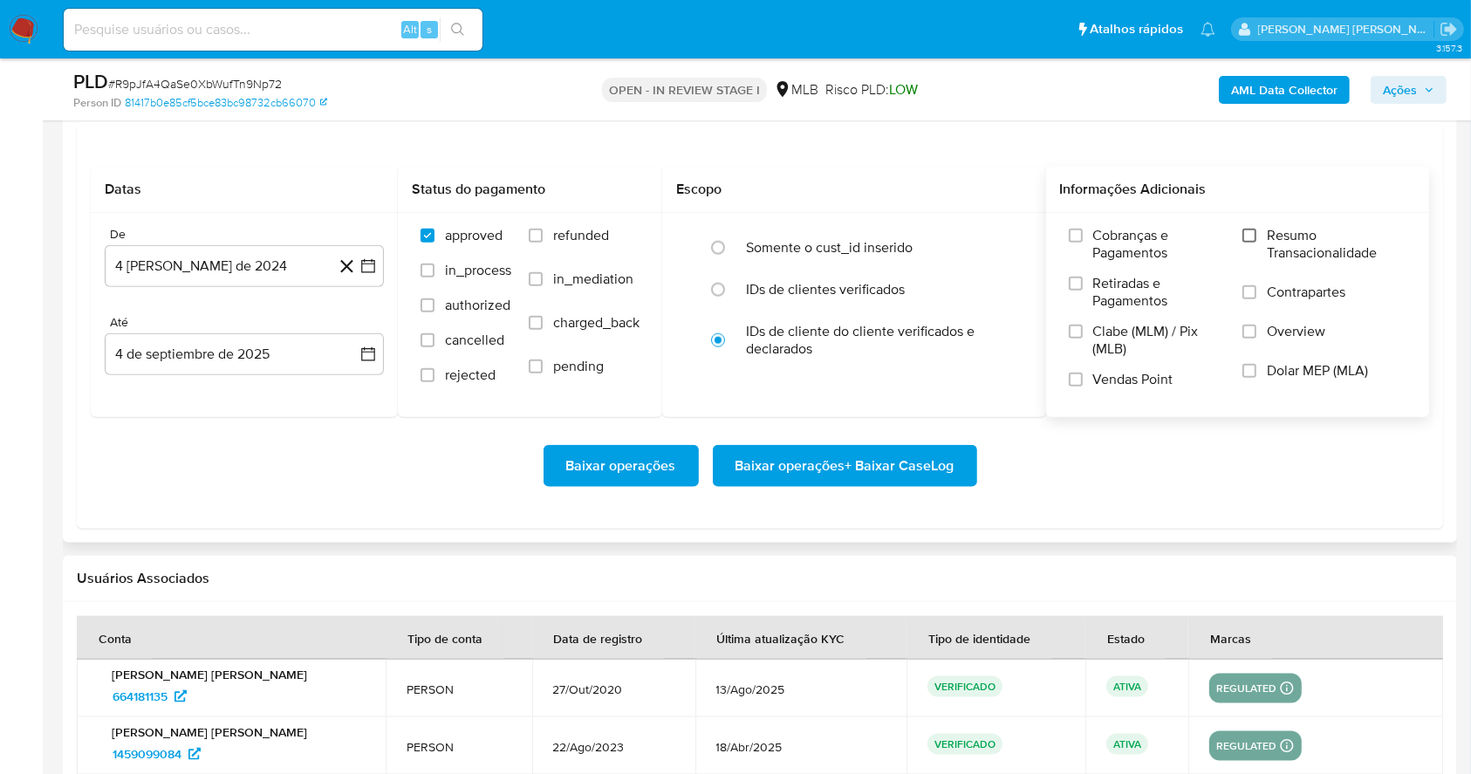
click at [1257, 232] on input "Resumo Transacionalidade" at bounding box center [1250, 236] width 14 height 14
click at [1072, 382] on input "Vendas Point" at bounding box center [1076, 380] width 14 height 14
click at [361, 257] on icon "button" at bounding box center [368, 265] width 17 height 17
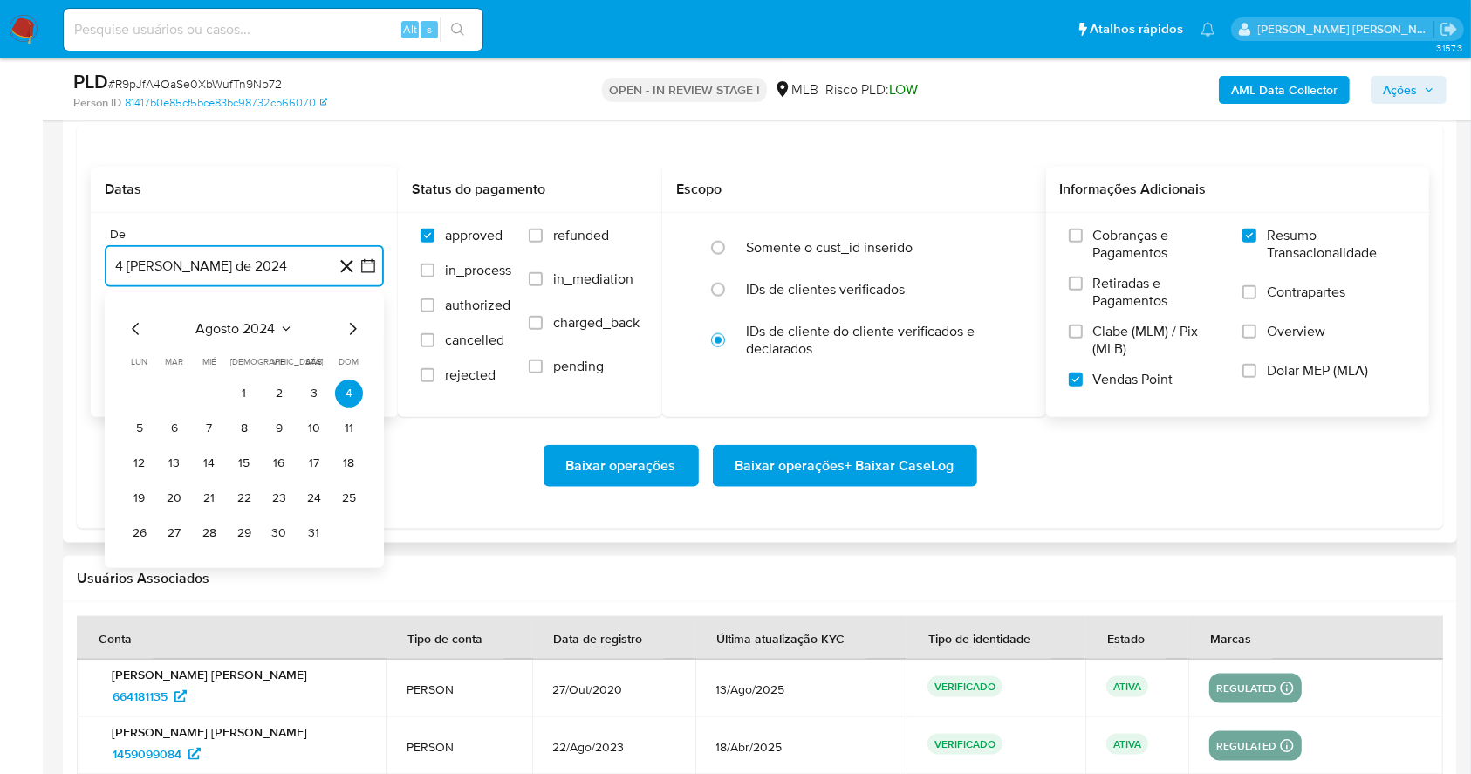
click at [353, 322] on icon "Mes siguiente" at bounding box center [352, 329] width 21 height 21
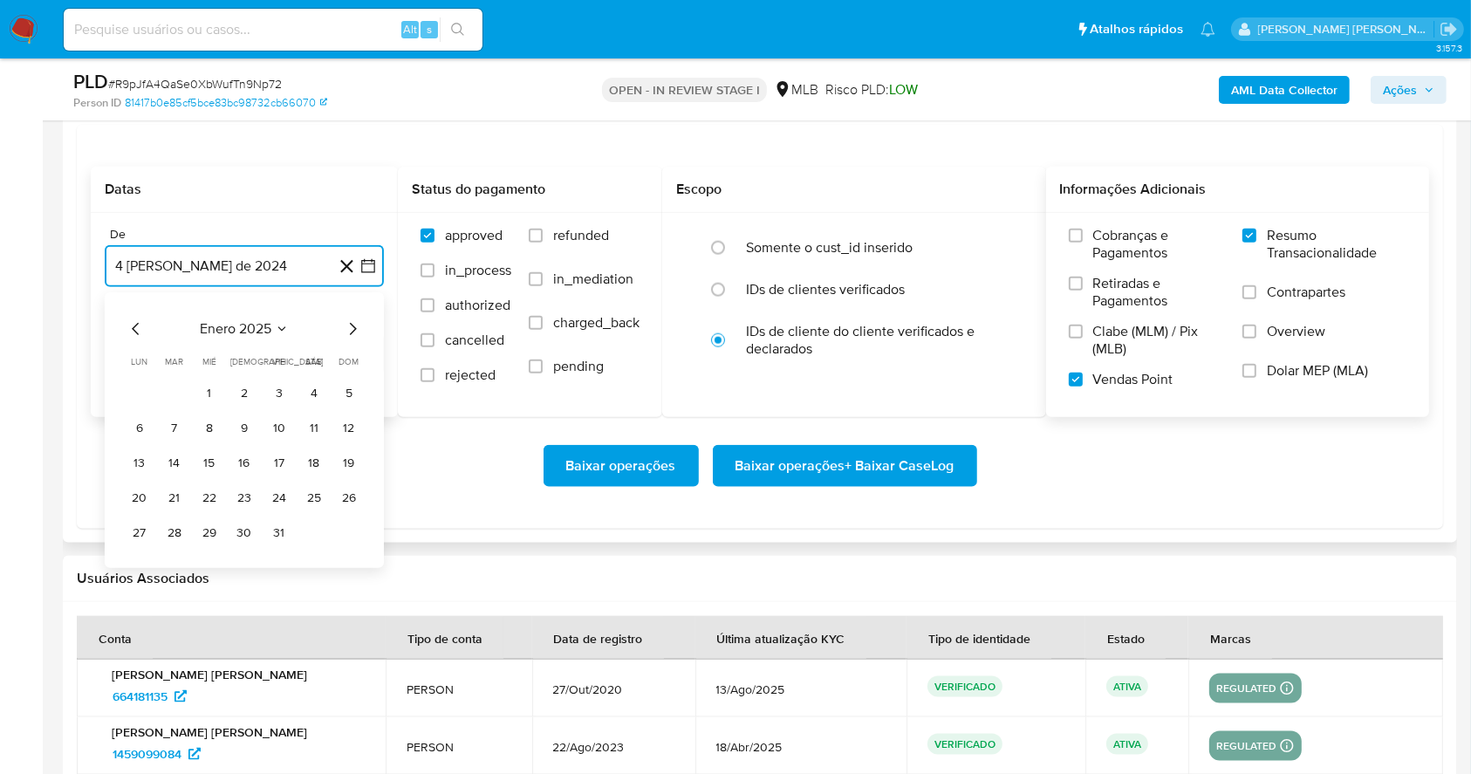
click at [353, 322] on icon "Mes siguiente" at bounding box center [352, 329] width 21 height 21
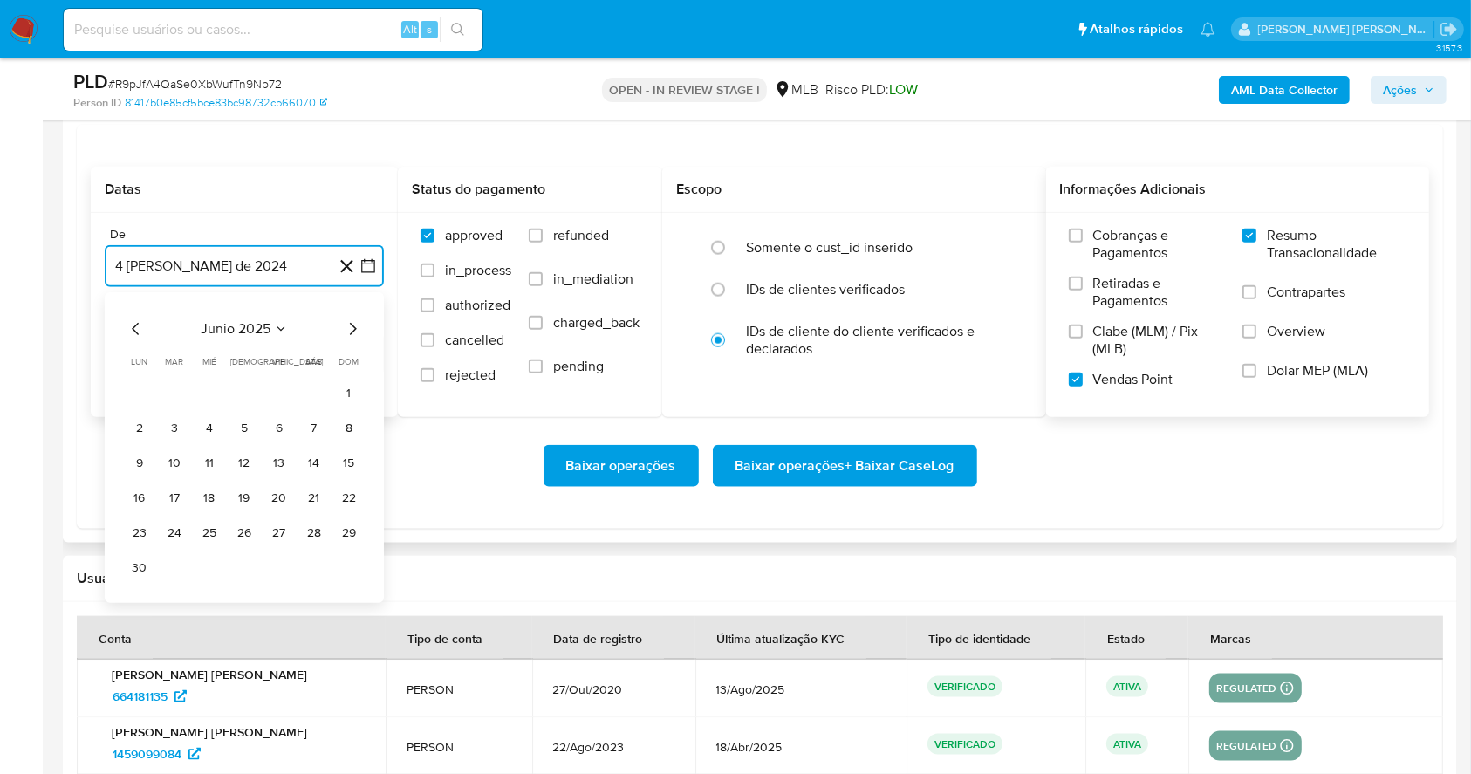
click at [353, 322] on icon "Mes siguiente" at bounding box center [352, 329] width 21 height 21
click at [168, 387] on button "1" at bounding box center [175, 394] width 28 height 28
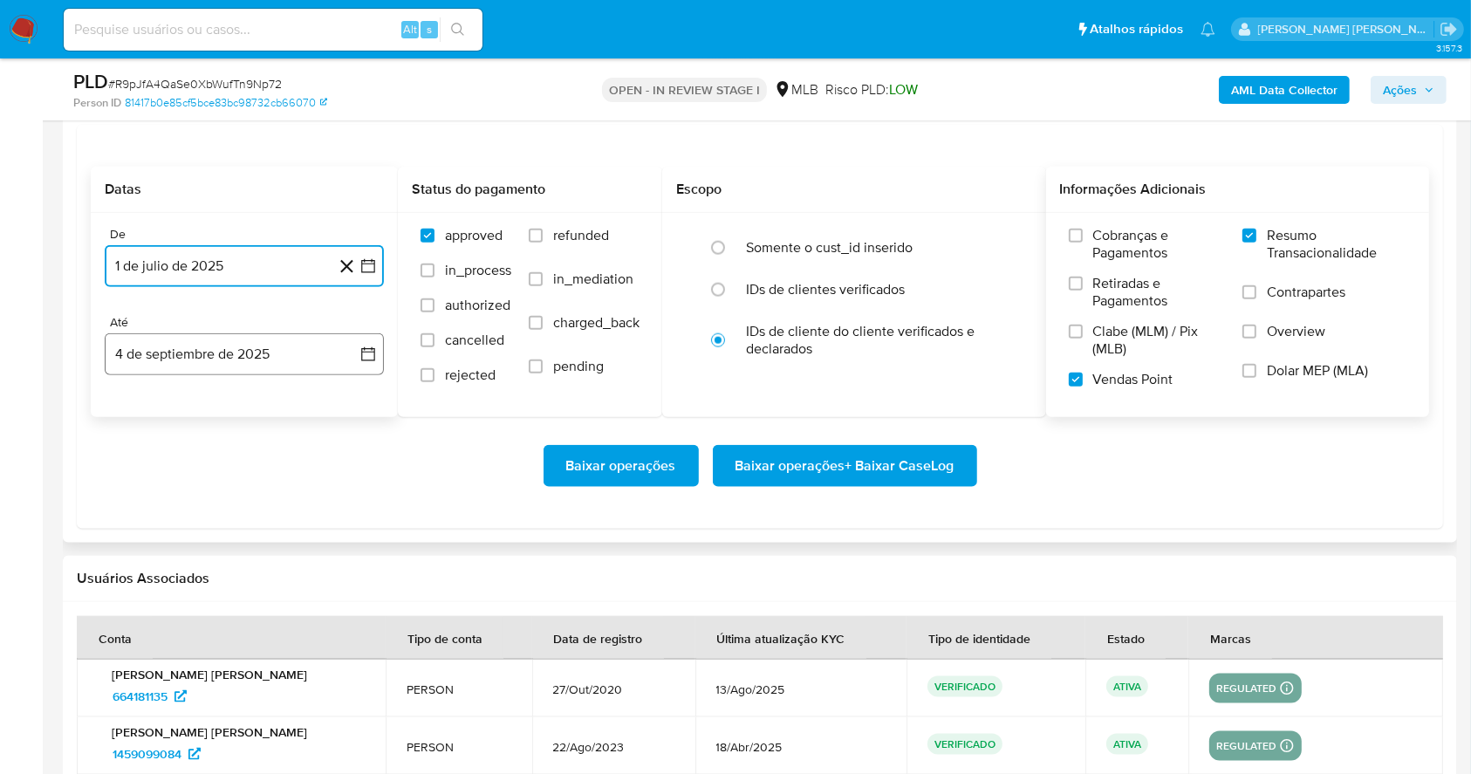
click at [186, 359] on button "4 de septiembre de 2025" at bounding box center [244, 354] width 279 height 42
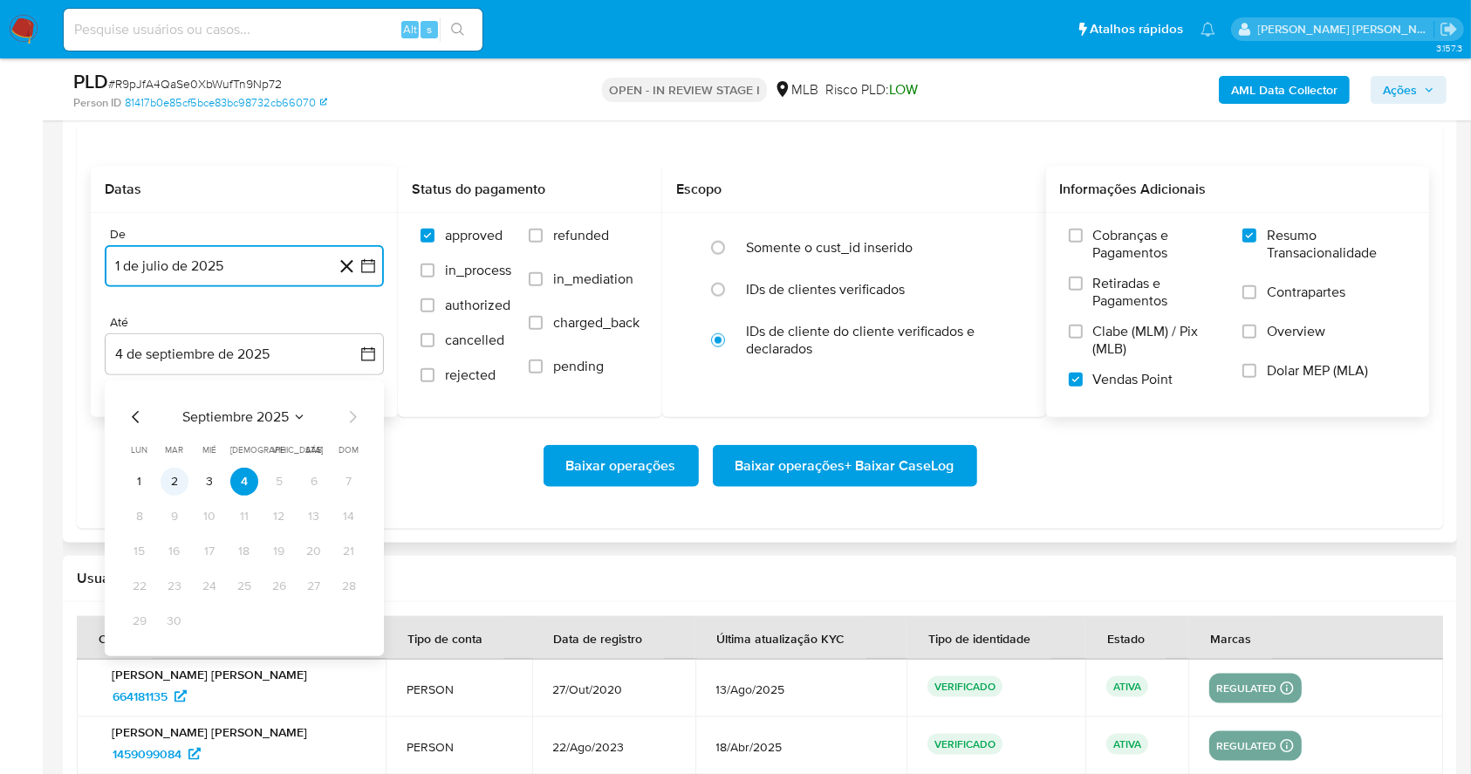
click at [176, 481] on button "2" at bounding box center [175, 482] width 28 height 28
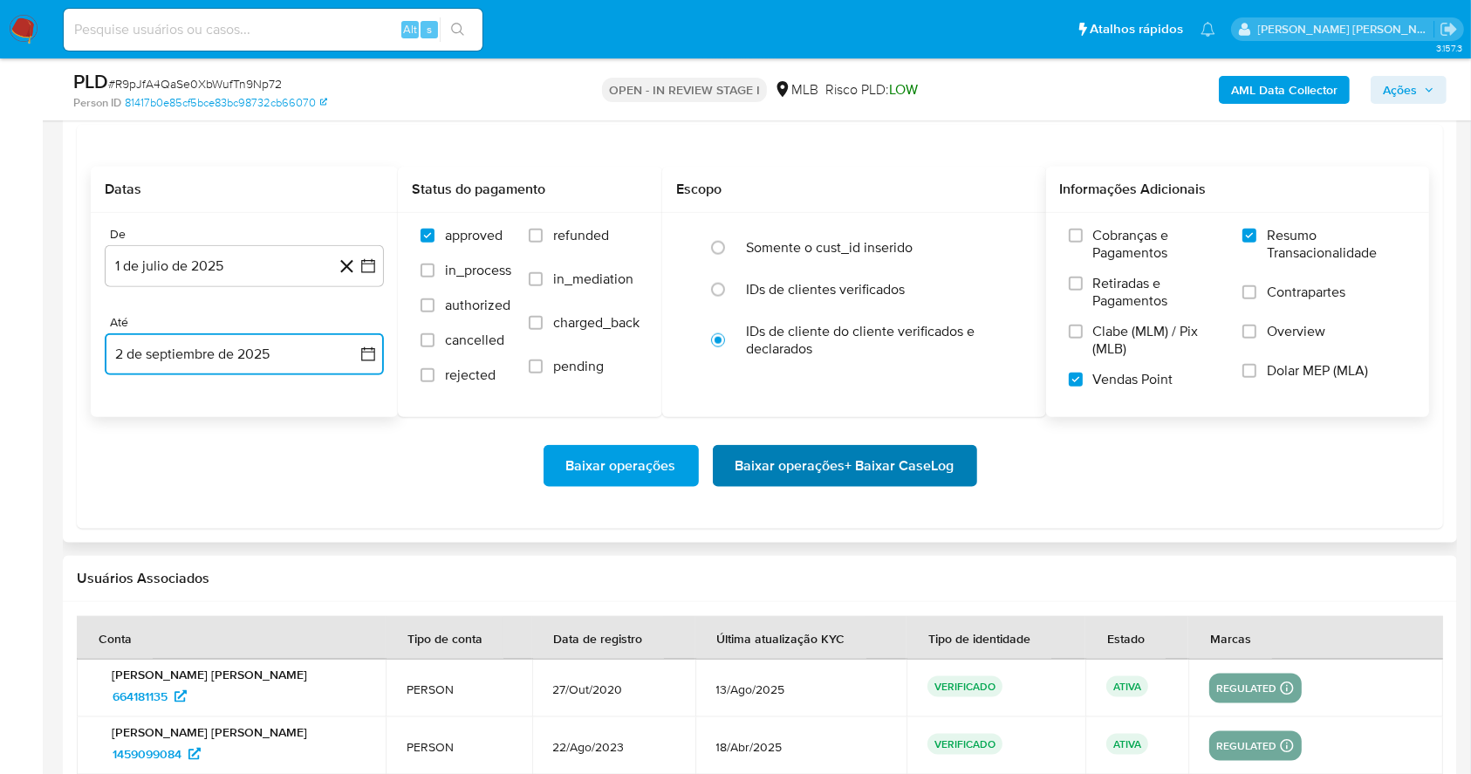
click at [808, 461] on span "Baixar operações + Baixar CaseLog" at bounding box center [845, 466] width 219 height 38
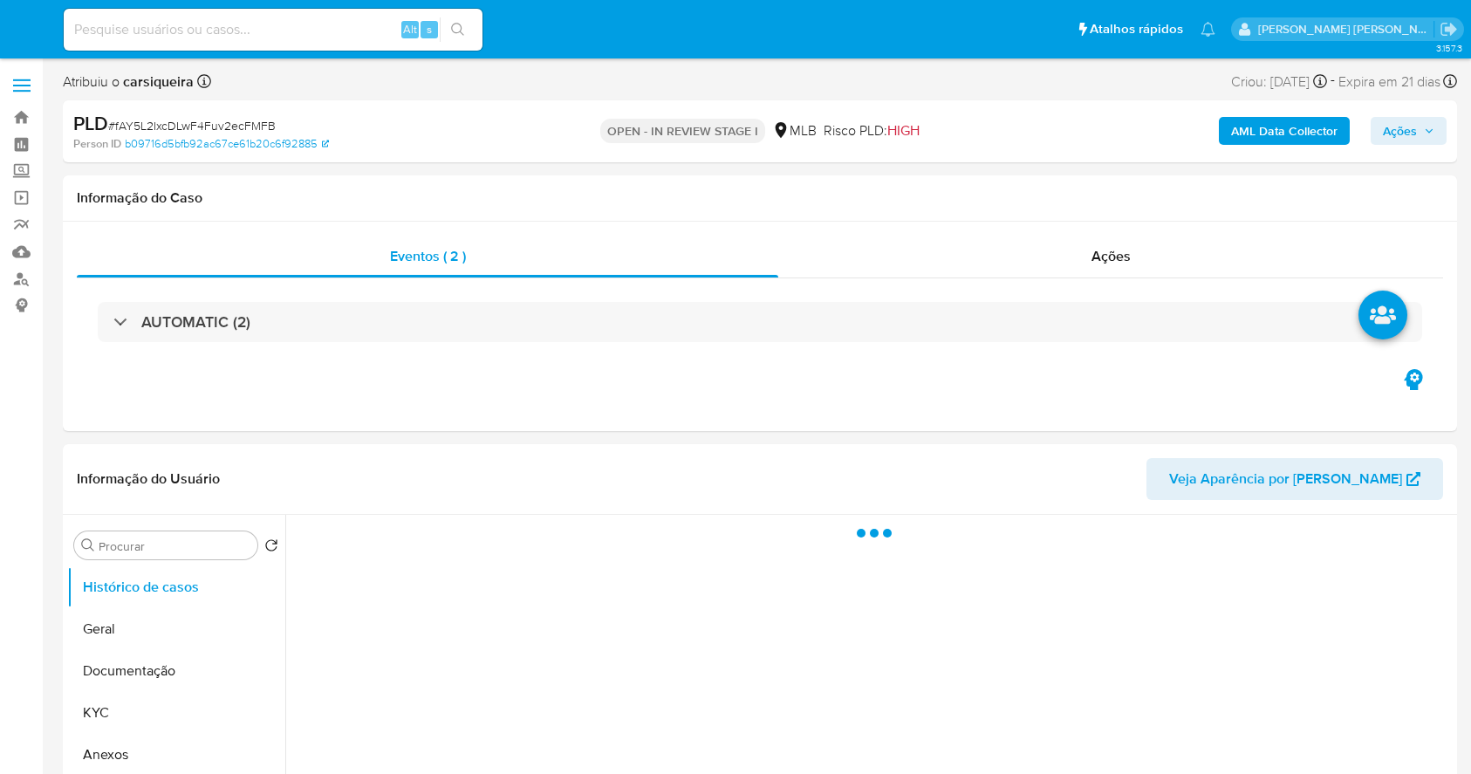
select select "10"
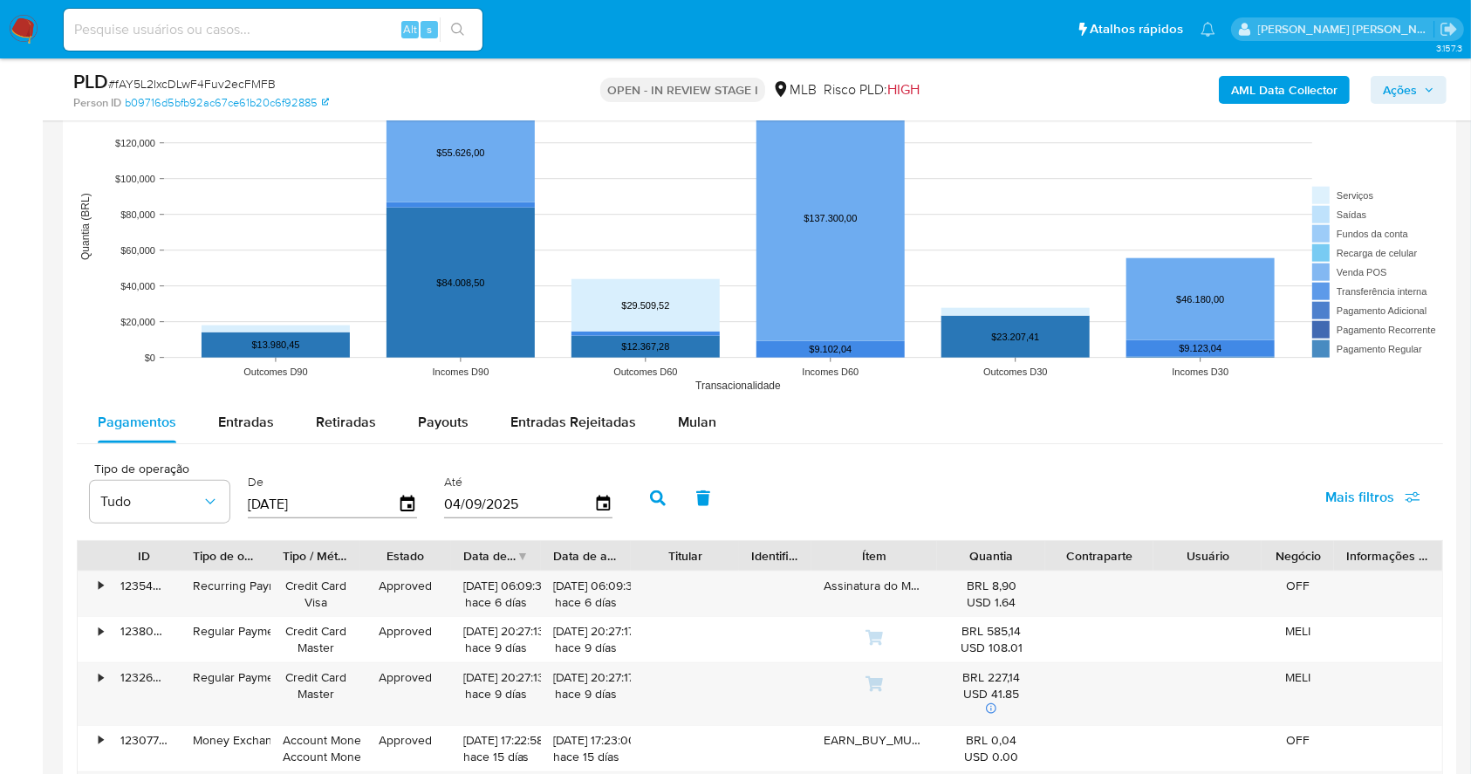
scroll to position [1761, 0]
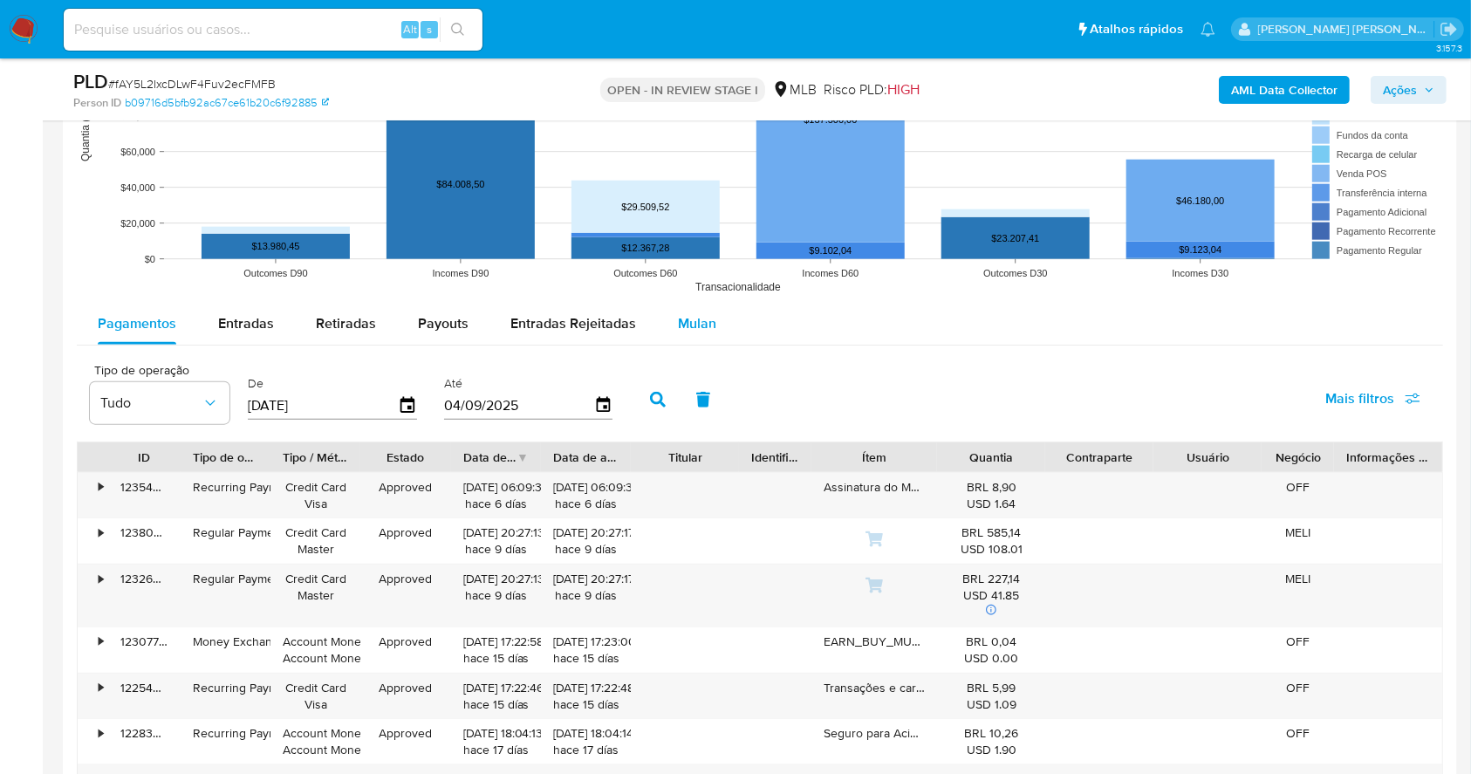
click at [709, 313] on span "Mulan" at bounding box center [697, 323] width 38 height 20
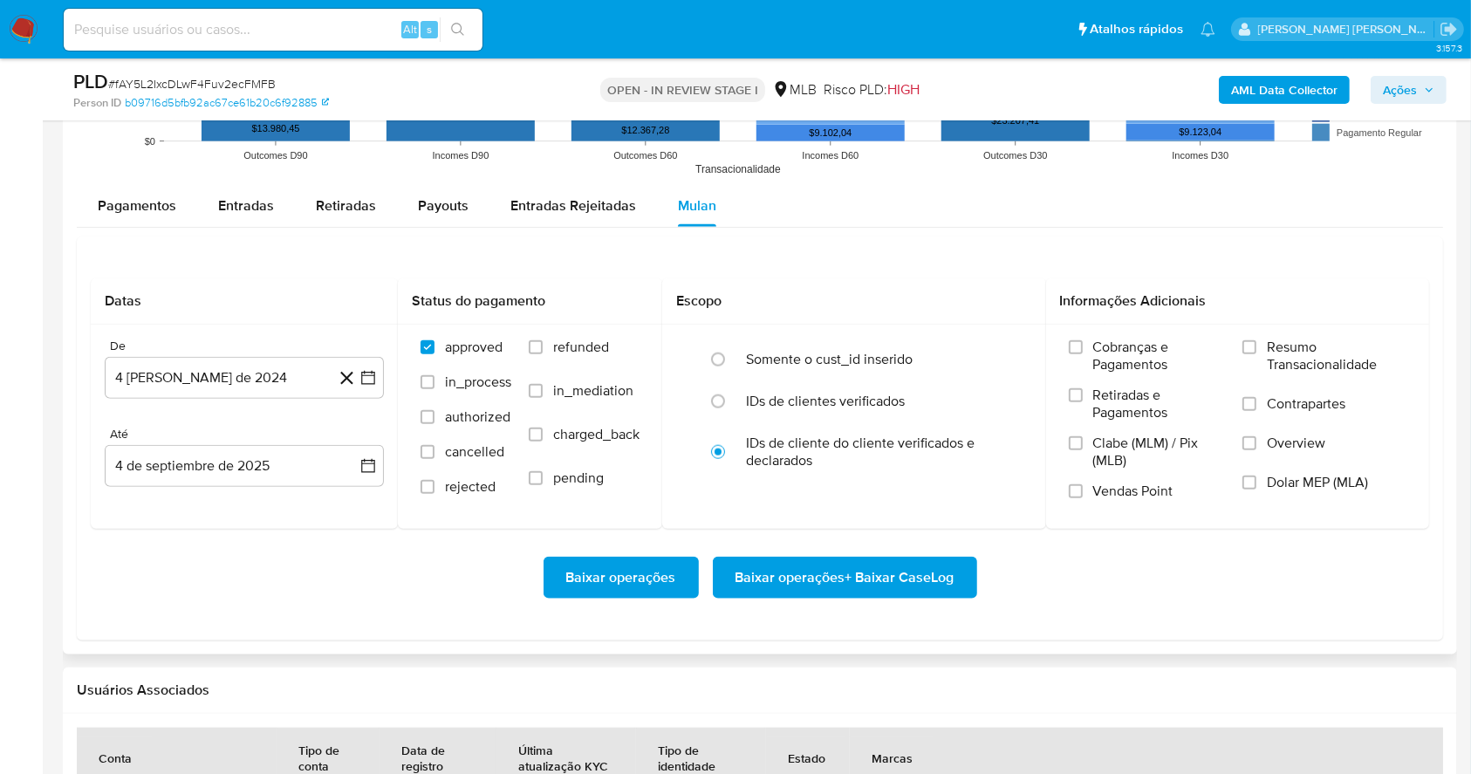
scroll to position [1994, 0]
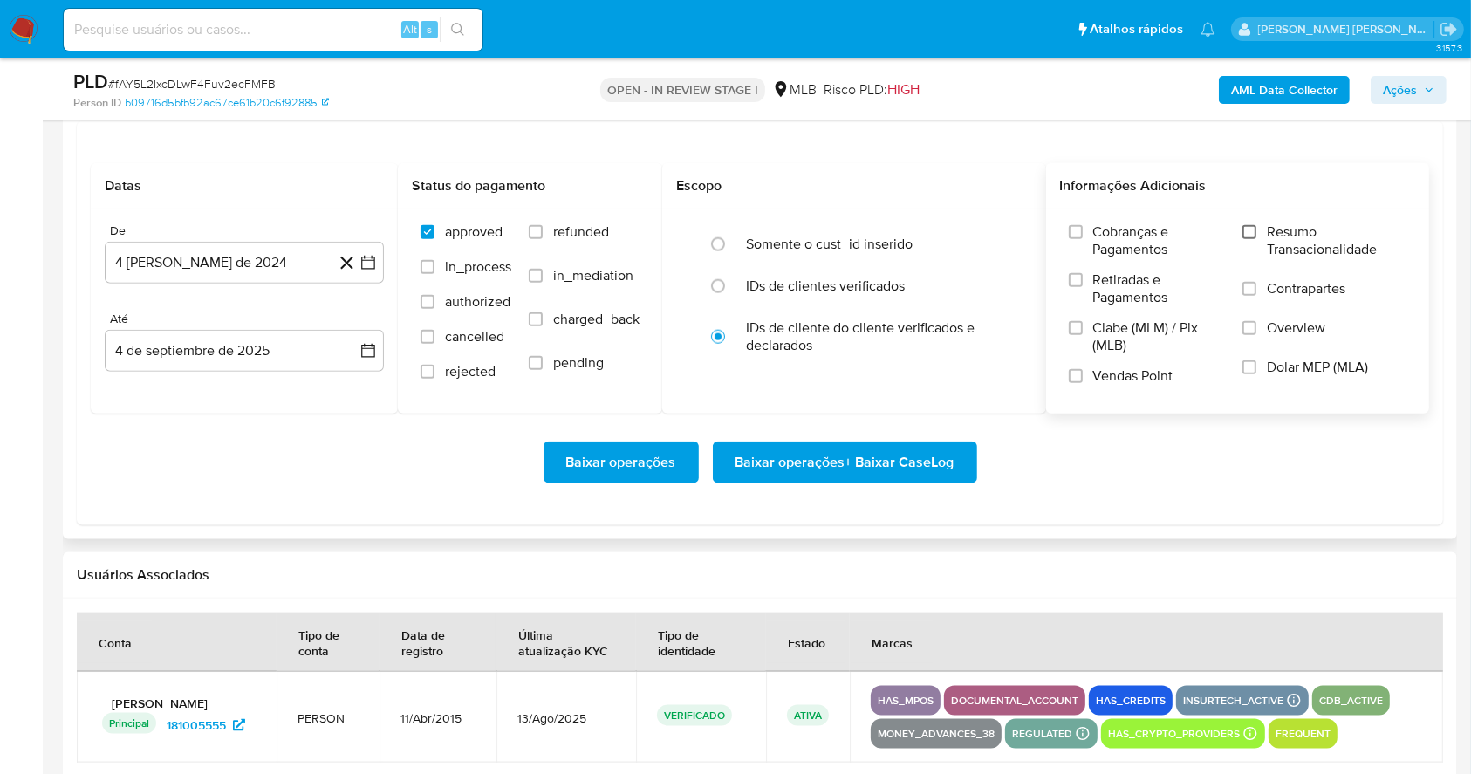
click at [1248, 225] on input "Resumo Transacionalidade" at bounding box center [1250, 232] width 14 height 14
click at [1082, 378] on input "Vendas Point" at bounding box center [1076, 376] width 14 height 14
click at [370, 248] on button "4 [PERSON_NAME] de 2024" at bounding box center [244, 263] width 279 height 42
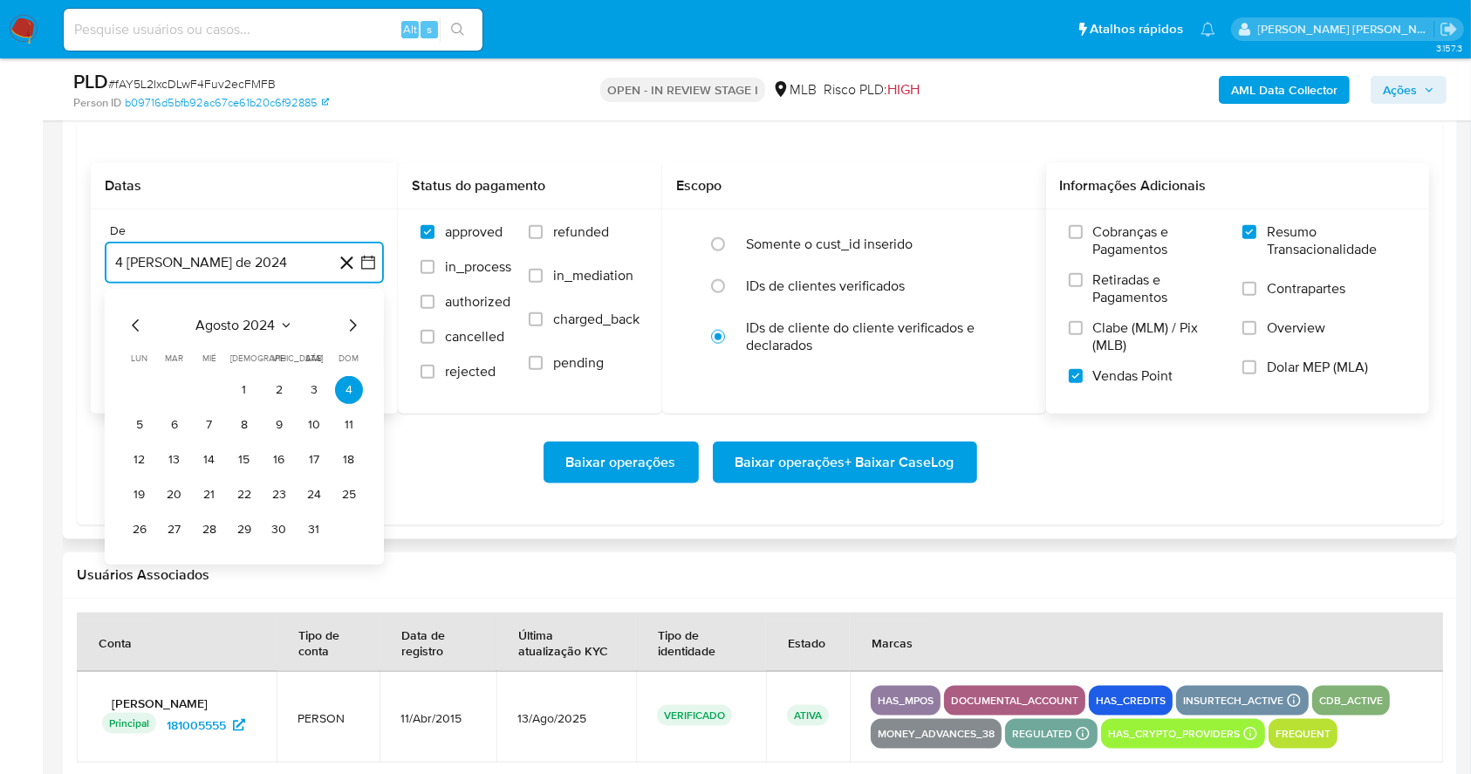
click at [351, 334] on icon "Mes siguiente" at bounding box center [352, 325] width 21 height 21
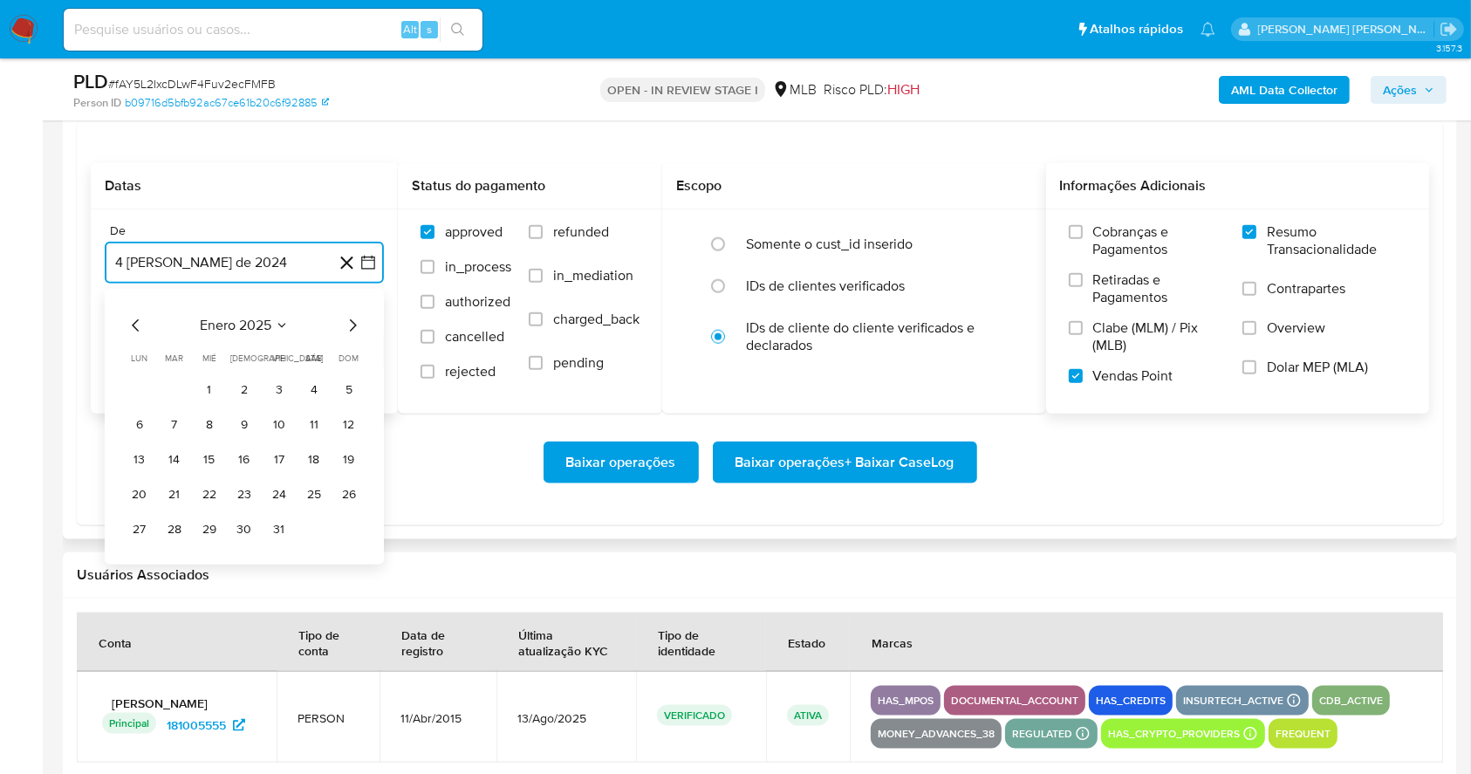
click at [351, 334] on icon "Mes siguiente" at bounding box center [352, 325] width 21 height 21
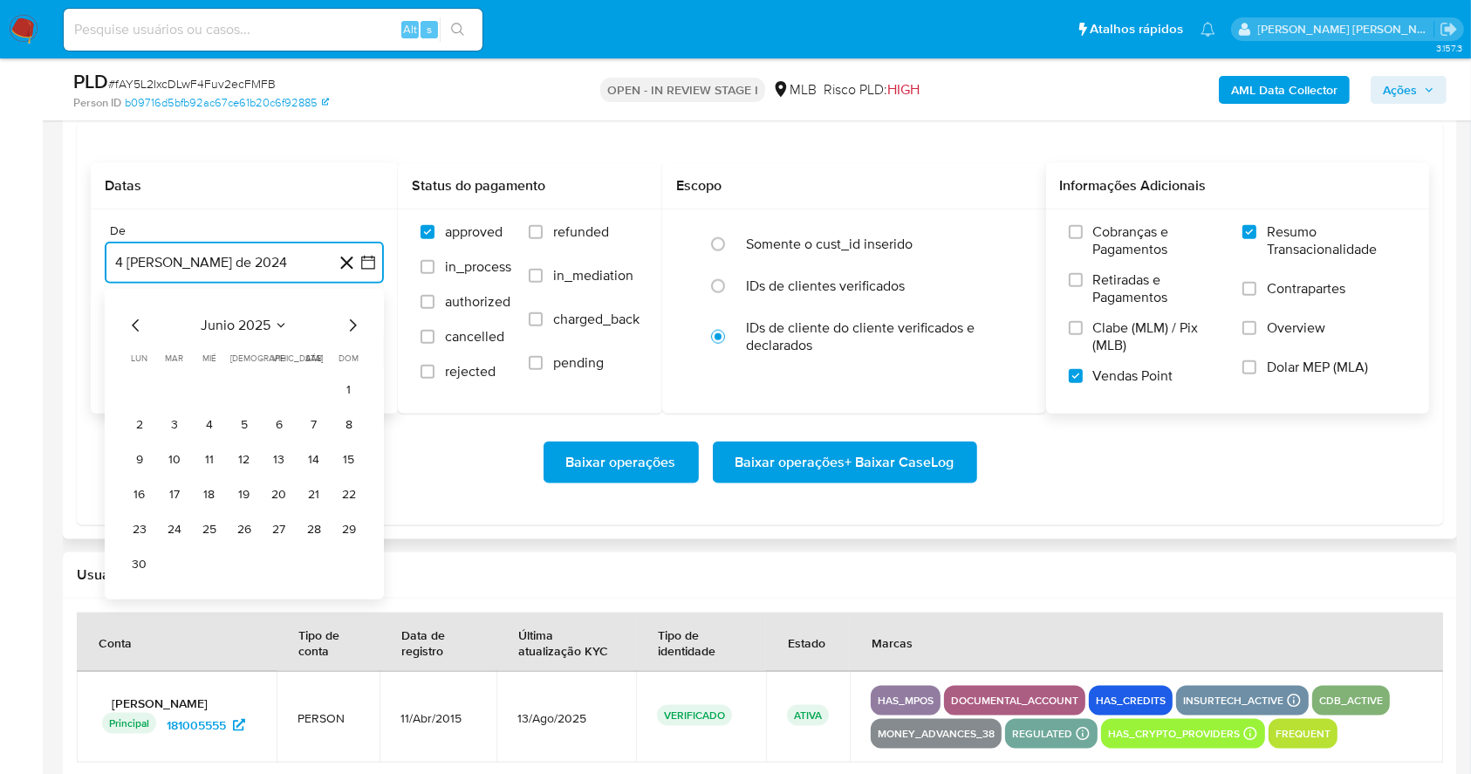
click at [351, 334] on icon "Mes siguiente" at bounding box center [352, 325] width 21 height 21
click at [179, 389] on button "1" at bounding box center [175, 390] width 28 height 28
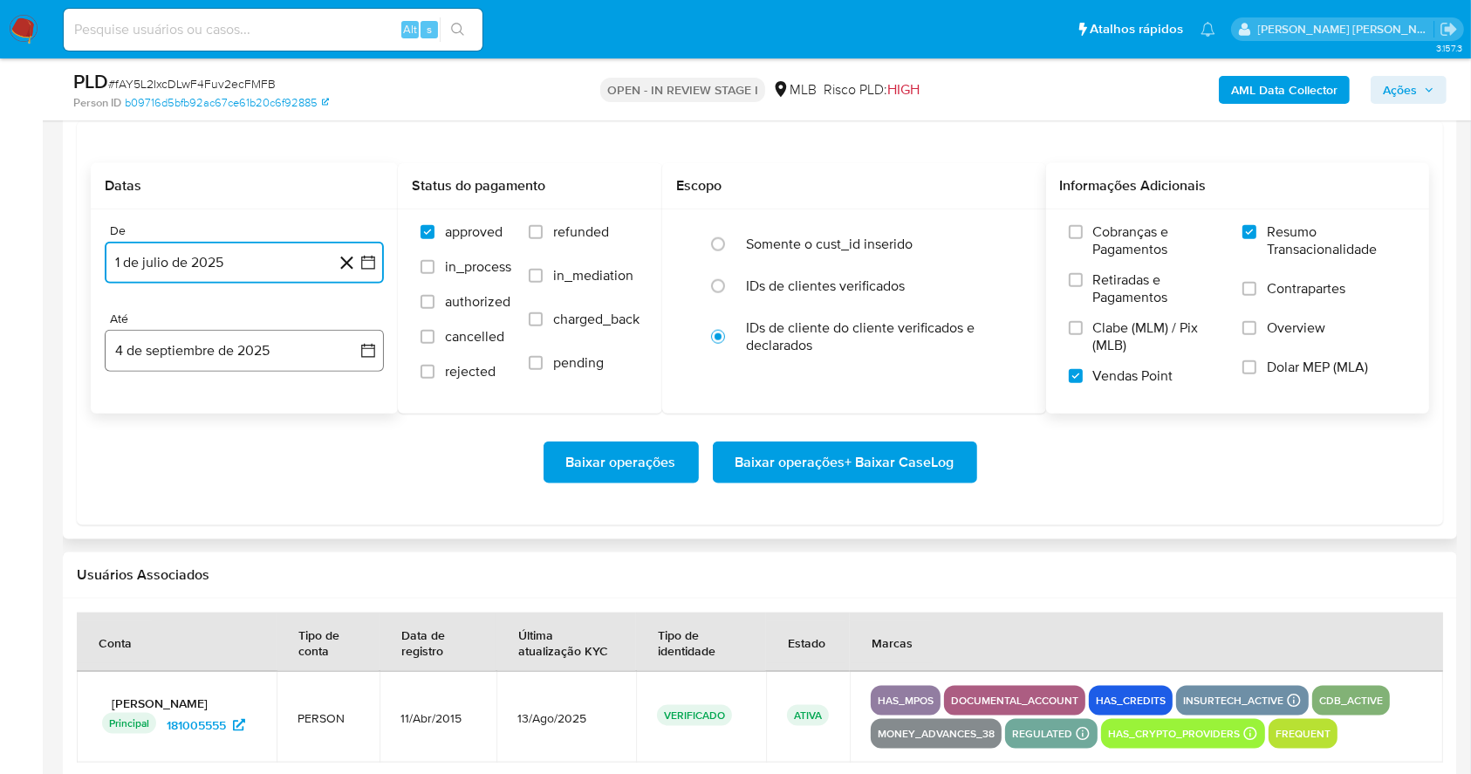
click at [177, 347] on button "4 de septiembre de 2025" at bounding box center [244, 351] width 279 height 42
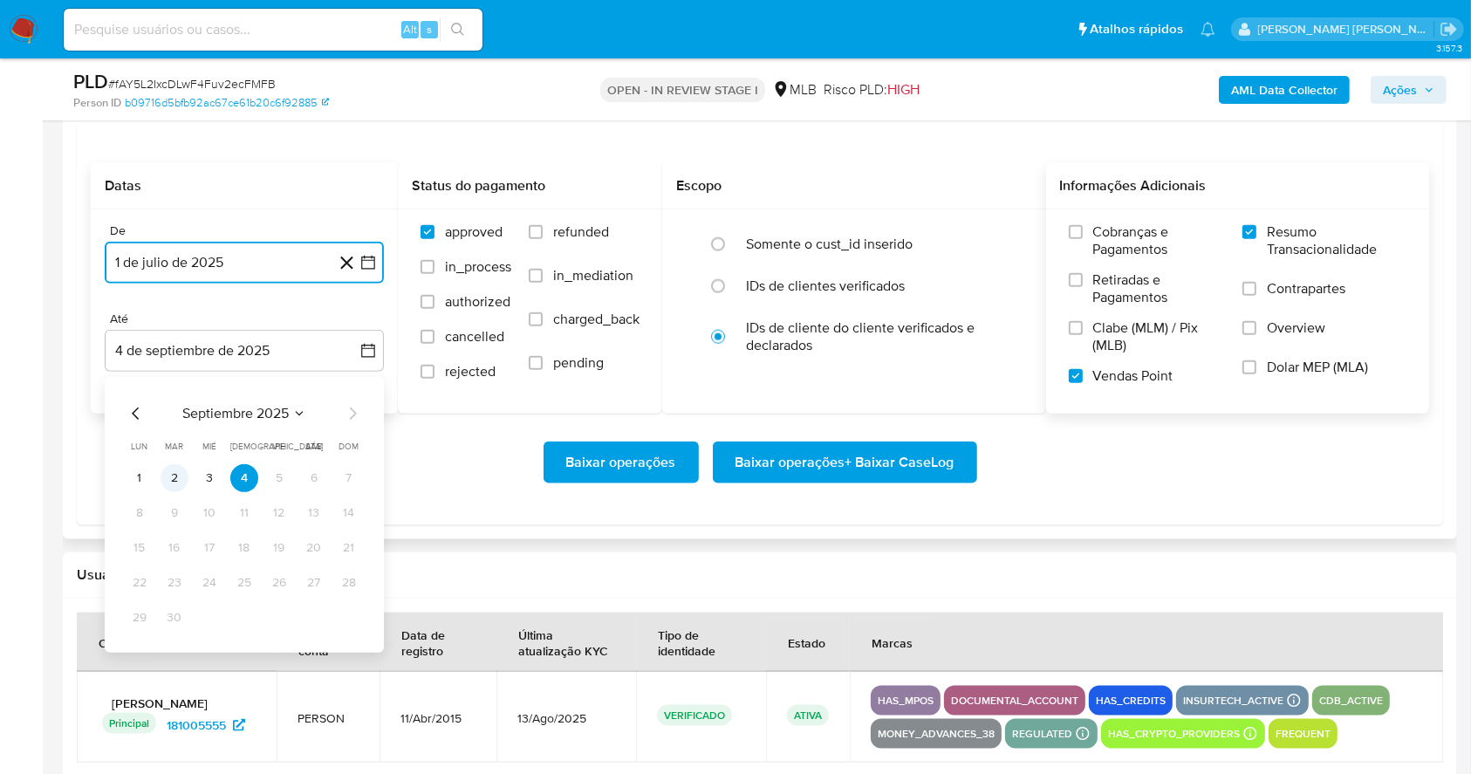
click at [169, 468] on button "2" at bounding box center [175, 478] width 28 height 28
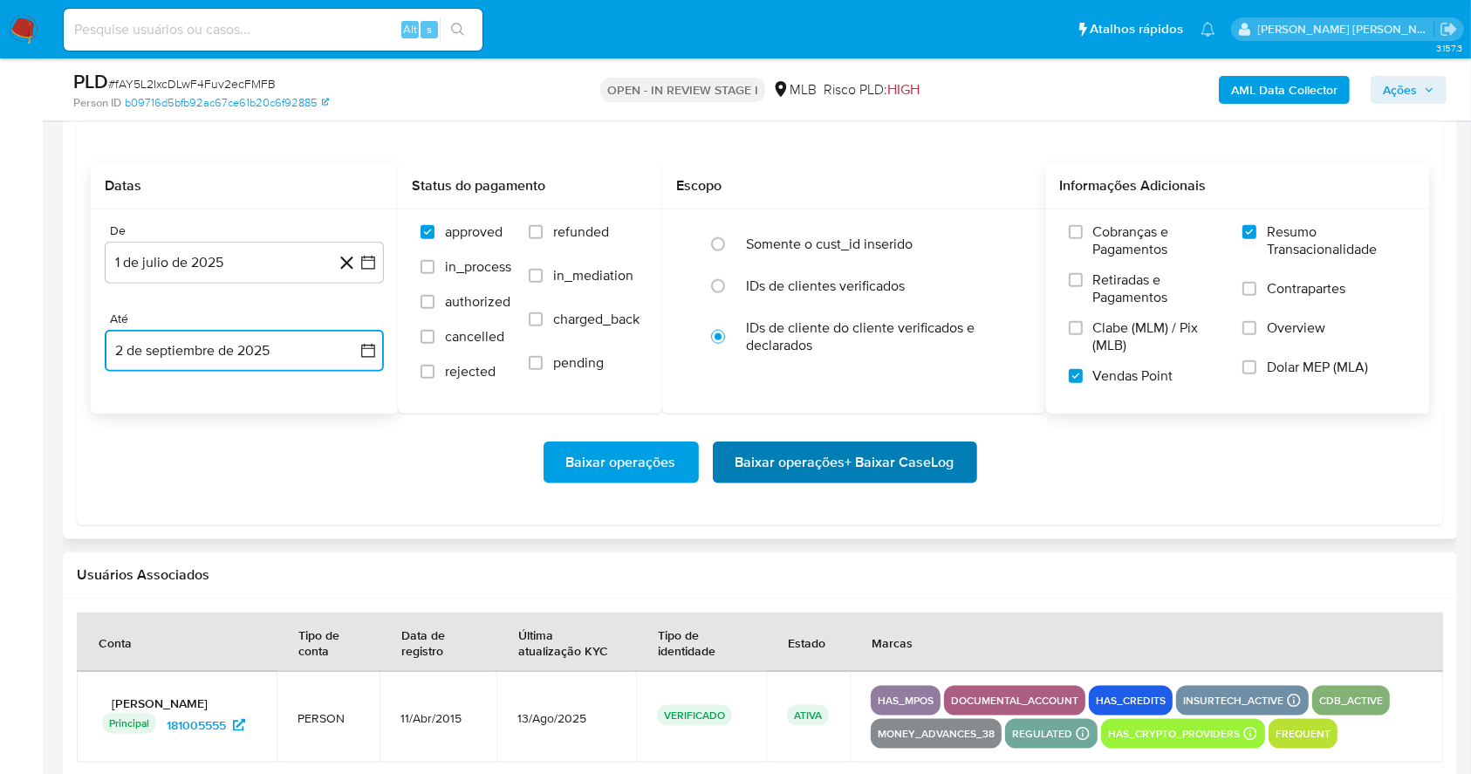
click at [880, 469] on span "Baixar operações + Baixar CaseLog" at bounding box center [845, 462] width 219 height 38
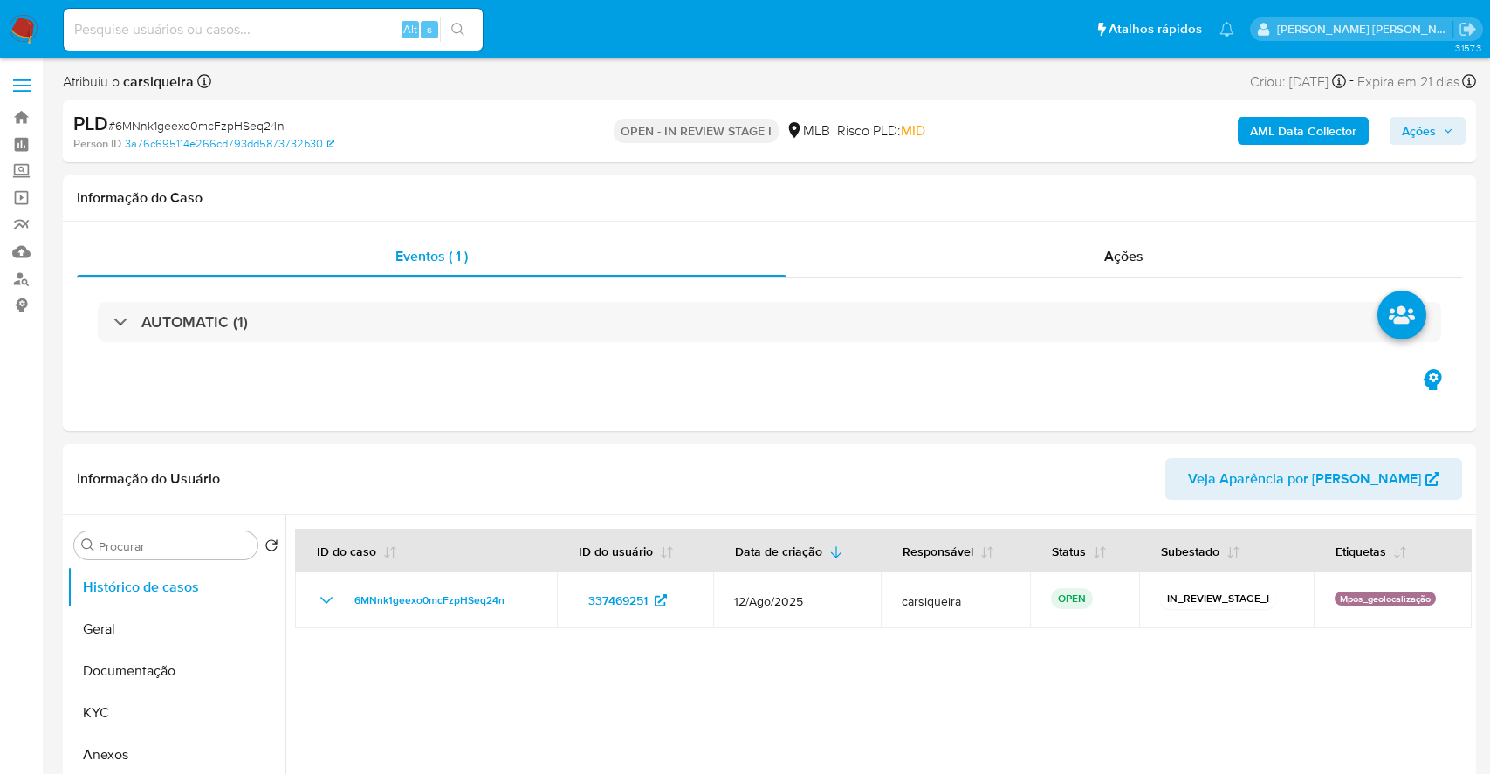
select select "10"
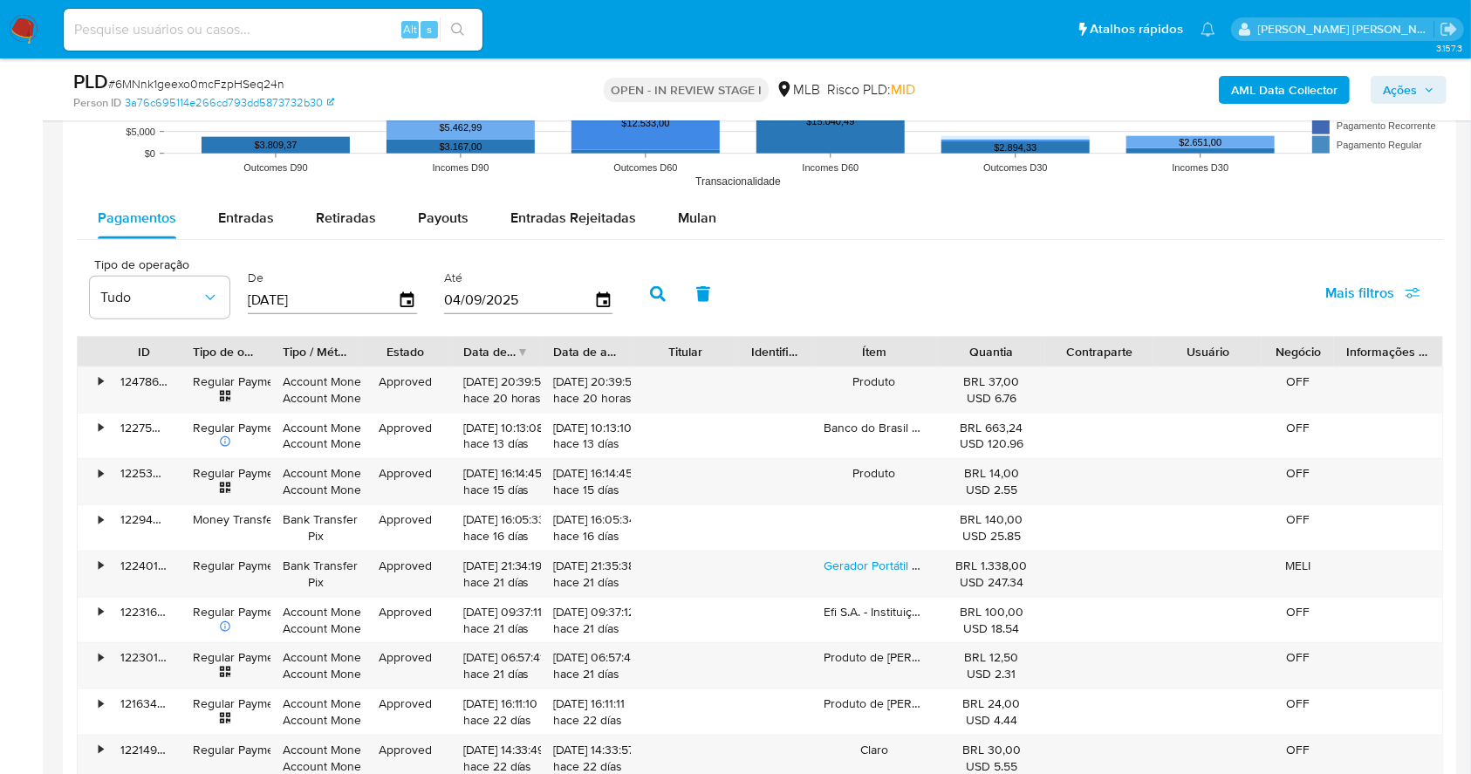
scroll to position [1905, 0]
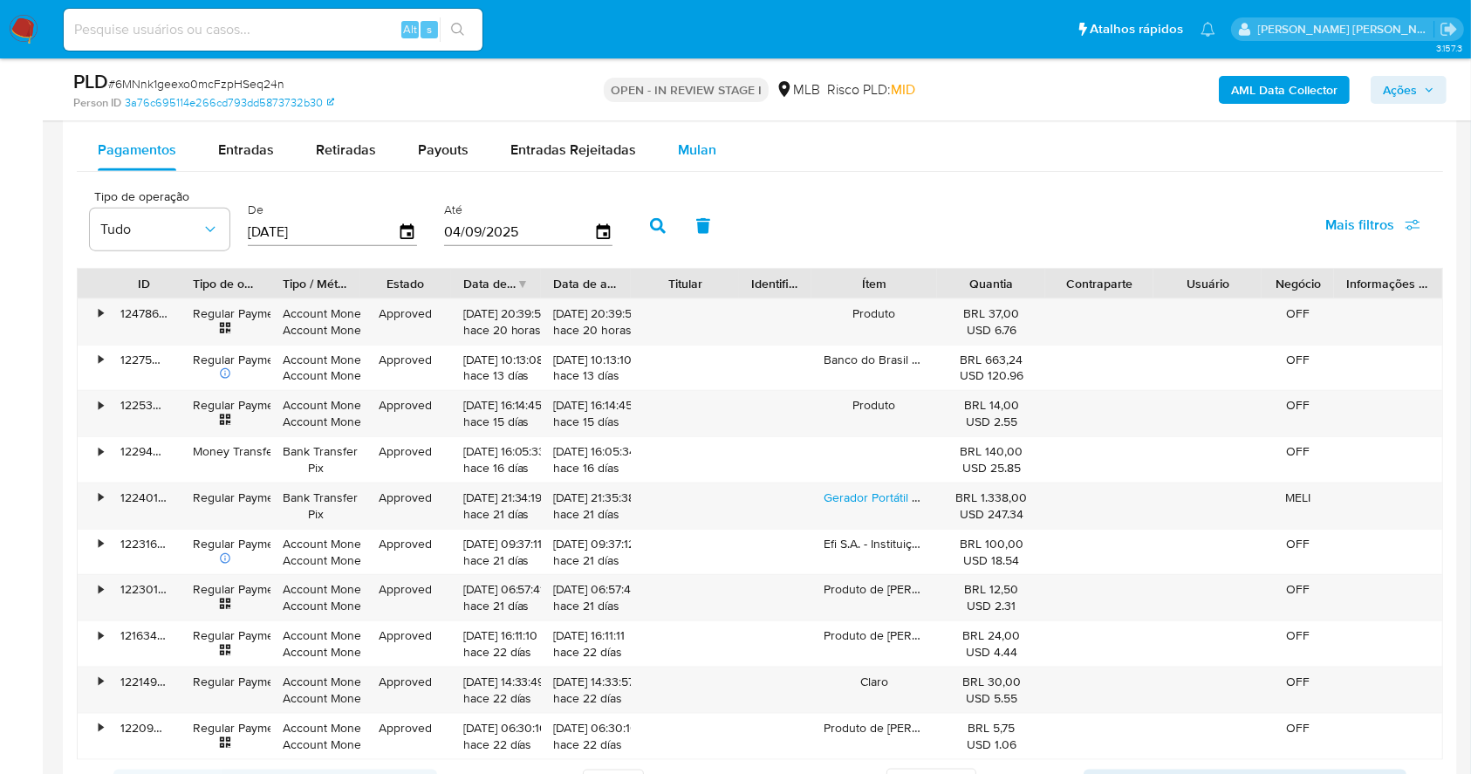
click at [699, 149] on span "Mulan" at bounding box center [697, 150] width 38 height 20
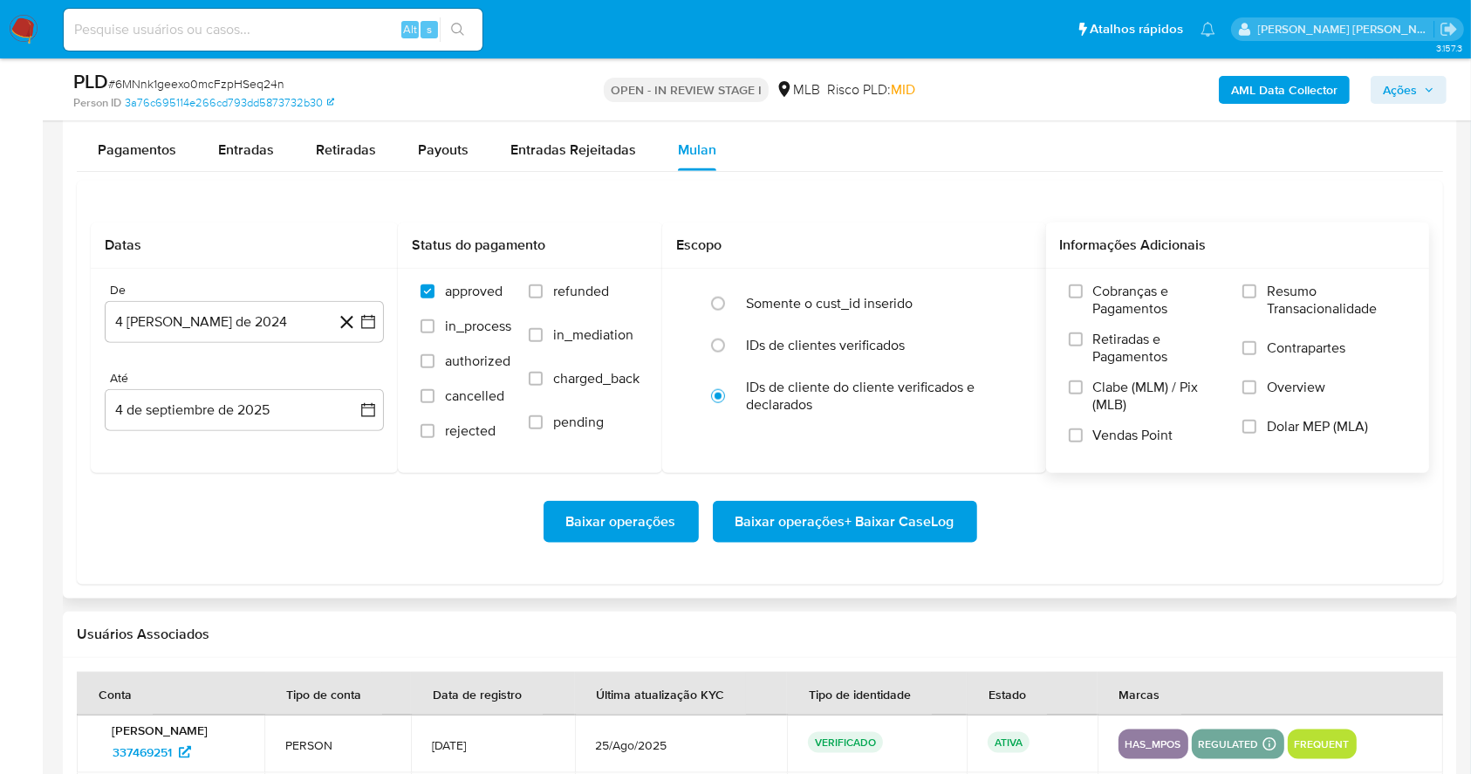
click at [1265, 283] on label "Resumo Transacionalidade" at bounding box center [1325, 311] width 164 height 57
click at [1257, 284] on input "Resumo Transacionalidade" at bounding box center [1250, 291] width 14 height 14
click at [1066, 432] on div "Cobranças e Pagamentos Retiradas e Pagamentos Clabe (MLM) / Pix (MLB) Vendas Po…" at bounding box center [1238, 370] width 356 height 175
click at [1079, 432] on input "Vendas Point" at bounding box center [1076, 435] width 14 height 14
click at [374, 324] on icon "button" at bounding box center [368, 322] width 14 height 14
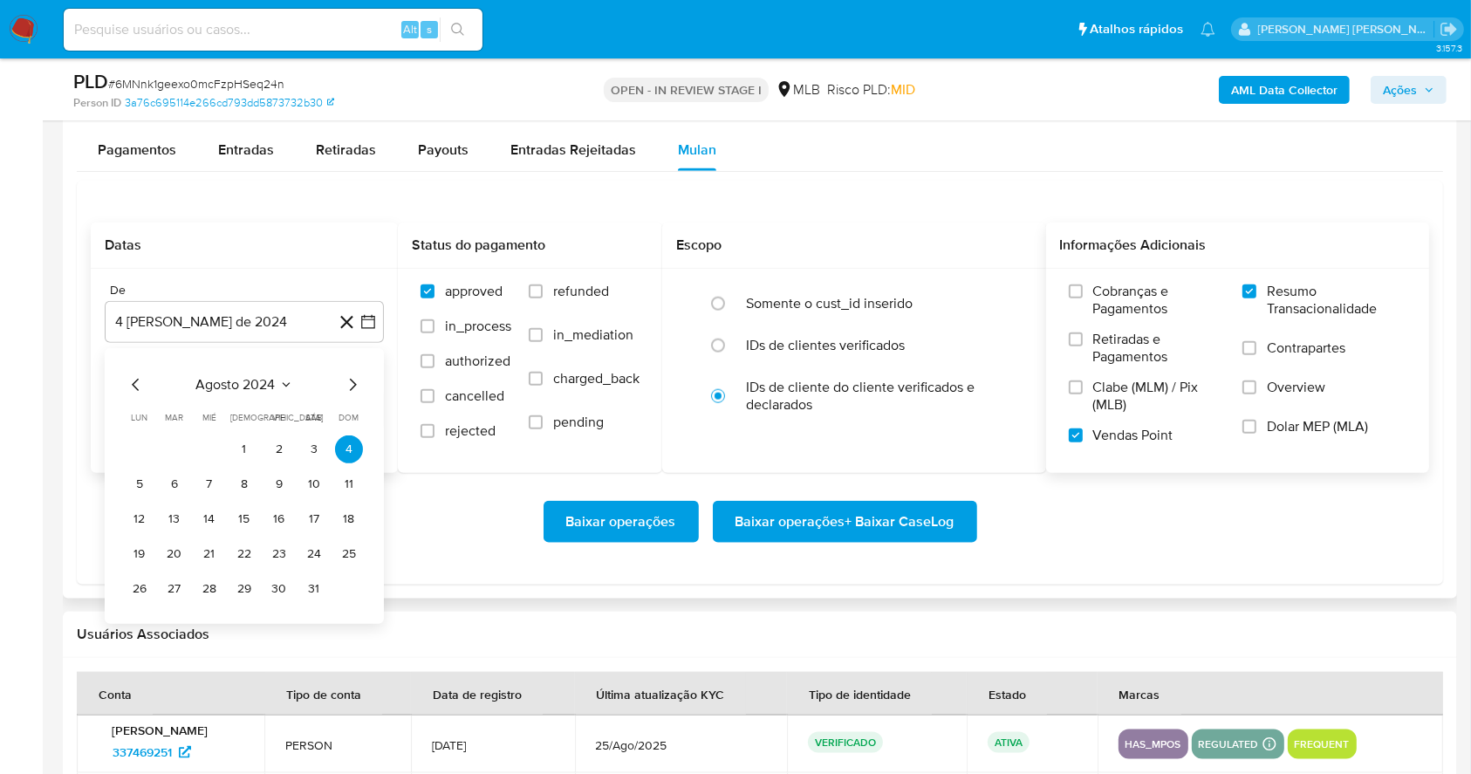
click at [352, 396] on div "agosto 2024 agosto 2024 lun lunes mar martes mié miércoles jue jueves vie viern…" at bounding box center [244, 488] width 237 height 229
click at [352, 384] on icon "Mes siguiente" at bounding box center [352, 384] width 21 height 21
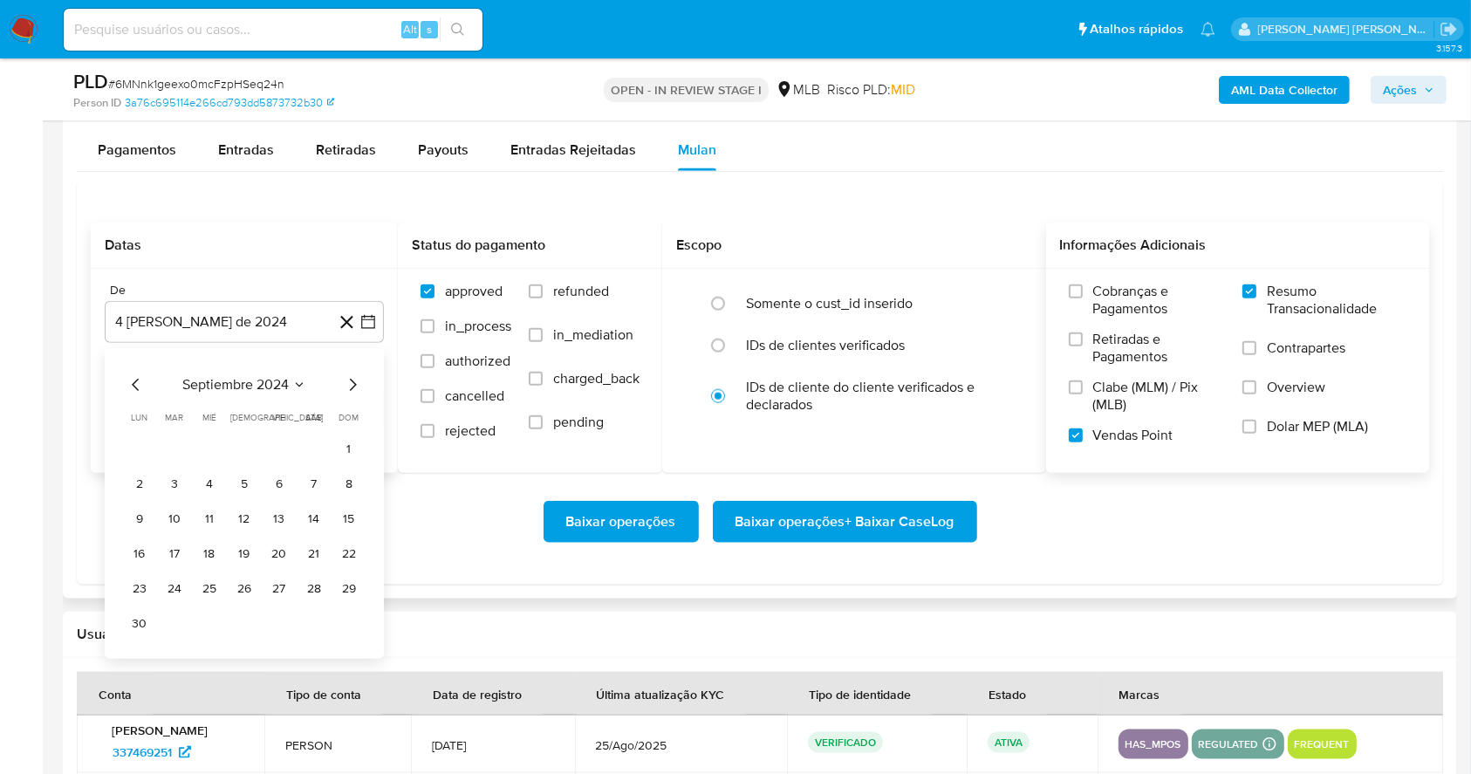
click at [352, 384] on icon "Mes siguiente" at bounding box center [352, 384] width 21 height 21
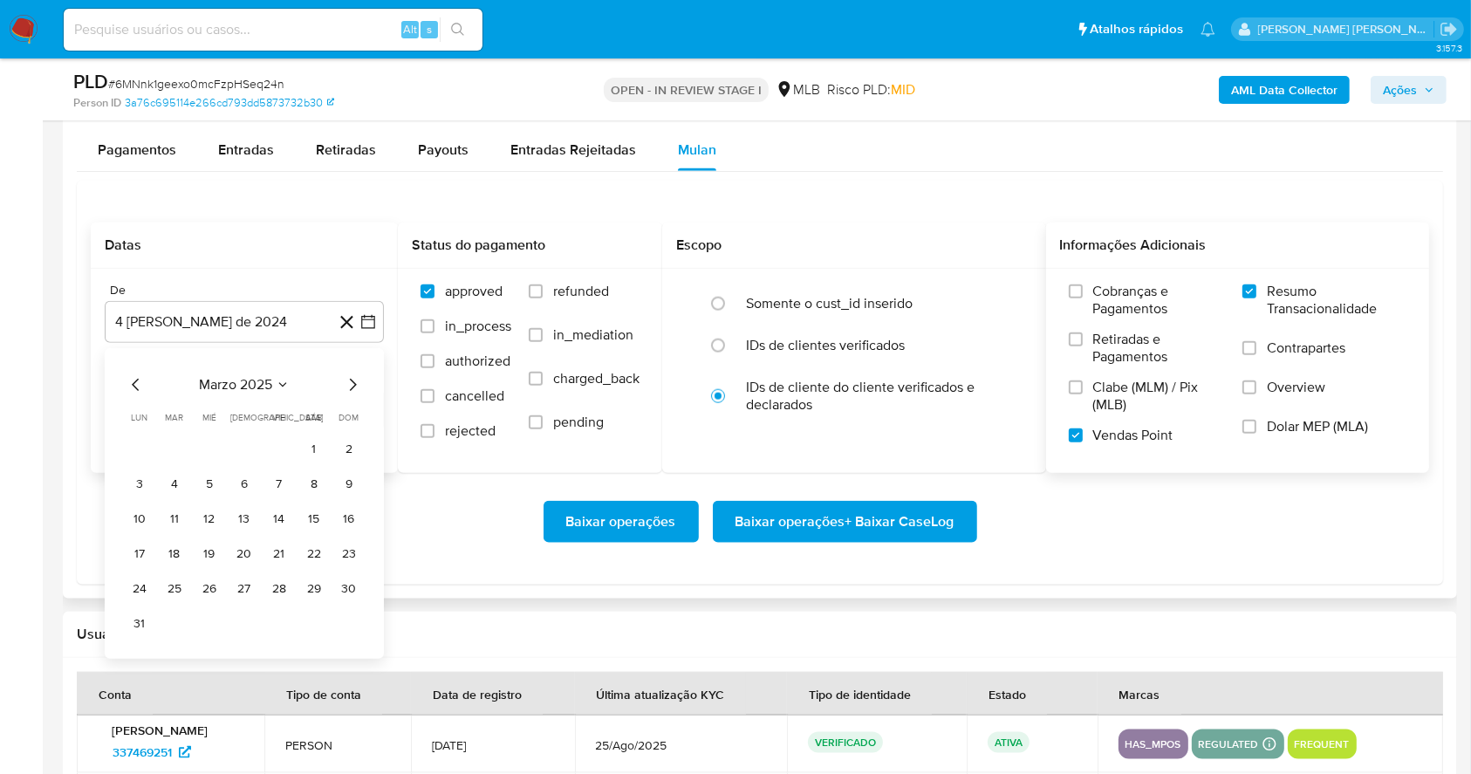
click at [352, 384] on icon "Mes siguiente" at bounding box center [352, 384] width 21 height 21
drag, startPoint x: 179, startPoint y: 449, endPoint x: 182, endPoint y: 436, distance: 12.5
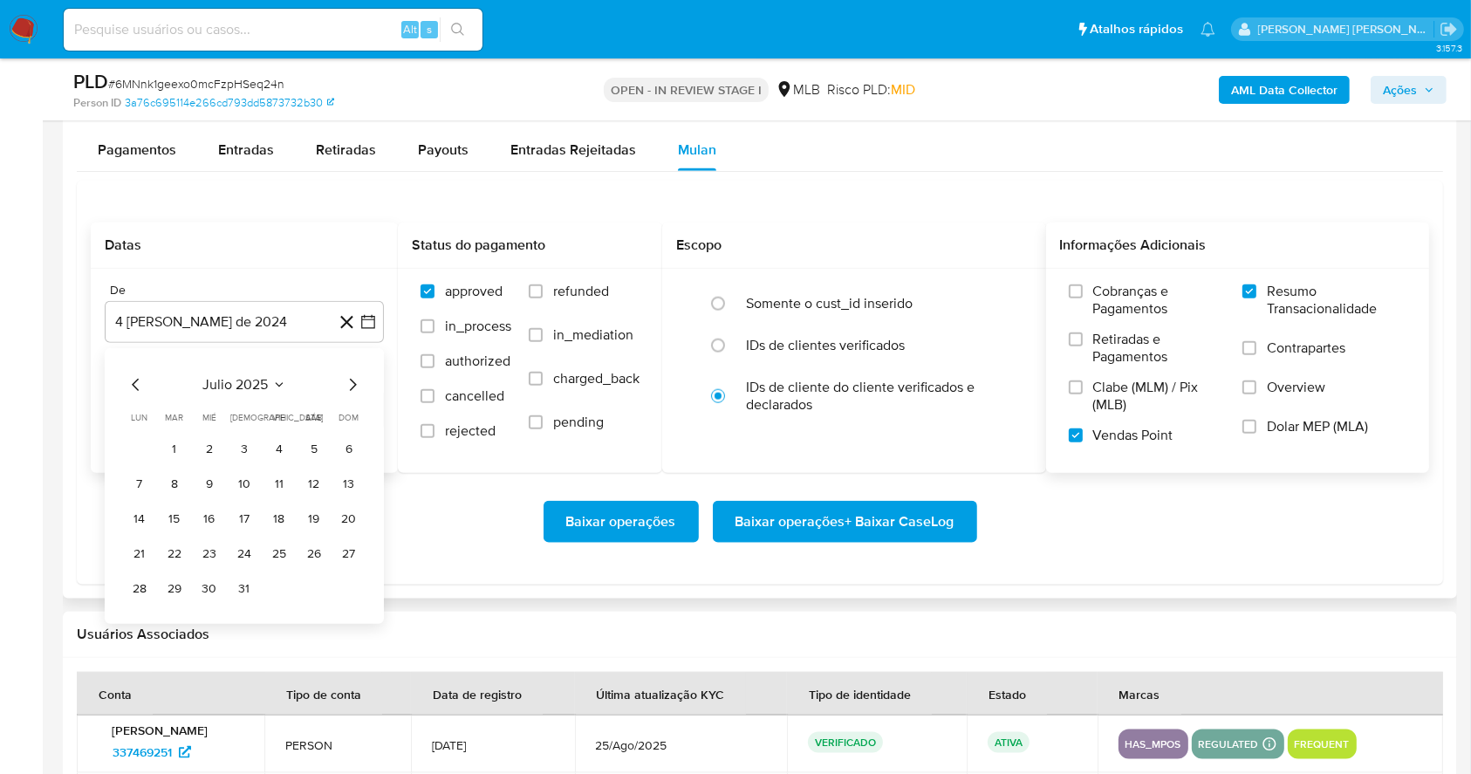
click at [179, 448] on button "1" at bounding box center [175, 449] width 28 height 28
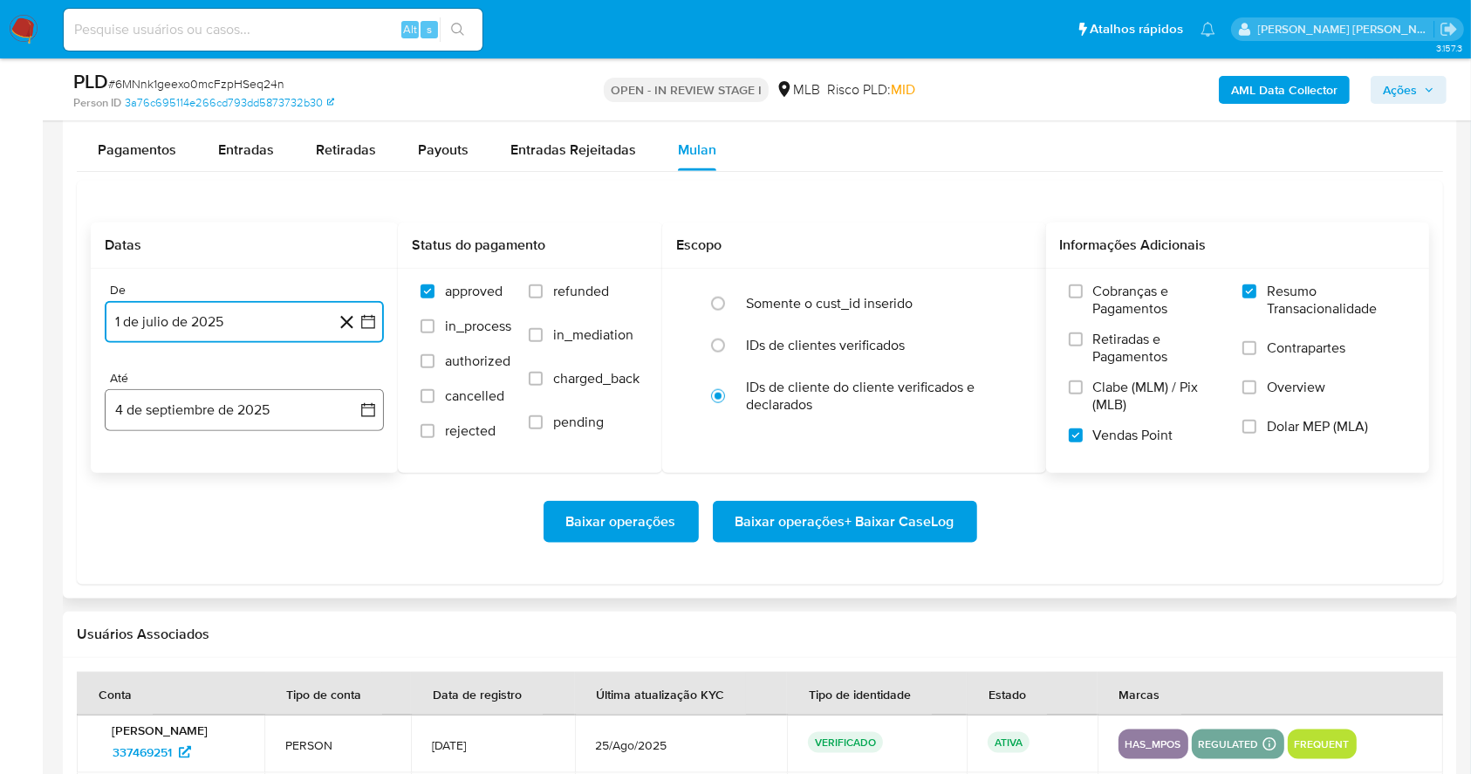
click at [202, 395] on button "4 de septiembre de 2025" at bounding box center [244, 410] width 279 height 42
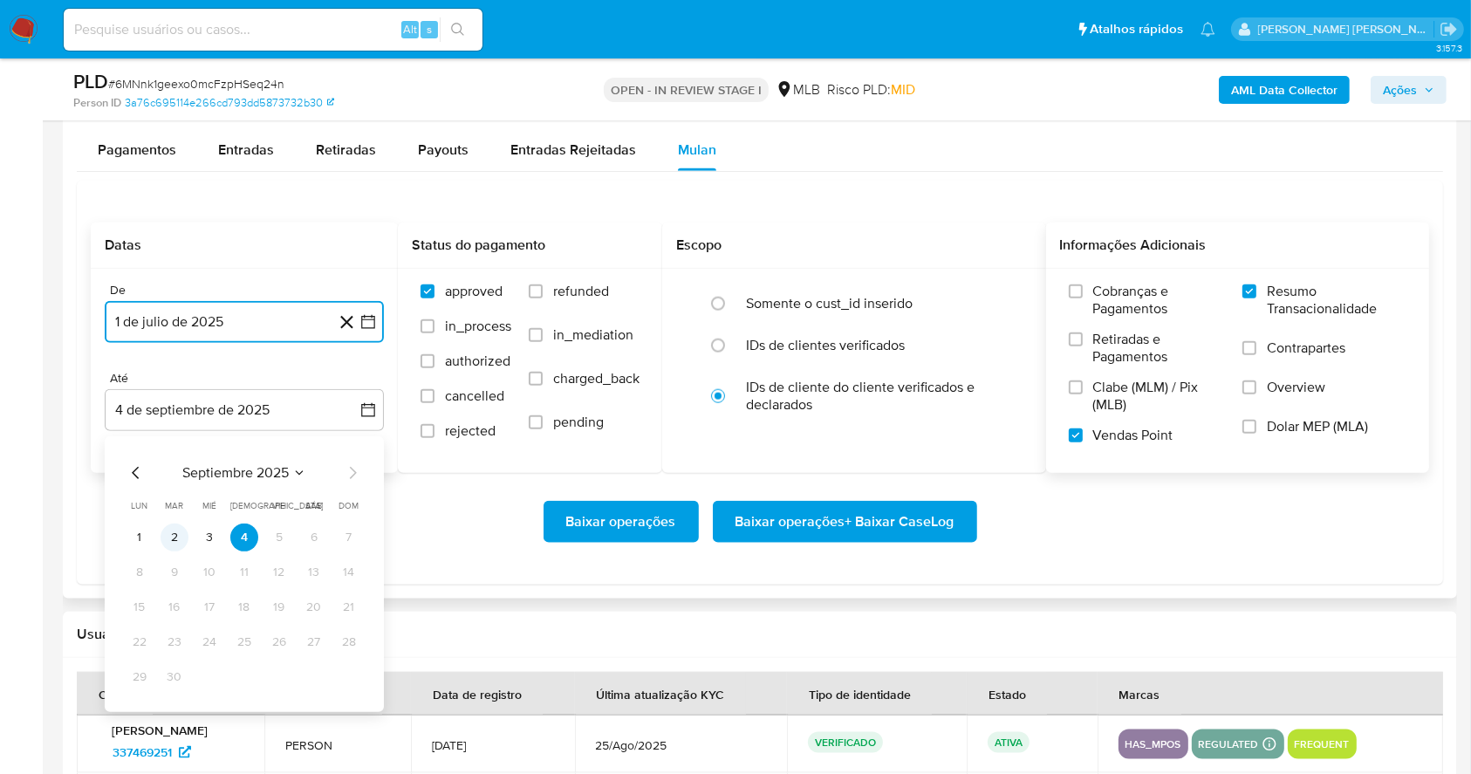
click at [175, 534] on button "2" at bounding box center [175, 538] width 28 height 28
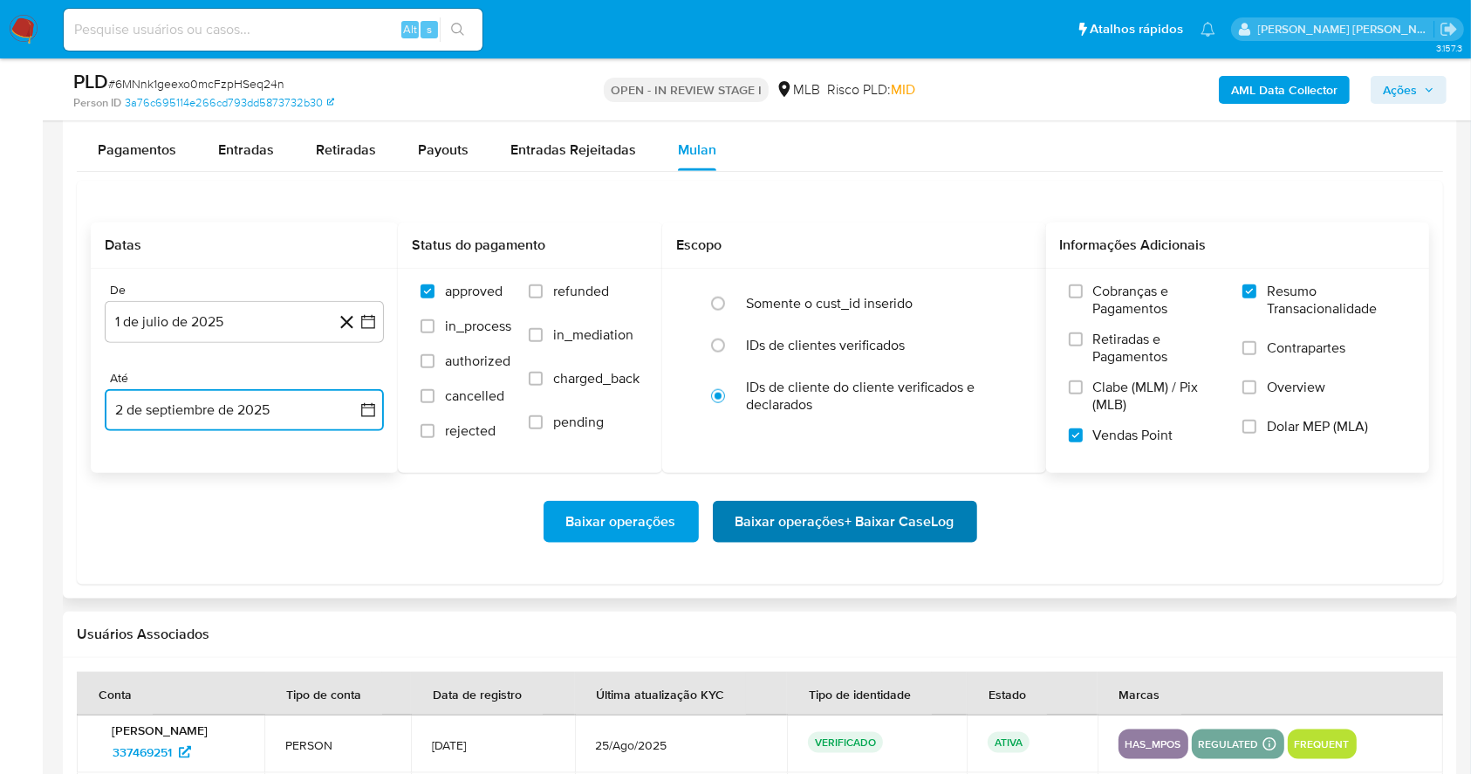
click at [851, 526] on span "Baixar operações + Baixar CaseLog" at bounding box center [845, 522] width 219 height 38
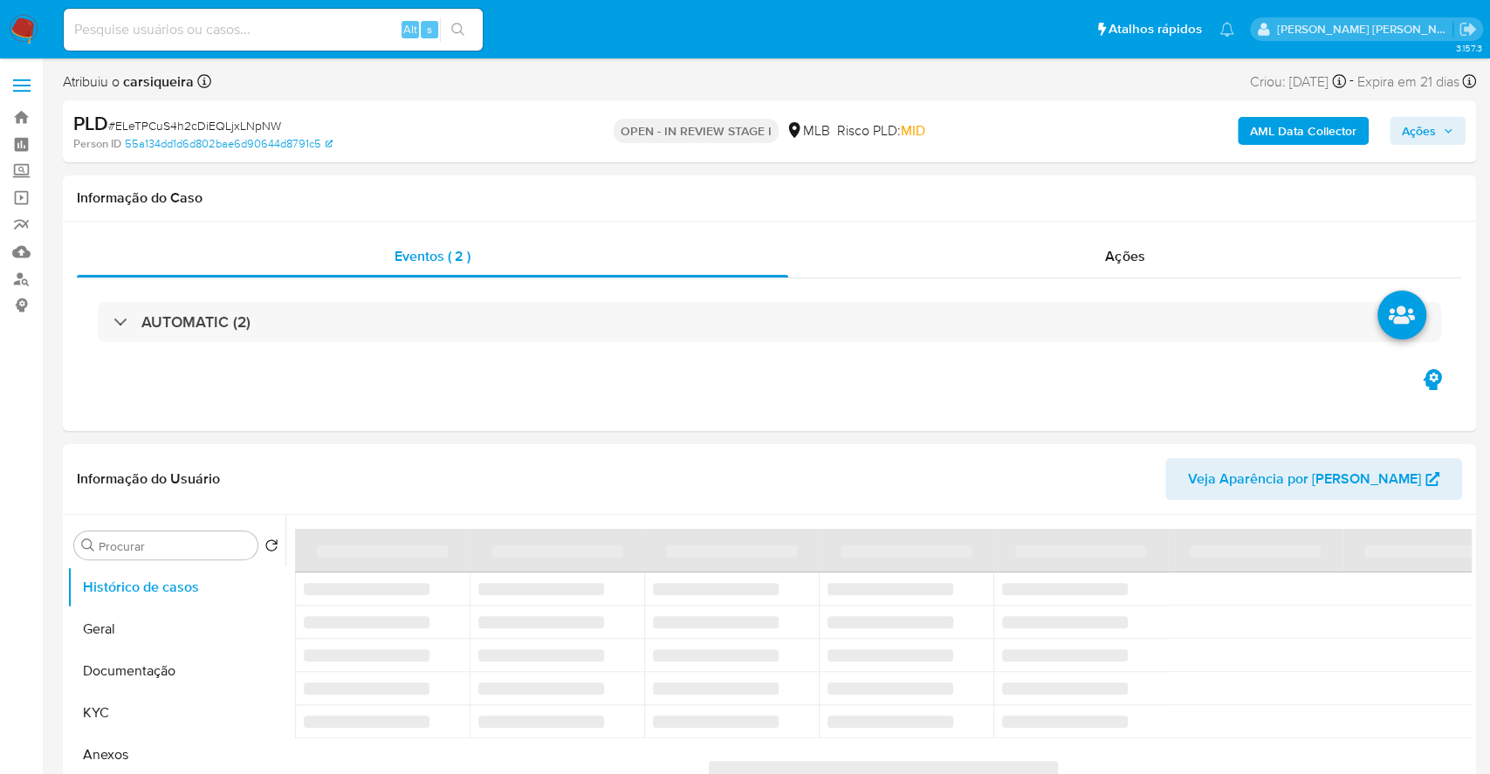
select select "10"
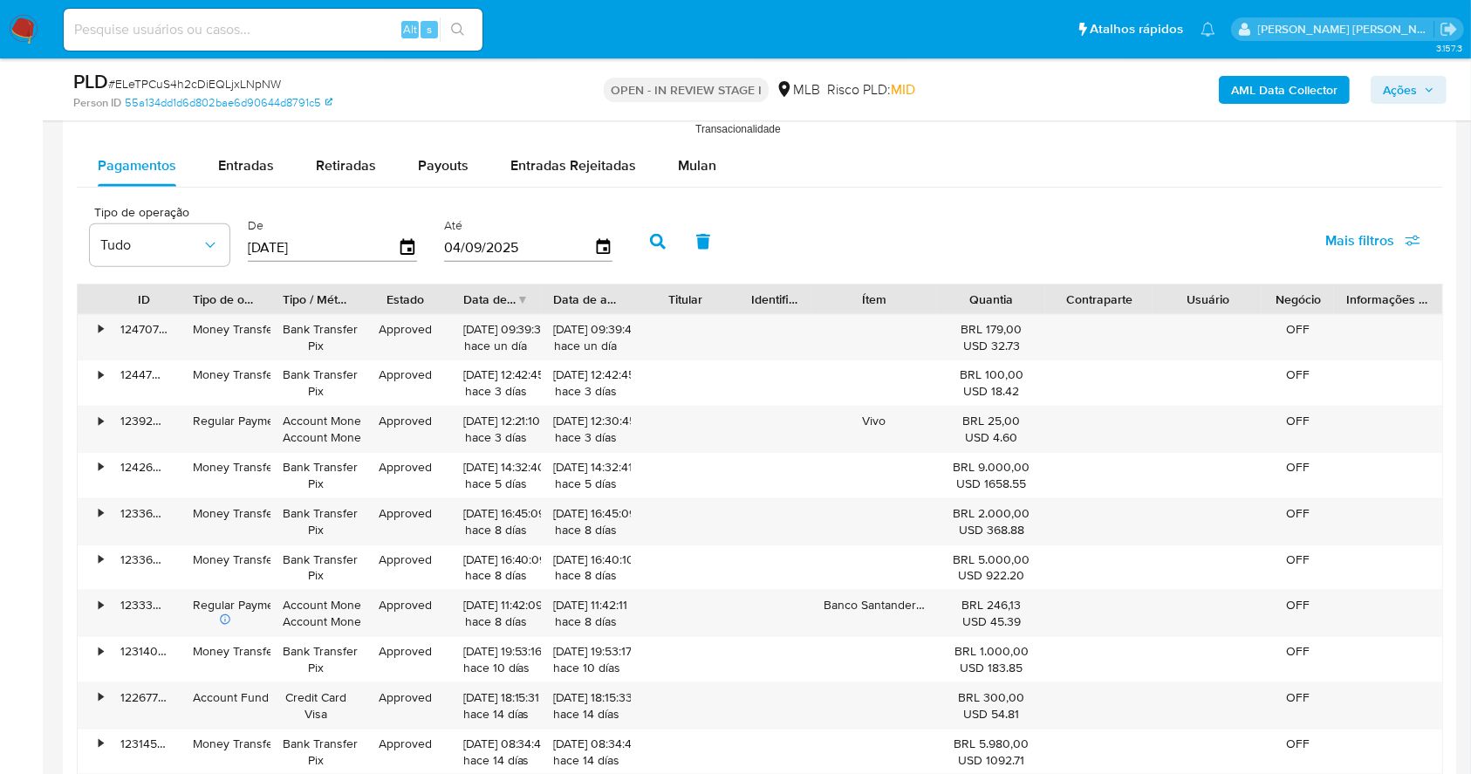
scroll to position [1934, 0]
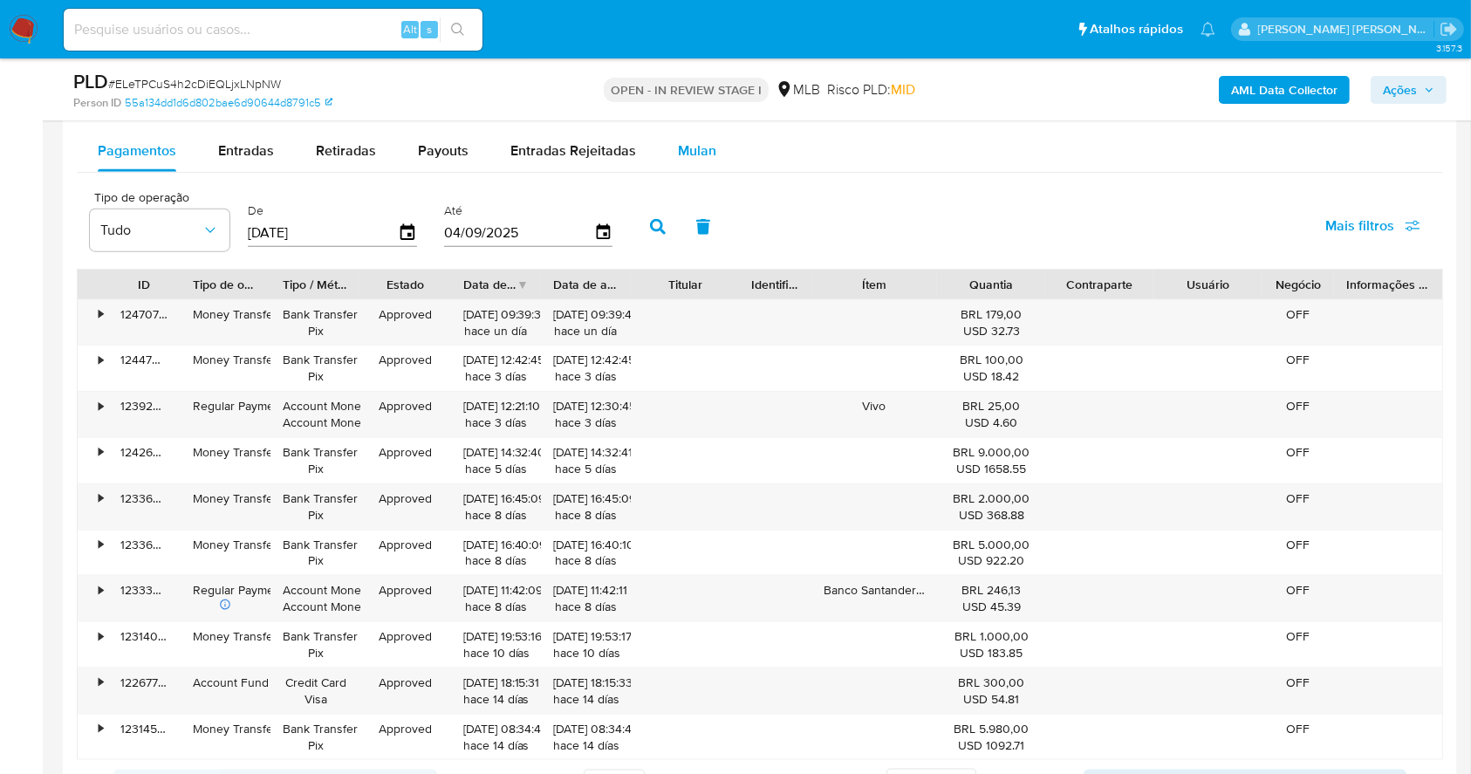
click at [684, 143] on span "Mulan" at bounding box center [697, 150] width 38 height 20
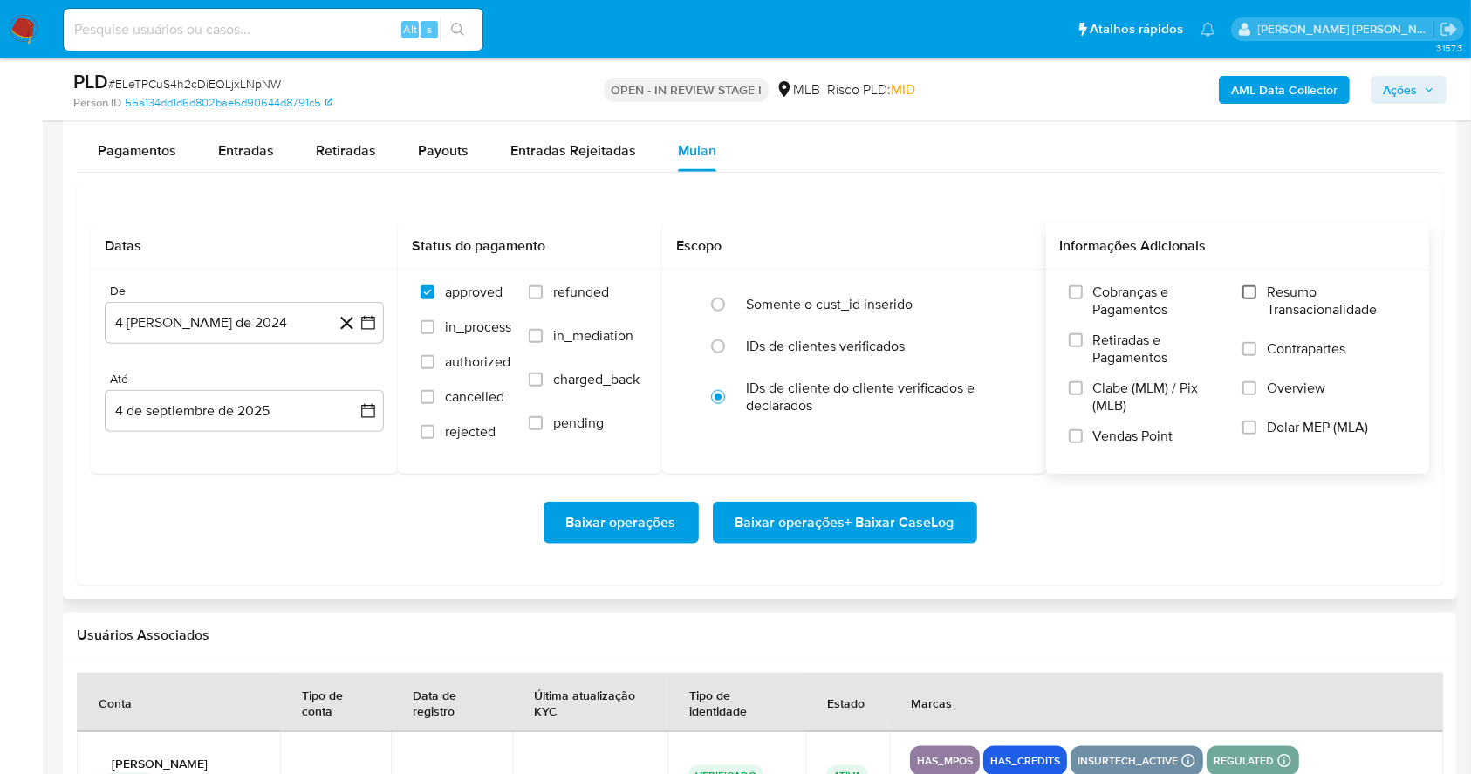
click at [1250, 298] on input "Resumo Transacionalidade" at bounding box center [1250, 292] width 14 height 14
click at [1067, 440] on div "Cobranças e Pagamentos Retiradas e Pagamentos Clabe (MLM) / Pix (MLB) Vendas Po…" at bounding box center [1238, 371] width 356 height 175
click at [1082, 431] on input "Vendas Point" at bounding box center [1076, 436] width 14 height 14
click at [364, 323] on icon "button" at bounding box center [368, 322] width 17 height 17
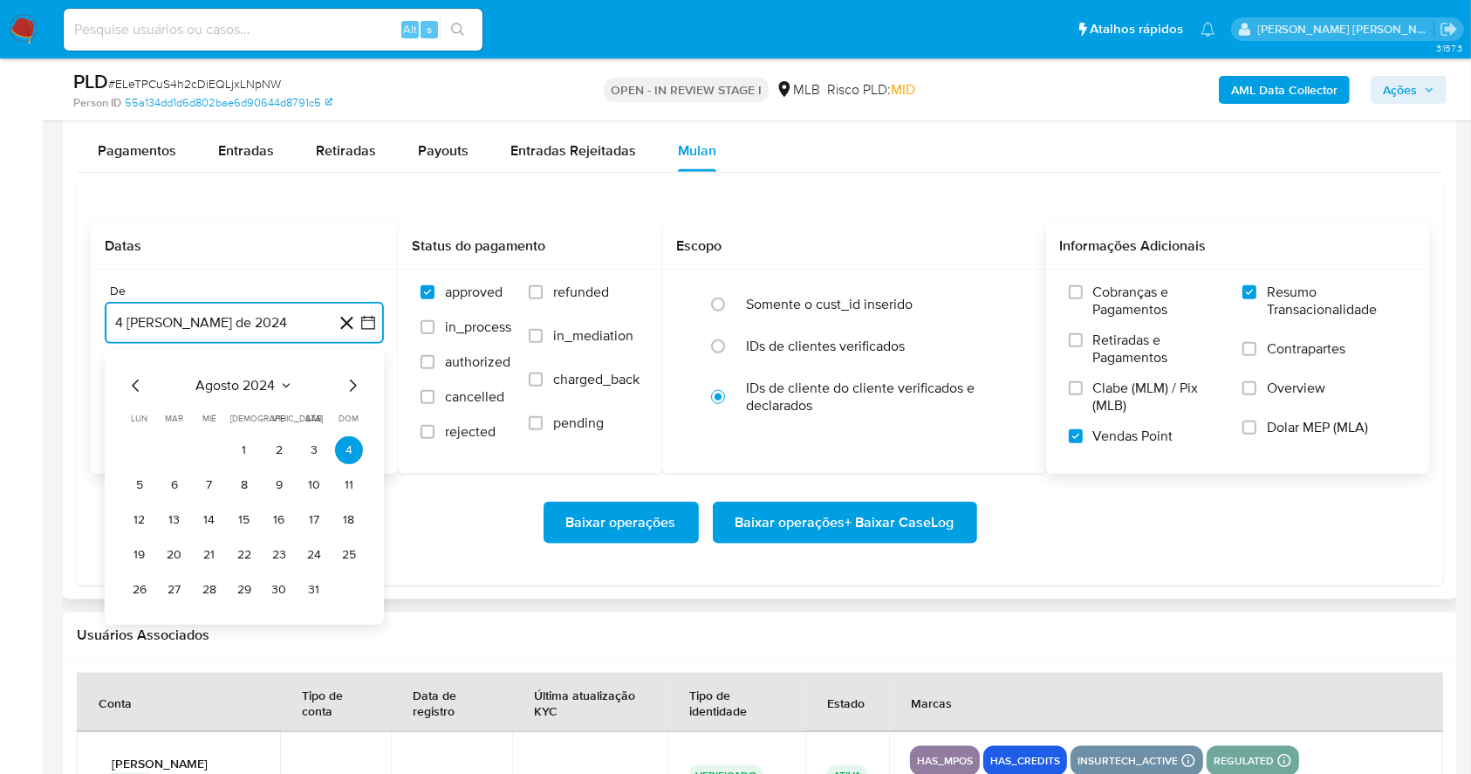
click at [346, 380] on icon "Mes siguiente" at bounding box center [352, 385] width 21 height 21
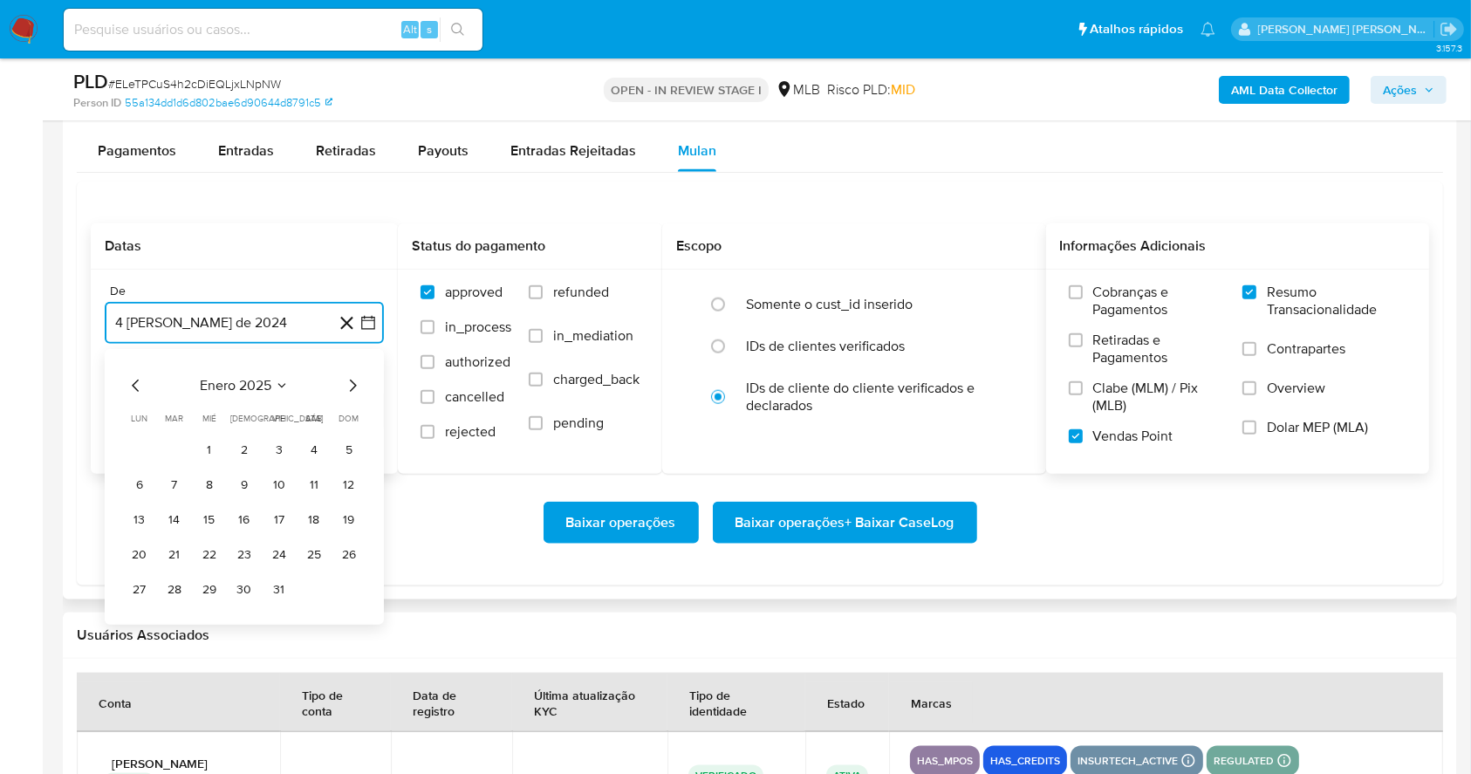
click at [346, 380] on icon "Mes siguiente" at bounding box center [352, 385] width 21 height 21
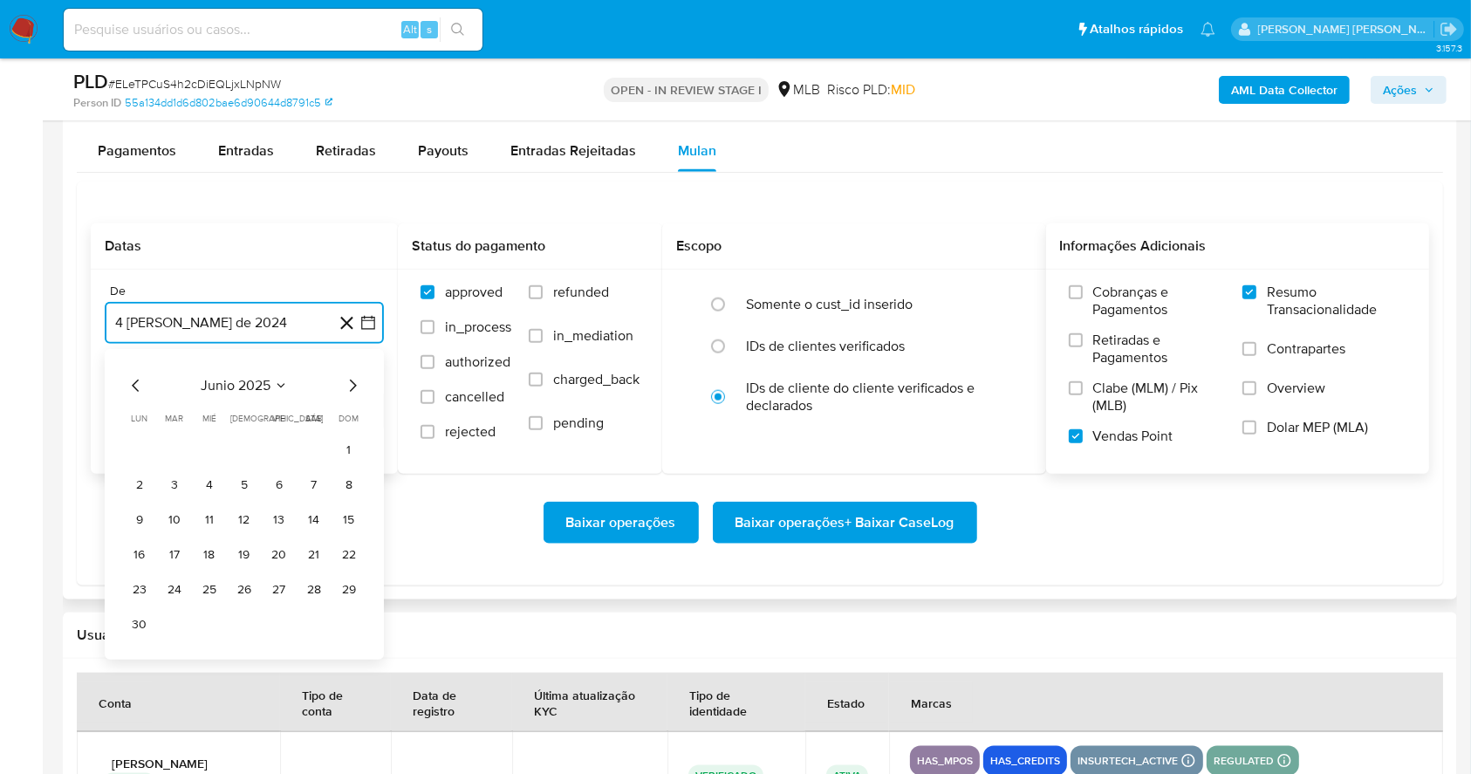
click at [346, 380] on icon "Mes siguiente" at bounding box center [352, 385] width 21 height 21
click at [174, 438] on button "1" at bounding box center [175, 450] width 28 height 28
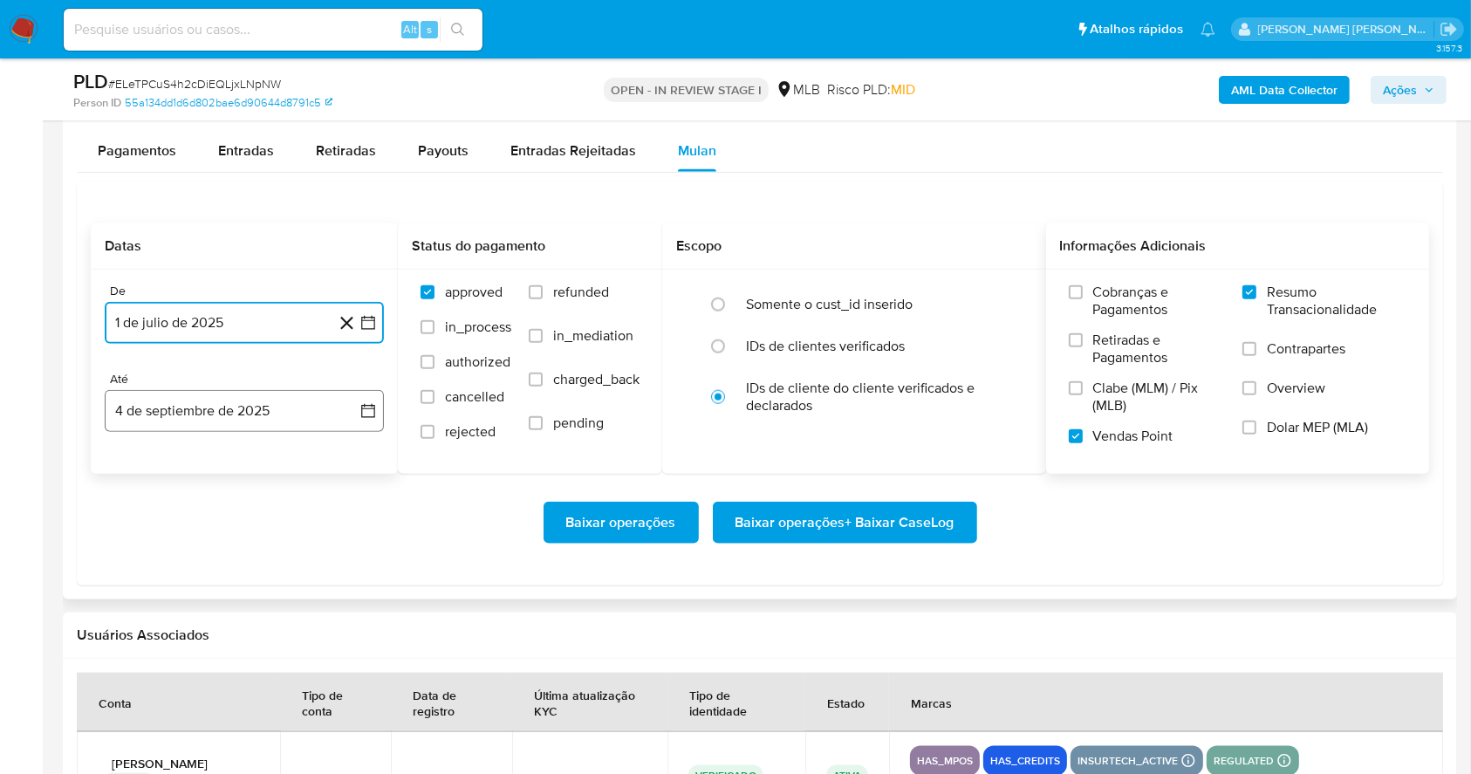
click at [218, 408] on button "4 de septiembre de 2025" at bounding box center [244, 411] width 279 height 42
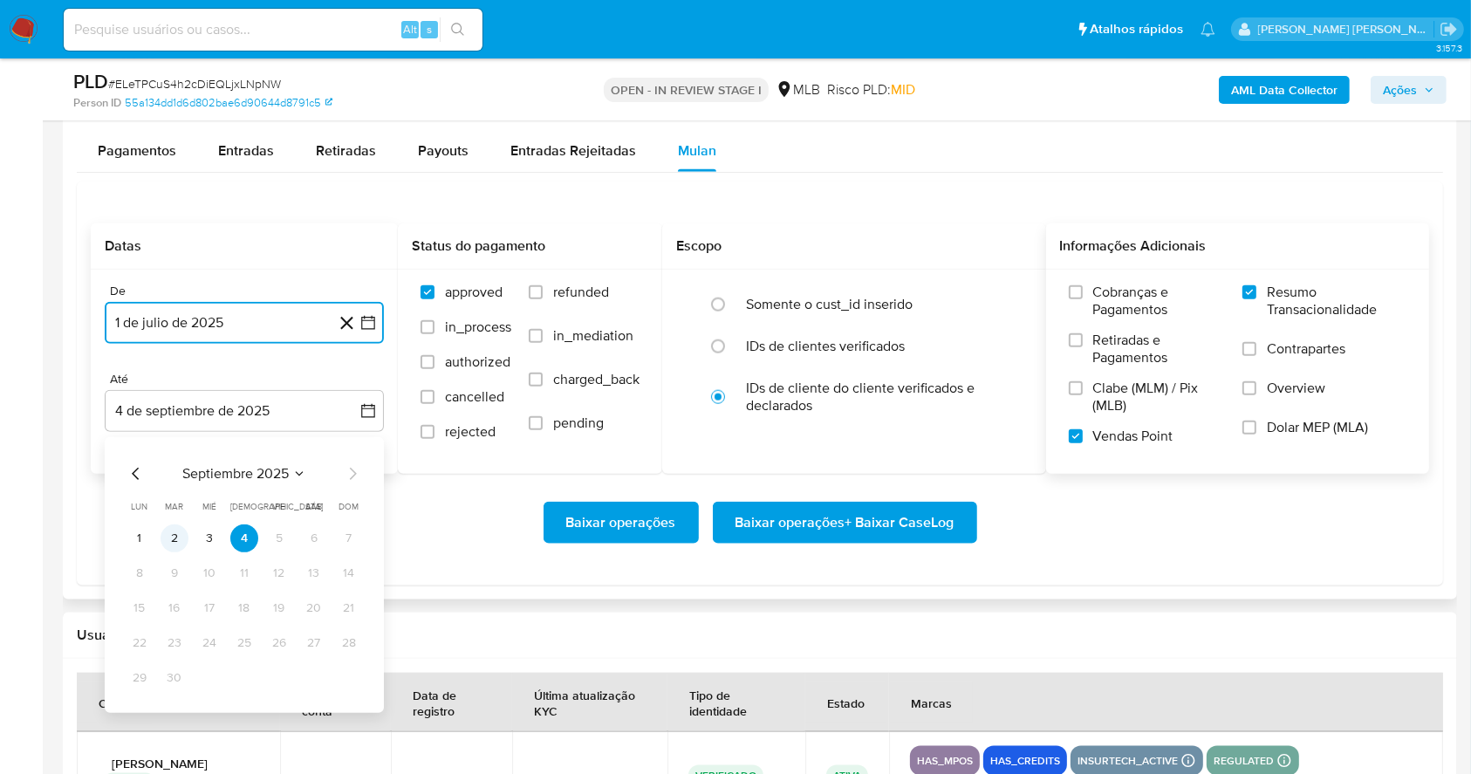
click at [183, 535] on button "2" at bounding box center [175, 538] width 28 height 28
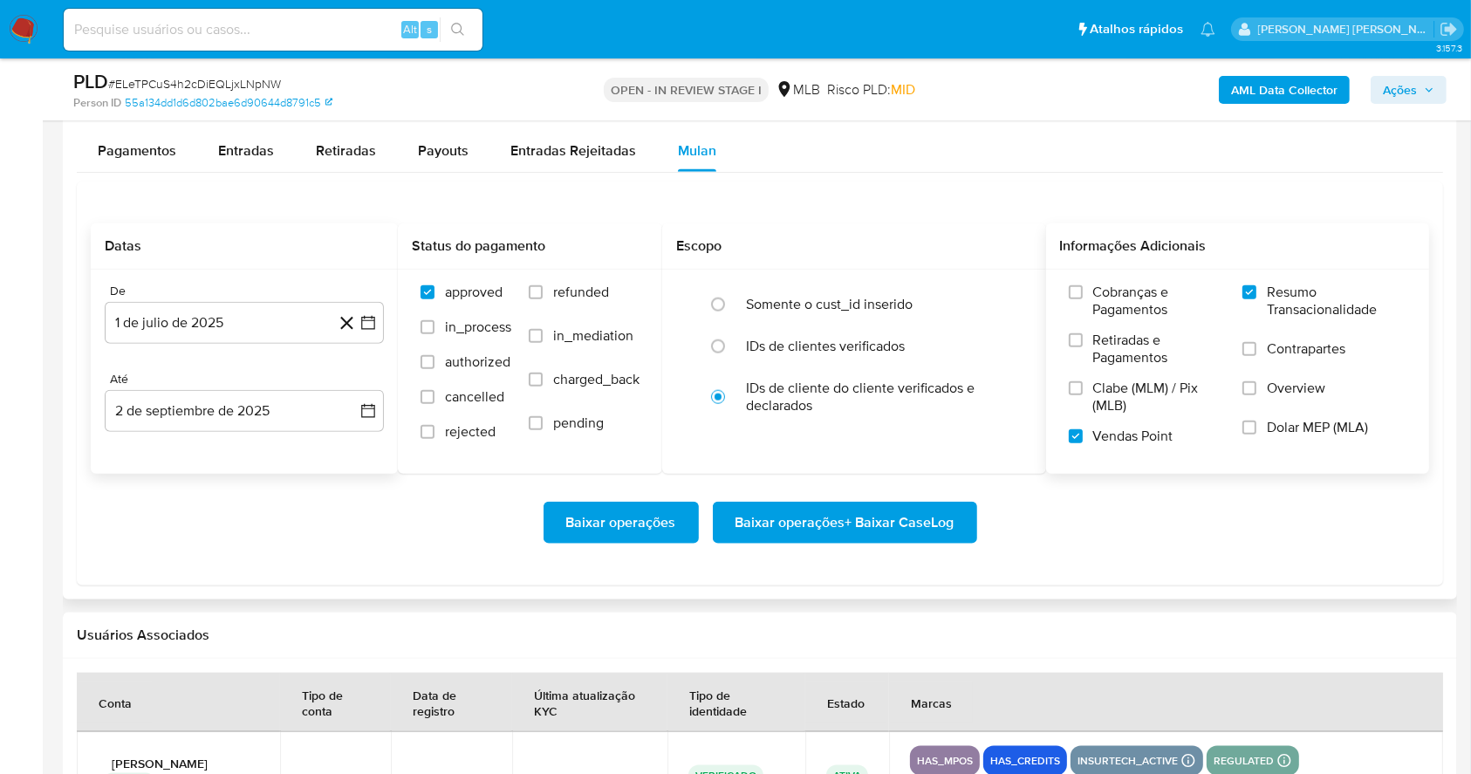
click at [354, 534] on div "Baixar operações Baixar operações + Baixar CaseLog" at bounding box center [760, 523] width 1339 height 42
click at [791, 527] on span "Baixar operações + Baixar CaseLog" at bounding box center [845, 522] width 219 height 38
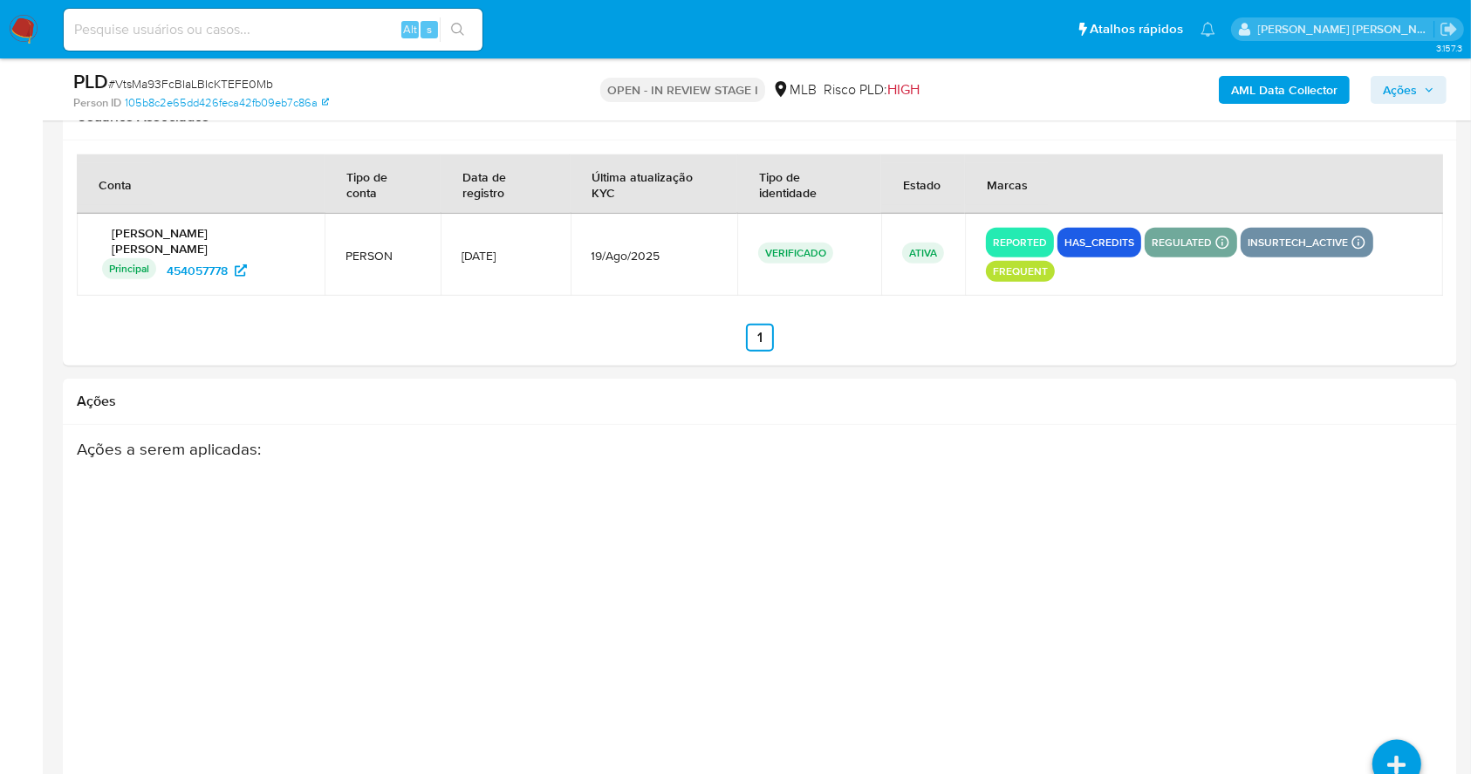
select select "10"
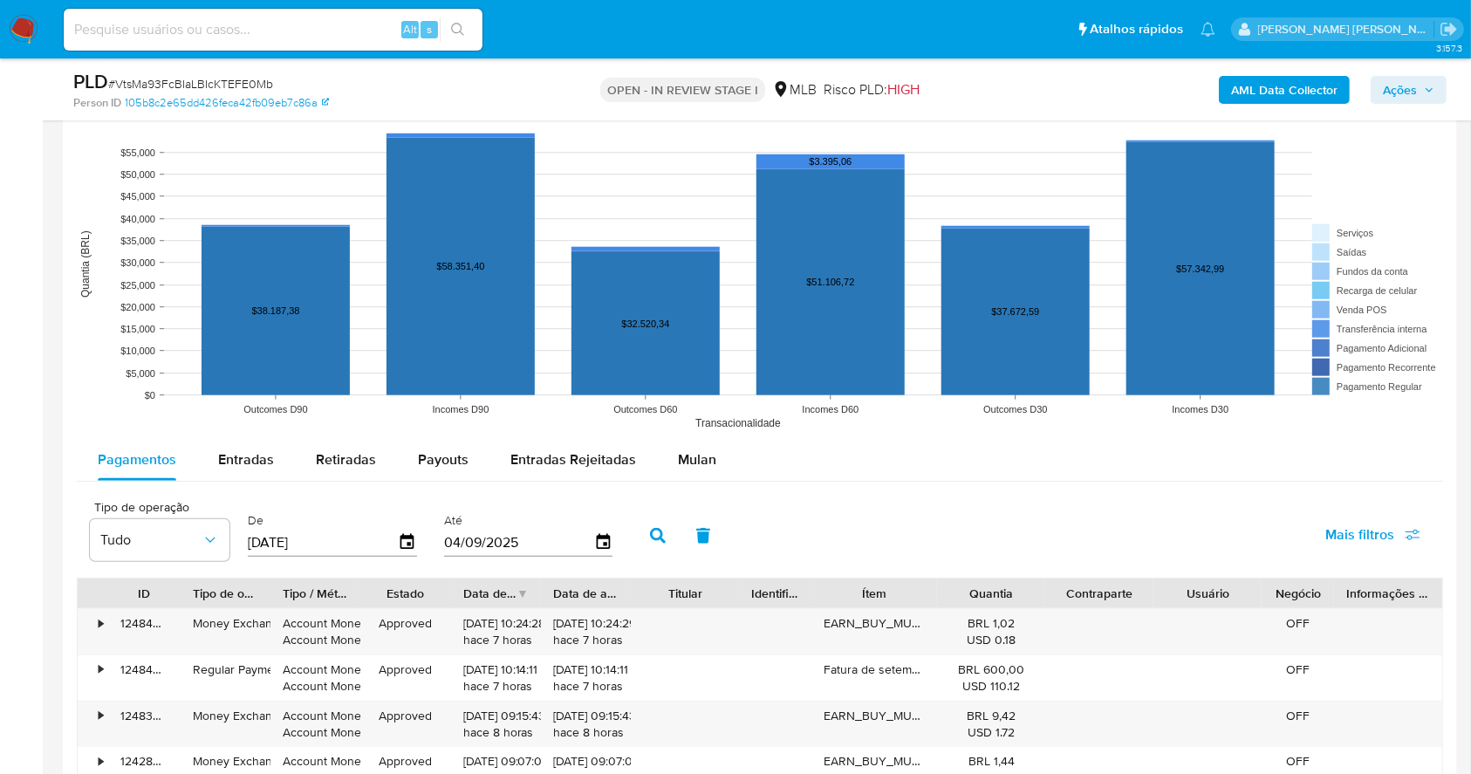
scroll to position [1531, 0]
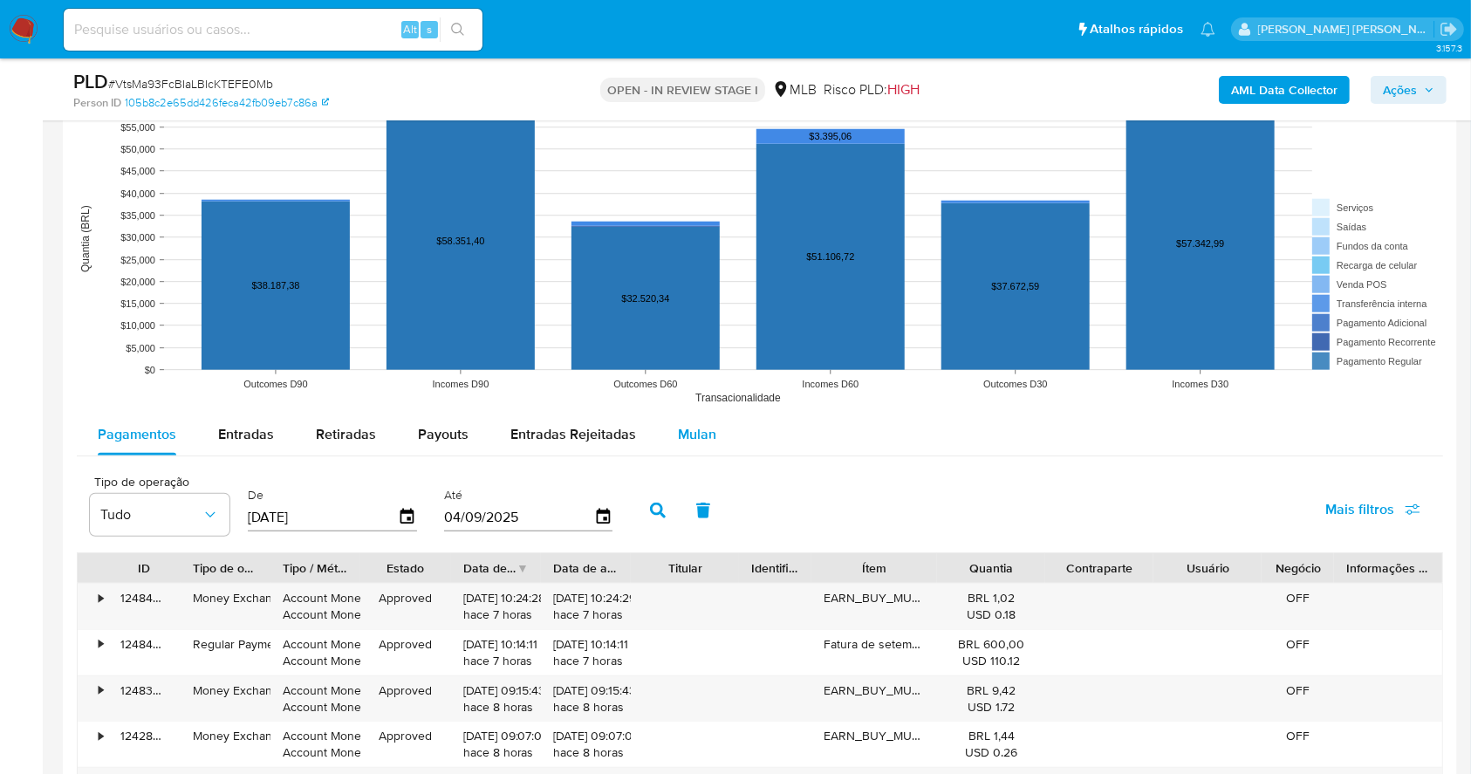
click at [705, 429] on span "Mulan" at bounding box center [697, 434] width 38 height 20
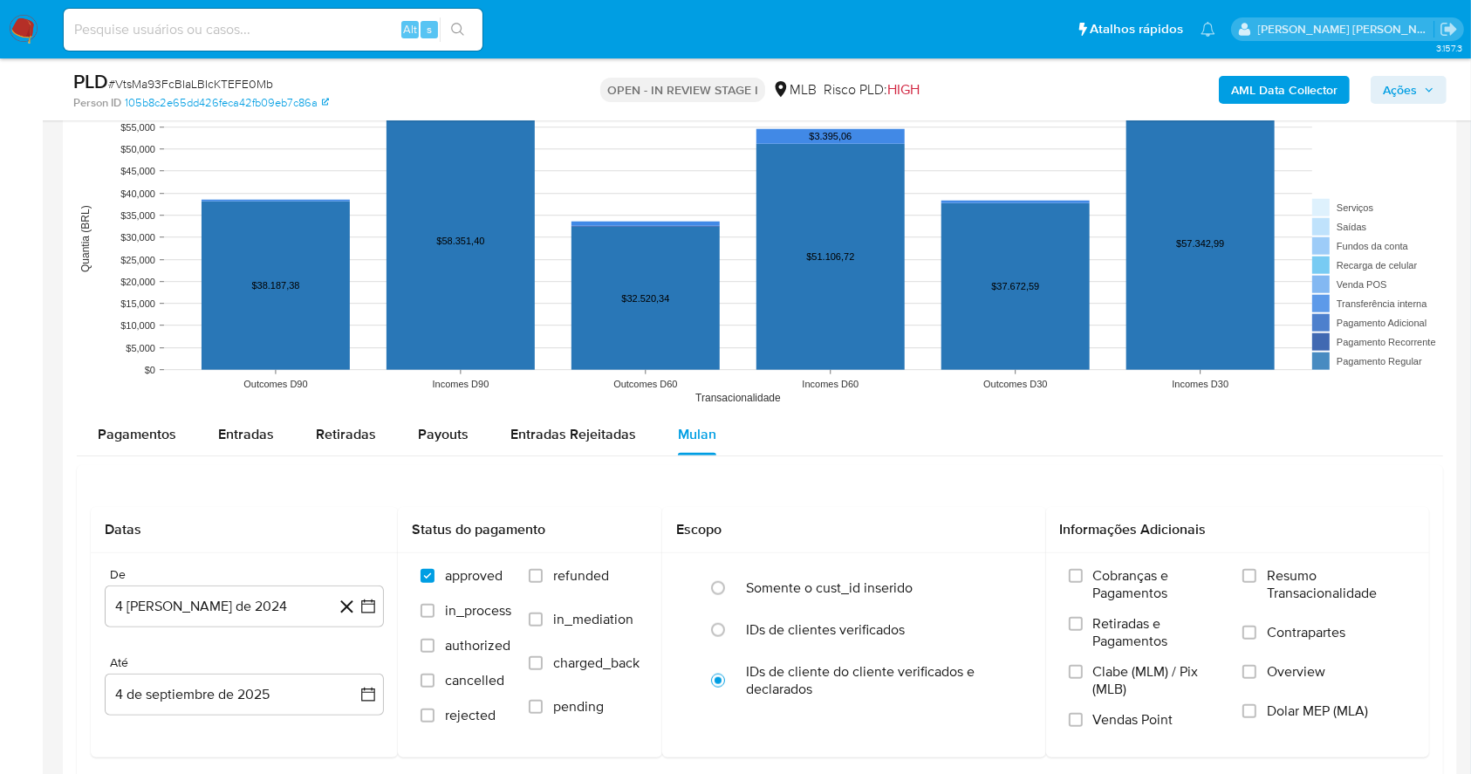
scroll to position [1764, 0]
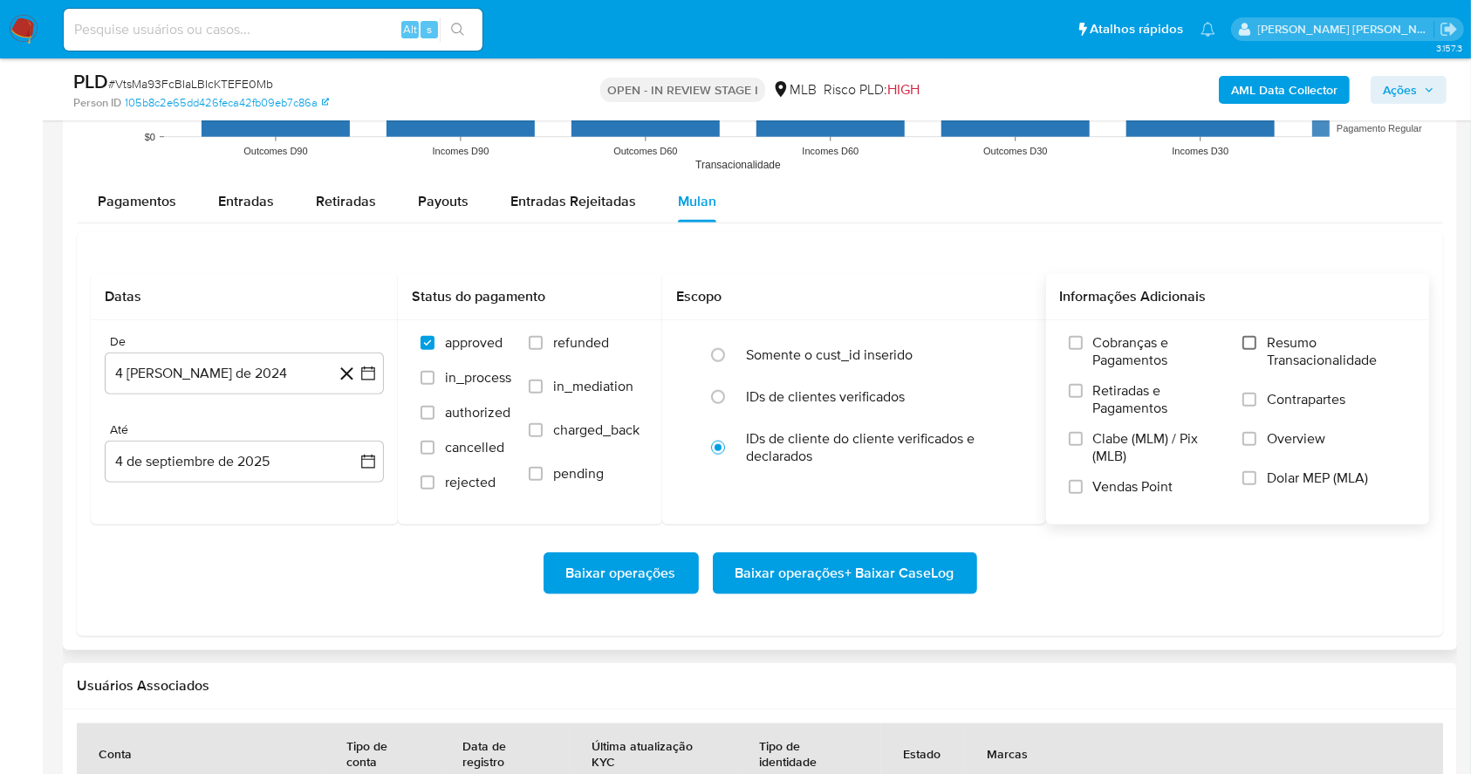
click at [1256, 339] on input "Resumo Transacionalidade" at bounding box center [1250, 343] width 14 height 14
click at [1074, 489] on input "Vendas Point" at bounding box center [1076, 487] width 14 height 14
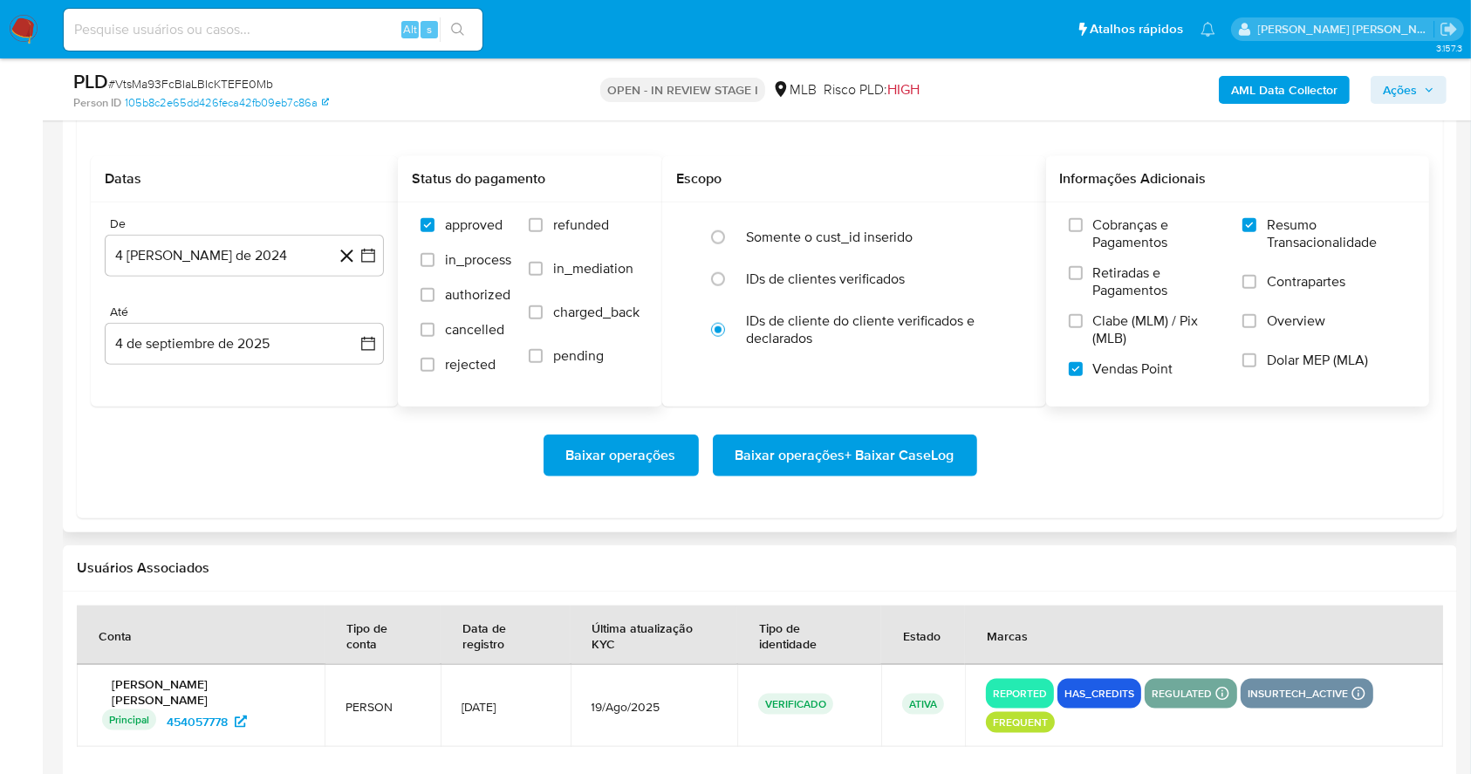
scroll to position [1997, 0]
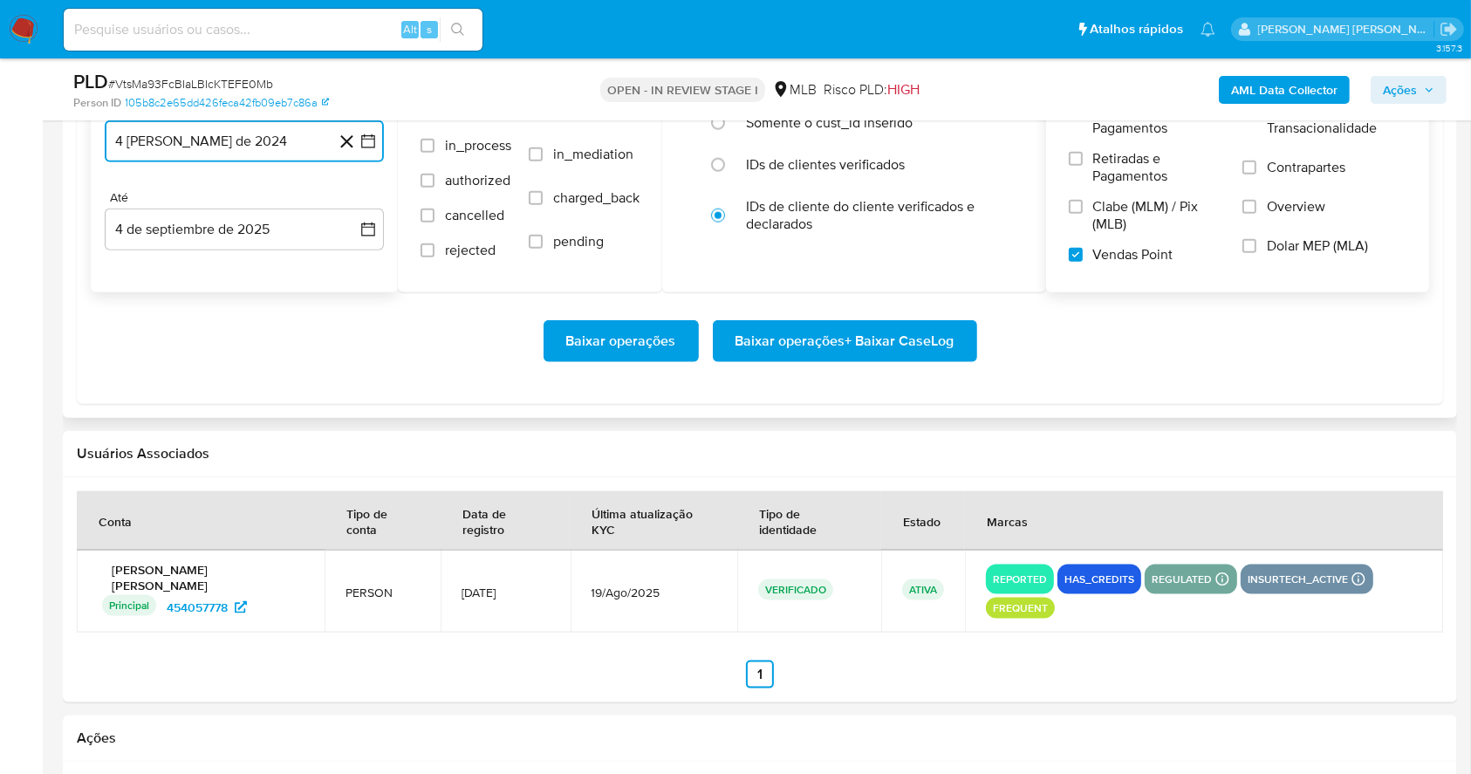
click at [370, 143] on icon "button" at bounding box center [368, 141] width 17 height 17
click at [344, 209] on icon "Mes siguiente" at bounding box center [352, 204] width 21 height 21
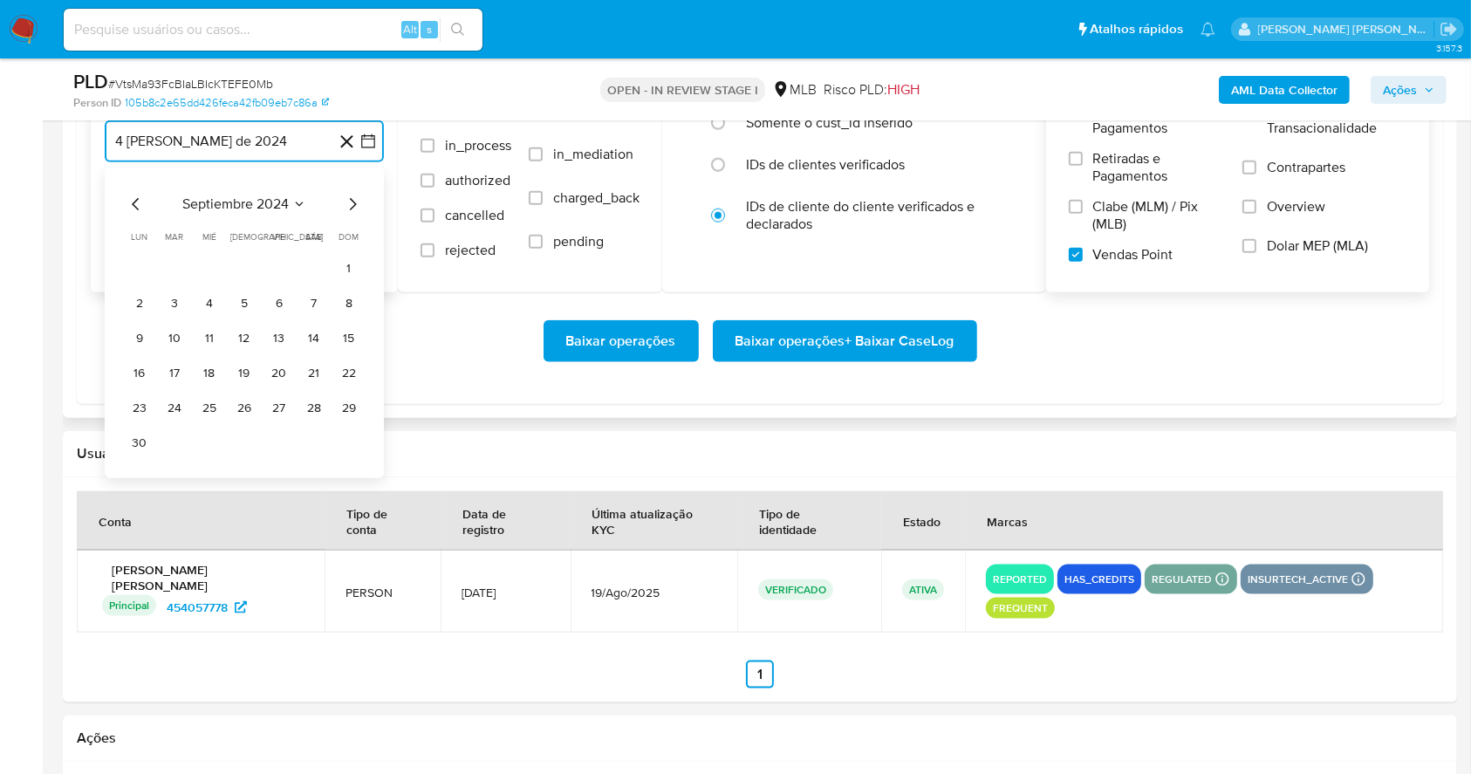
click at [344, 208] on icon "Mes siguiente" at bounding box center [352, 204] width 21 height 21
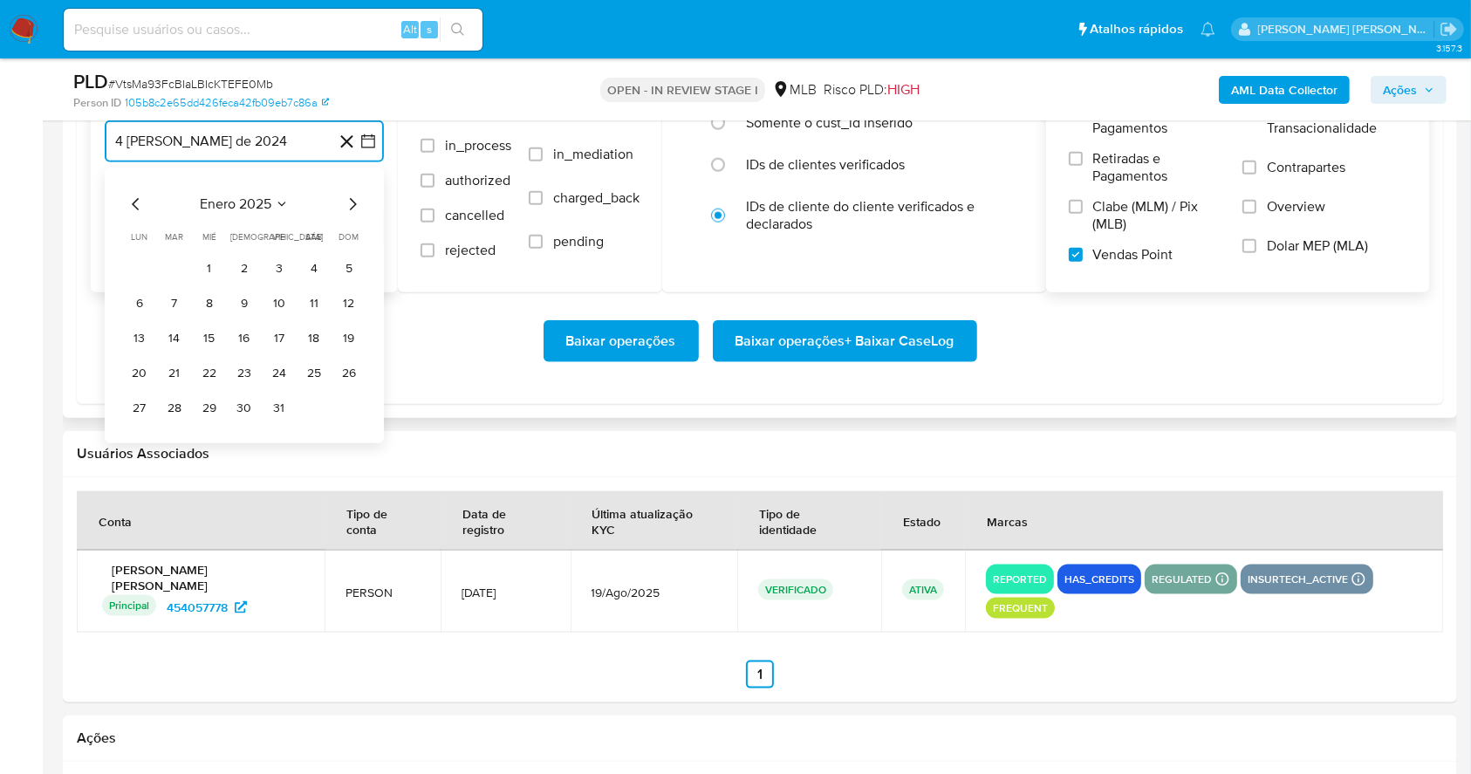
click at [344, 208] on icon "Mes siguiente" at bounding box center [352, 204] width 21 height 21
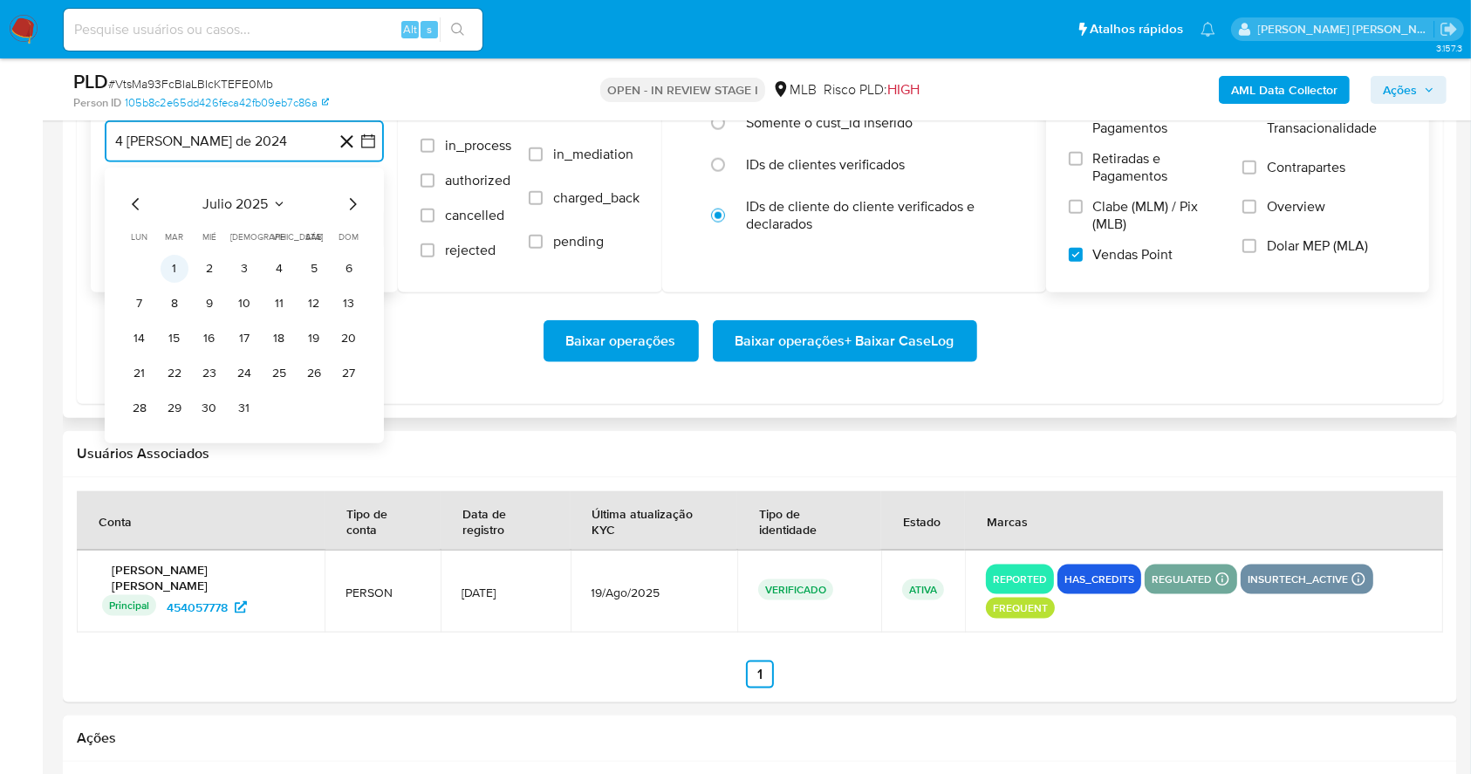
click at [174, 257] on button "1" at bounding box center [175, 269] width 28 height 28
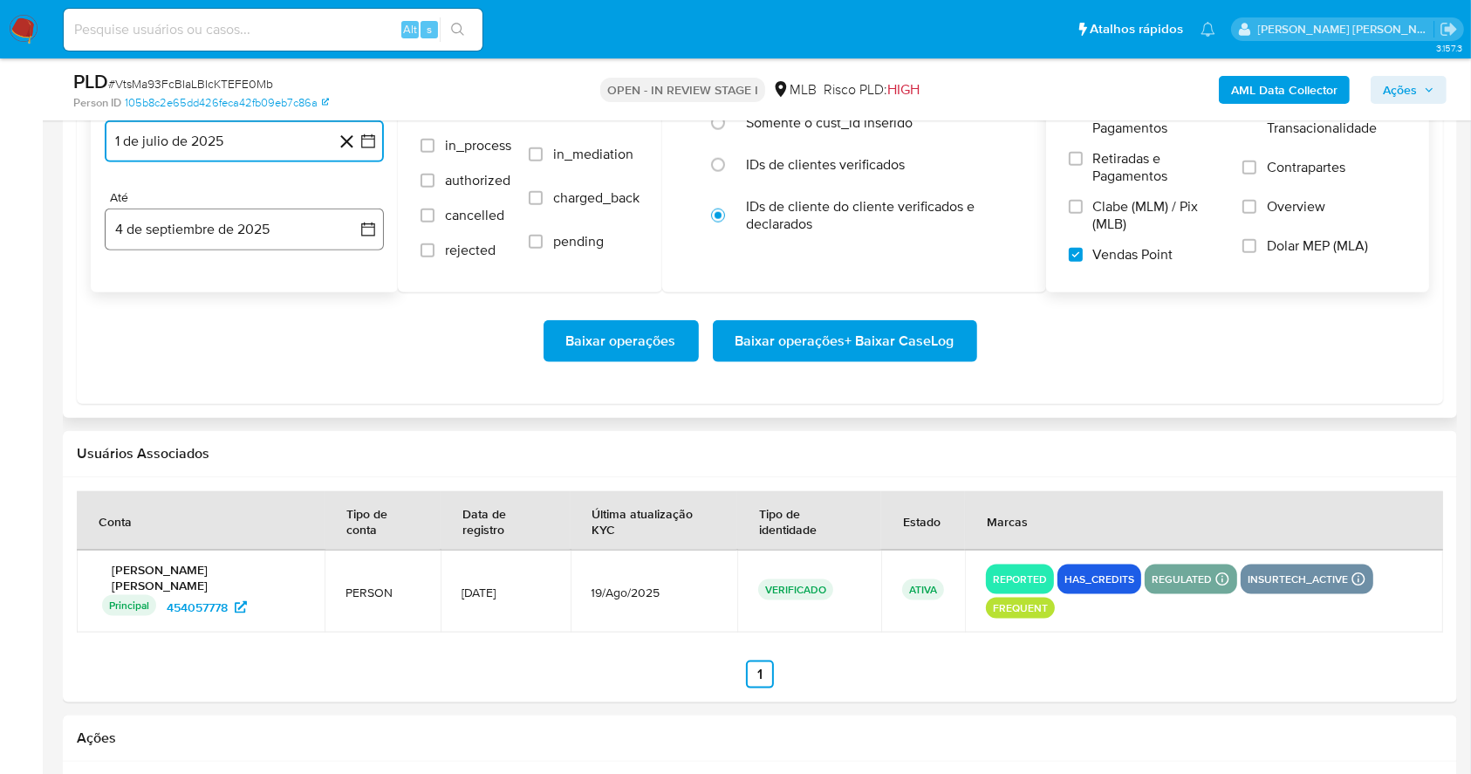
click at [193, 228] on button "4 de septiembre de 2025" at bounding box center [244, 230] width 279 height 42
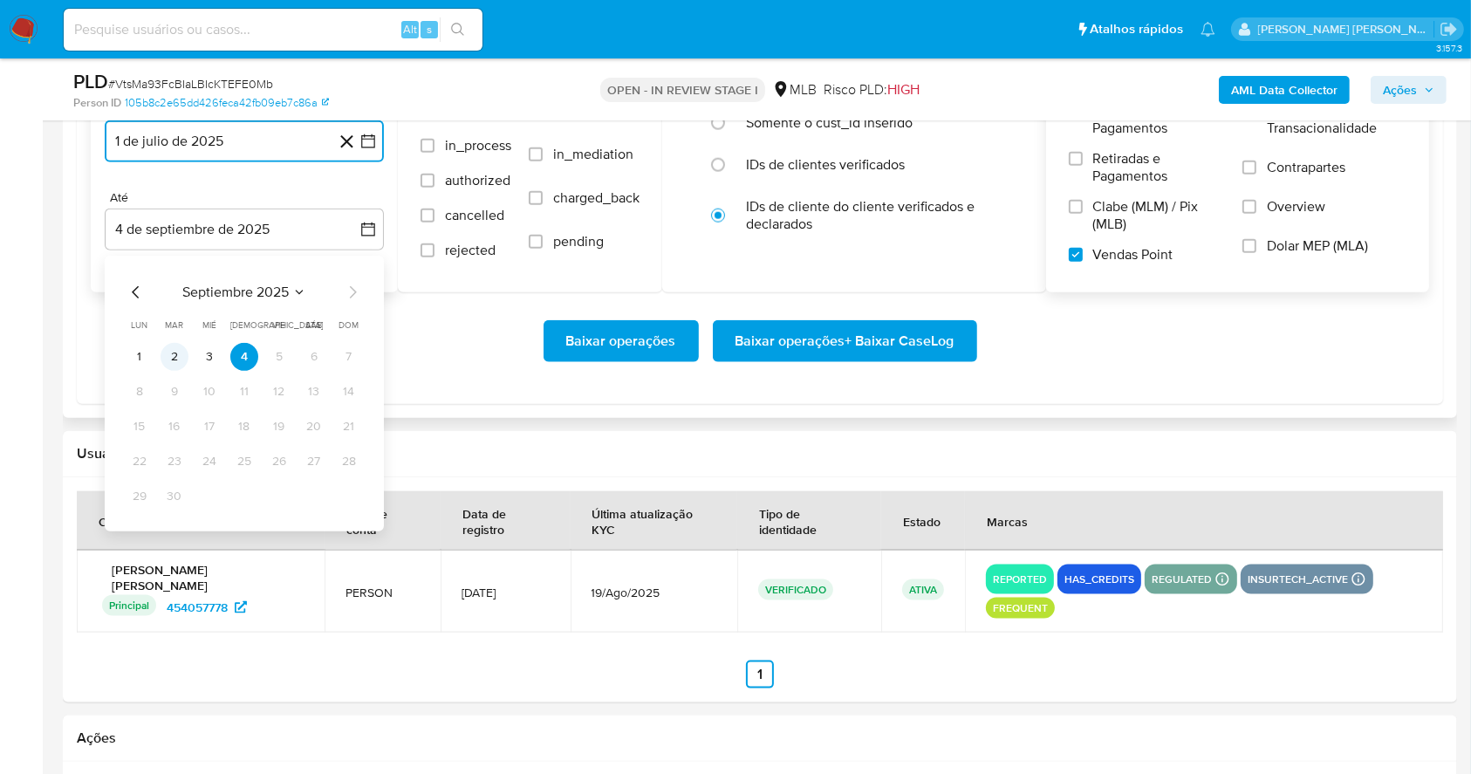
click at [172, 351] on button "2" at bounding box center [175, 357] width 28 height 28
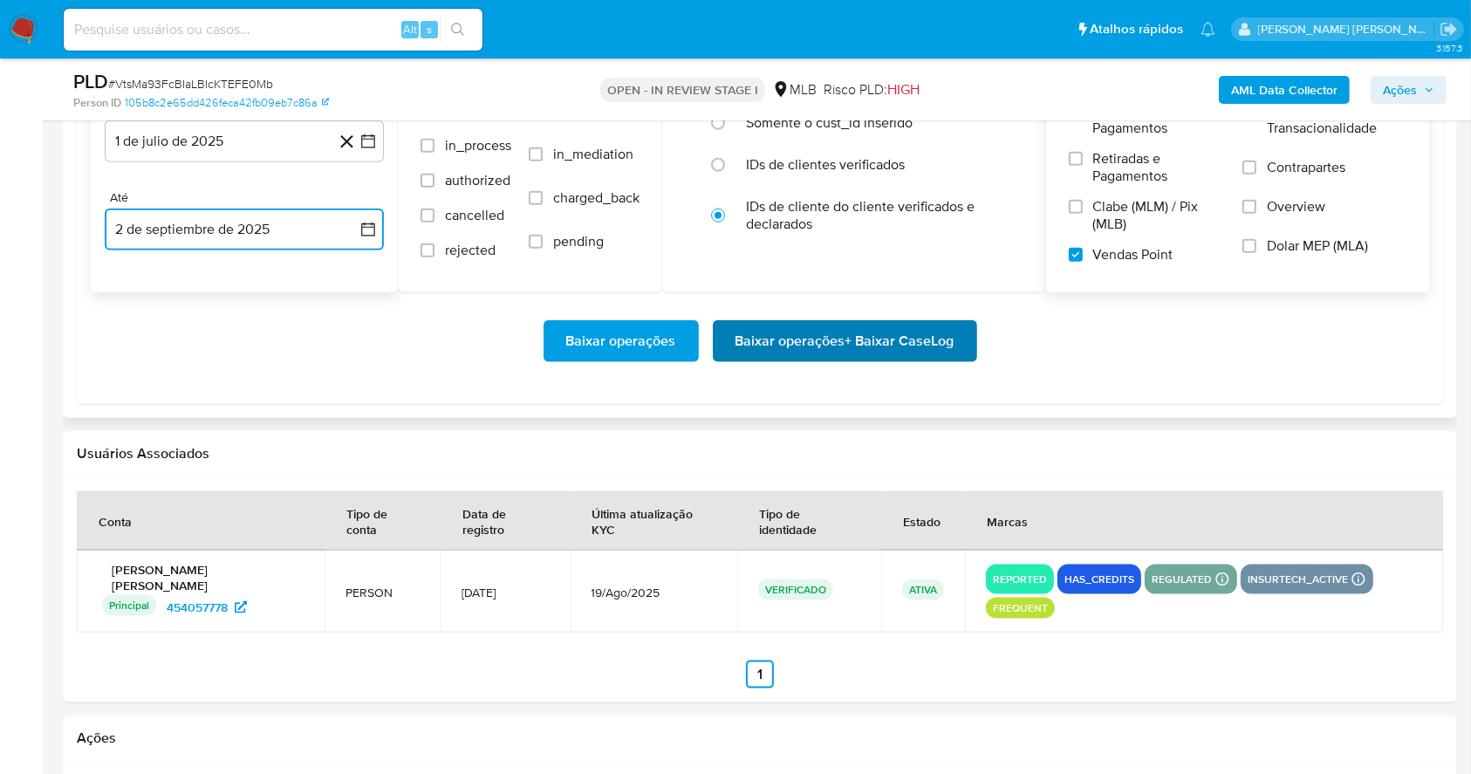
click at [775, 340] on span "Baixar operações + Baixar CaseLog" at bounding box center [845, 341] width 219 height 38
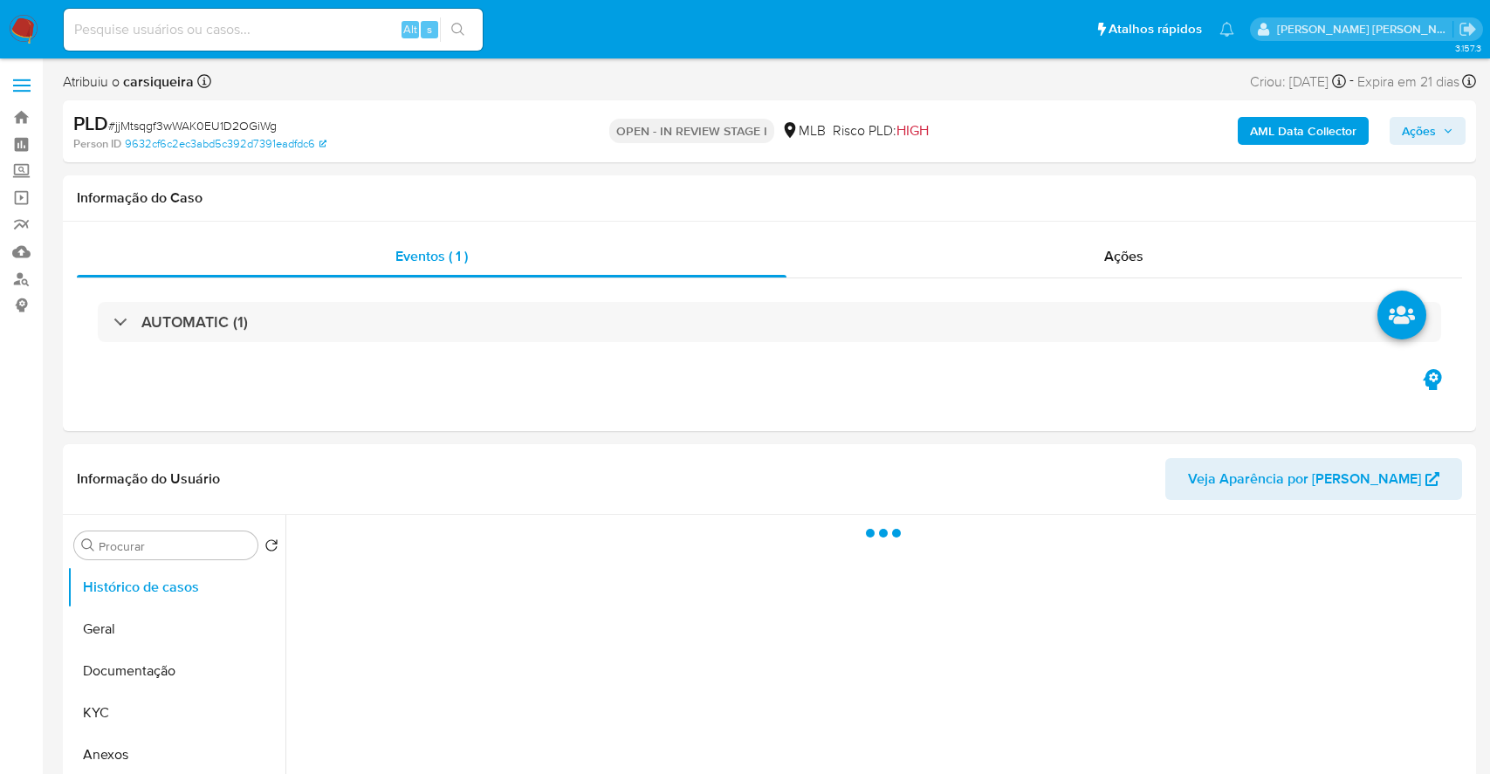
select select "10"
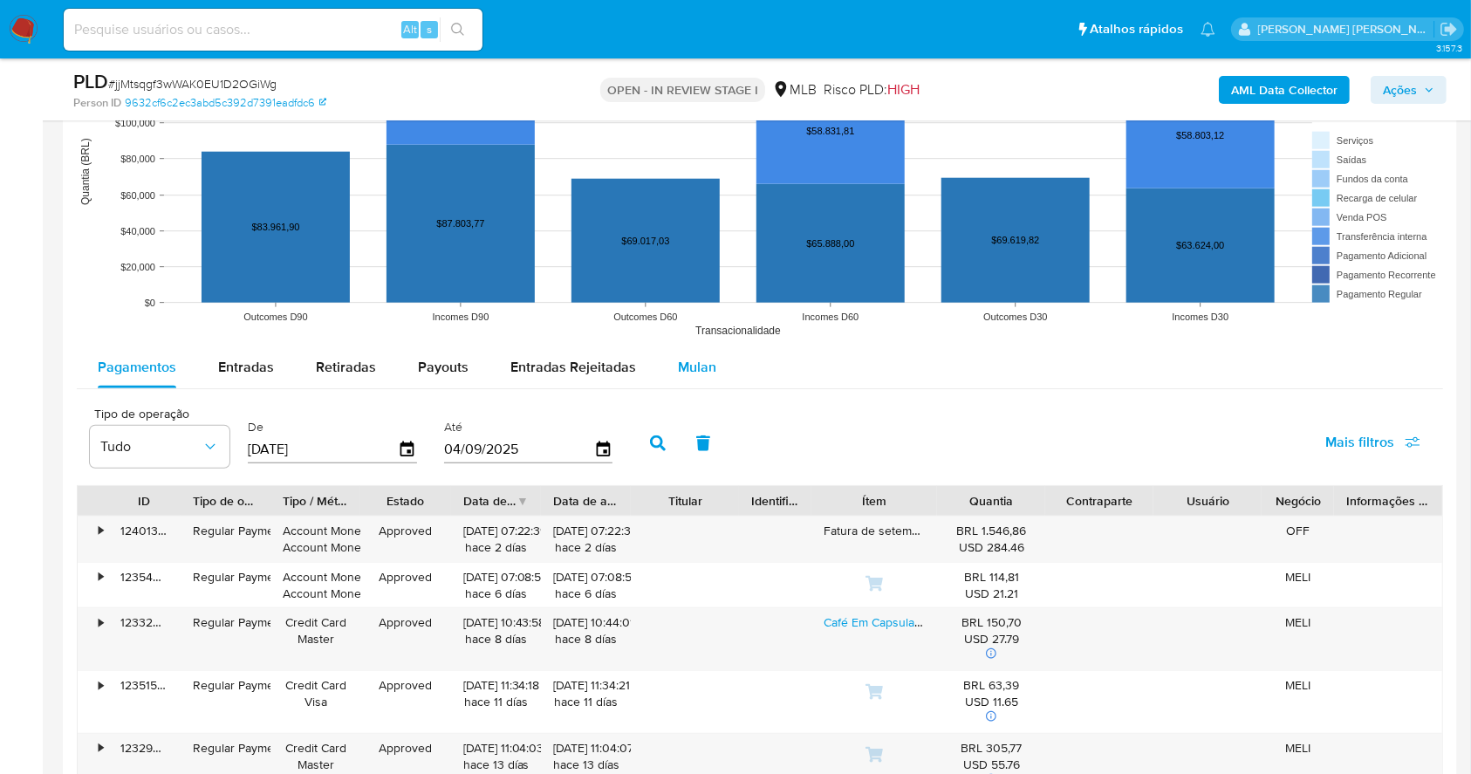
click at [678, 362] on span "Mulan" at bounding box center [697, 367] width 38 height 20
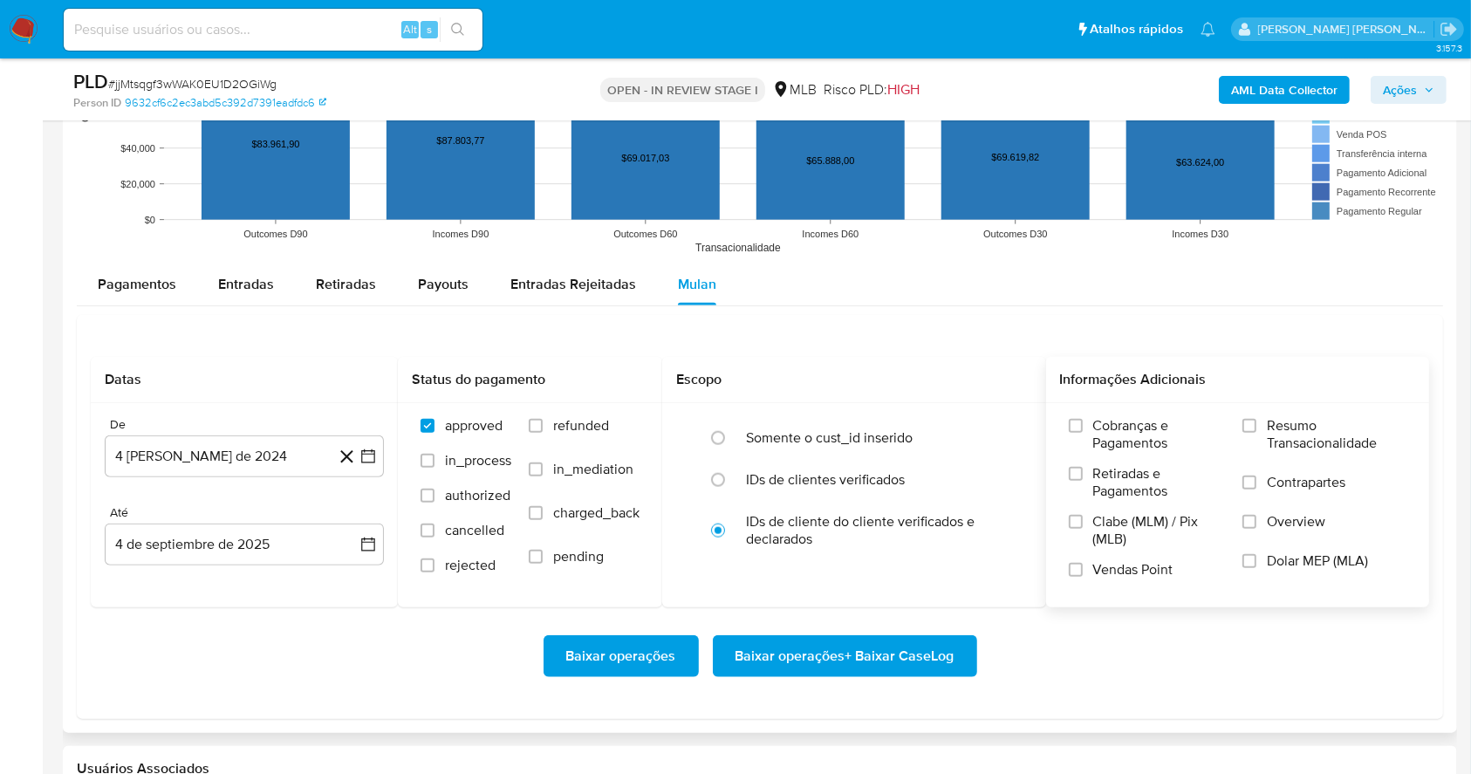
scroll to position [1891, 0]
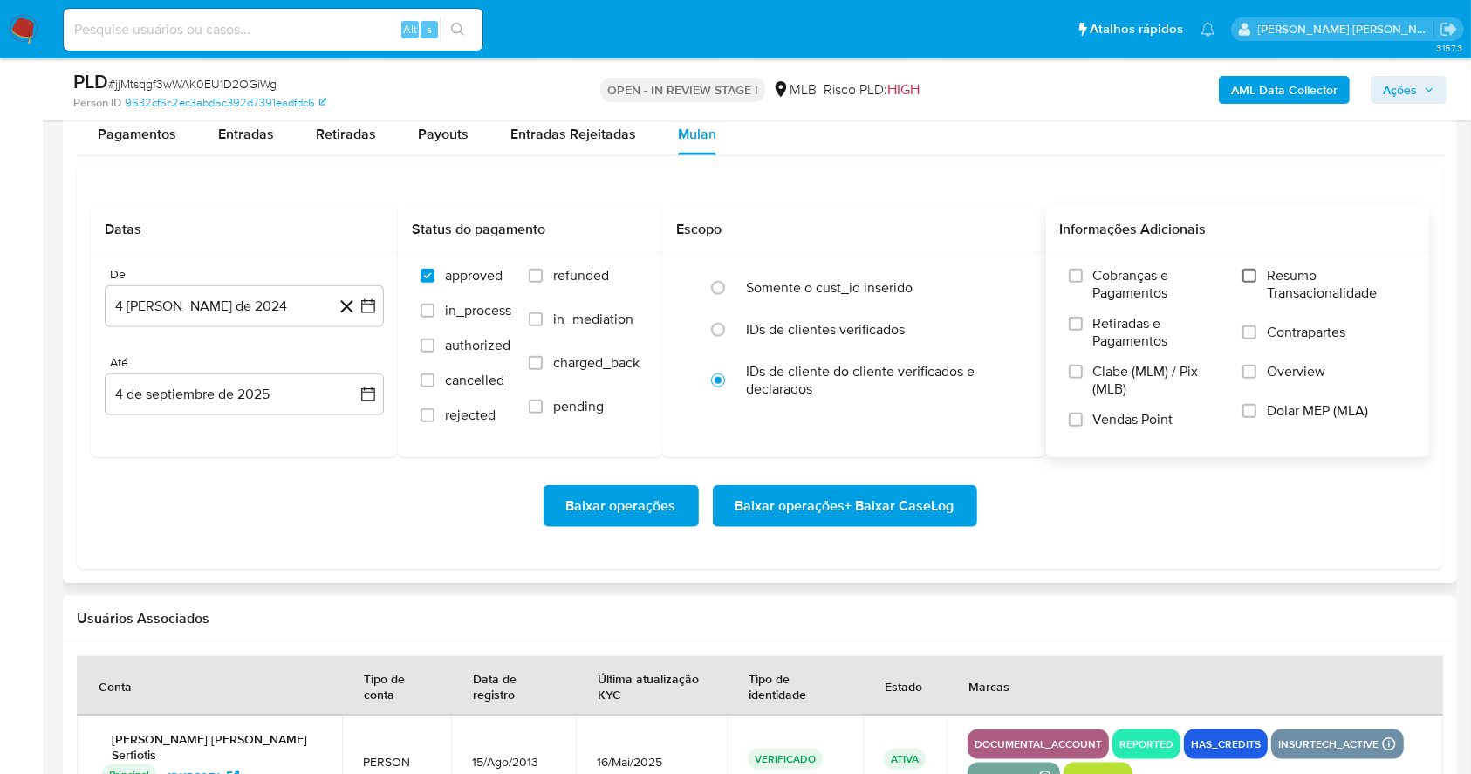
click at [1257, 269] on span at bounding box center [1250, 276] width 14 height 14
click at [1257, 269] on input "Resumo Transacionalidade" at bounding box center [1250, 276] width 14 height 14
click at [1070, 424] on input "Vendas Point" at bounding box center [1076, 420] width 14 height 14
click at [364, 302] on icon "button" at bounding box center [368, 306] width 17 height 17
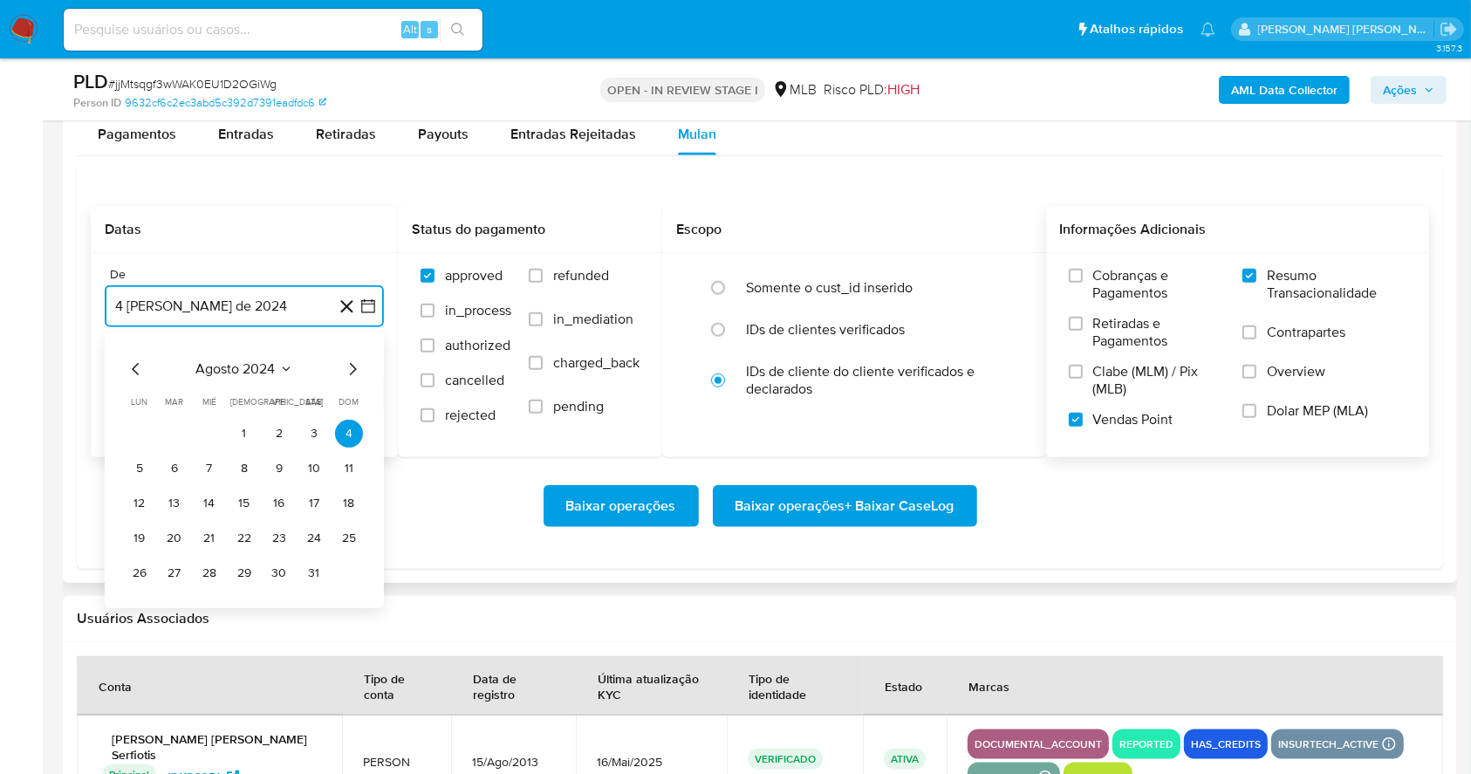
click at [356, 362] on icon "Mes siguiente" at bounding box center [352, 369] width 21 height 21
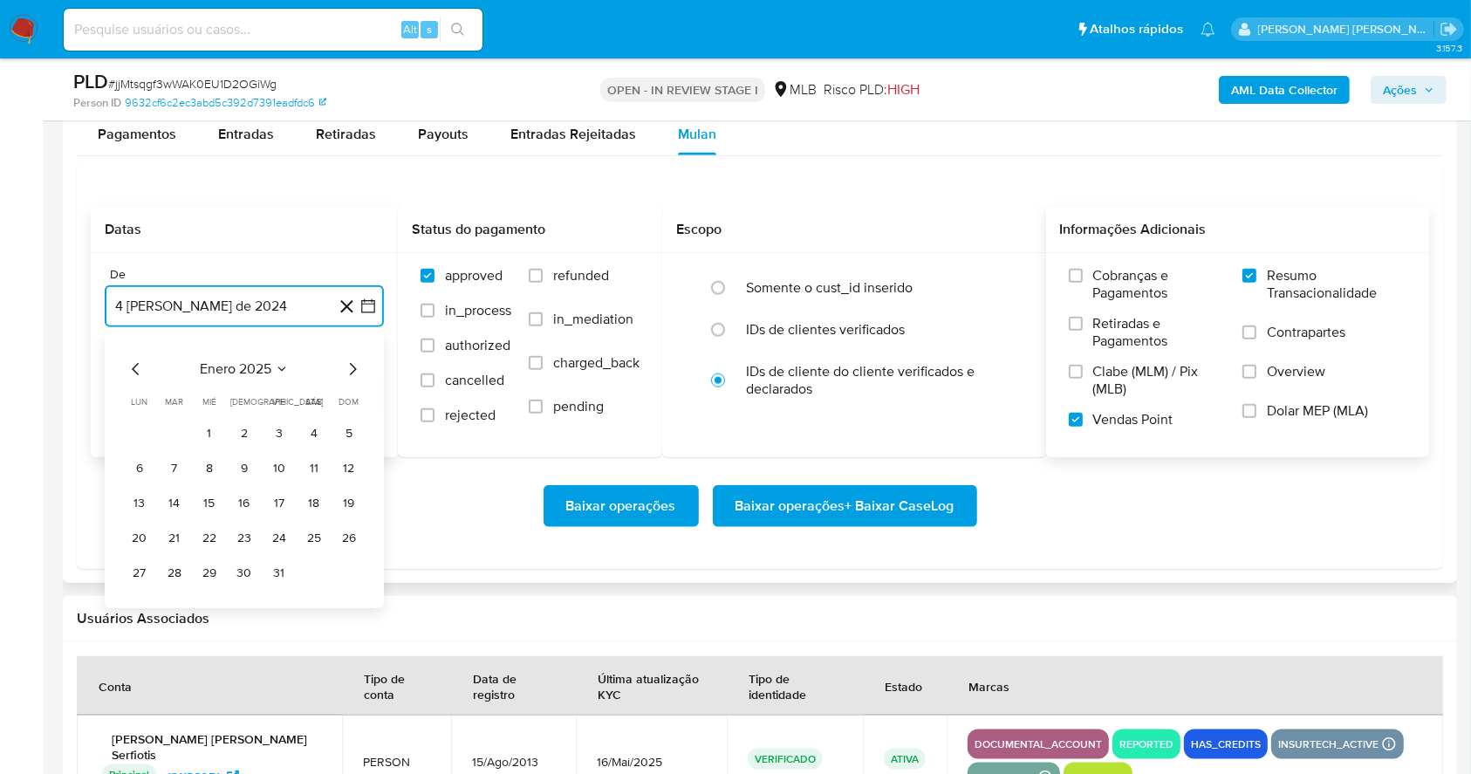
click at [356, 362] on icon "Mes siguiente" at bounding box center [352, 369] width 21 height 21
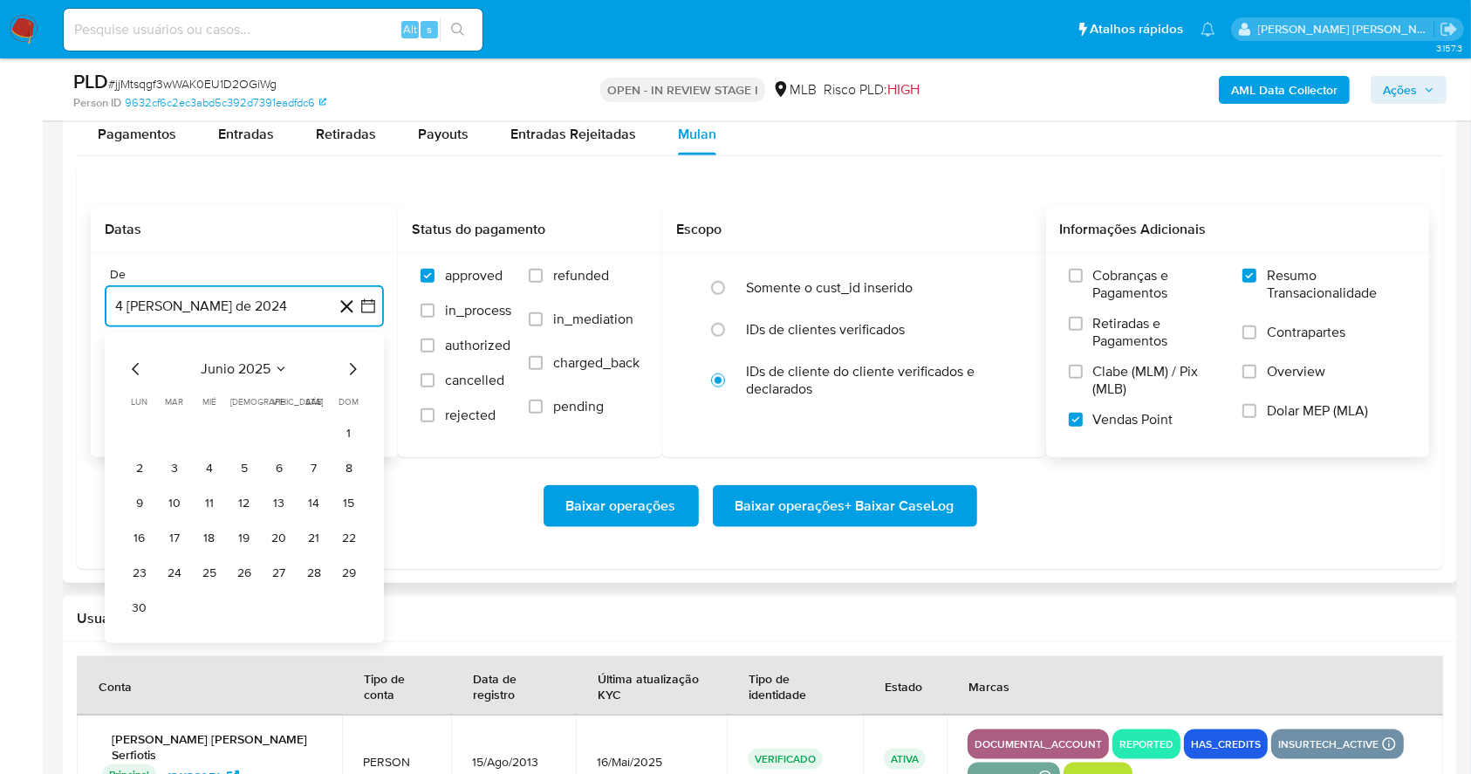
click at [356, 368] on icon "Mes siguiente" at bounding box center [353, 369] width 7 height 12
click at [168, 434] on button "1" at bounding box center [175, 434] width 28 height 28
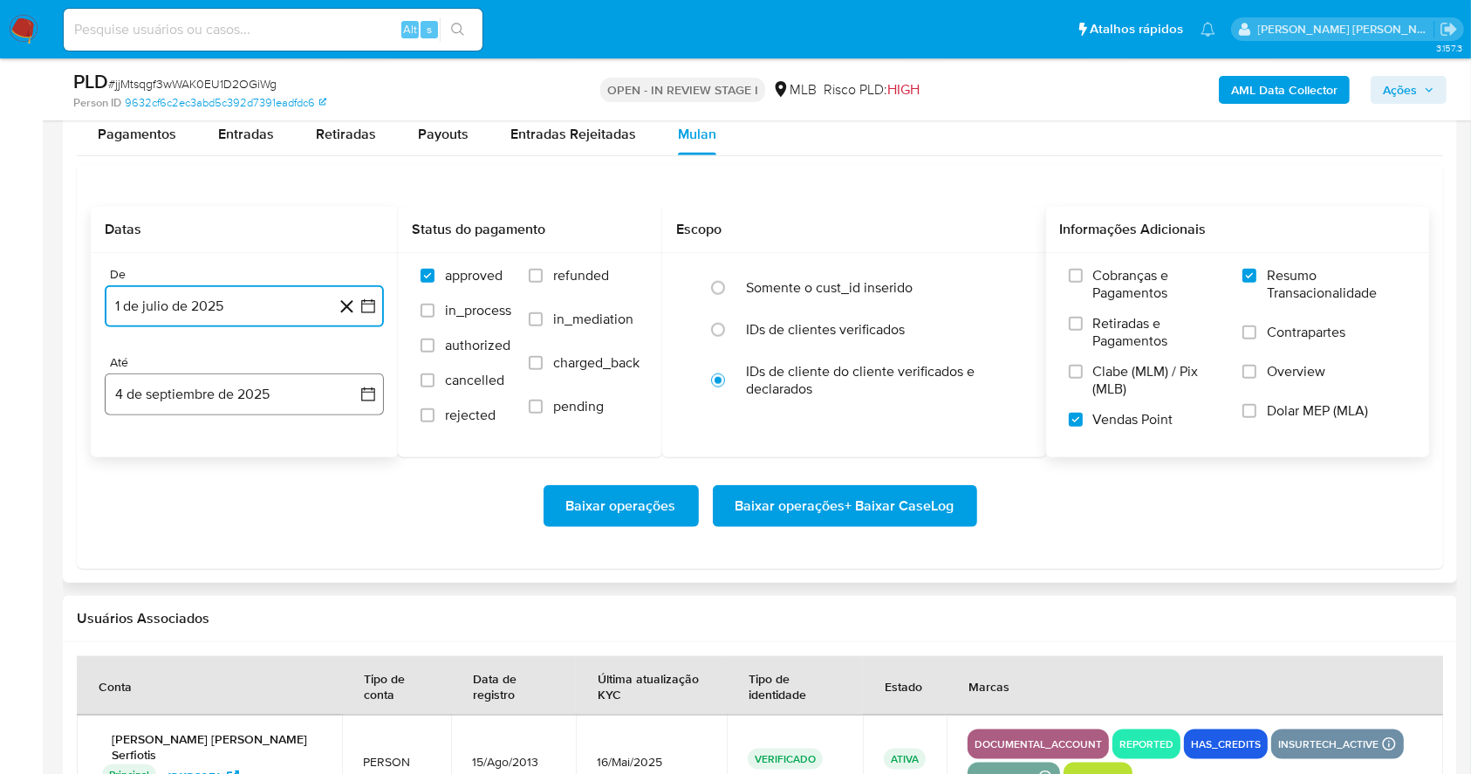
click at [182, 391] on button "4 de septiembre de 2025" at bounding box center [244, 394] width 279 height 42
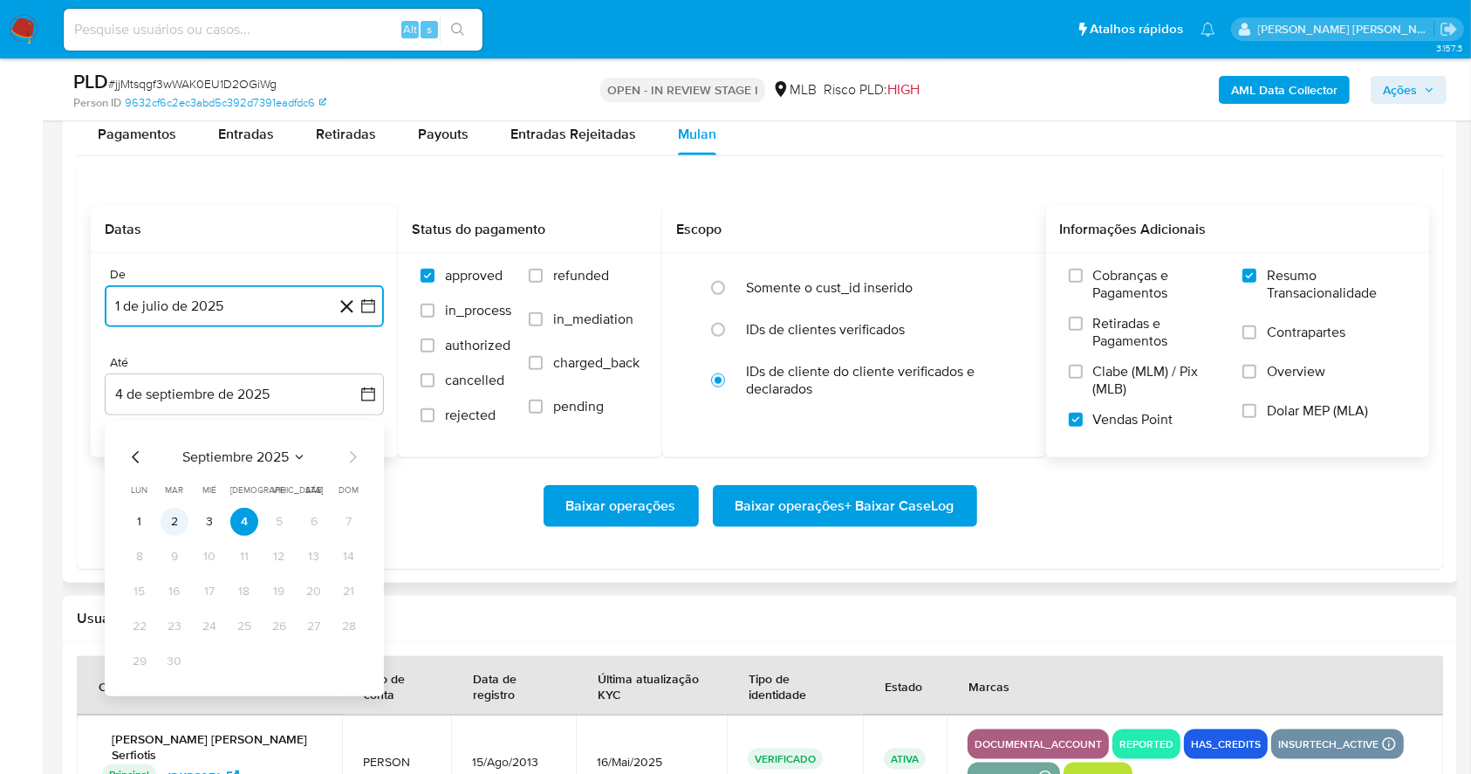
click at [176, 519] on button "2" at bounding box center [175, 522] width 28 height 28
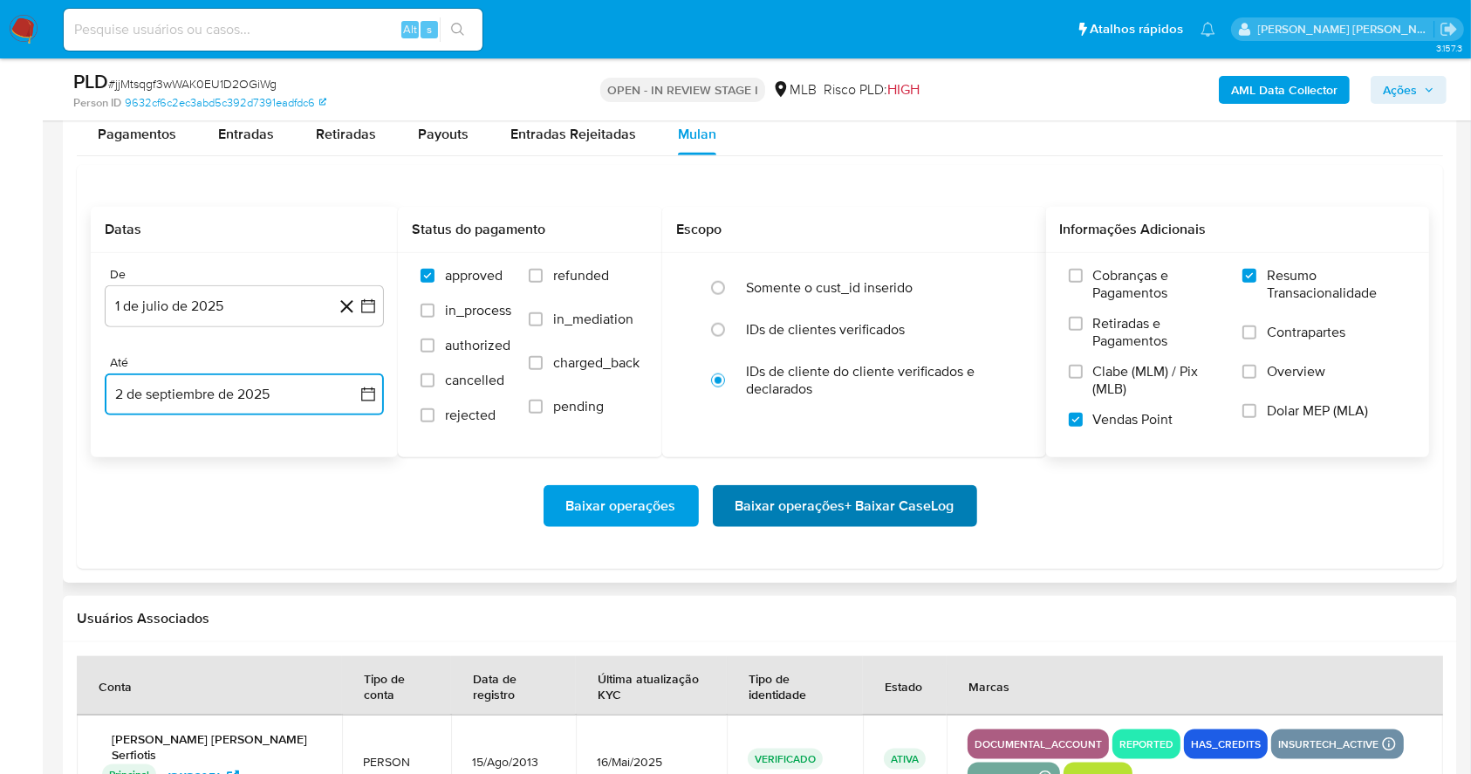
click at [891, 506] on span "Baixar operações + Baixar CaseLog" at bounding box center [845, 506] width 219 height 38
